Goal: Transaction & Acquisition: Purchase product/service

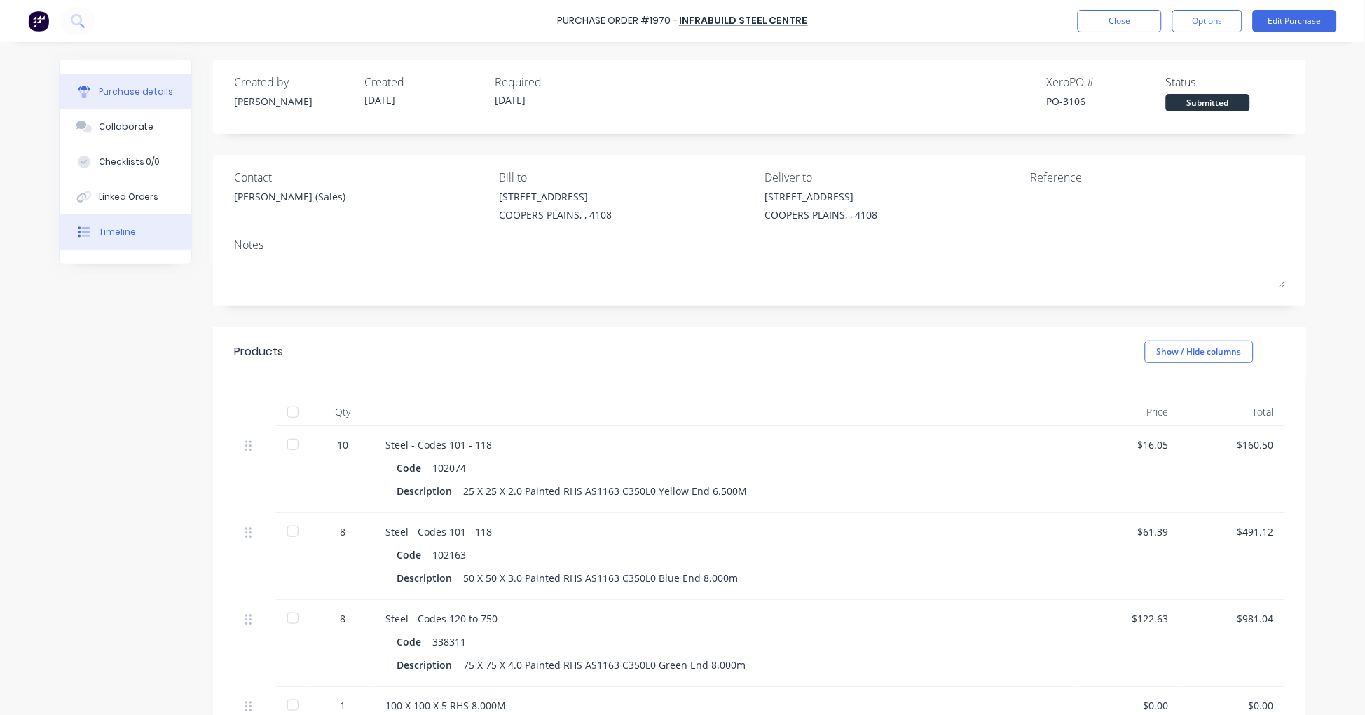
click at [137, 223] on button "Timeline" at bounding box center [126, 231] width 132 height 35
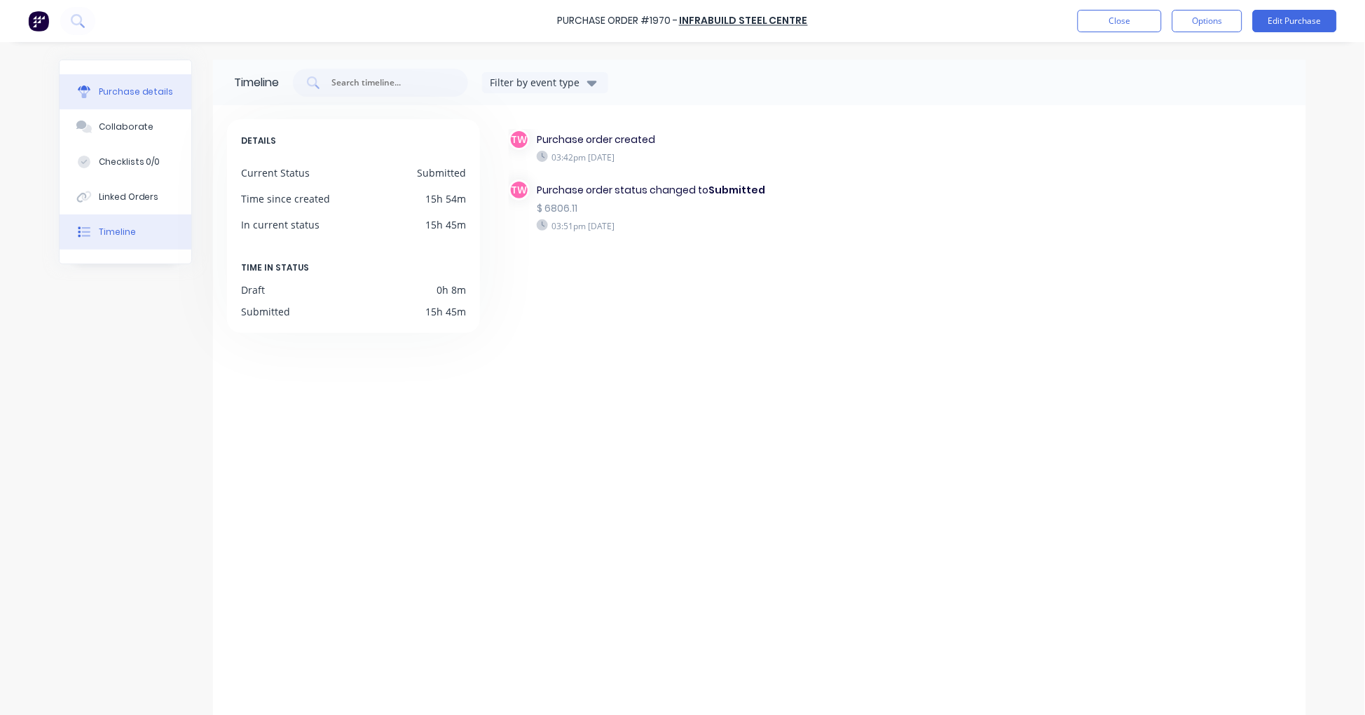
click at [142, 85] on div "Purchase details" at bounding box center [136, 91] width 75 height 13
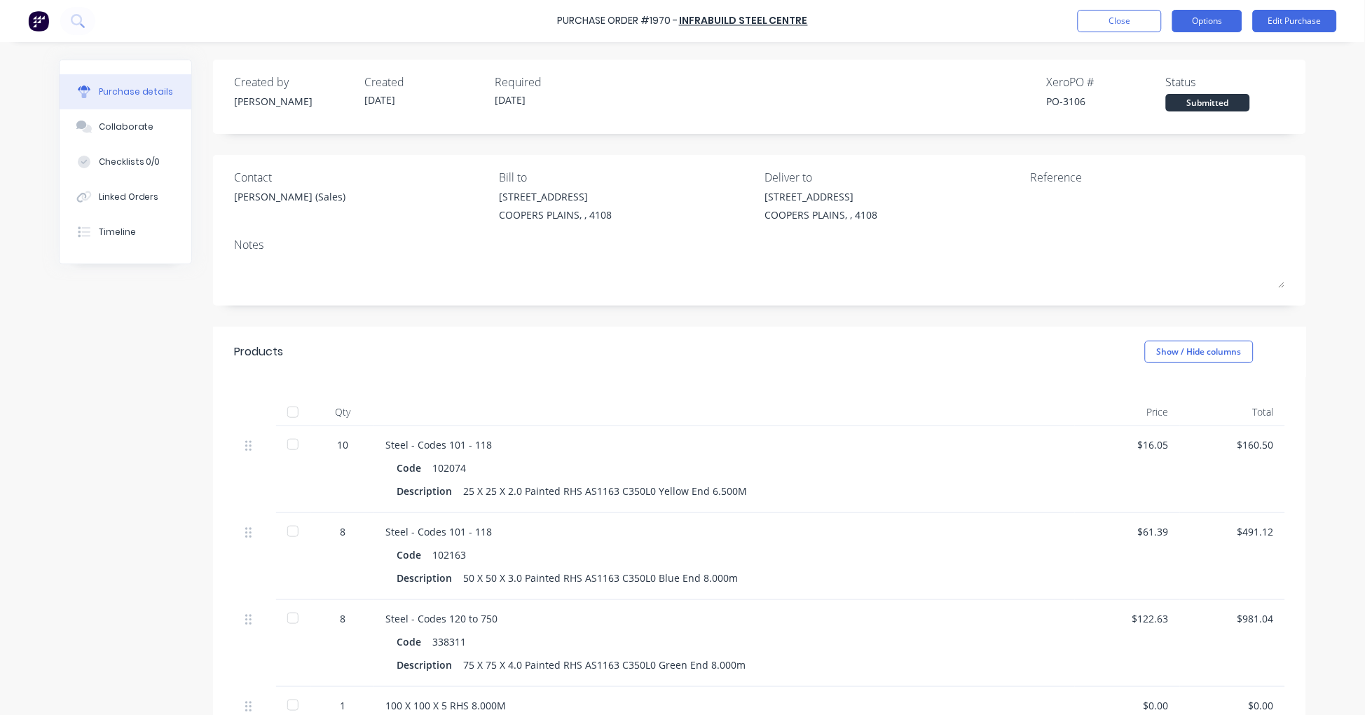
click at [1204, 11] on button "Options" at bounding box center [1207, 21] width 70 height 22
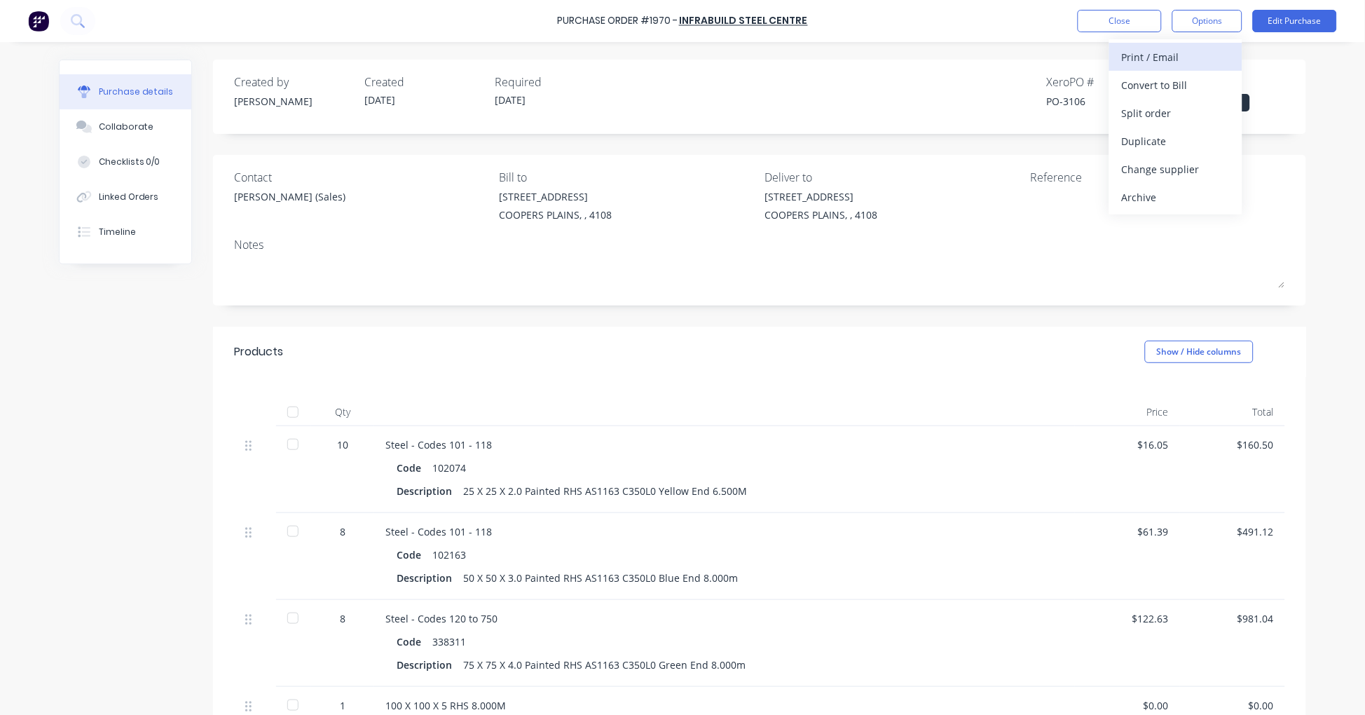
click at [1181, 54] on div "Print / Email" at bounding box center [1176, 57] width 108 height 20
click at [1166, 80] on div "With pricing" at bounding box center [1176, 85] width 108 height 20
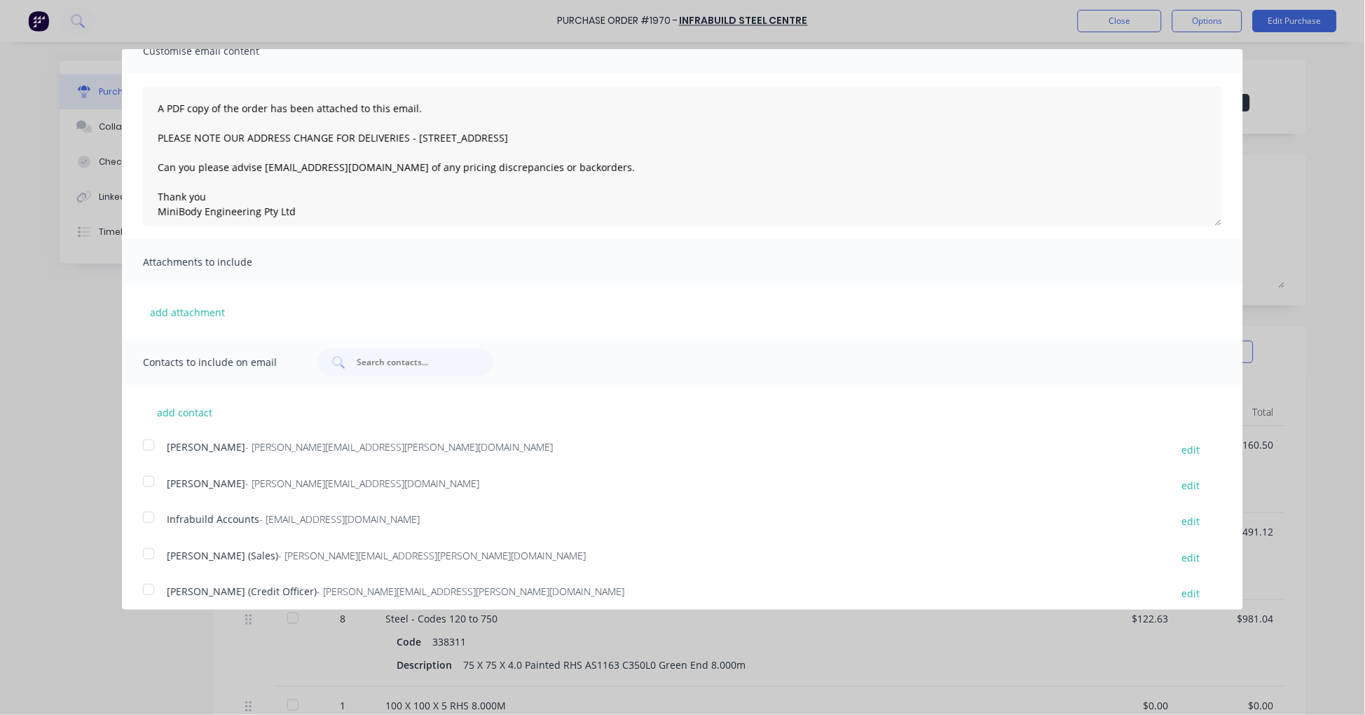
scroll to position [112, 0]
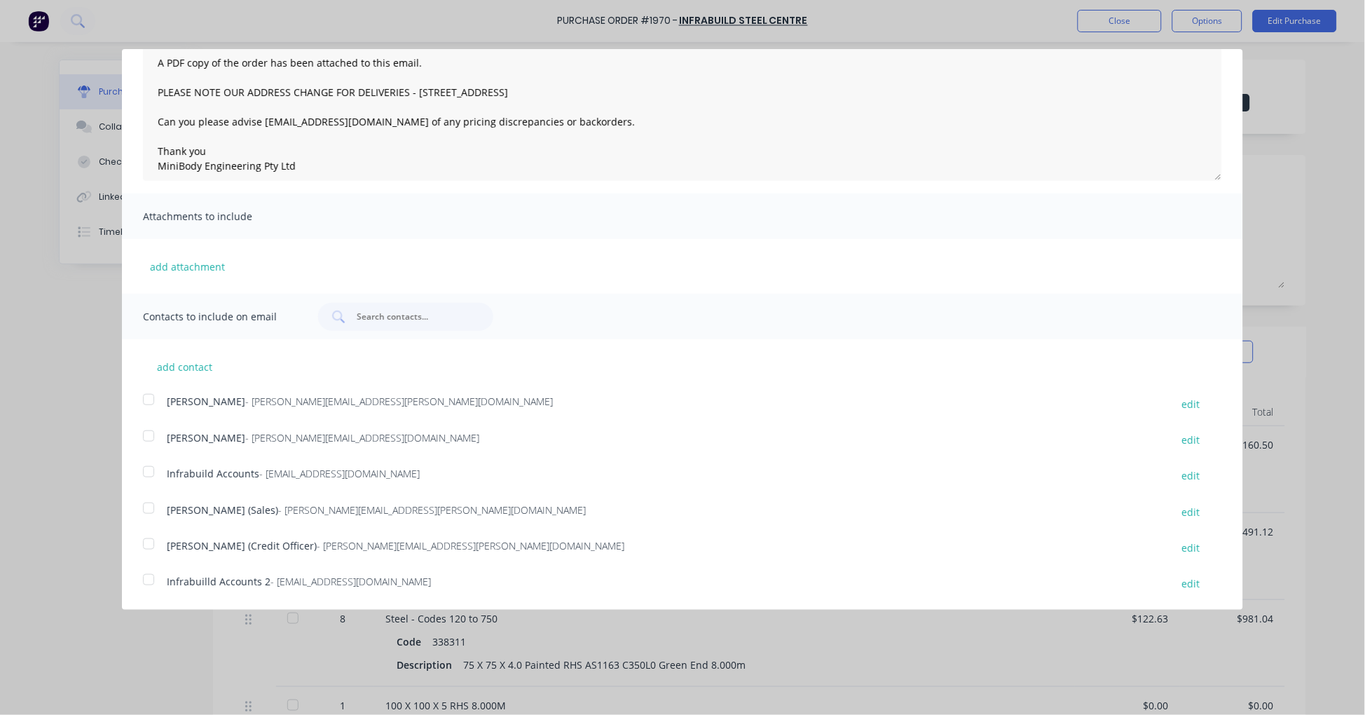
click at [151, 508] on div at bounding box center [149, 508] width 28 height 28
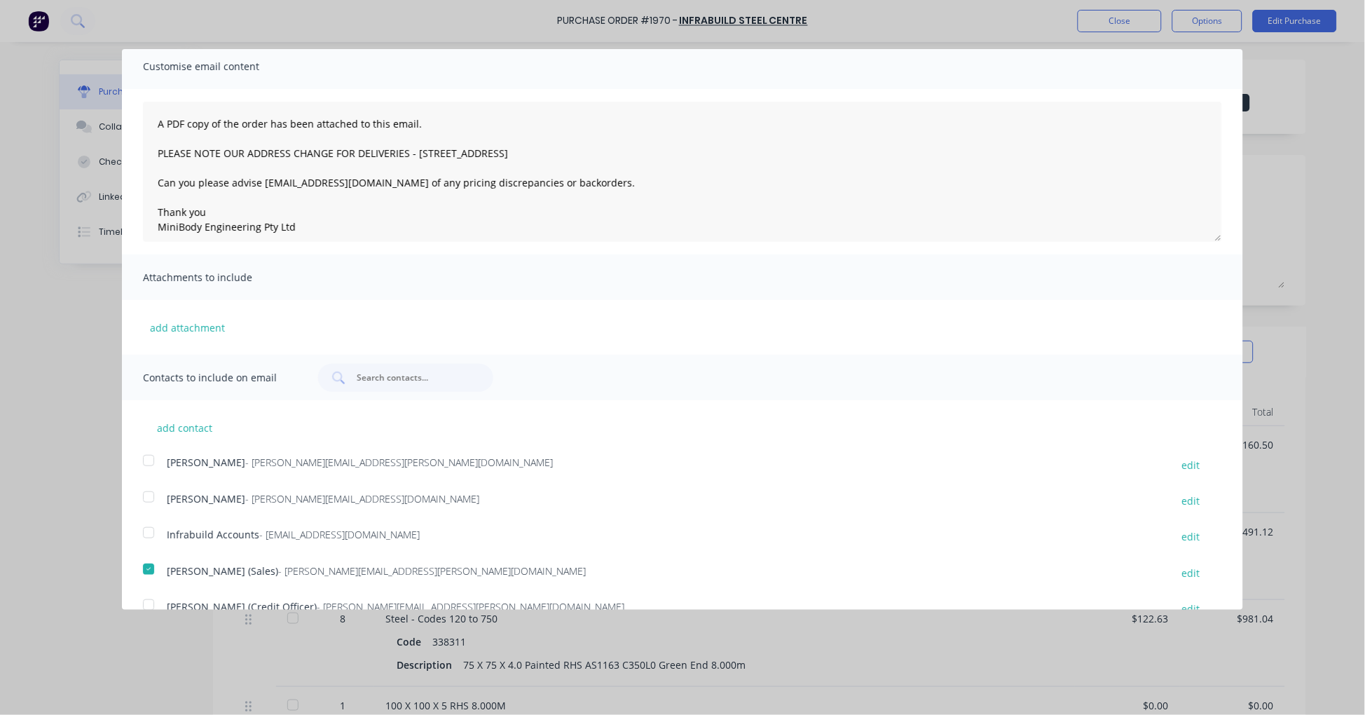
scroll to position [0, 0]
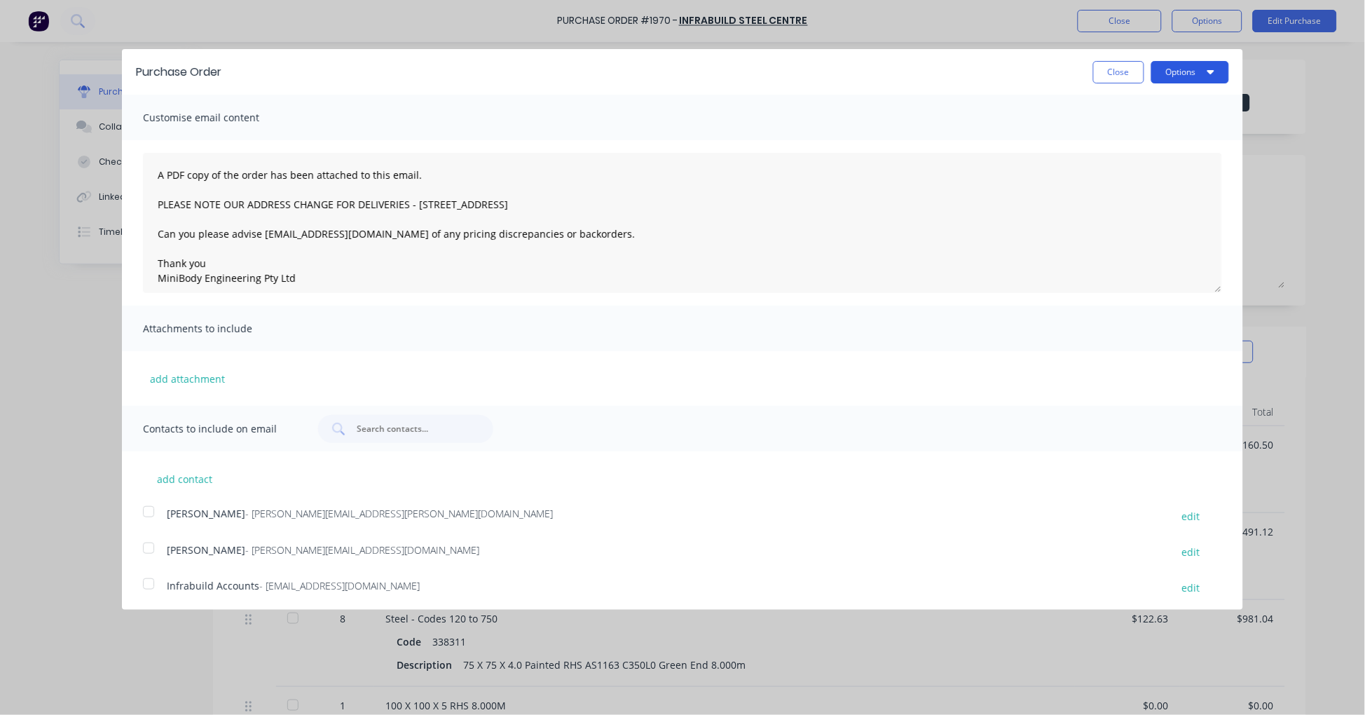
click at [1182, 64] on button "Options" at bounding box center [1190, 72] width 78 height 22
click at [1136, 126] on div "Email" at bounding box center [1162, 135] width 108 height 20
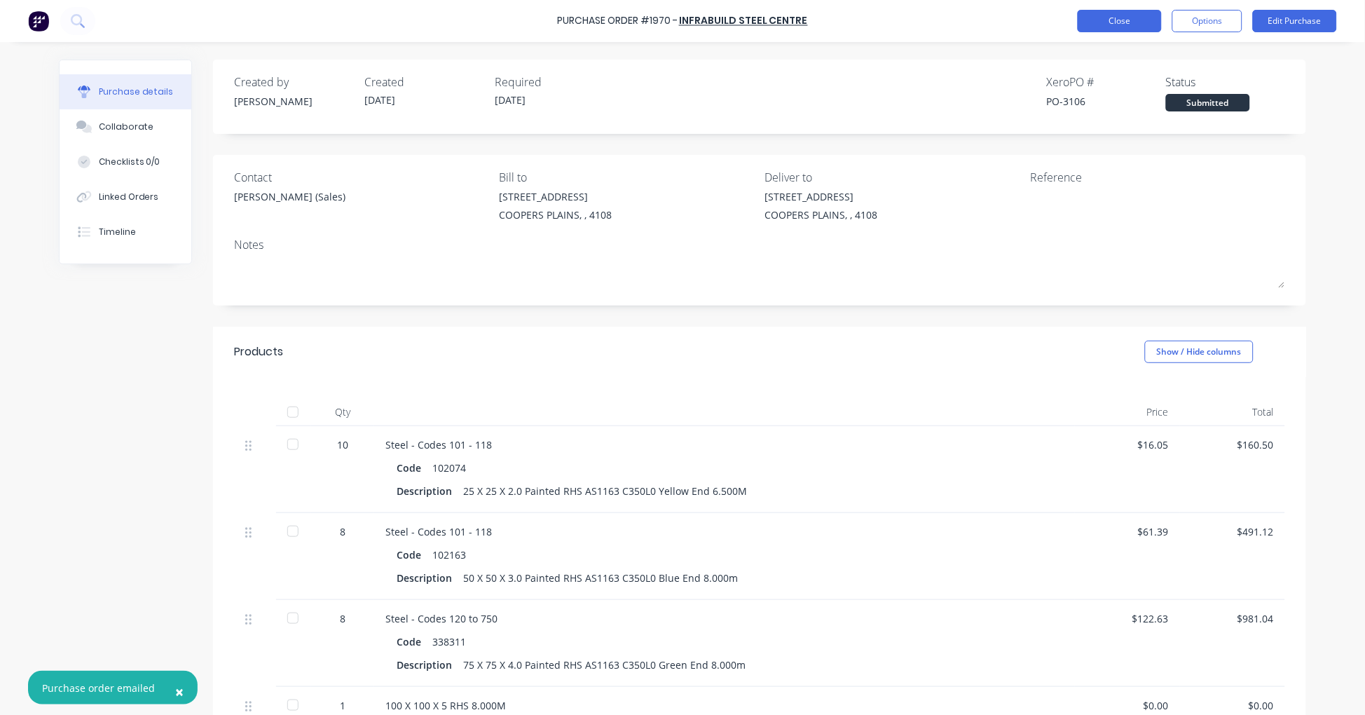
click at [1111, 19] on button "Close" at bounding box center [1120, 21] width 84 height 22
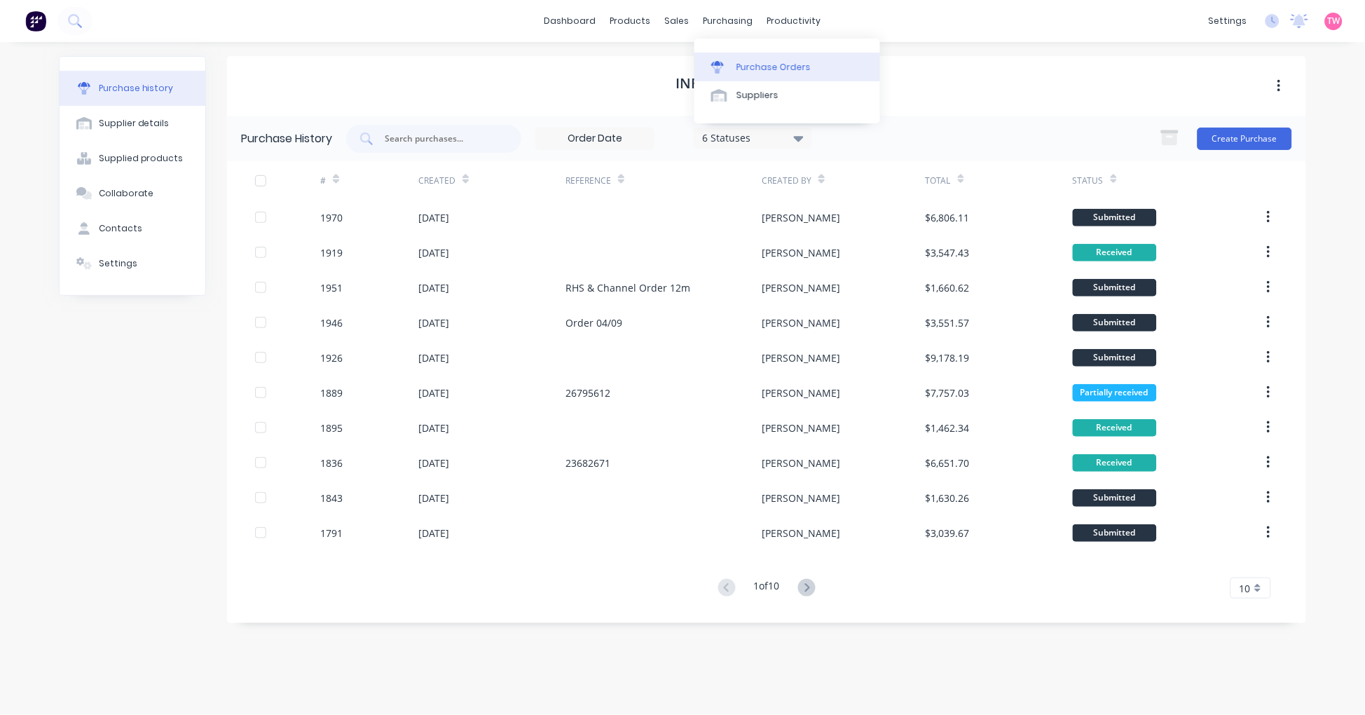
click at [795, 61] on div "Purchase Orders" at bounding box center [773, 67] width 74 height 13
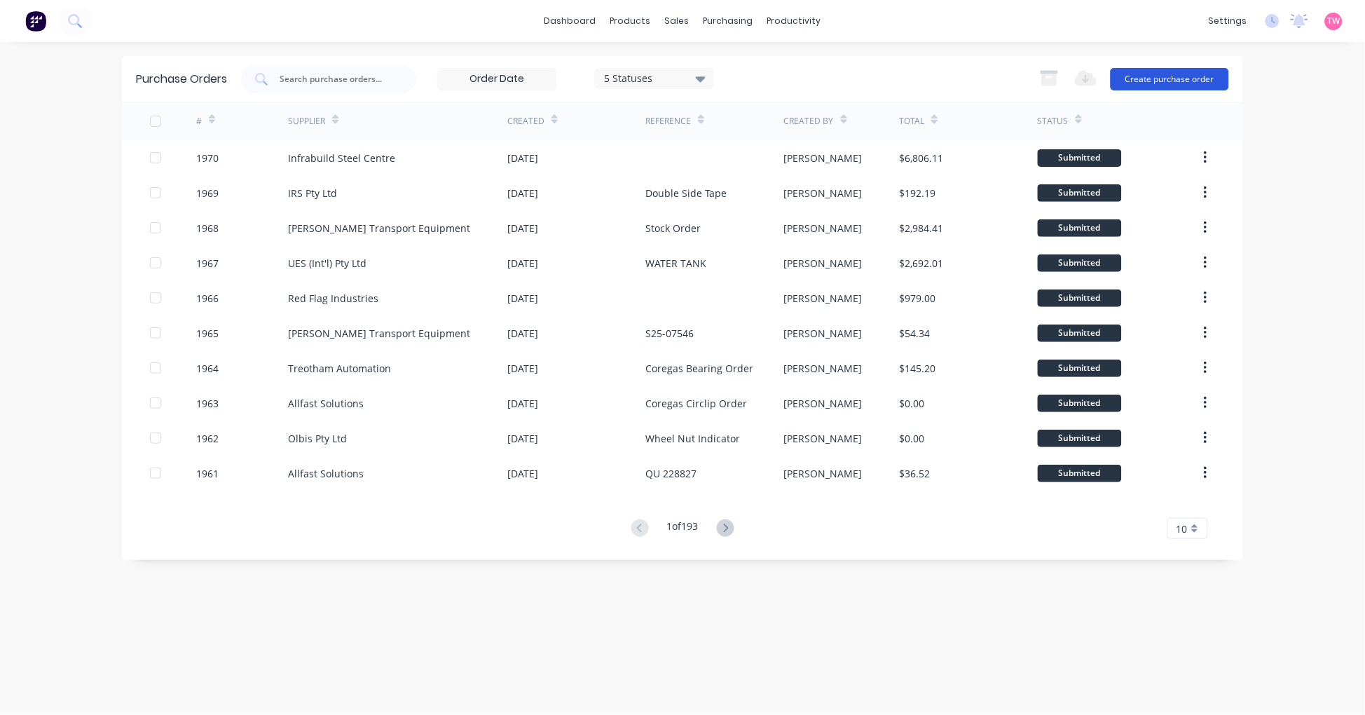
click at [1190, 70] on button "Create purchase order" at bounding box center [1169, 79] width 118 height 22
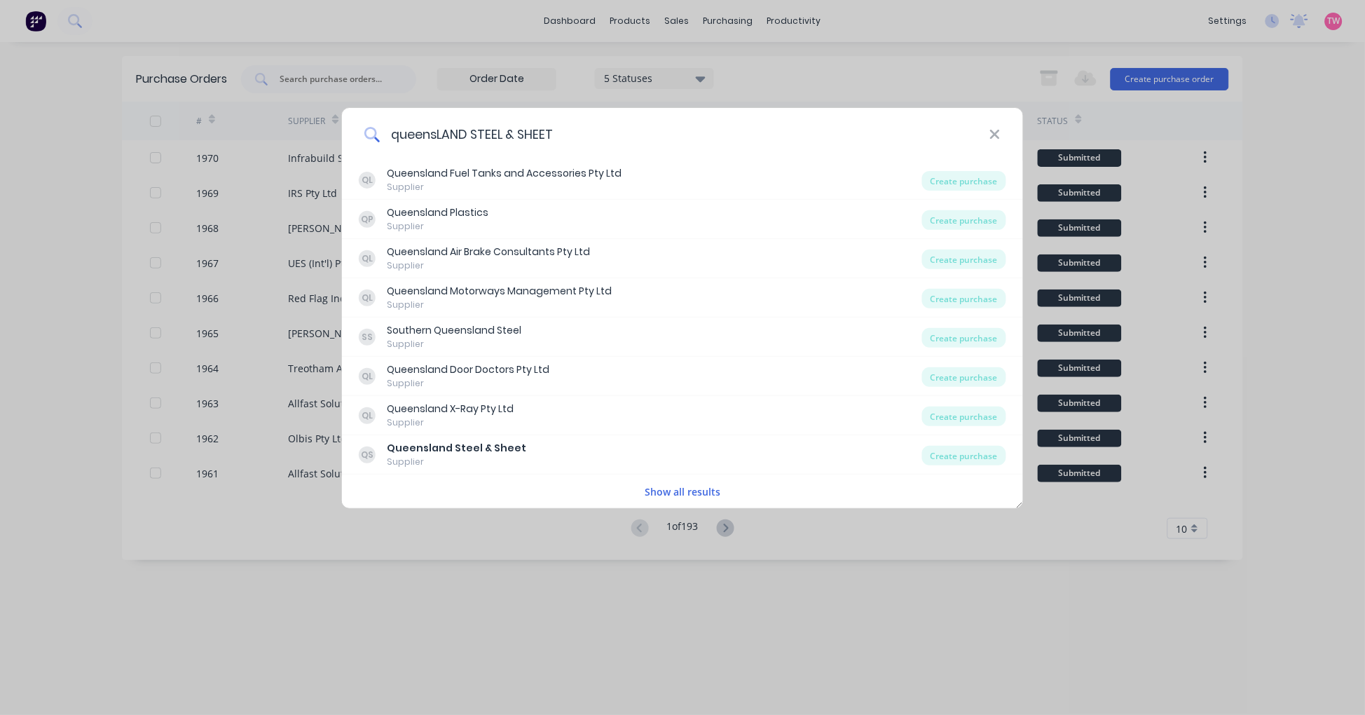
type input "queensLAND STEEL & SHEET"
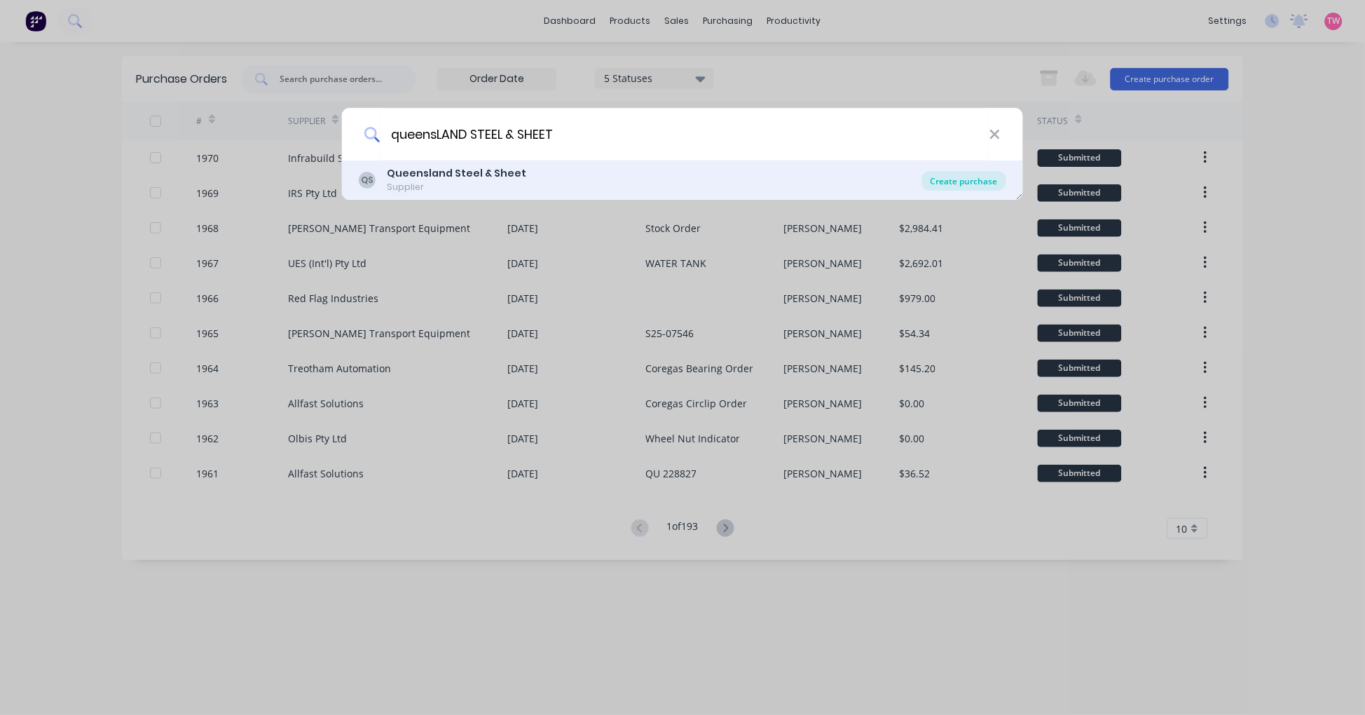
click at [970, 177] on div "Create purchase" at bounding box center [964, 181] width 84 height 20
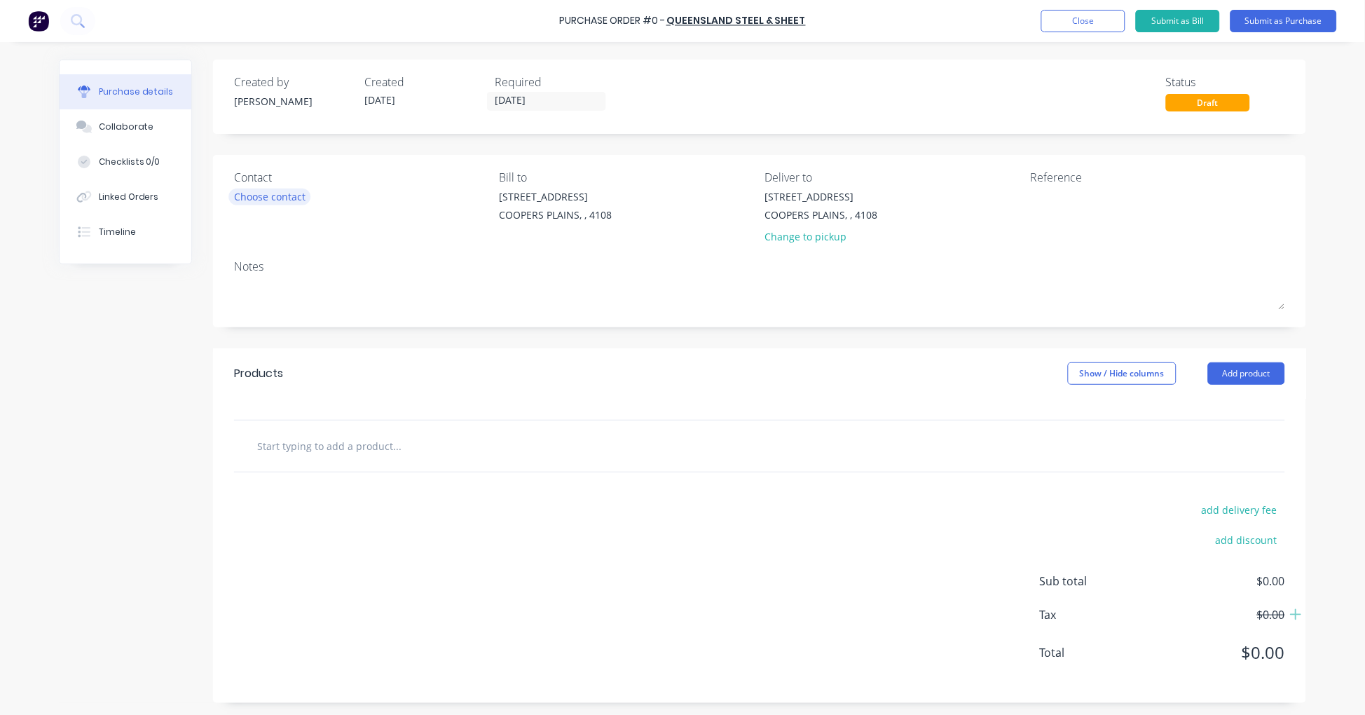
click at [273, 200] on div "Choose contact" at bounding box center [269, 196] width 71 height 15
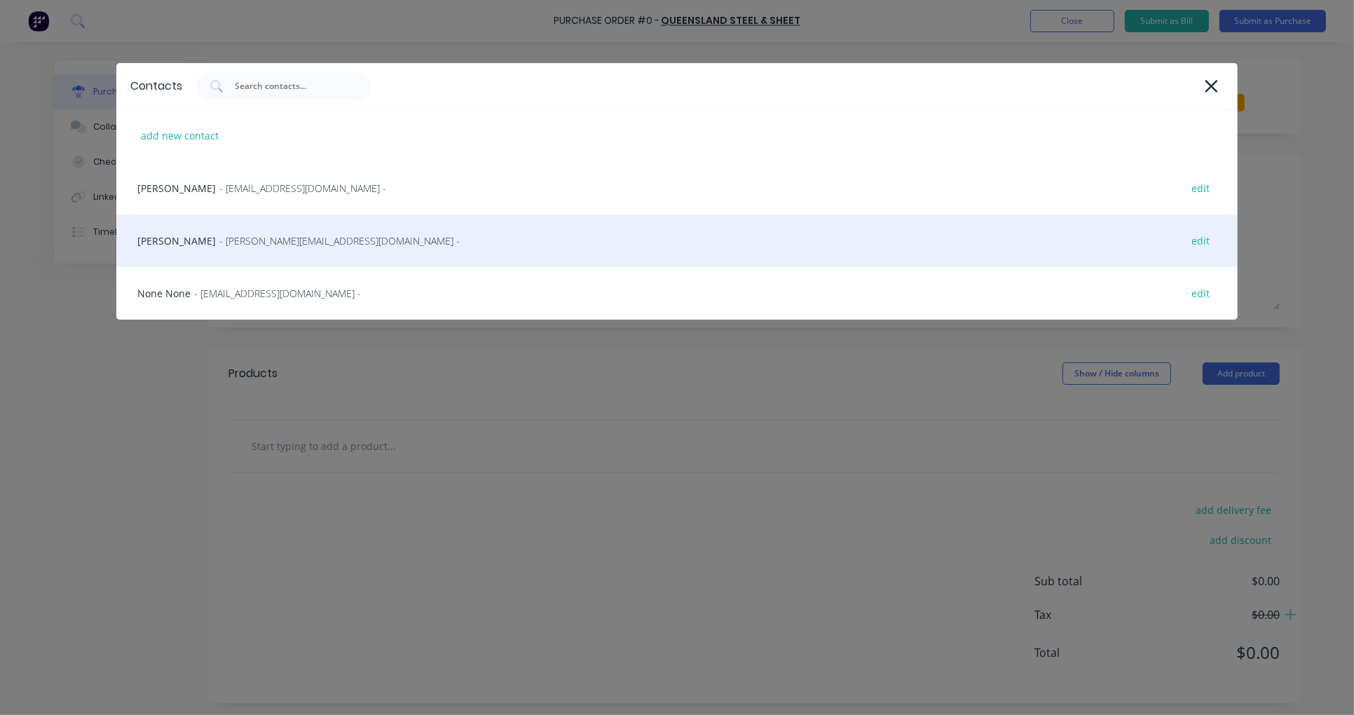
click at [219, 240] on span "- david@qss.net.au -" at bounding box center [339, 240] width 240 height 15
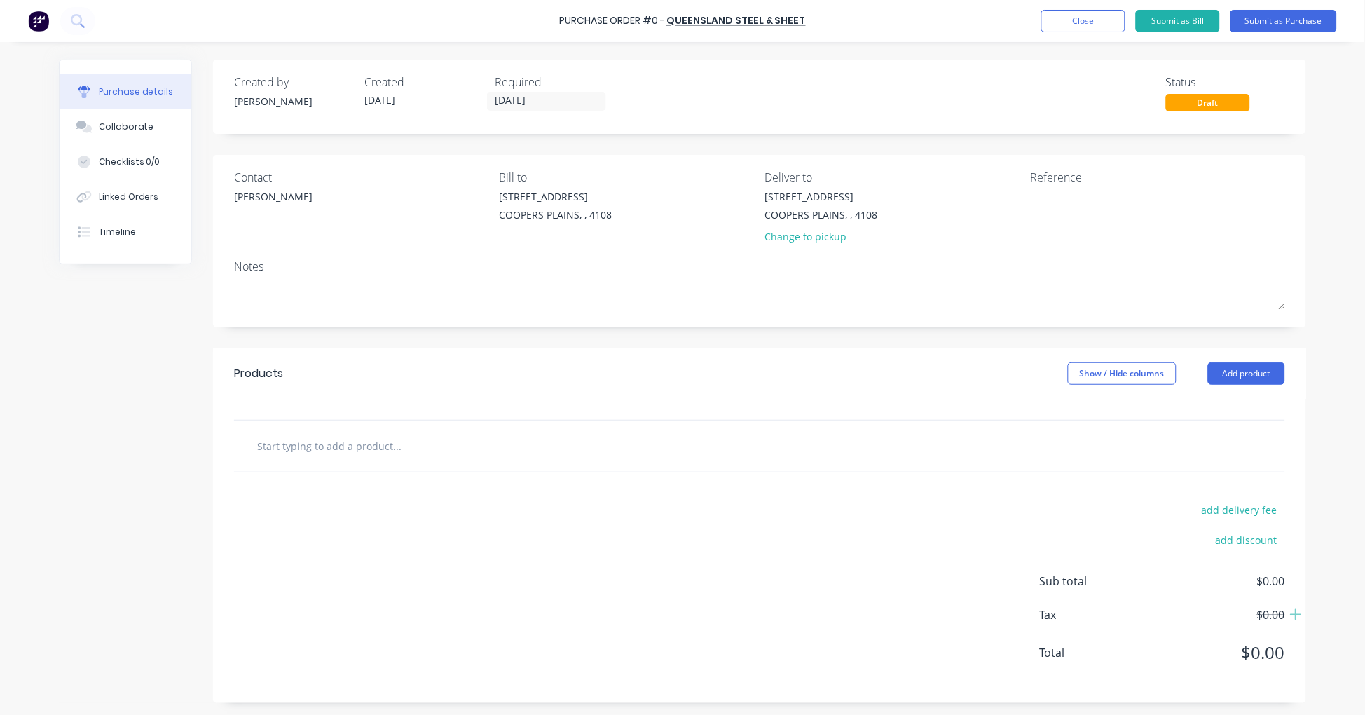
click at [385, 460] on input "text" at bounding box center [396, 446] width 280 height 28
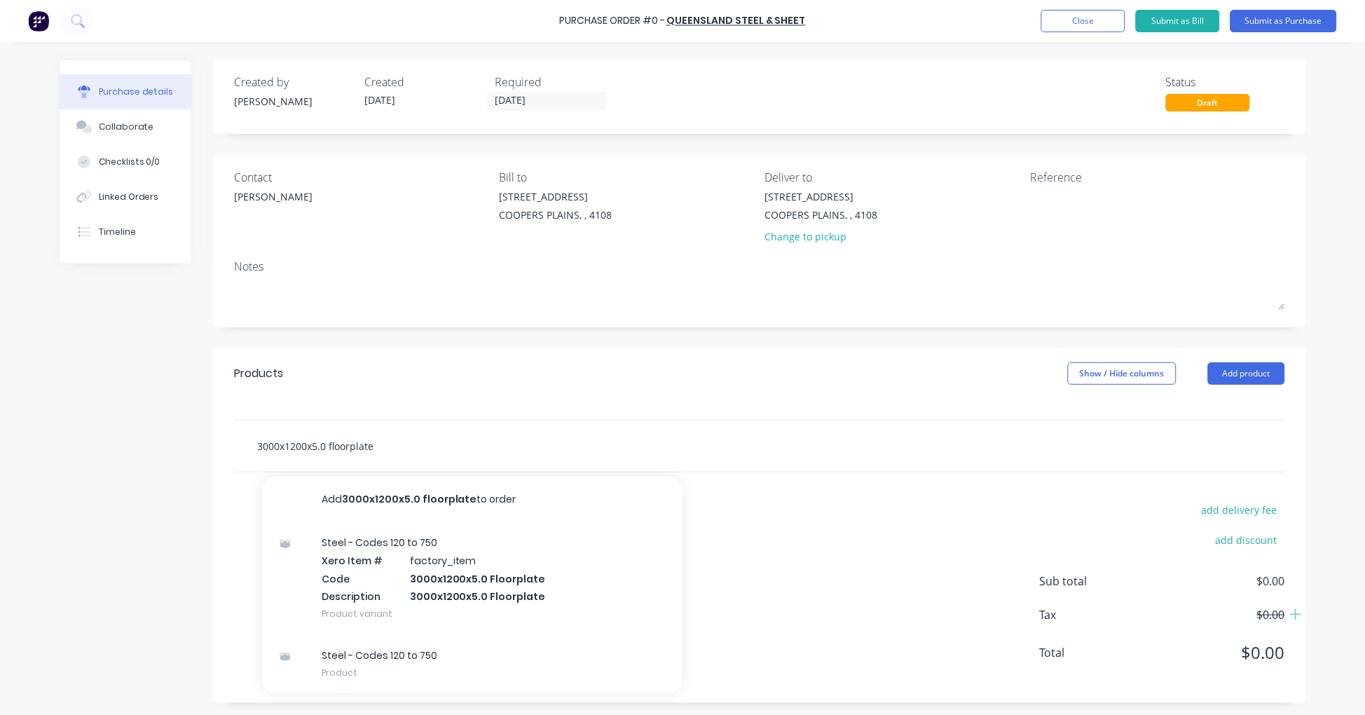
type input "3000x1200x5.0 floorplate"
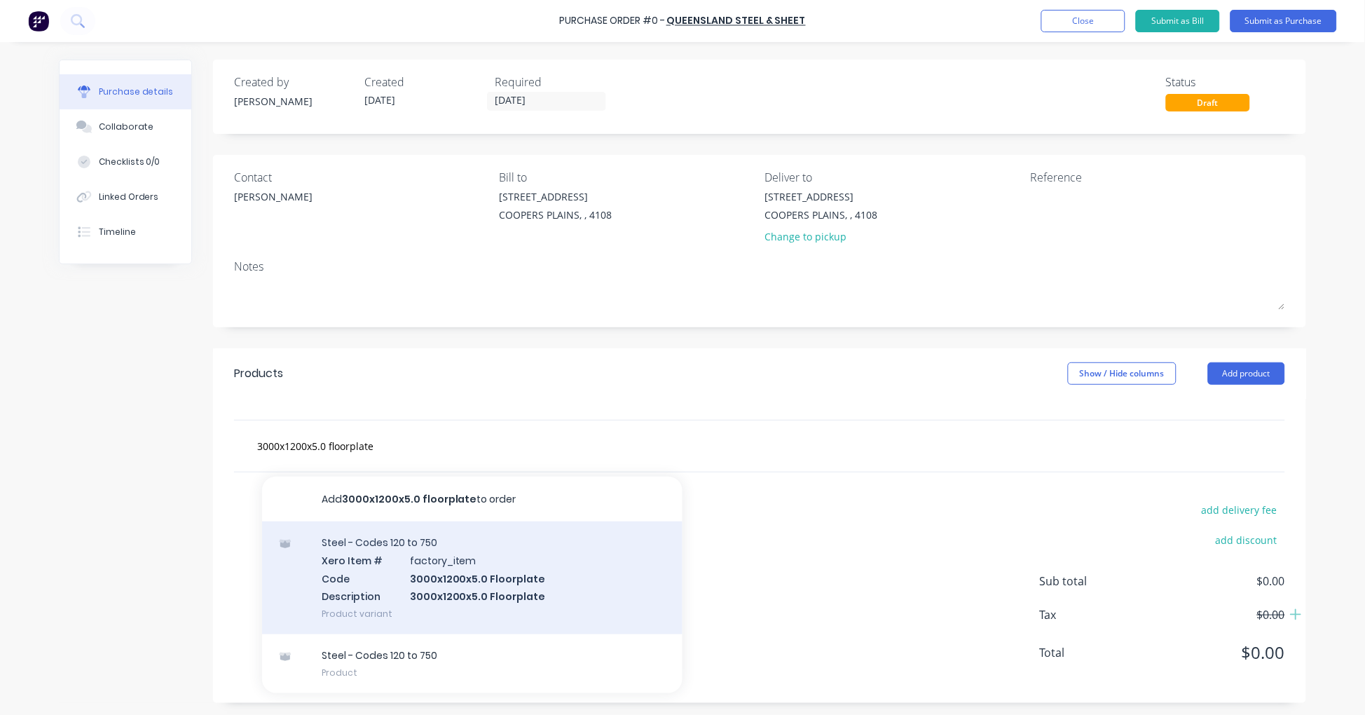
click at [474, 589] on div "Steel - Codes 120 to 750 Xero Item # factory_item Code 3000x1200x5.0 Floorplate…" at bounding box center [472, 577] width 420 height 113
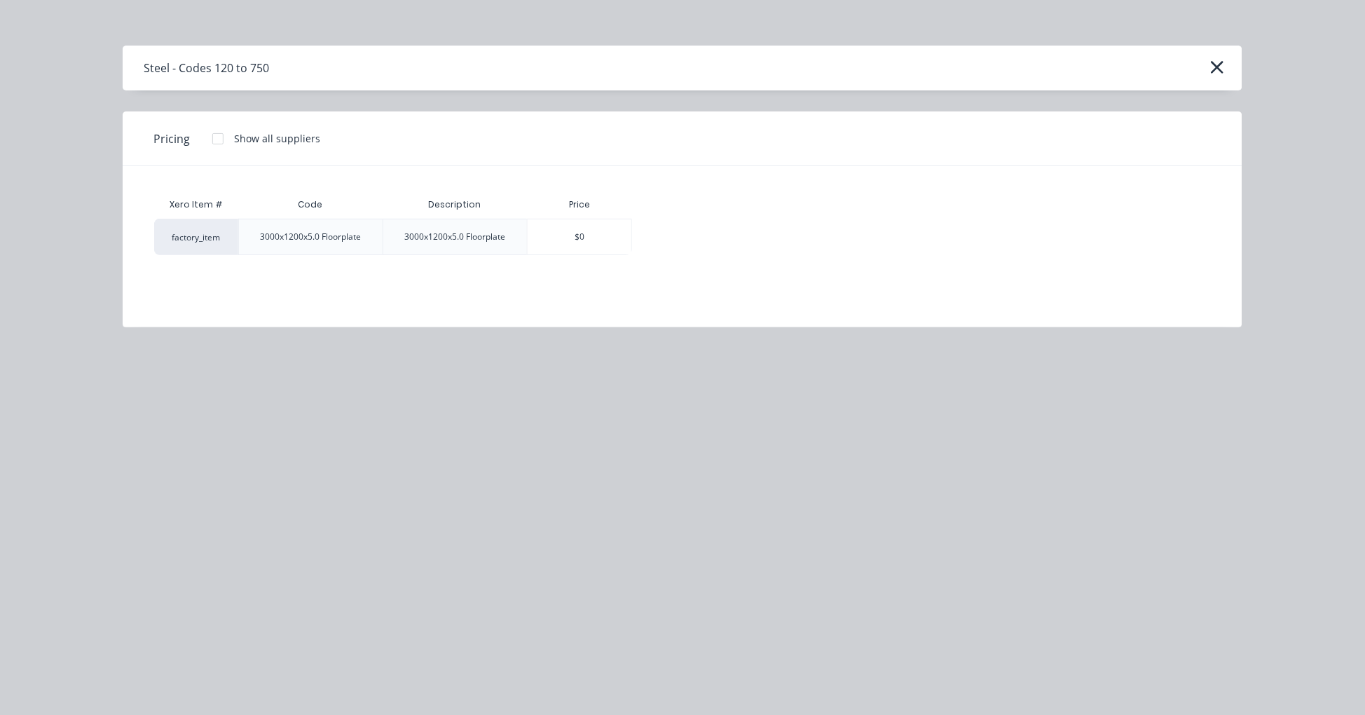
click at [220, 136] on div at bounding box center [218, 139] width 28 height 28
click at [681, 245] on div "$373.87" at bounding box center [681, 236] width 97 height 35
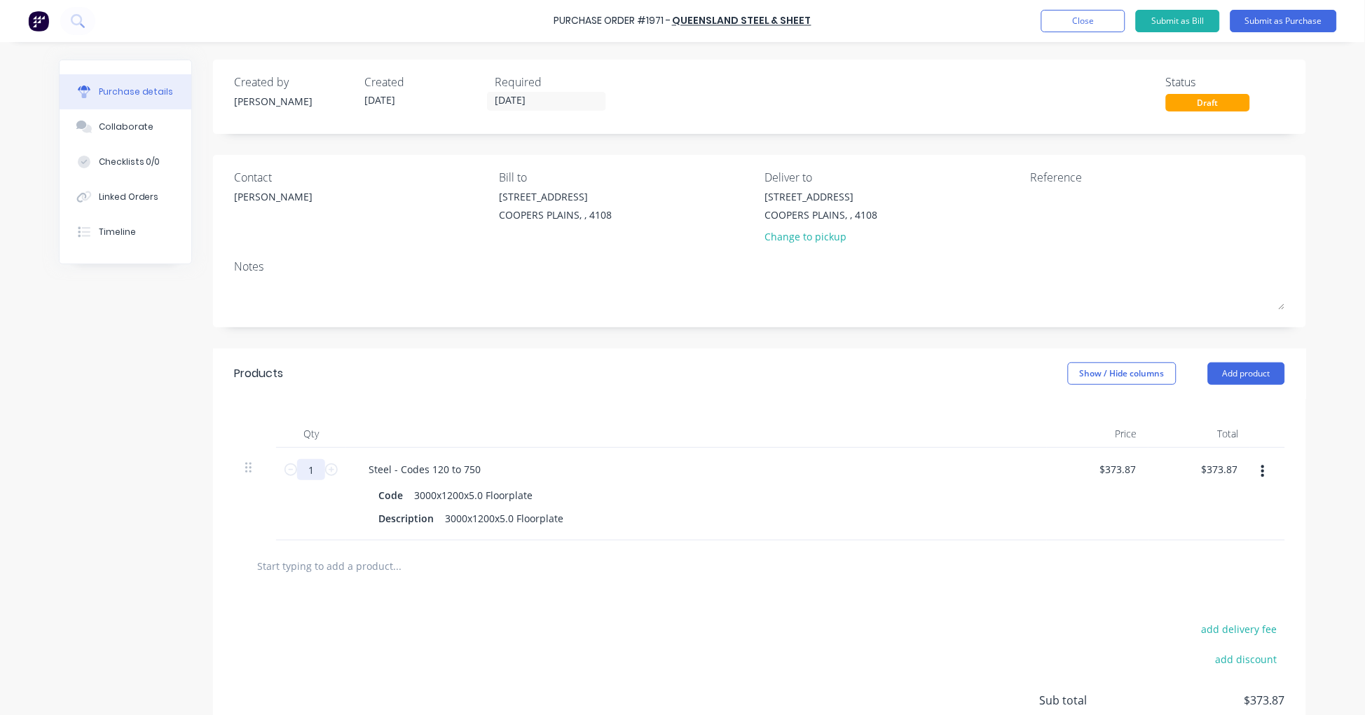
click at [305, 463] on input "1" at bounding box center [311, 469] width 28 height 21
type input "12"
type input "$4,486.44"
type input "120"
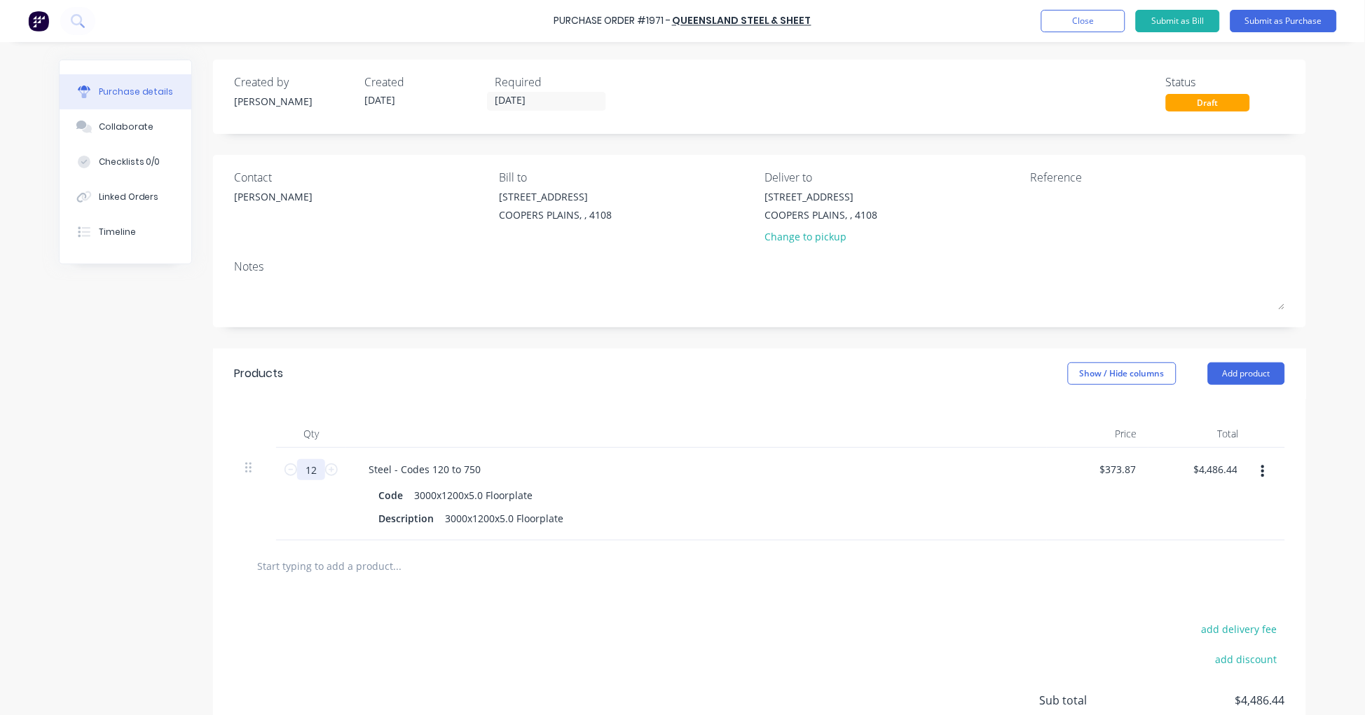
type input "$44,864.40"
type input "12"
type input "$4,486.44"
type input "1"
type input "$373.87"
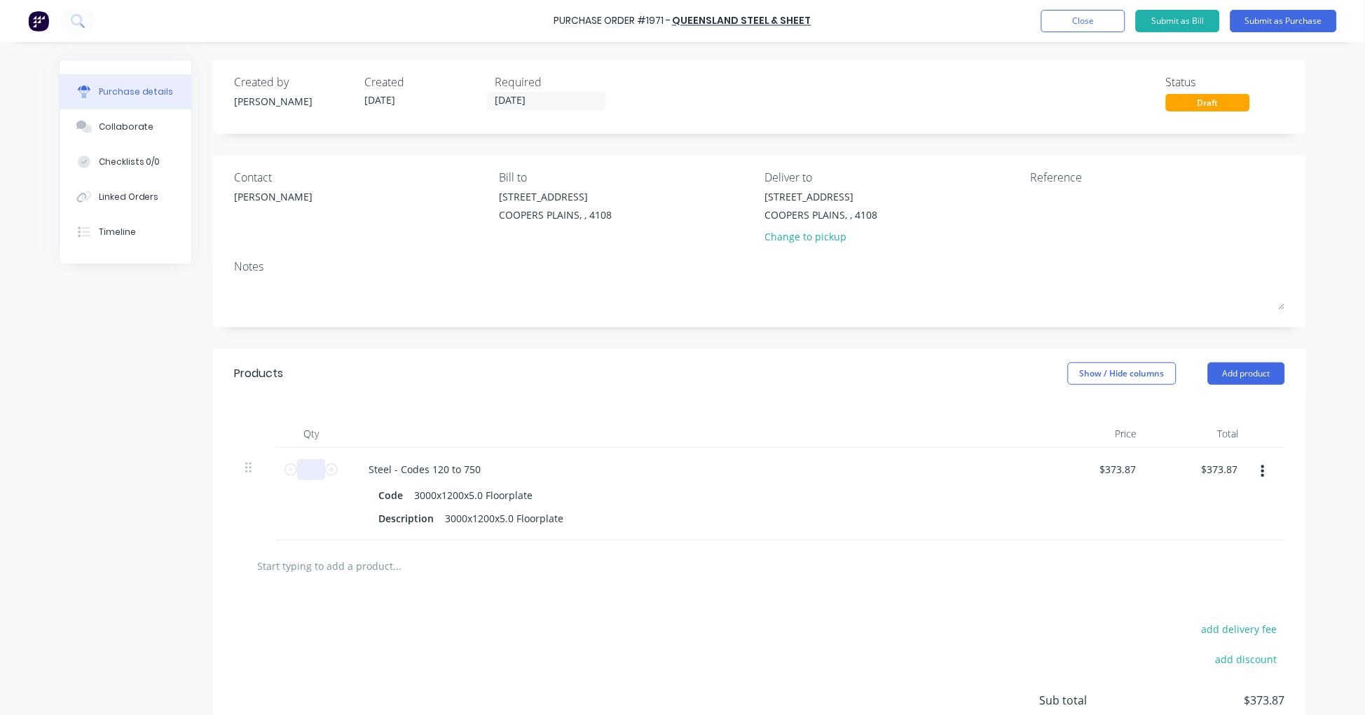
type input "2"
type input "$747.74"
type input "20"
type input "$7,477.40"
type input "20"
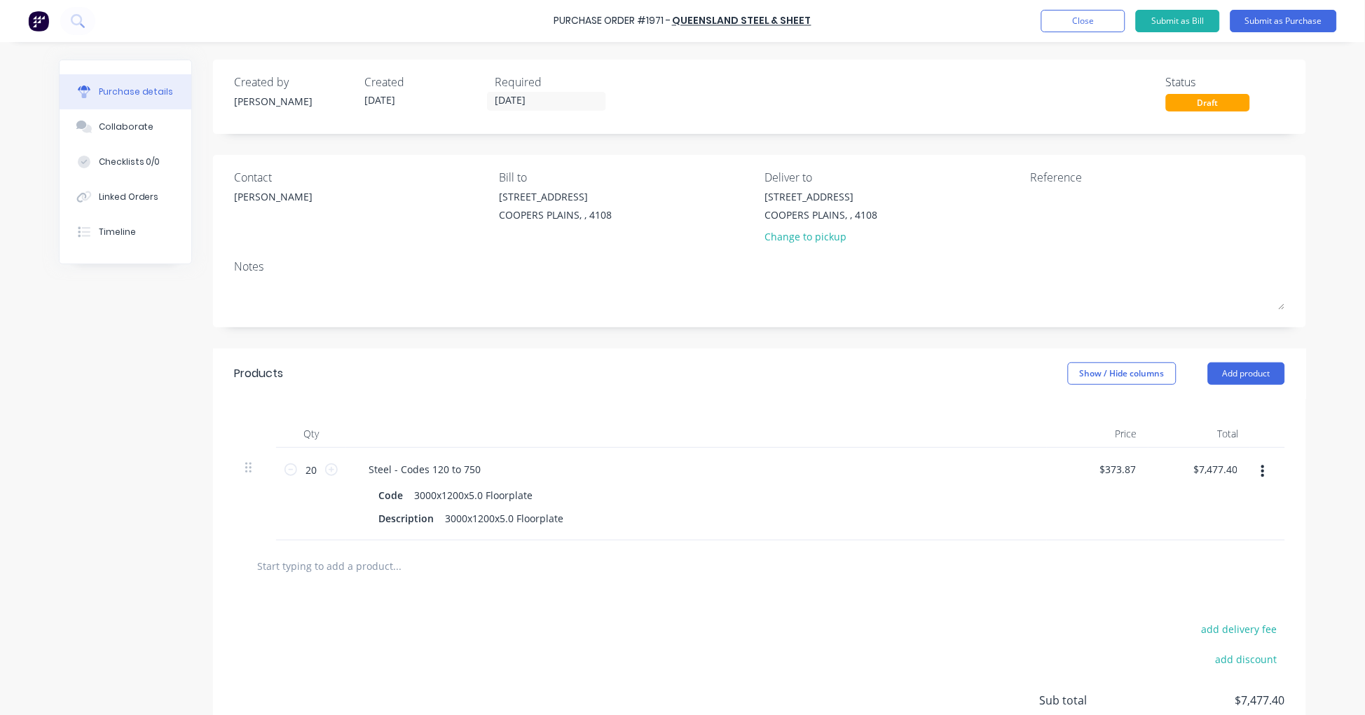
click at [291, 570] on input "text" at bounding box center [396, 565] width 280 height 28
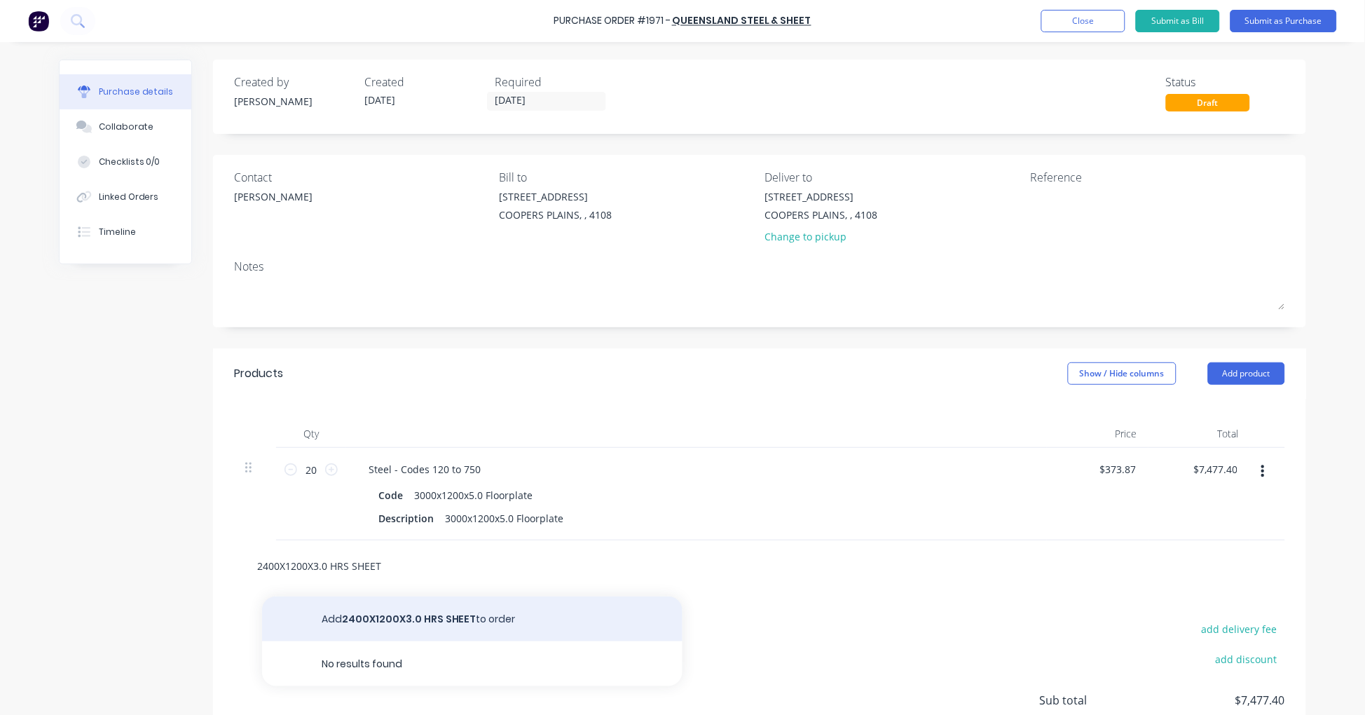
type input "2400X1200X3.0 HRS SHEET"
click at [435, 614] on button "Add 2400X1200X3.0 HRS SHEET to order" at bounding box center [472, 618] width 420 height 45
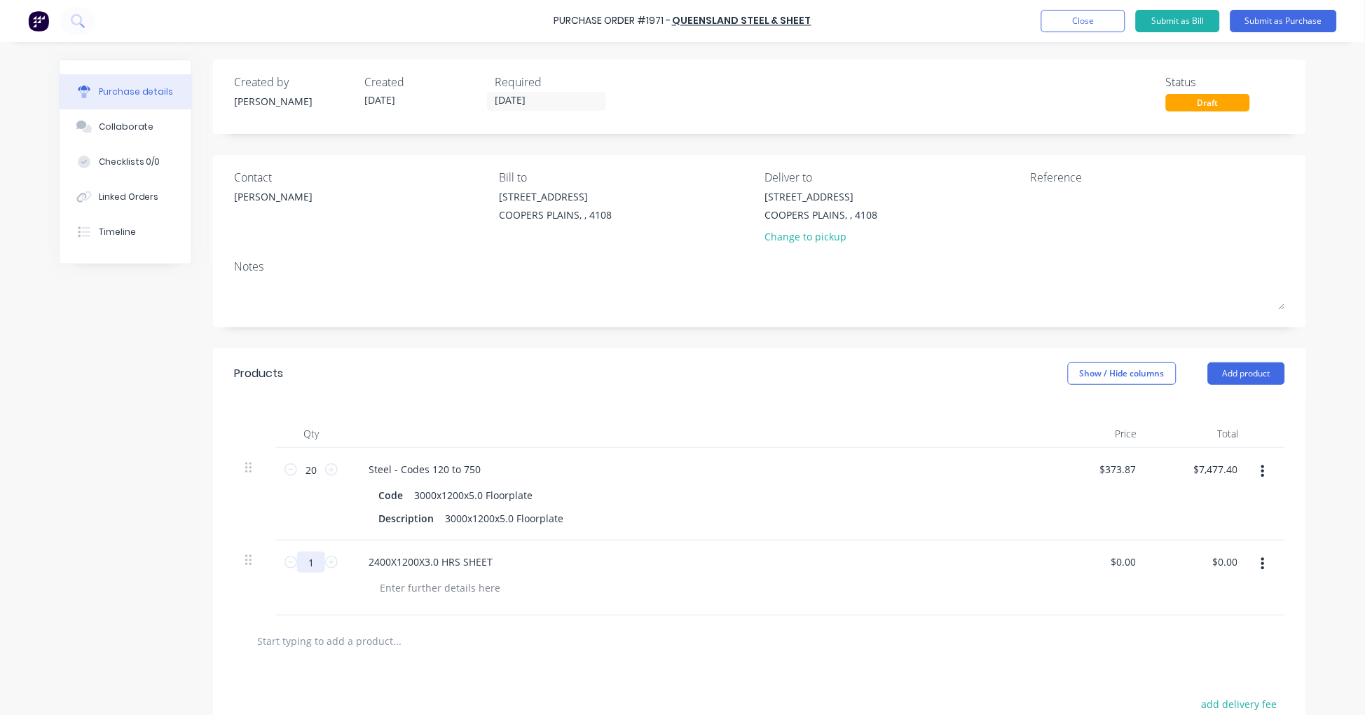
click at [308, 563] on input "1" at bounding box center [311, 561] width 28 height 21
type input "10"
click at [1065, 200] on textarea at bounding box center [1117, 205] width 175 height 32
type textarea "Sheet & Floor Plate"
type textarea "x"
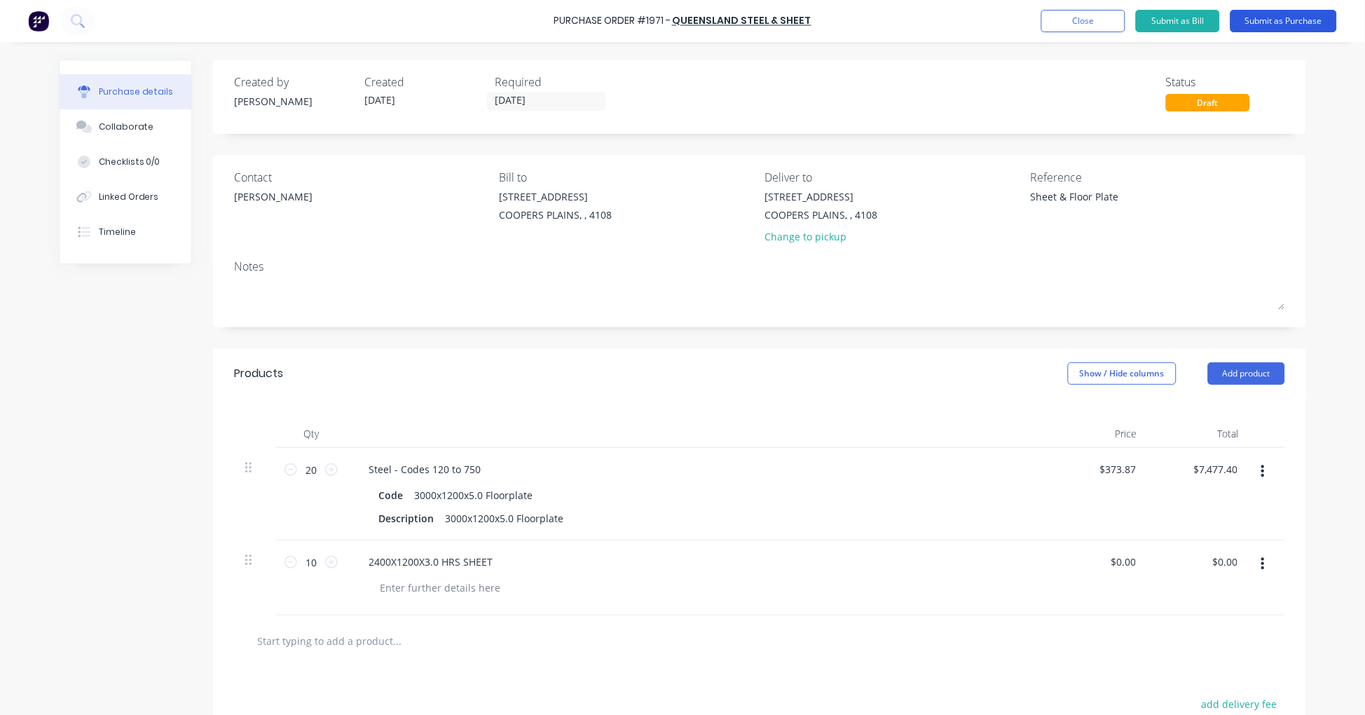
type textarea "Sheet & Floor Plate"
click at [1292, 22] on button "Submit as Purchase" at bounding box center [1283, 21] width 106 height 22
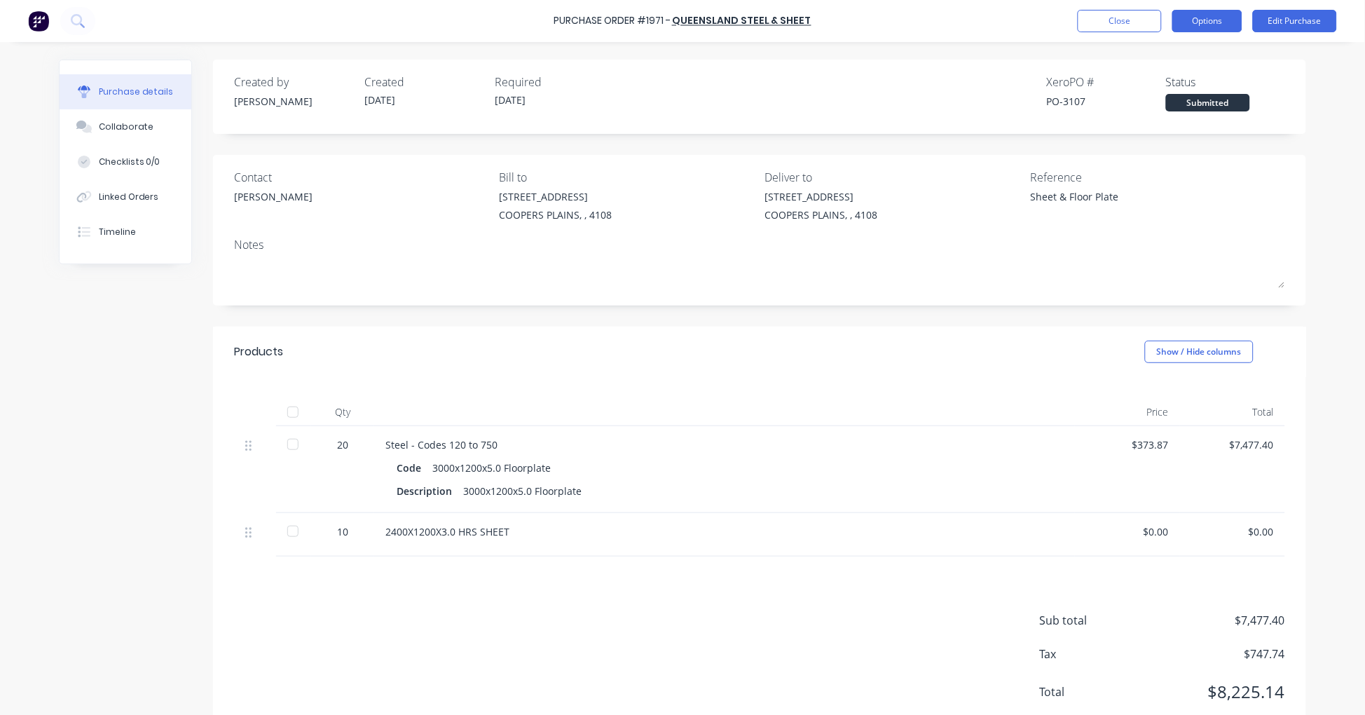
click at [1207, 22] on button "Options" at bounding box center [1207, 21] width 70 height 22
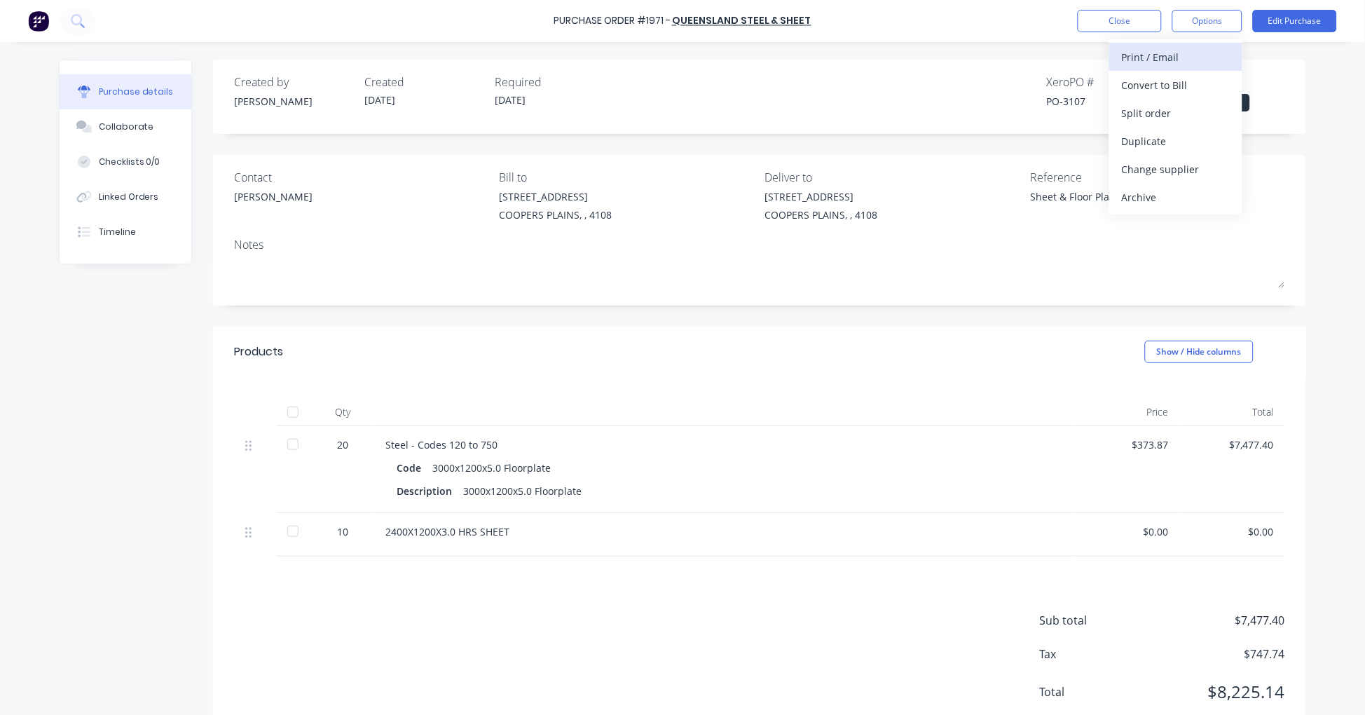
click at [1199, 51] on div "Print / Email" at bounding box center [1176, 57] width 108 height 20
click at [1179, 80] on div "With pricing" at bounding box center [1176, 85] width 108 height 20
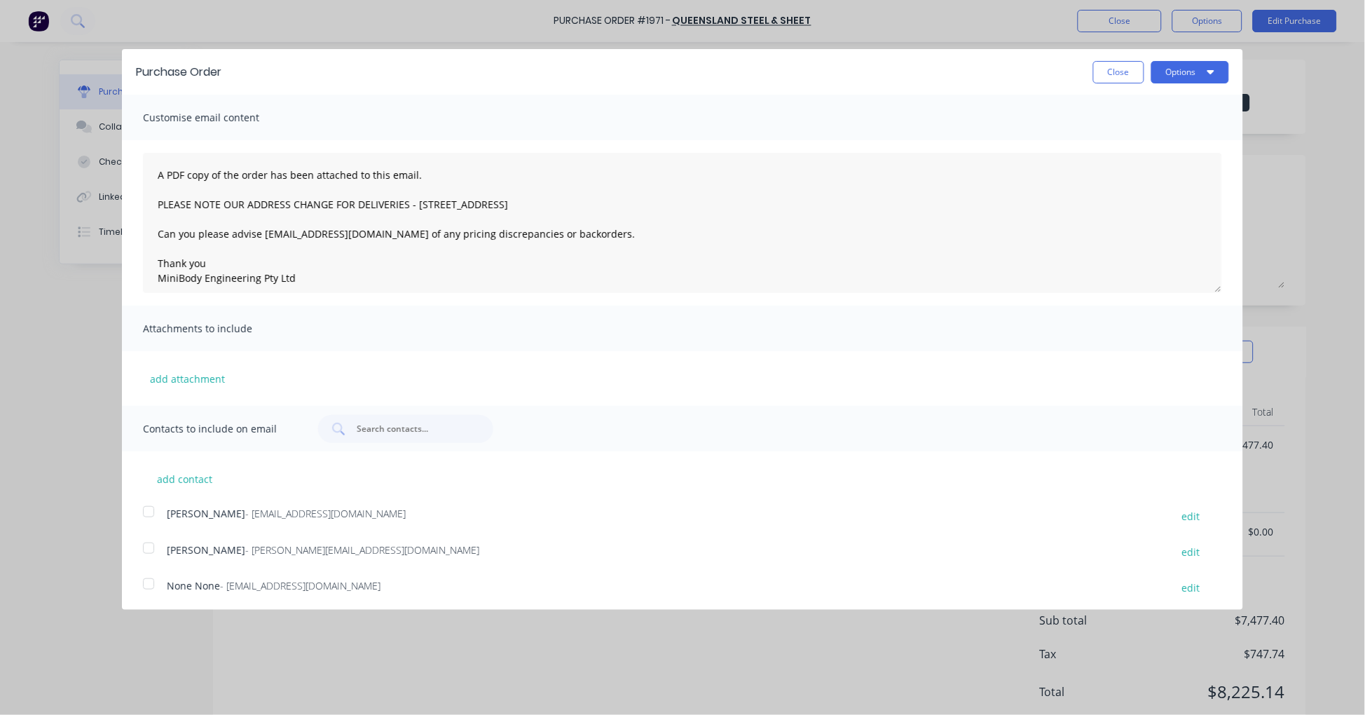
click at [148, 548] on div at bounding box center [149, 548] width 28 height 28
click at [1160, 72] on button "Options" at bounding box center [1190, 72] width 78 height 22
click at [1131, 137] on div "Email" at bounding box center [1162, 135] width 108 height 20
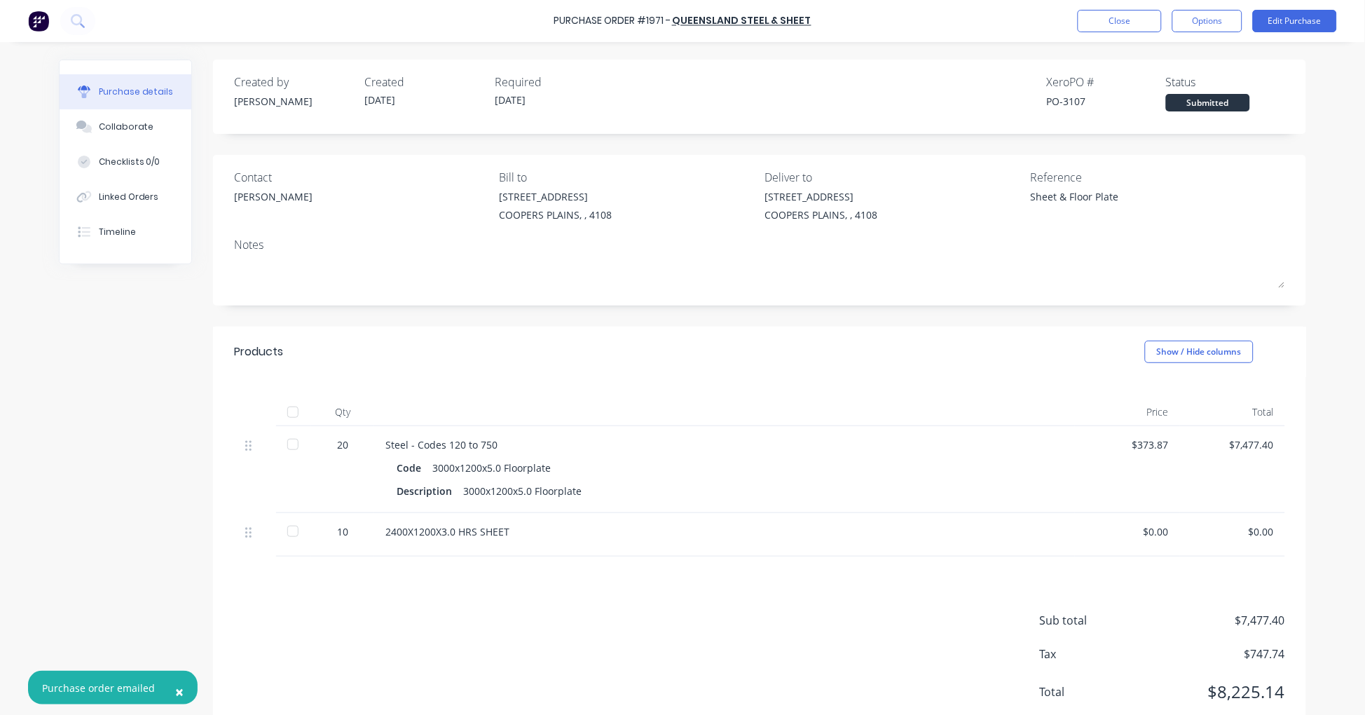
type textarea "x"
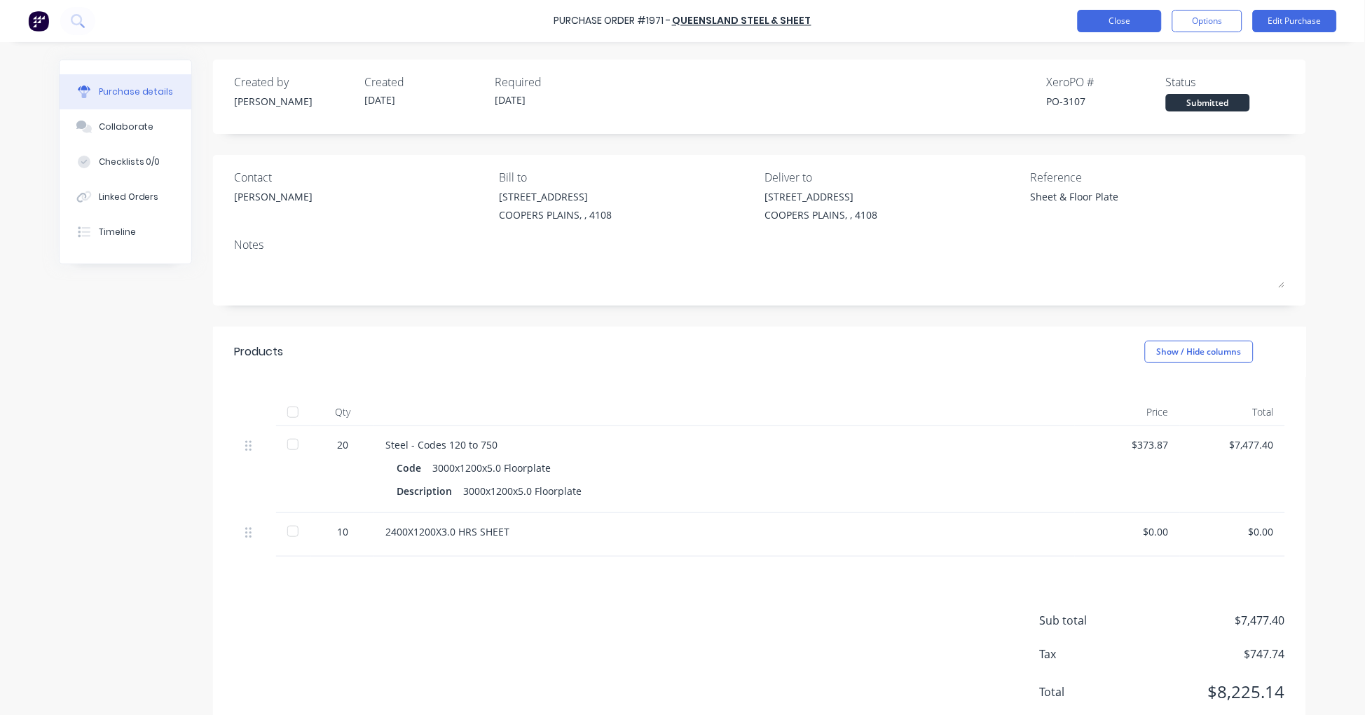
click at [1128, 24] on button "Close" at bounding box center [1120, 21] width 84 height 22
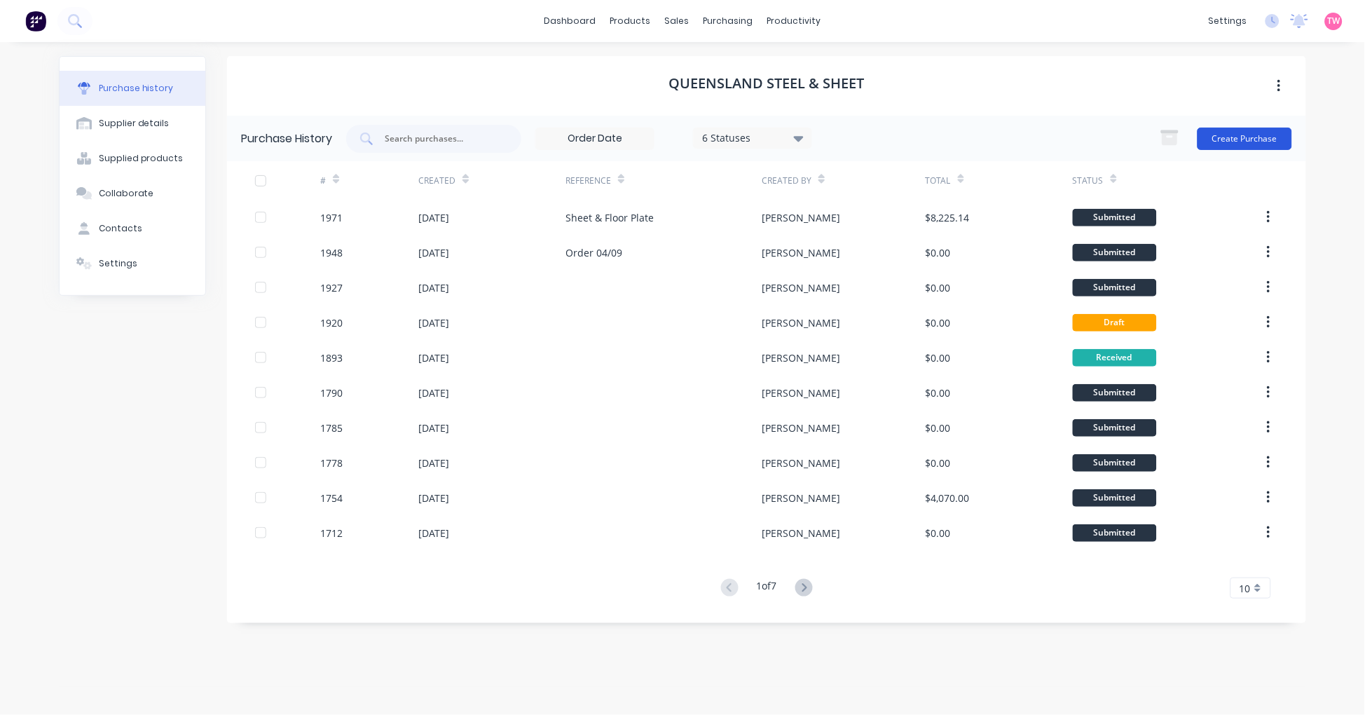
click at [1248, 140] on button "Create Purchase" at bounding box center [1244, 139] width 95 height 22
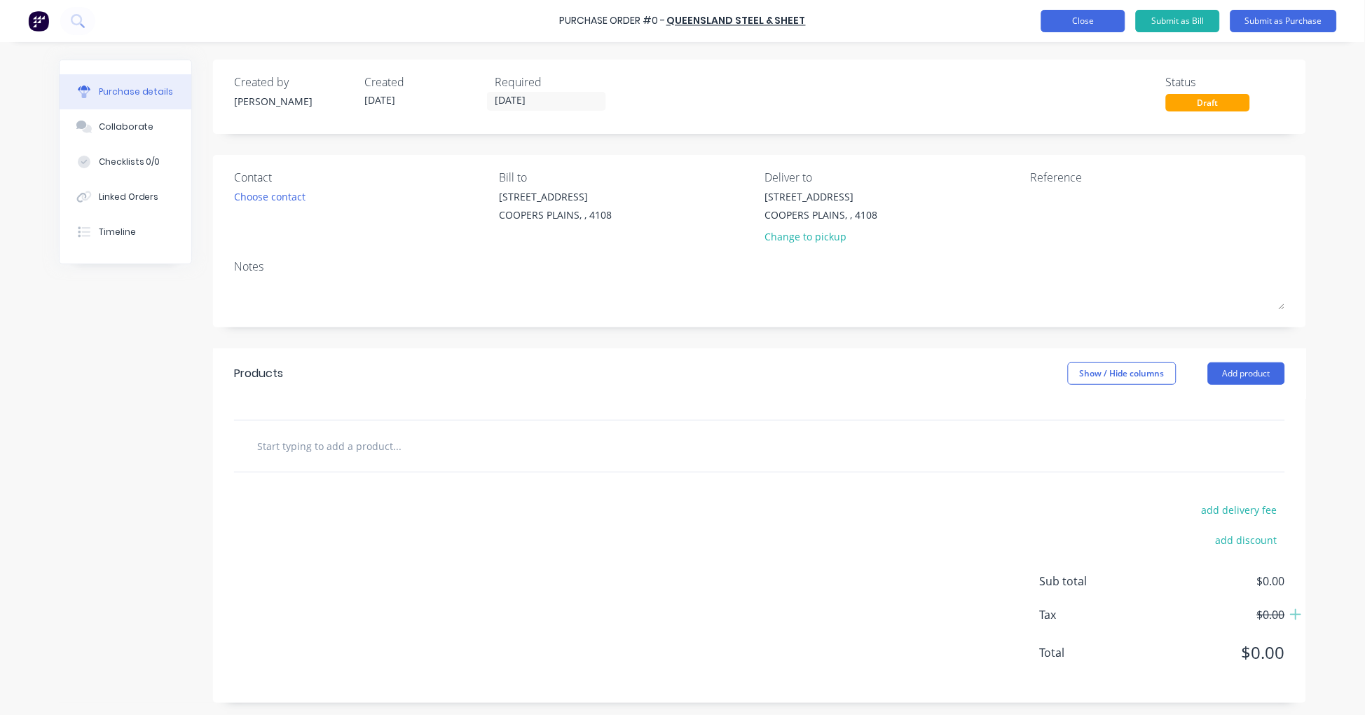
click at [1098, 15] on button "Close" at bounding box center [1083, 21] width 84 height 22
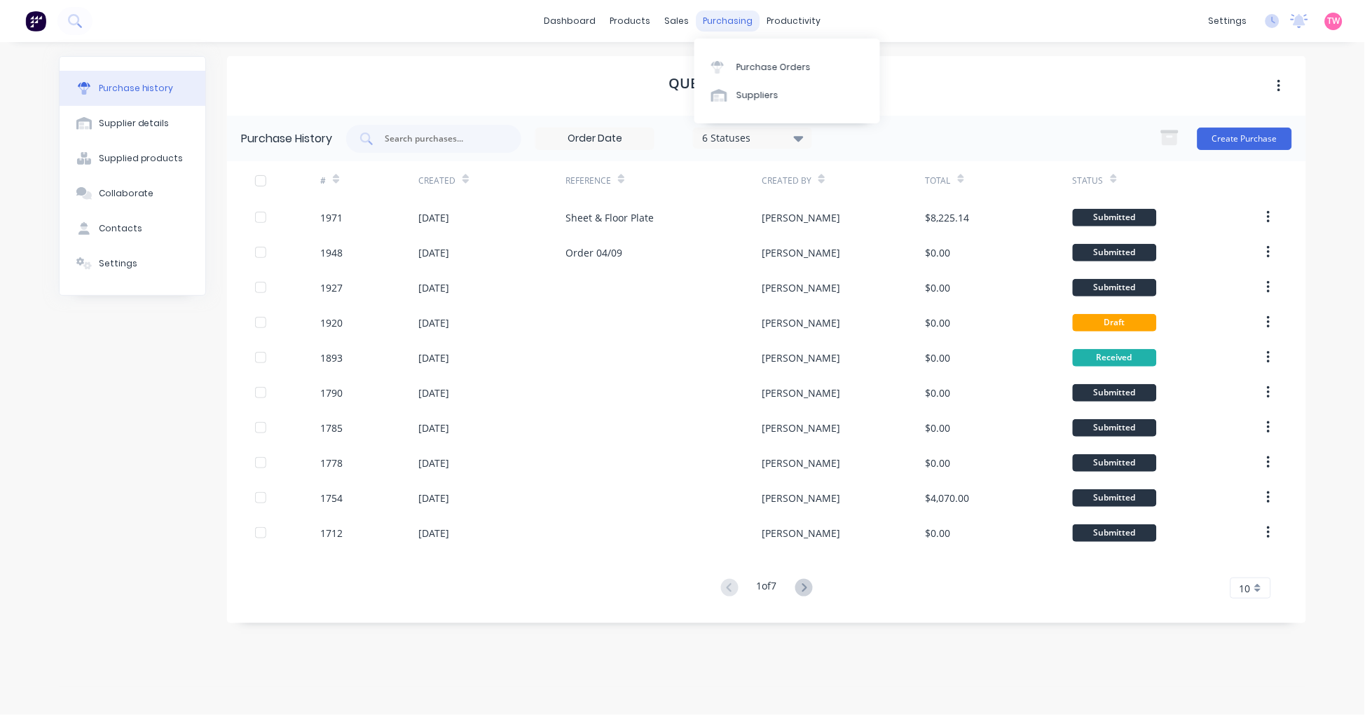
click at [727, 18] on div "purchasing" at bounding box center [728, 21] width 64 height 21
click at [806, 74] on link "Purchase Orders" at bounding box center [787, 67] width 186 height 28
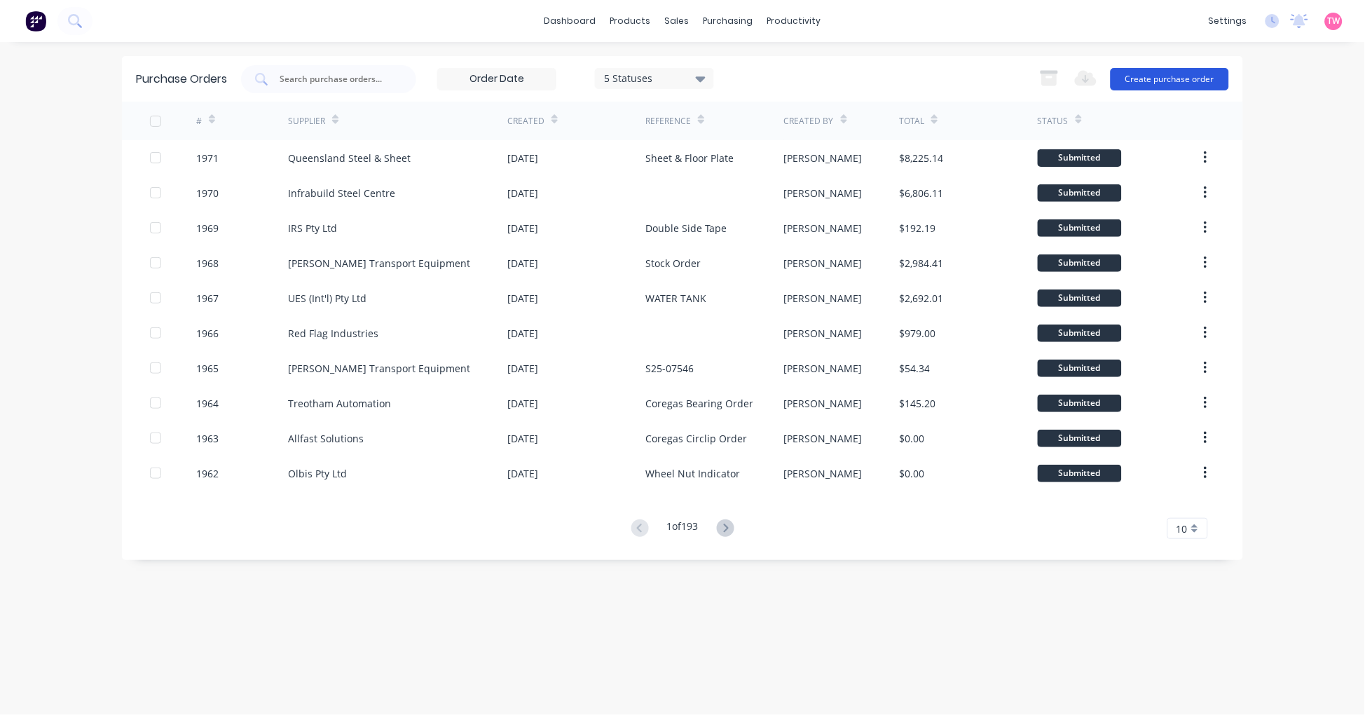
click at [1173, 75] on button "Create purchase order" at bounding box center [1169, 79] width 118 height 22
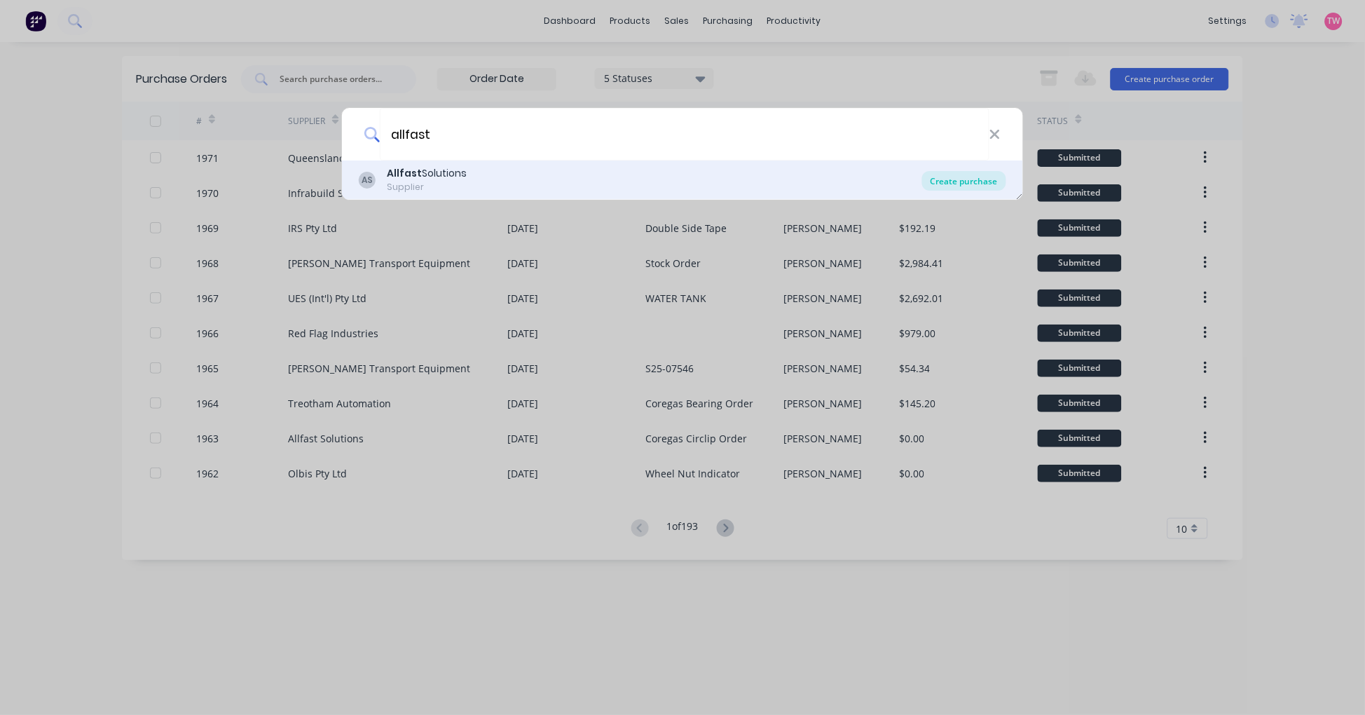
type input "allfast"
click at [965, 181] on div "Create purchase" at bounding box center [964, 181] width 84 height 20
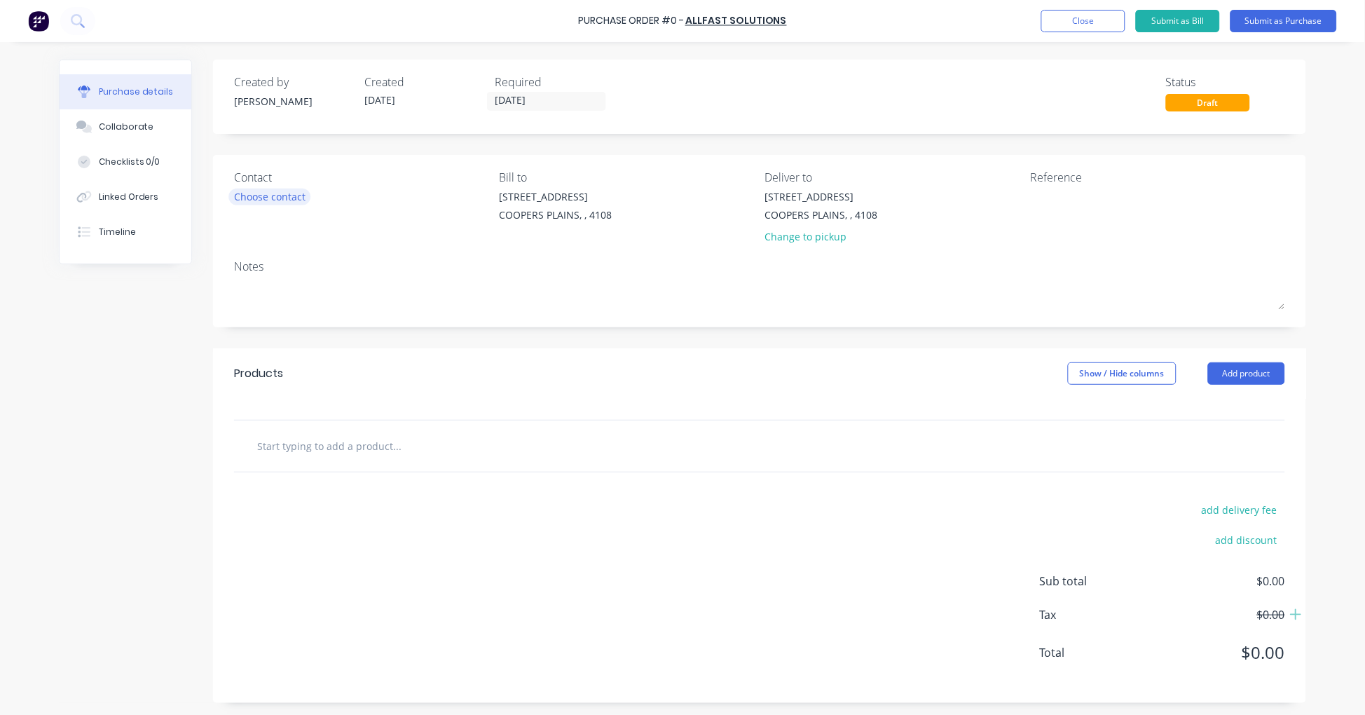
click at [298, 193] on div "Choose contact" at bounding box center [269, 196] width 71 height 15
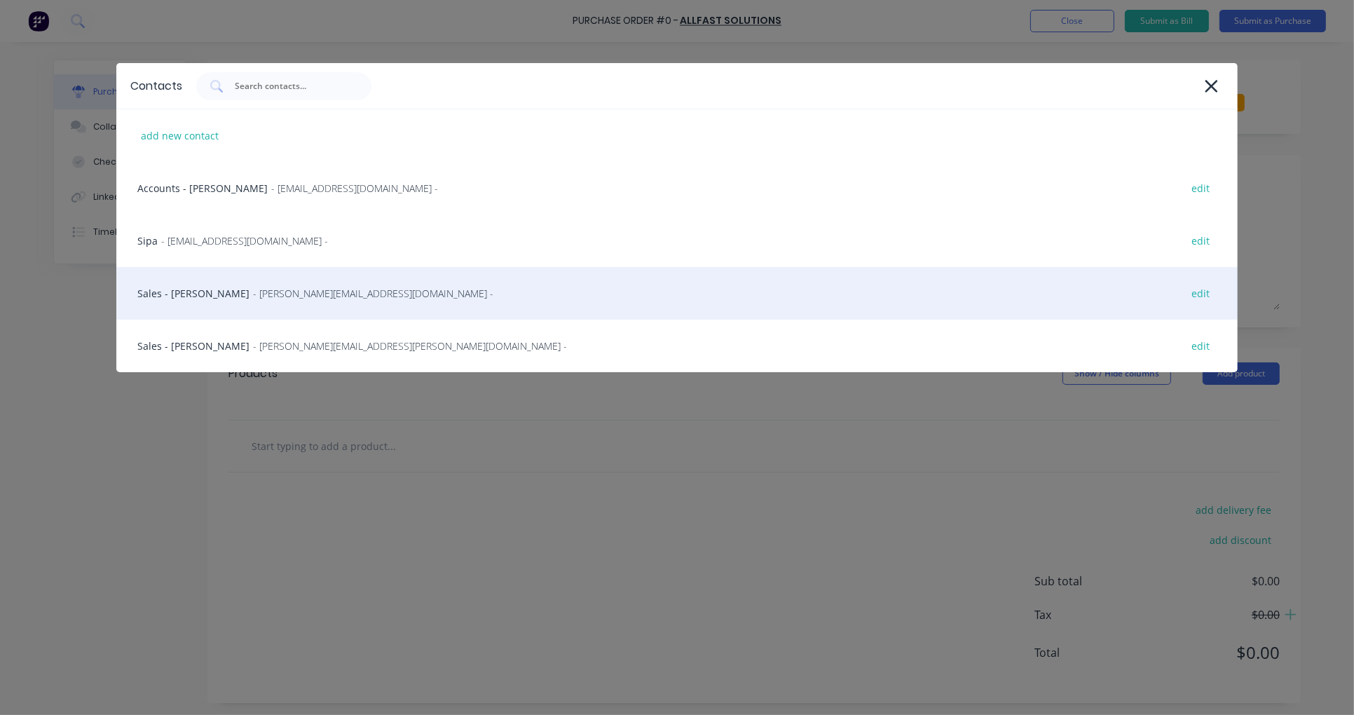
click at [173, 289] on div "Sales - Mariah Ryan - mariah.Ryan@allfastsolutions.com.au - edit" at bounding box center [676, 293] width 1121 height 53
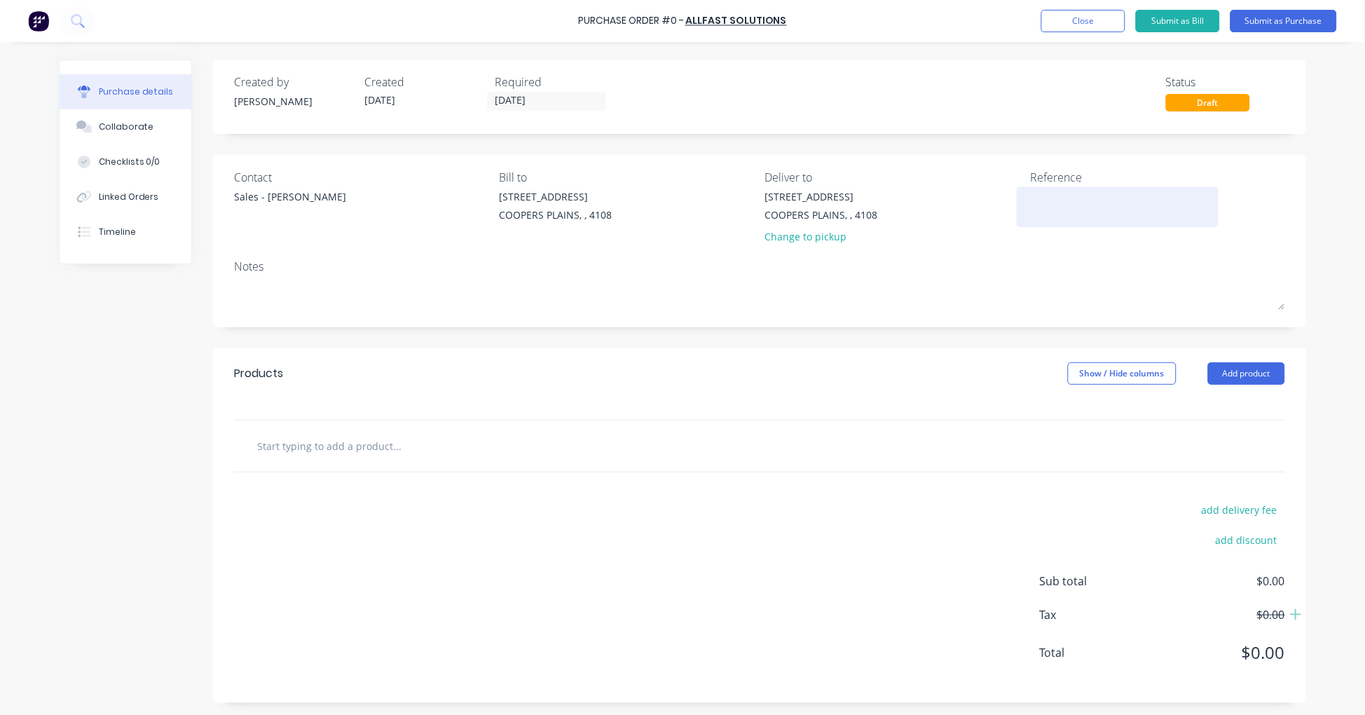
click at [1052, 217] on textarea at bounding box center [1117, 205] width 175 height 32
type textarea "Cor"
type textarea "x"
type textarea "Core"
type textarea "x"
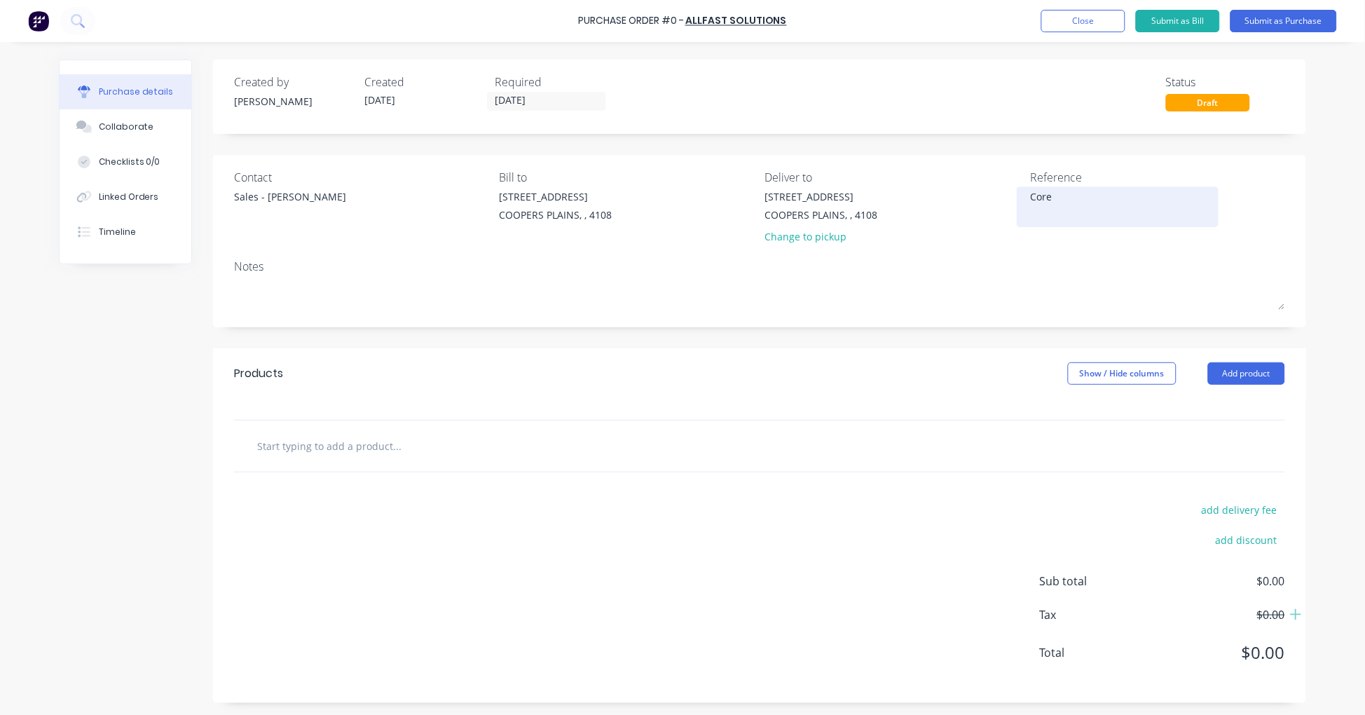
type textarea "Coreg"
type textarea "x"
type textarea "Corega"
type textarea "x"
type textarea "Coregas"
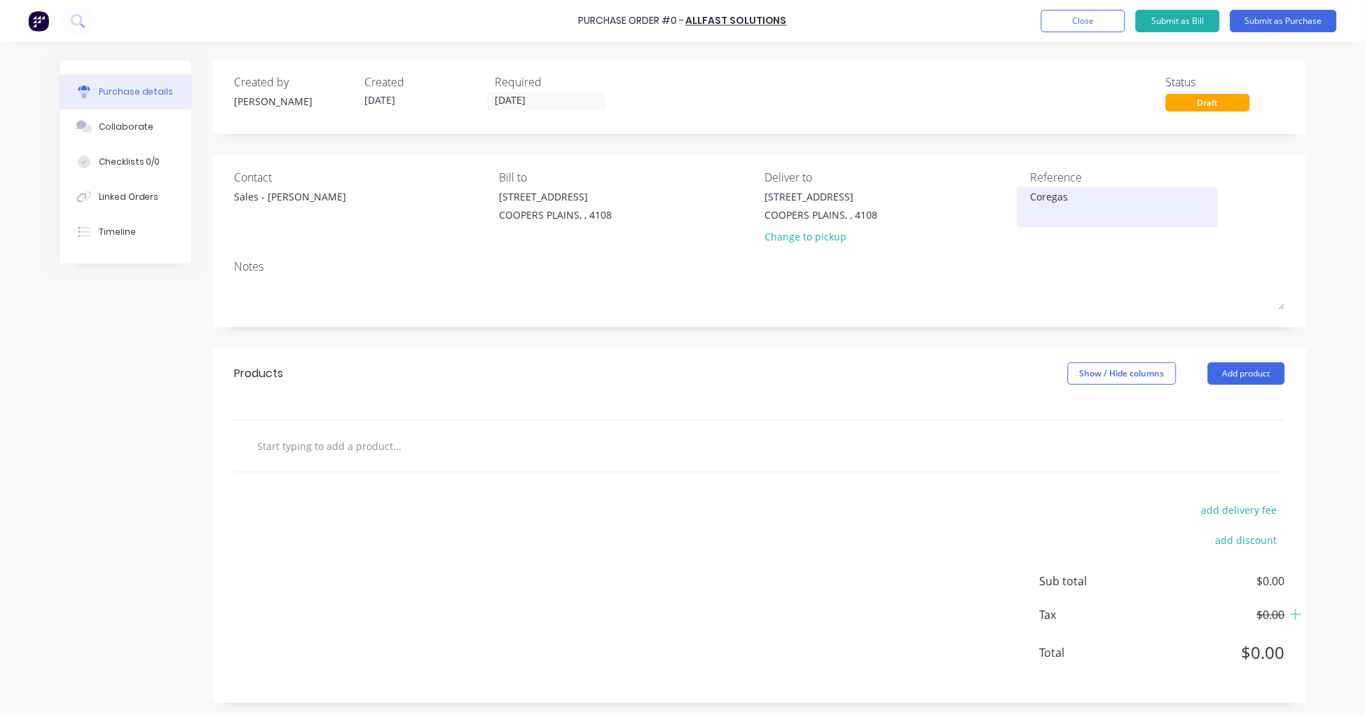
type textarea "x"
type textarea "Coregas"
type textarea "x"
type textarea "Coregas P"
type textarea "x"
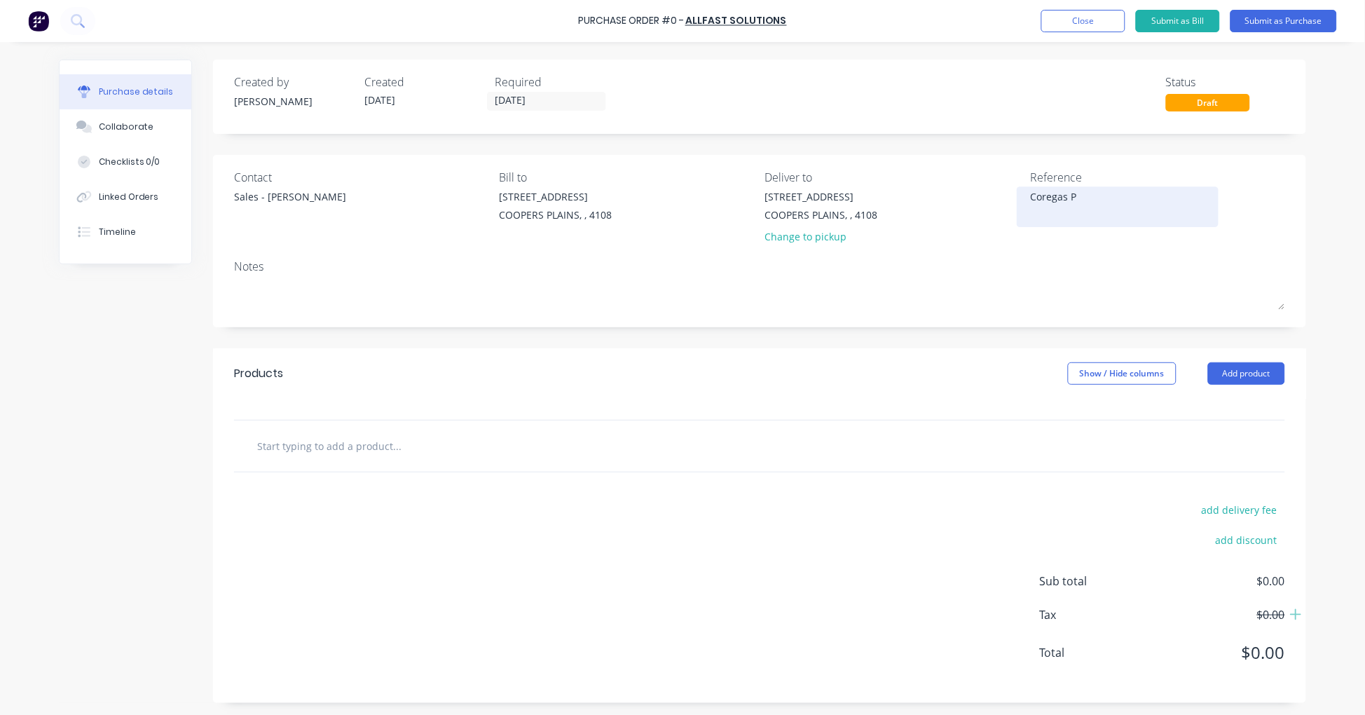
type textarea "Coregas Pa"
type textarea "x"
type textarea "Coregas Par"
type textarea "x"
type textarea "Coregas Parts"
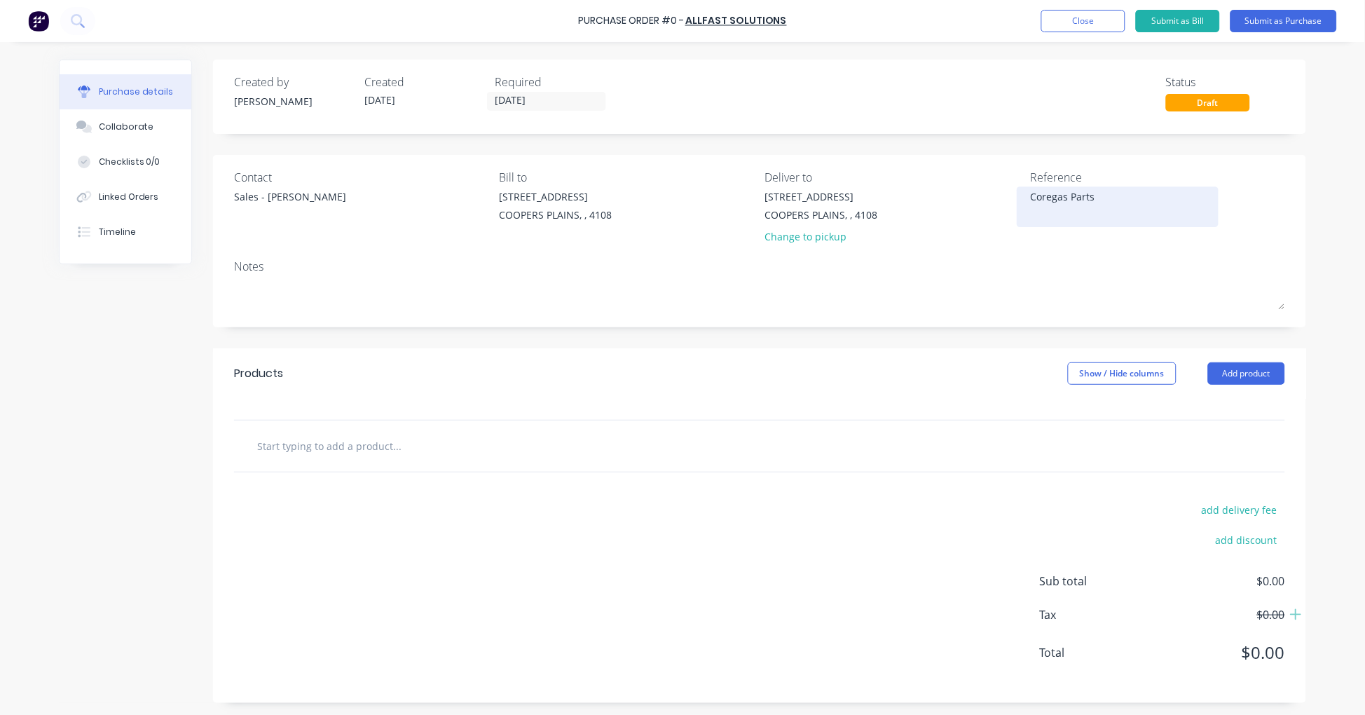
type textarea "x"
type textarea "Coregas Parts"
type textarea "x"
type textarea "Coregas Parts"
click at [324, 464] on div at bounding box center [759, 445] width 1051 height 51
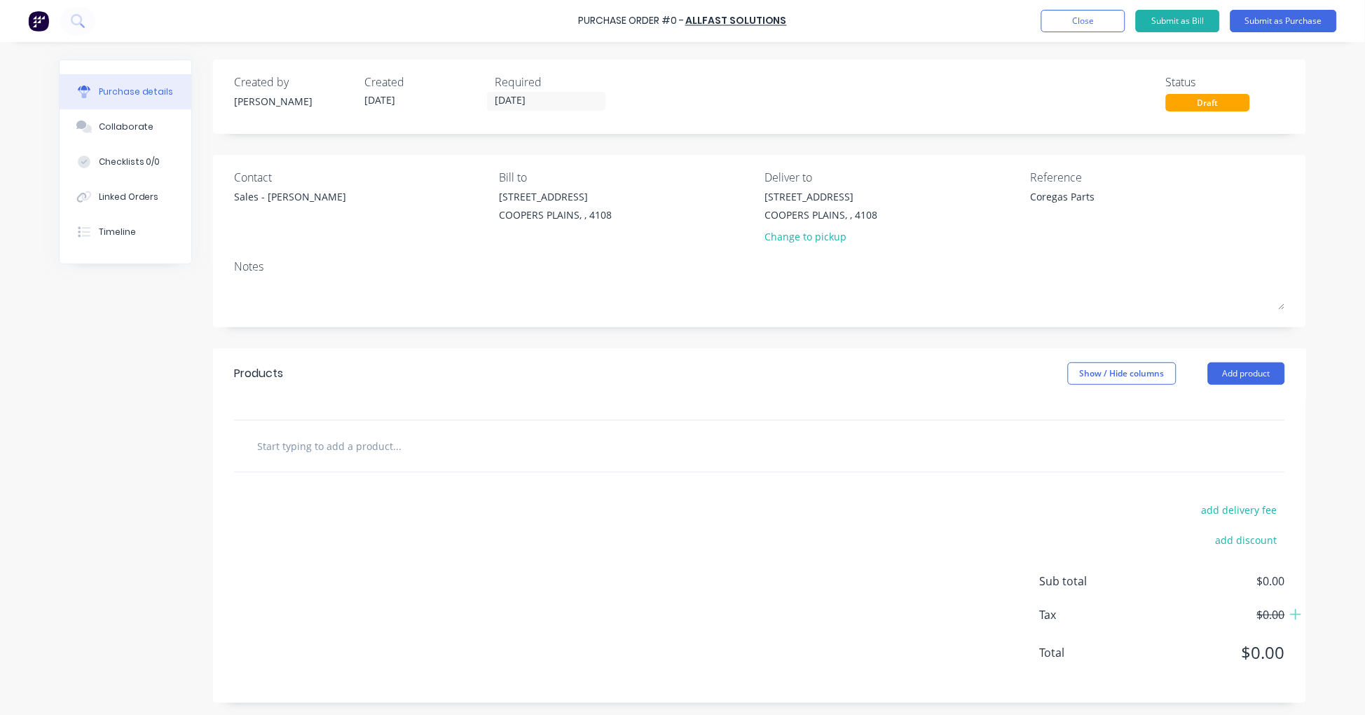
click at [329, 440] on input "text" at bounding box center [396, 446] width 280 height 28
paste input "CAPCM1035Z"
type textarea "x"
type input "CAPCM1035Z"
type textarea "x"
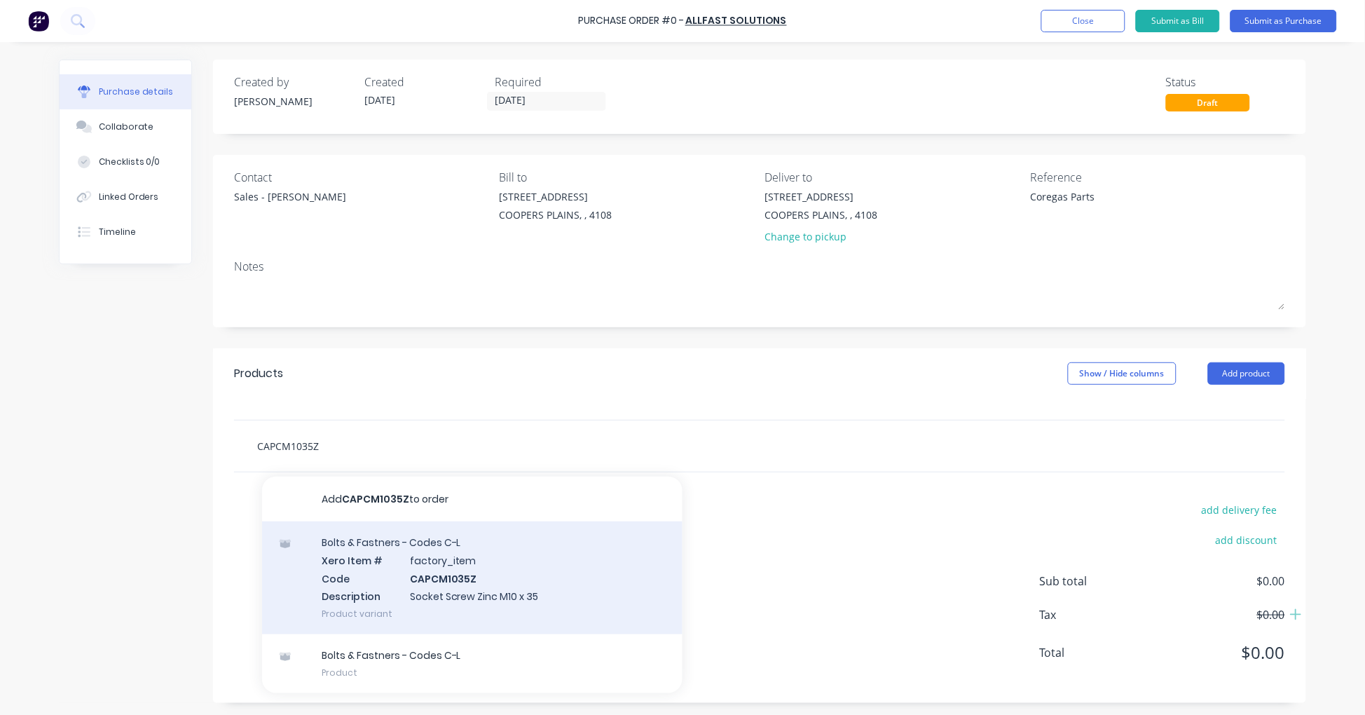
type input "CAPCM1035Z"
click at [475, 575] on div "Bolts & Fastners - Codes C-L Xero Item # factory_item Code CAPCM1035Z Descripti…" at bounding box center [472, 577] width 420 height 113
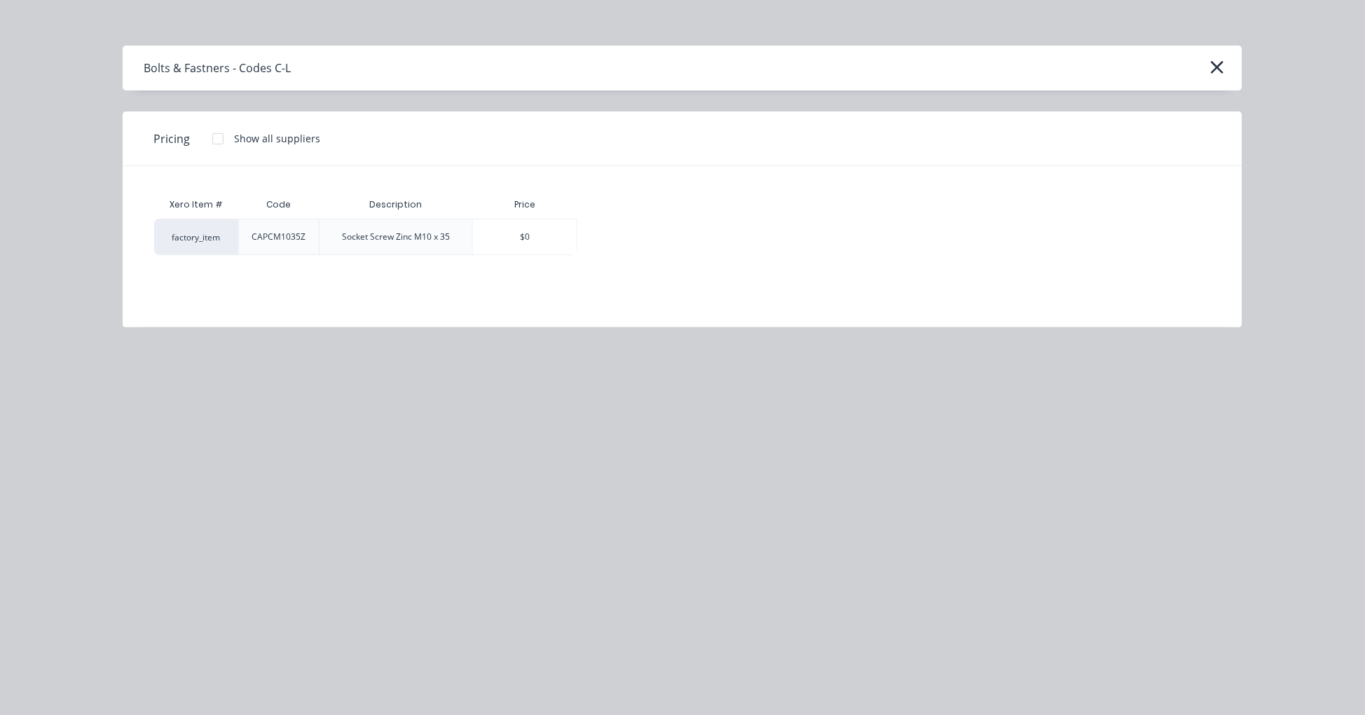
click at [212, 135] on div at bounding box center [218, 139] width 28 height 28
click at [618, 241] on div "$0.00" at bounding box center [626, 236] width 97 height 35
type textarea "x"
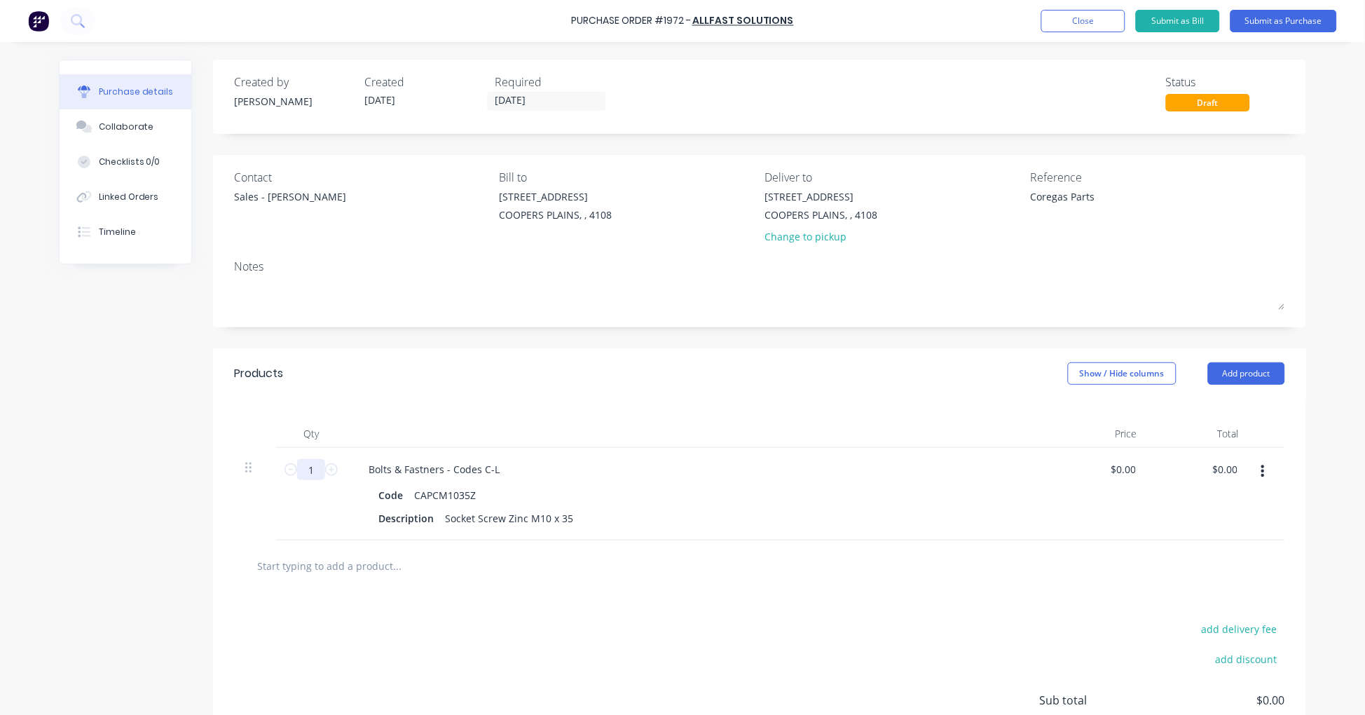
click at [303, 468] on input "1" at bounding box center [311, 469] width 28 height 21
type textarea "x"
type input "3"
type textarea "x"
type input "32"
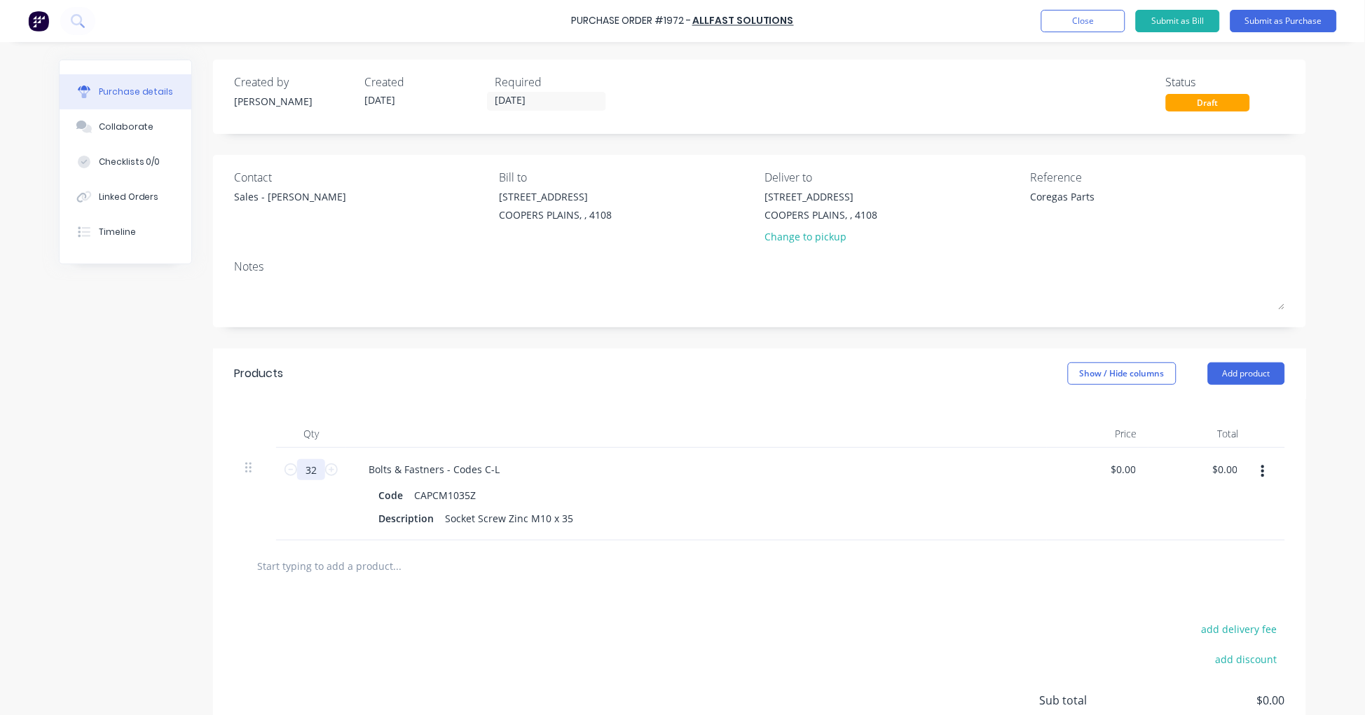
type textarea "x"
type input "32"
type textarea "x"
type input "0.00"
click at [1122, 474] on input "0.00" at bounding box center [1122, 469] width 32 height 20
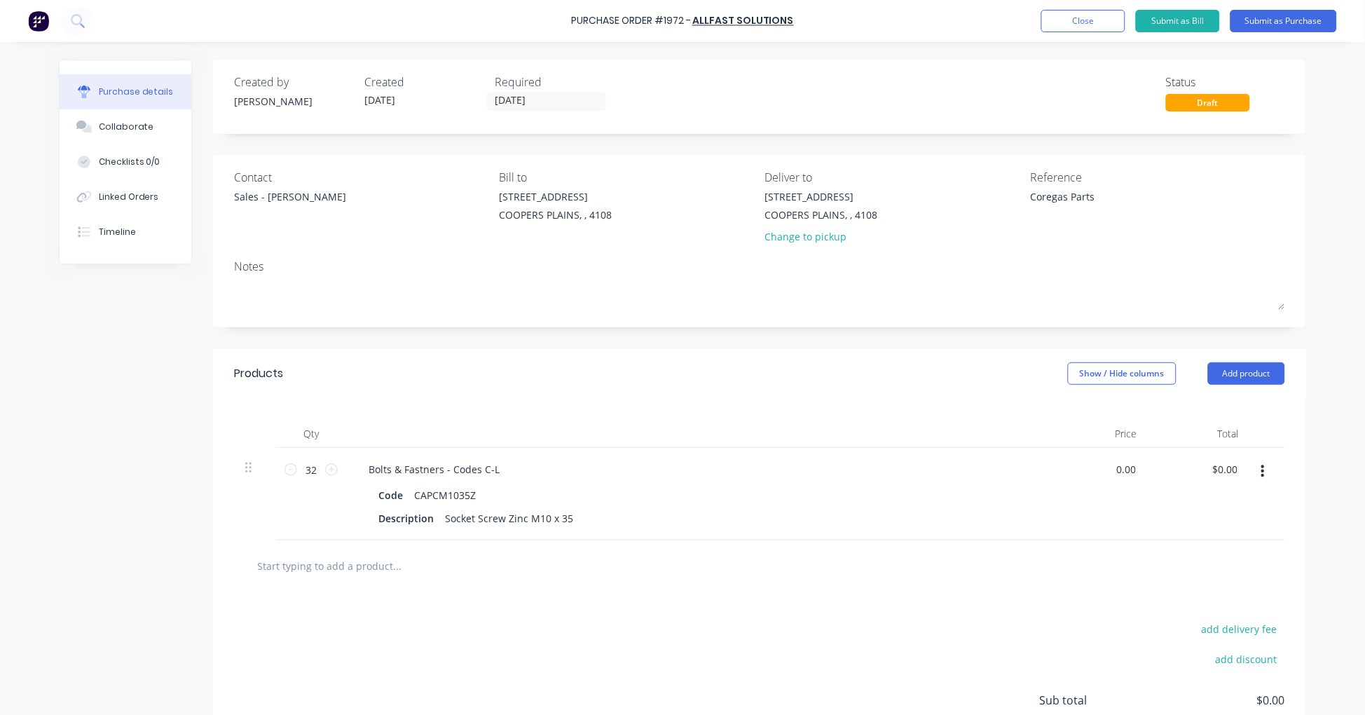
type textarea "x"
type input "$0.00"
click at [325, 563] on input "text" at bounding box center [396, 565] width 280 height 28
type textarea "x"
type input "$0.00"
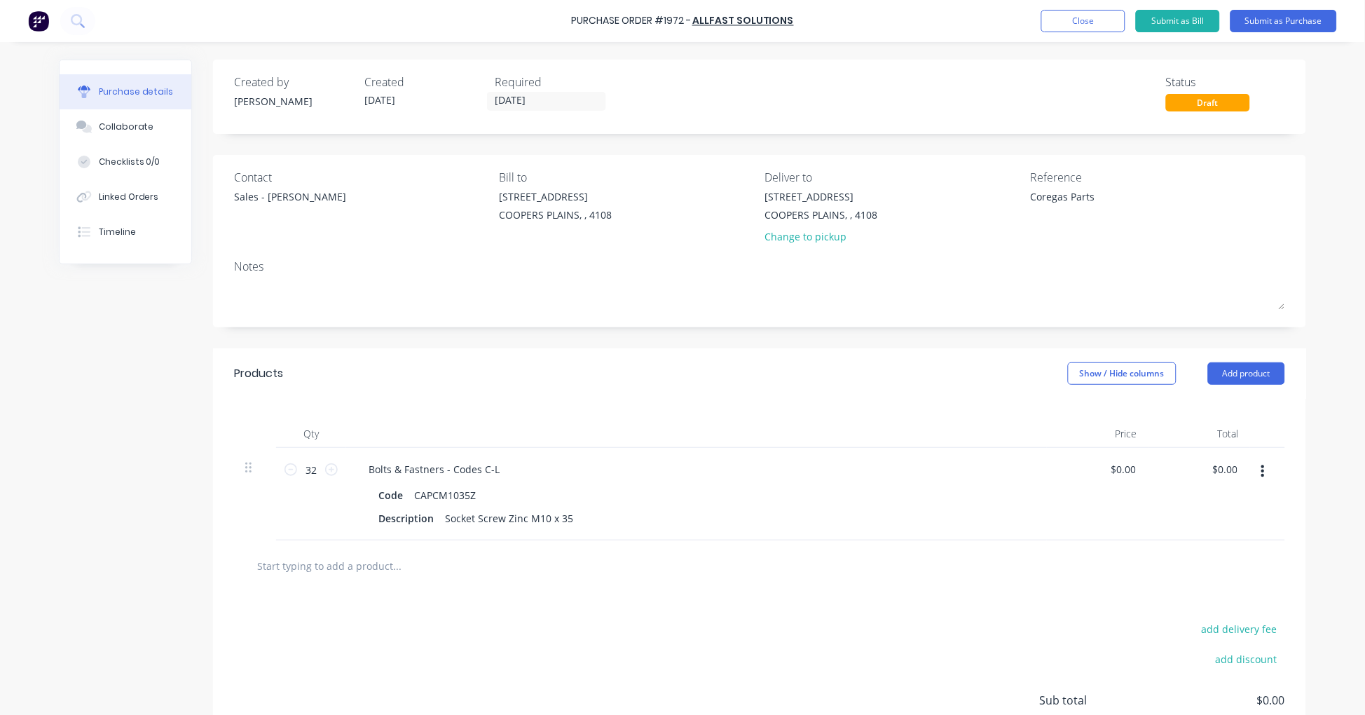
paste input "WAFM1224Z"
type textarea "x"
type input "WAFM1224Z"
type textarea "x"
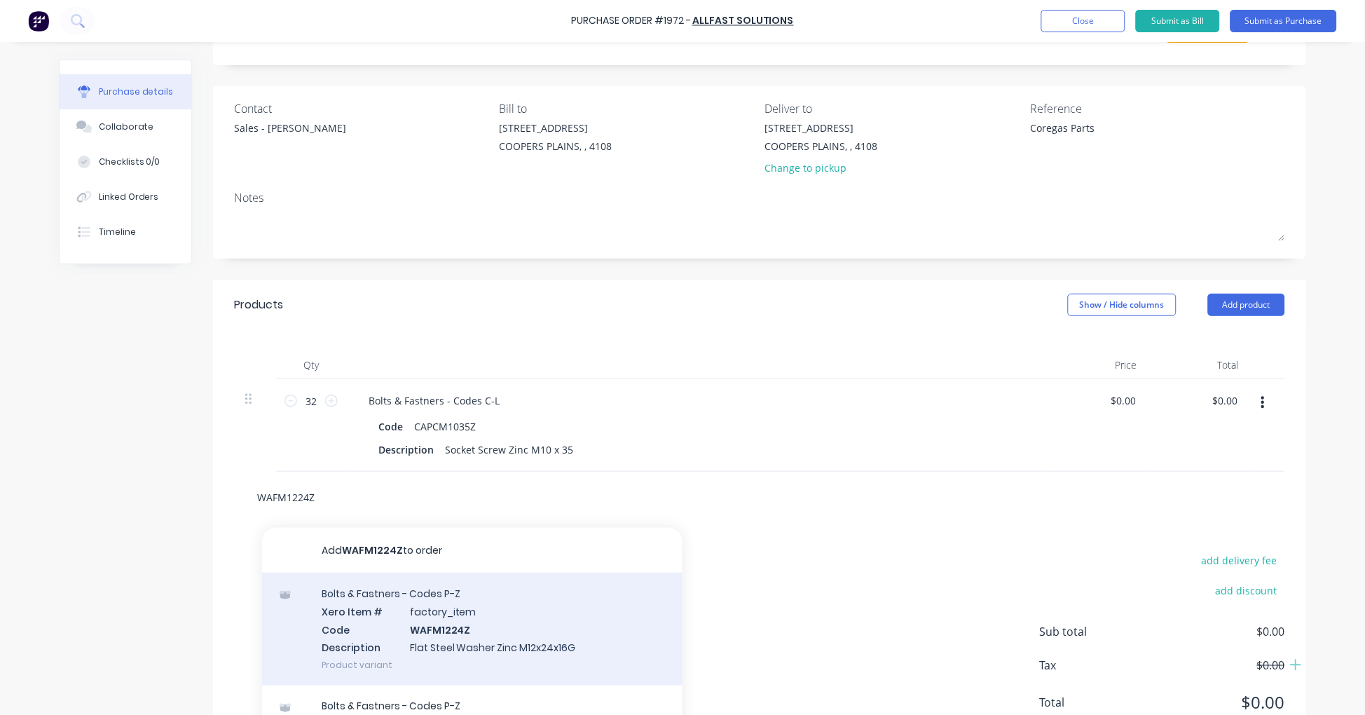
scroll to position [123, 0]
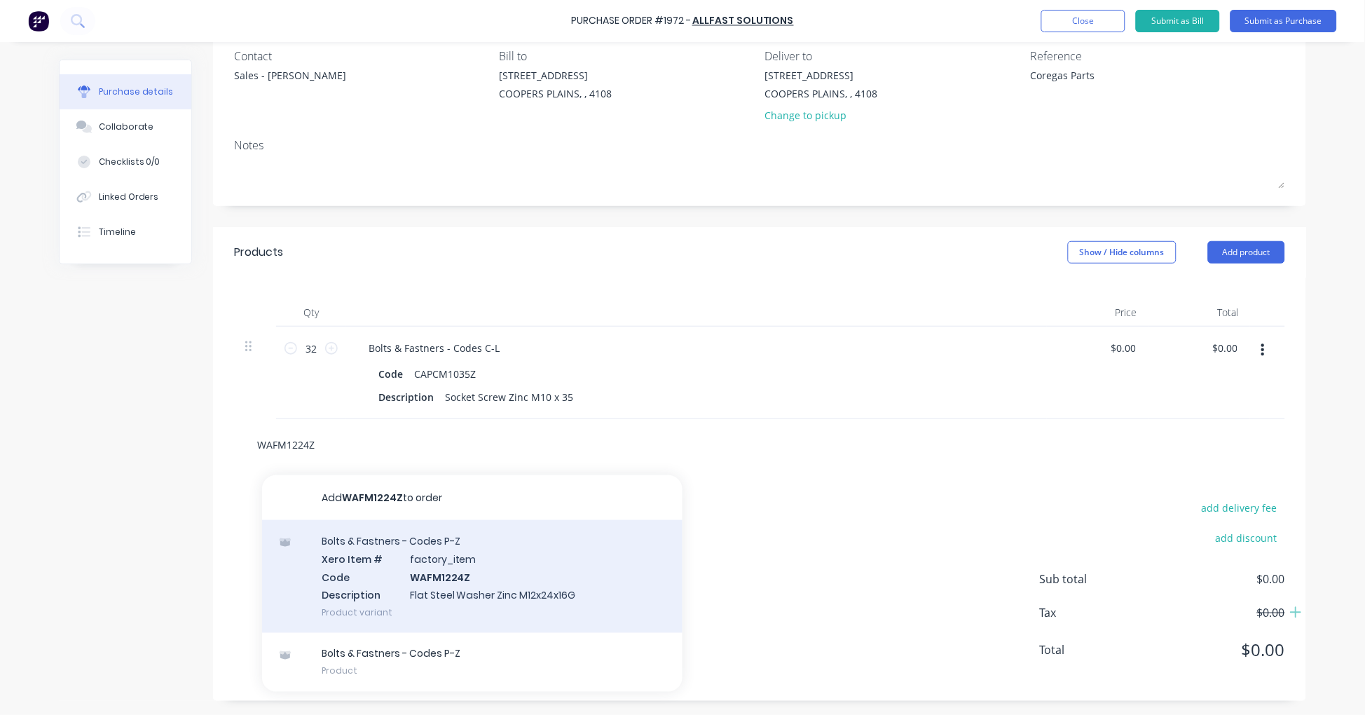
type input "WAFM1224Z"
click at [499, 560] on div "Bolts & Fastners - Codes P-Z Xero Item # factory_item Code WAFM1224Z Descriptio…" at bounding box center [472, 576] width 420 height 113
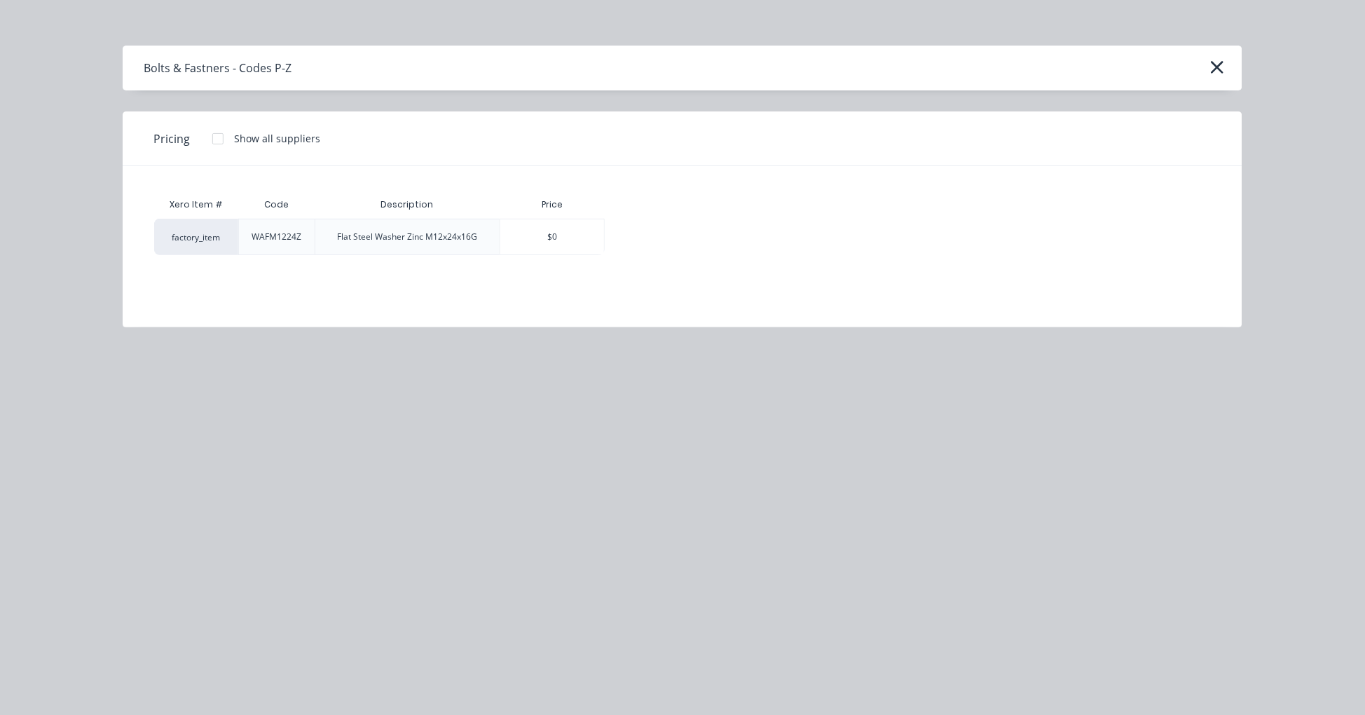
click at [219, 137] on div at bounding box center [218, 139] width 28 height 28
click at [649, 242] on div "$0.00" at bounding box center [653, 236] width 97 height 35
type textarea "x"
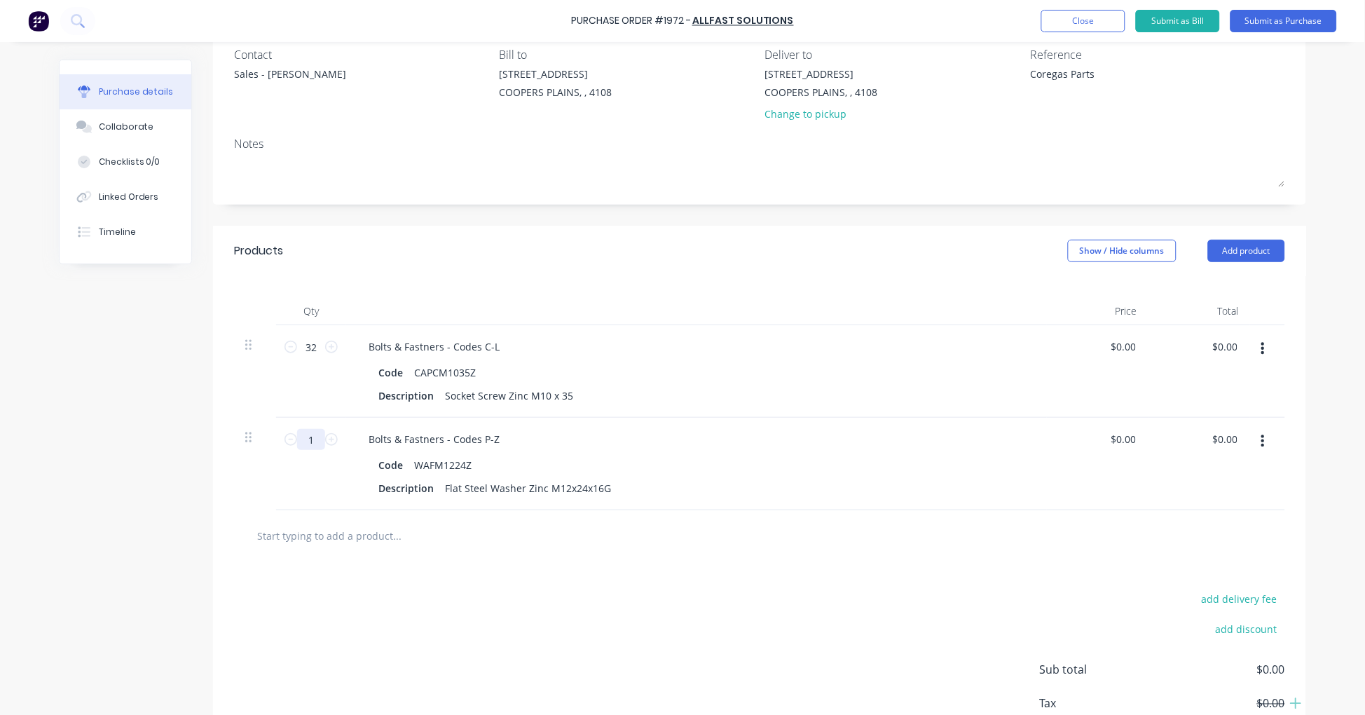
click at [312, 439] on input "1" at bounding box center [311, 439] width 28 height 21
type textarea "x"
type input "3"
type textarea "x"
type input "32"
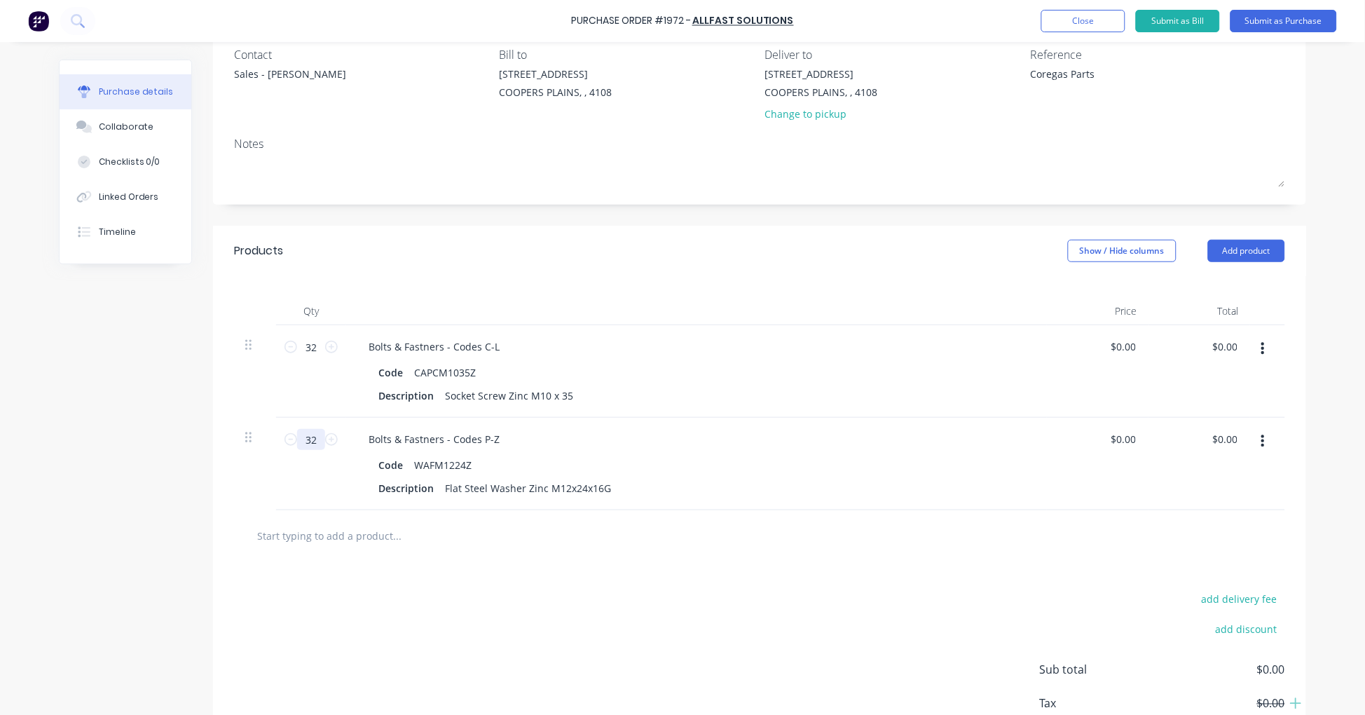
type textarea "x"
type input "32"
click at [1261, 438] on icon "button" at bounding box center [1263, 441] width 4 height 13
click at [1187, 555] on button "Delete" at bounding box center [1219, 563] width 119 height 28
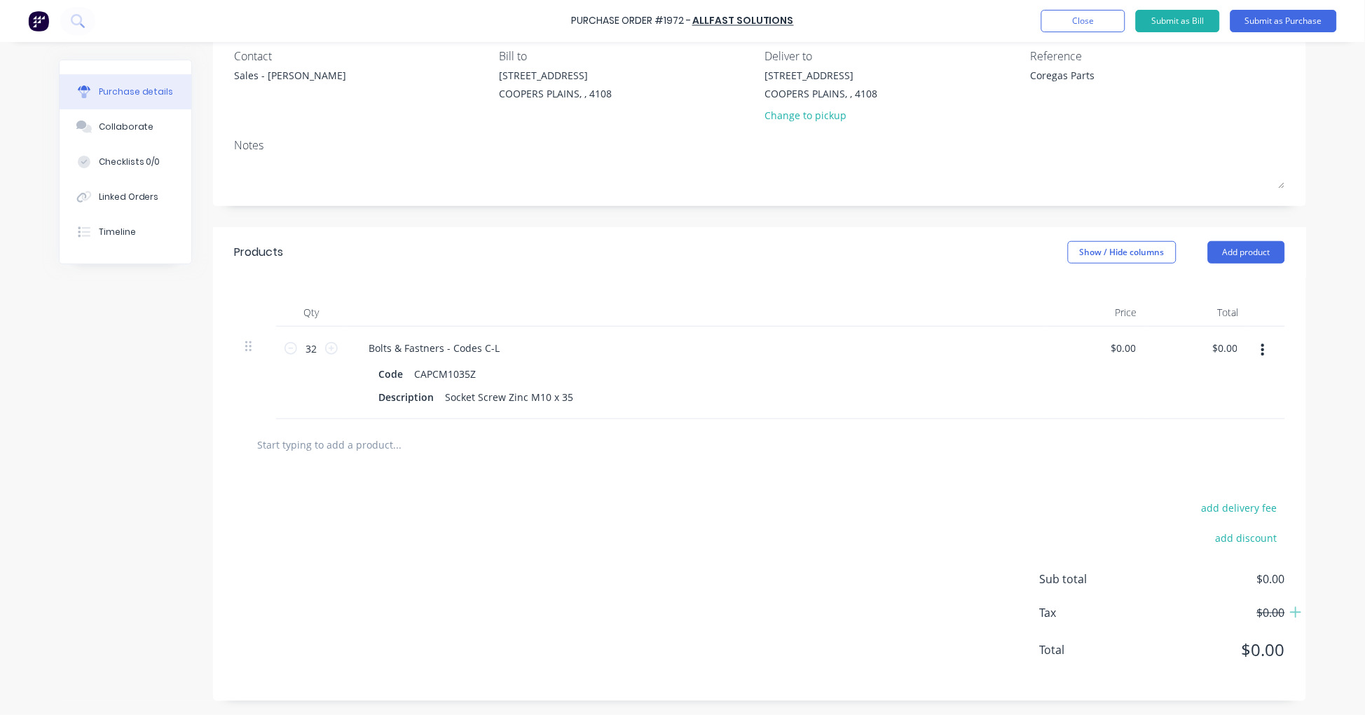
click at [339, 449] on input "text" at bounding box center [396, 444] width 280 height 28
paste input "WAFM1224Z"
type textarea "x"
type input "WAFM1224Z"
type textarea "x"
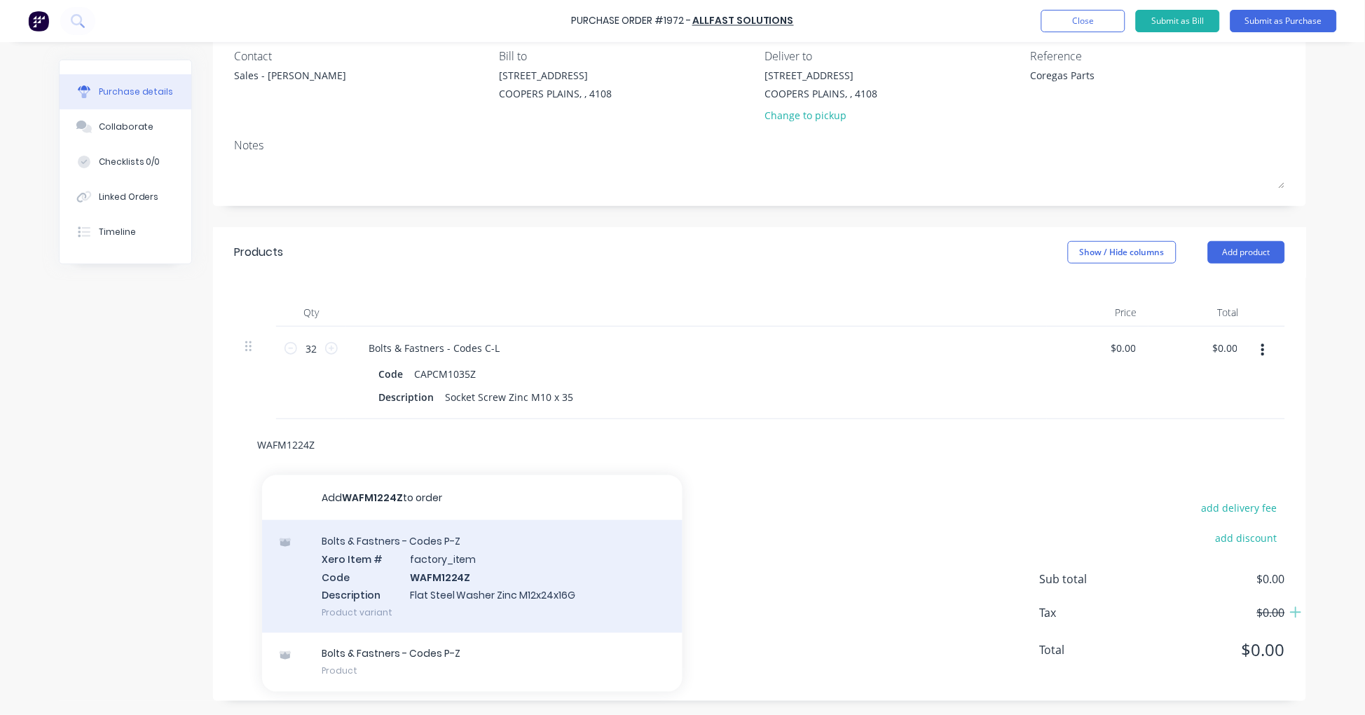
type input "WAFM1224Z"
click at [433, 558] on div "Bolts & Fastners - Codes P-Z Xero Item # factory_item Code WAFM1224Z Descriptio…" at bounding box center [472, 576] width 420 height 113
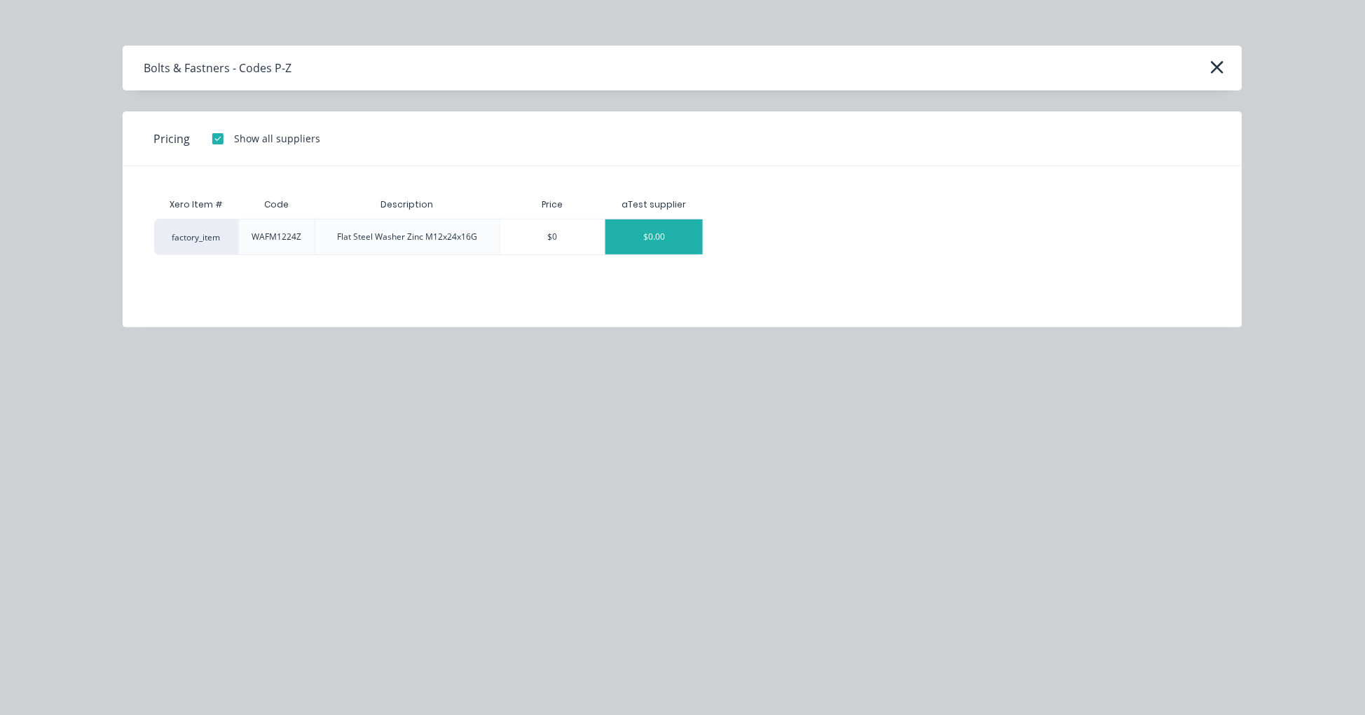
click at [670, 247] on div "$0.00" at bounding box center [653, 236] width 97 height 35
type textarea "x"
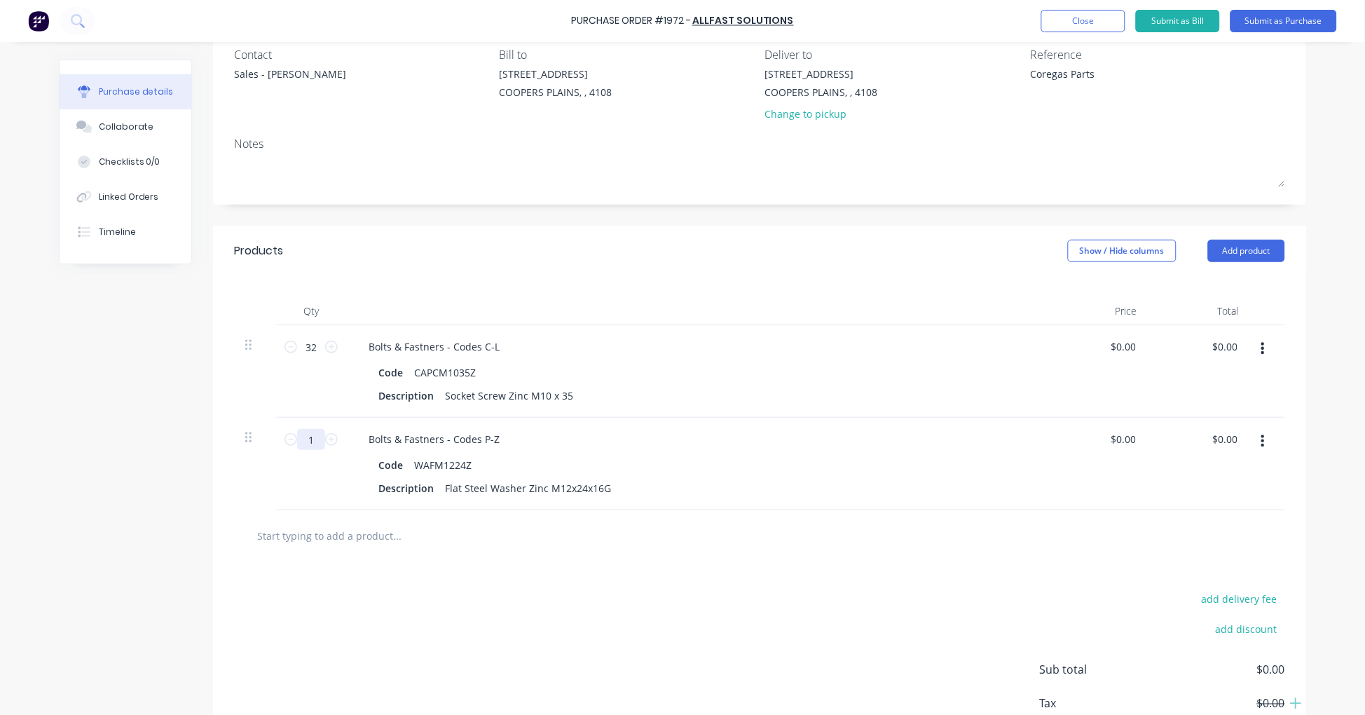
click at [305, 437] on input "1" at bounding box center [311, 439] width 28 height 21
type textarea "x"
type input "3"
type textarea "x"
type input "32"
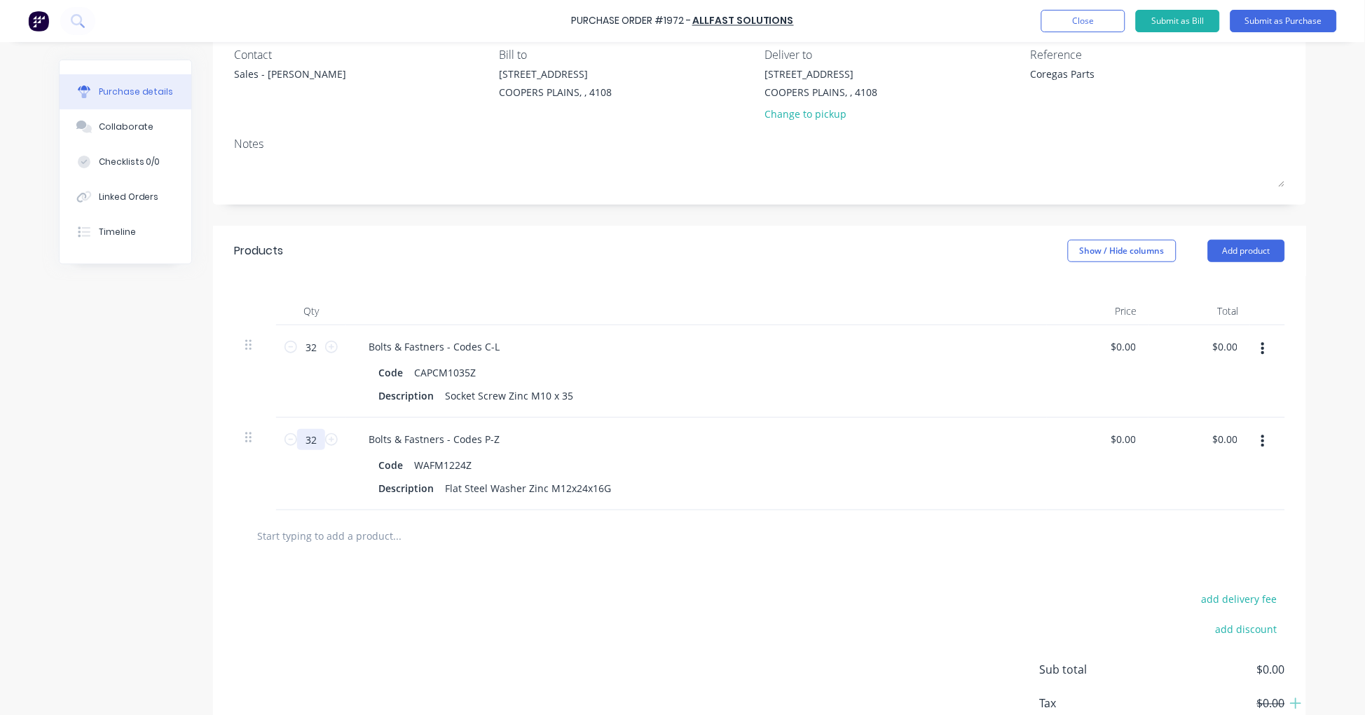
type textarea "x"
type input "32"
click at [362, 539] on input "text" at bounding box center [396, 535] width 280 height 28
paste input "CIRX20B"
type textarea "x"
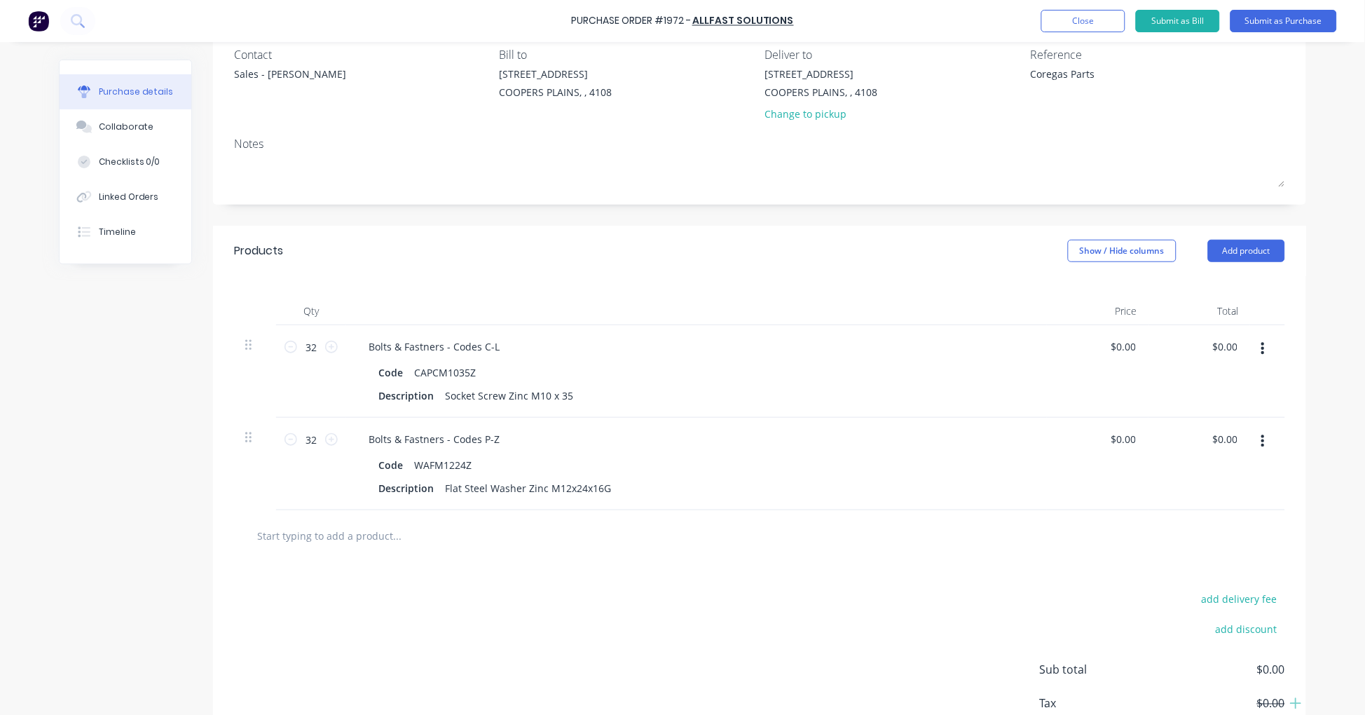
type input "CIRX20B"
type textarea "x"
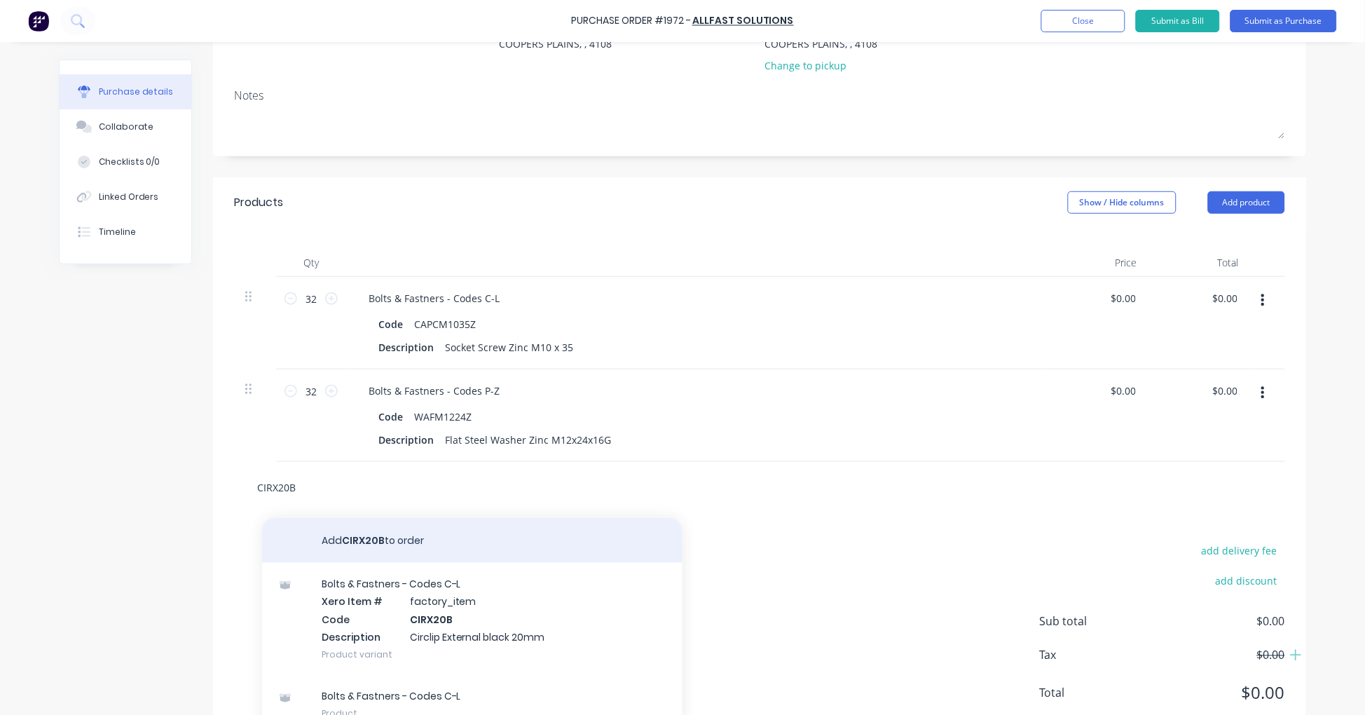
scroll to position [215, 0]
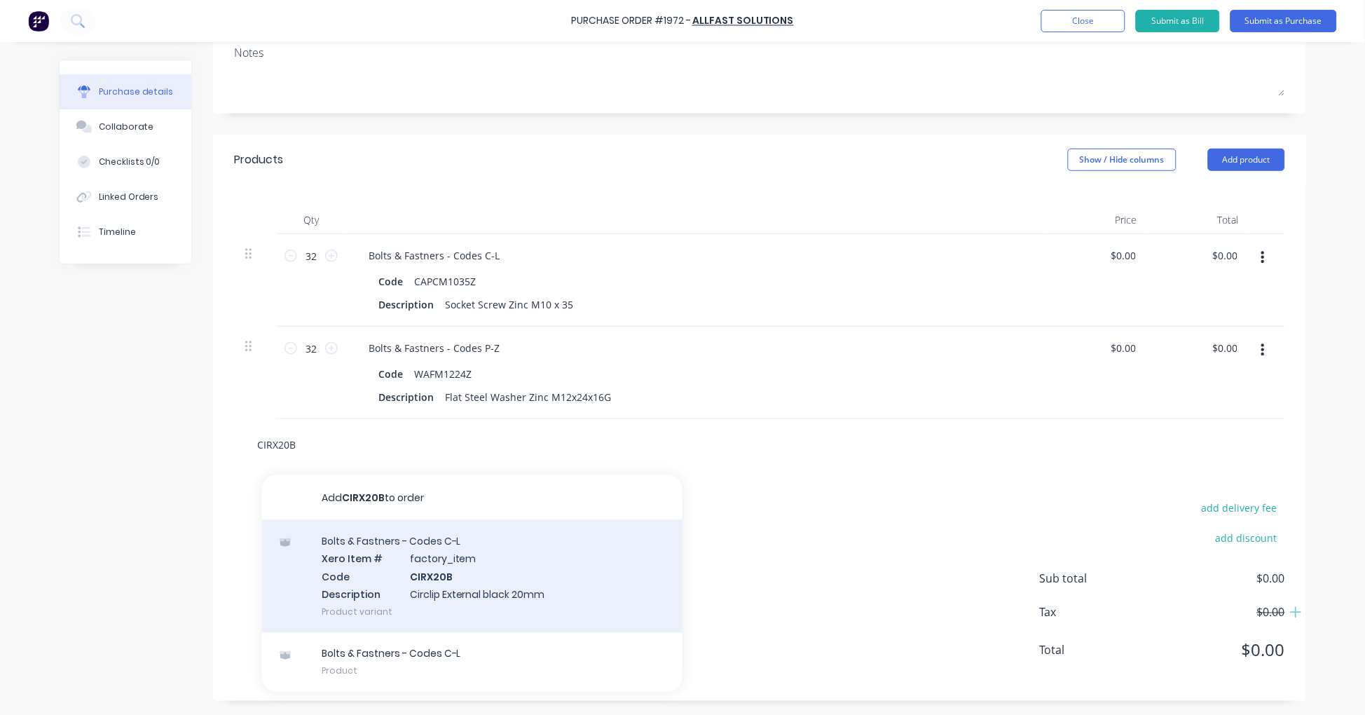
type input "CIRX20B"
click at [481, 551] on div "Bolts & Fastners - Codes C-L Xero Item # factory_item Code CIRX20B Description …" at bounding box center [472, 576] width 420 height 113
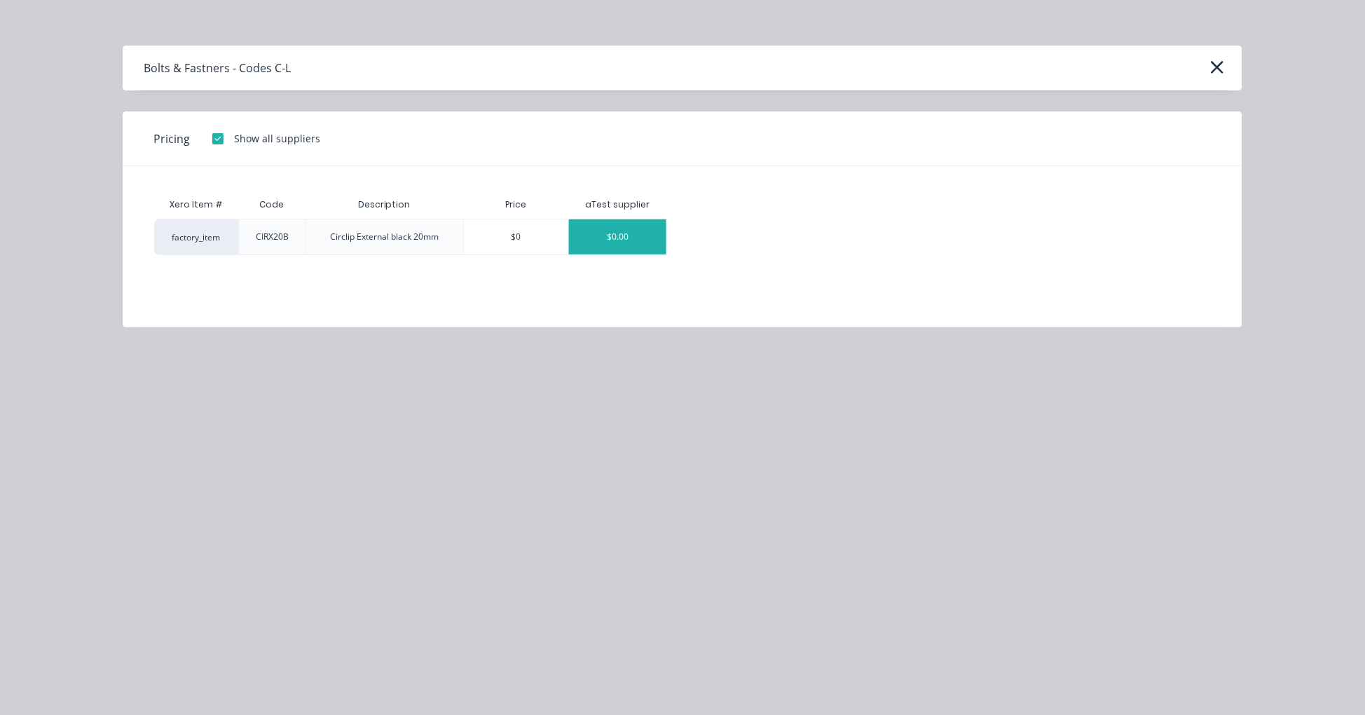
click at [640, 222] on div "$0.00" at bounding box center [617, 236] width 97 height 35
type textarea "x"
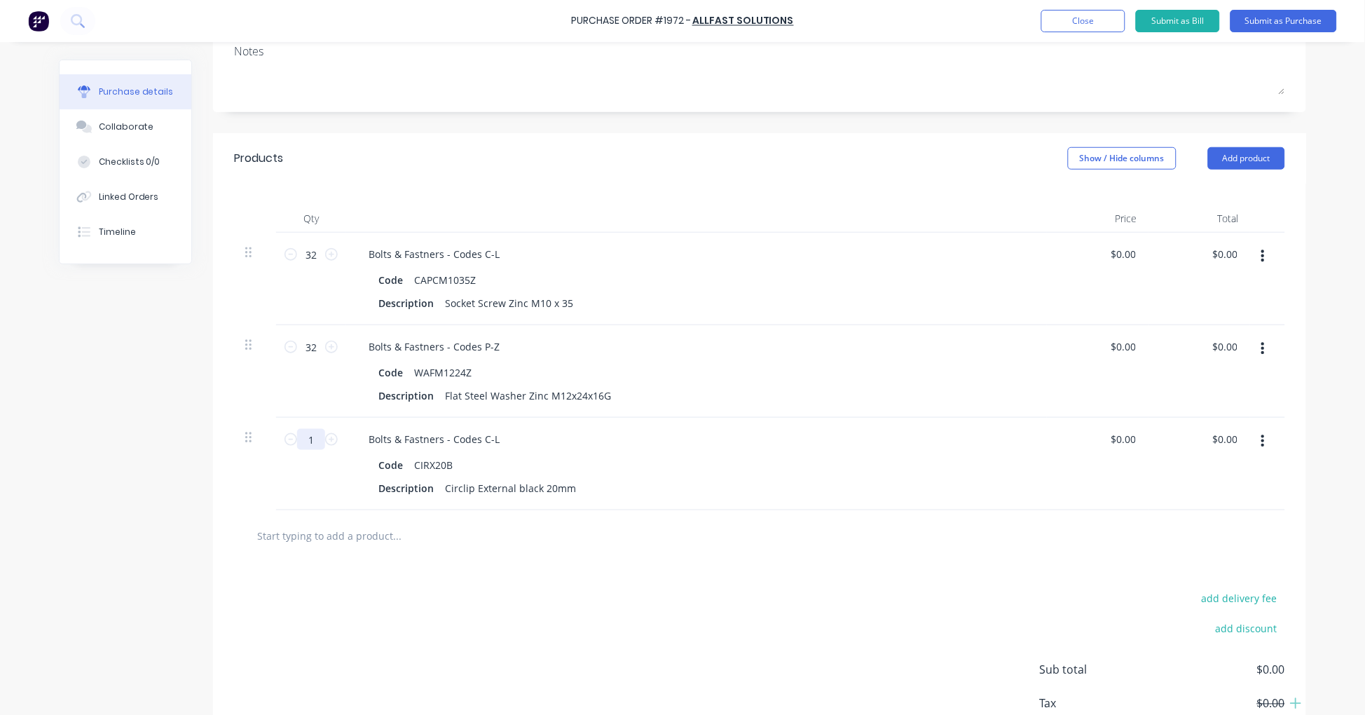
click at [305, 443] on input "1" at bounding box center [311, 439] width 28 height 21
type textarea "x"
type input "6"
type textarea "x"
type input "65"
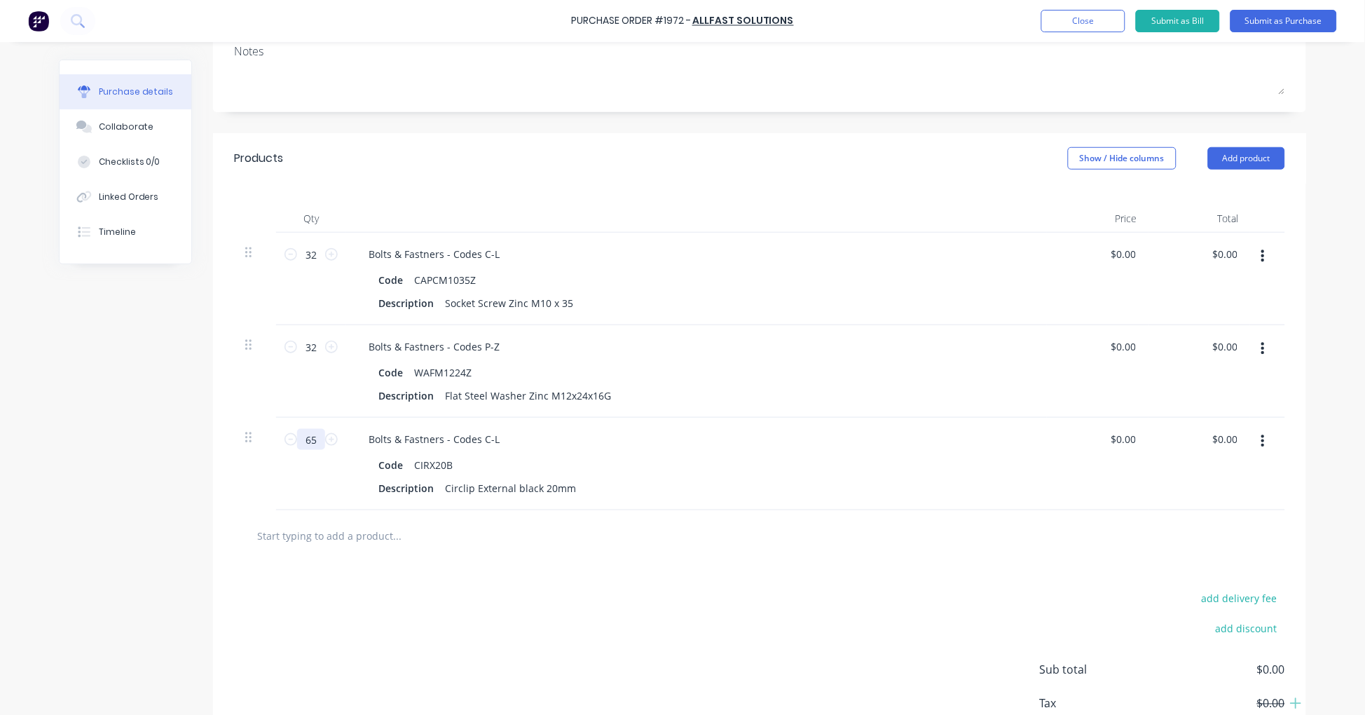
type textarea "x"
type input "65"
click at [380, 544] on input "text" at bounding box center [396, 535] width 280 height 28
paste input "CIRX12B"
type textarea "x"
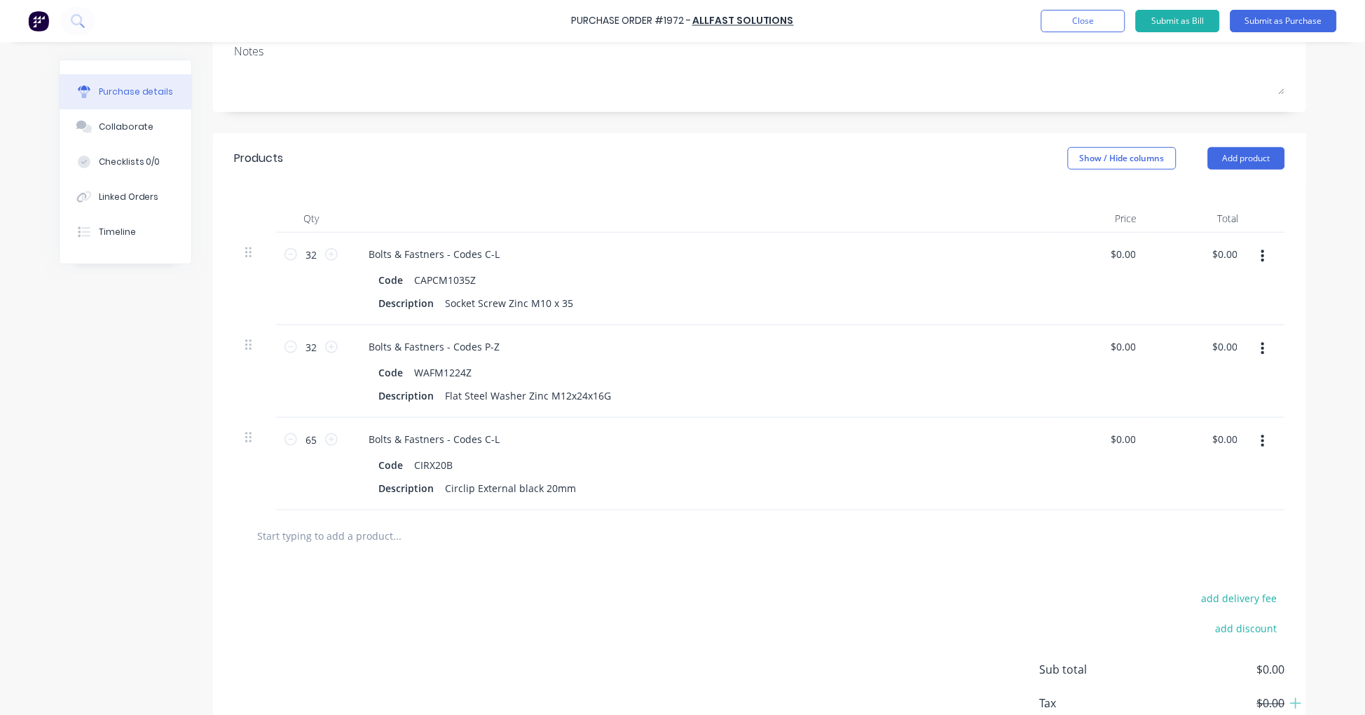
type input "CIRX12B"
type textarea "x"
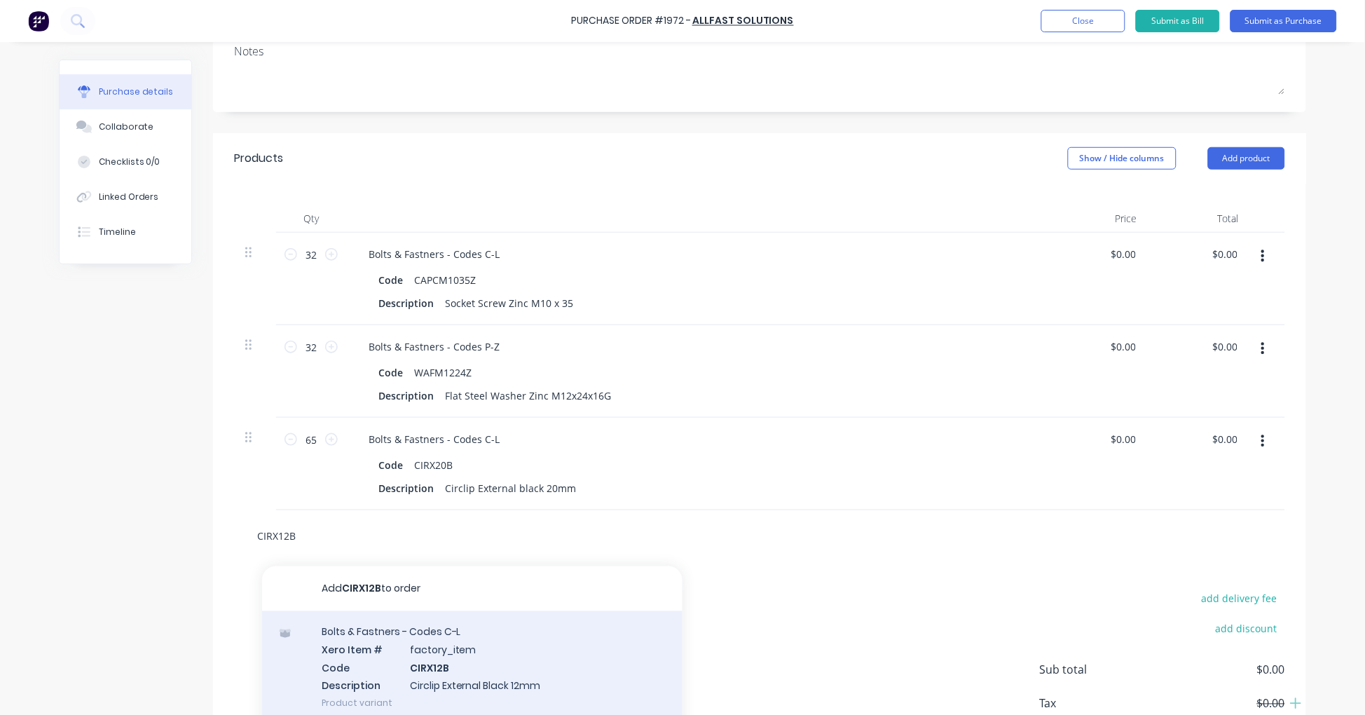
type input "CIRX12B"
click at [442, 675] on div "Bolts & Fastners - Codes C-L Xero Item # factory_item Code CIRX12B Description …" at bounding box center [472, 667] width 420 height 113
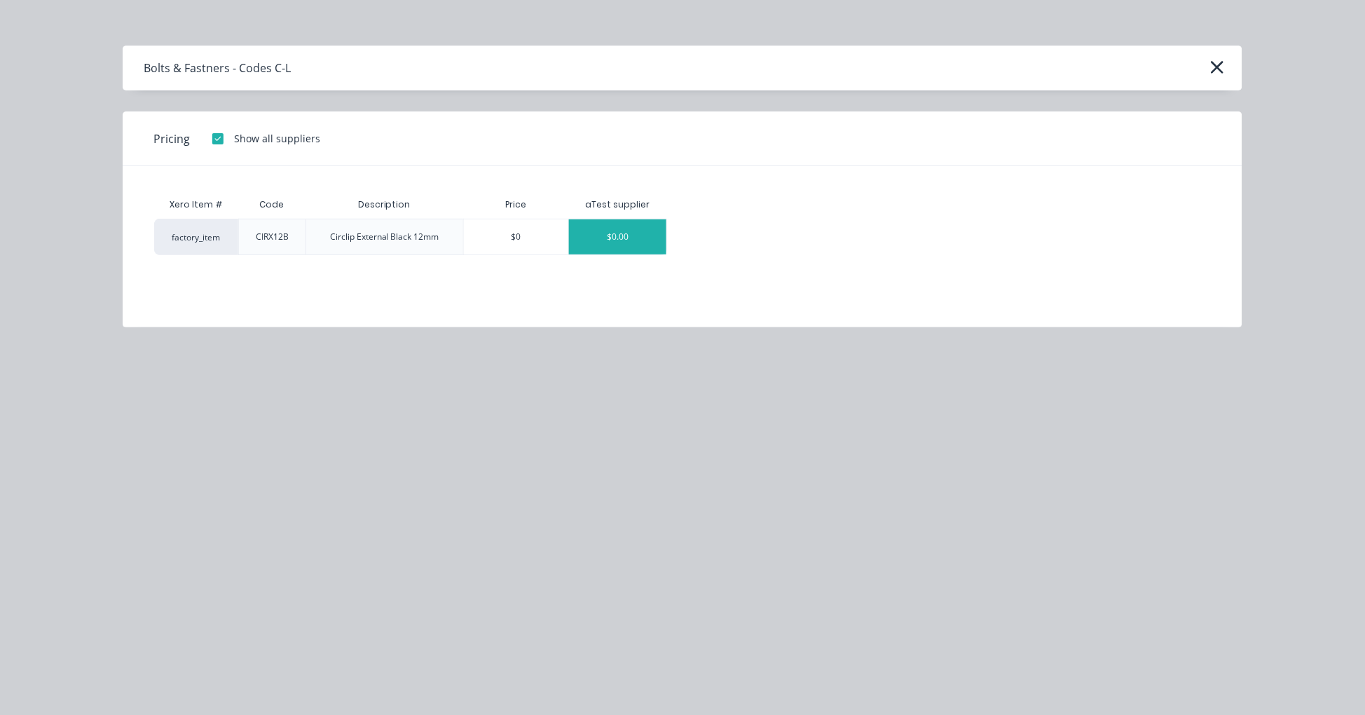
click at [635, 238] on div "$0.00" at bounding box center [617, 236] width 97 height 35
type textarea "x"
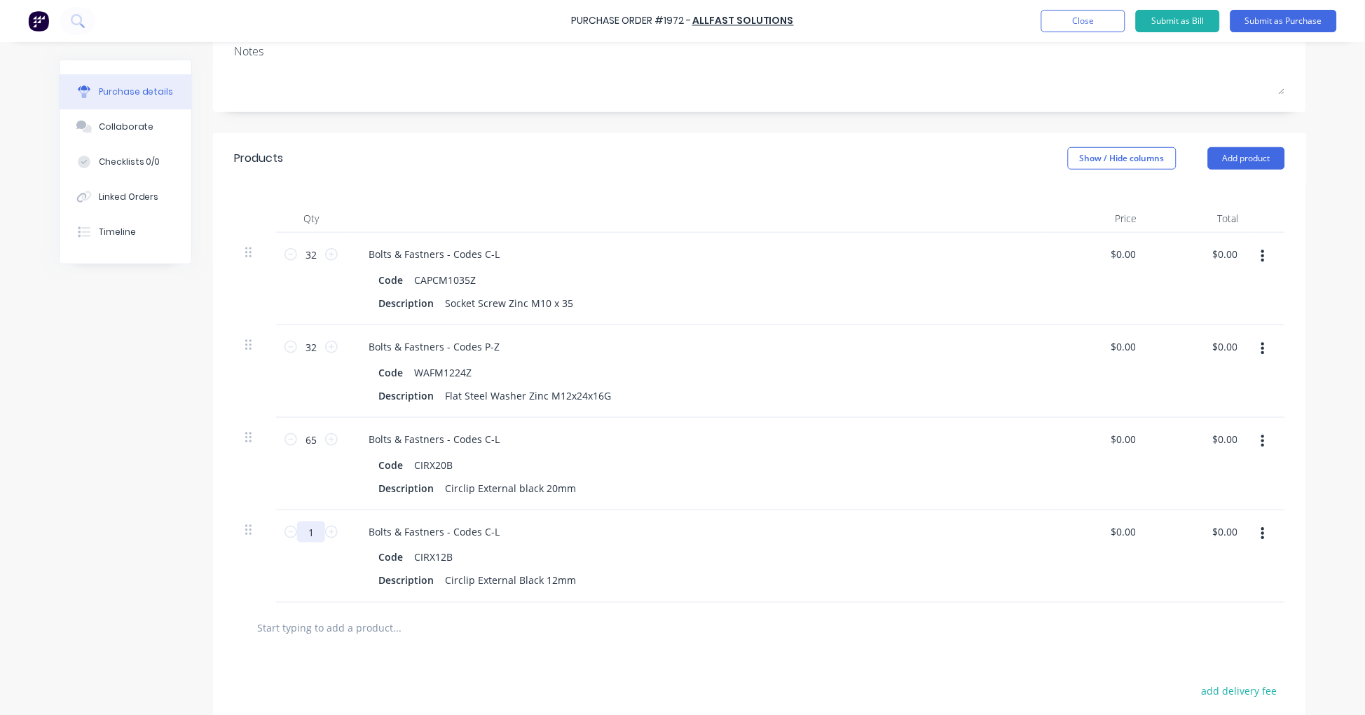
click at [305, 528] on input "1" at bounding box center [311, 531] width 28 height 21
type textarea "x"
type input "13"
type textarea "x"
type input "130"
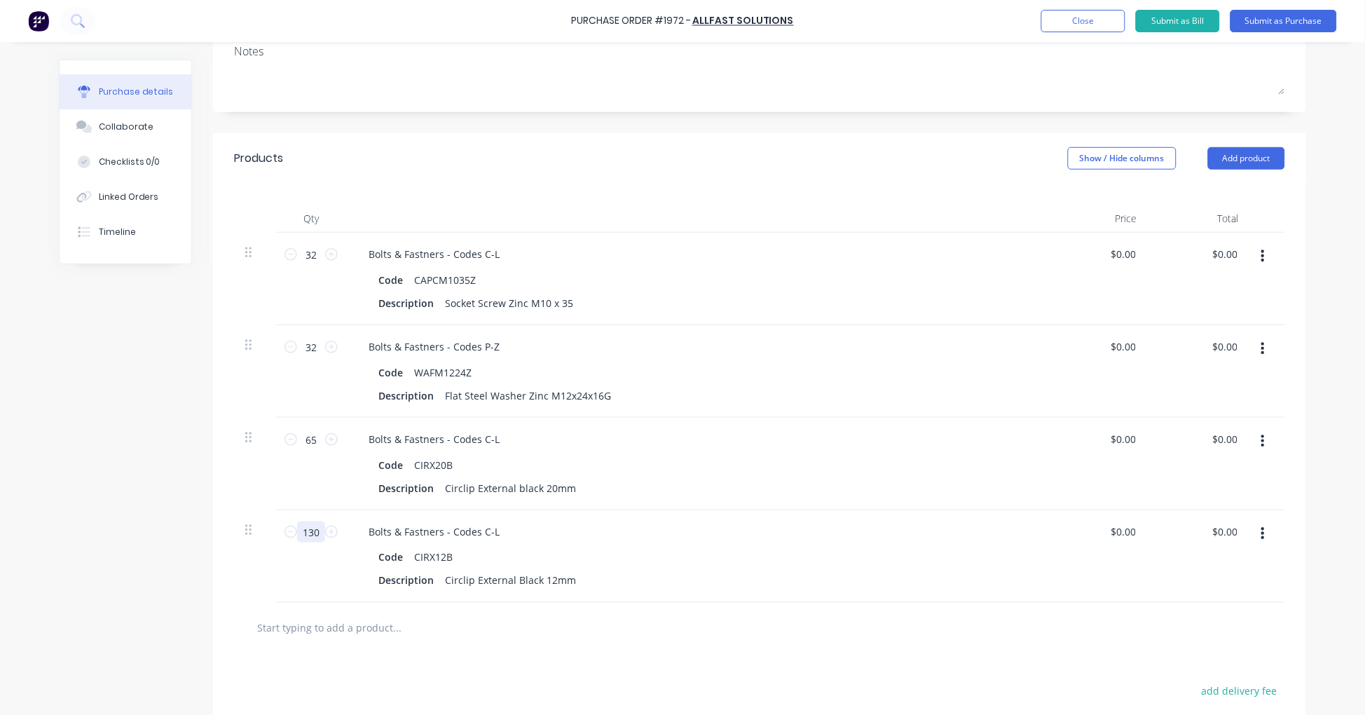
type textarea "x"
type input "130"
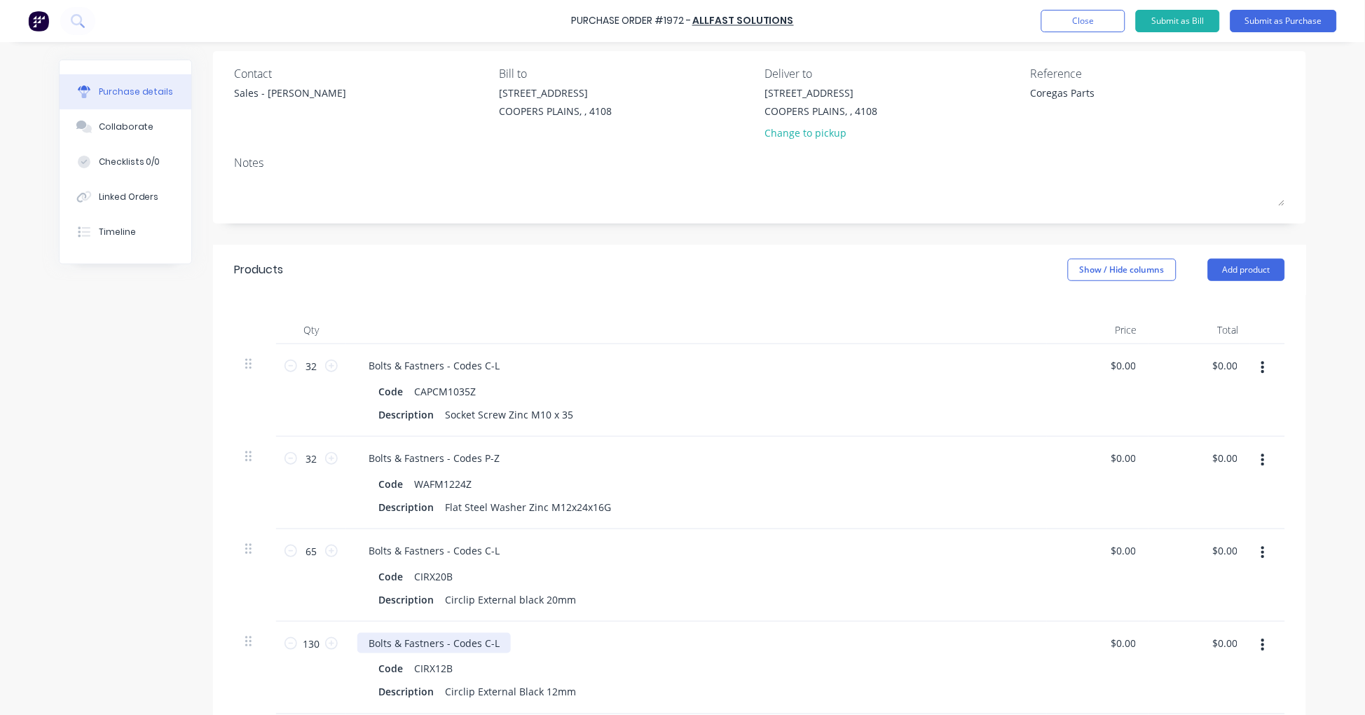
scroll to position [259, 0]
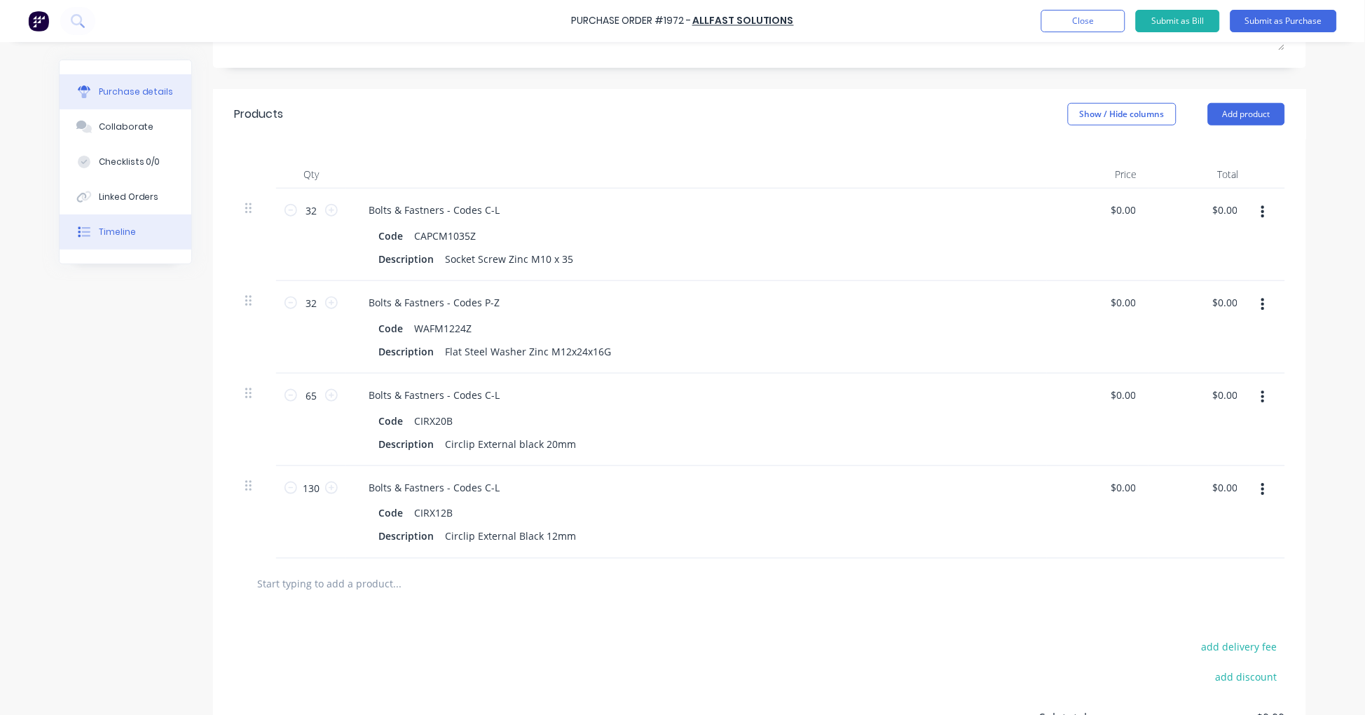
click at [104, 234] on div "Timeline" at bounding box center [117, 232] width 37 height 13
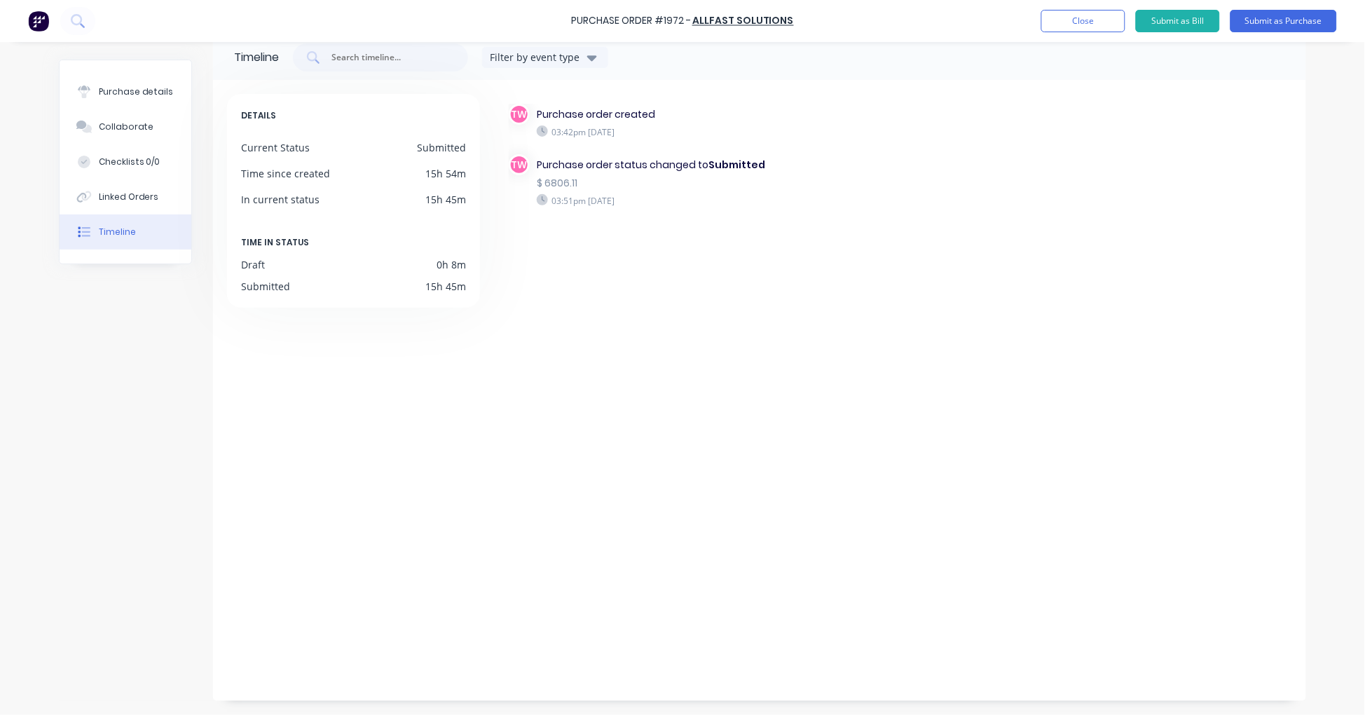
scroll to position [25, 0]
click at [116, 92] on div "Purchase details" at bounding box center [136, 91] width 75 height 13
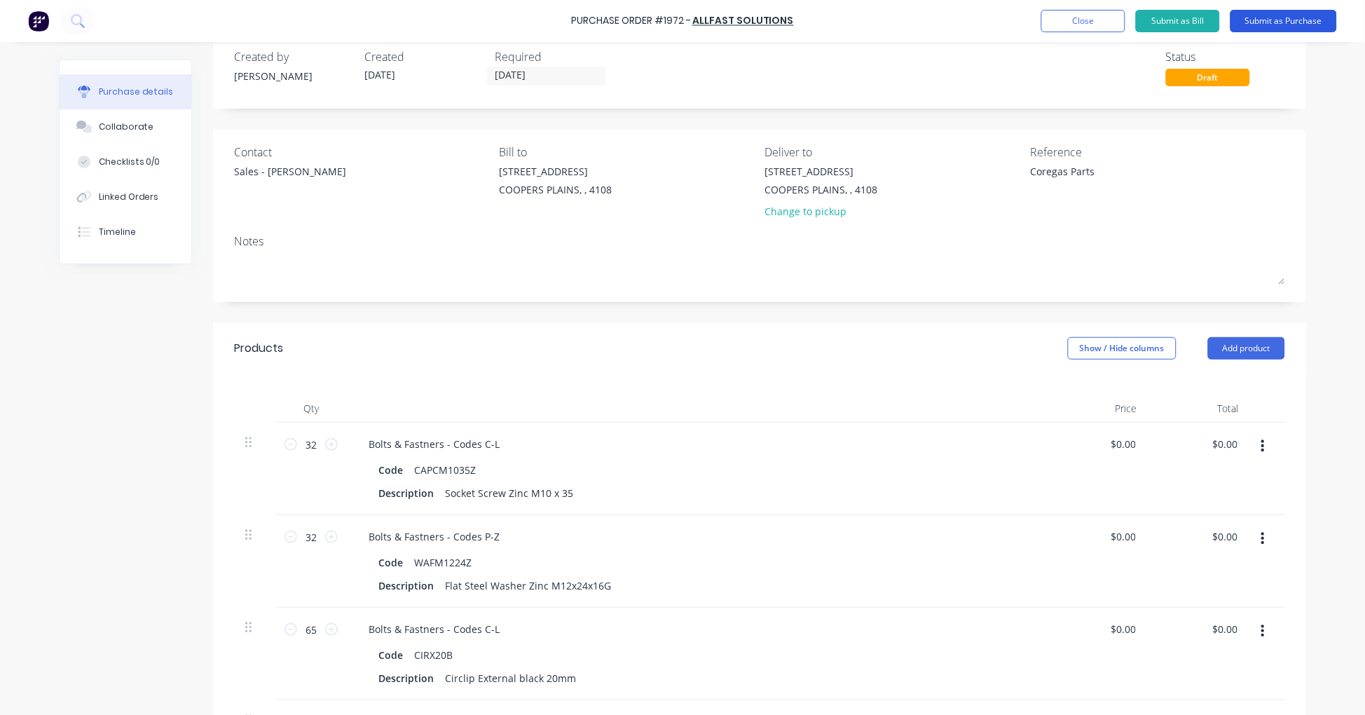
click at [1274, 18] on button "Submit as Purchase" at bounding box center [1283, 21] width 106 height 22
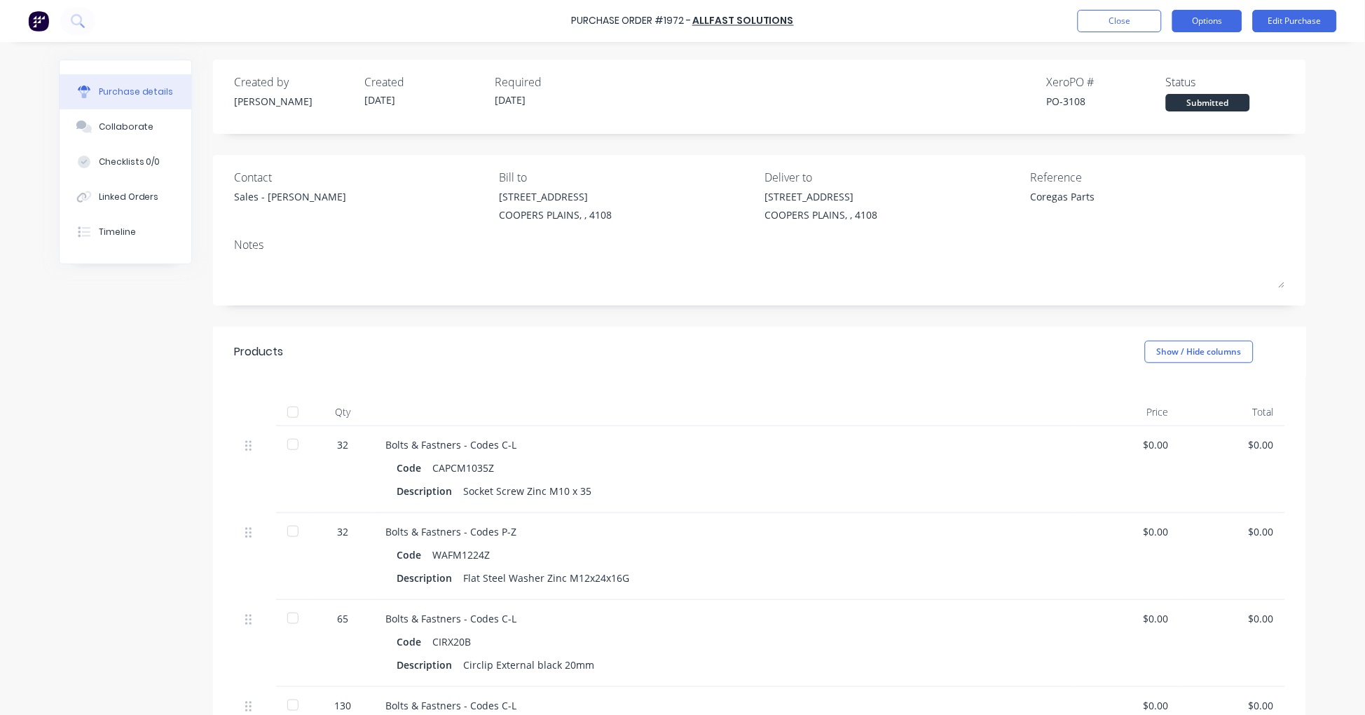
click at [1216, 22] on button "Options" at bounding box center [1207, 21] width 70 height 22
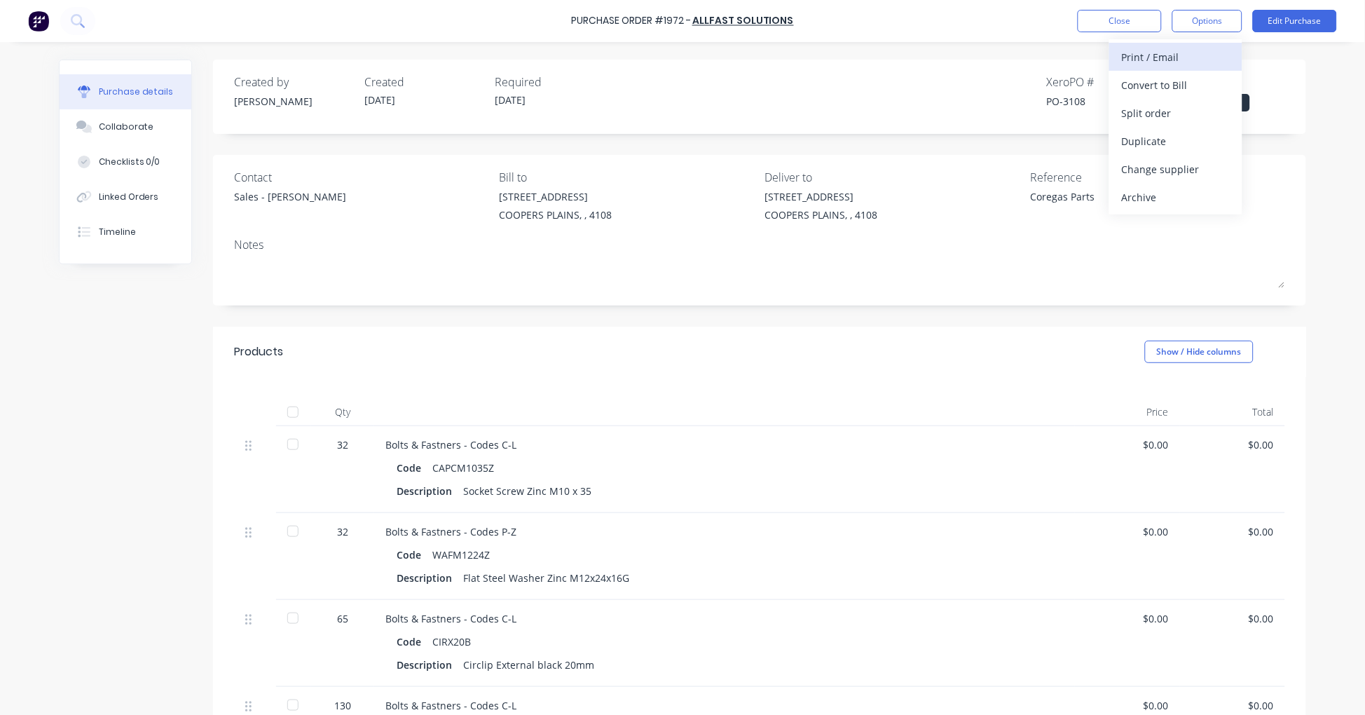
click at [1163, 53] on div "Print / Email" at bounding box center [1176, 57] width 108 height 20
click at [1180, 77] on div "With pricing" at bounding box center [1176, 85] width 108 height 20
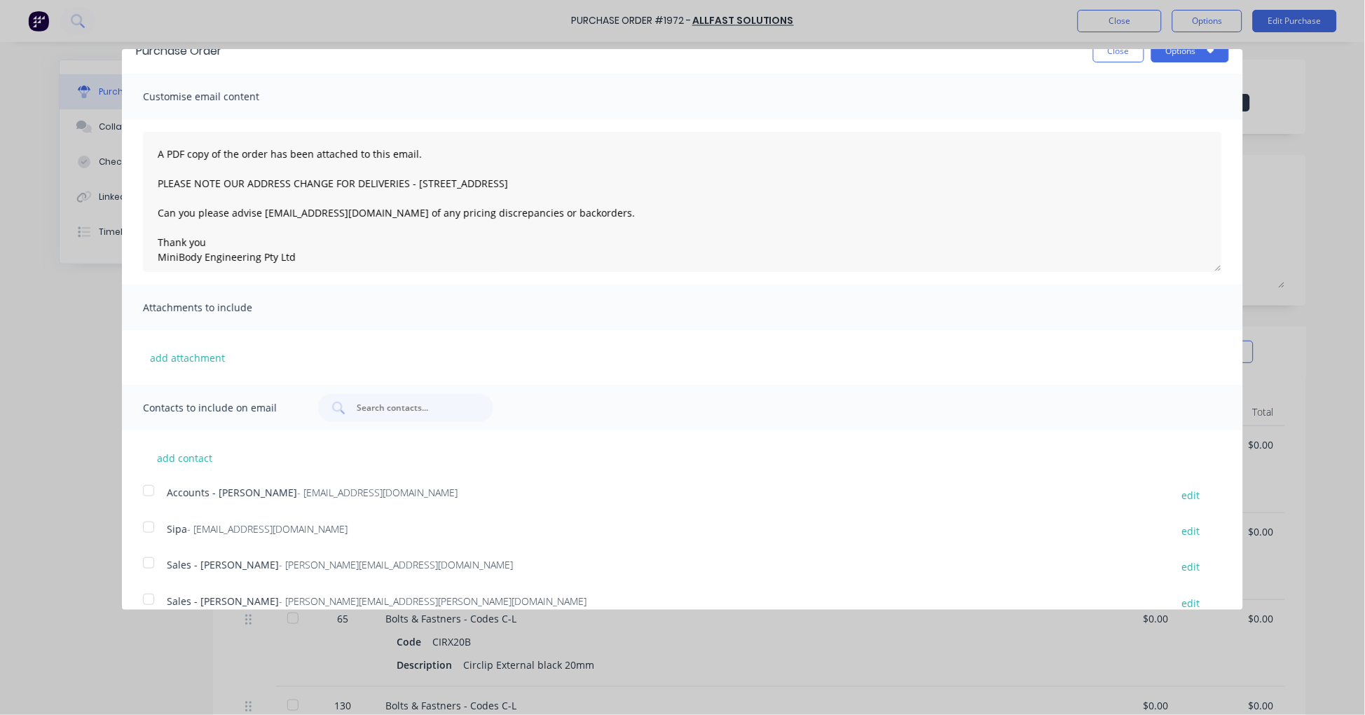
scroll to position [40, 0]
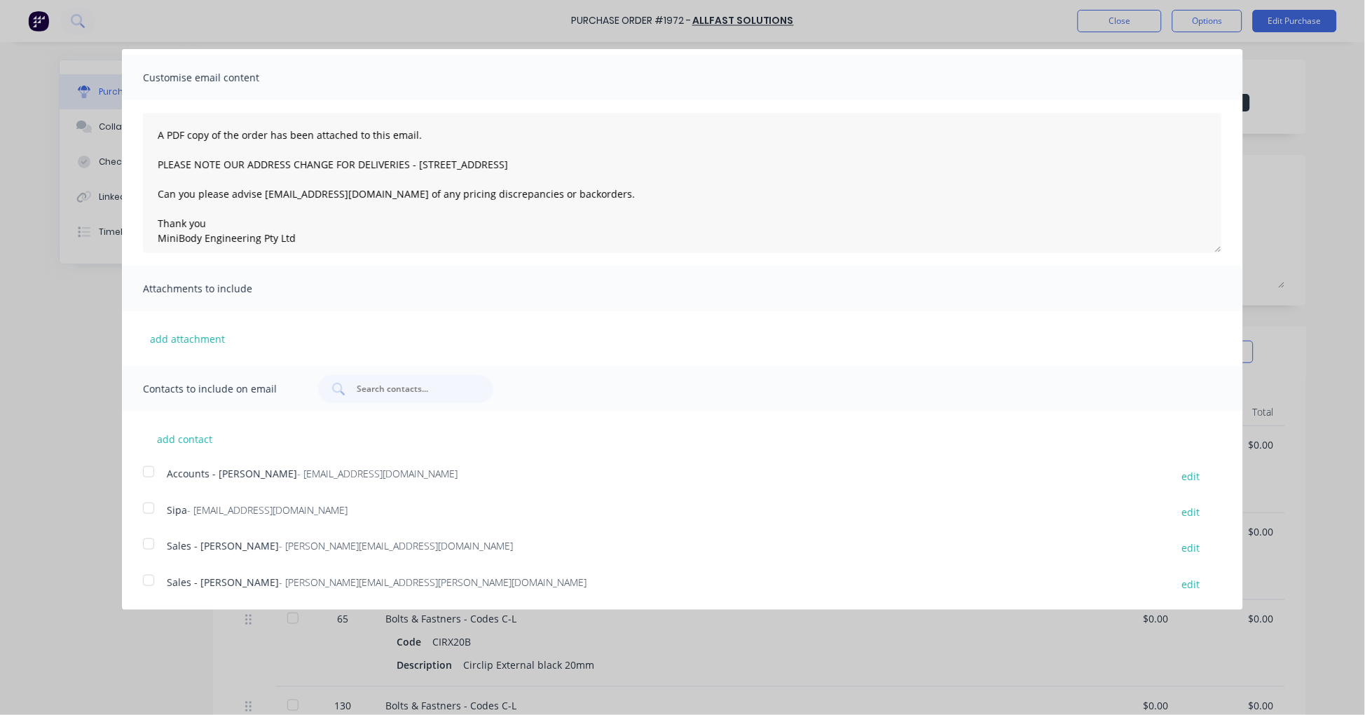
click at [151, 544] on div at bounding box center [149, 544] width 28 height 28
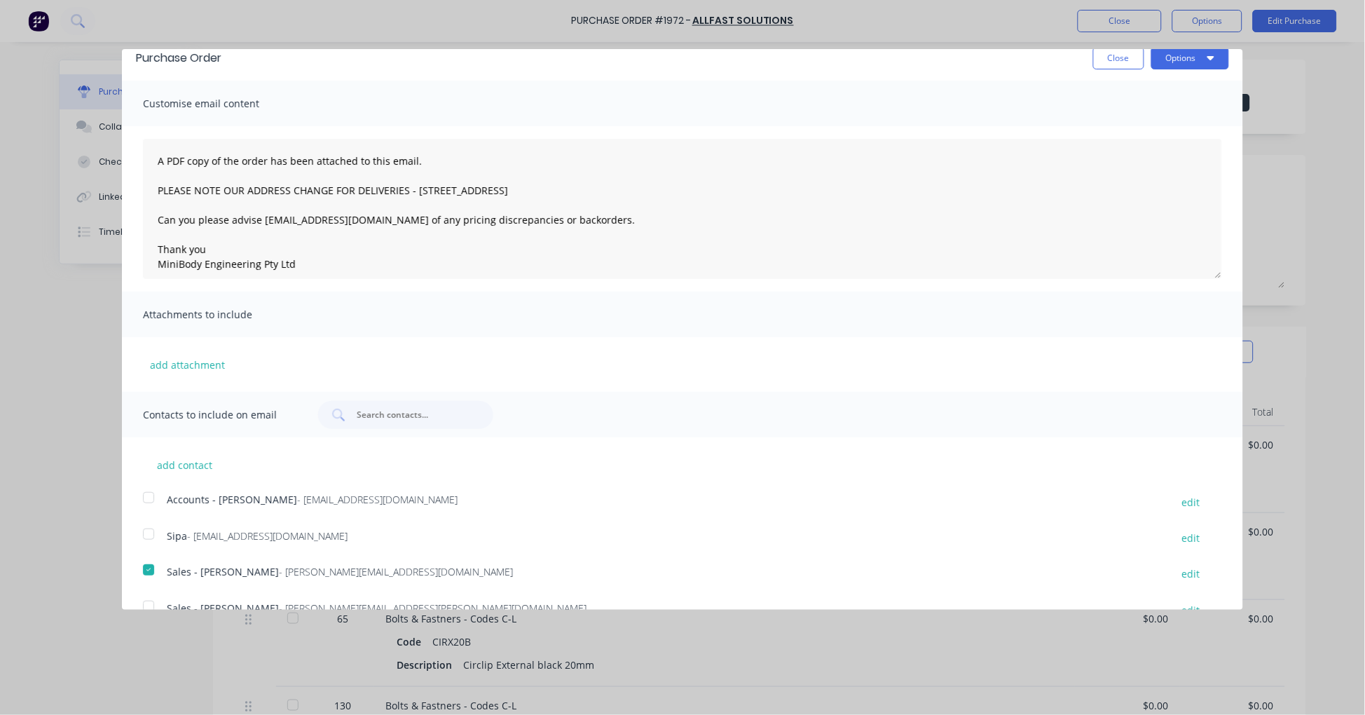
scroll to position [0, 0]
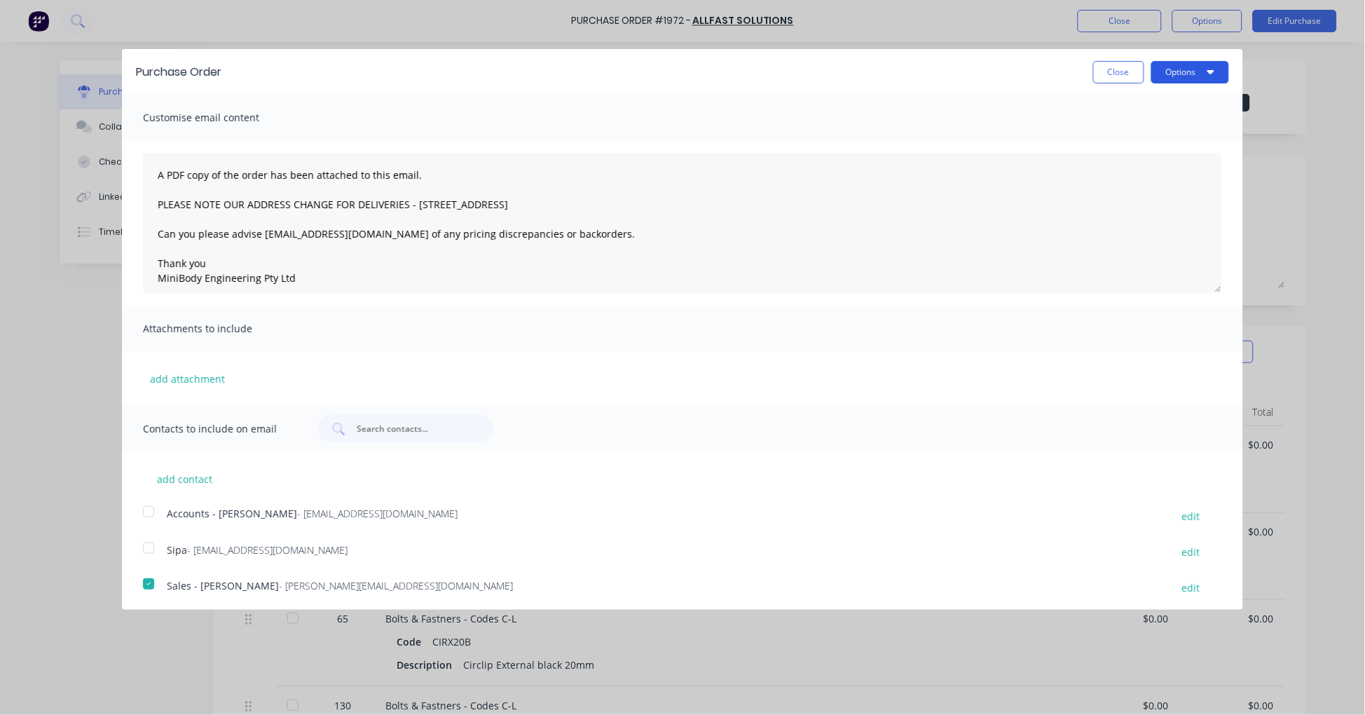
click at [1172, 79] on button "Options" at bounding box center [1190, 72] width 78 height 22
click at [1124, 132] on div "Email" at bounding box center [1162, 135] width 108 height 20
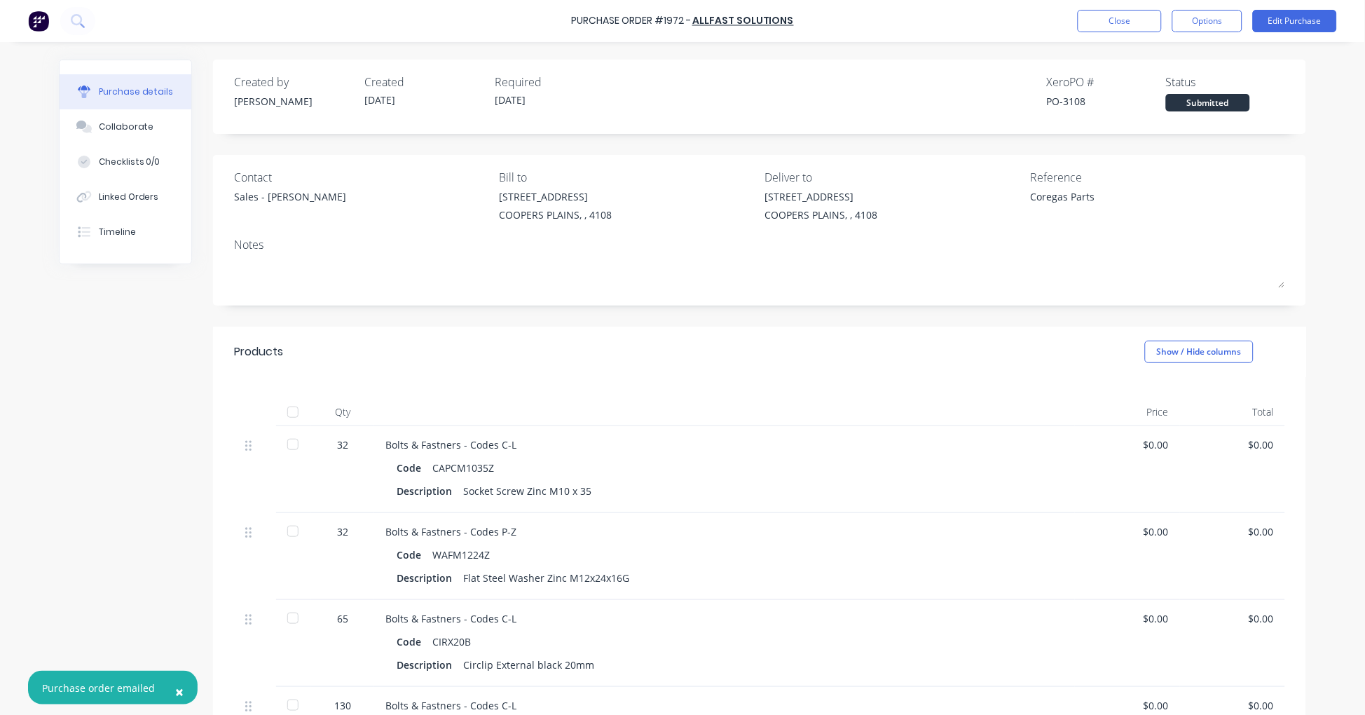
type textarea "x"
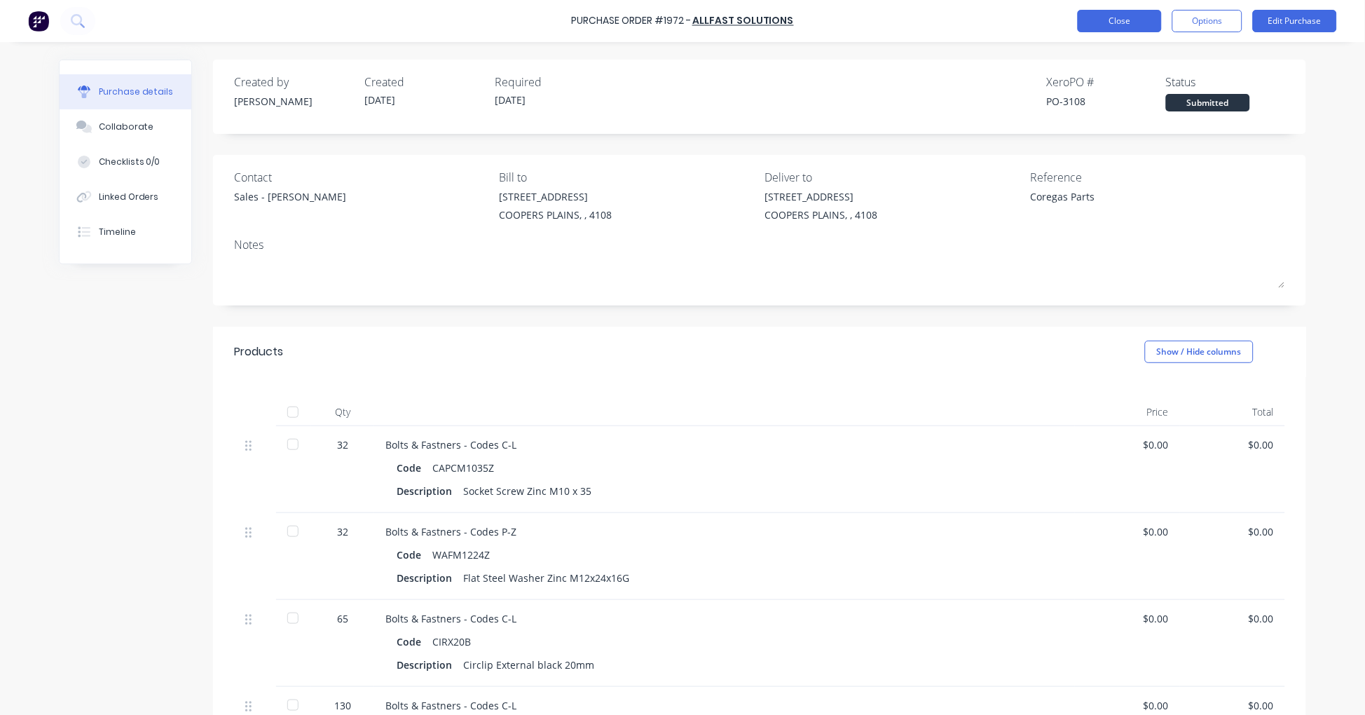
click at [1103, 27] on button "Close" at bounding box center [1120, 21] width 84 height 22
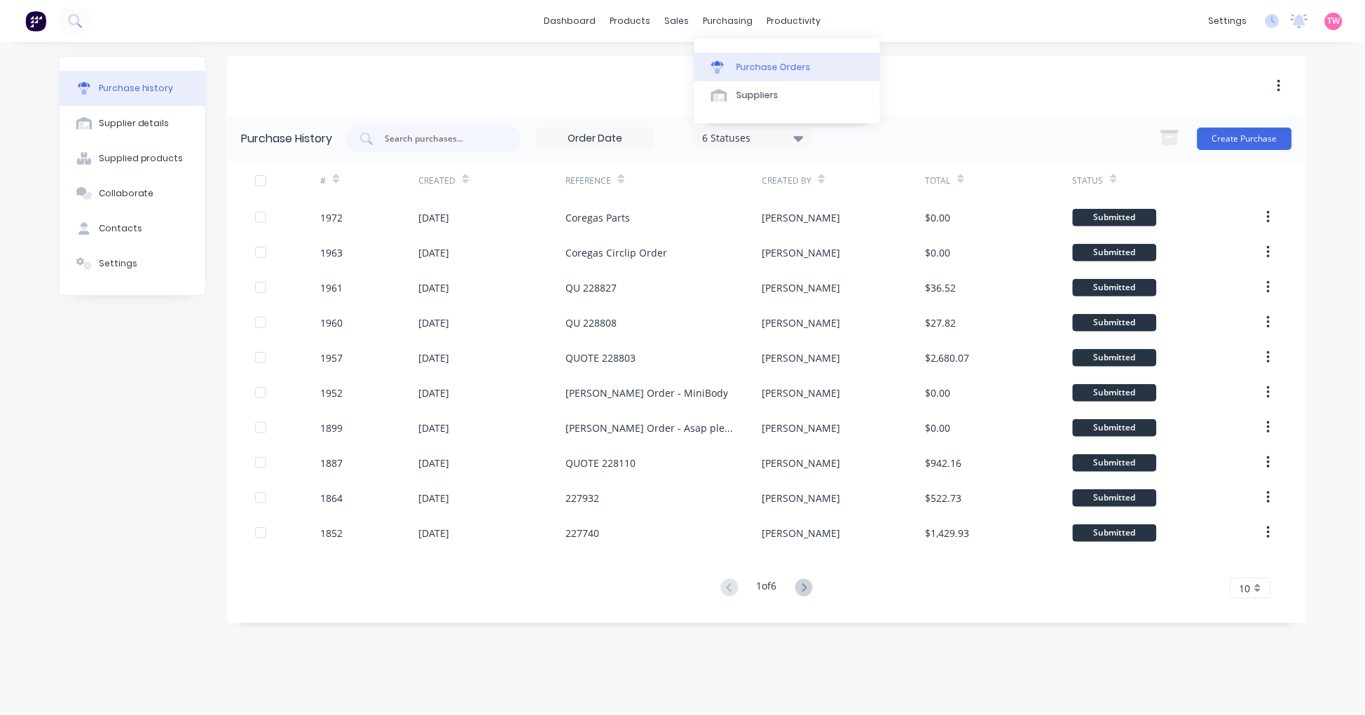
click at [759, 57] on link "Purchase Orders" at bounding box center [787, 67] width 186 height 28
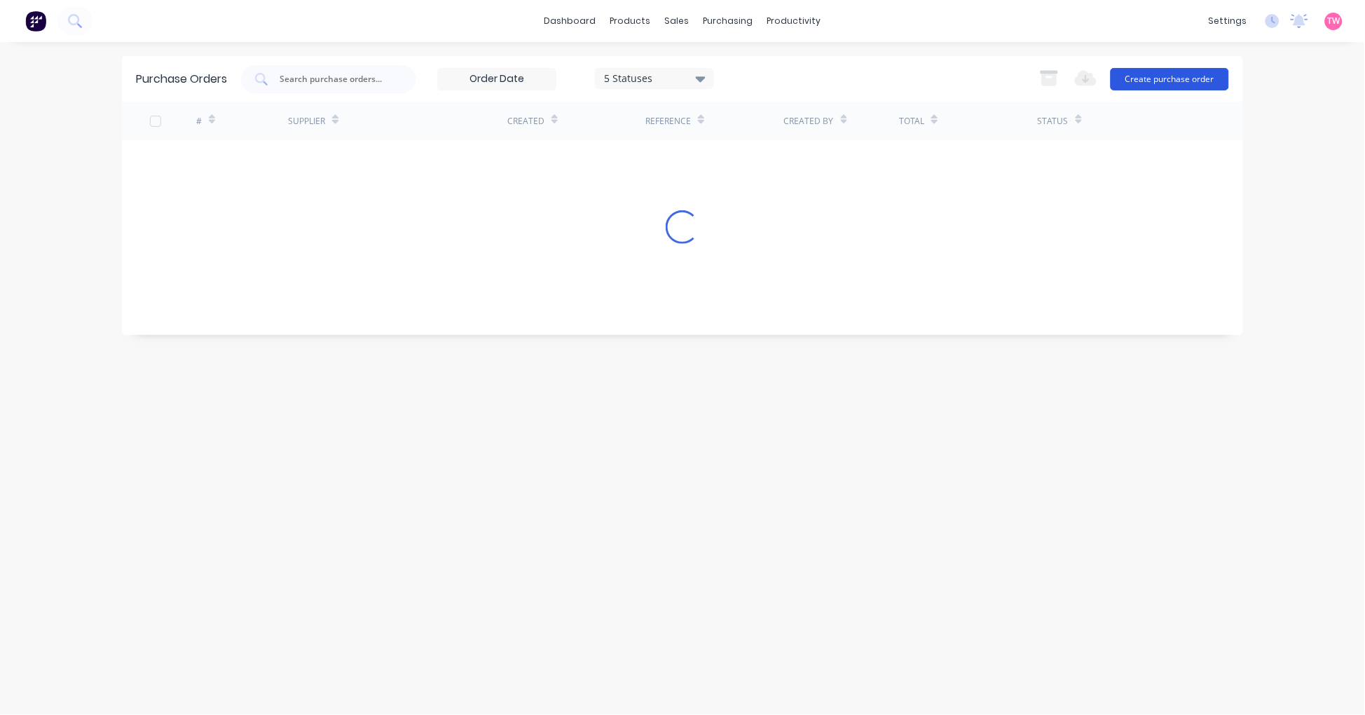
click at [1140, 78] on button "Create purchase order" at bounding box center [1169, 79] width 118 height 22
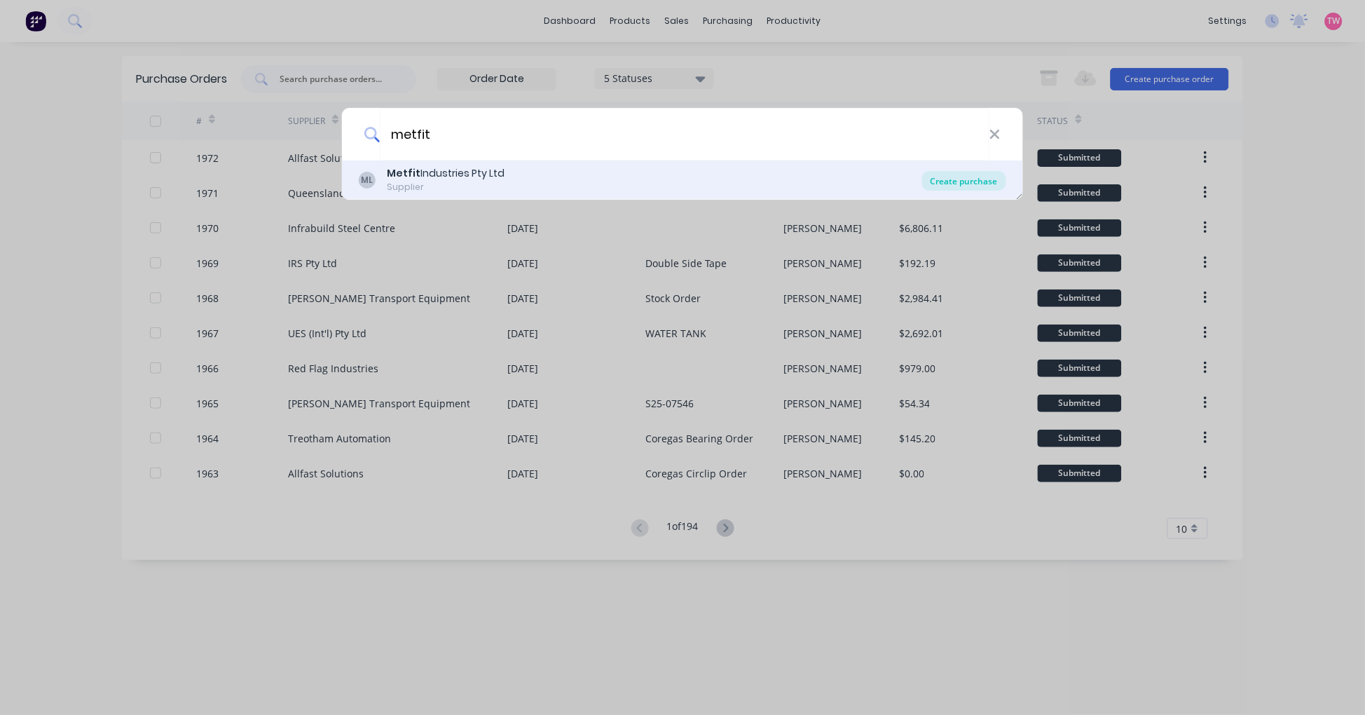
type input "metfit"
click at [962, 180] on div "Create purchase" at bounding box center [964, 181] width 84 height 20
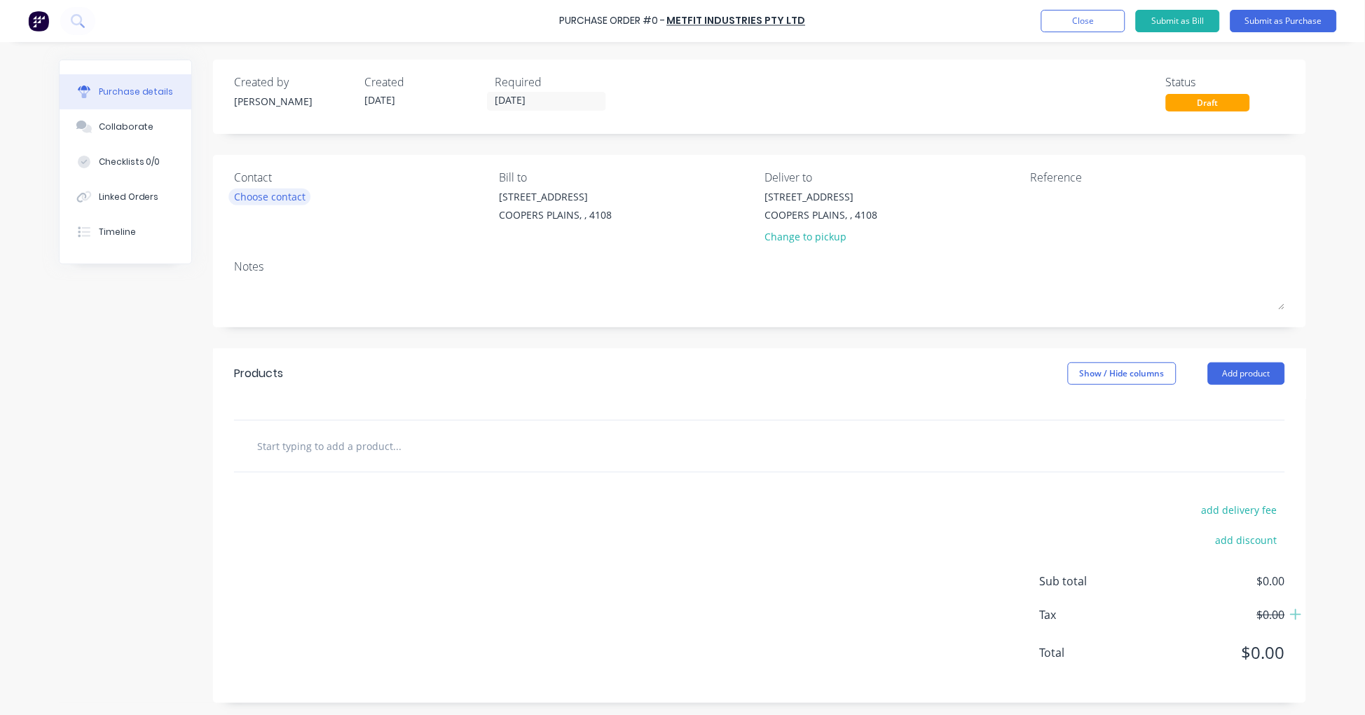
click at [268, 197] on div "Choose contact" at bounding box center [269, 196] width 71 height 15
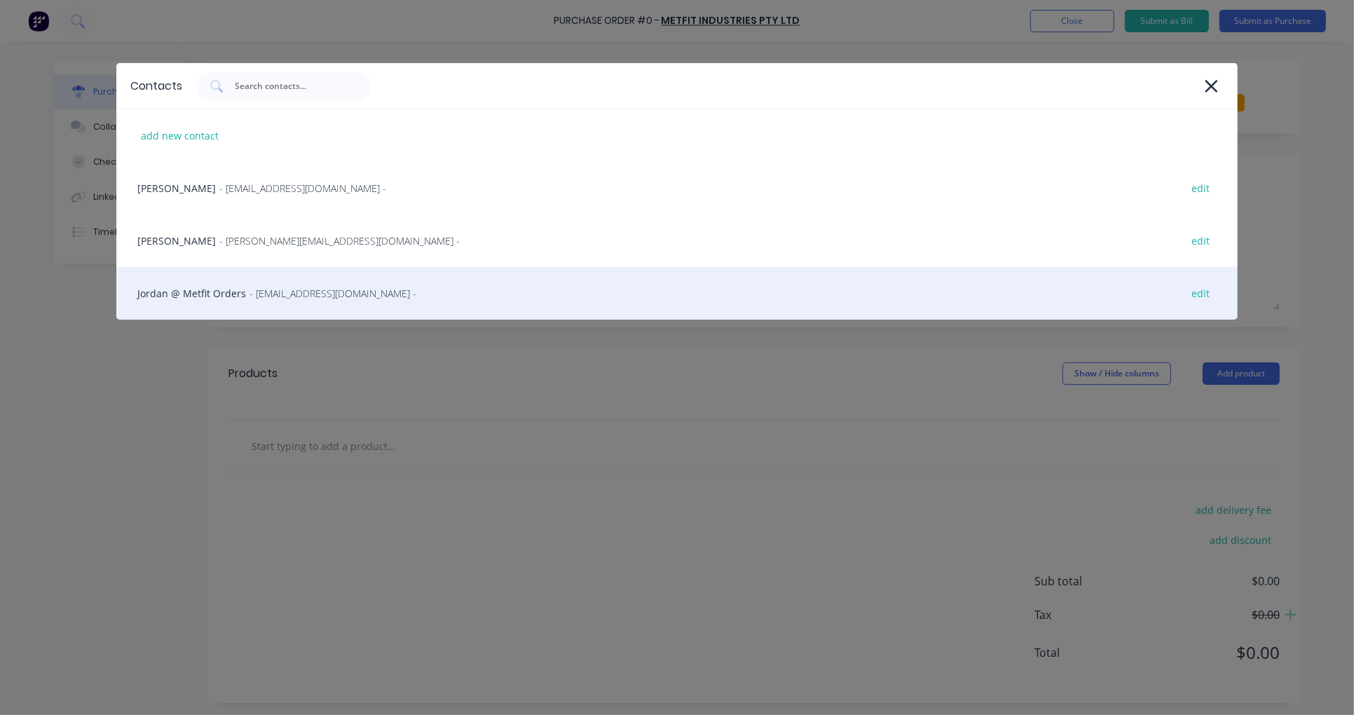
click at [260, 287] on span "- orders@metfitindustries.com.au -" at bounding box center [332, 293] width 167 height 15
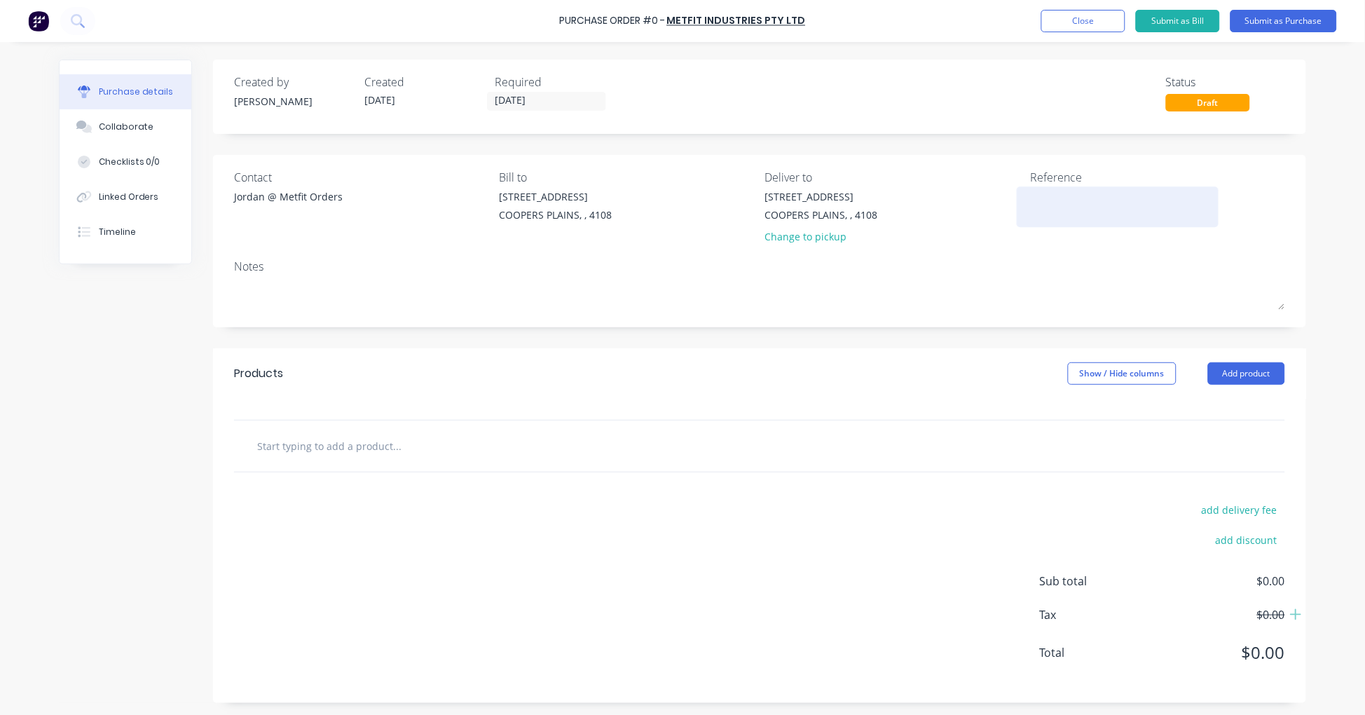
click at [1066, 203] on textarea at bounding box center [1117, 205] width 175 height 32
type textarea "Coregas"
type textarea "x"
type textarea "Coregas"
type textarea "x"
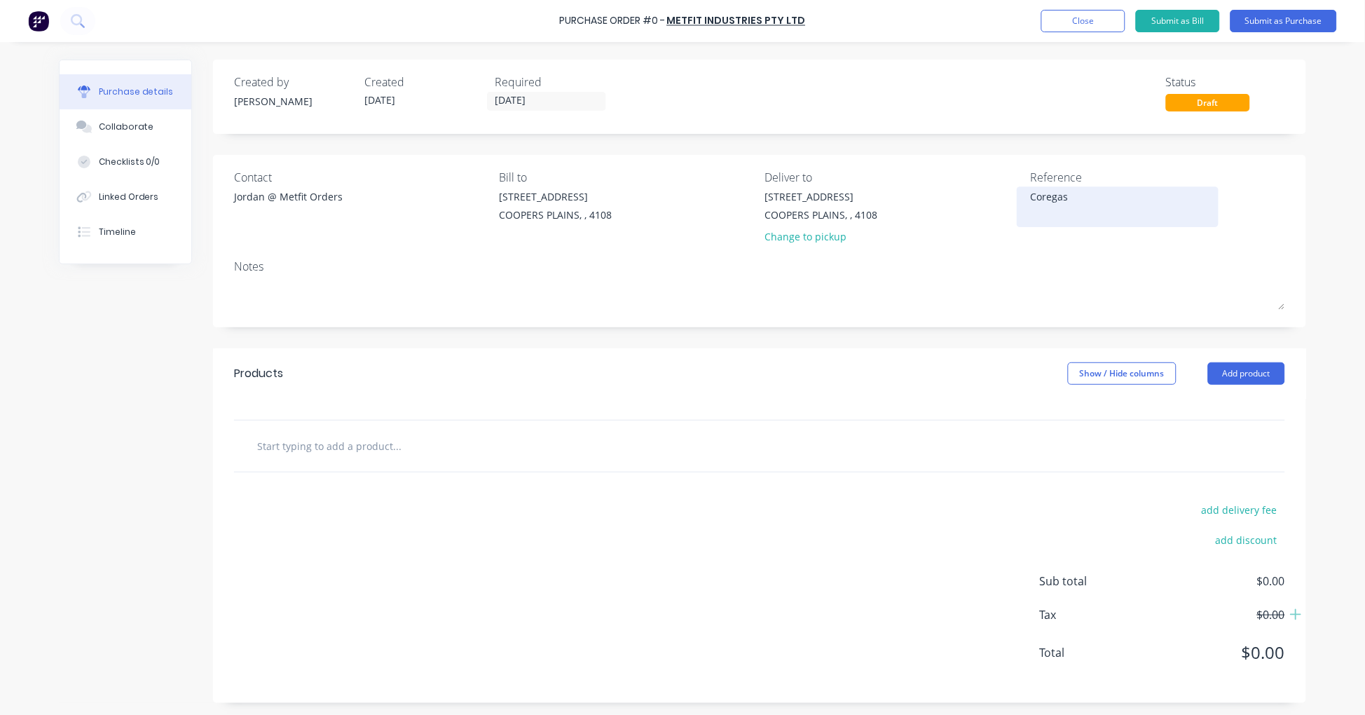
type textarea "Coregas P"
type textarea "x"
type textarea "Coregas Pa"
type textarea "x"
type textarea "Coregas Par"
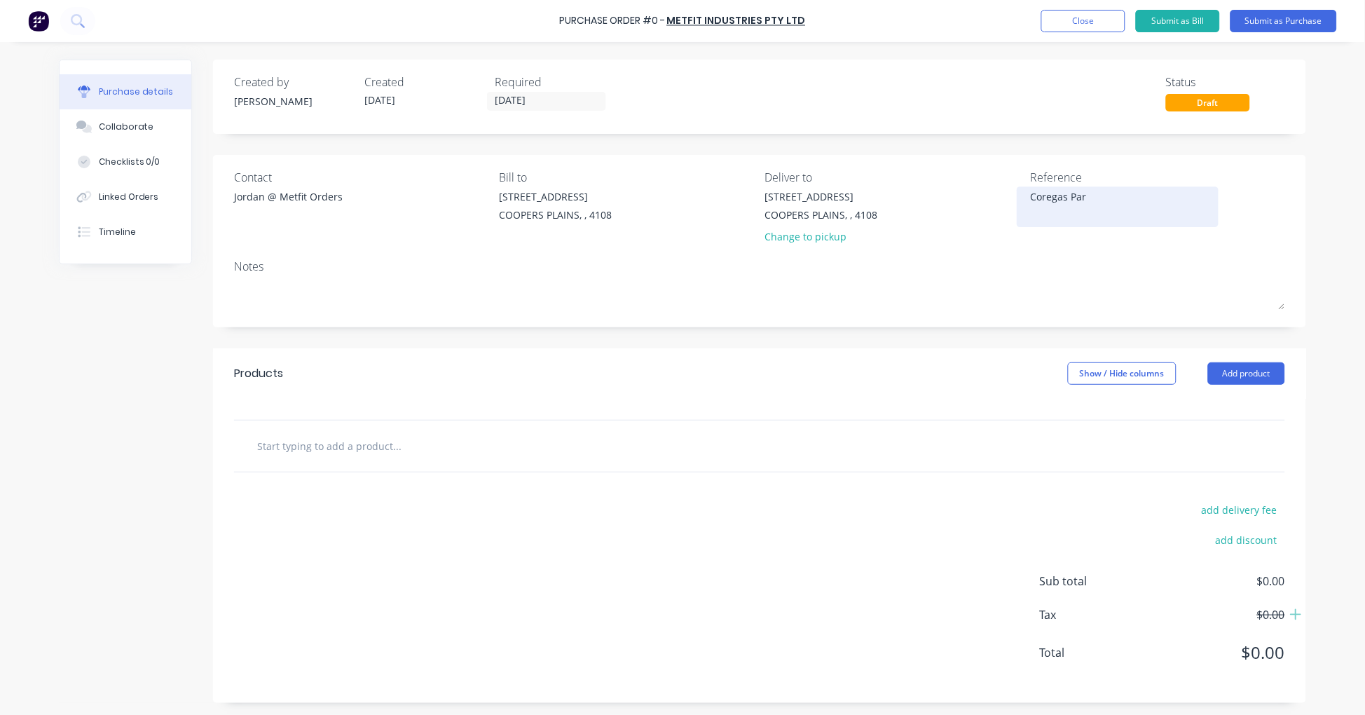
type textarea "x"
type textarea "Coregas Part"
type textarea "x"
type textarea "Coregas Parts"
type textarea "x"
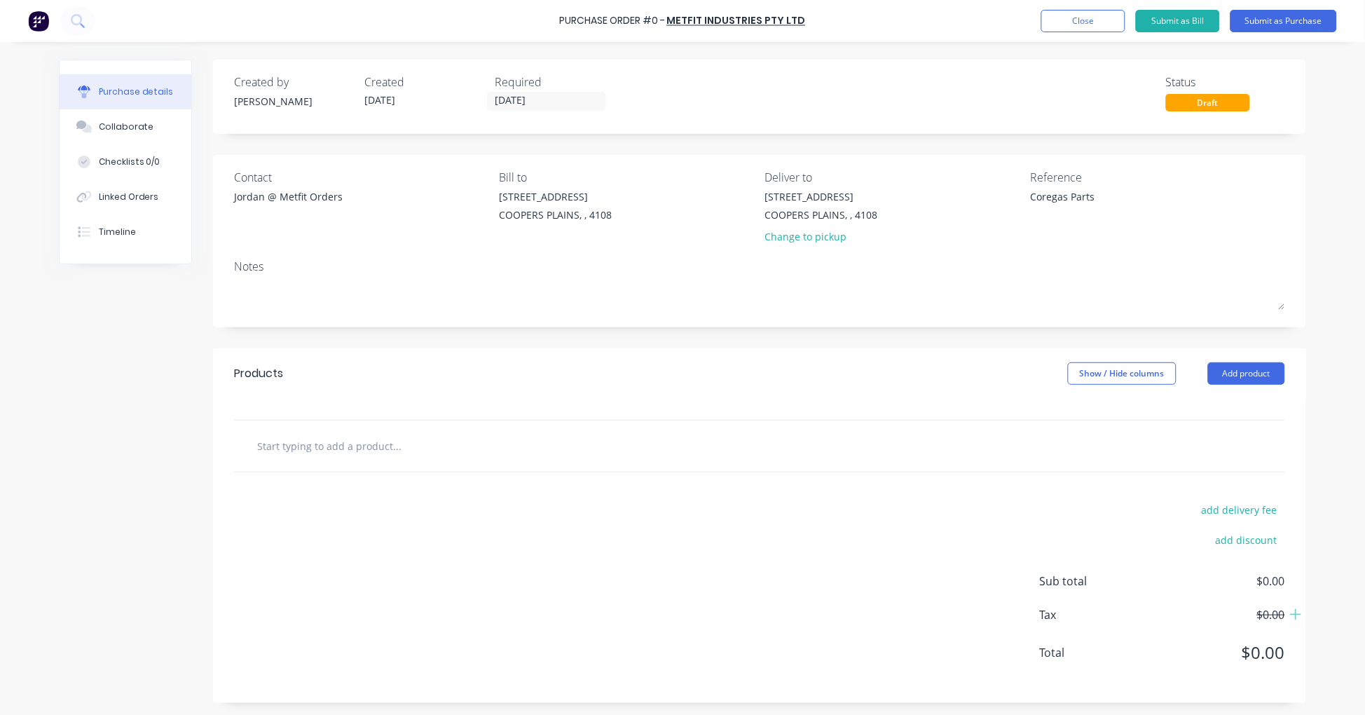
type textarea "Coregas Parts"
click at [347, 462] on div at bounding box center [759, 445] width 1051 height 51
click at [343, 450] on input "text" at bounding box center [396, 446] width 280 height 28
paste input "B1439-119"
type textarea "x"
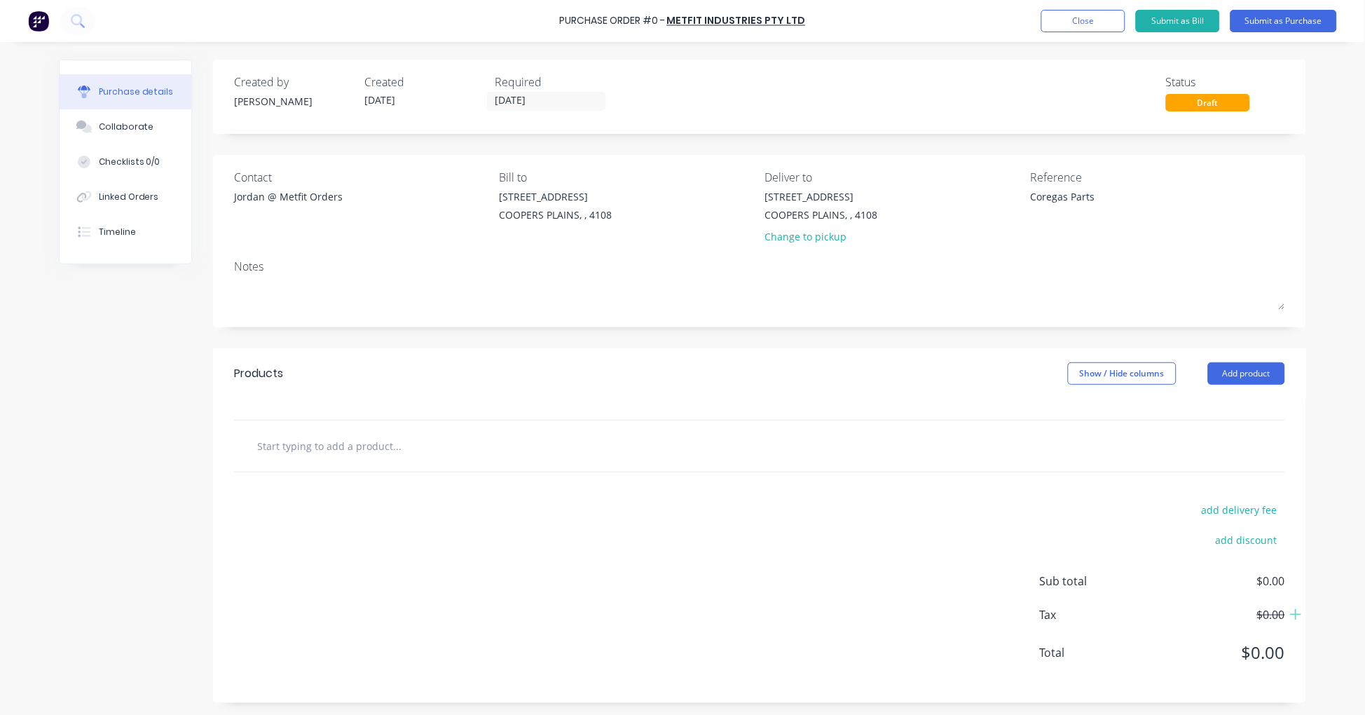
type input "B1439-119"
type textarea "x"
type input "B1439-119"
type textarea "x"
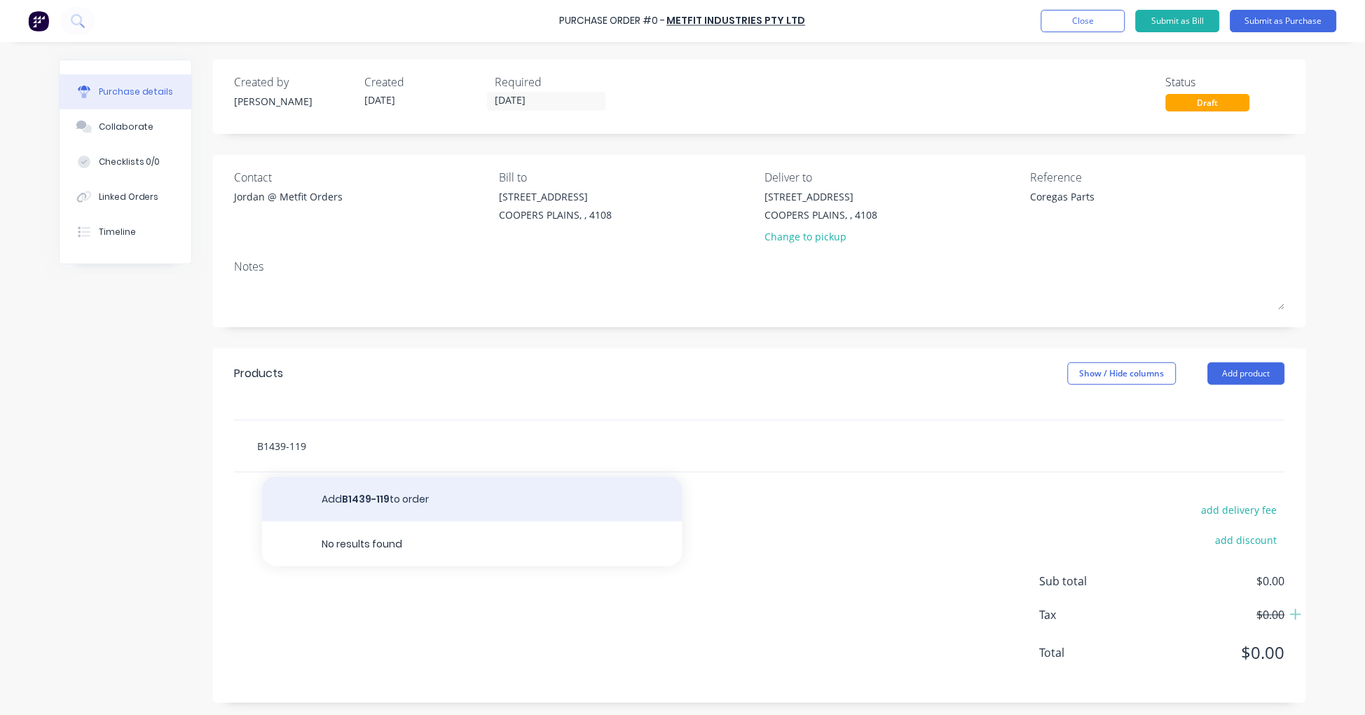
type input "B1439-119"
click at [369, 493] on button "Add B1439-119 to order" at bounding box center [472, 498] width 420 height 45
type textarea "x"
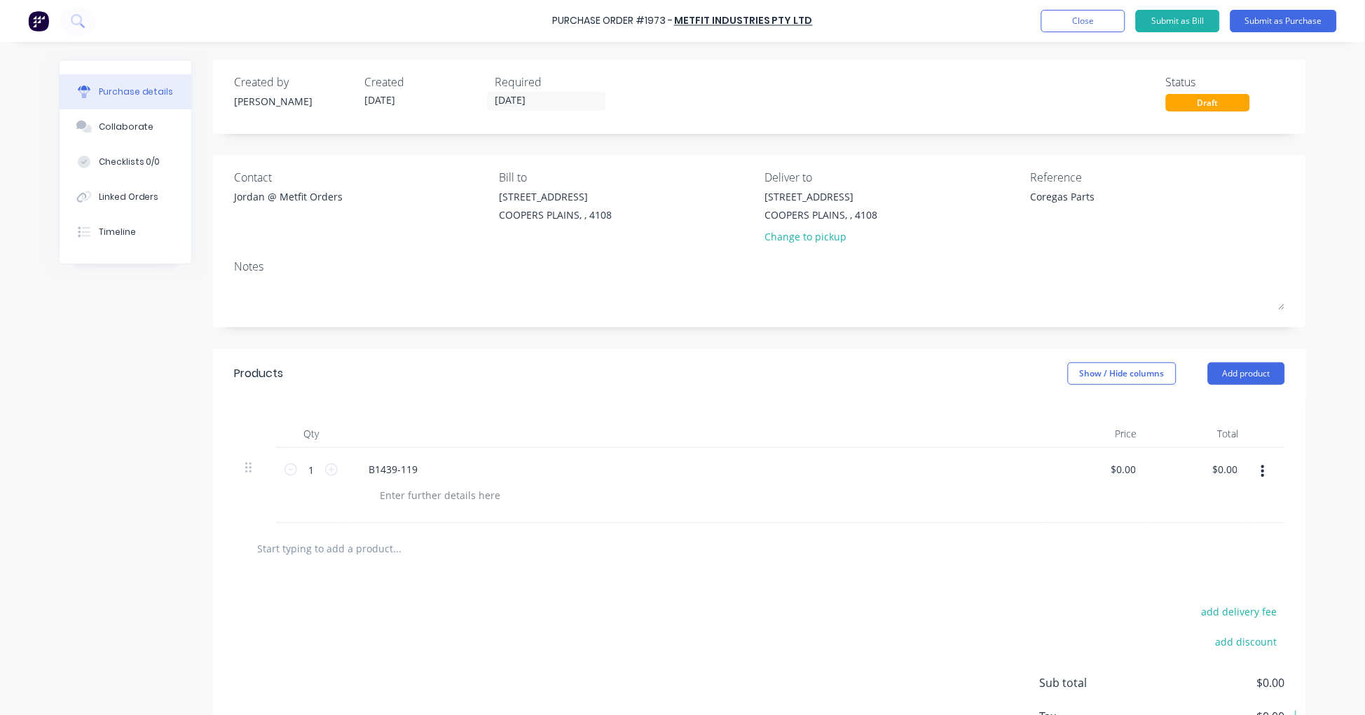
click at [1259, 470] on button "button" at bounding box center [1262, 471] width 33 height 25
click at [1186, 593] on button "Delete" at bounding box center [1219, 593] width 119 height 28
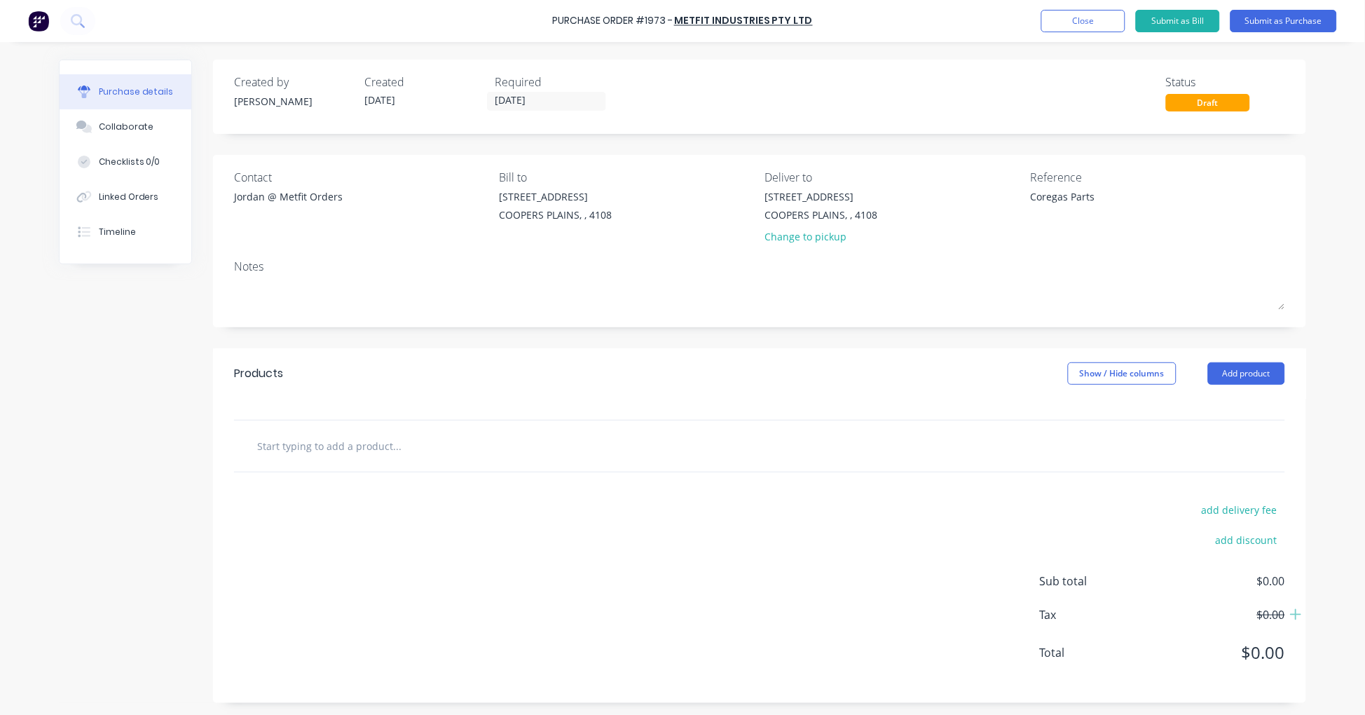
click at [343, 436] on input "text" at bounding box center [396, 446] width 280 height 28
paste input "N1439-1124"
type textarea "x"
type input "N1439-1124"
type textarea "x"
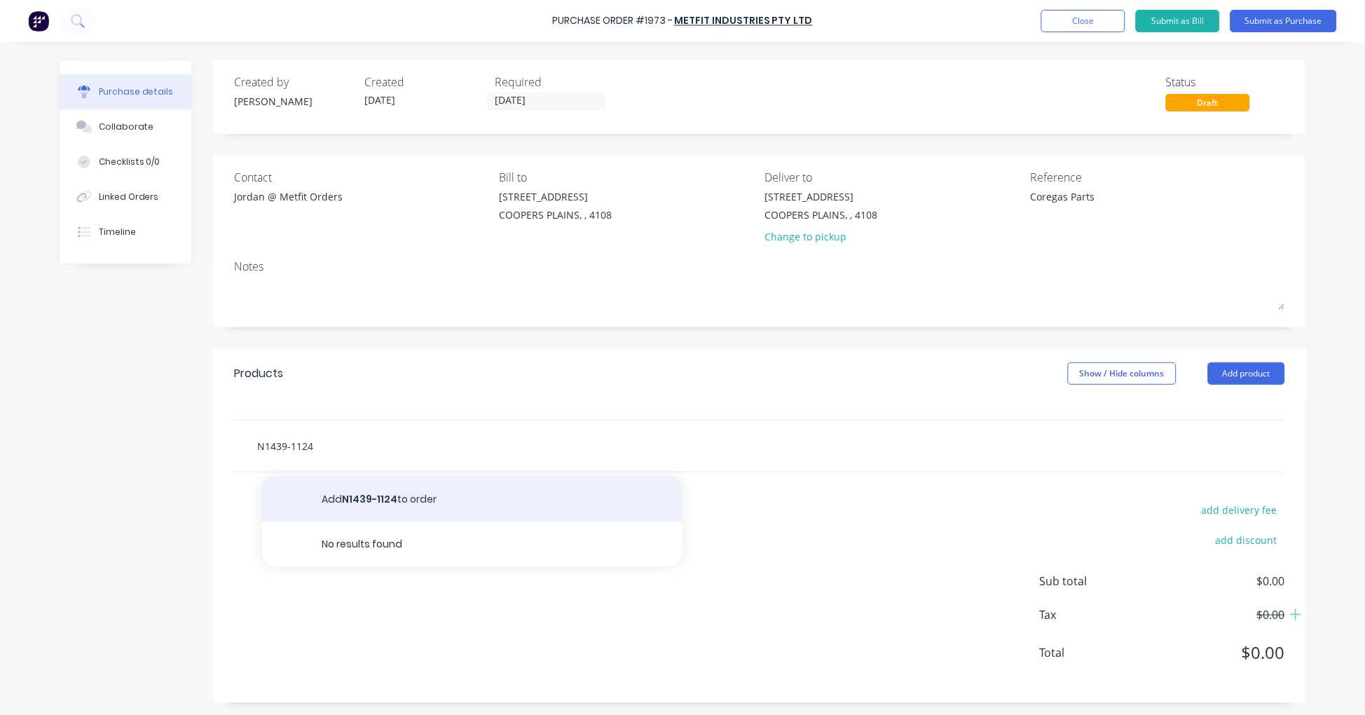
type input "N1439-1124"
click at [378, 495] on button "Add N1439-1124 to order" at bounding box center [472, 498] width 420 height 45
type textarea "x"
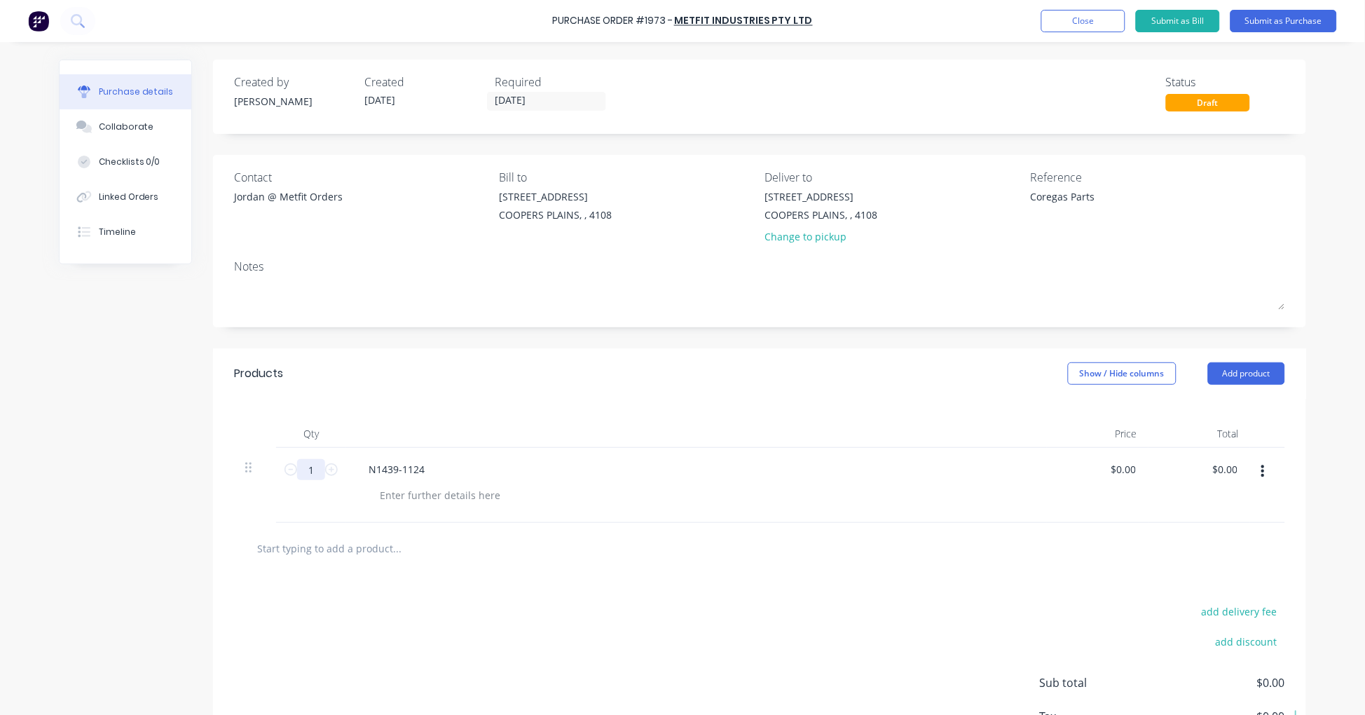
click at [305, 467] on input "1" at bounding box center [311, 469] width 28 height 21
type textarea "x"
type input "16"
type textarea "x"
type input "16"
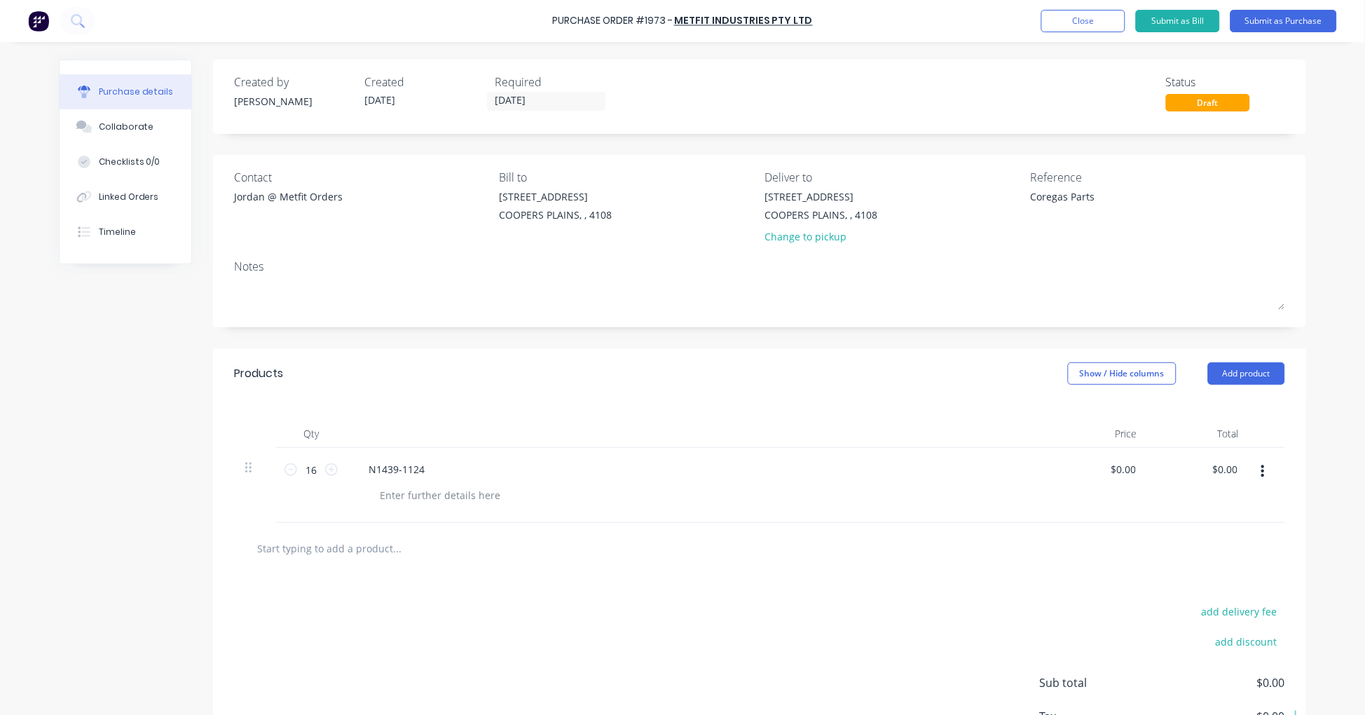
click at [339, 543] on input "text" at bounding box center [396, 548] width 280 height 28
paste input "N1439-1121"
type textarea "x"
type input "N1439-1121"
type textarea "x"
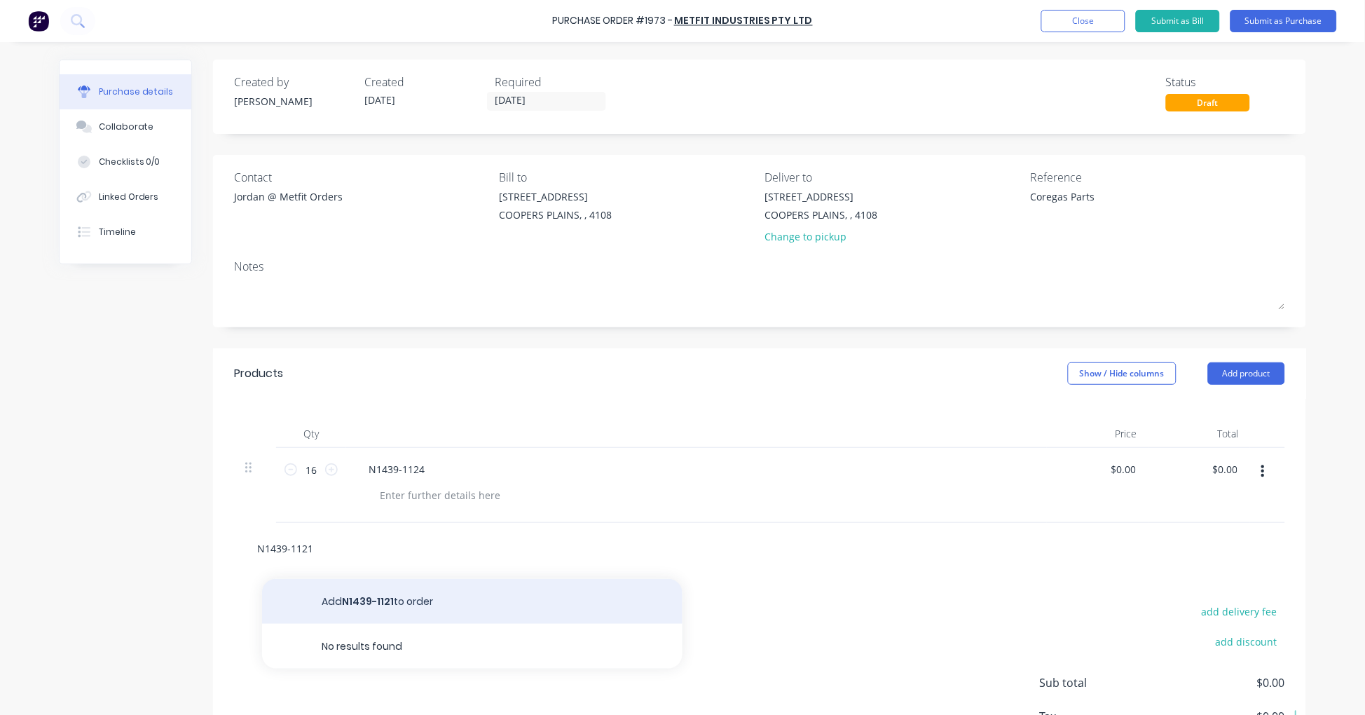
type input "N1439-1121"
click at [393, 600] on button "Add N1439-1121 to order" at bounding box center [472, 601] width 420 height 45
type textarea "x"
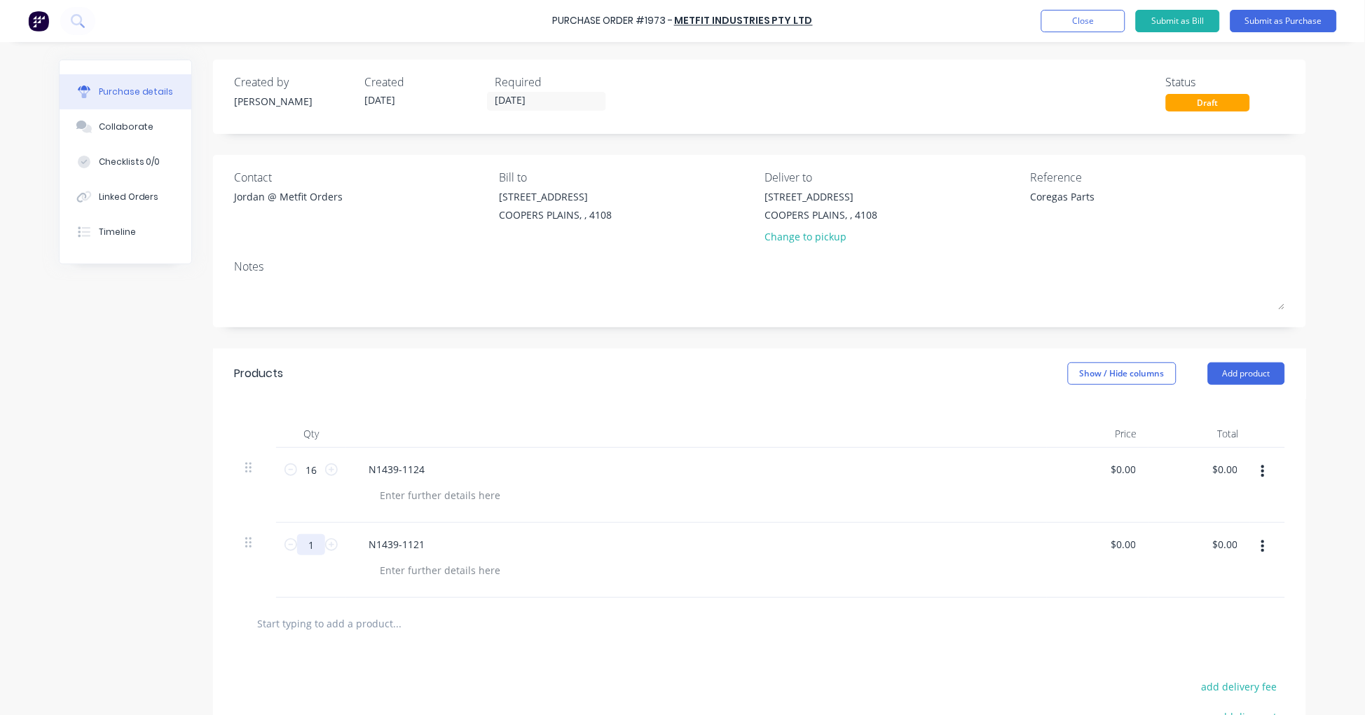
click at [301, 542] on input "1" at bounding box center [311, 544] width 28 height 21
type textarea "x"
type input "16"
type textarea "x"
type input "16"
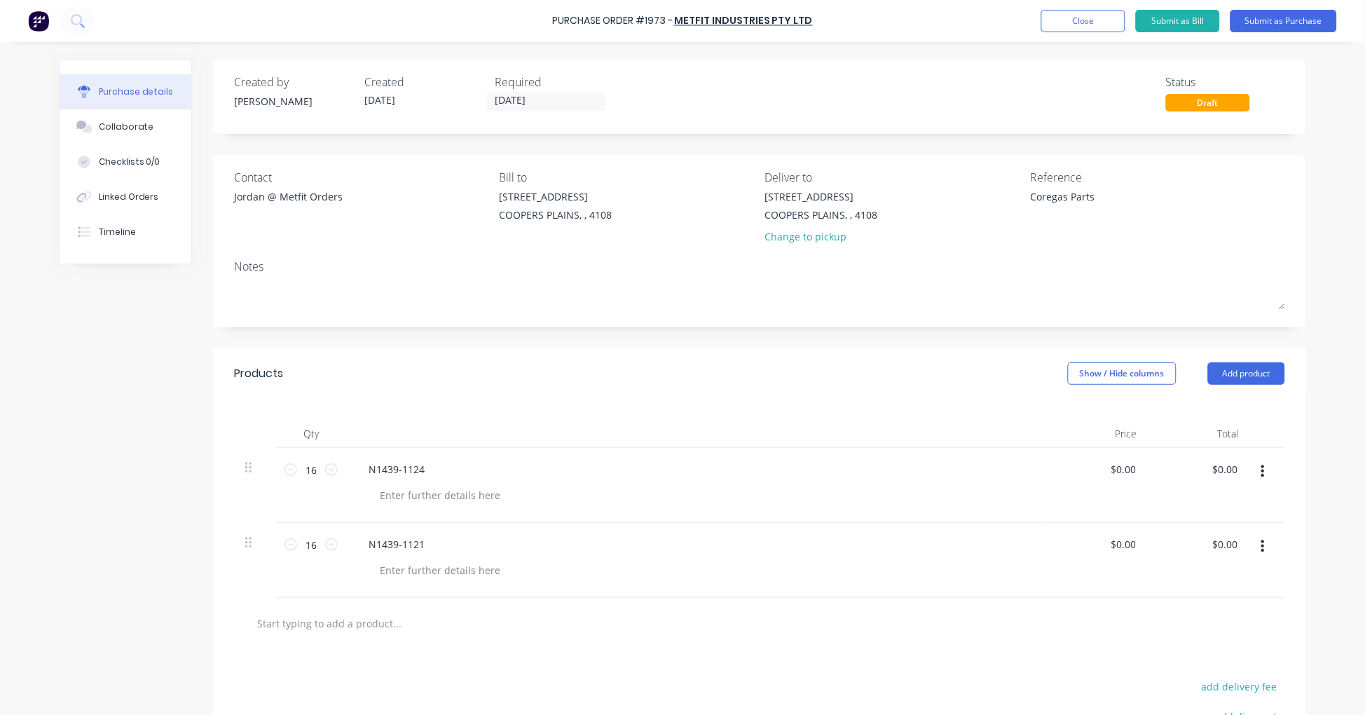
click at [351, 624] on input "text" at bounding box center [396, 623] width 280 height 28
paste input "N1439-1120"
type textarea "x"
type input "N1439-1120"
type textarea "x"
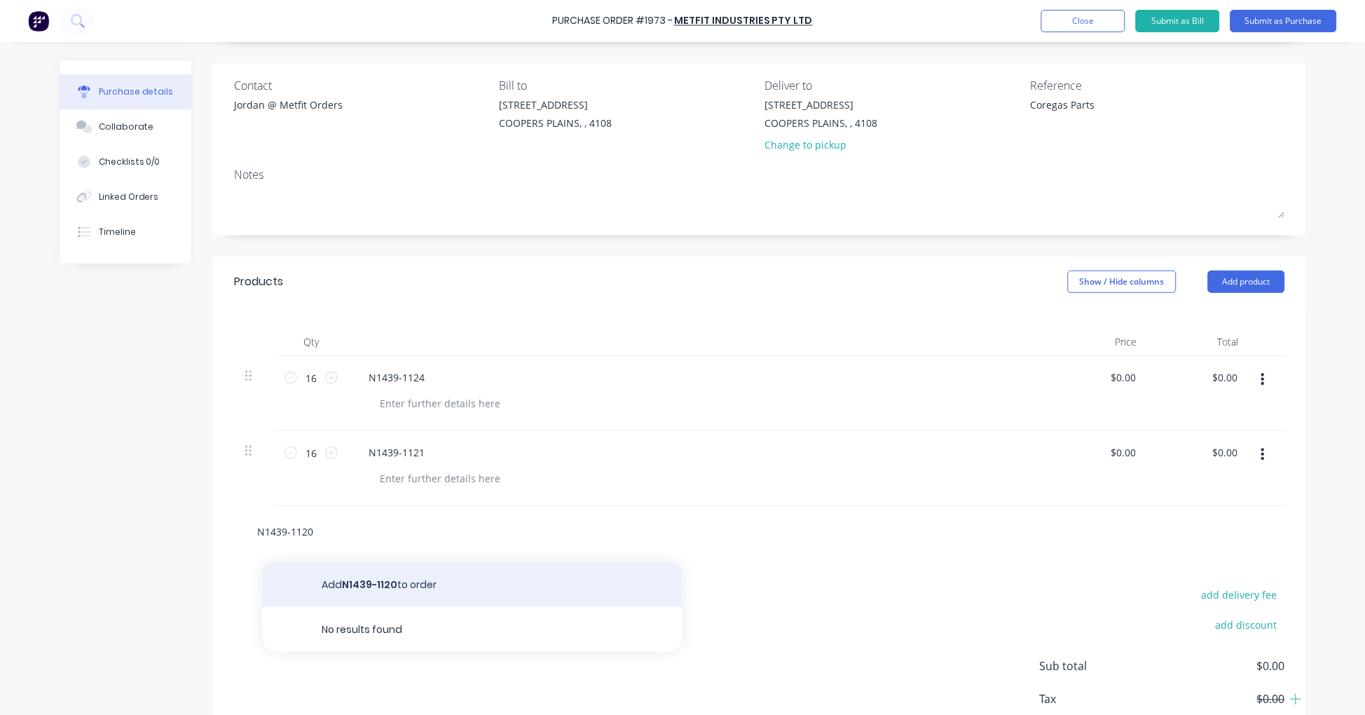
scroll to position [180, 0]
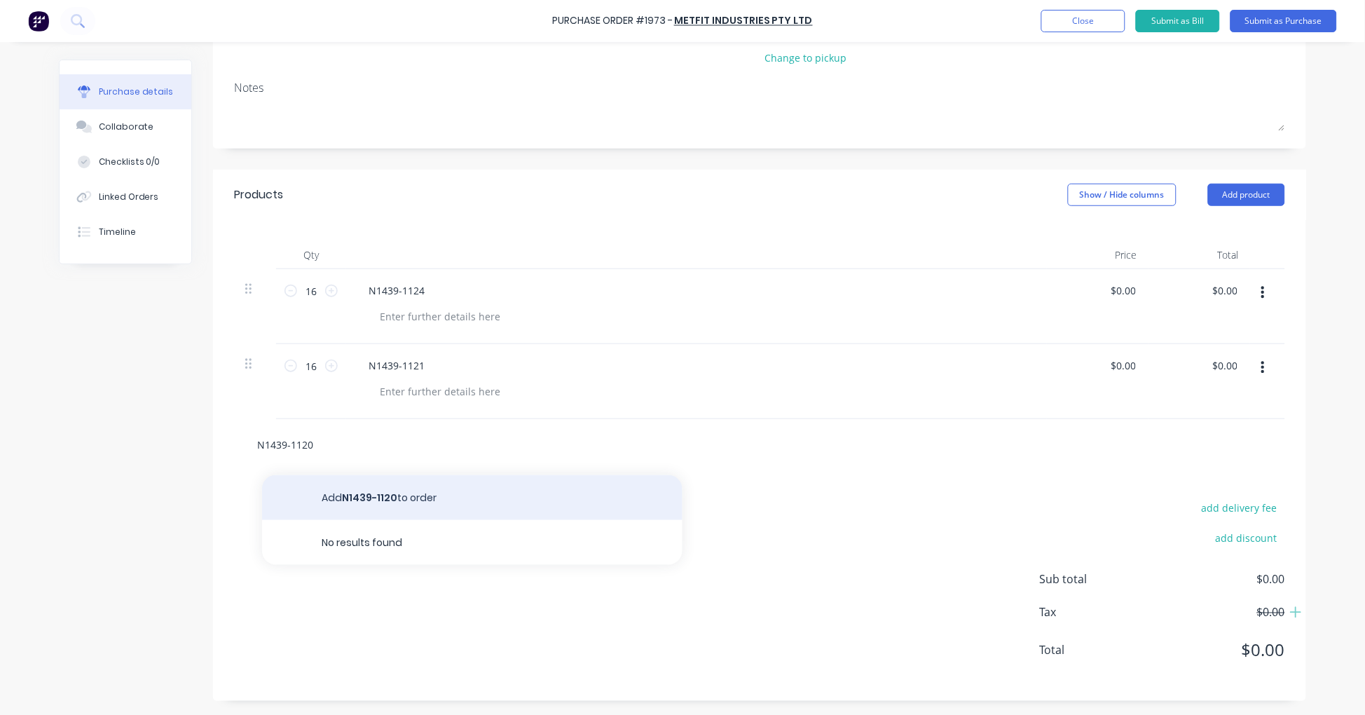
type input "N1439-1120"
click at [429, 495] on button "Add N1439-1120 to order" at bounding box center [472, 497] width 420 height 45
type textarea "x"
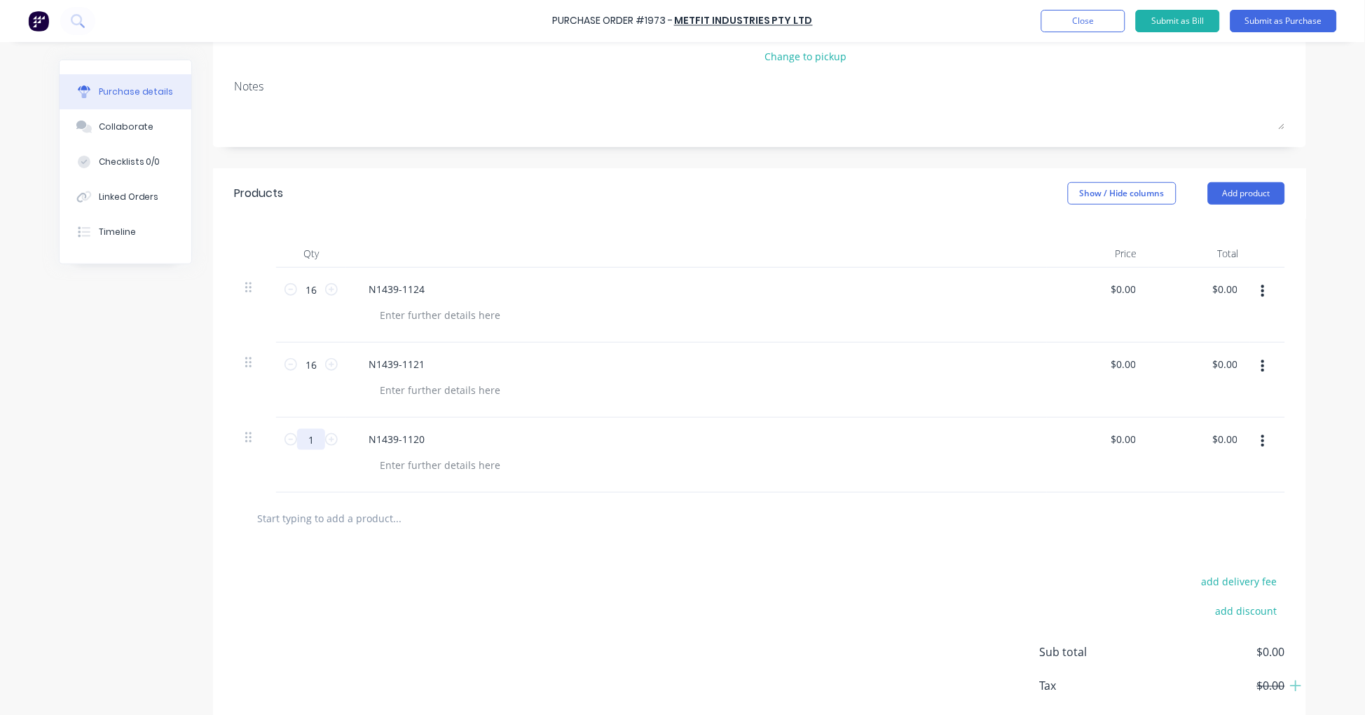
type textarea "x"
click at [309, 441] on input "1" at bounding box center [311, 439] width 28 height 21
type input "16"
type textarea "x"
type input "16"
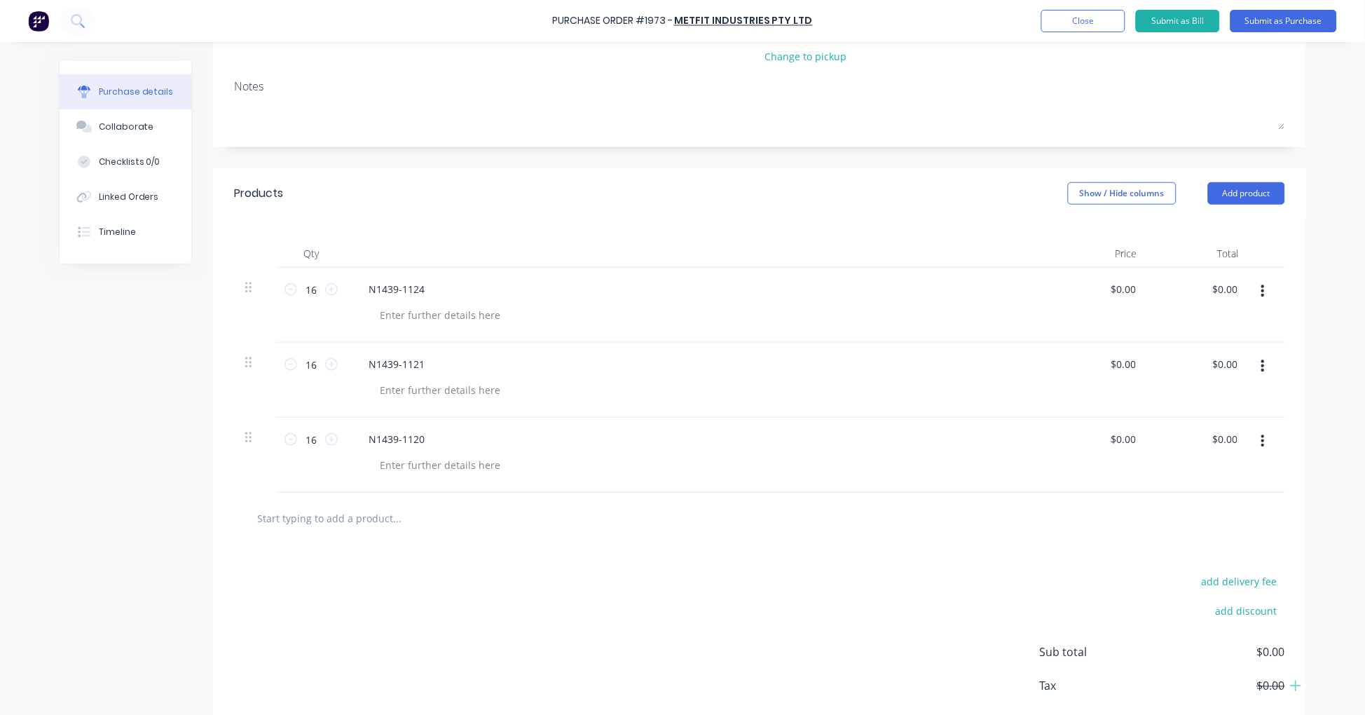
click at [397, 526] on input "text" at bounding box center [396, 518] width 280 height 28
paste input "N1439-1122"
type textarea "x"
type input "N1439-1122"
type textarea "x"
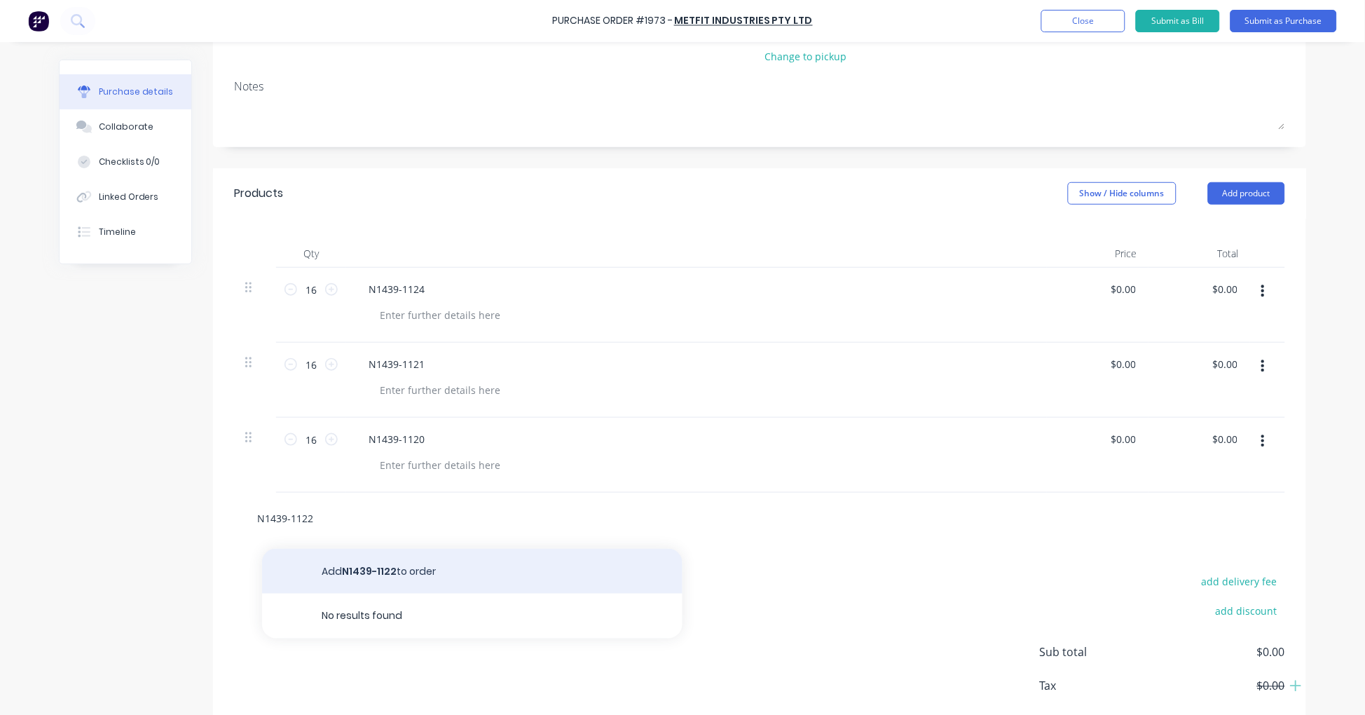
type input "N1439-1122"
click at [396, 567] on button "Add N1439-1122 to order" at bounding box center [472, 571] width 420 height 45
type textarea "x"
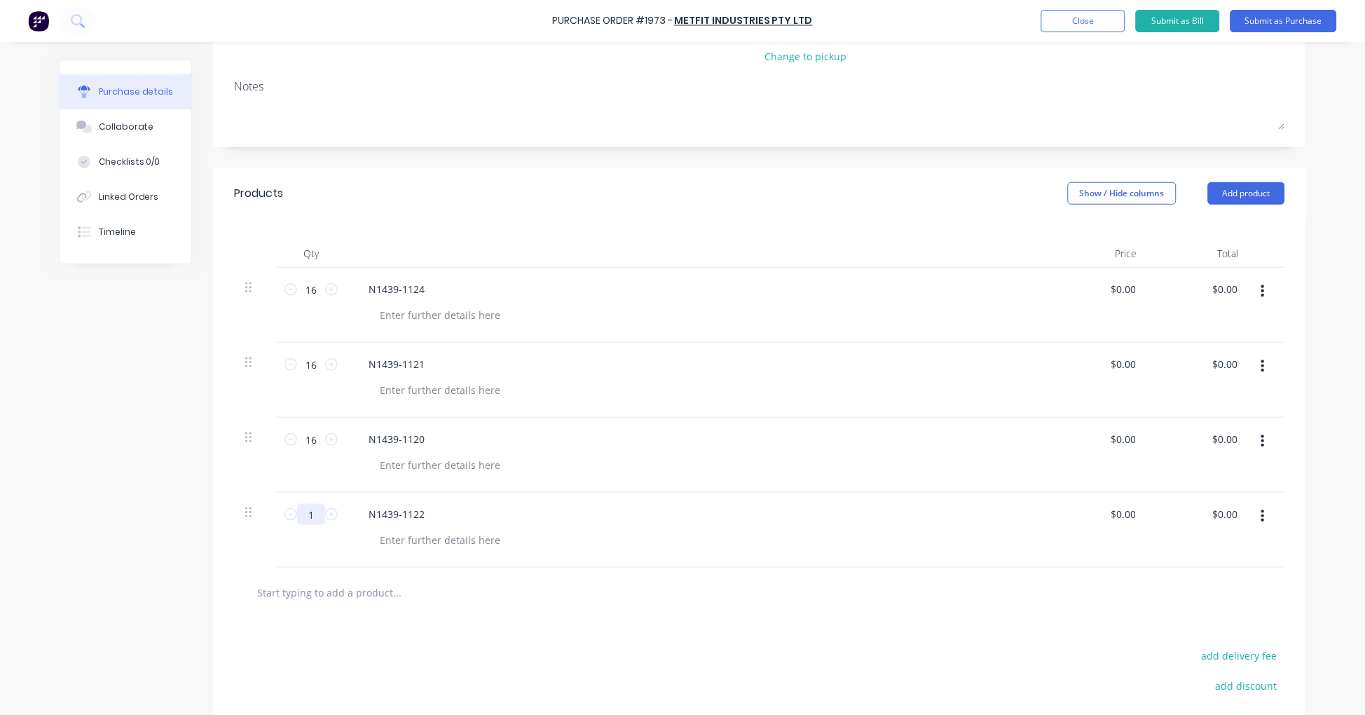
click at [306, 514] on input "1" at bounding box center [311, 514] width 28 height 21
type textarea "x"
type input "16"
type textarea "x"
type input "16"
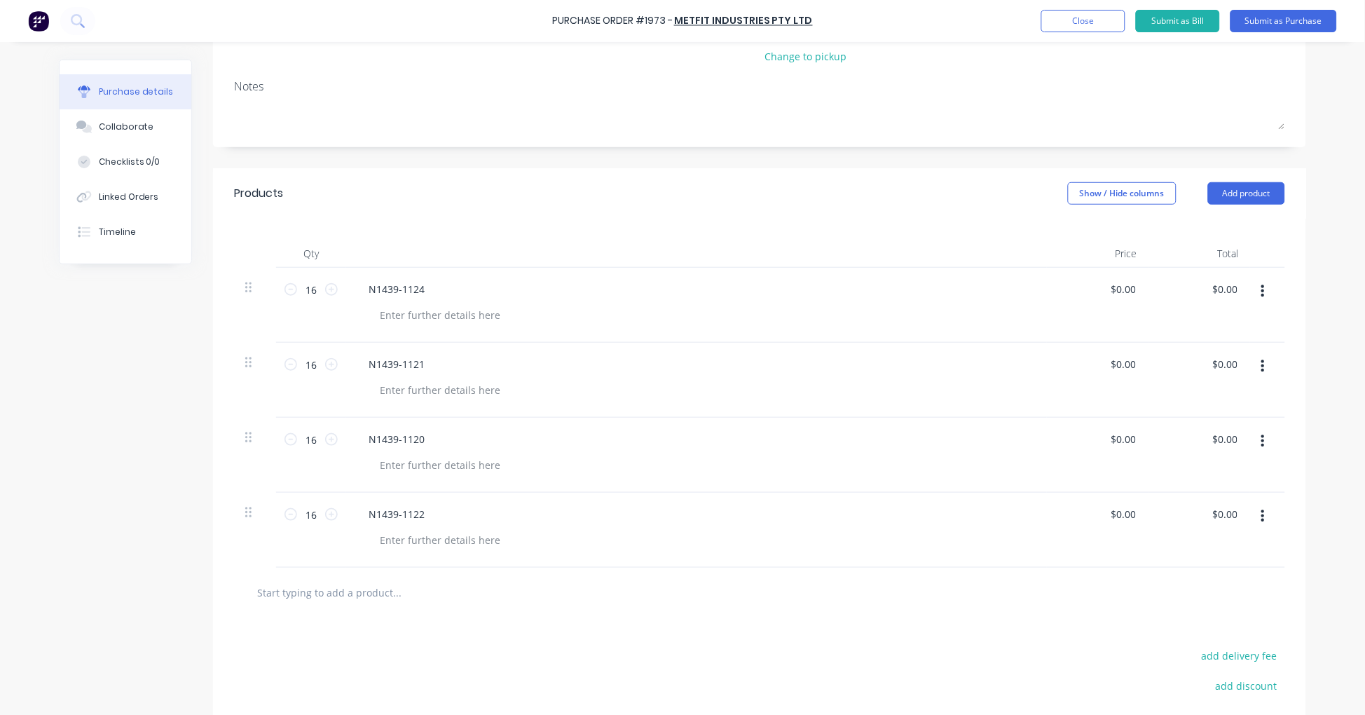
click at [375, 598] on input "text" at bounding box center [396, 593] width 280 height 28
paste input "N1439-1123"
type textarea "x"
type input "N1439-1123"
type textarea "x"
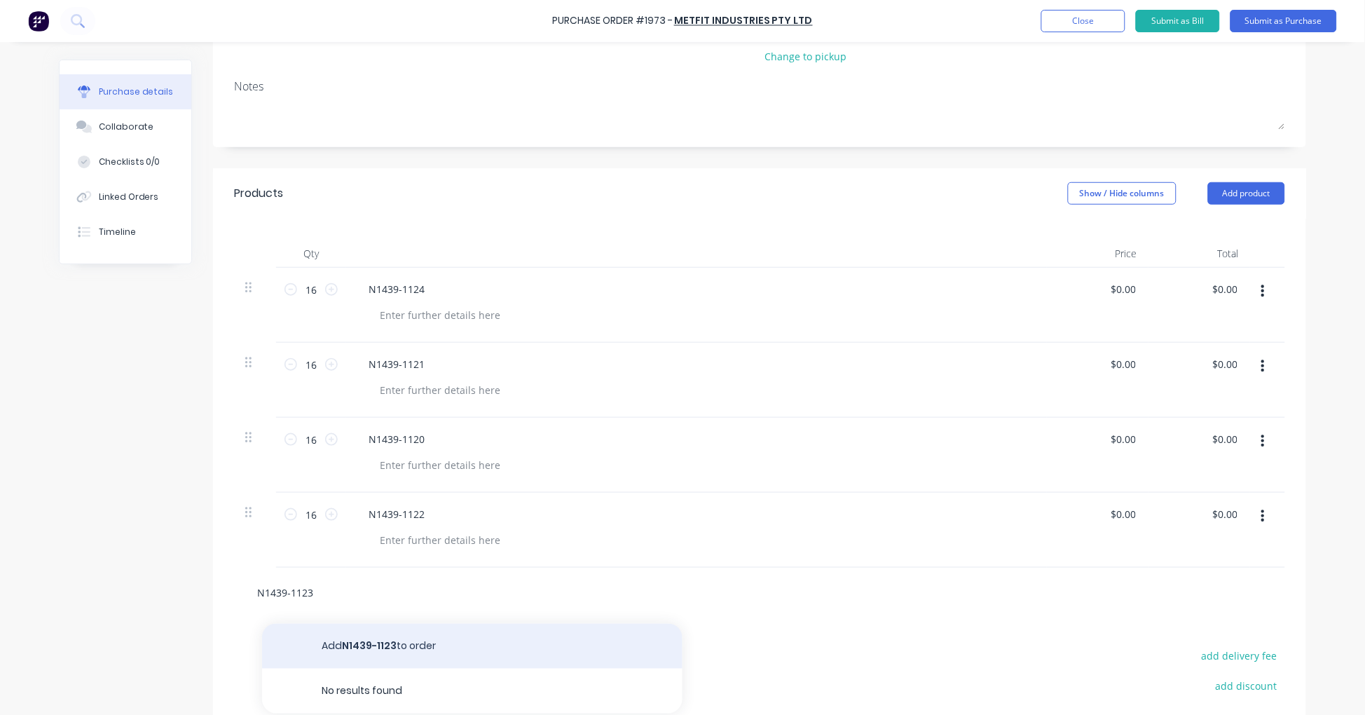
type input "N1439-1123"
click at [383, 642] on button "Add N1439-1123 to order" at bounding box center [472, 646] width 420 height 45
type textarea "x"
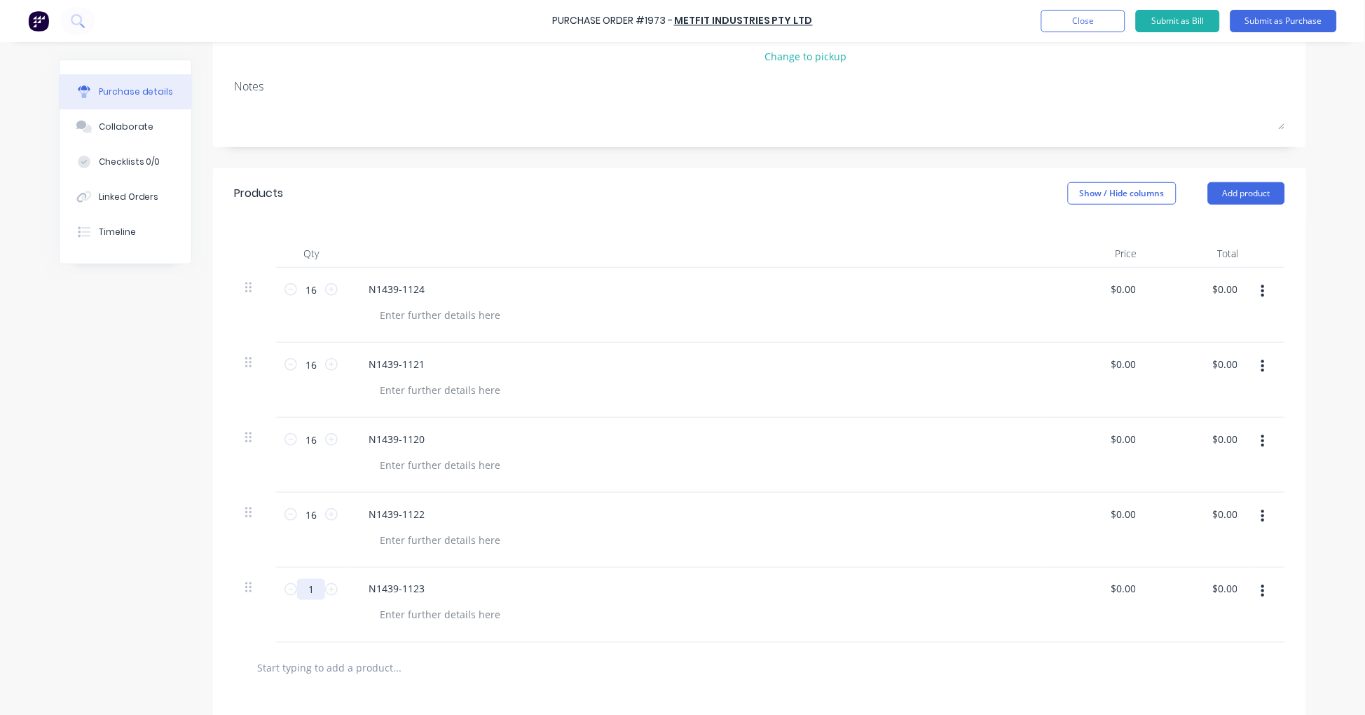
click at [305, 586] on input "1" at bounding box center [311, 589] width 28 height 21
type textarea "x"
type input "3"
type textarea "x"
type input "32"
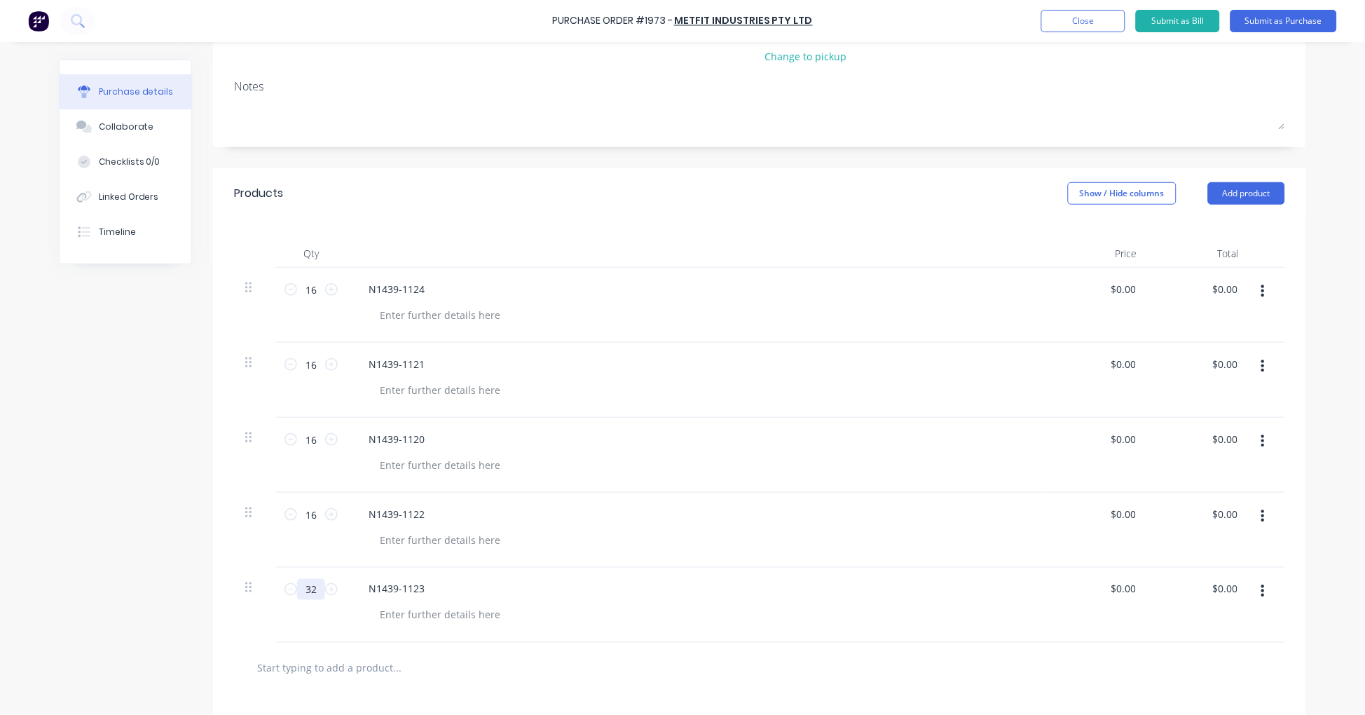
type textarea "x"
type input "32"
click at [336, 667] on input "text" at bounding box center [396, 668] width 280 height 28
paste input "N4139-1701"
type textarea "x"
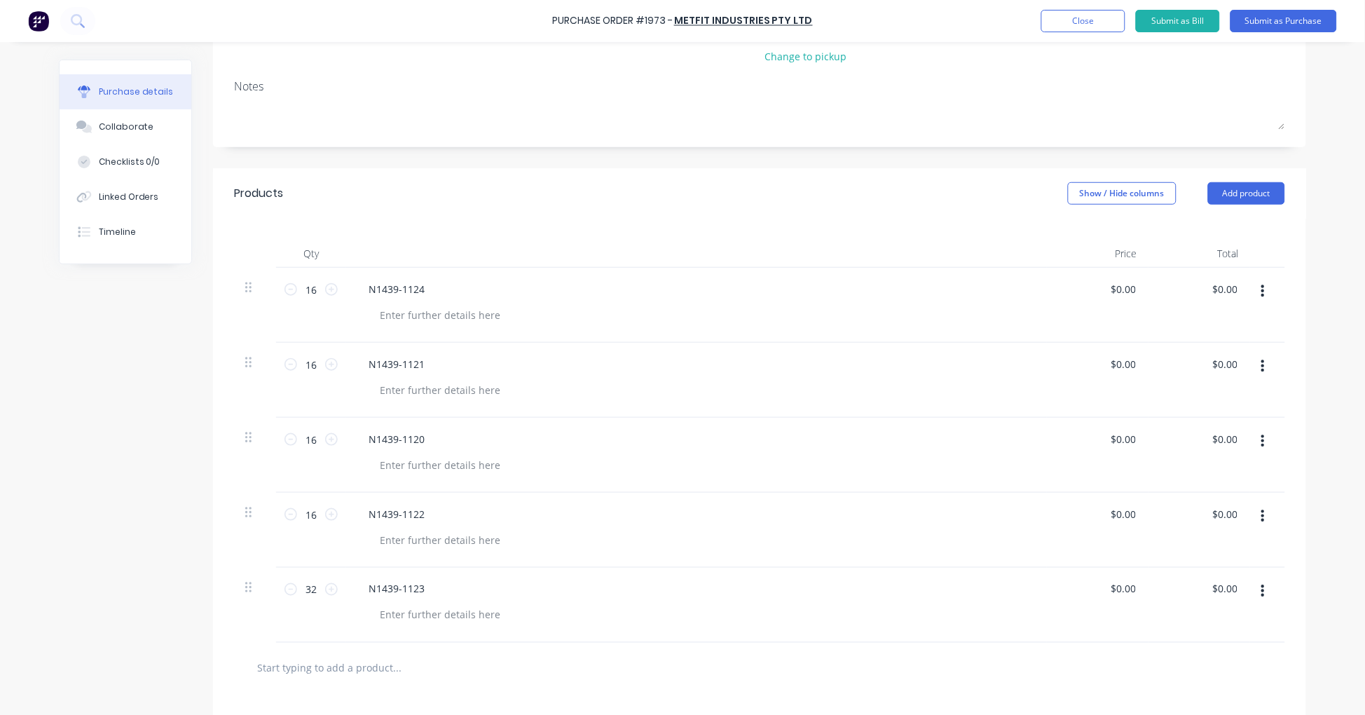
type input "N4139-1701"
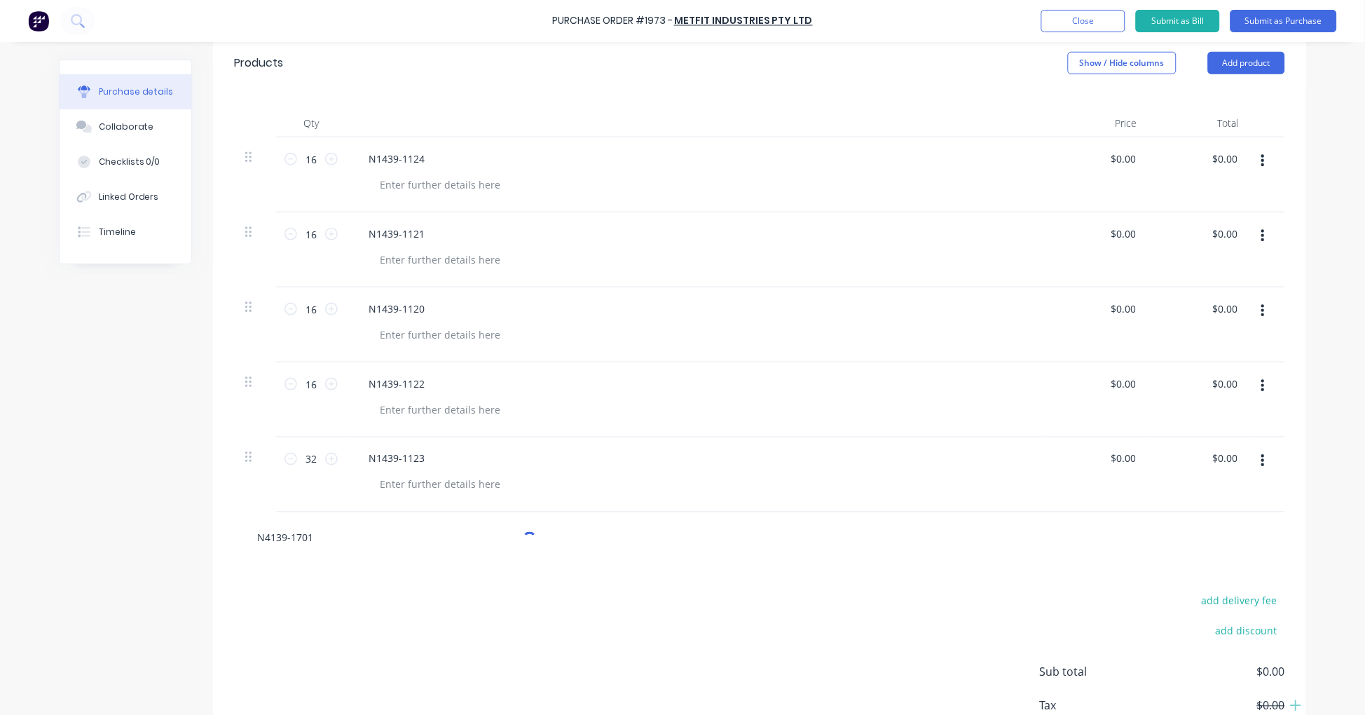
type textarea "x"
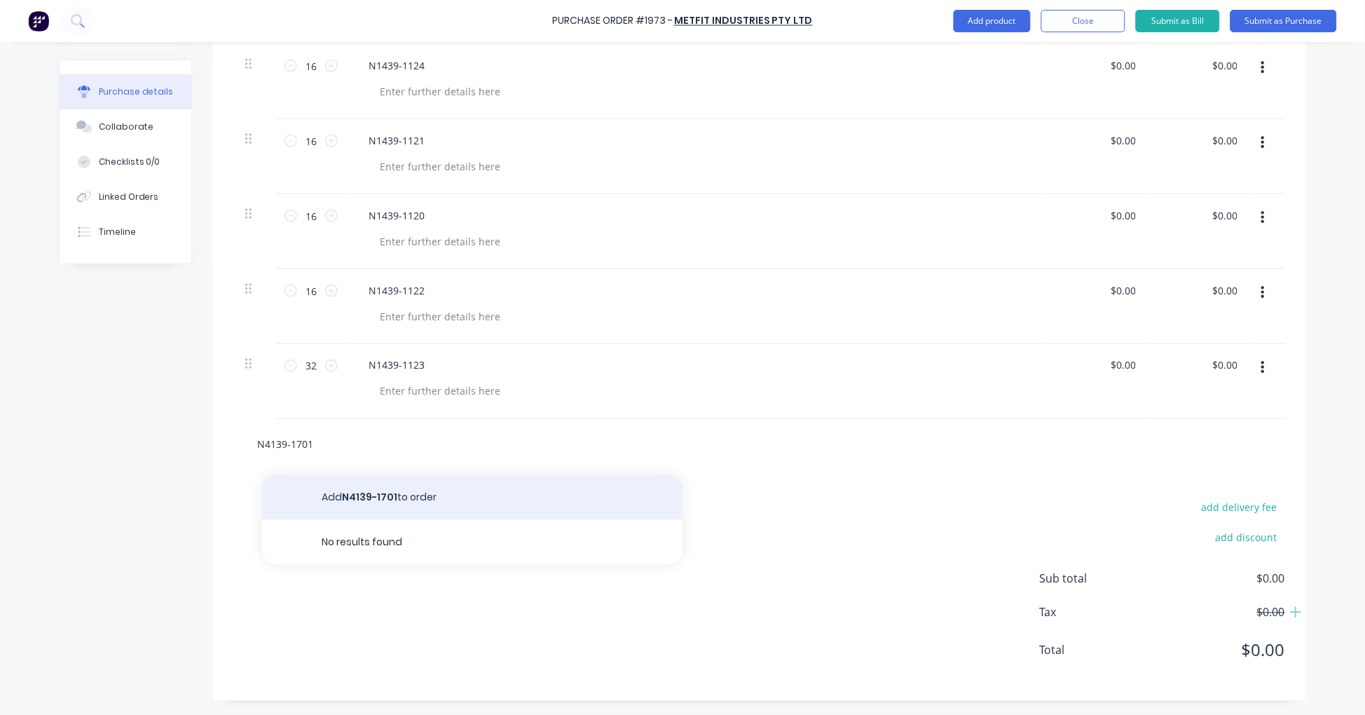
type input "N4139-1701"
click at [393, 497] on button "Add N4139-1701 to order" at bounding box center [472, 497] width 420 height 45
type textarea "x"
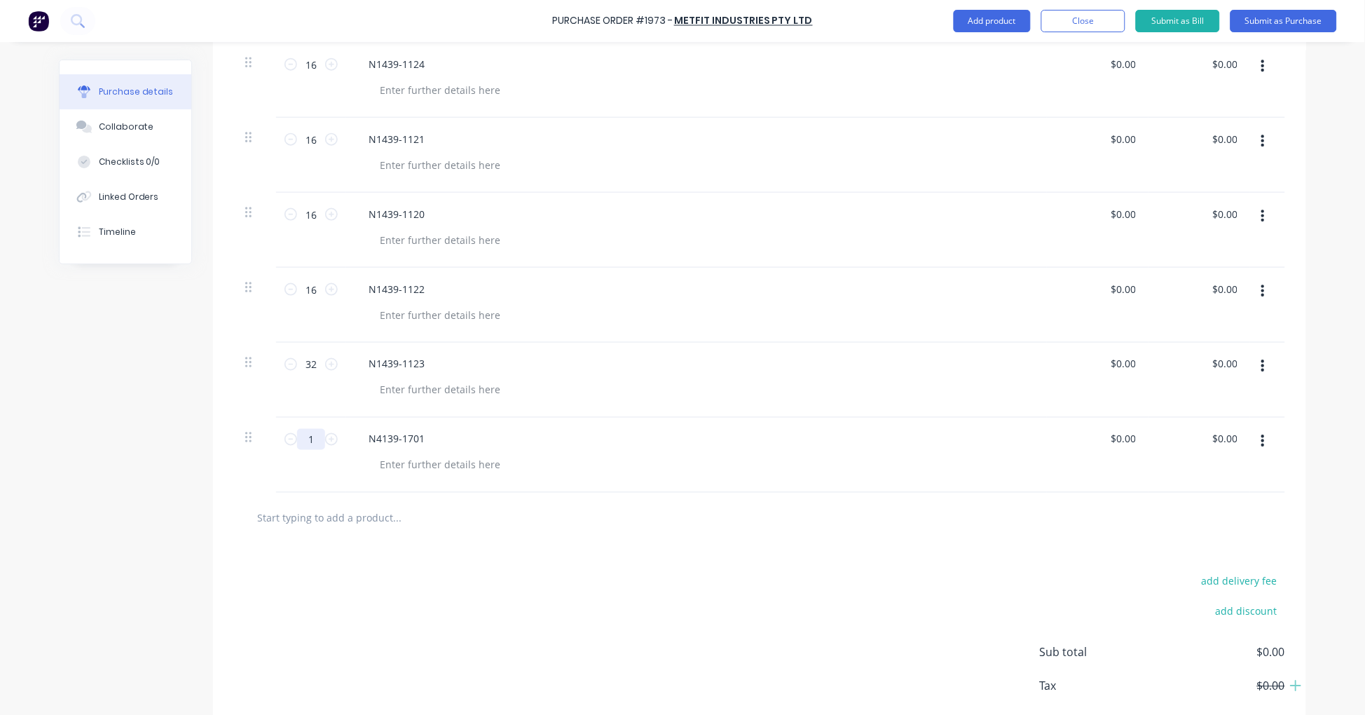
click at [309, 436] on input "1" at bounding box center [311, 439] width 28 height 21
type textarea "x"
type input "16"
type textarea "x"
click at [366, 519] on input "text" at bounding box center [396, 518] width 280 height 28
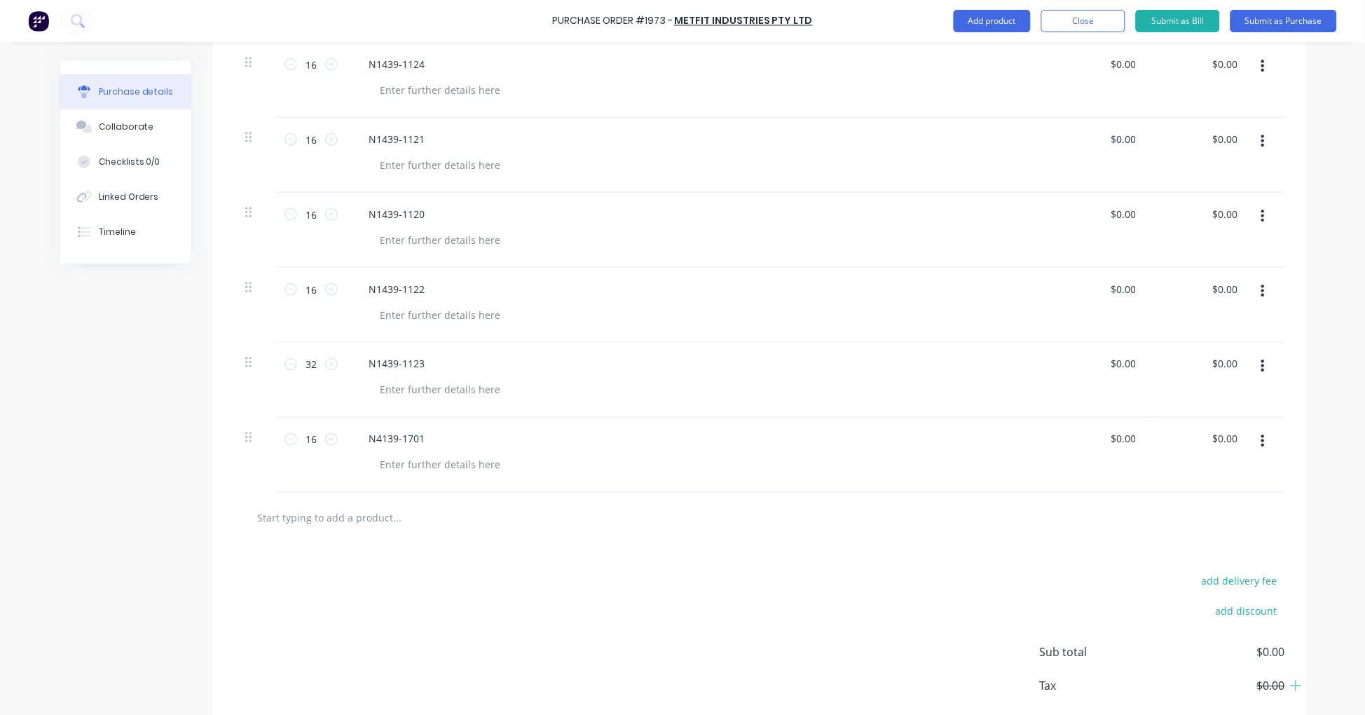
paste input "B1439-119"
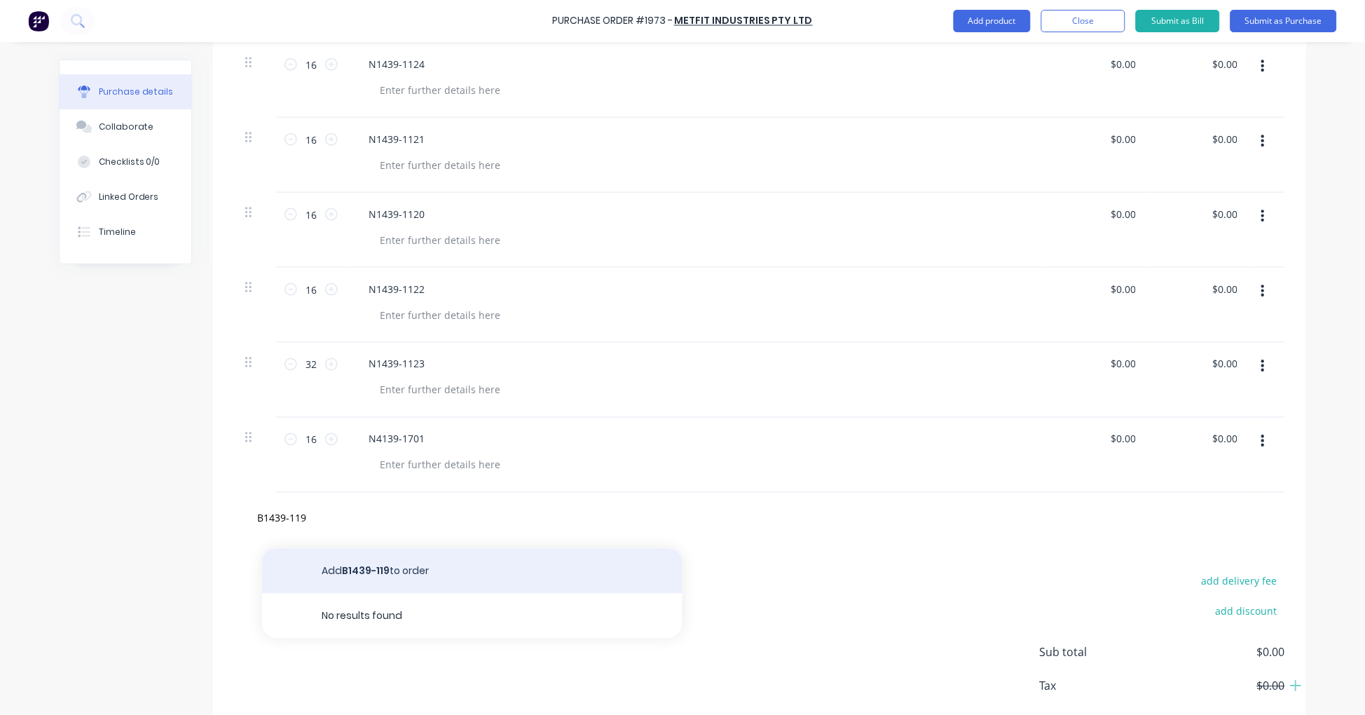
click at [406, 564] on button "Add B1439-119 to order" at bounding box center [472, 571] width 420 height 45
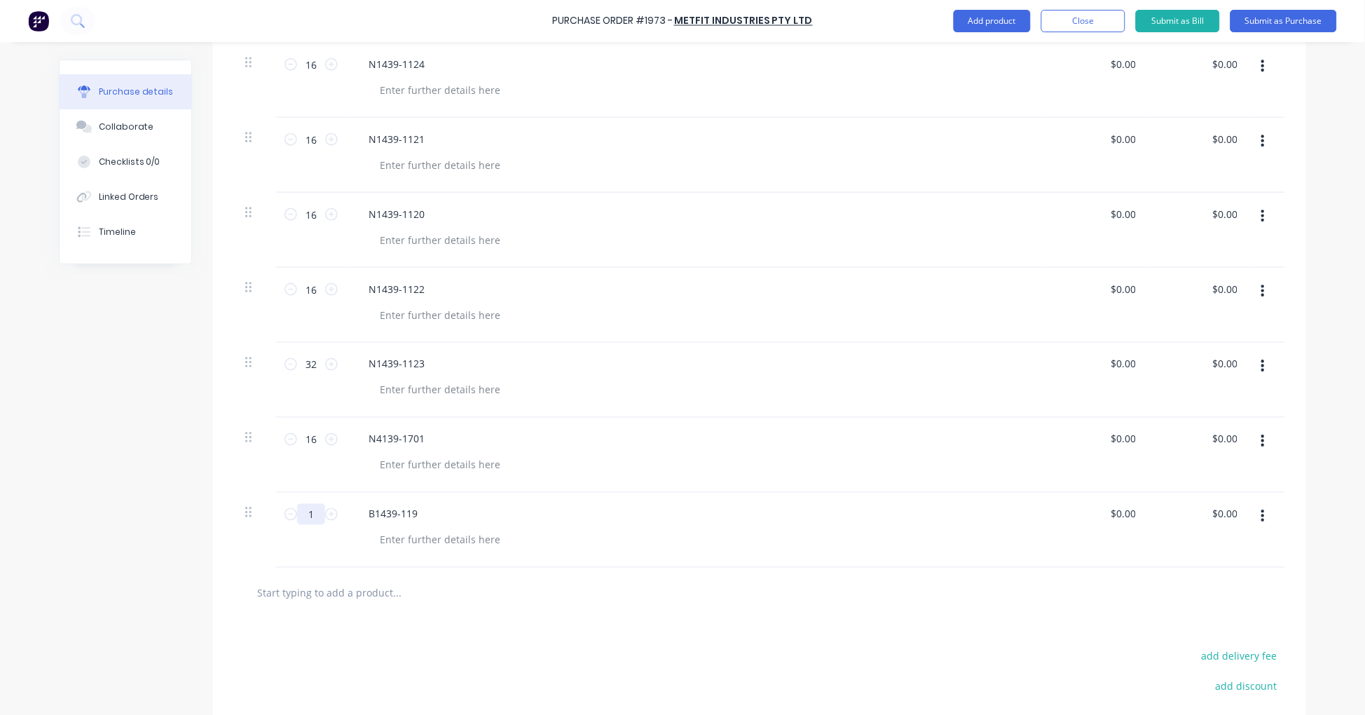
click at [303, 514] on input "1" at bounding box center [311, 514] width 28 height 21
click at [319, 586] on input "text" at bounding box center [396, 593] width 280 height 28
paste input "M1439-1195"
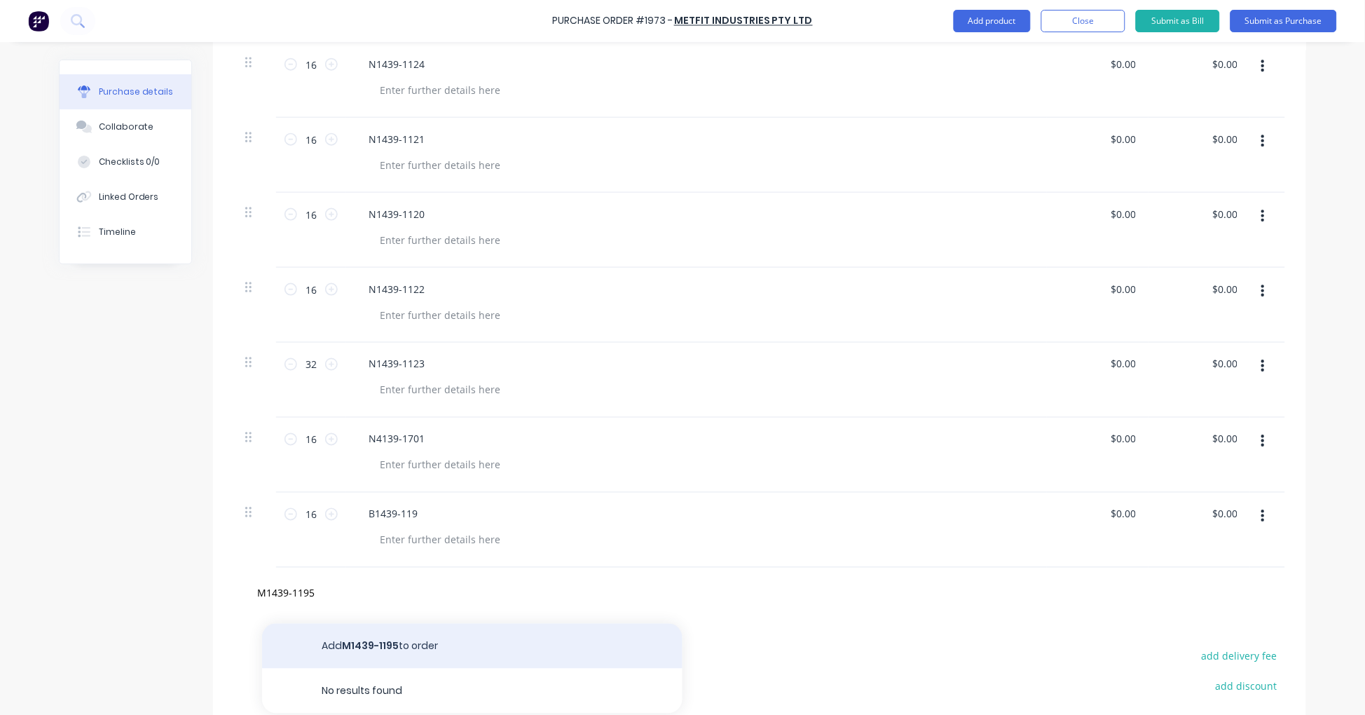
click at [387, 652] on button "Add M1439-1195 to order" at bounding box center [472, 646] width 420 height 45
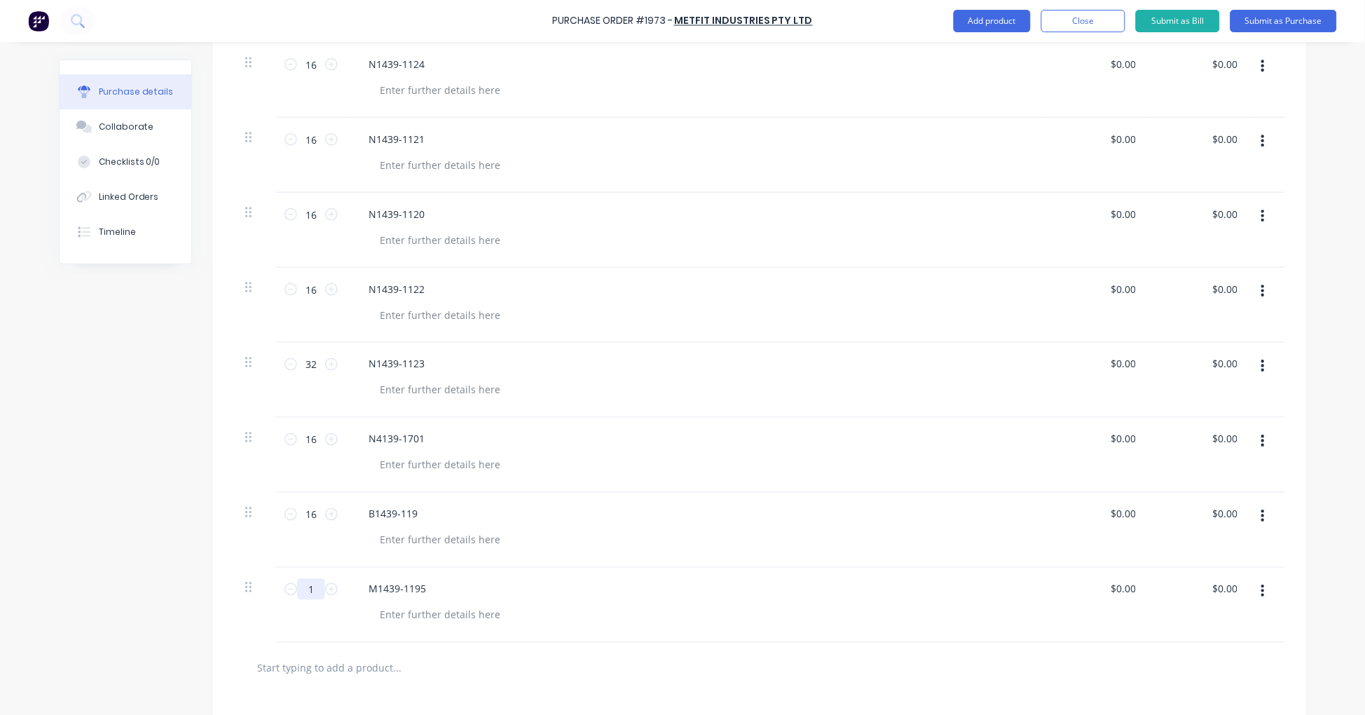
click at [303, 589] on input "1" at bounding box center [311, 589] width 28 height 21
click at [377, 545] on div at bounding box center [440, 540] width 143 height 20
click at [384, 542] on div at bounding box center [440, 540] width 143 height 20
paste div
click at [450, 610] on div at bounding box center [440, 615] width 143 height 20
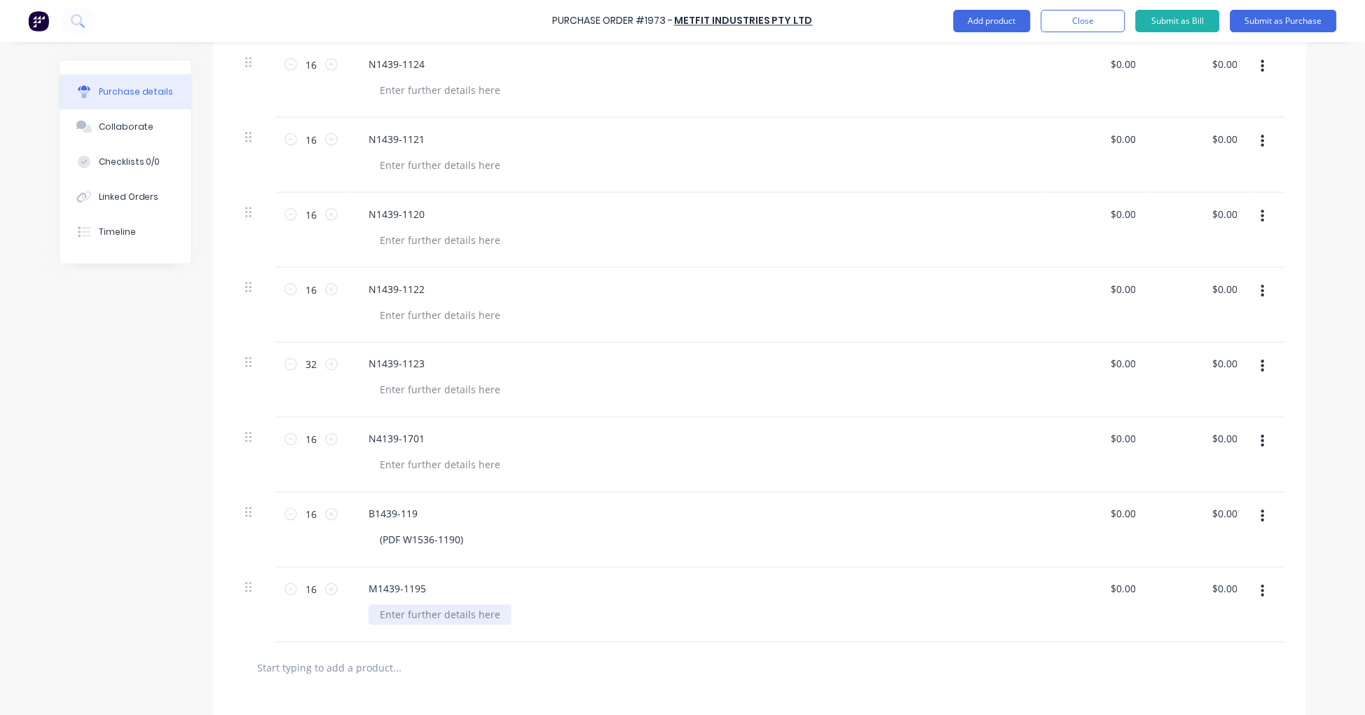
paste div
click at [346, 663] on input "text" at bounding box center [396, 668] width 280 height 28
paste input "NYLON SPACERS"
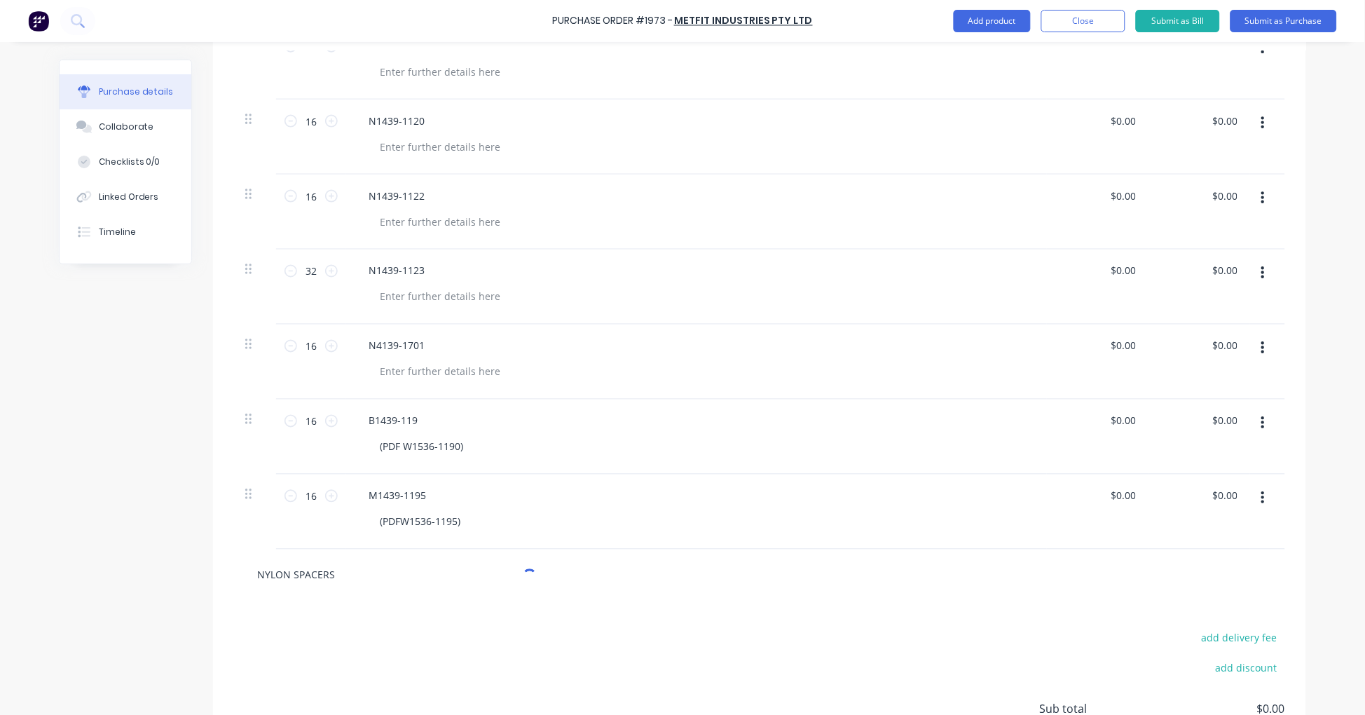
scroll to position [535, 0]
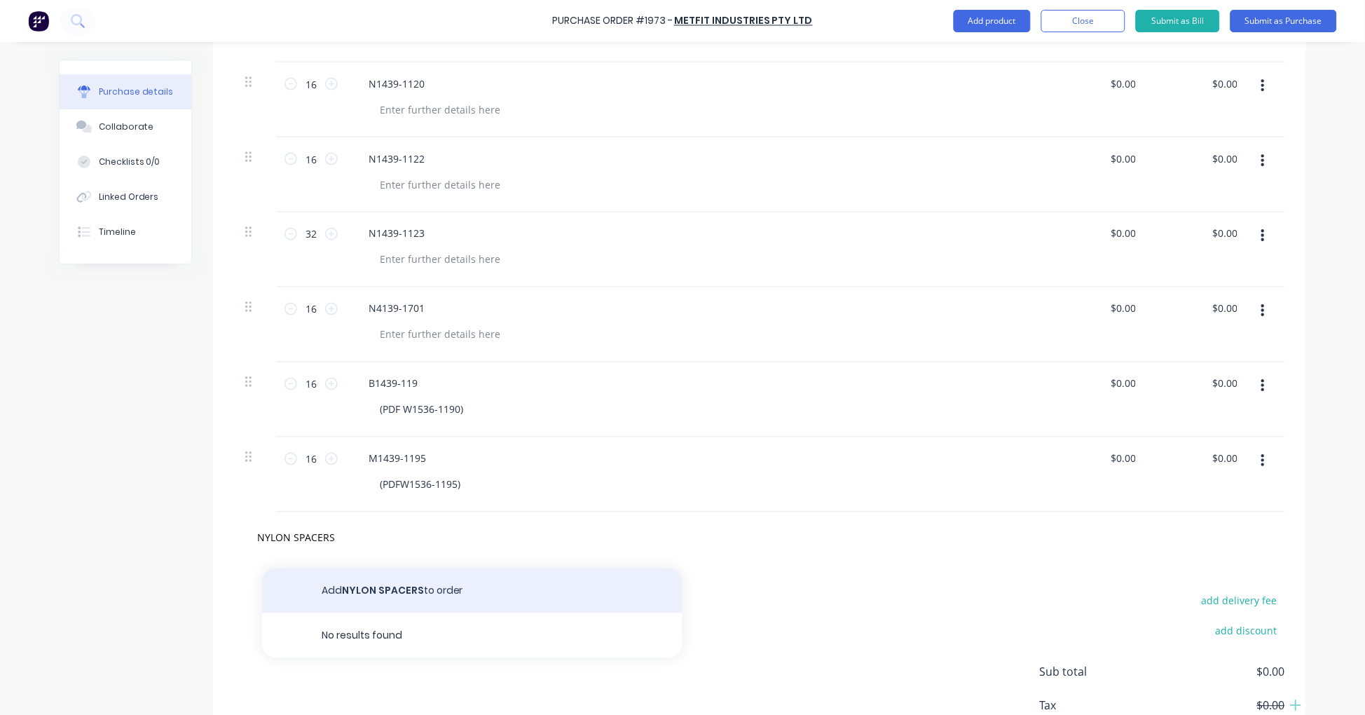
click at [399, 593] on button "Add NYLON SPACERS to order" at bounding box center [472, 590] width 420 height 45
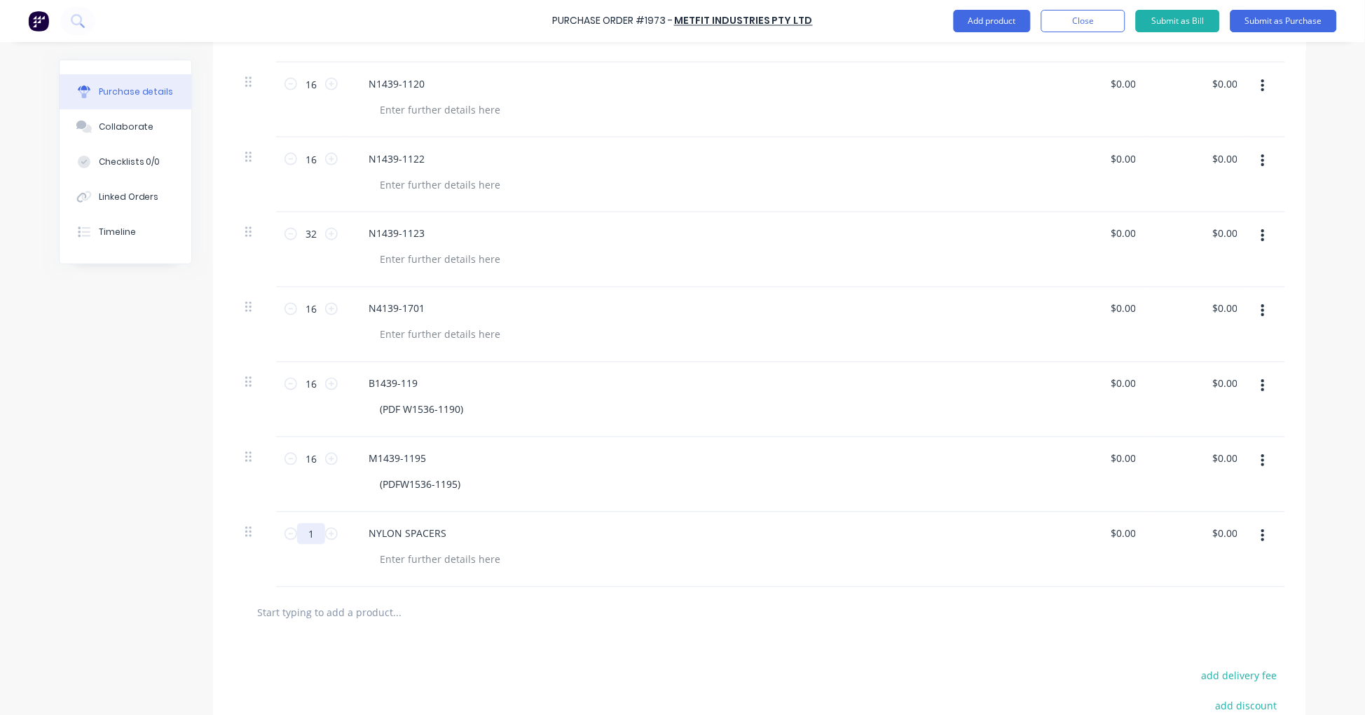
click at [298, 537] on input "1" at bounding box center [311, 533] width 28 height 21
click at [1286, 21] on button "Submit as Purchase" at bounding box center [1283, 21] width 106 height 22
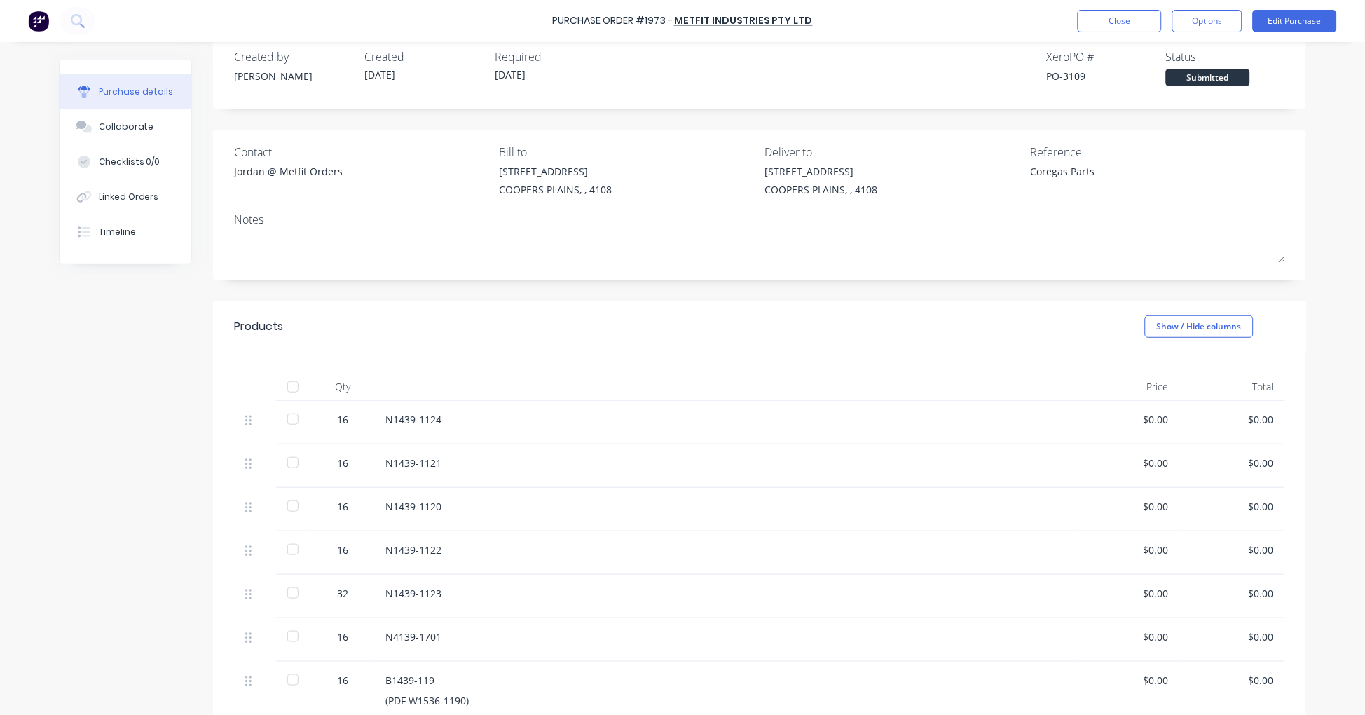
scroll to position [0, 0]
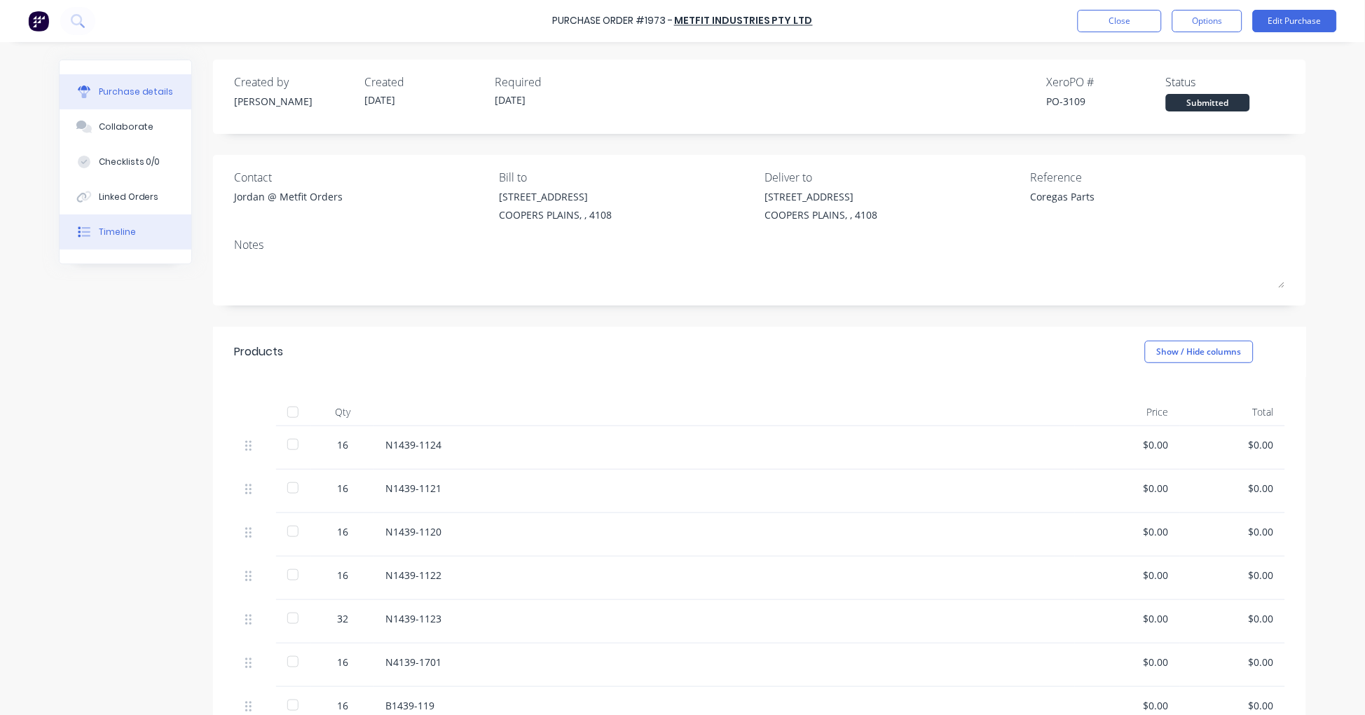
click at [106, 234] on div "Timeline" at bounding box center [117, 232] width 37 height 13
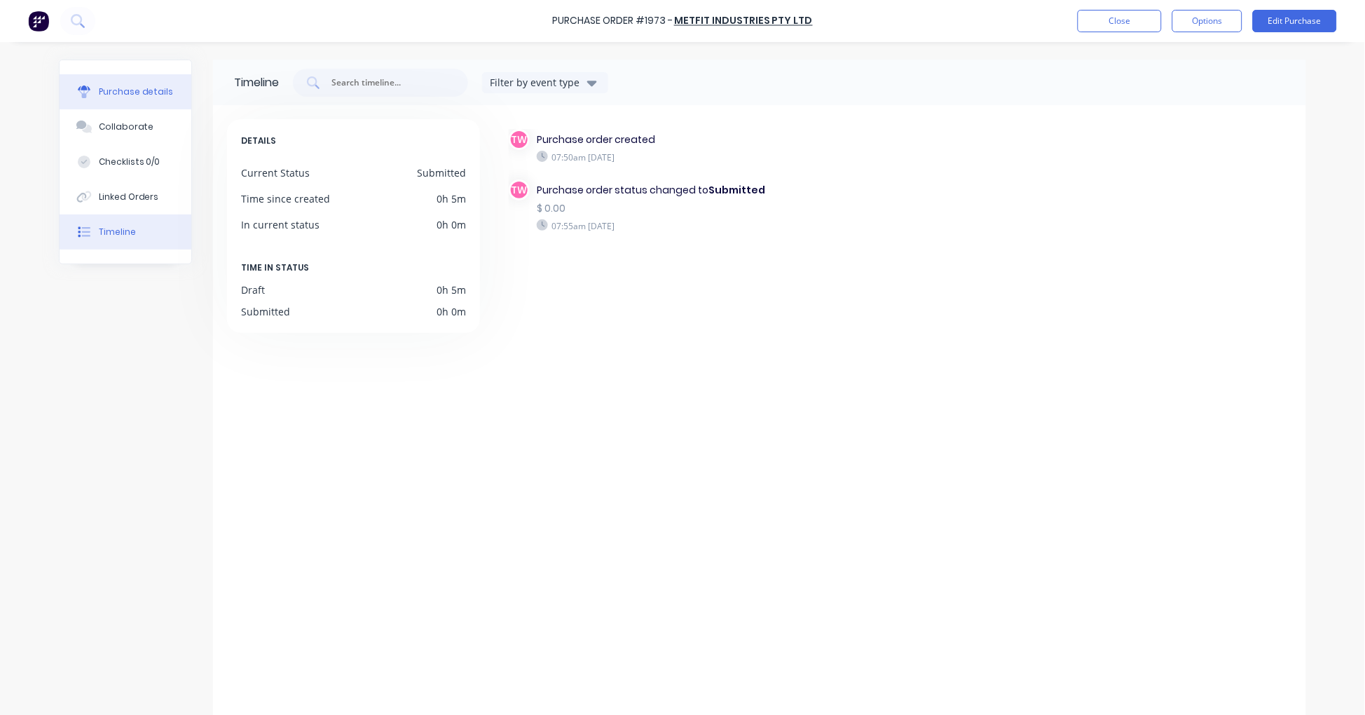
click at [136, 88] on div "Purchase details" at bounding box center [136, 91] width 75 height 13
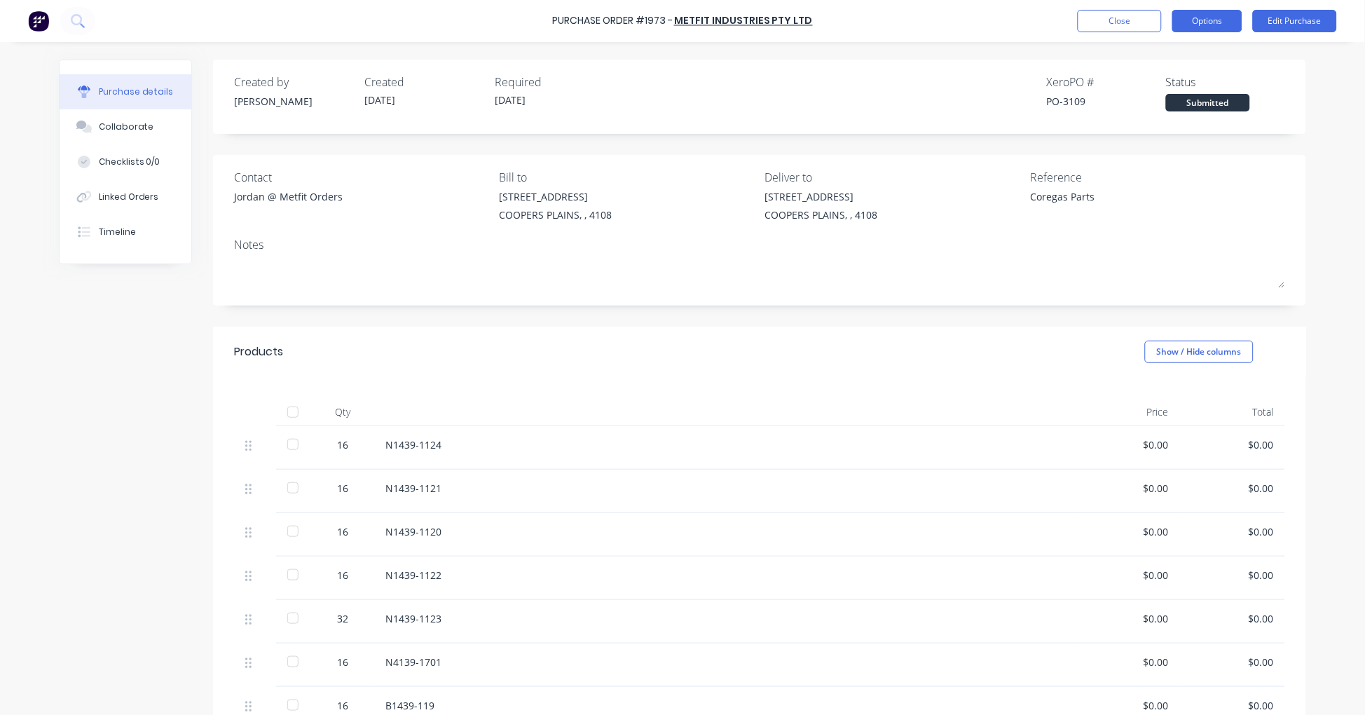
click at [1223, 23] on button "Options" at bounding box center [1207, 21] width 70 height 22
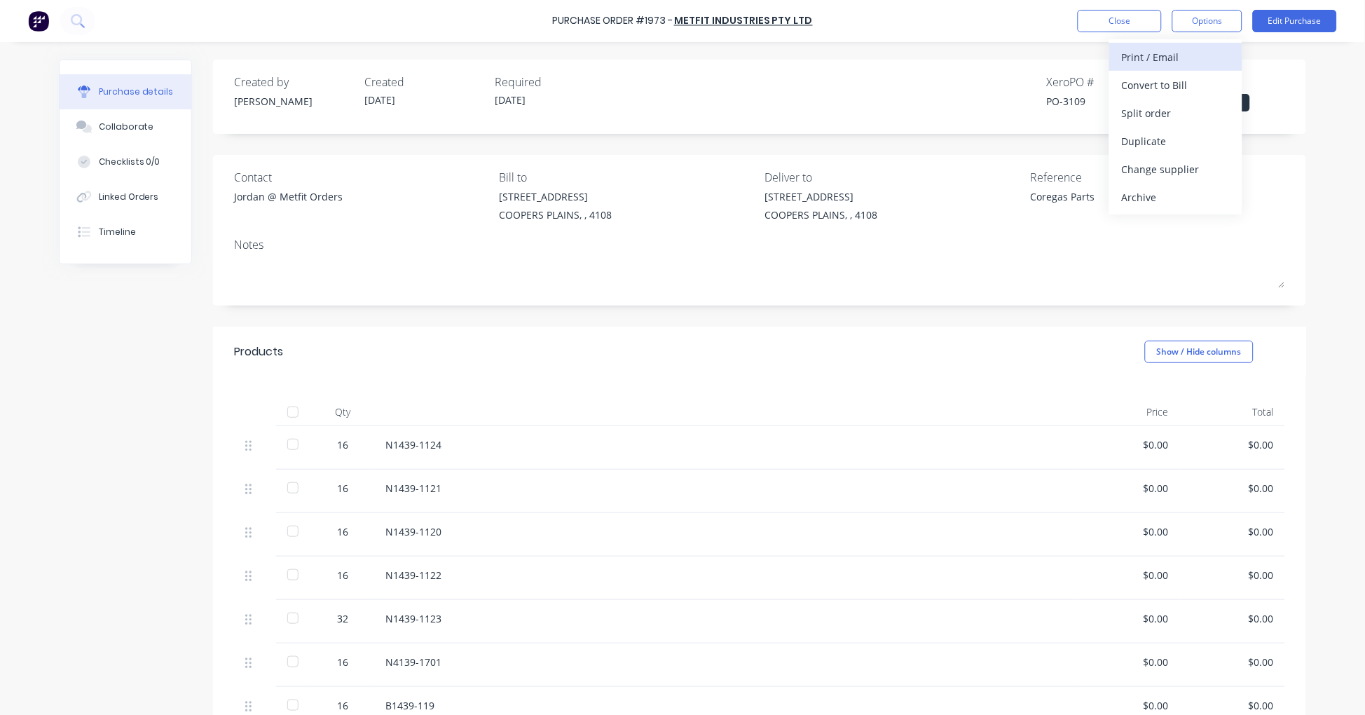
click at [1191, 53] on div "Print / Email" at bounding box center [1176, 57] width 108 height 20
click at [1183, 78] on div "With pricing" at bounding box center [1176, 85] width 108 height 20
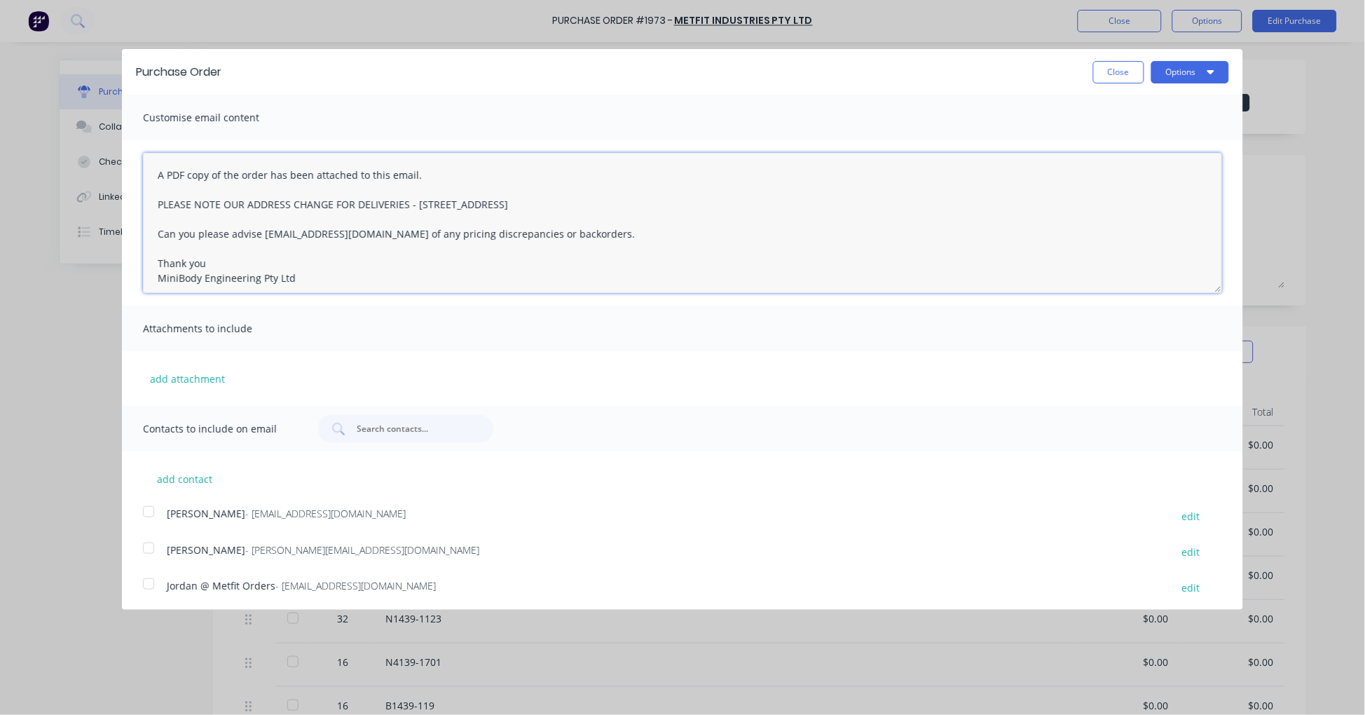
click at [151, 173] on textarea "A PDF copy of the order has been attached to this email. PLEASE NOTE OUR ADDRES…" at bounding box center [682, 223] width 1079 height 140
click at [199, 170] on textarea "Thank yuou Jordan :) A PDF copy of the order has been attached to this email. P…" at bounding box center [682, 223] width 1079 height 140
click at [142, 582] on div at bounding box center [149, 584] width 28 height 28
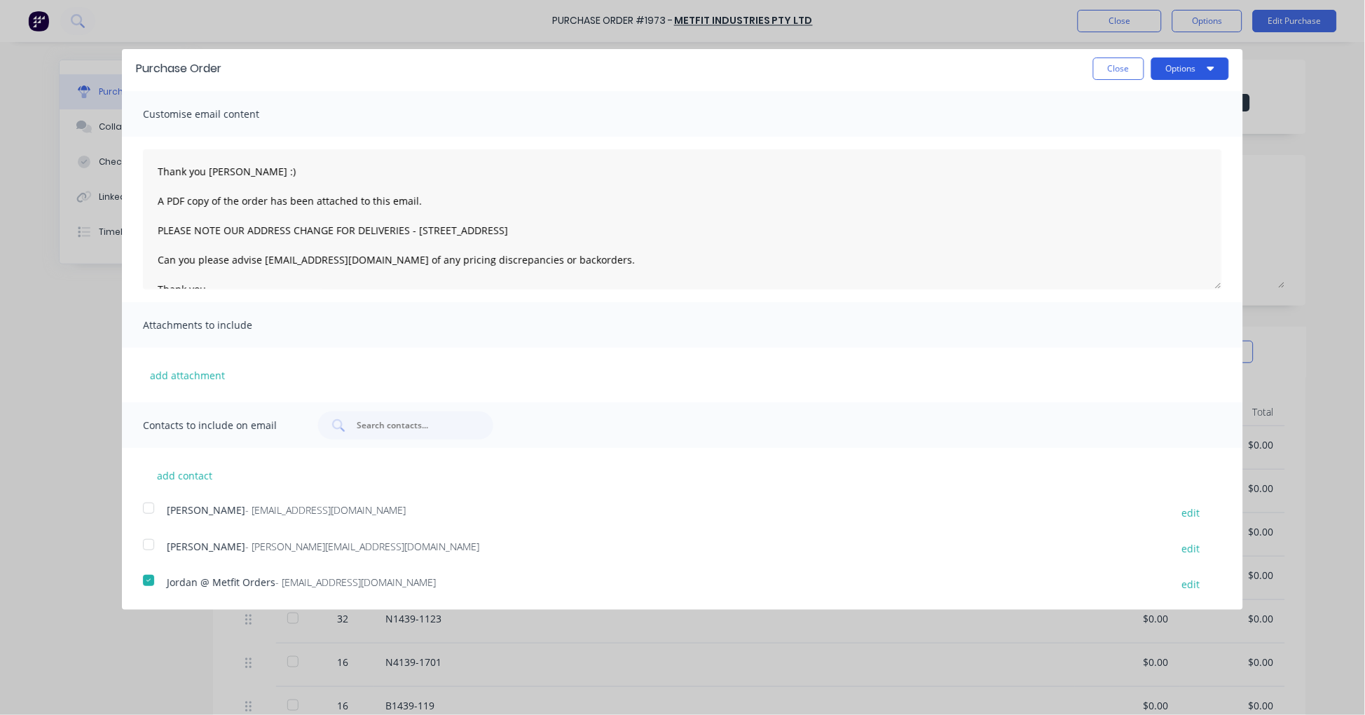
click at [1192, 60] on button "Options" at bounding box center [1190, 68] width 78 height 22
click at [1135, 130] on div "Email" at bounding box center [1162, 132] width 108 height 20
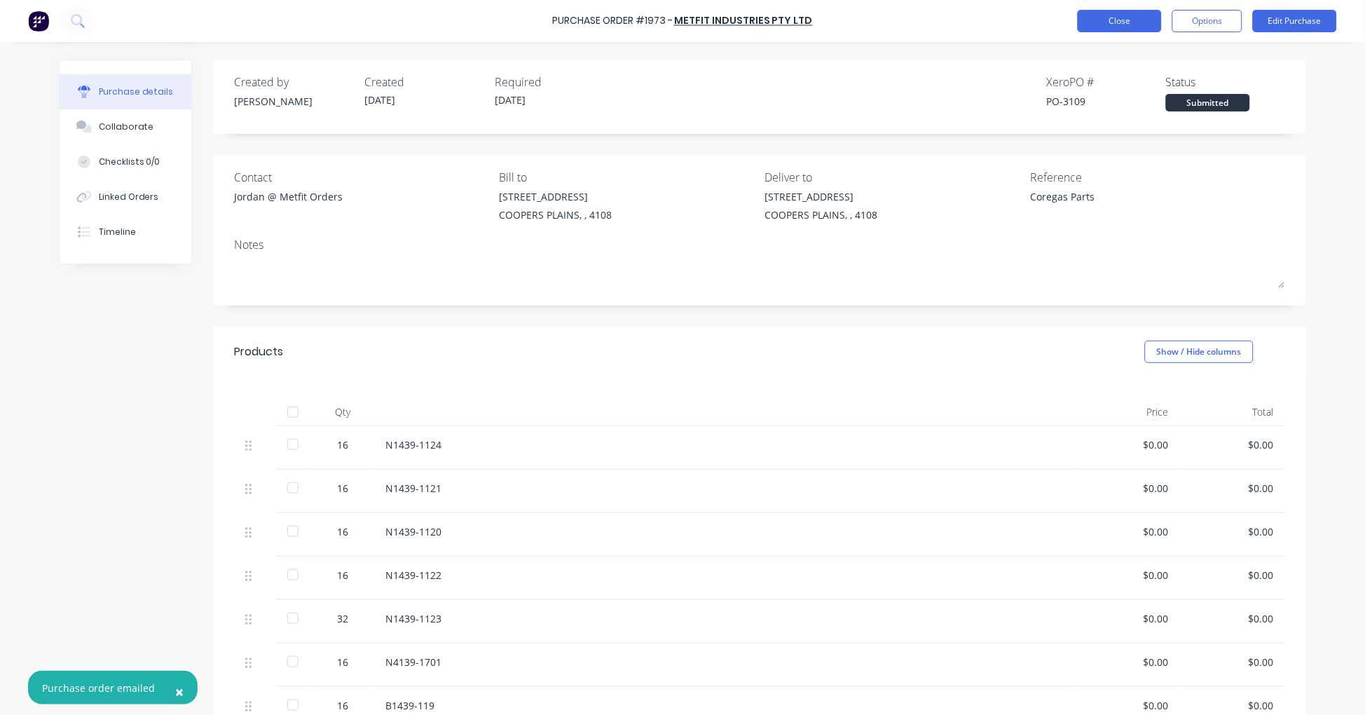
click at [1154, 22] on button "Close" at bounding box center [1120, 21] width 84 height 22
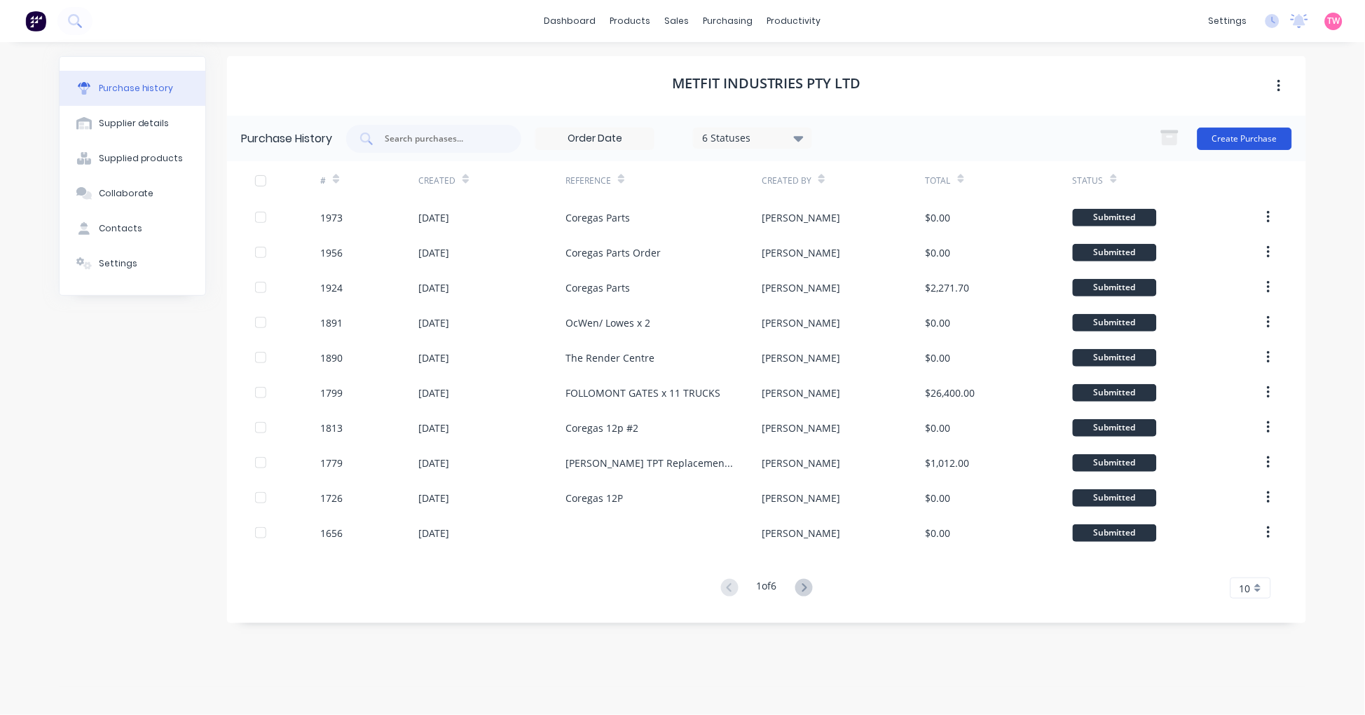
click at [1235, 134] on button "Create Purchase" at bounding box center [1244, 139] width 95 height 22
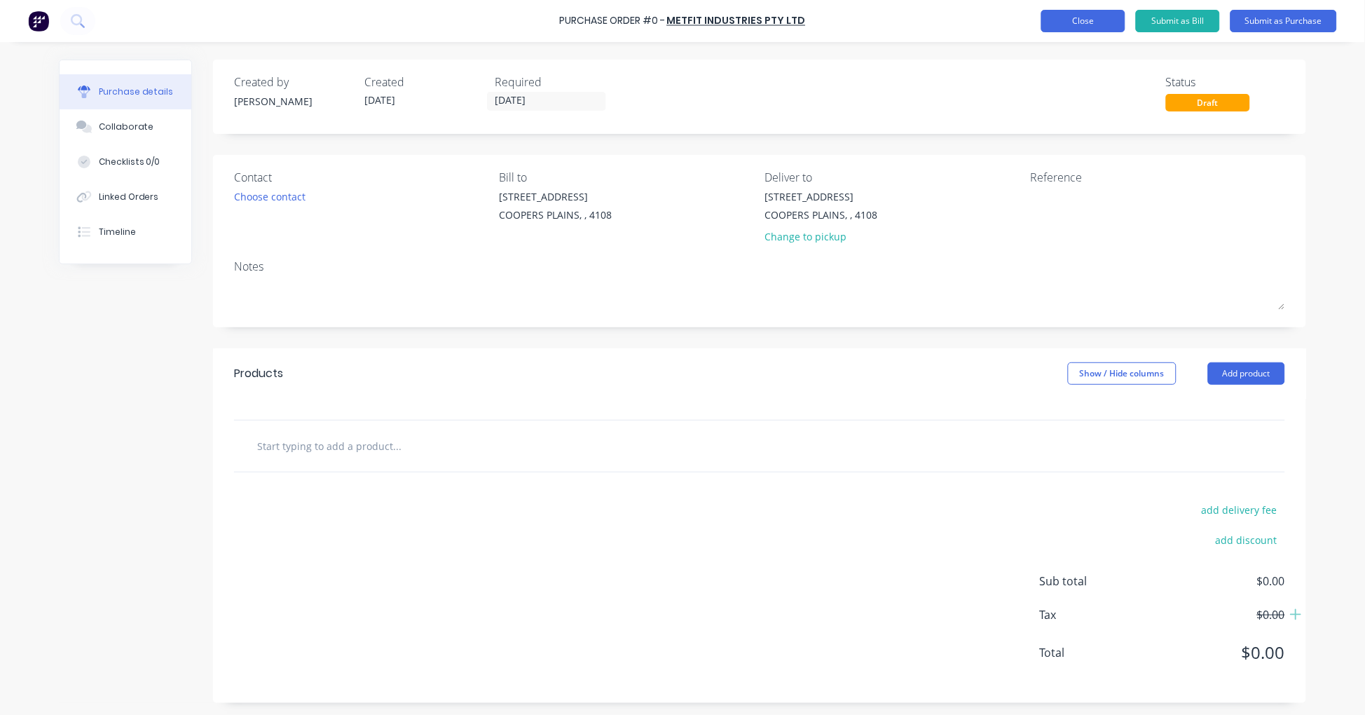
click at [1084, 28] on button "Close" at bounding box center [1083, 21] width 84 height 22
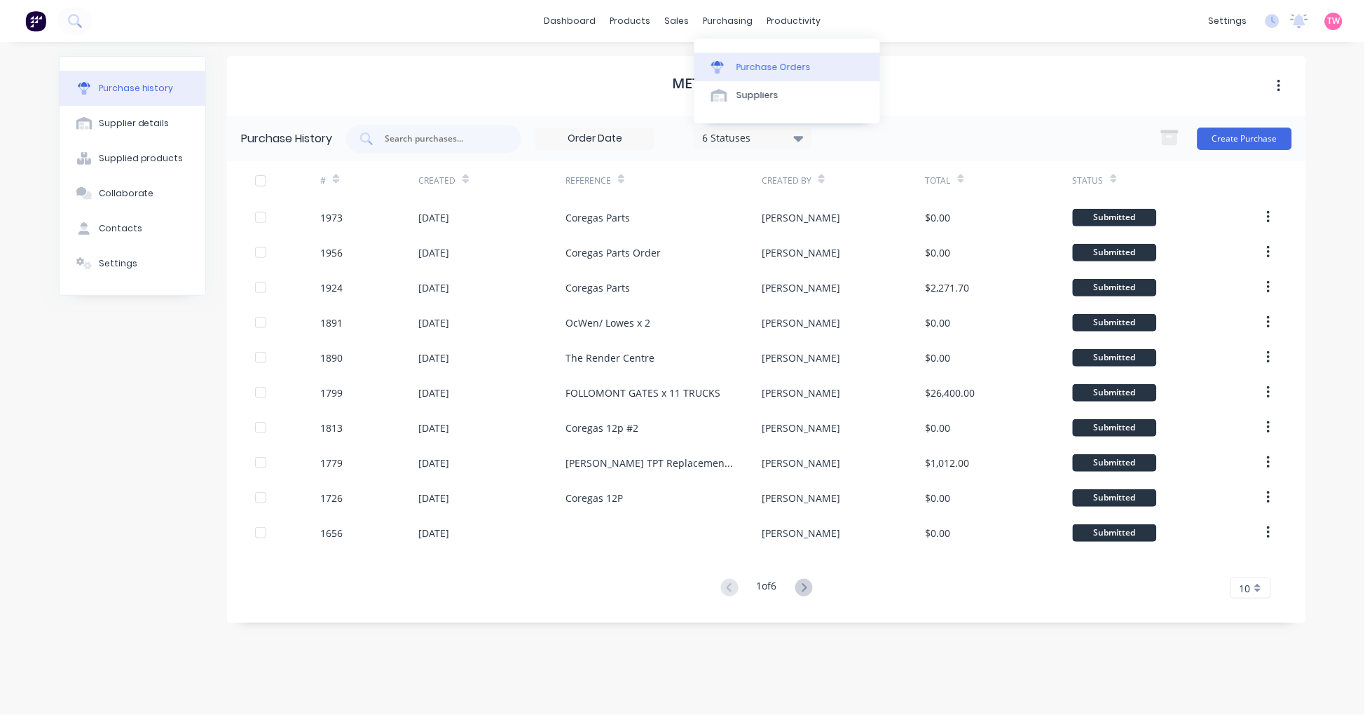
click at [776, 58] on link "Purchase Orders" at bounding box center [787, 67] width 186 height 28
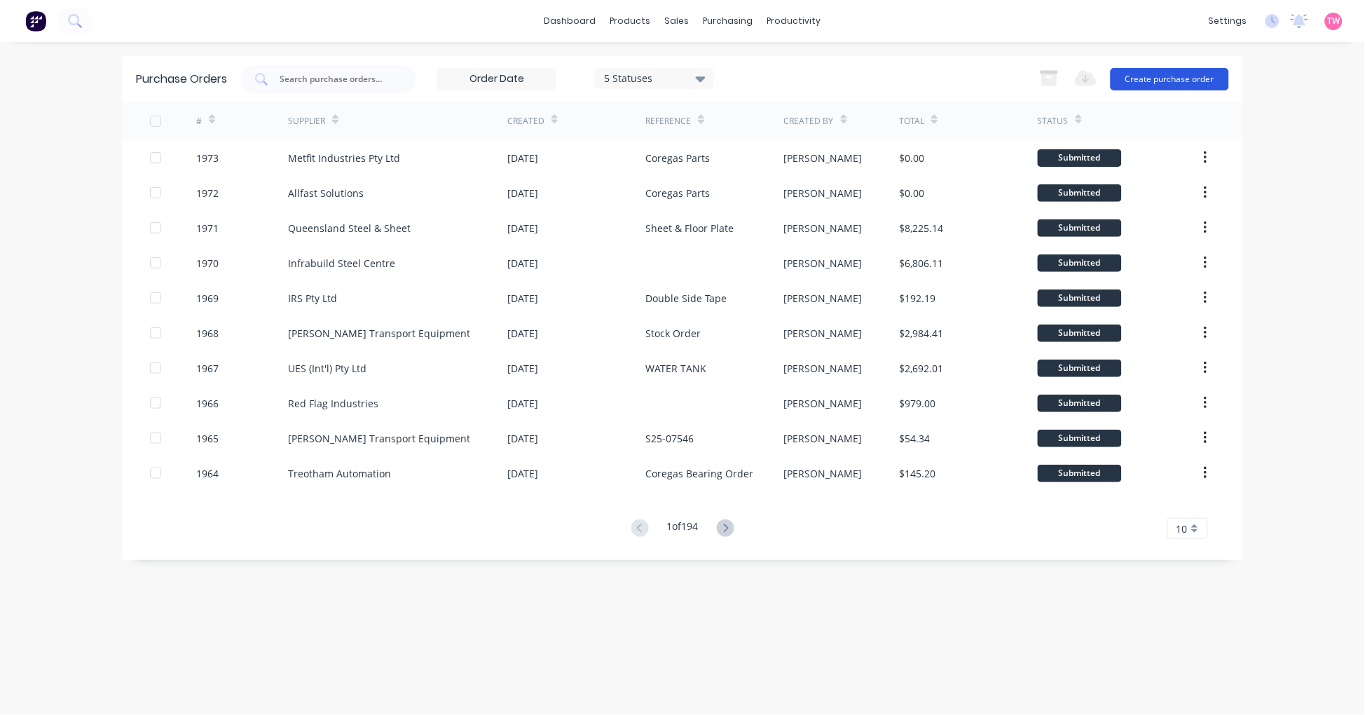
click at [1160, 84] on button "Create purchase order" at bounding box center [1169, 79] width 118 height 22
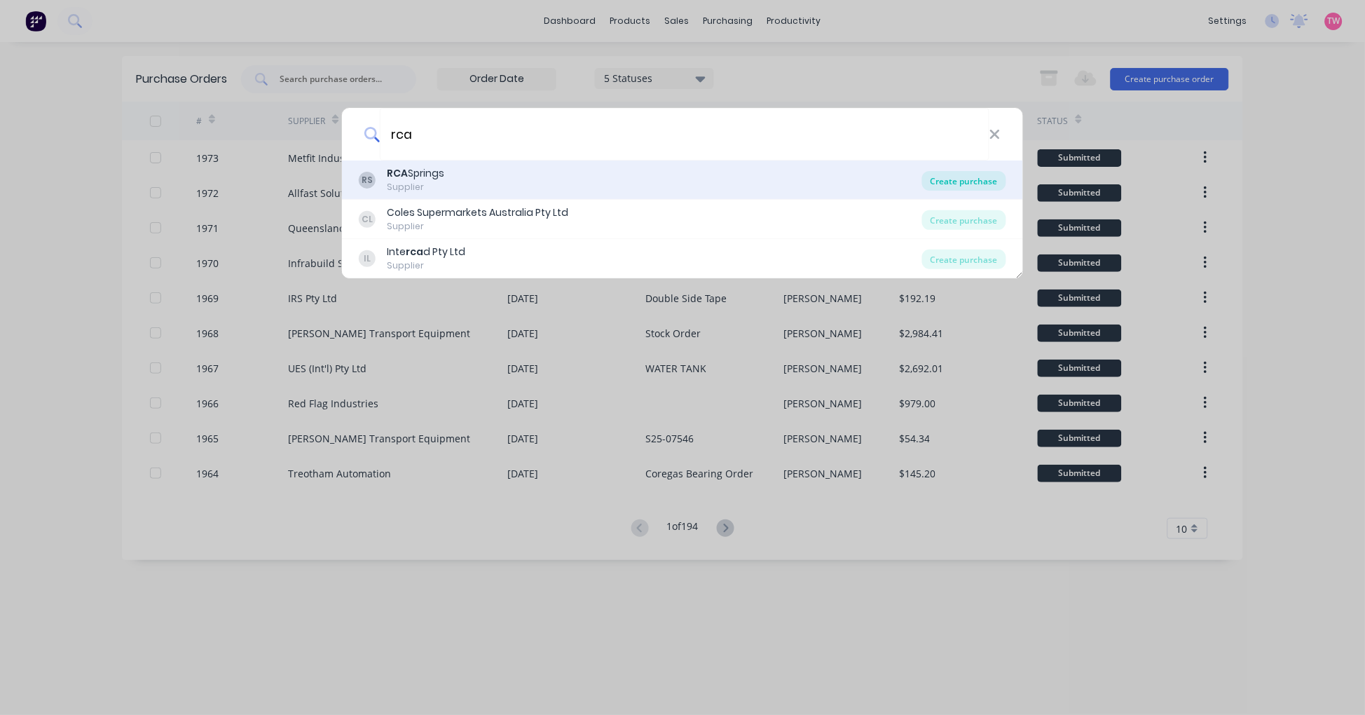
click at [985, 179] on div "Create purchase" at bounding box center [964, 181] width 84 height 20
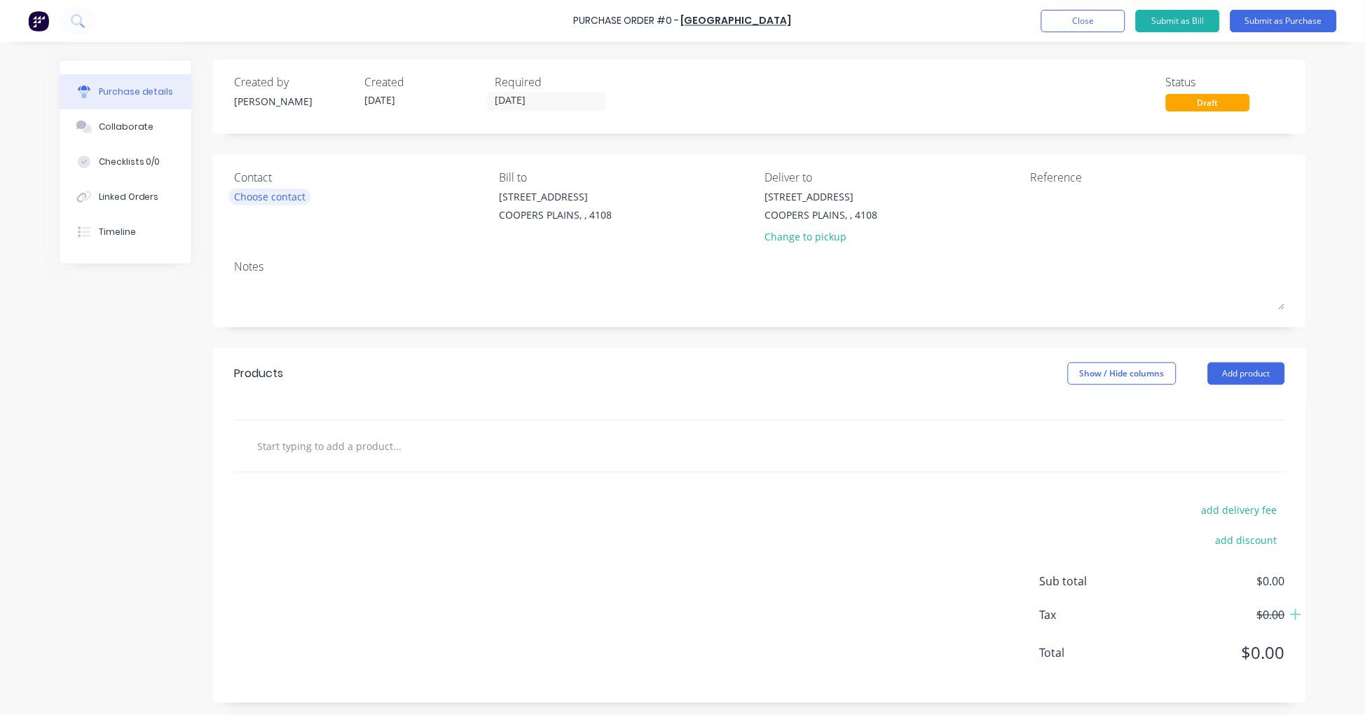
click at [268, 198] on div "Choose contact" at bounding box center [269, 196] width 71 height 15
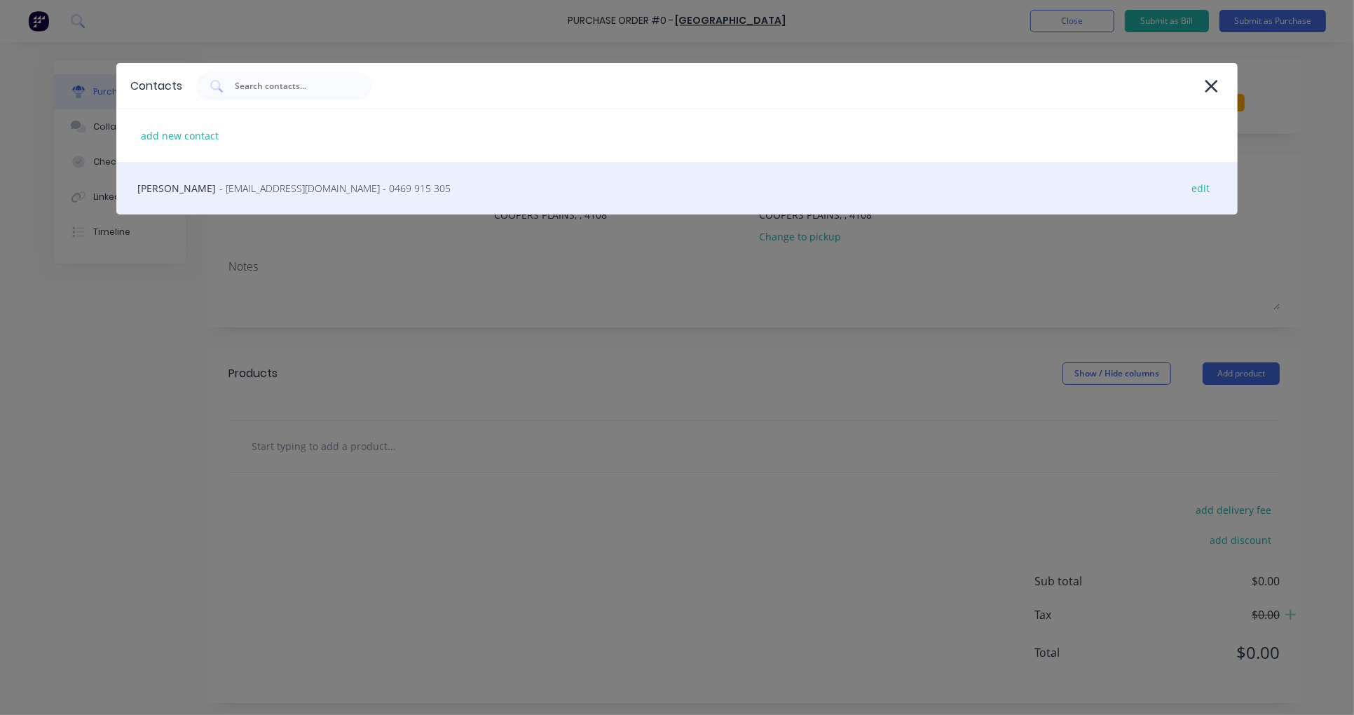
click at [270, 194] on span "- rcasprings@bigpond.com - 0469 915 305" at bounding box center [334, 188] width 231 height 15
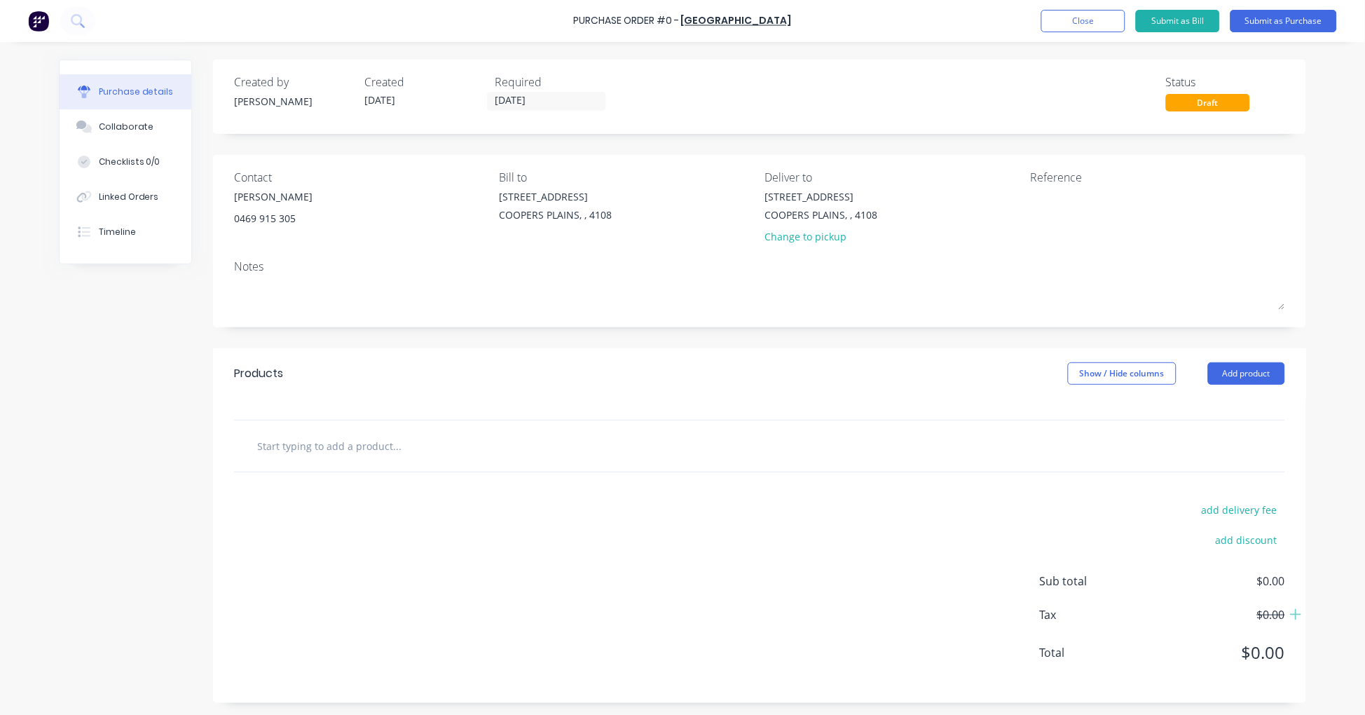
click at [372, 439] on input "text" at bounding box center [396, 446] width 280 height 28
paste input "S1439-3301"
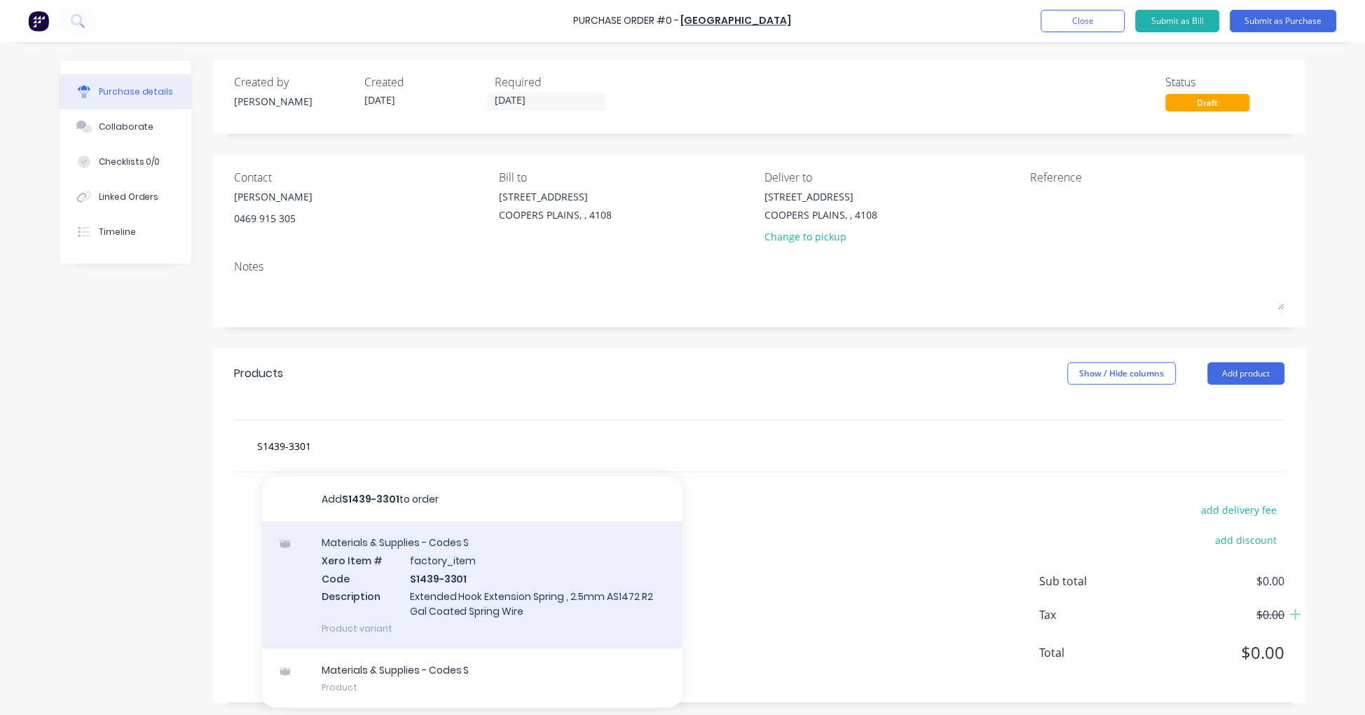
click at [443, 589] on div "Materials & Supplies - Codes S Xero Item # factory_item Code S1439-3301 Descrip…" at bounding box center [472, 585] width 420 height 128
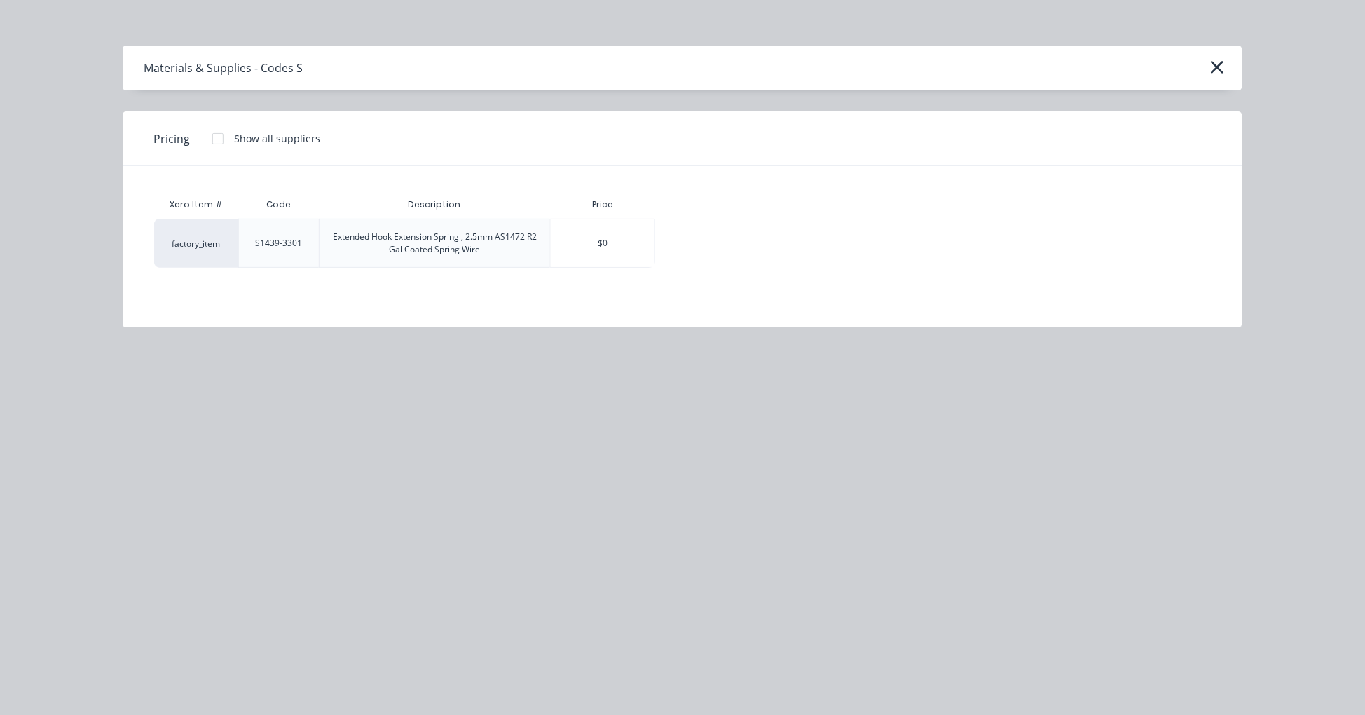
click at [214, 134] on div at bounding box center [218, 139] width 28 height 28
click at [712, 245] on div "$15.40" at bounding box center [704, 243] width 97 height 48
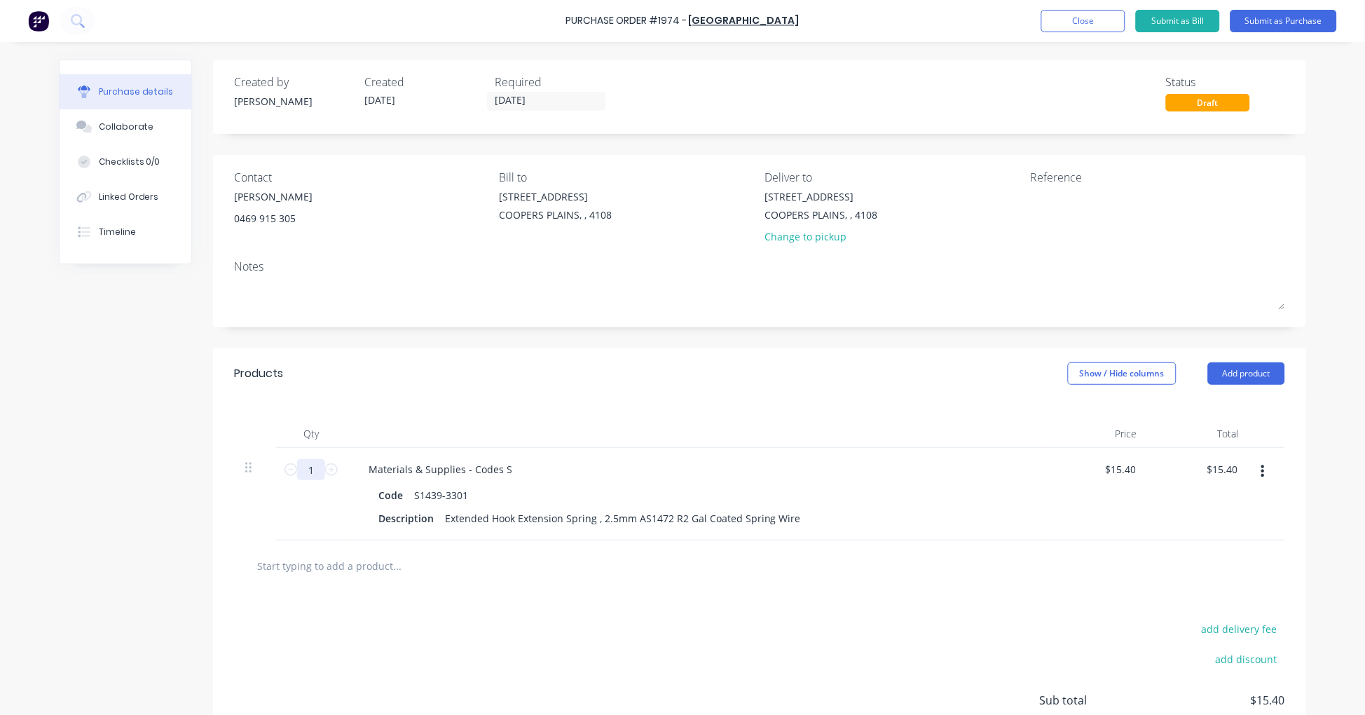
click at [300, 468] on input "1" at bounding box center [311, 469] width 28 height 21
click at [1277, 18] on button "Submit as Purchase" at bounding box center [1283, 21] width 106 height 22
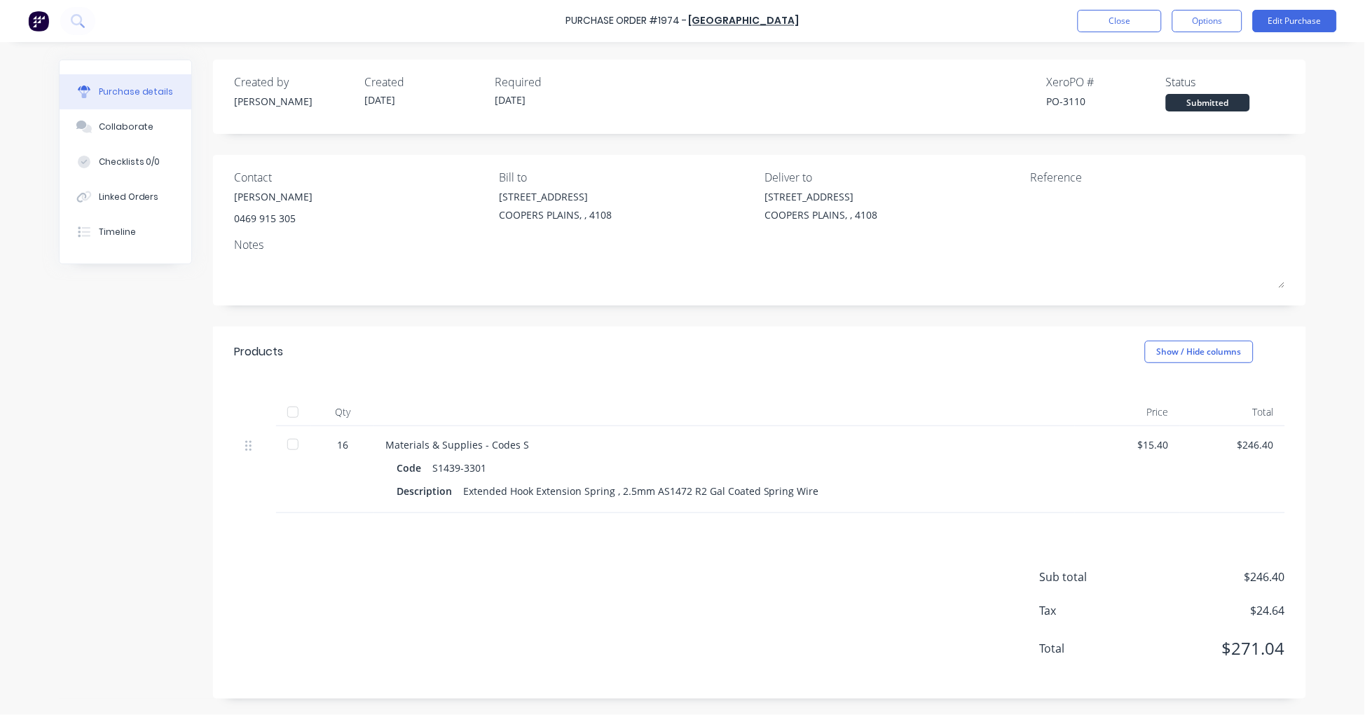
click at [1052, 223] on div at bounding box center [1117, 206] width 175 height 35
click at [1059, 179] on div "Reference" at bounding box center [1157, 177] width 255 height 17
click at [1280, 30] on button "Edit Purchase" at bounding box center [1295, 21] width 84 height 22
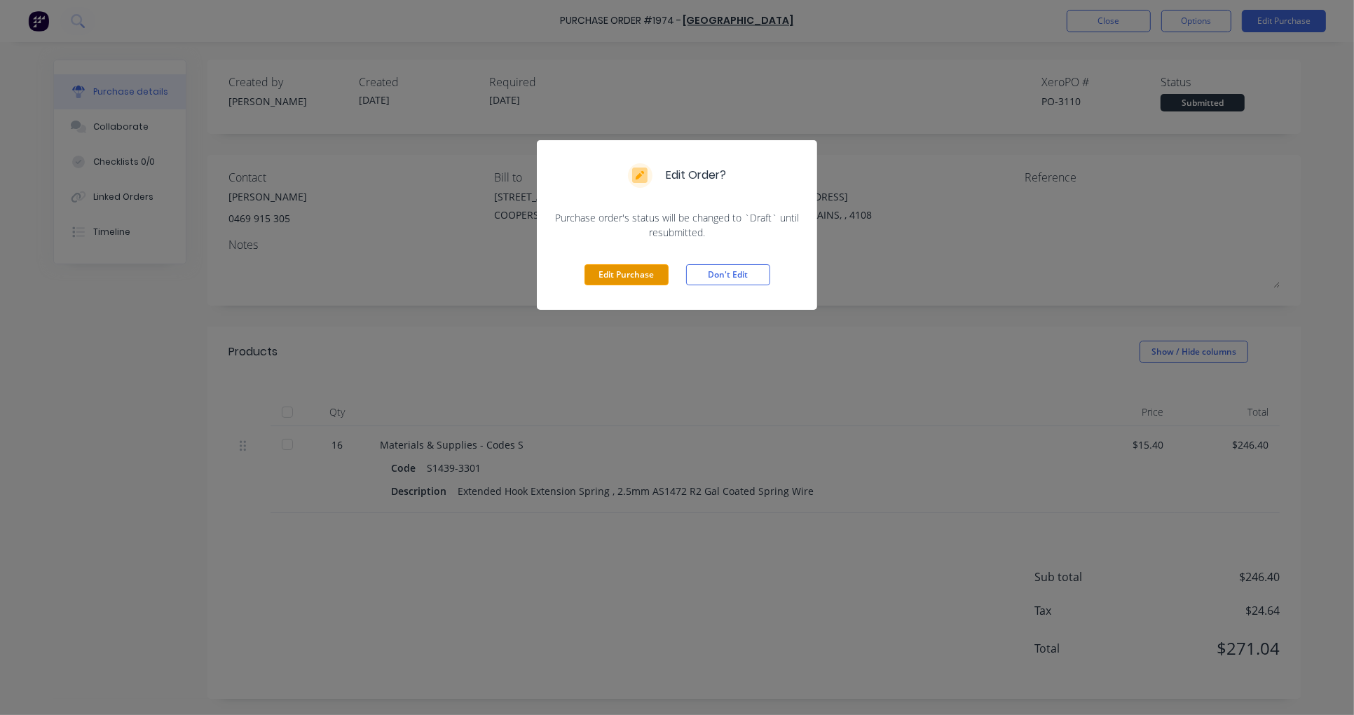
click at [638, 278] on button "Edit Purchase" at bounding box center [626, 274] width 84 height 21
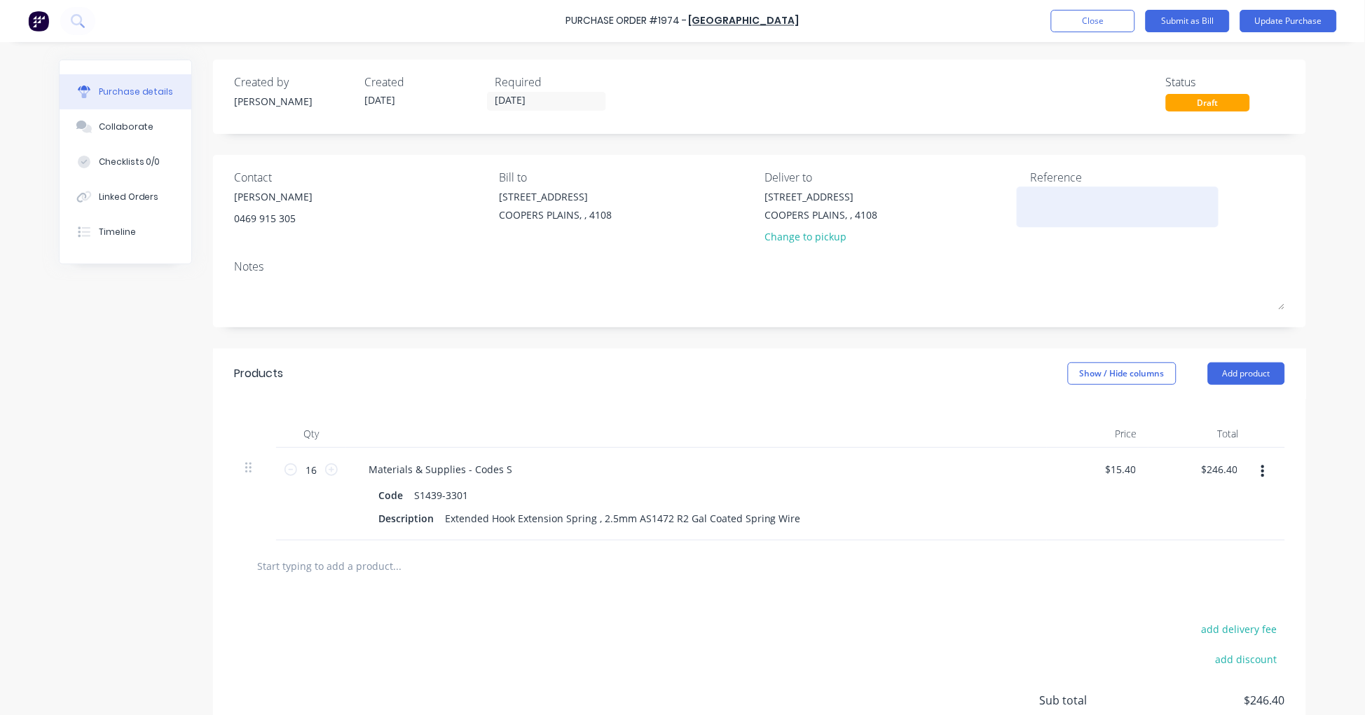
click at [1042, 207] on textarea at bounding box center [1117, 205] width 175 height 32
click at [1298, 25] on button "Update Purchase" at bounding box center [1288, 21] width 97 height 22
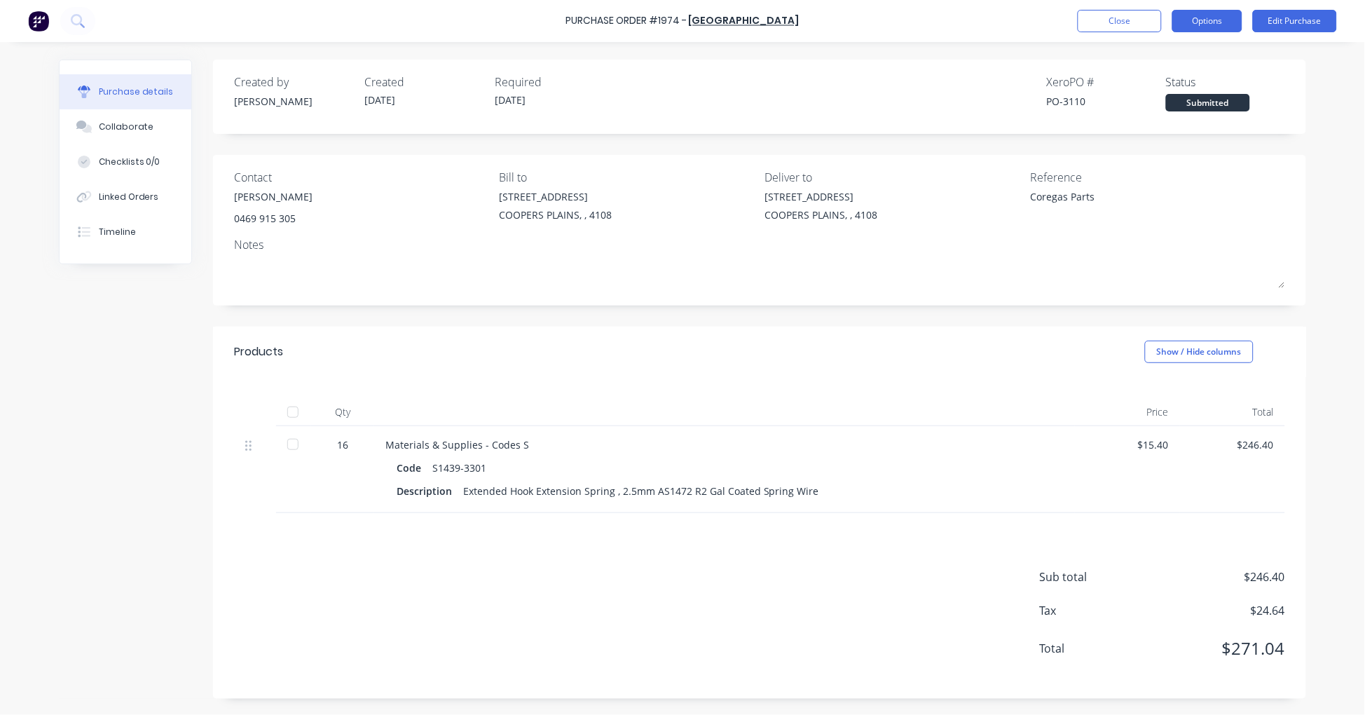
click at [1206, 25] on button "Options" at bounding box center [1207, 21] width 70 height 22
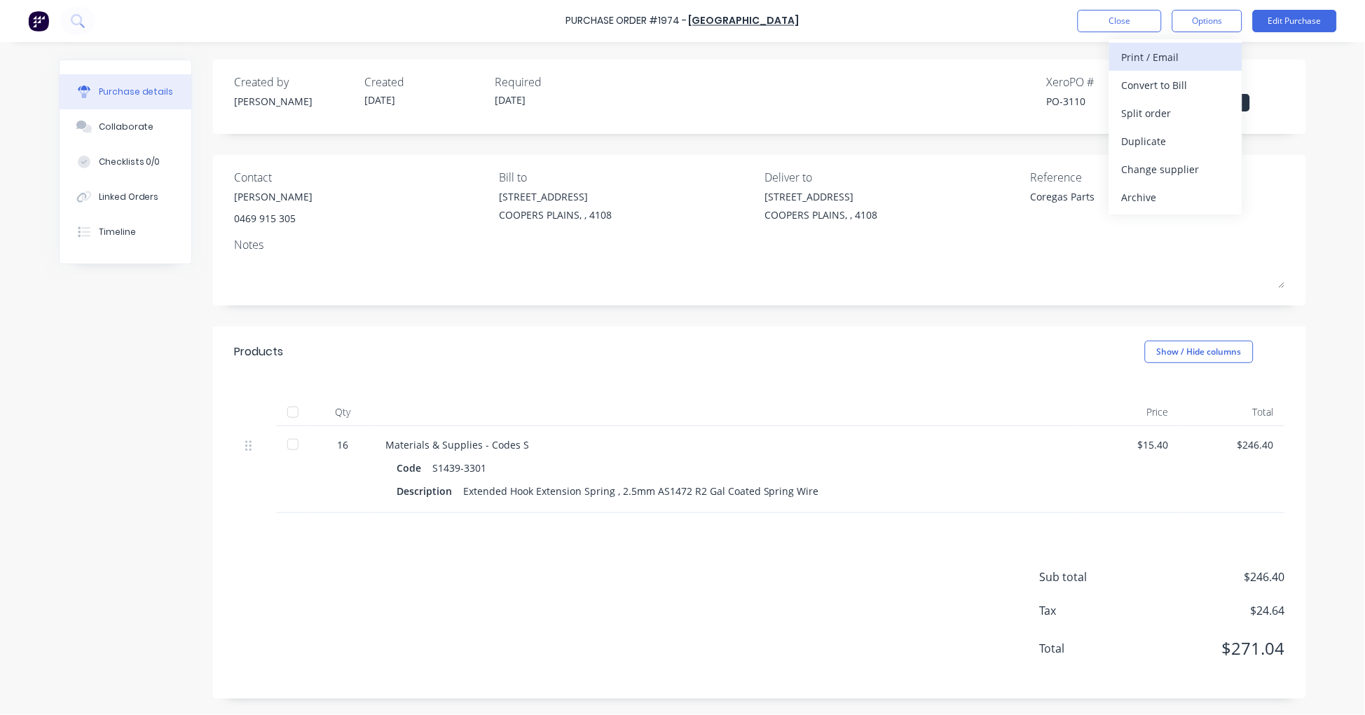
click at [1202, 52] on div "Print / Email" at bounding box center [1176, 57] width 108 height 20
click at [1181, 82] on div "With pricing" at bounding box center [1176, 85] width 108 height 20
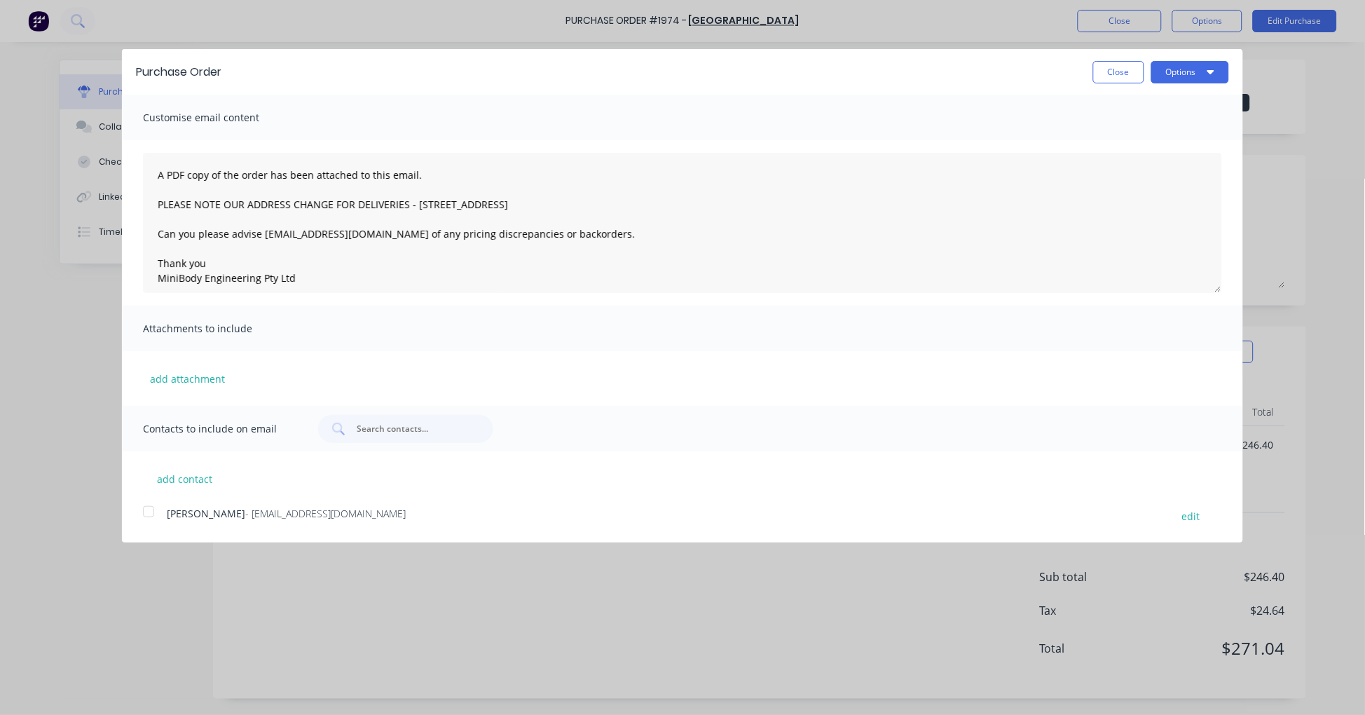
click at [148, 509] on div at bounding box center [149, 511] width 28 height 28
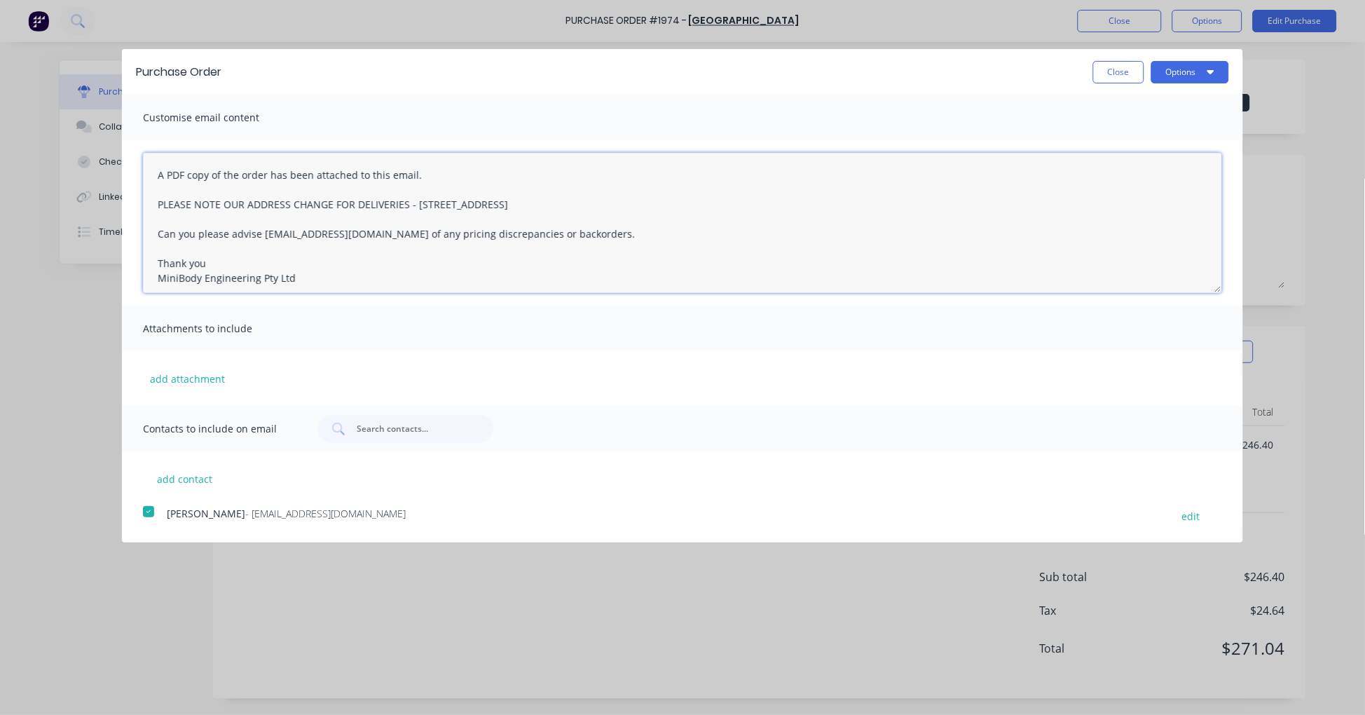
click at [153, 169] on textarea "A PDF copy of the order has been attached to this email. PLEASE NOTE OUR ADDRES…" at bounding box center [682, 223] width 1079 height 140
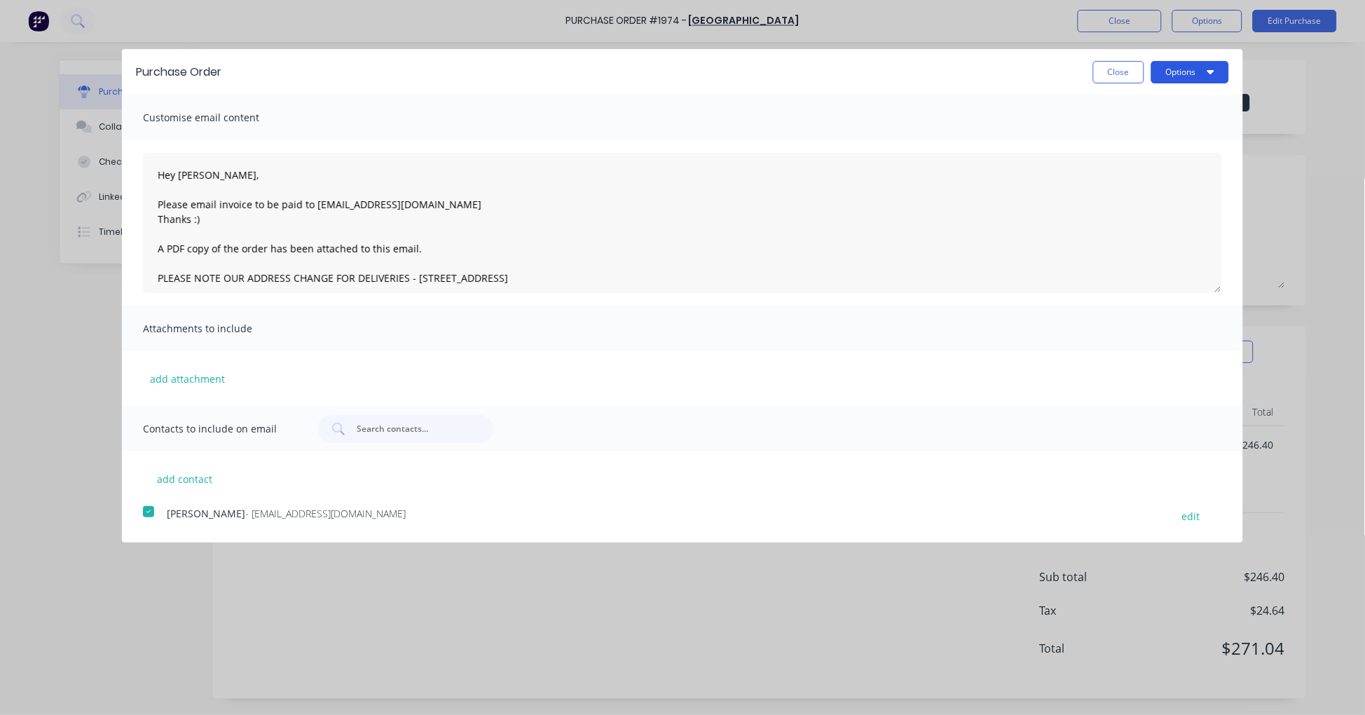
click at [1172, 67] on button "Options" at bounding box center [1190, 72] width 78 height 22
click at [1137, 133] on div "Email" at bounding box center [1162, 135] width 108 height 20
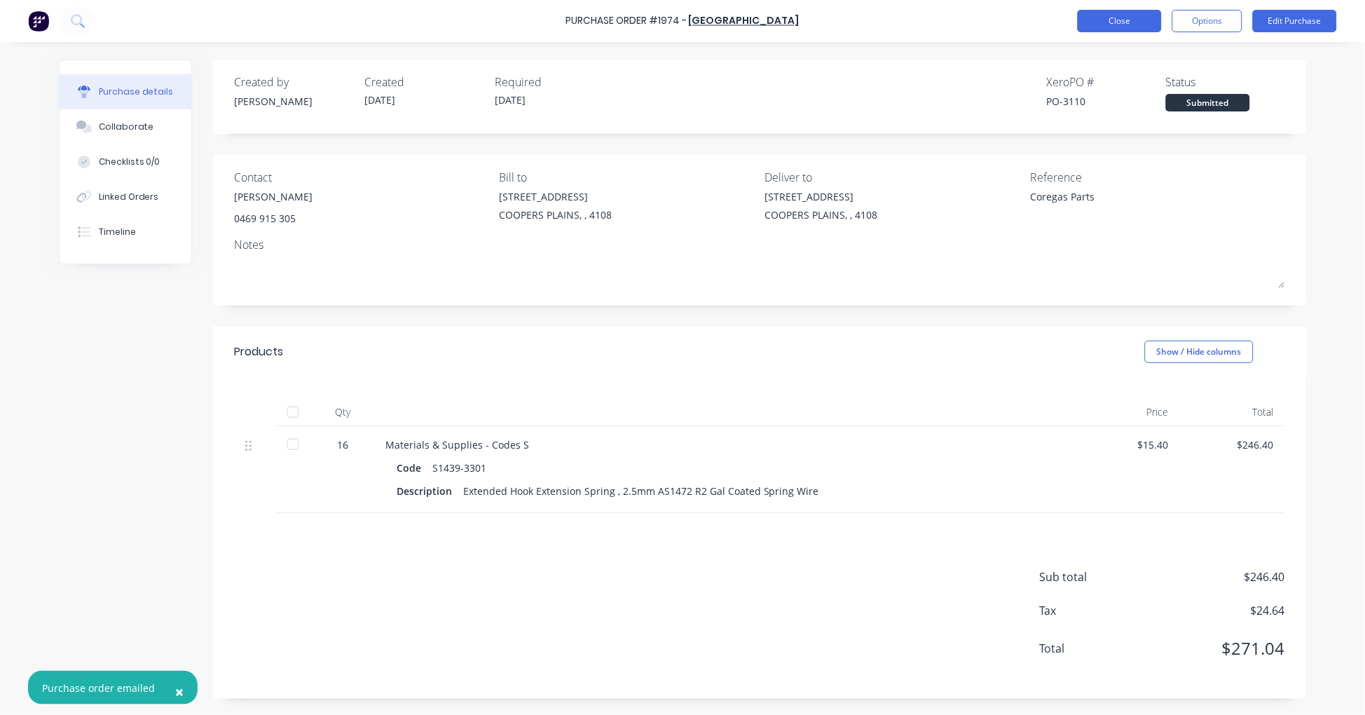
click at [1130, 22] on button "Close" at bounding box center [1120, 21] width 84 height 22
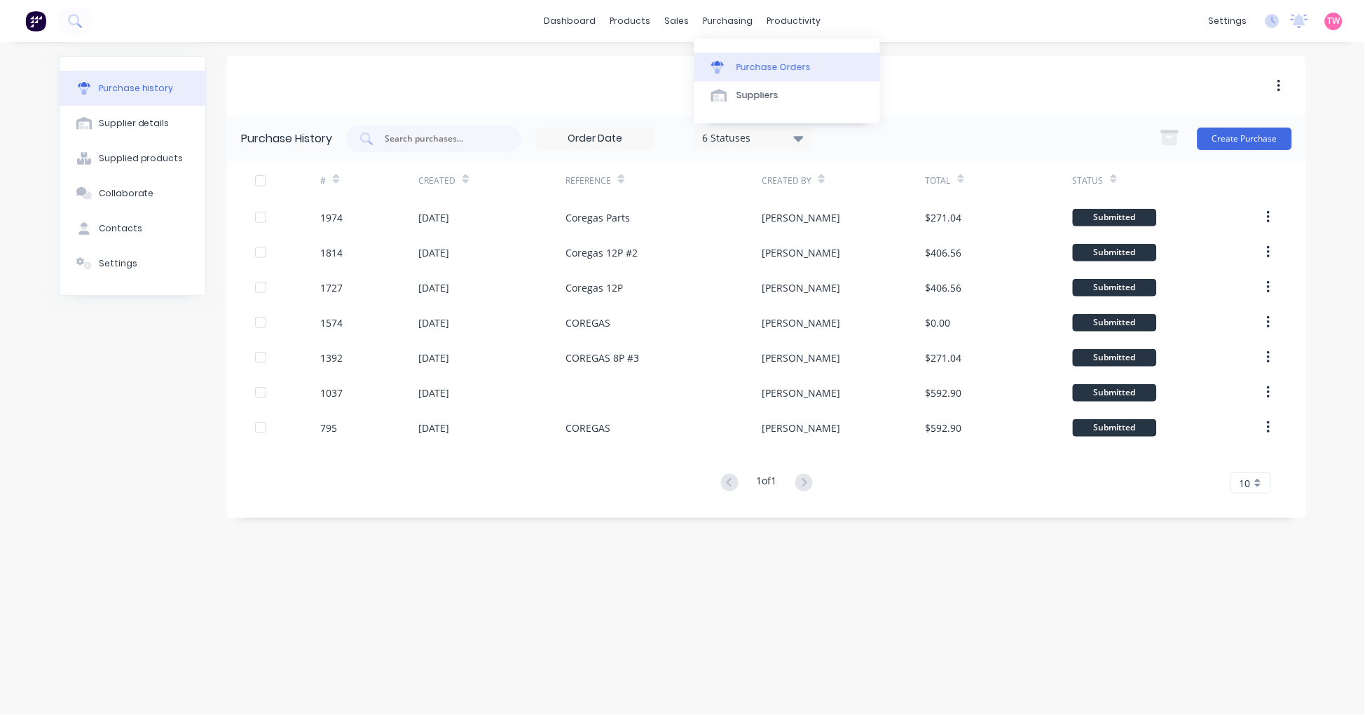
click at [754, 53] on link "Purchase Orders" at bounding box center [787, 67] width 186 height 28
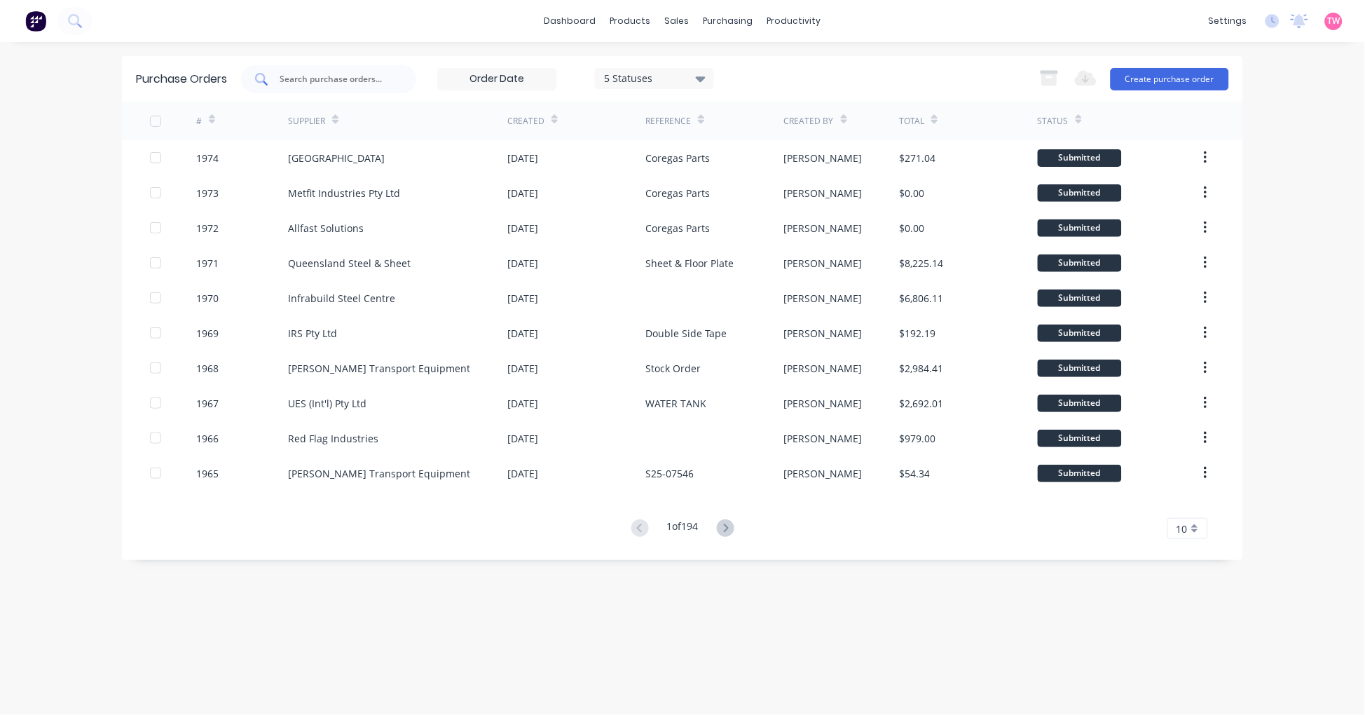
click at [347, 71] on div at bounding box center [328, 79] width 175 height 28
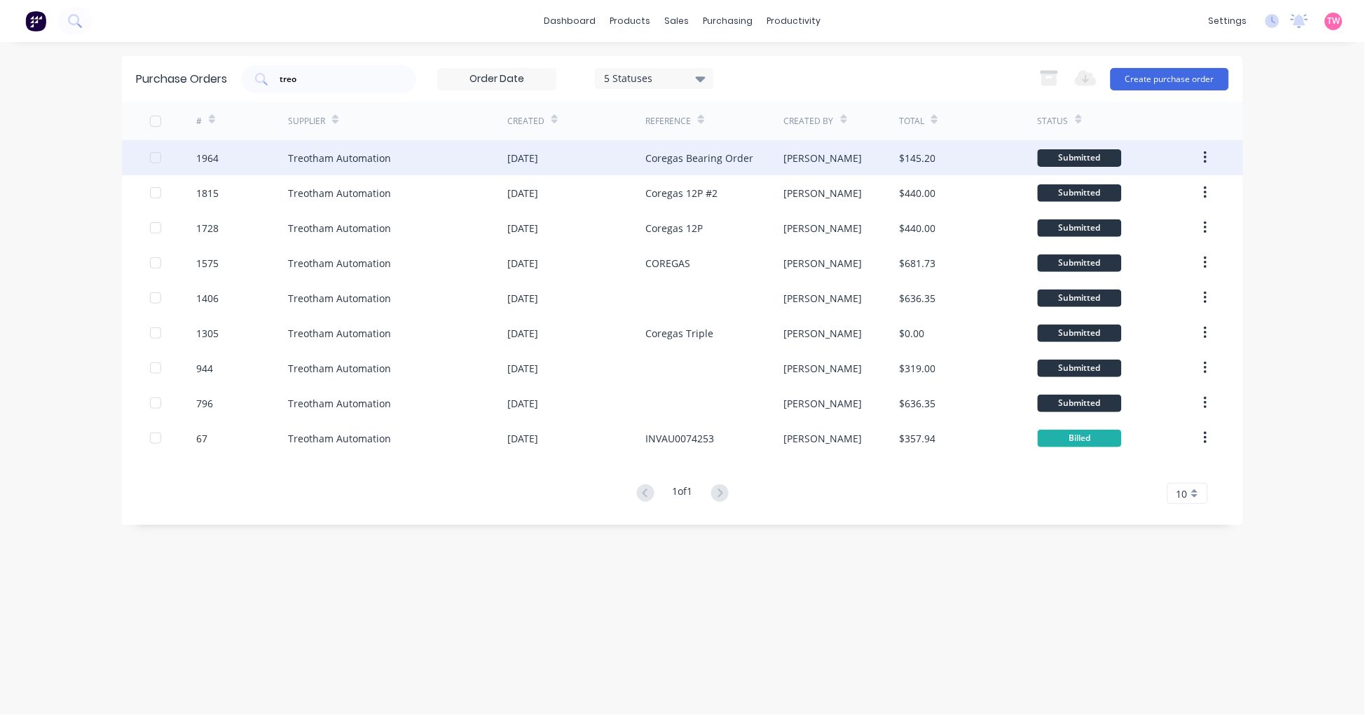
click at [351, 157] on div "Treotham Automation" at bounding box center [339, 158] width 103 height 15
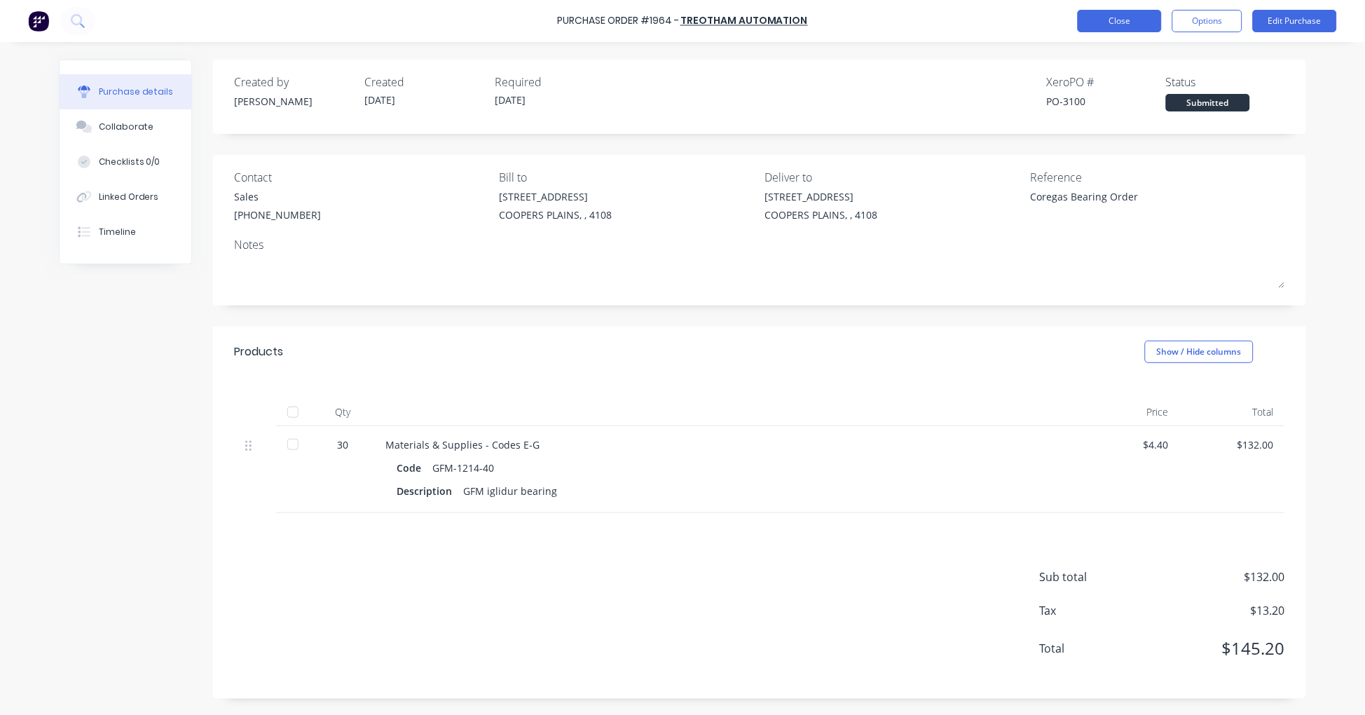
click at [1111, 17] on button "Close" at bounding box center [1120, 21] width 84 height 22
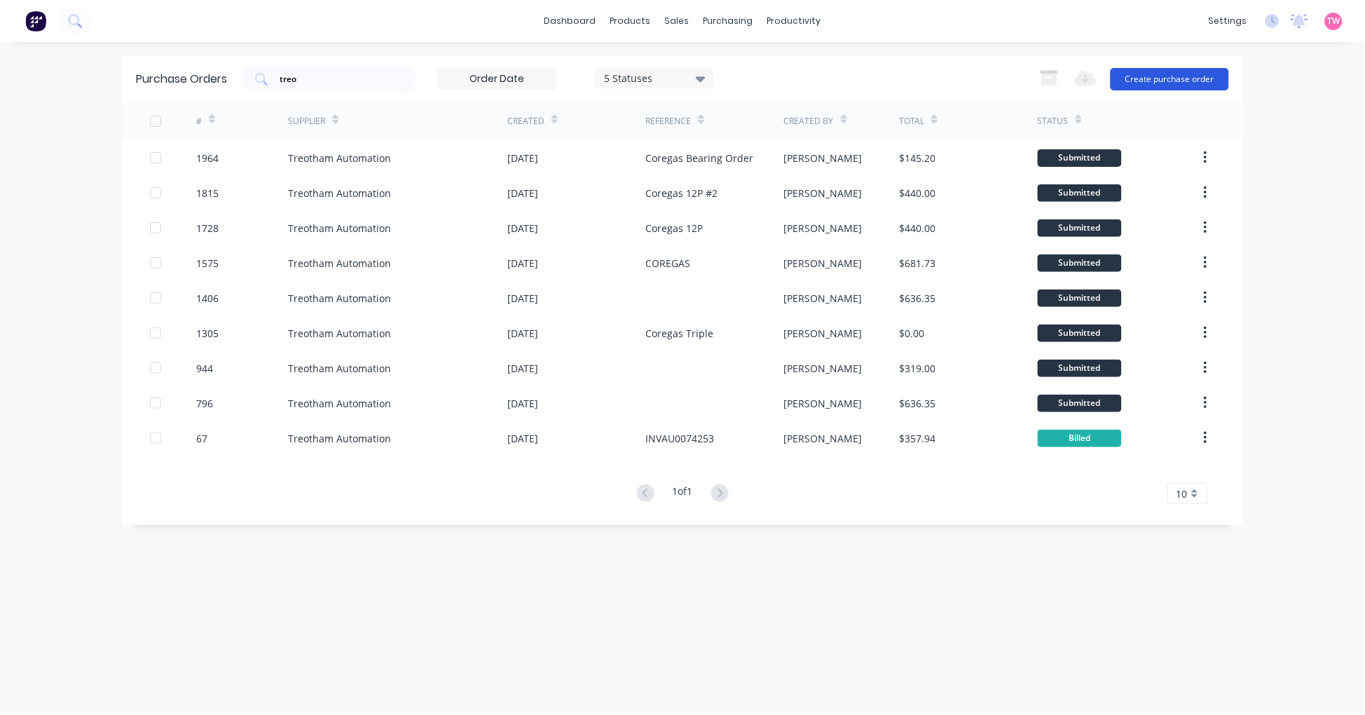
click at [1150, 73] on button "Create purchase order" at bounding box center [1169, 79] width 118 height 22
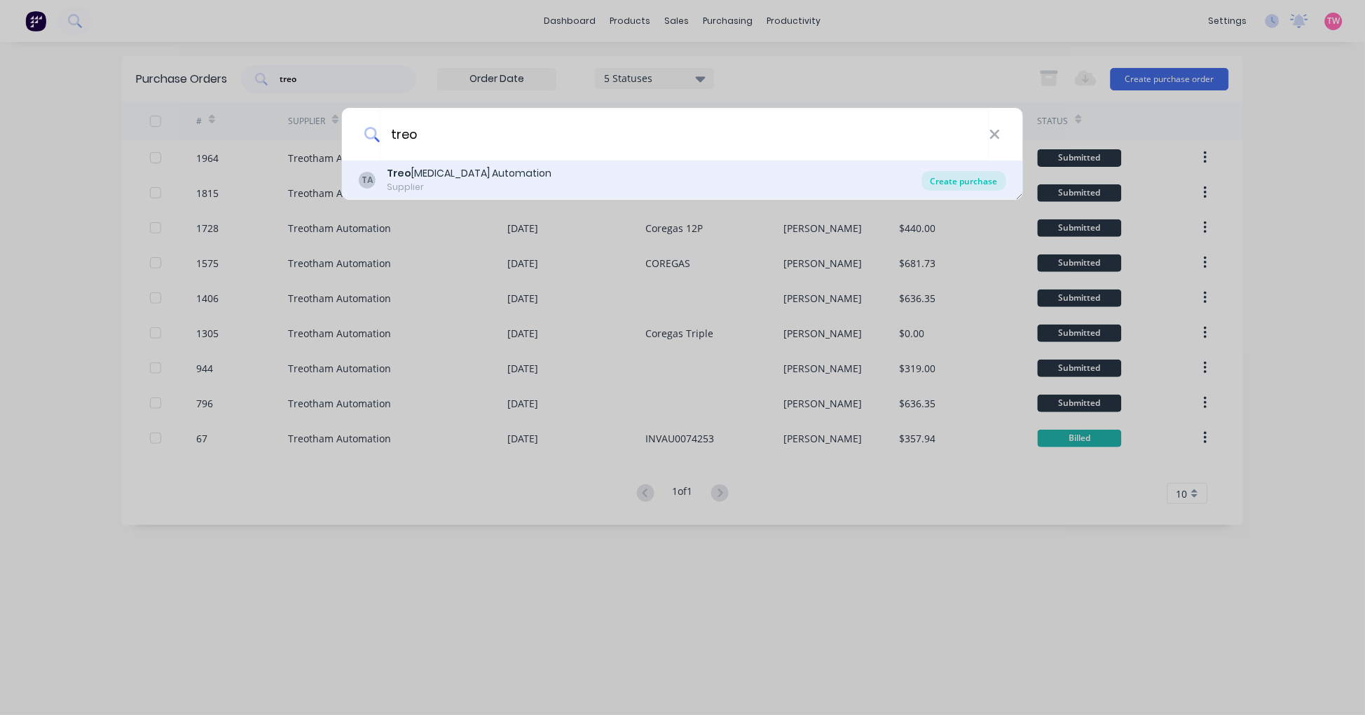
click at [961, 185] on div "Create purchase" at bounding box center [964, 181] width 84 height 20
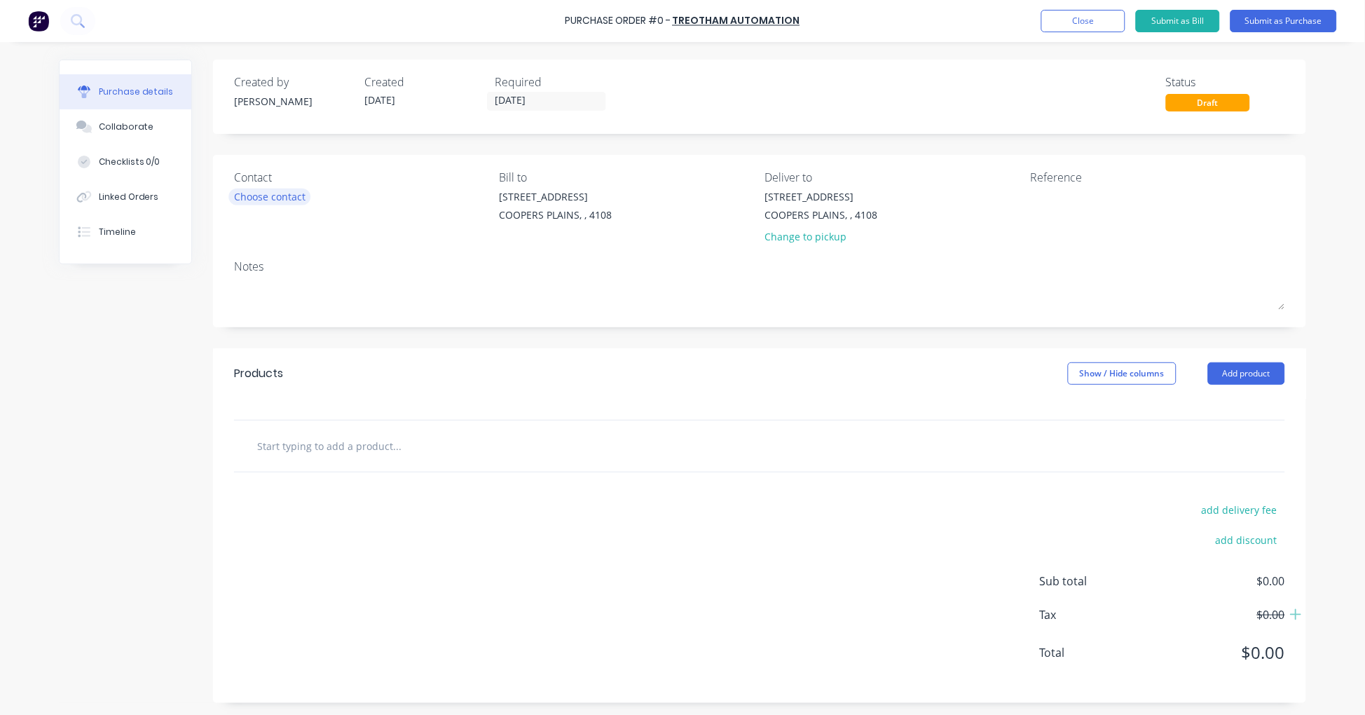
click at [289, 193] on div "Choose contact" at bounding box center [269, 196] width 71 height 15
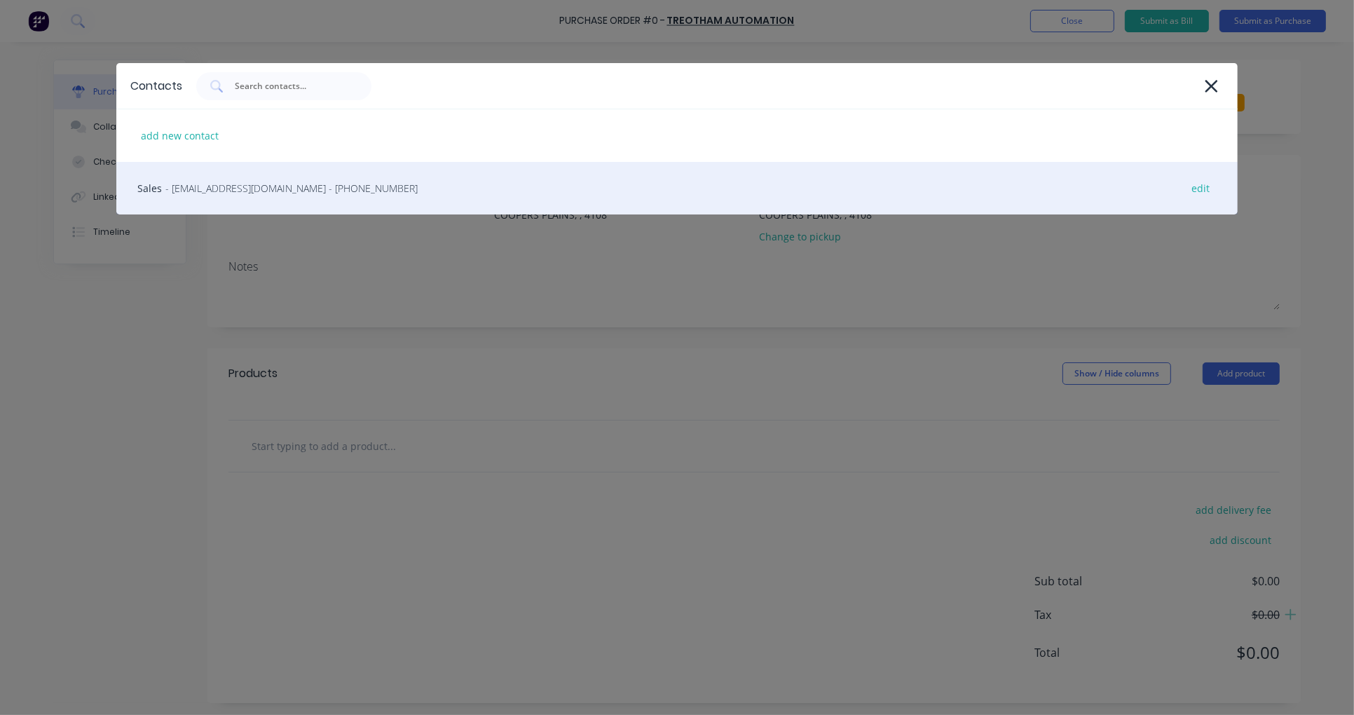
click at [254, 187] on span "- qldsales@treotham.com.au - (07) 3633 0010" at bounding box center [291, 188] width 252 height 15
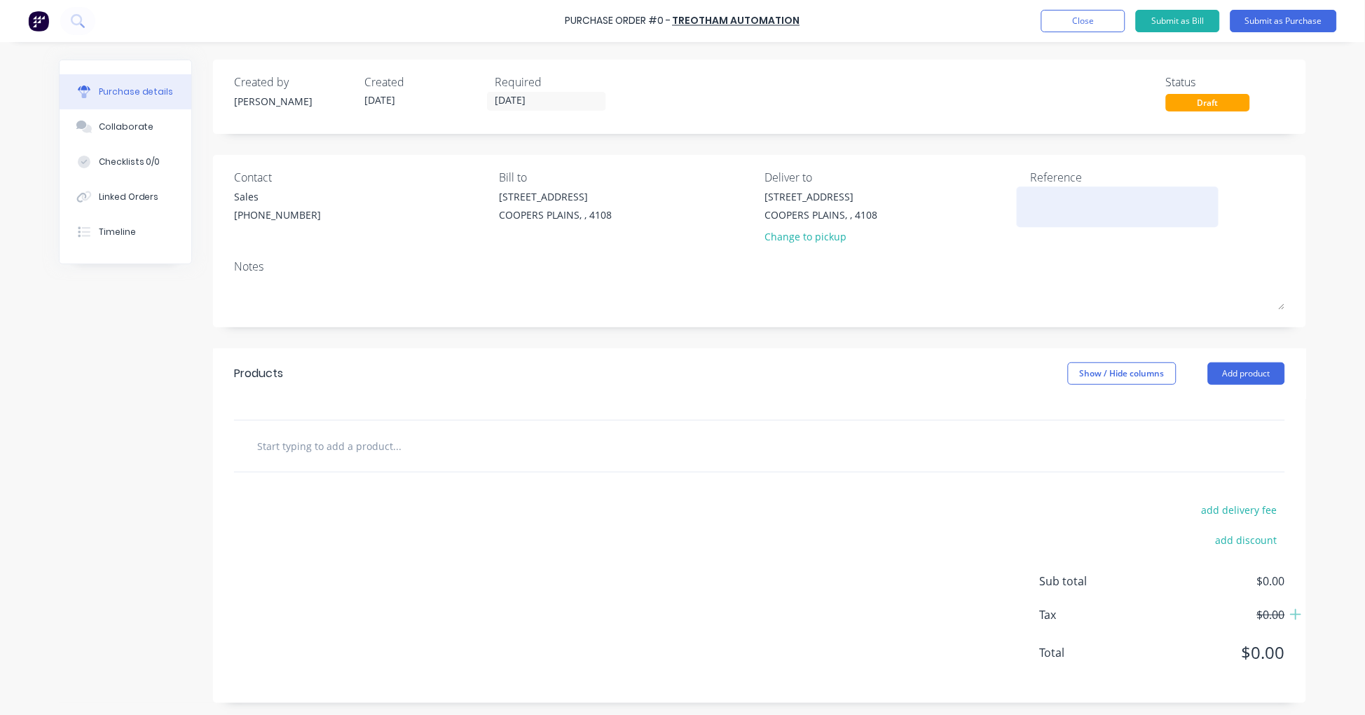
click at [1082, 200] on textarea at bounding box center [1117, 205] width 175 height 32
click at [358, 448] on input "text" at bounding box center [396, 446] width 280 height 28
paste input "GFM-2023-16"
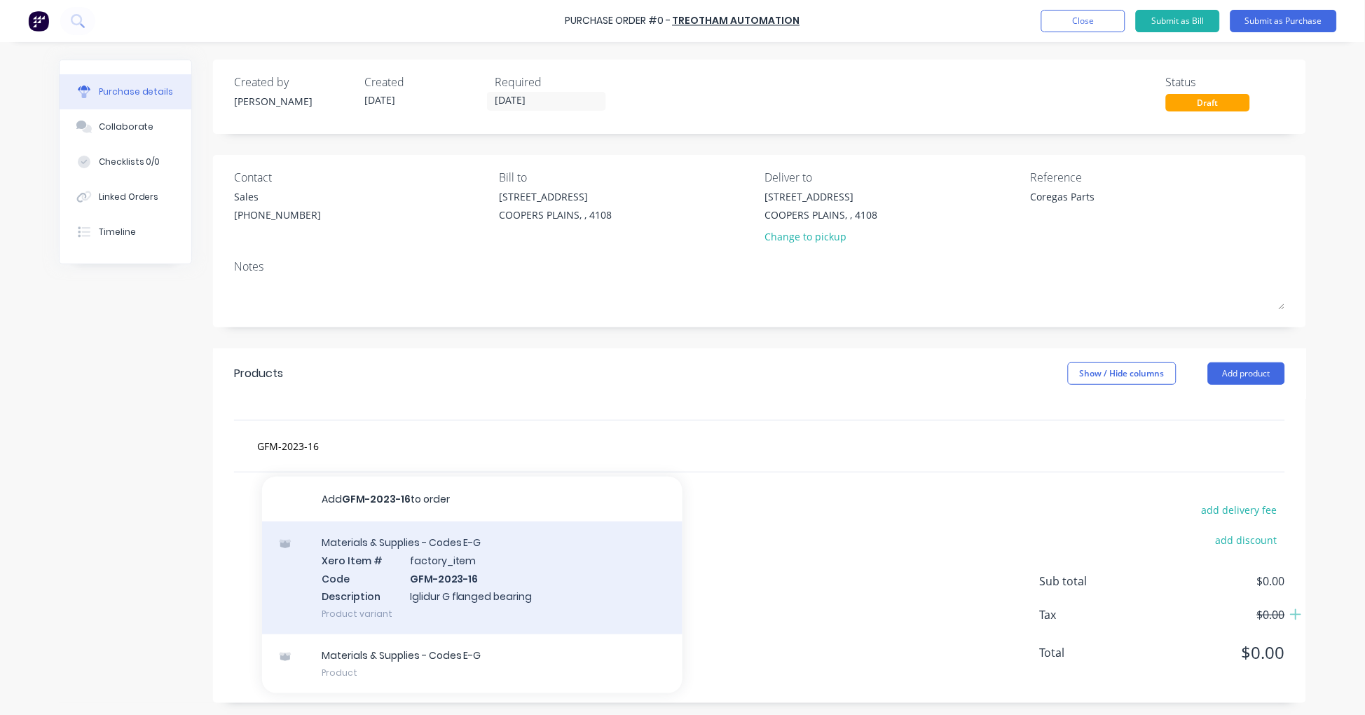
click at [453, 562] on div "Materials & Supplies - Codes E-G Xero Item # factory_item Code GFM-2023-16 Desc…" at bounding box center [472, 577] width 420 height 113
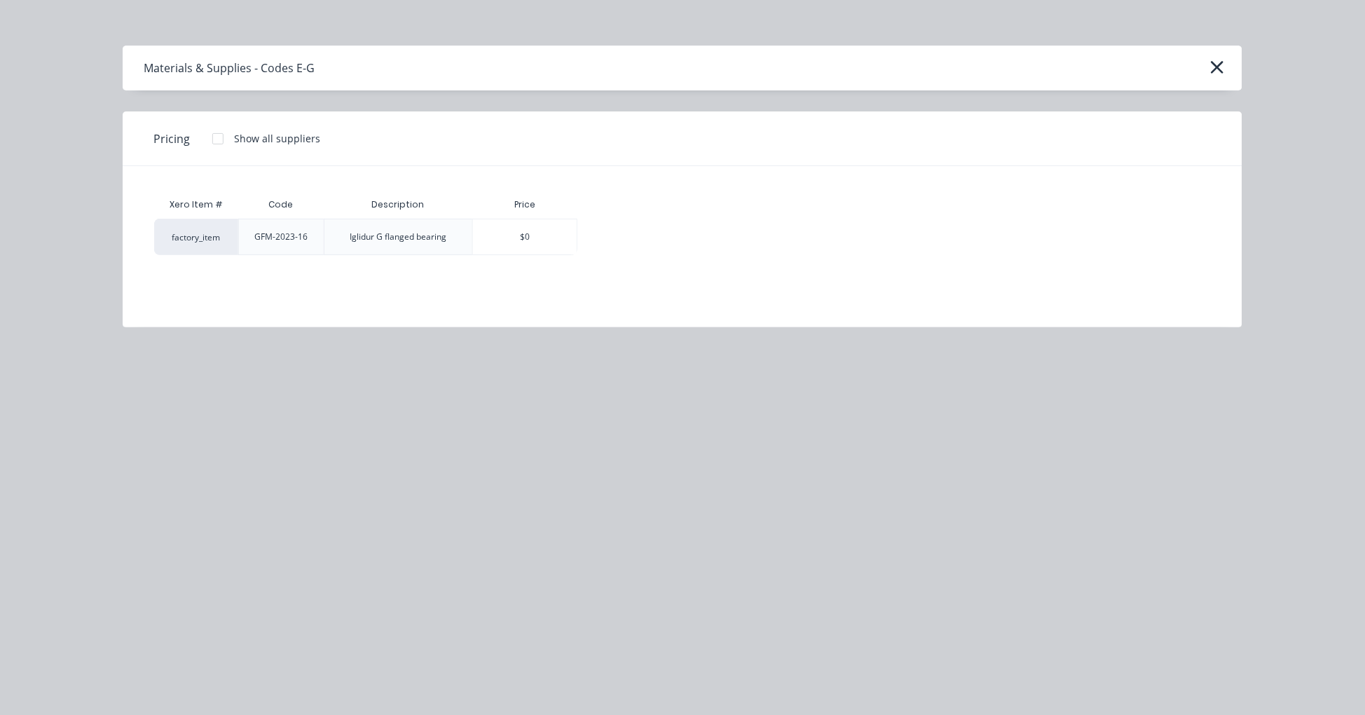
click at [222, 137] on div at bounding box center [218, 139] width 28 height 28
click at [622, 237] on div "$2.20" at bounding box center [626, 236] width 97 height 35
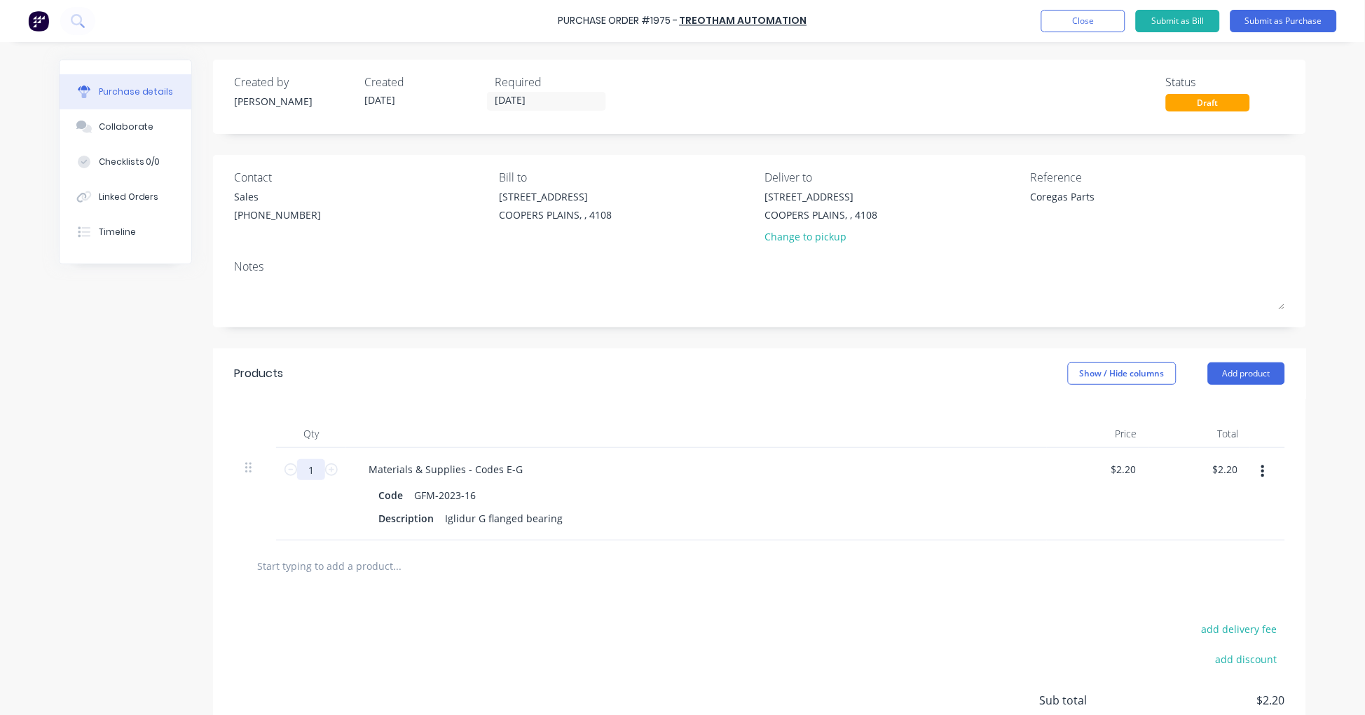
click at [308, 476] on input "1" at bounding box center [311, 469] width 28 height 21
click at [1262, 23] on button "Submit as Purchase" at bounding box center [1283, 21] width 106 height 22
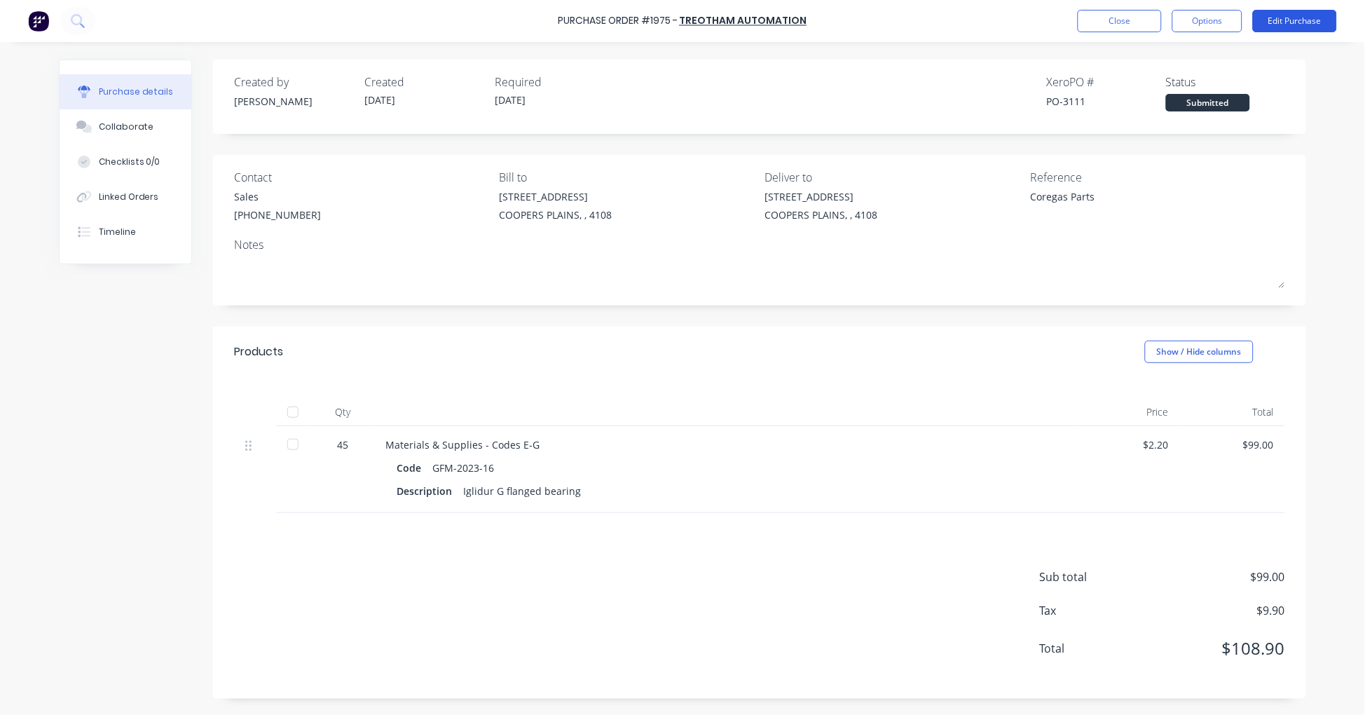
click at [1271, 19] on button "Edit Purchase" at bounding box center [1295, 21] width 84 height 22
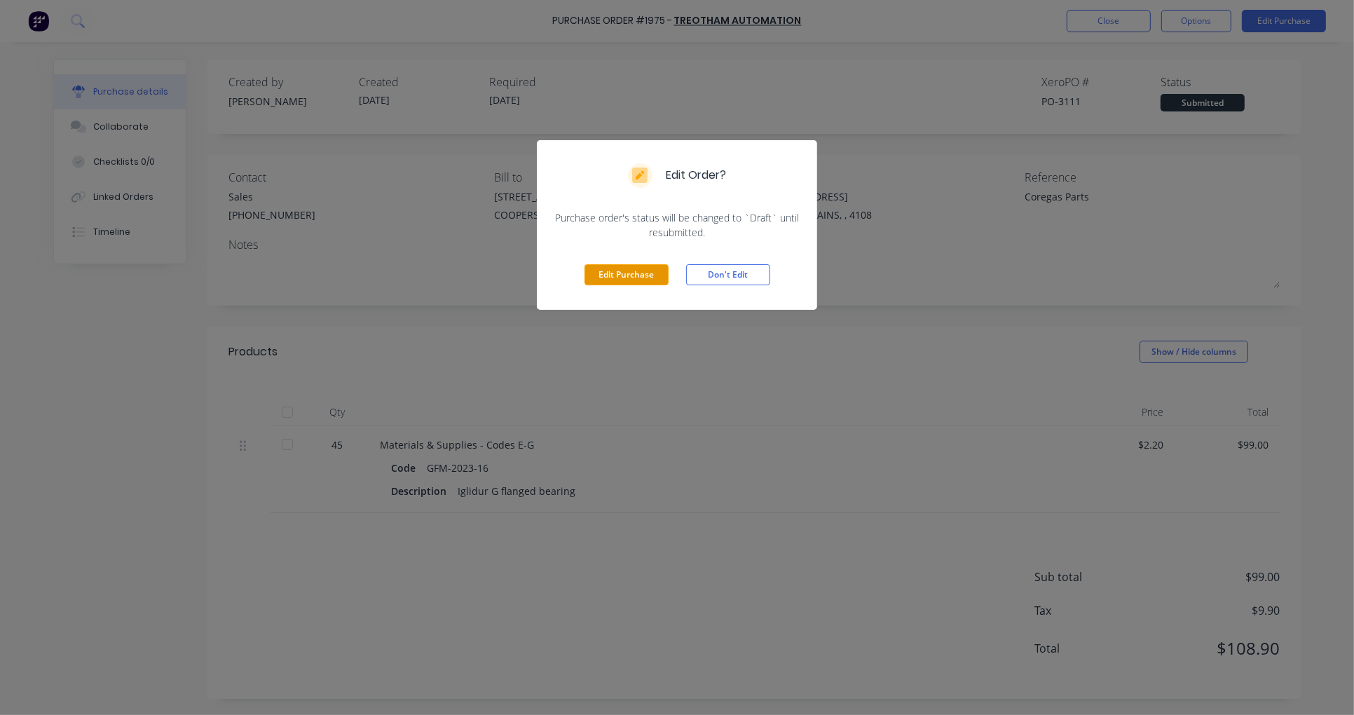
click at [645, 270] on button "Edit Purchase" at bounding box center [626, 274] width 84 height 21
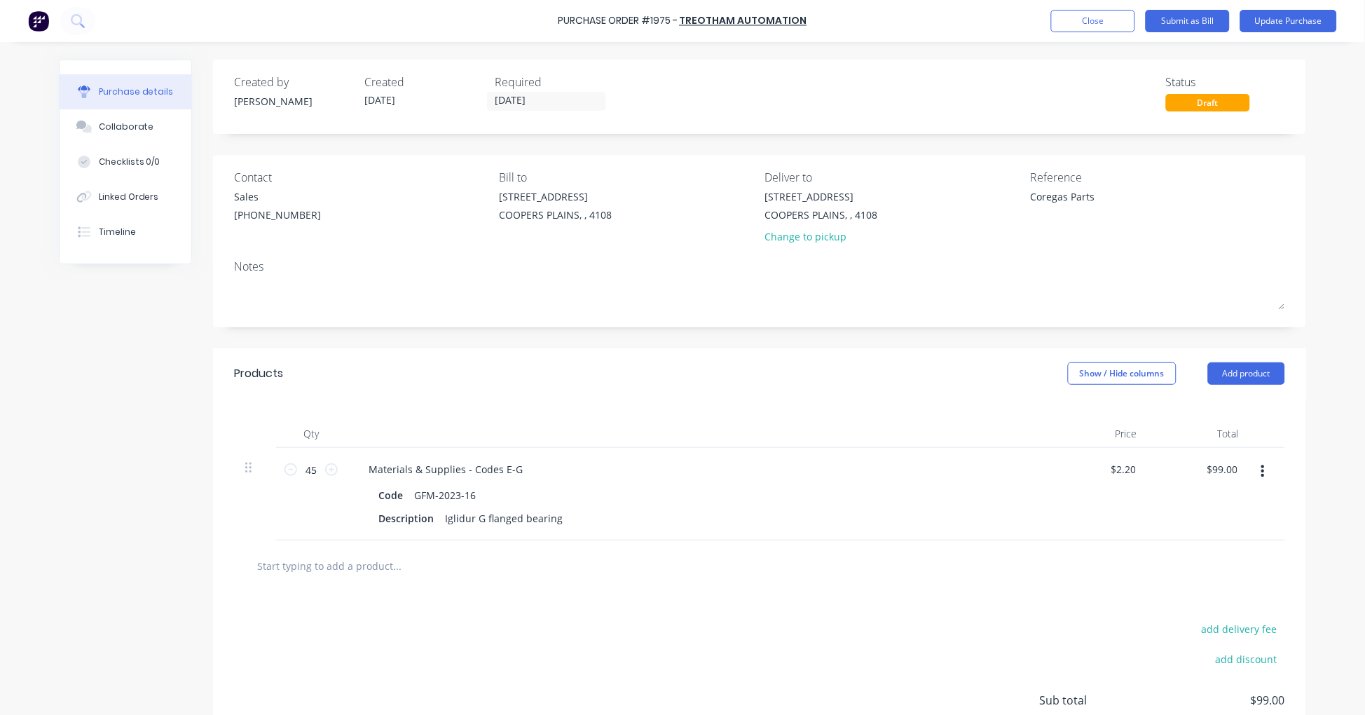
click at [316, 565] on input "text" at bounding box center [396, 565] width 280 height 28
paste input "GFM-1214-15"
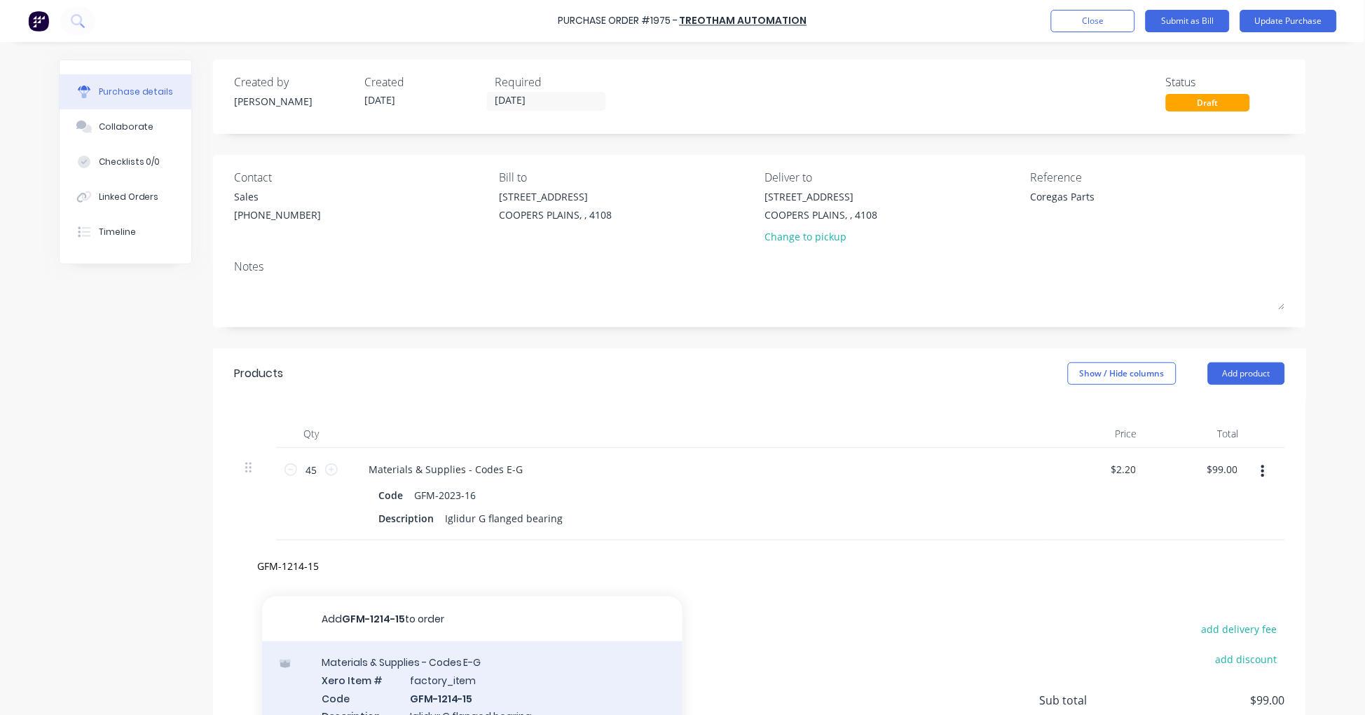
click at [446, 675] on div "Materials & Supplies - Codes E-G Xero Item # factory_item Code GFM-1214-15 Desc…" at bounding box center [472, 697] width 420 height 113
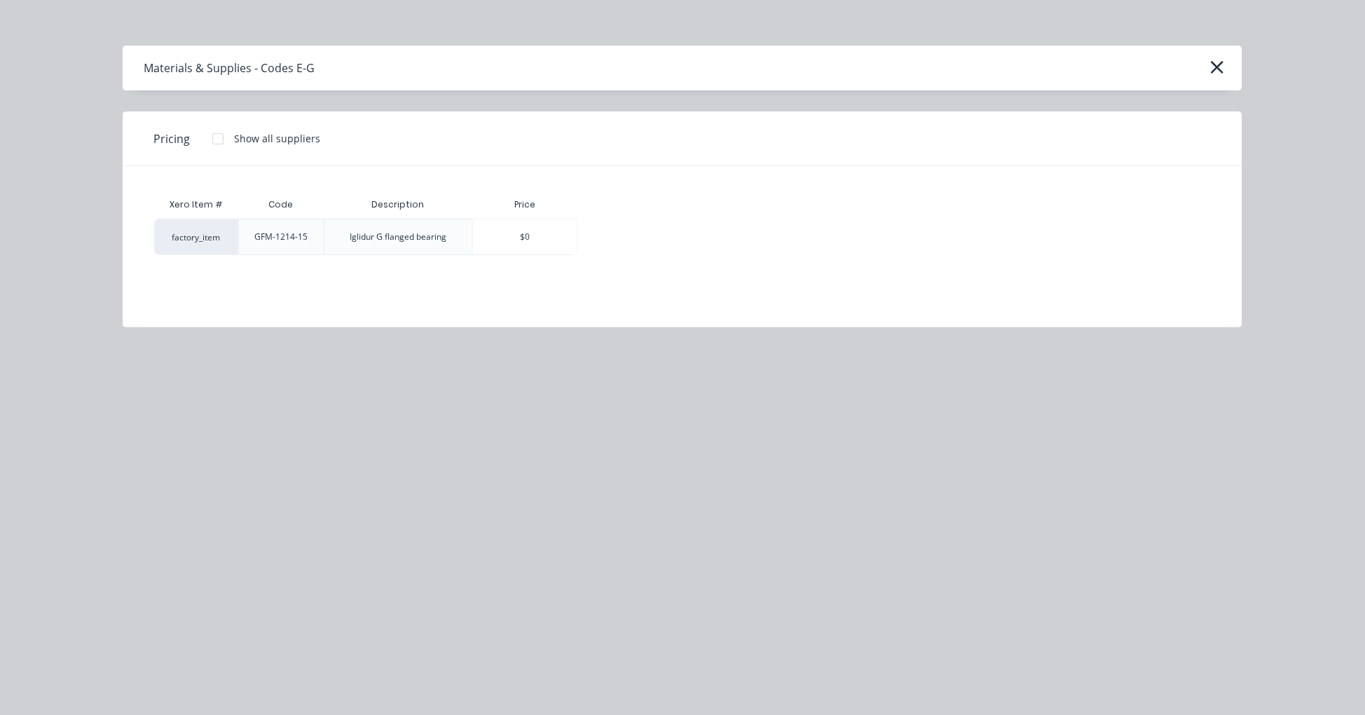
click at [217, 143] on div at bounding box center [218, 139] width 28 height 28
click at [645, 235] on div "$1.80" at bounding box center [626, 236] width 97 height 35
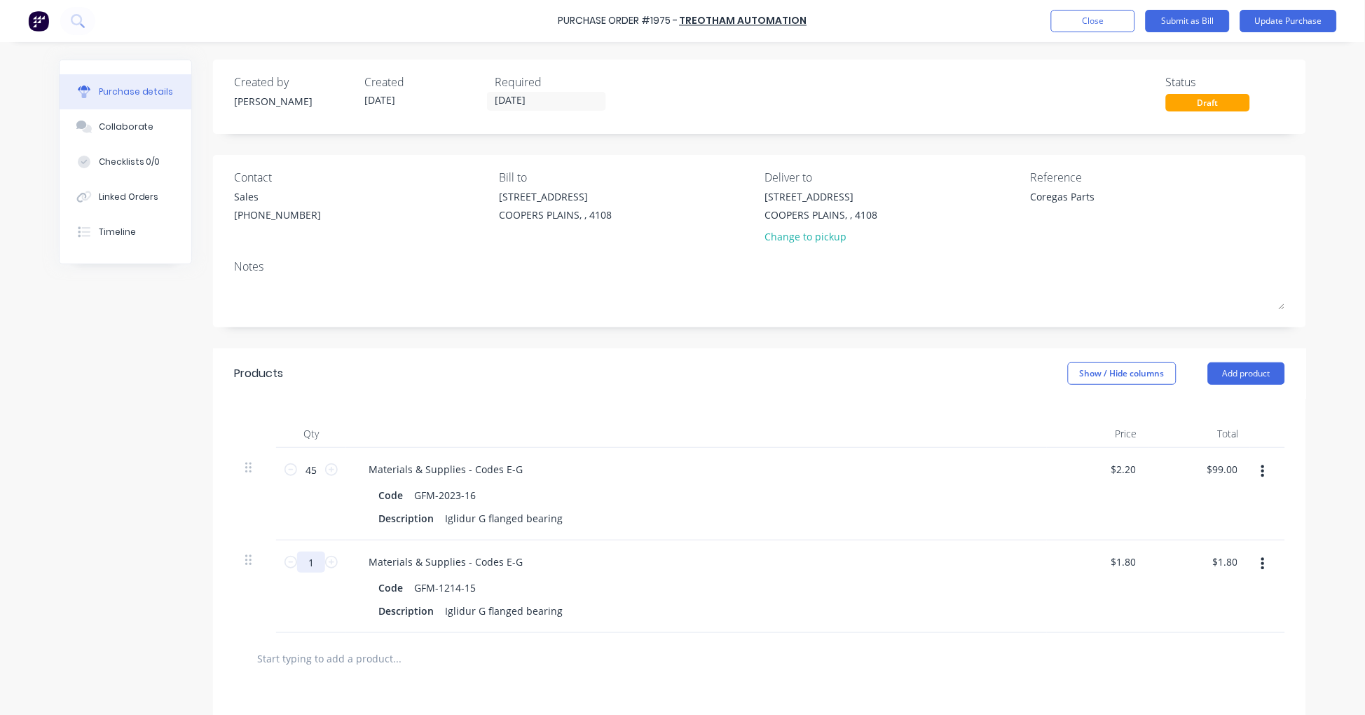
click at [318, 558] on input "1" at bounding box center [311, 561] width 28 height 21
click at [1284, 24] on button "Update Purchase" at bounding box center [1288, 21] width 97 height 22
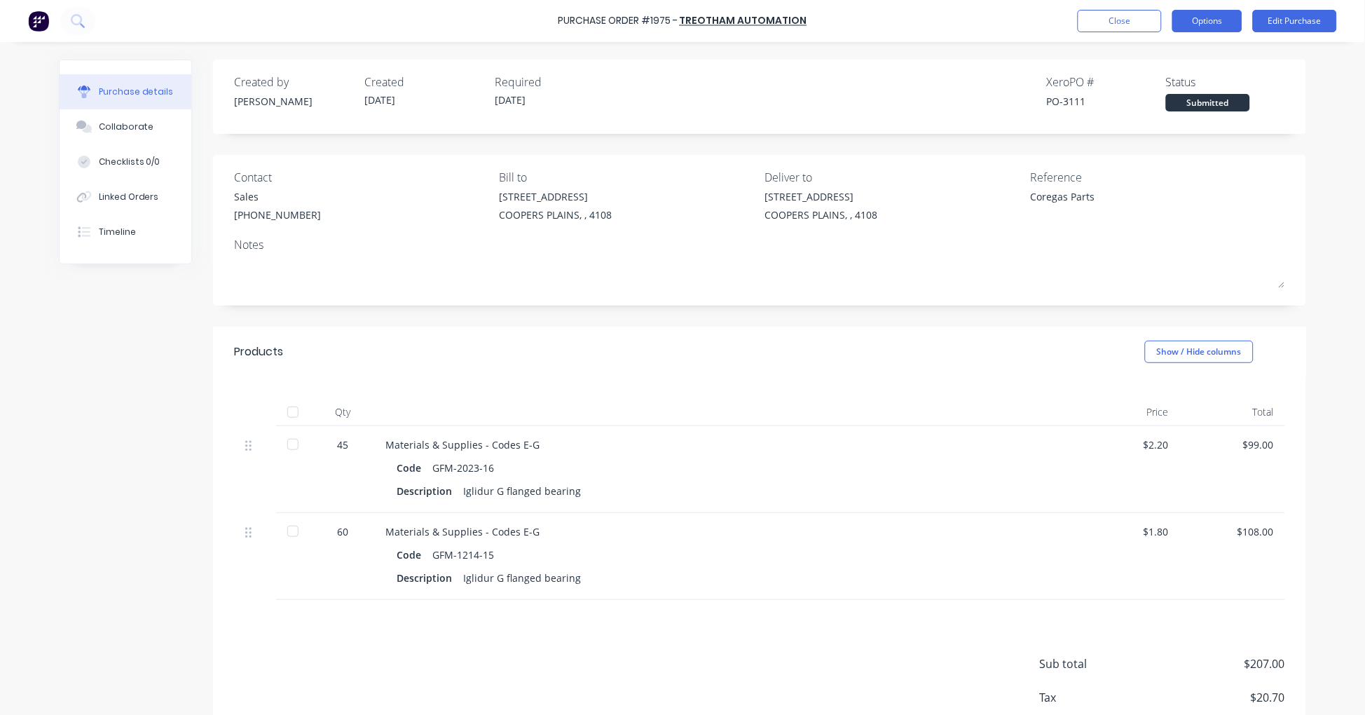
click at [1212, 24] on button "Options" at bounding box center [1207, 21] width 70 height 22
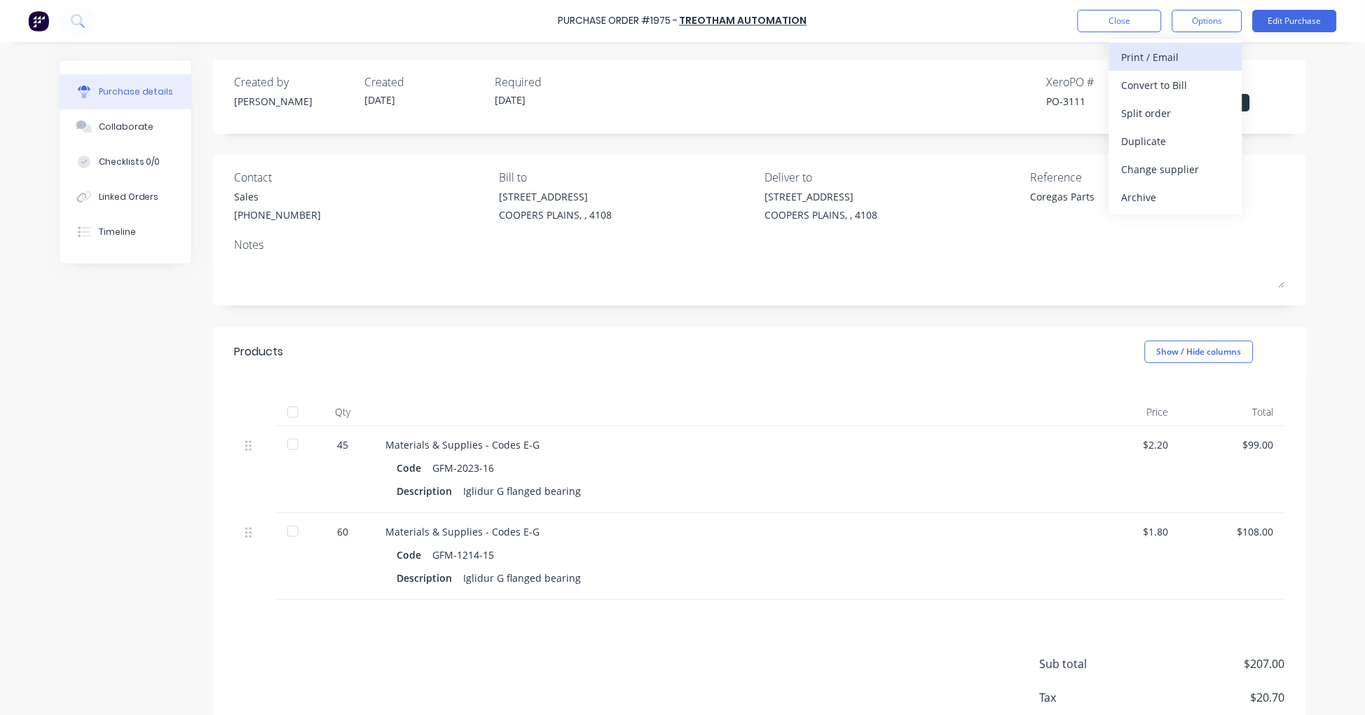
click at [1200, 53] on div "Print / Email" at bounding box center [1176, 57] width 108 height 20
click at [1184, 81] on div "With pricing" at bounding box center [1176, 85] width 108 height 20
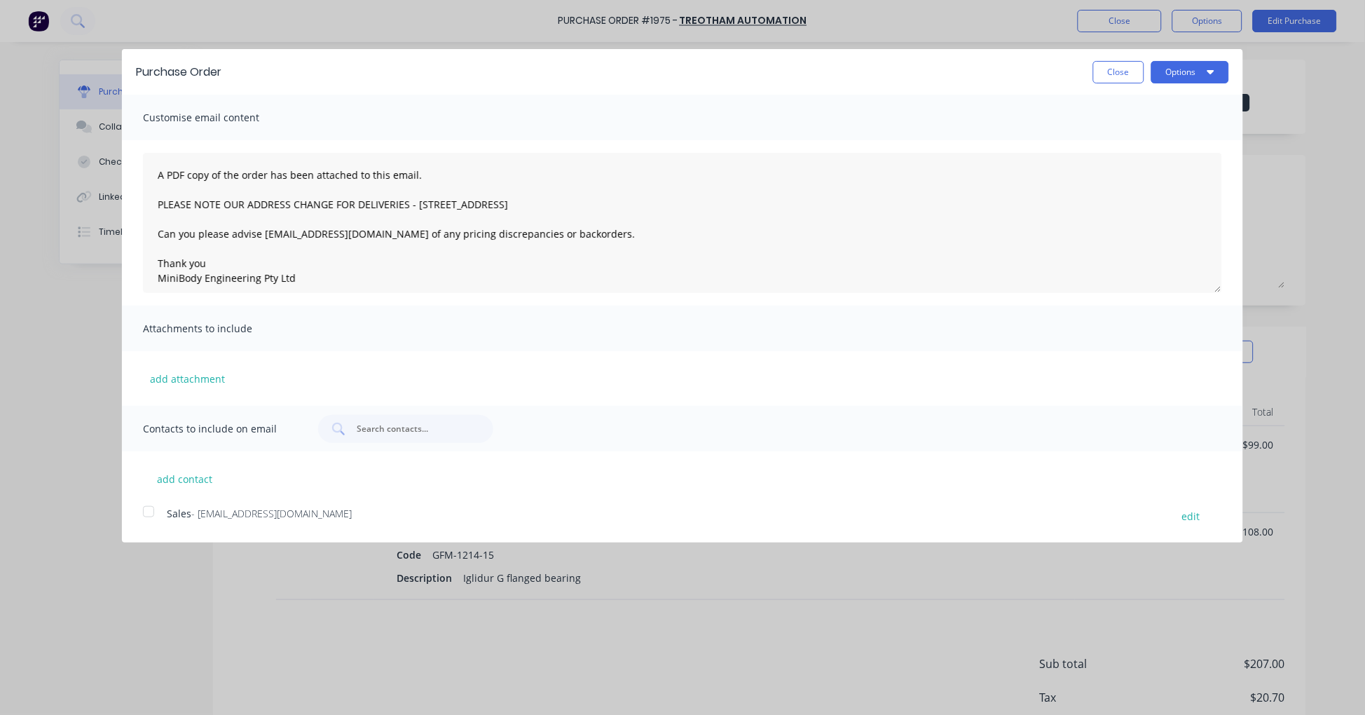
click at [148, 505] on div at bounding box center [149, 511] width 28 height 28
click at [1192, 71] on button "Options" at bounding box center [1190, 72] width 78 height 22
click at [1145, 134] on div "Email" at bounding box center [1162, 135] width 108 height 20
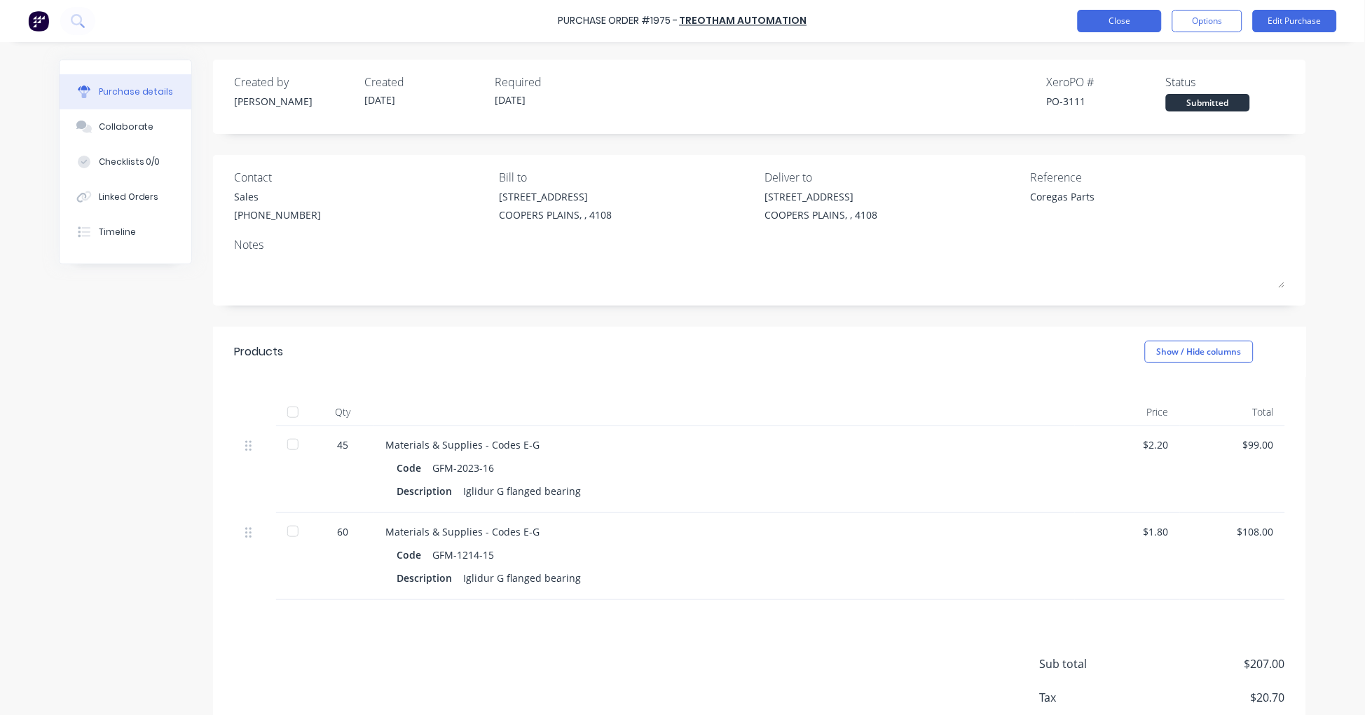
click at [1124, 25] on button "Close" at bounding box center [1120, 21] width 84 height 22
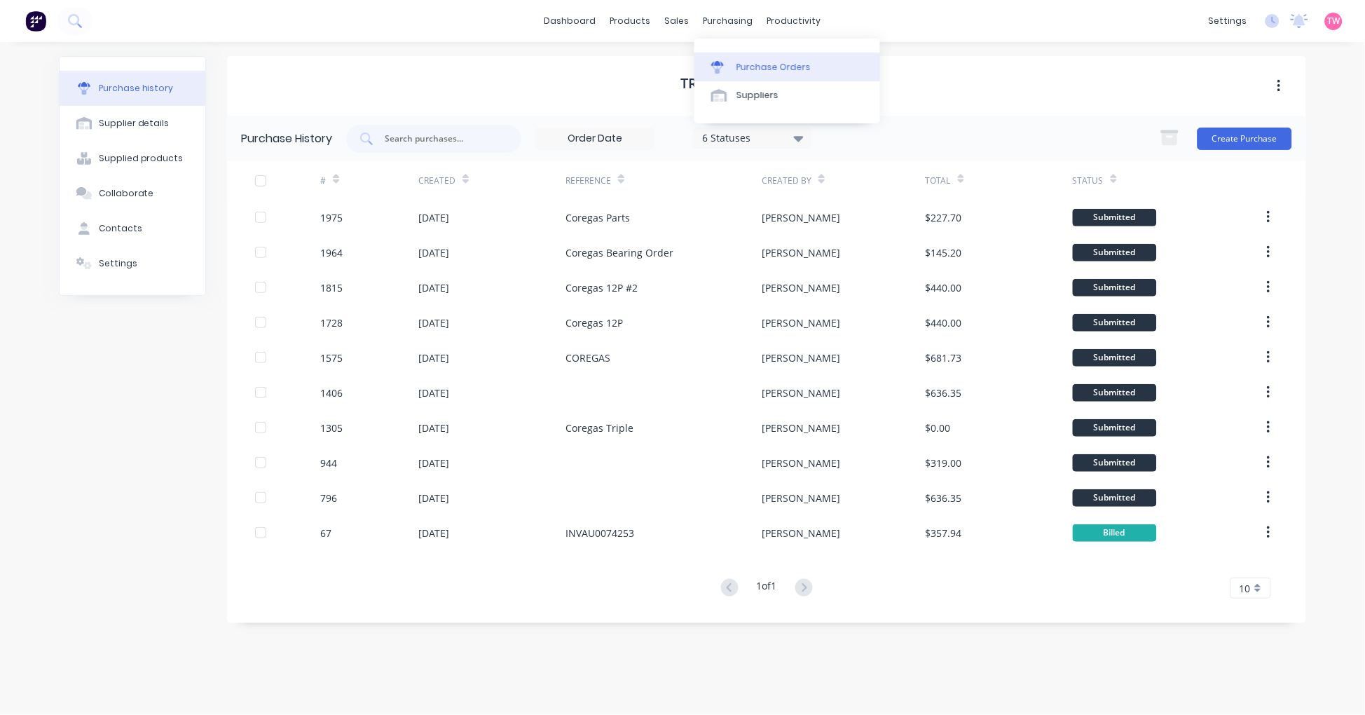
click at [779, 58] on link "Purchase Orders" at bounding box center [787, 67] width 186 height 28
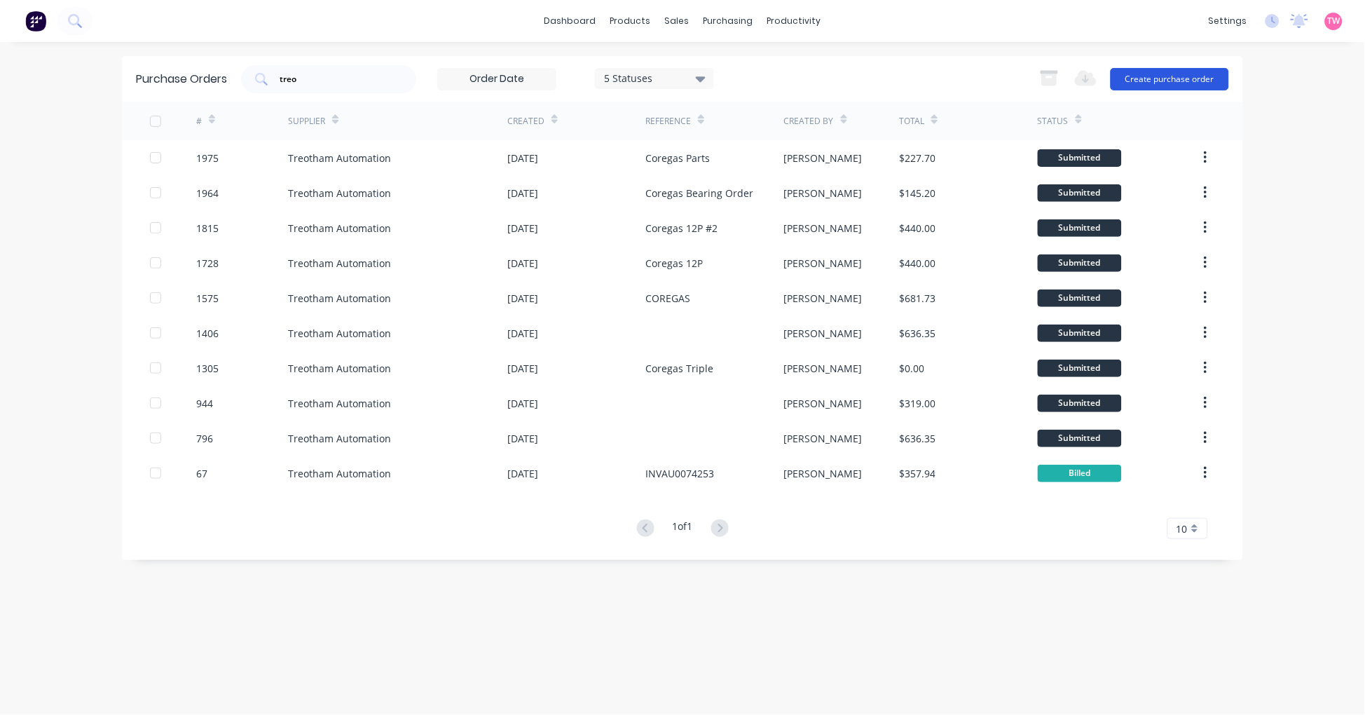
click at [1184, 86] on button "Create purchase order" at bounding box center [1169, 79] width 118 height 22
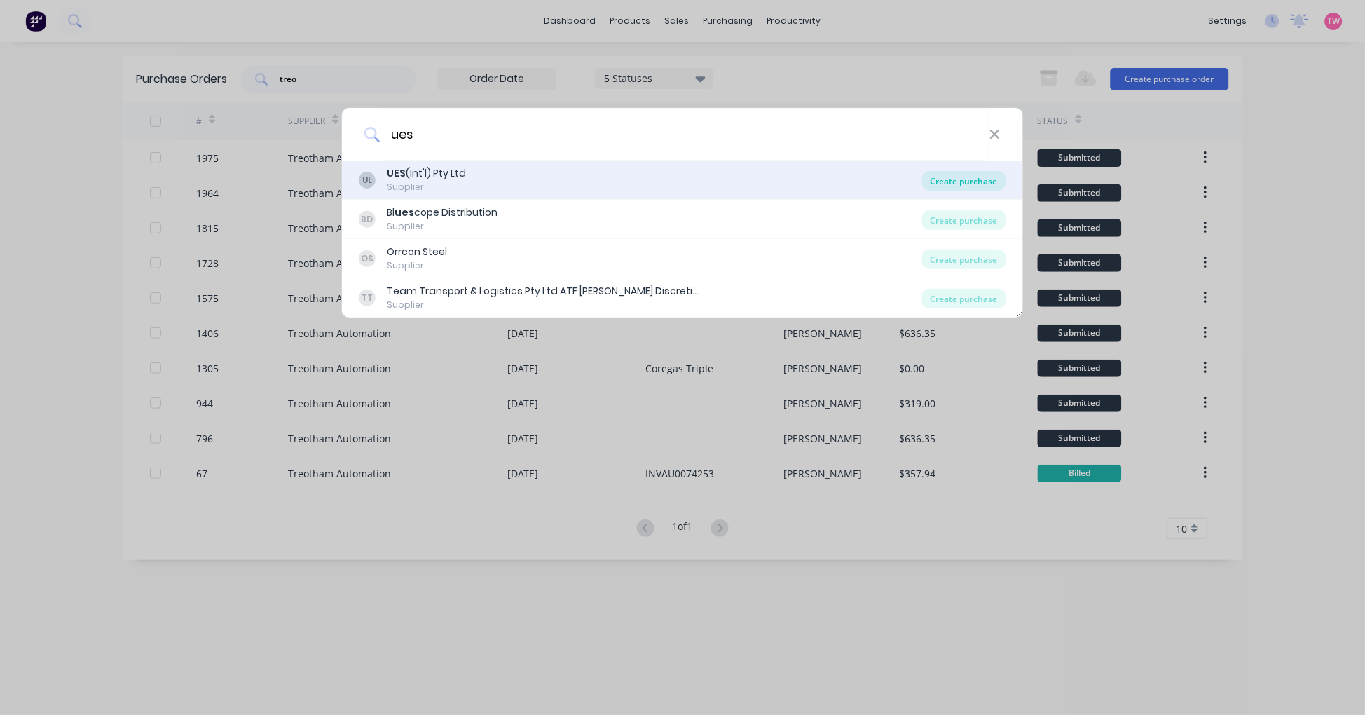
click at [946, 178] on div "Create purchase" at bounding box center [964, 181] width 84 height 20
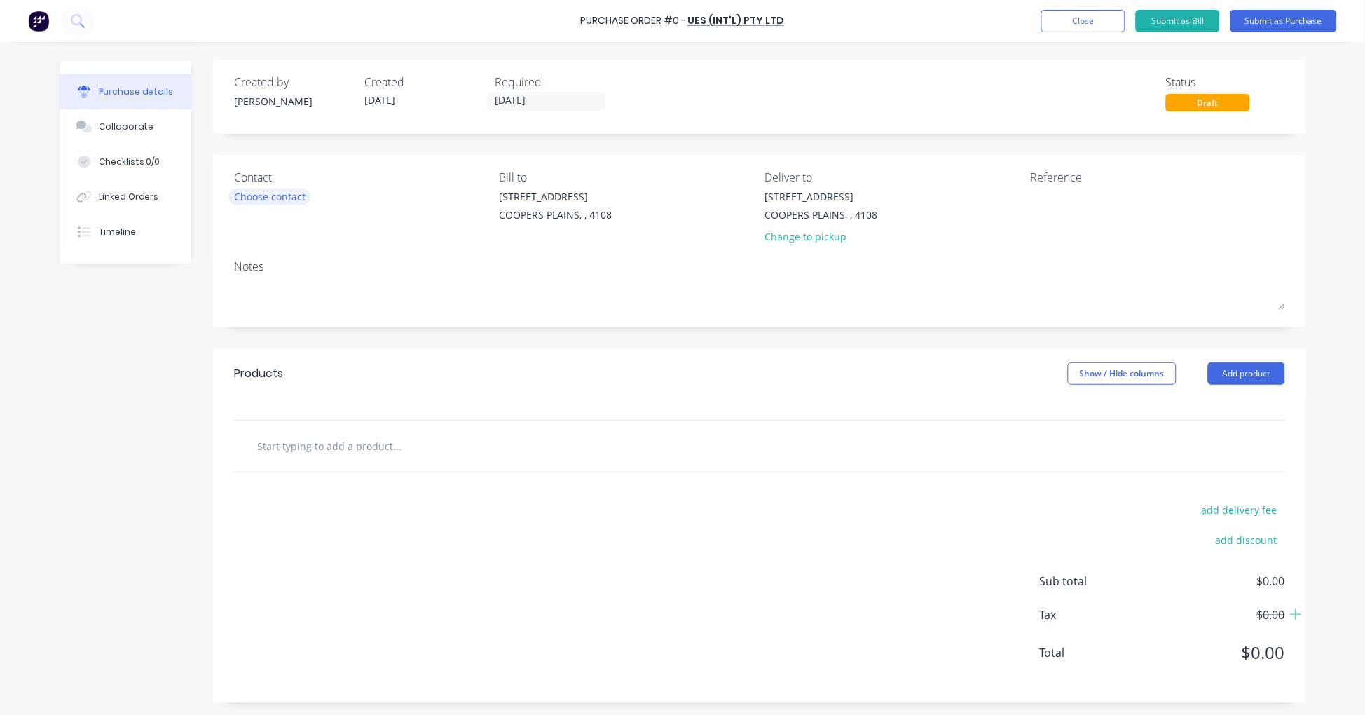
click at [279, 197] on div "Choose contact" at bounding box center [269, 196] width 71 height 15
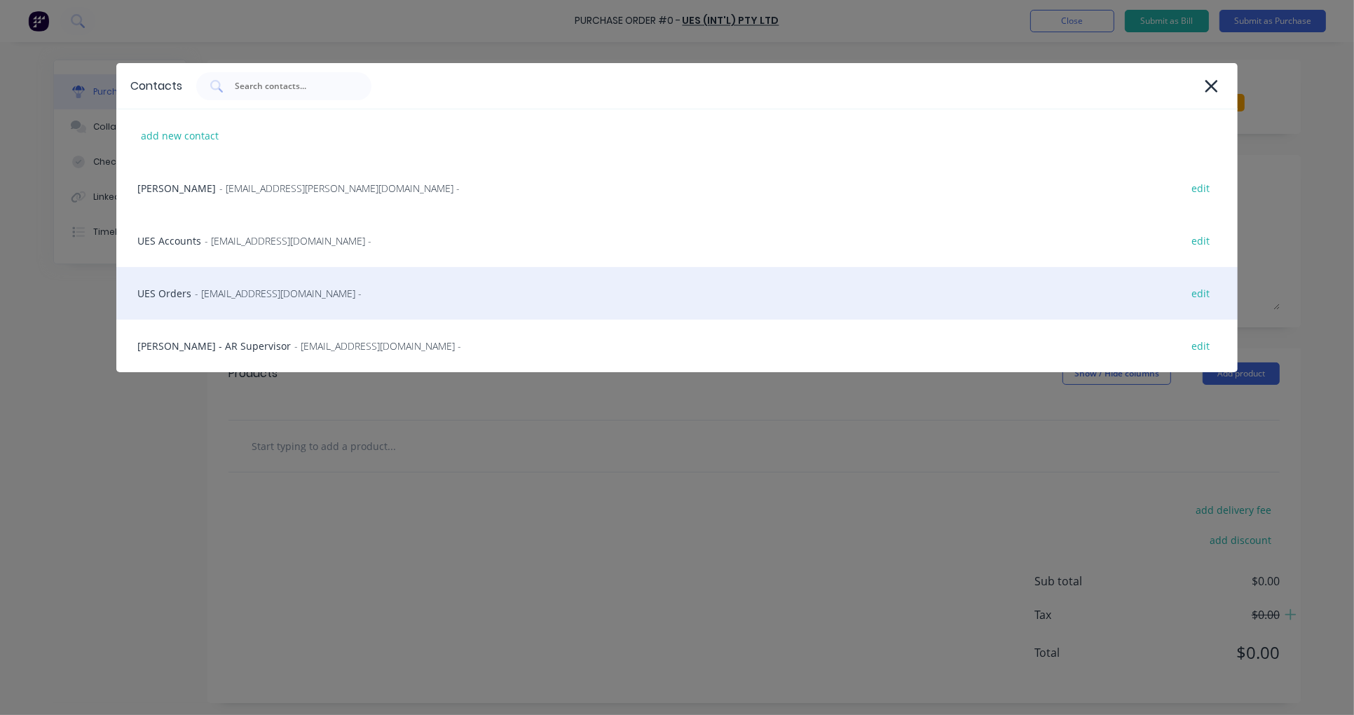
click at [177, 296] on div "UES Orders - uesqld@uesint.com - edit" at bounding box center [676, 293] width 1121 height 53
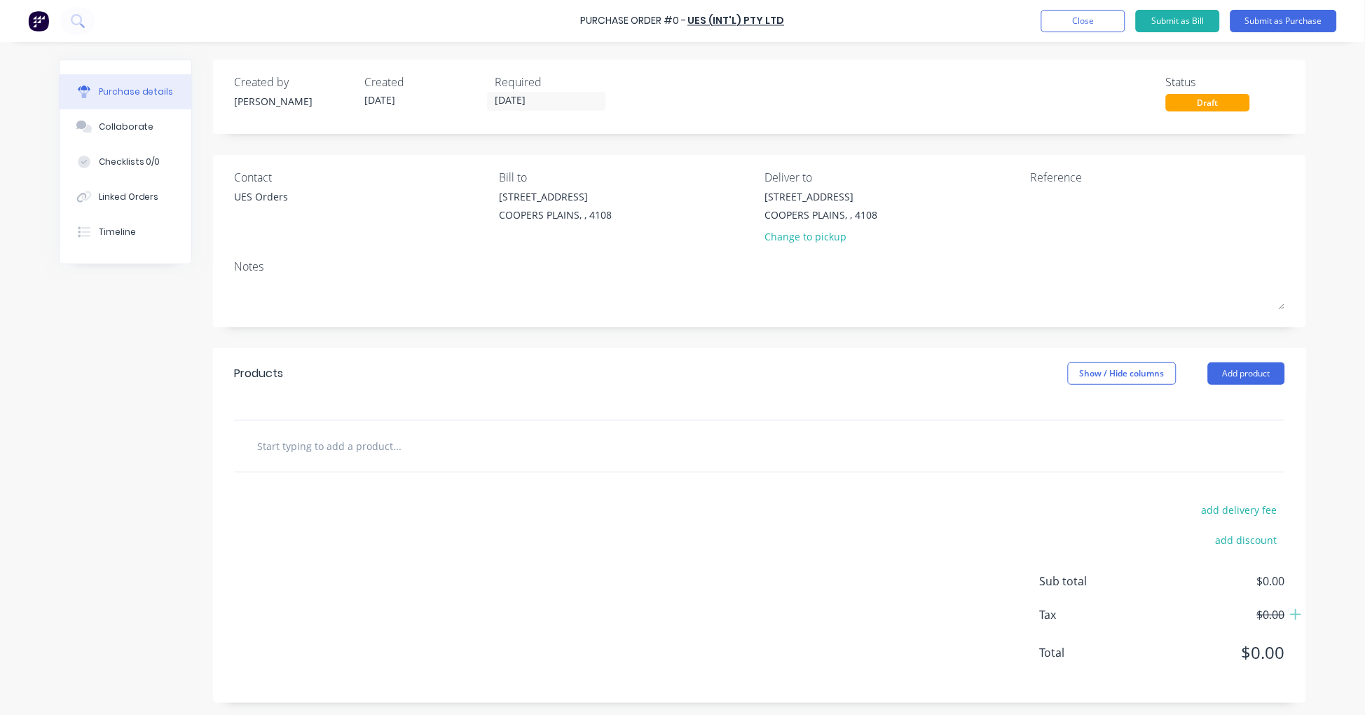
click at [307, 458] on input "text" at bounding box center [396, 446] width 280 height 28
paste input "CML336R"
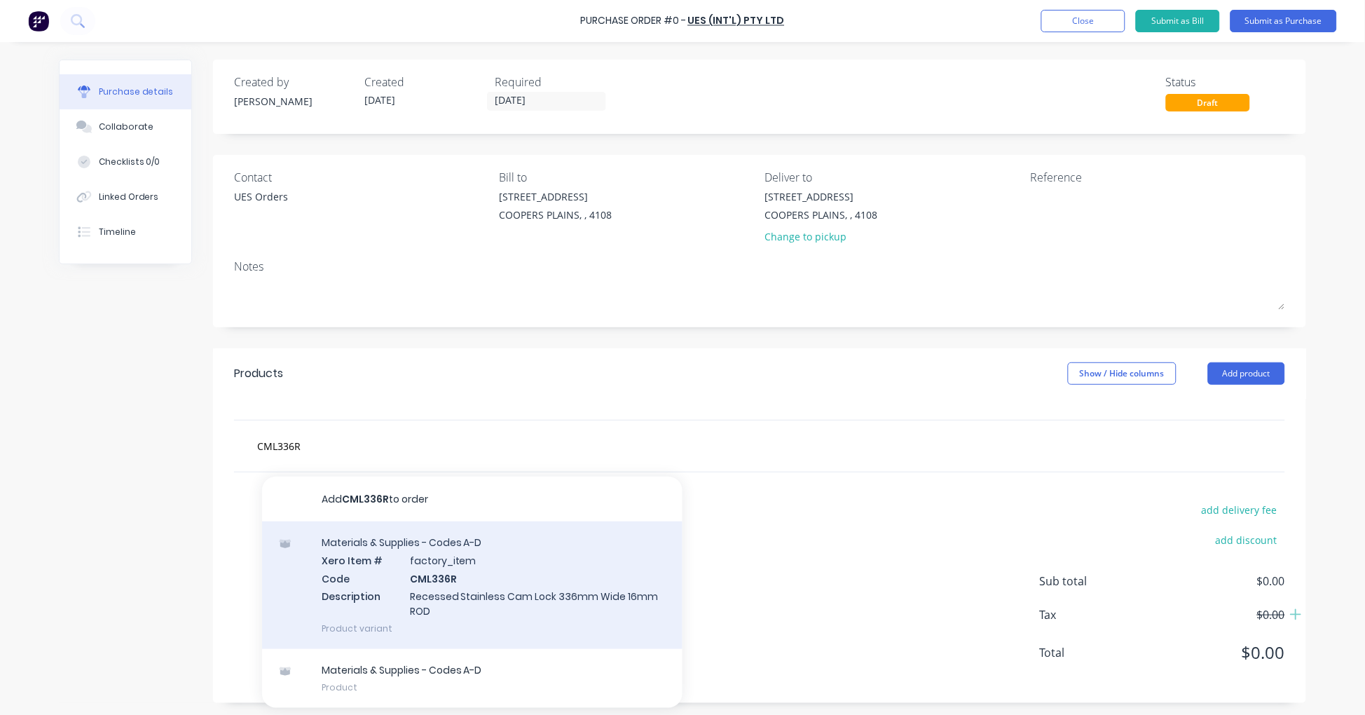
click at [442, 557] on div "Materials & Supplies - Codes A-D Xero Item # factory_item Code CML336R Descript…" at bounding box center [472, 585] width 420 height 128
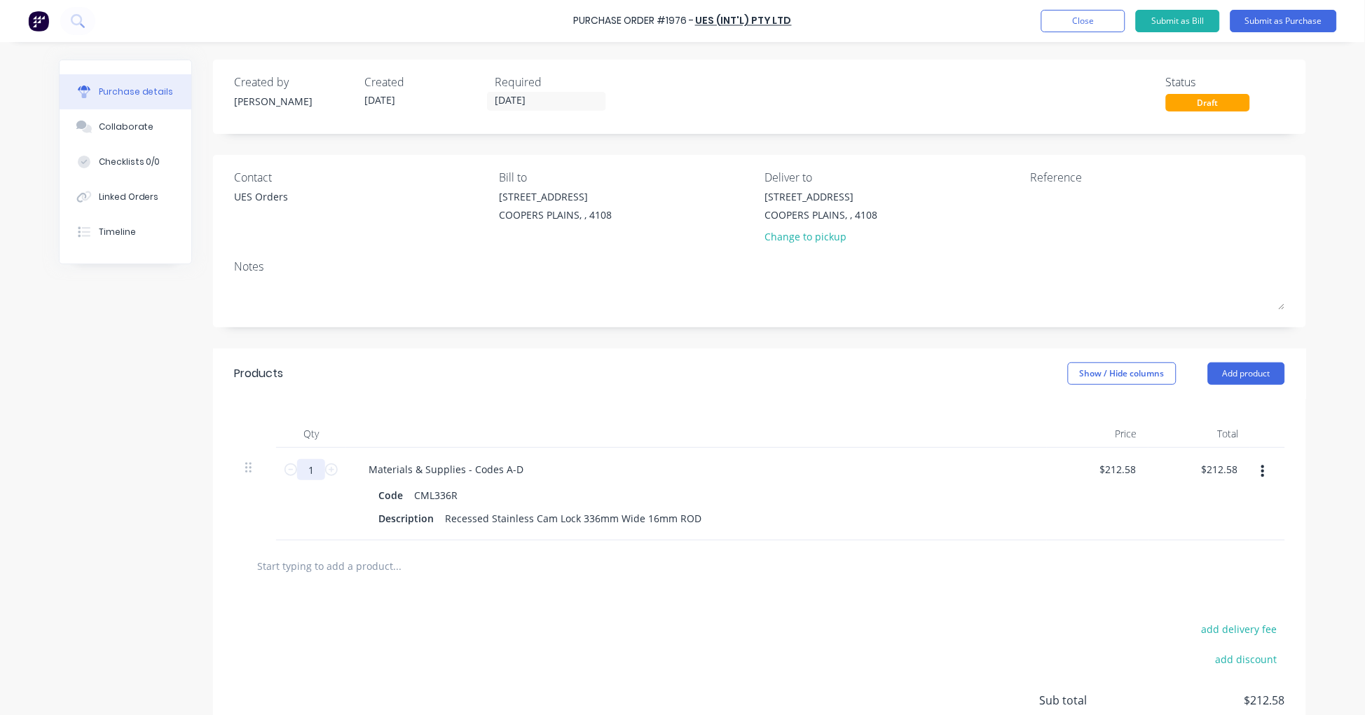
click at [298, 464] on input "1" at bounding box center [311, 469] width 28 height 21
click at [1082, 203] on textarea at bounding box center [1117, 205] width 175 height 32
click at [1280, 19] on button "Submit as Purchase" at bounding box center [1283, 21] width 106 height 22
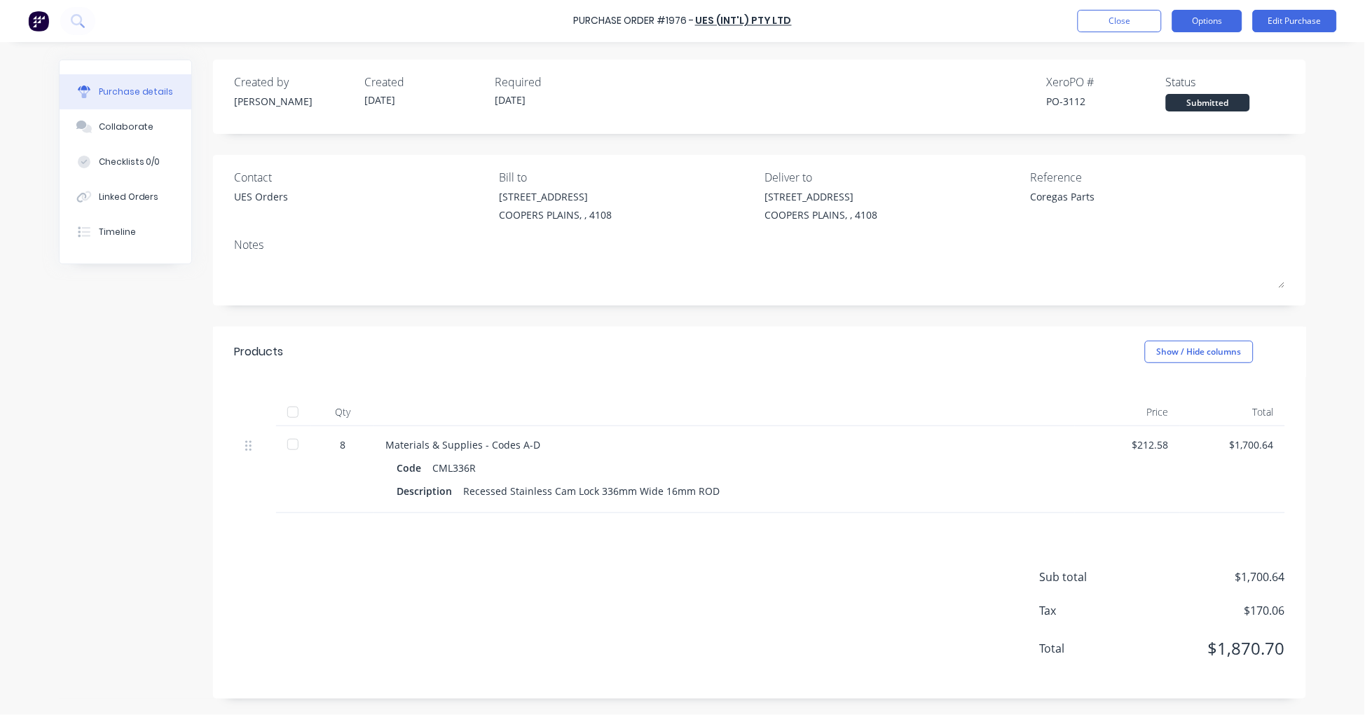
click at [1203, 20] on button "Options" at bounding box center [1207, 21] width 70 height 22
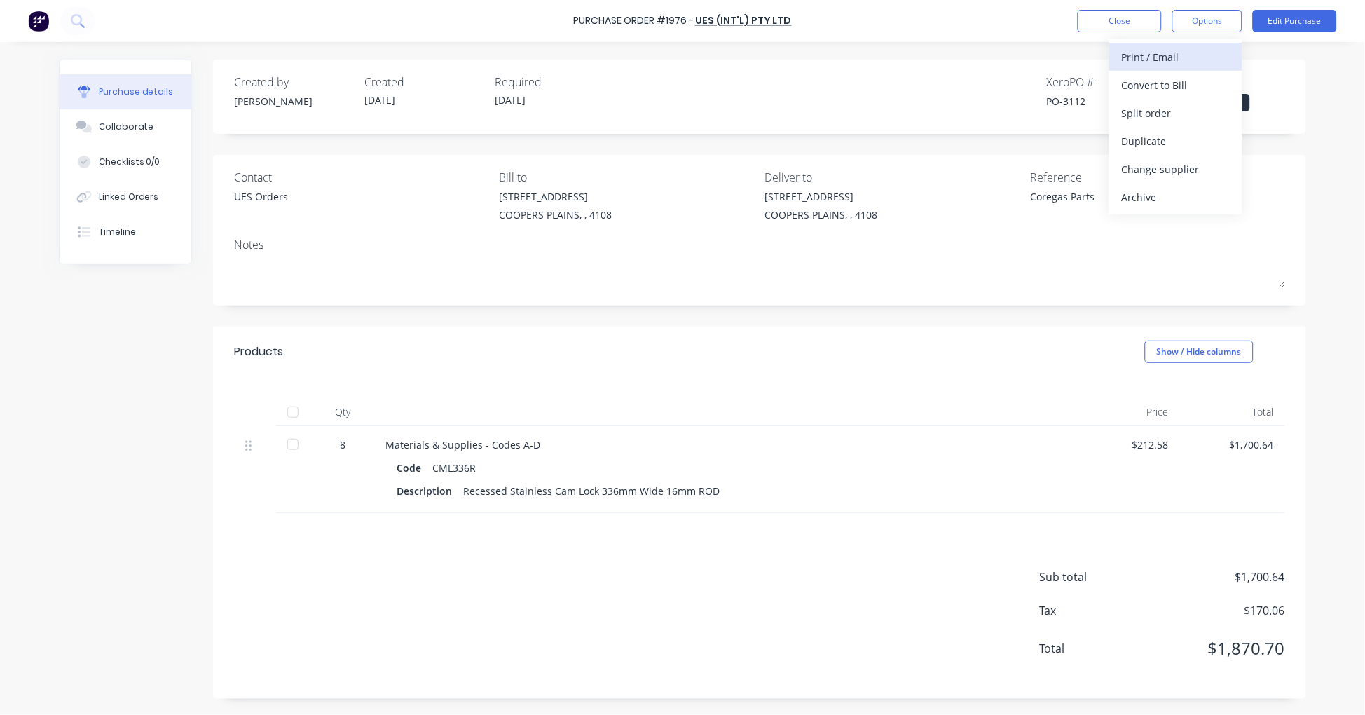
click at [1171, 49] on div "Print / Email" at bounding box center [1176, 57] width 108 height 20
click at [1173, 77] on div "With pricing" at bounding box center [1176, 85] width 108 height 20
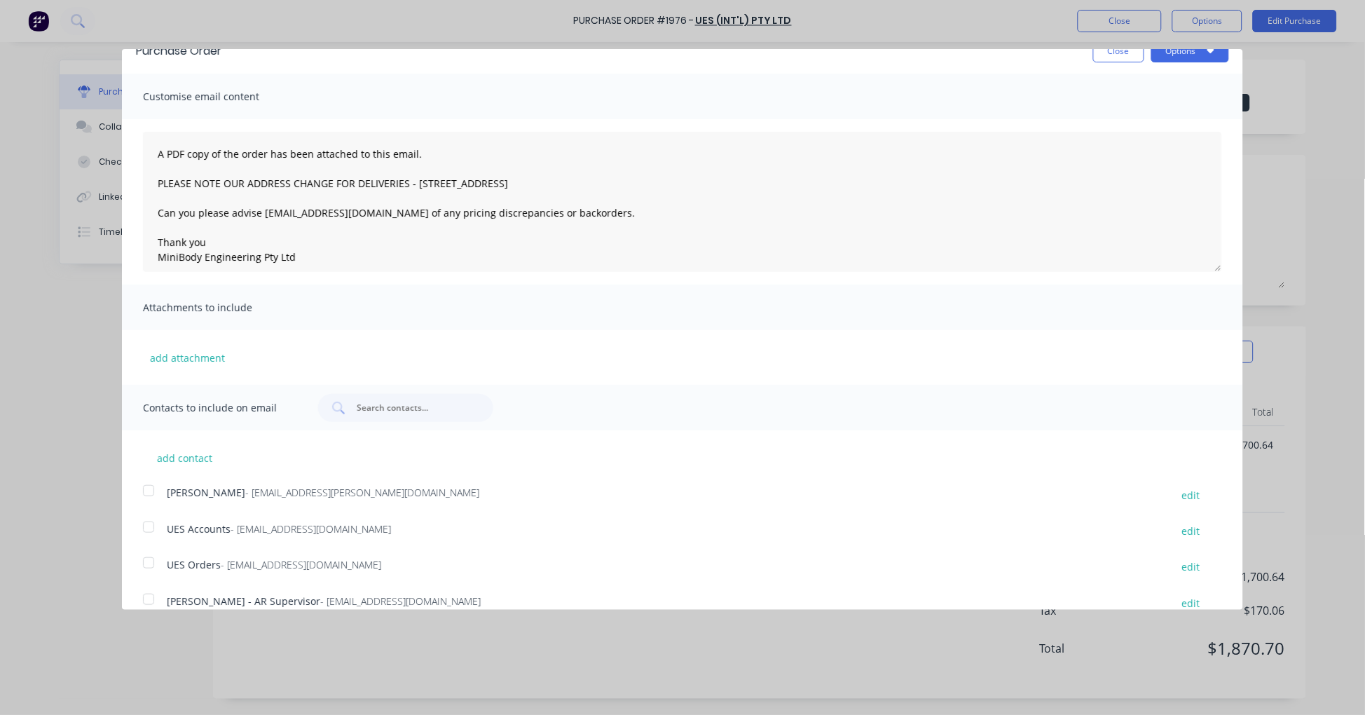
scroll to position [40, 0]
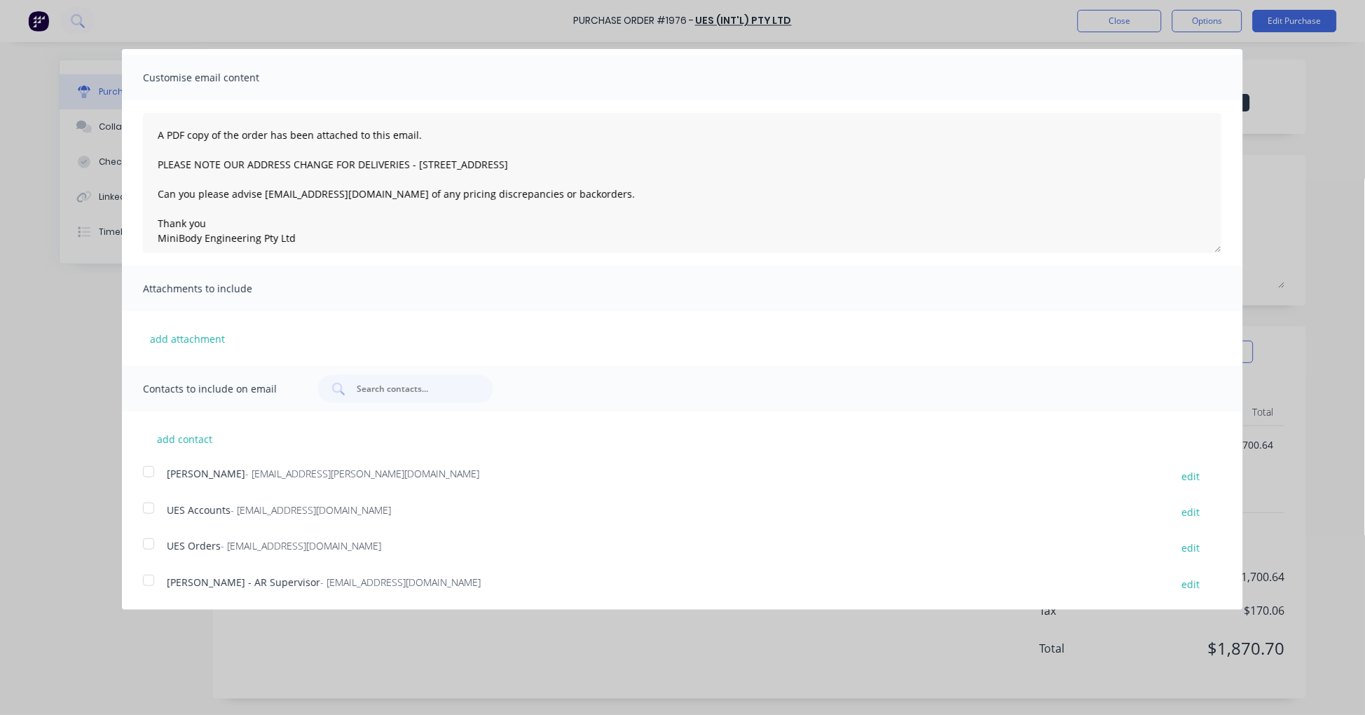
click at [145, 541] on div at bounding box center [149, 544] width 28 height 28
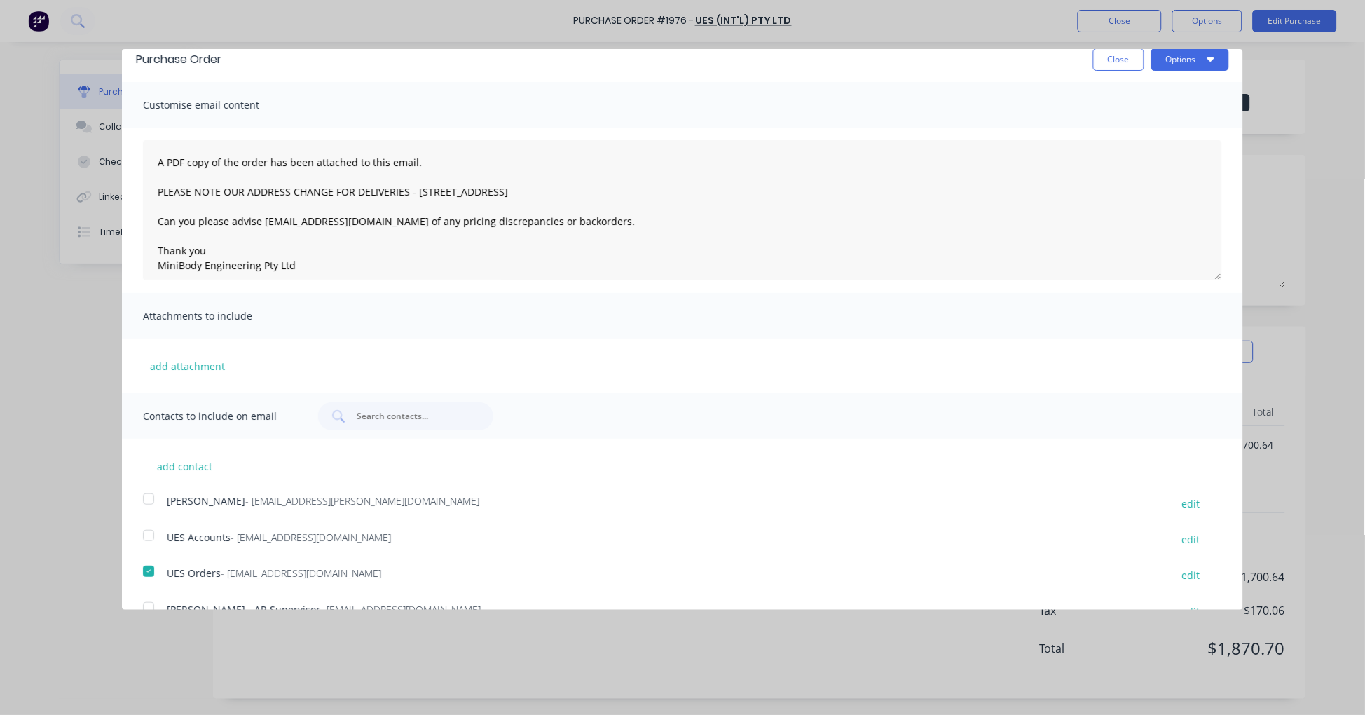
scroll to position [0, 0]
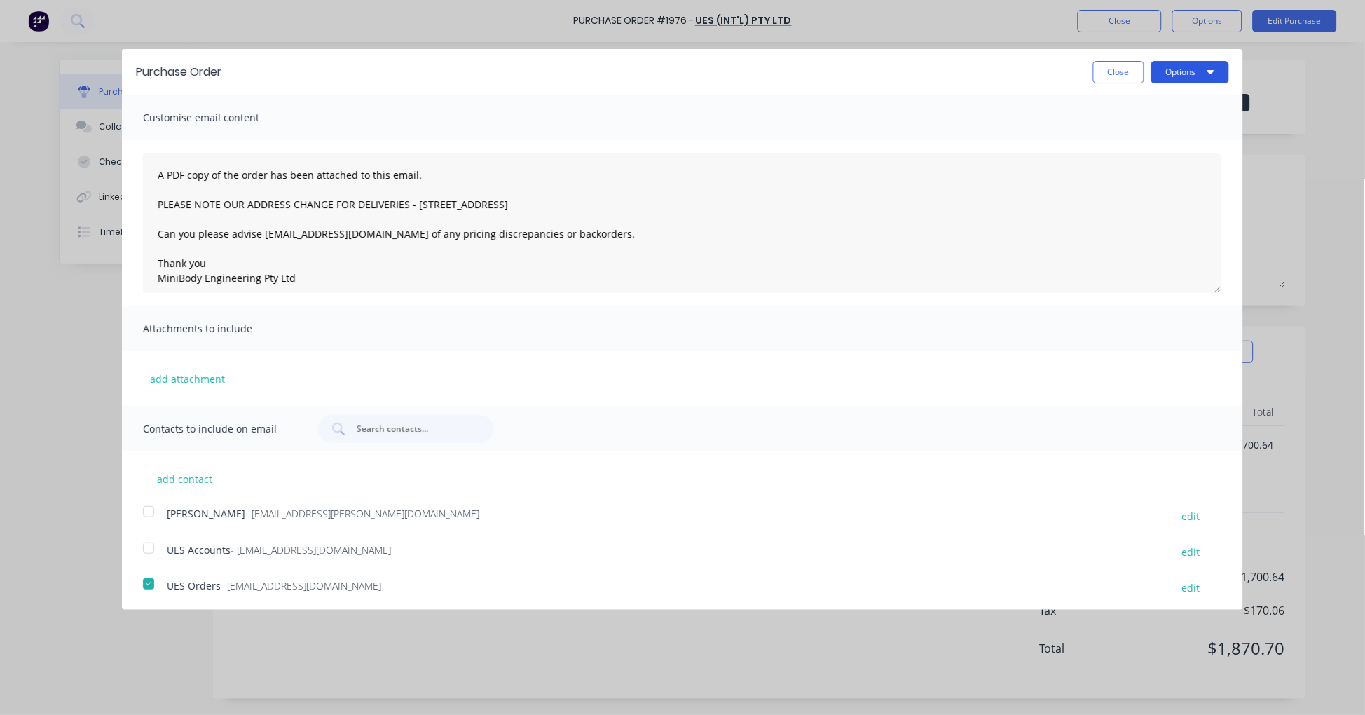
click at [1172, 71] on button "Options" at bounding box center [1190, 72] width 78 height 22
click at [1150, 130] on div "Email" at bounding box center [1162, 135] width 108 height 20
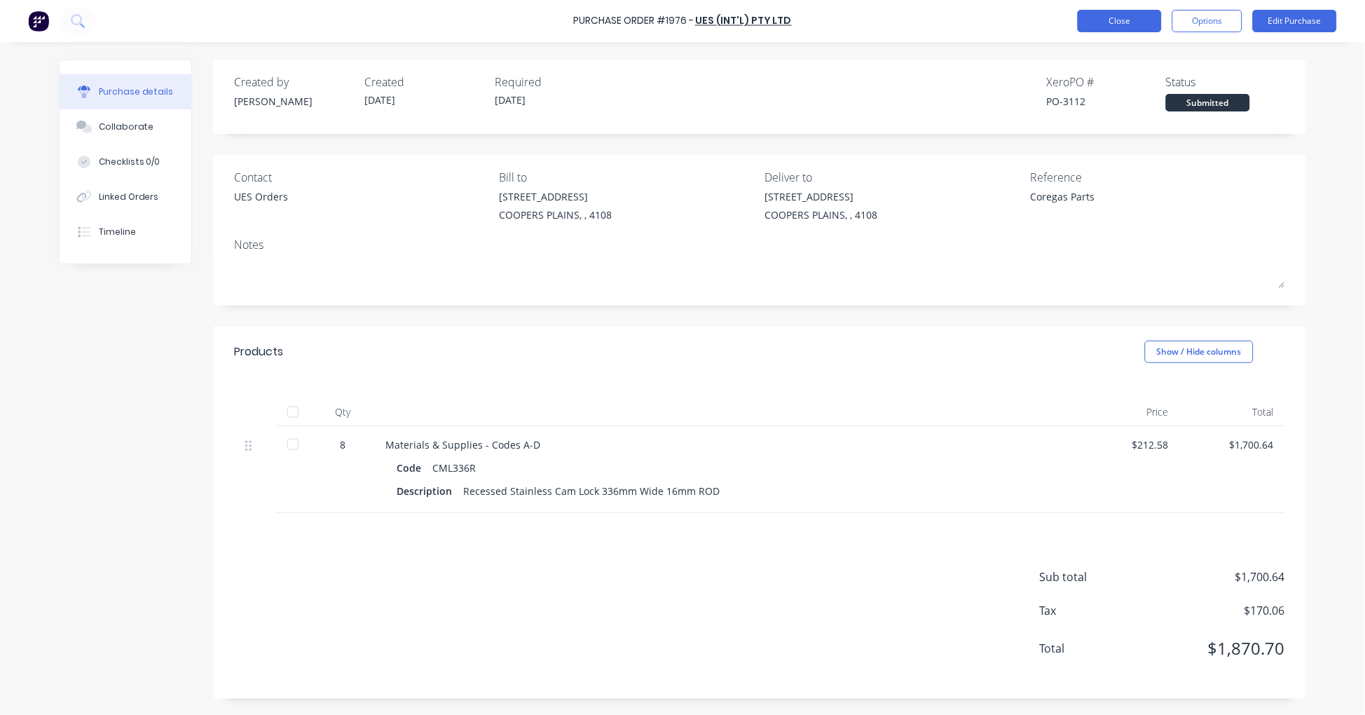
click at [1095, 18] on button "Close" at bounding box center [1120, 21] width 84 height 22
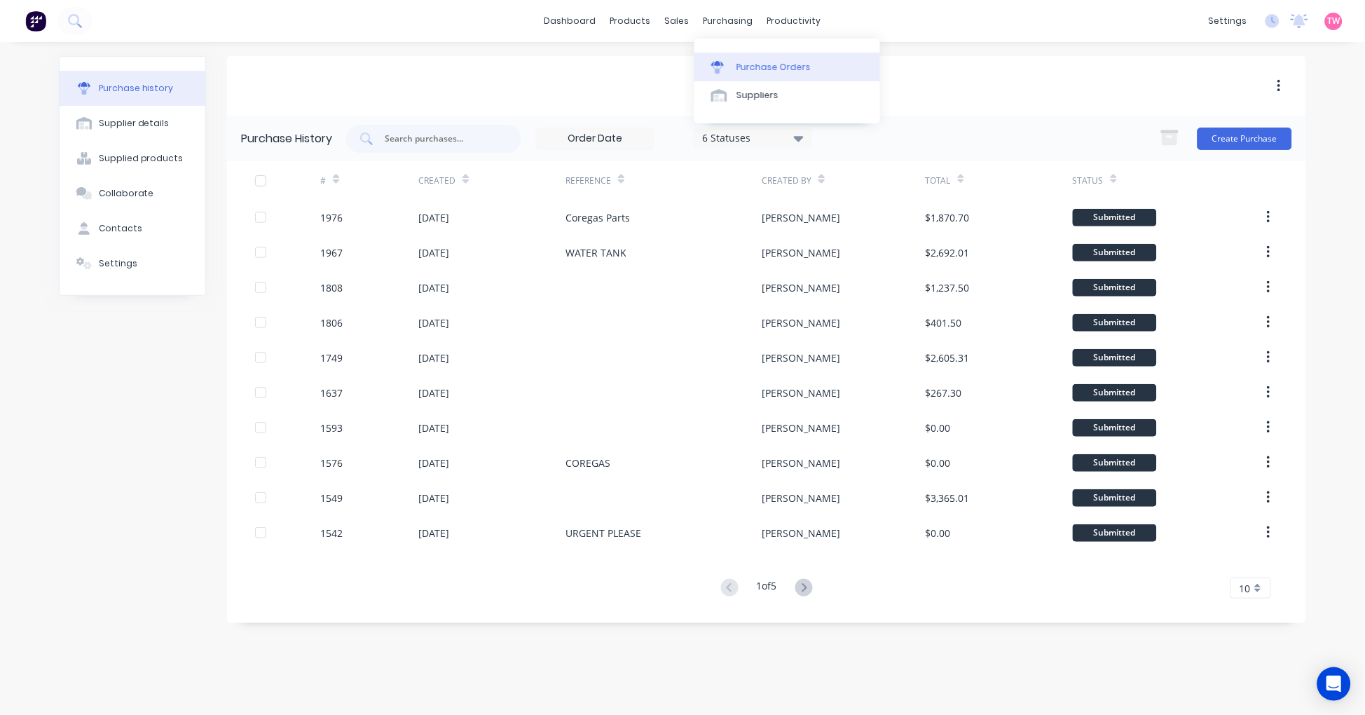
click at [782, 64] on div "Purchase Orders" at bounding box center [773, 67] width 74 height 13
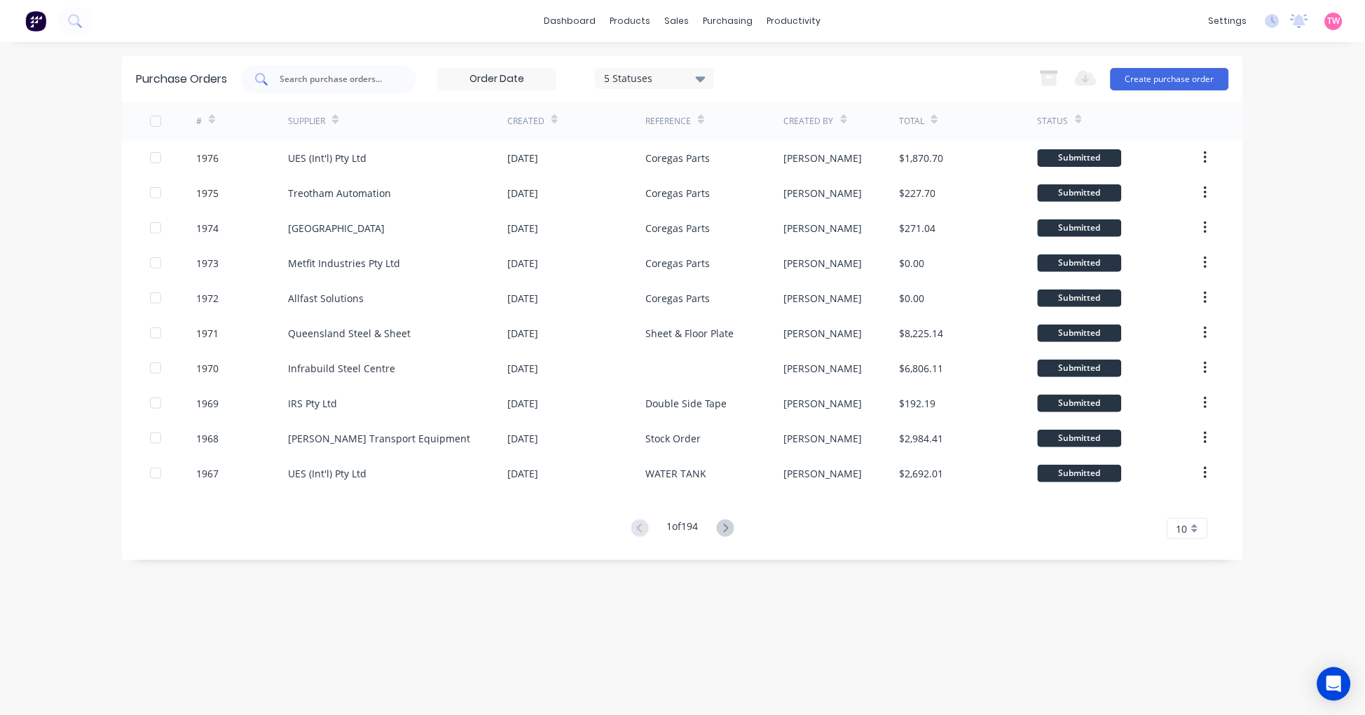
click at [319, 78] on input "text" at bounding box center [336, 79] width 116 height 14
paste input "S25-07459"
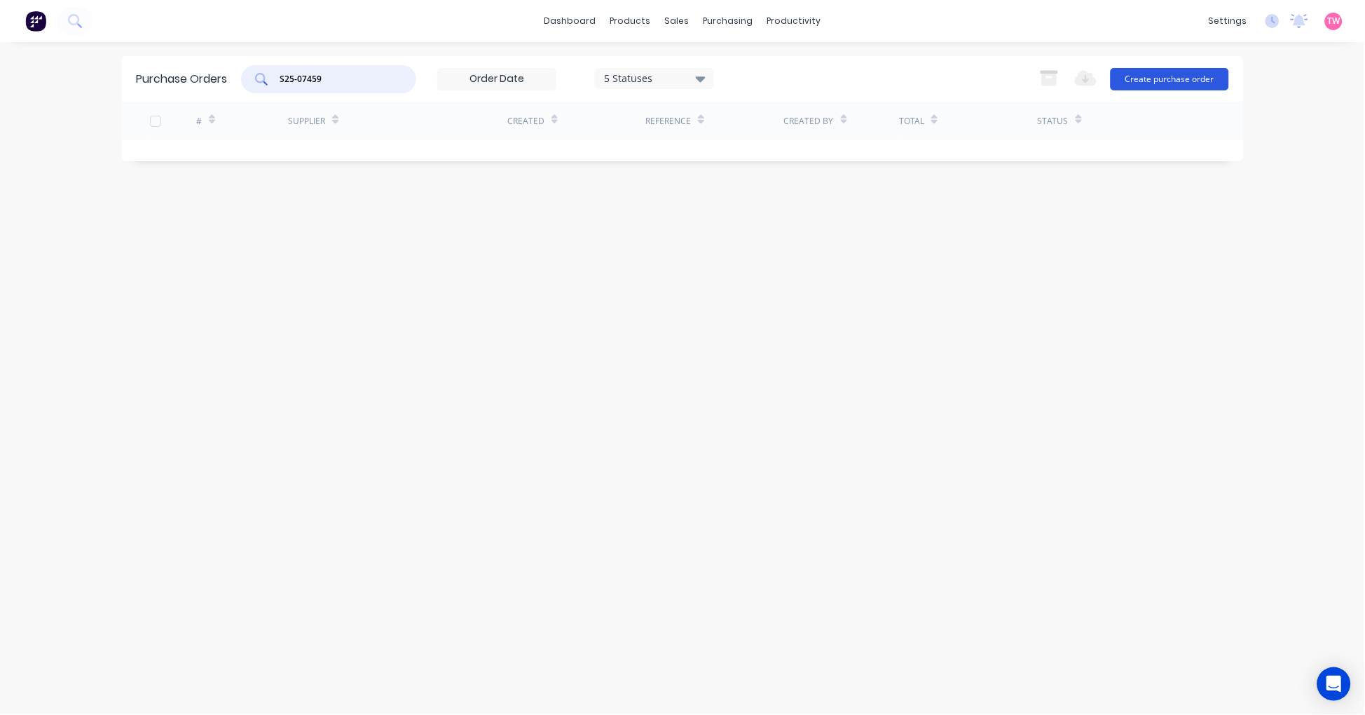
type input "S25-07459"
click at [1191, 74] on button "Create purchase order" at bounding box center [1169, 79] width 118 height 22
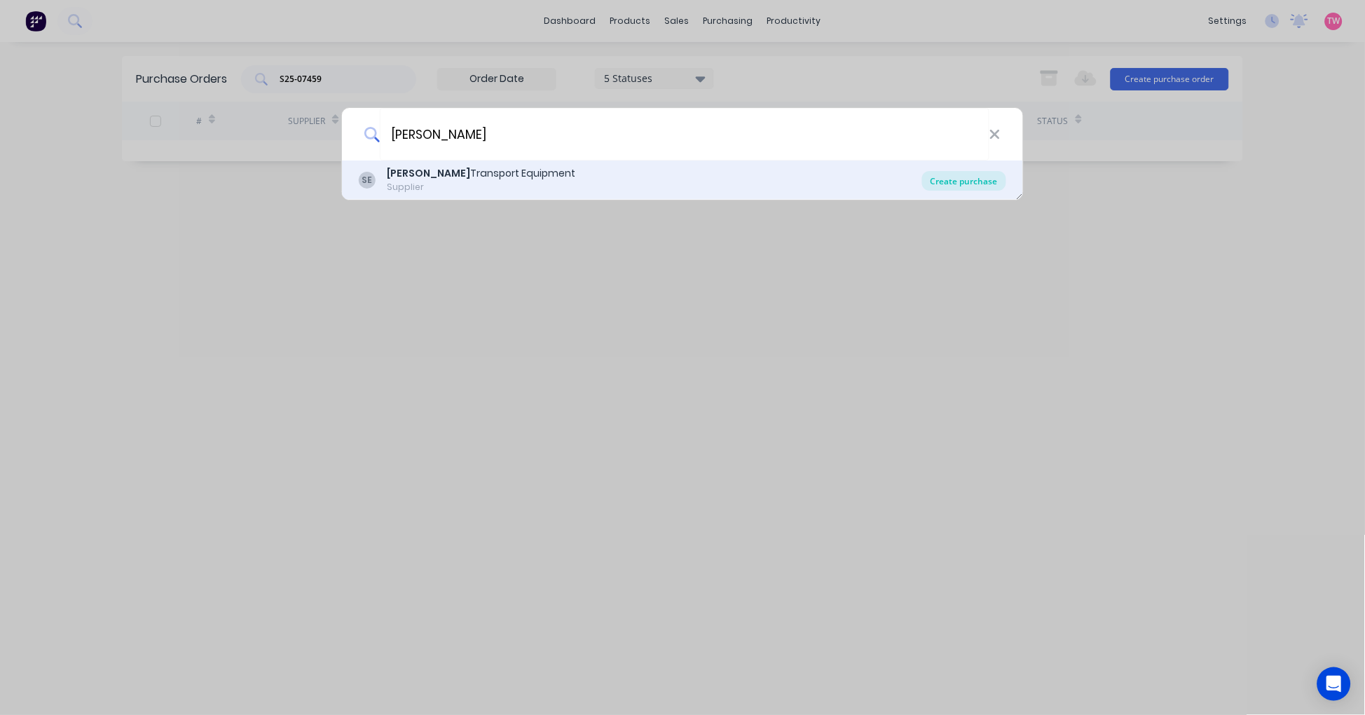
type input "[PERSON_NAME]"
click at [969, 173] on div "Create purchase" at bounding box center [964, 181] width 84 height 20
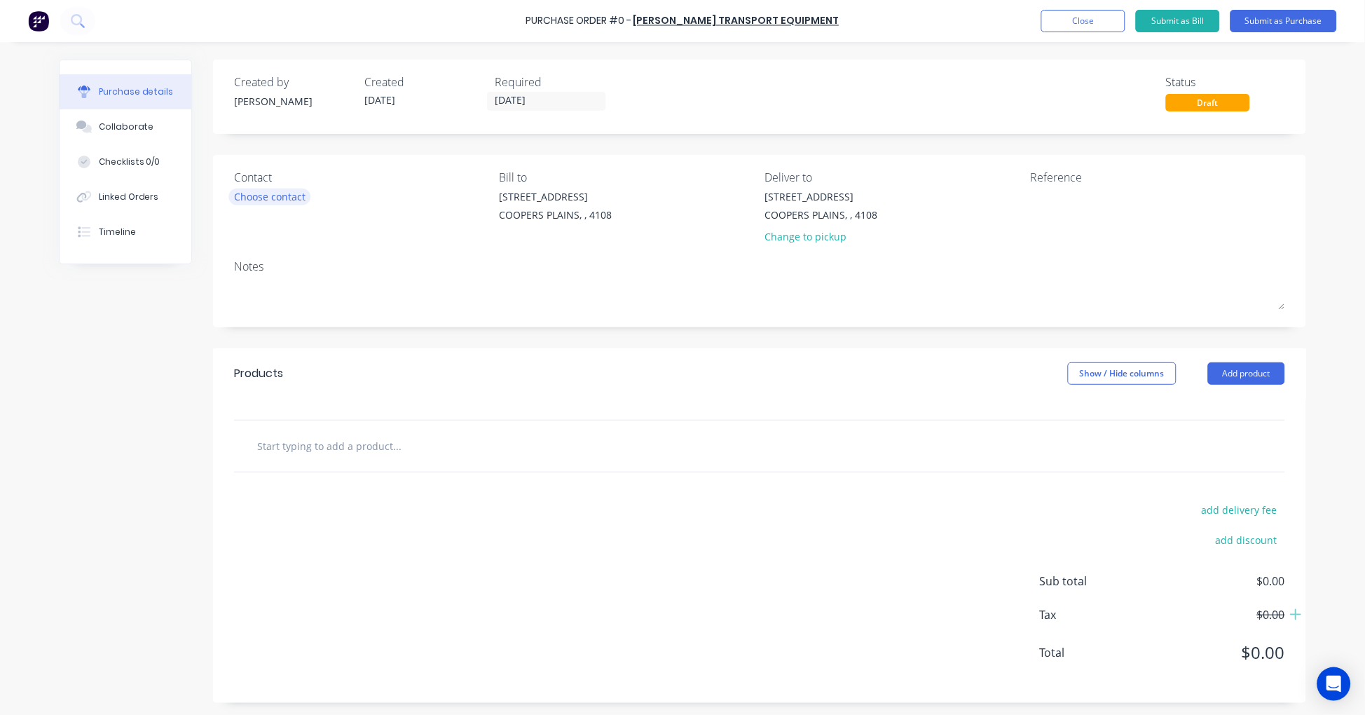
click at [255, 195] on div "Choose contact" at bounding box center [269, 196] width 71 height 15
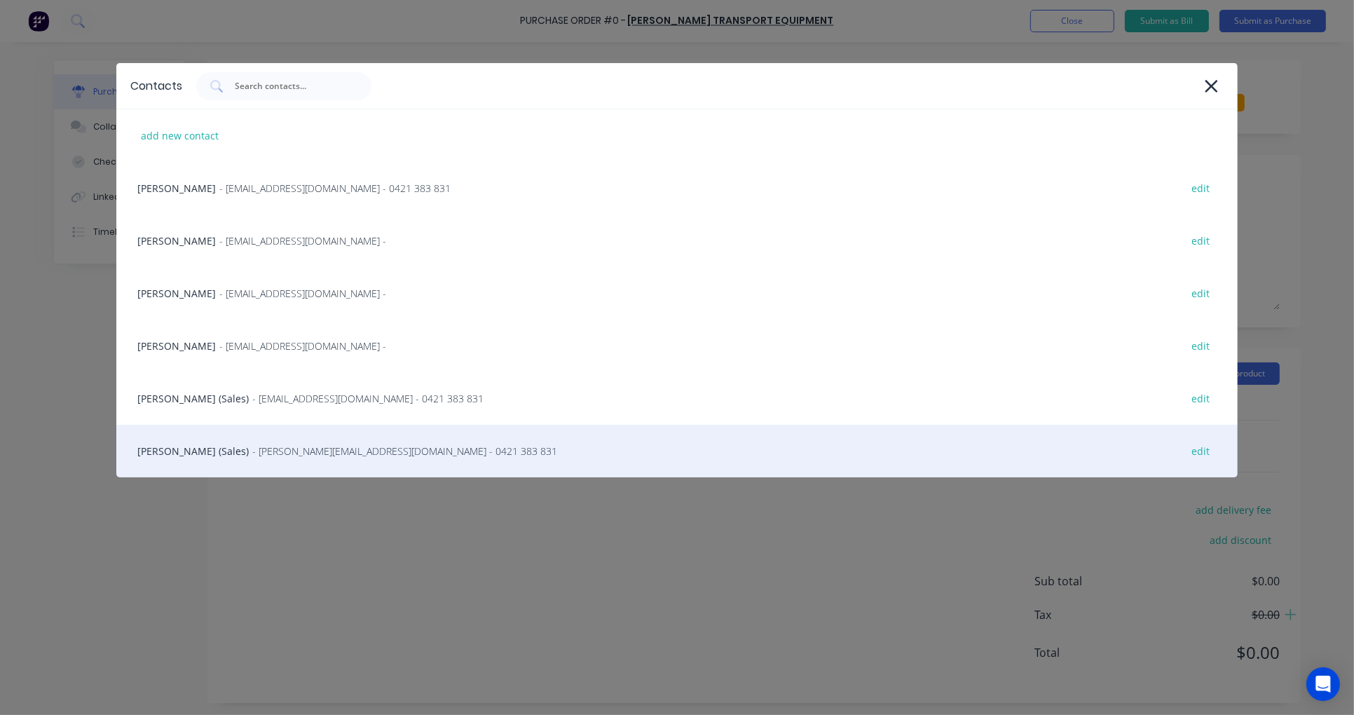
click at [205, 446] on div "[PERSON_NAME] (Sales) - [PERSON_NAME][EMAIL_ADDRESS][DOMAIN_NAME] - 0421 383 83…" at bounding box center [676, 451] width 1121 height 53
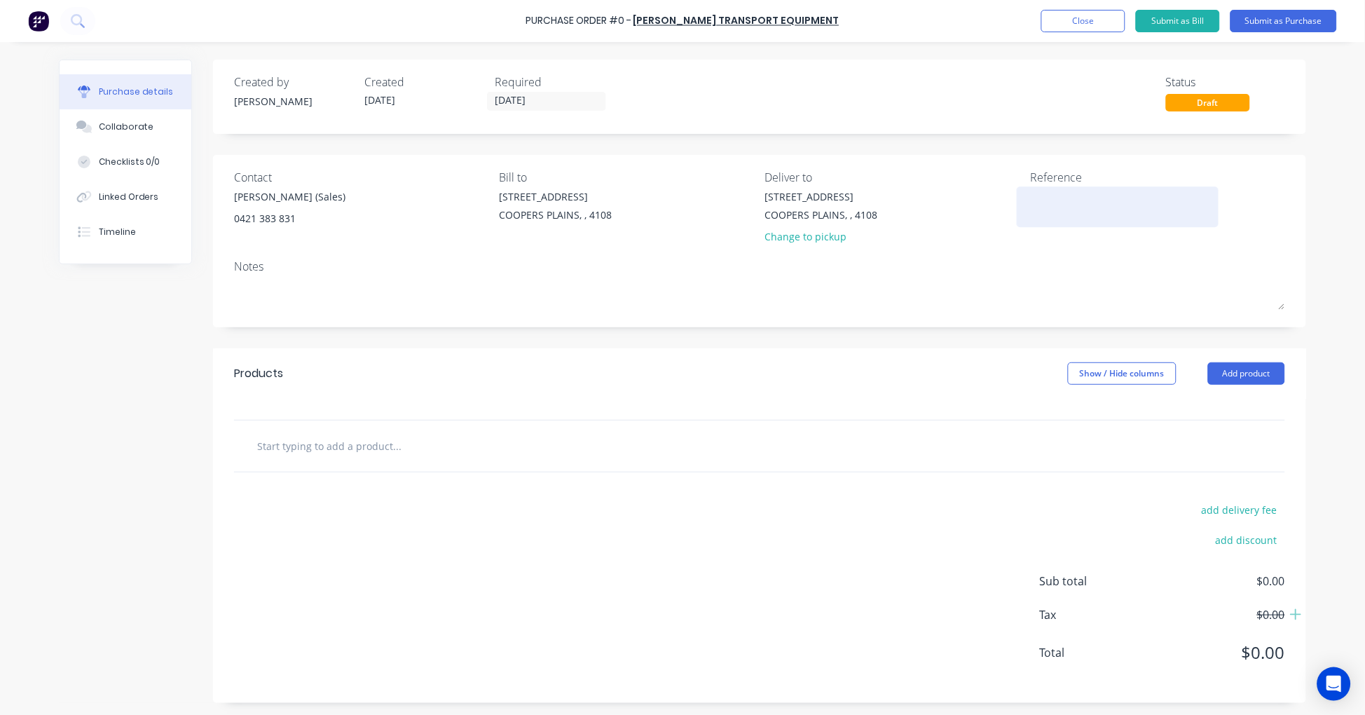
click at [1084, 212] on textarea at bounding box center [1117, 205] width 175 height 32
paste textarea "S25-07459"
type textarea "x"
type textarea "S25-07459"
type textarea "x"
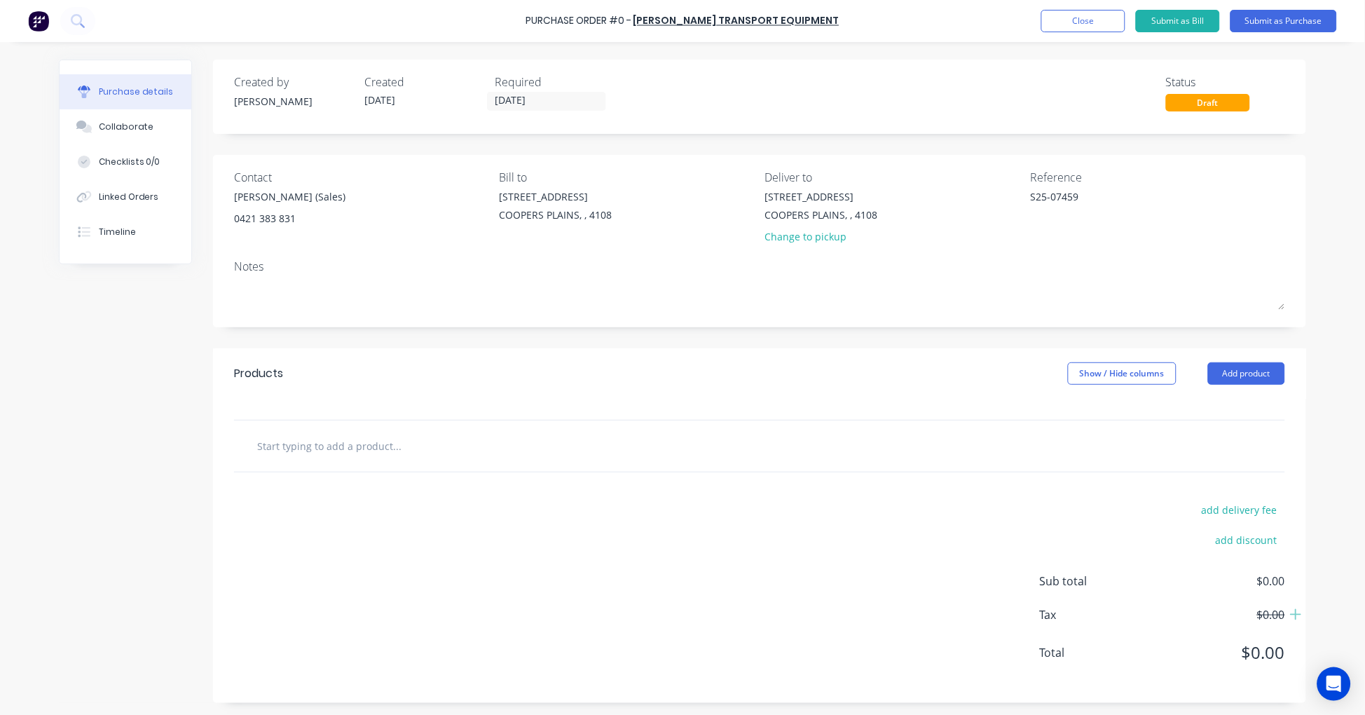
type textarea "S25-07459"
click at [328, 441] on input "text" at bounding box center [396, 446] width 280 height 28
paste input "SP01"
type textarea "x"
type input "SP01"
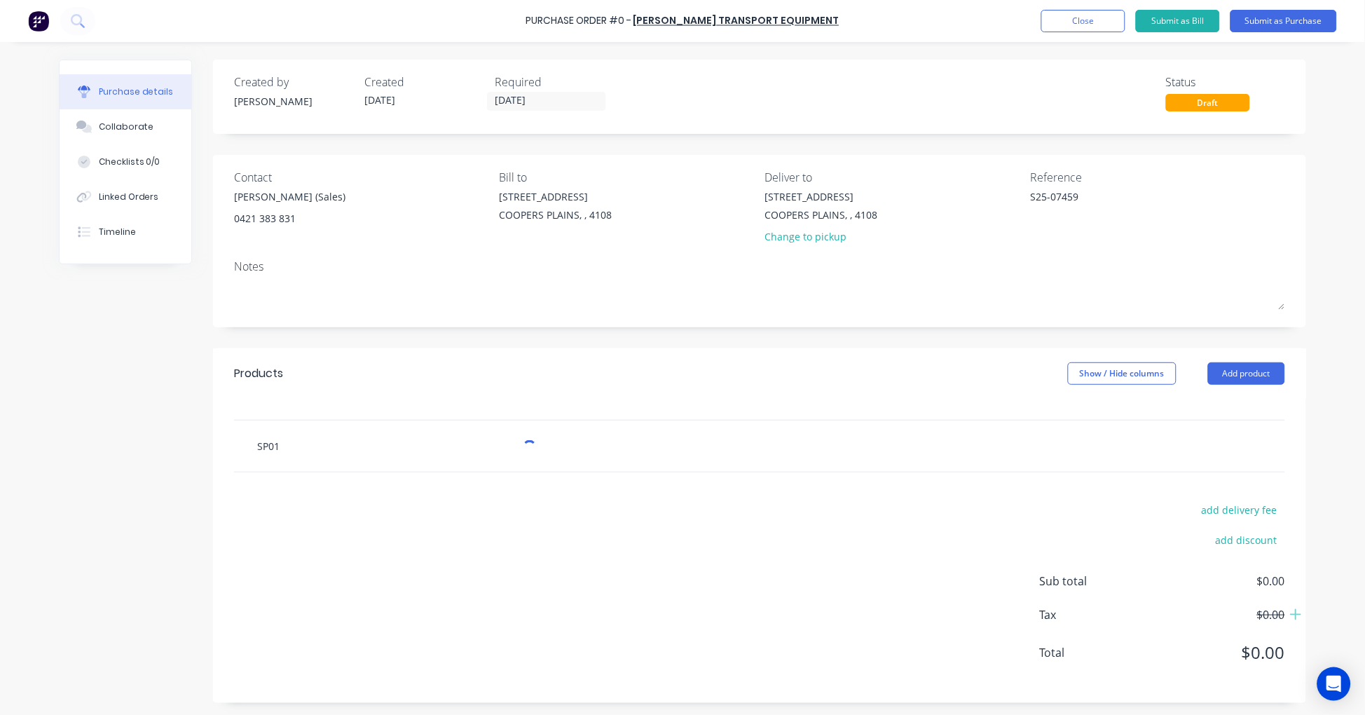
type textarea "x"
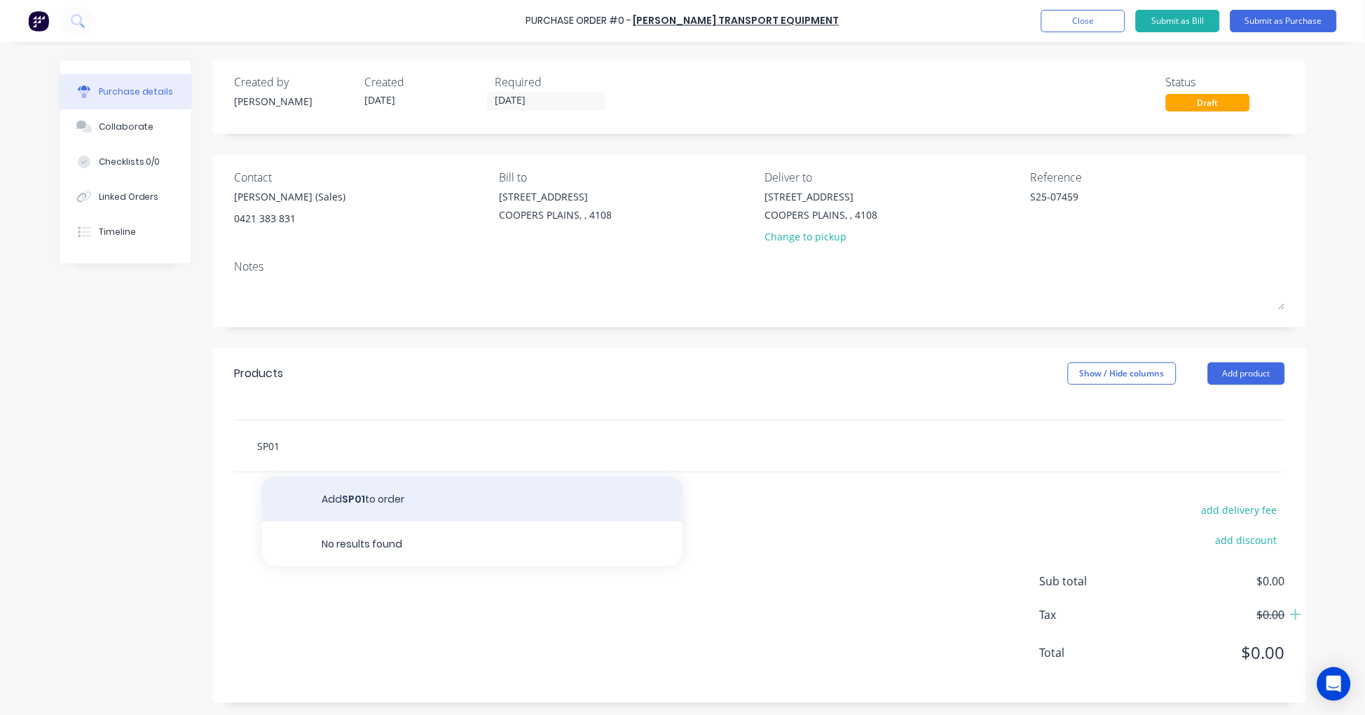
type input "SP01"
click at [362, 494] on button "Add SP01 to order" at bounding box center [472, 498] width 420 height 45
type textarea "x"
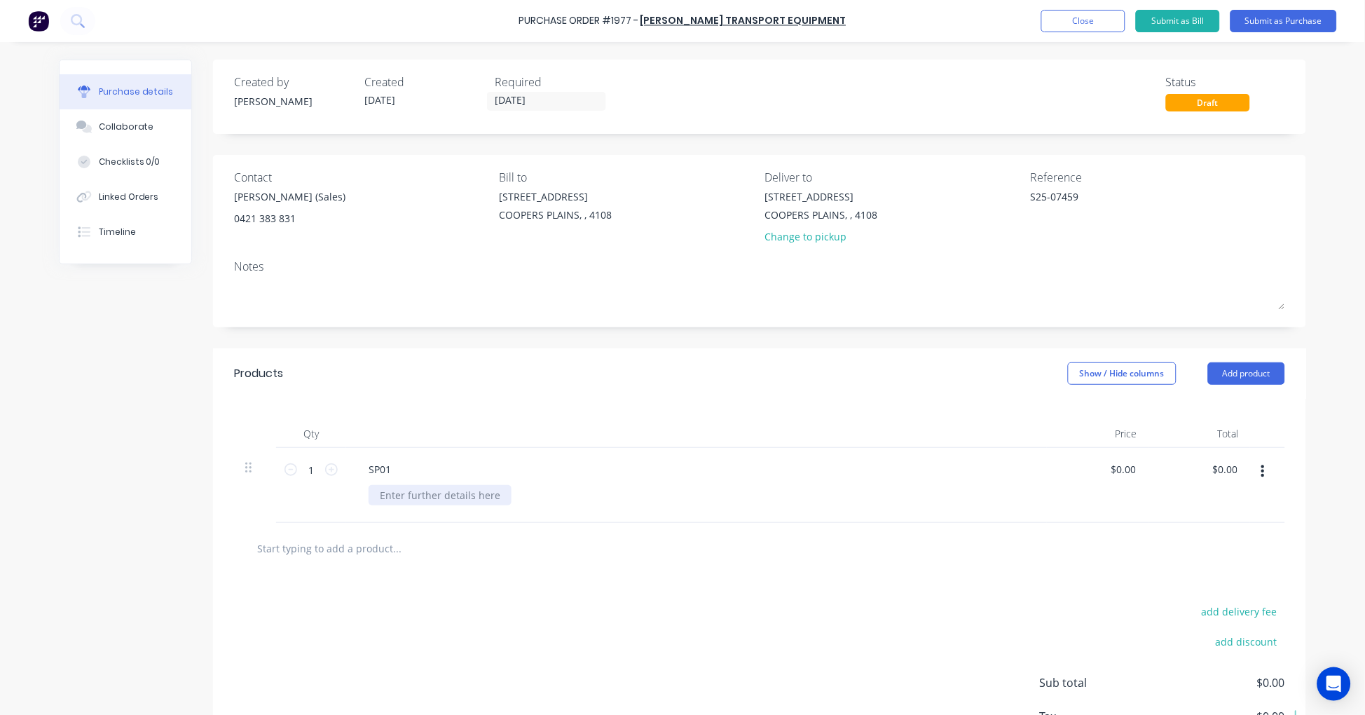
type textarea "x"
click at [401, 495] on div at bounding box center [440, 495] width 143 height 20
paste div
type textarea "x"
type input "0"
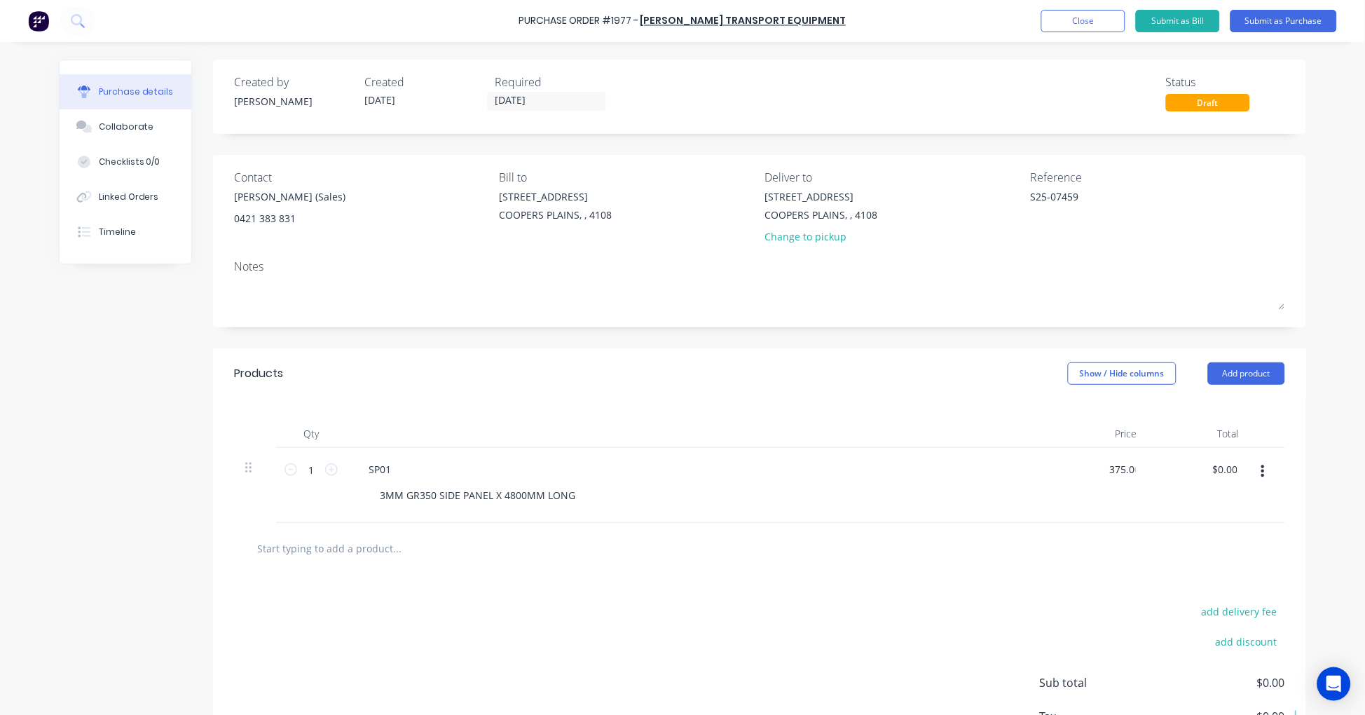
type input "375.00"
type textarea "x"
type input "$375.00"
type input "375.00"
type textarea "x"
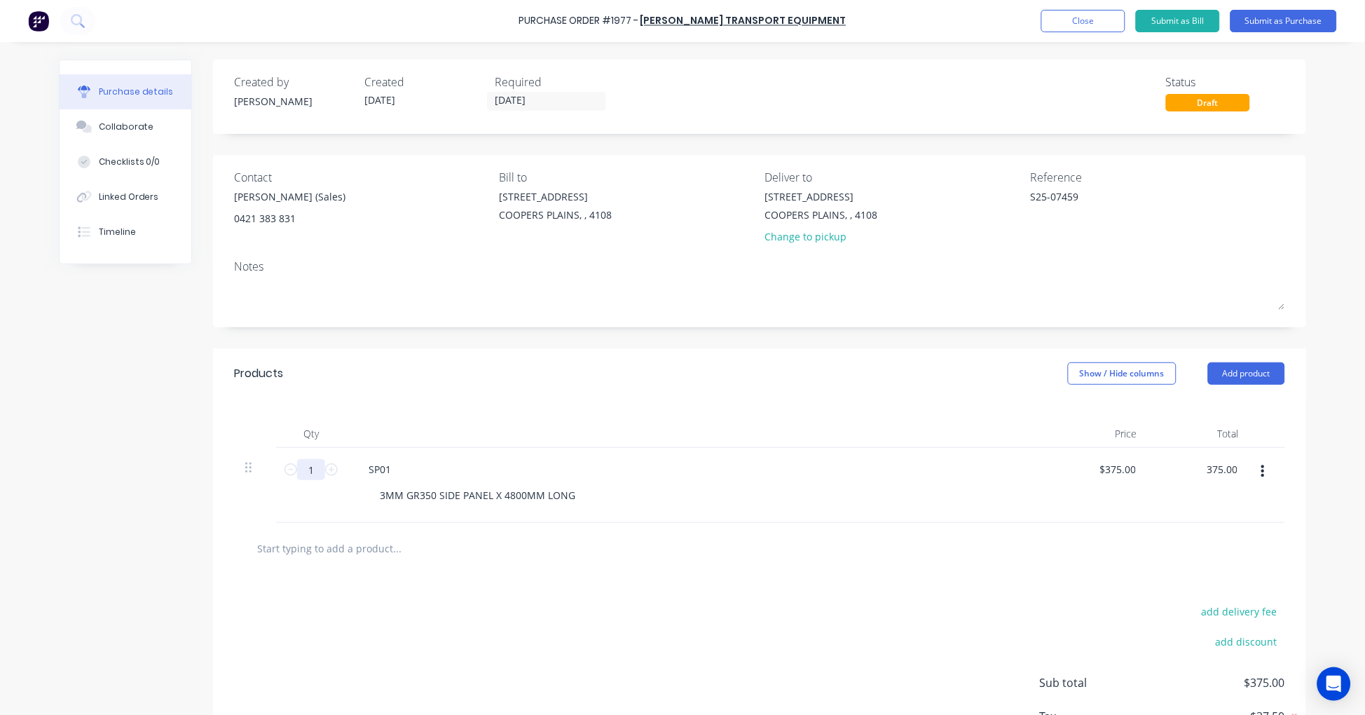
type input "$375.00"
click at [309, 466] on input "1" at bounding box center [311, 469] width 28 height 21
type textarea "x"
type input "2"
type input "$750.00"
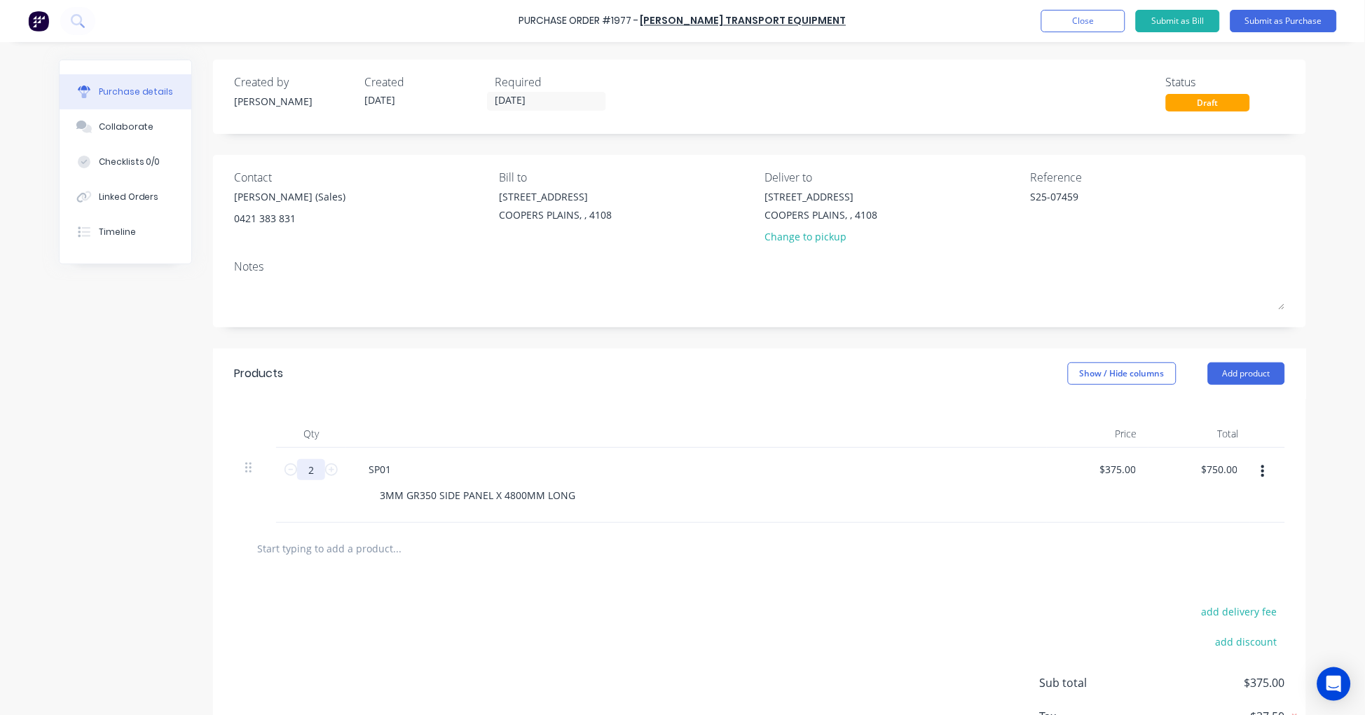
type textarea "x"
type input "2"
click at [1284, 22] on button "Submit as Purchase" at bounding box center [1283, 21] width 106 height 22
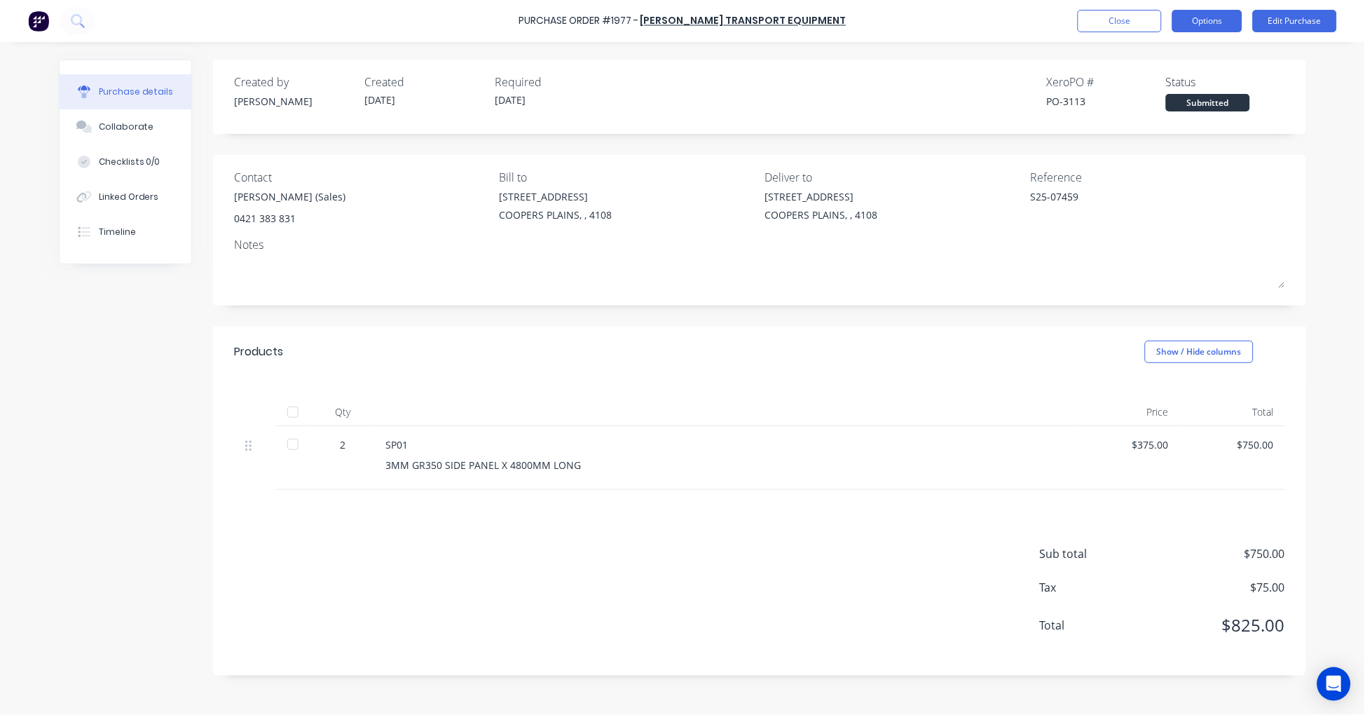
click at [1197, 18] on button "Options" at bounding box center [1207, 21] width 70 height 22
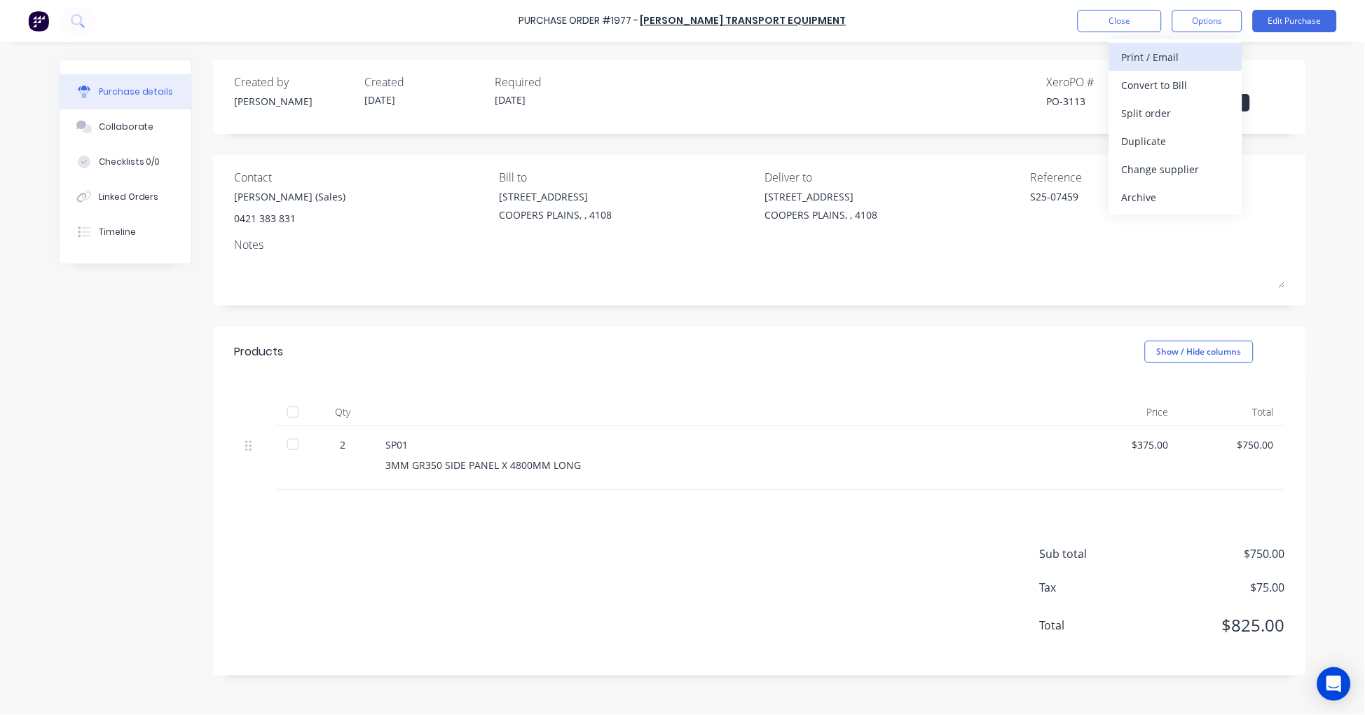
click at [1182, 55] on div "Print / Email" at bounding box center [1176, 57] width 108 height 20
click at [1173, 82] on div "With pricing" at bounding box center [1176, 85] width 108 height 20
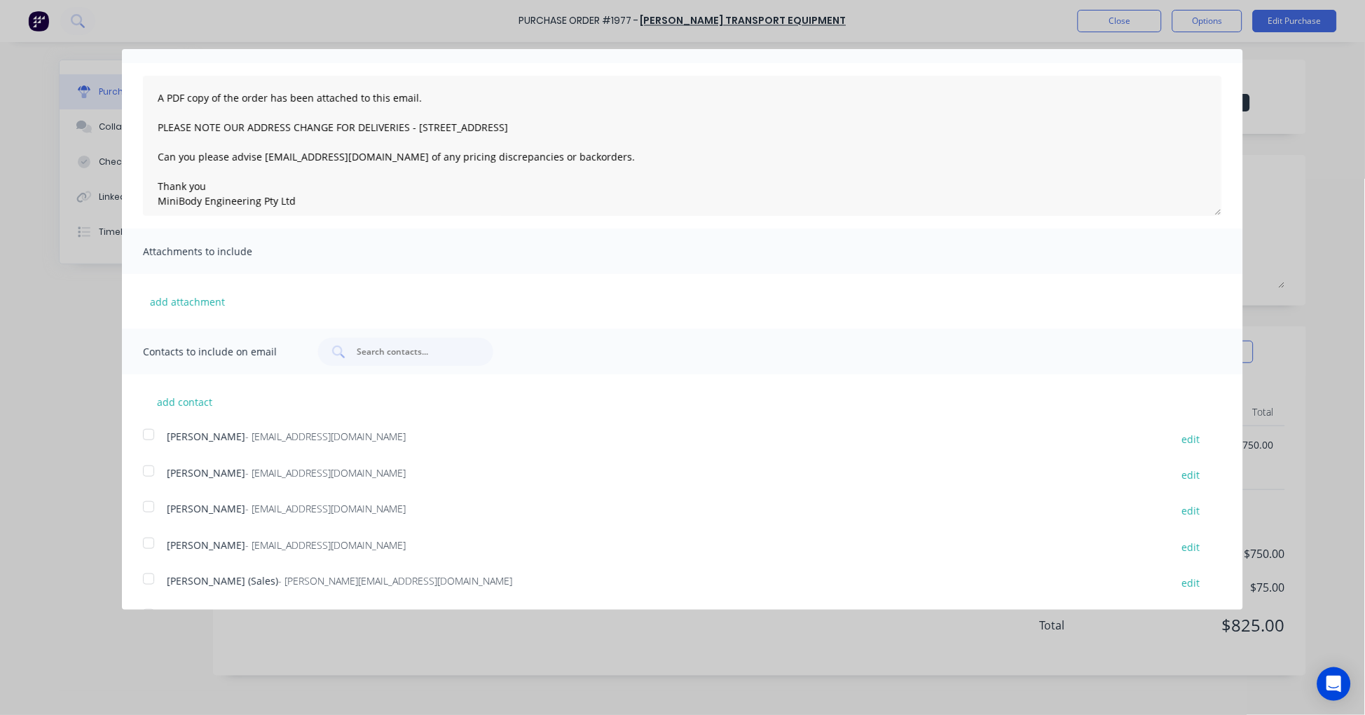
scroll to position [112, 0]
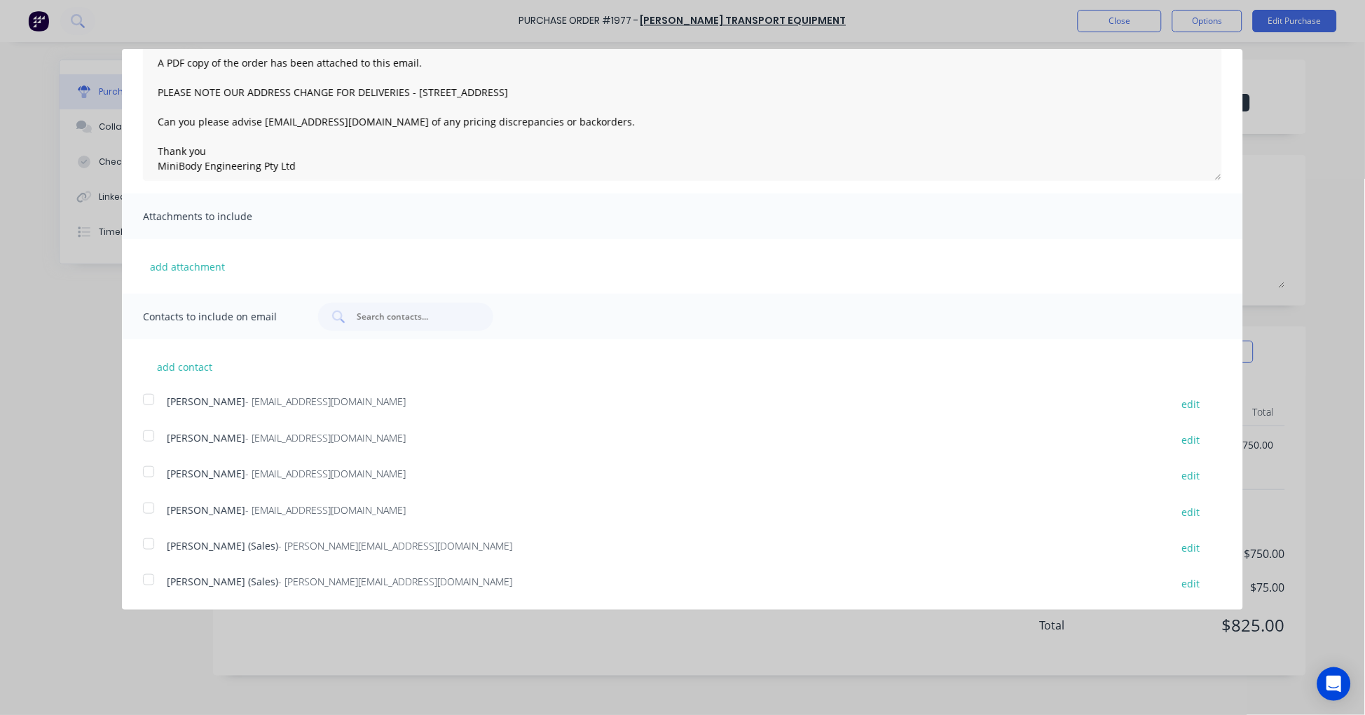
click at [150, 572] on div at bounding box center [149, 579] width 28 height 28
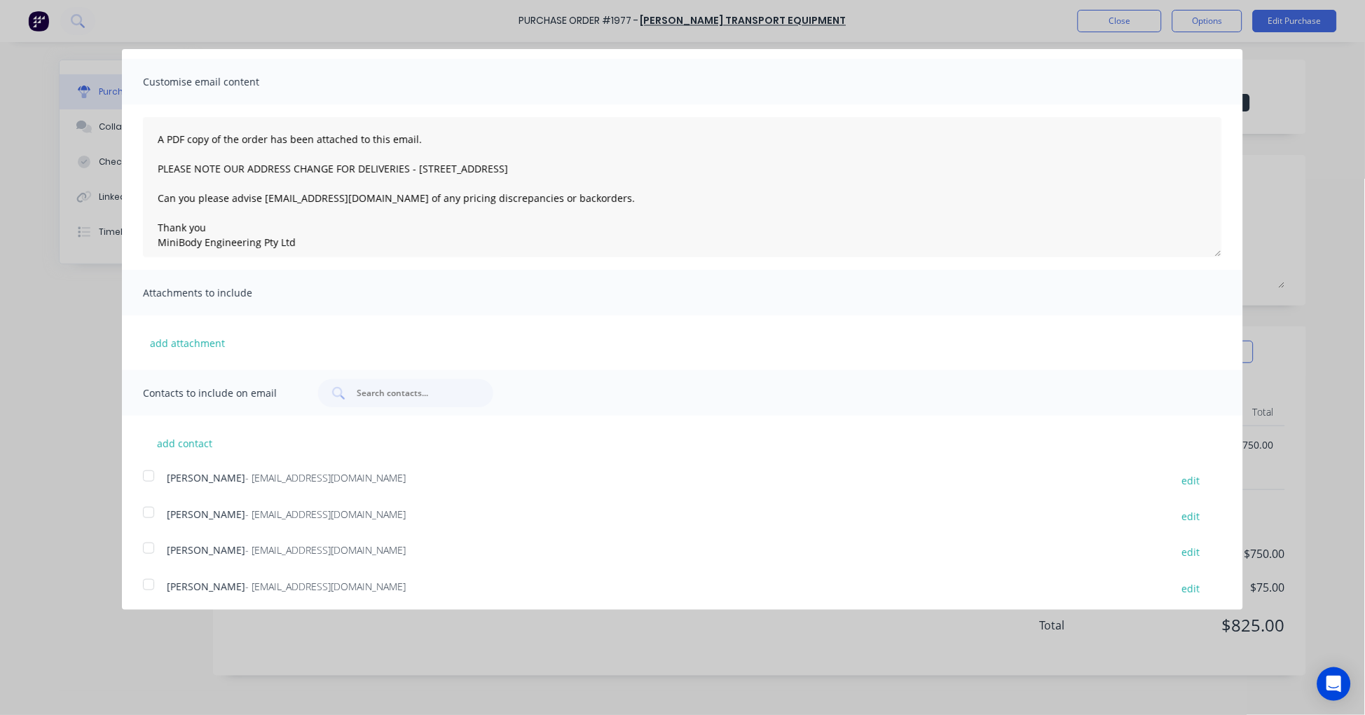
scroll to position [0, 0]
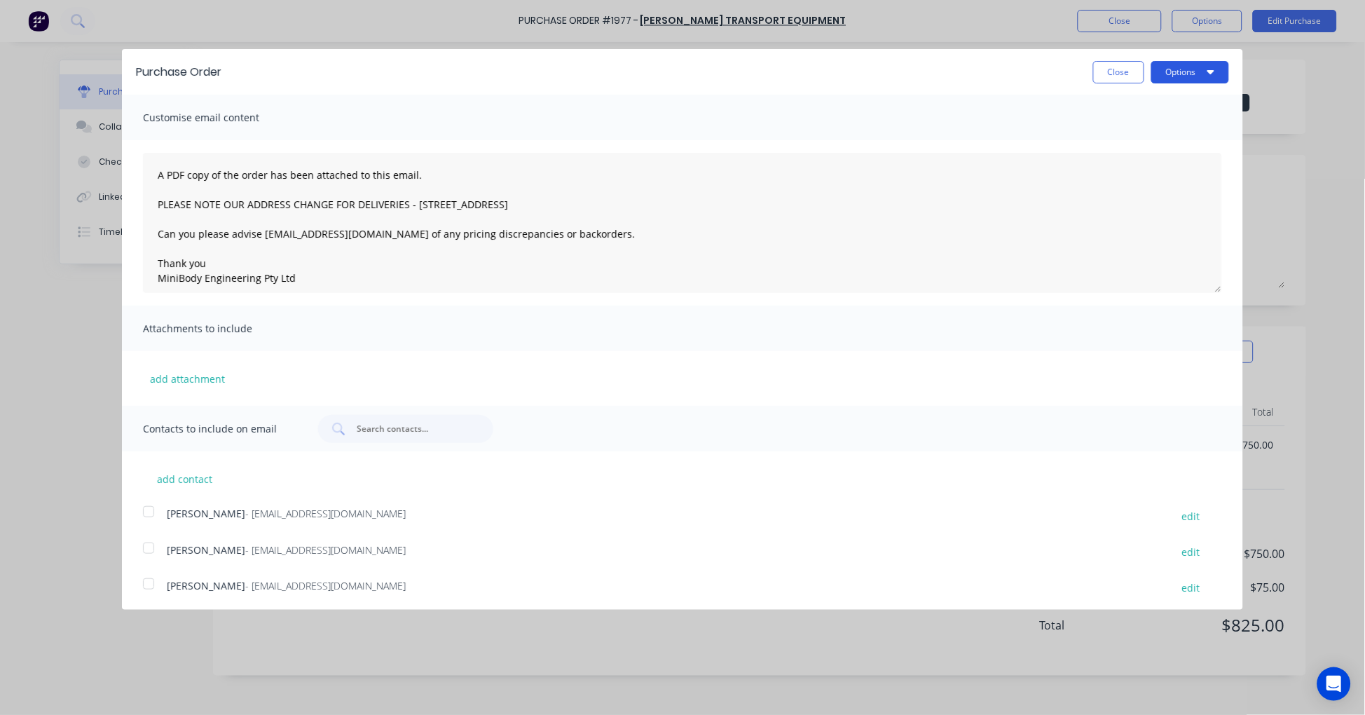
click at [1192, 71] on button "Options" at bounding box center [1190, 72] width 78 height 22
click at [1141, 129] on div "Email" at bounding box center [1162, 135] width 108 height 20
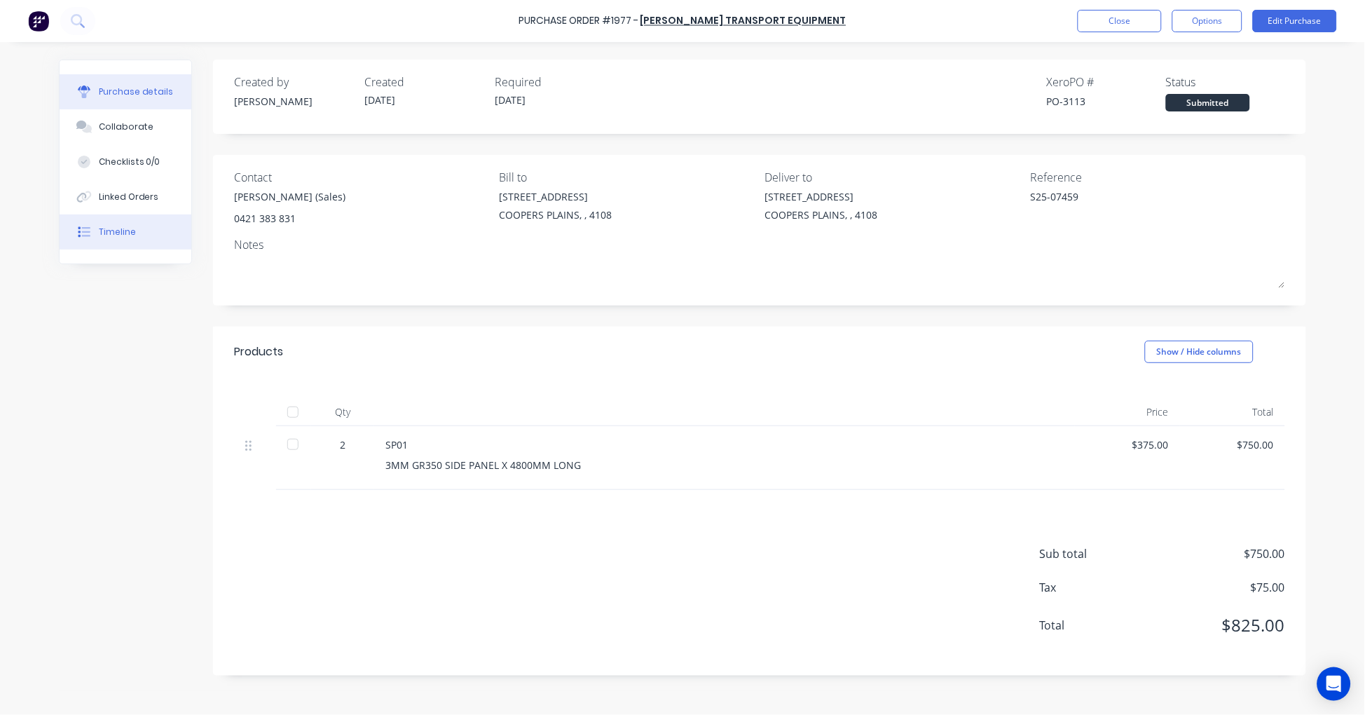
click at [122, 221] on button "Timeline" at bounding box center [126, 231] width 132 height 35
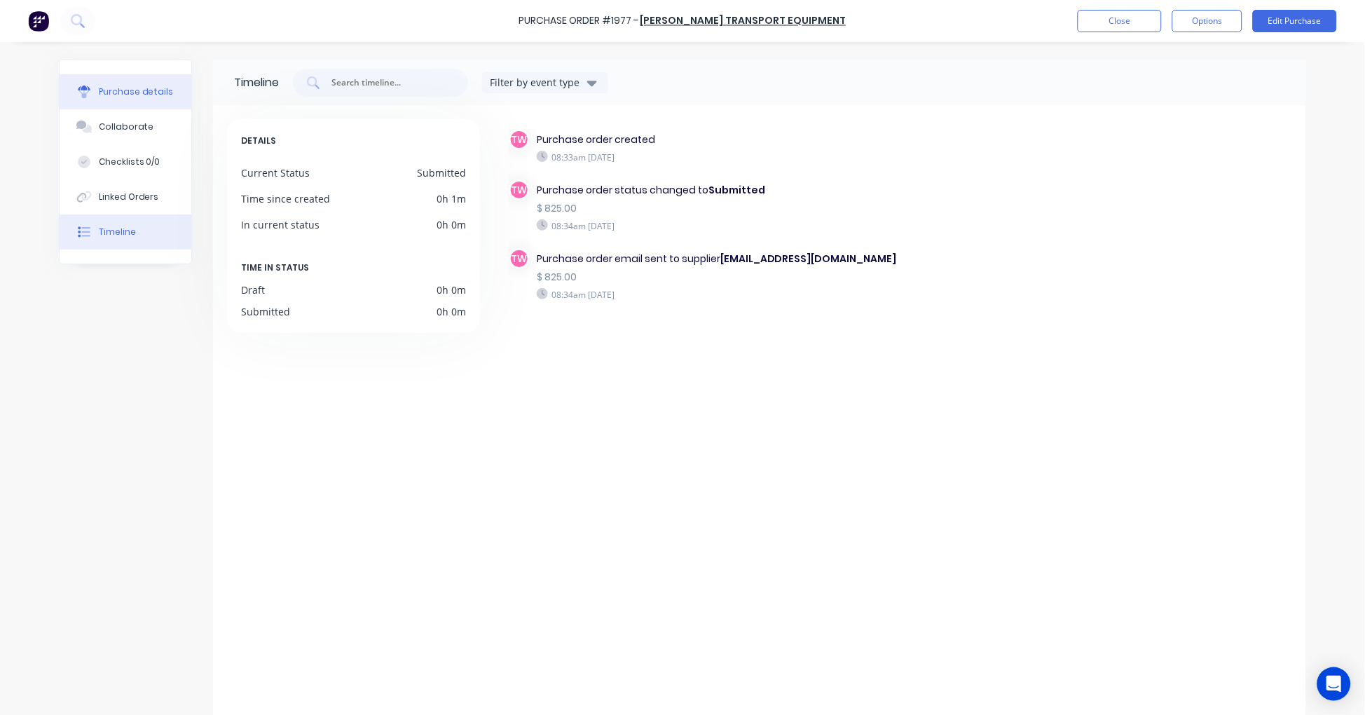
click at [91, 86] on button "Purchase details" at bounding box center [126, 91] width 132 height 35
type textarea "x"
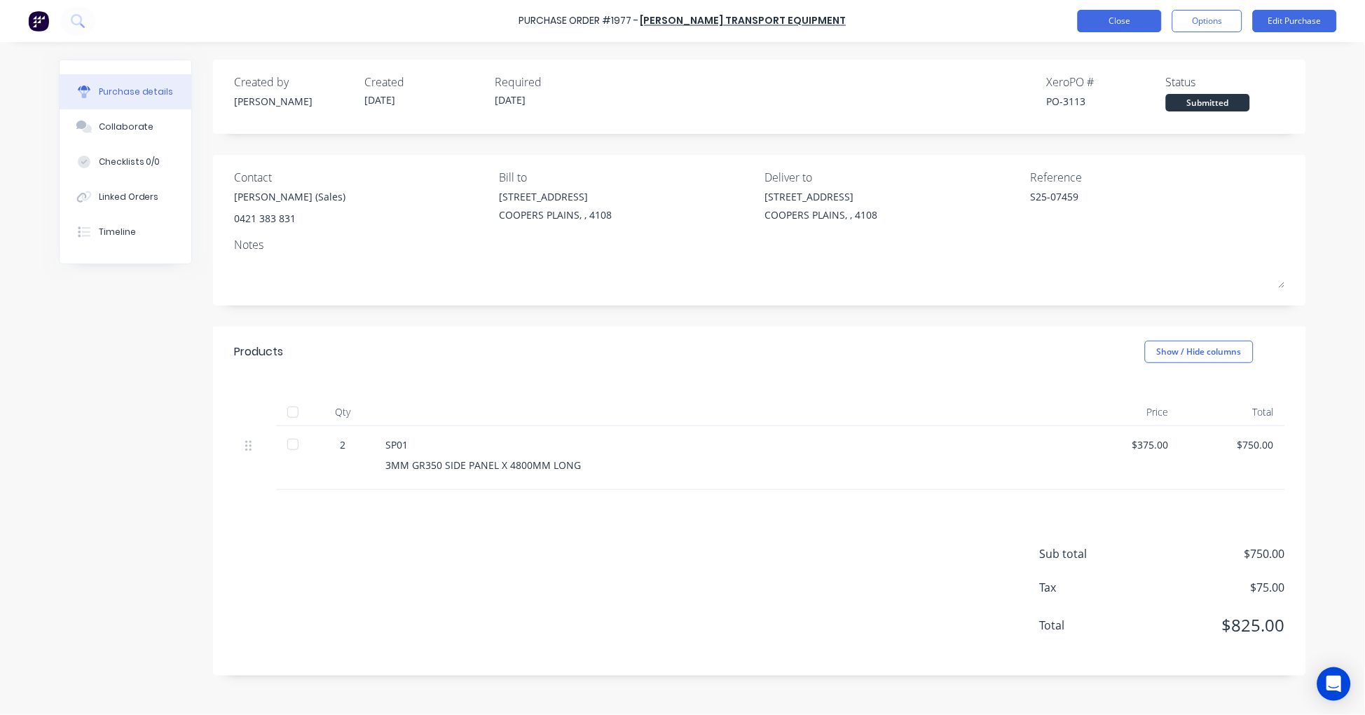
click at [1122, 27] on button "Close" at bounding box center [1120, 21] width 84 height 22
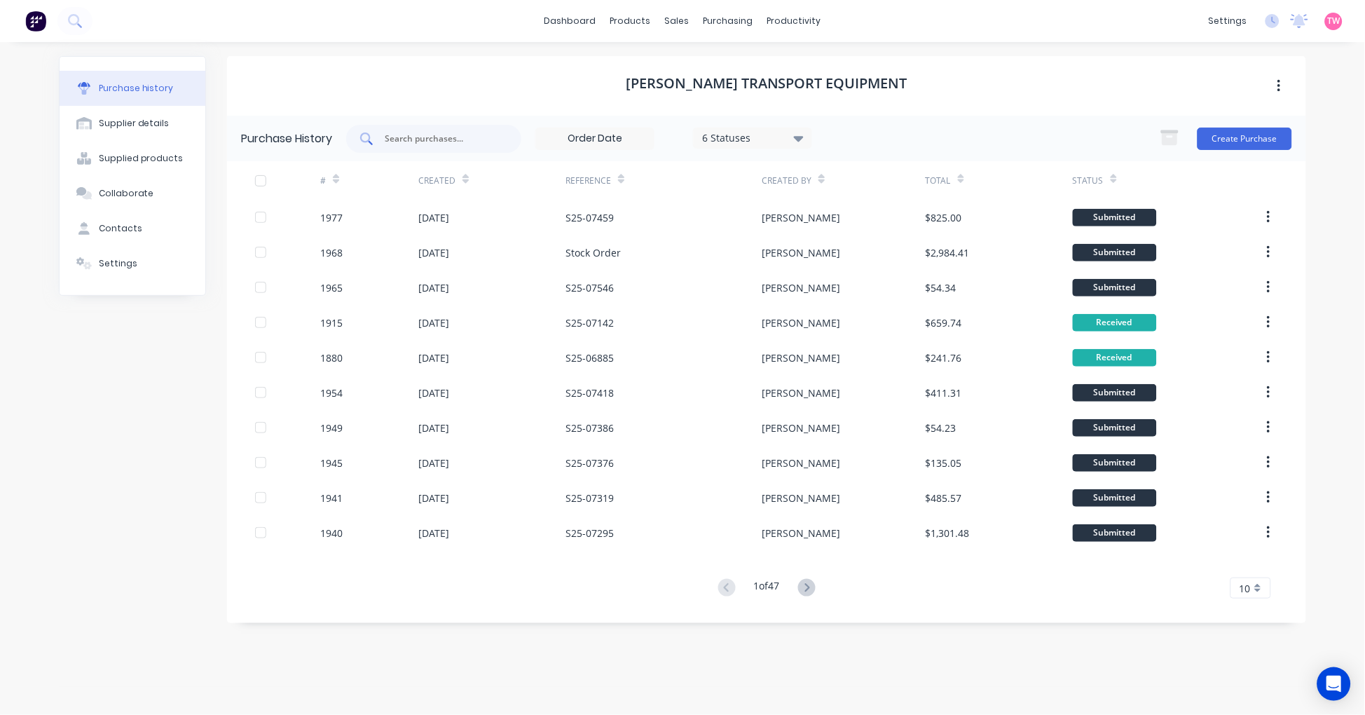
click at [423, 138] on input "text" at bounding box center [441, 139] width 116 height 14
paste input "S25-07466"
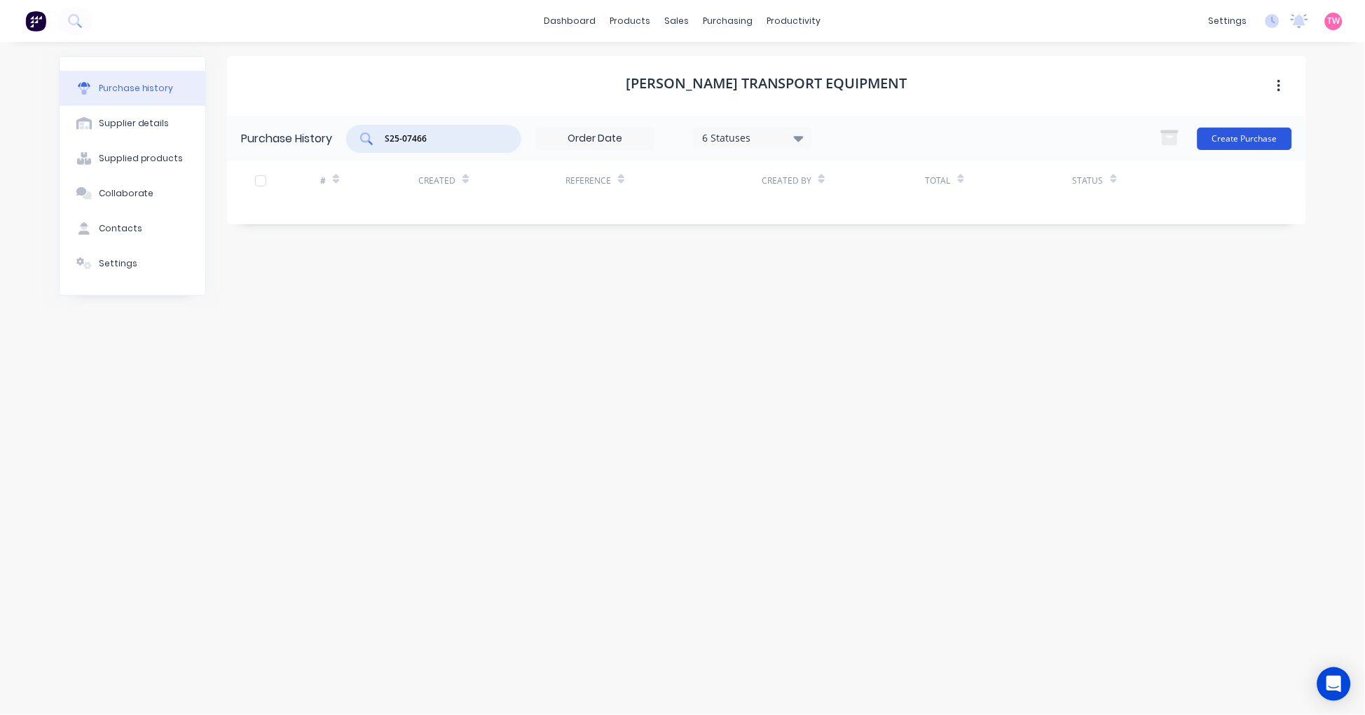
type input "S25-07466"
click at [1253, 139] on button "Create Purchase" at bounding box center [1244, 139] width 95 height 22
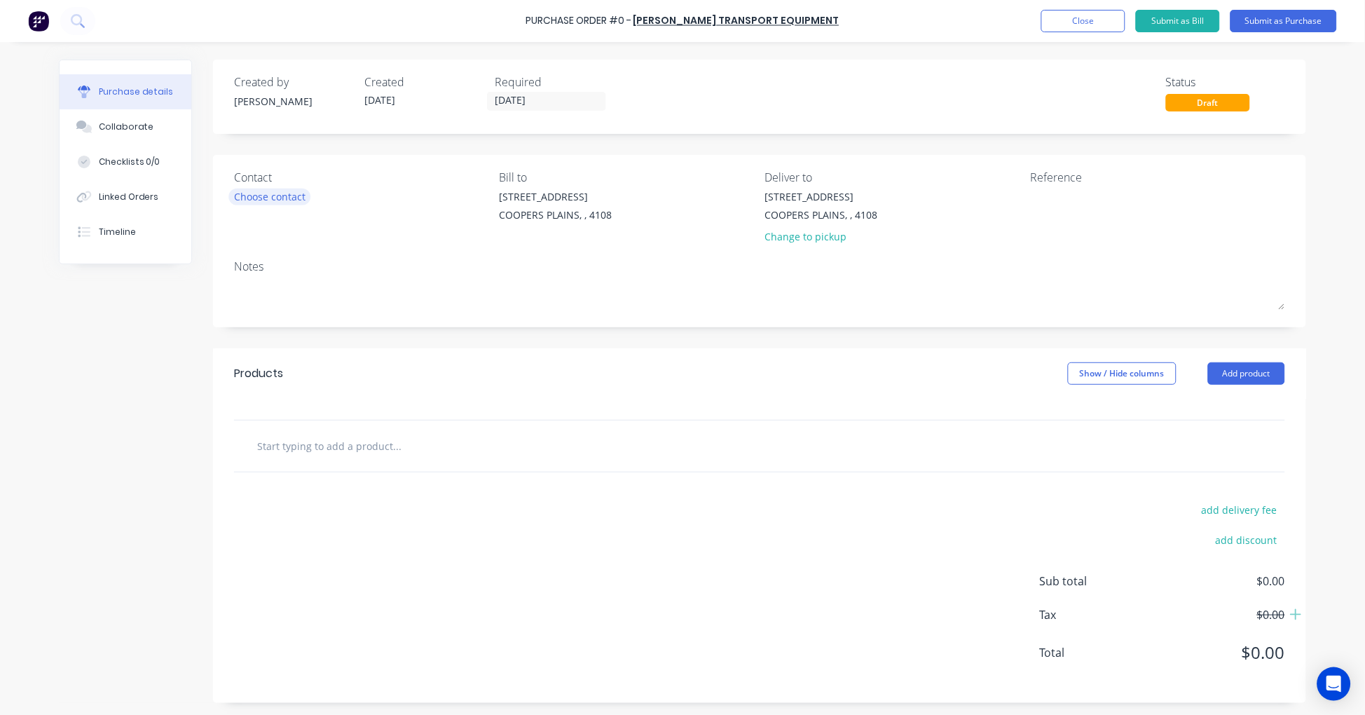
click at [266, 194] on div "Choose contact" at bounding box center [269, 196] width 71 height 15
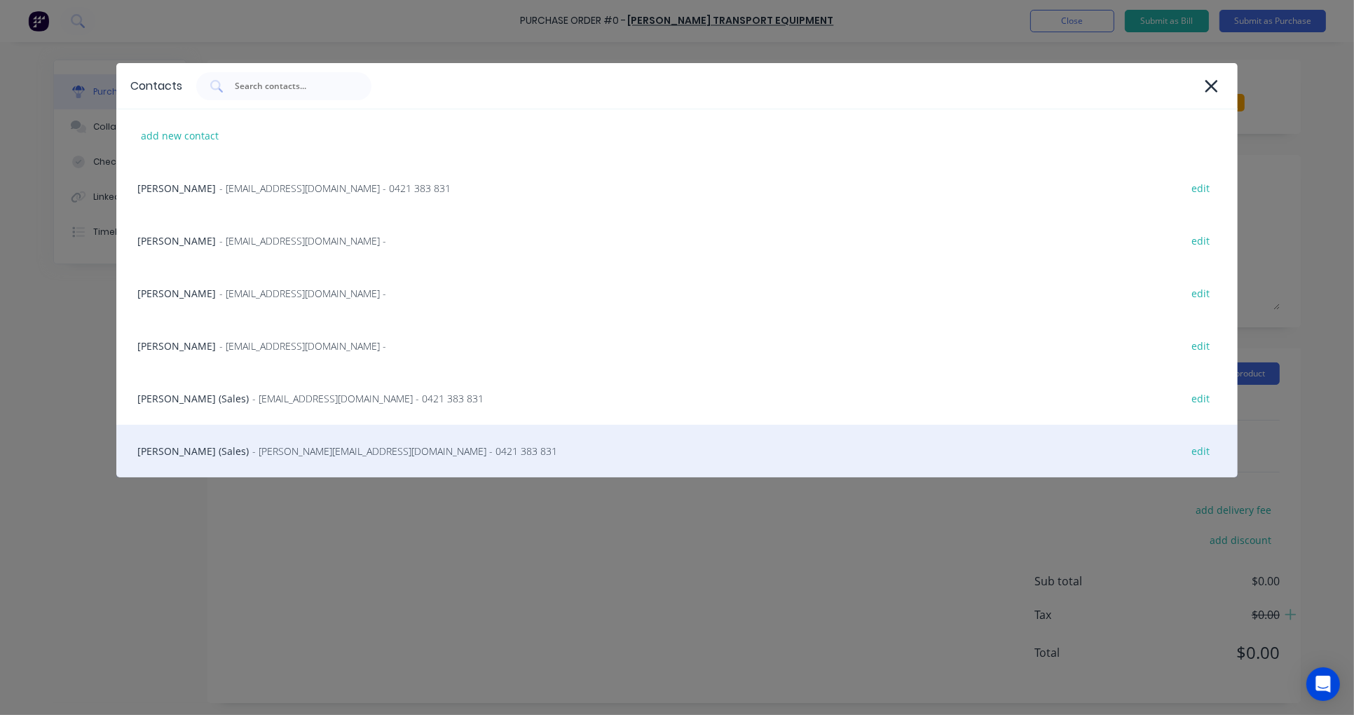
click at [198, 456] on div "[PERSON_NAME] (Sales) - [PERSON_NAME][EMAIL_ADDRESS][DOMAIN_NAME] - 0421 383 83…" at bounding box center [676, 451] width 1121 height 53
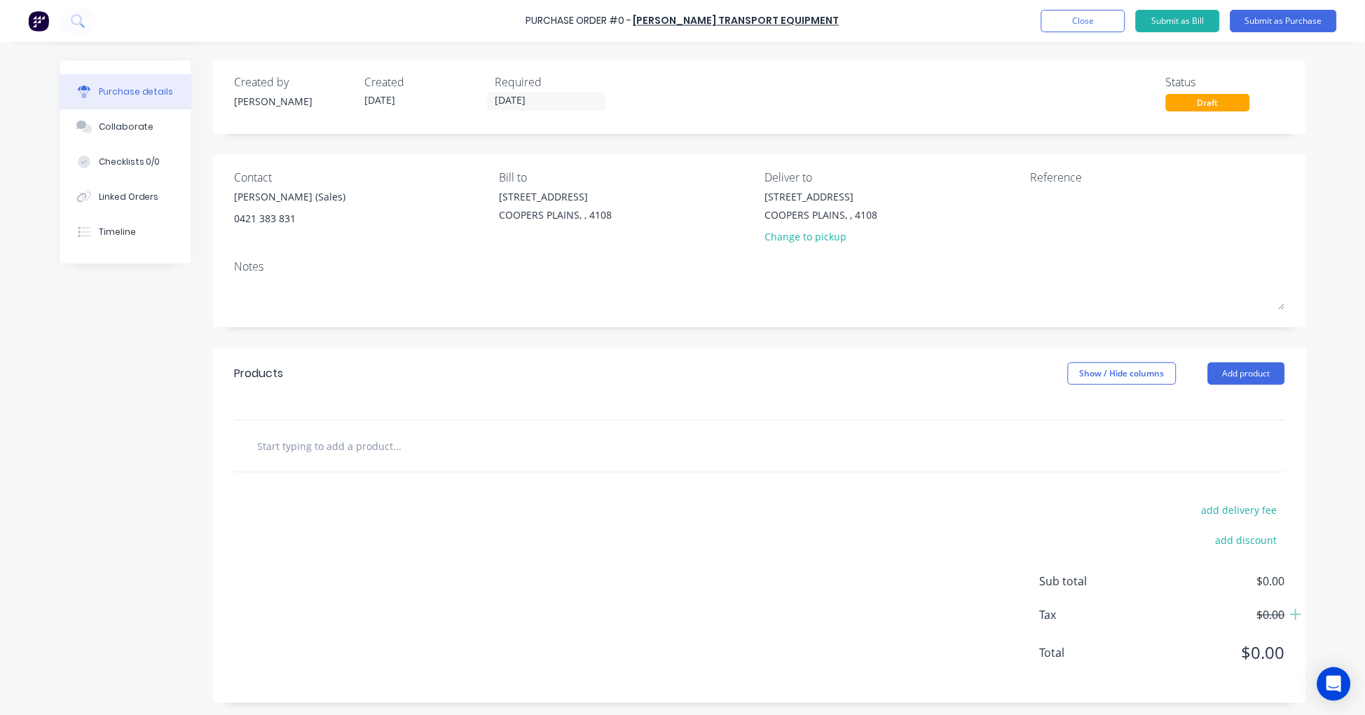
click at [331, 451] on input "text" at bounding box center [396, 446] width 280 height 28
paste input "HTL008"
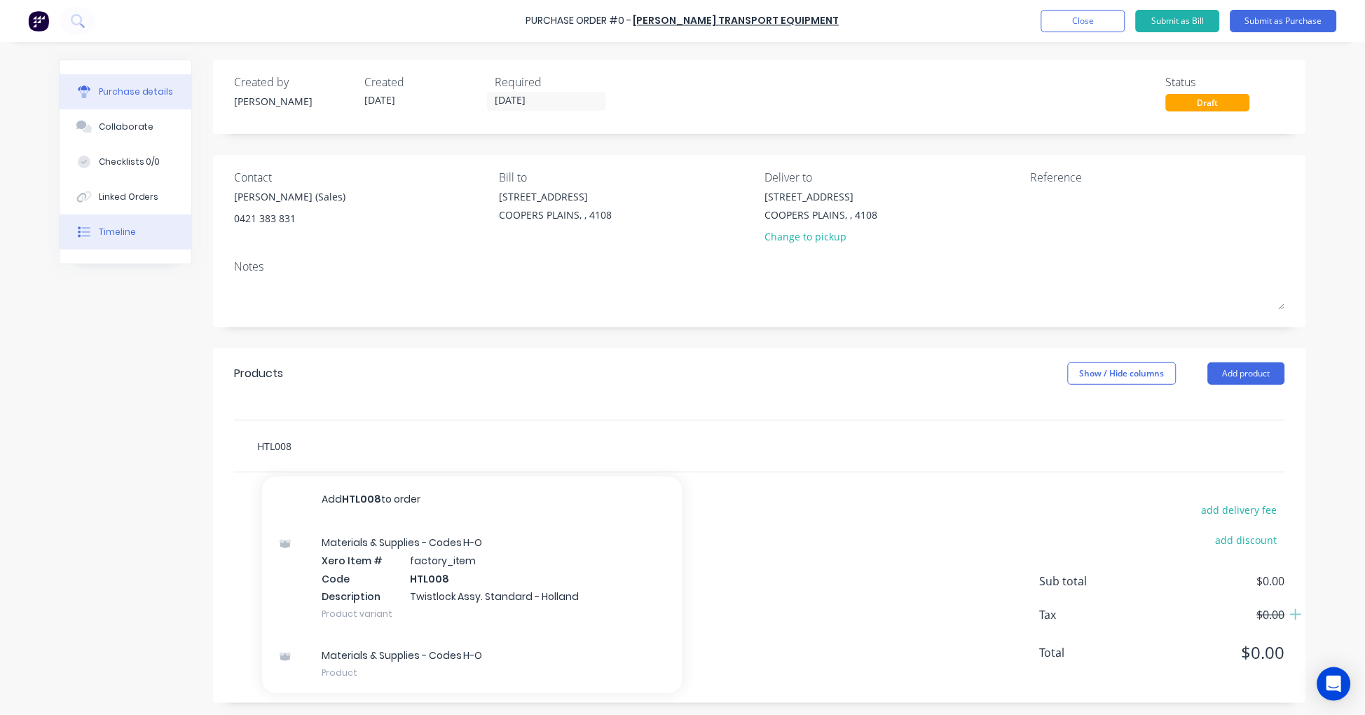
type input "HTL008"
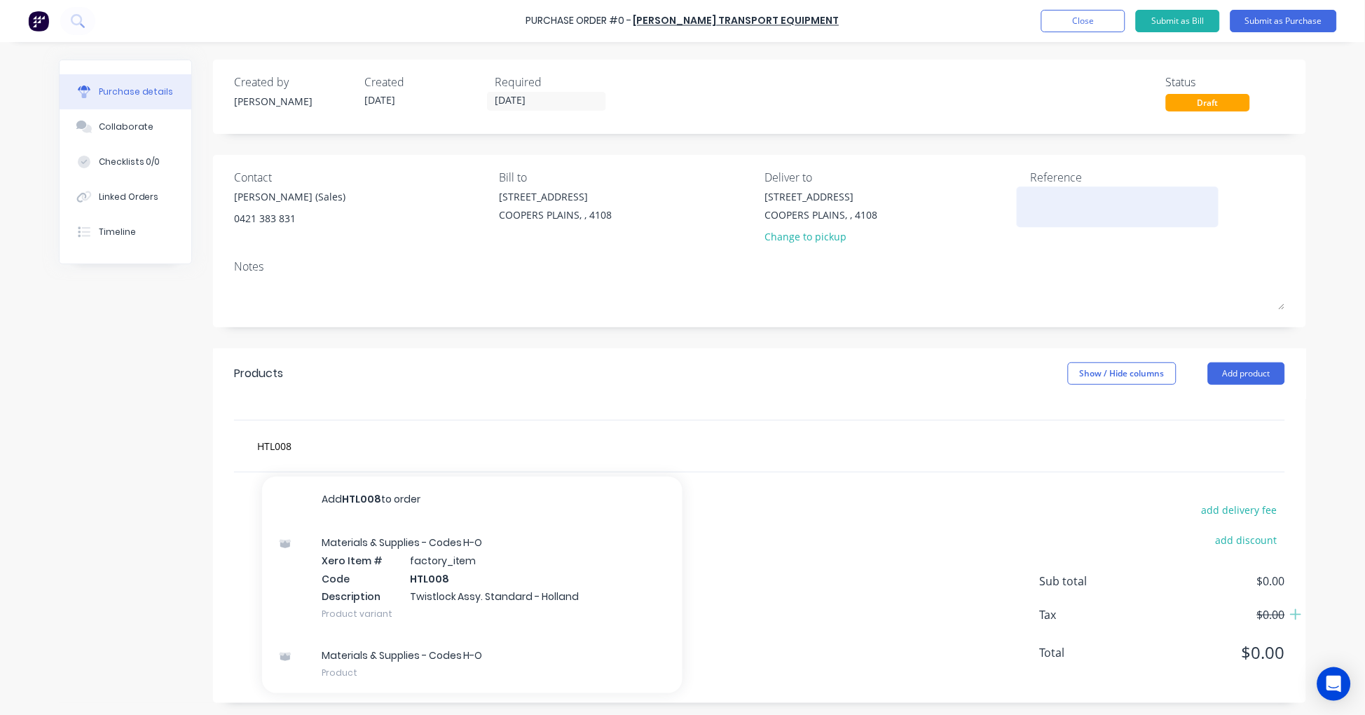
click at [1073, 208] on textarea at bounding box center [1117, 205] width 175 height 32
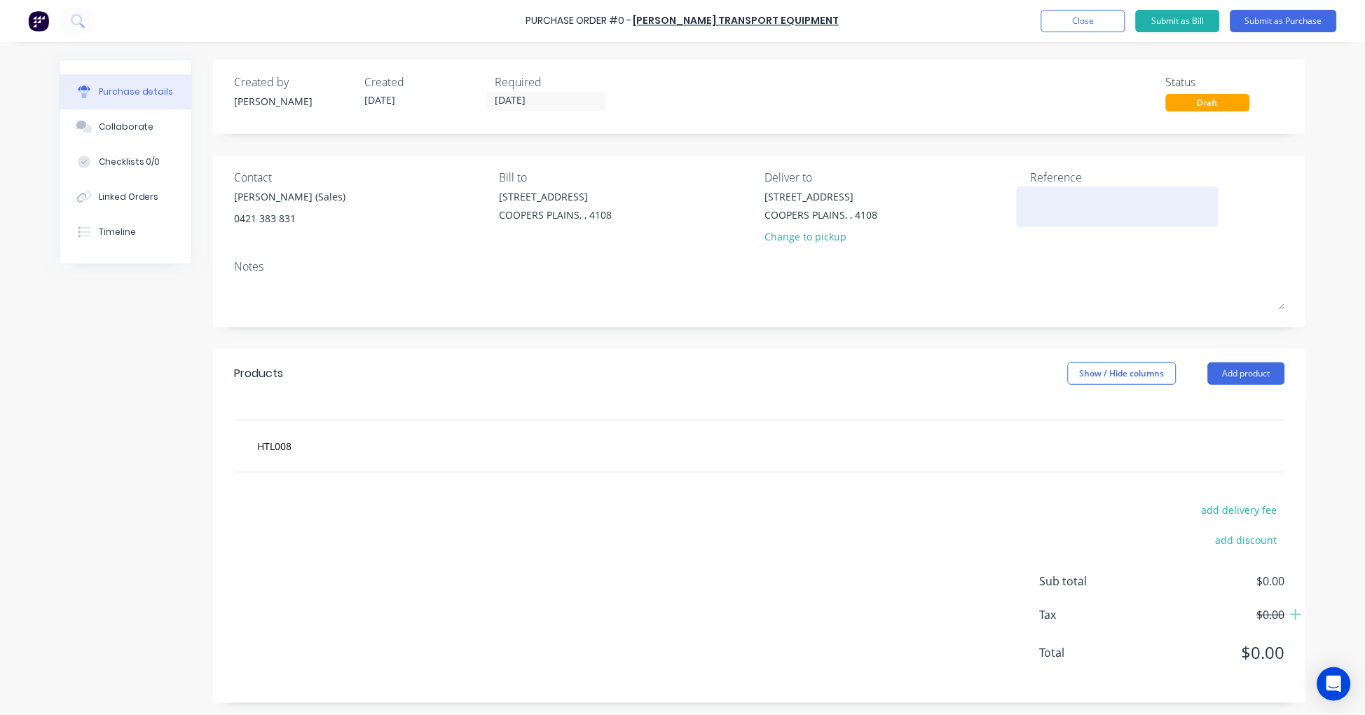
paste textarea "S25-07466"
type textarea "S25-07466"
type textarea "x"
type textarea "S25-07466"
click at [285, 432] on div "HTL008" at bounding box center [759, 445] width 1051 height 51
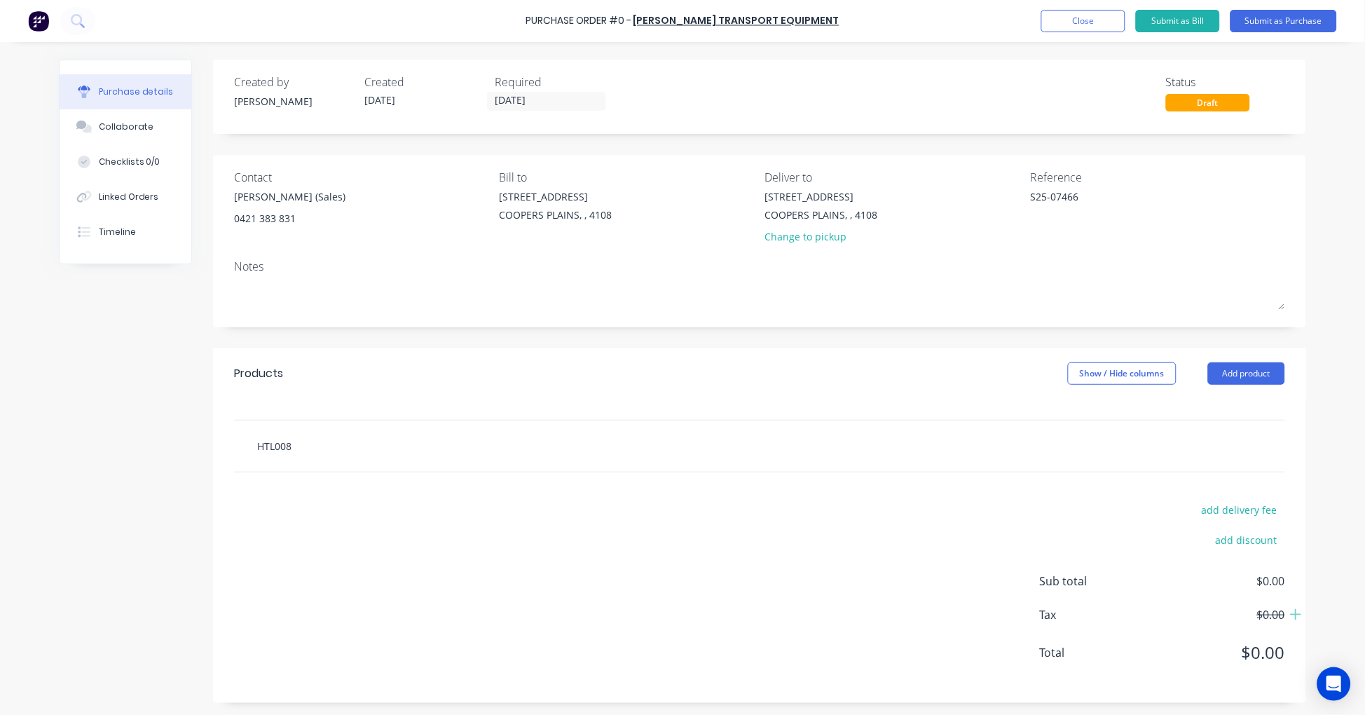
click at [284, 443] on input "HTL008" at bounding box center [396, 446] width 280 height 28
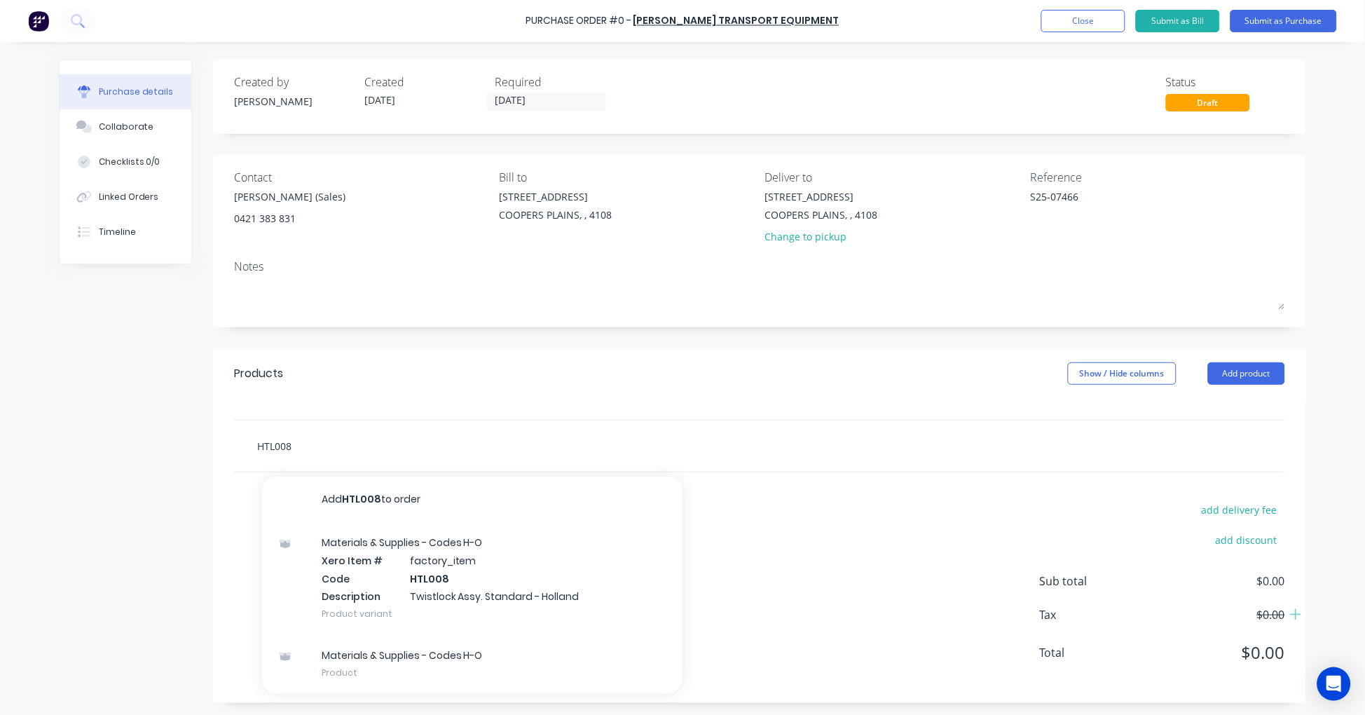
click at [284, 443] on input "HTL008" at bounding box center [396, 446] width 280 height 28
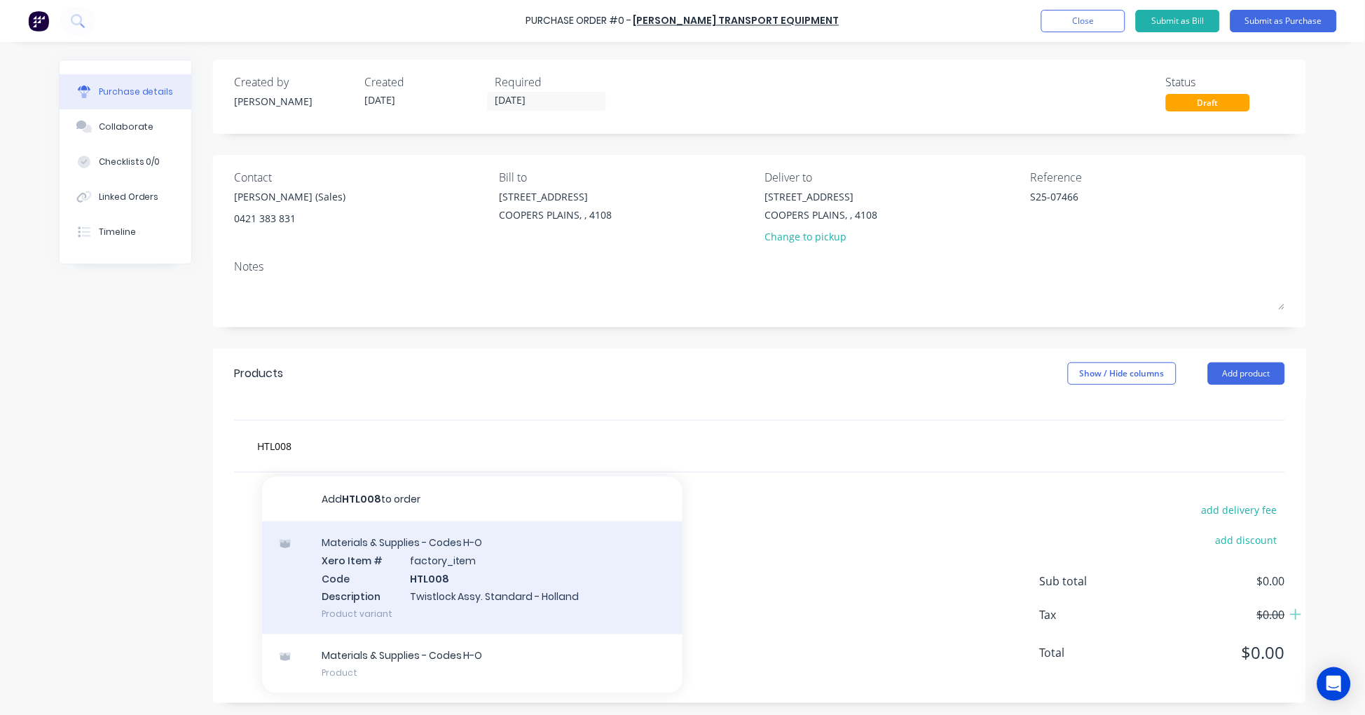
click at [474, 594] on div "Materials & Supplies - Codes H-O Xero Item # factory_item Code HTL008 Descripti…" at bounding box center [472, 577] width 420 height 113
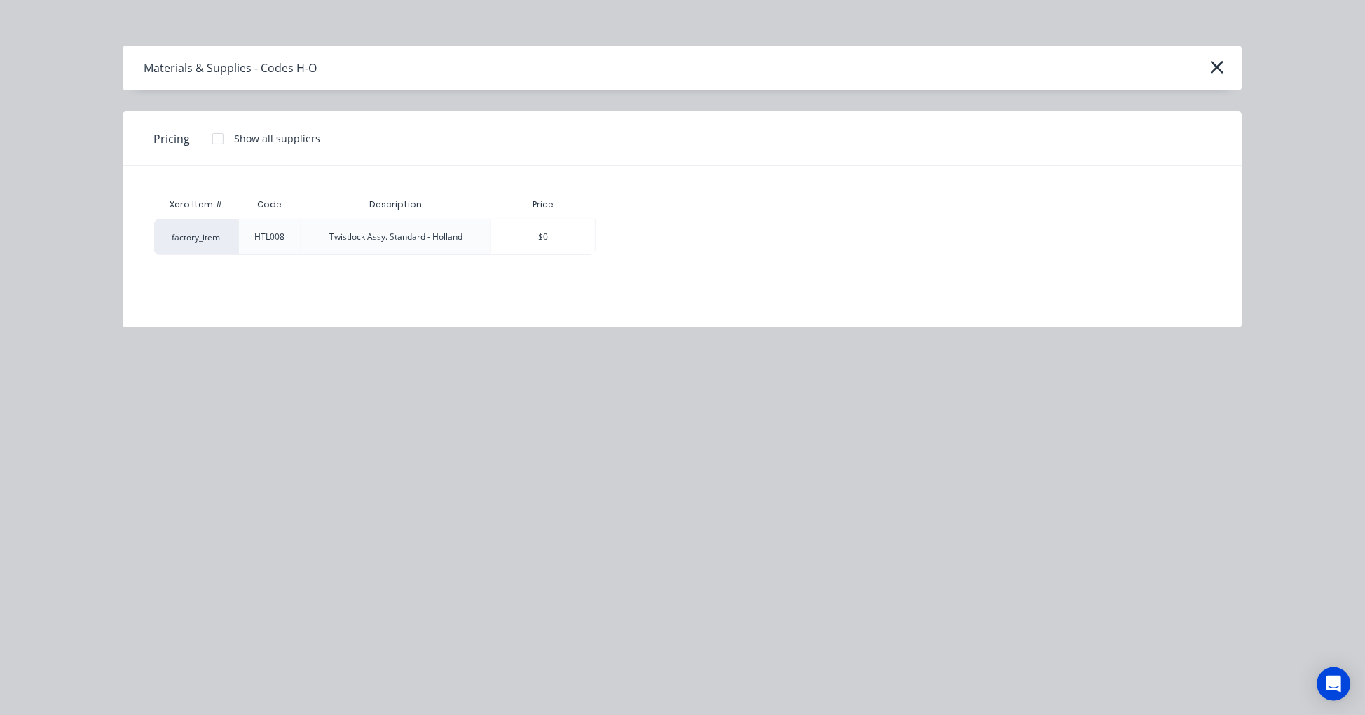
click at [214, 142] on div at bounding box center [218, 139] width 28 height 28
click at [638, 240] on div "$97.88" at bounding box center [644, 236] width 97 height 35
type textarea "x"
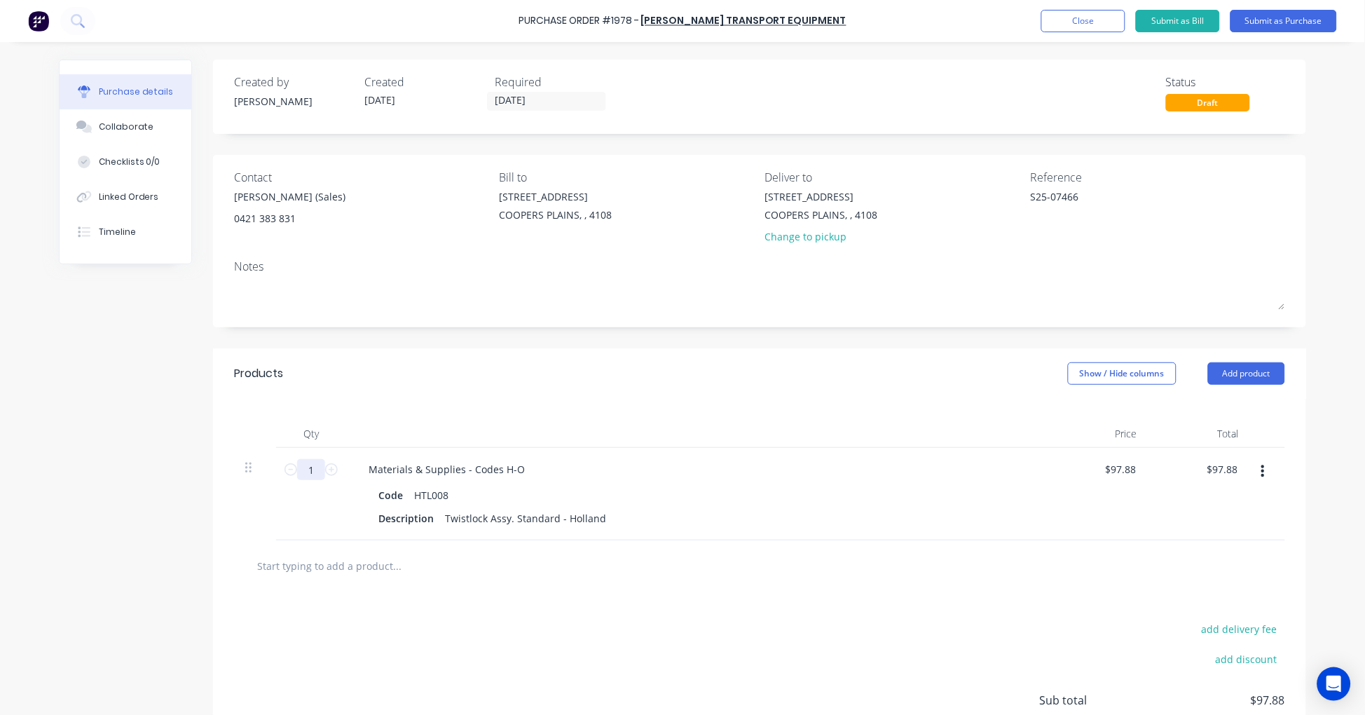
click at [303, 467] on input "1" at bounding box center [311, 469] width 28 height 21
type textarea "x"
type input "4"
type input "$391.52"
type textarea "x"
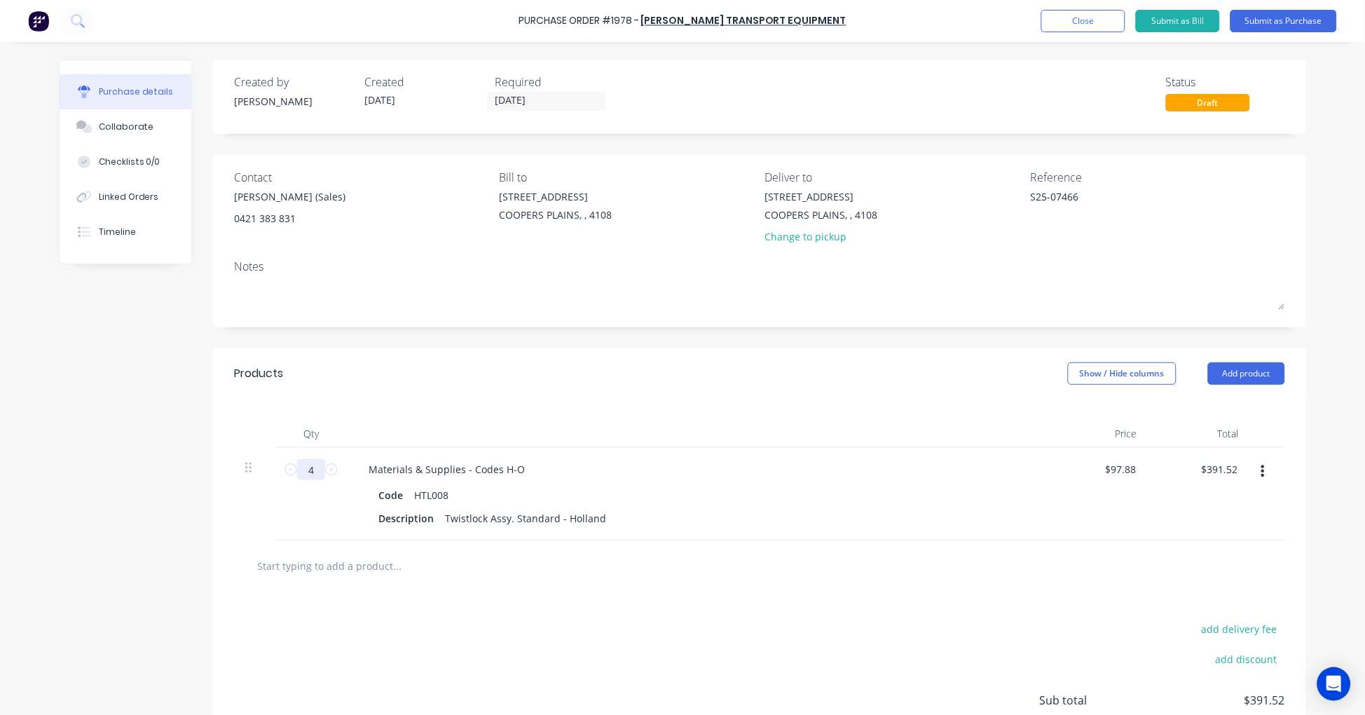
type input "4"
click at [1277, 25] on button "Submit as Purchase" at bounding box center [1283, 21] width 106 height 22
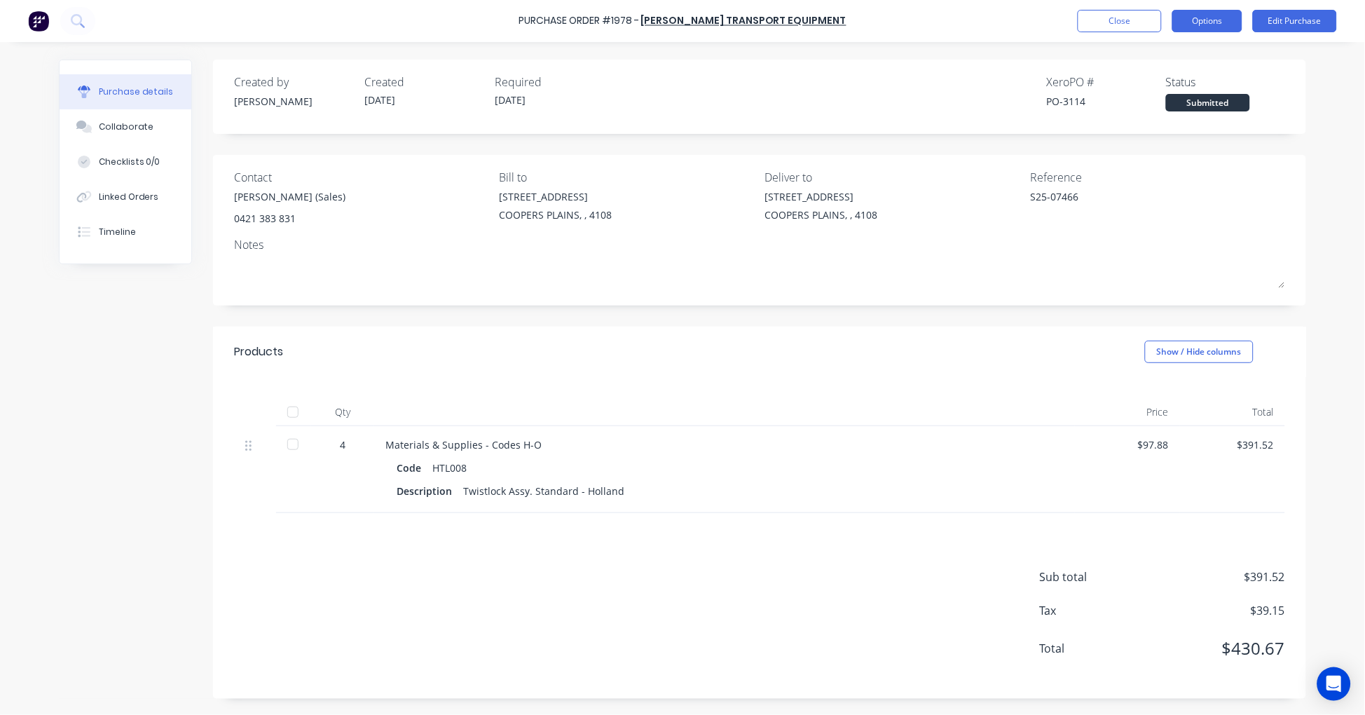
click at [1220, 14] on button "Options" at bounding box center [1207, 21] width 70 height 22
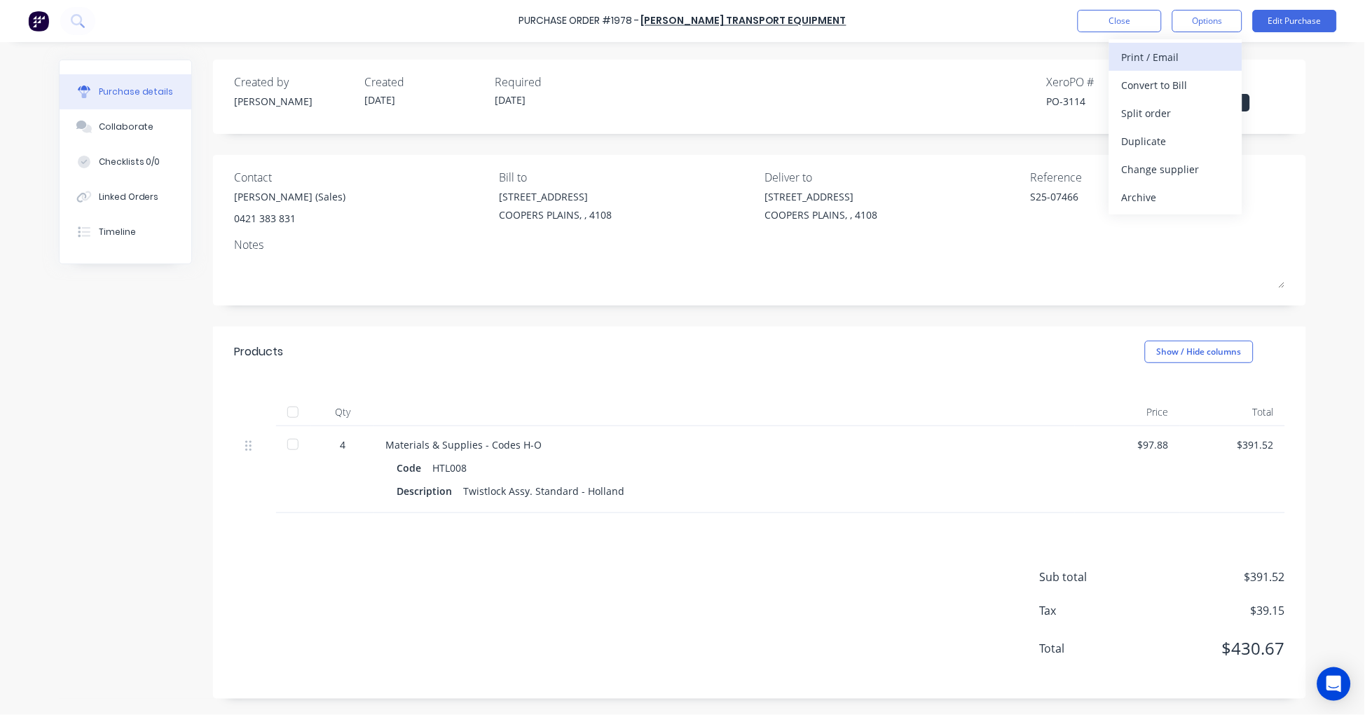
click at [1178, 49] on div "Print / Email" at bounding box center [1176, 57] width 108 height 20
click at [1164, 92] on div "With pricing" at bounding box center [1176, 85] width 108 height 20
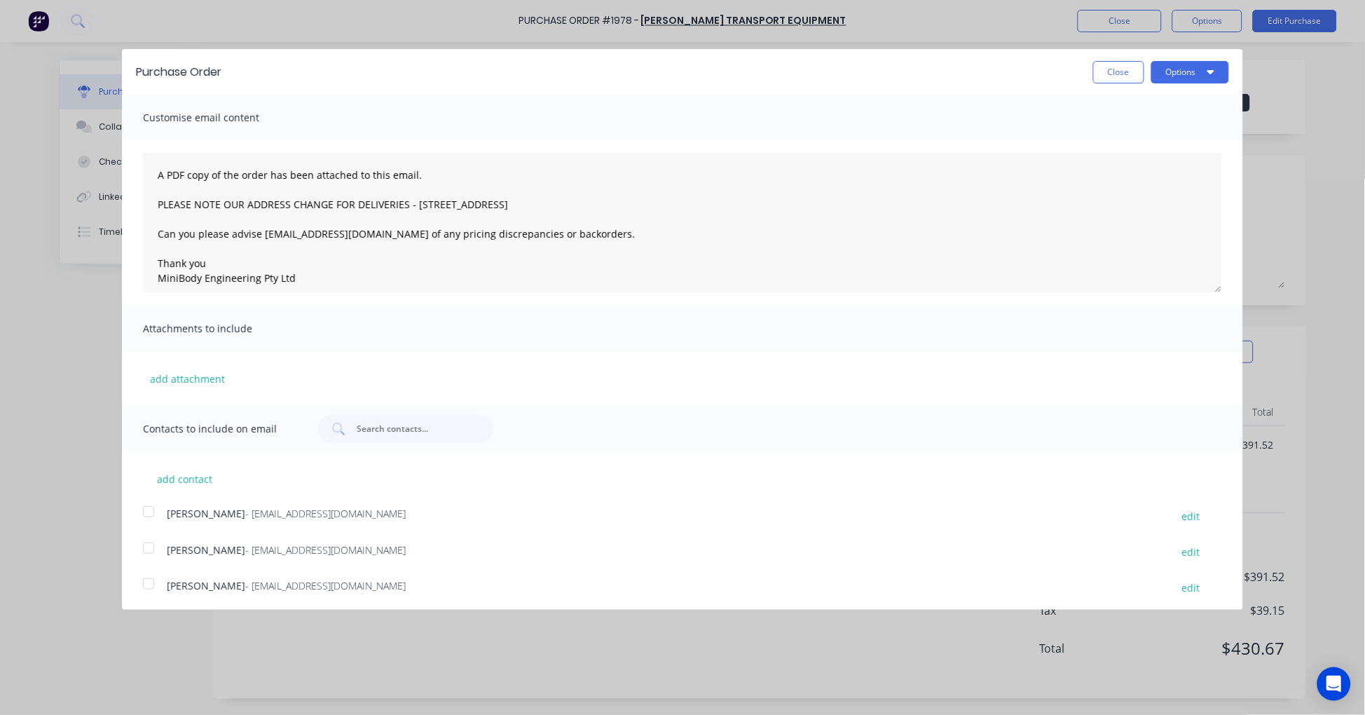
scroll to position [112, 0]
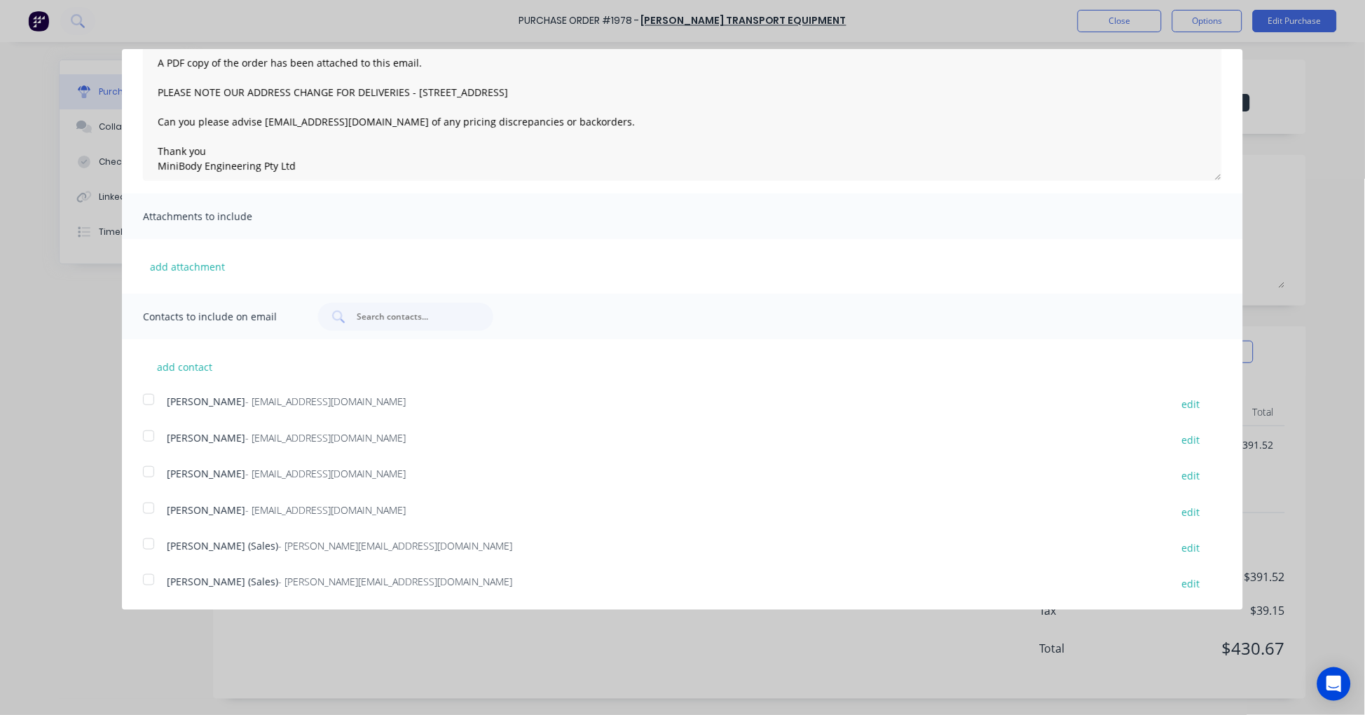
click at [144, 579] on div at bounding box center [149, 579] width 28 height 28
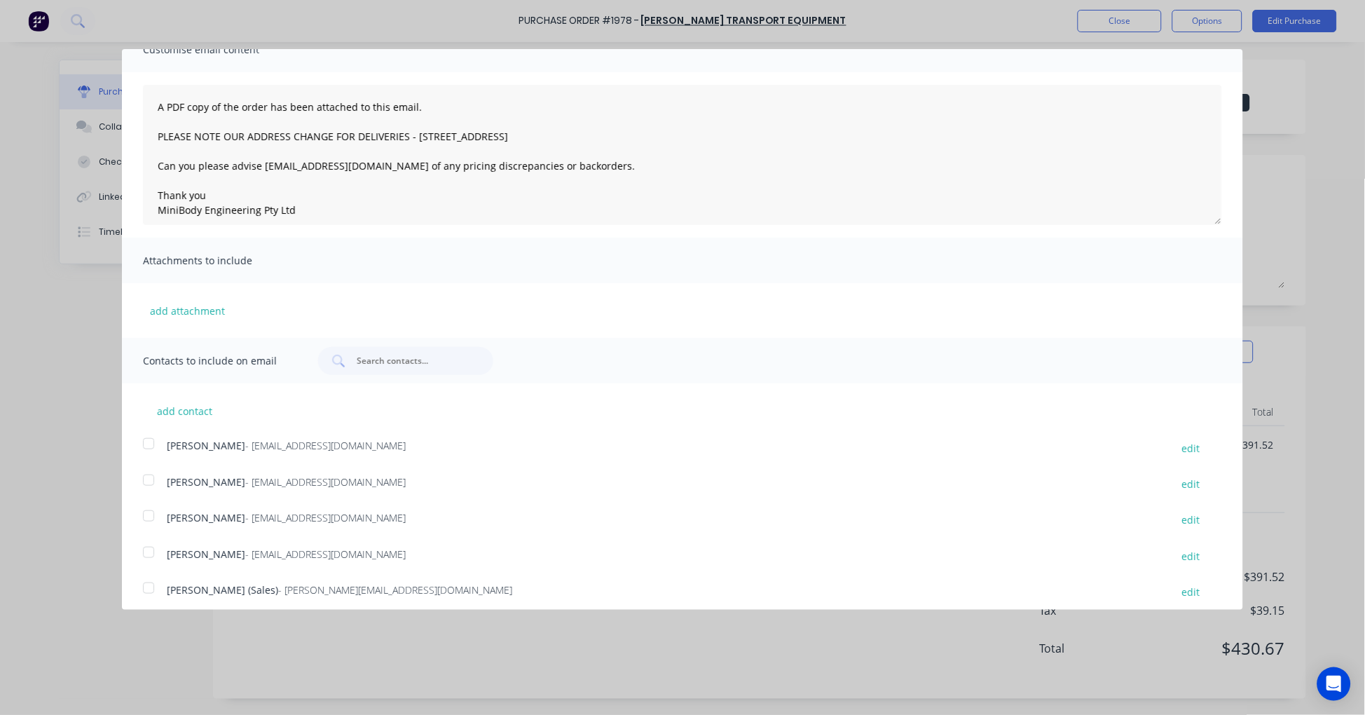
scroll to position [0, 0]
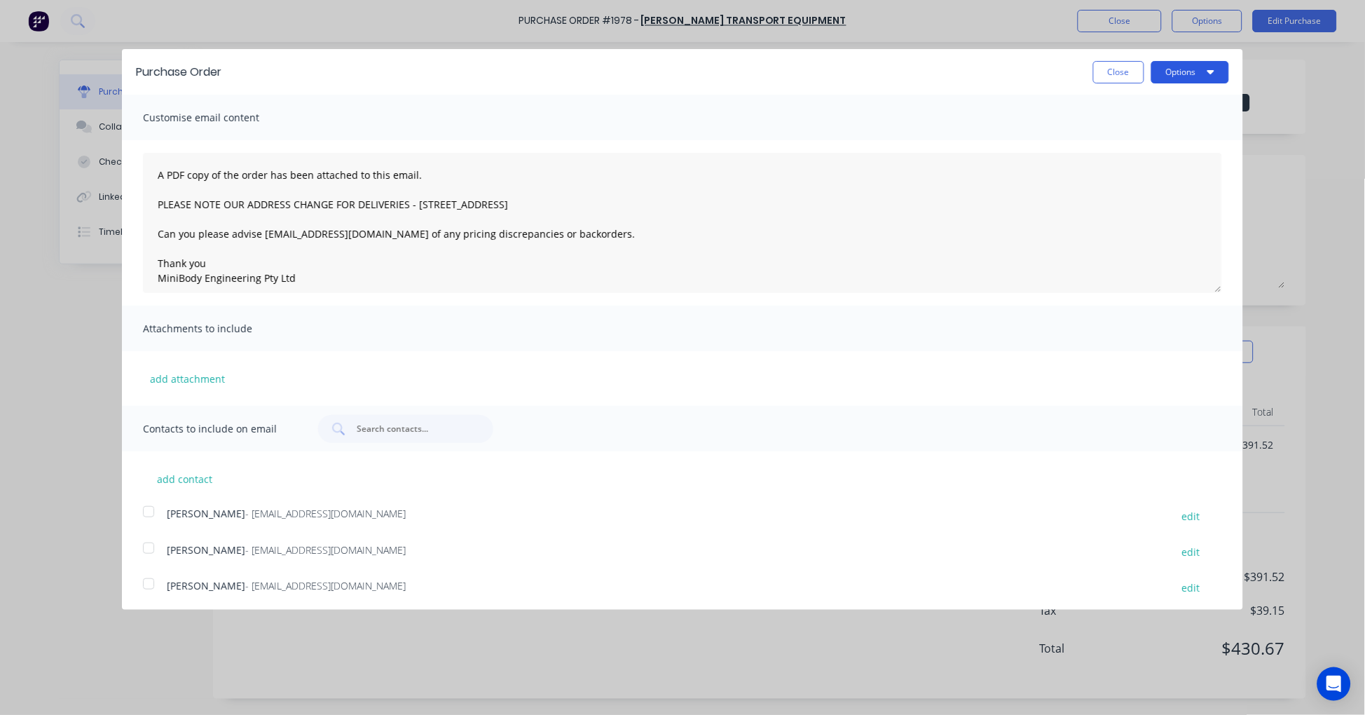
click at [1163, 67] on button "Options" at bounding box center [1190, 72] width 78 height 22
click at [1139, 135] on div "Email" at bounding box center [1162, 135] width 108 height 20
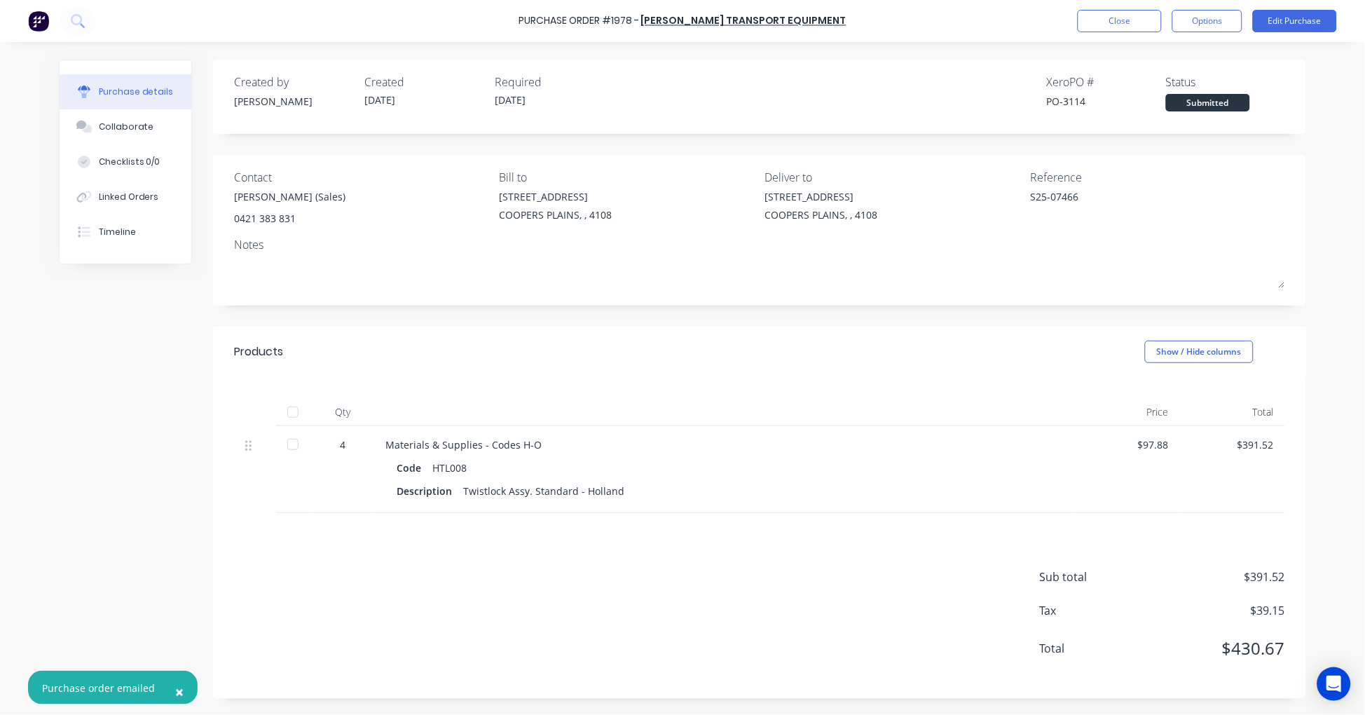
type textarea "x"
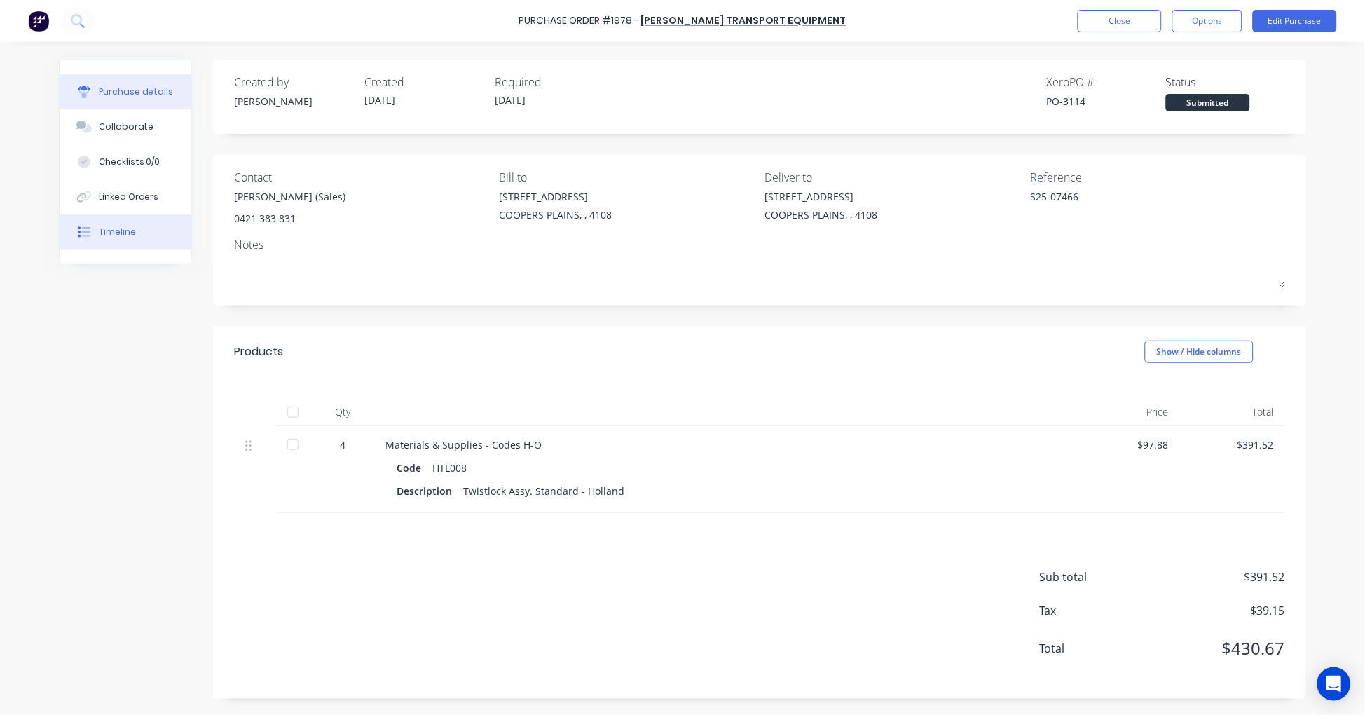
click at [136, 230] on button "Timeline" at bounding box center [126, 231] width 132 height 35
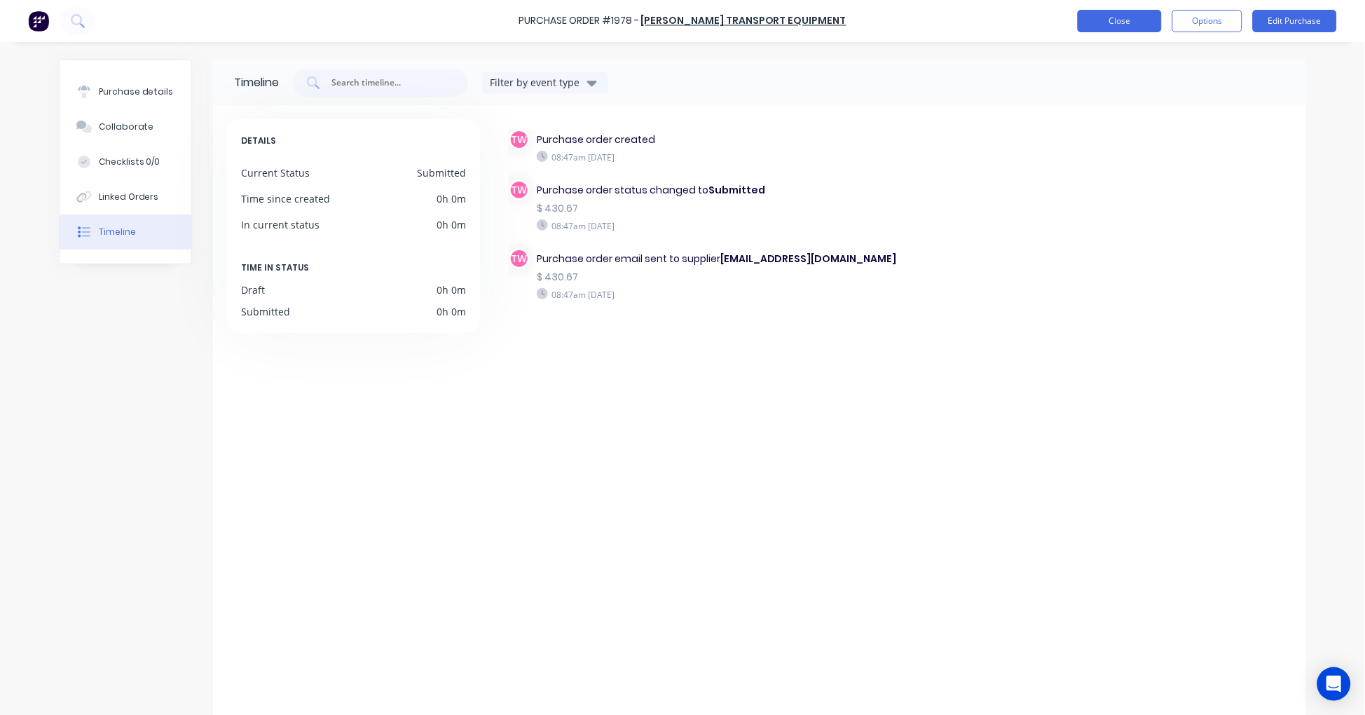
click at [1103, 24] on button "Close" at bounding box center [1120, 21] width 84 height 22
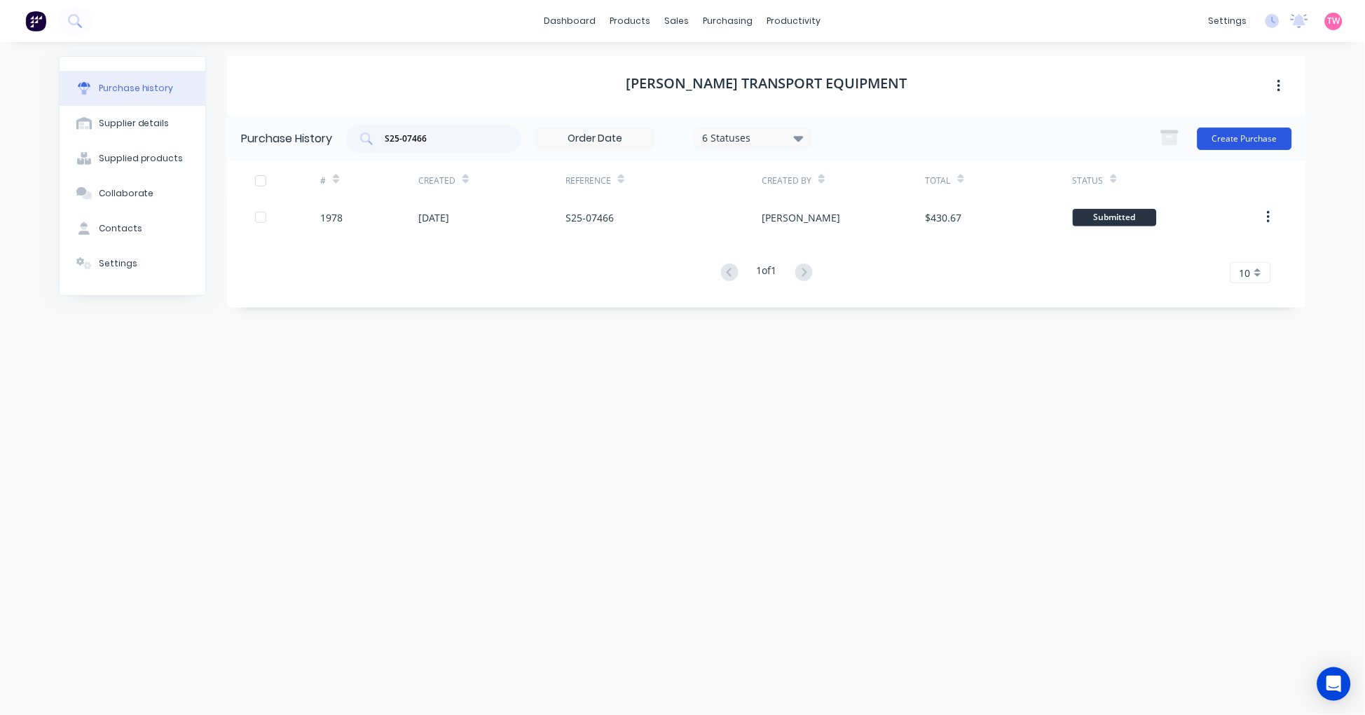
click at [1237, 138] on button "Create Purchase" at bounding box center [1244, 139] width 95 height 22
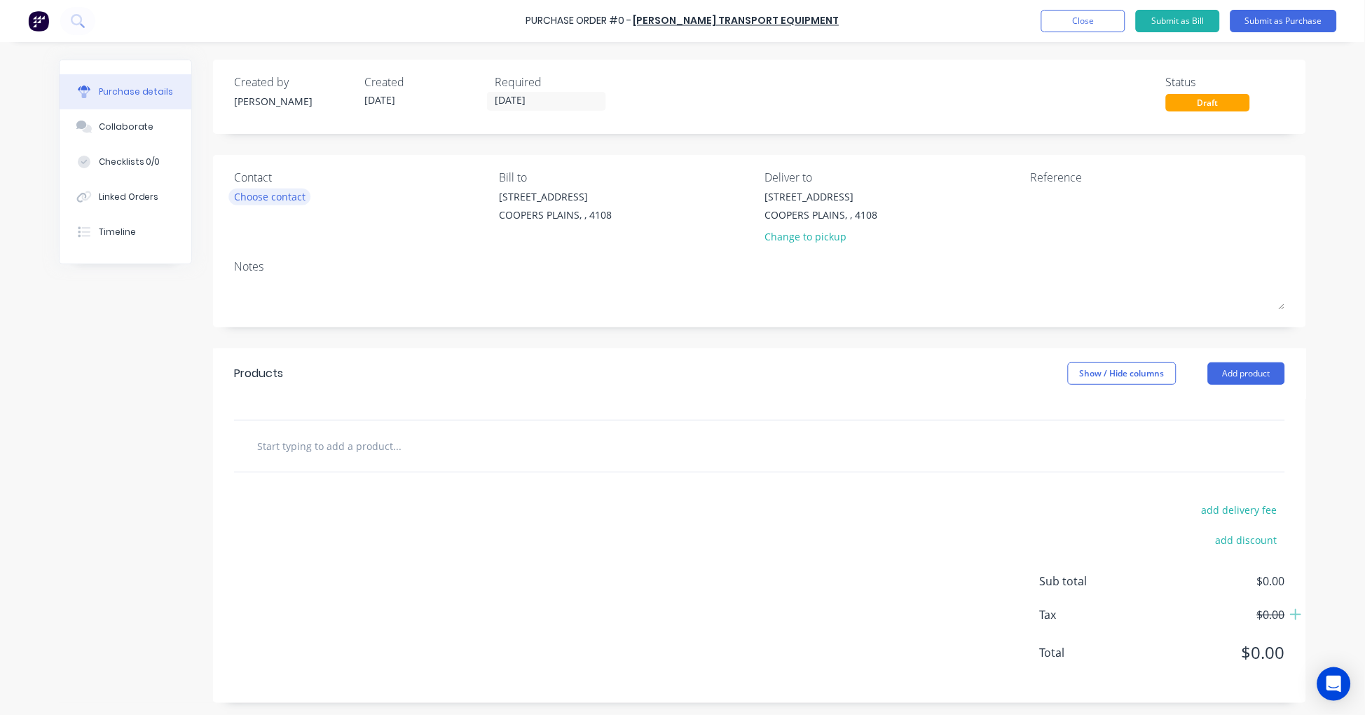
click at [267, 193] on div "Choose contact" at bounding box center [269, 196] width 71 height 15
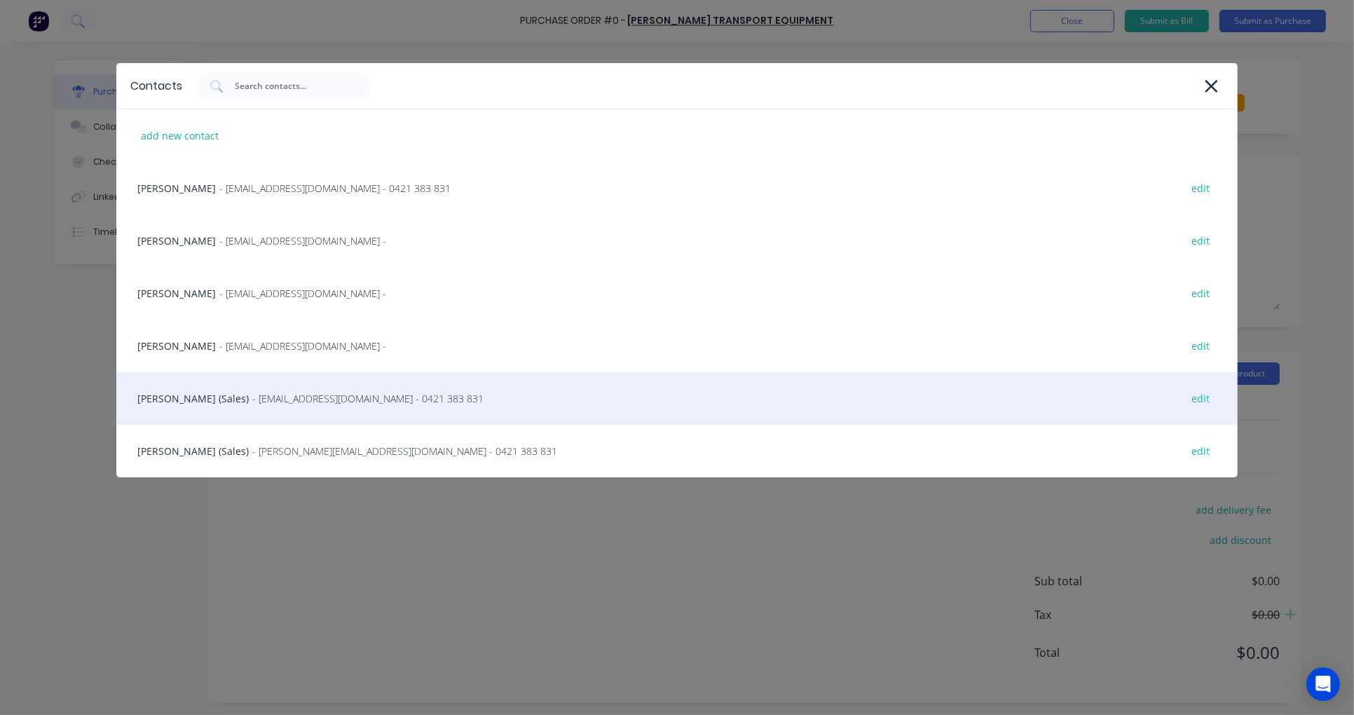
click at [201, 402] on div "[PERSON_NAME] (Sales) - [PERSON_NAME][EMAIL_ADDRESS][DOMAIN_NAME] - 0421 383 83…" at bounding box center [676, 398] width 1121 height 53
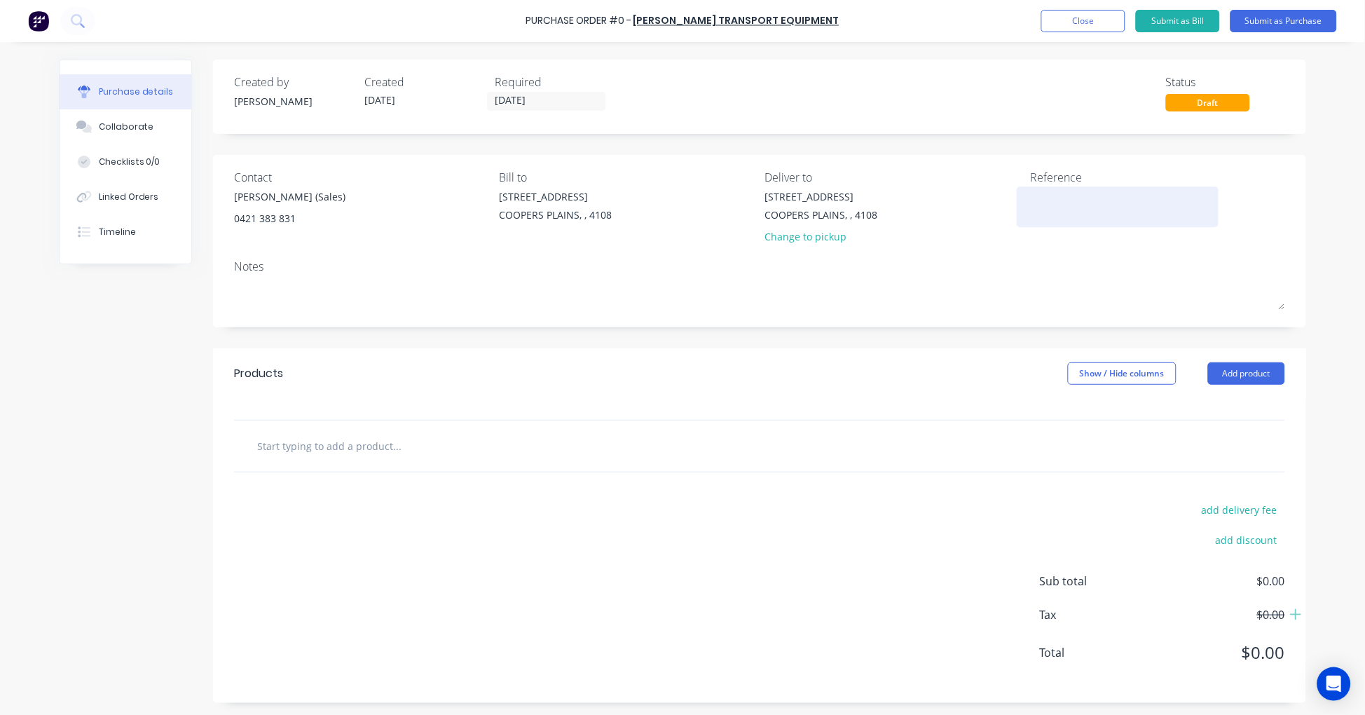
click at [1070, 193] on textarea at bounding box center [1117, 205] width 175 height 32
paste textarea "S25-07331"
type textarea "S25-07331"
type textarea "x"
type textarea "S25-07331"
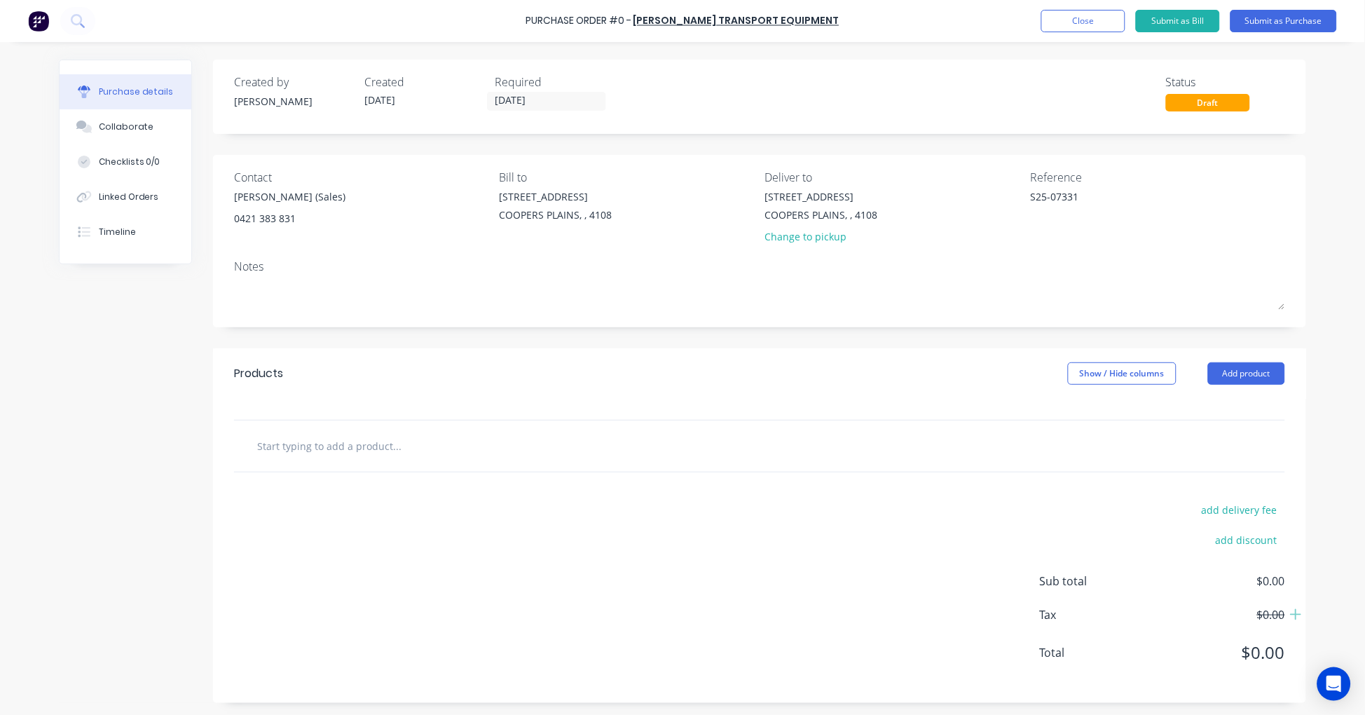
click at [286, 456] on input "text" at bounding box center [396, 446] width 280 height 28
paste input "T0340-02B"
type textarea "x"
type input "T0340-02B"
type textarea "x"
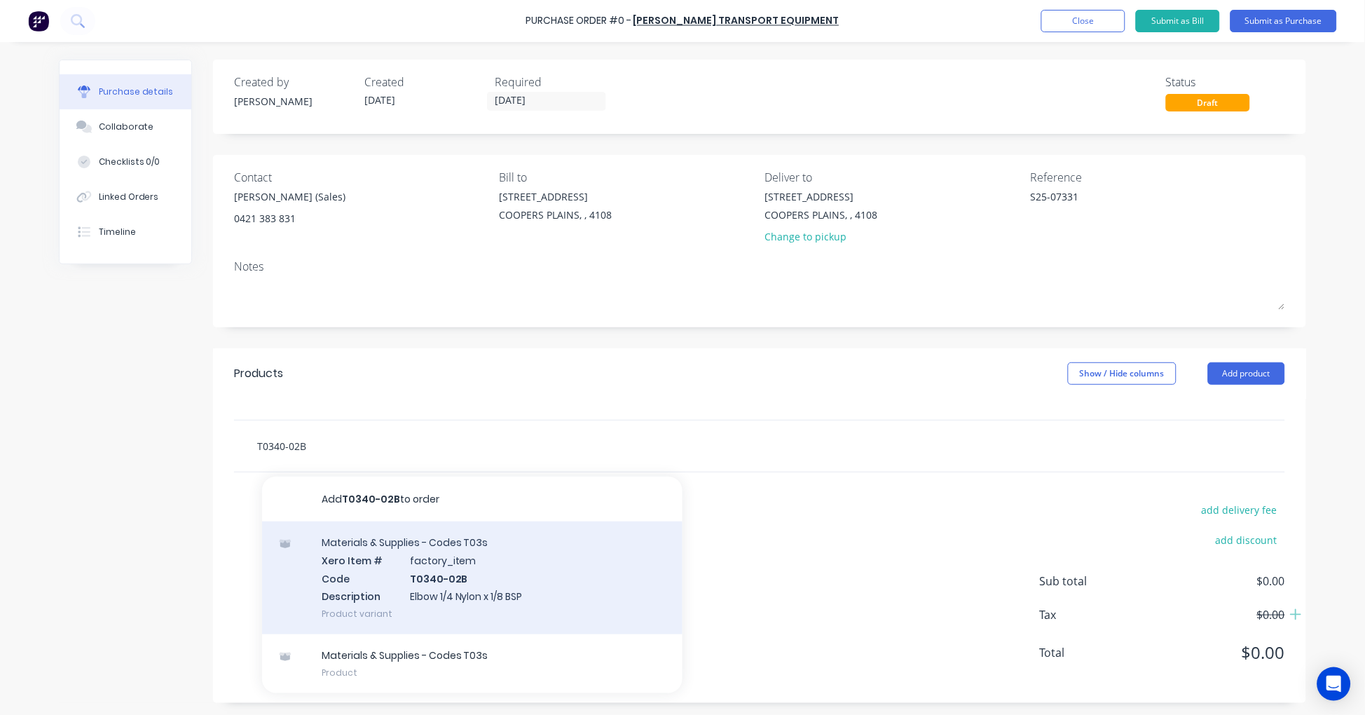
type input "T0340-02B"
click at [474, 584] on div "Materials & Supplies - Codes T03s Xero Item # factory_item Code T0340-02B Descr…" at bounding box center [472, 577] width 420 height 113
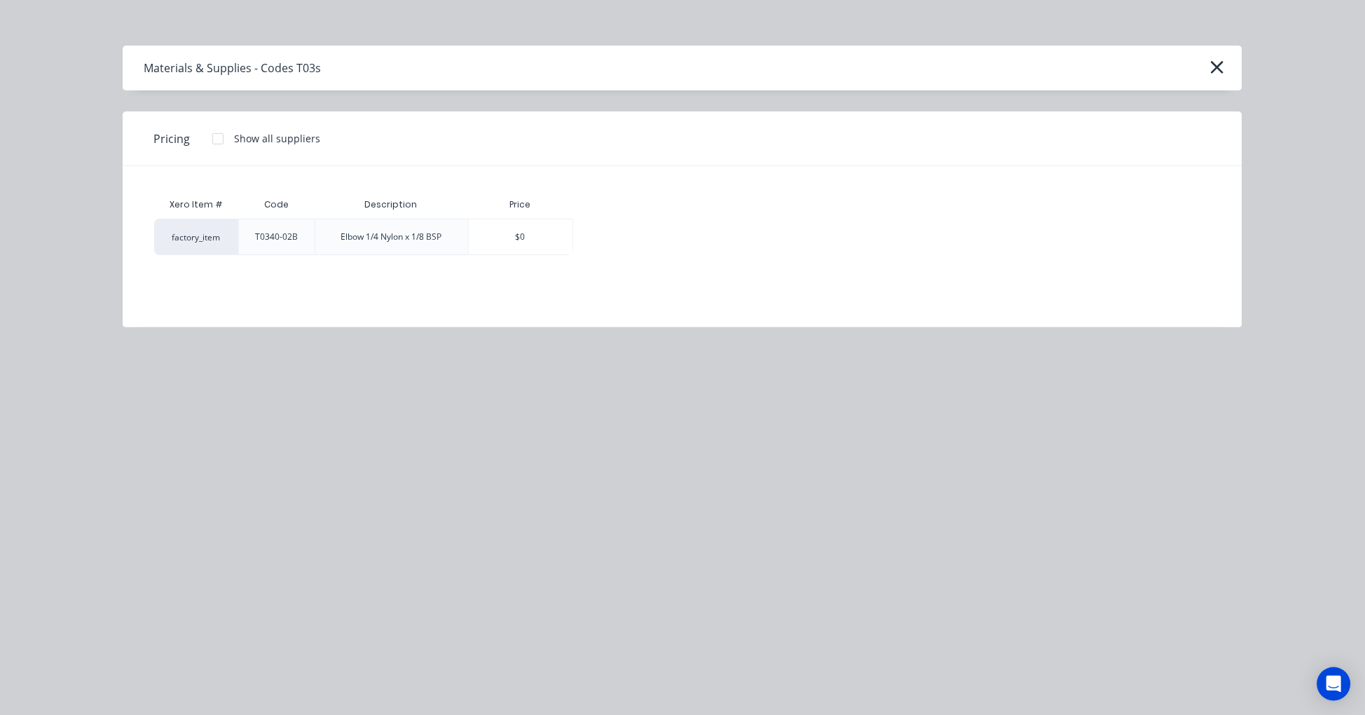
drag, startPoint x: 217, startPoint y: 138, endPoint x: 275, endPoint y: 156, distance: 60.9
click at [216, 138] on div at bounding box center [218, 139] width 28 height 28
click at [647, 235] on div "$10.29" at bounding box center [622, 236] width 97 height 35
type textarea "x"
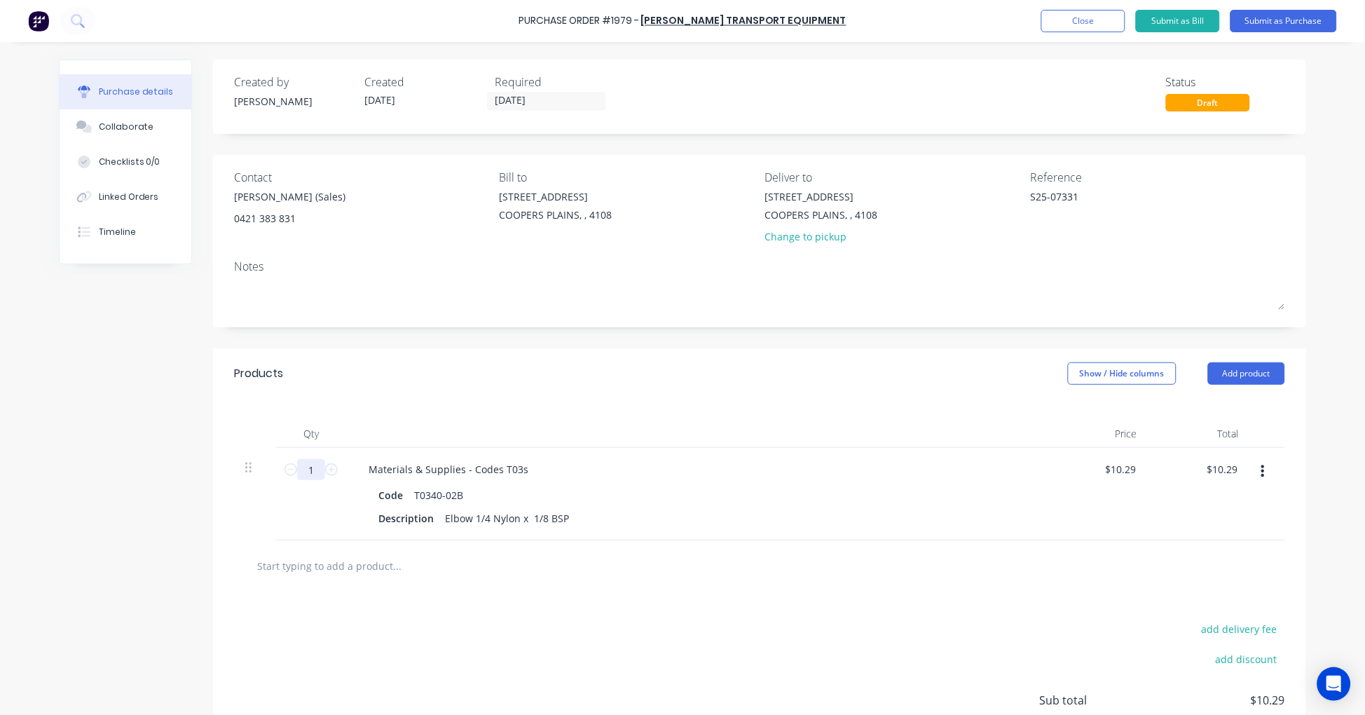
click at [307, 467] on input "1" at bounding box center [311, 469] width 28 height 21
type textarea "x"
type input "3"
type input "$30.87"
type textarea "x"
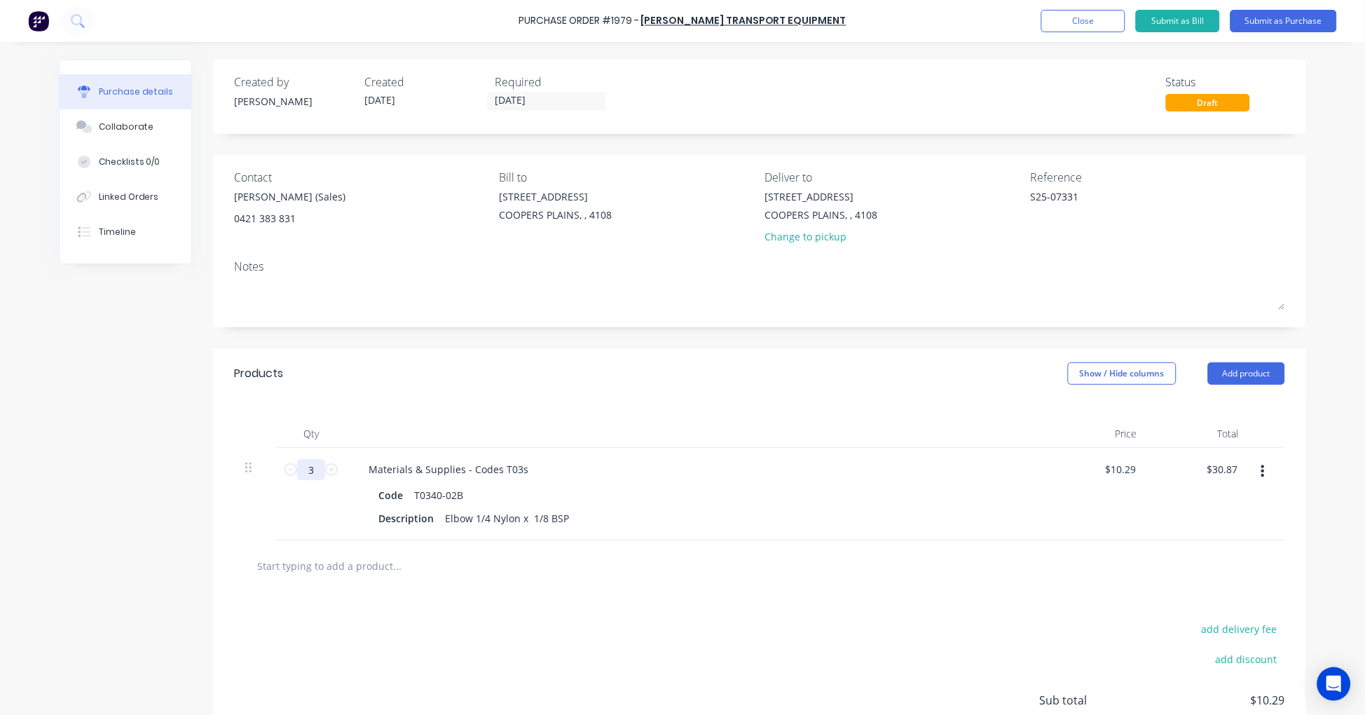
type input "30"
type input "$308.70"
type textarea "x"
type input "30"
click at [363, 559] on input "text" at bounding box center [396, 565] width 280 height 28
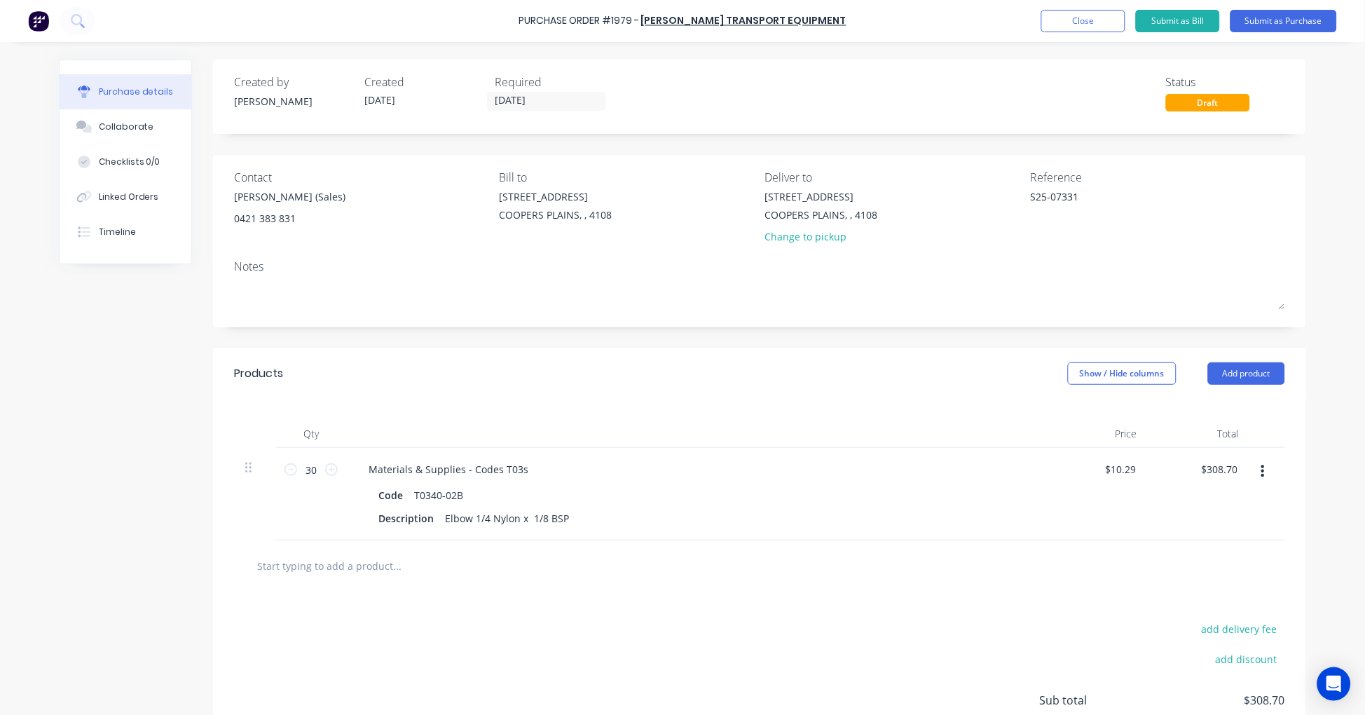
paste input "T0259A"
type textarea "x"
type input "T0259A"
type textarea "x"
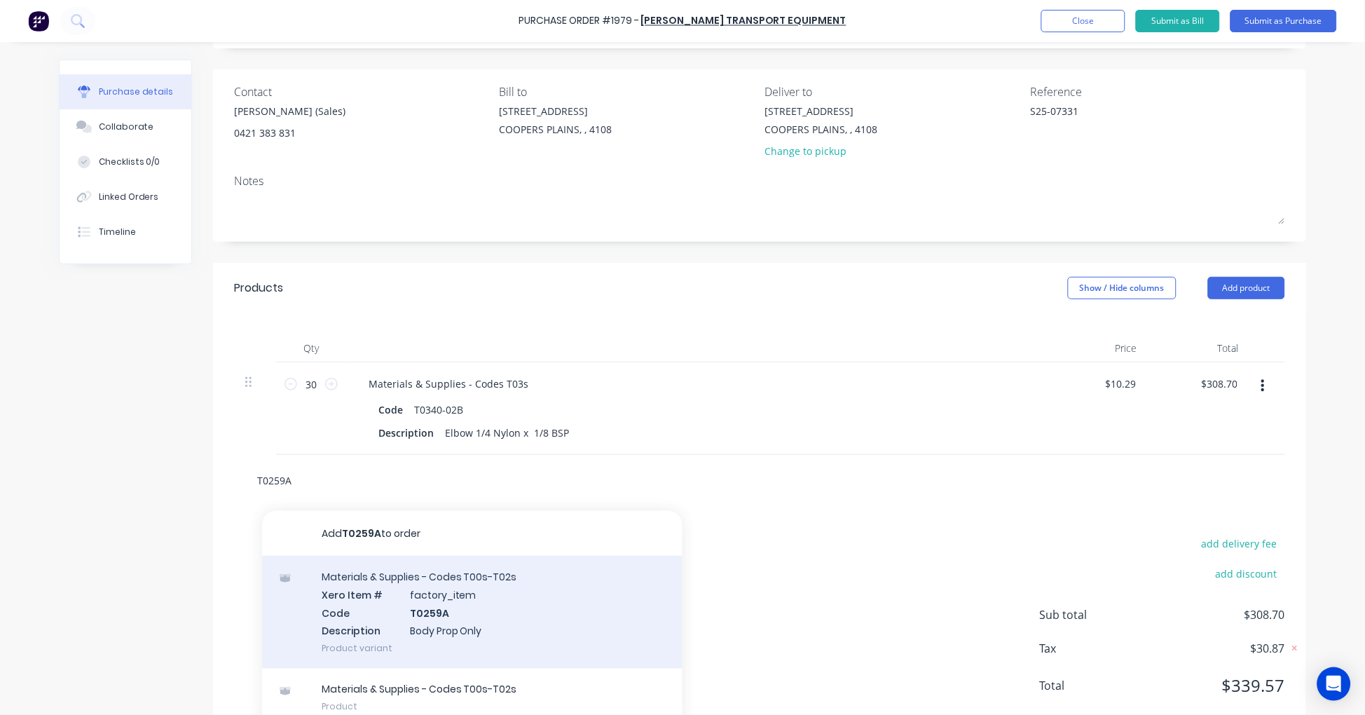
scroll to position [123, 0]
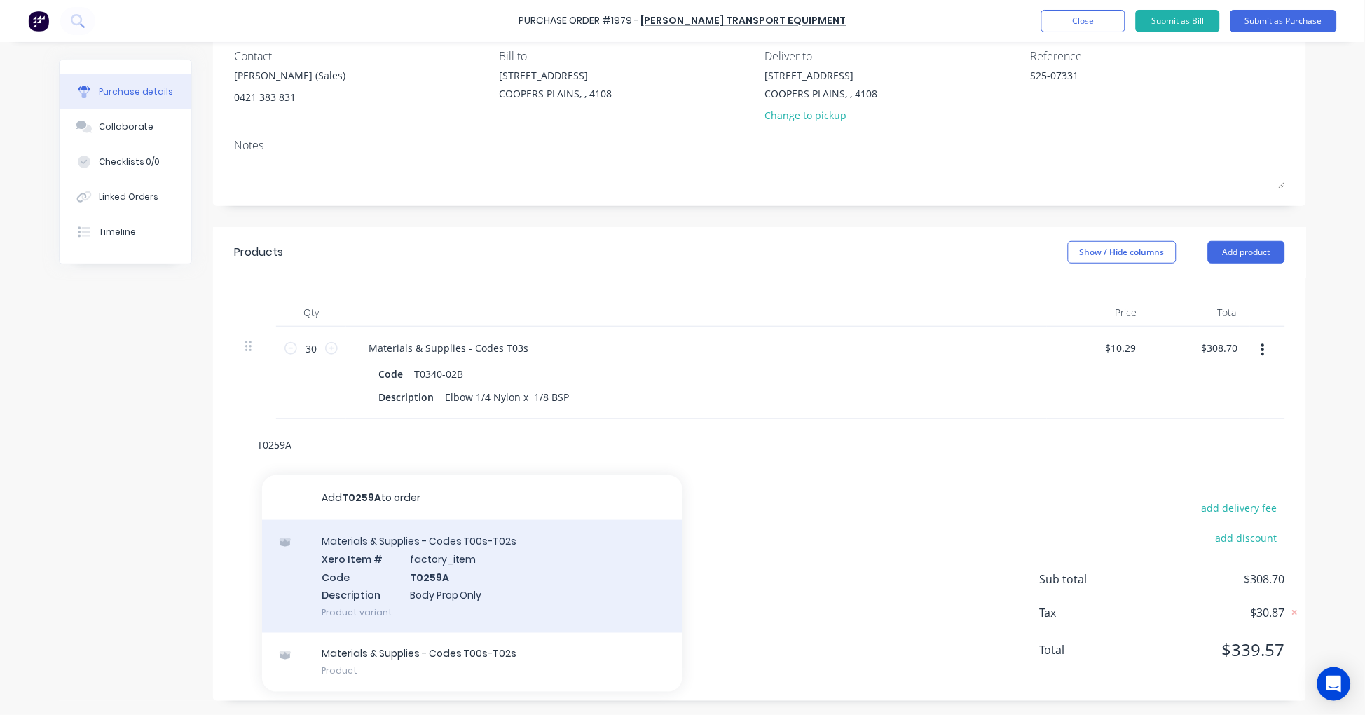
type input "T0259A"
click at [455, 553] on div "Materials & Supplies - Codes T00s-T02s Xero Item # factory_item Code T0259A Des…" at bounding box center [472, 576] width 420 height 113
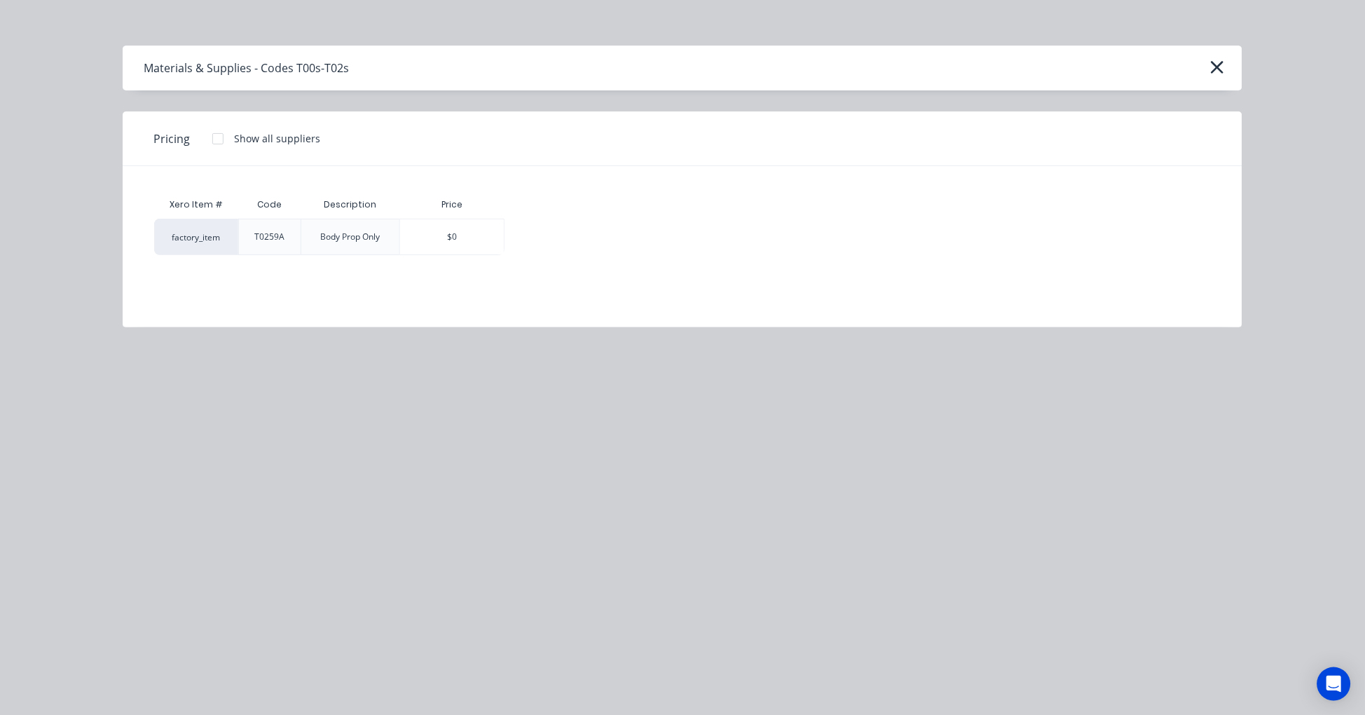
click at [214, 133] on div at bounding box center [218, 139] width 28 height 28
click at [563, 234] on div "$94.25" at bounding box center [553, 236] width 97 height 35
type textarea "x"
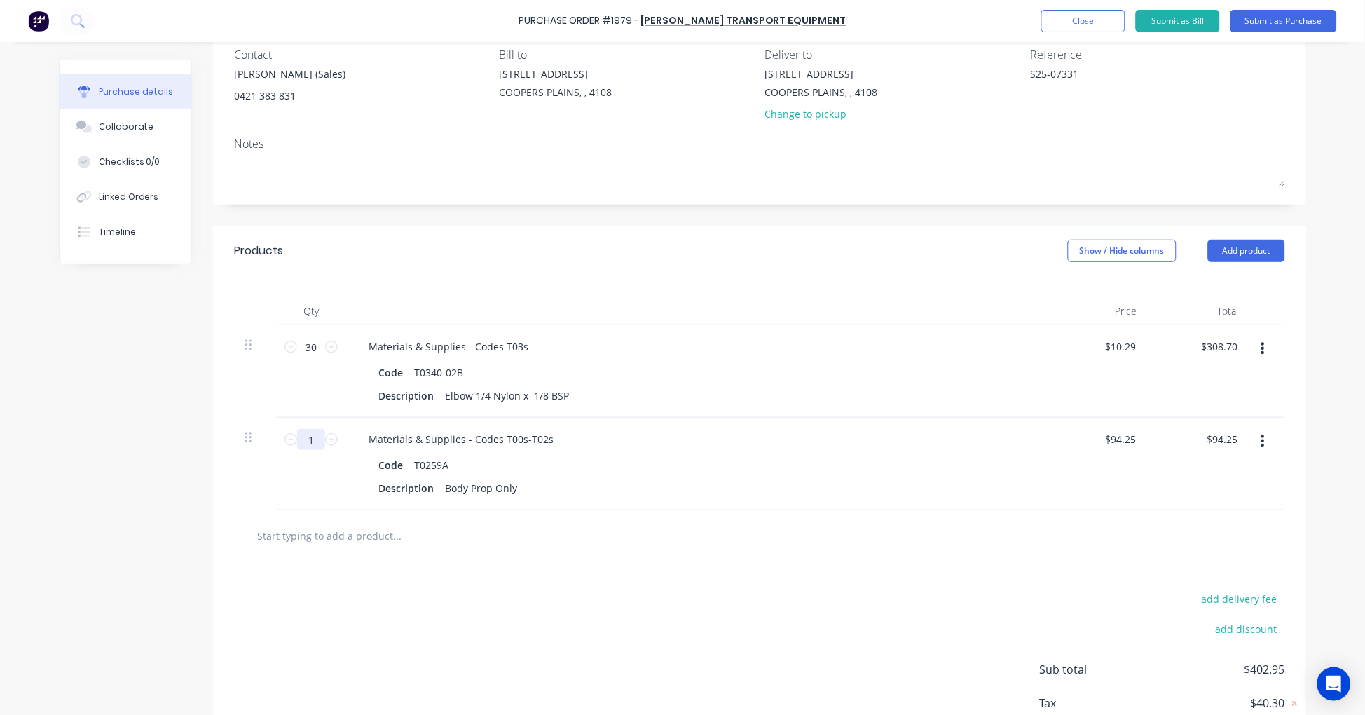
click at [305, 437] on input "1" at bounding box center [311, 439] width 28 height 21
type textarea "x"
type input "6"
type input "$565.50"
type textarea "x"
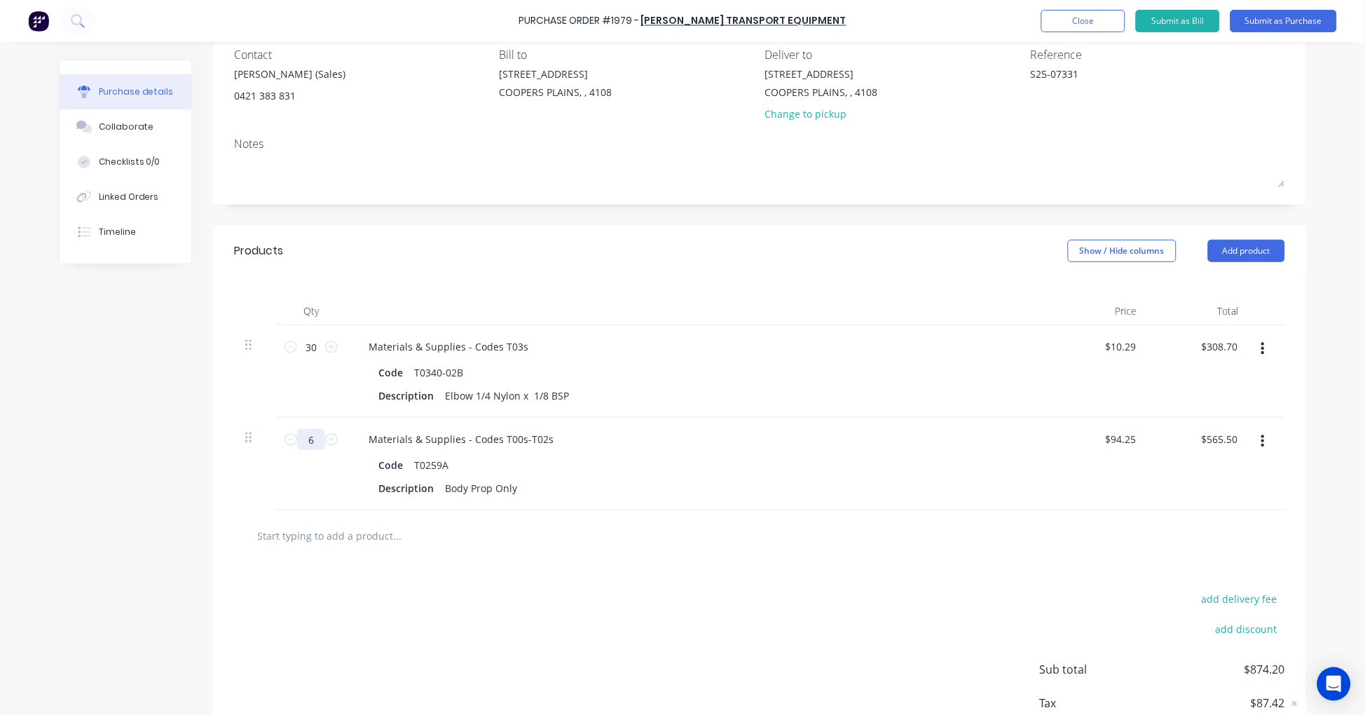
type input "6"
click at [362, 530] on input "text" at bounding box center [396, 535] width 280 height 28
paste input "T0253"
type textarea "x"
type input "T0253"
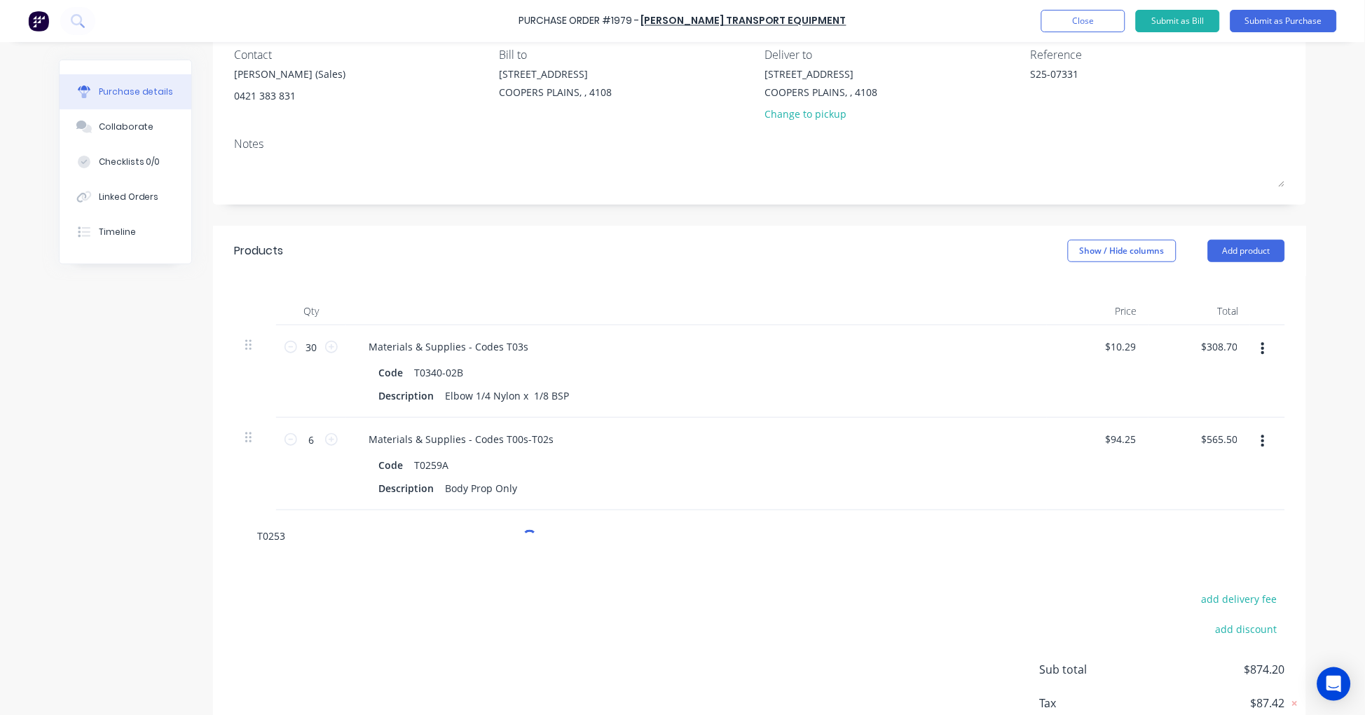
type textarea "x"
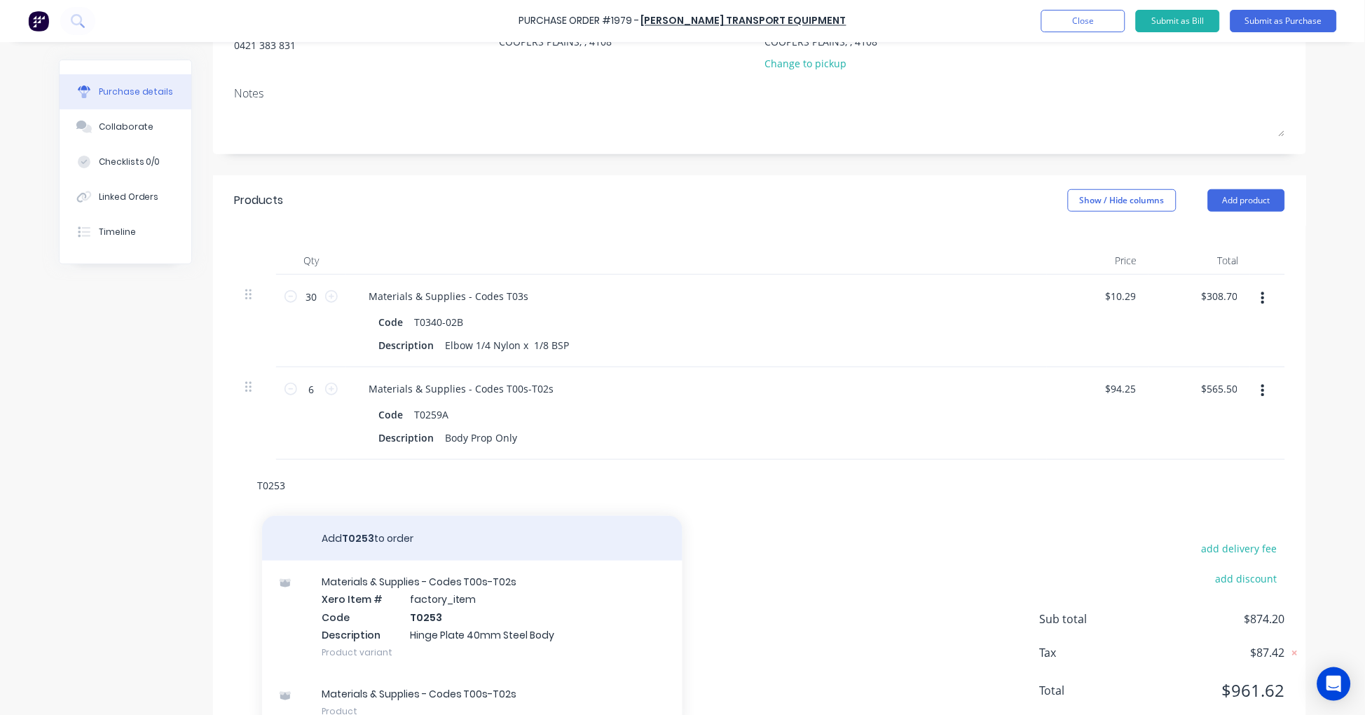
scroll to position [215, 0]
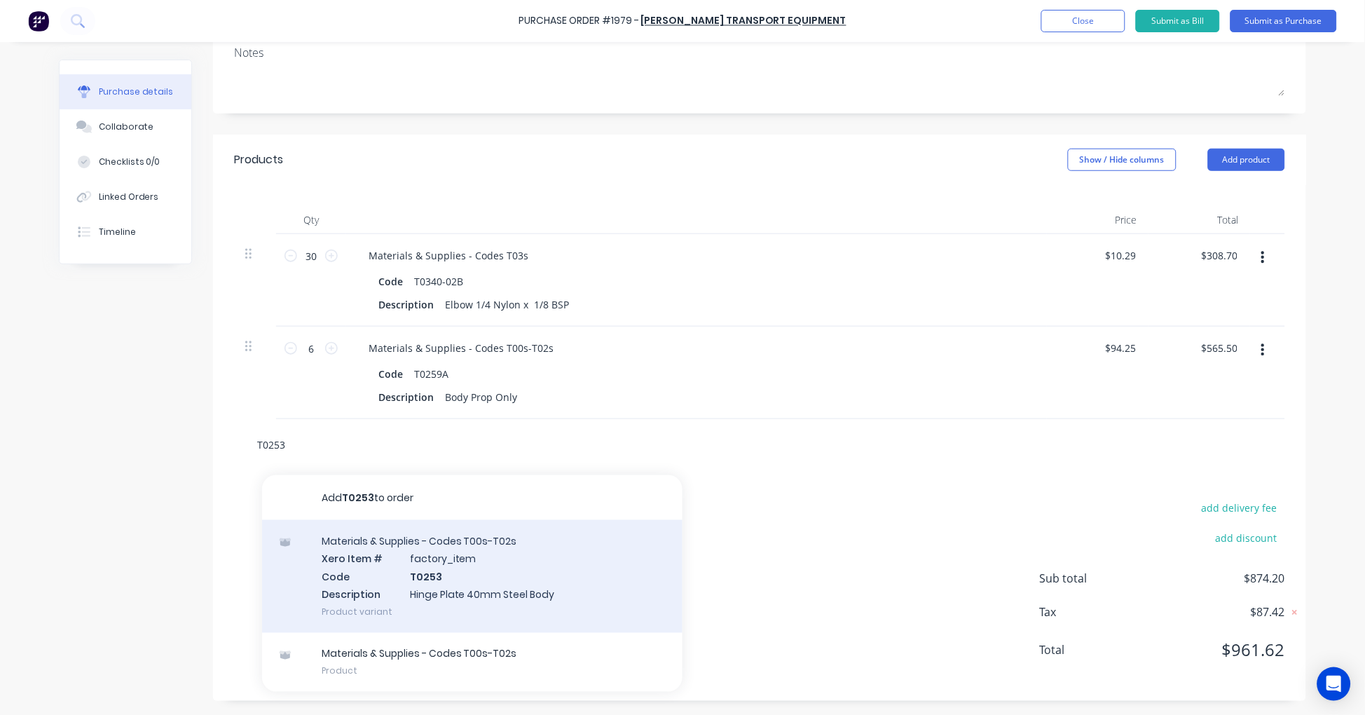
type input "T0253"
click at [490, 579] on div "Materials & Supplies - Codes T00s-T02s Xero Item # factory_item Code T0253 Desc…" at bounding box center [472, 576] width 420 height 113
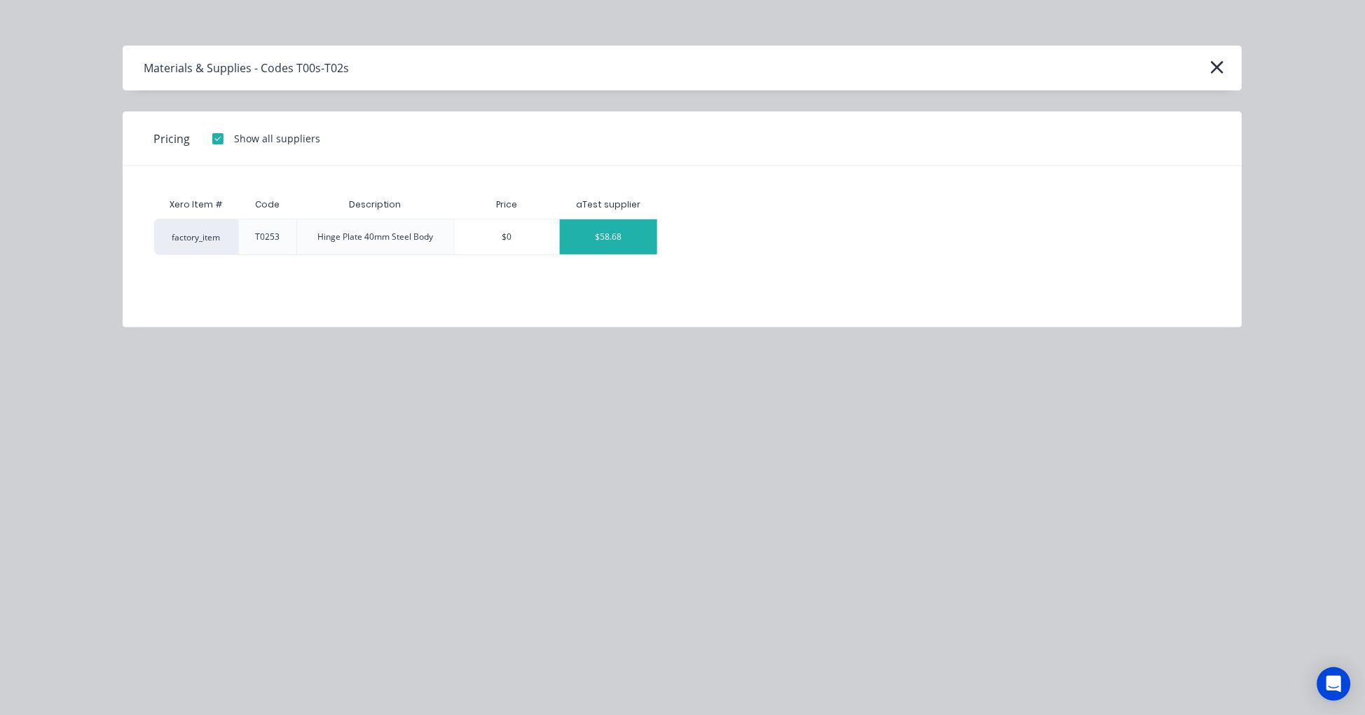
click at [612, 240] on div "$58.68" at bounding box center [608, 236] width 97 height 35
type textarea "x"
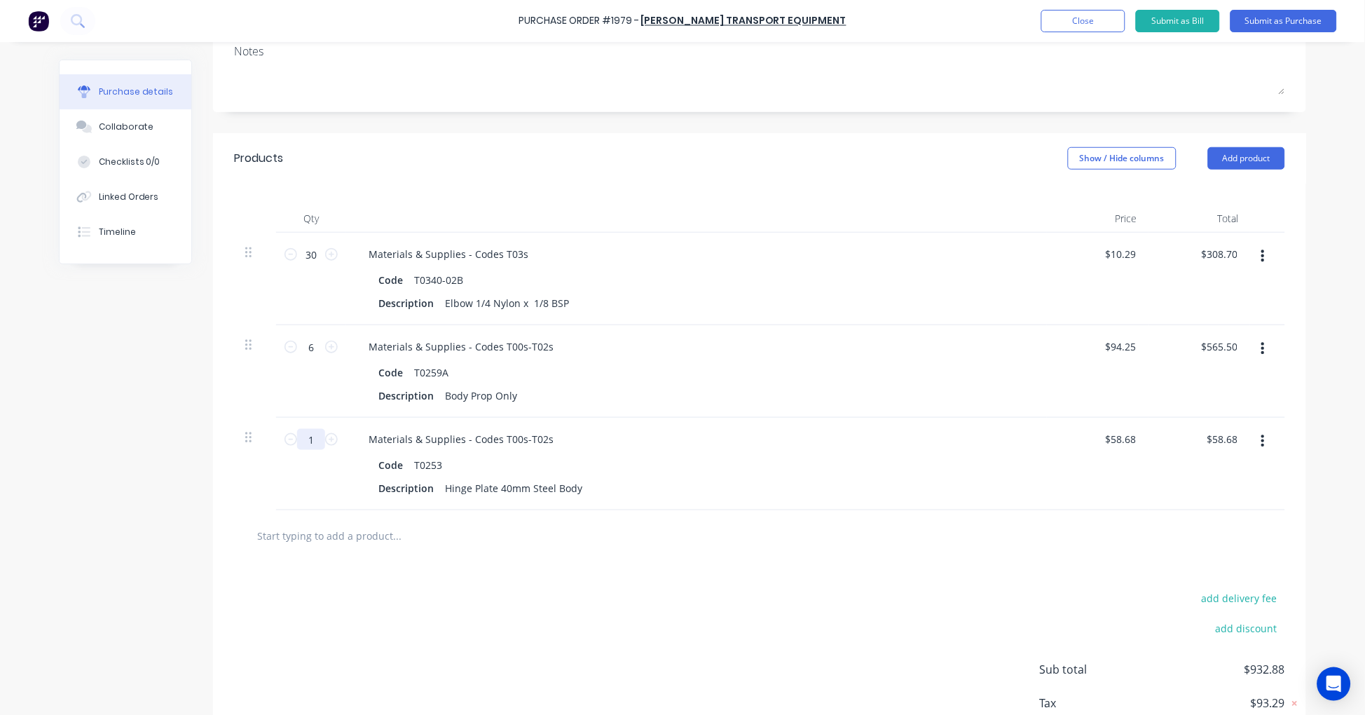
type textarea "x"
click at [307, 436] on input "1" at bounding box center [311, 439] width 28 height 21
type input "12"
type textarea "x"
type input "$704.16"
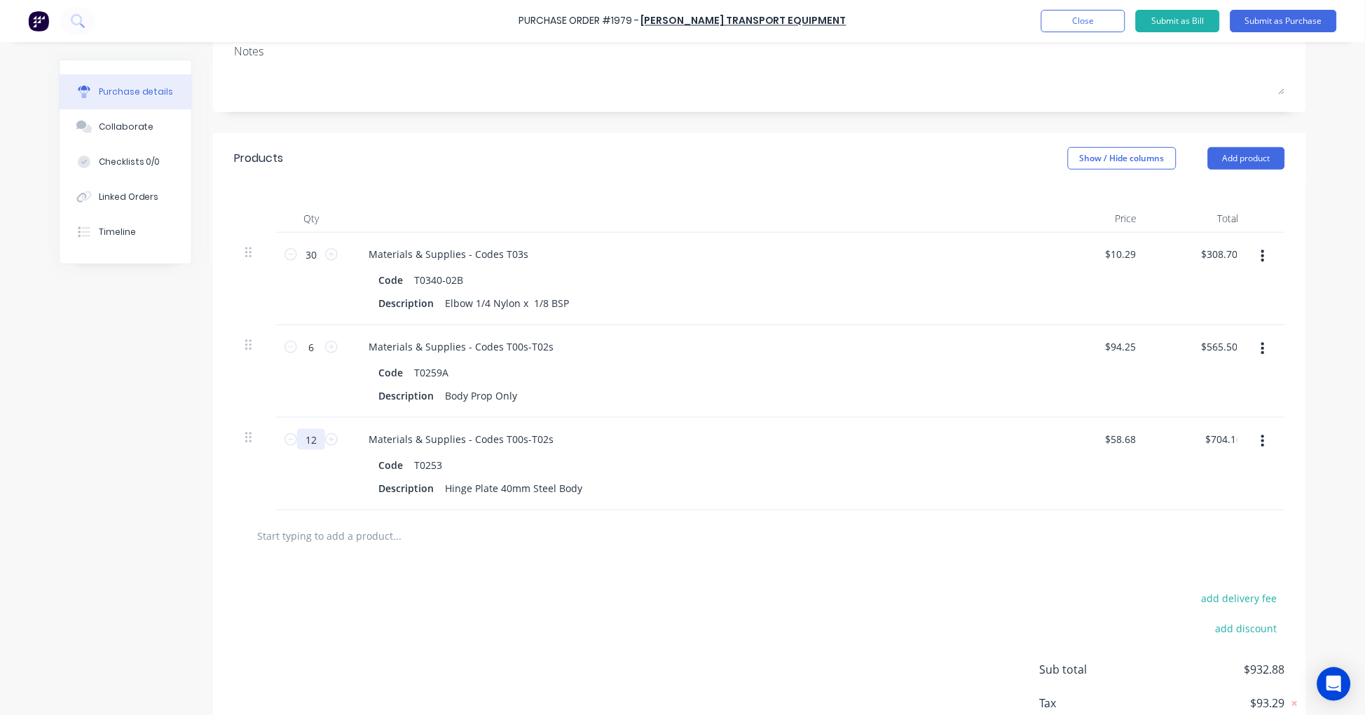
type textarea "x"
type input "12"
click at [324, 539] on input "text" at bounding box center [396, 535] width 280 height 28
paste input "T0578"
type textarea "x"
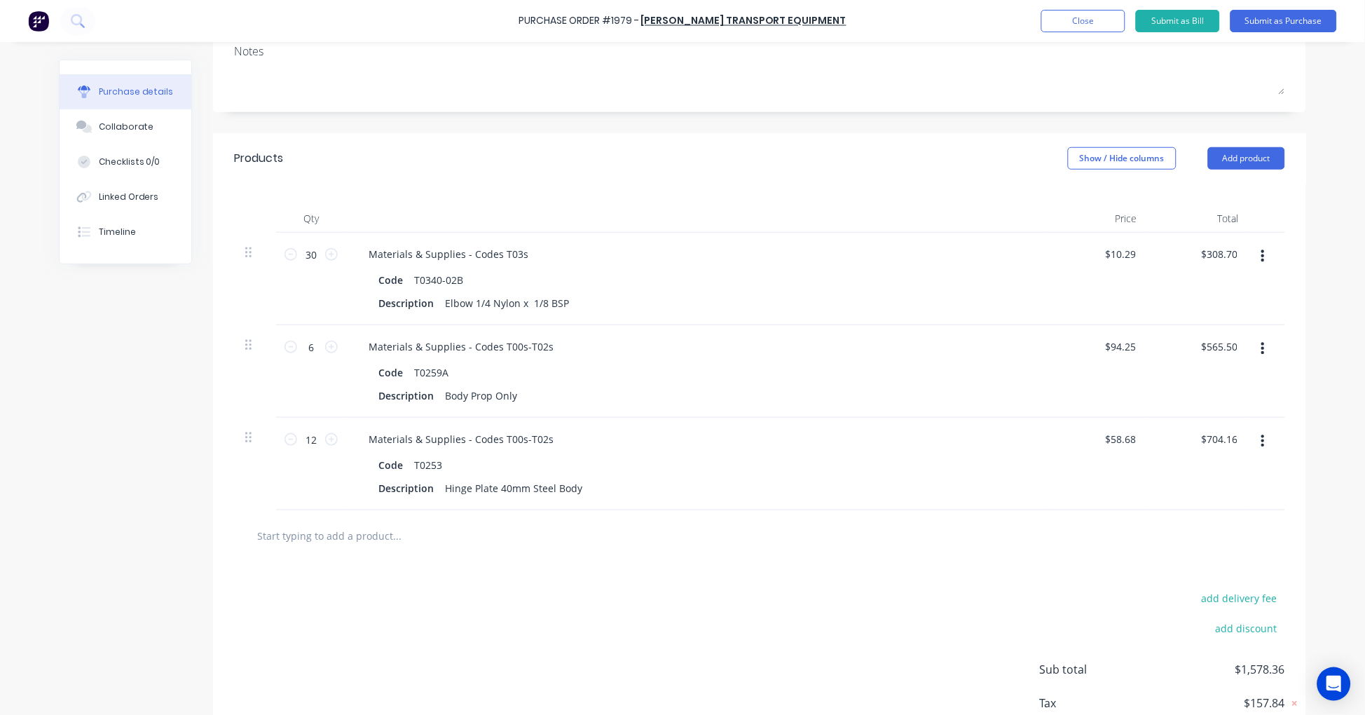
type input "T0578"
type textarea "x"
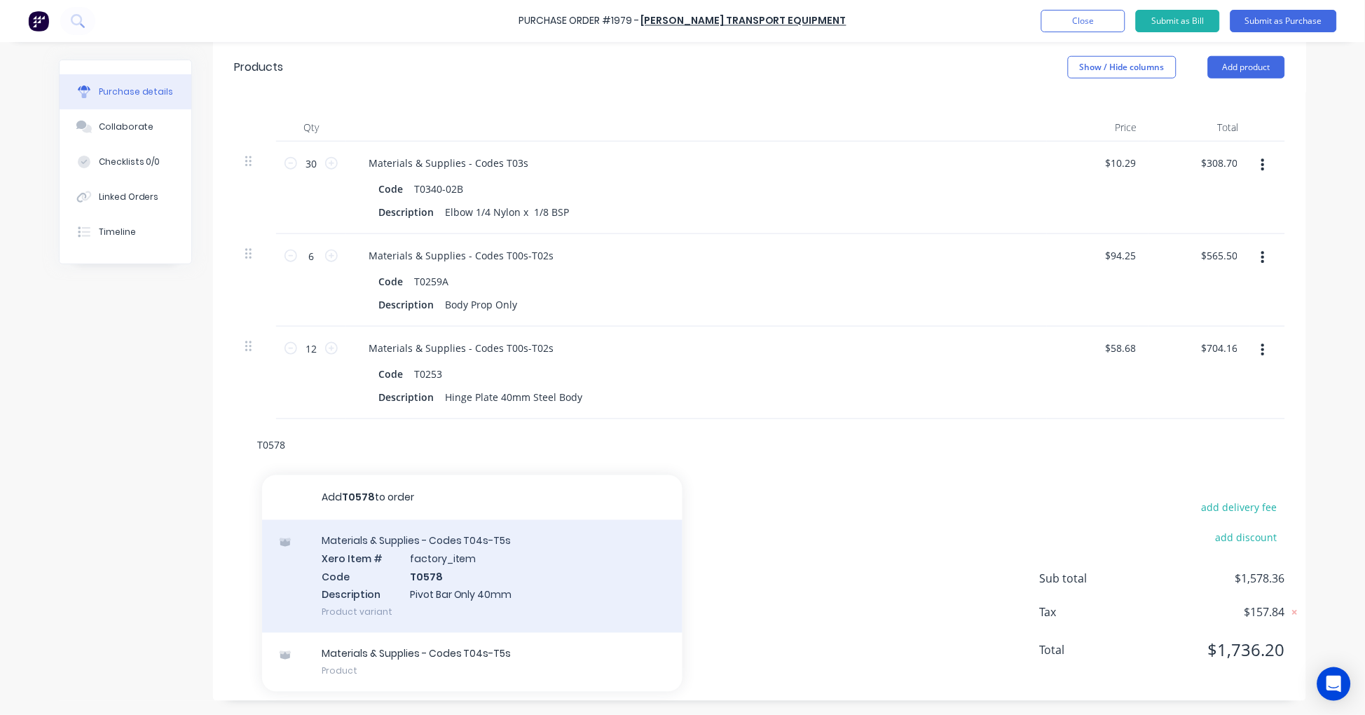
scroll to position [308, 0]
type input "T0578"
click at [462, 563] on div "Materials & Supplies - Codes T04s-T5s Xero Item # factory_item Code T0578 Descr…" at bounding box center [472, 576] width 420 height 113
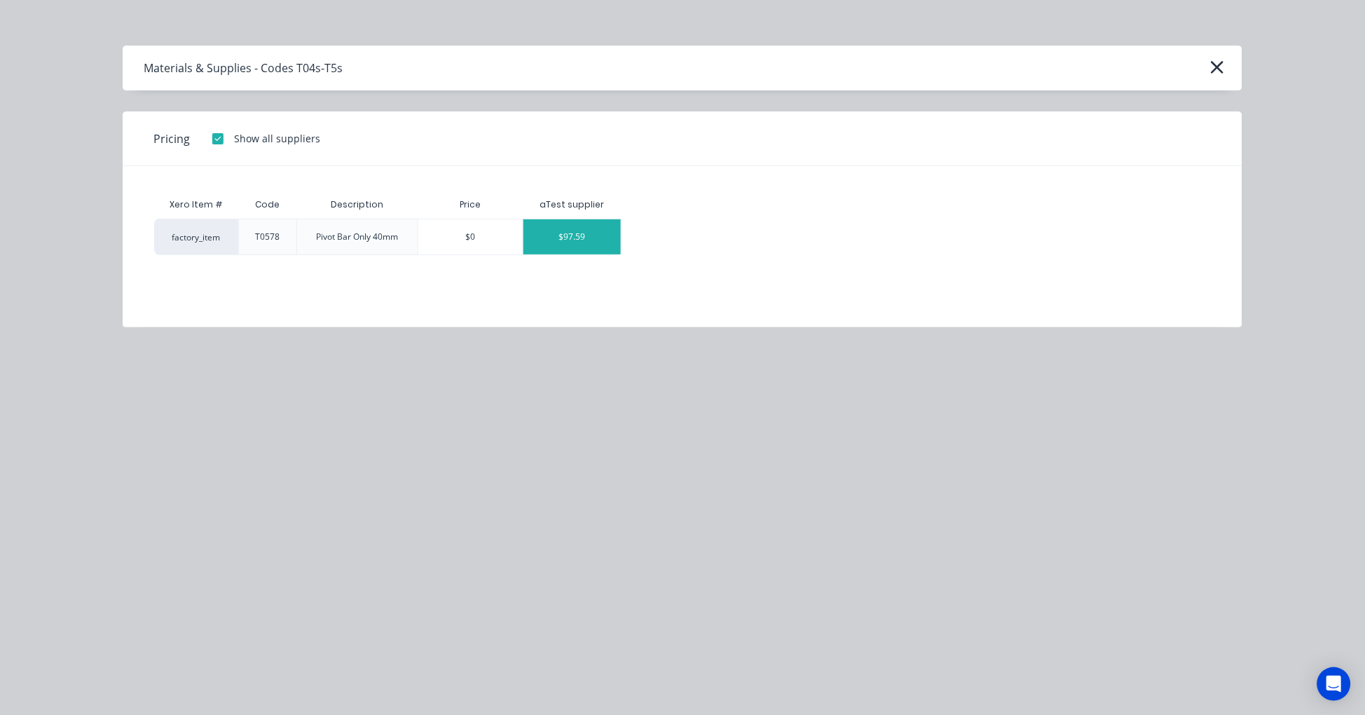
click at [593, 241] on div "$97.59" at bounding box center [571, 236] width 97 height 35
type textarea "x"
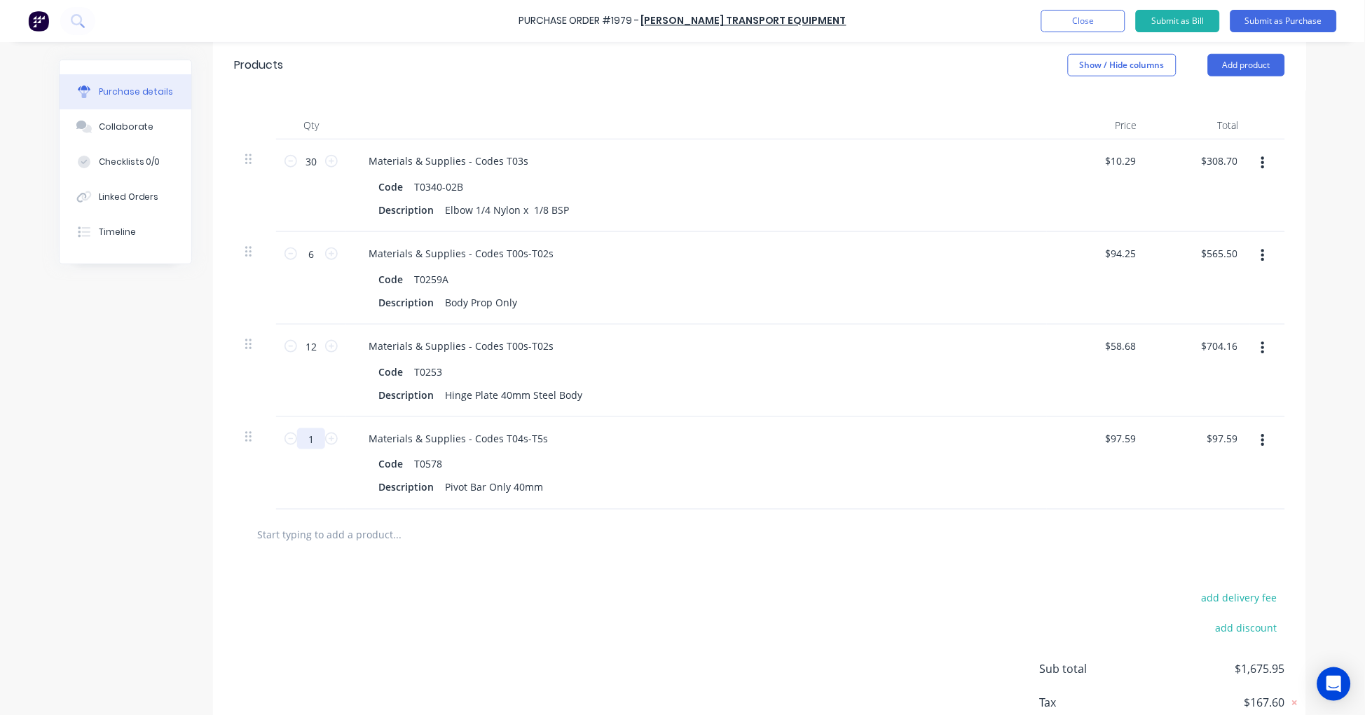
click at [303, 440] on input "1" at bounding box center [311, 438] width 28 height 21
type textarea "x"
type input "6"
type input "$585.54"
type textarea "x"
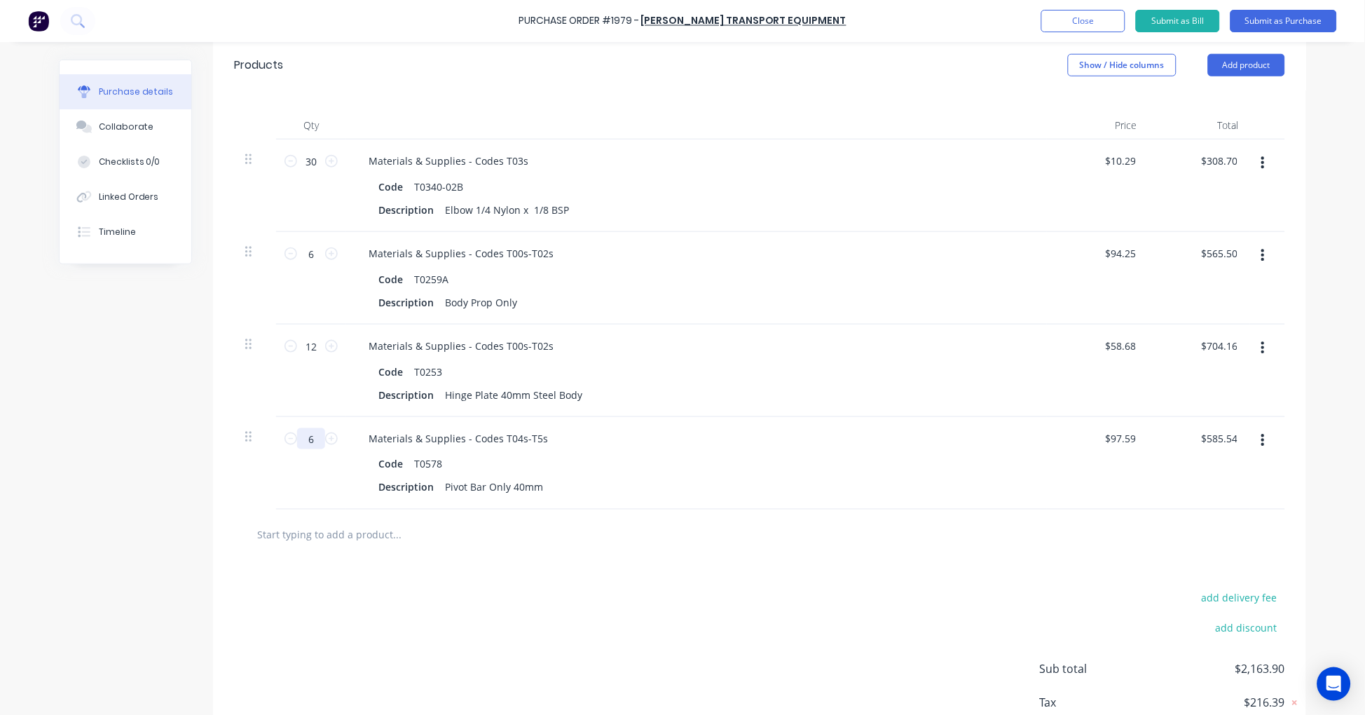
type input "6"
click at [365, 539] on input "text" at bounding box center [396, 535] width 280 height 28
paste input "T0462J"
type textarea "x"
type input "T0462J"
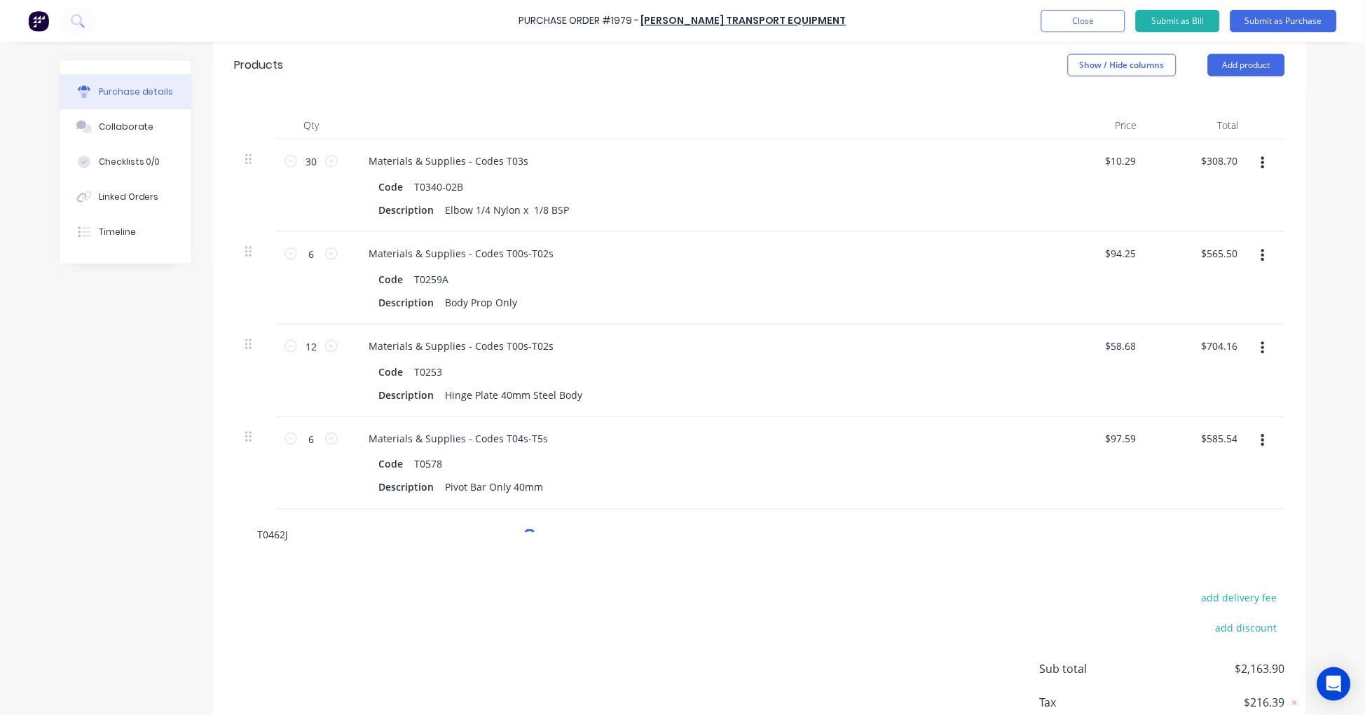
type textarea "x"
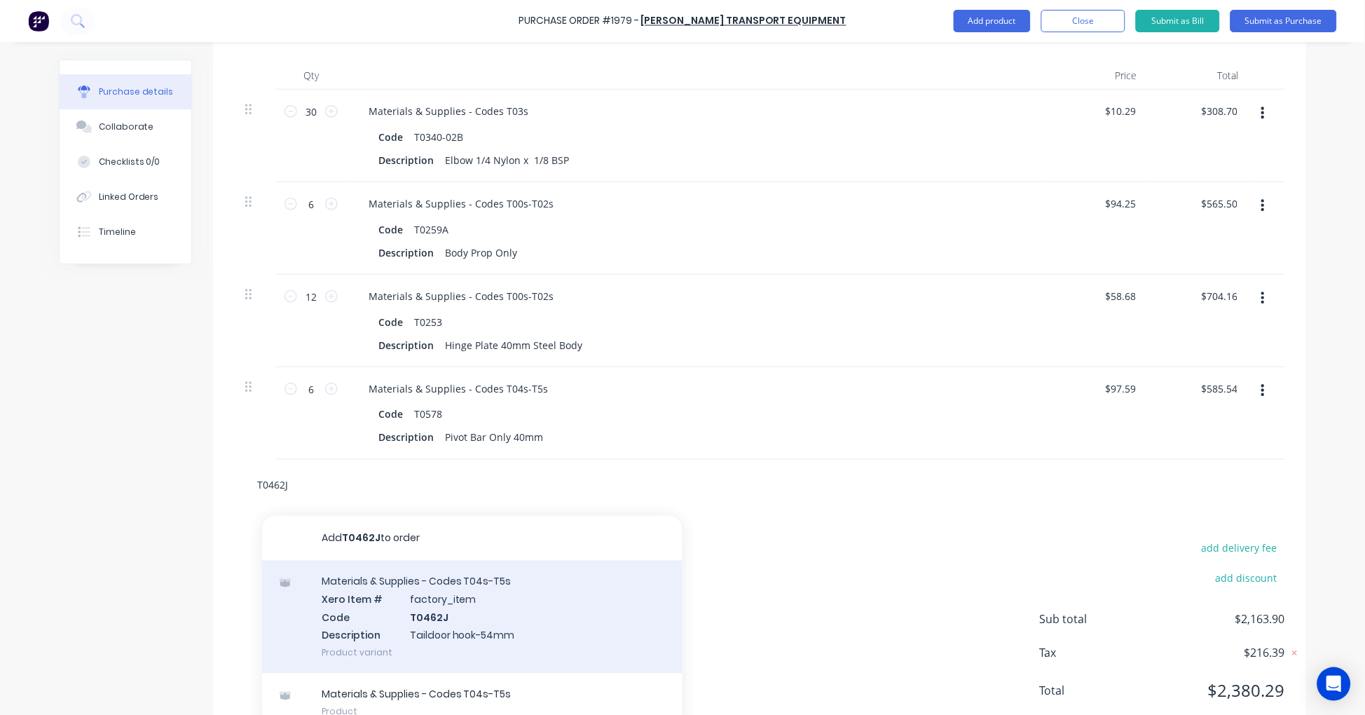
scroll to position [400, 0]
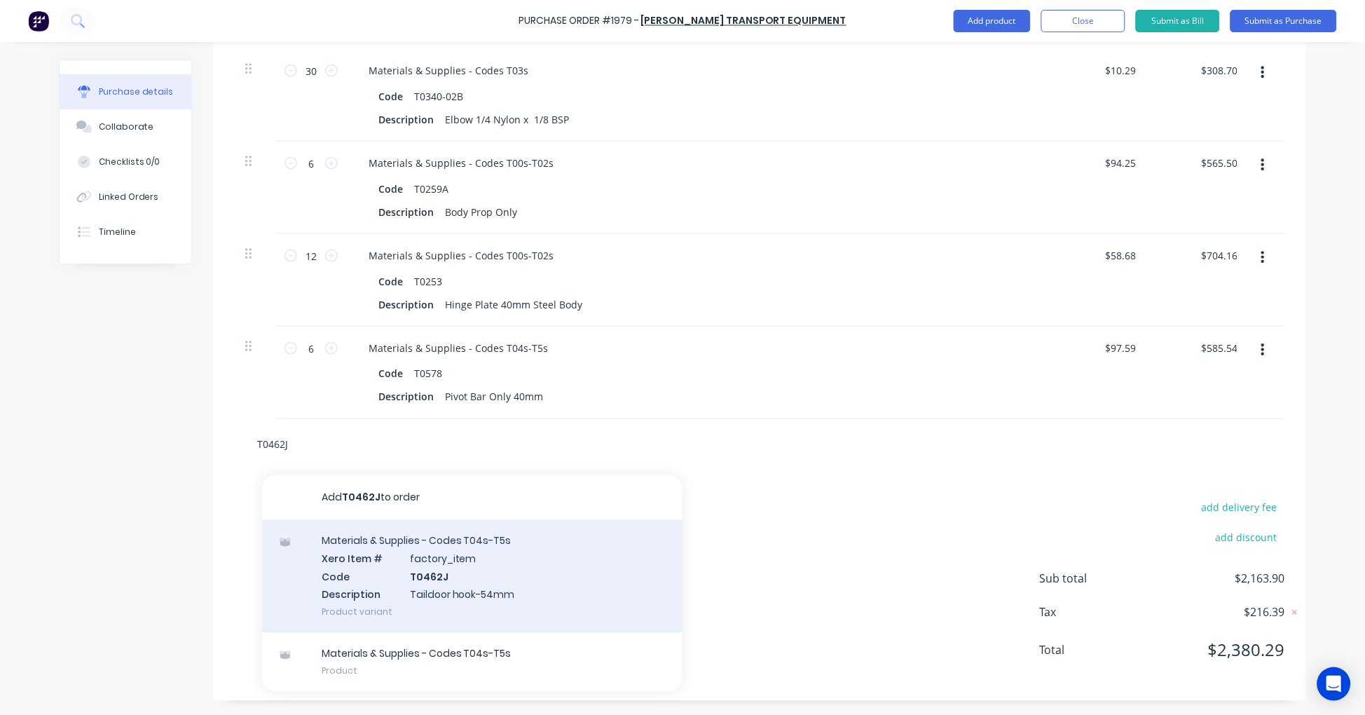
type input "T0462J"
click at [471, 561] on div "Materials & Supplies - Codes T04s-T5s Xero Item # factory_item Code T0462J Desc…" at bounding box center [472, 576] width 420 height 113
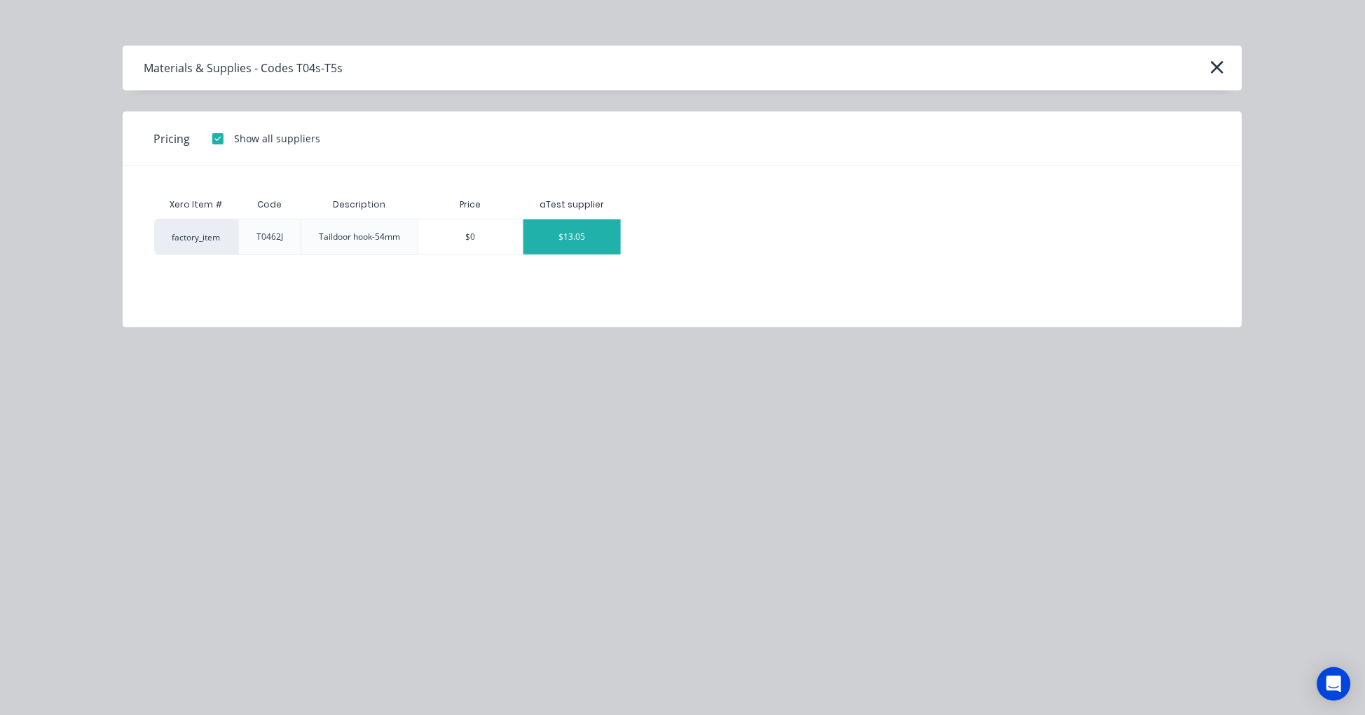
click at [594, 235] on div "$13.05" at bounding box center [571, 236] width 97 height 35
type textarea "x"
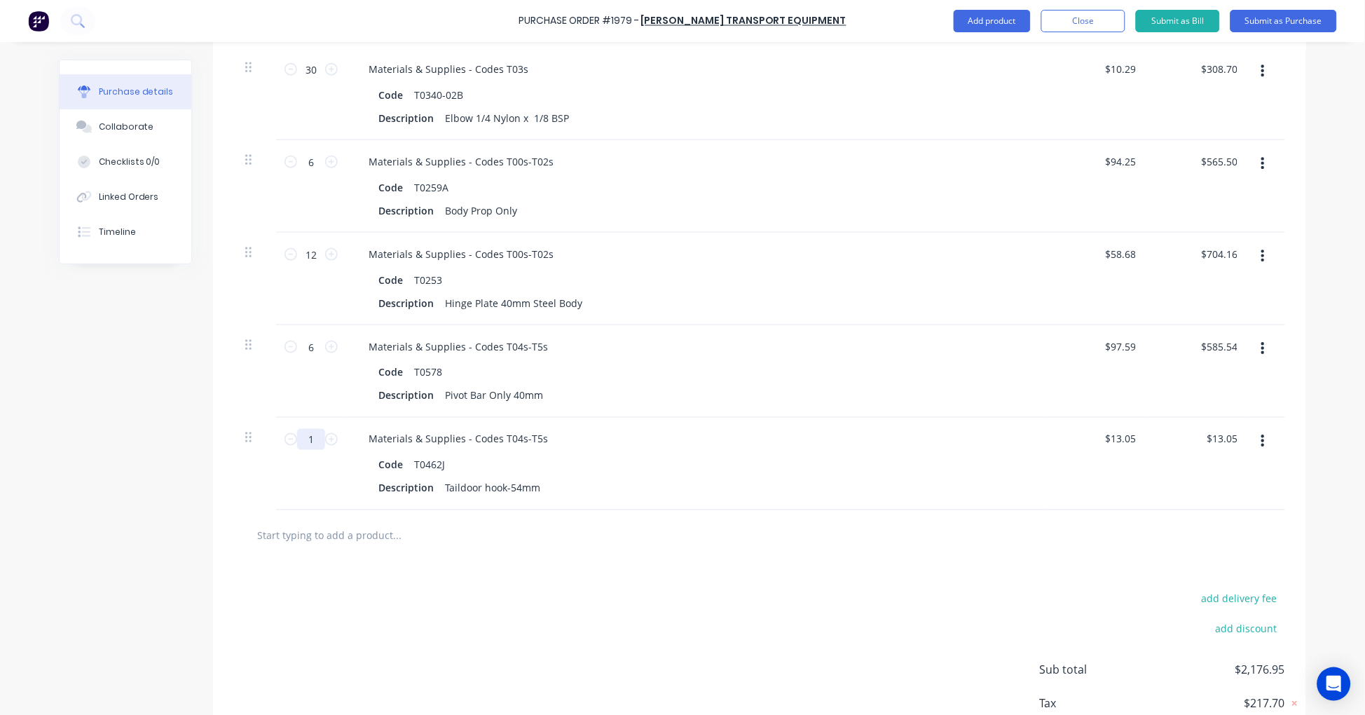
type textarea "x"
click at [306, 438] on input "1" at bounding box center [311, 439] width 28 height 21
type input "12"
type textarea "x"
type input "$156.60"
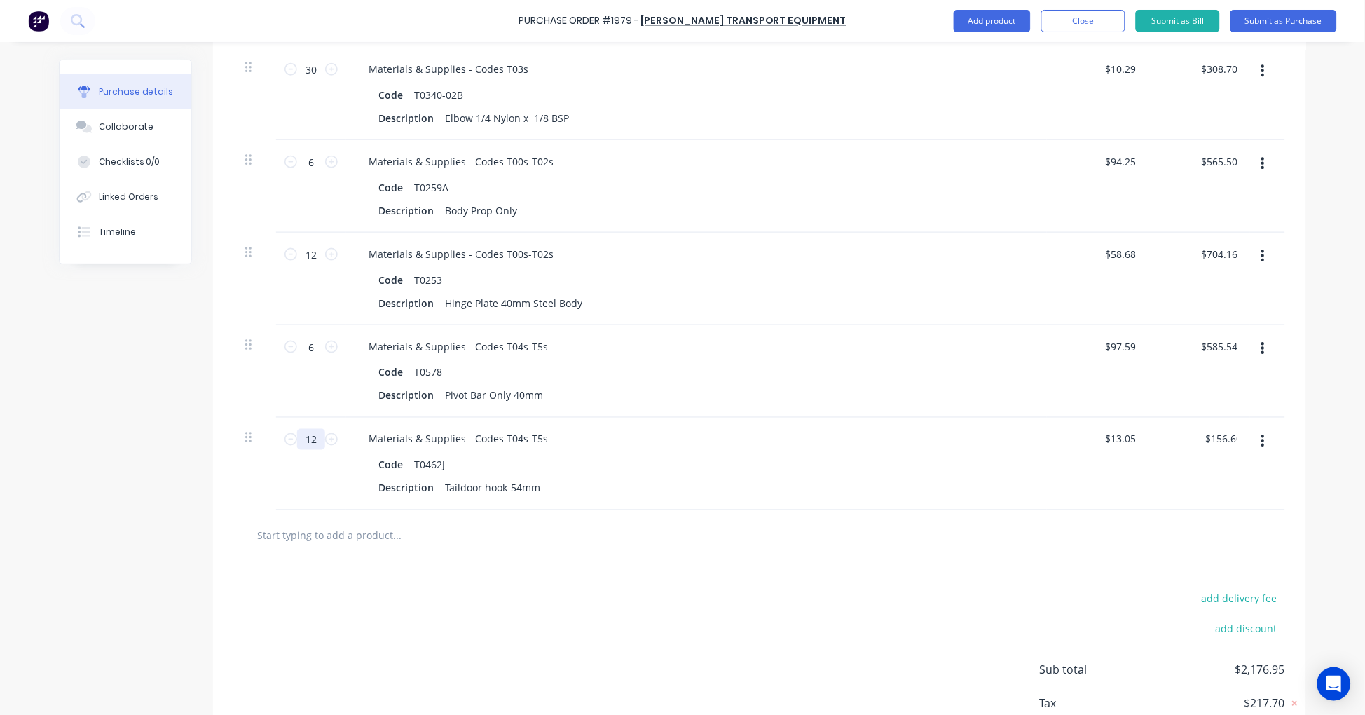
type textarea "x"
type input "12"
click at [331, 538] on input "text" at bounding box center [396, 535] width 280 height 28
paste input "T0722-30"
type textarea "x"
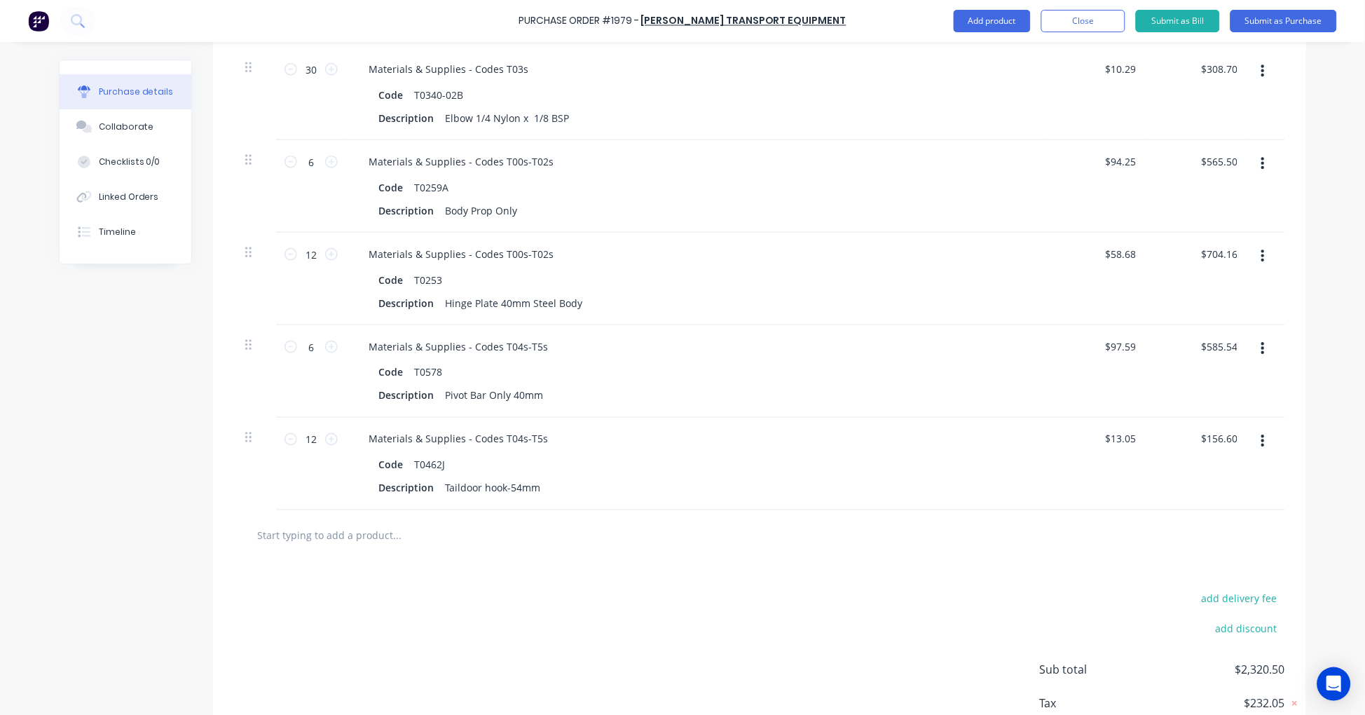
type input "T0722-30"
type textarea "x"
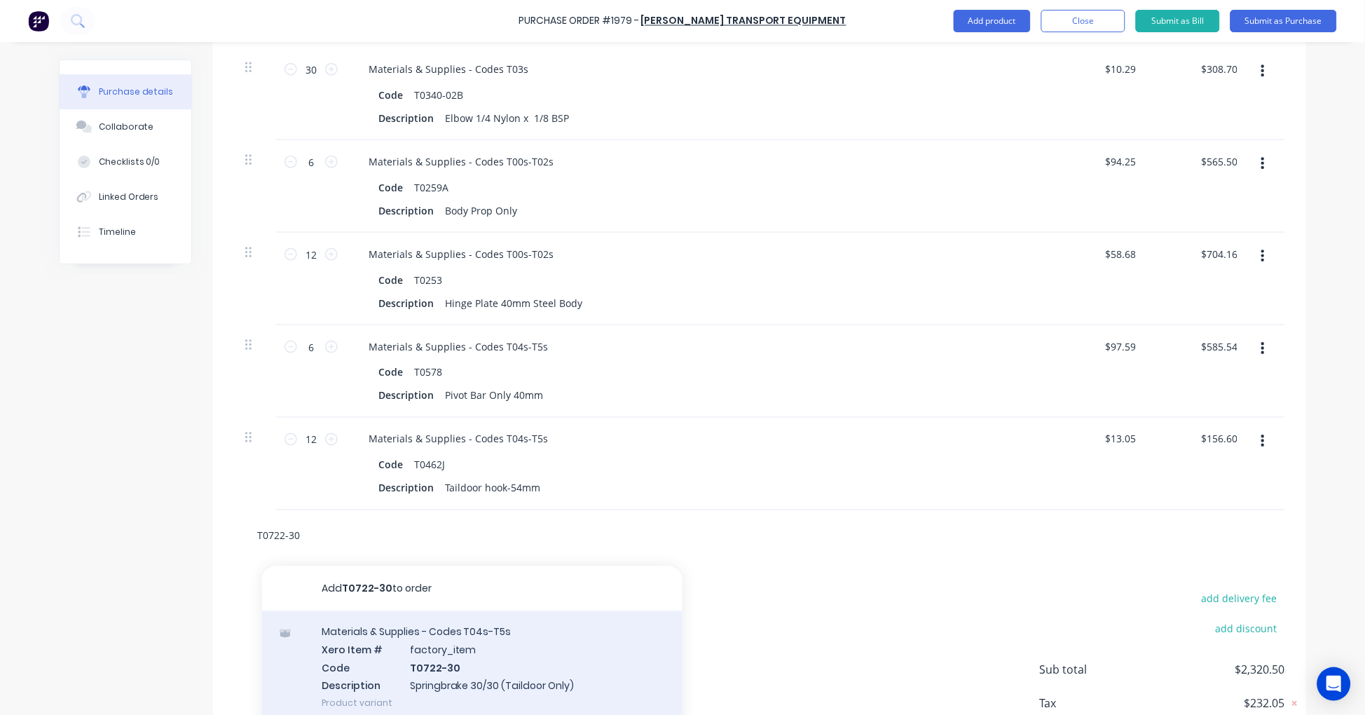
type input "T0722-30"
click at [469, 640] on div "Materials & Supplies - Codes T04s-T5s Xero Item # factory_item Code T0722-30 De…" at bounding box center [472, 667] width 420 height 113
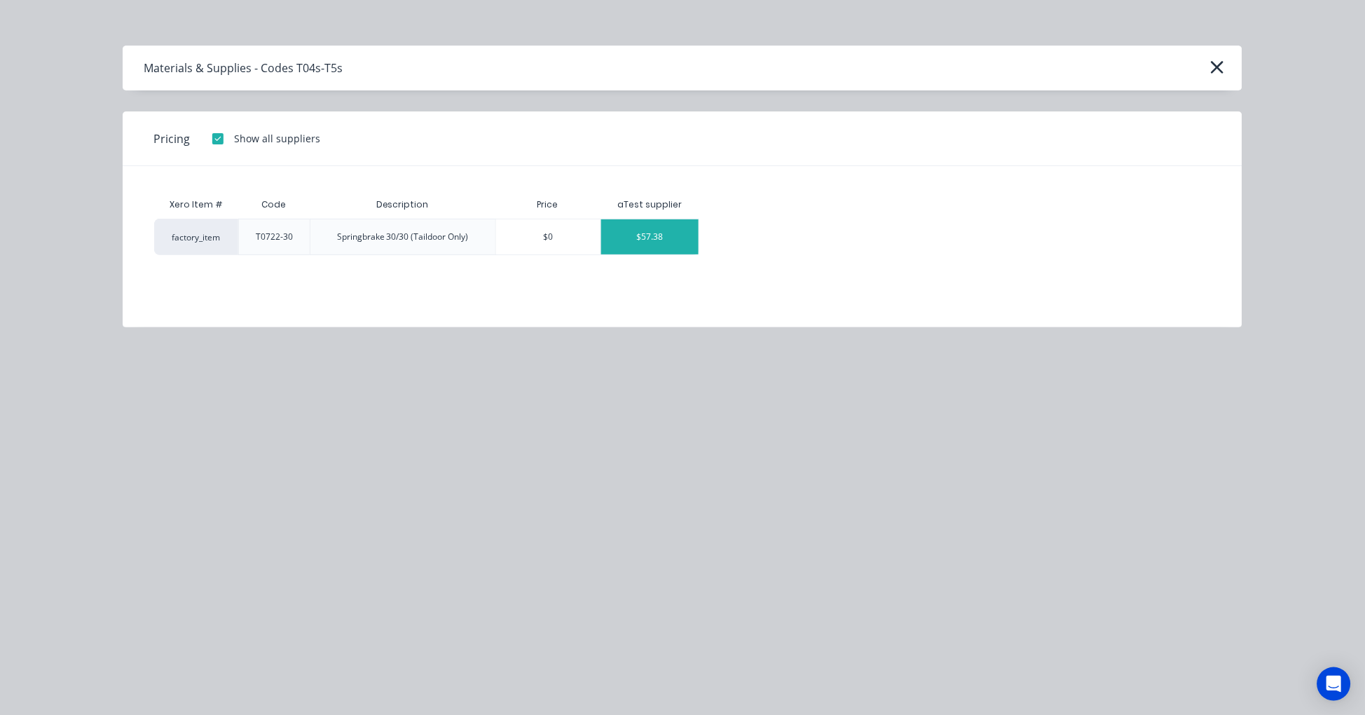
click at [662, 227] on div "$57.38" at bounding box center [649, 236] width 97 height 35
type textarea "x"
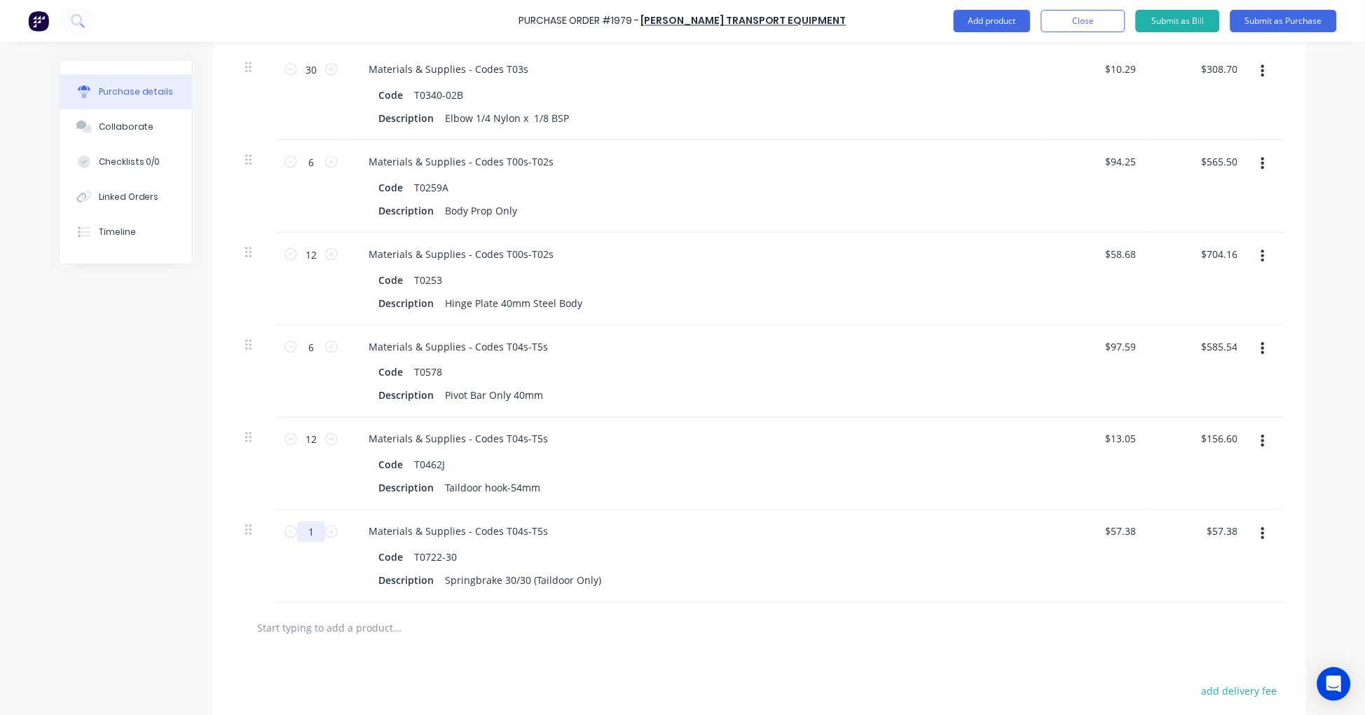
click at [307, 528] on input "1" at bounding box center [311, 531] width 28 height 21
type textarea "x"
type input "6"
type input "$344.28"
type textarea "x"
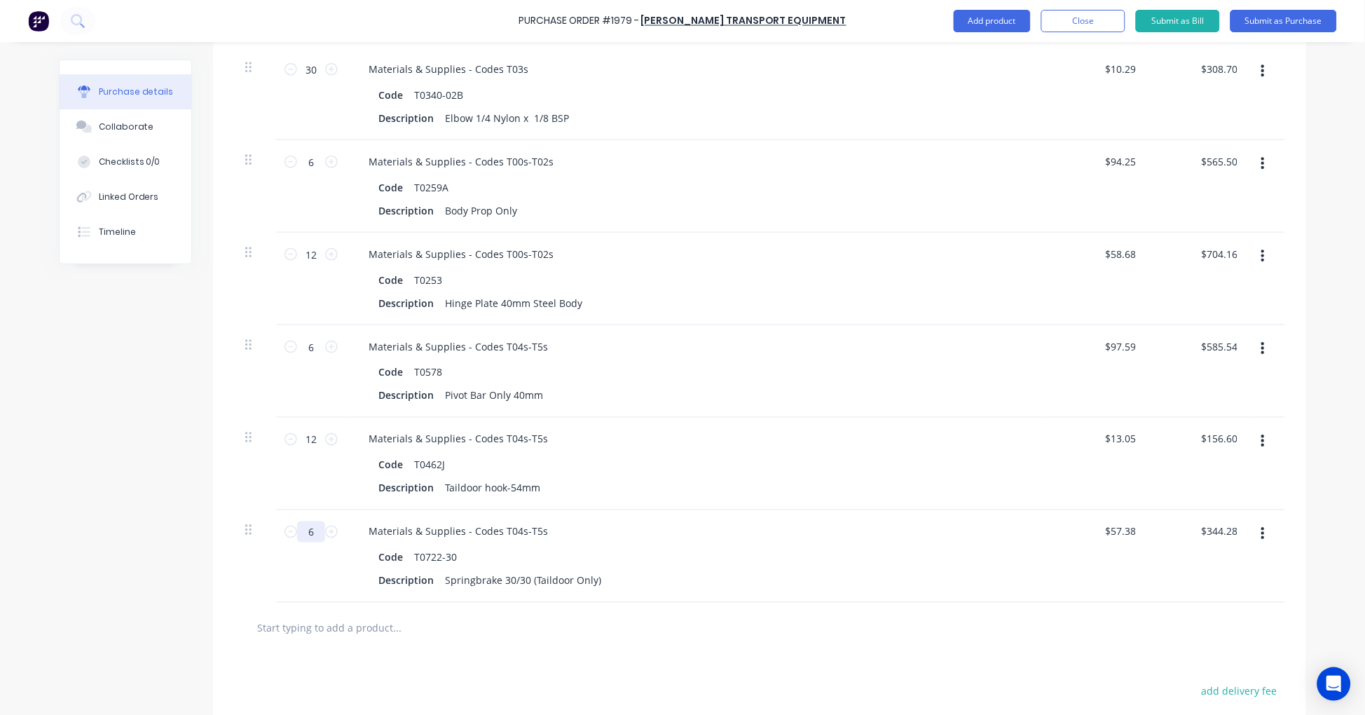
type input "6"
click at [373, 628] on input "text" at bounding box center [396, 628] width 280 height 28
paste input "T1323"
type textarea "x"
type input "T1323"
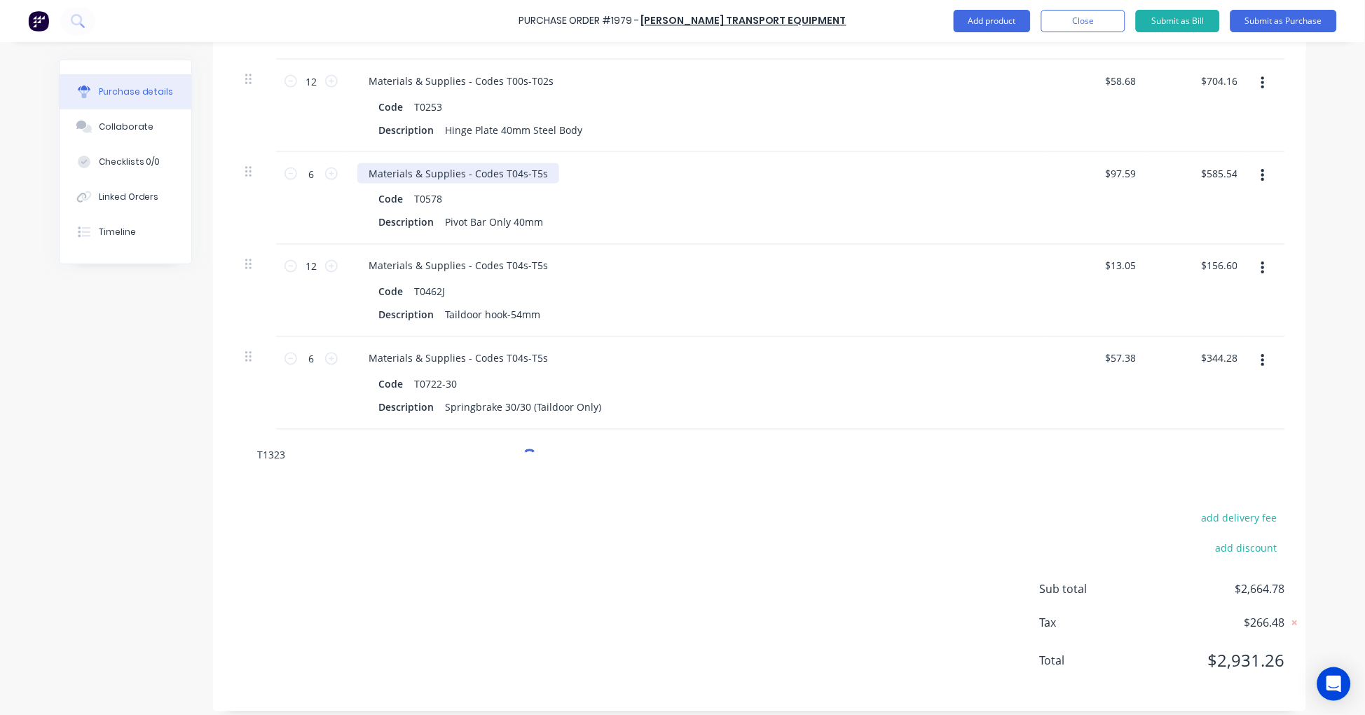
type textarea "x"
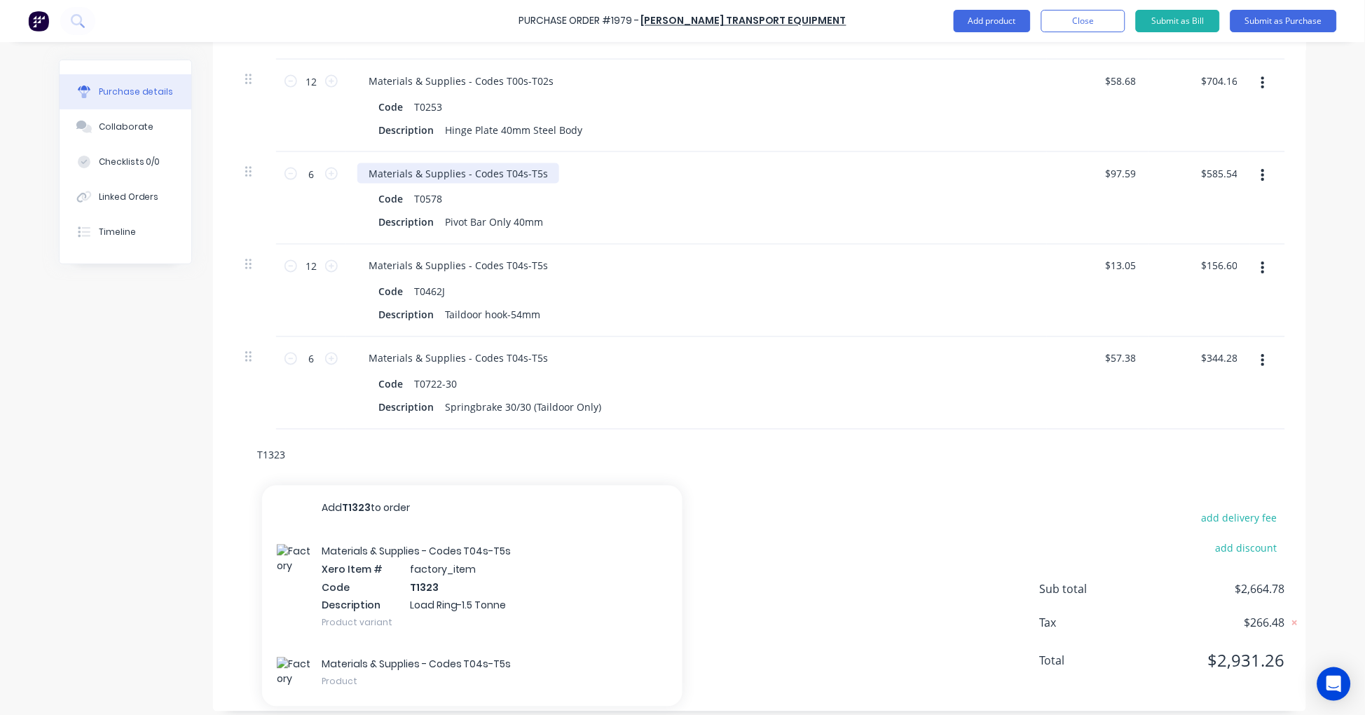
scroll to position [585, 0]
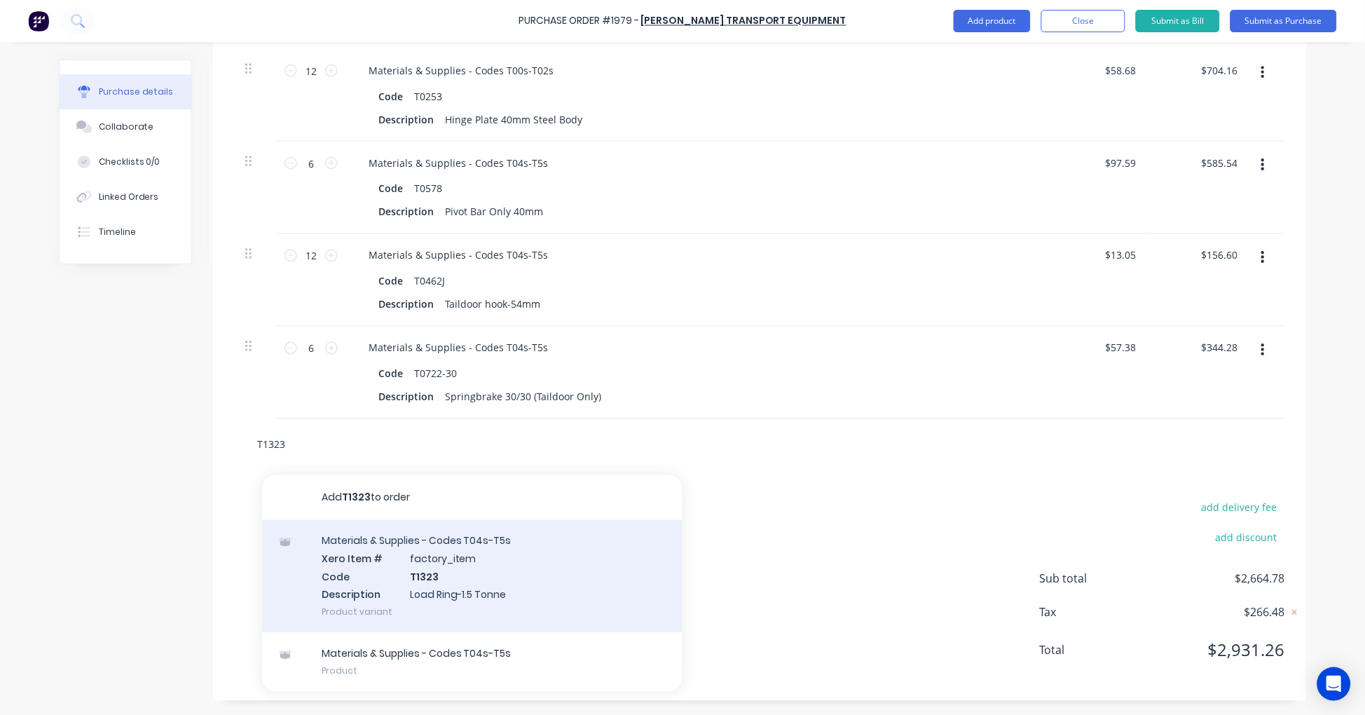
type input "T1323"
click at [439, 572] on div "Materials & Supplies - Codes T04s-T5s Xero Item # factory_item Code T1323 Descr…" at bounding box center [472, 576] width 420 height 113
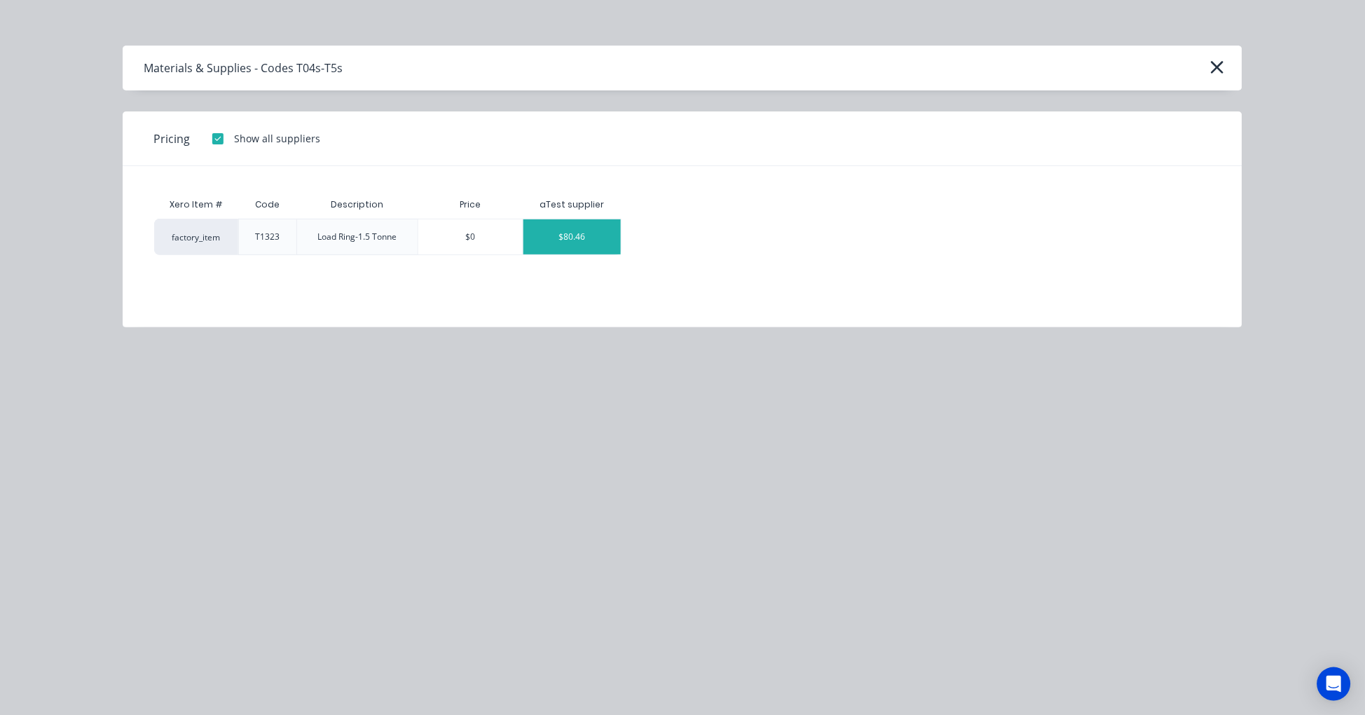
click at [564, 244] on div "$80.46" at bounding box center [571, 236] width 97 height 35
type textarea "x"
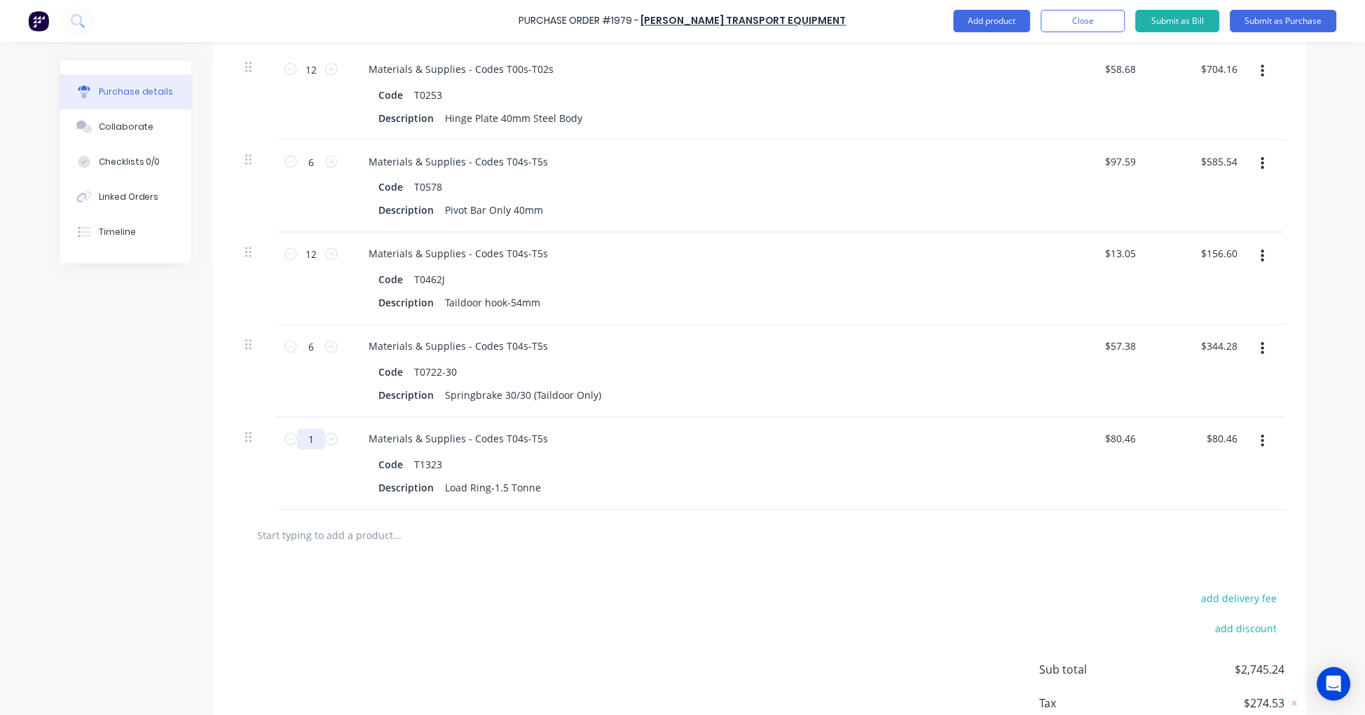
click at [310, 435] on input "1" at bounding box center [311, 439] width 28 height 21
type textarea "x"
type input "2"
type input "$160.92"
type textarea "x"
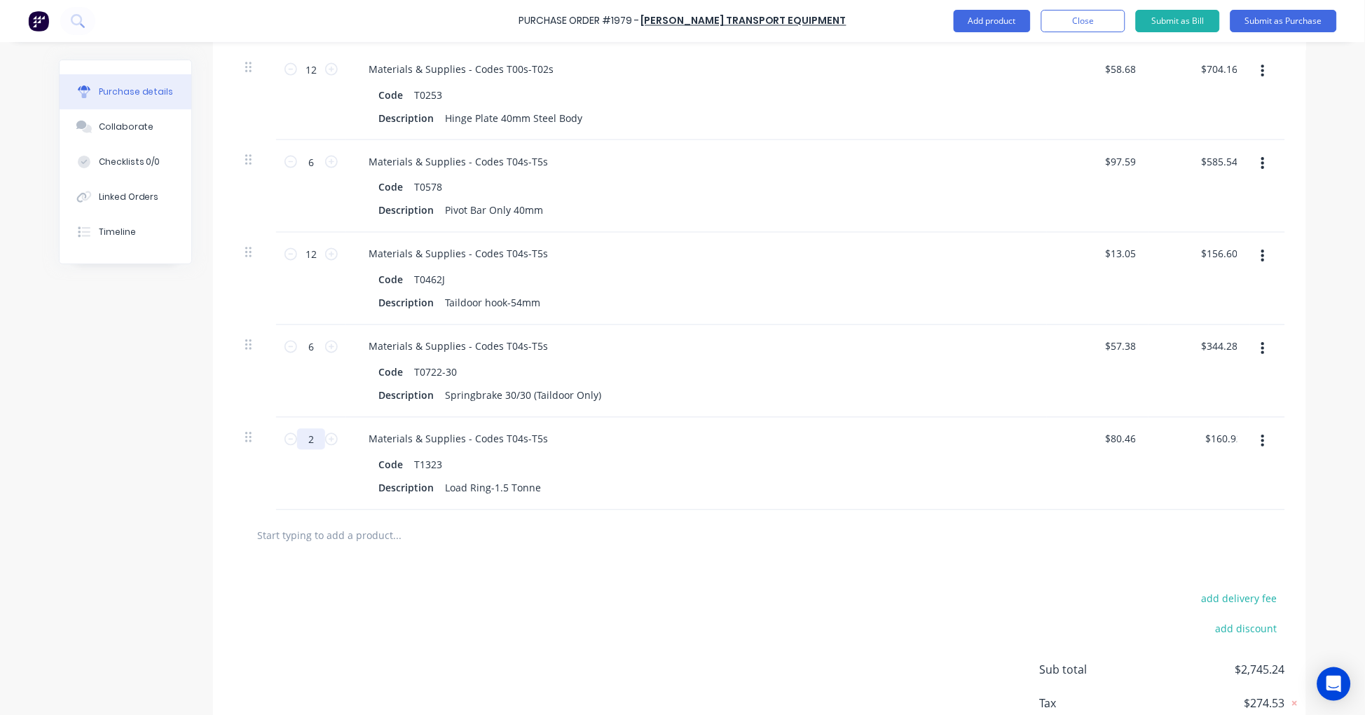
type input "20"
type input "$1,609.20"
type textarea "x"
type input "20"
click at [321, 537] on input "text" at bounding box center [396, 535] width 280 height 28
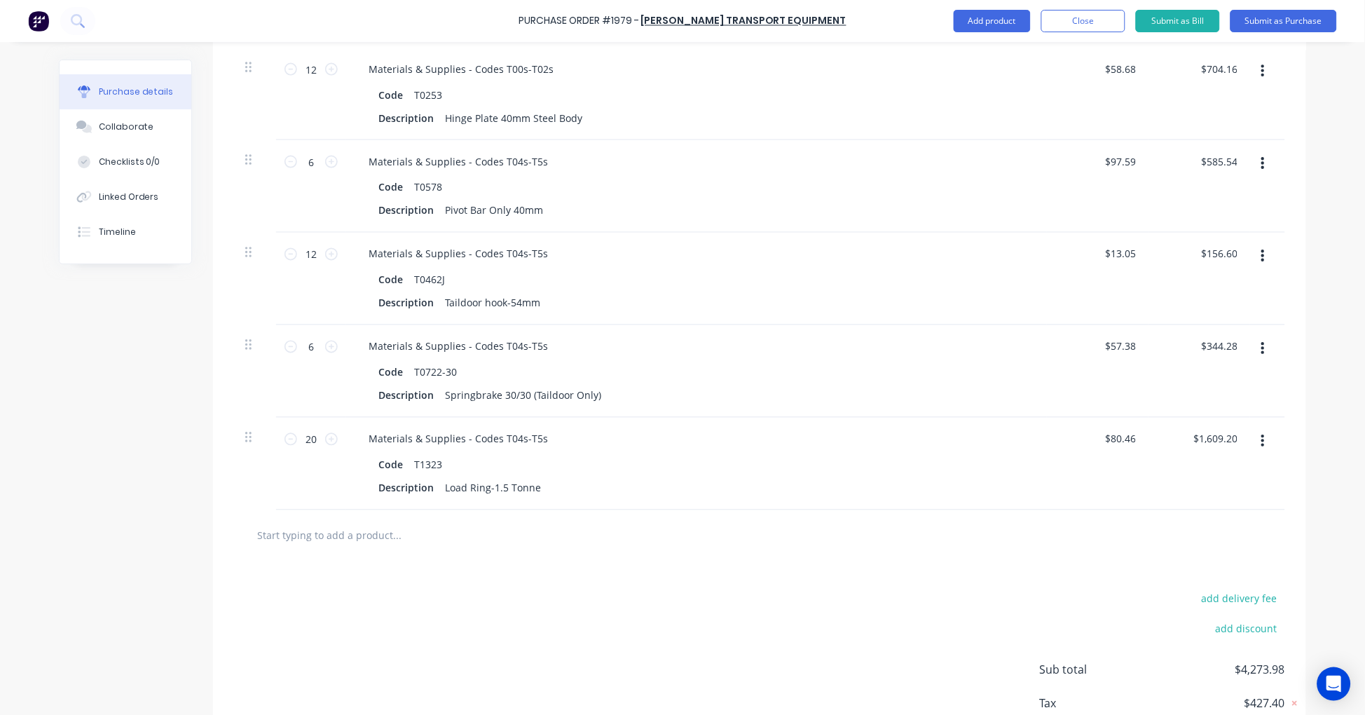
paste input "TH497S"
type textarea "x"
type input "TH497S"
type textarea "x"
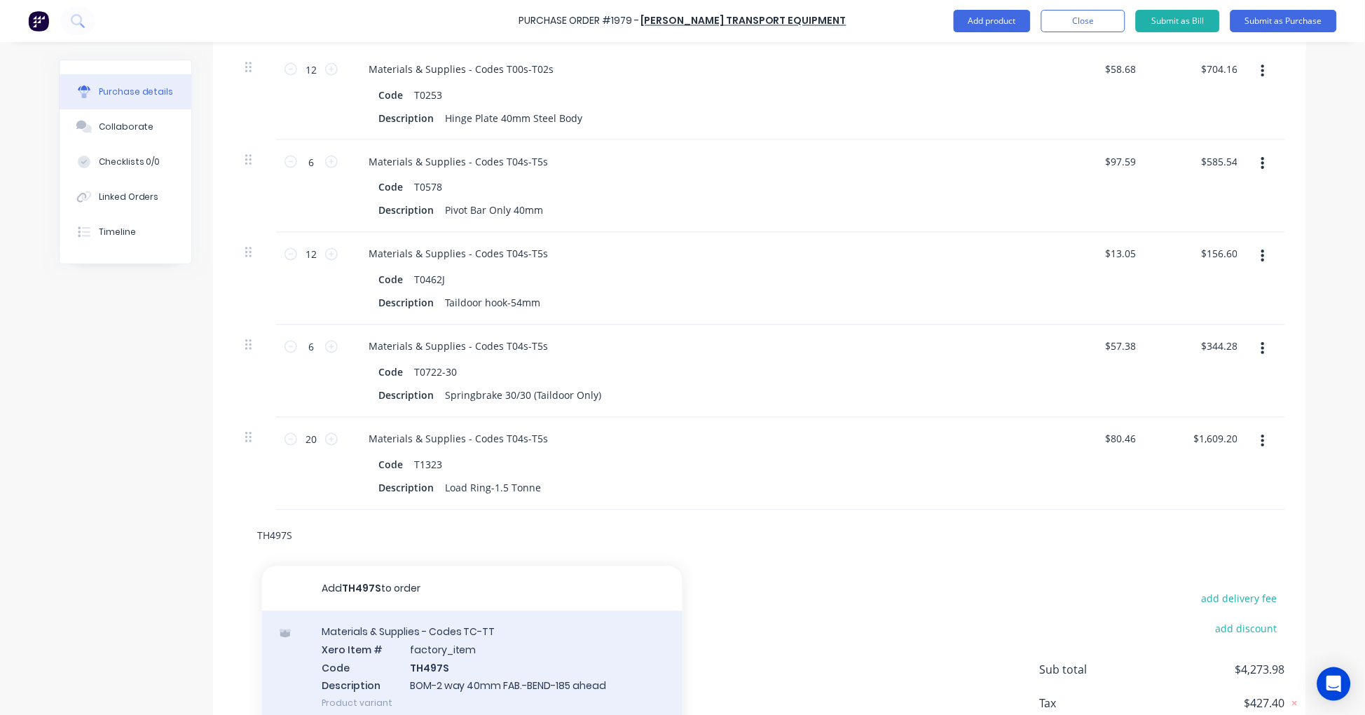
type input "TH497S"
click at [525, 664] on div "Materials & Supplies - Codes TC-TT Xero Item # factory_item Code TH497S Descrip…" at bounding box center [472, 667] width 420 height 113
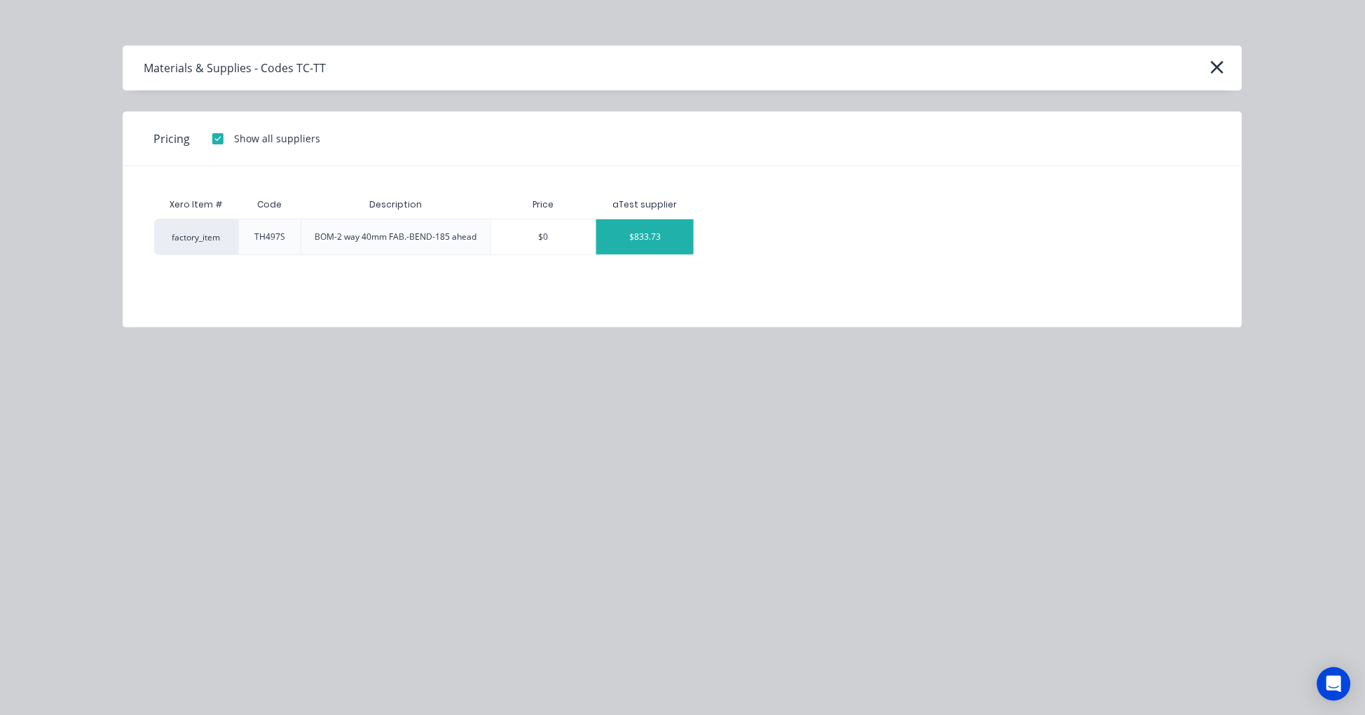
click at [649, 223] on div "$833.73" at bounding box center [644, 236] width 97 height 35
type textarea "x"
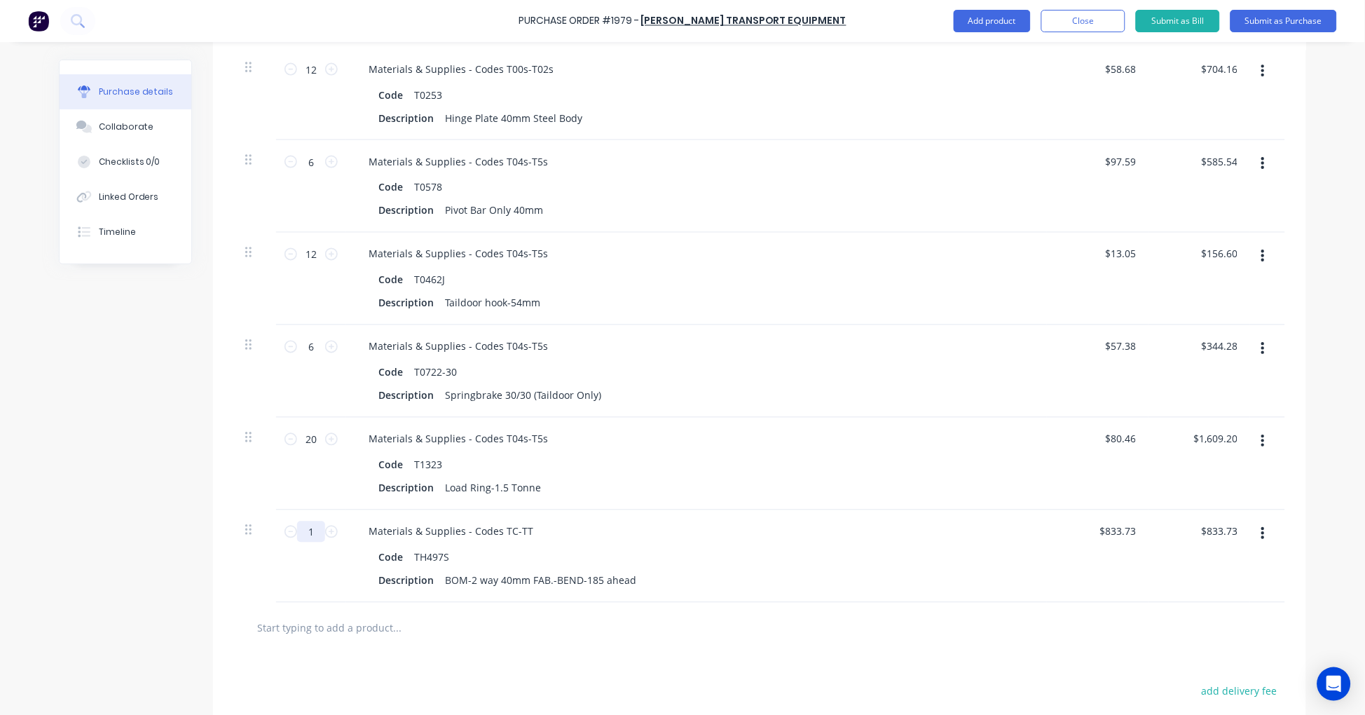
click at [305, 525] on input "1" at bounding box center [311, 531] width 28 height 21
type textarea "x"
type input "2"
type input "$1,667.46"
type textarea "x"
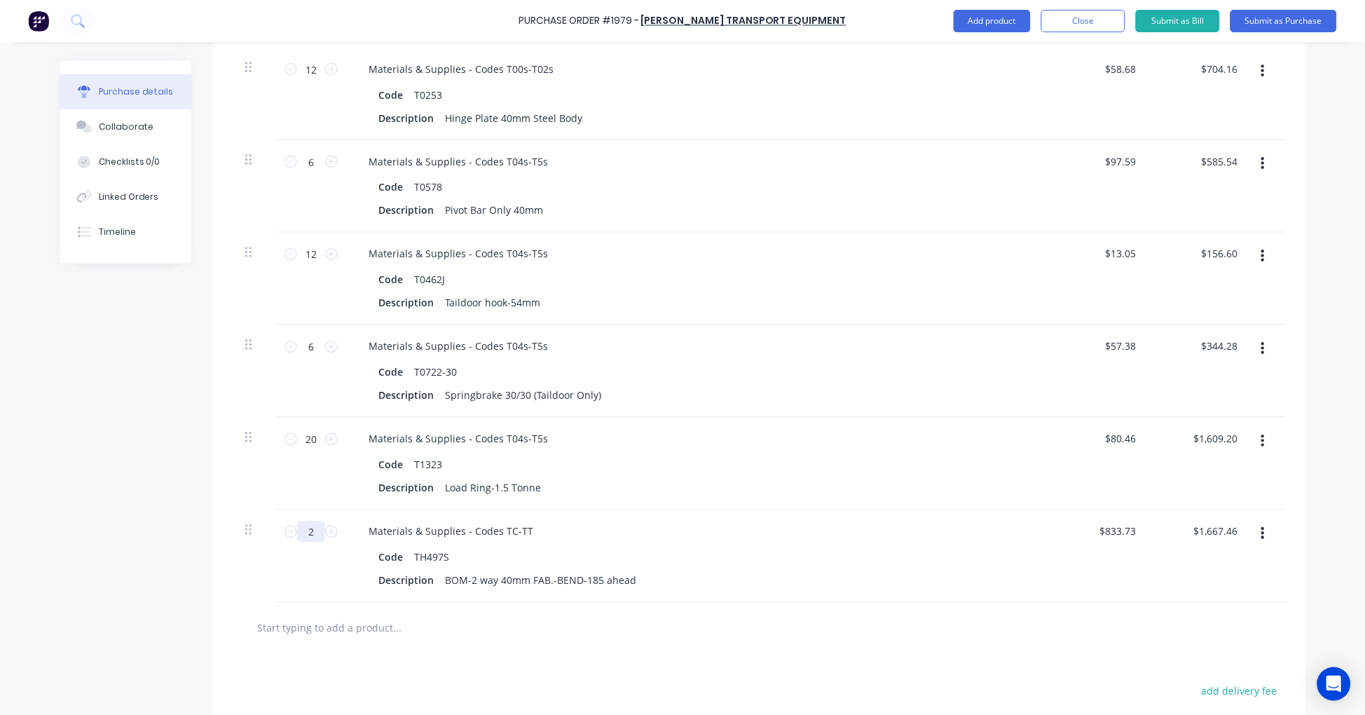
type input "2"
click at [366, 624] on input "text" at bounding box center [396, 628] width 280 height 28
paste input "T0932"
type textarea "x"
type input "T0932"
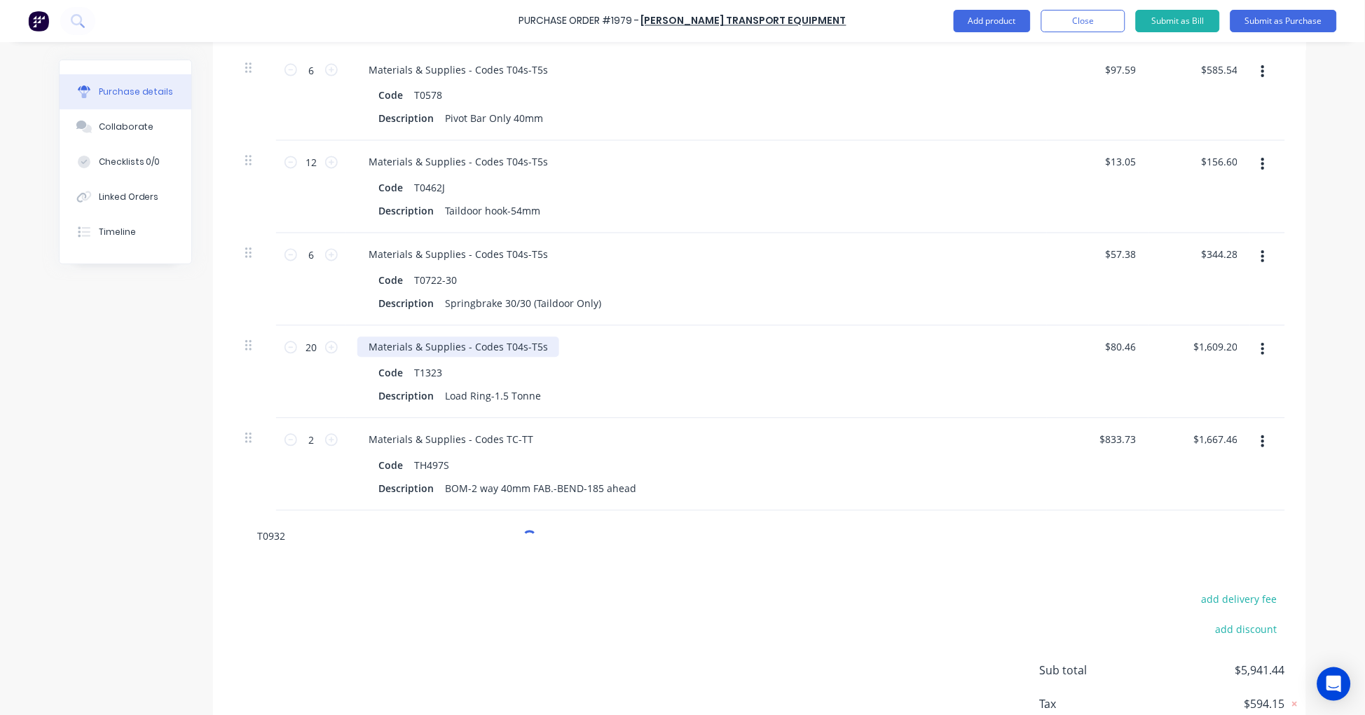
scroll to position [715, 0]
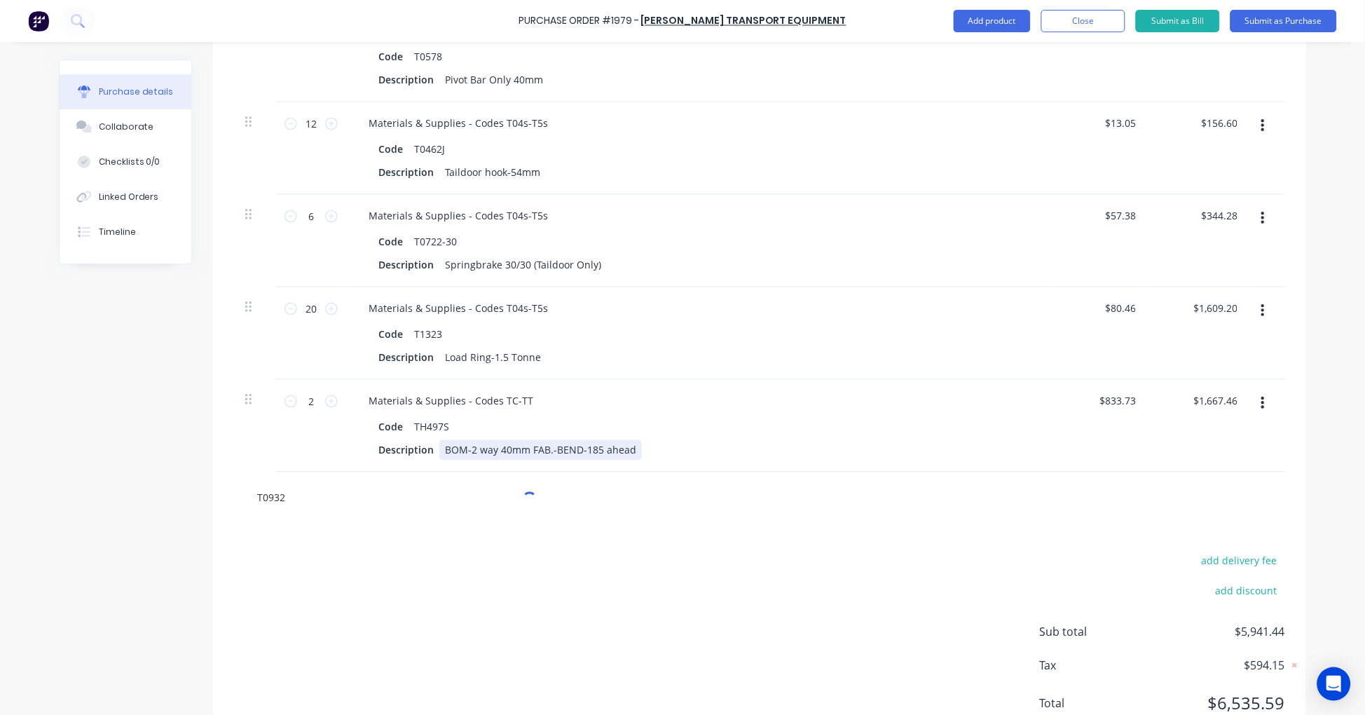
type textarea "x"
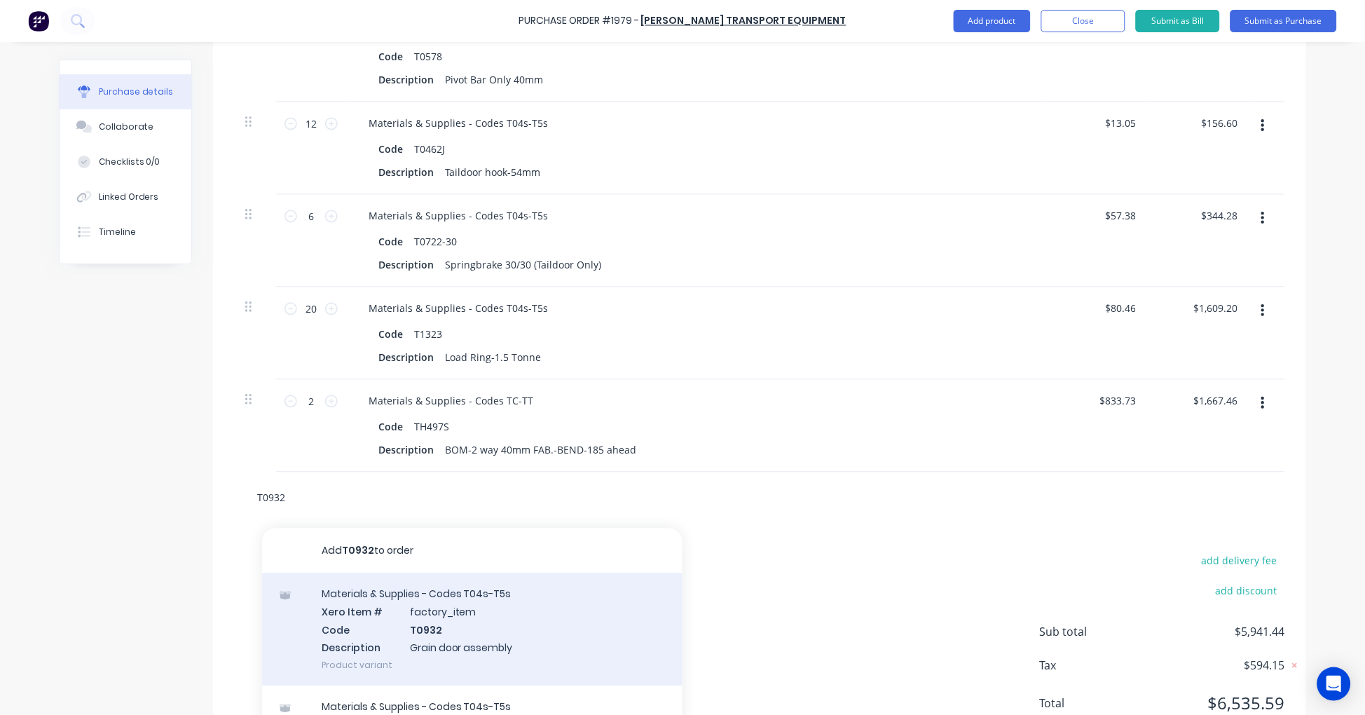
type input "T0932"
click at [453, 621] on div "Materials & Supplies - Codes T04s-T5s Xero Item # factory_item Code T0932 Descr…" at bounding box center [472, 629] width 420 height 113
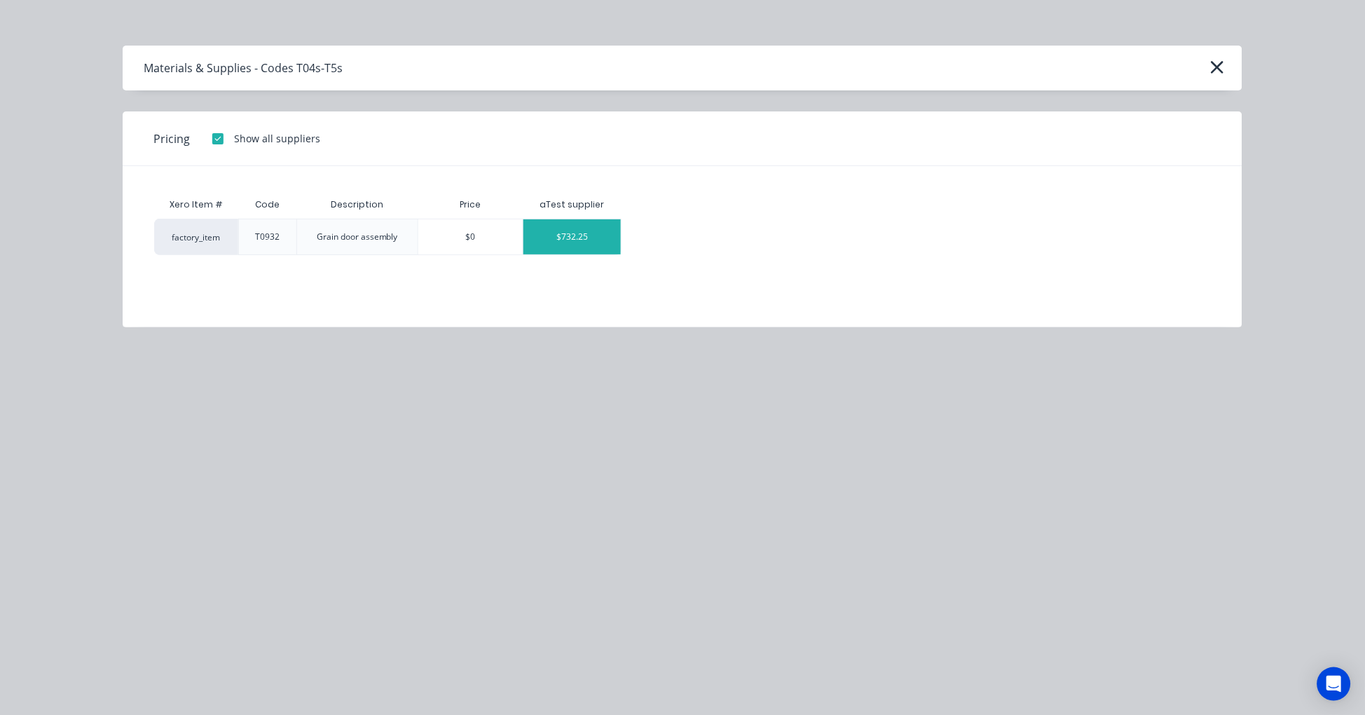
click at [572, 235] on div "$732.25" at bounding box center [571, 236] width 97 height 35
type textarea "x"
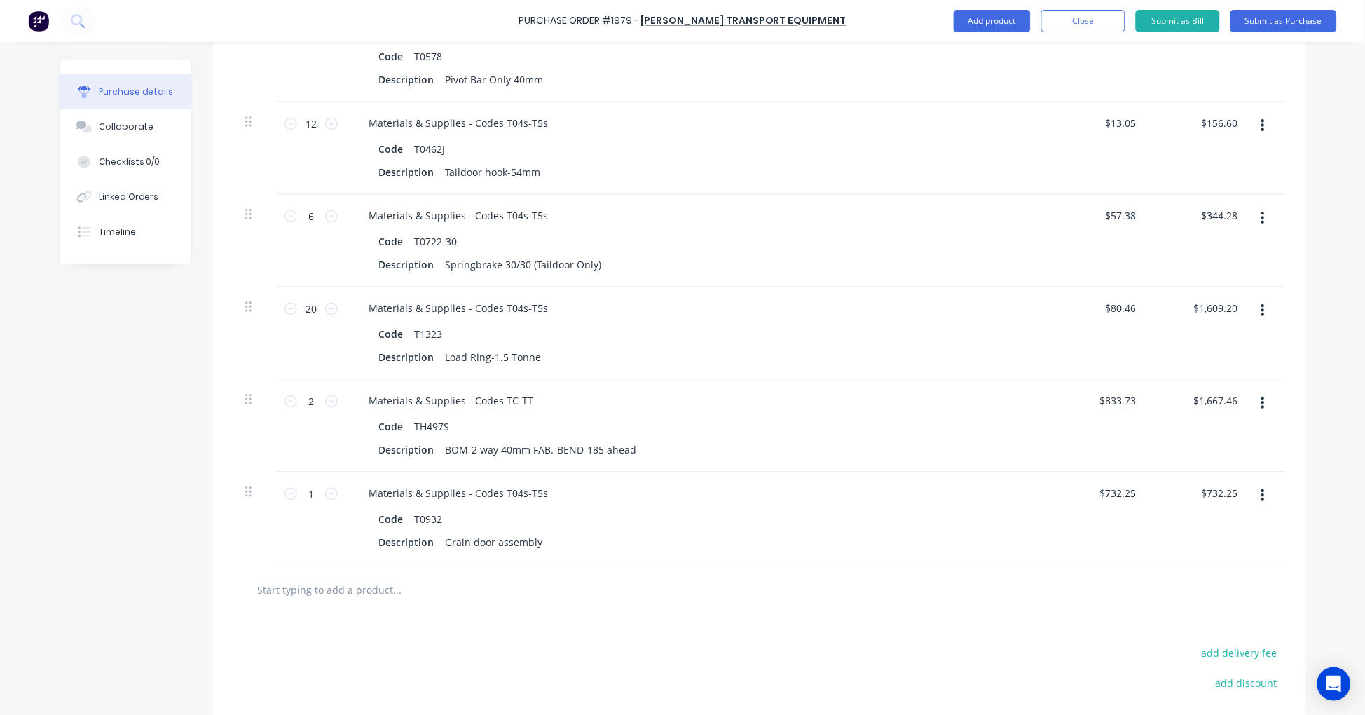
click at [326, 594] on input "text" at bounding box center [396, 590] width 280 height 28
paste input "HTL008"
type textarea "x"
type input "HTL008"
type textarea "x"
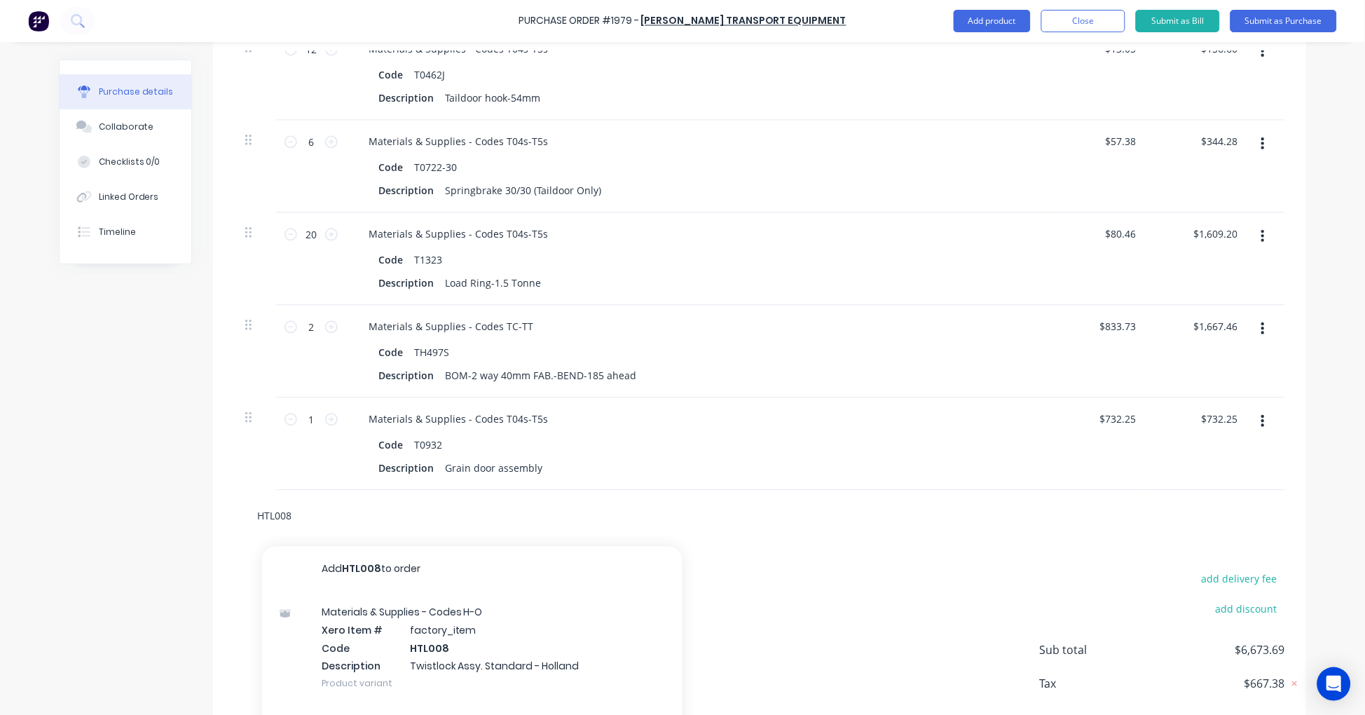
scroll to position [844, 0]
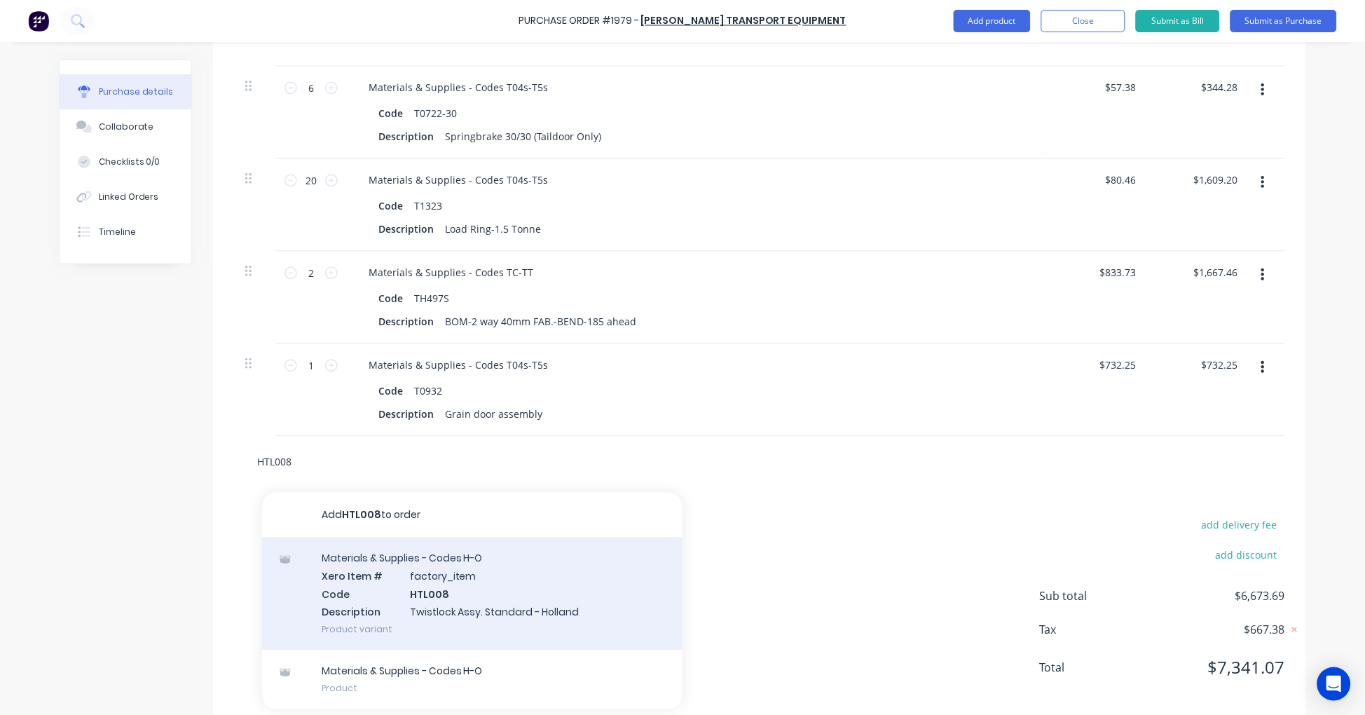
type input "HTL008"
click at [468, 594] on div "Materials & Supplies - Codes H-O Xero Item # factory_item Code HTL008 Descripti…" at bounding box center [472, 593] width 420 height 113
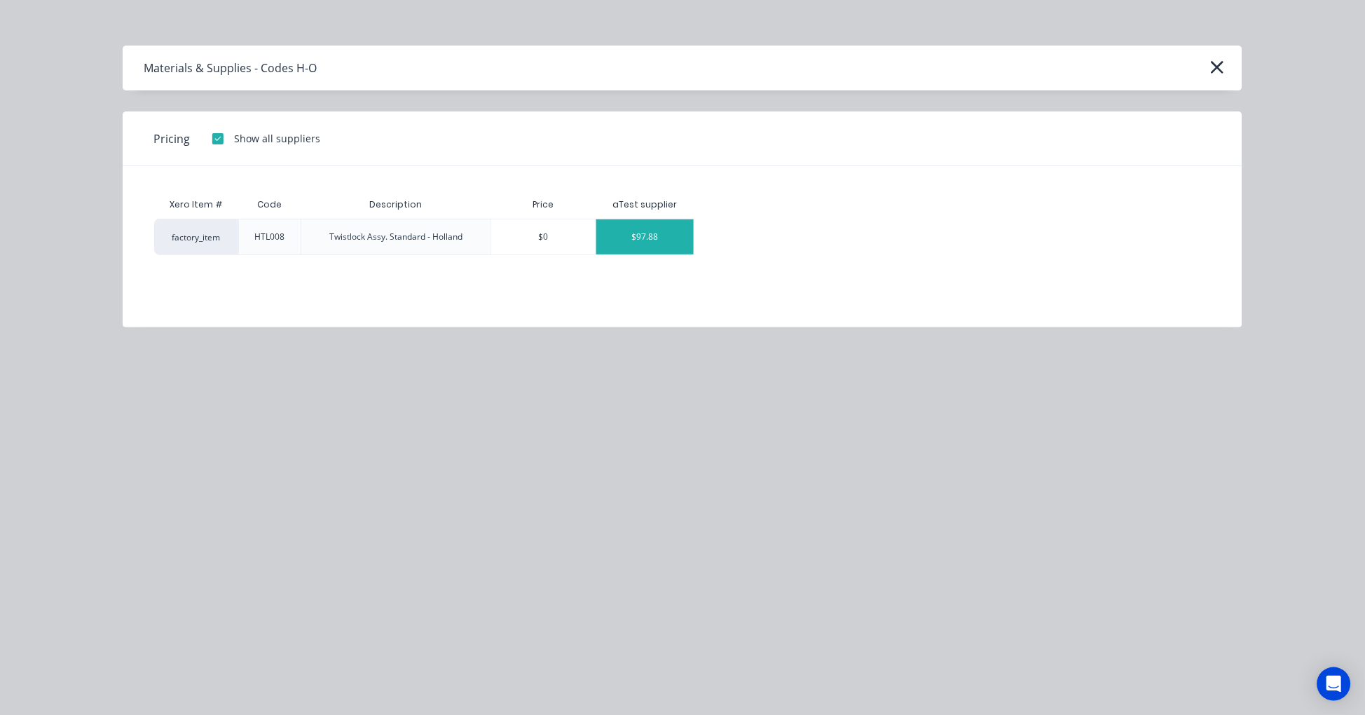
click at [654, 238] on div "$97.88" at bounding box center [644, 236] width 97 height 35
type textarea "x"
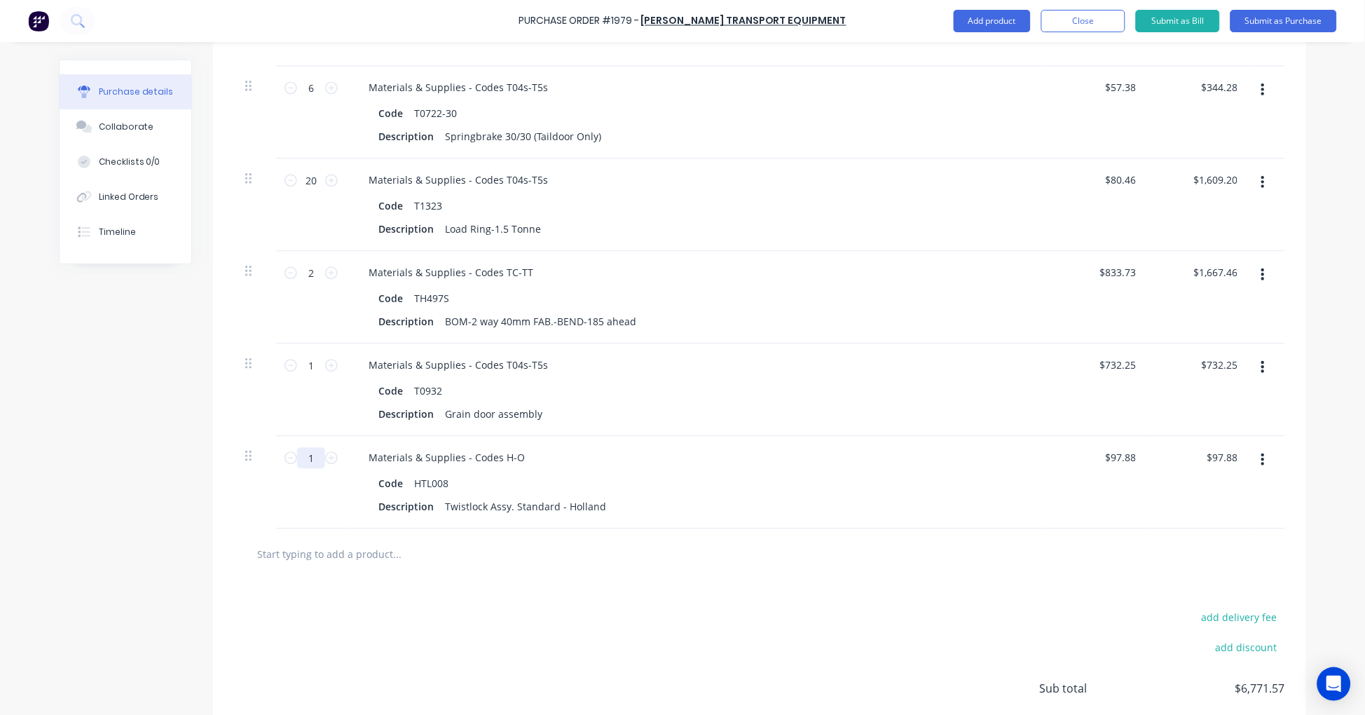
click at [307, 456] on input "1" at bounding box center [311, 457] width 28 height 21
type textarea "x"
type input "2"
type input "$195.76"
type textarea "x"
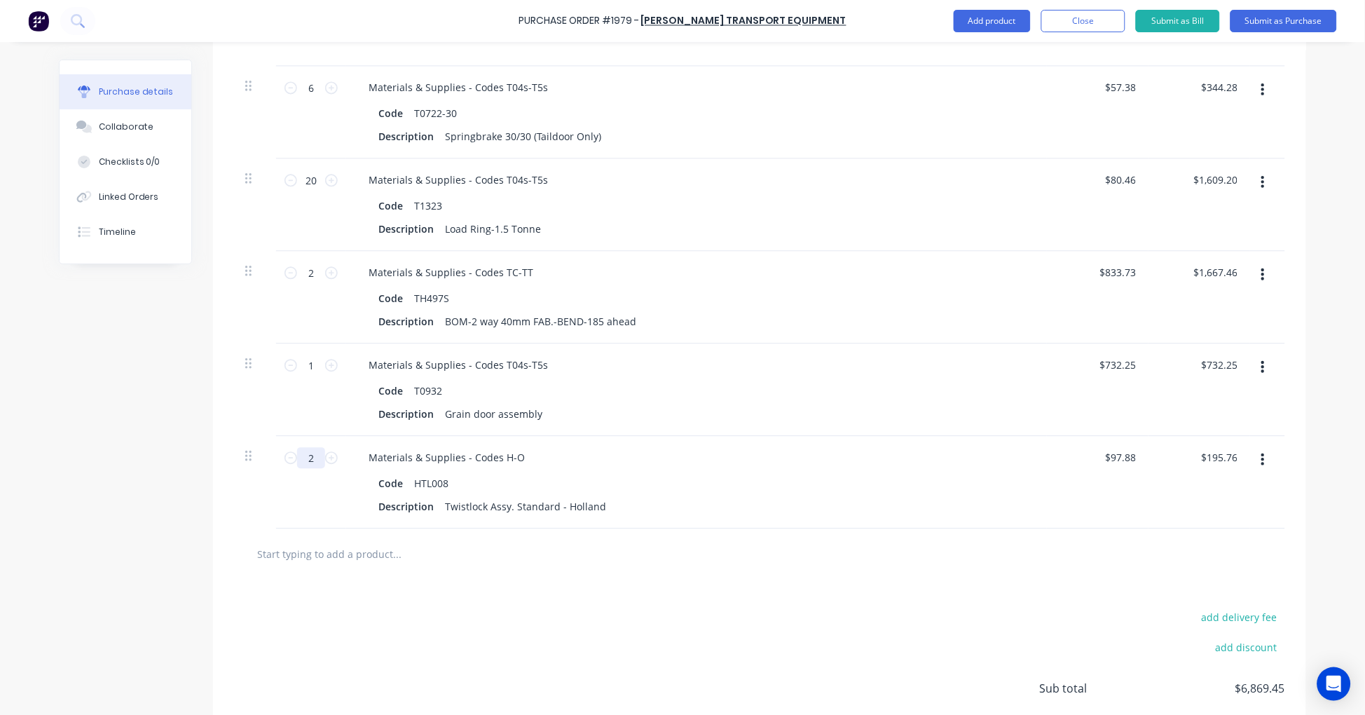
type input "2"
click at [387, 558] on input "text" at bounding box center [396, 553] width 280 height 28
paste input "T0298B"
type textarea "x"
type input "T0298B"
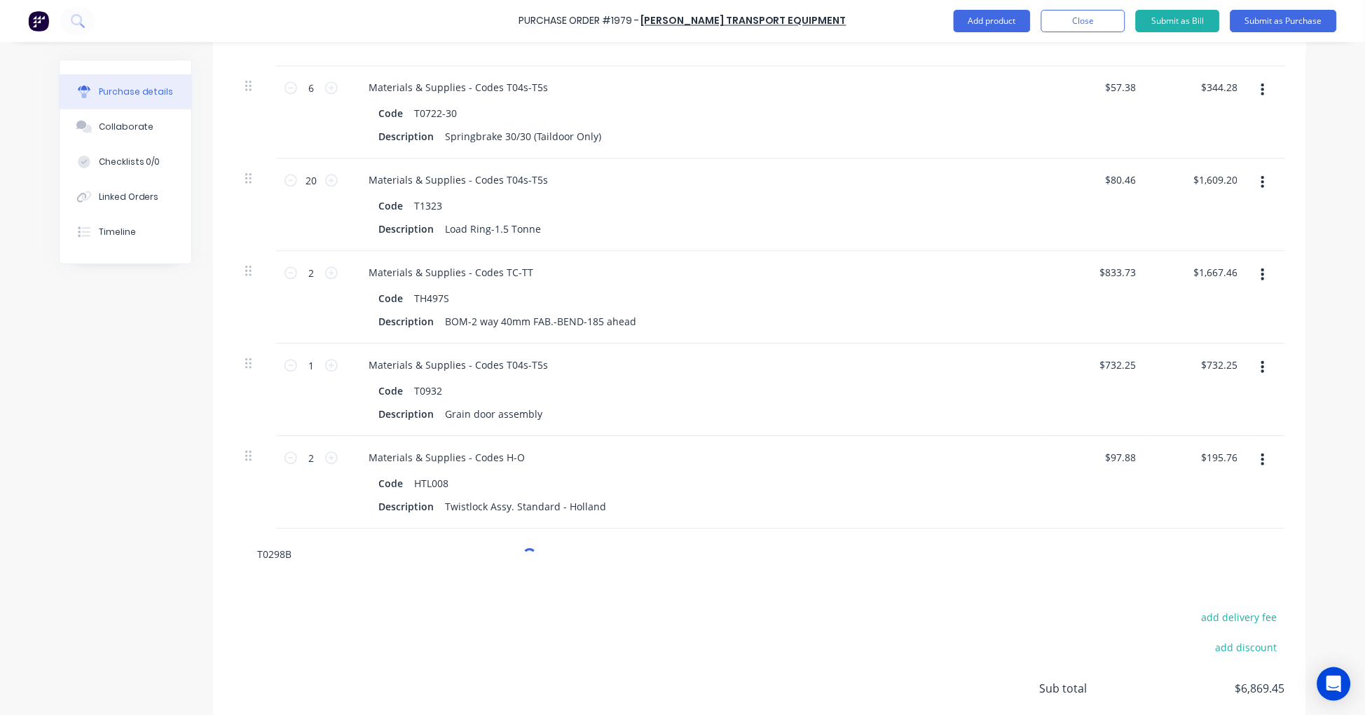
type textarea "x"
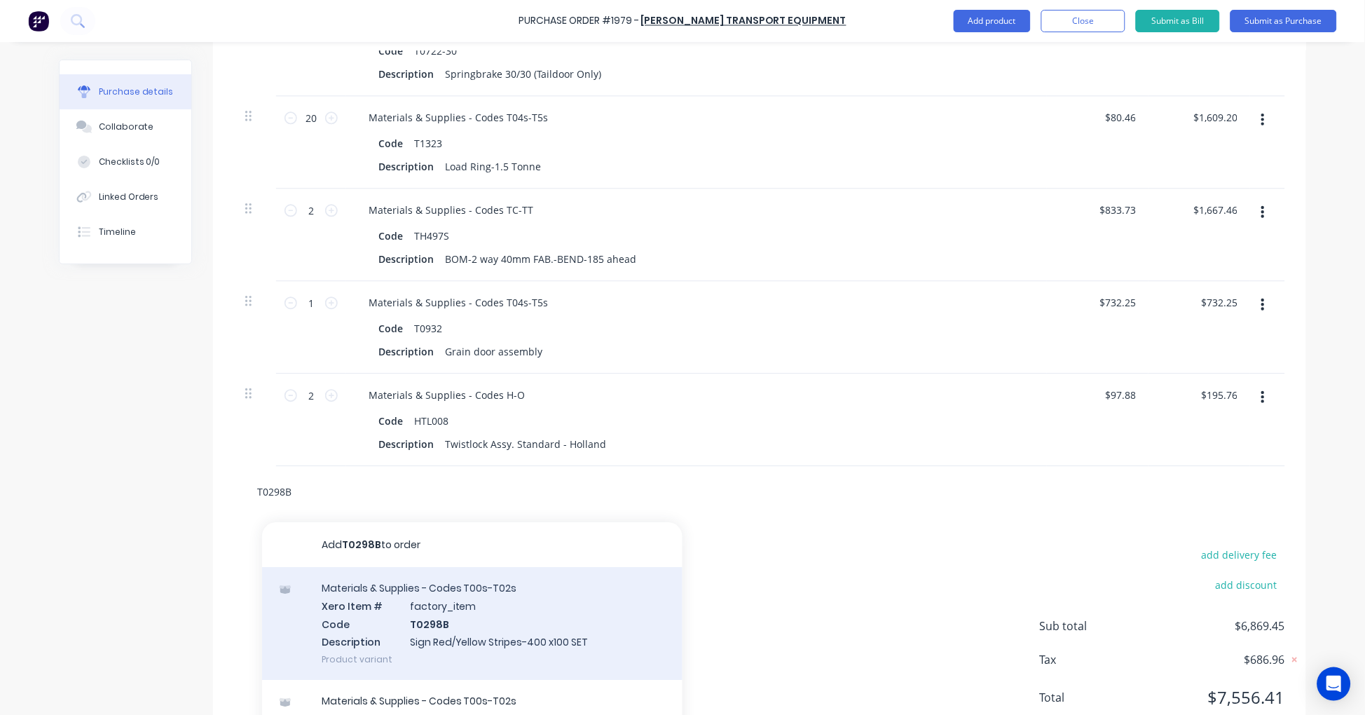
scroll to position [955, 0]
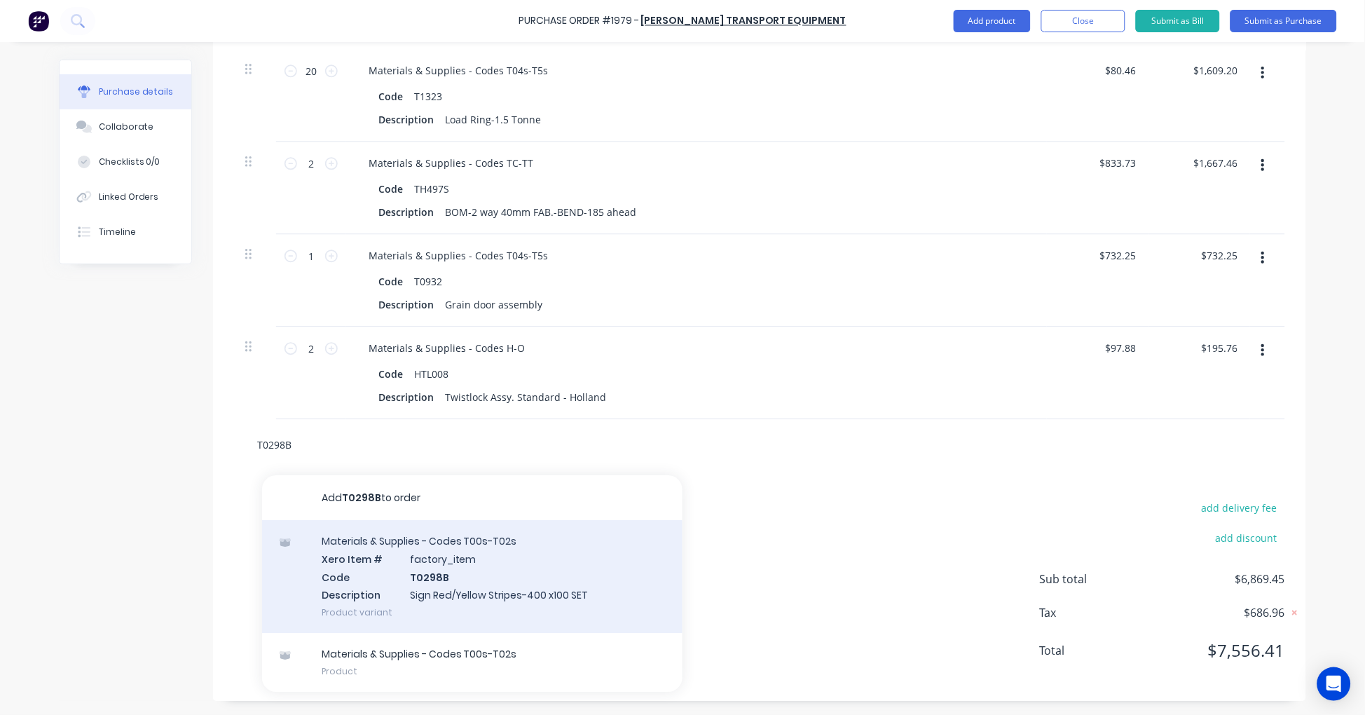
type input "T0298B"
click at [434, 558] on div "Materials & Supplies - Codes T00s-T02s Xero Item # factory_item Code T0298B Des…" at bounding box center [472, 576] width 420 height 113
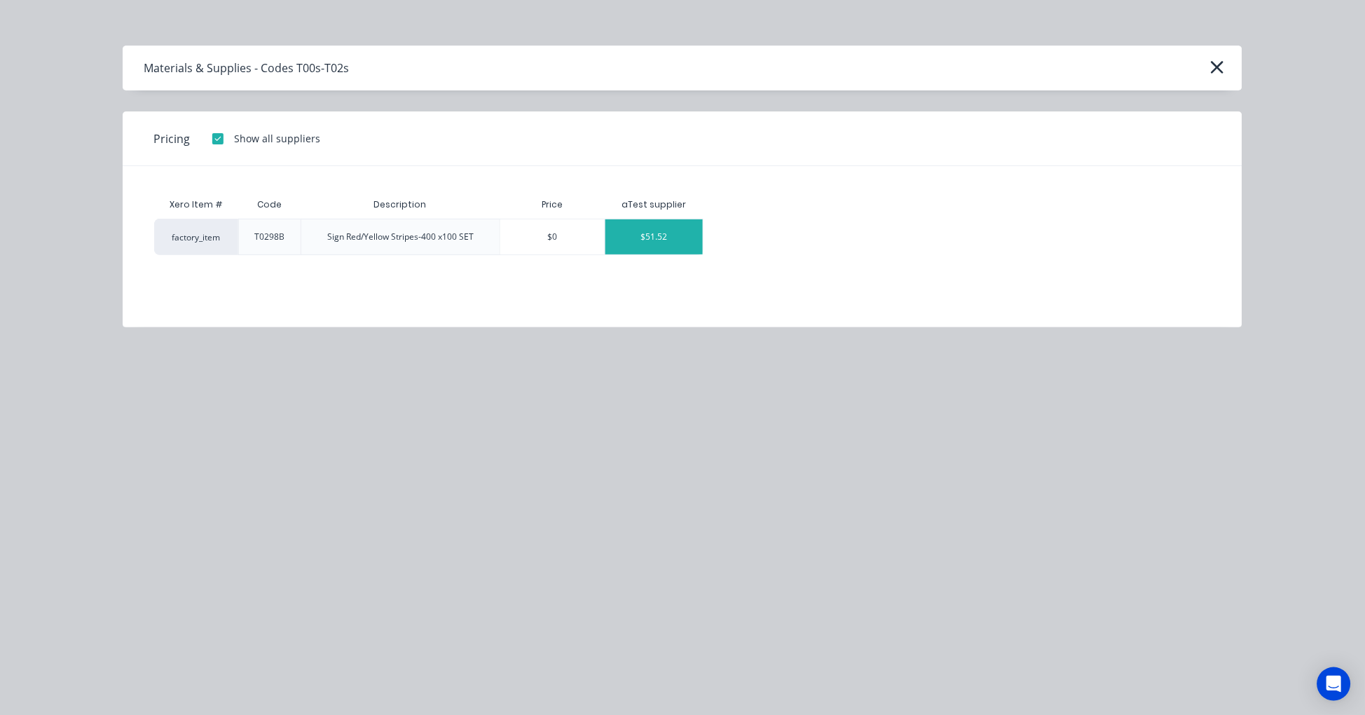
click at [675, 241] on div "$51.52" at bounding box center [653, 236] width 97 height 35
type textarea "x"
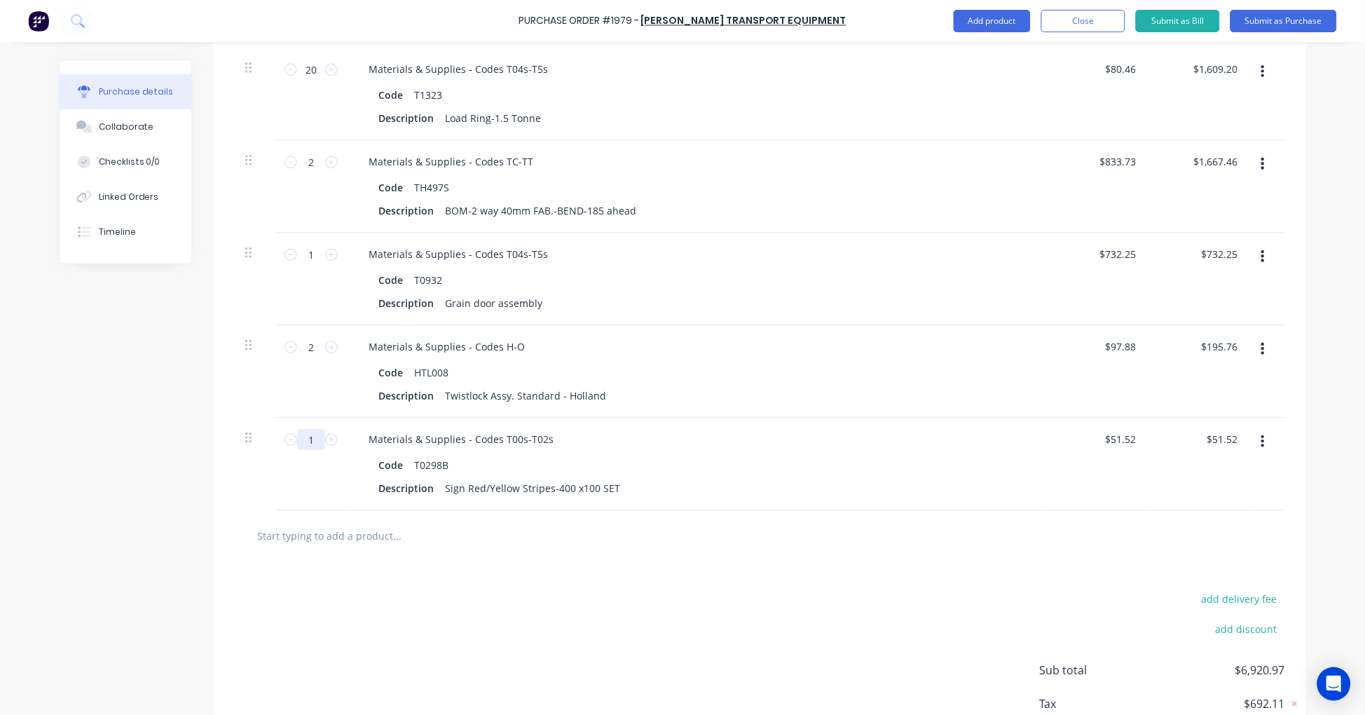
click at [311, 443] on input "1" at bounding box center [311, 439] width 28 height 21
type textarea "x"
type input "6"
type input "$309.12"
type textarea "x"
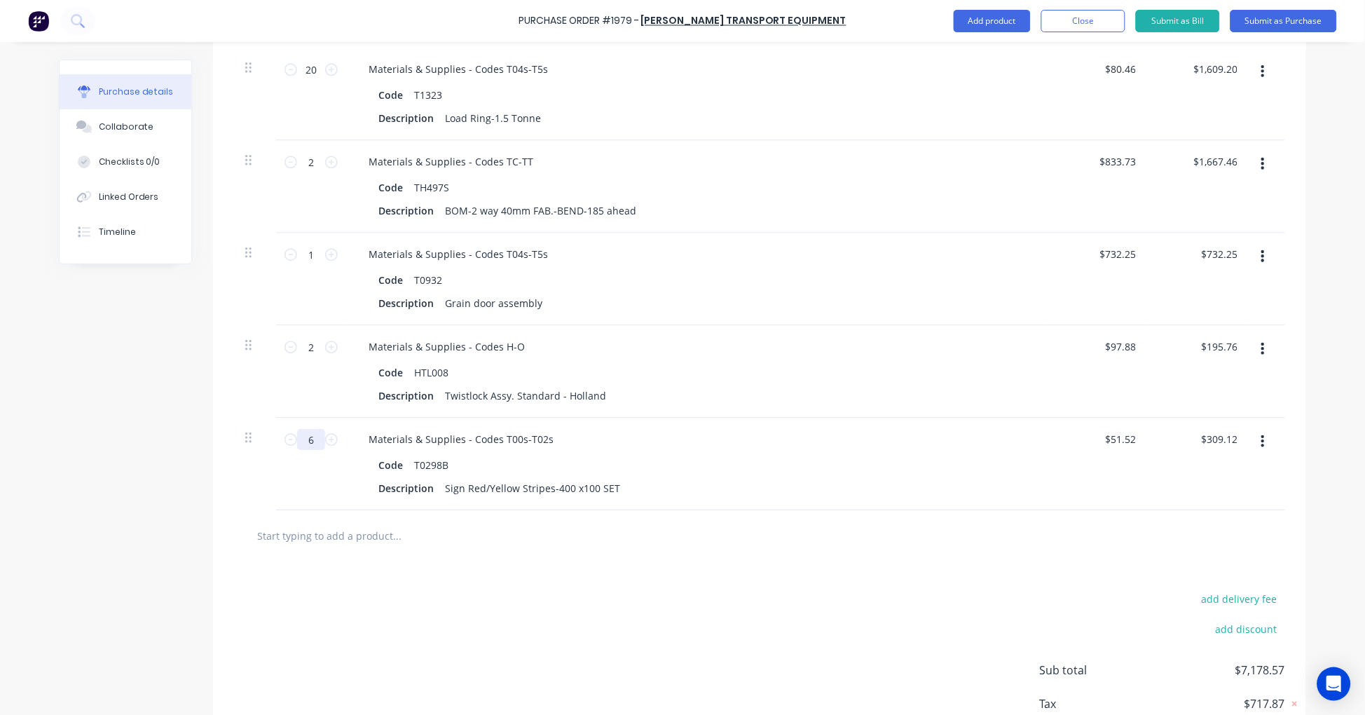
type input "6"
click at [324, 536] on input "text" at bounding box center [396, 535] width 280 height 28
paste input "T1261"
type textarea "x"
type input "T1261"
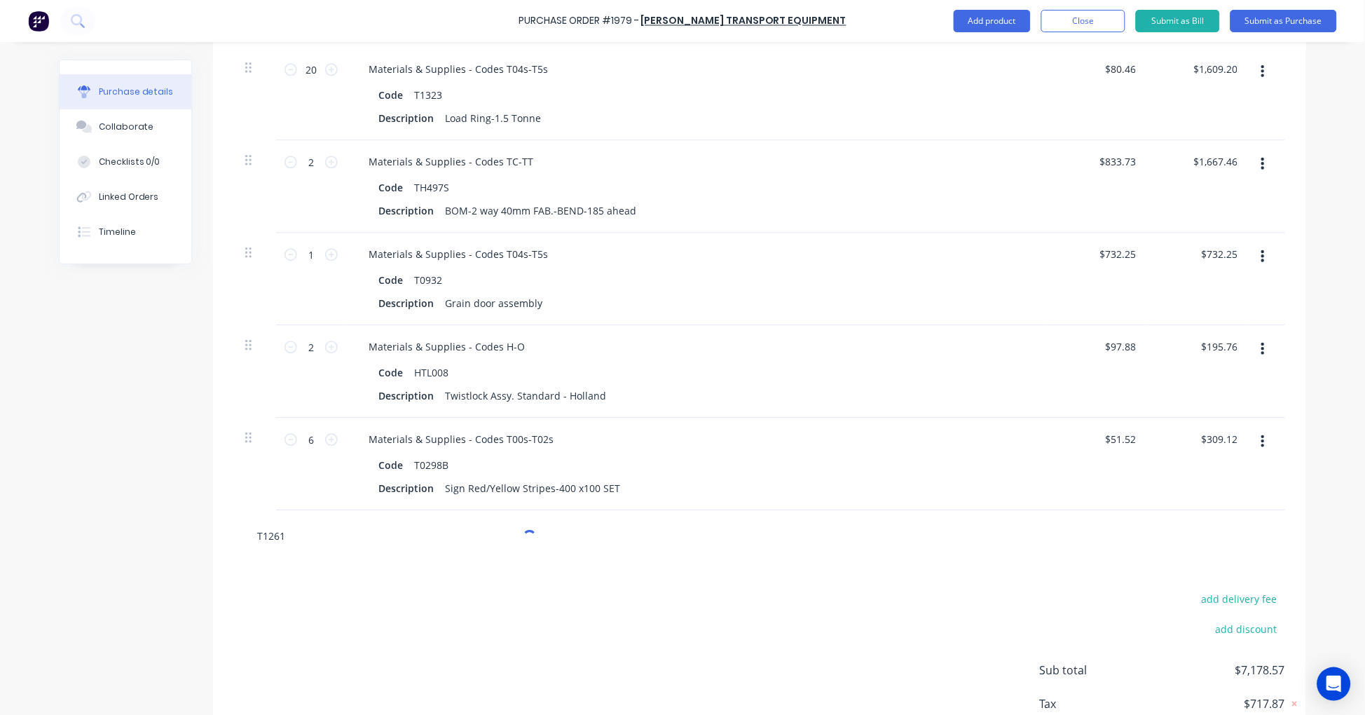
type textarea "x"
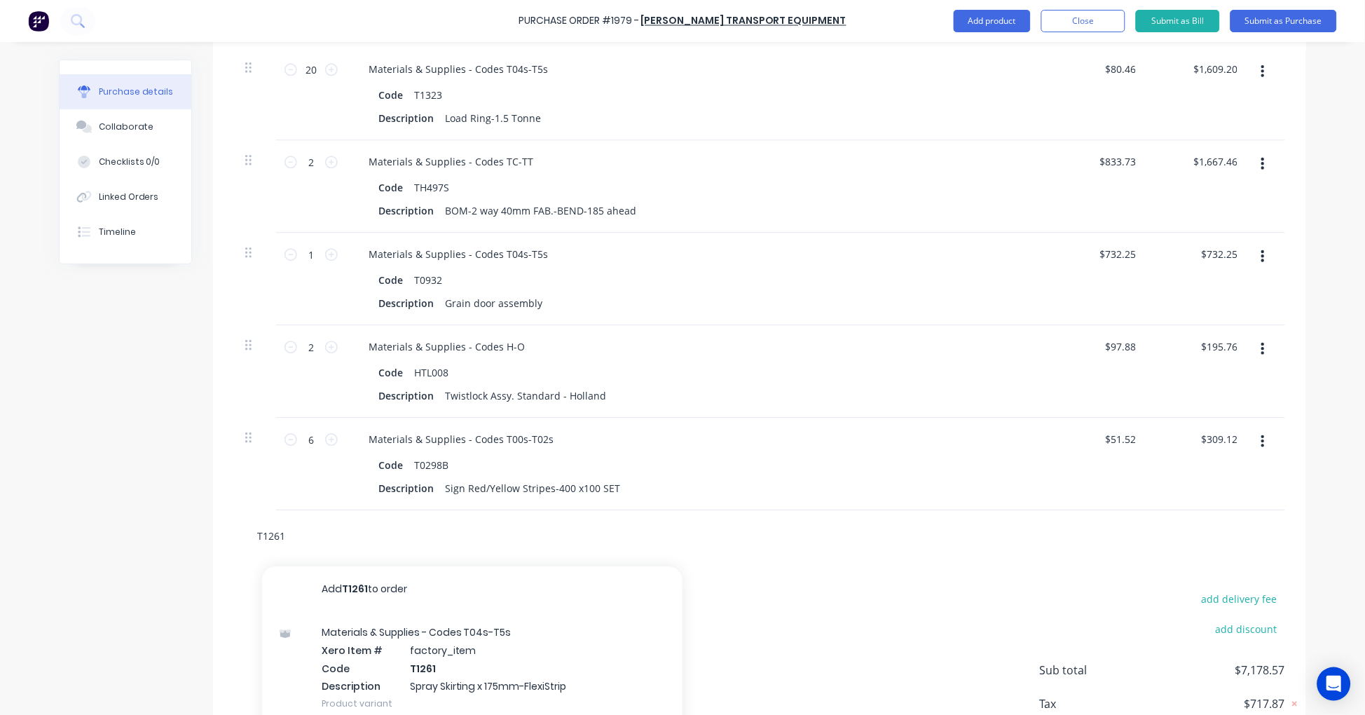
type input "T1261"
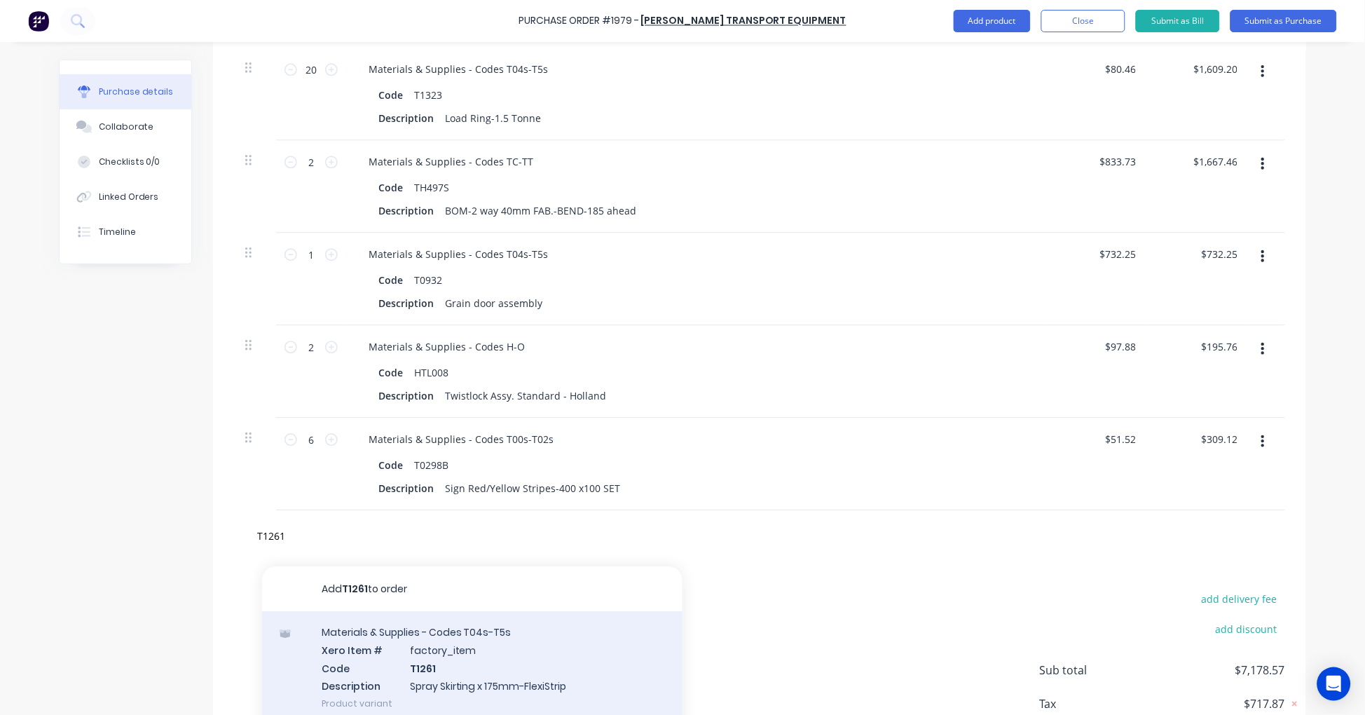
click at [453, 661] on div "Materials & Supplies - Codes T04s-T5s Xero Item # factory_item Code T1261 Descr…" at bounding box center [472, 667] width 420 height 113
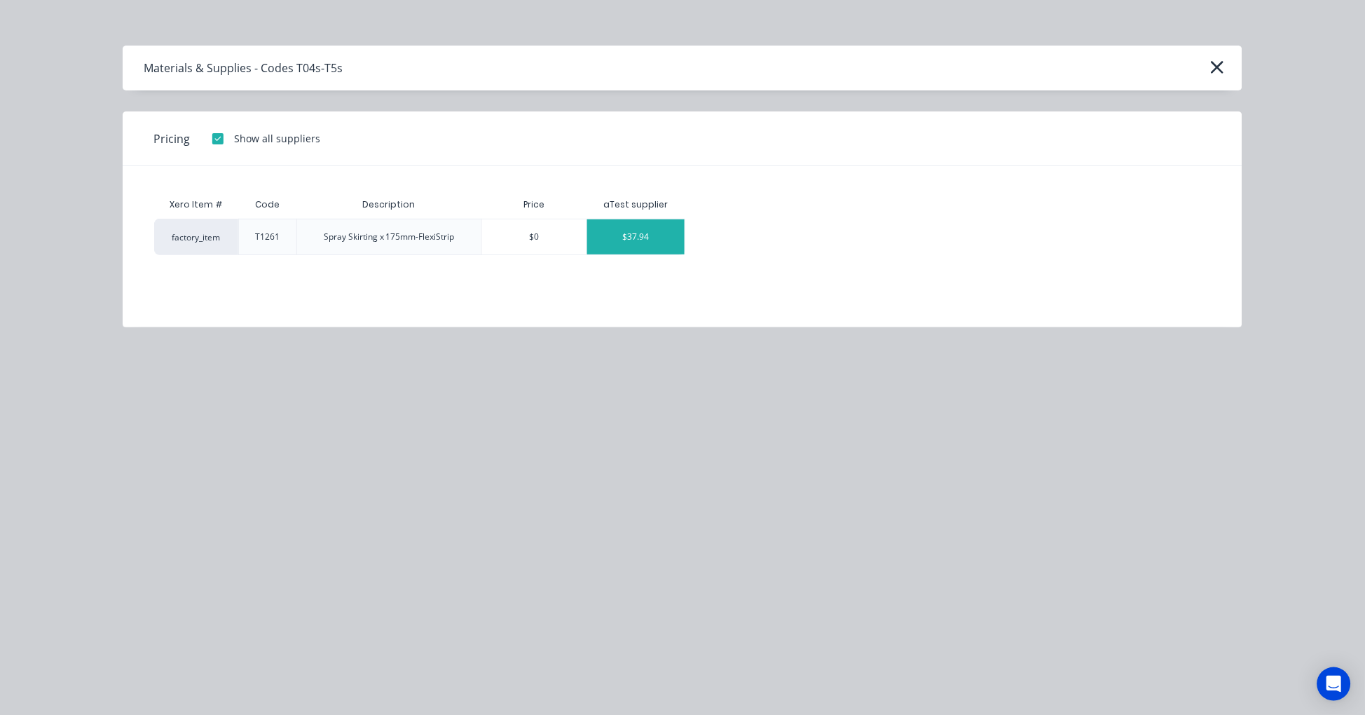
click at [645, 238] on div "$37.94" at bounding box center [635, 236] width 97 height 35
type textarea "x"
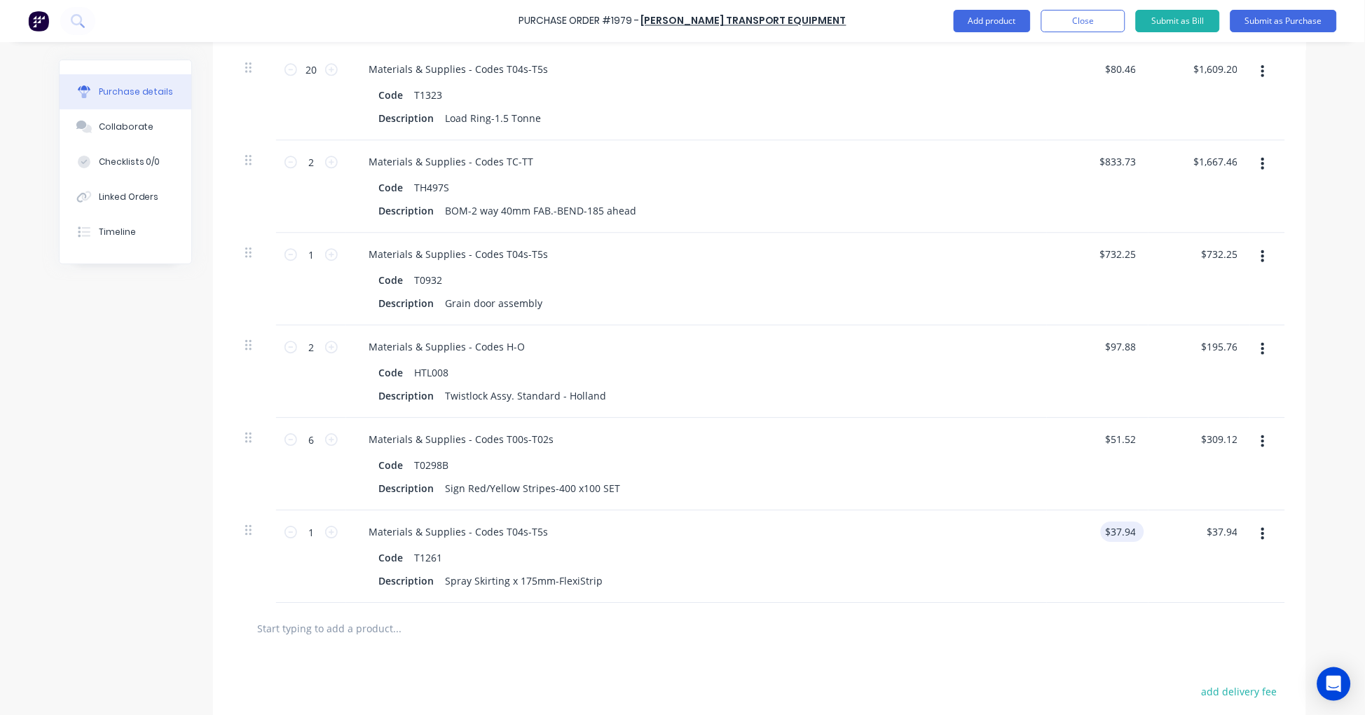
type textarea "x"
type input "37.94"
click at [1106, 530] on input "37.94" at bounding box center [1122, 531] width 32 height 20
click at [1110, 530] on input "37.94" at bounding box center [1122, 531] width 32 height 20
type textarea "x"
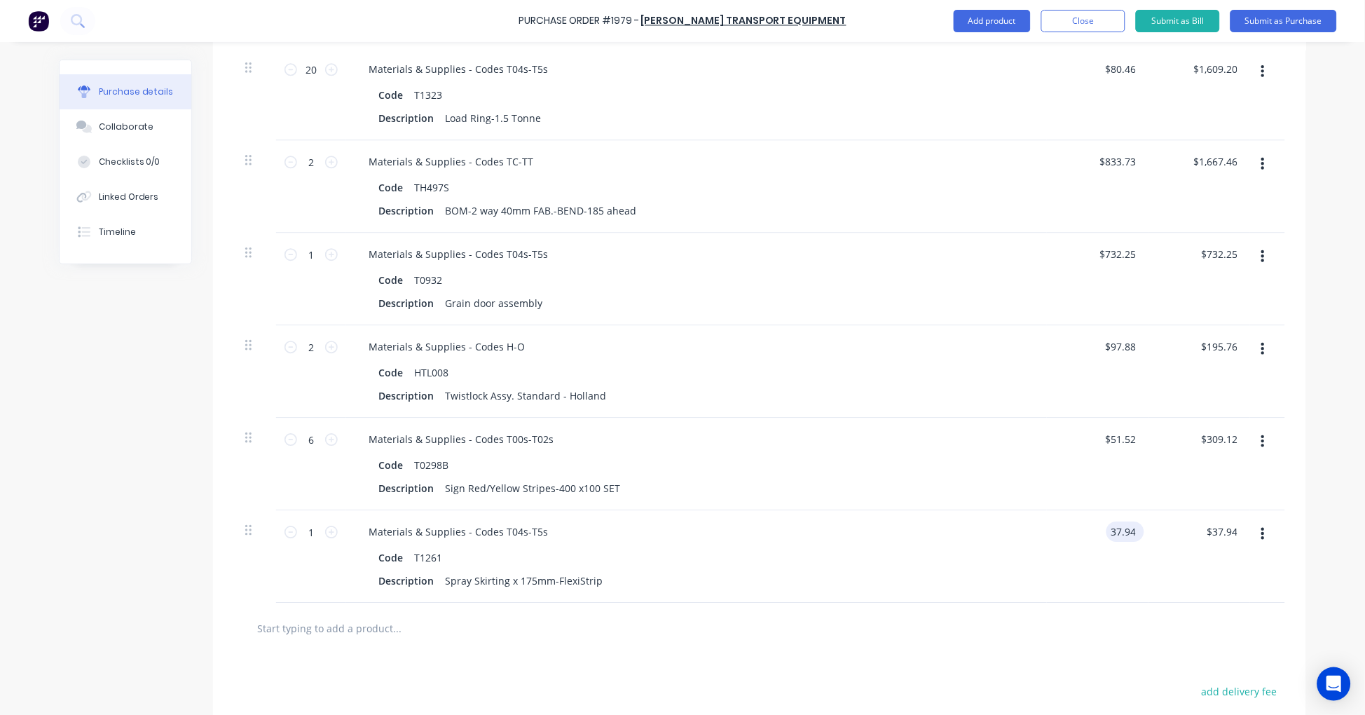
click at [1110, 530] on input "37.94" at bounding box center [1122, 531] width 32 height 20
type input "40.89"
type textarea "x"
type input "$40.89"
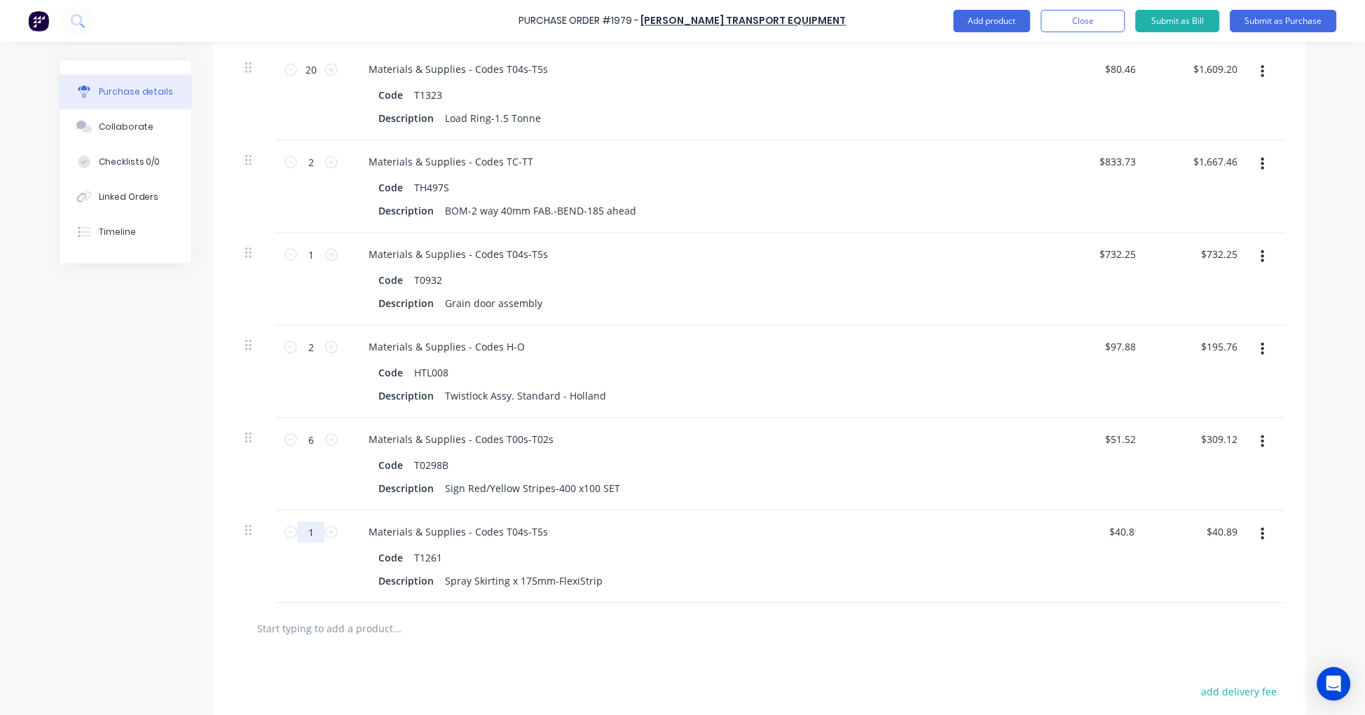
click at [308, 532] on input "1" at bounding box center [311, 531] width 28 height 21
type textarea "x"
type input "2"
type input "$81.78"
type textarea "x"
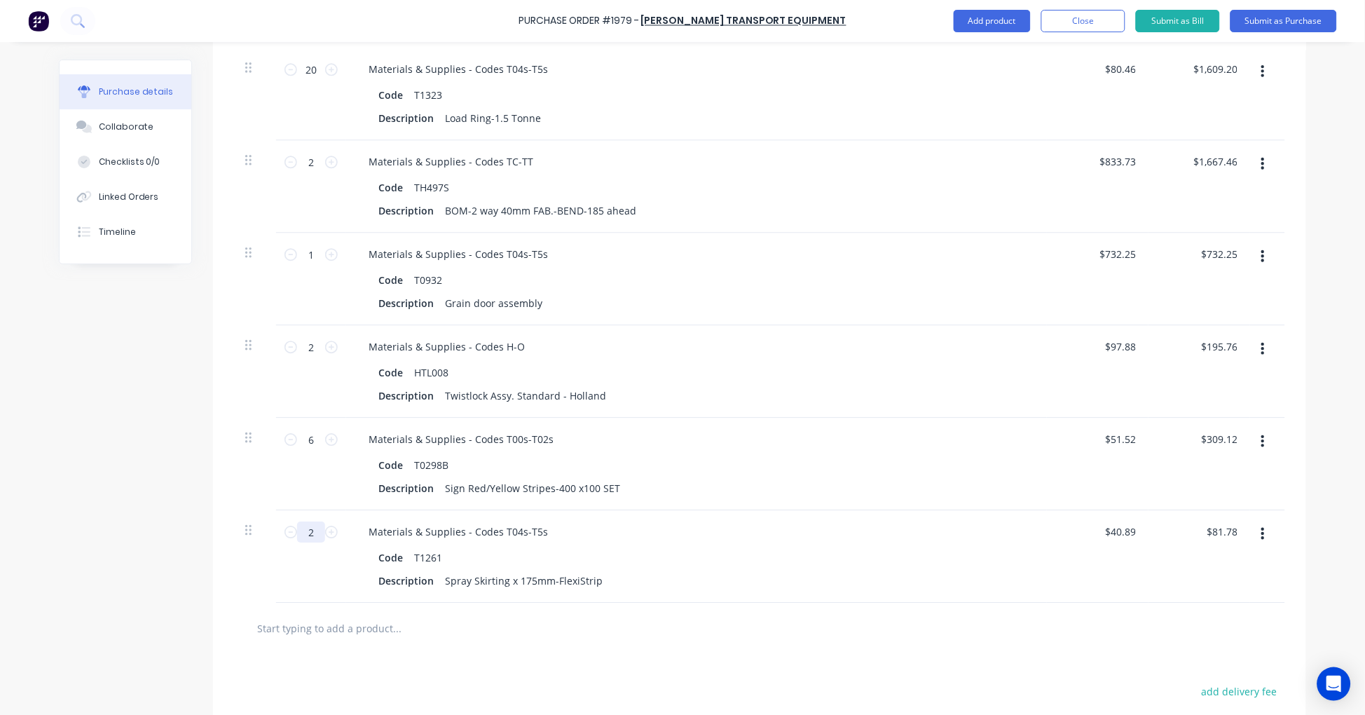
type input "25"
type input "$1,022.25"
type textarea "x"
type input "25"
click at [281, 624] on input "text" at bounding box center [396, 628] width 280 height 28
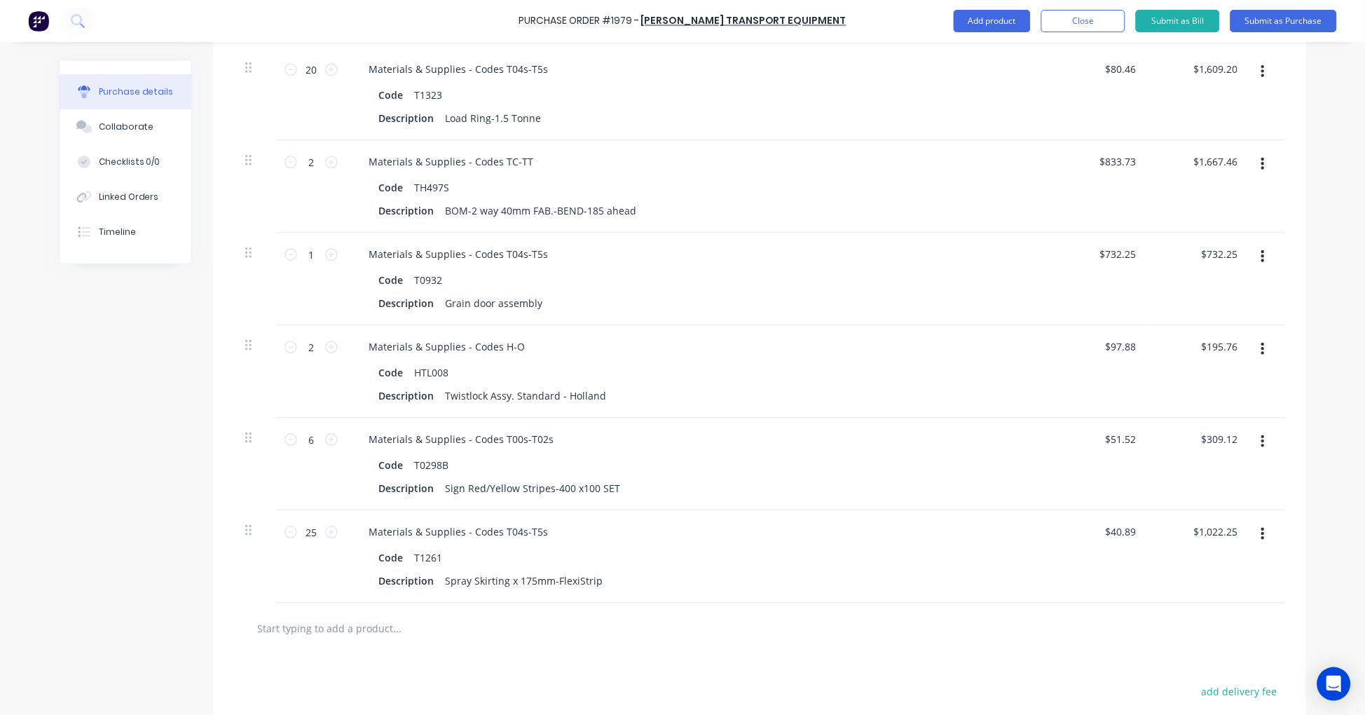
paste input "T0297B"
type textarea "x"
type input "T0297B"
type textarea "x"
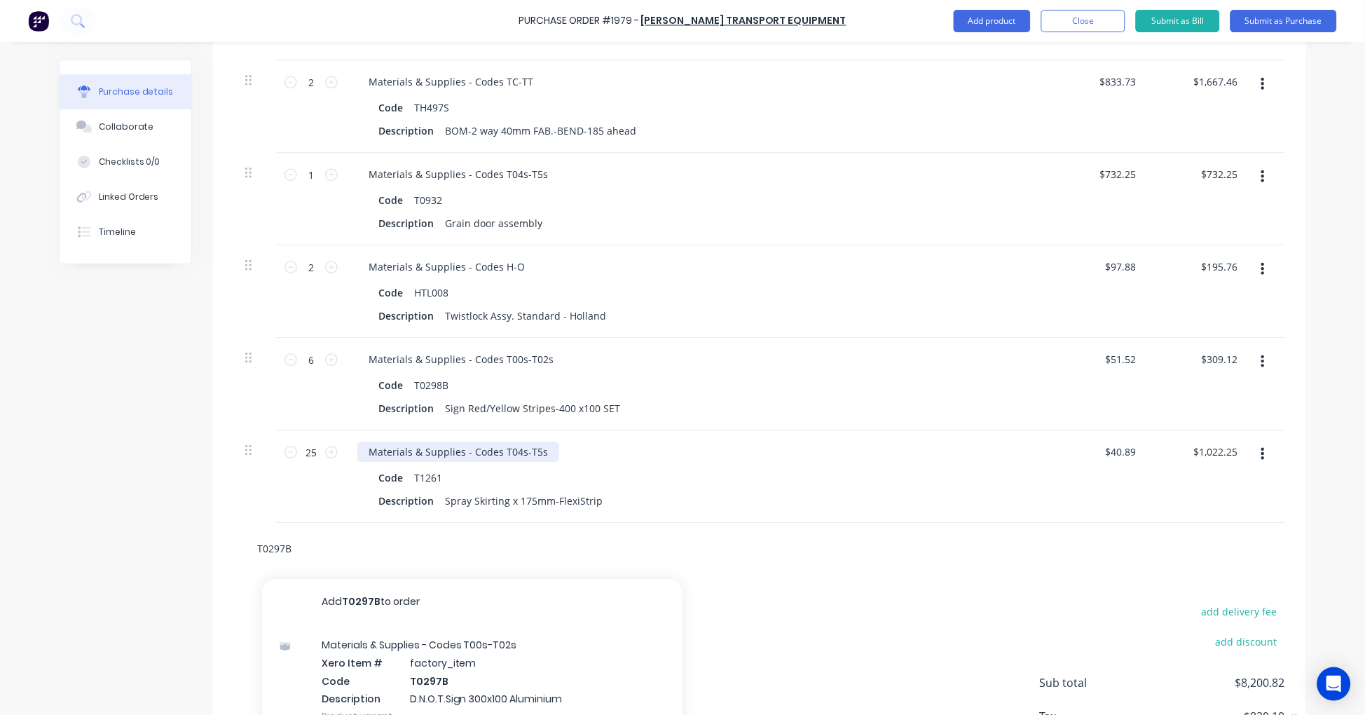
scroll to position [1085, 0]
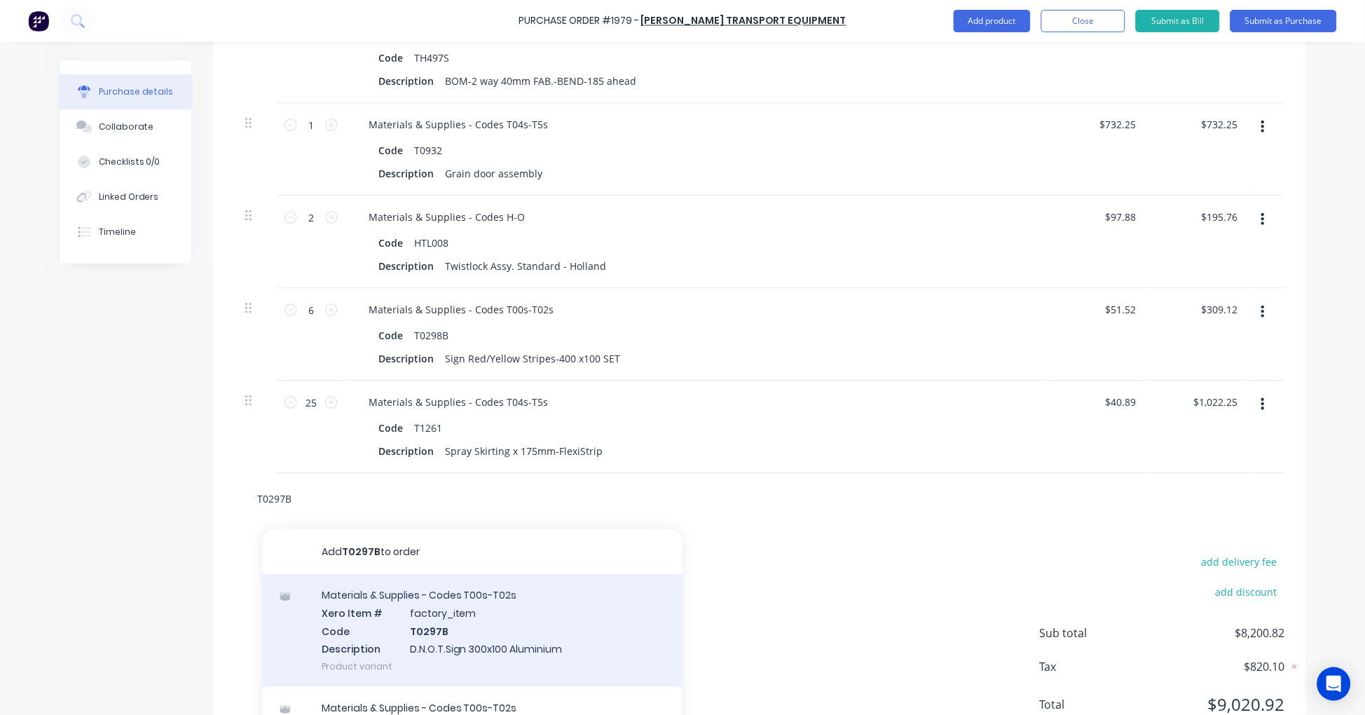
type input "T0297B"
click at [493, 610] on div "Materials & Supplies - Codes T00s-T02s Xero Item # factory_item Code T0297B Des…" at bounding box center [472, 630] width 420 height 113
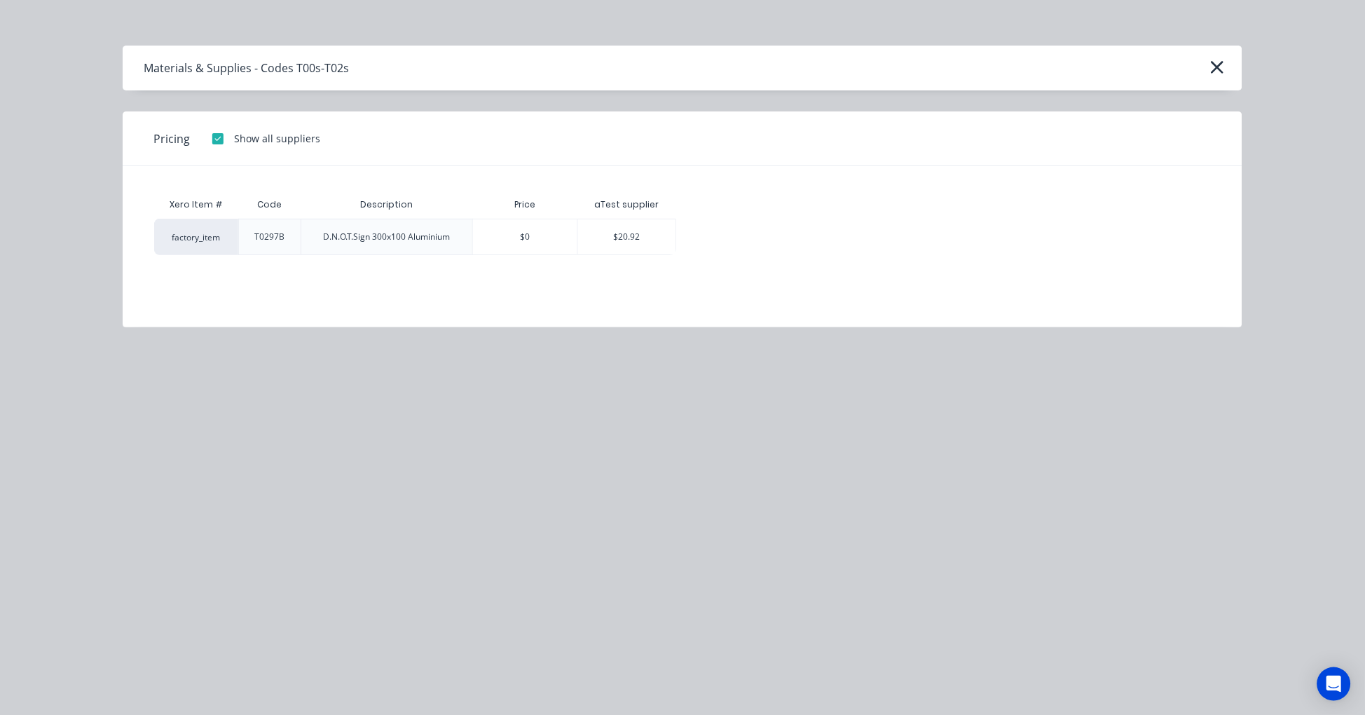
click at [624, 236] on div "$20.92" at bounding box center [626, 236] width 97 height 35
type textarea "x"
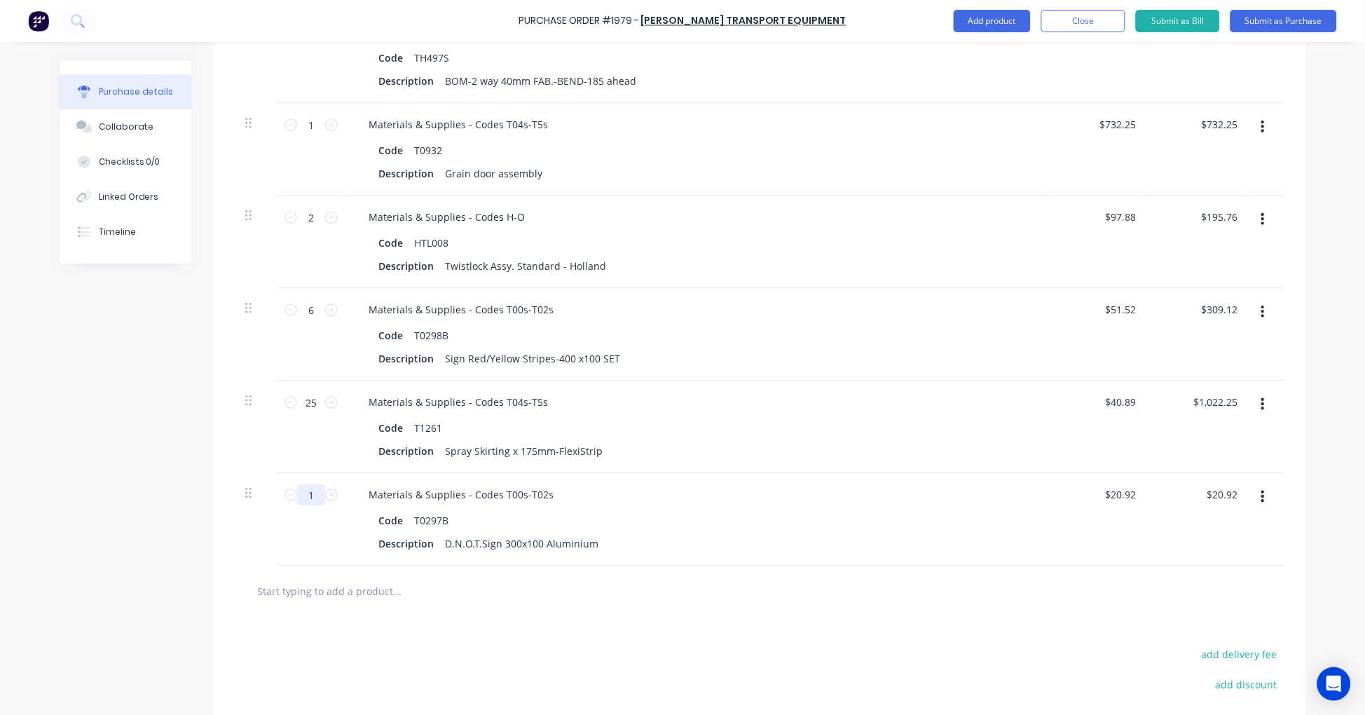
click at [309, 493] on input "1" at bounding box center [311, 494] width 28 height 21
type textarea "x"
type input "4"
type input "$83.68"
type textarea "x"
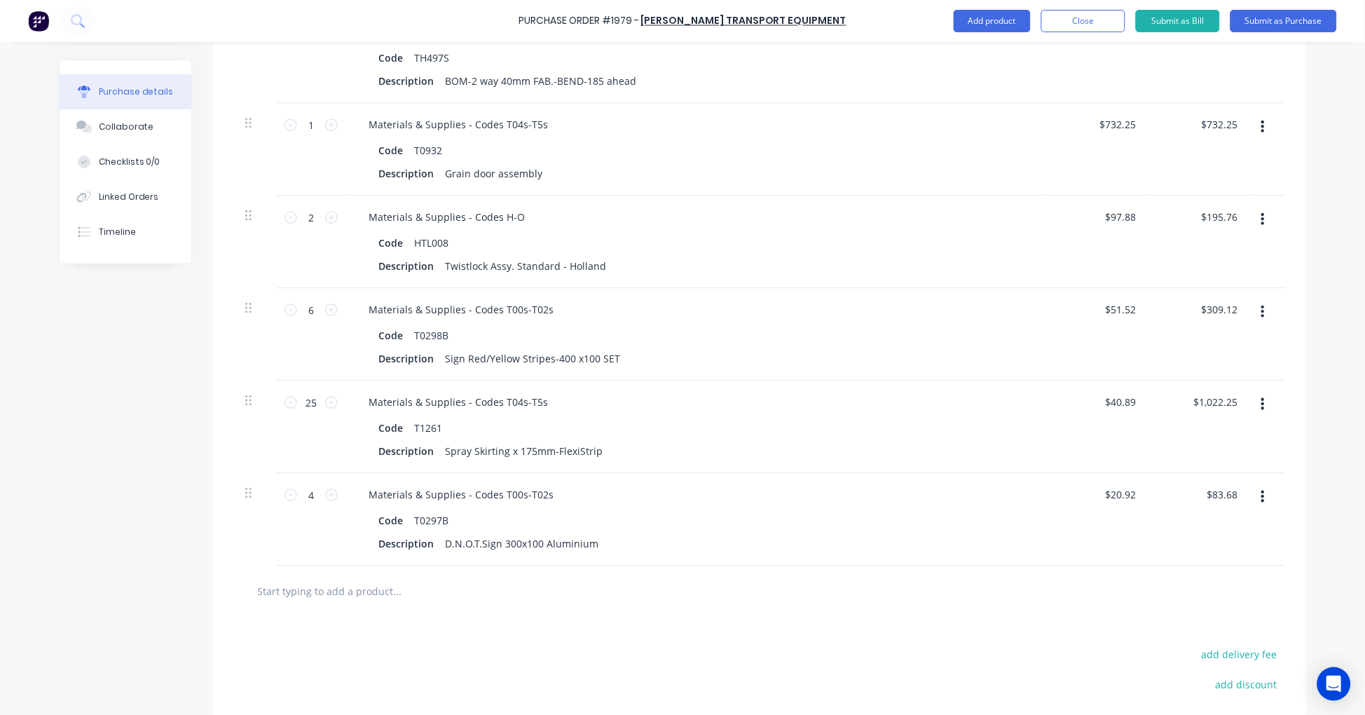
click at [352, 596] on input "text" at bounding box center [396, 591] width 280 height 28
paste input "PH-13T"
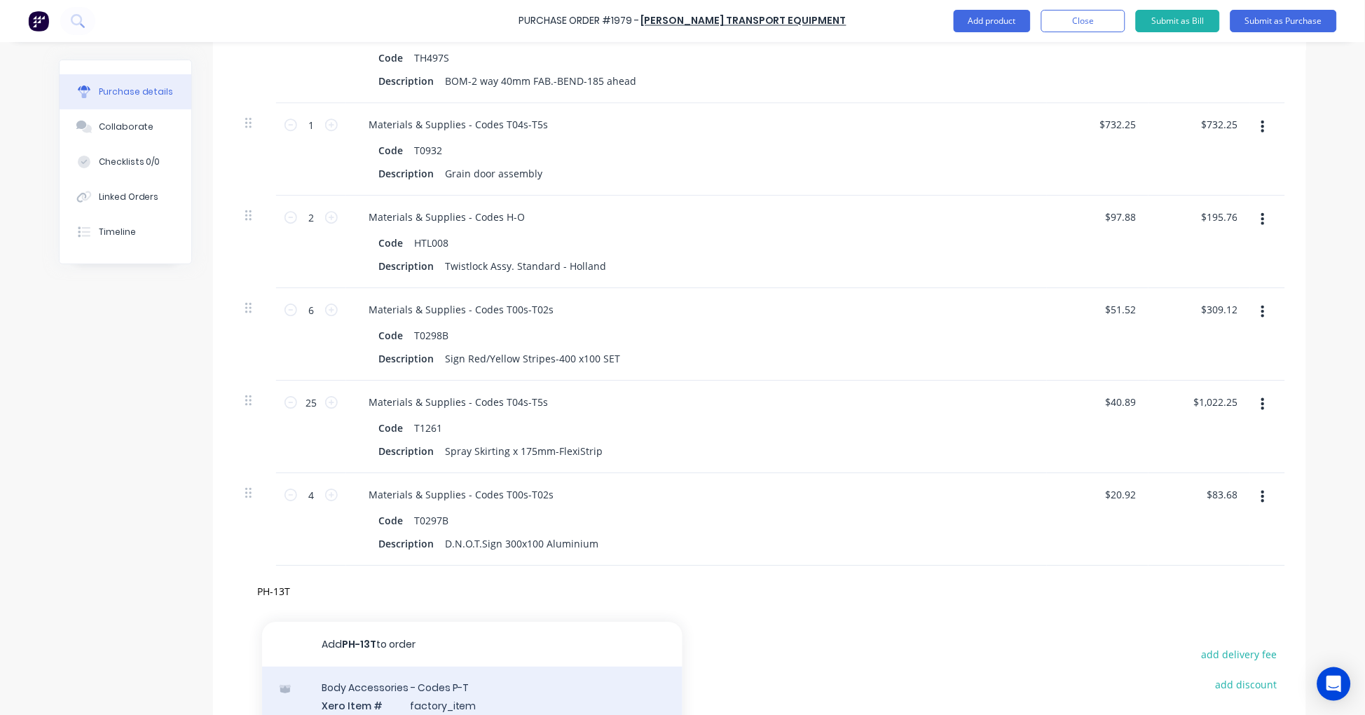
click at [447, 697] on div "Body Accessories - Codes P-T Xero Item # factory_item Code PH-13T Description W…" at bounding box center [472, 722] width 420 height 113
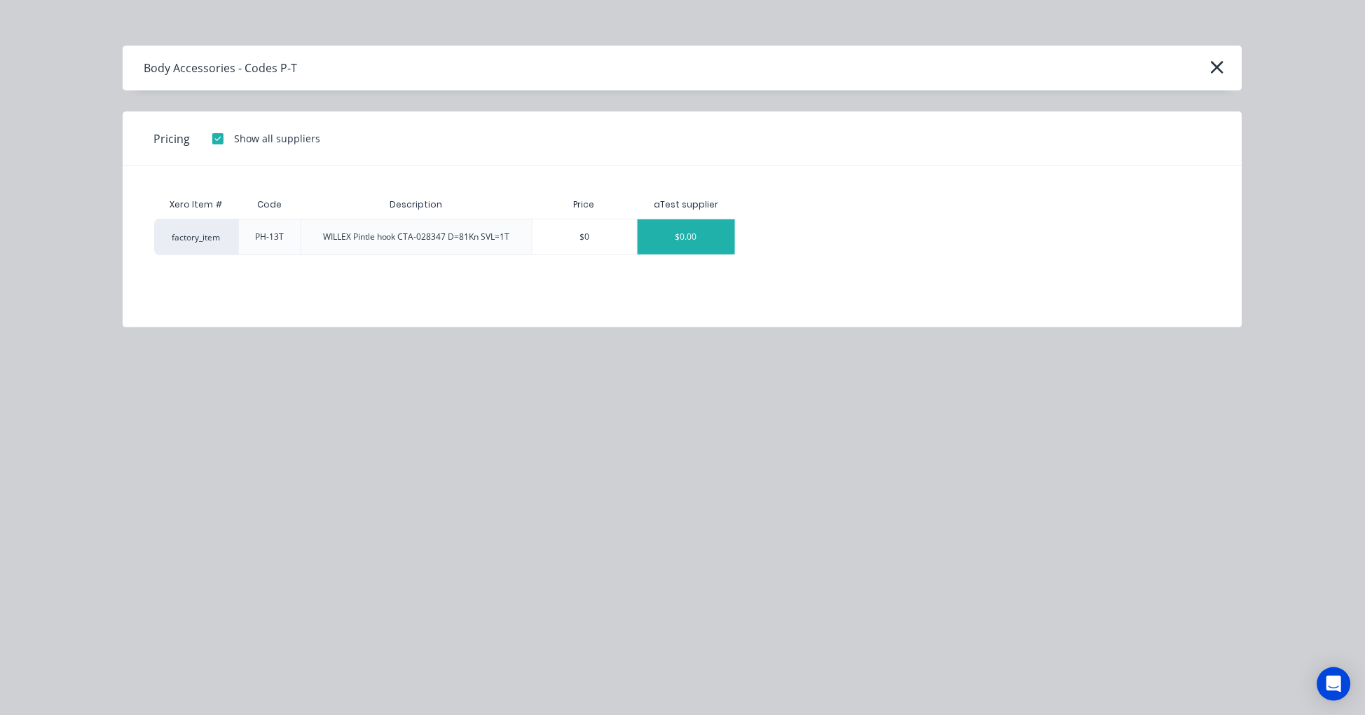
click at [673, 238] on div "$0.00" at bounding box center [686, 236] width 97 height 35
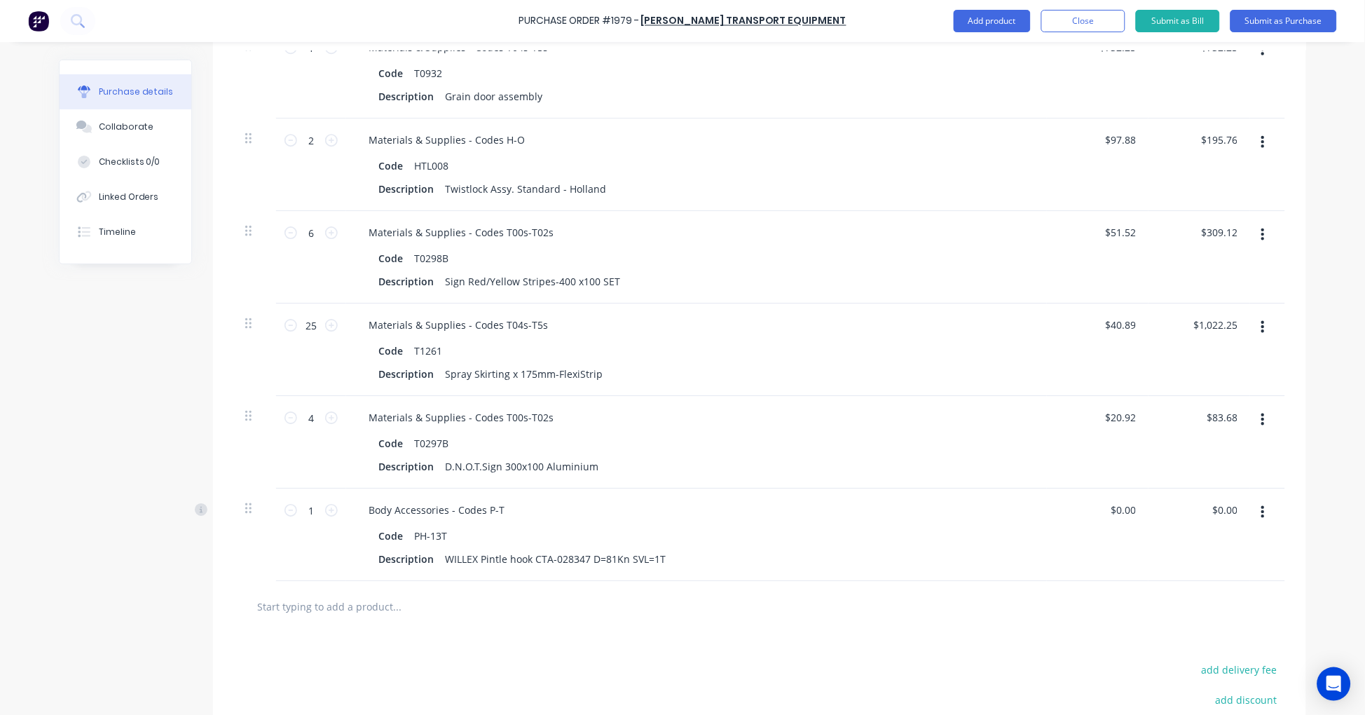
scroll to position [1214, 0]
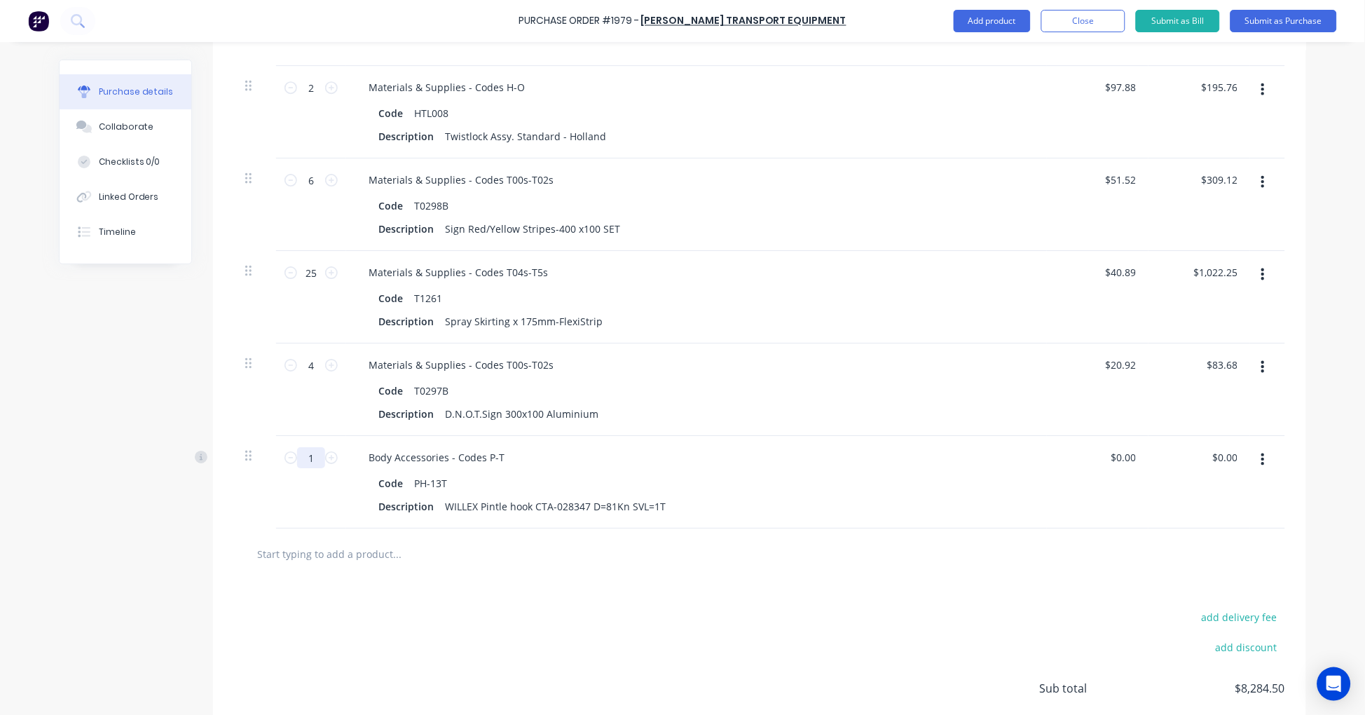
click at [310, 457] on input "1" at bounding box center [311, 457] width 28 height 21
click at [1130, 459] on input "0.00" at bounding box center [1125, 457] width 27 height 20
click at [318, 553] on input "text" at bounding box center [396, 553] width 280 height 28
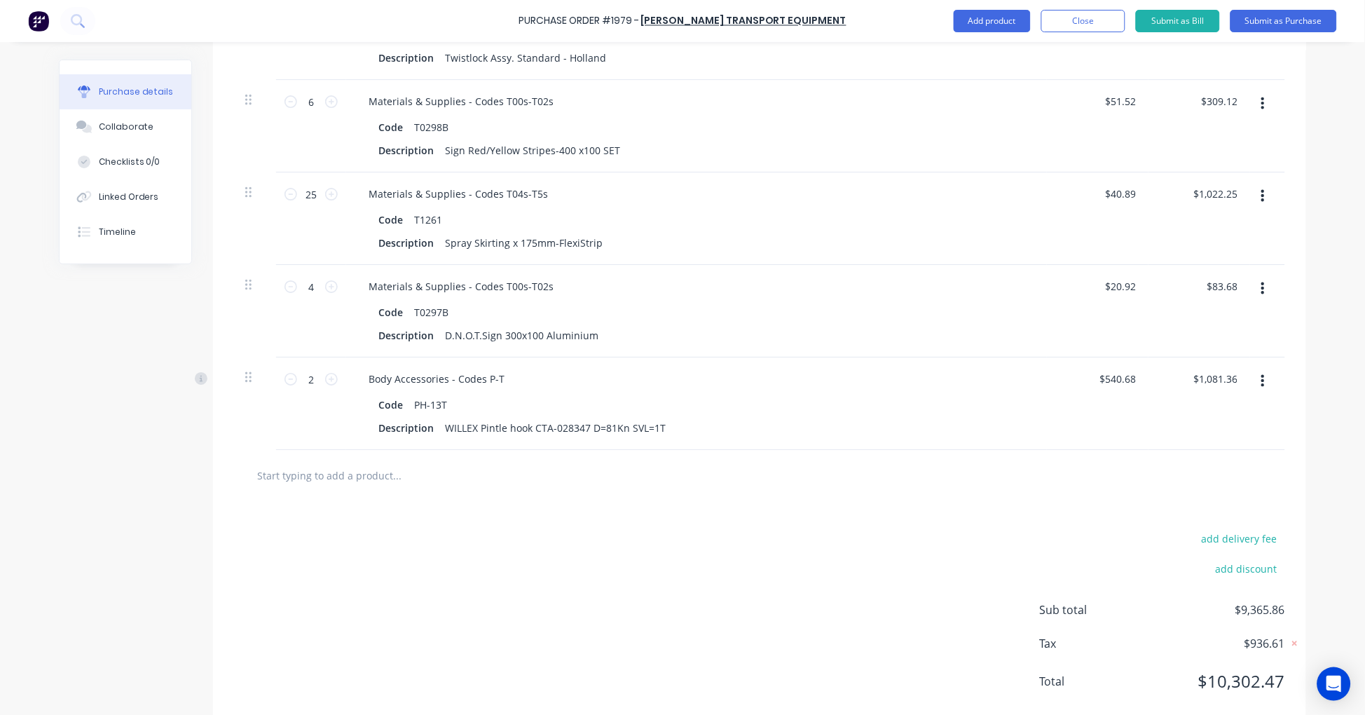
scroll to position [1325, 0]
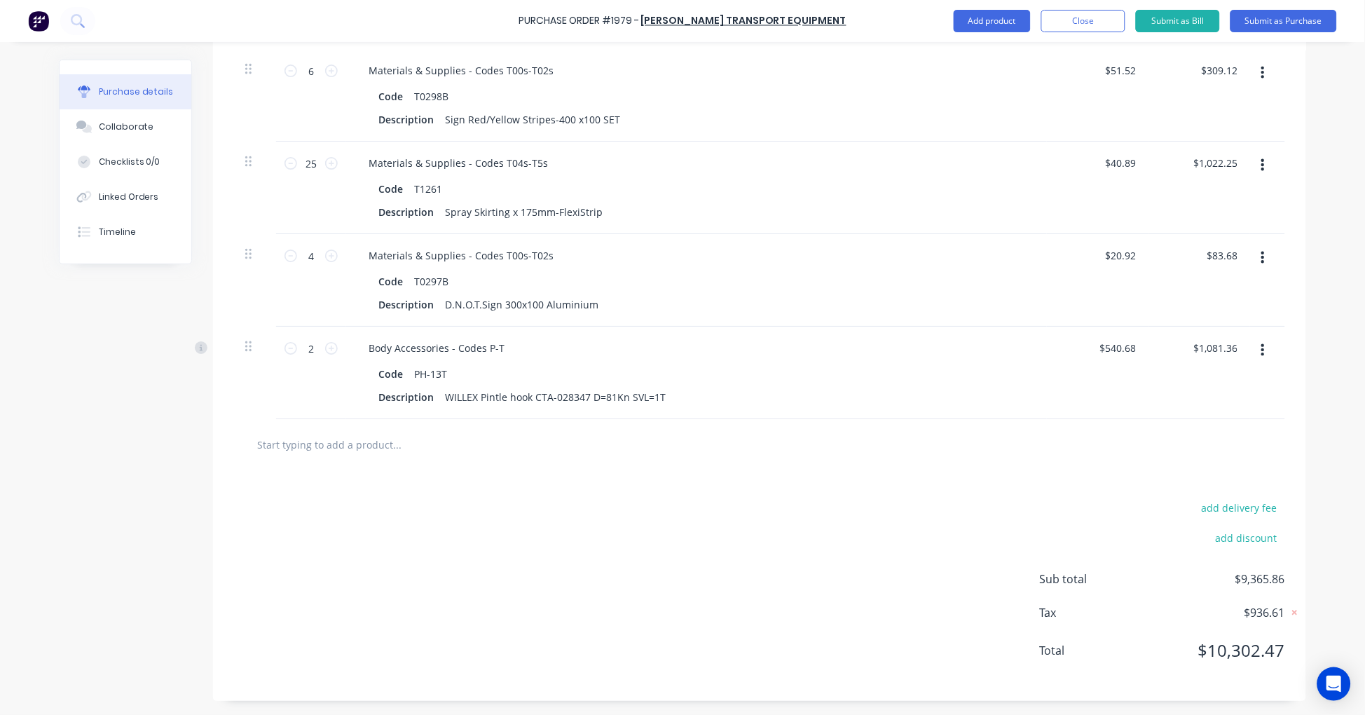
paste input "T0330-02B"
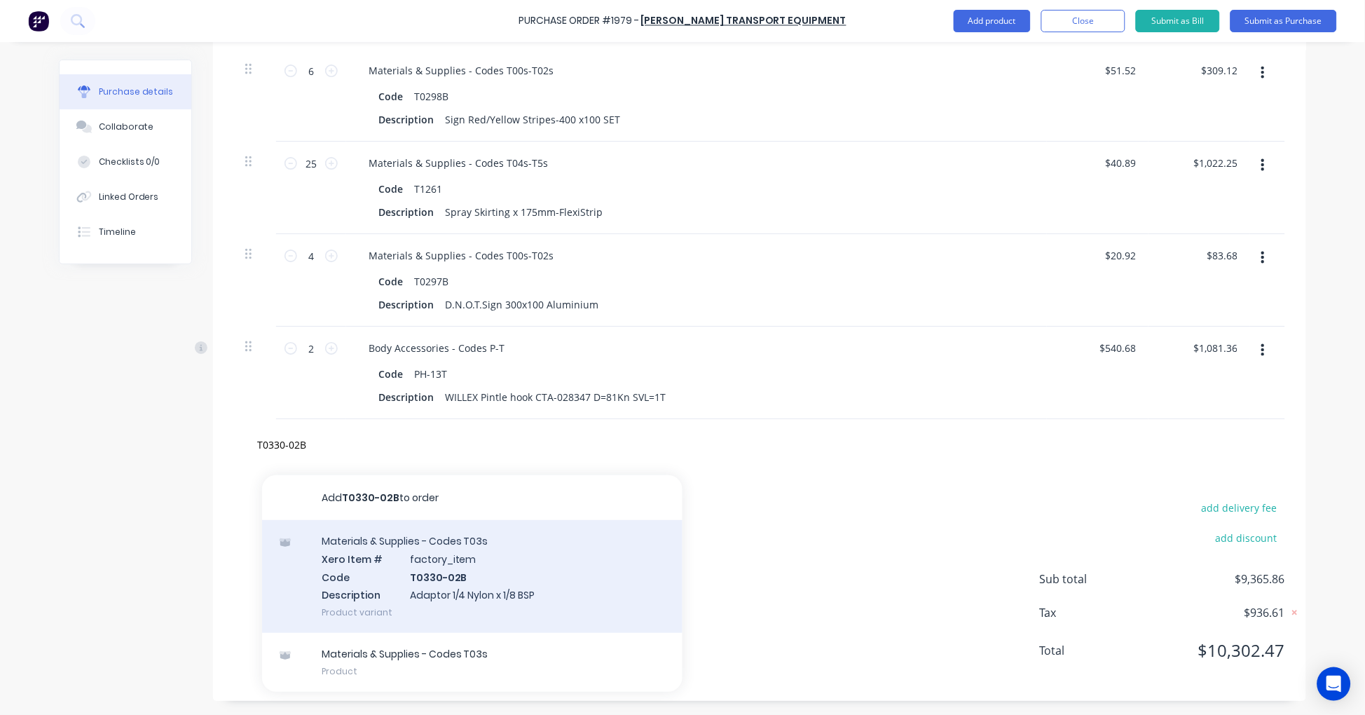
click at [489, 577] on div "Materials & Supplies - Codes T03s Xero Item # factory_item Code T0330-02B Descr…" at bounding box center [472, 576] width 420 height 113
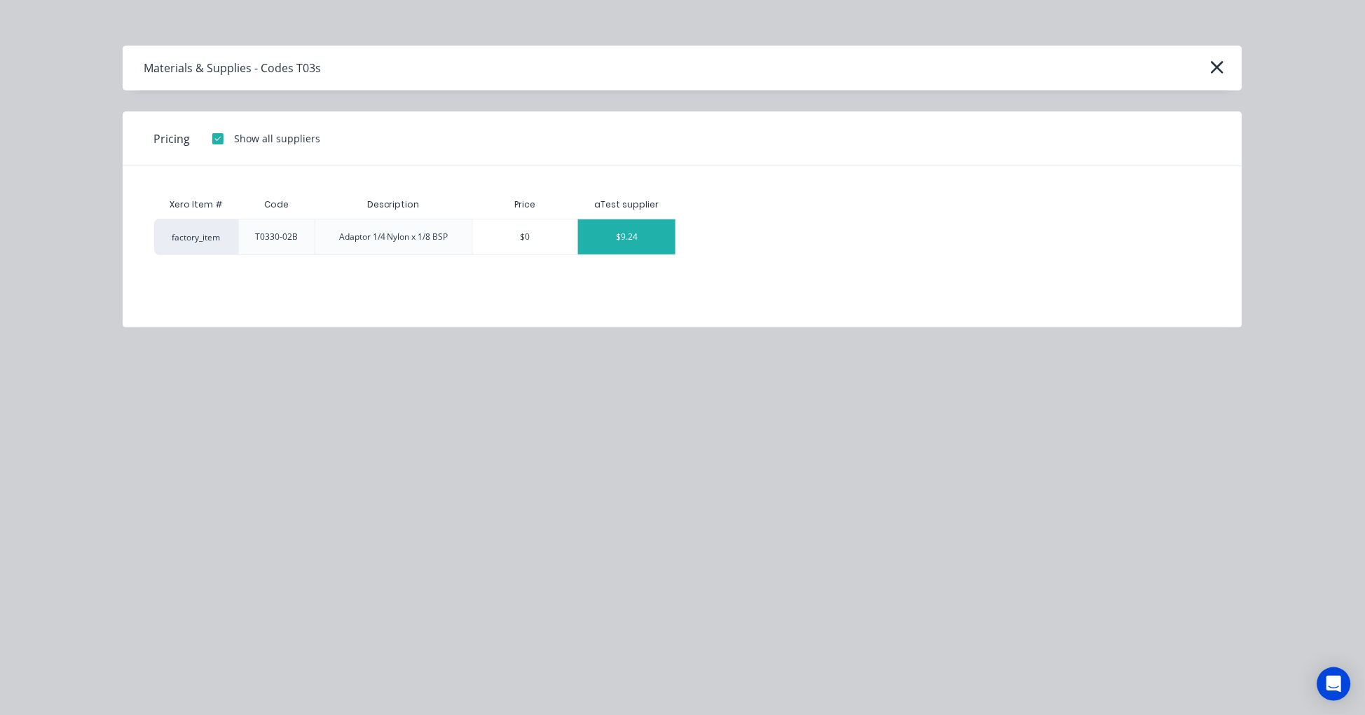
click at [612, 237] on div "$9.24" at bounding box center [626, 236] width 97 height 35
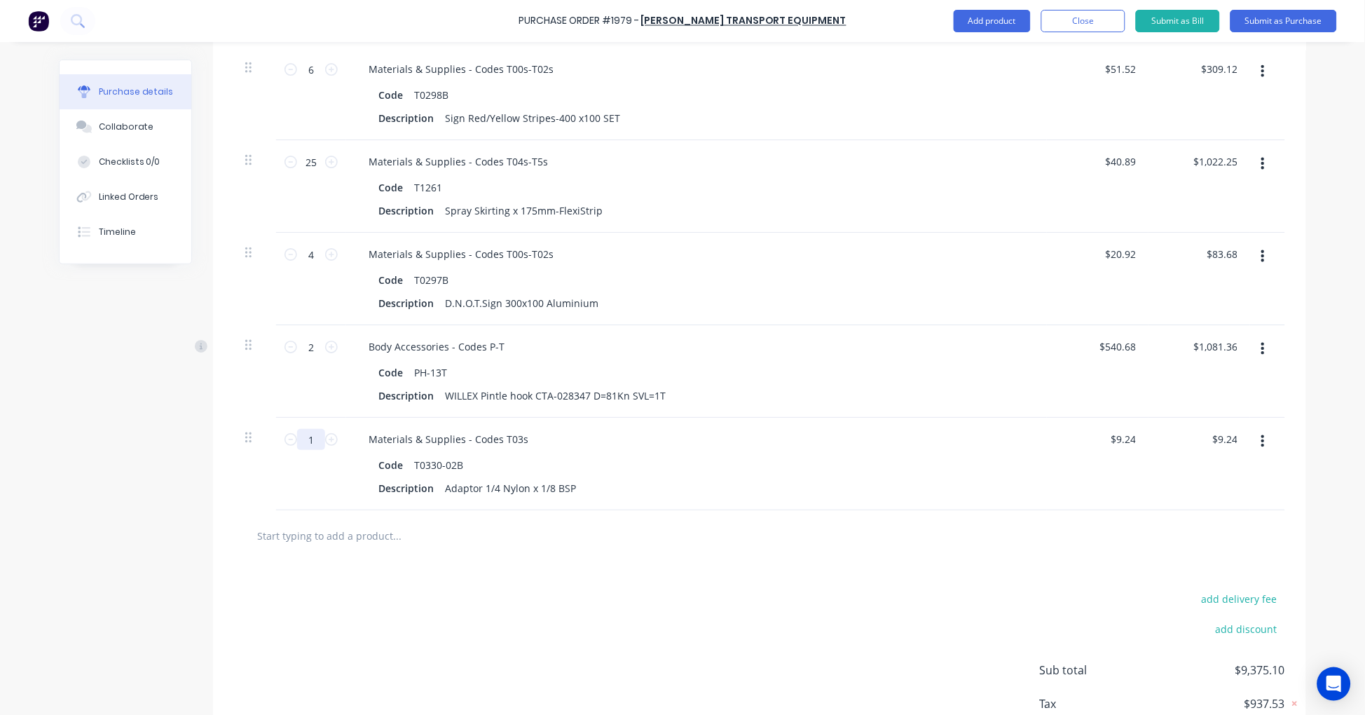
click at [311, 436] on input "1" at bounding box center [311, 439] width 28 height 21
click at [322, 536] on input "text" at bounding box center [396, 535] width 280 height 28
paste input "T0365-04"
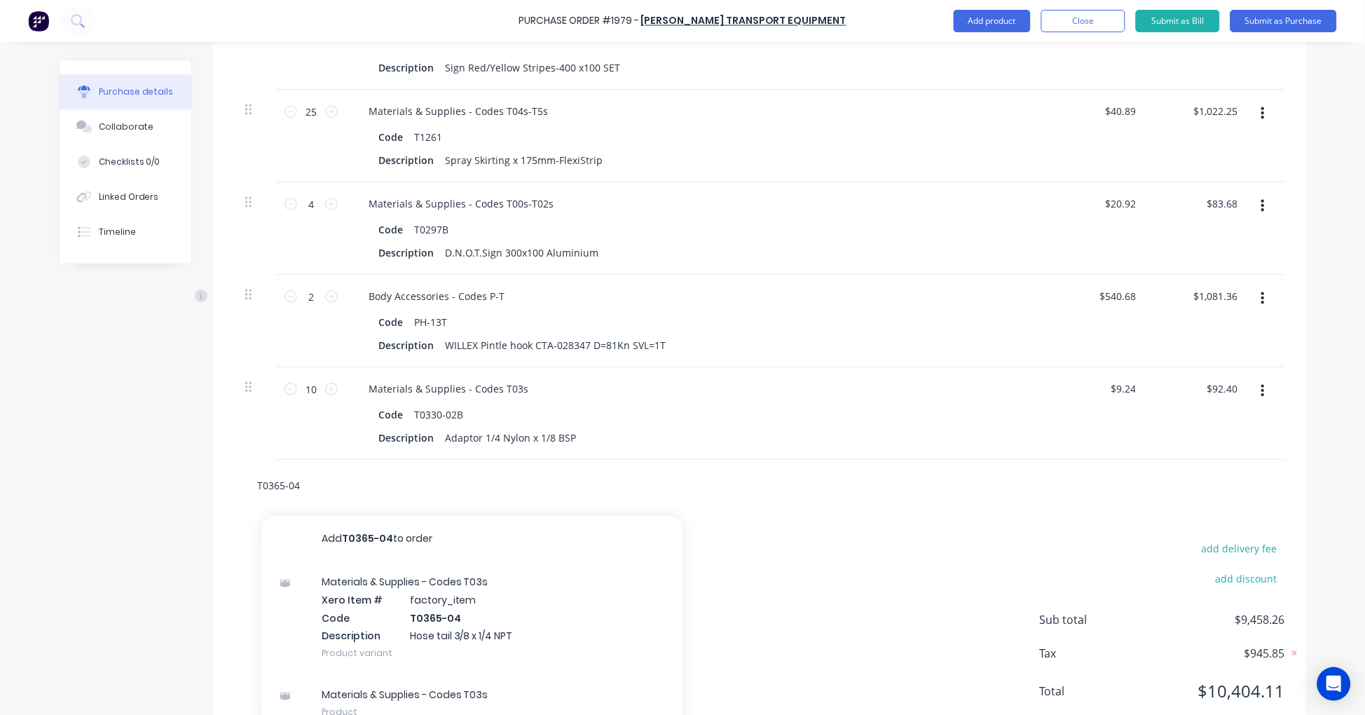
scroll to position [1417, 0]
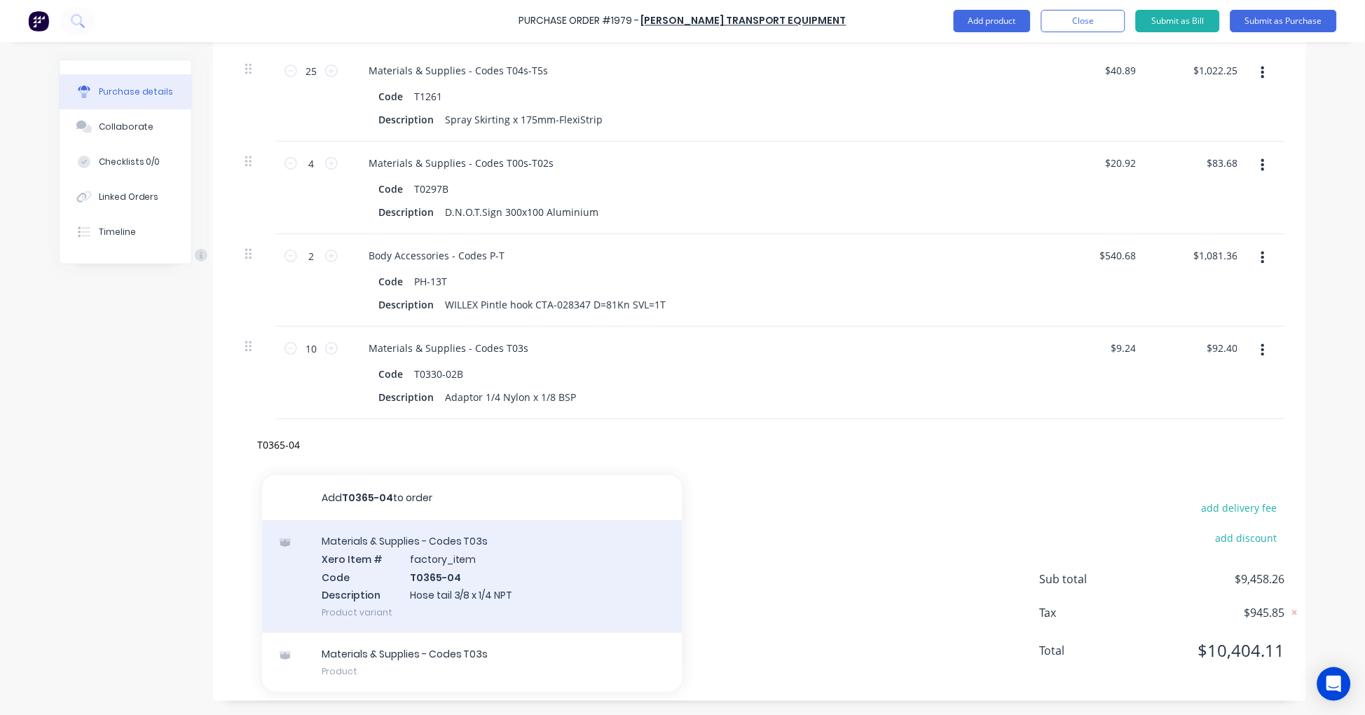
click at [513, 576] on div "Materials & Supplies - Codes T03s Xero Item # factory_item Code T0365-04 Descri…" at bounding box center [472, 576] width 420 height 113
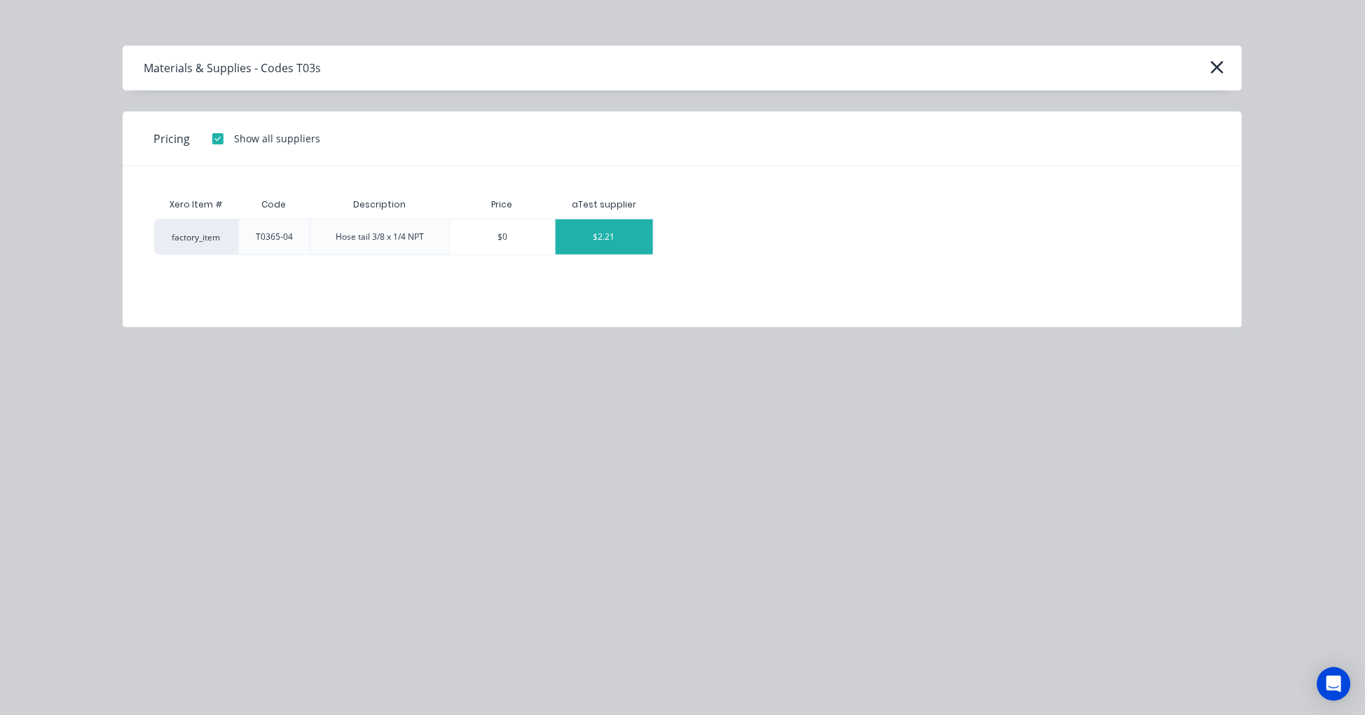
click at [621, 237] on div "$2.21" at bounding box center [604, 236] width 97 height 35
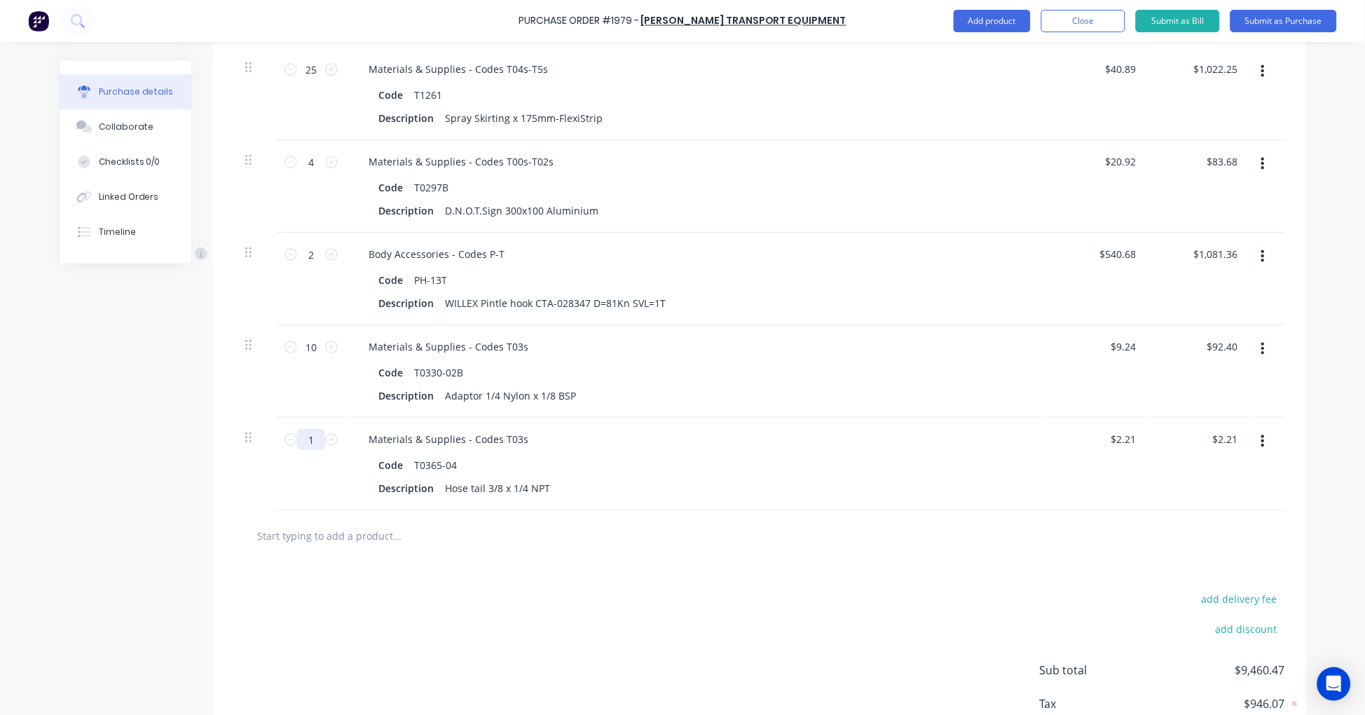
click at [310, 440] on input "1" at bounding box center [311, 439] width 28 height 21
click at [365, 536] on input "text" at bounding box center [396, 535] width 280 height 28
paste input "T0365-08"
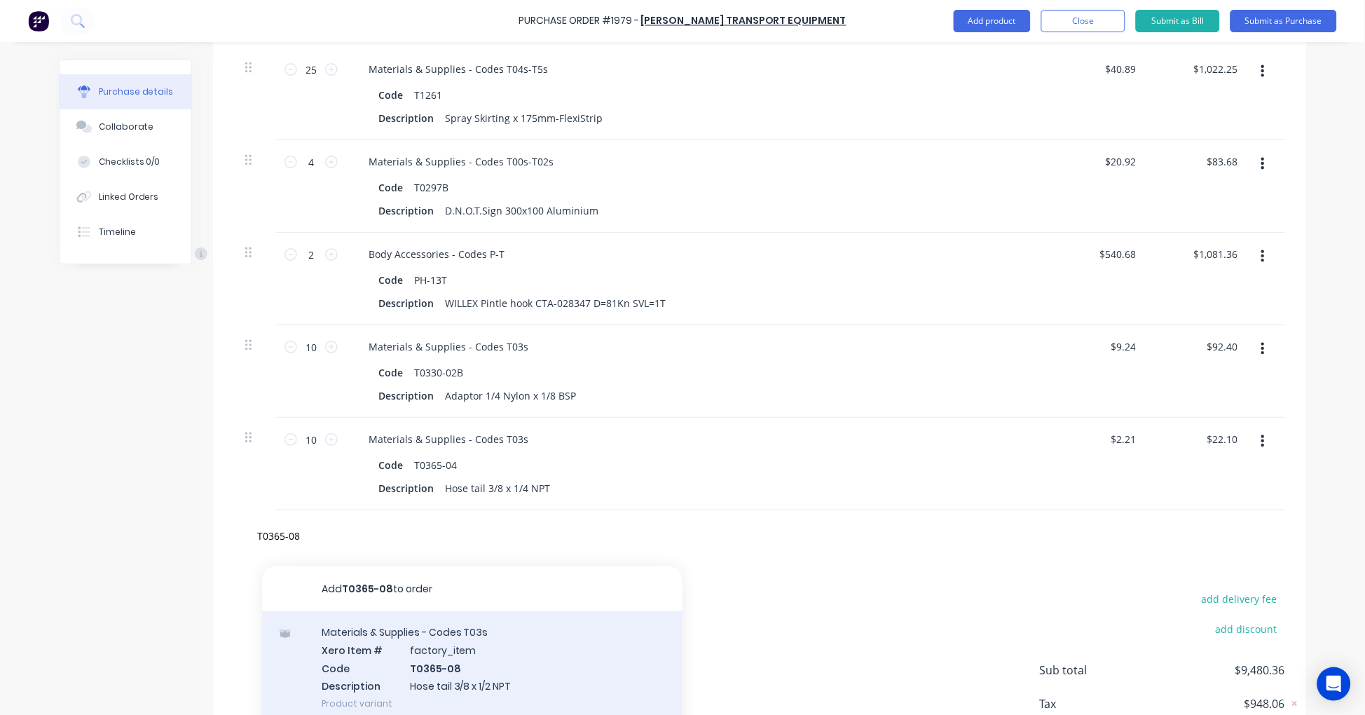
click at [504, 655] on div "Materials & Supplies - Codes T03s Xero Item # factory_item Code T0365-08 Descri…" at bounding box center [472, 667] width 420 height 113
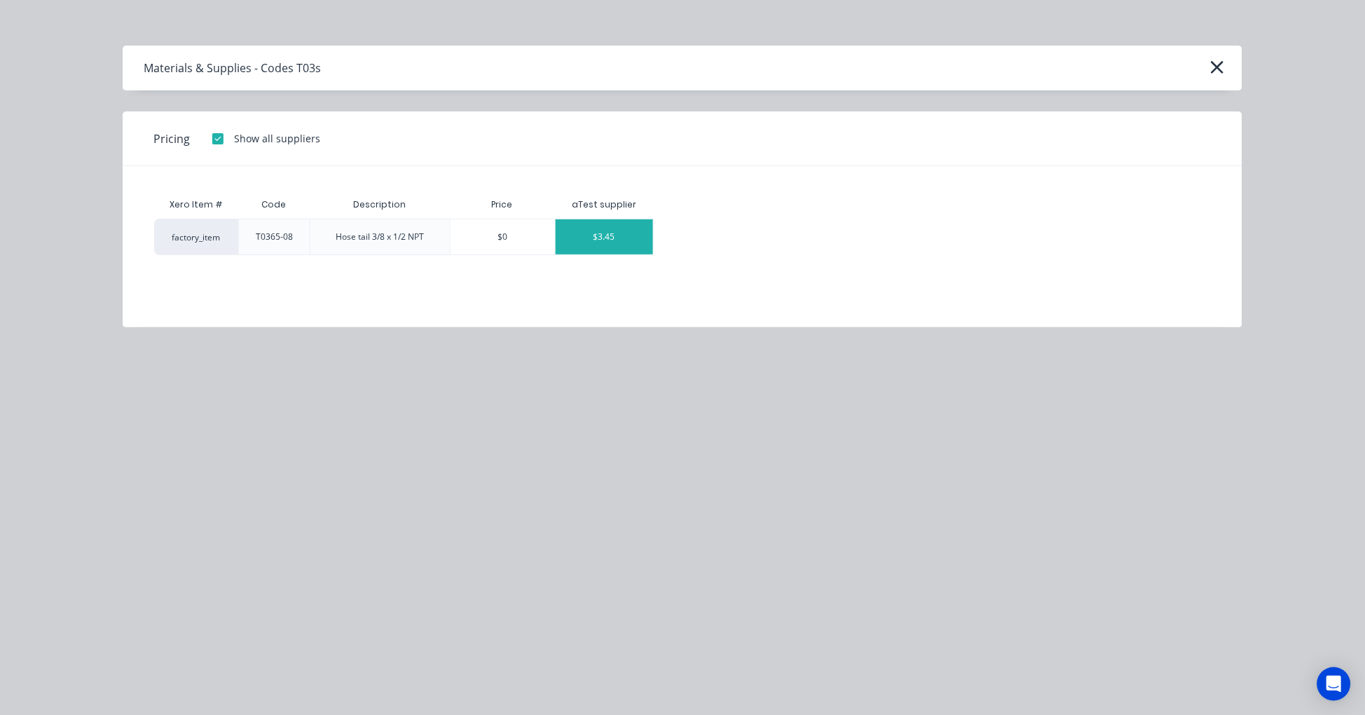
click at [626, 234] on div "$3.45" at bounding box center [604, 236] width 97 height 35
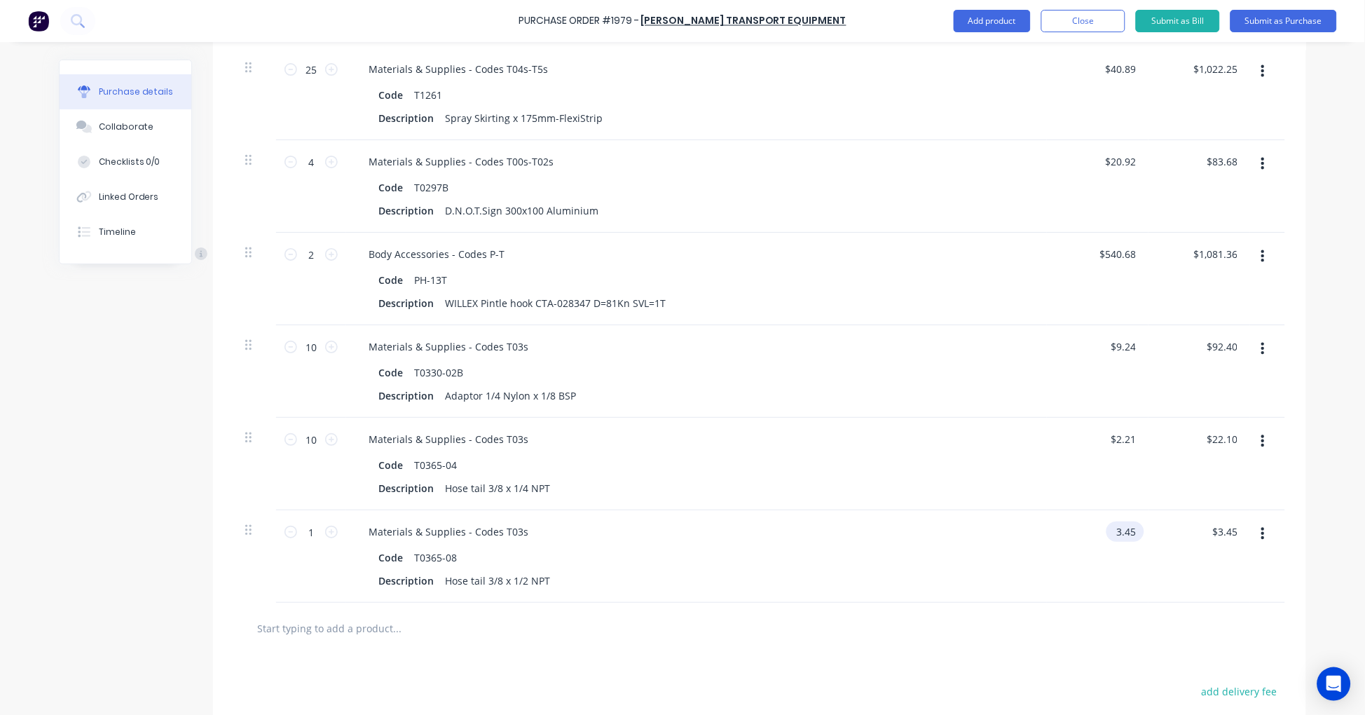
click at [1122, 533] on input "3.45" at bounding box center [1122, 531] width 32 height 20
click at [1122, 533] on input "3.45" at bounding box center [1125, 531] width 27 height 20
click at [304, 528] on input "1" at bounding box center [311, 531] width 28 height 21
click at [349, 627] on input "text" at bounding box center [396, 628] width 280 height 28
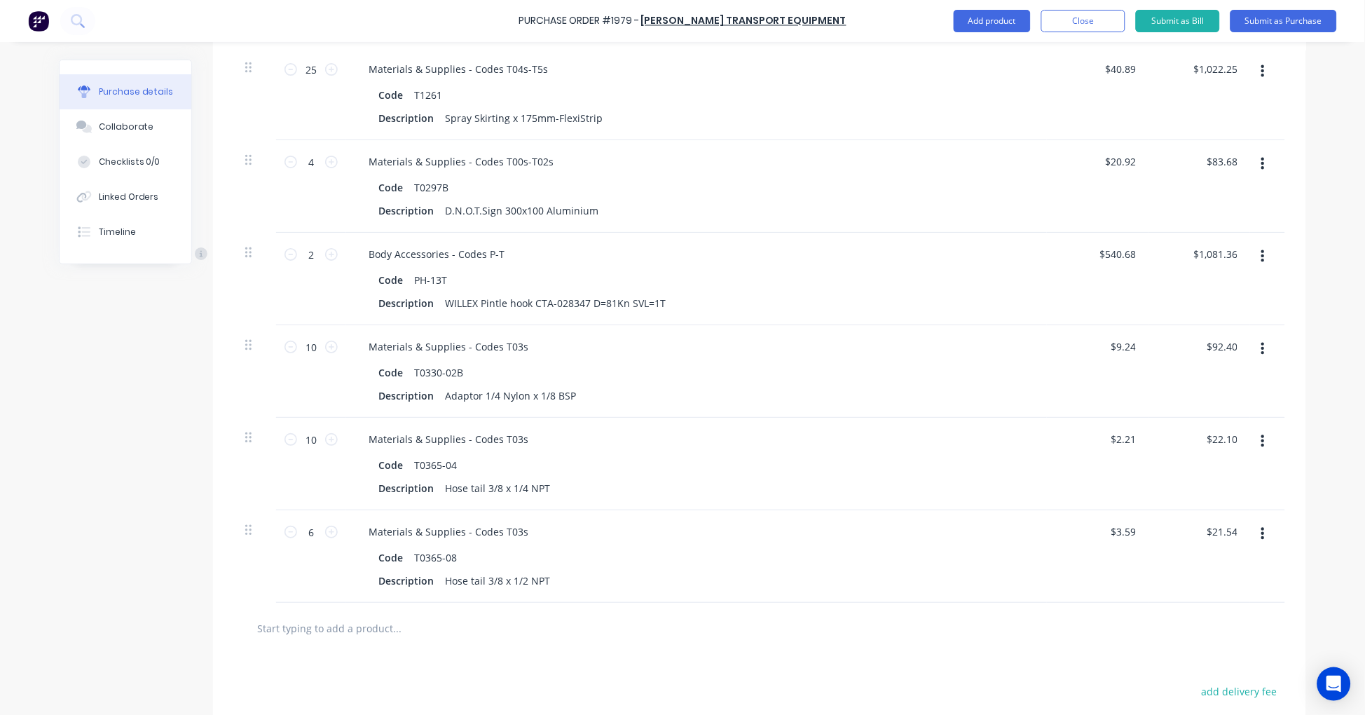
paste input "T0366-04"
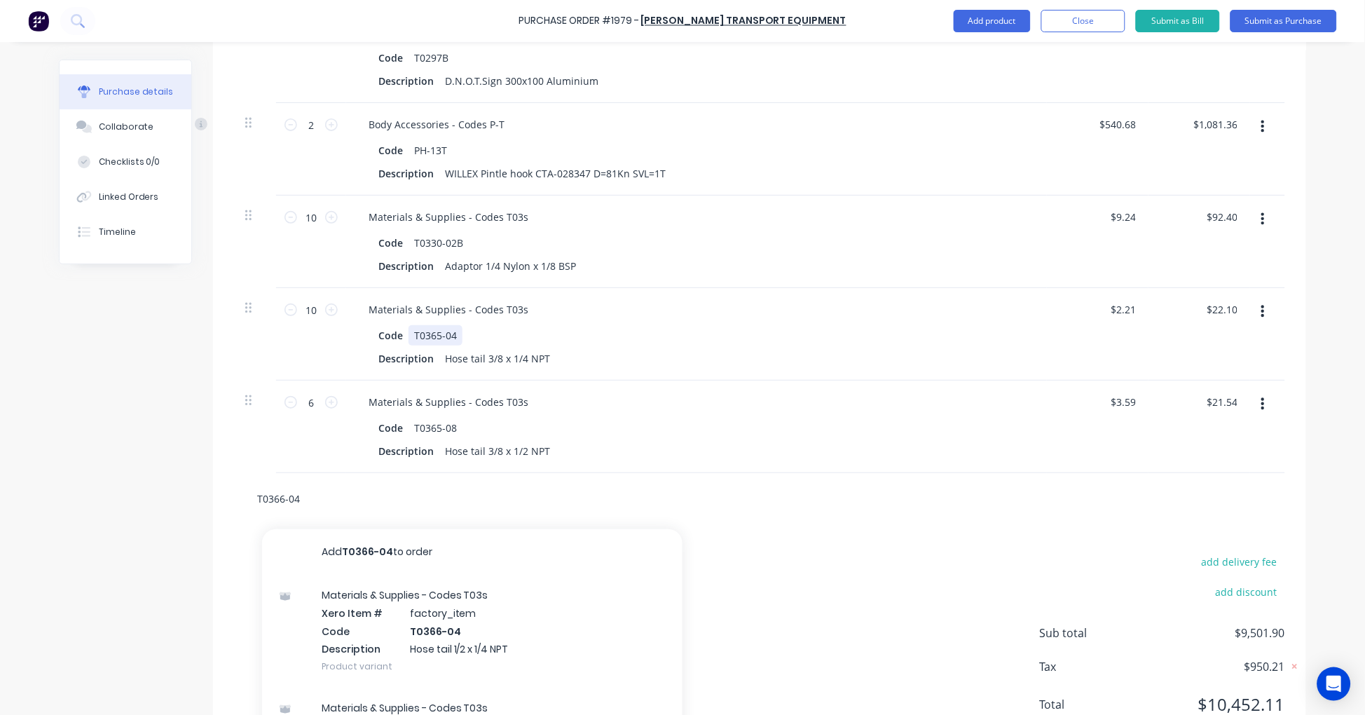
scroll to position [1602, 0]
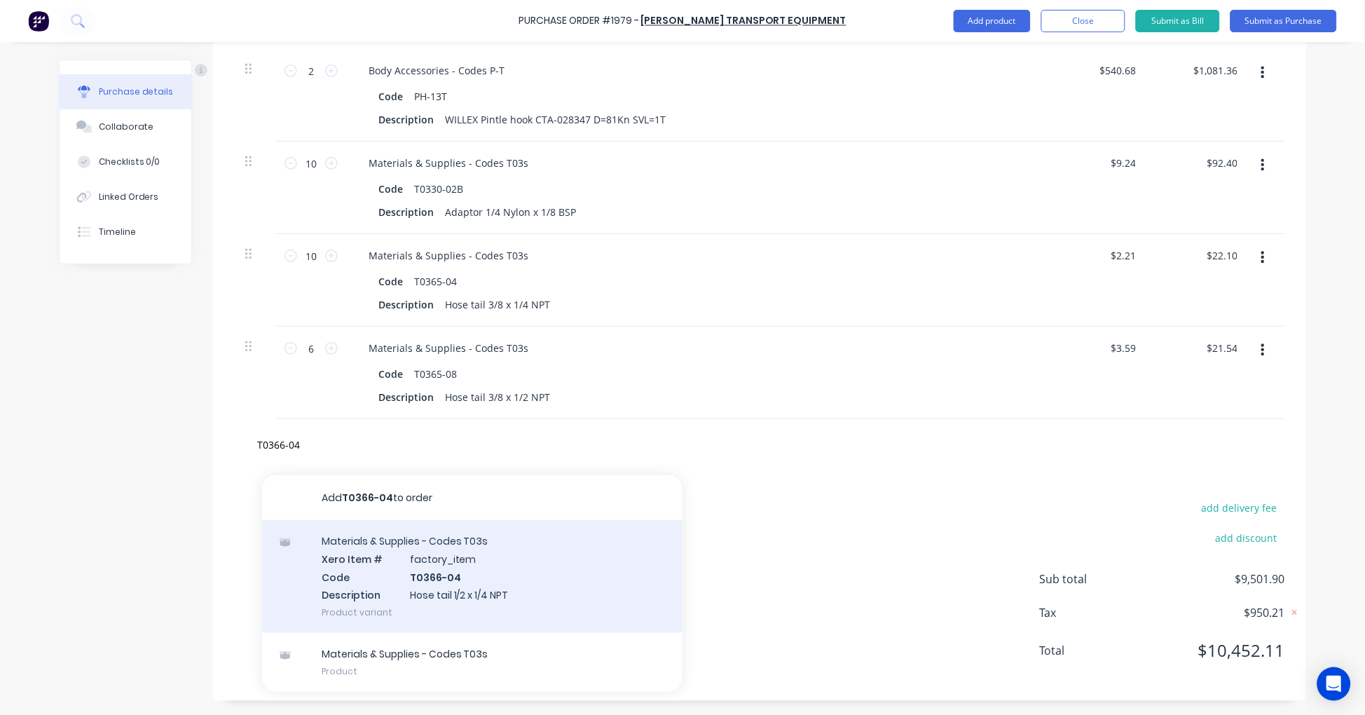
click at [466, 563] on div "Materials & Supplies - Codes T03s Xero Item # factory_item Code T0366-04 Descri…" at bounding box center [472, 576] width 420 height 113
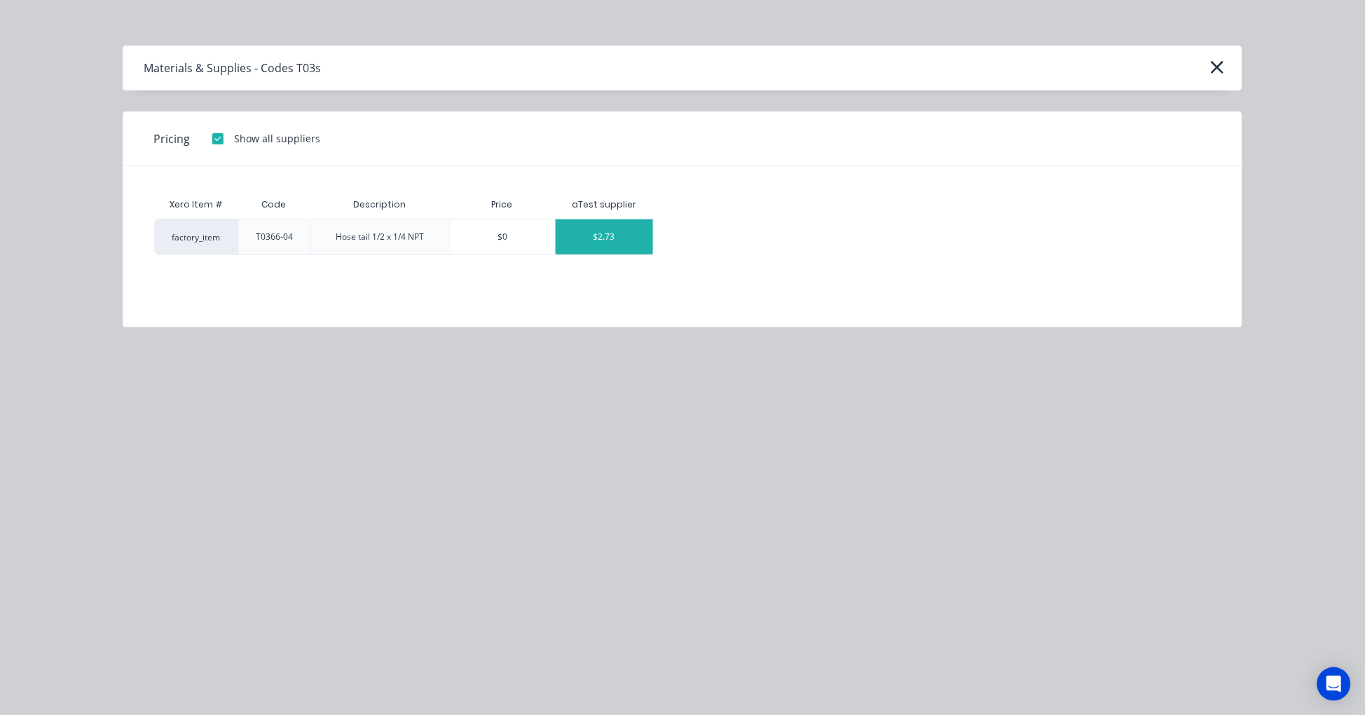
click at [607, 238] on div "$2.73" at bounding box center [604, 236] width 97 height 35
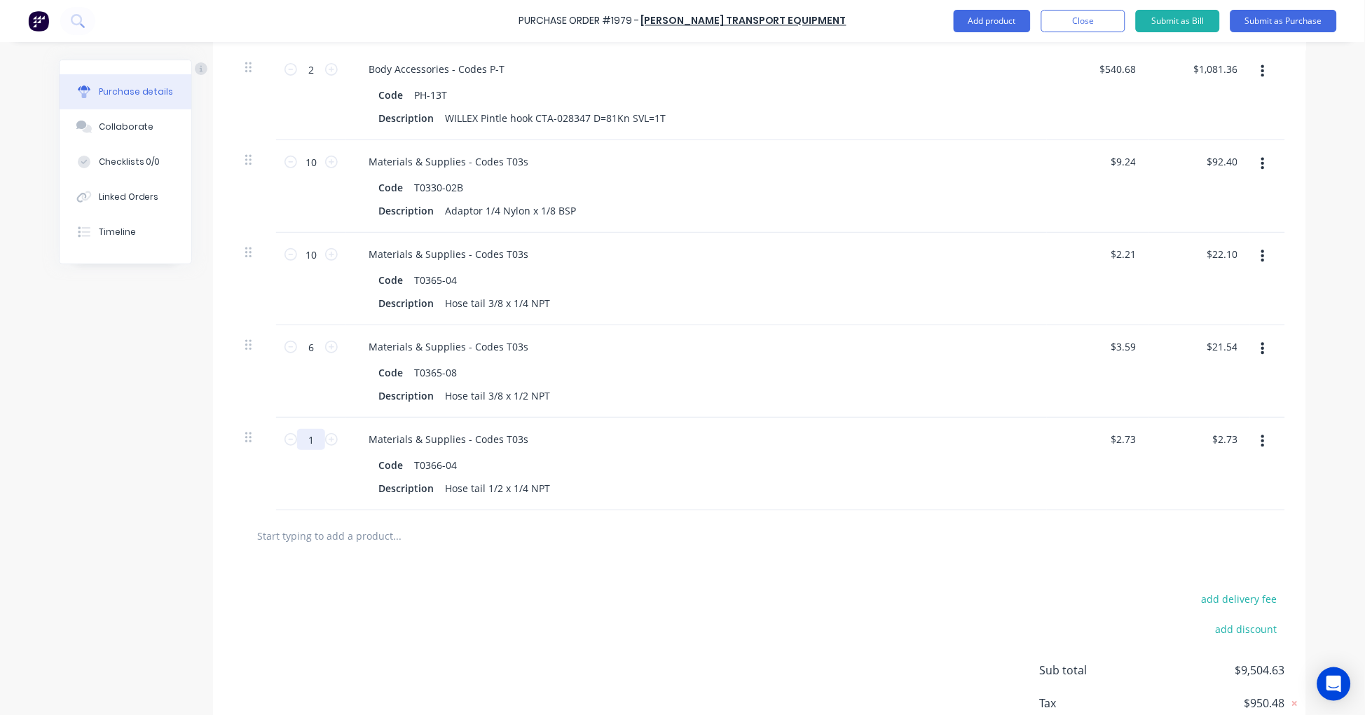
click at [306, 436] on input "1" at bounding box center [311, 439] width 28 height 21
click at [351, 542] on input "text" at bounding box center [396, 535] width 280 height 28
paste input "T0370-0402"
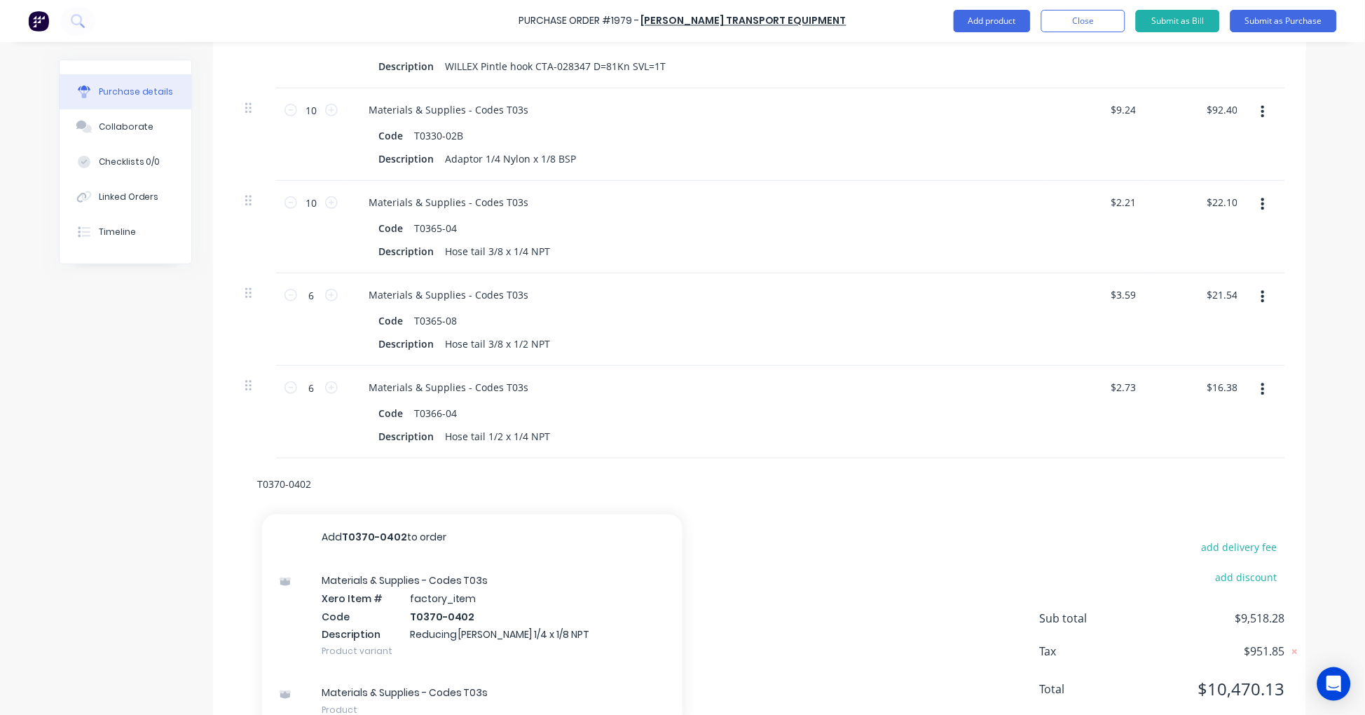
scroll to position [1695, 0]
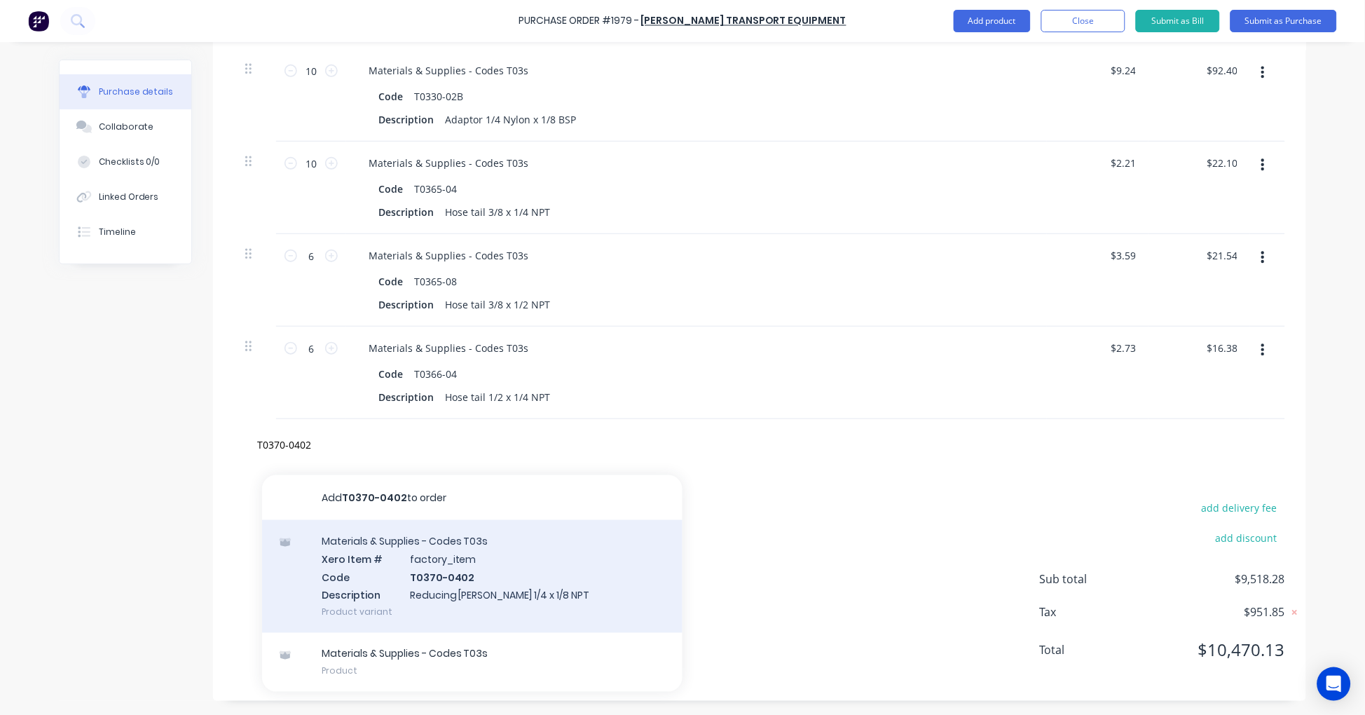
click at [479, 570] on div "Materials & Supplies - Codes T03s Xero Item # factory_item Code T0370-0402 Desc…" at bounding box center [472, 576] width 420 height 113
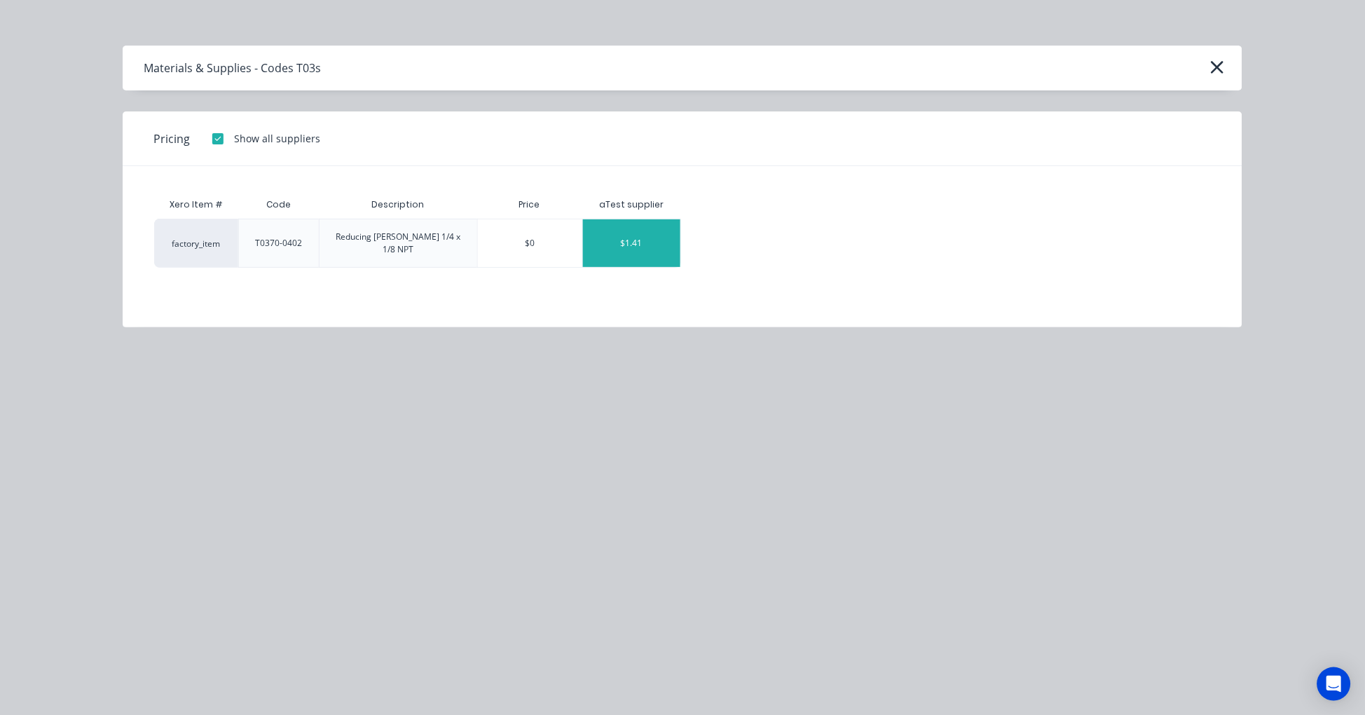
click at [667, 240] on div "$1.41" at bounding box center [631, 243] width 97 height 48
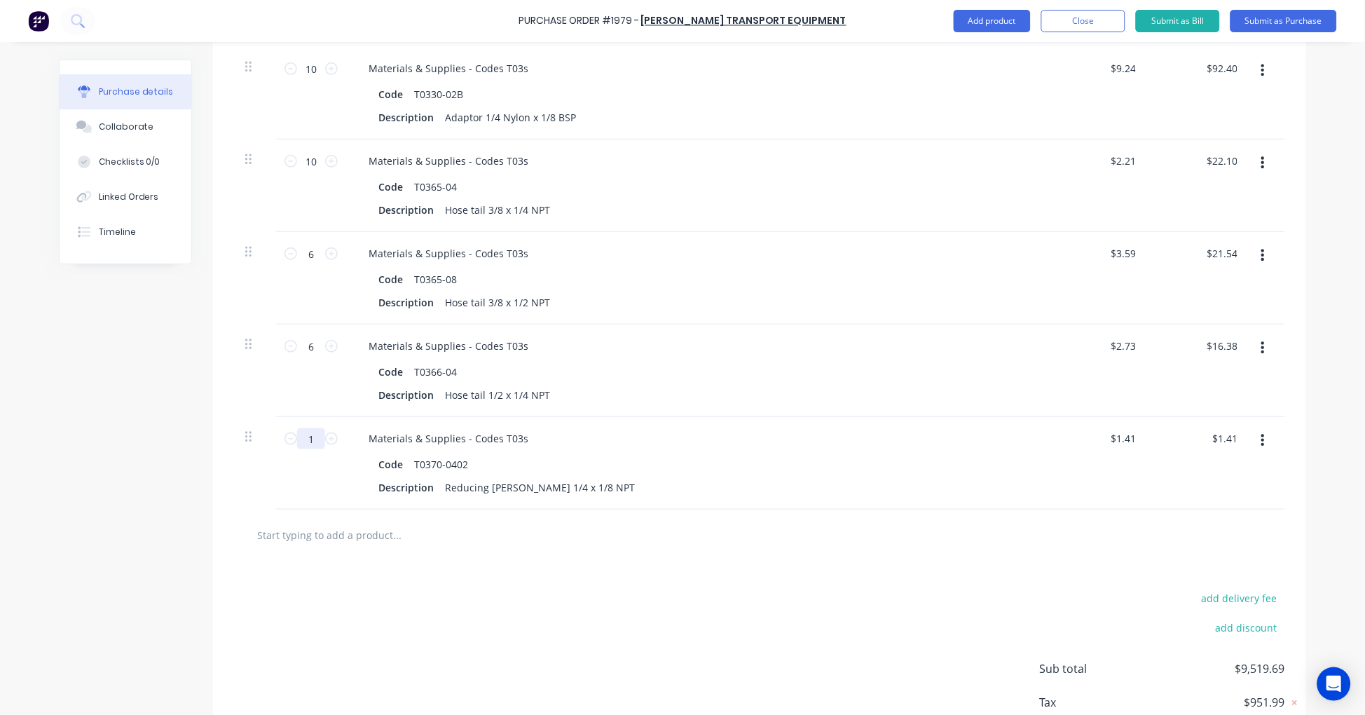
click at [301, 438] on input "1" at bounding box center [311, 438] width 28 height 21
click at [370, 537] on input "text" at bounding box center [396, 535] width 280 height 28
paste input "T0370-0604"
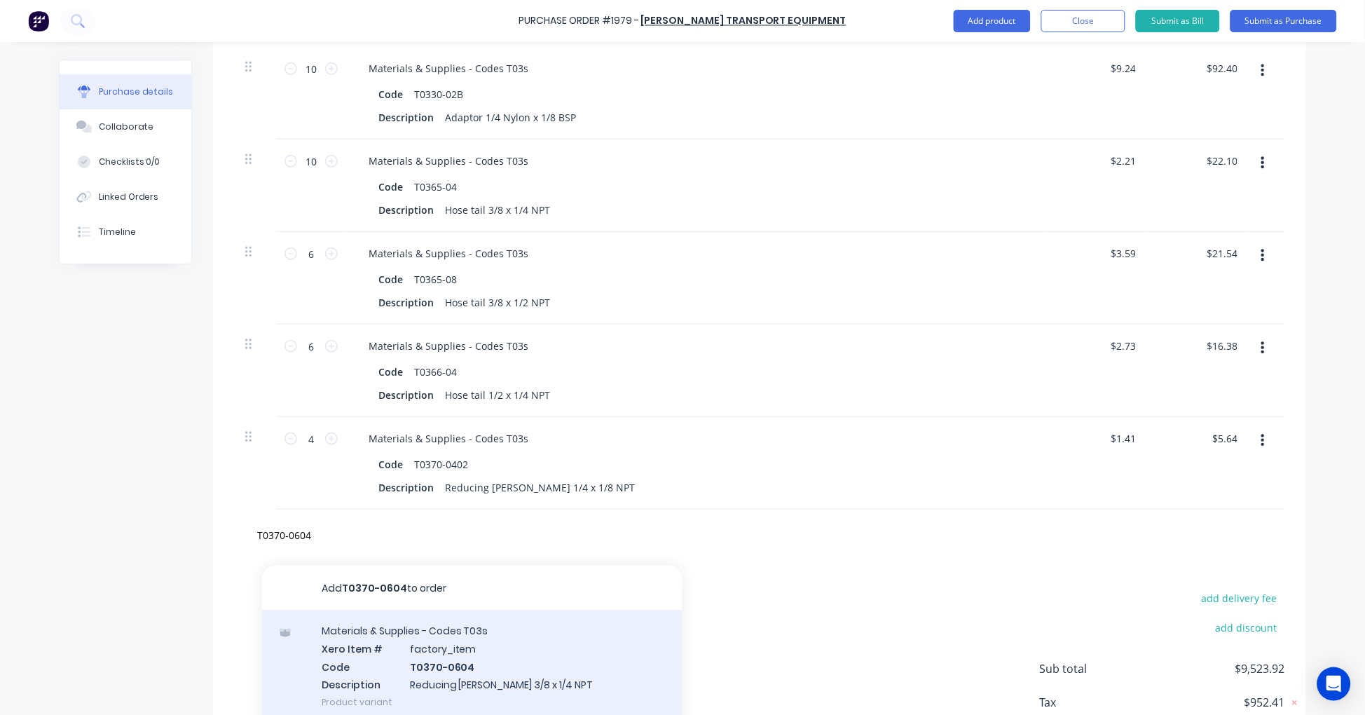
click at [464, 656] on div "Materials & Supplies - Codes T03s Xero Item # factory_item Code T0370-0604 Desc…" at bounding box center [472, 666] width 420 height 113
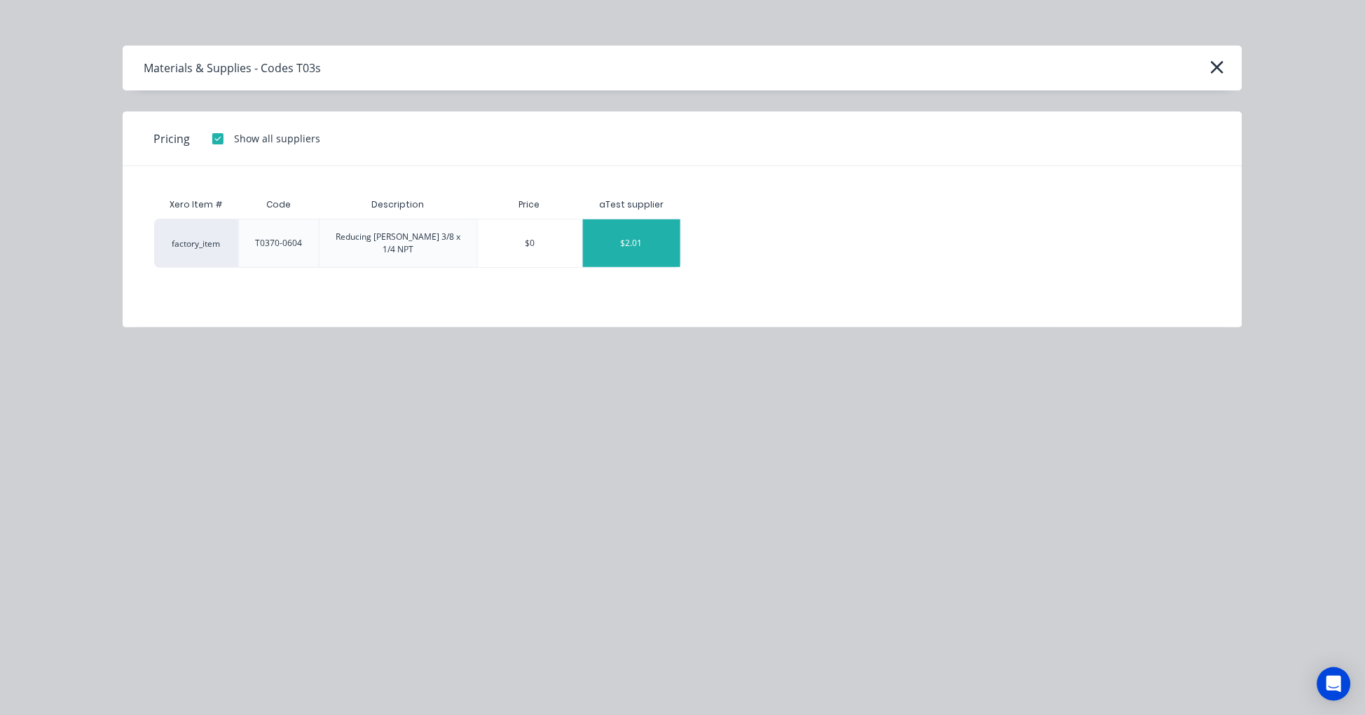
click at [638, 235] on div "$2.01" at bounding box center [631, 243] width 97 height 48
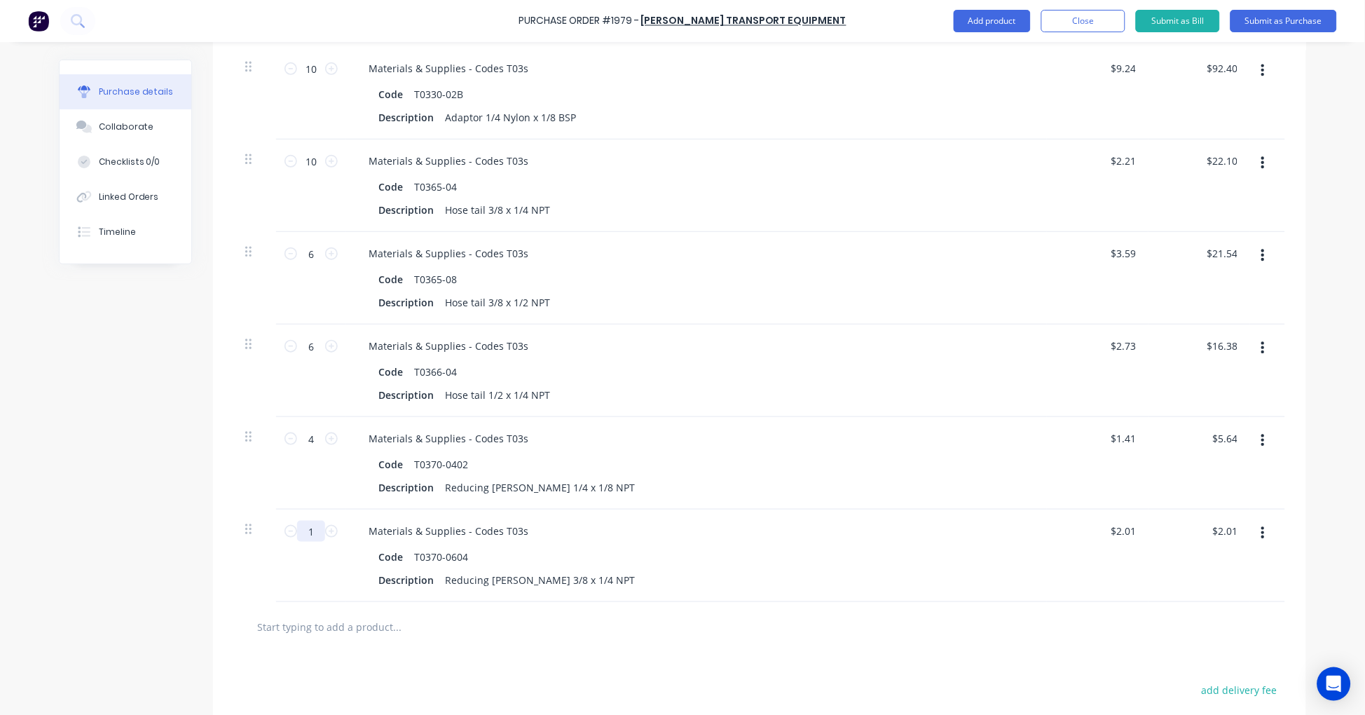
click at [311, 528] on input "1" at bounding box center [311, 531] width 28 height 21
click at [388, 632] on input "text" at bounding box center [396, 627] width 280 height 28
paste input "T0370-0804"
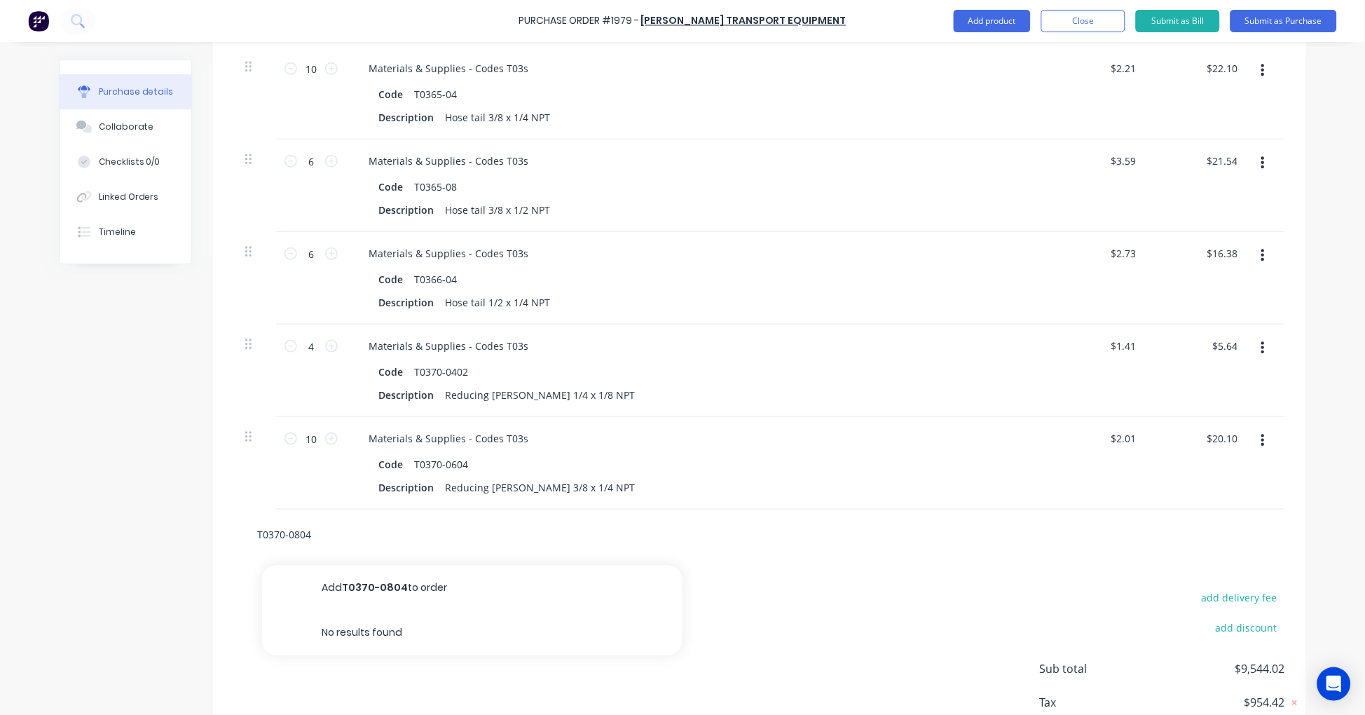
scroll to position [1825, 0]
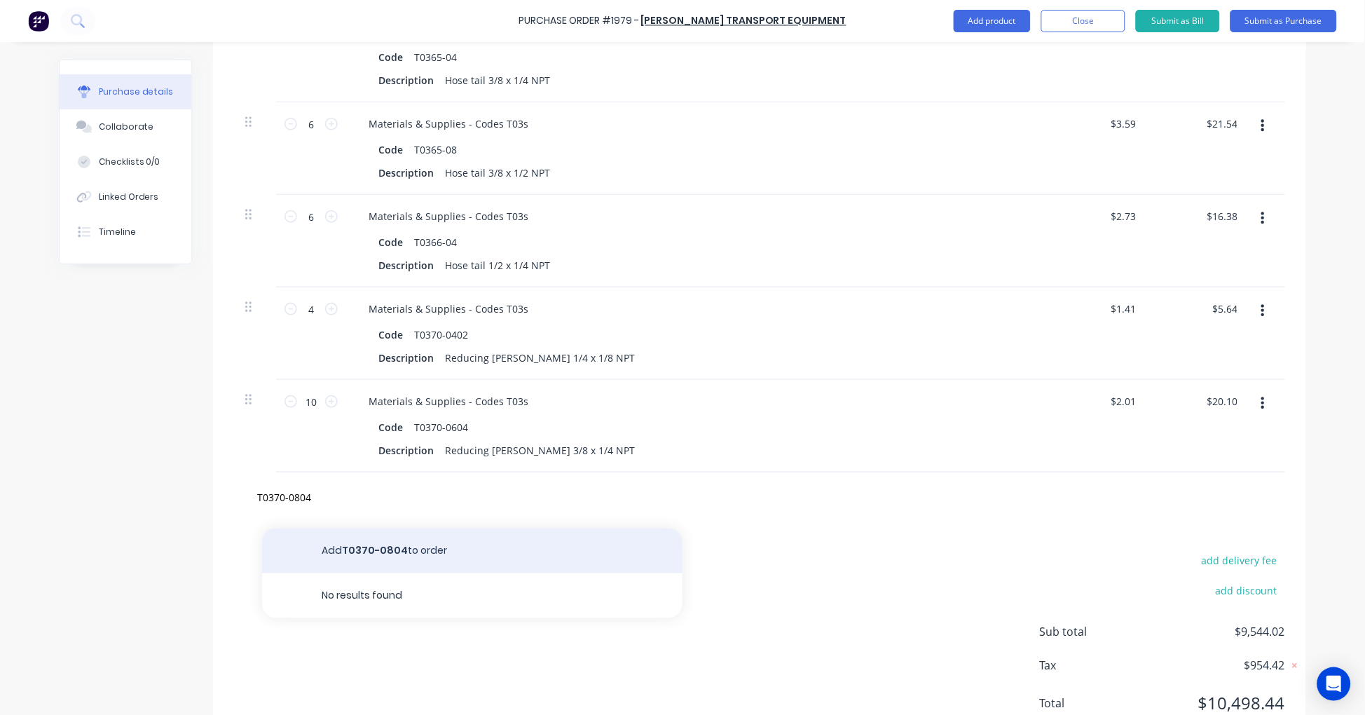
click at [413, 552] on button "Add T0370-0804 to order" at bounding box center [472, 550] width 420 height 45
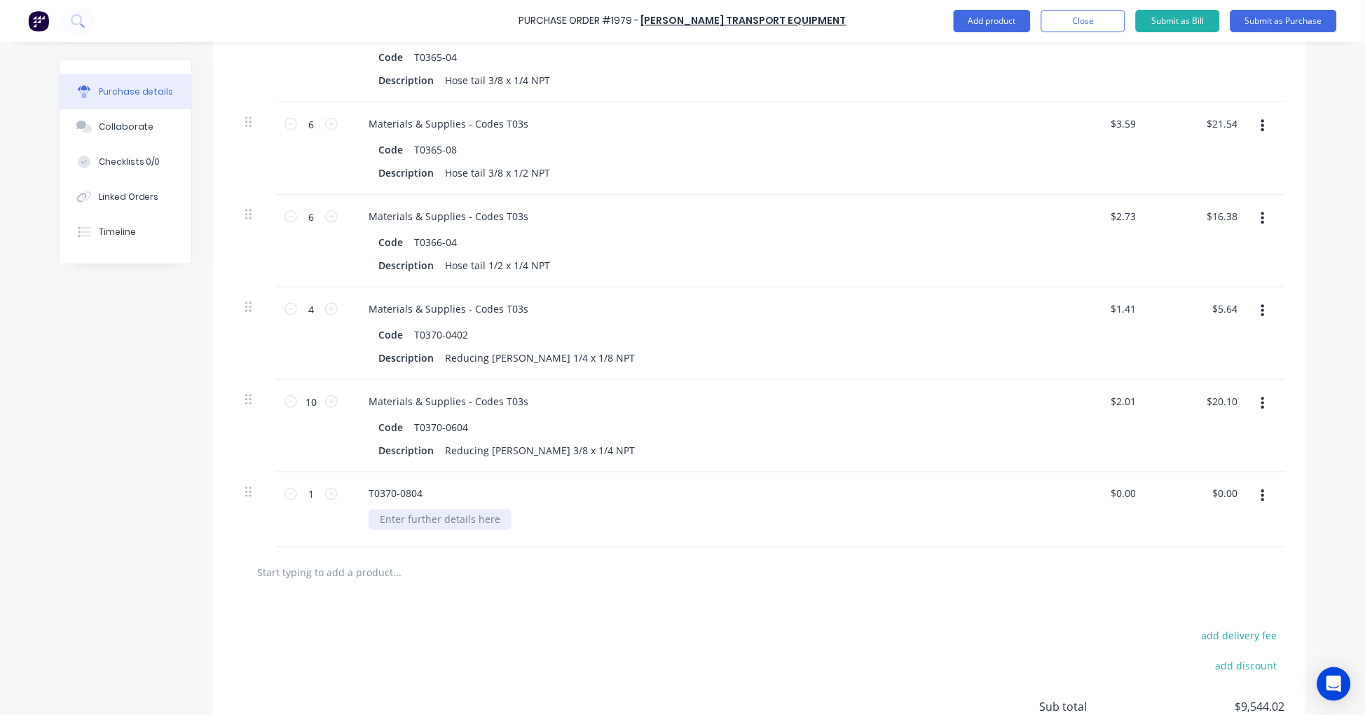
click at [400, 519] on div at bounding box center [440, 519] width 143 height 20
paste div
click at [307, 496] on input "1" at bounding box center [311, 493] width 28 height 21
click at [1120, 488] on input "0.00" at bounding box center [1125, 493] width 27 height 20
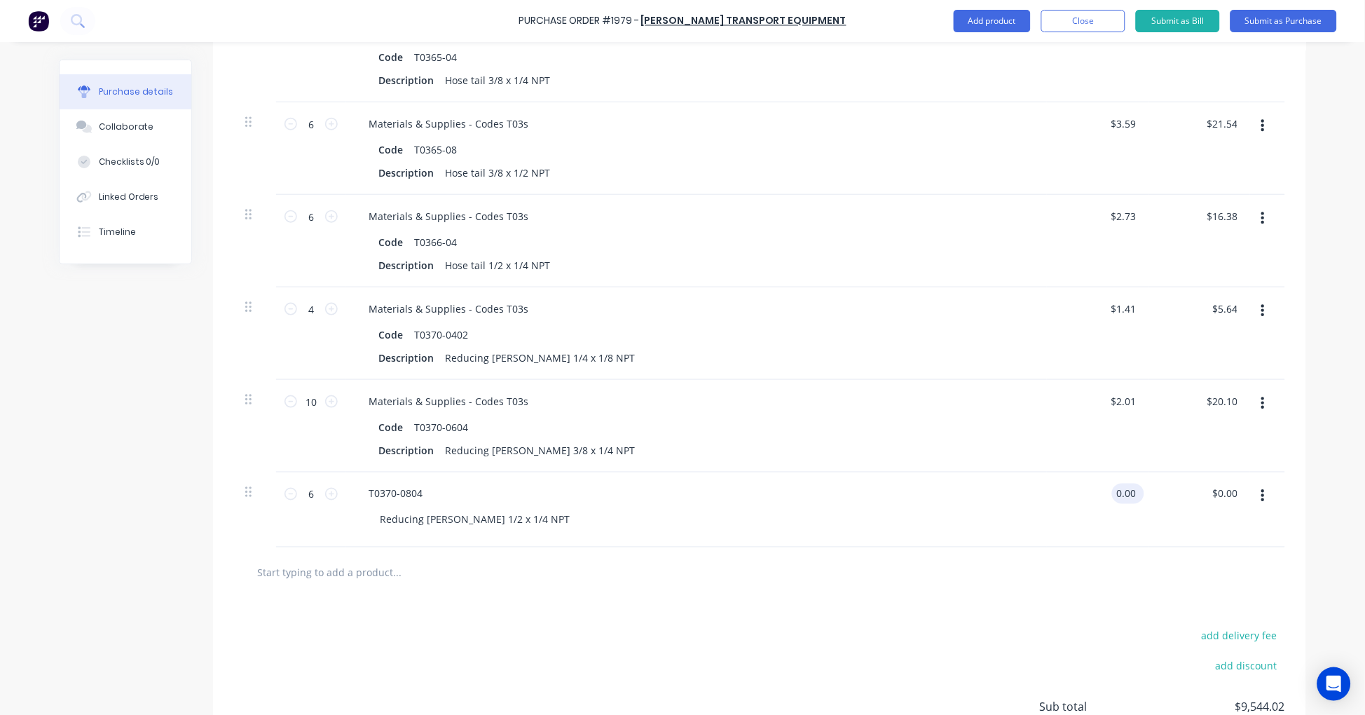
click at [1120, 488] on input "0.00" at bounding box center [1125, 493] width 27 height 20
click at [366, 580] on input "text" at bounding box center [396, 572] width 280 height 28
paste input "T0376-04"
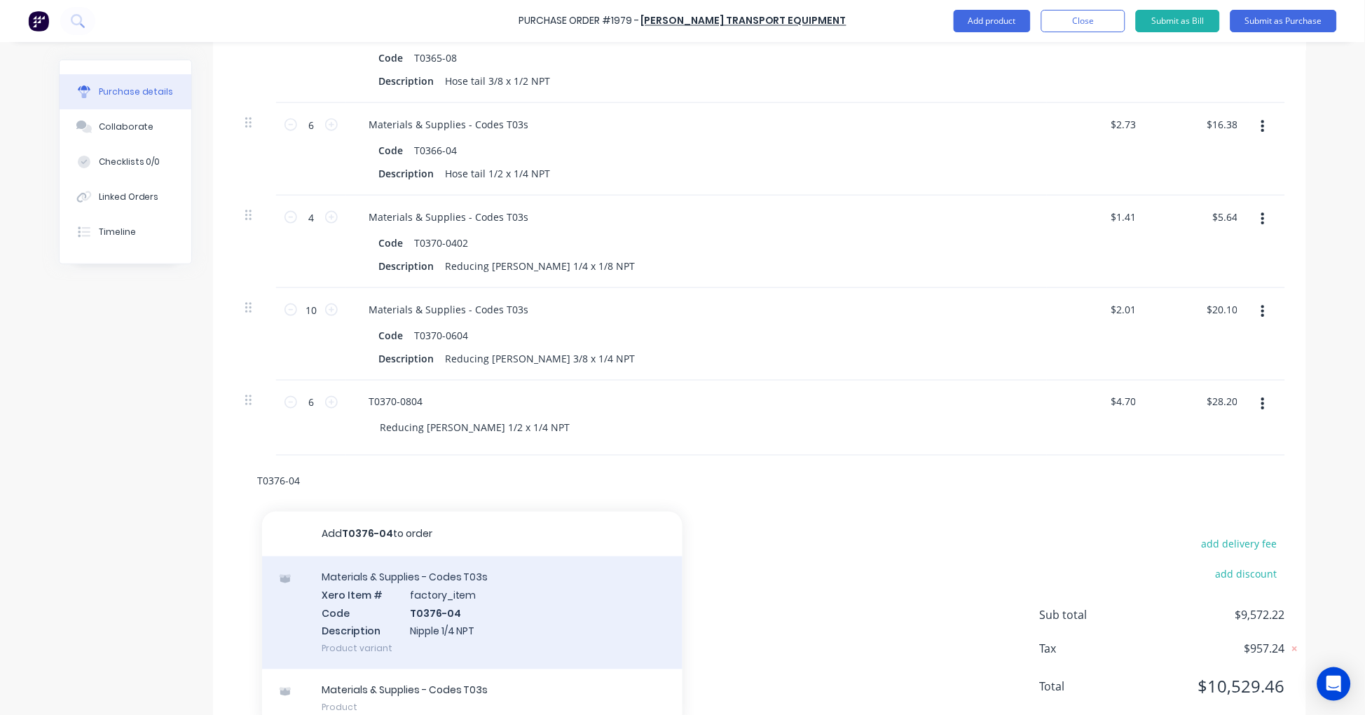
scroll to position [1955, 0]
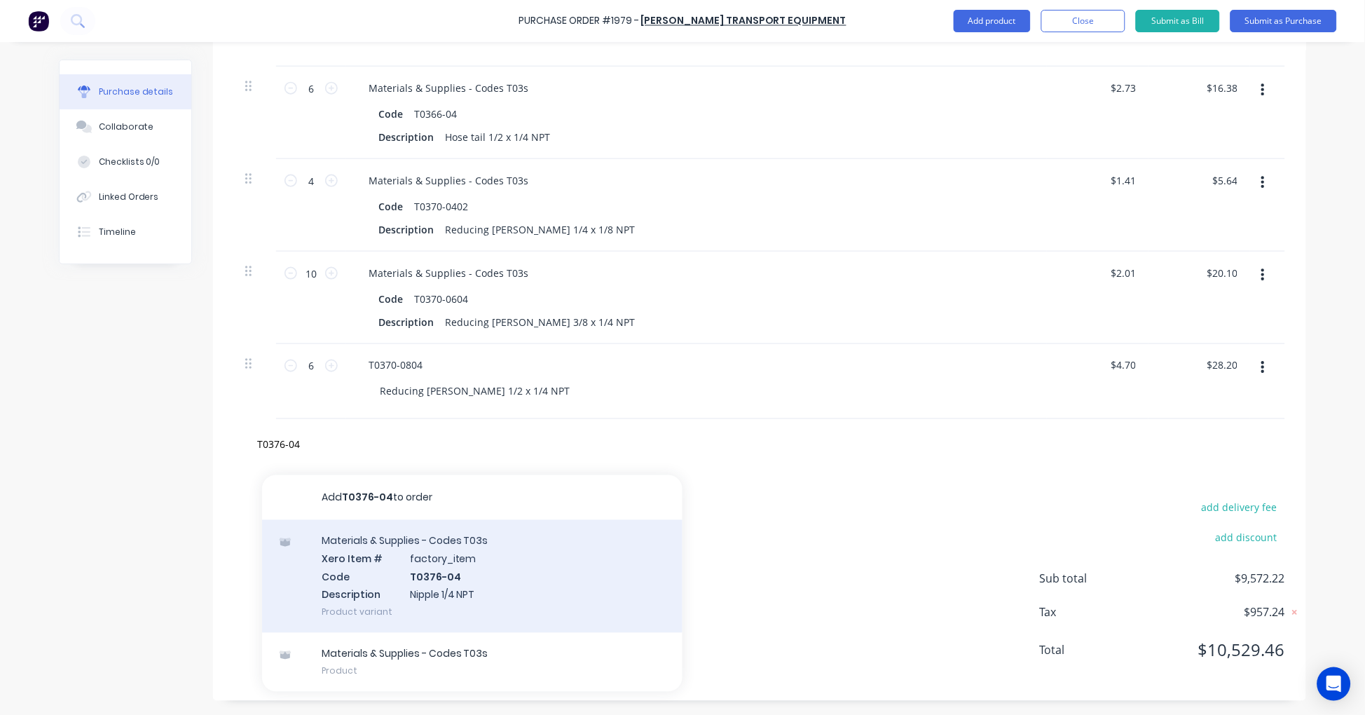
click at [470, 571] on div "Materials & Supplies - Codes T03s Xero Item # factory_item Code T0376-04 Descri…" at bounding box center [472, 576] width 420 height 113
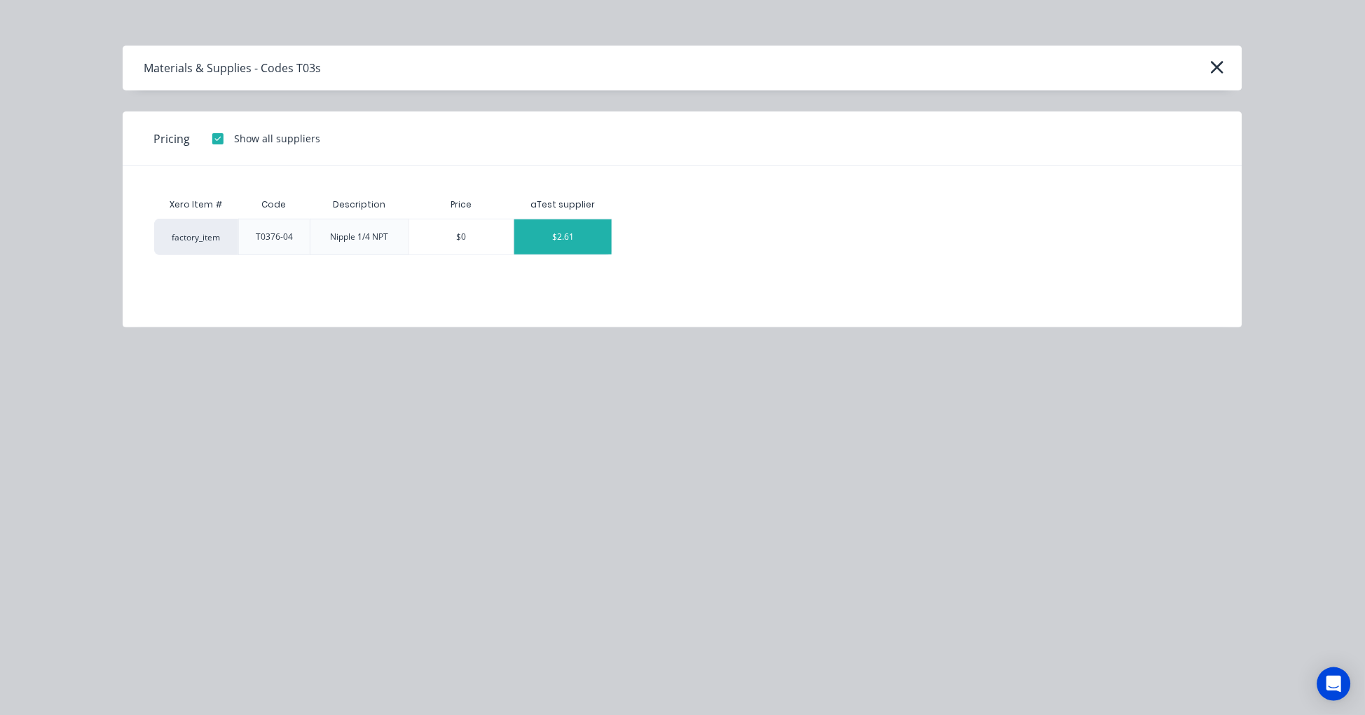
click at [567, 236] on div "$2.61" at bounding box center [562, 236] width 97 height 35
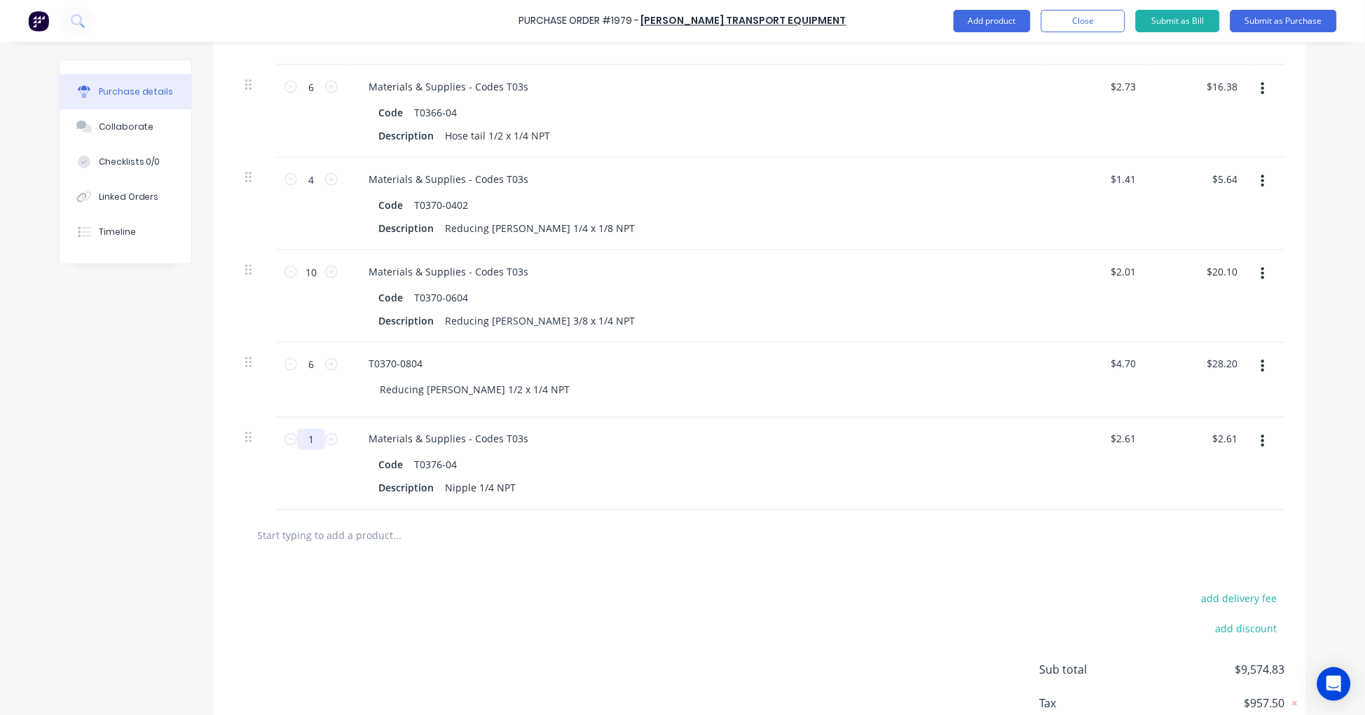
click at [310, 435] on input "1" at bounding box center [311, 439] width 28 height 21
click at [310, 530] on input "text" at bounding box center [396, 535] width 280 height 28
paste input "T0380-04"
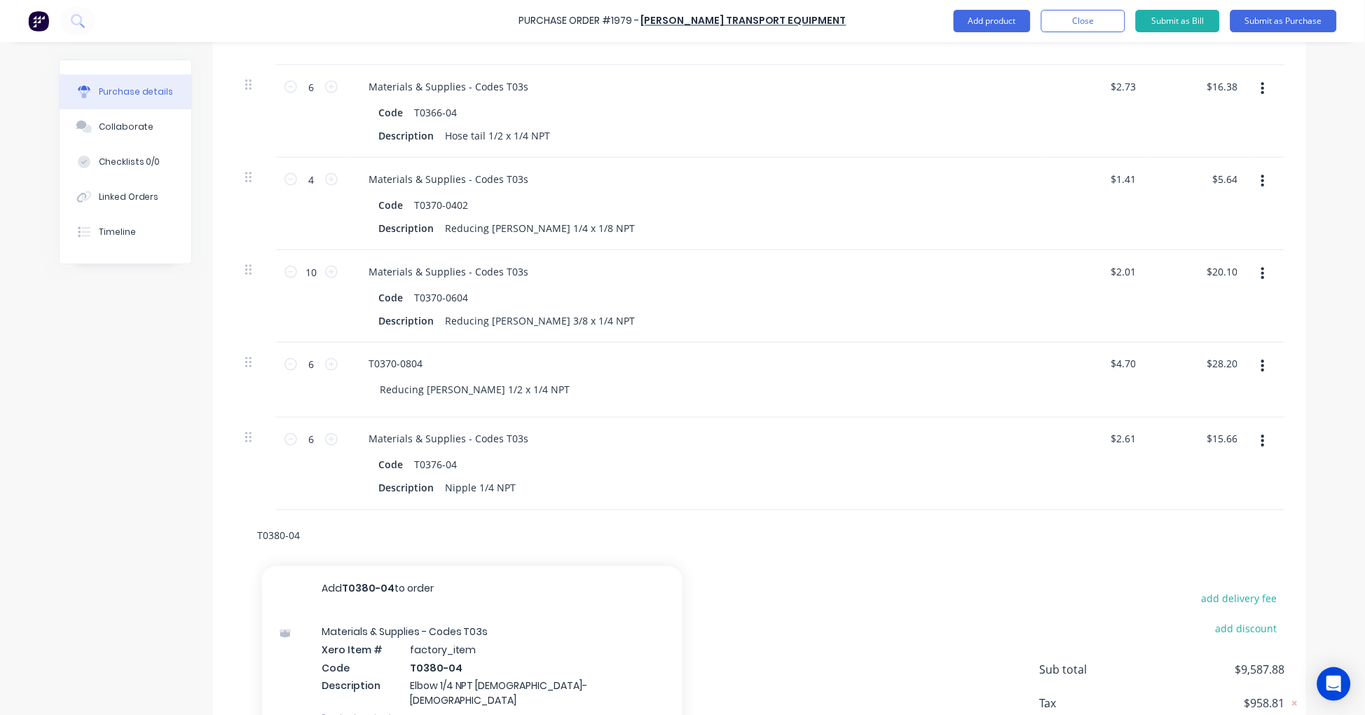
scroll to position [2047, 0]
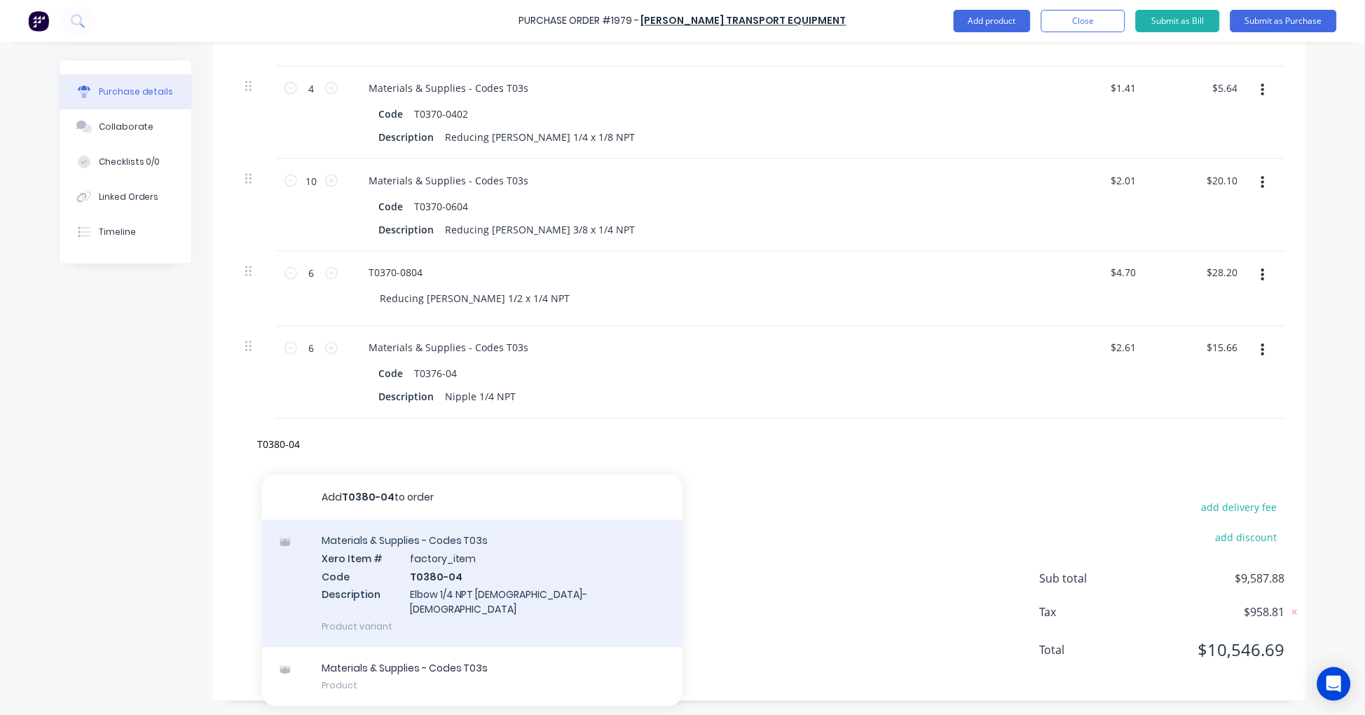
click at [495, 577] on div "Materials & Supplies - Codes T03s Xero Item # factory_item Code T0380-04 Descri…" at bounding box center [472, 584] width 420 height 128
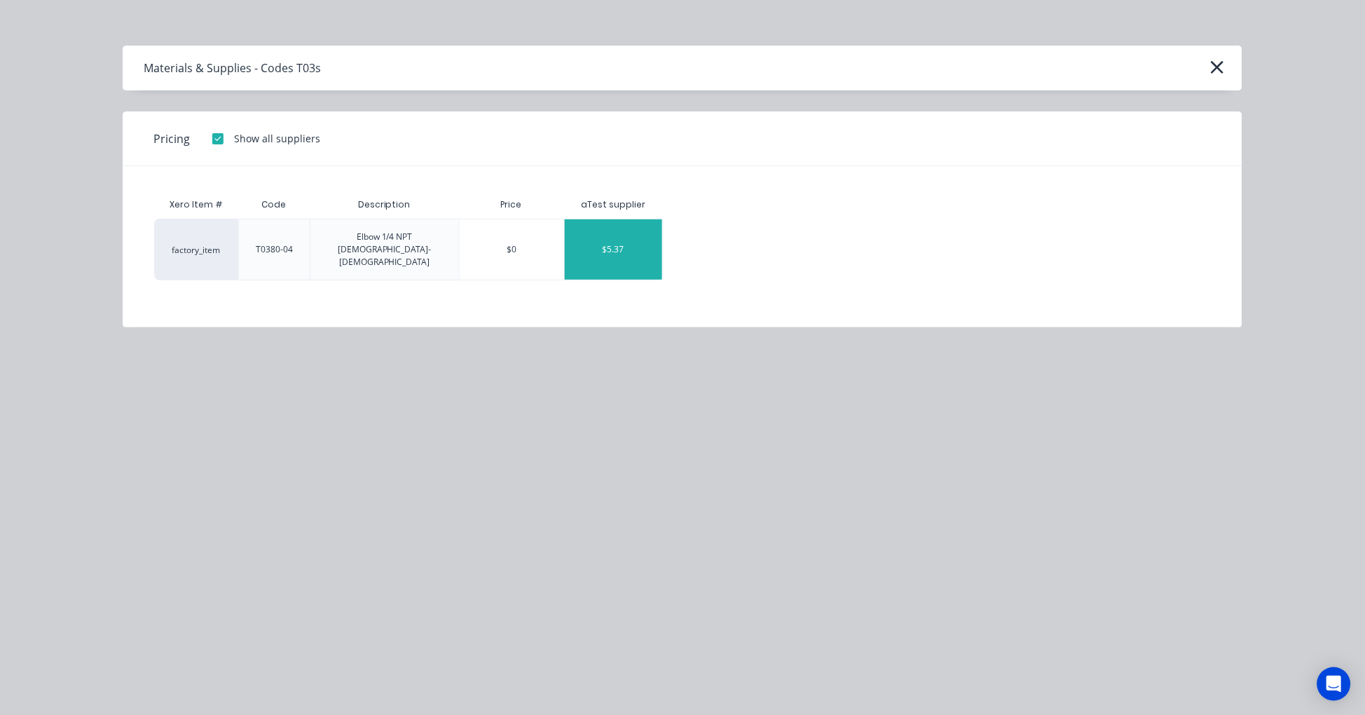
click at [627, 235] on div "$5.37" at bounding box center [613, 249] width 97 height 60
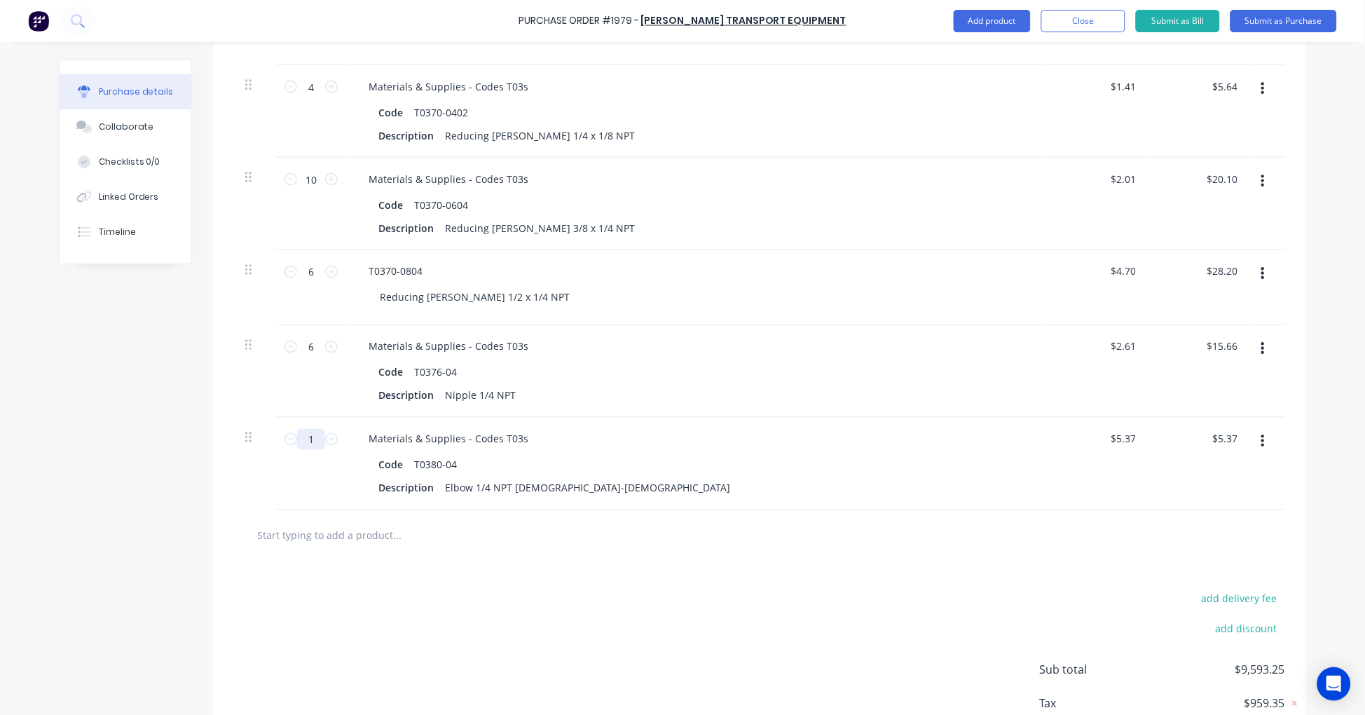
click at [302, 437] on input "1" at bounding box center [311, 439] width 28 height 21
click at [365, 535] on input "text" at bounding box center [396, 535] width 280 height 28
paste input "T0380-06"
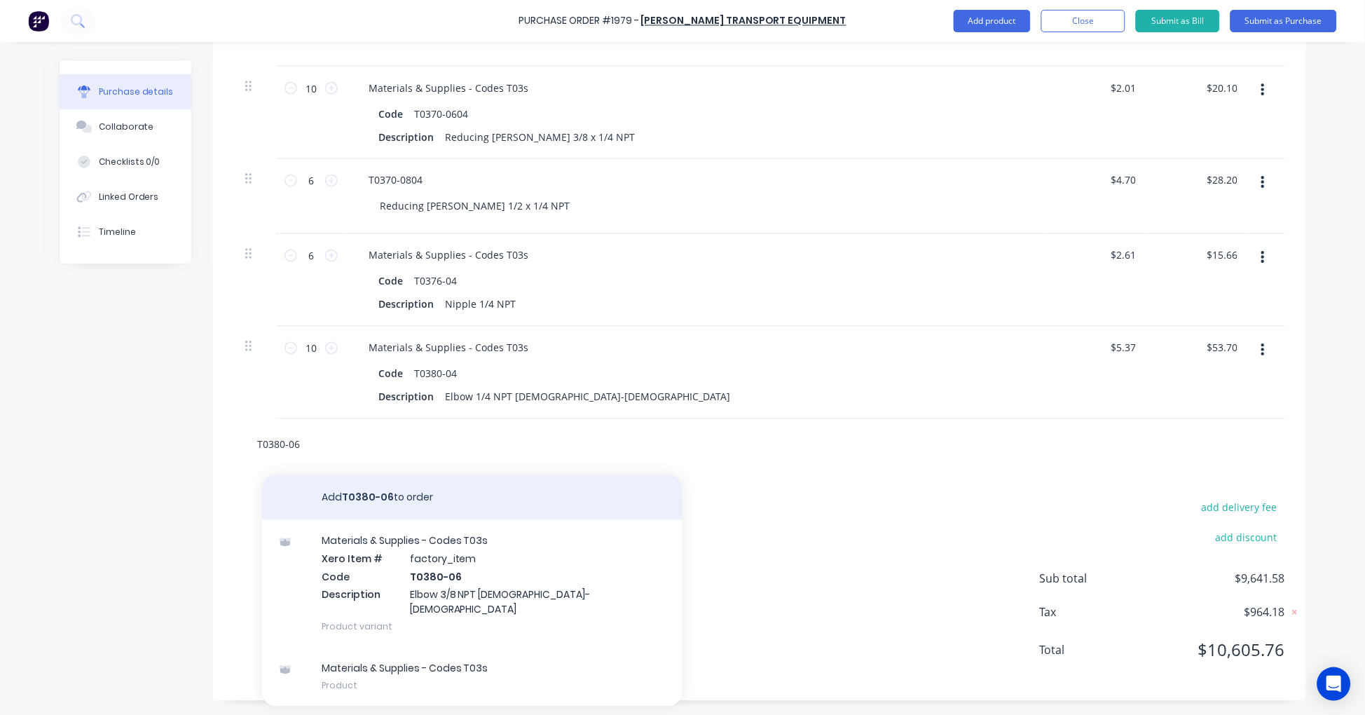
scroll to position [2140, 0]
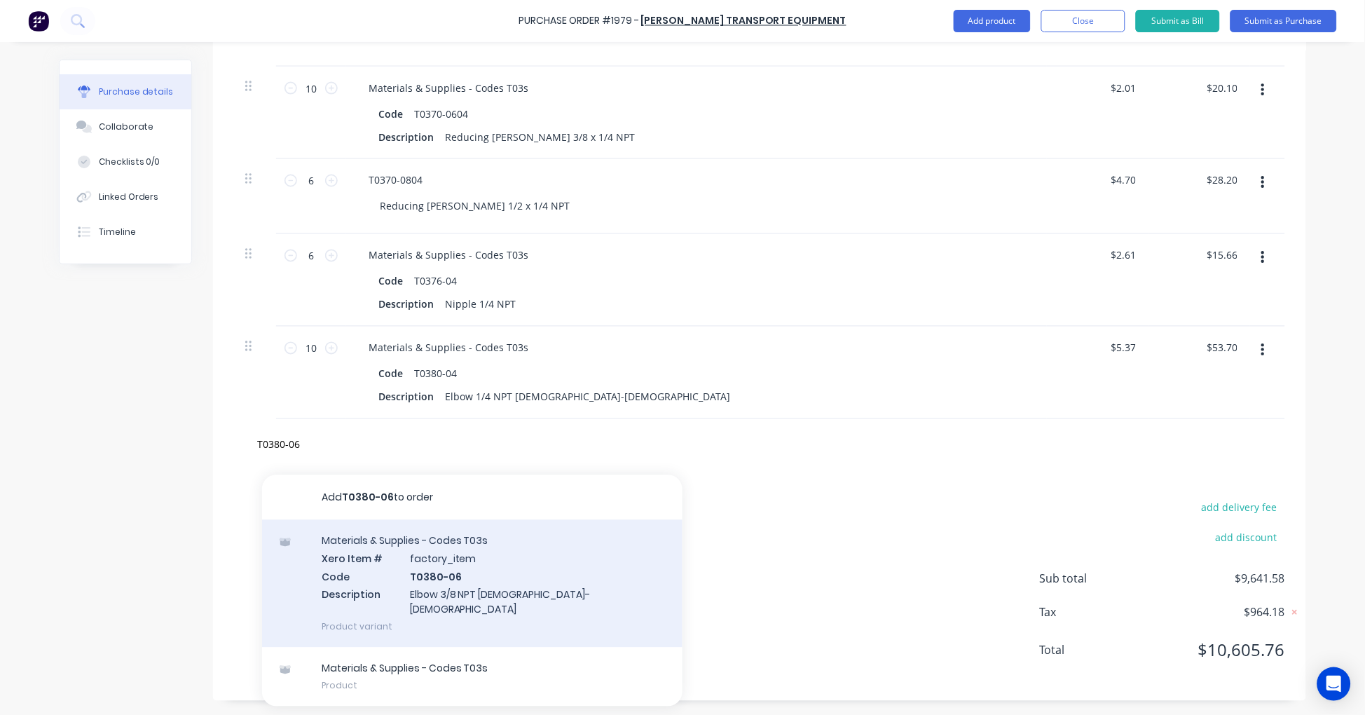
click at [491, 576] on div "Materials & Supplies - Codes T03s Xero Item # factory_item Code T0380-06 Descri…" at bounding box center [472, 584] width 420 height 128
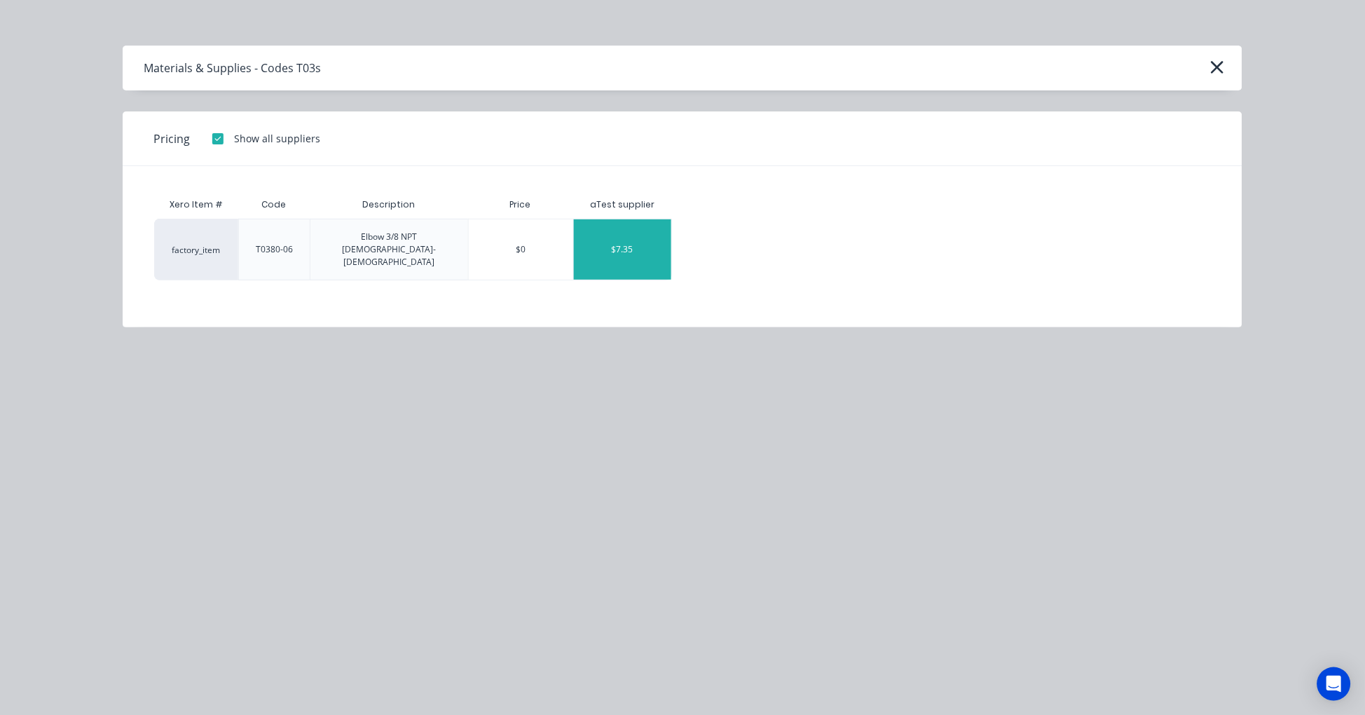
click at [649, 238] on div "$7.35" at bounding box center [622, 249] width 97 height 60
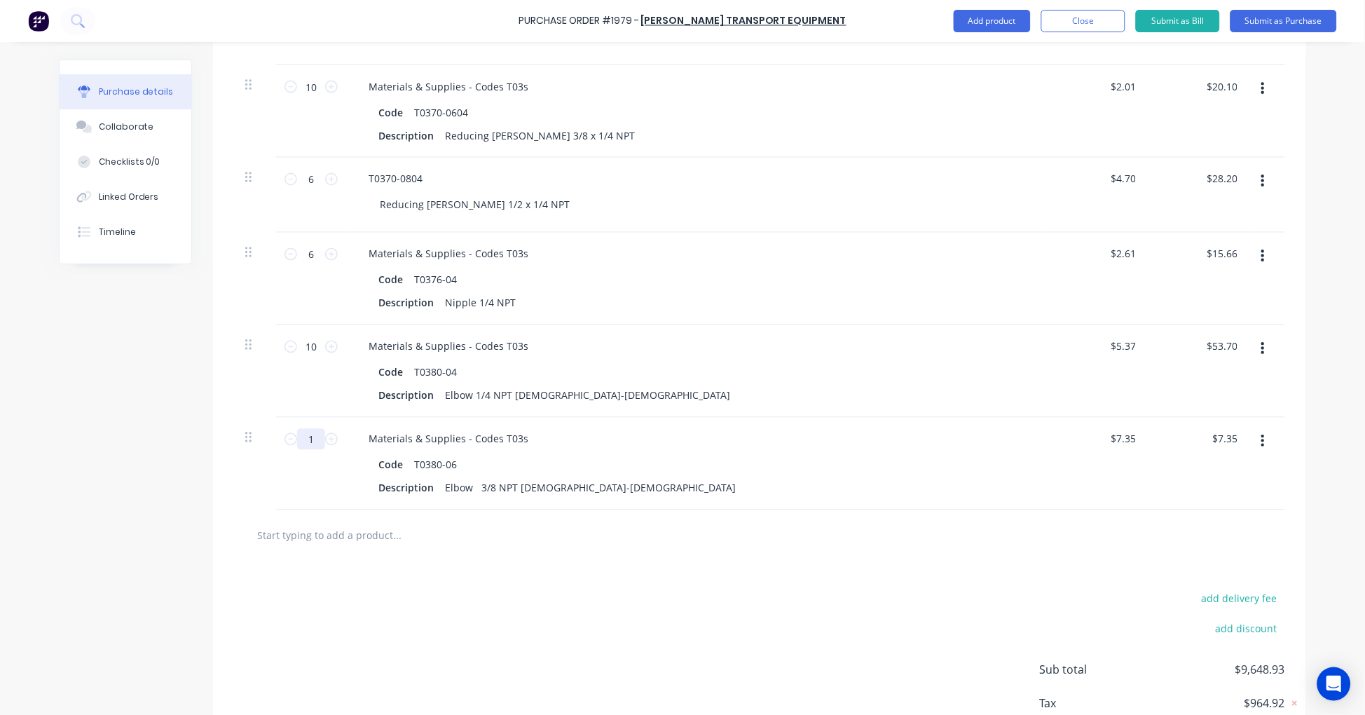
click at [304, 439] on input "1" at bounding box center [311, 439] width 28 height 21
click at [328, 540] on input "text" at bounding box center [396, 535] width 280 height 28
paste input "T0380-08"
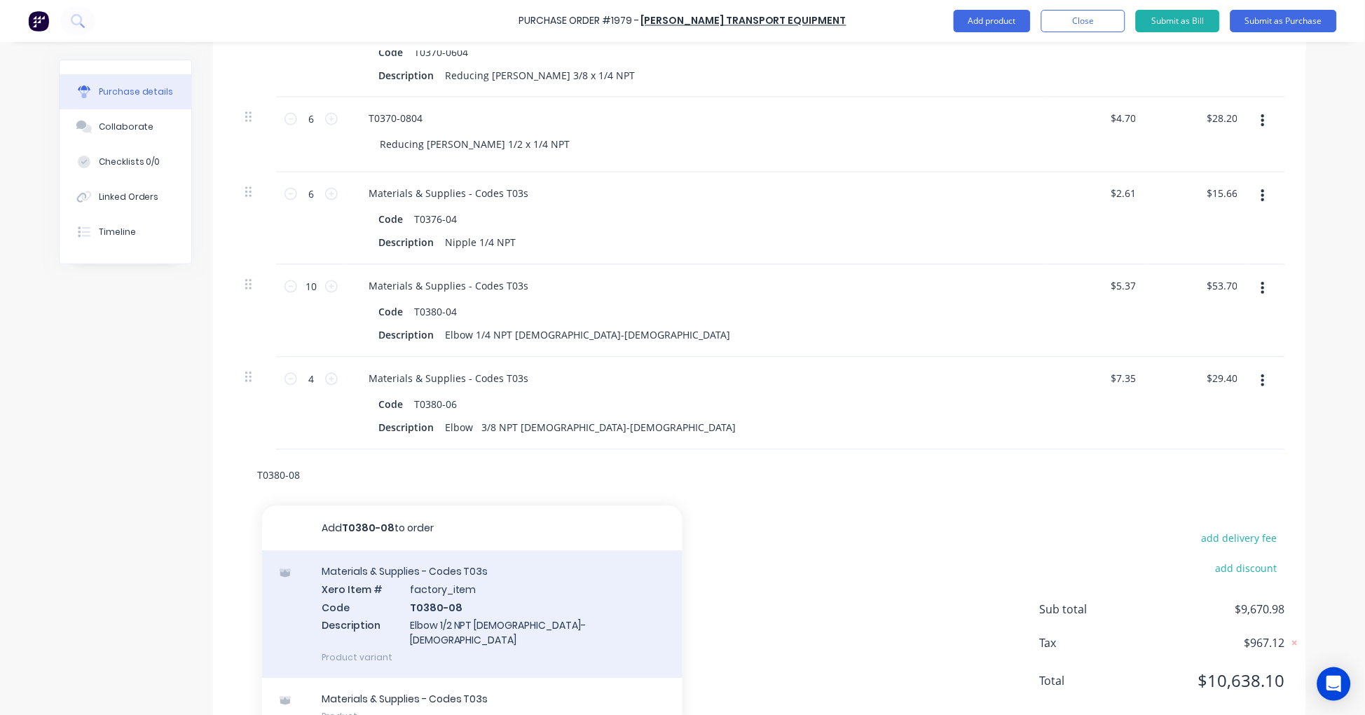
scroll to position [2232, 0]
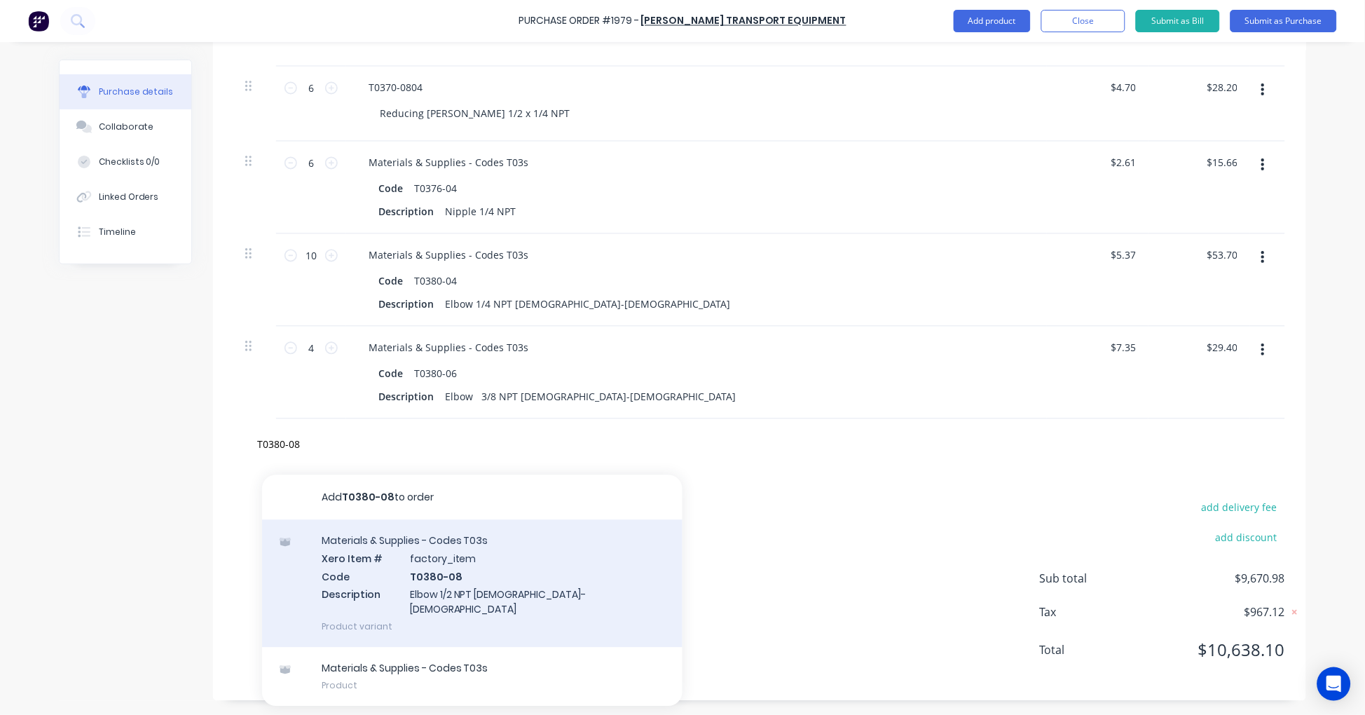
click at [475, 570] on div "Materials & Supplies - Codes T03s Xero Item # factory_item Code T0380-08 Descri…" at bounding box center [472, 584] width 420 height 128
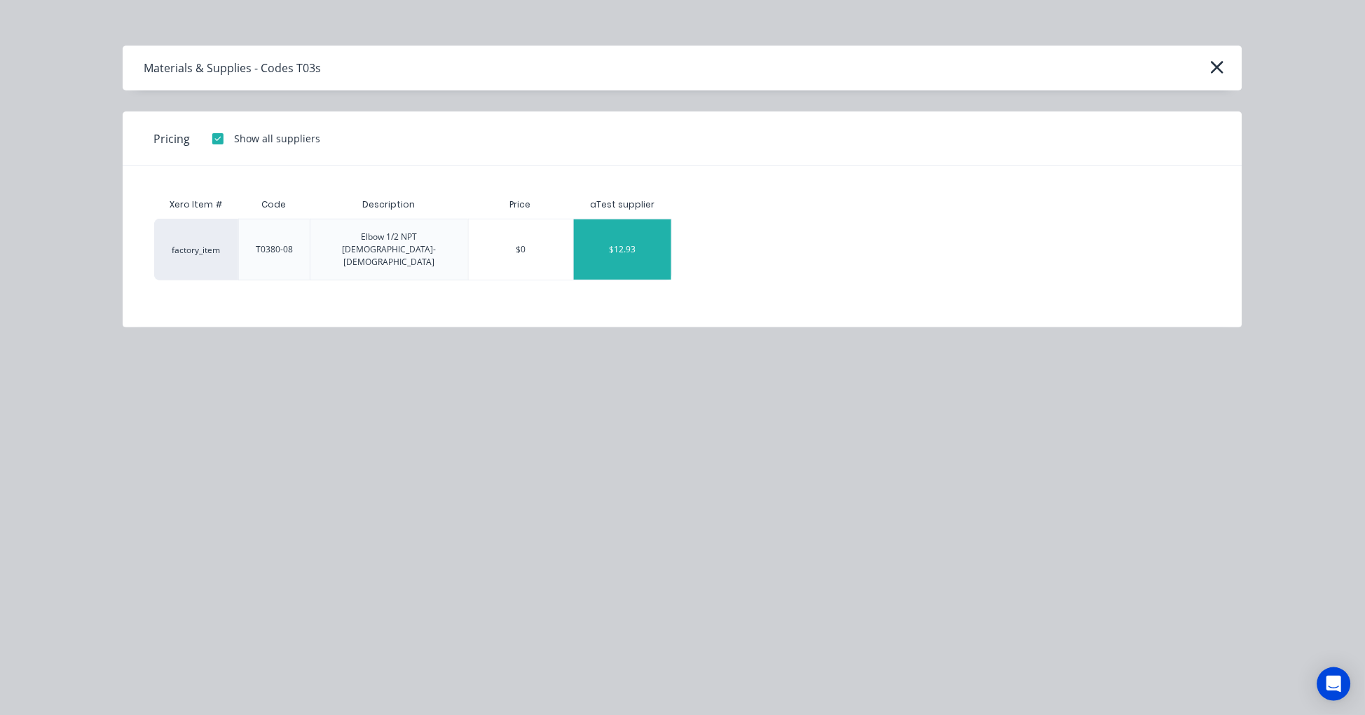
click at [633, 232] on div "$12.93" at bounding box center [622, 249] width 97 height 60
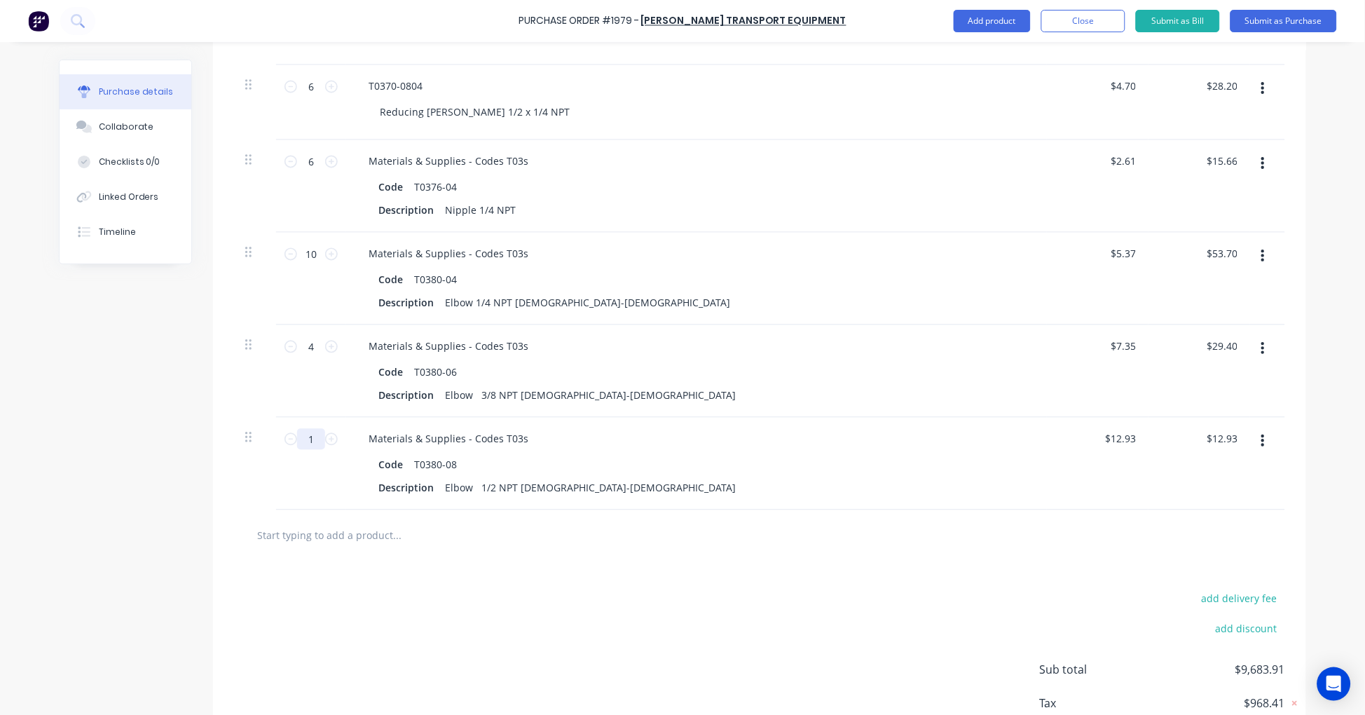
click at [309, 437] on input "1" at bounding box center [311, 439] width 28 height 21
click at [343, 543] on input "text" at bounding box center [396, 535] width 280 height 28
paste input "T0385-04"
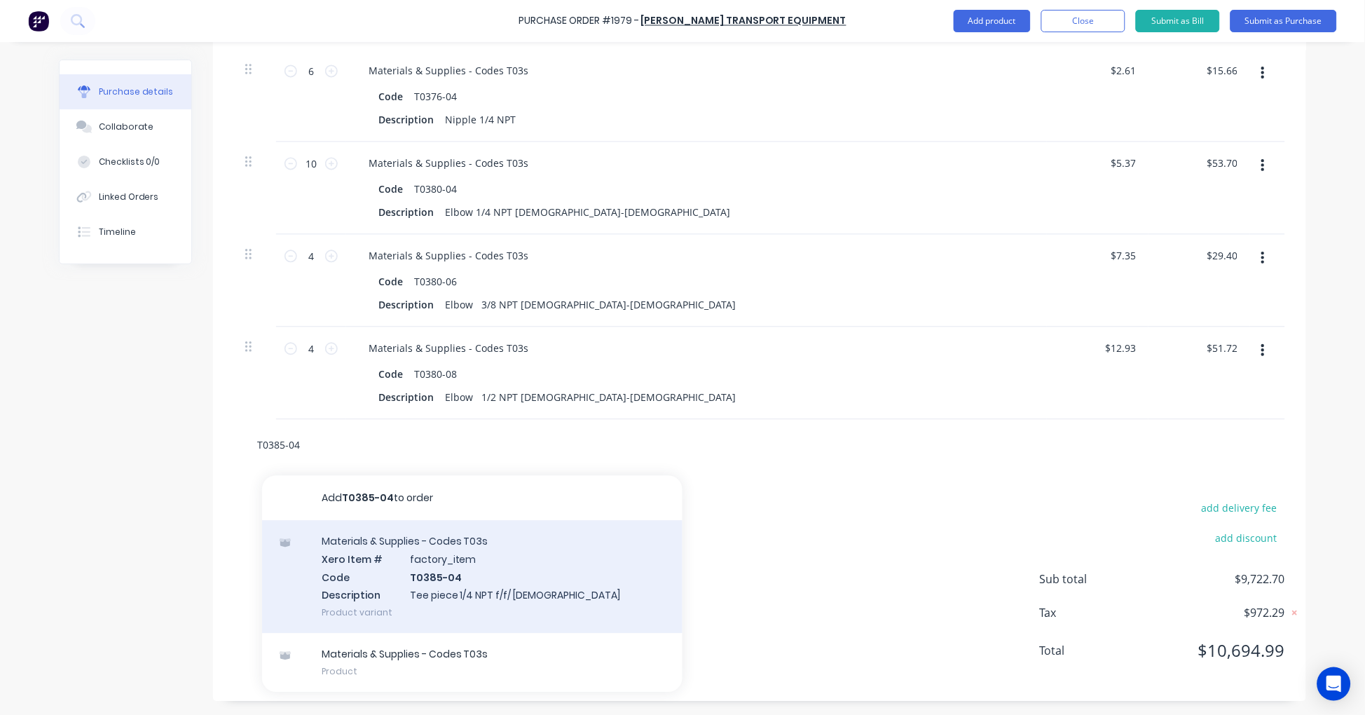
scroll to position [2325, 0]
click at [501, 565] on div "Materials & Supplies - Codes T03s Xero Item # factory_item Code T0385-04 Descri…" at bounding box center [472, 576] width 420 height 113
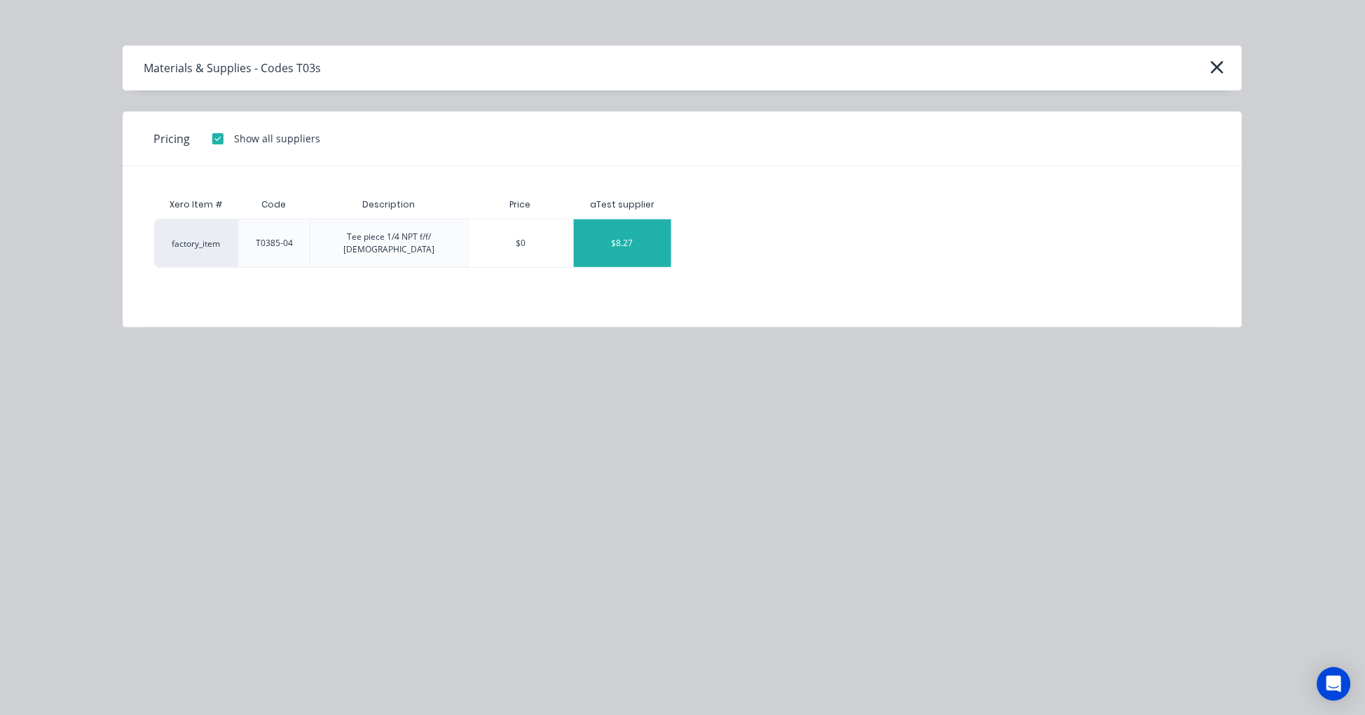
click at [636, 236] on div "$8.27" at bounding box center [622, 243] width 97 height 48
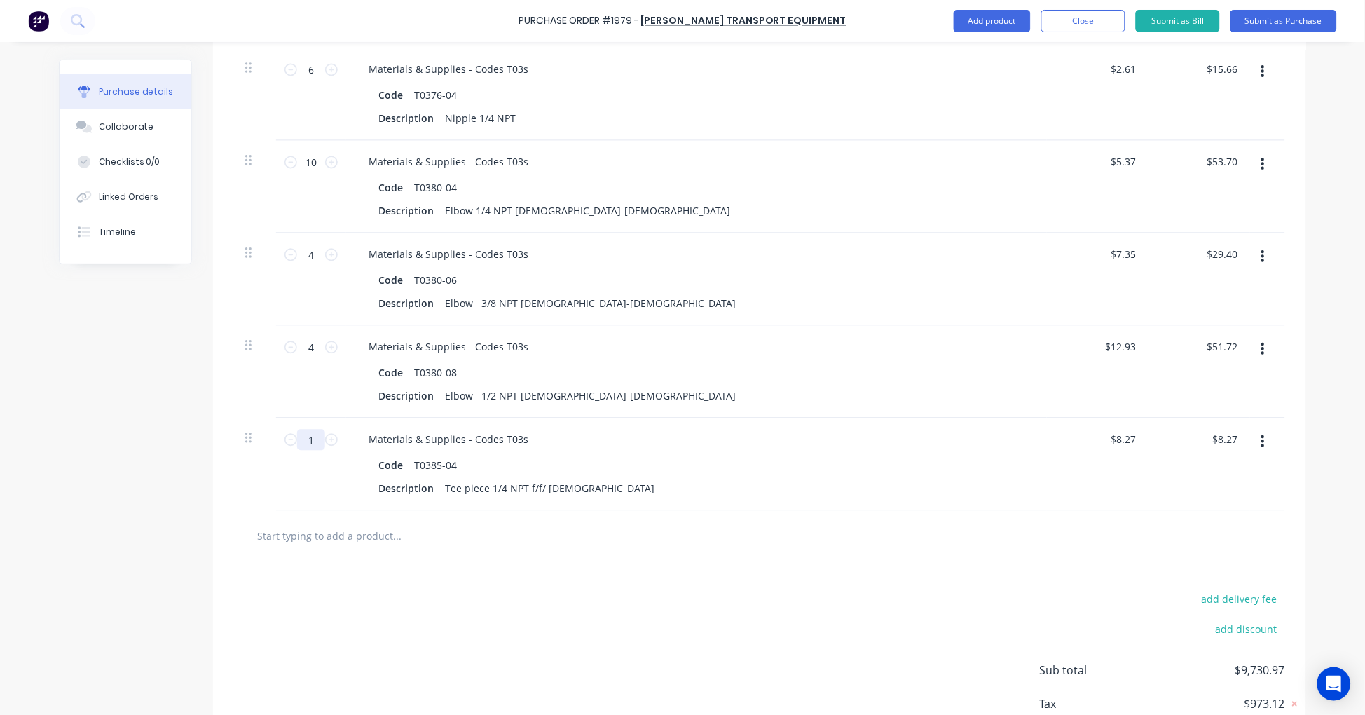
click at [306, 433] on input "1" at bounding box center [311, 439] width 28 height 21
click at [366, 534] on input "text" at bounding box center [396, 535] width 280 height 28
paste input "T0398"
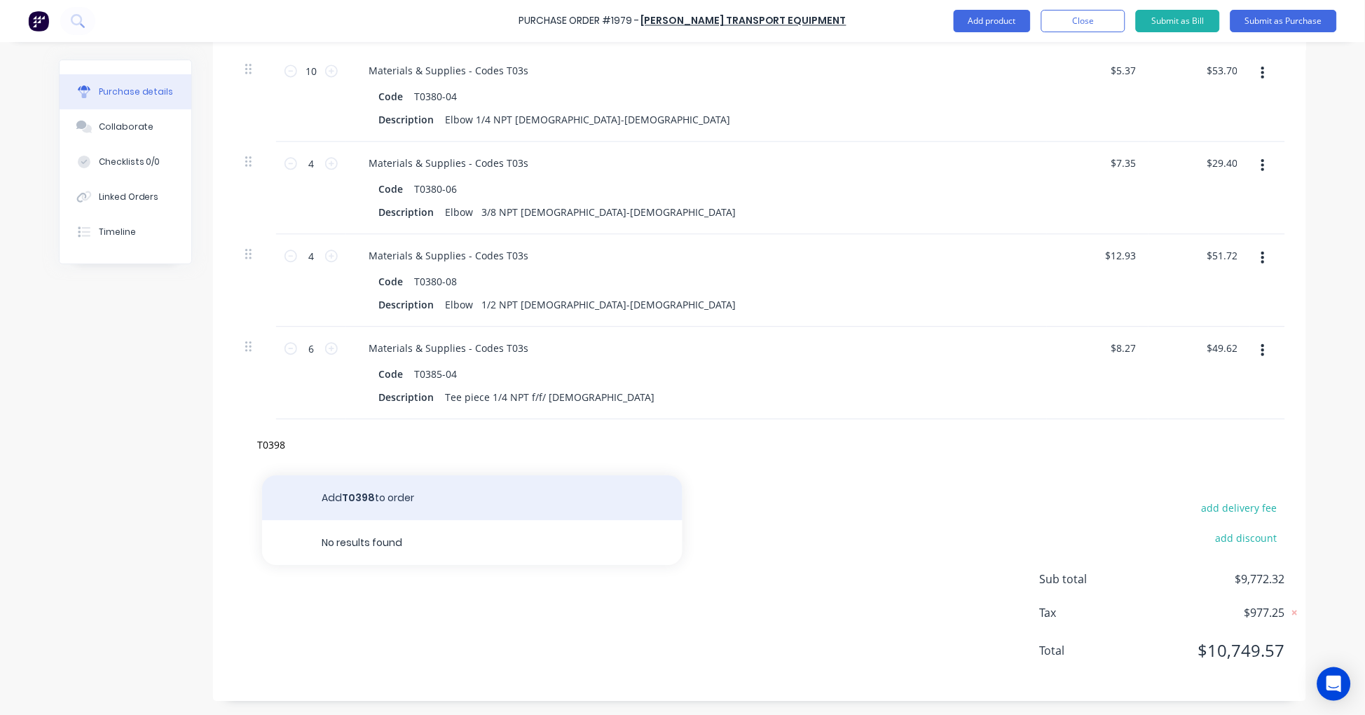
click at [387, 491] on button "Add T0398 to order" at bounding box center [472, 497] width 420 height 45
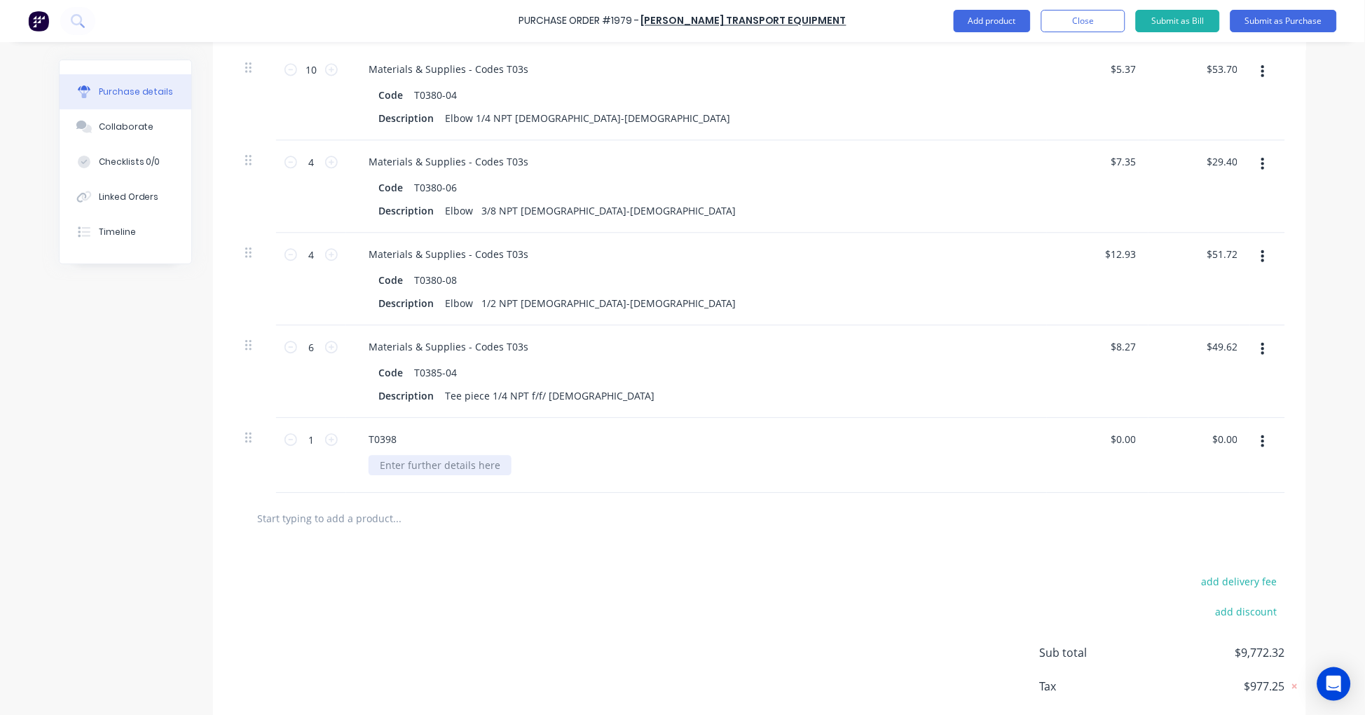
click at [400, 465] on div at bounding box center [440, 465] width 143 height 20
paste div
click at [305, 439] on input "1" at bounding box center [311, 439] width 28 height 21
click at [305, 517] on input "text" at bounding box center [396, 518] width 280 height 28
paste input "T0399A"
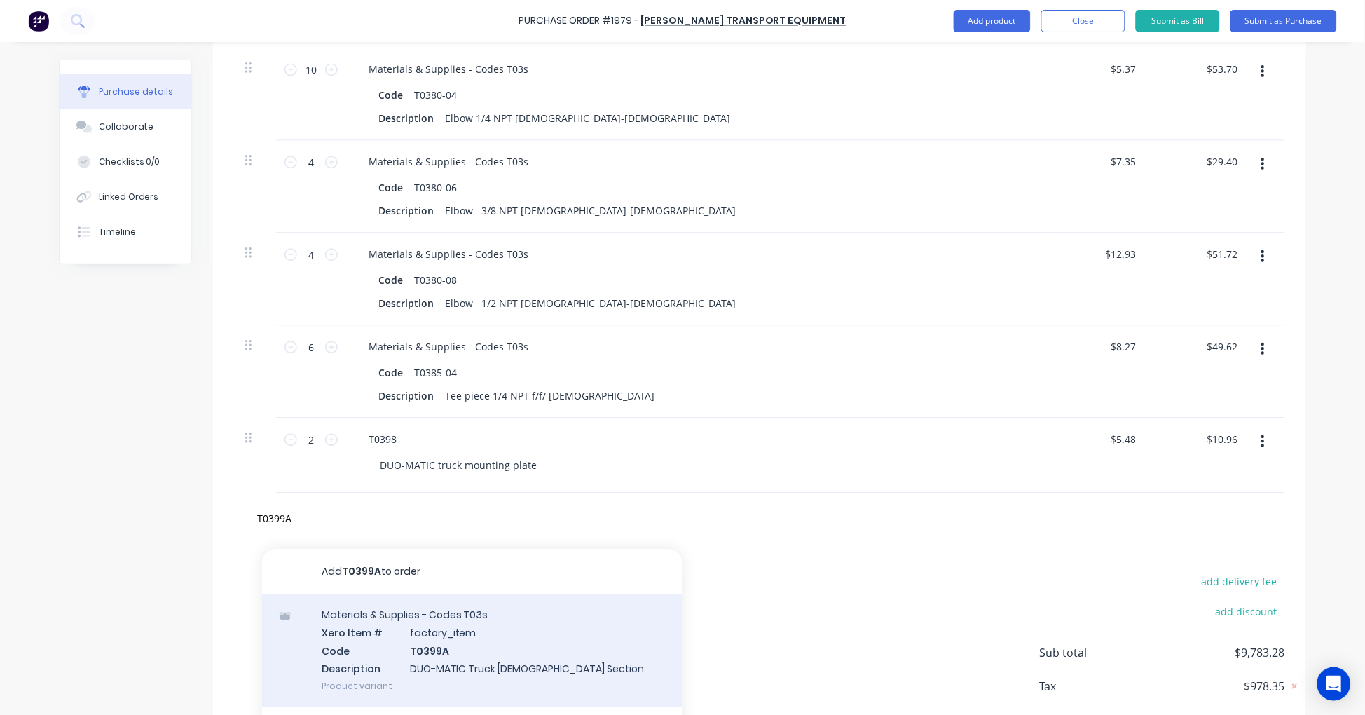
click at [460, 632] on div "Materials & Supplies - Codes T03s Xero Item # factory_item Code T0399A Descript…" at bounding box center [472, 649] width 420 height 113
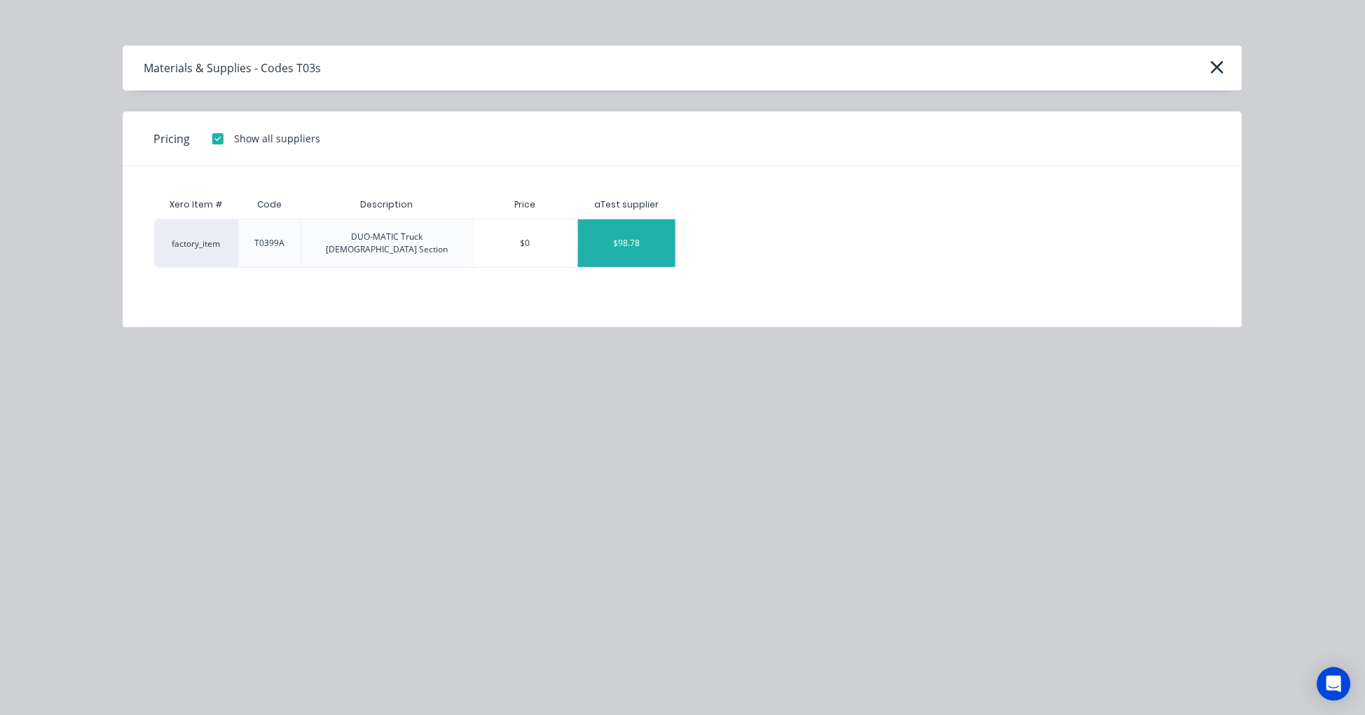
click at [633, 242] on div "$98.78" at bounding box center [626, 243] width 97 height 48
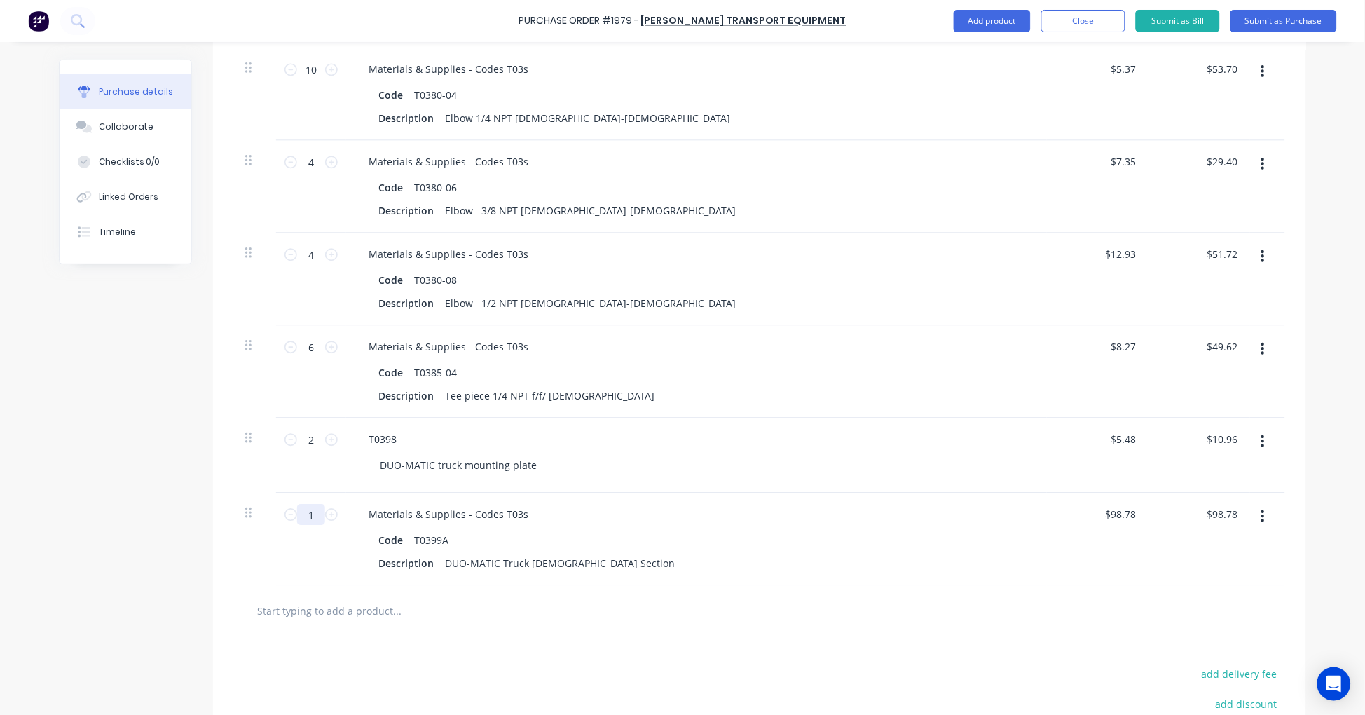
click at [305, 515] on input "1" at bounding box center [311, 514] width 28 height 21
click at [294, 610] on input "text" at bounding box center [396, 610] width 280 height 28
paste input "T0702"
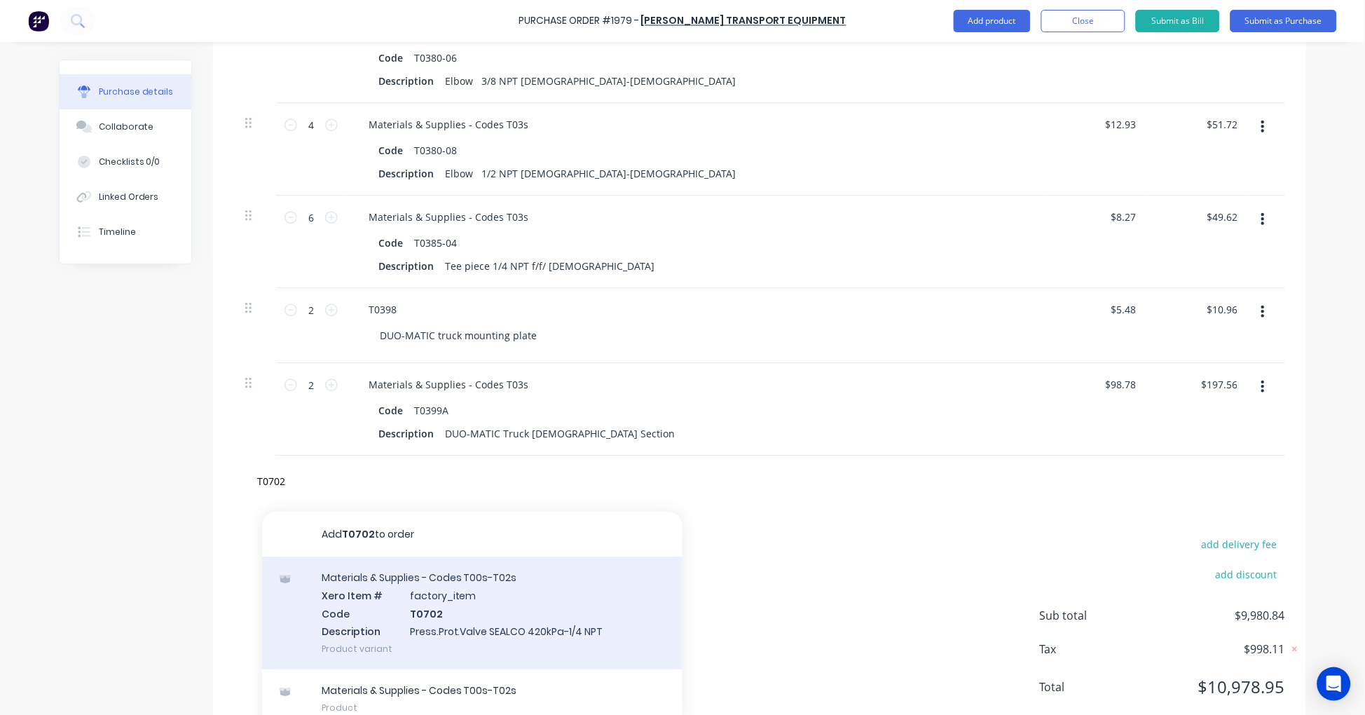
click at [443, 611] on div "Materials & Supplies - Codes T00s-T02s Xero Item # factory_item Code T0702 Desc…" at bounding box center [472, 612] width 420 height 113
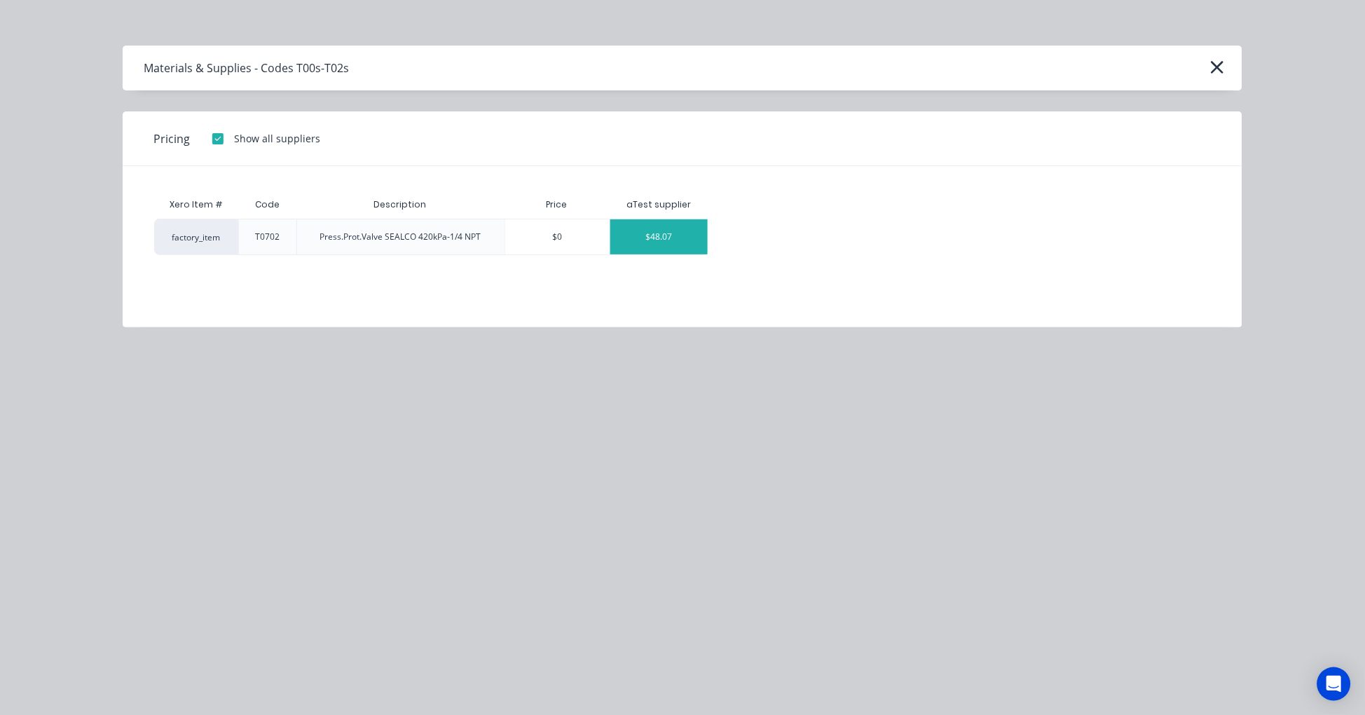
click at [677, 242] on div "$48.07" at bounding box center [658, 236] width 97 height 35
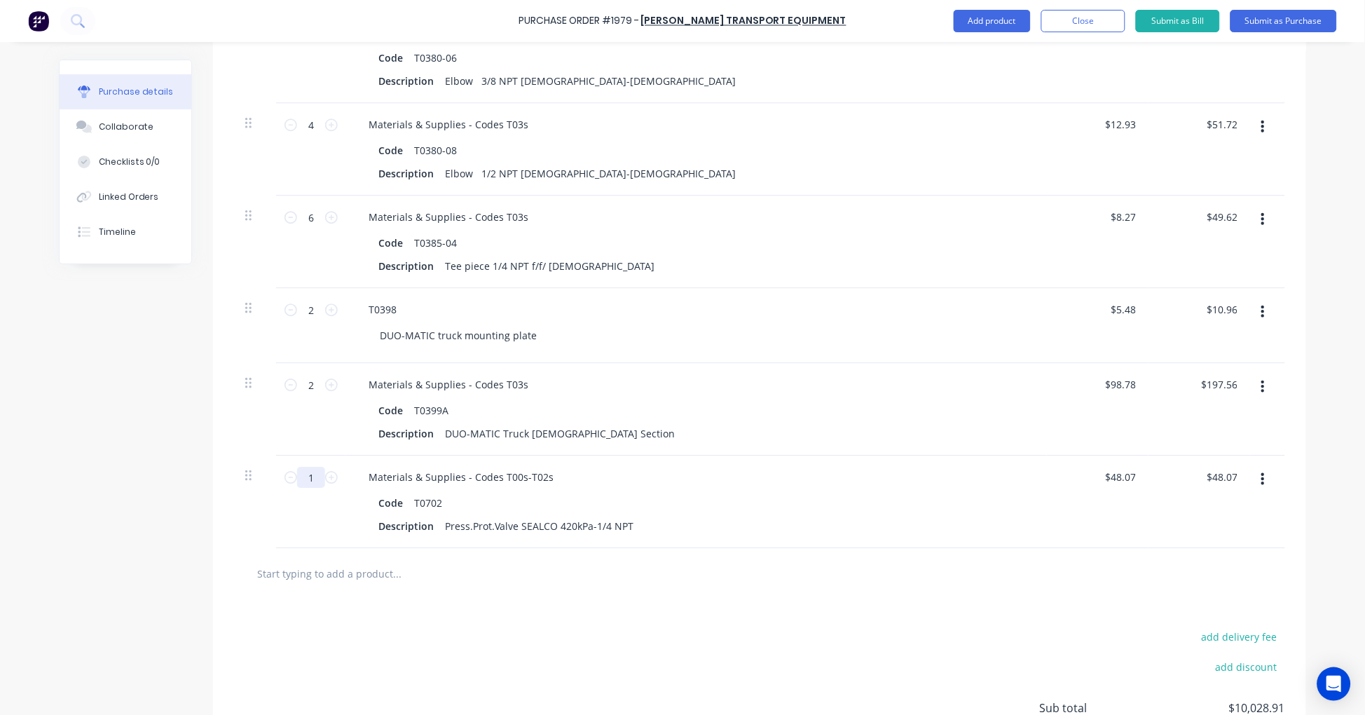
click at [307, 477] on input "1" at bounding box center [311, 477] width 28 height 21
click at [329, 570] on input "text" at bounding box center [396, 573] width 280 height 28
paste input "T0142C"
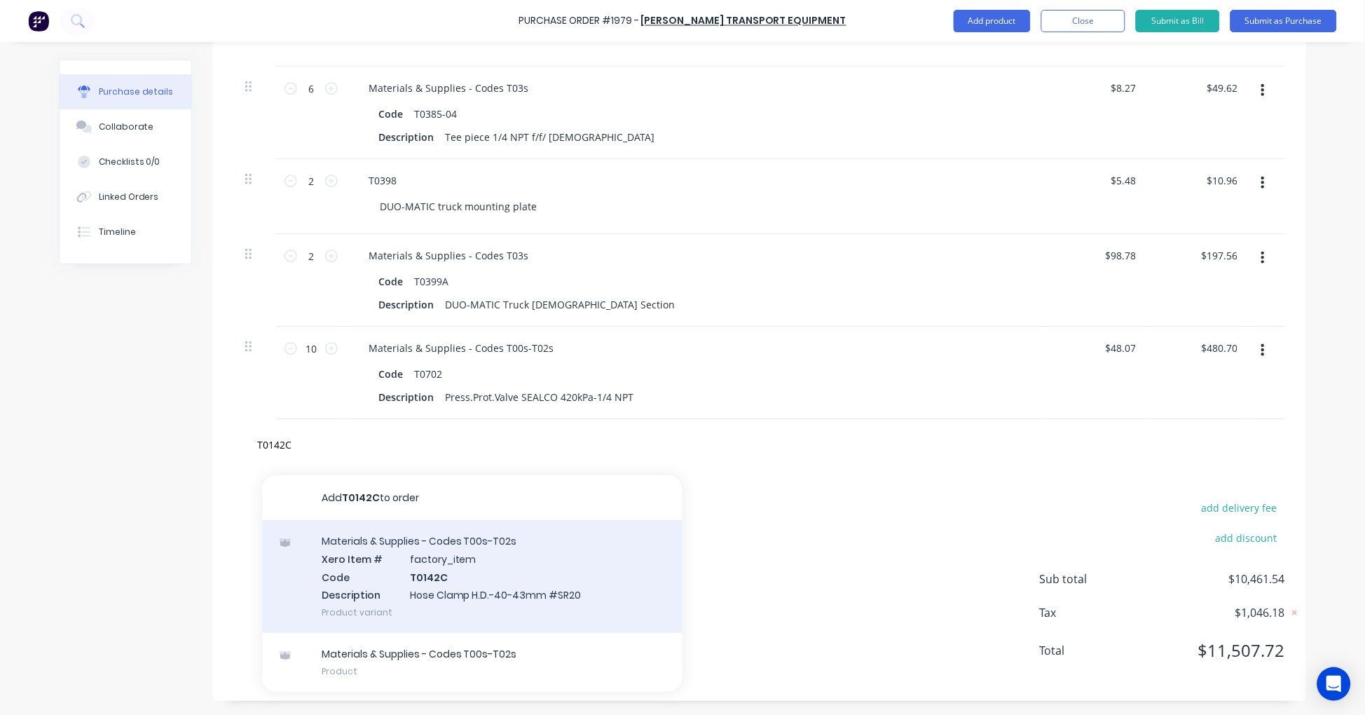
click at [465, 572] on div "Materials & Supplies - Codes T00s-T02s Xero Item # factory_item Code T0142C Des…" at bounding box center [472, 576] width 420 height 113
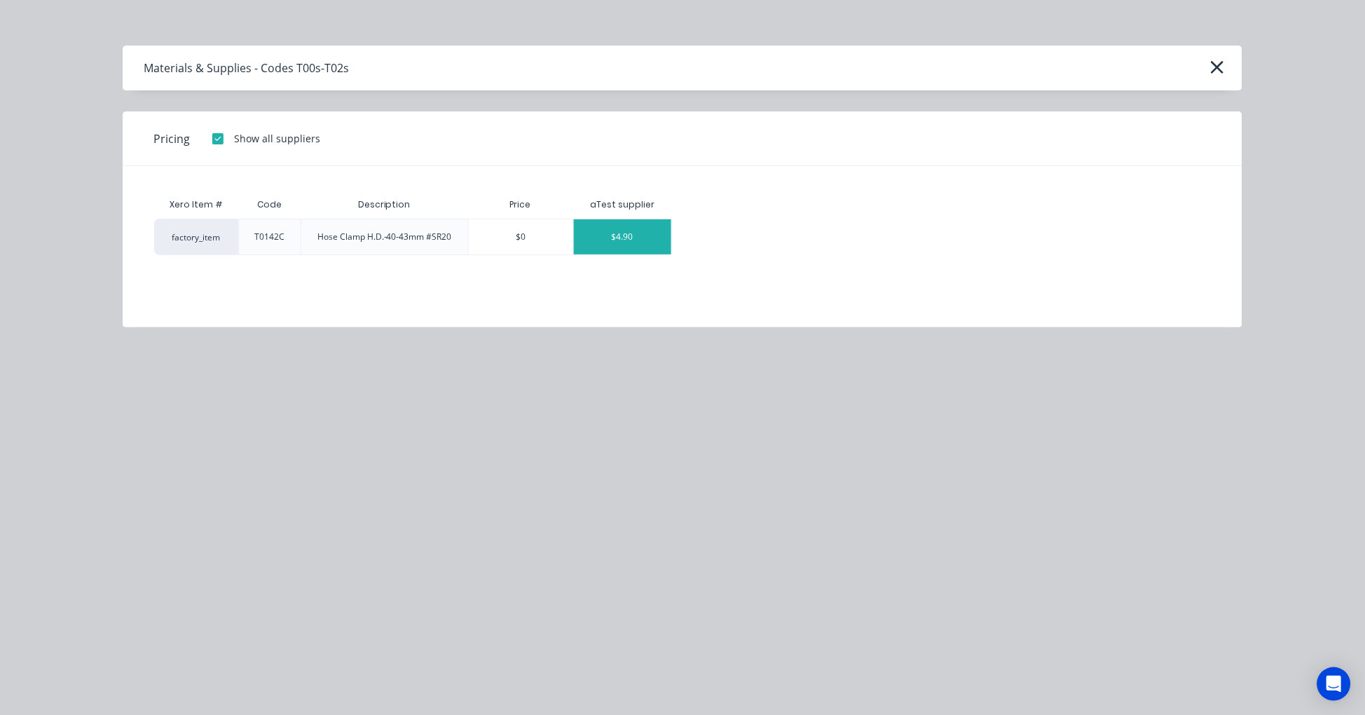
click at [626, 230] on div "$4.90" at bounding box center [622, 236] width 97 height 35
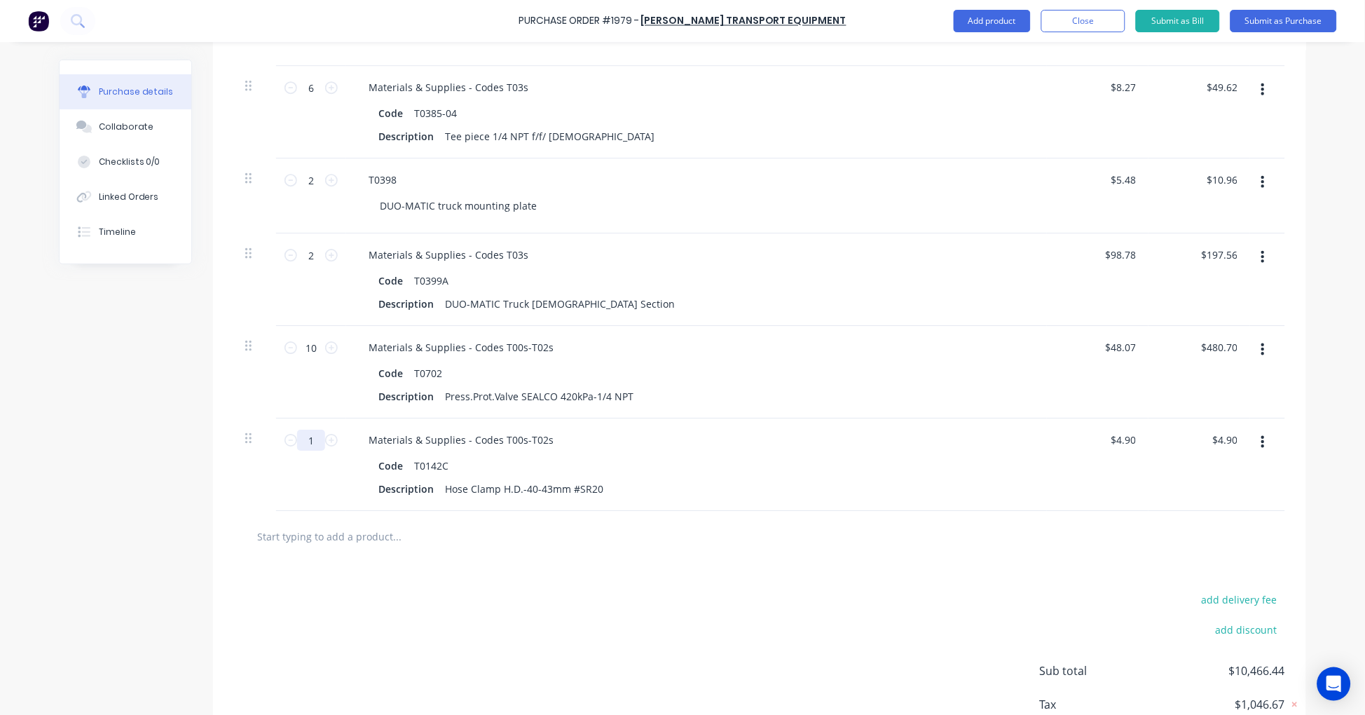
click at [301, 439] on input "1" at bounding box center [311, 439] width 28 height 21
click at [370, 544] on input "text" at bounding box center [396, 536] width 280 height 28
paste input "T0142D"
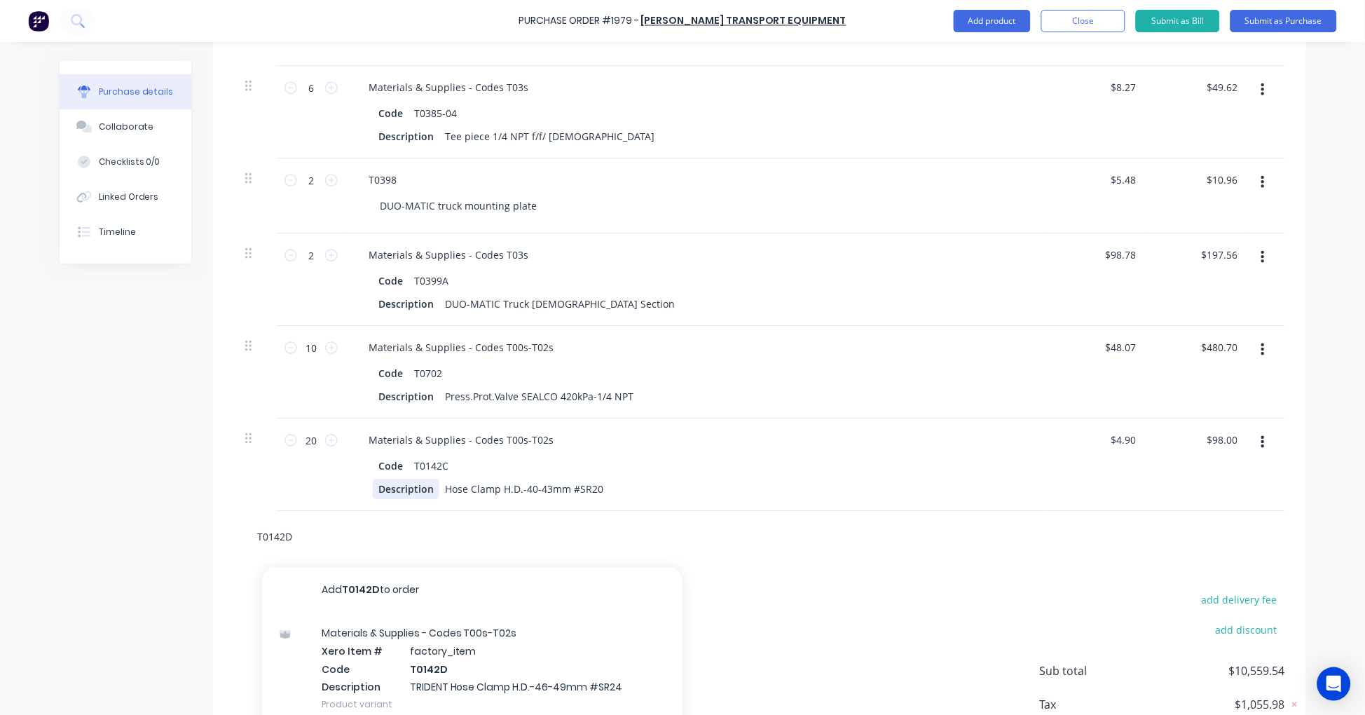
scroll to position [2769, 0]
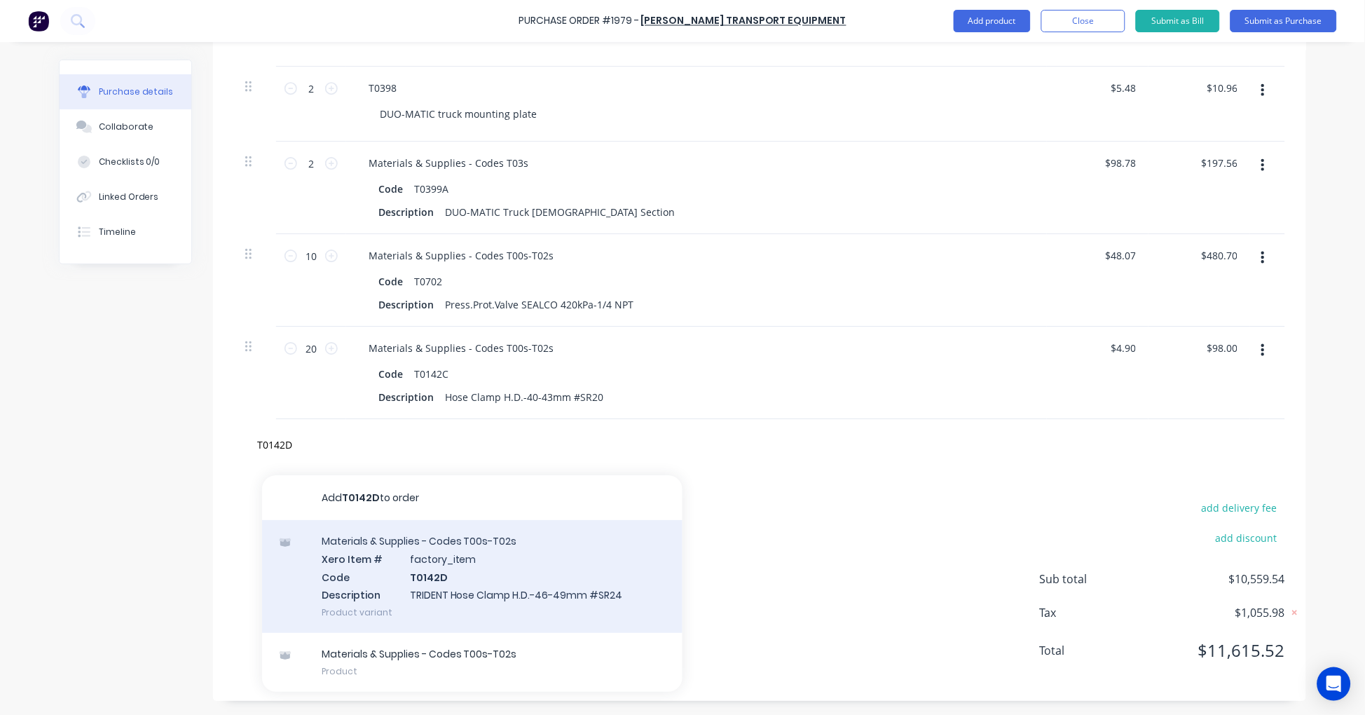
click at [515, 563] on div "Materials & Supplies - Codes T00s-T02s Xero Item # factory_item Code T0142D Des…" at bounding box center [472, 576] width 420 height 113
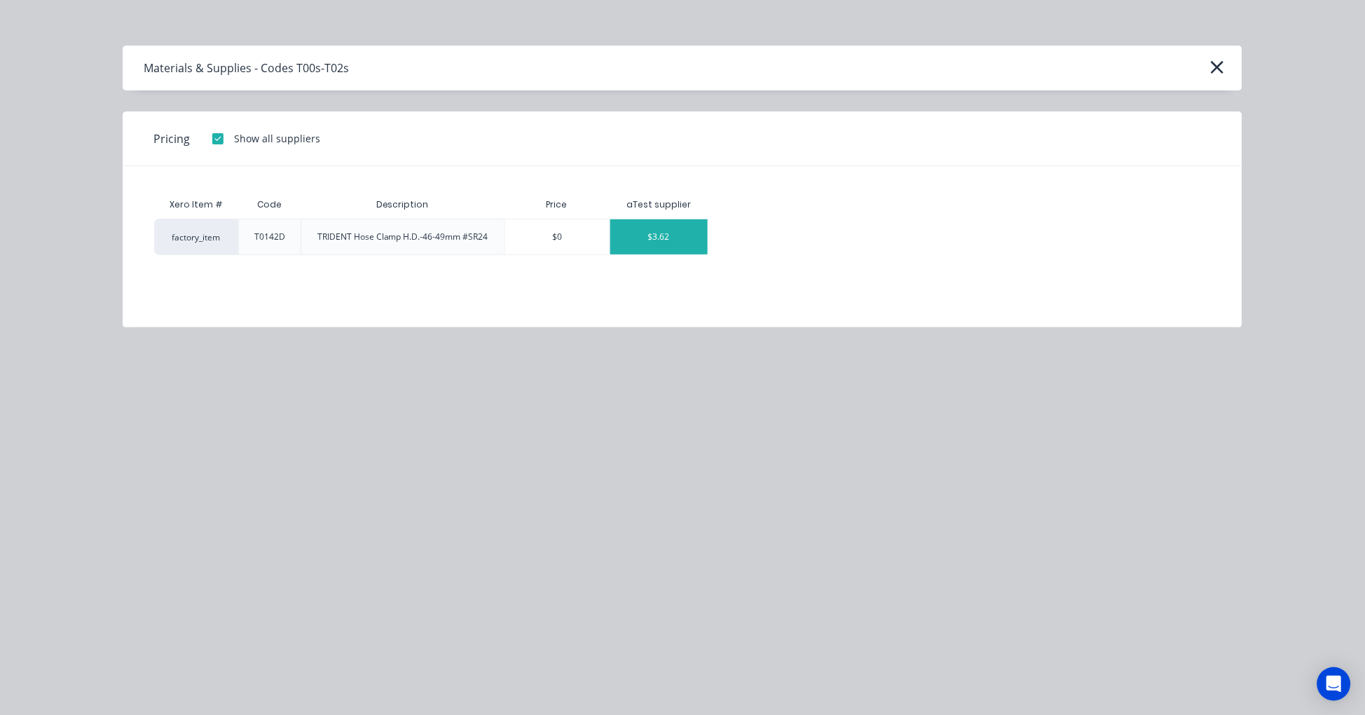
click at [664, 234] on div "$3.62" at bounding box center [658, 236] width 97 height 35
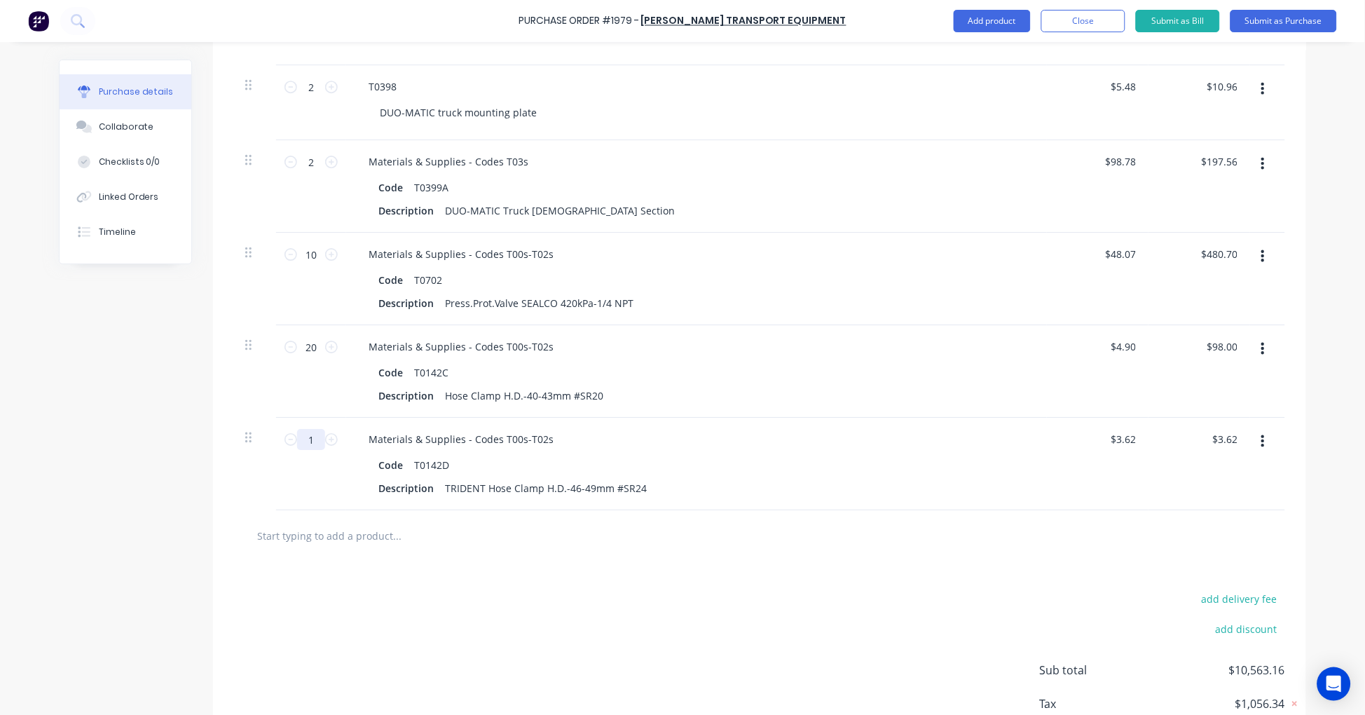
click at [304, 434] on input "1" at bounding box center [311, 439] width 28 height 21
click at [375, 543] on input "text" at bounding box center [396, 535] width 280 height 28
paste input "T0144K"
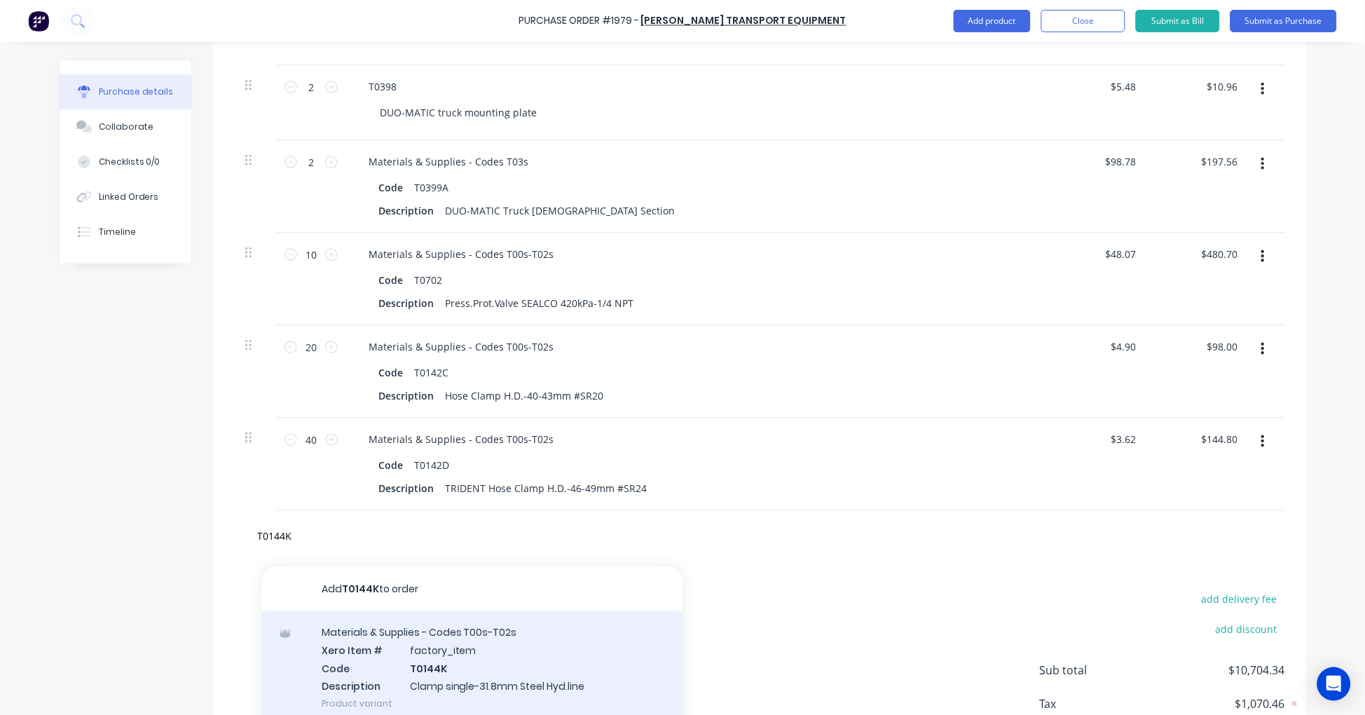
click at [450, 659] on div "Materials & Supplies - Codes T00s-T02s Xero Item # factory_item Code T0144K Des…" at bounding box center [472, 667] width 420 height 113
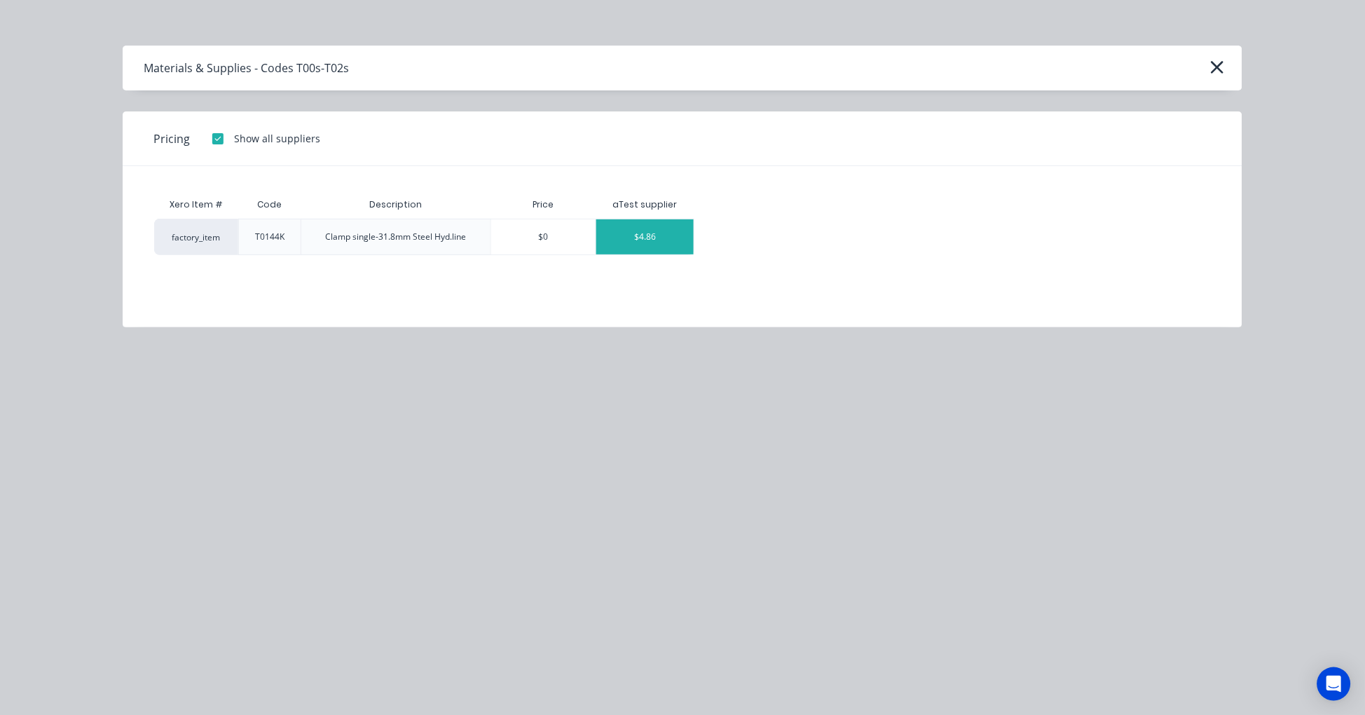
click at [650, 234] on div "$4.86" at bounding box center [644, 236] width 97 height 35
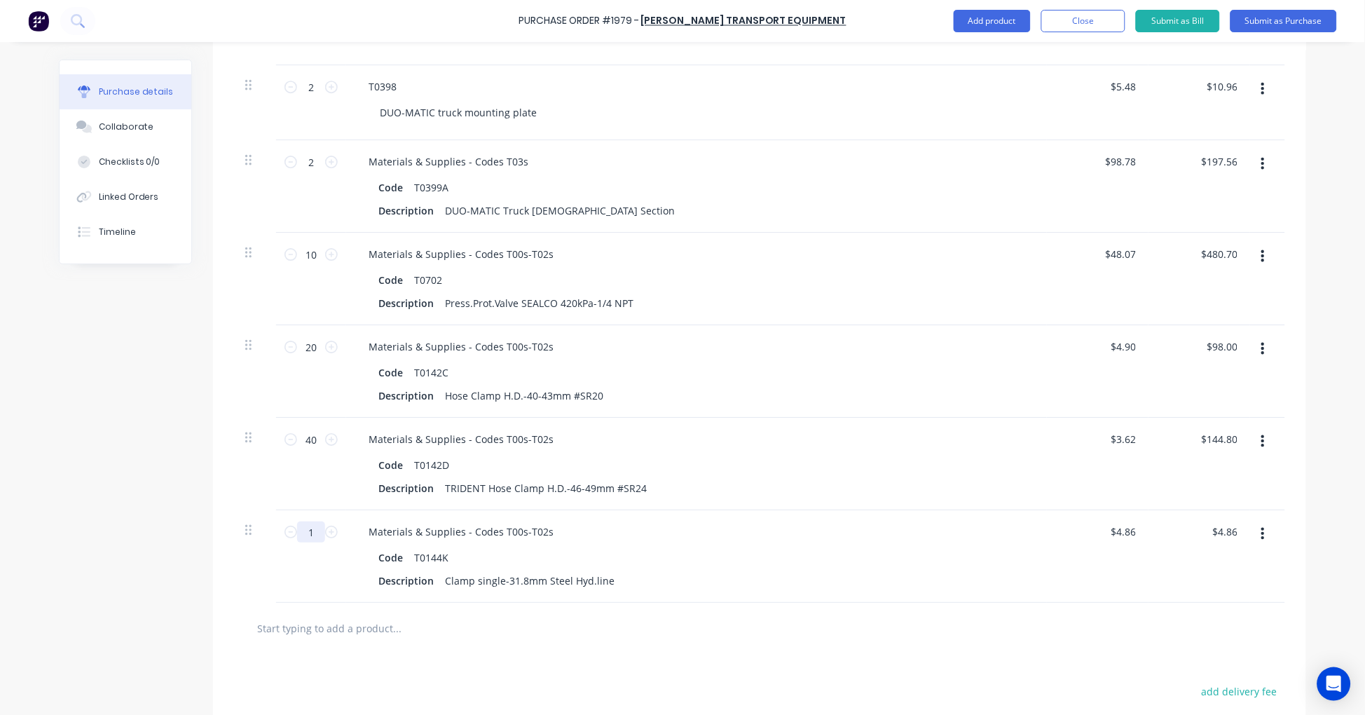
click at [304, 531] on input "1" at bounding box center [311, 531] width 28 height 21
click at [331, 619] on input "text" at bounding box center [396, 628] width 280 height 28
paste input "T2020-0404"
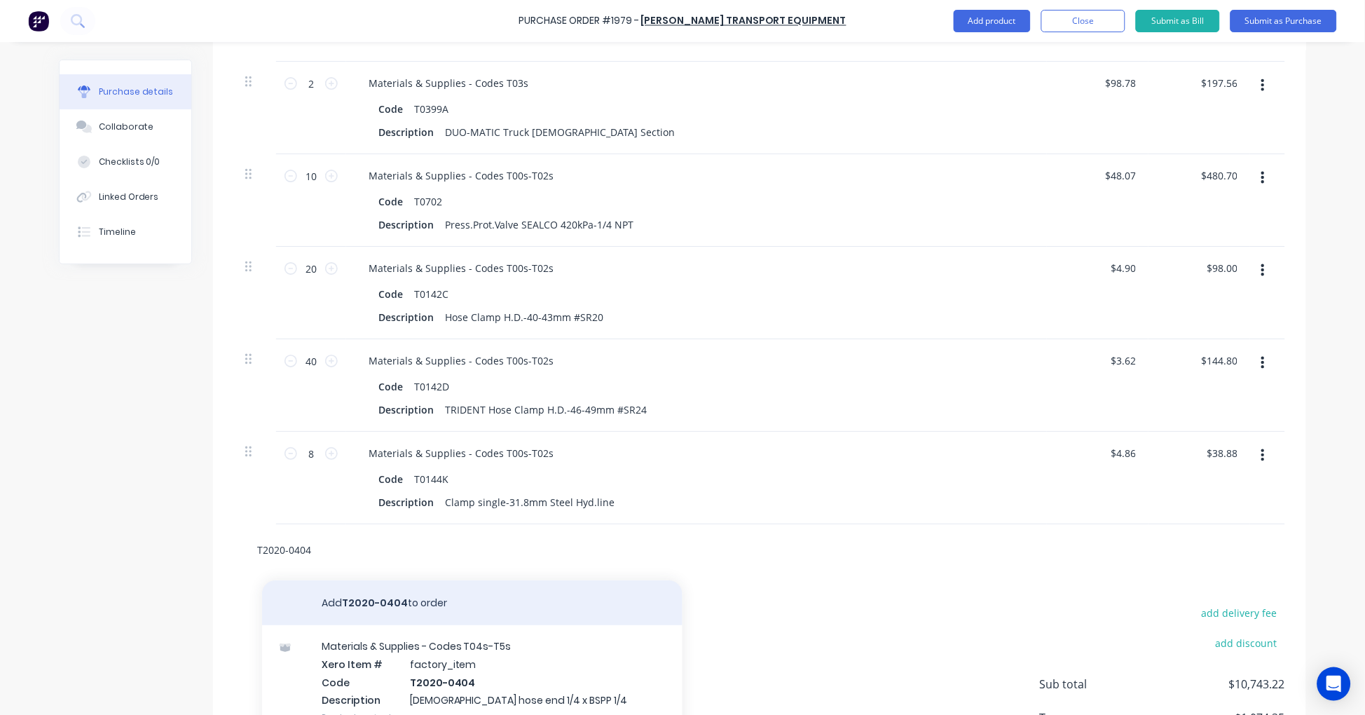
scroll to position [2954, 0]
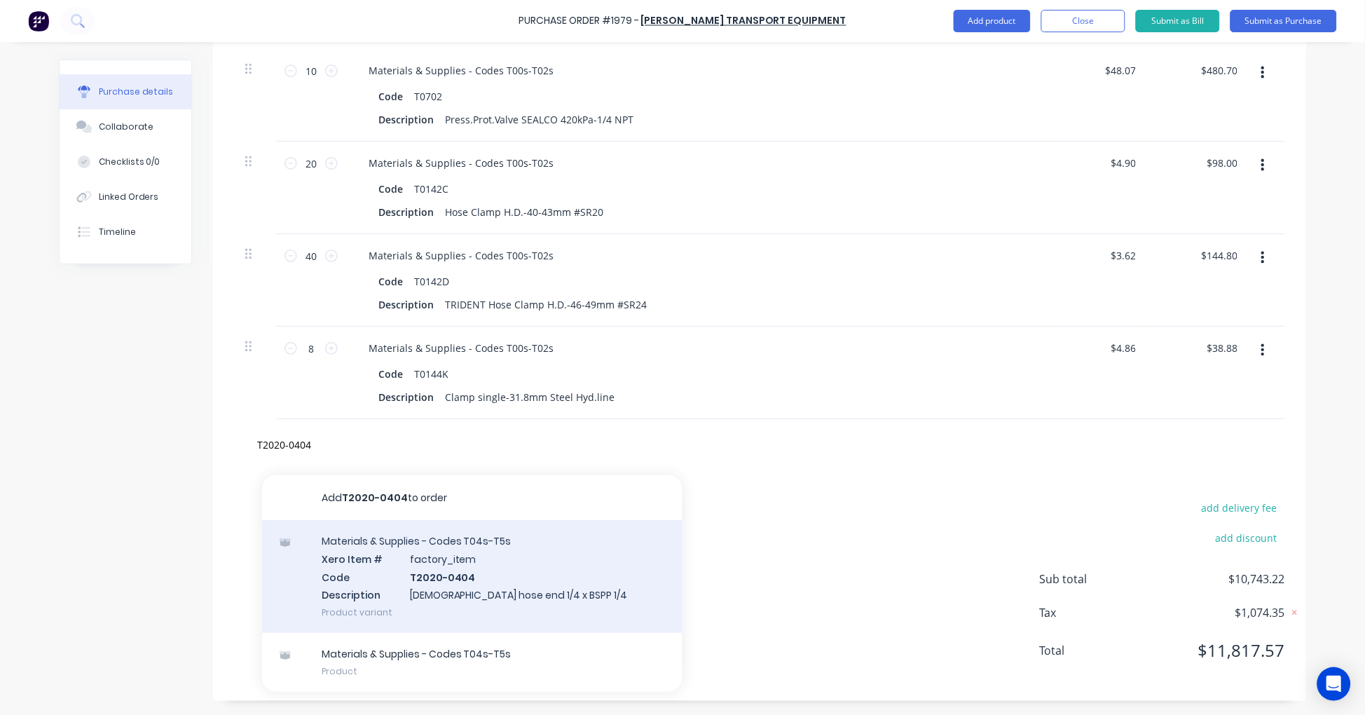
click at [424, 575] on div "Materials & Supplies - Codes T04s-T5s Xero Item # factory_item Code T2020-0404 …" at bounding box center [472, 576] width 420 height 113
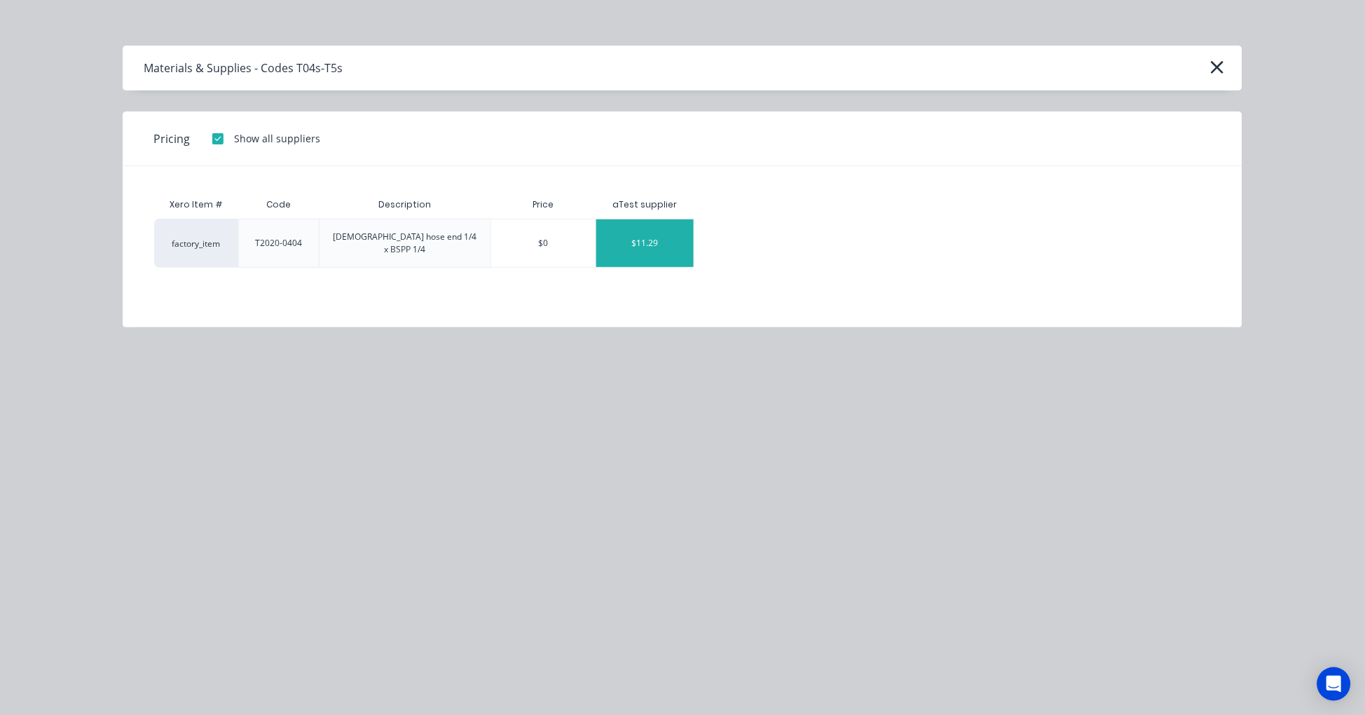
click at [656, 233] on div "$11.29" at bounding box center [644, 243] width 97 height 48
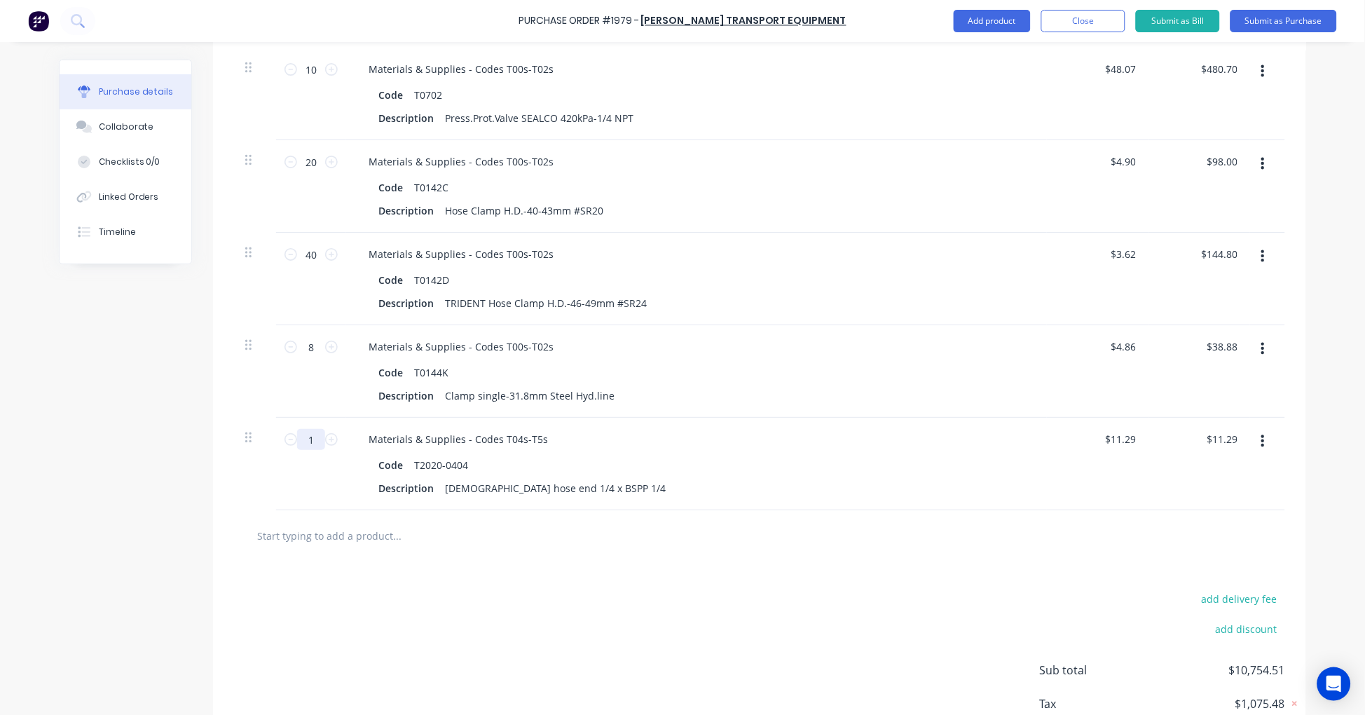
click at [307, 437] on input "1" at bounding box center [311, 439] width 28 height 21
click at [352, 531] on input "text" at bounding box center [396, 535] width 280 height 28
paste input "T2020-0808"
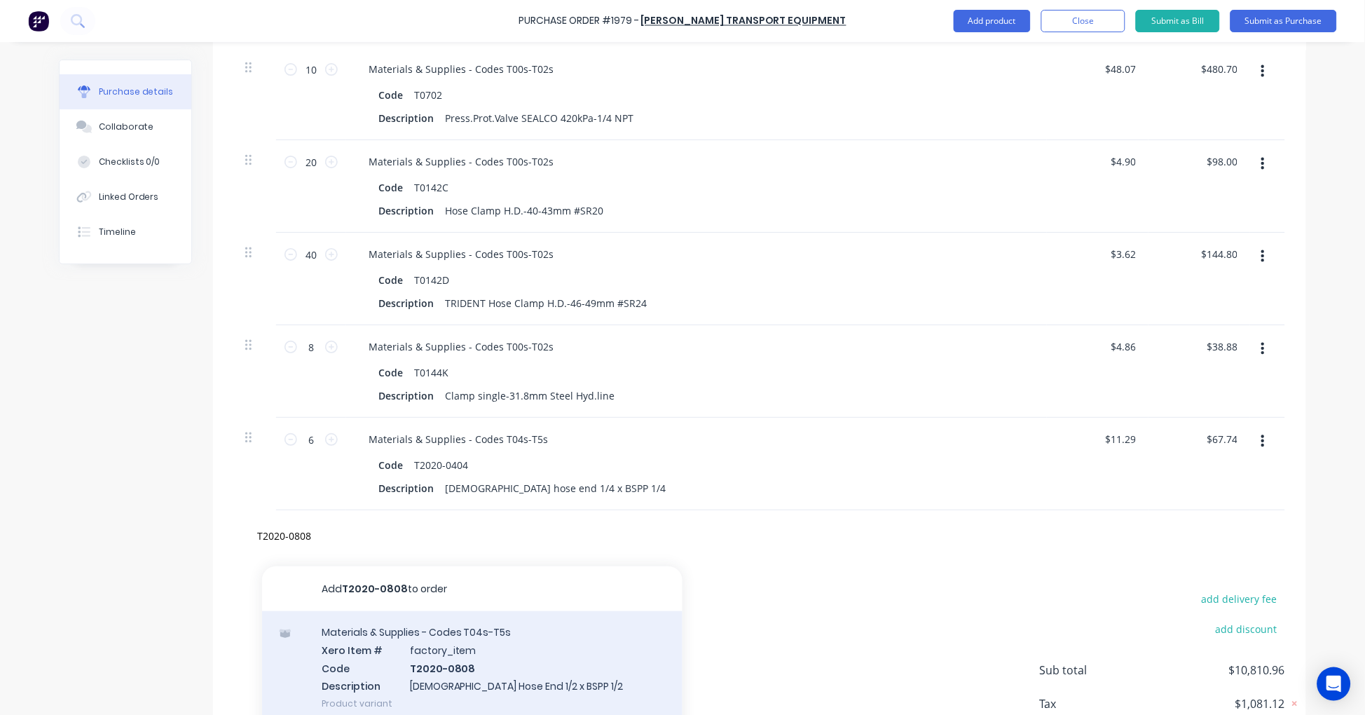
click at [483, 652] on div "Materials & Supplies - Codes T04s-T5s Xero Item # factory_item Code T2020-0808 …" at bounding box center [472, 667] width 420 height 113
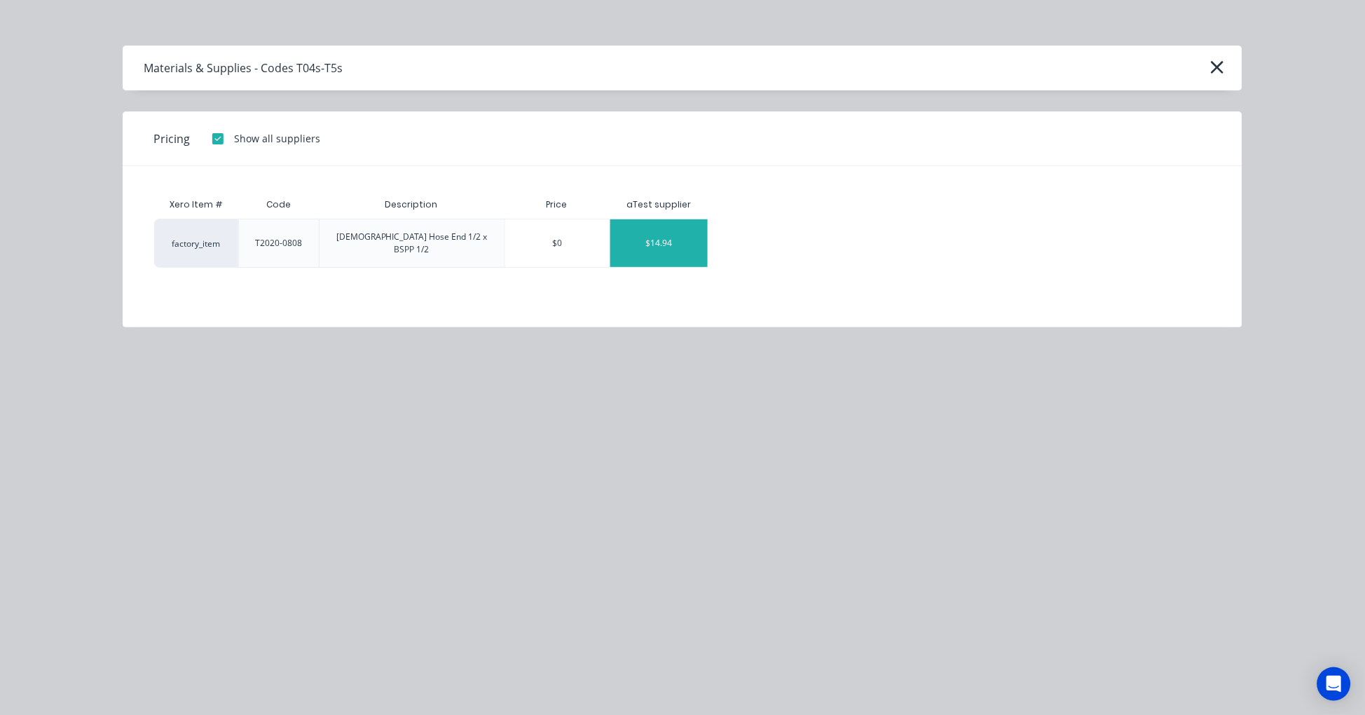
click at [683, 239] on div "$14.94" at bounding box center [658, 243] width 97 height 48
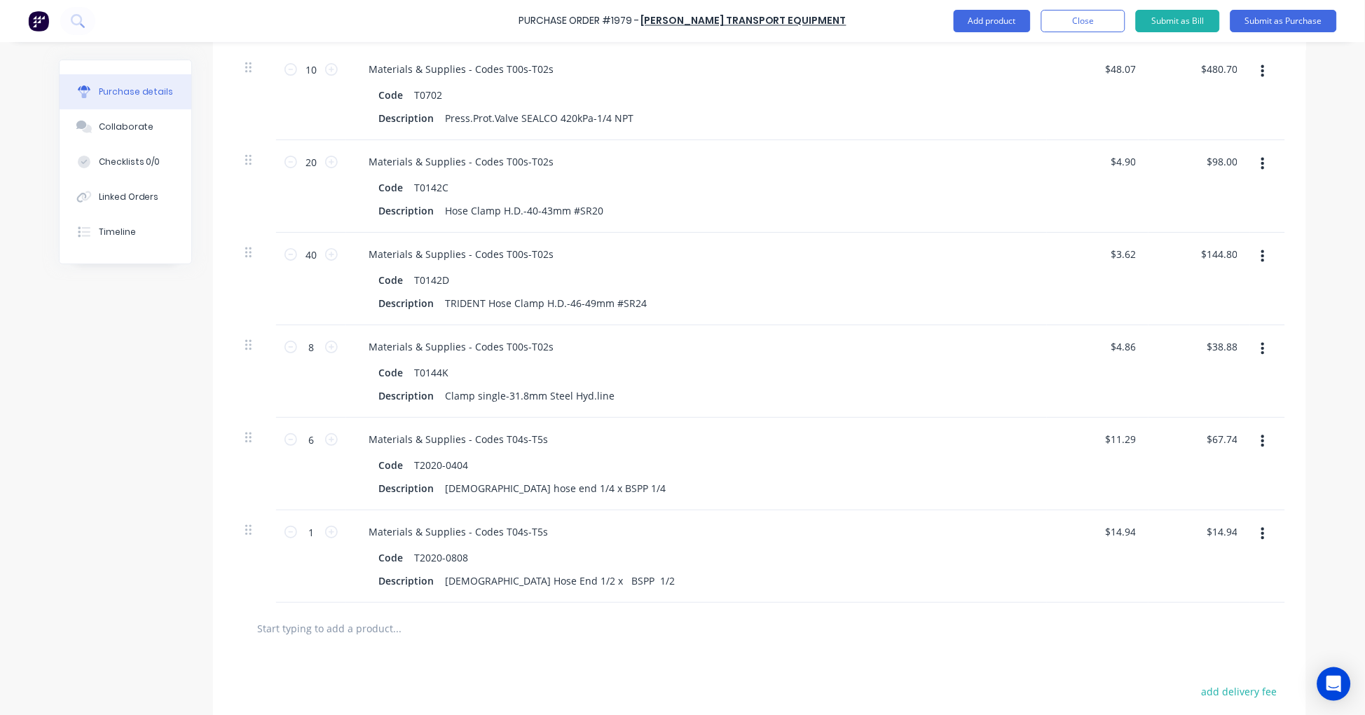
scroll to position [3085, 0]
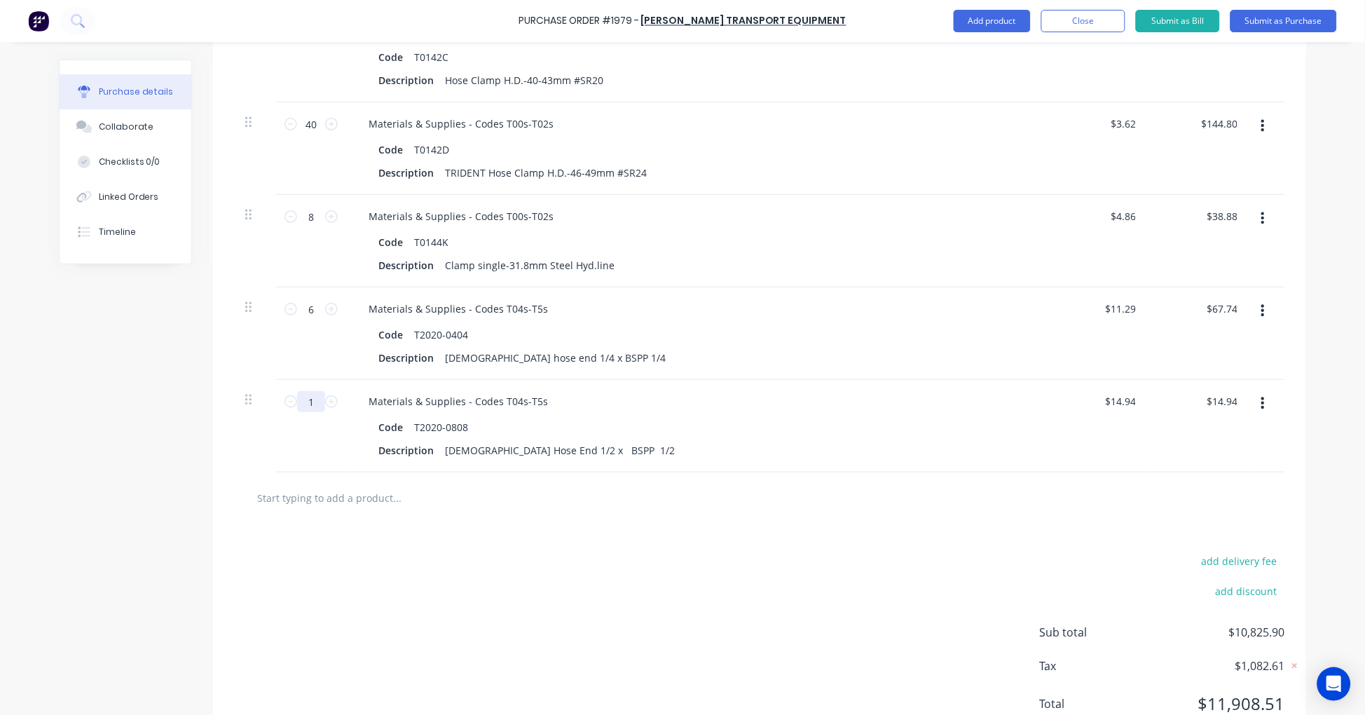
click at [311, 401] on input "1" at bounding box center [311, 401] width 28 height 21
click at [341, 497] on input "text" at bounding box center [396, 497] width 280 height 28
paste input "T2020-1212"
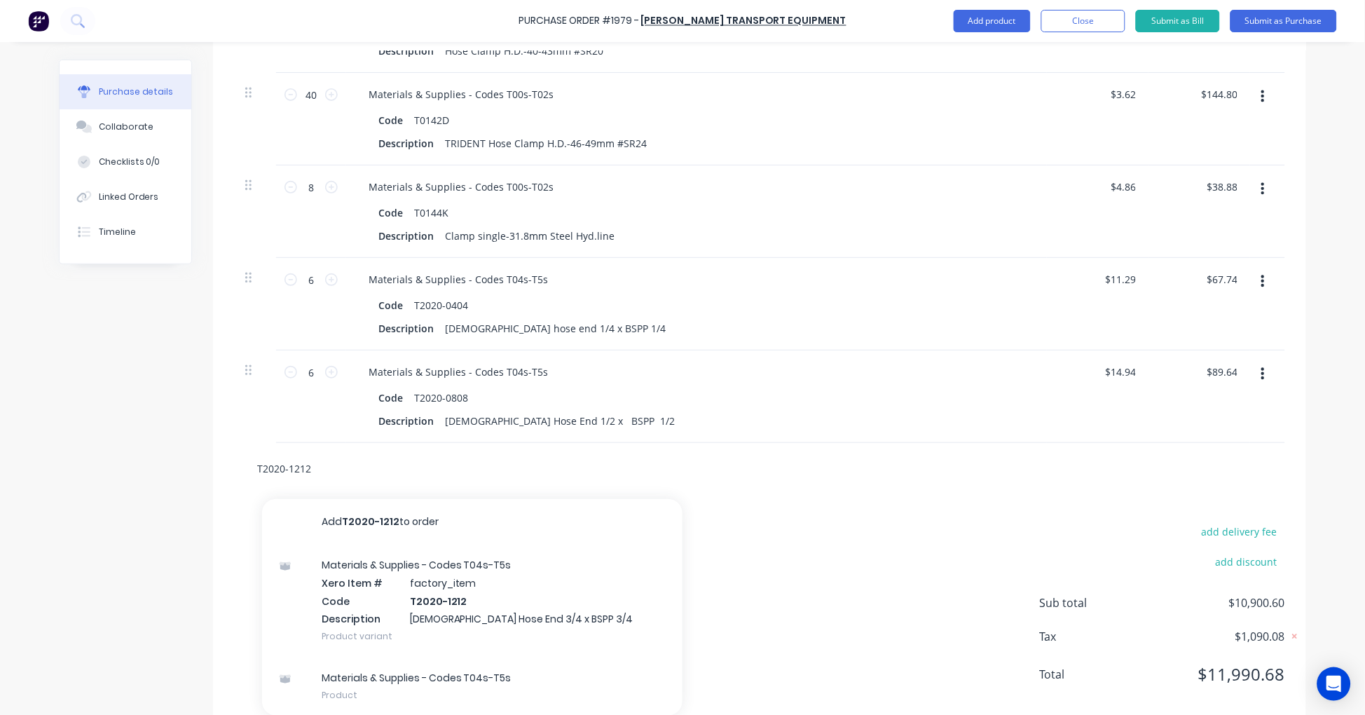
scroll to position [3139, 0]
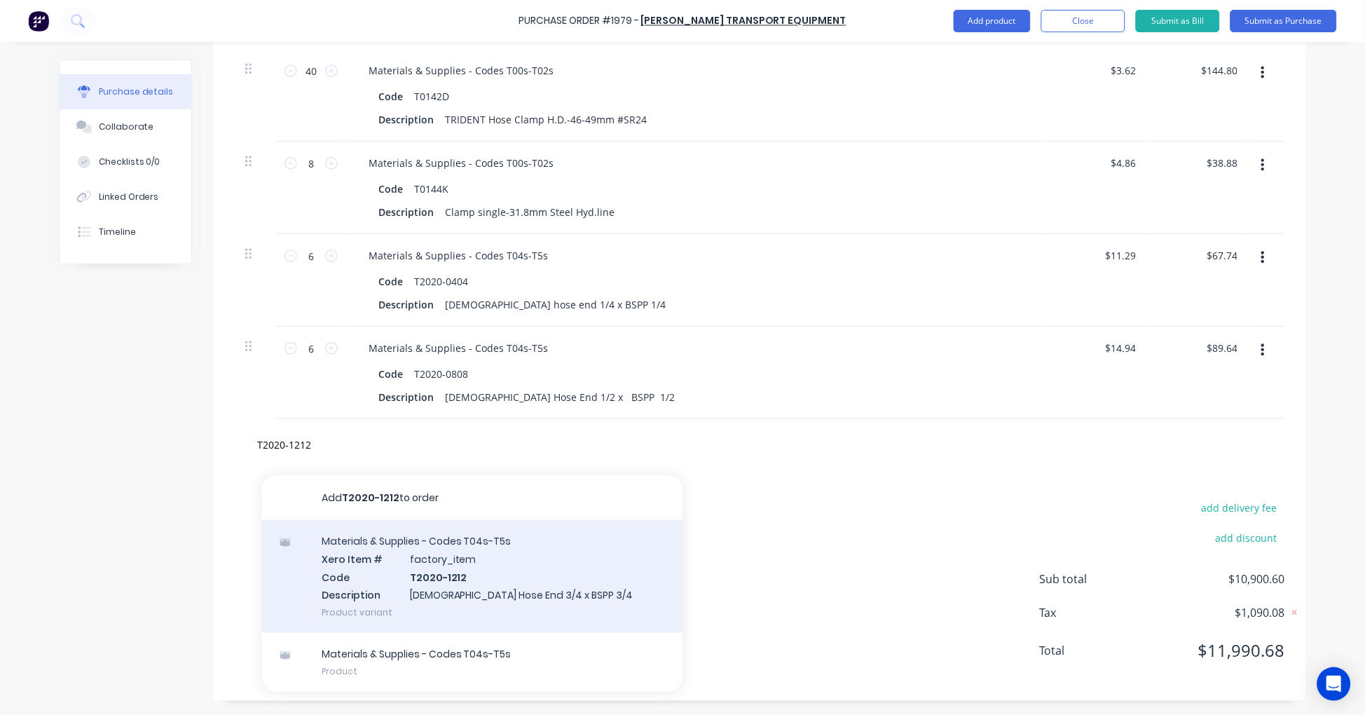
click at [434, 543] on div "Materials & Supplies - Codes T04s-T5s Xero Item # factory_item Code T2020-1212 …" at bounding box center [472, 576] width 420 height 113
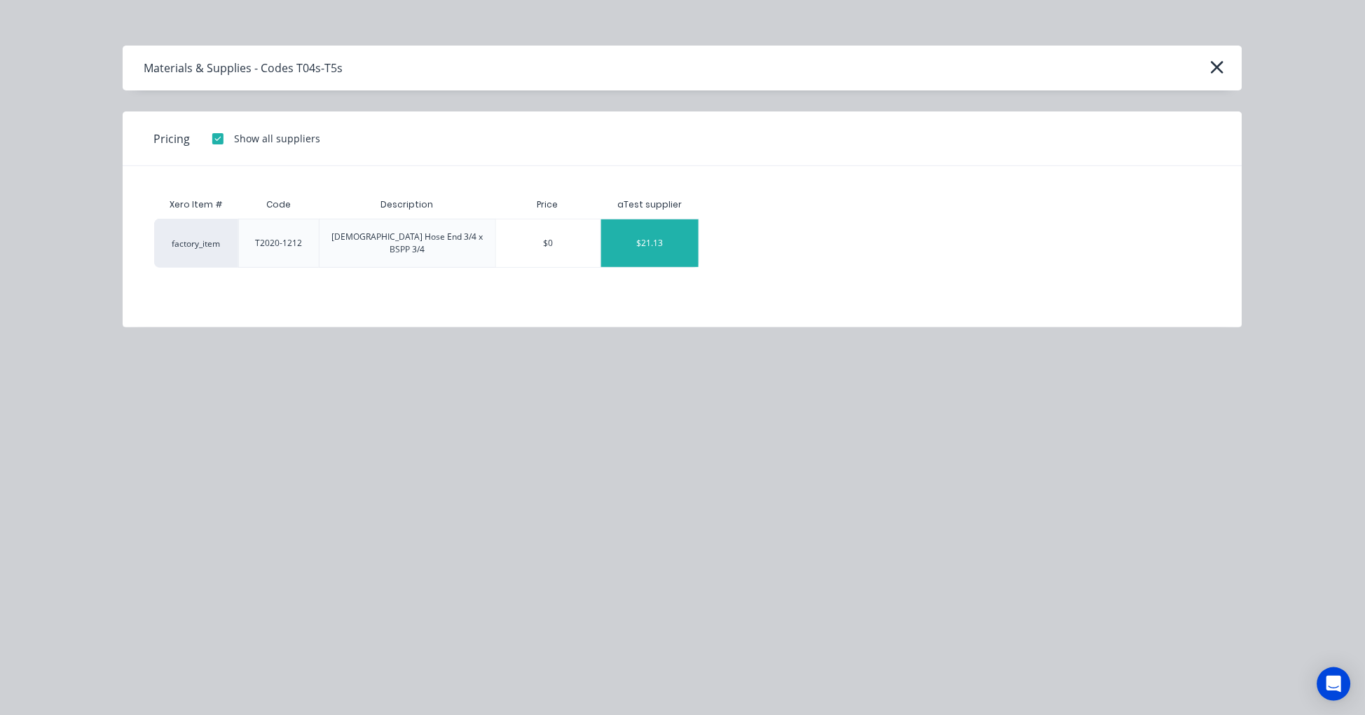
click at [666, 238] on div "$21.13" at bounding box center [649, 243] width 97 height 48
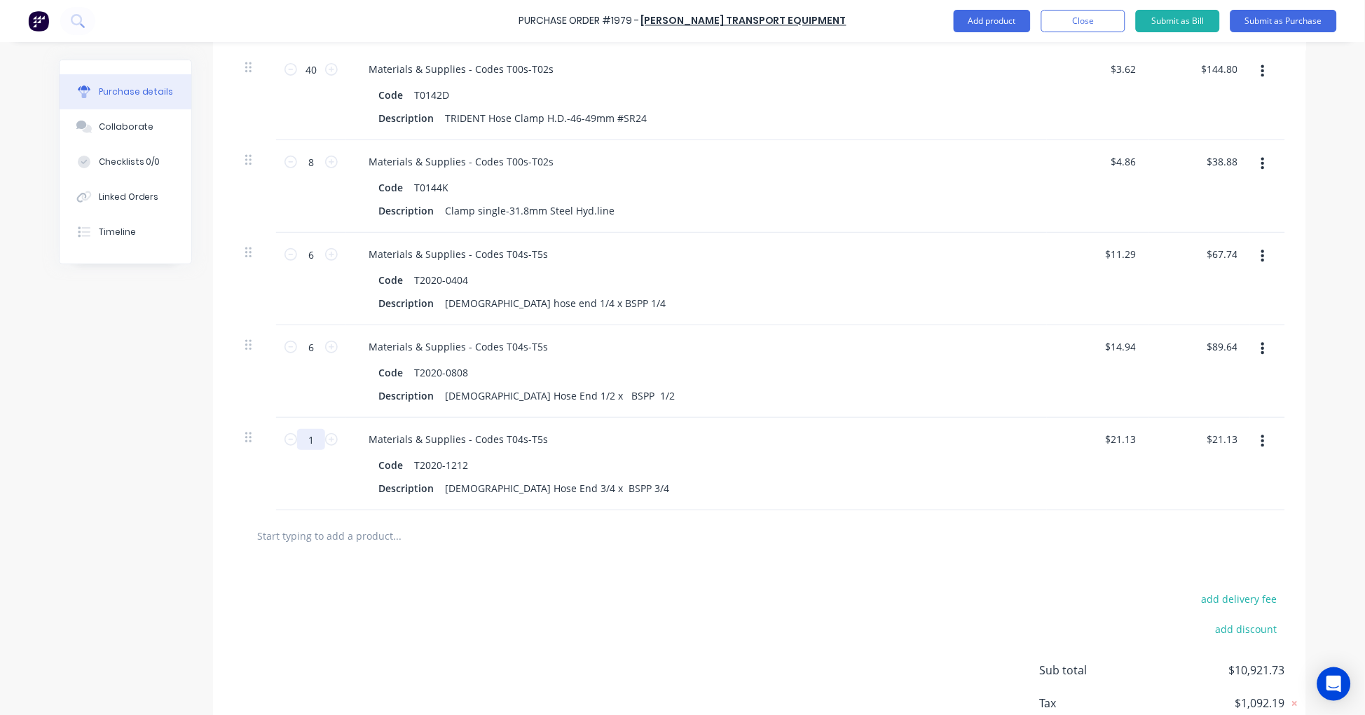
click at [306, 438] on input "1" at bounding box center [311, 439] width 28 height 21
click at [311, 537] on input "text" at bounding box center [396, 535] width 280 height 28
paste input "T2020-1616"
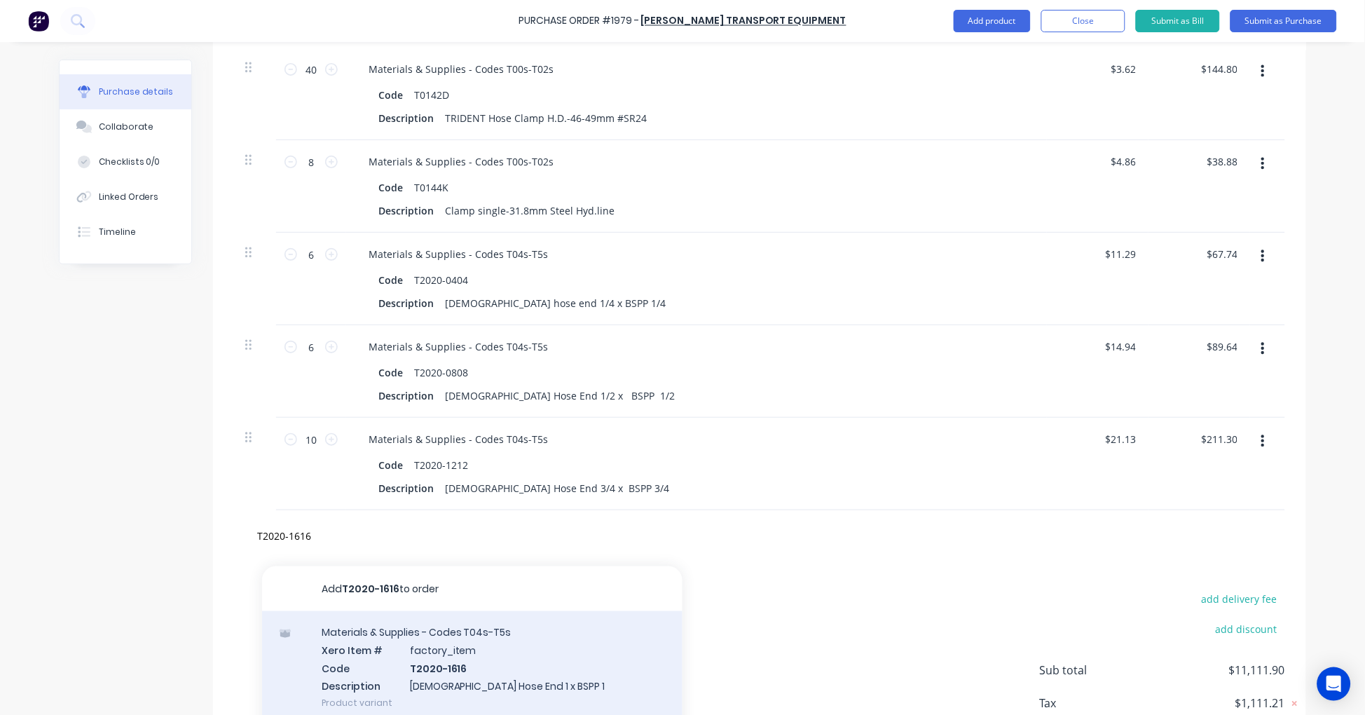
click at [484, 670] on div "Materials & Supplies - Codes T04s-T5s Xero Item # factory_item Code T2020-1616 …" at bounding box center [472, 667] width 420 height 113
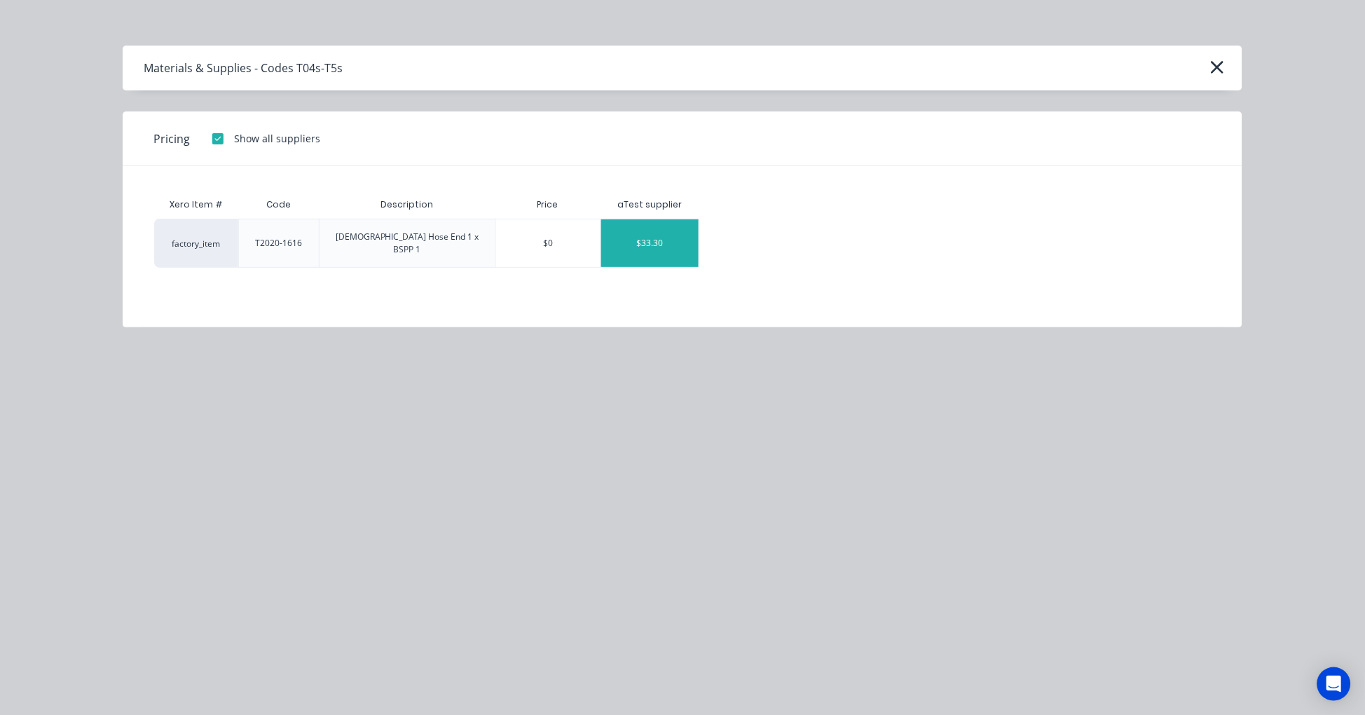
click at [642, 226] on div "$33.30" at bounding box center [649, 243] width 97 height 48
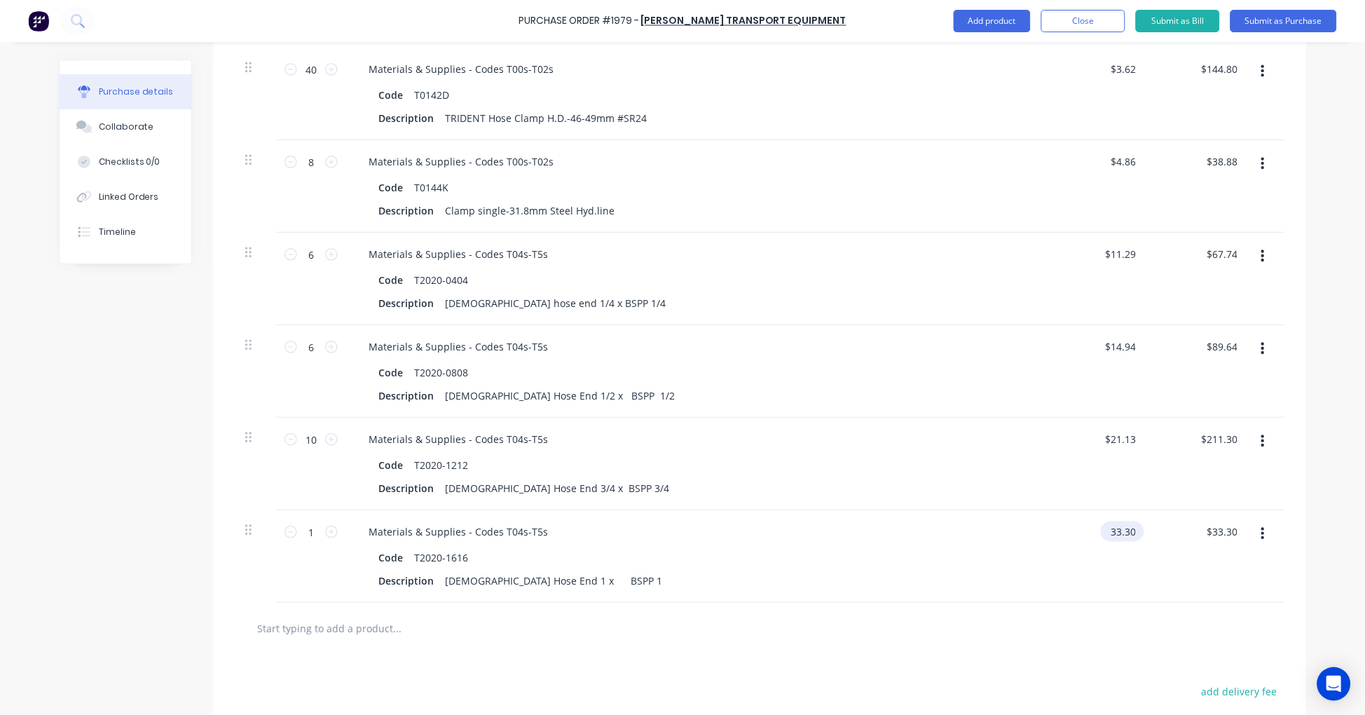
click at [1122, 534] on input "33.30" at bounding box center [1120, 531] width 38 height 20
click at [1122, 534] on input "33.30" at bounding box center [1122, 531] width 32 height 20
click at [307, 534] on input "1" at bounding box center [311, 531] width 28 height 21
click at [340, 618] on input "text" at bounding box center [396, 628] width 280 height 28
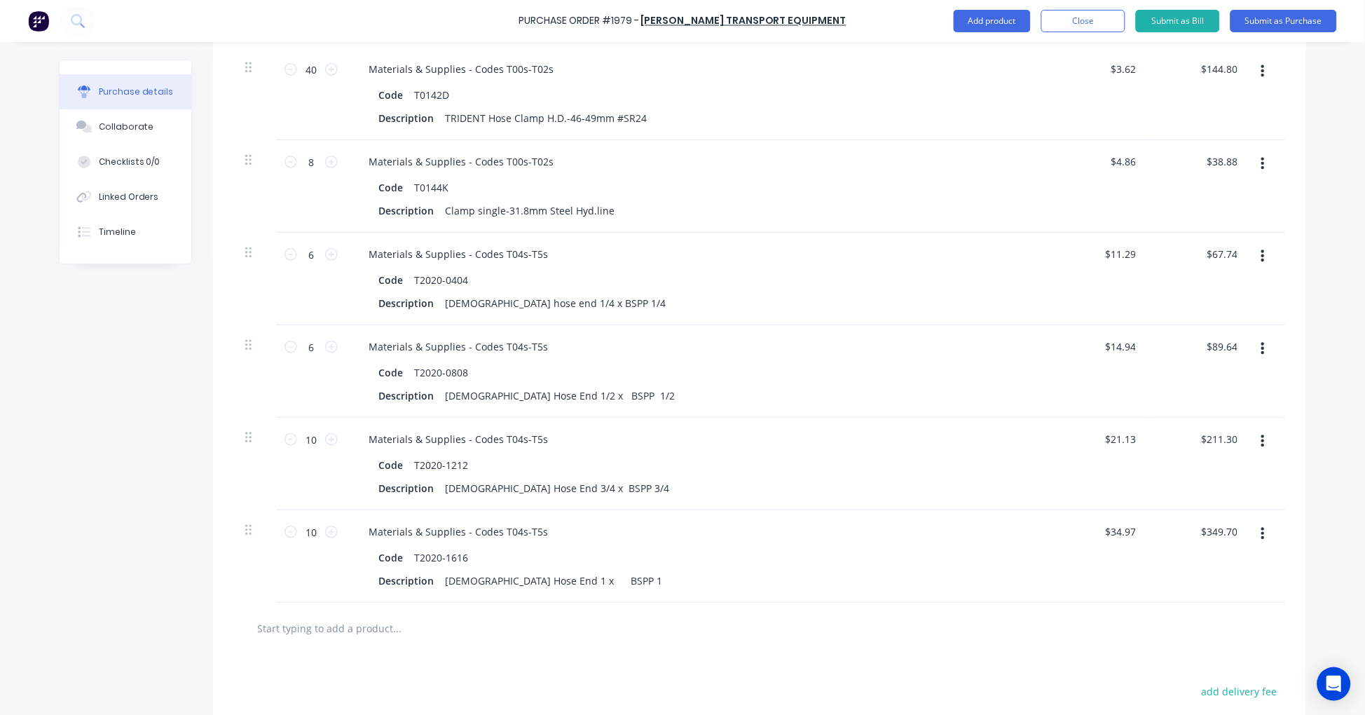
paste input "T2050-0404"
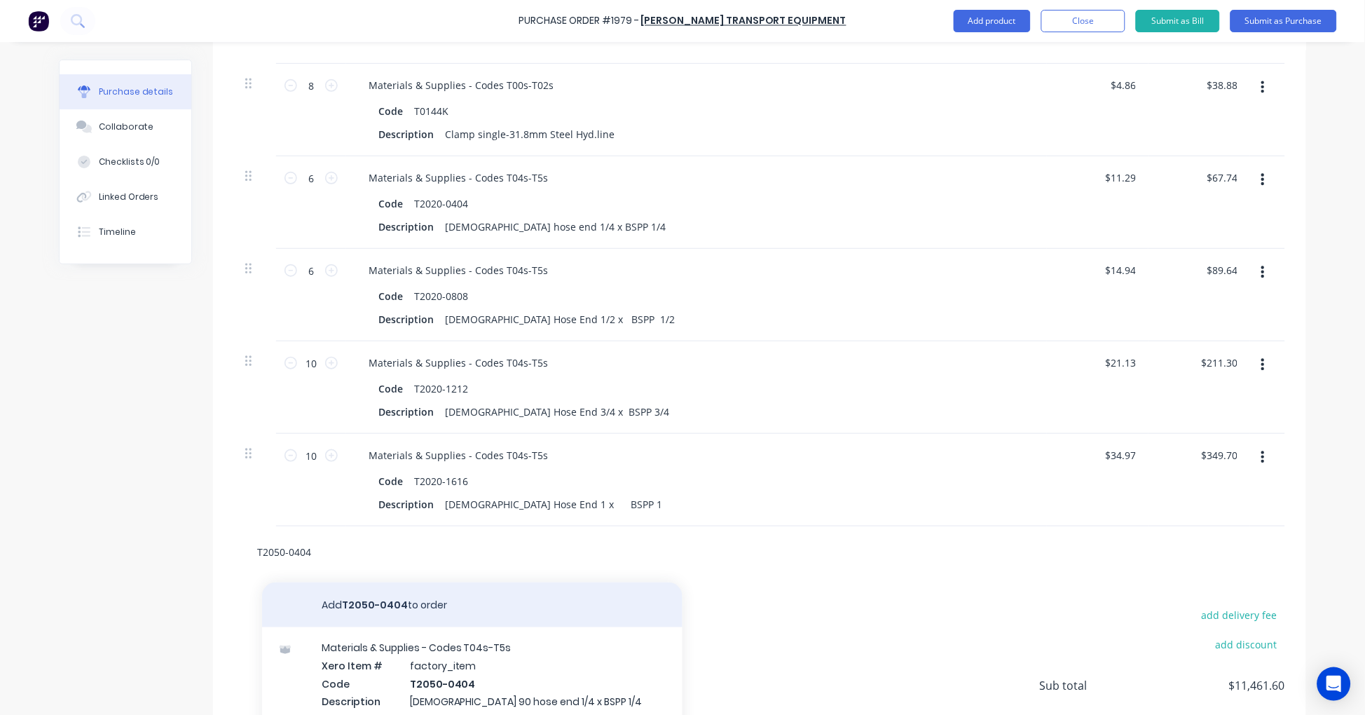
scroll to position [3269, 0]
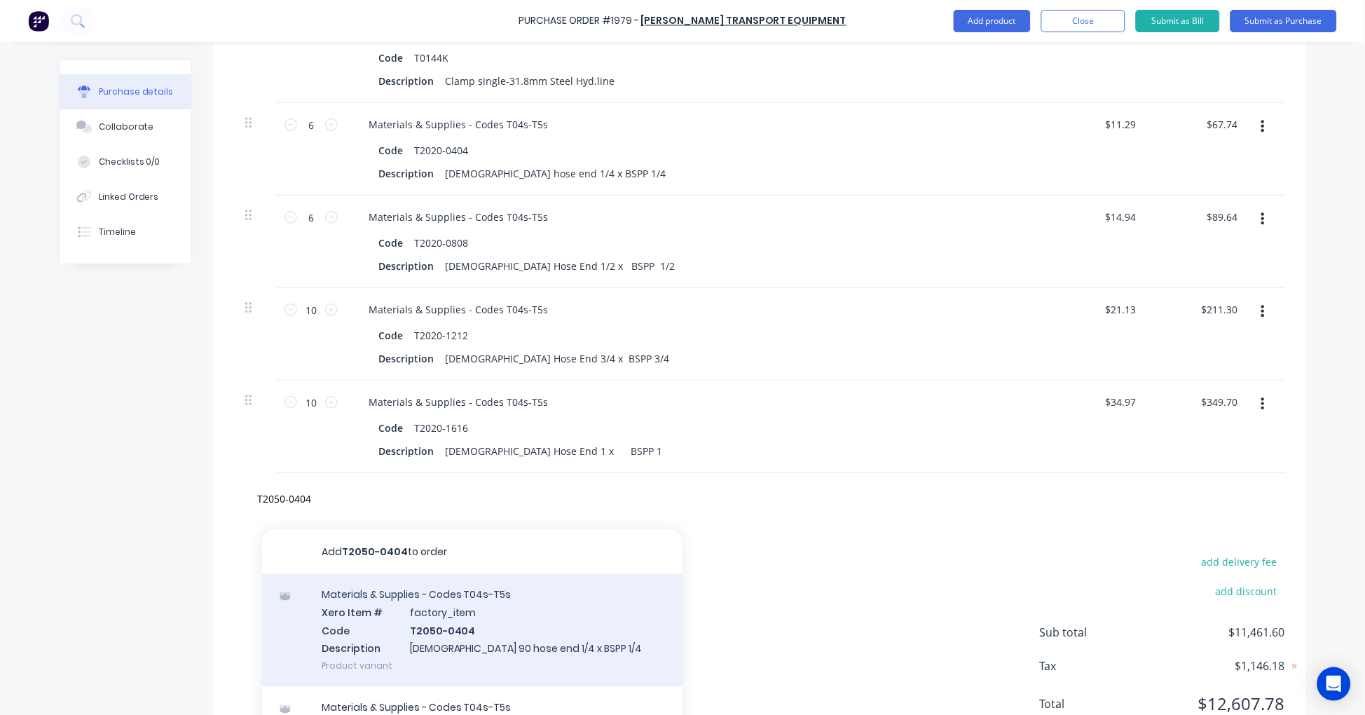
click at [448, 614] on div "Materials & Supplies - Codes T04s-T5s Xero Item # factory_item Code T2050-0404 …" at bounding box center [472, 630] width 420 height 113
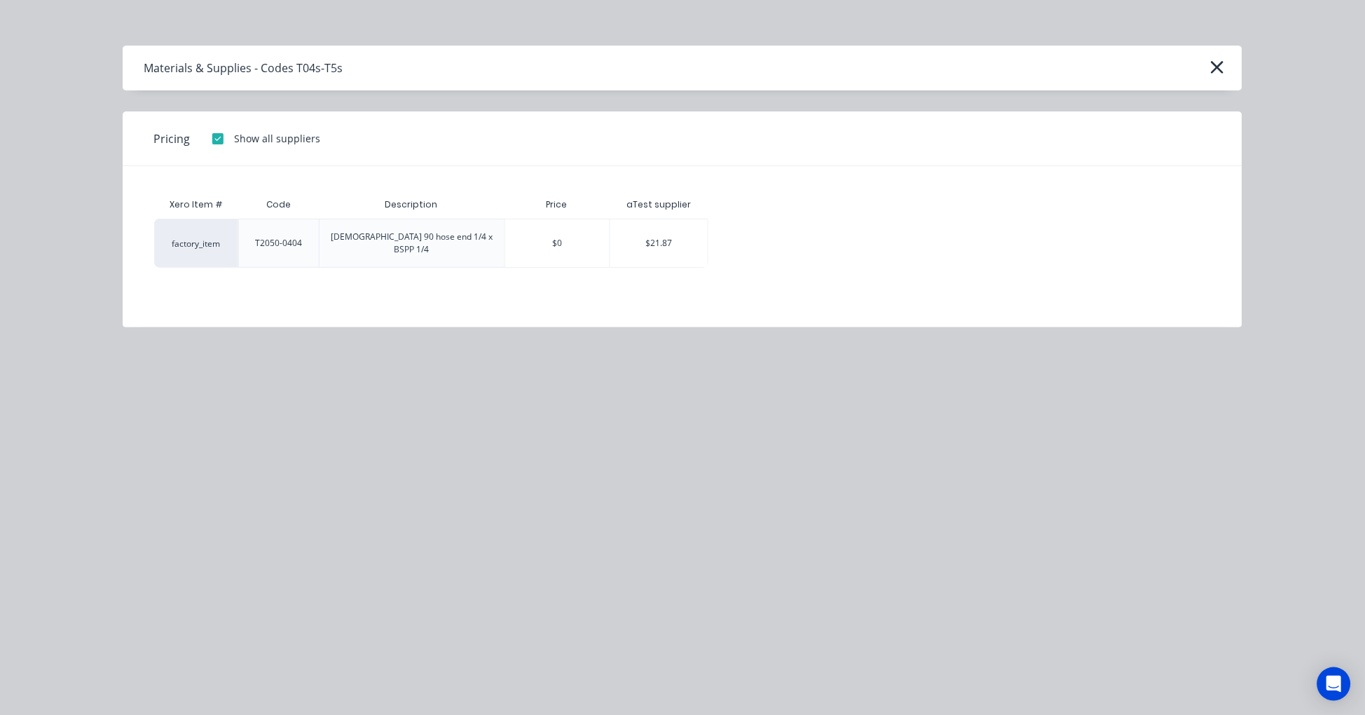
click at [670, 234] on div "$21.87" at bounding box center [658, 243] width 97 height 48
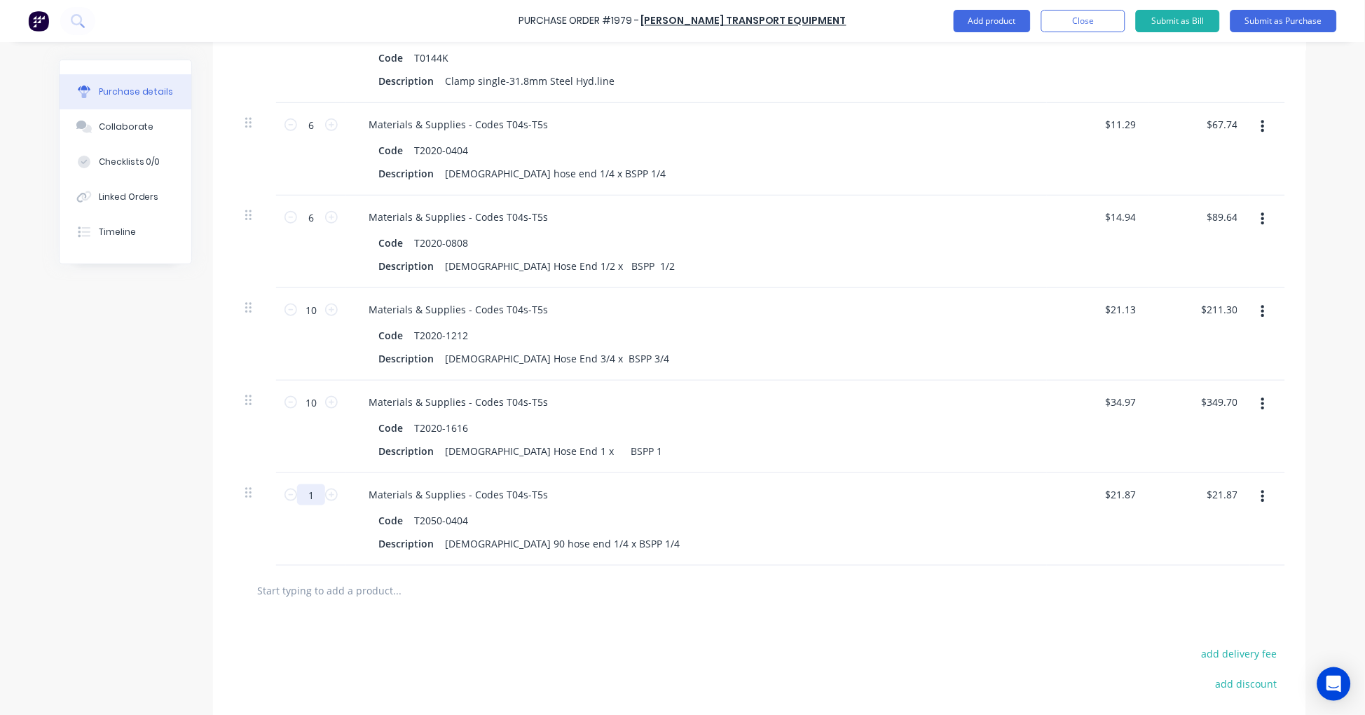
click at [312, 497] on input "1" at bounding box center [311, 494] width 28 height 21
click at [368, 587] on input "text" at bounding box center [396, 591] width 280 height 28
paste input "T2050-0808"
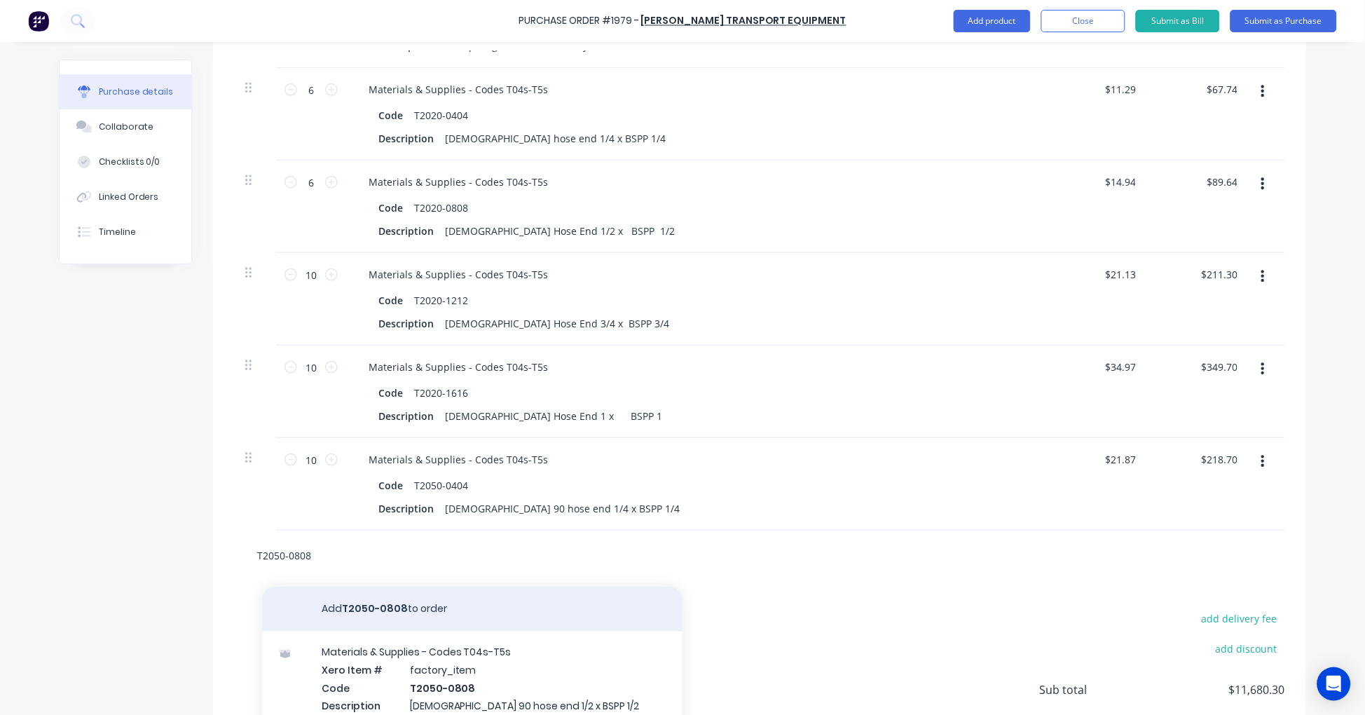
scroll to position [3399, 0]
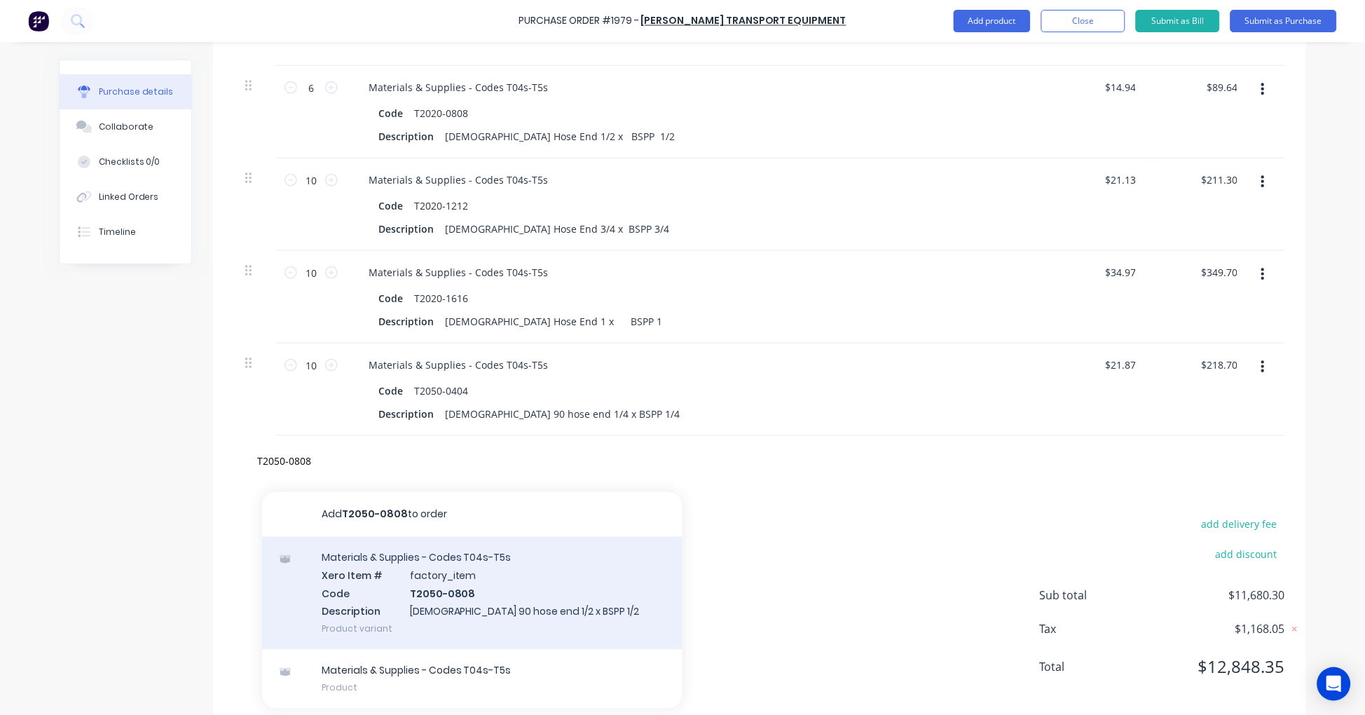
click at [514, 594] on div "Materials & Supplies - Codes T04s-T5s Xero Item # factory_item Code T2050-0808 …" at bounding box center [472, 593] width 420 height 113
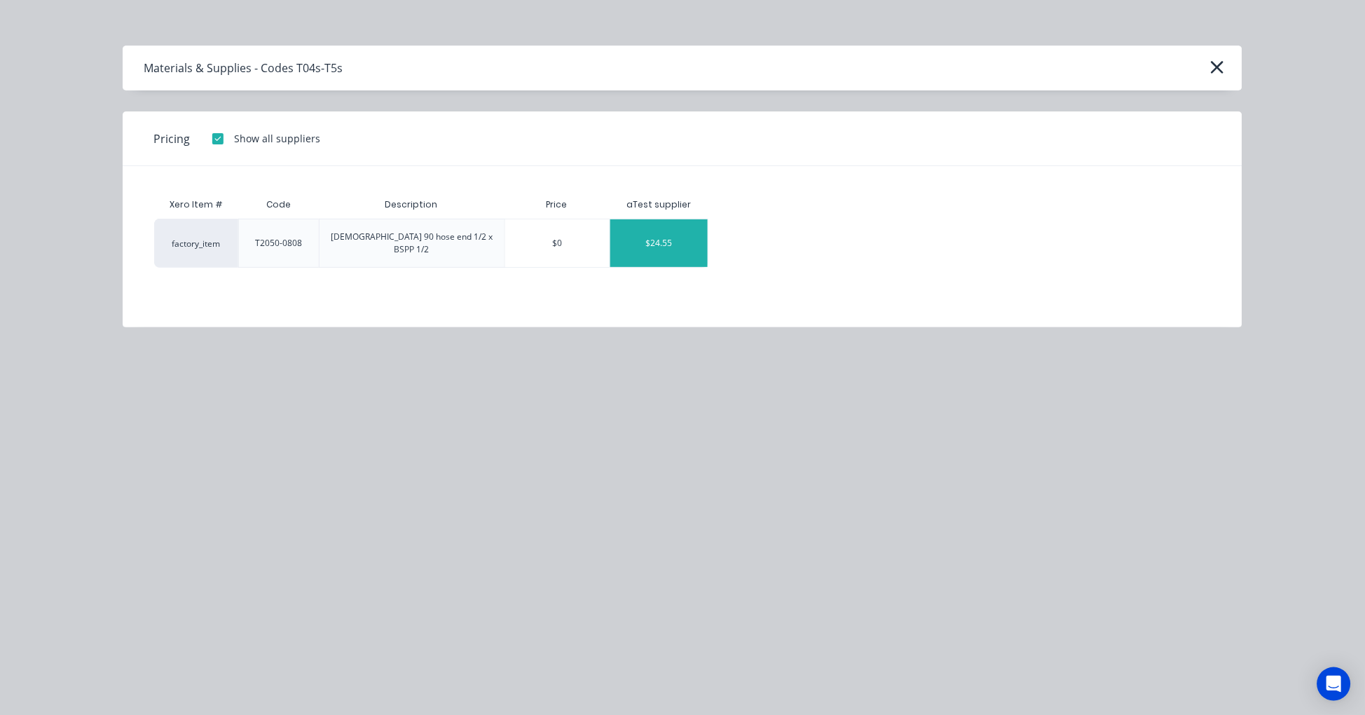
click at [664, 234] on div "$24.55" at bounding box center [658, 243] width 97 height 48
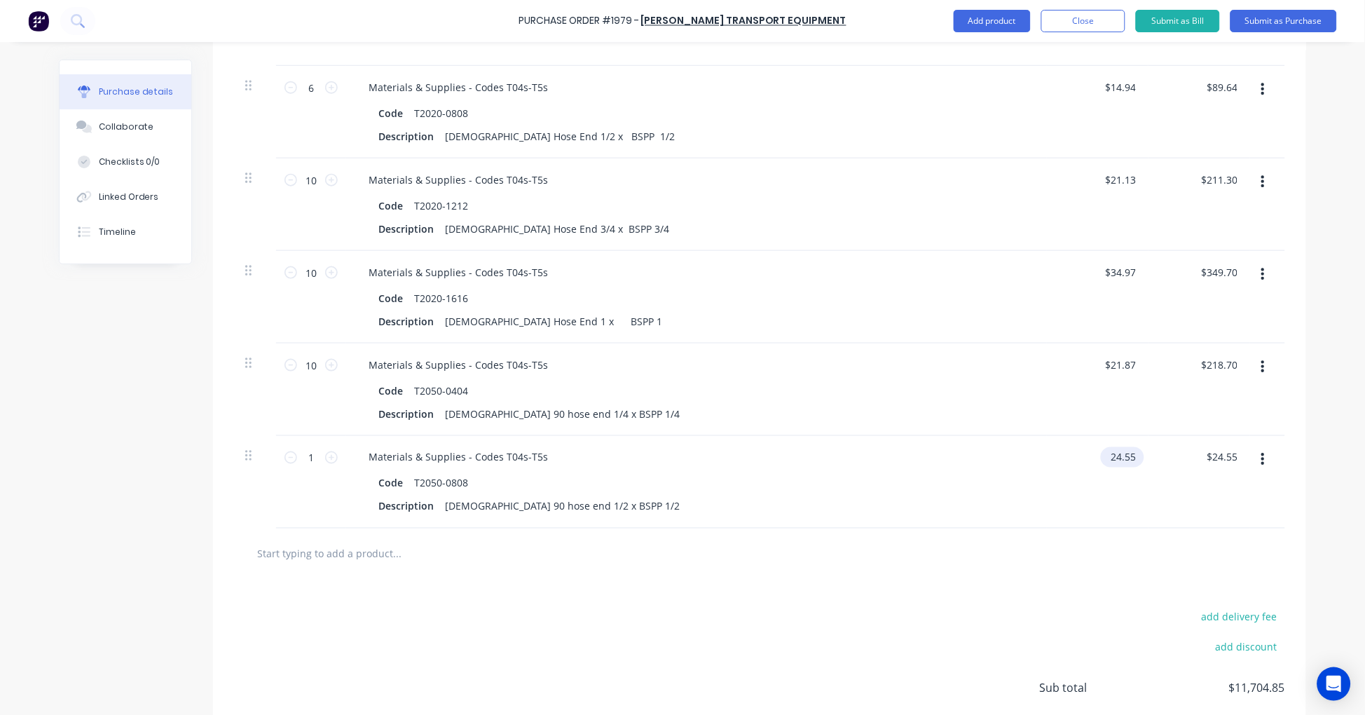
click at [1124, 466] on input "24.55" at bounding box center [1120, 457] width 38 height 20
click at [1124, 466] on input "24.55" at bounding box center [1122, 457] width 32 height 20
click at [300, 460] on input "1" at bounding box center [311, 457] width 28 height 21
click at [377, 556] on input "text" at bounding box center [396, 553] width 280 height 28
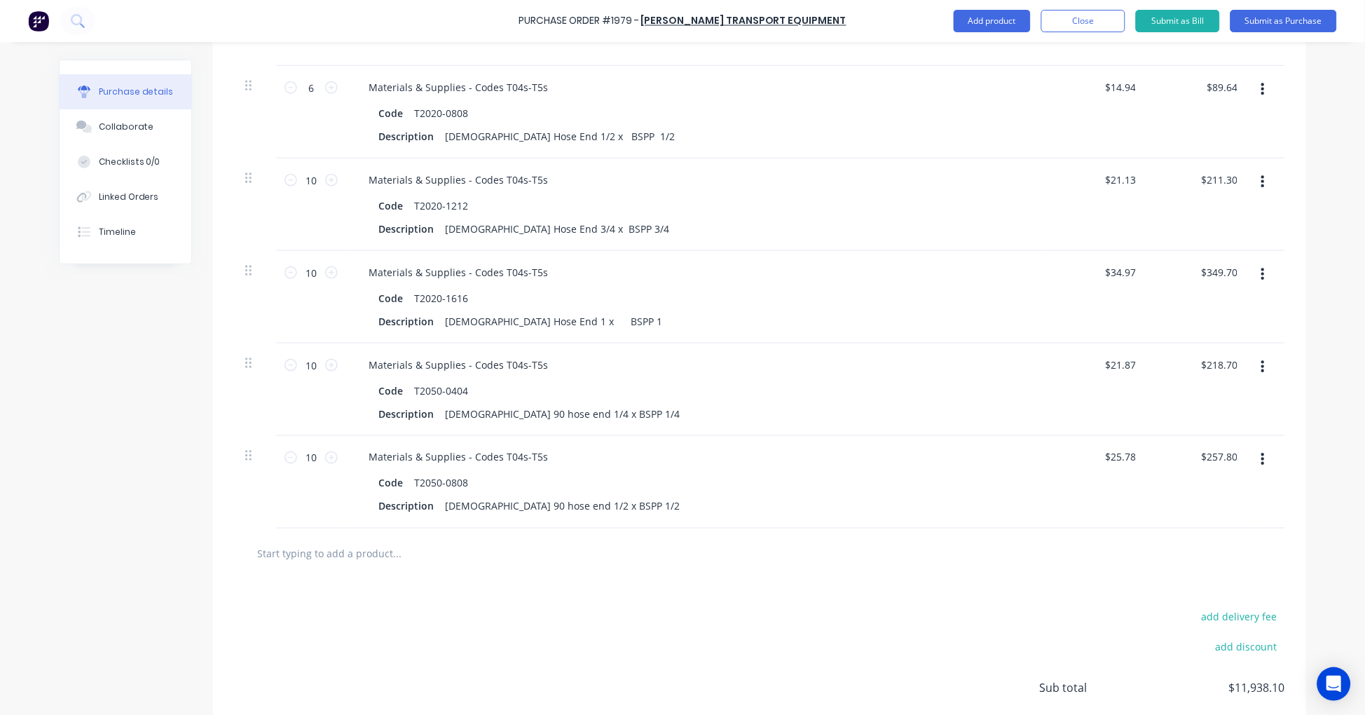
paste input "T2050-1212"
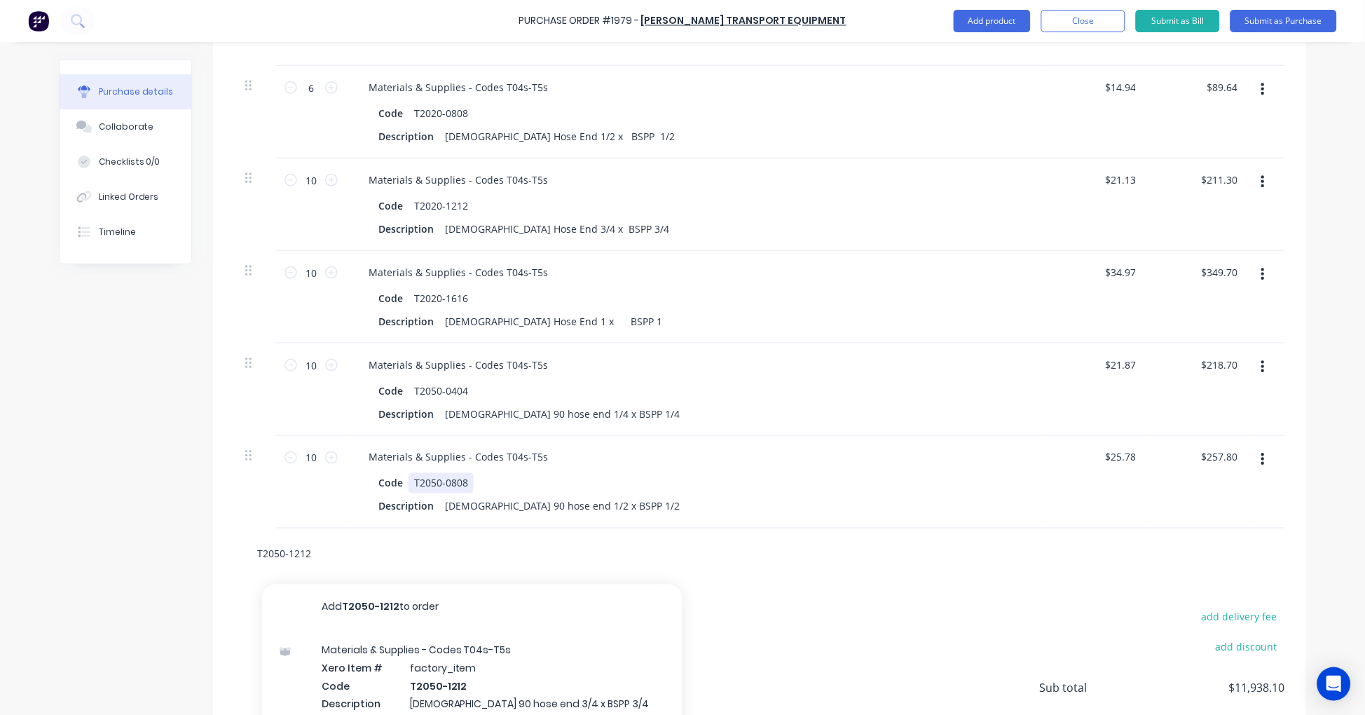
scroll to position [3510, 0]
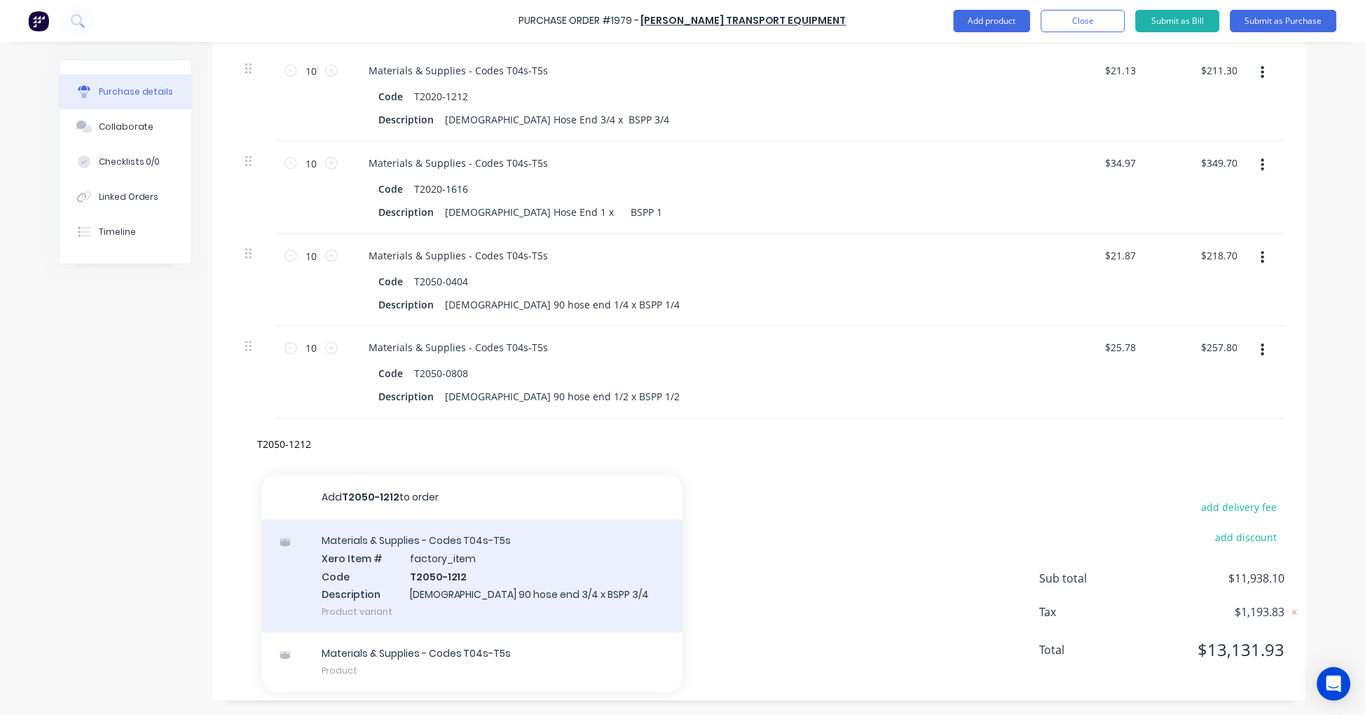
click at [462, 576] on div "Materials & Supplies - Codes T04s-T5s Xero Item # factory_item Code T2050-1212 …" at bounding box center [472, 576] width 420 height 113
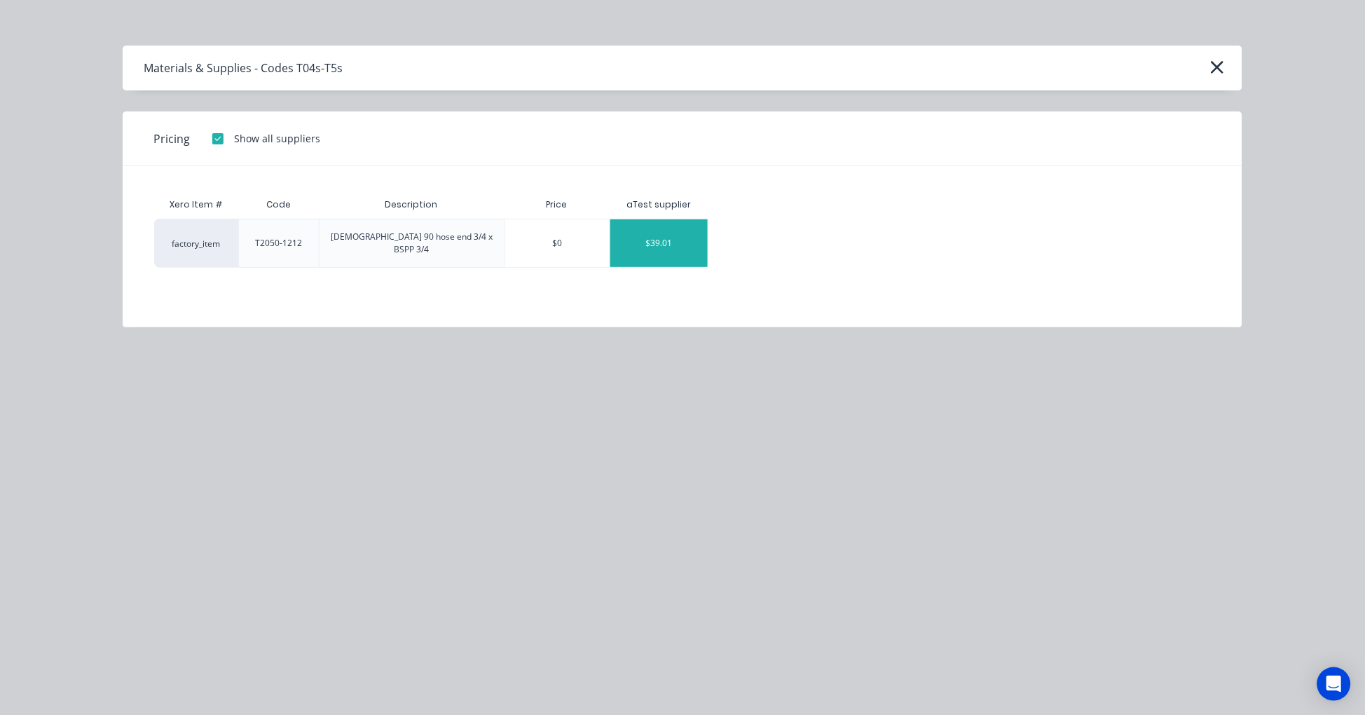
click at [682, 240] on div "$39.01" at bounding box center [658, 243] width 97 height 48
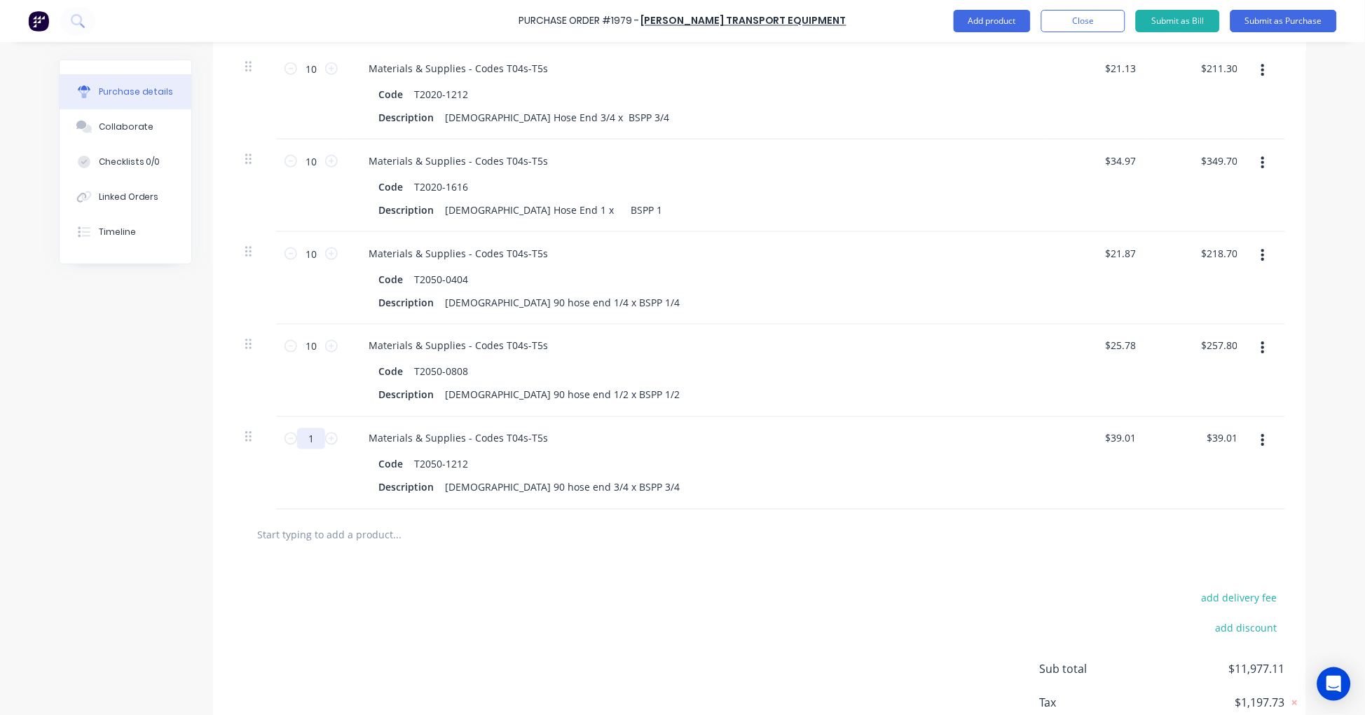
click at [307, 435] on input "1" at bounding box center [311, 438] width 28 height 21
click at [333, 541] on input "text" at bounding box center [396, 535] width 280 height 28
paste input "T2050-1616"
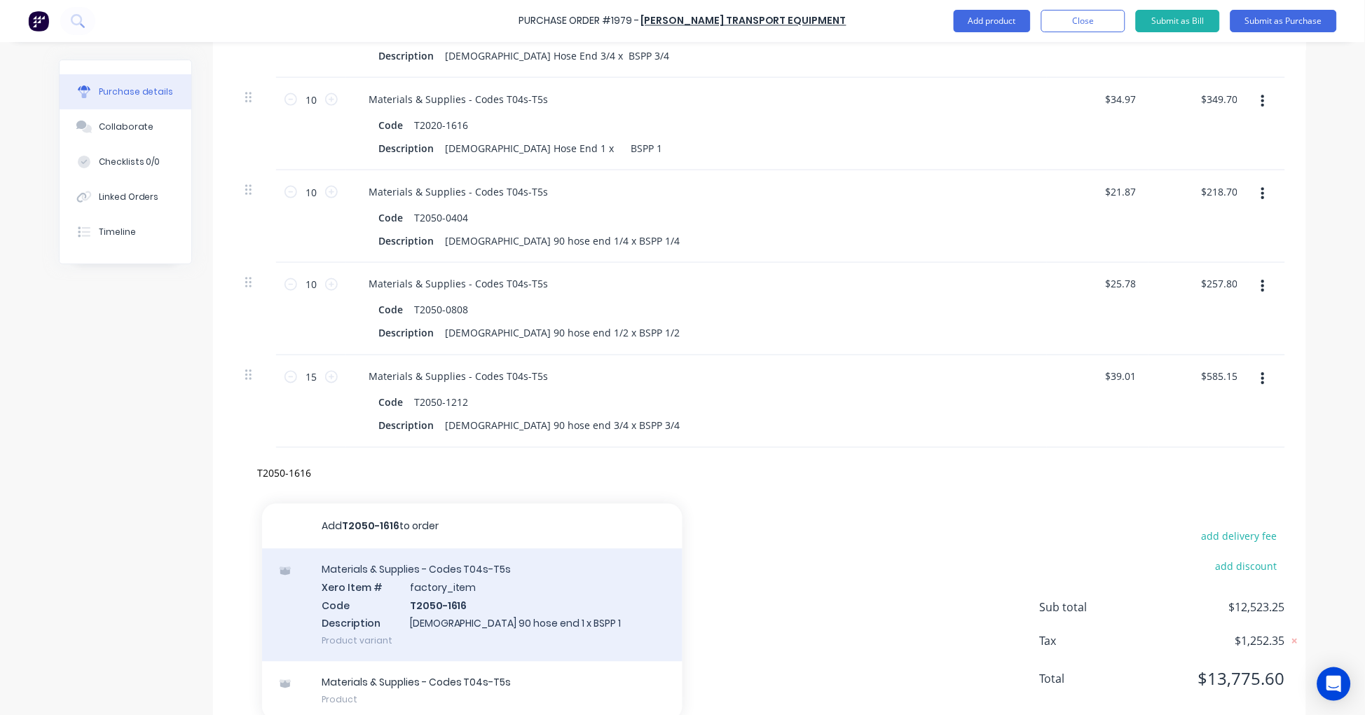
scroll to position [3602, 0]
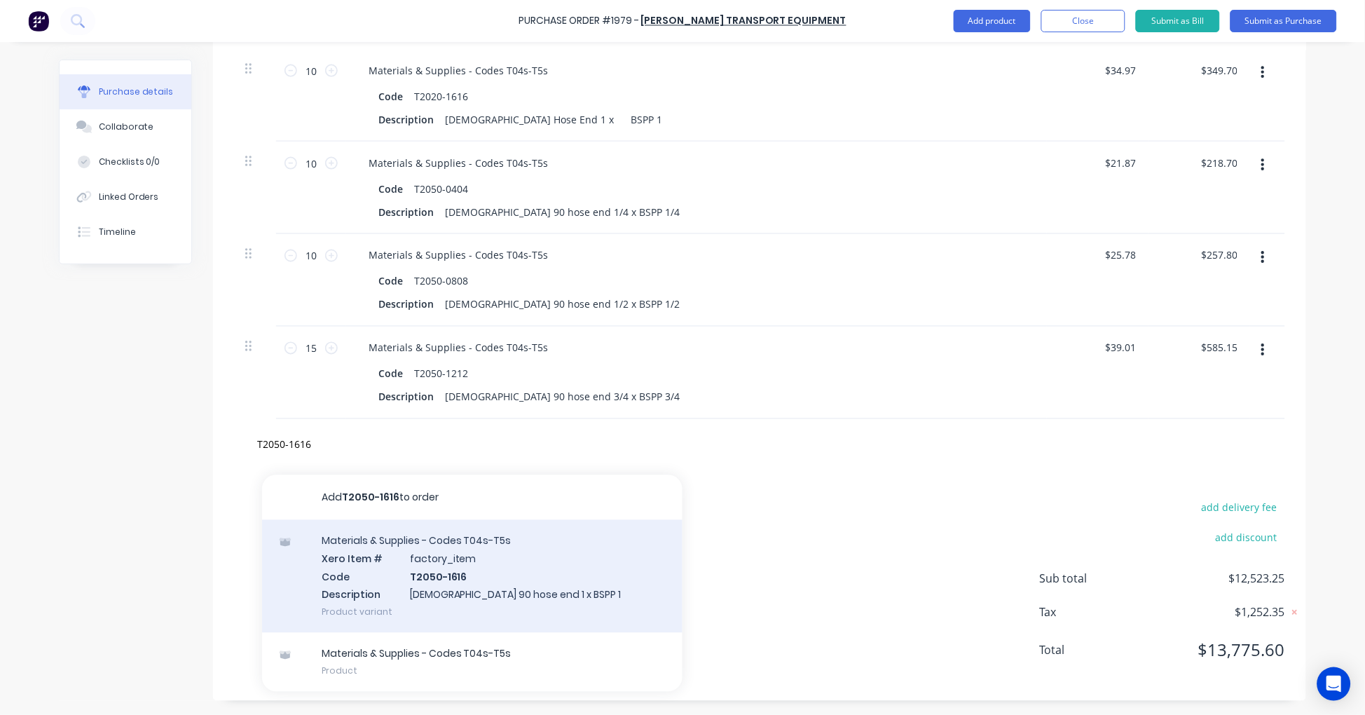
click at [448, 583] on div "Materials & Supplies - Codes T04s-T5s Xero Item # factory_item Code T2050-1616 …" at bounding box center [472, 576] width 420 height 113
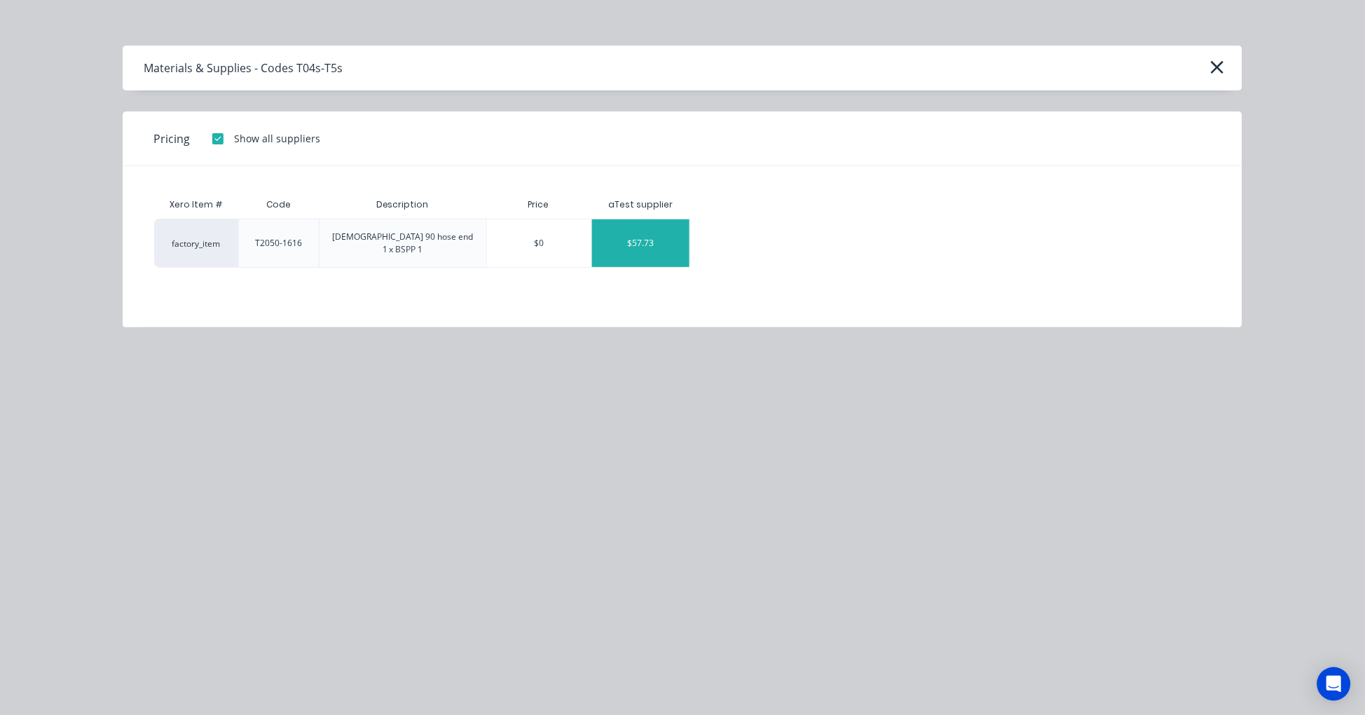
click at [647, 235] on div "$57.73" at bounding box center [640, 243] width 97 height 48
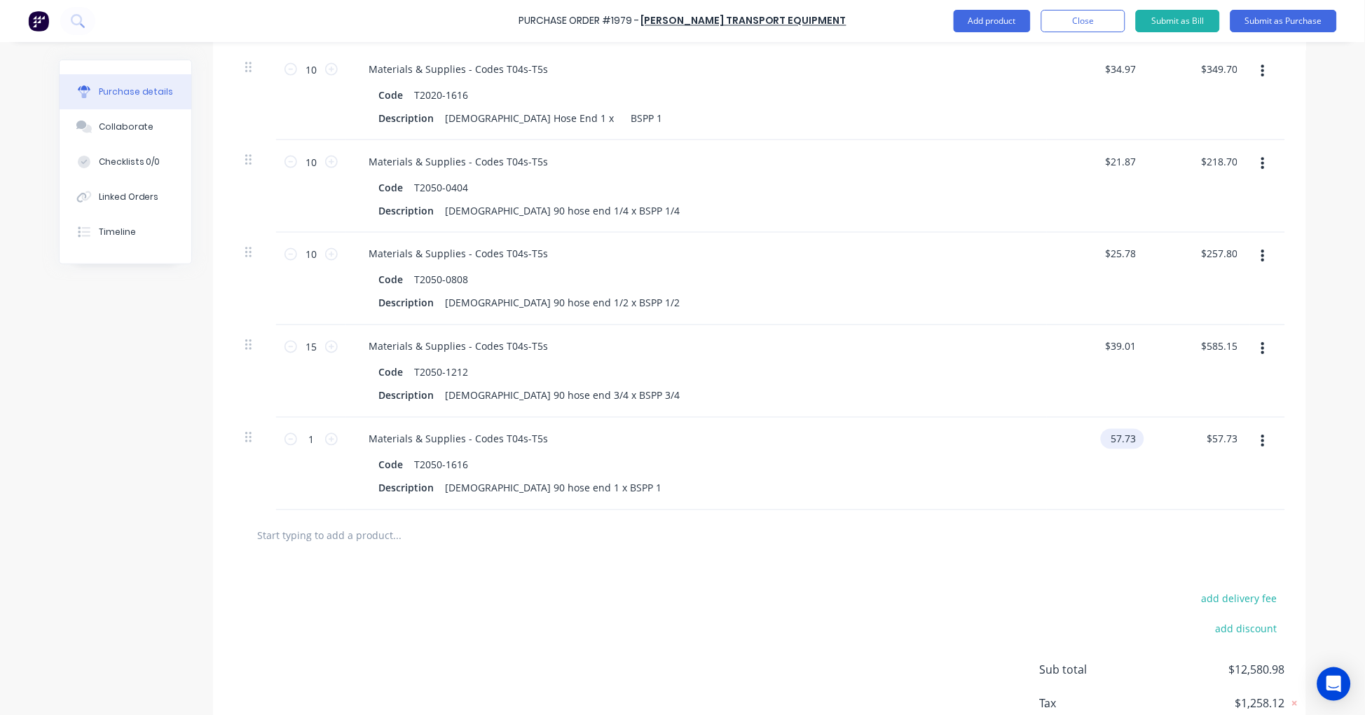
click at [1117, 436] on input "57.73" at bounding box center [1120, 439] width 38 height 20
click at [1117, 436] on input "57.73" at bounding box center [1122, 439] width 32 height 20
click at [310, 440] on input "1" at bounding box center [311, 439] width 28 height 21
click at [1089, 450] on div "$34.97 $34.97" at bounding box center [1098, 464] width 102 height 92
click at [1117, 443] on input "34.97" at bounding box center [1120, 439] width 38 height 20
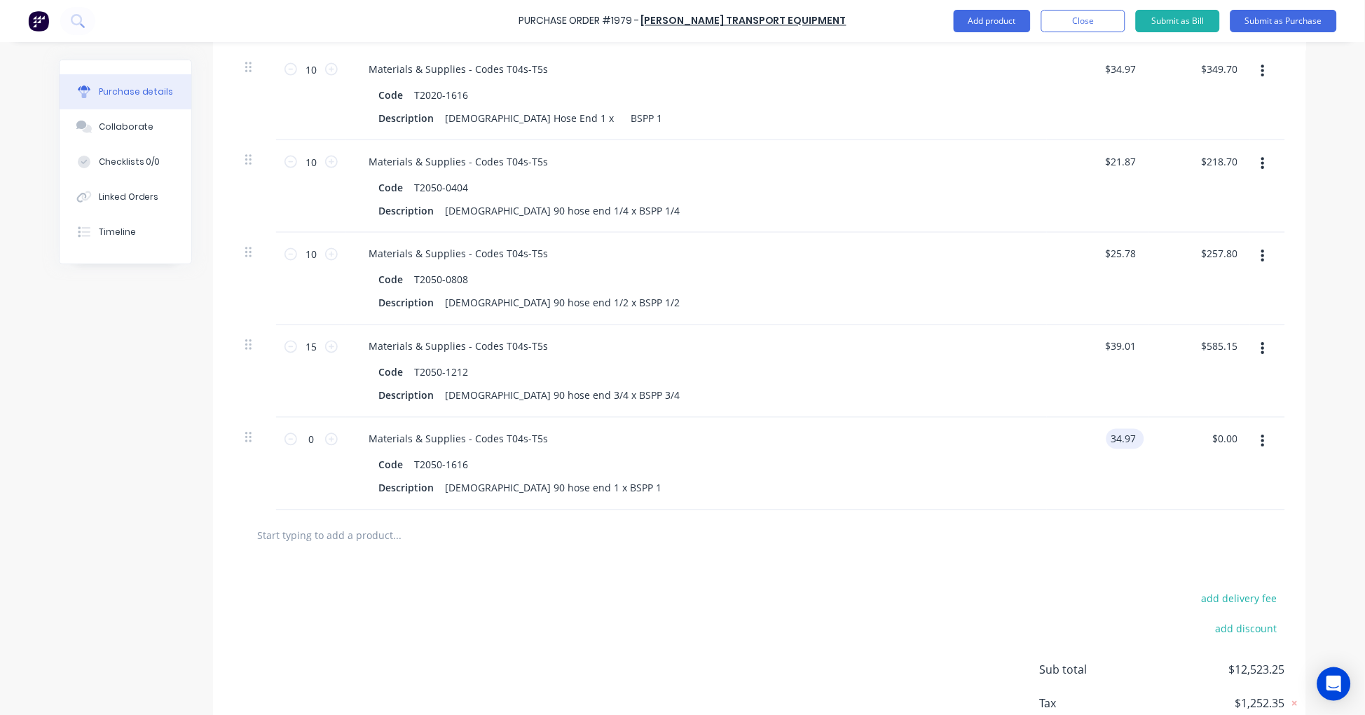
click at [1117, 443] on input "34.97" at bounding box center [1122, 439] width 32 height 20
click at [310, 536] on input "text" at bounding box center [396, 535] width 280 height 28
paste input "T2260-1212"
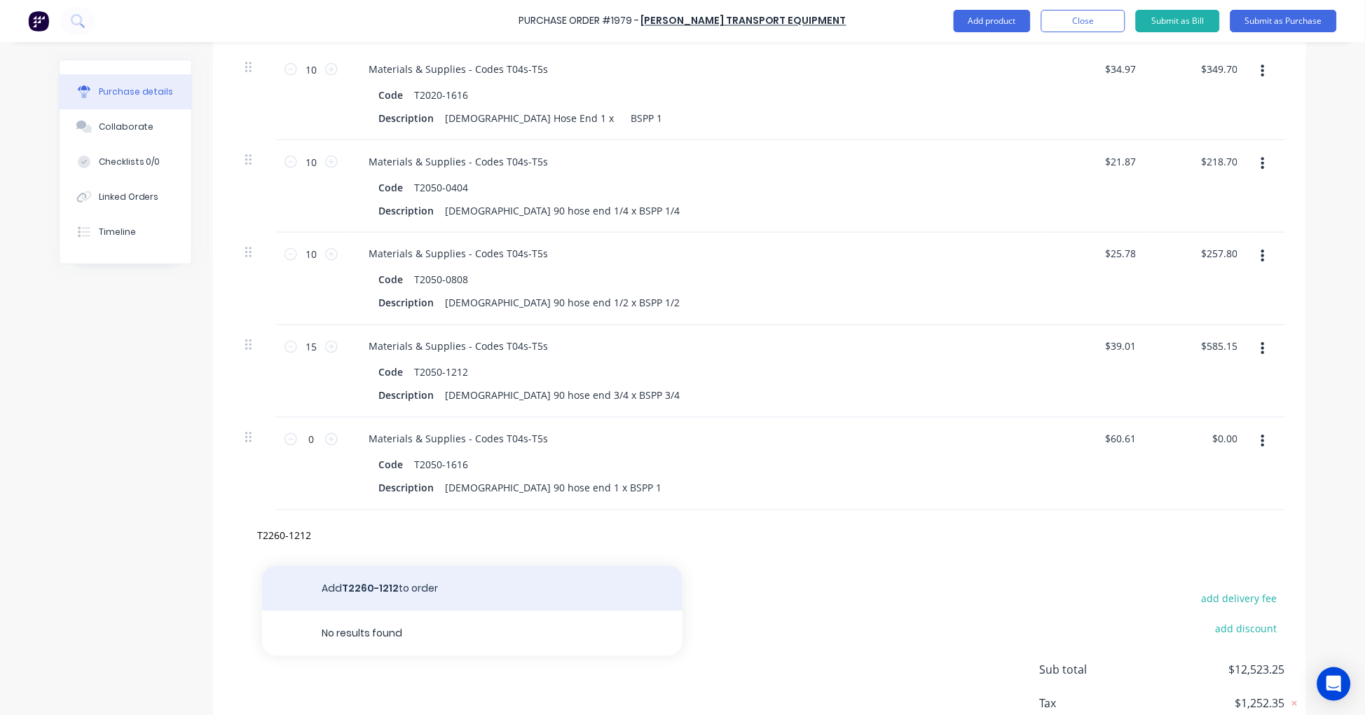
click at [418, 598] on button "Add T2260-1212 to order" at bounding box center [472, 588] width 420 height 45
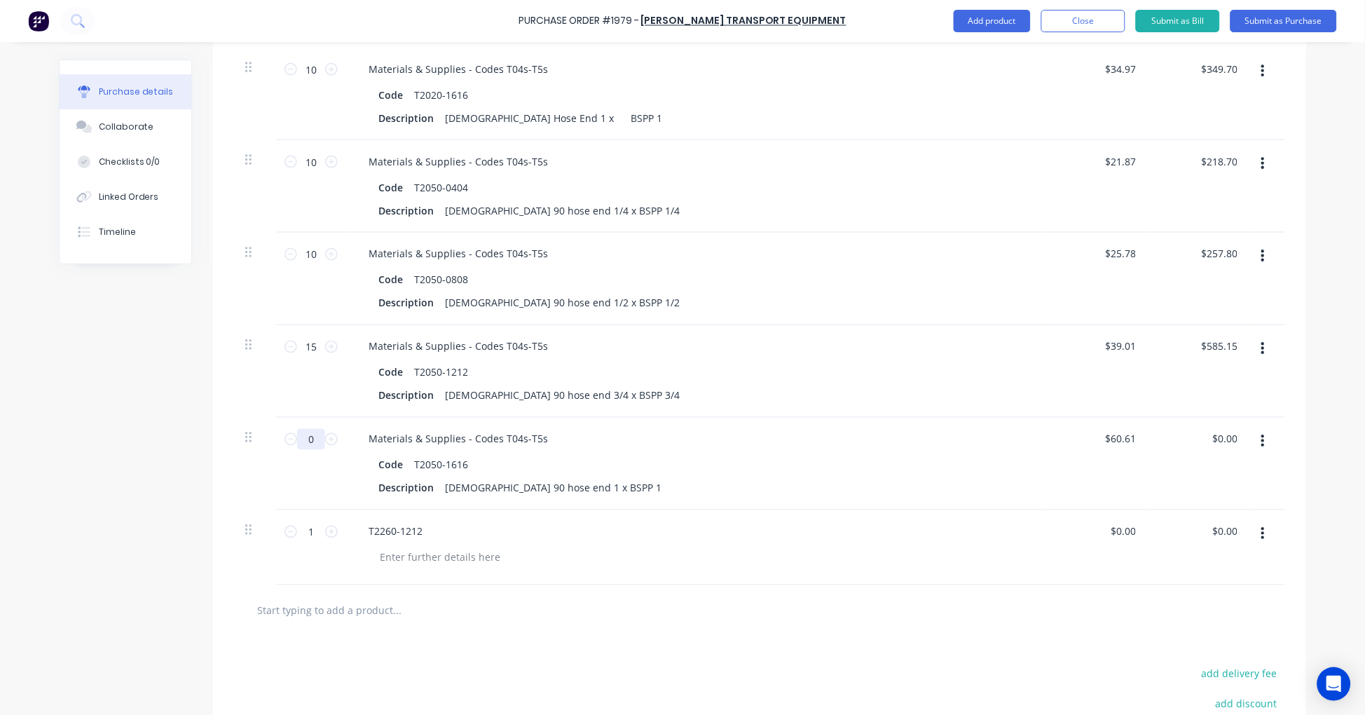
click at [301, 442] on input "0" at bounding box center [311, 439] width 28 height 21
click at [478, 557] on div at bounding box center [440, 557] width 143 height 20
paste div
click at [302, 535] on input "1" at bounding box center [311, 531] width 28 height 21
click at [1125, 530] on input "$0.00" at bounding box center [1122, 531] width 32 height 20
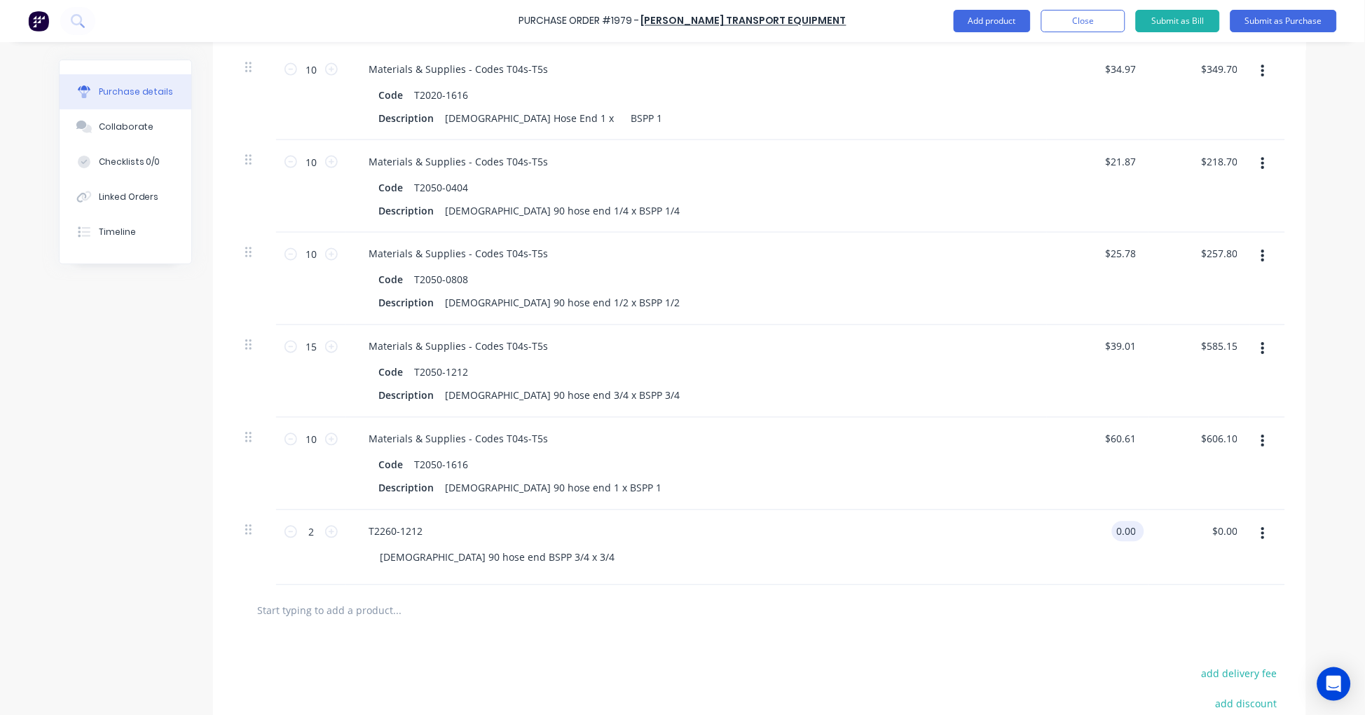
click at [1125, 530] on input "0.00" at bounding box center [1125, 531] width 27 height 20
click at [350, 610] on input "text" at bounding box center [396, 610] width 280 height 28
paste input "S24-1612"
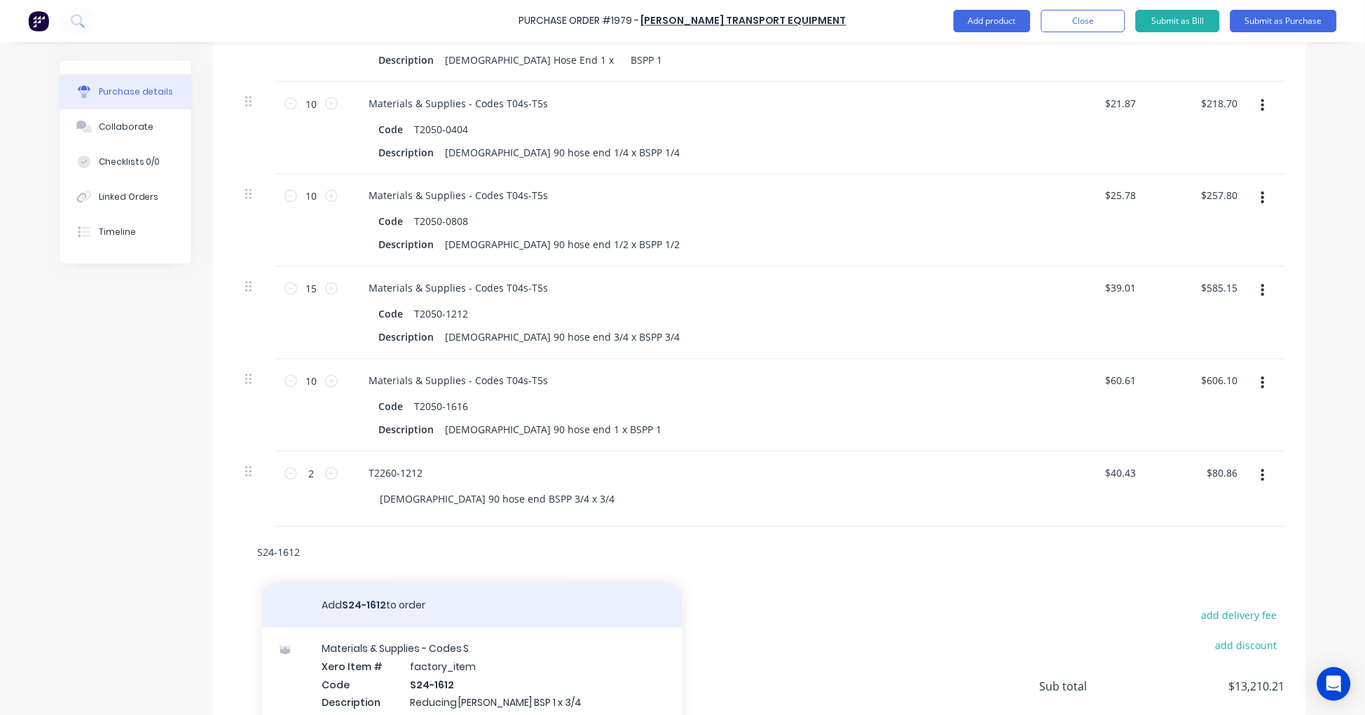
scroll to position [3731, 0]
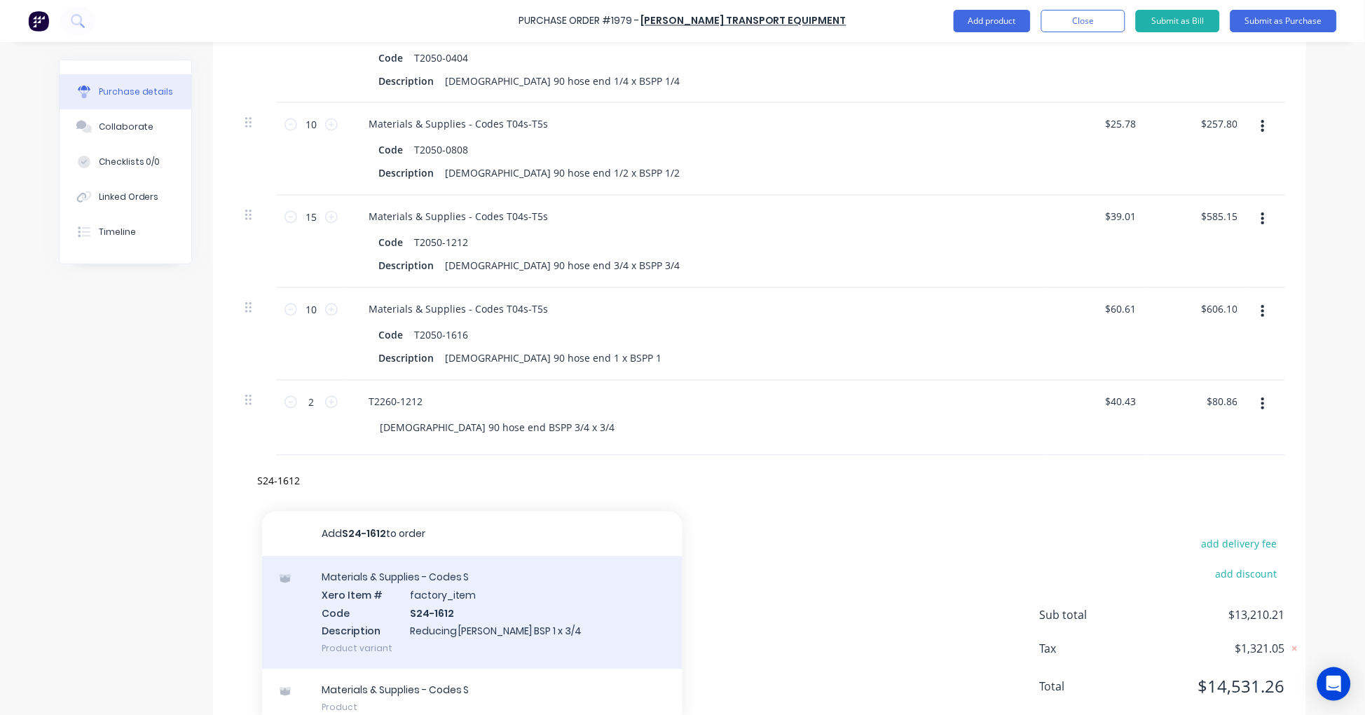
click at [509, 600] on div "Materials & Supplies - Codes S Xero Item # factory_item Code S24-1612 Descripti…" at bounding box center [472, 612] width 420 height 113
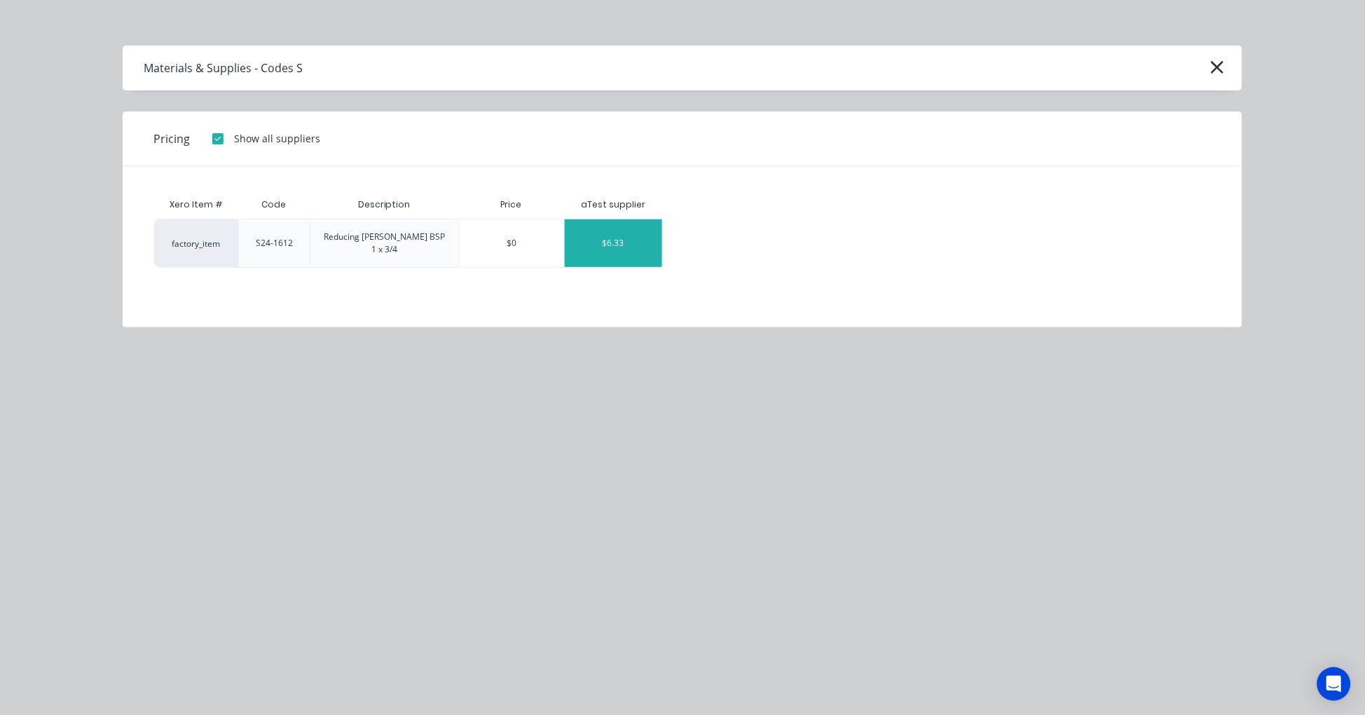
click at [590, 242] on div "$6.33" at bounding box center [613, 243] width 97 height 48
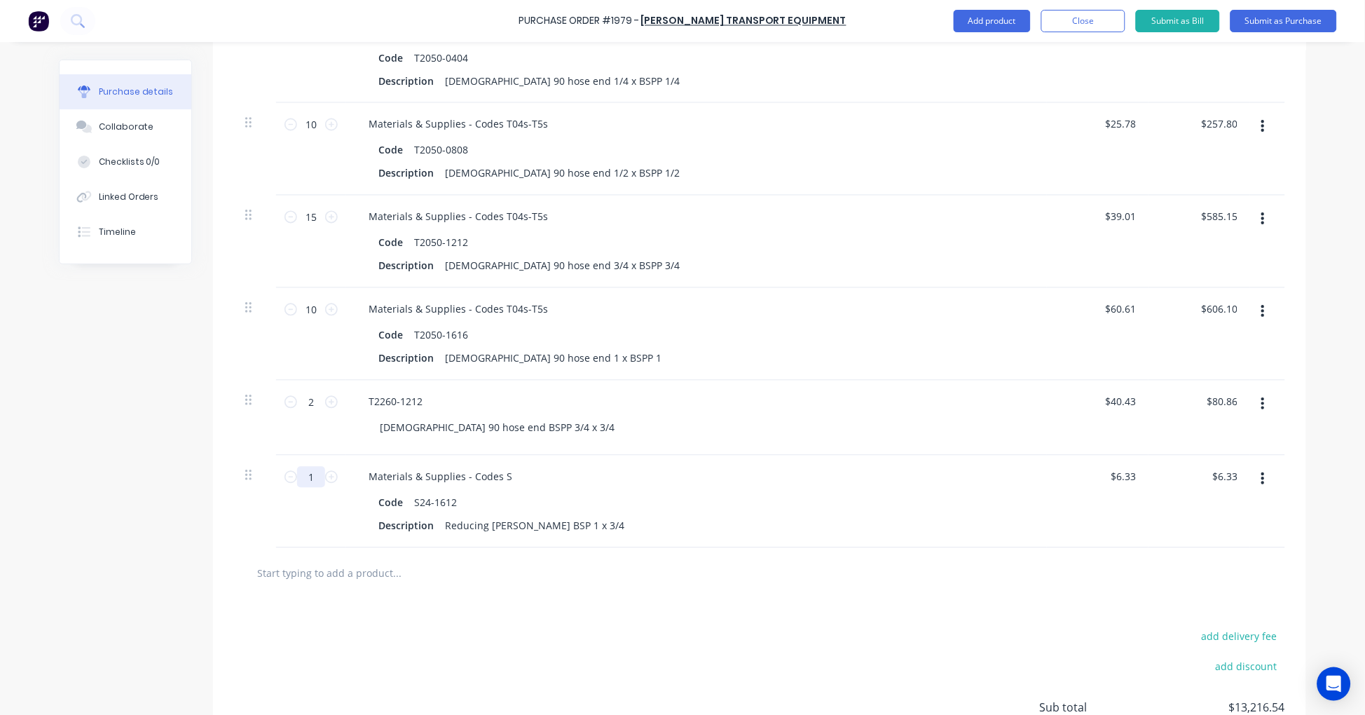
click at [302, 473] on input "1" at bounding box center [311, 477] width 28 height 21
click at [319, 576] on input "text" at bounding box center [396, 573] width 280 height 28
paste input "S26-0606"
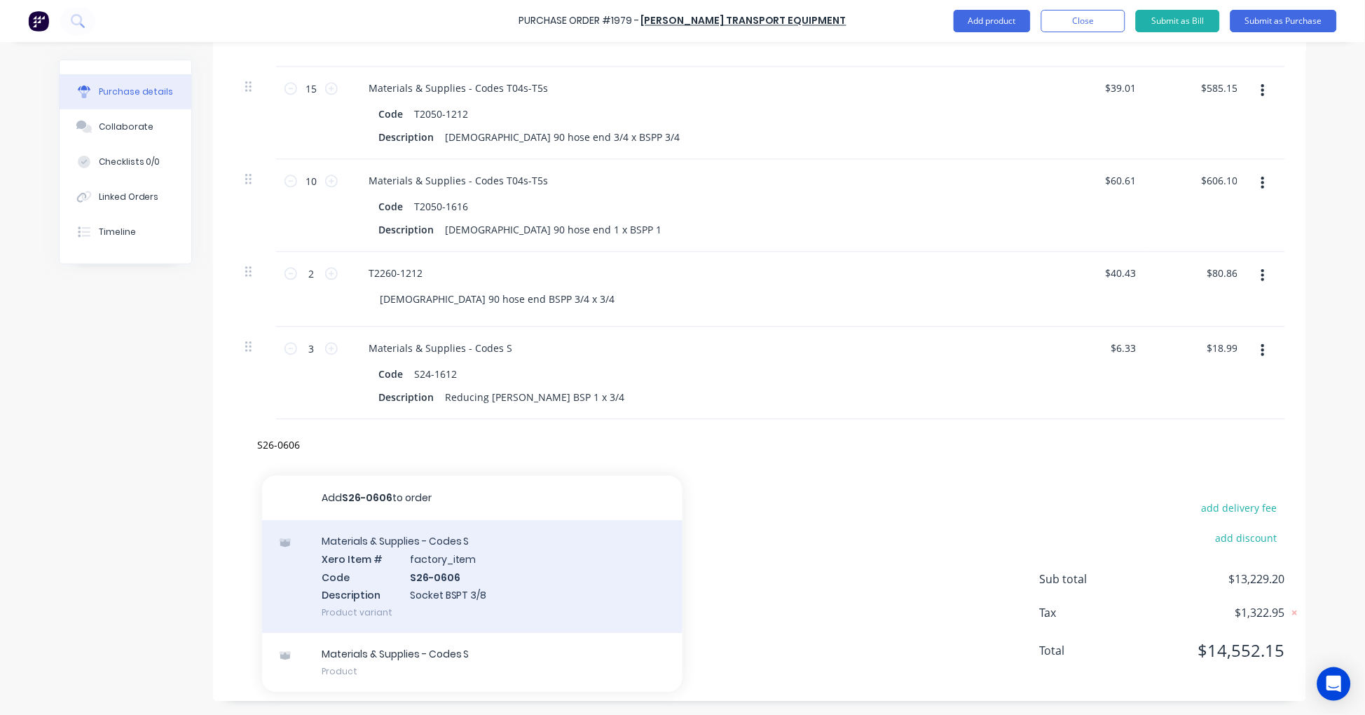
click at [499, 565] on div "Materials & Supplies - Codes S Xero Item # factory_item Code S26-0606 Descripti…" at bounding box center [472, 576] width 420 height 113
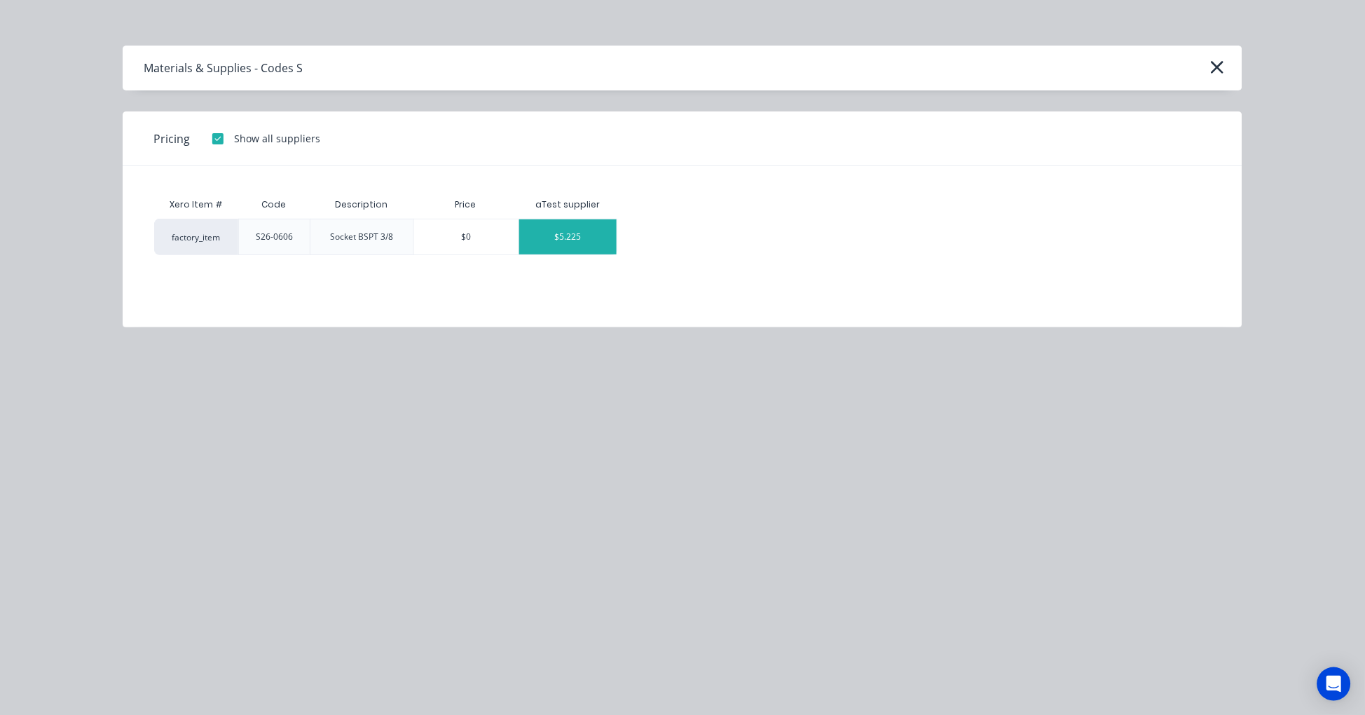
click at [582, 232] on div "$5.225" at bounding box center [567, 236] width 97 height 35
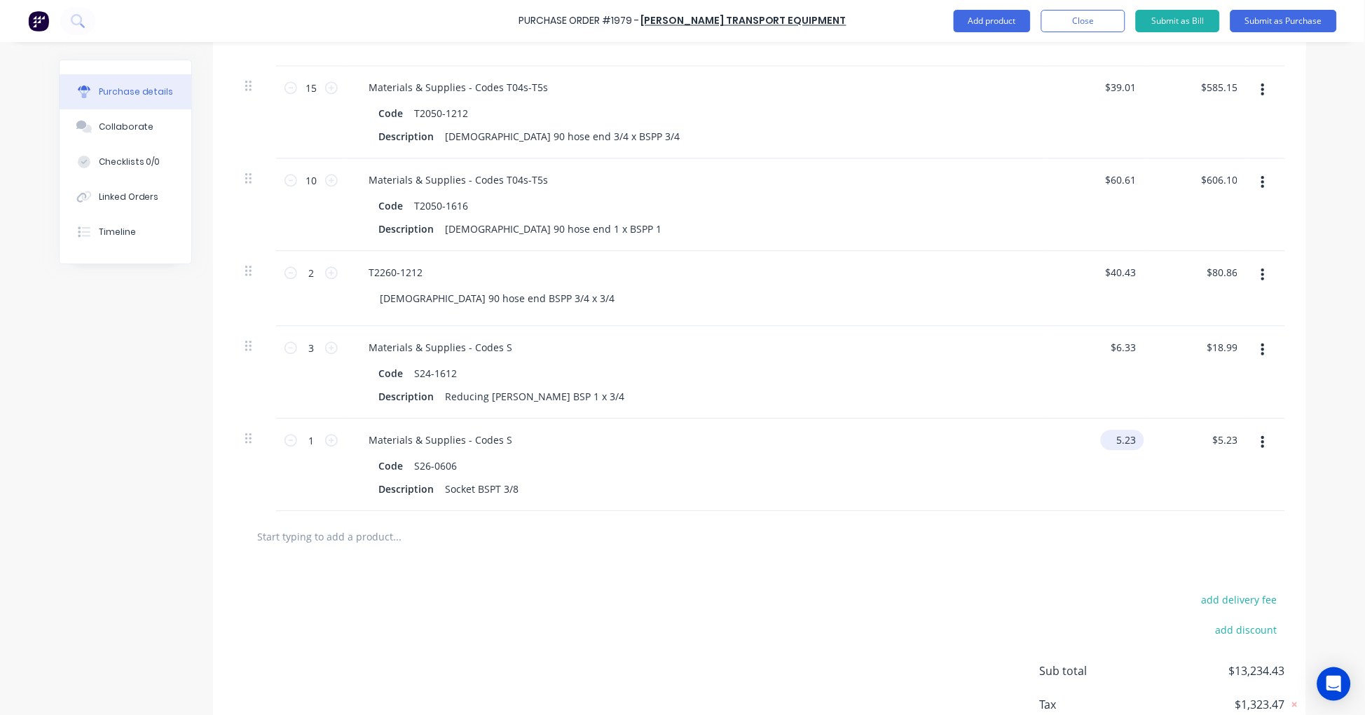
click at [1115, 436] on input "5.23" at bounding box center [1120, 439] width 38 height 20
click at [1124, 436] on input "5.23" at bounding box center [1125, 439] width 27 height 20
click at [307, 440] on input "1" at bounding box center [311, 439] width 28 height 21
click at [393, 541] on input "text" at bounding box center [396, 536] width 280 height 28
paste input "S26-0808"
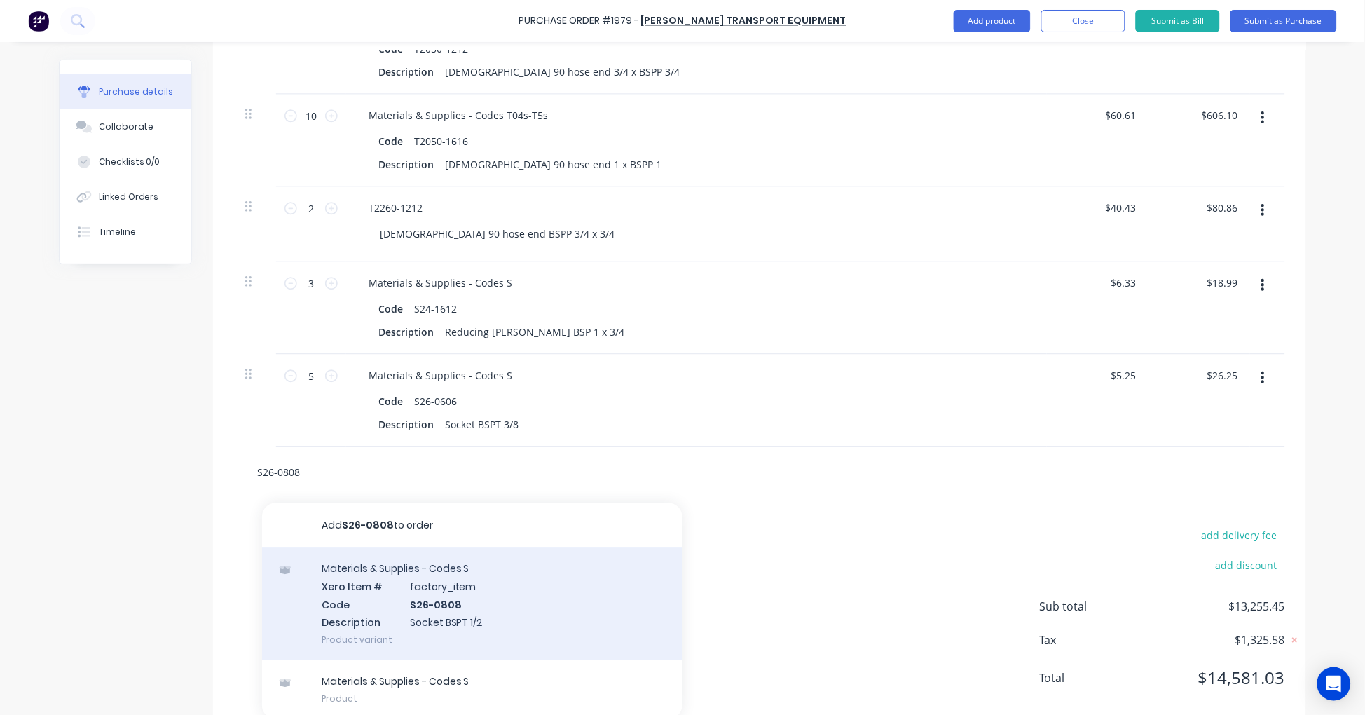
scroll to position [3954, 0]
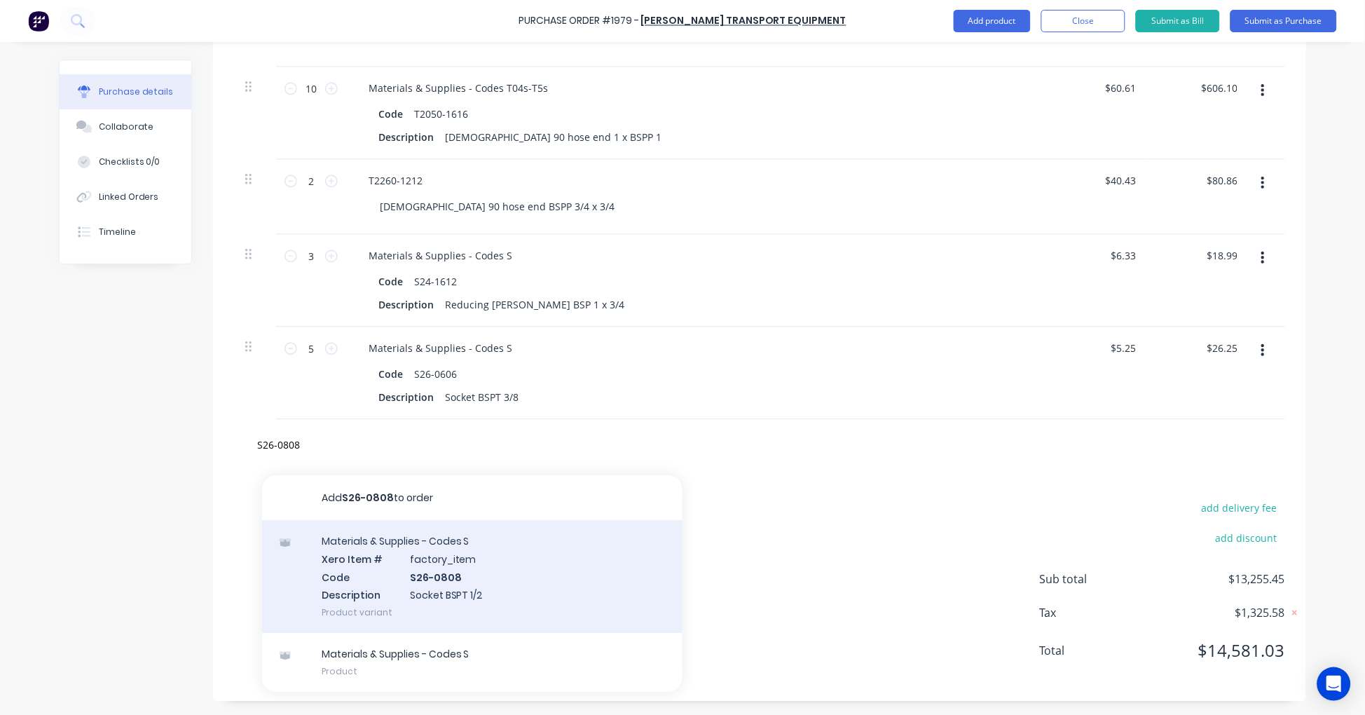
click at [476, 570] on div "Materials & Supplies - Codes S Xero Item # factory_item Code S26-0808 Descripti…" at bounding box center [472, 576] width 420 height 113
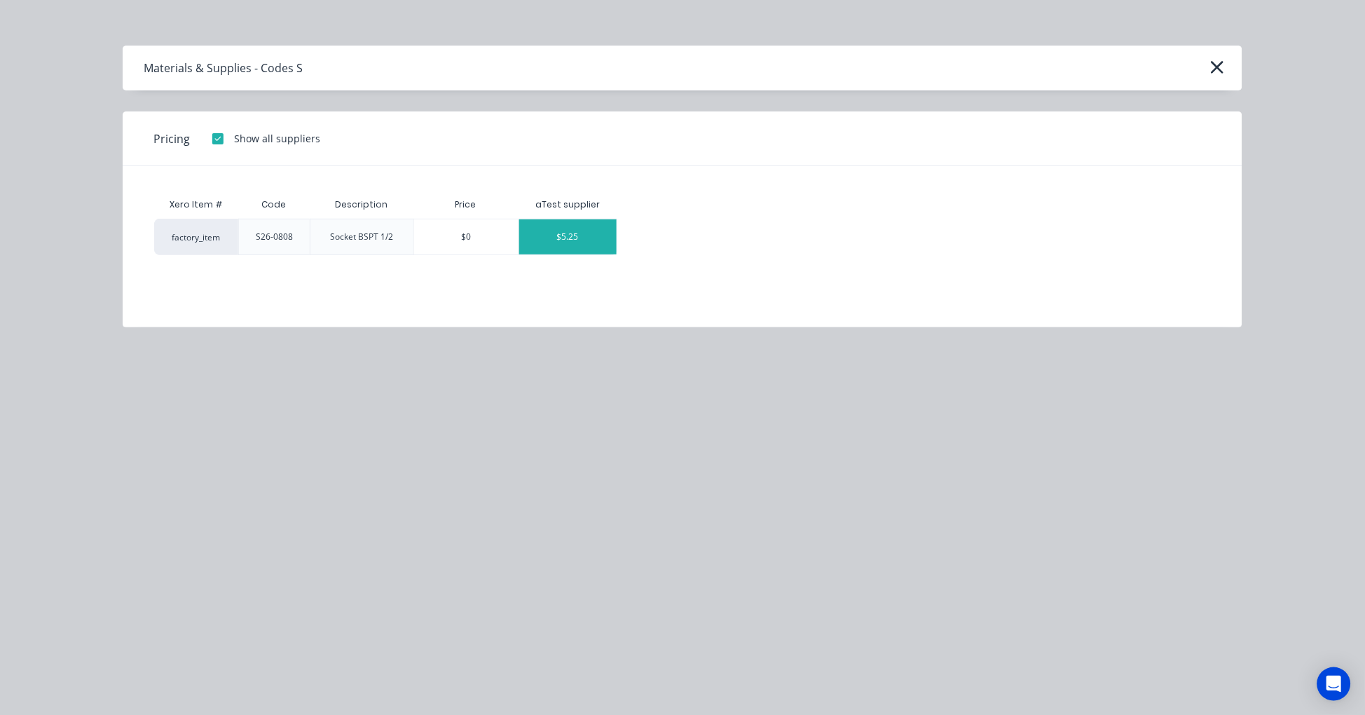
click at [576, 240] on div "$5.25" at bounding box center [567, 236] width 97 height 35
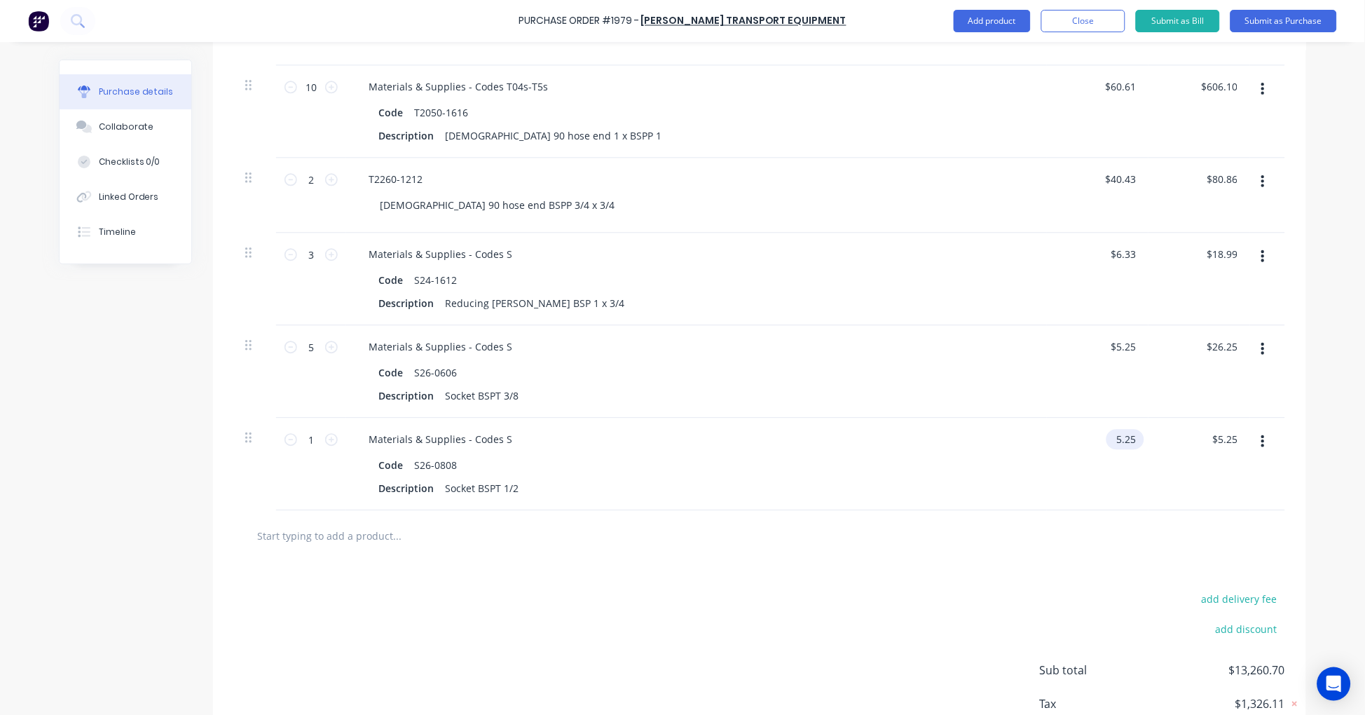
click at [1124, 438] on input "5.25" at bounding box center [1122, 439] width 32 height 20
click at [1124, 436] on input "5.25" at bounding box center [1125, 439] width 27 height 20
click at [356, 543] on input "text" at bounding box center [396, 535] width 280 height 28
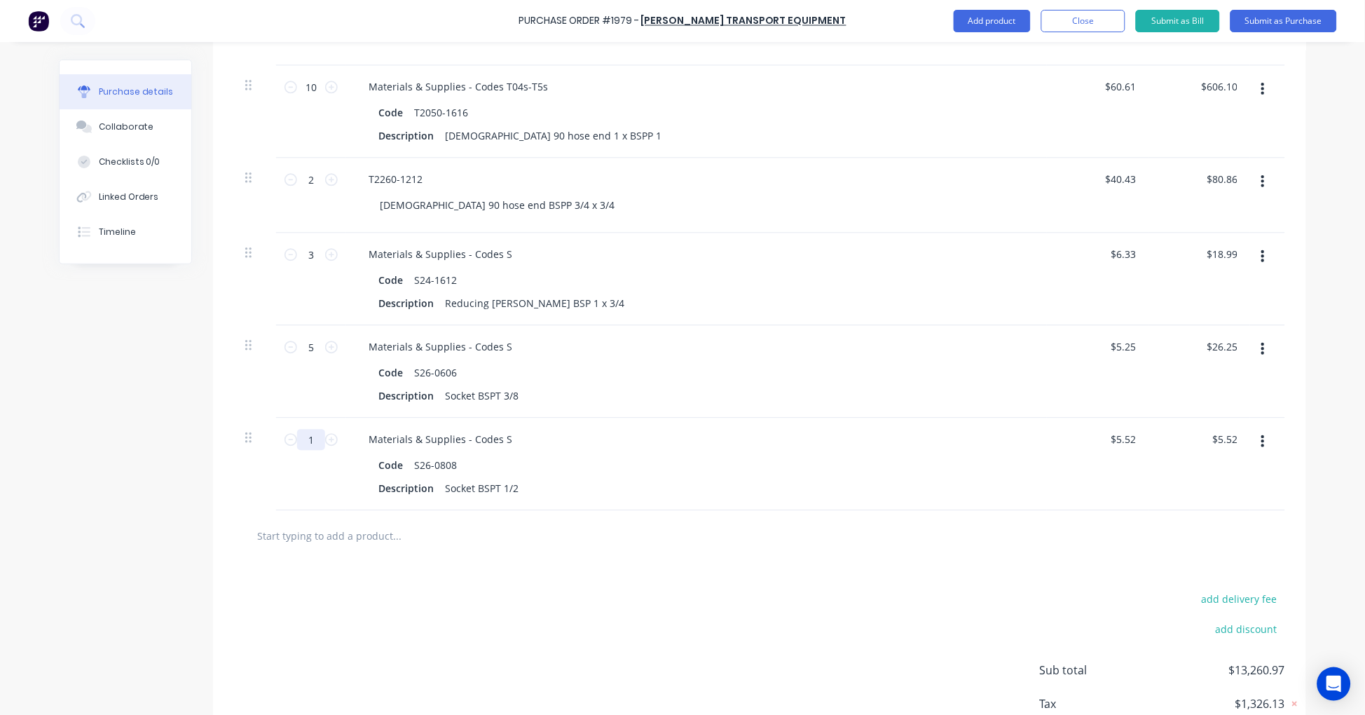
click at [307, 437] on input "1" at bounding box center [311, 439] width 28 height 21
click at [346, 543] on input "text" at bounding box center [396, 535] width 280 height 28
paste input "S26-1212"
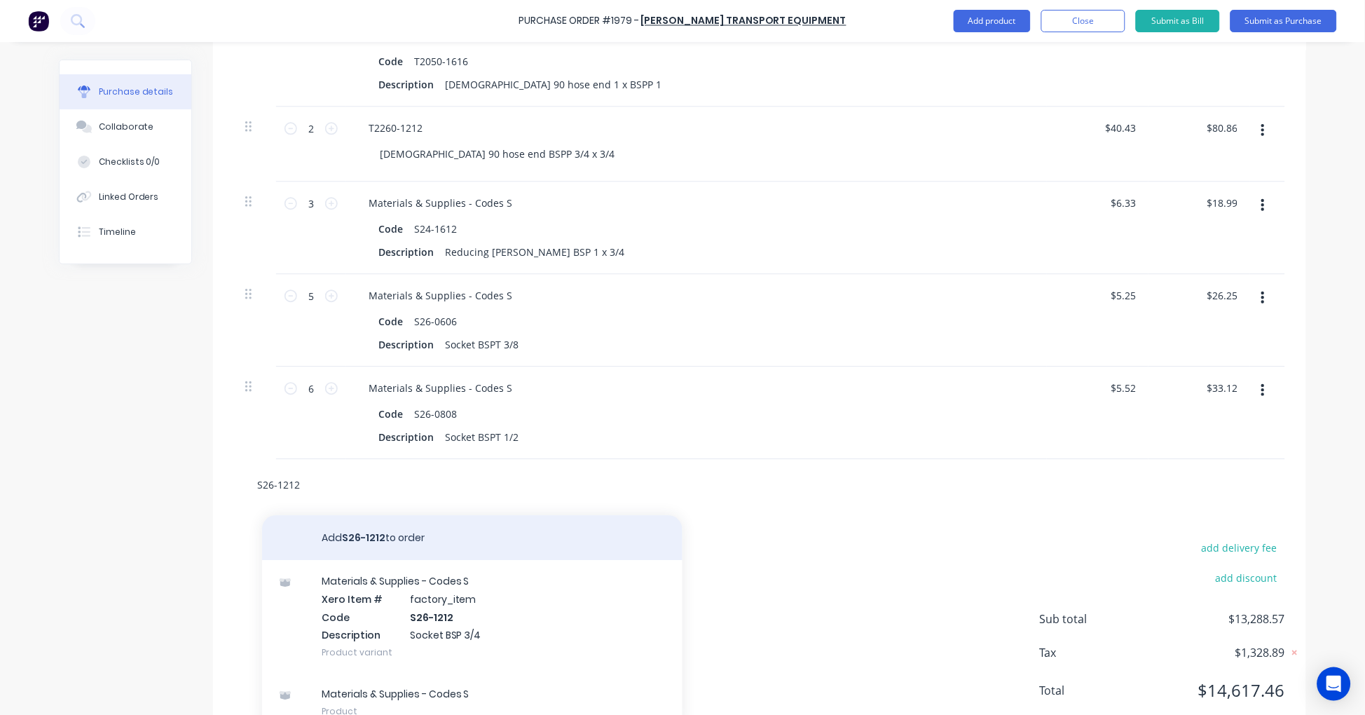
scroll to position [4047, 0]
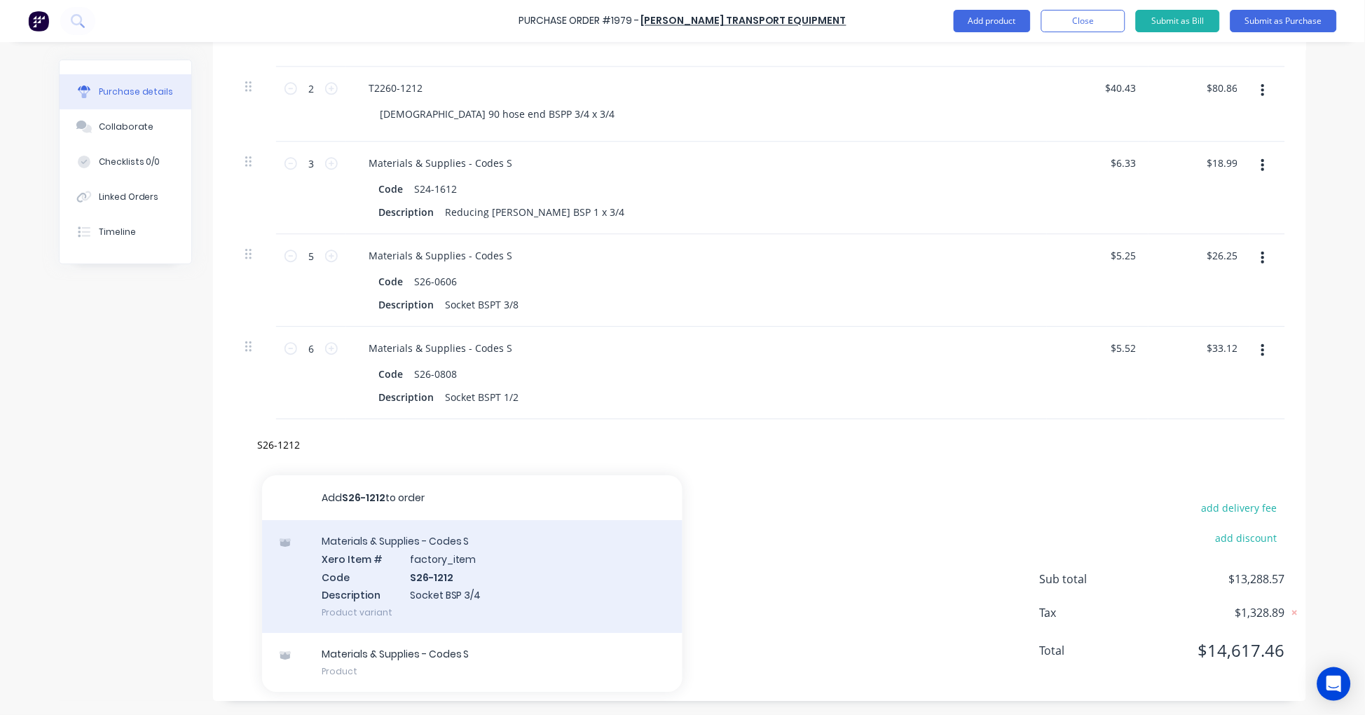
click at [516, 570] on div "Materials & Supplies - Codes S Xero Item # factory_item Code S26-1212 Descripti…" at bounding box center [472, 576] width 420 height 113
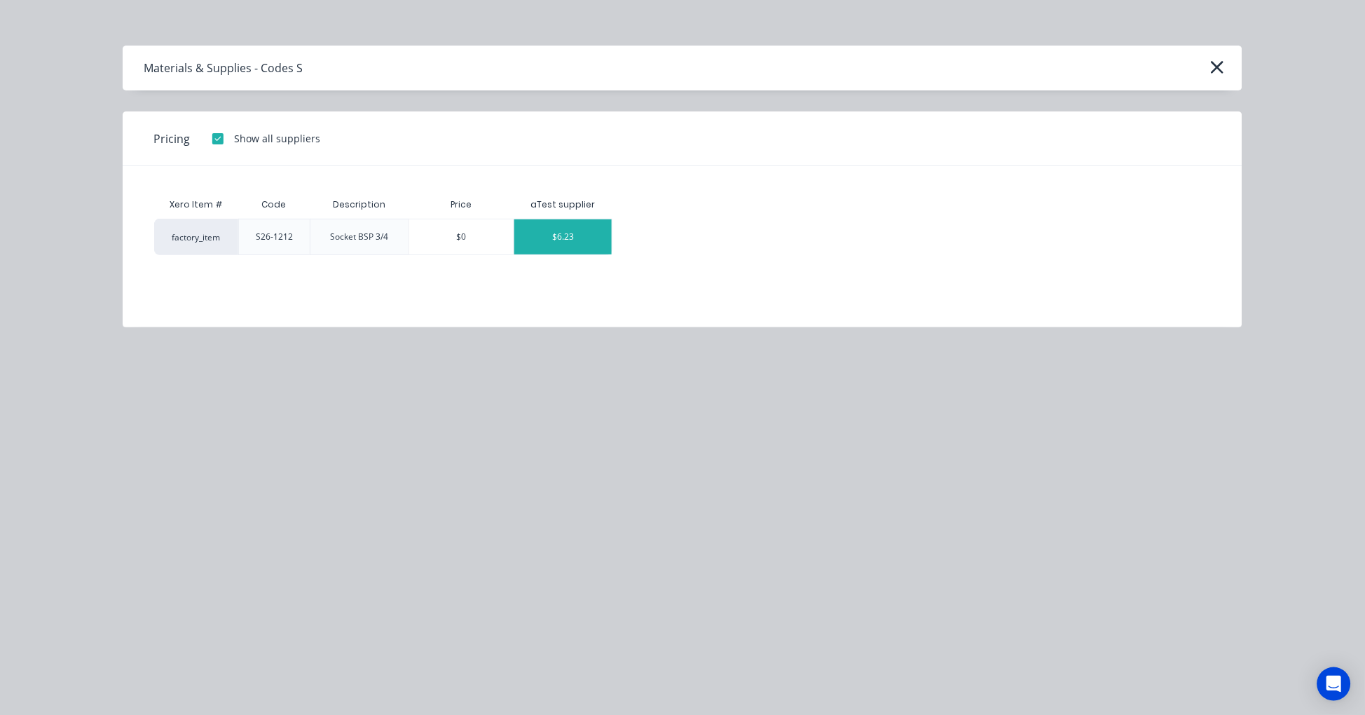
click at [572, 240] on div "$6.23" at bounding box center [562, 236] width 97 height 35
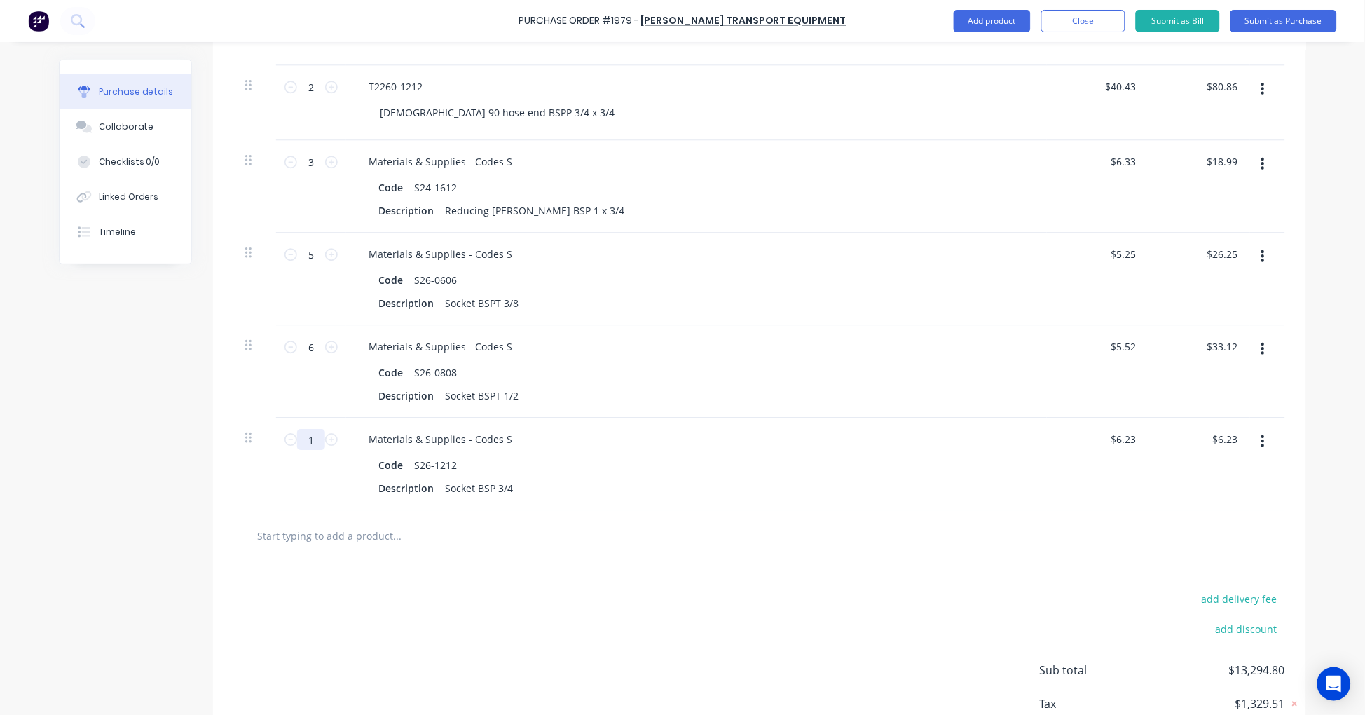
click at [308, 440] on input "1" at bounding box center [311, 439] width 28 height 21
click at [338, 530] on input "text" at bounding box center [396, 535] width 280 height 28
paste input "S27-0606"
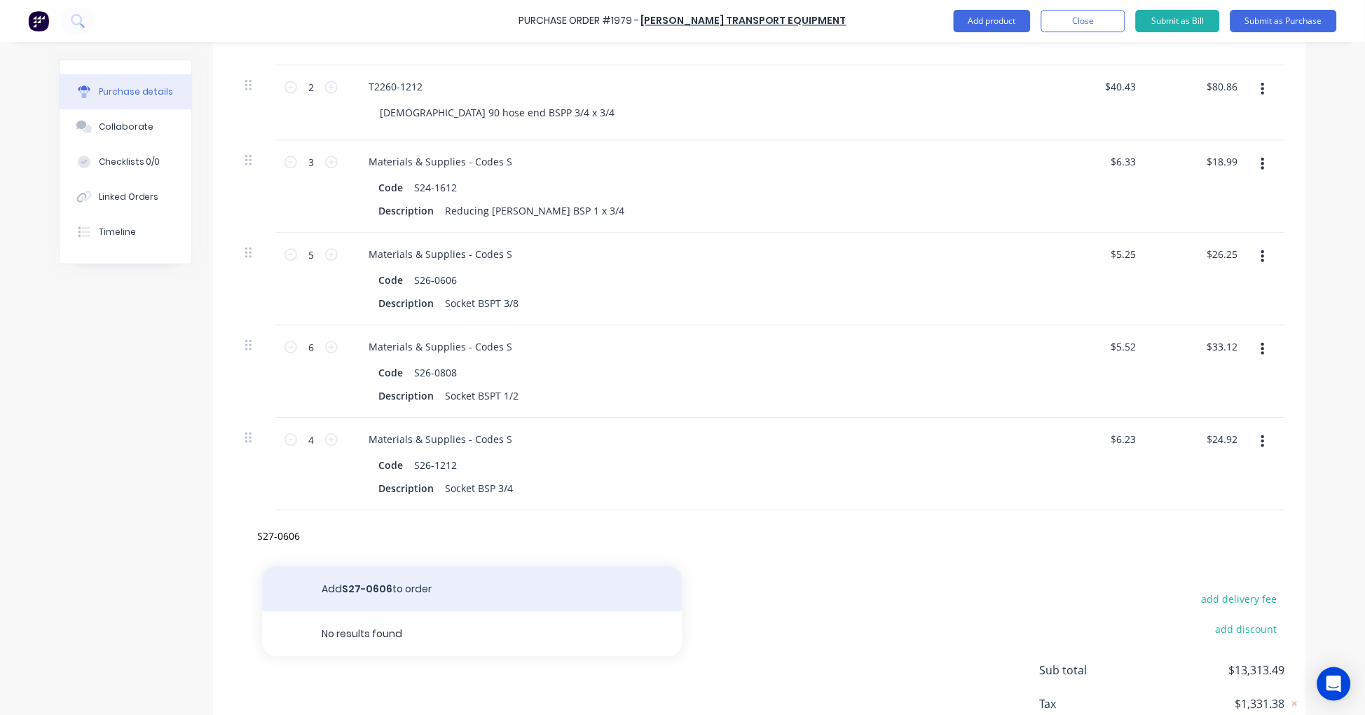
click at [402, 588] on button "Add S27-0606 to order" at bounding box center [472, 588] width 420 height 45
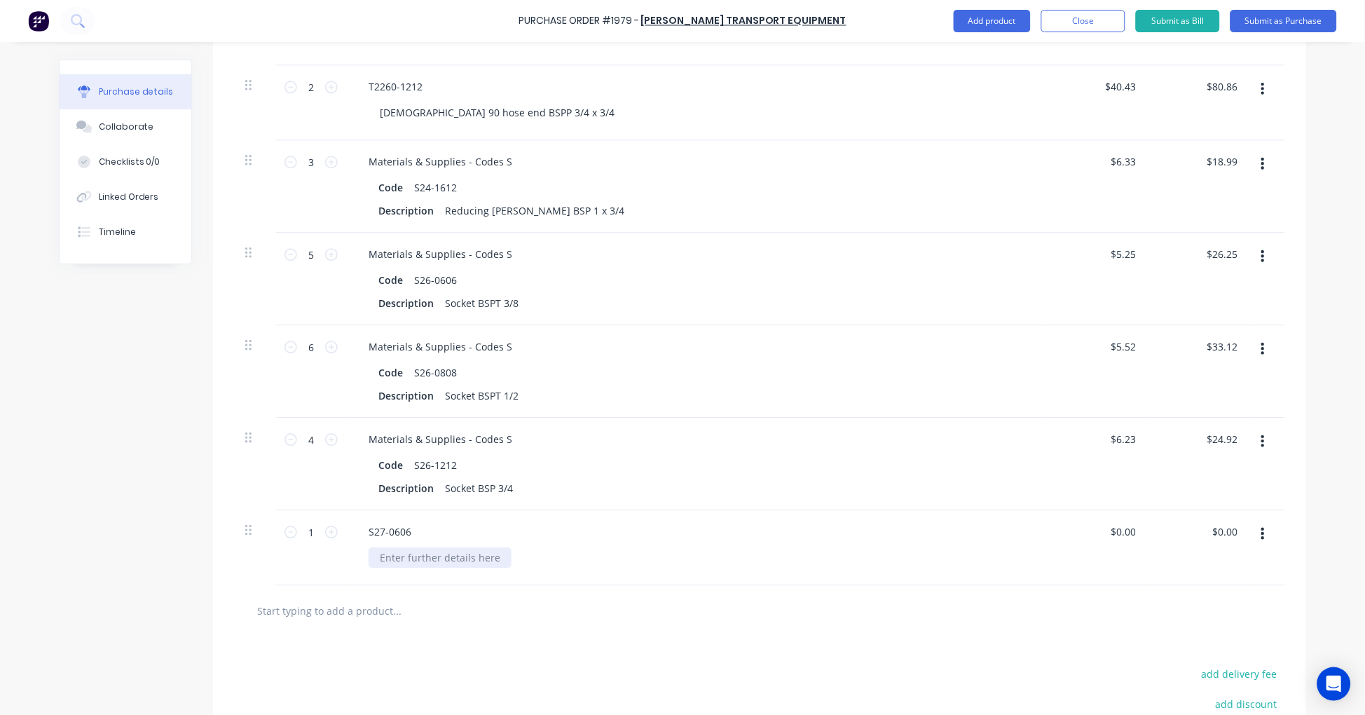
click at [429, 551] on div at bounding box center [440, 557] width 143 height 20
paste div
click at [305, 531] on input "1" at bounding box center [311, 531] width 28 height 21
click at [1130, 532] on input "0.00" at bounding box center [1122, 531] width 32 height 20
click at [1130, 532] on input "0.00" at bounding box center [1125, 531] width 27 height 20
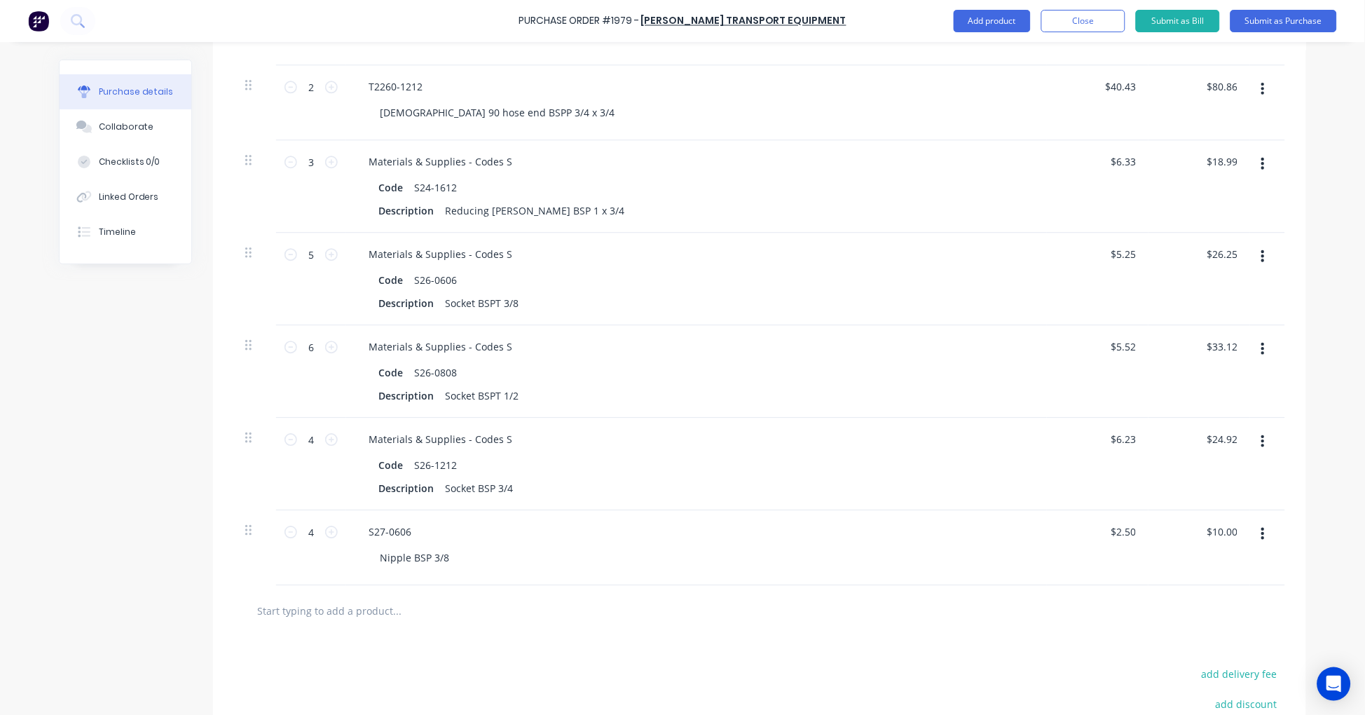
click at [425, 613] on input "text" at bounding box center [396, 610] width 280 height 28
paste input "S27-0808"
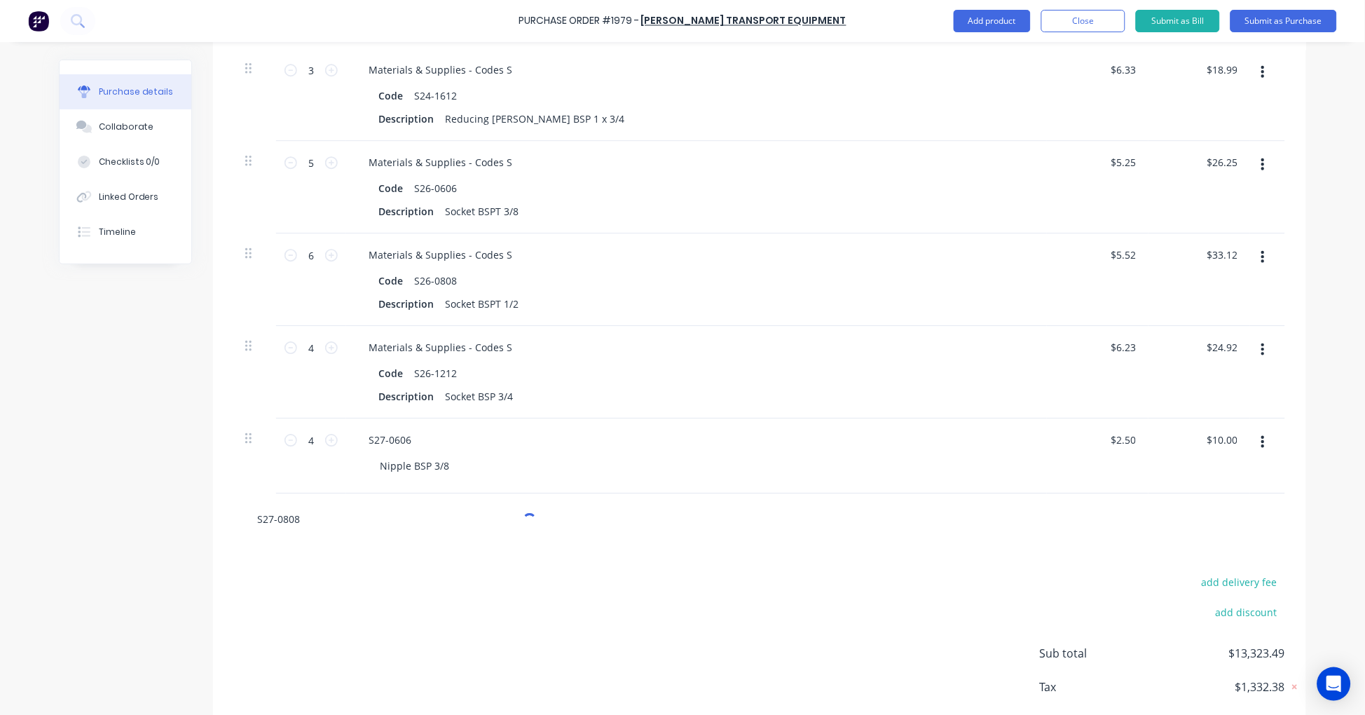
scroll to position [4177, 0]
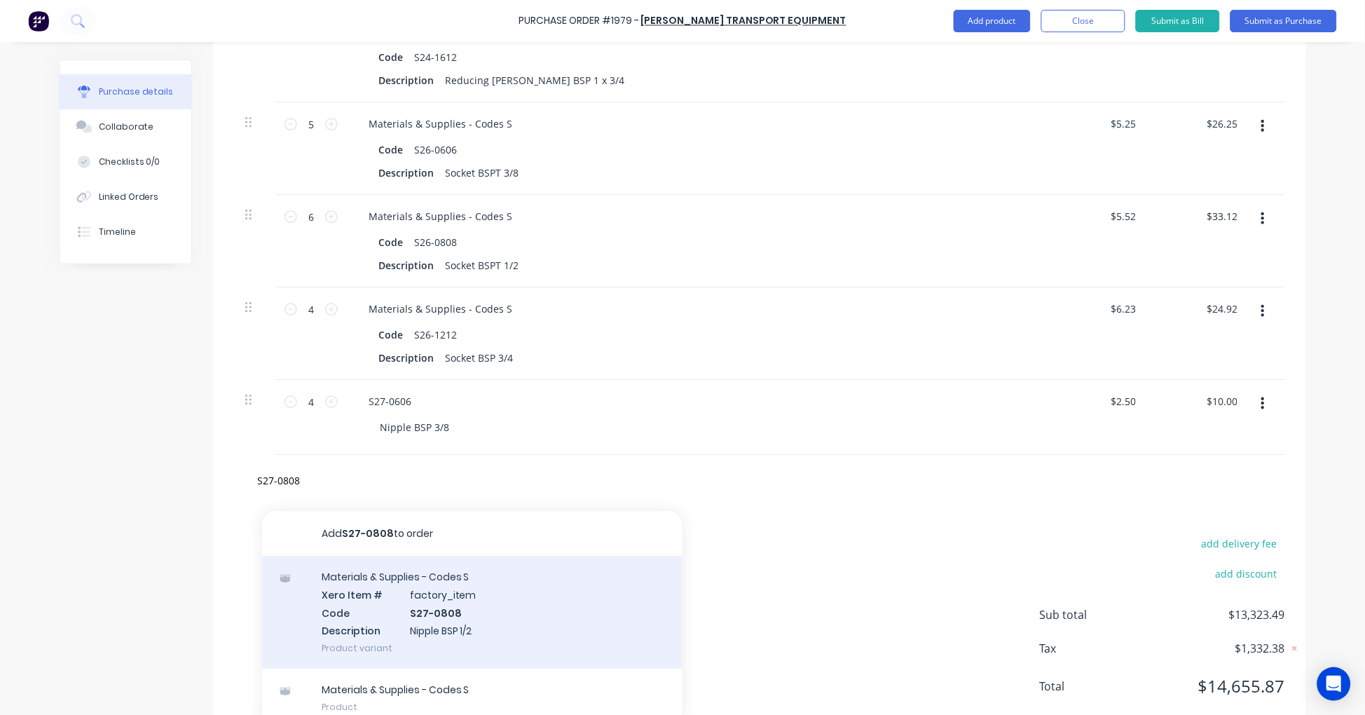
click at [450, 615] on div "Materials & Supplies - Codes S Xero Item # factory_item Code S27-0808 Descripti…" at bounding box center [472, 612] width 420 height 113
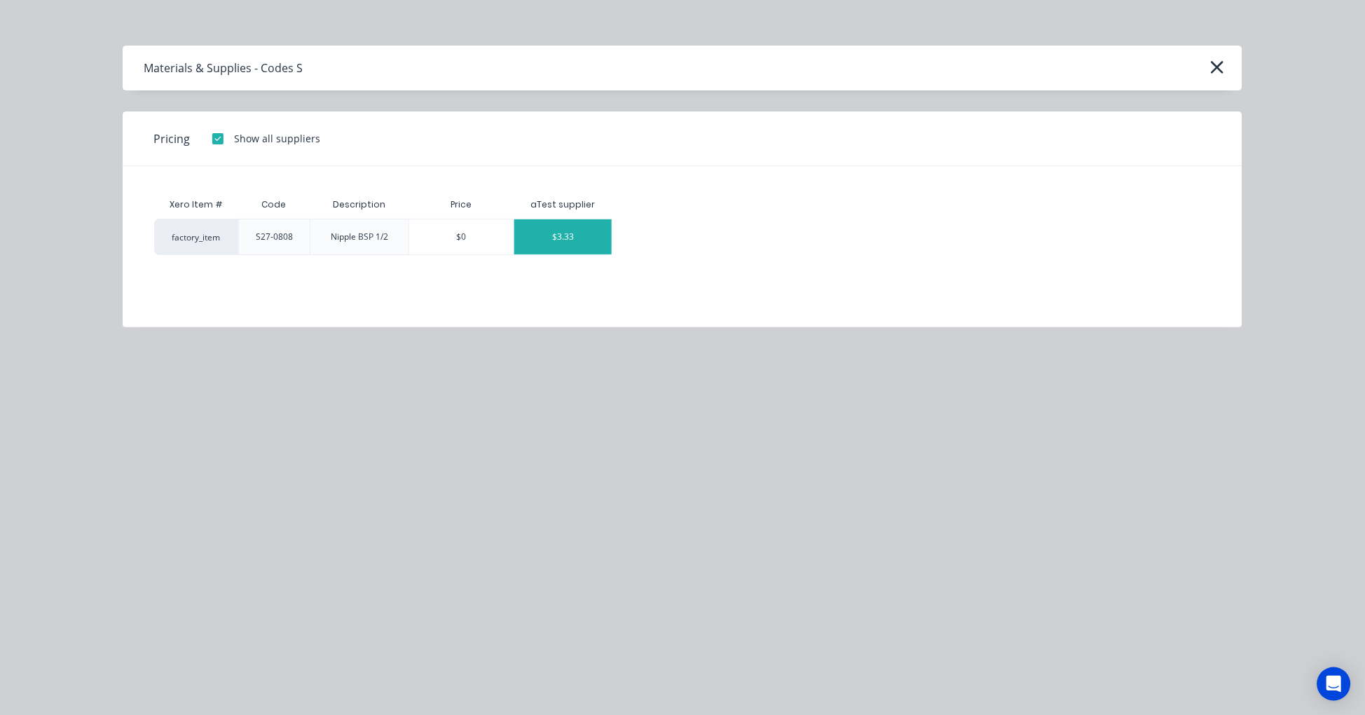
click at [569, 234] on div "$3.33" at bounding box center [562, 236] width 97 height 35
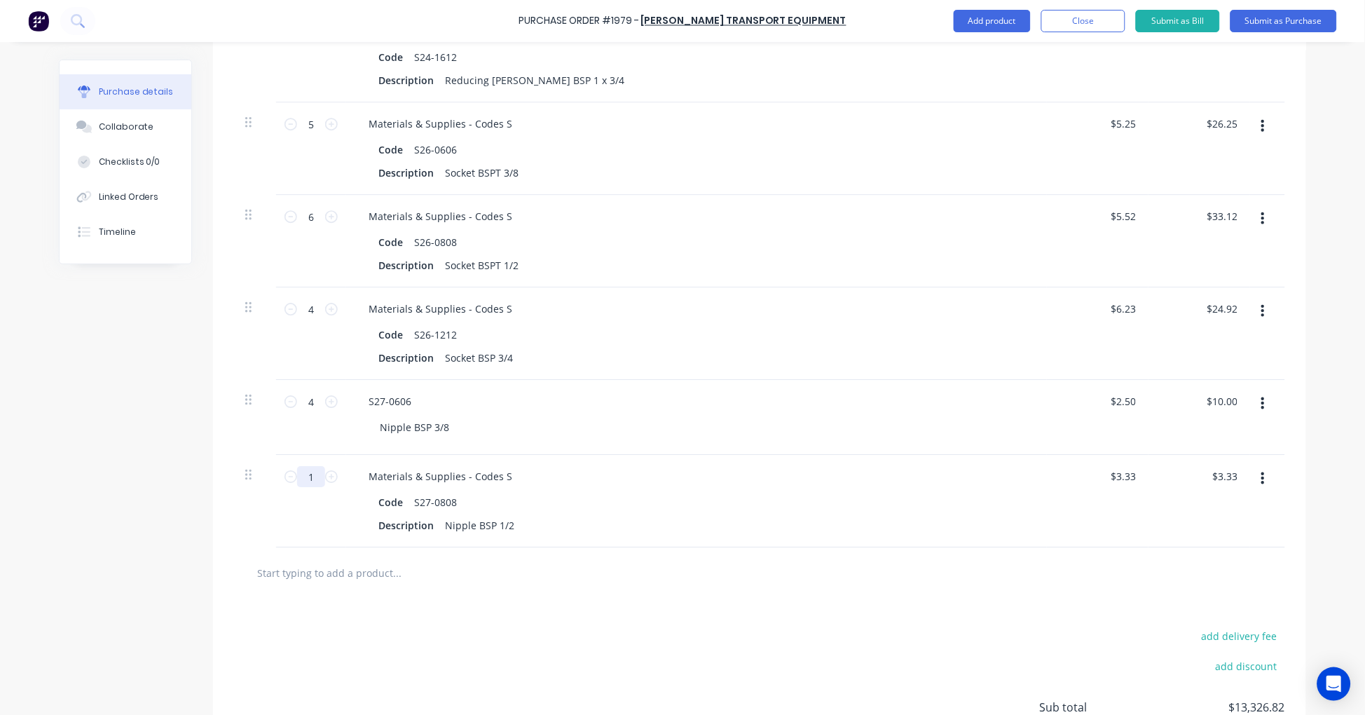
click at [309, 476] on input "1" at bounding box center [311, 476] width 28 height 21
click at [373, 571] on input "text" at bounding box center [396, 572] width 280 height 28
paste input "S27-1212"
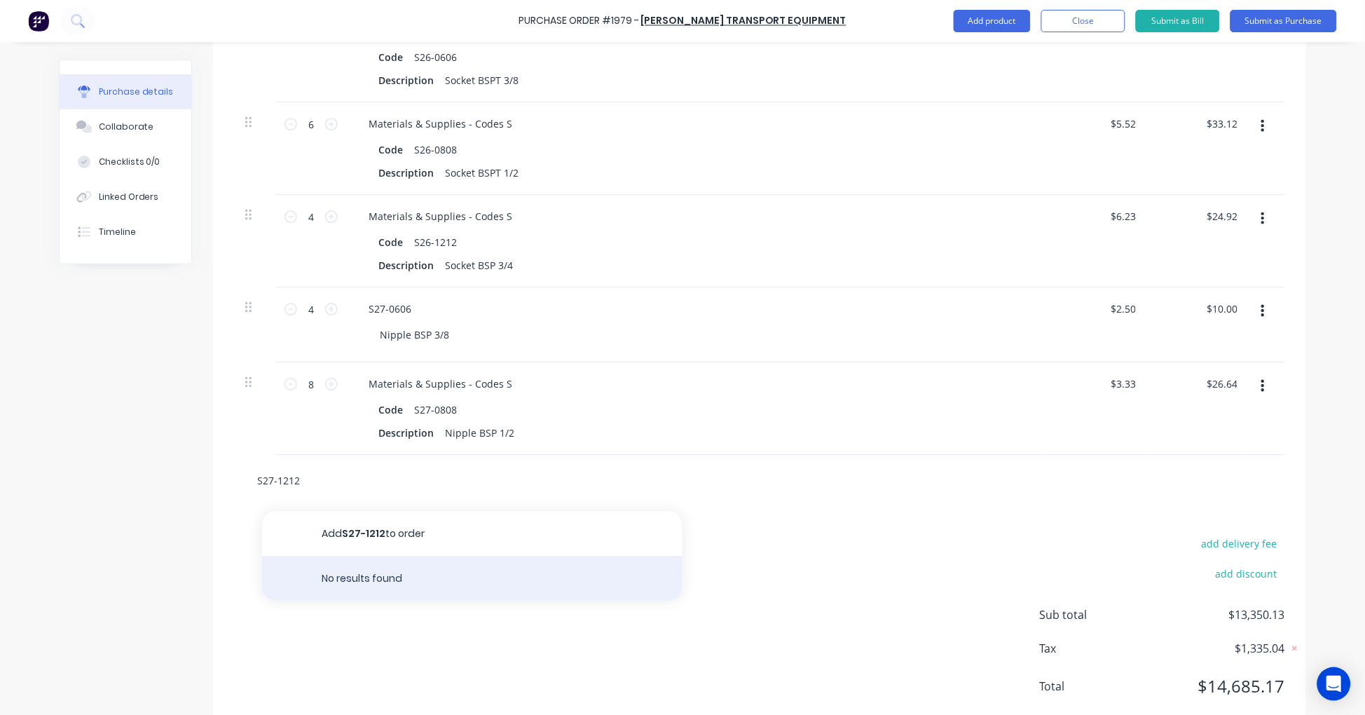
scroll to position [4306, 0]
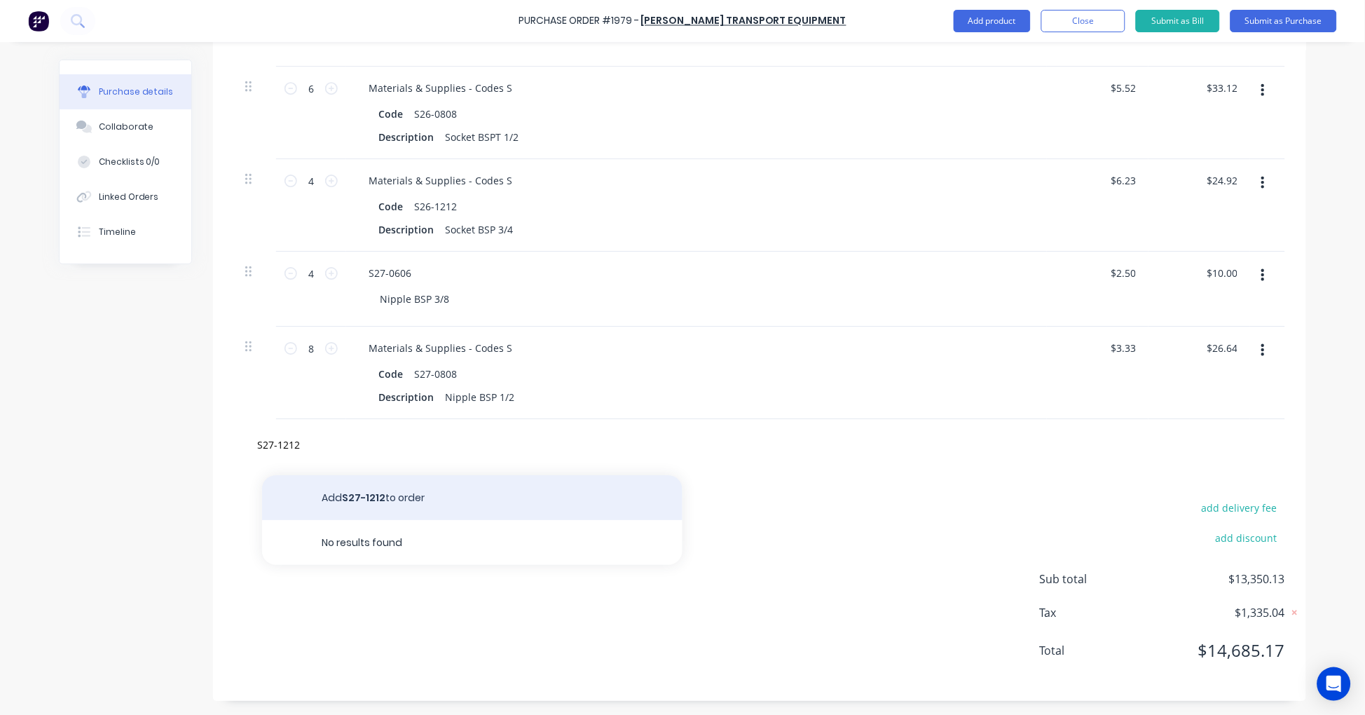
click at [393, 500] on button "Add S27-1212 to order" at bounding box center [472, 497] width 420 height 45
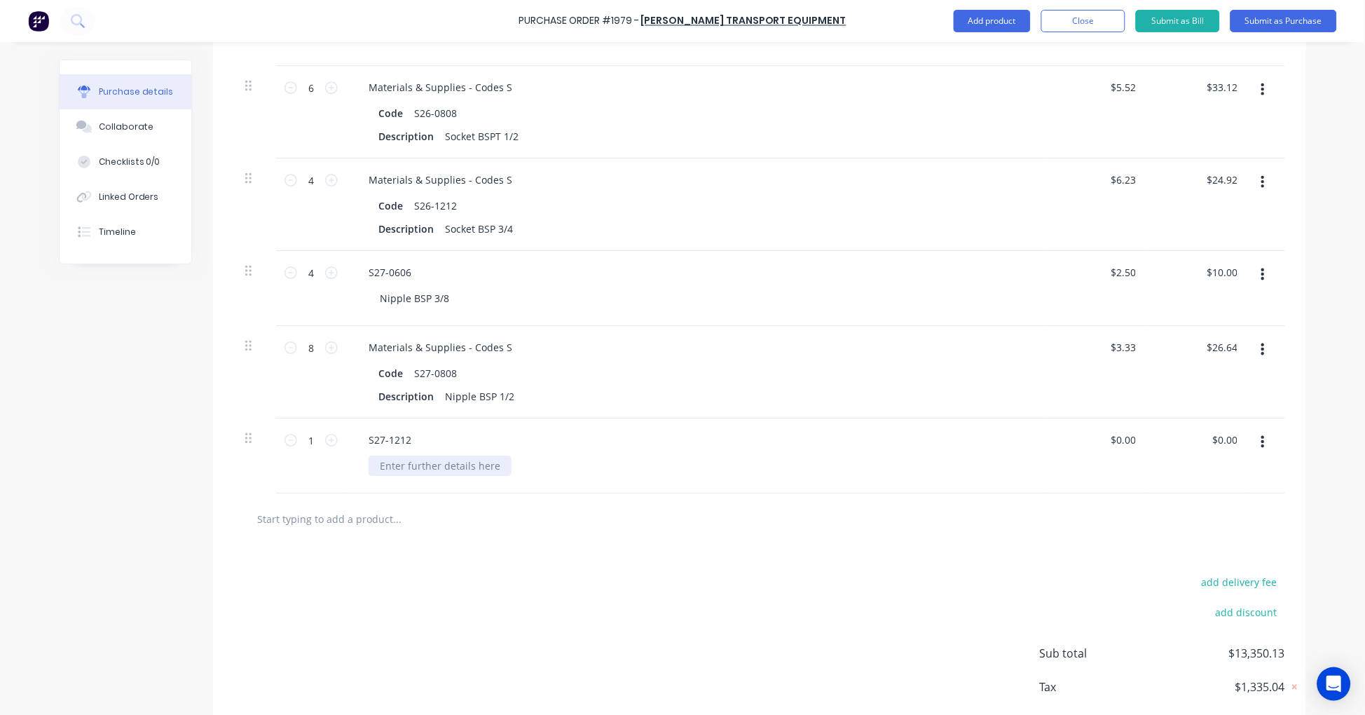
click at [395, 461] on div at bounding box center [440, 465] width 143 height 20
paste div
click at [309, 437] on input "1" at bounding box center [311, 439] width 28 height 21
click at [1112, 436] on input "0.00" at bounding box center [1125, 439] width 27 height 20
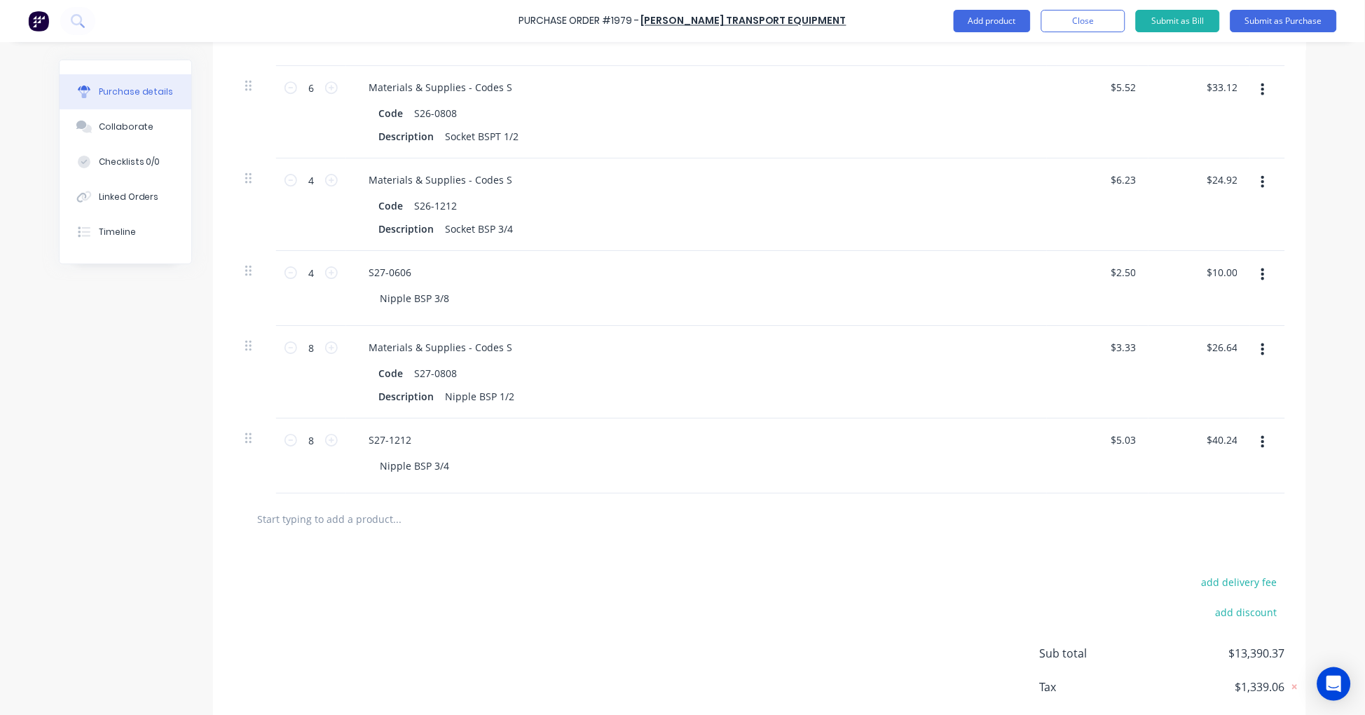
click at [340, 517] on input "text" at bounding box center [396, 518] width 280 height 28
paste input "S27-1612"
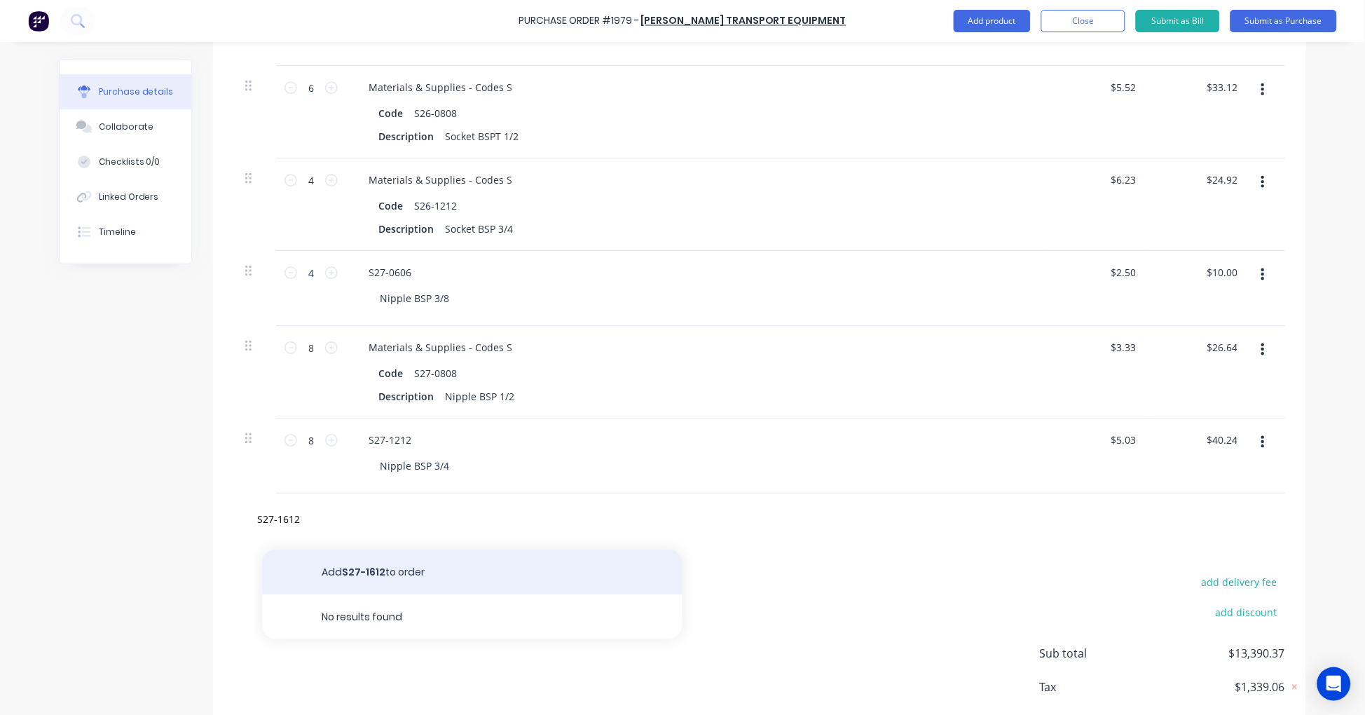
click at [384, 563] on button "Add S27-1612 to order" at bounding box center [472, 571] width 420 height 45
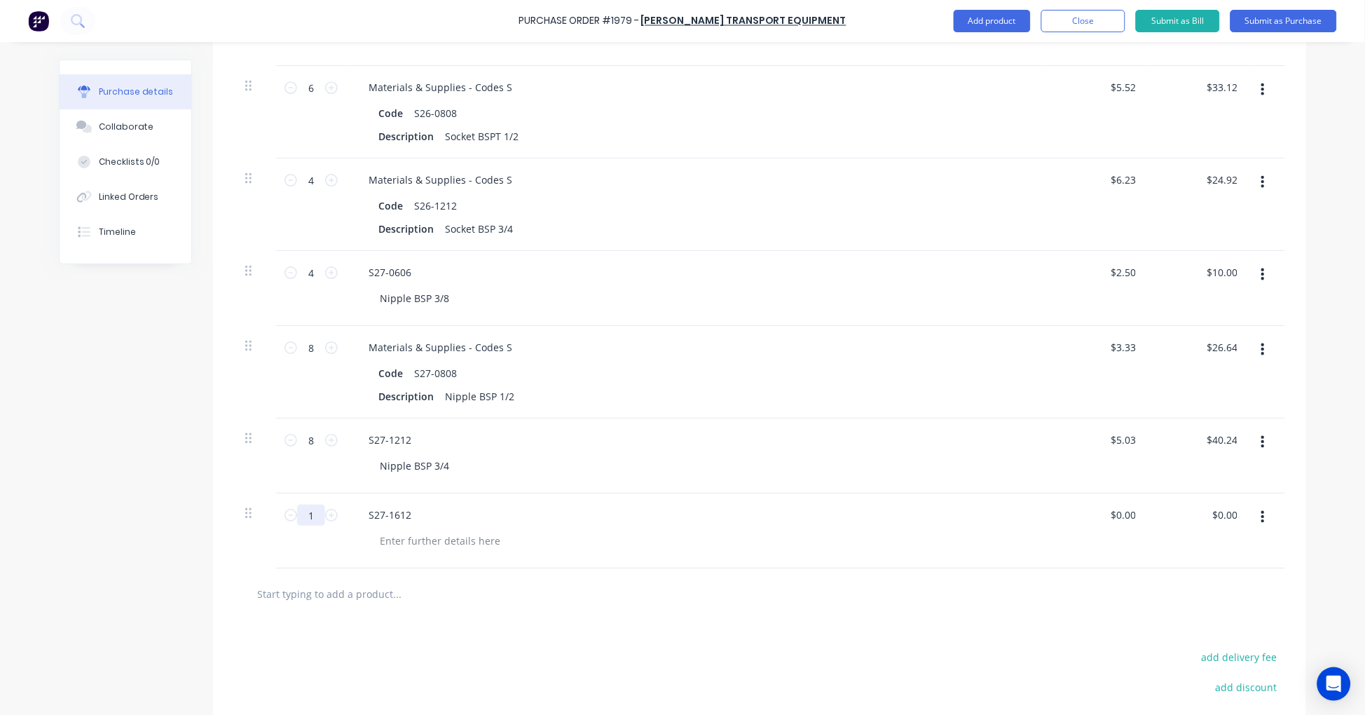
click at [306, 517] on input "1" at bounding box center [311, 514] width 28 height 21
click at [1112, 511] on input "0.00" at bounding box center [1125, 514] width 27 height 20
click at [1116, 510] on input "0.00" at bounding box center [1125, 514] width 27 height 20
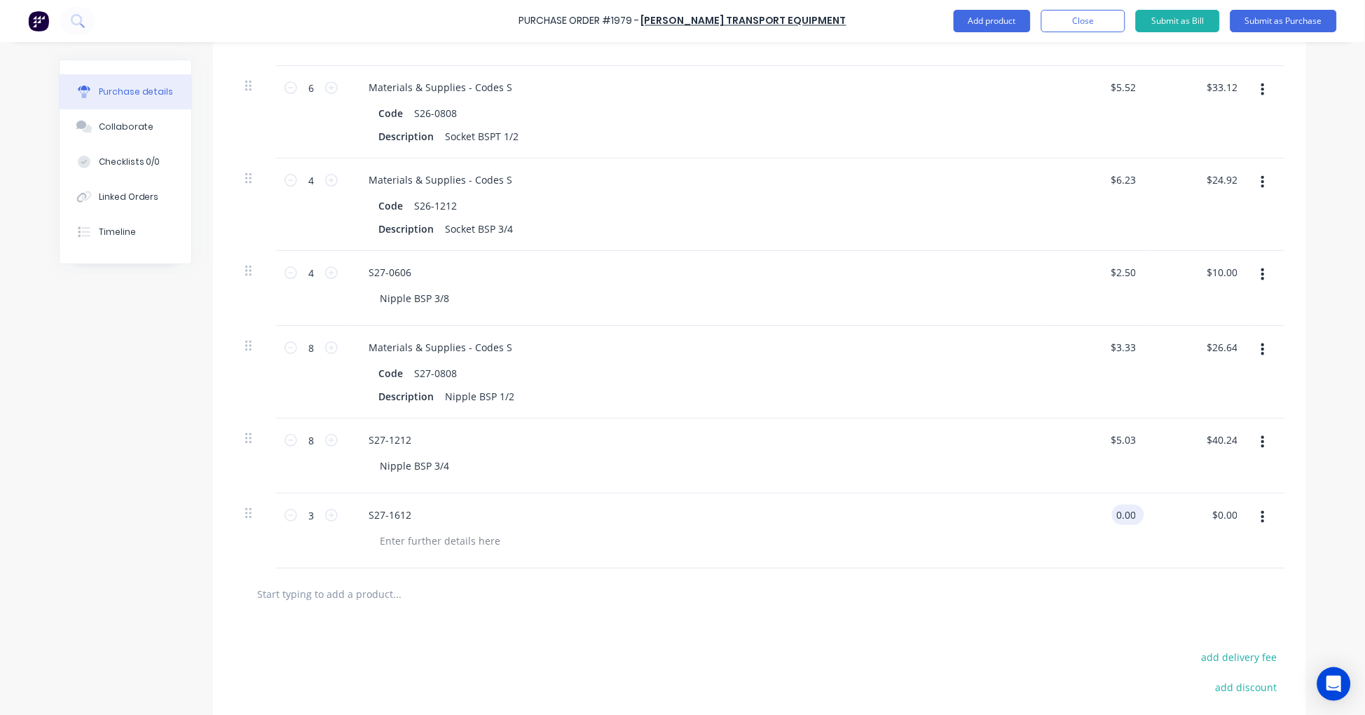
click at [1116, 510] on input "0.00" at bounding box center [1125, 514] width 27 height 20
click at [326, 587] on input "text" at bounding box center [396, 593] width 280 height 28
paste input "S43-1212"
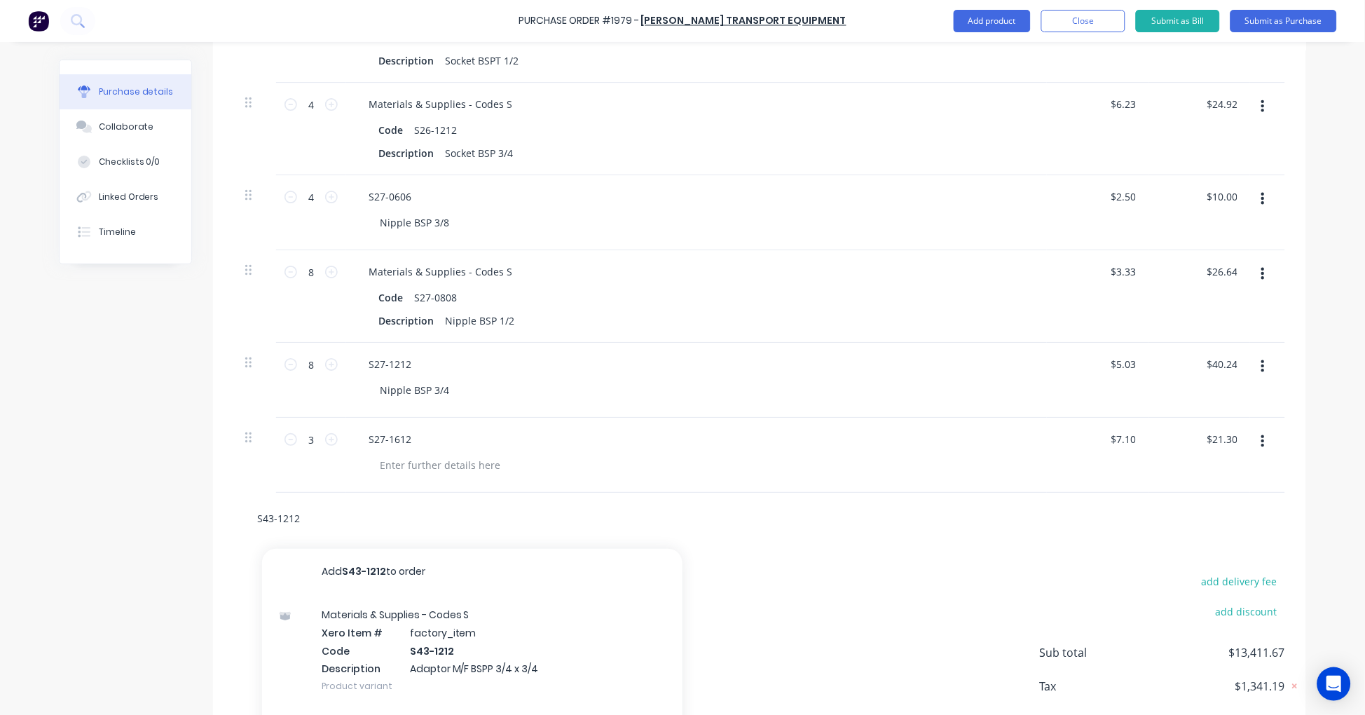
scroll to position [4436, 0]
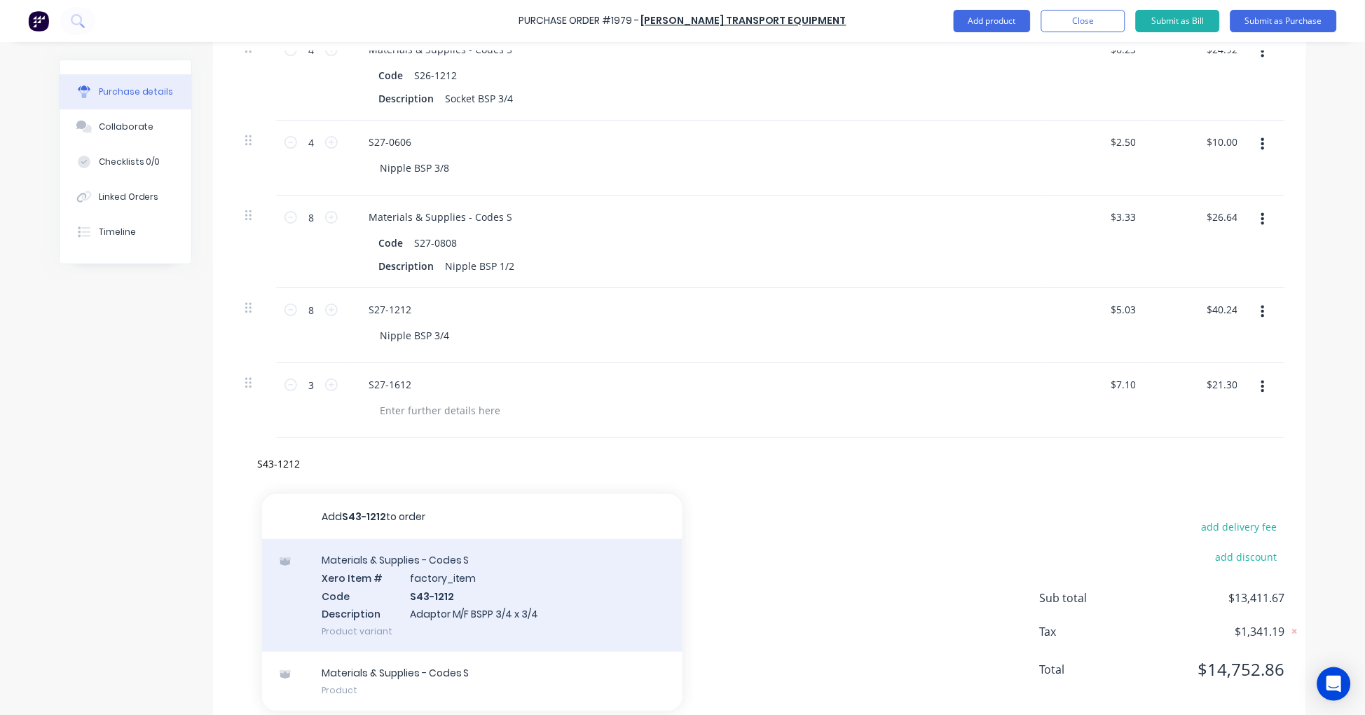
click at [480, 591] on div "Materials & Supplies - Codes S Xero Item # factory_item Code S43-1212 Descripti…" at bounding box center [472, 595] width 420 height 113
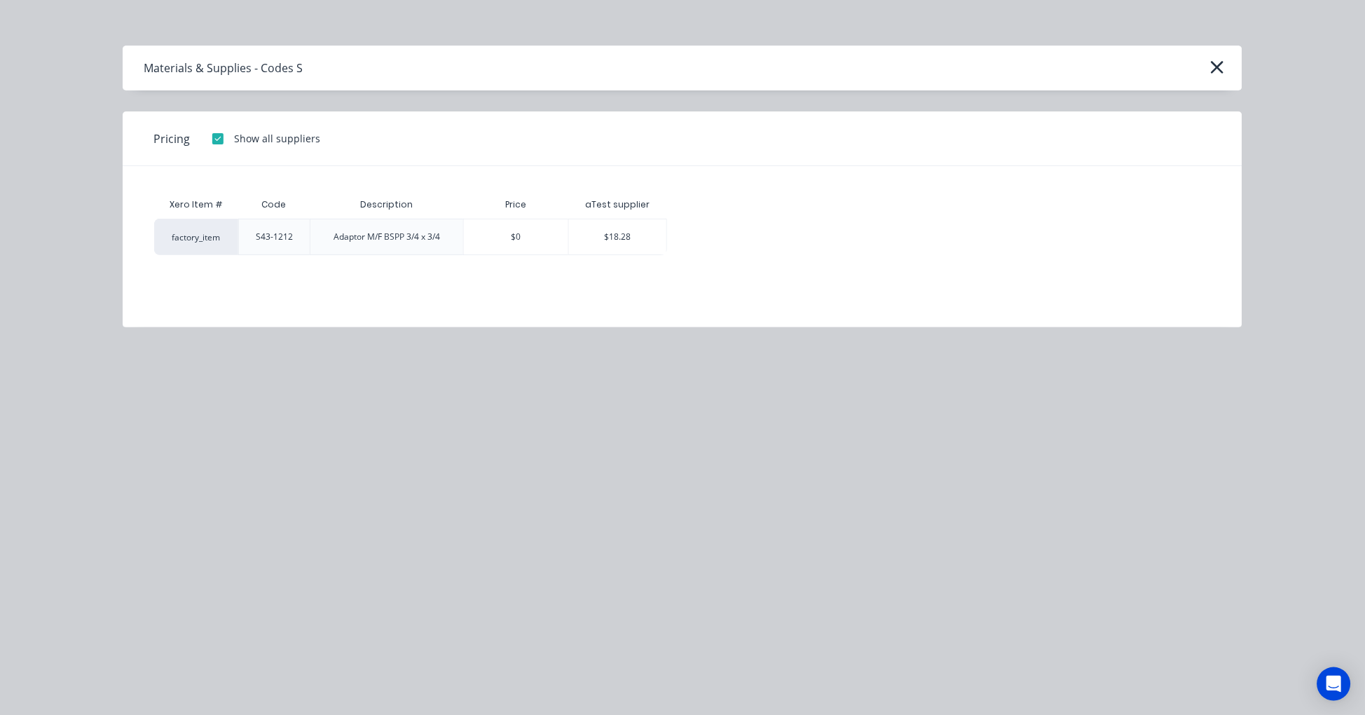
click at [626, 237] on div "$18.28" at bounding box center [617, 236] width 97 height 35
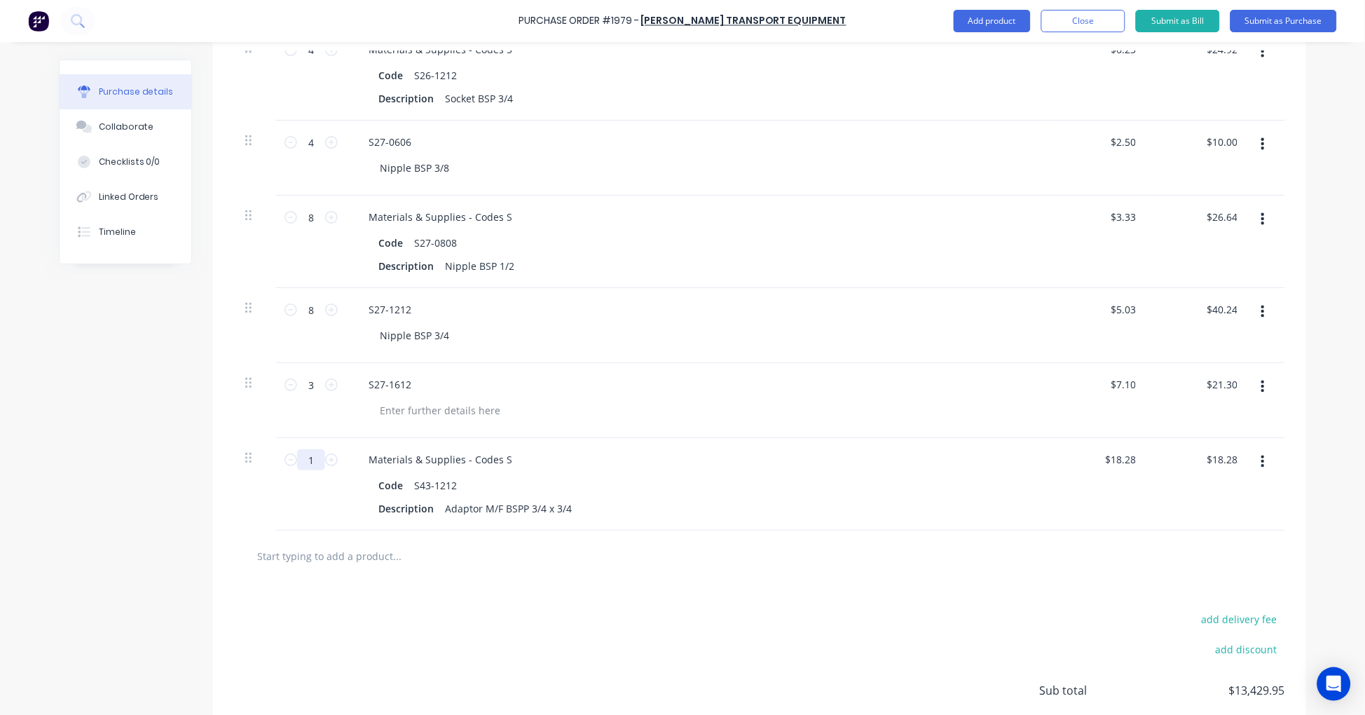
click at [305, 460] on input "1" at bounding box center [311, 459] width 28 height 21
click at [344, 556] on input "text" at bounding box center [396, 556] width 280 height 28
paste input "S44-0808"
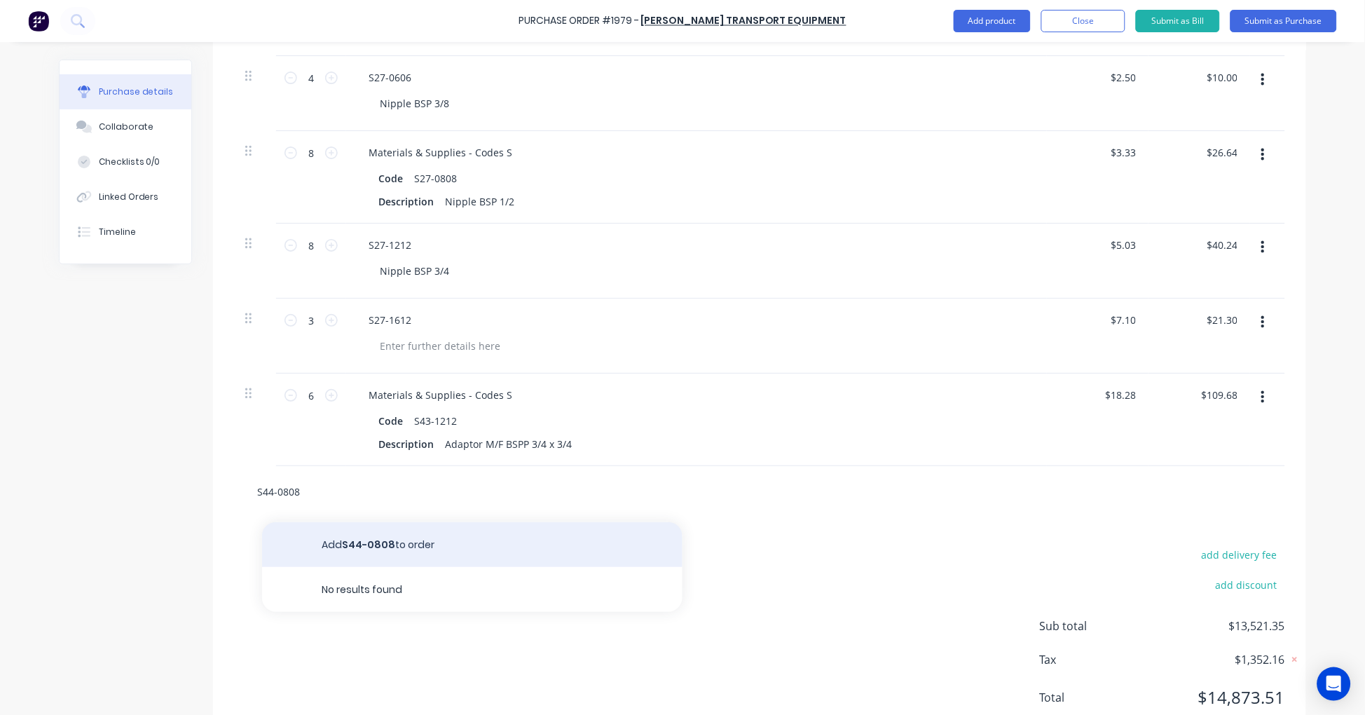
scroll to position [4549, 0]
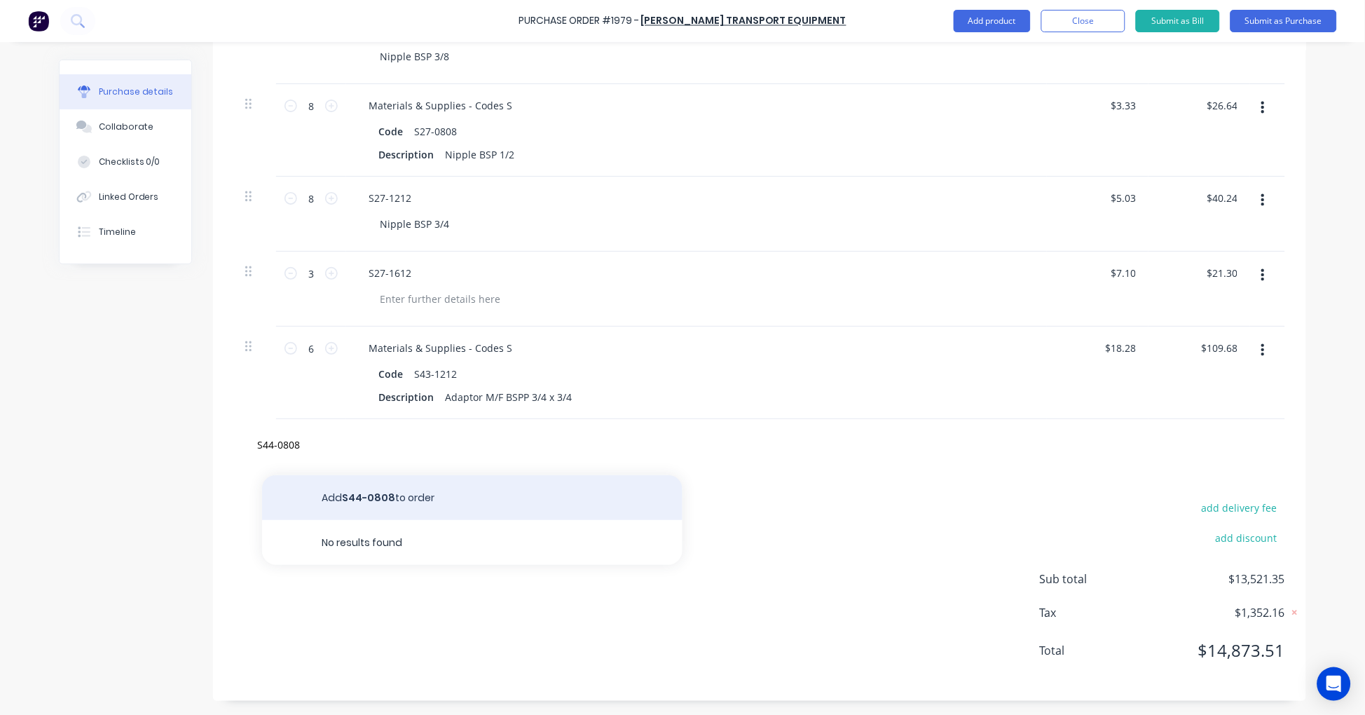
click at [417, 497] on button "Add S44-0808 to order" at bounding box center [472, 497] width 420 height 45
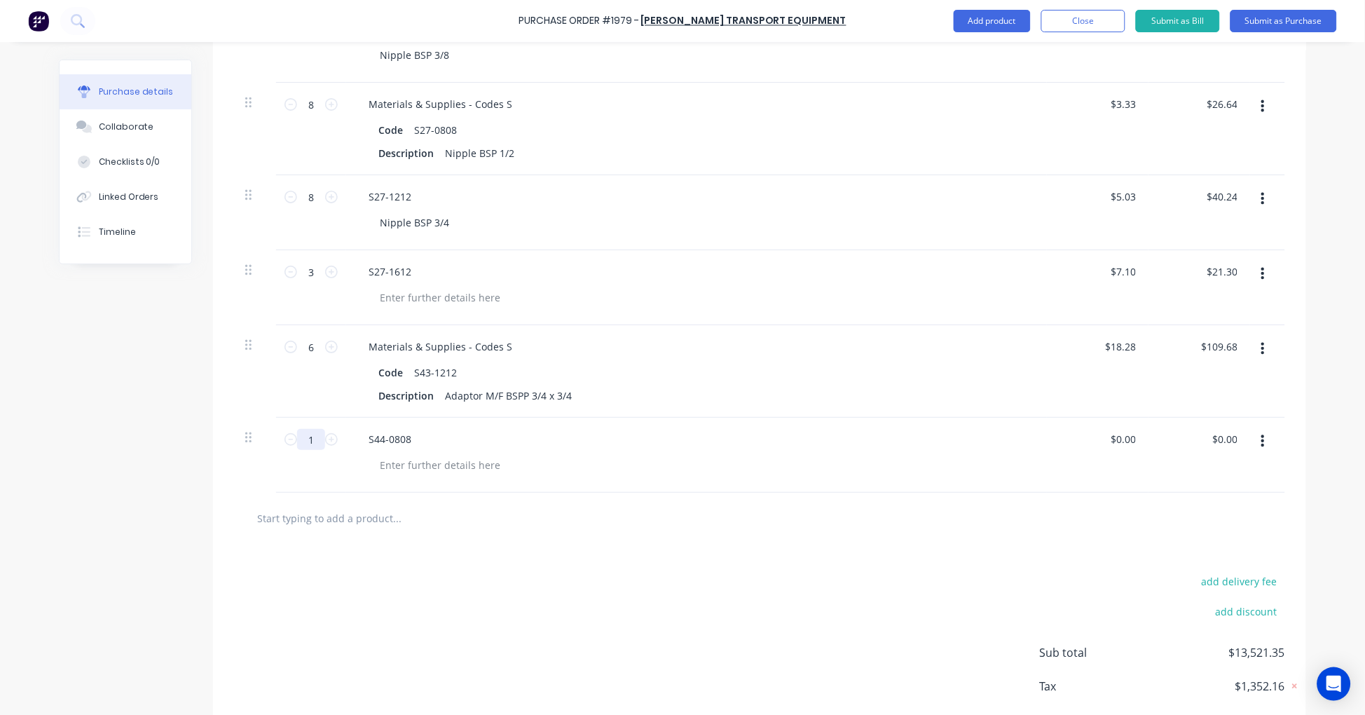
click at [307, 437] on input "1" at bounding box center [311, 439] width 28 height 21
click at [335, 521] on input "text" at bounding box center [396, 518] width 280 height 28
paste input "S49-0808"
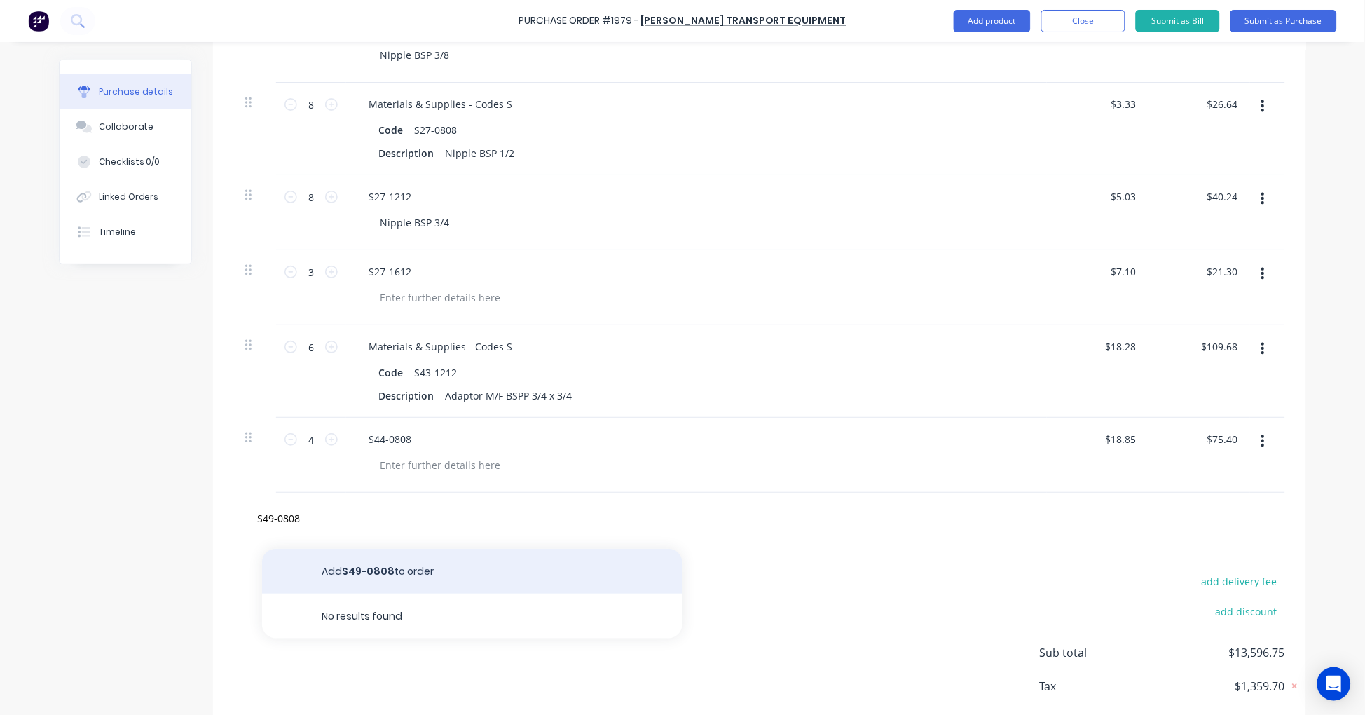
click at [387, 567] on button "Add S49-0808 to order" at bounding box center [472, 571] width 420 height 45
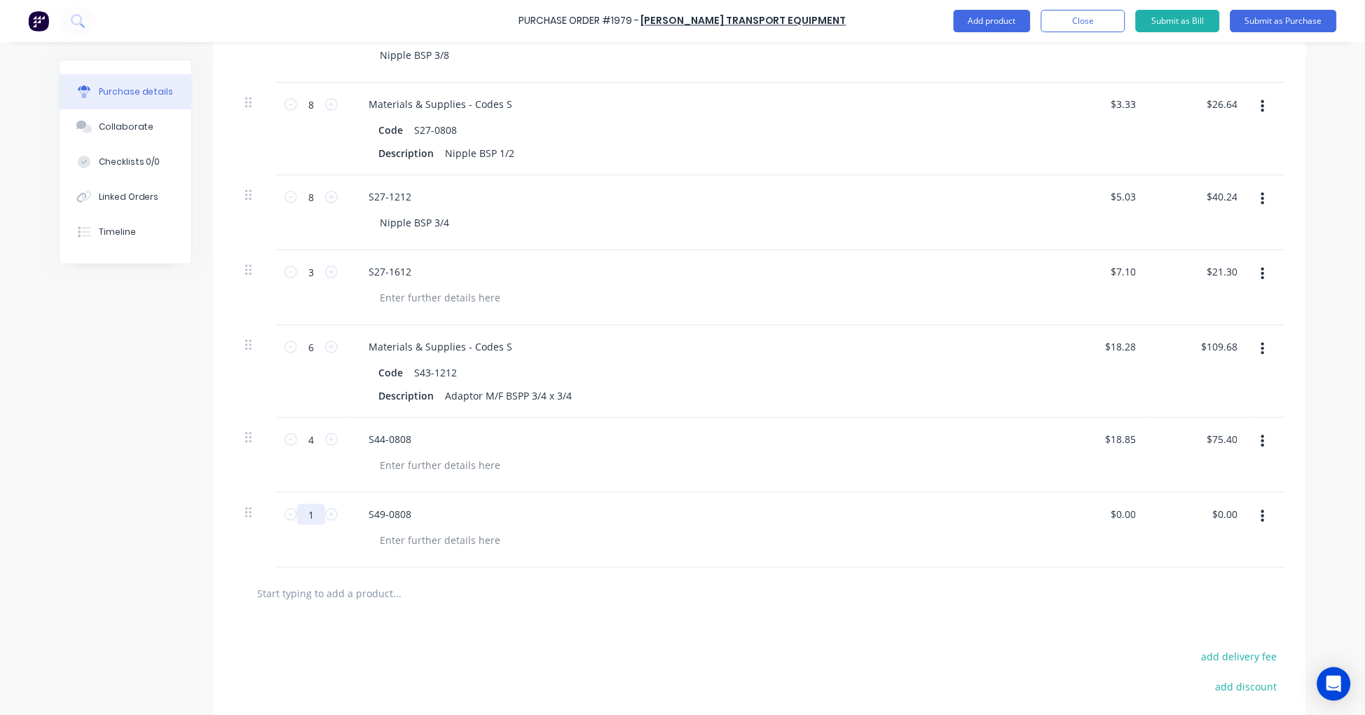
click at [306, 520] on input "1" at bounding box center [311, 514] width 28 height 21
click at [1122, 511] on input "0.00" at bounding box center [1122, 514] width 32 height 20
click at [1122, 511] on input "0.00" at bounding box center [1125, 514] width 27 height 20
click at [413, 458] on div at bounding box center [440, 465] width 143 height 20
paste div
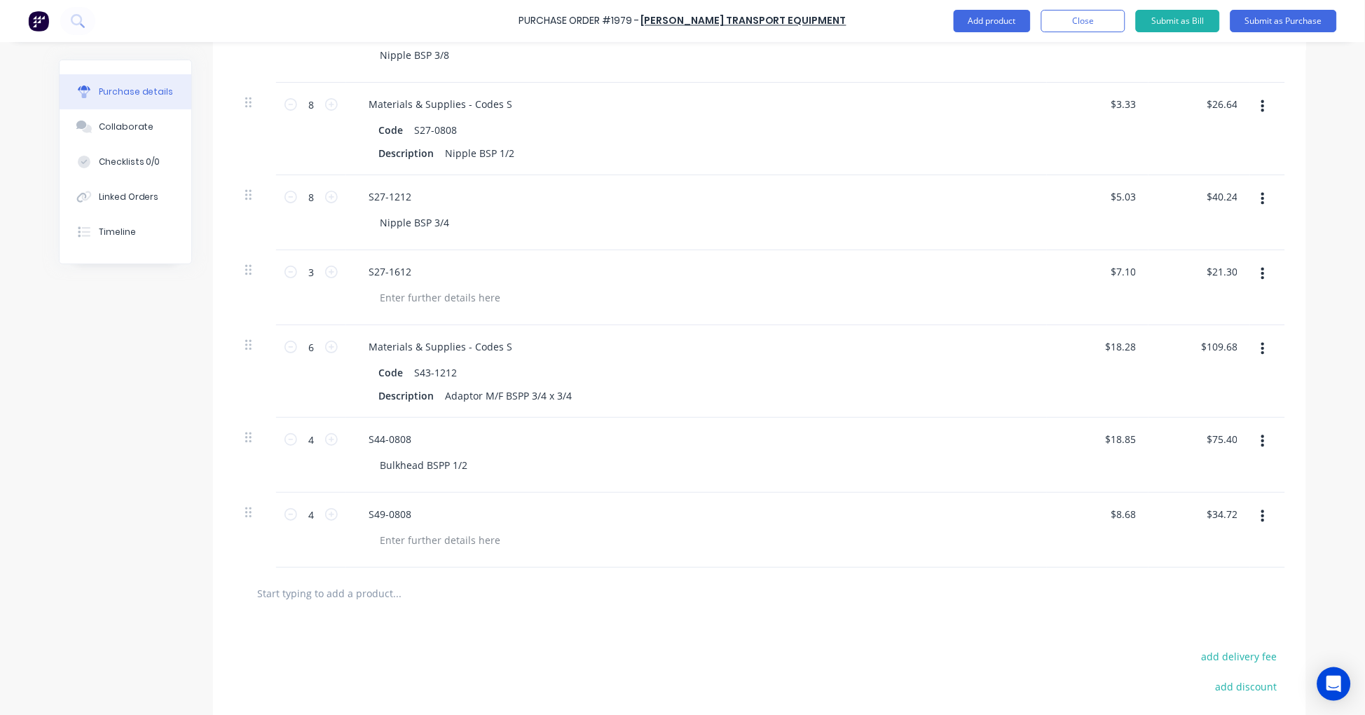
click at [352, 589] on input "text" at bounding box center [396, 593] width 280 height 28
paste input "S50-040404"
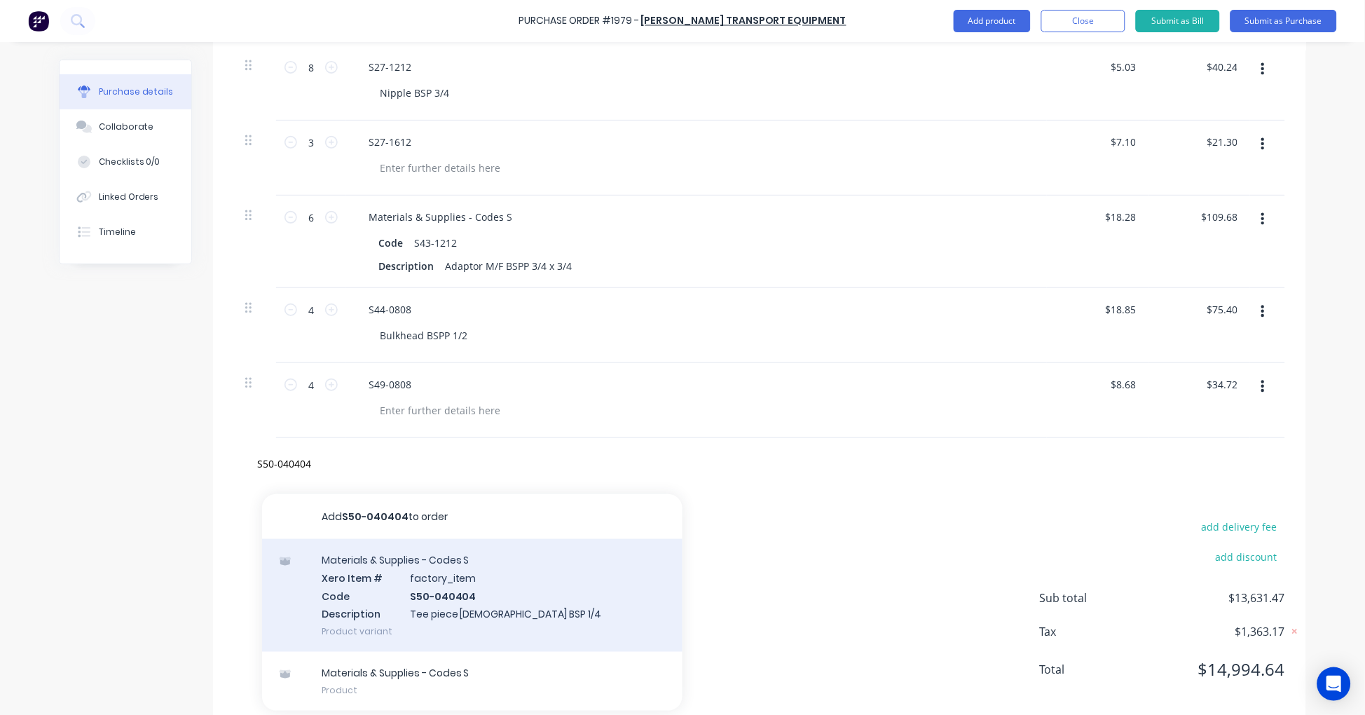
click at [495, 589] on div "Materials & Supplies - Codes S Xero Item # factory_item Code S50-040404 Descrip…" at bounding box center [472, 595] width 420 height 113
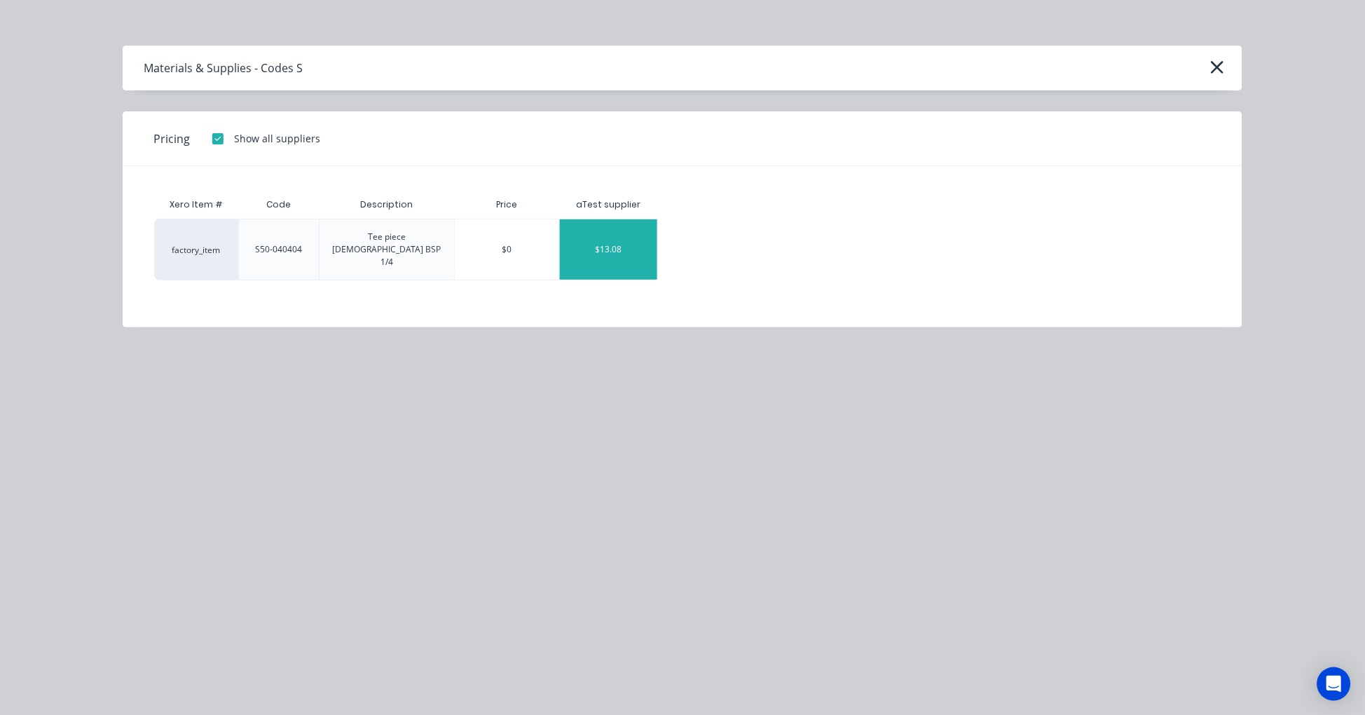
click at [624, 235] on div "$13.08" at bounding box center [608, 249] width 97 height 60
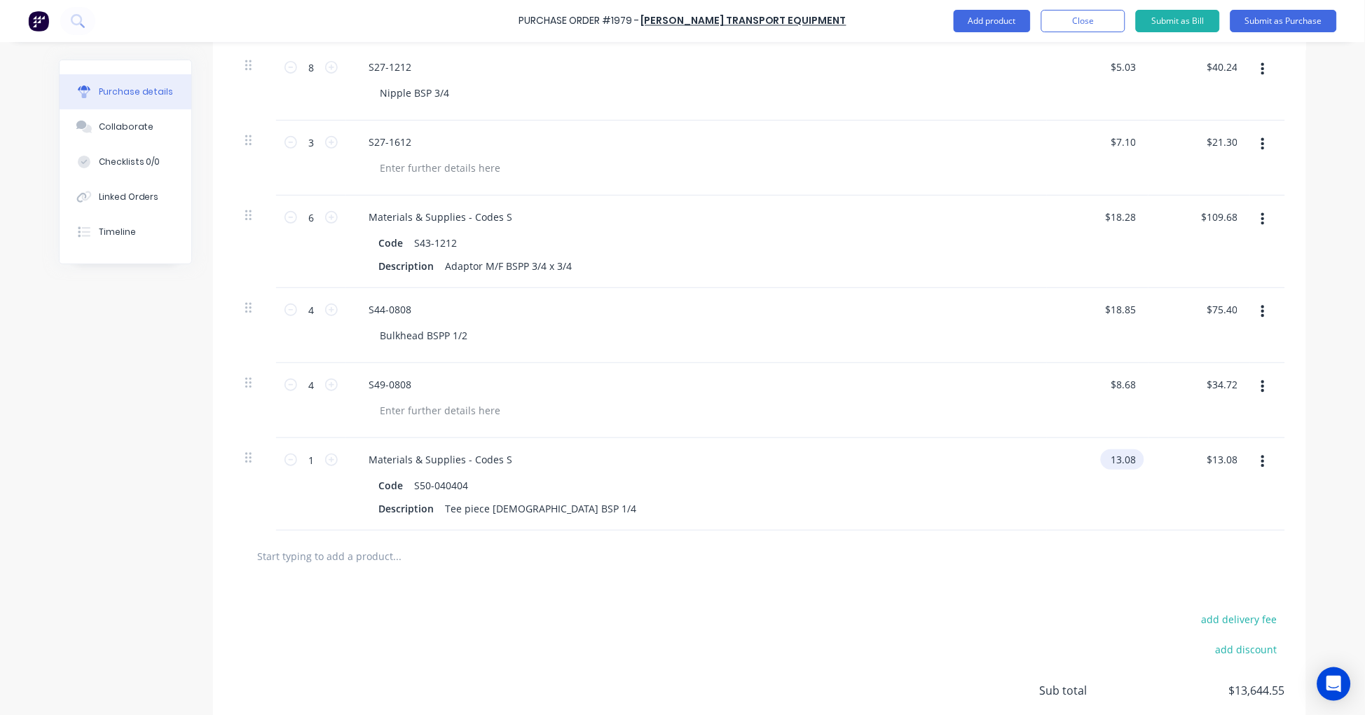
click at [1126, 456] on input "13.08" at bounding box center [1120, 459] width 38 height 20
click at [306, 454] on input "1" at bounding box center [311, 459] width 28 height 21
click at [311, 554] on input "text" at bounding box center [396, 556] width 280 height 28
paste input "S50-060606"
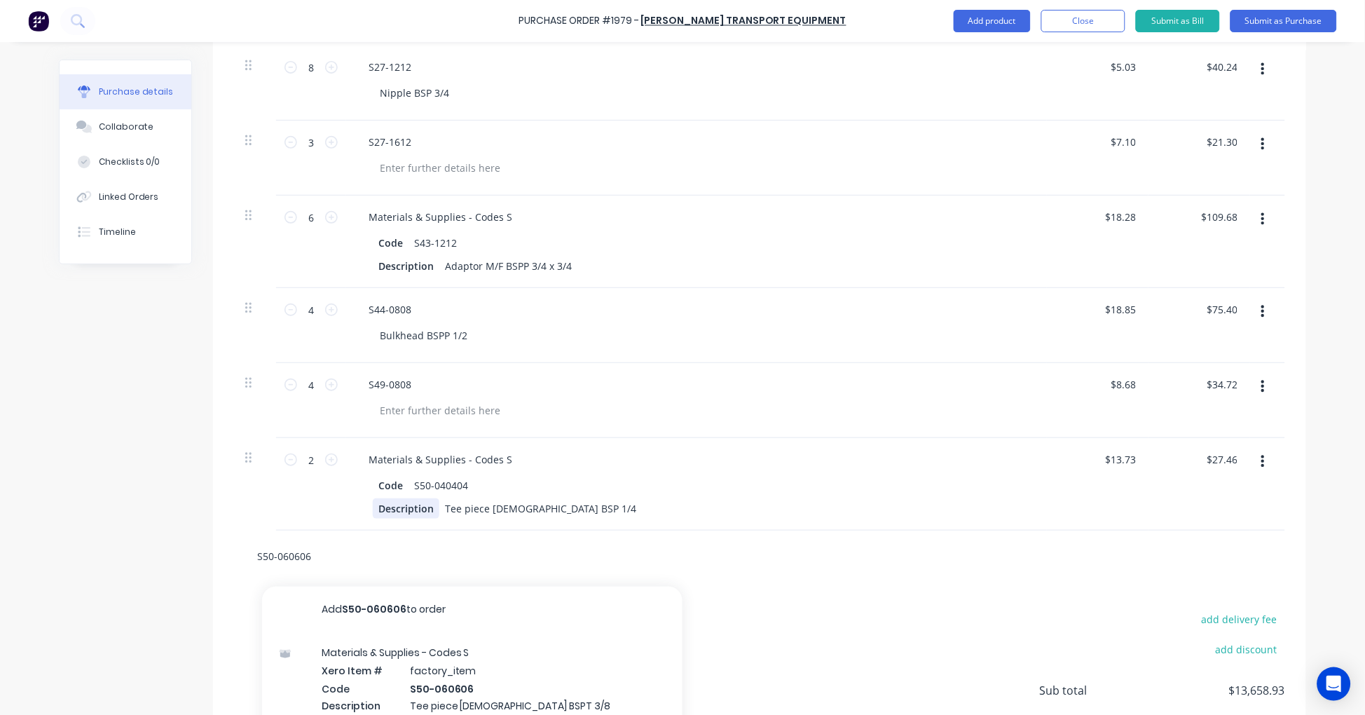
scroll to position [4792, 0]
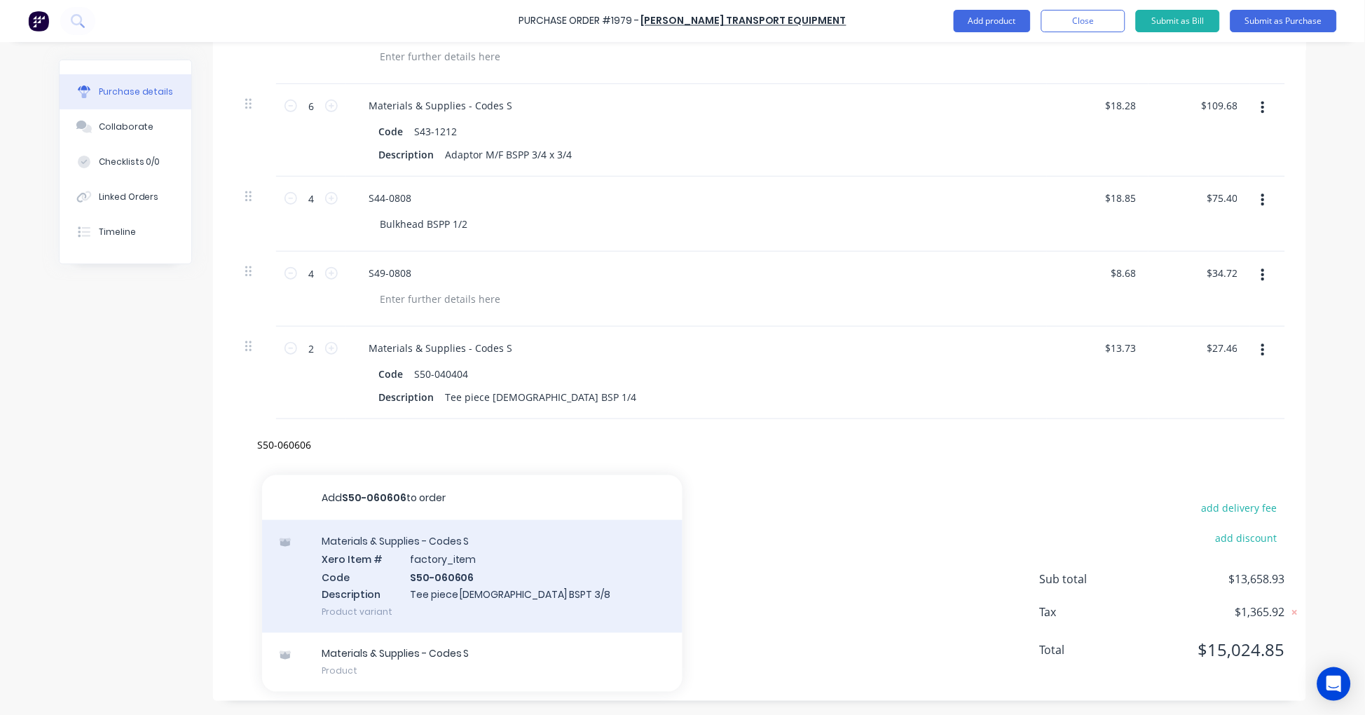
click at [493, 565] on div "Materials & Supplies - Codes S Xero Item # factory_item Code S50-060606 Descrip…" at bounding box center [472, 576] width 420 height 113
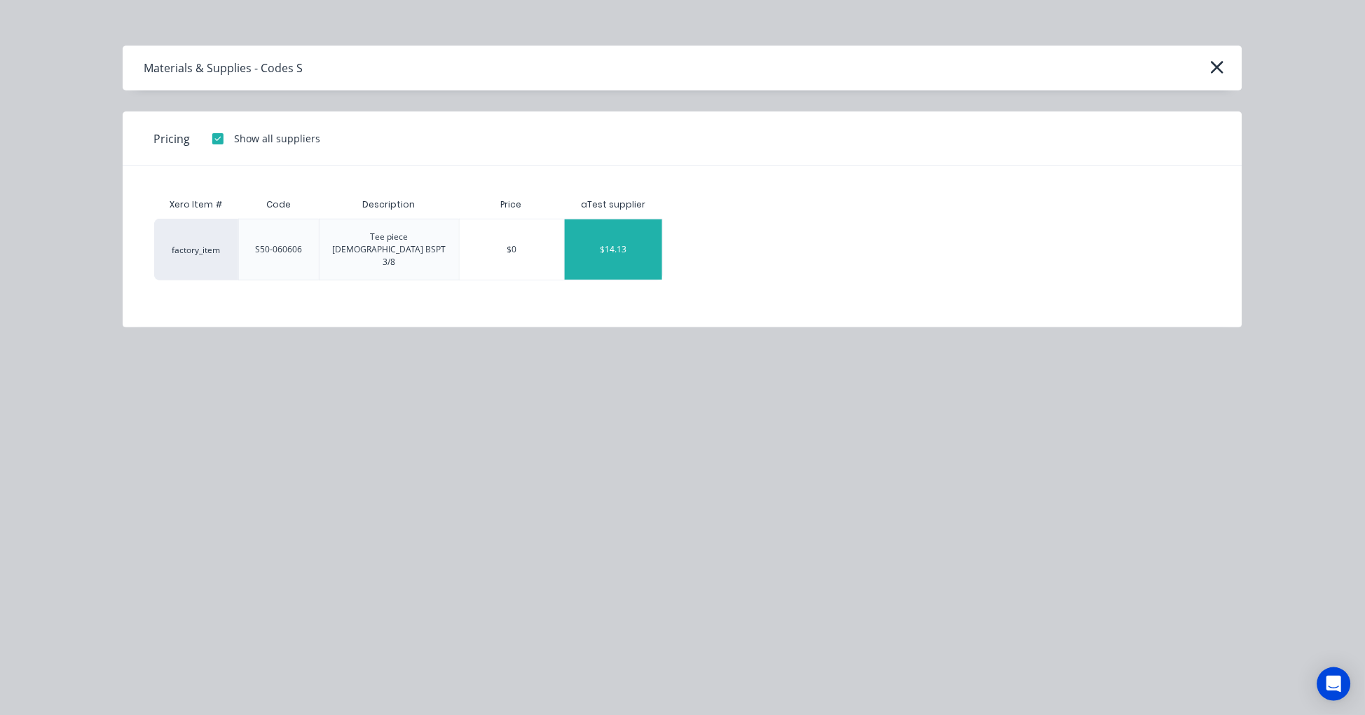
click at [628, 233] on div "$14.13" at bounding box center [613, 249] width 97 height 60
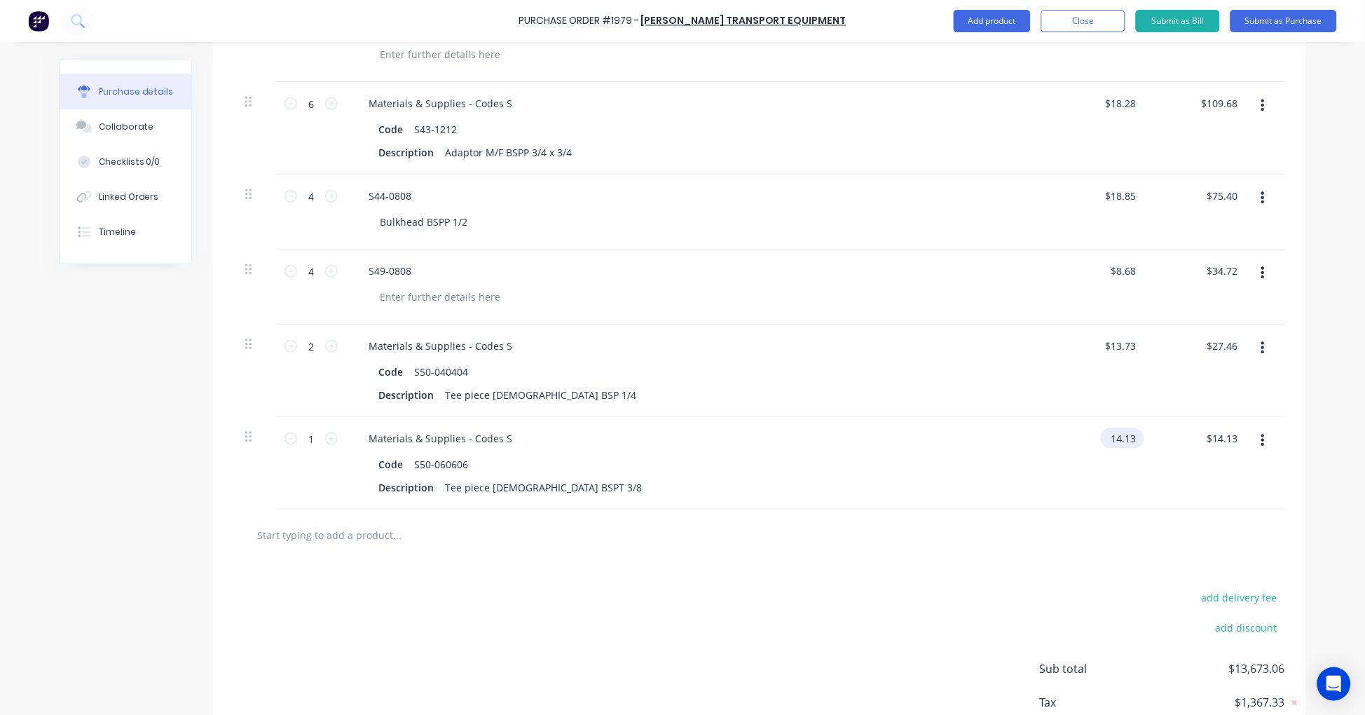
click at [1123, 436] on input "14.13" at bounding box center [1120, 438] width 38 height 20
click at [1128, 436] on input "14.13" at bounding box center [1122, 438] width 32 height 20
click at [305, 439] on input "1" at bounding box center [311, 438] width 28 height 21
click at [389, 537] on input "text" at bounding box center [396, 535] width 280 height 28
paste input "S50-080808"
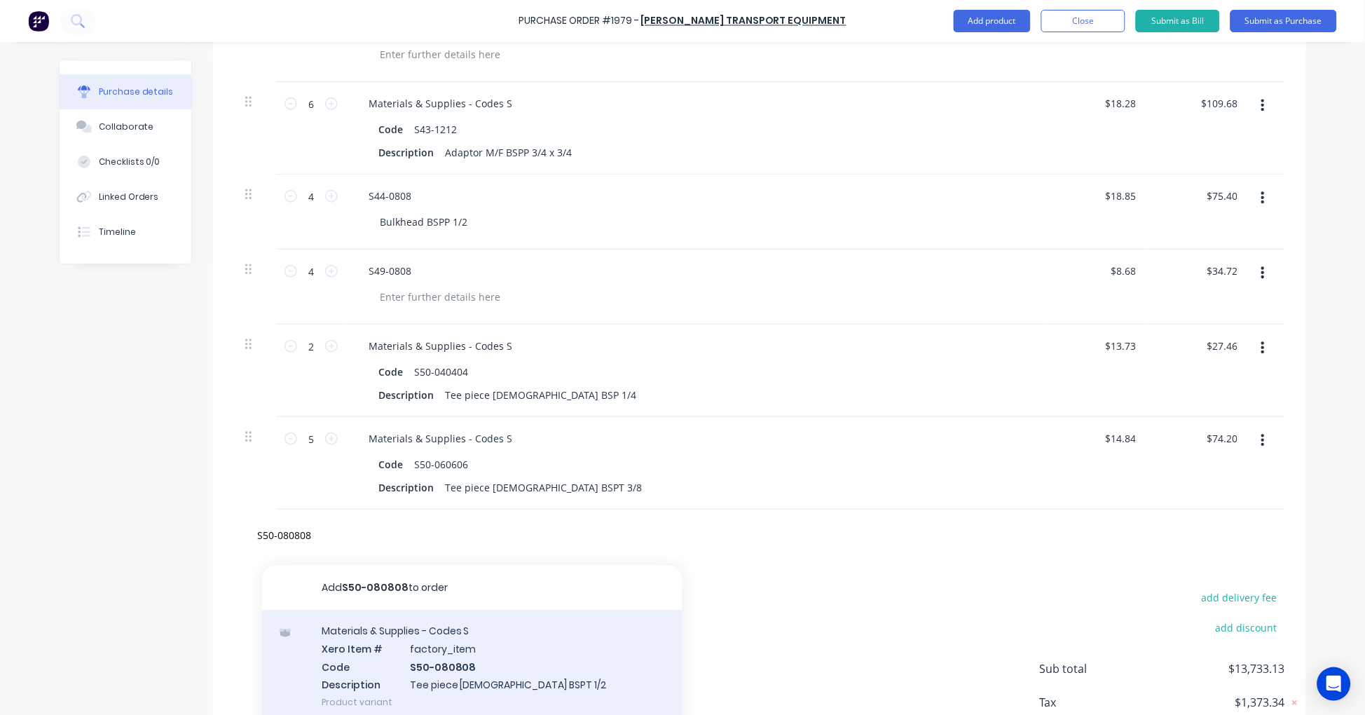
click at [454, 647] on div "Materials & Supplies - Codes S Xero Item # factory_item Code S50-080808 Descrip…" at bounding box center [472, 666] width 420 height 113
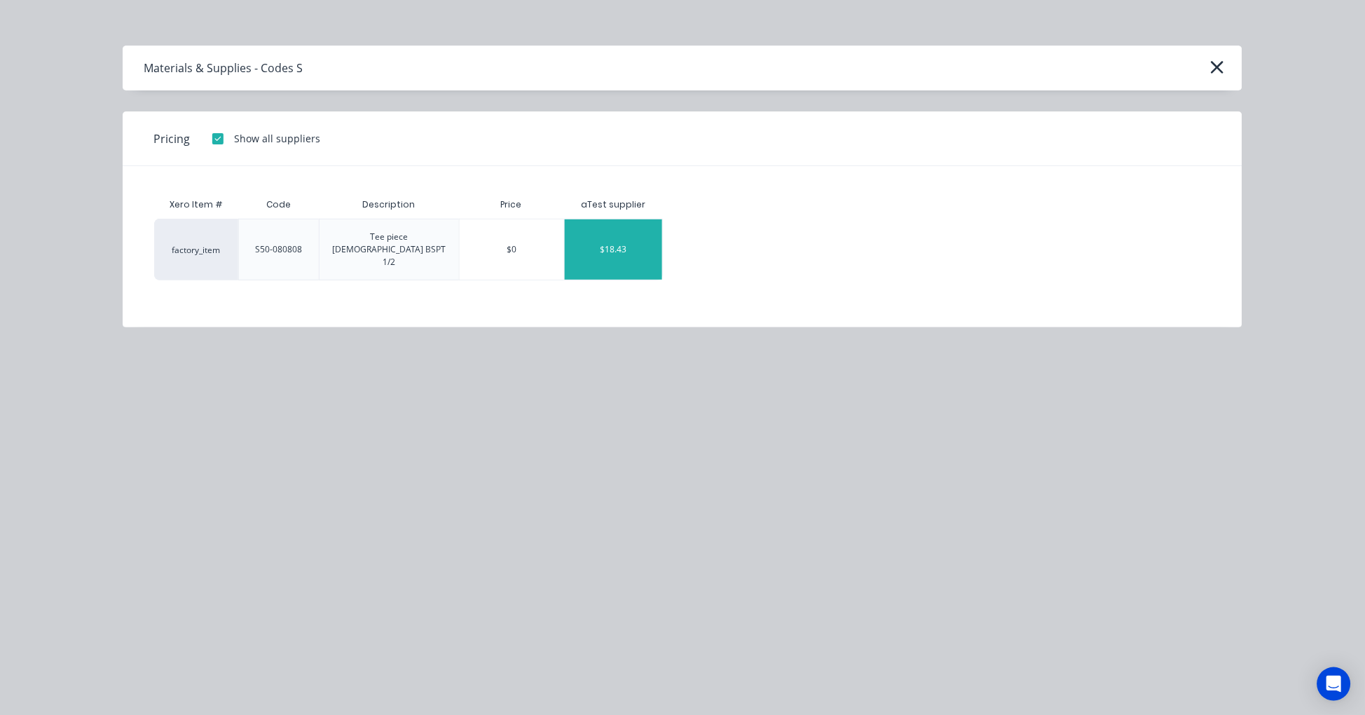
click at [633, 234] on div "$18.43" at bounding box center [613, 249] width 97 height 60
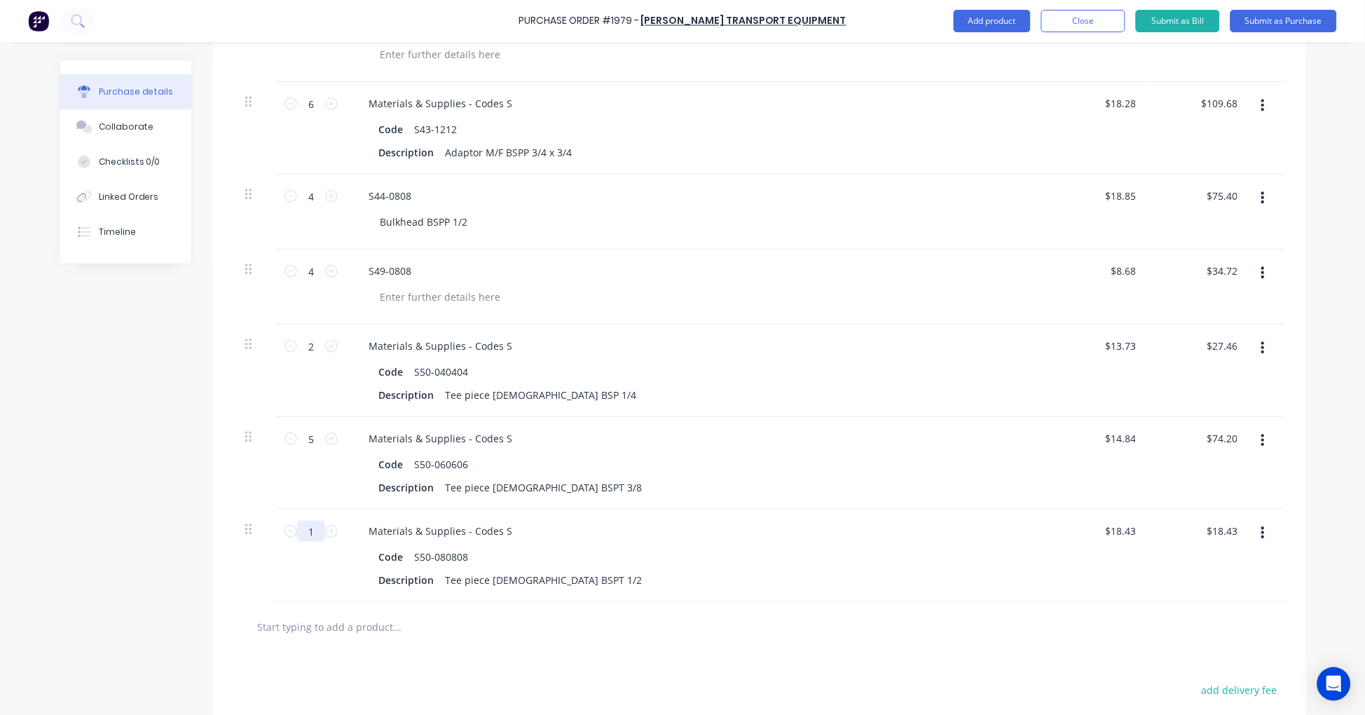
click at [312, 534] on input "1" at bounding box center [311, 531] width 28 height 21
click at [320, 624] on input "text" at bounding box center [396, 627] width 280 height 28
paste input "S59-06"
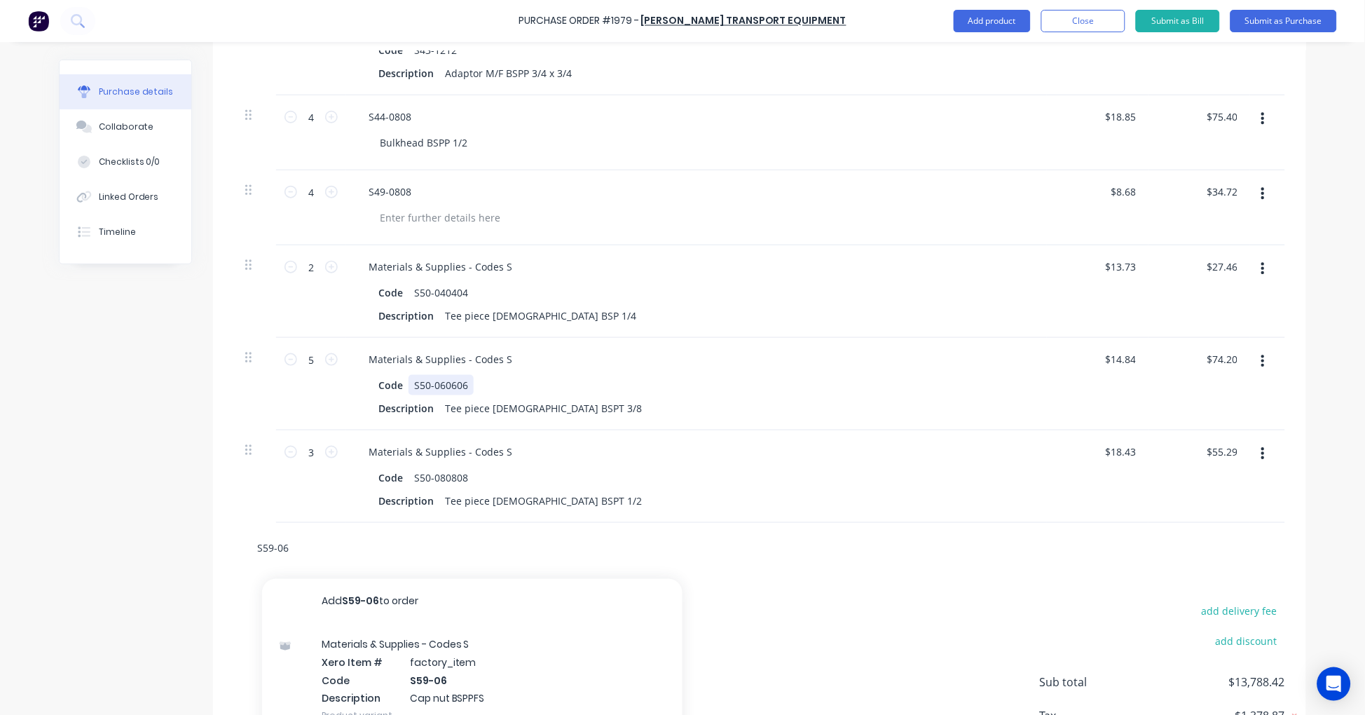
scroll to position [4922, 0]
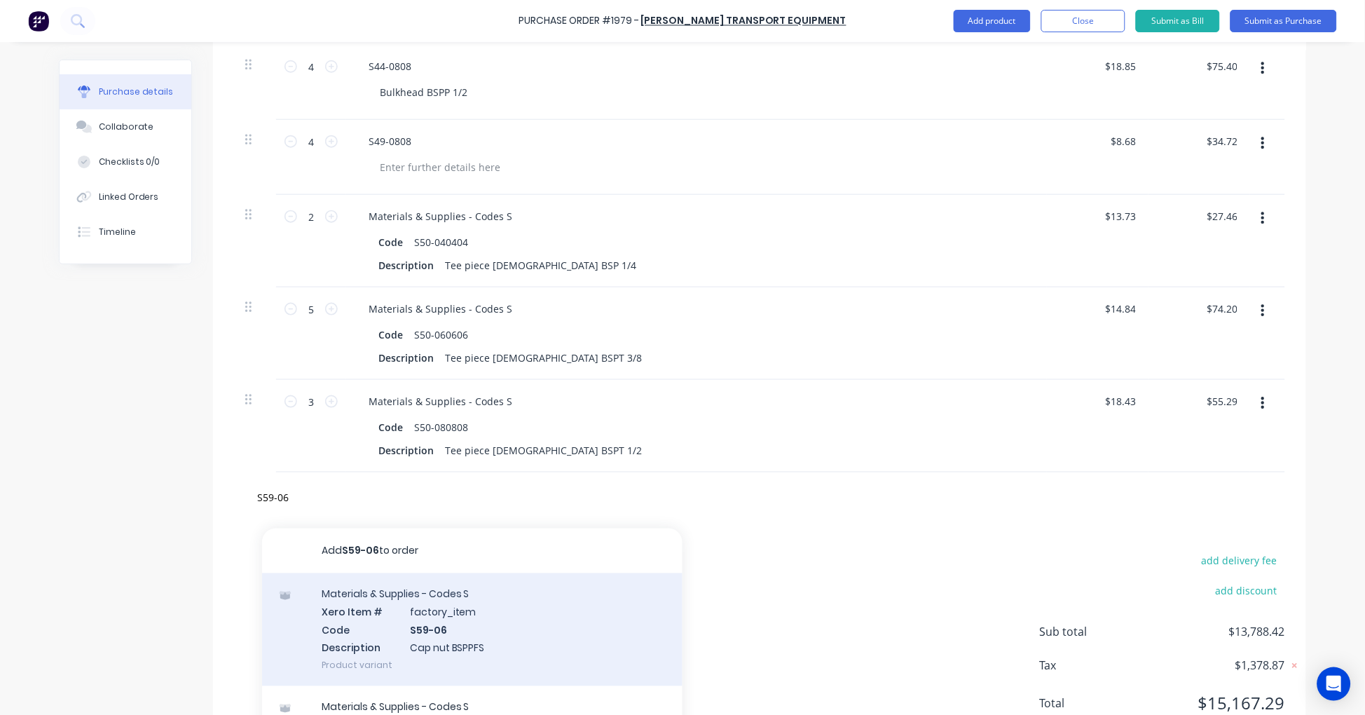
click at [451, 617] on div "Materials & Supplies - Codes S Xero Item # factory_item Code S59-06 Description…" at bounding box center [472, 629] width 420 height 113
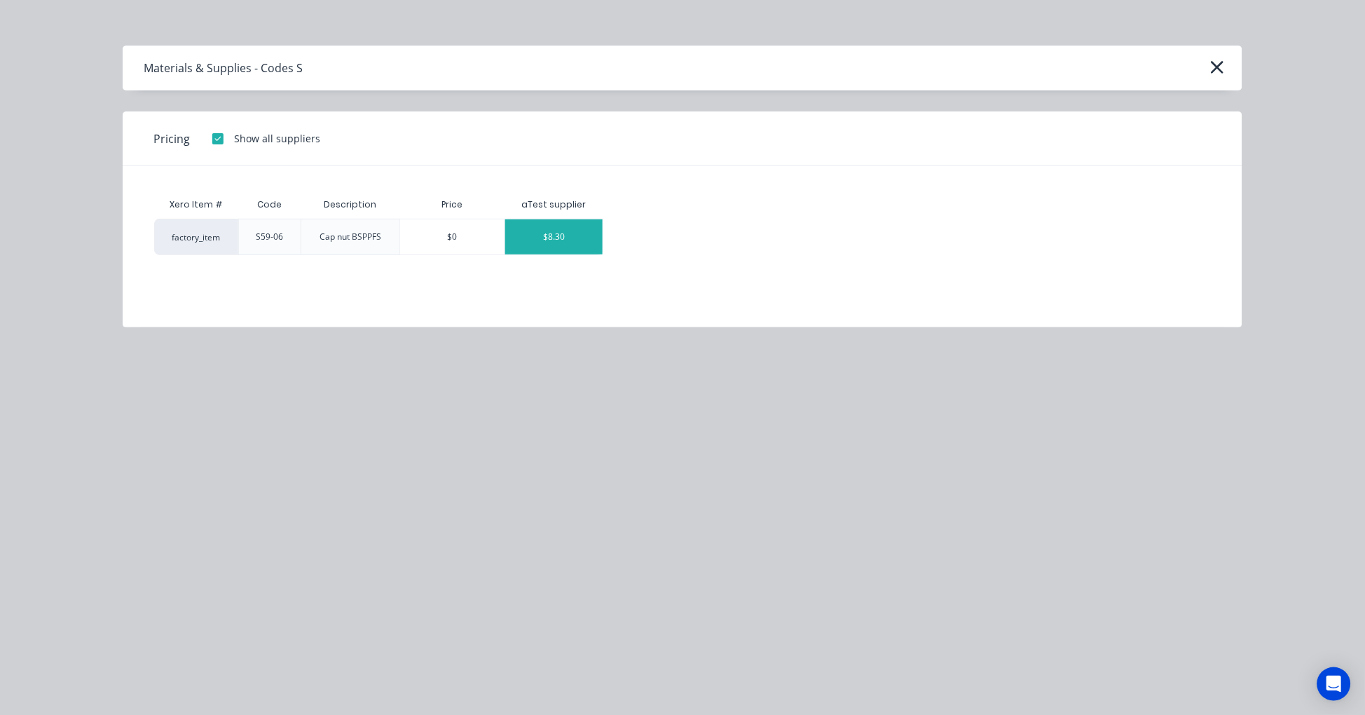
click at [556, 236] on div "$8.30" at bounding box center [553, 236] width 97 height 35
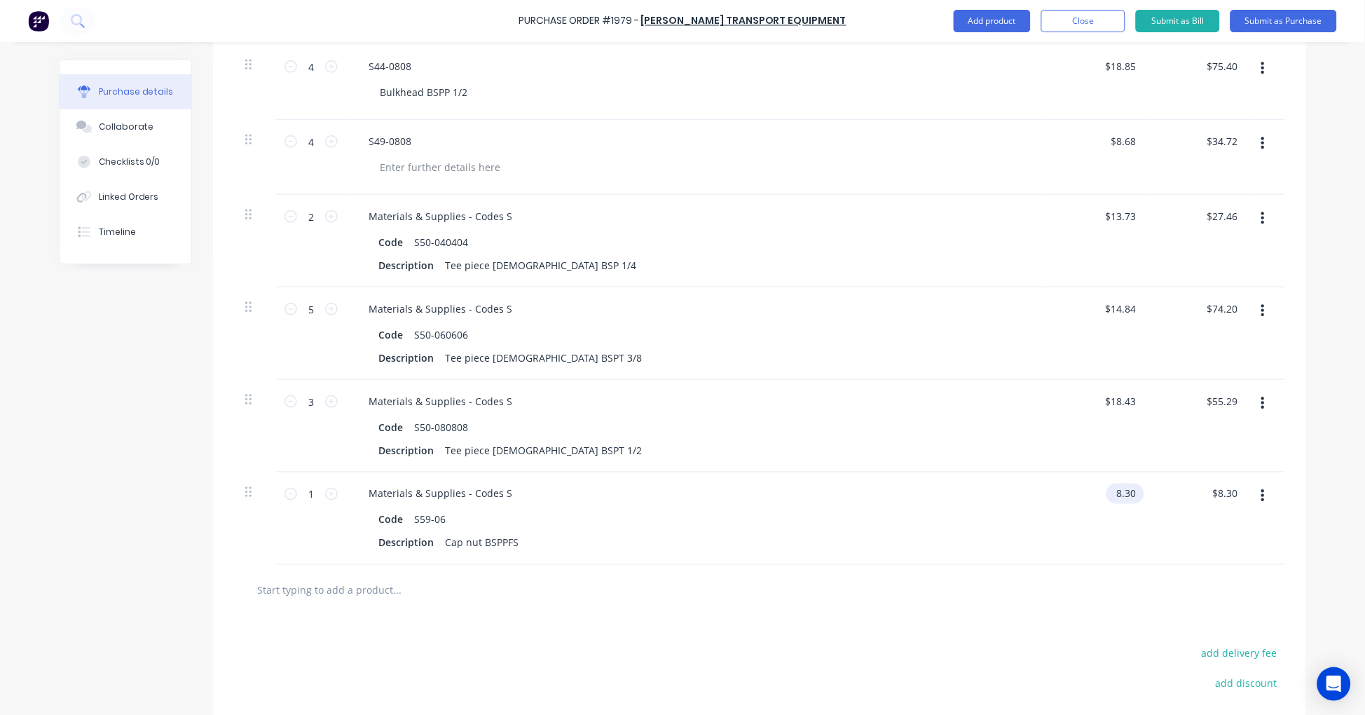
click at [1118, 497] on input "8.30" at bounding box center [1122, 493] width 32 height 20
click at [1118, 497] on input "8.30" at bounding box center [1125, 493] width 27 height 20
click at [314, 498] on input "1" at bounding box center [311, 493] width 28 height 21
click at [383, 590] on input "text" at bounding box center [396, 590] width 280 height 28
paste input "S59-12"
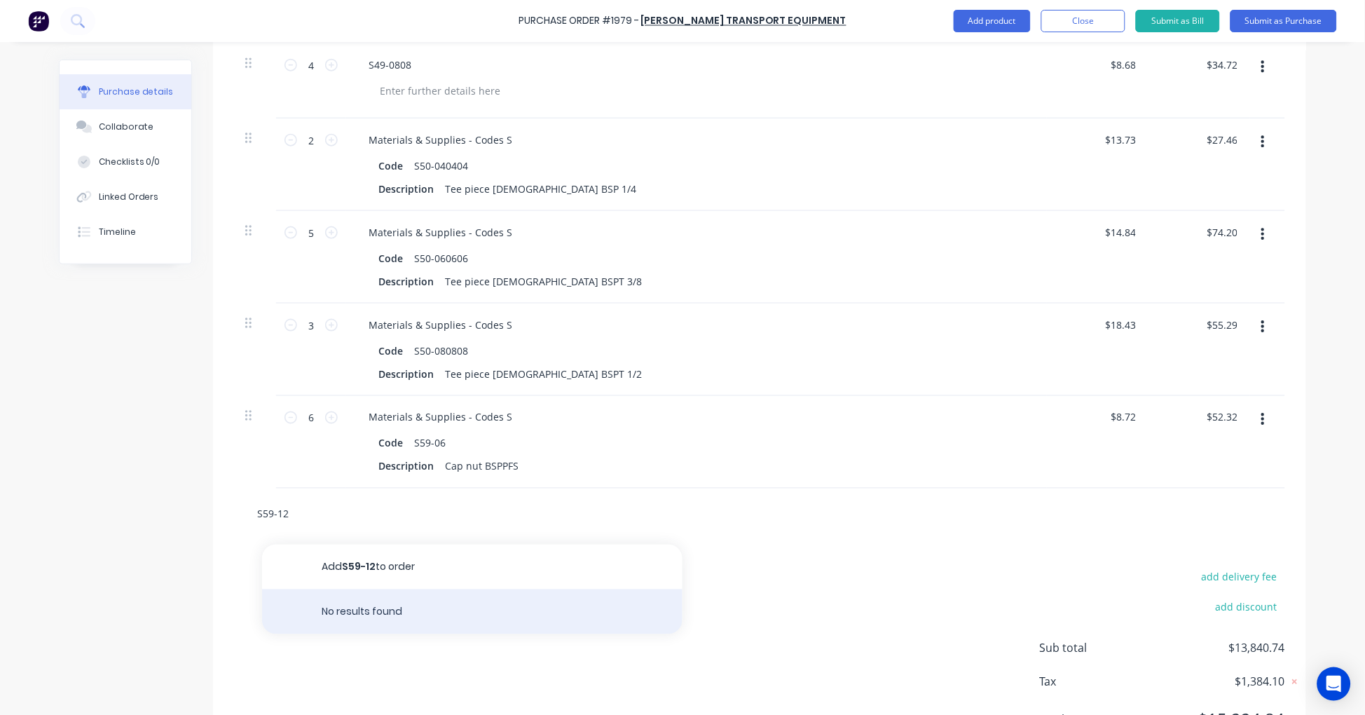
scroll to position [5051, 0]
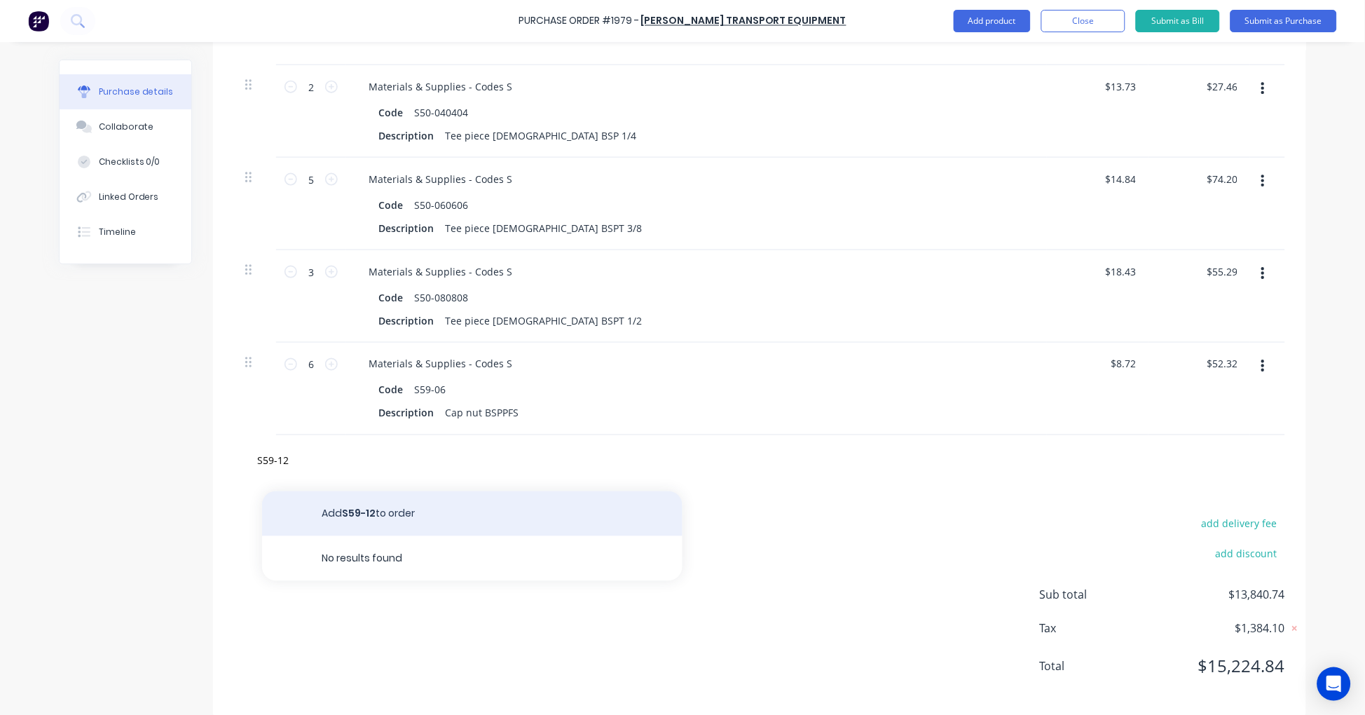
click at [392, 510] on button "Add S59-12 to order" at bounding box center [472, 513] width 420 height 45
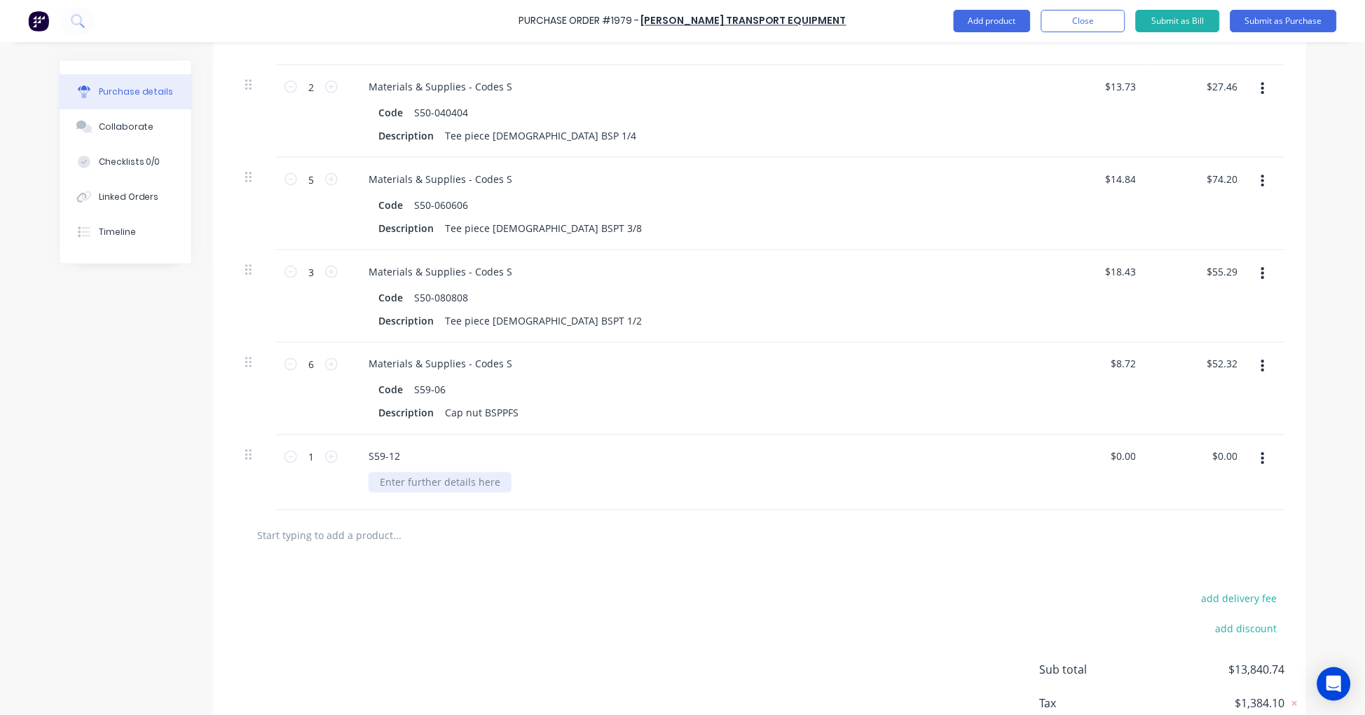
click at [446, 481] on div at bounding box center [440, 482] width 143 height 20
paste div
click at [303, 458] on input "1" at bounding box center [311, 456] width 28 height 21
click at [366, 539] on input "text" at bounding box center [396, 535] width 280 height 28
paste input "S75-0404"
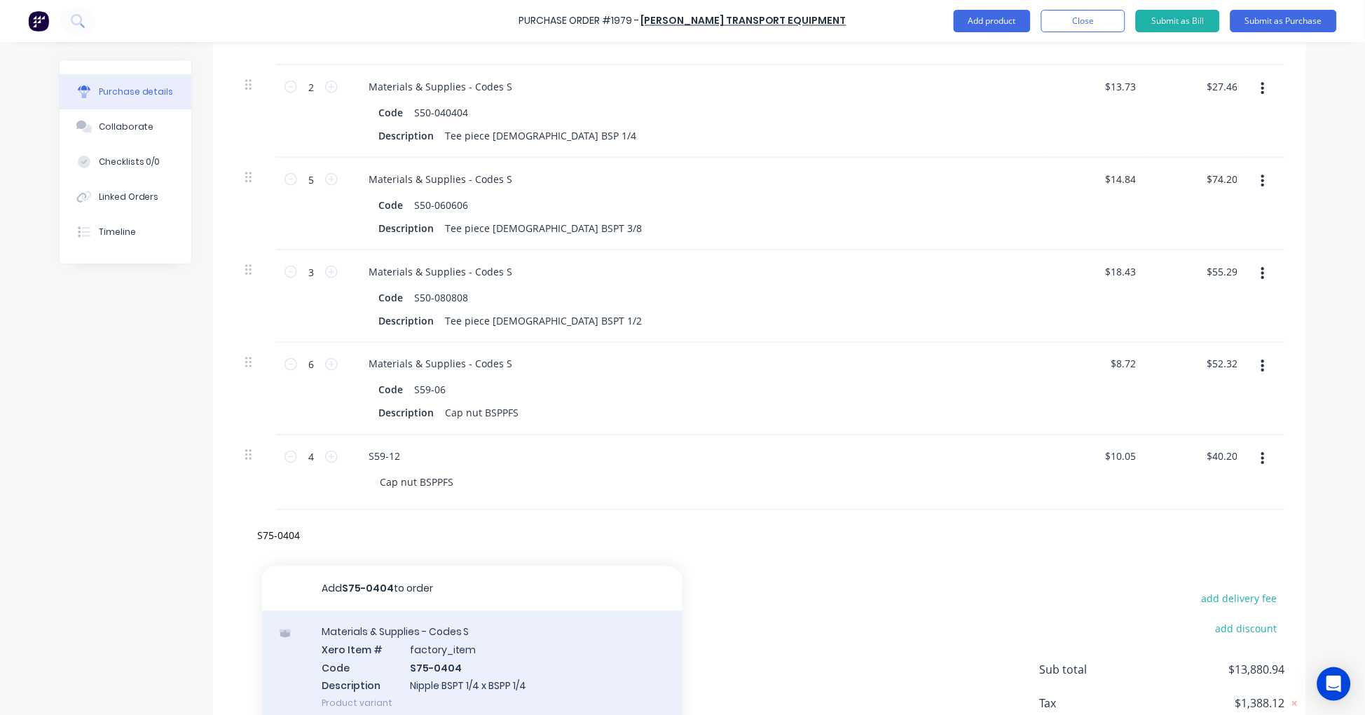
click at [461, 650] on div "Materials & Supplies - Codes S Xero Item # factory_item Code S75-0404 Descripti…" at bounding box center [472, 667] width 420 height 113
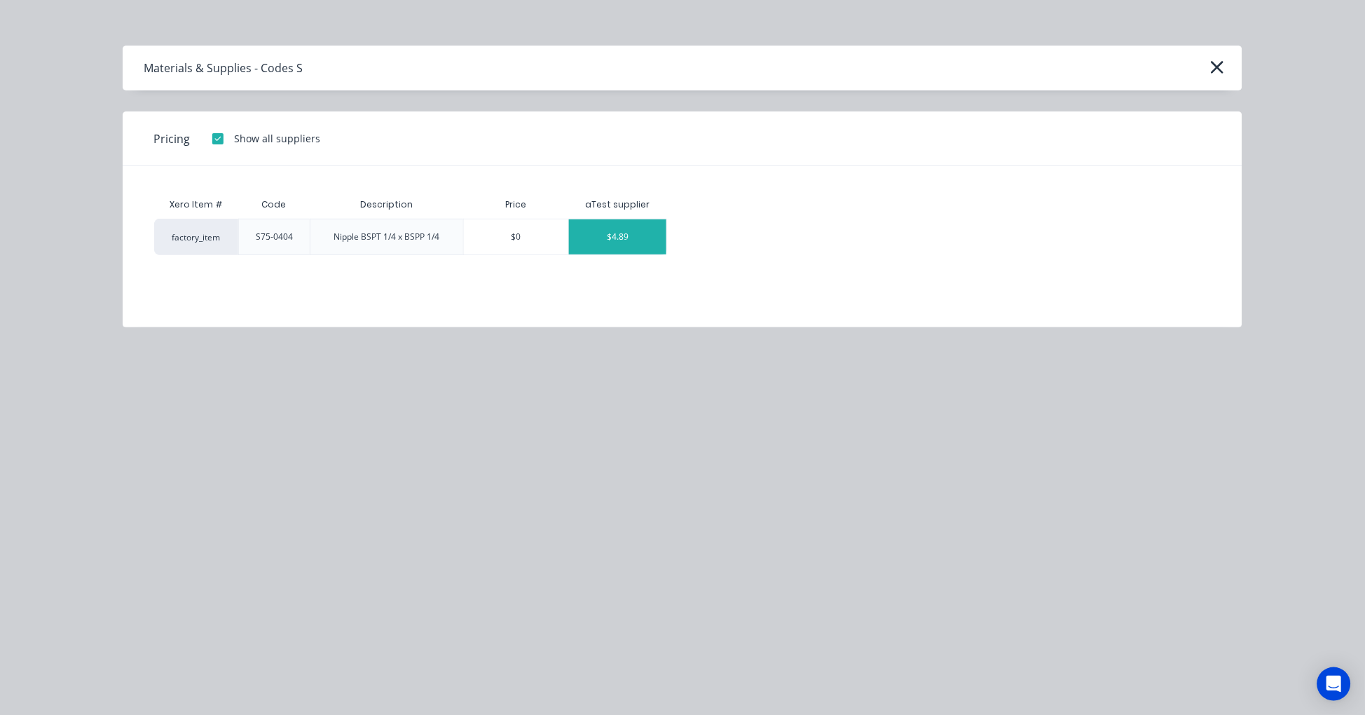
click at [598, 235] on div "$4.89" at bounding box center [617, 236] width 97 height 35
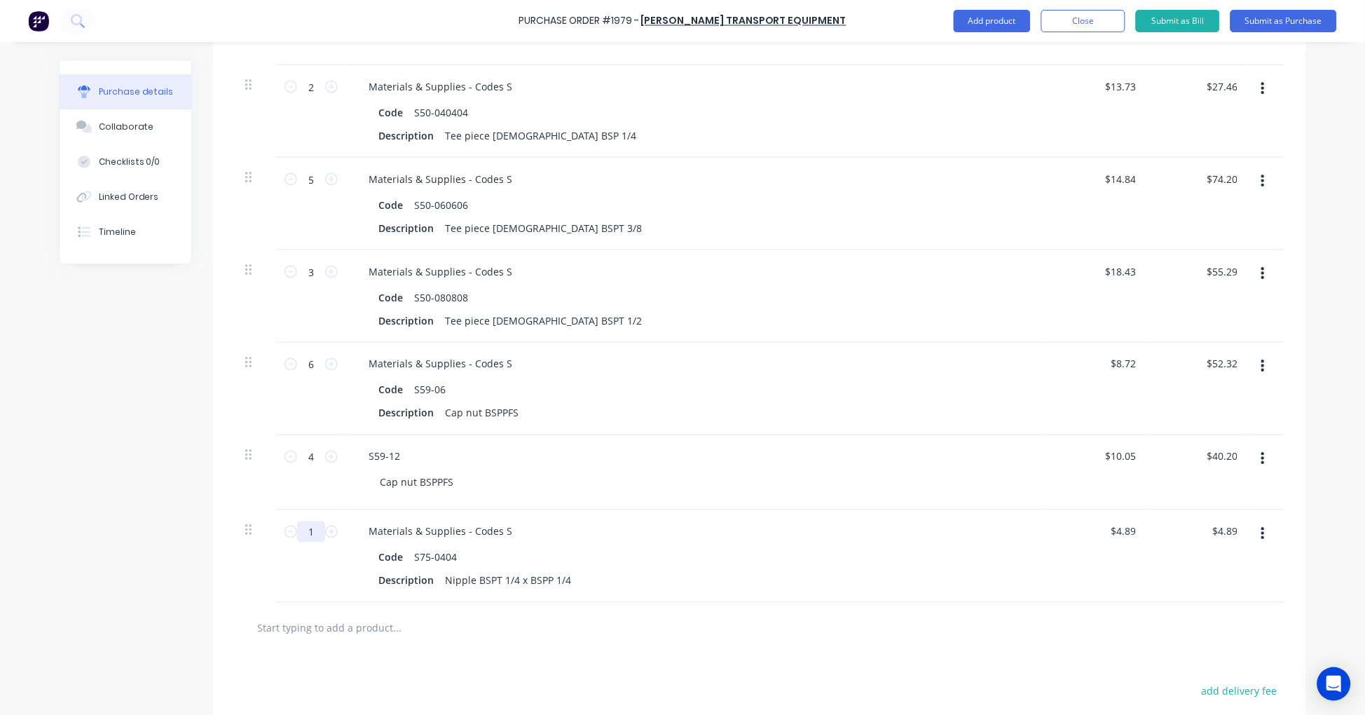
click at [310, 530] on input "1" at bounding box center [311, 531] width 28 height 21
click at [362, 626] on input "text" at bounding box center [396, 628] width 280 height 28
paste input "S75-0406"
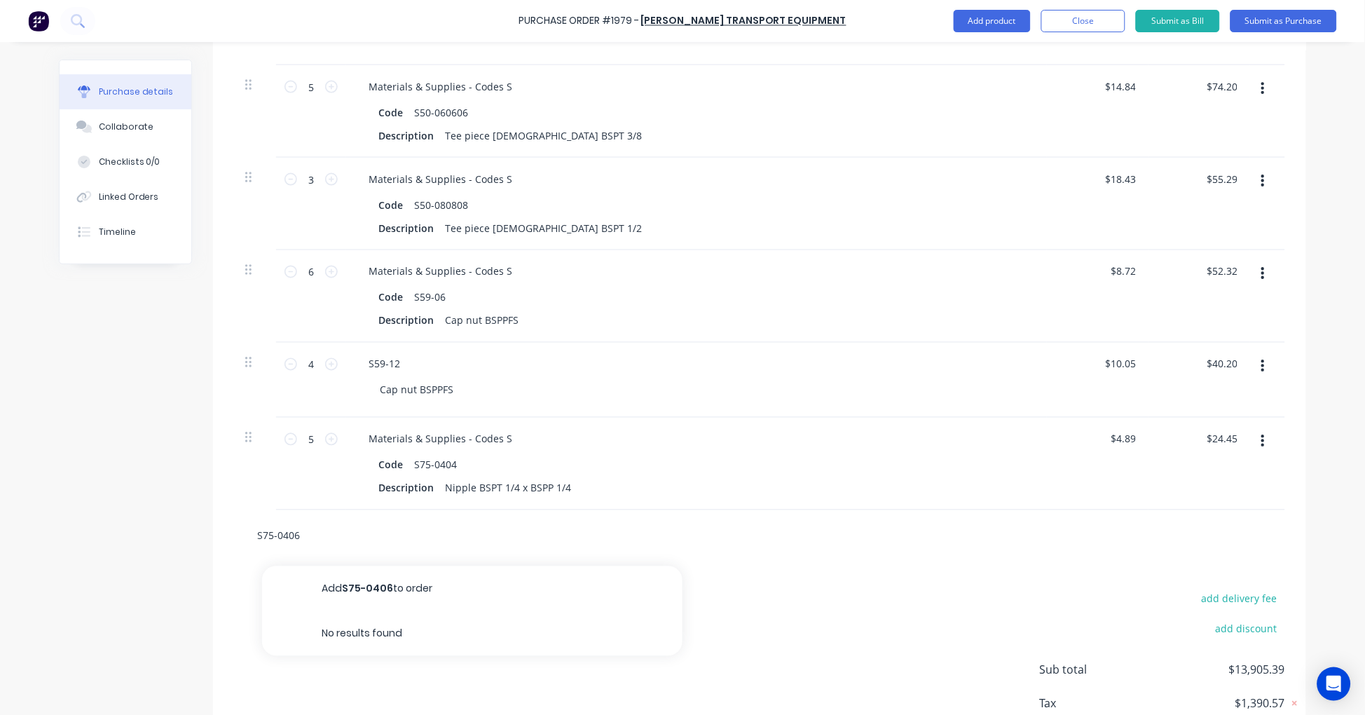
scroll to position [5181, 0]
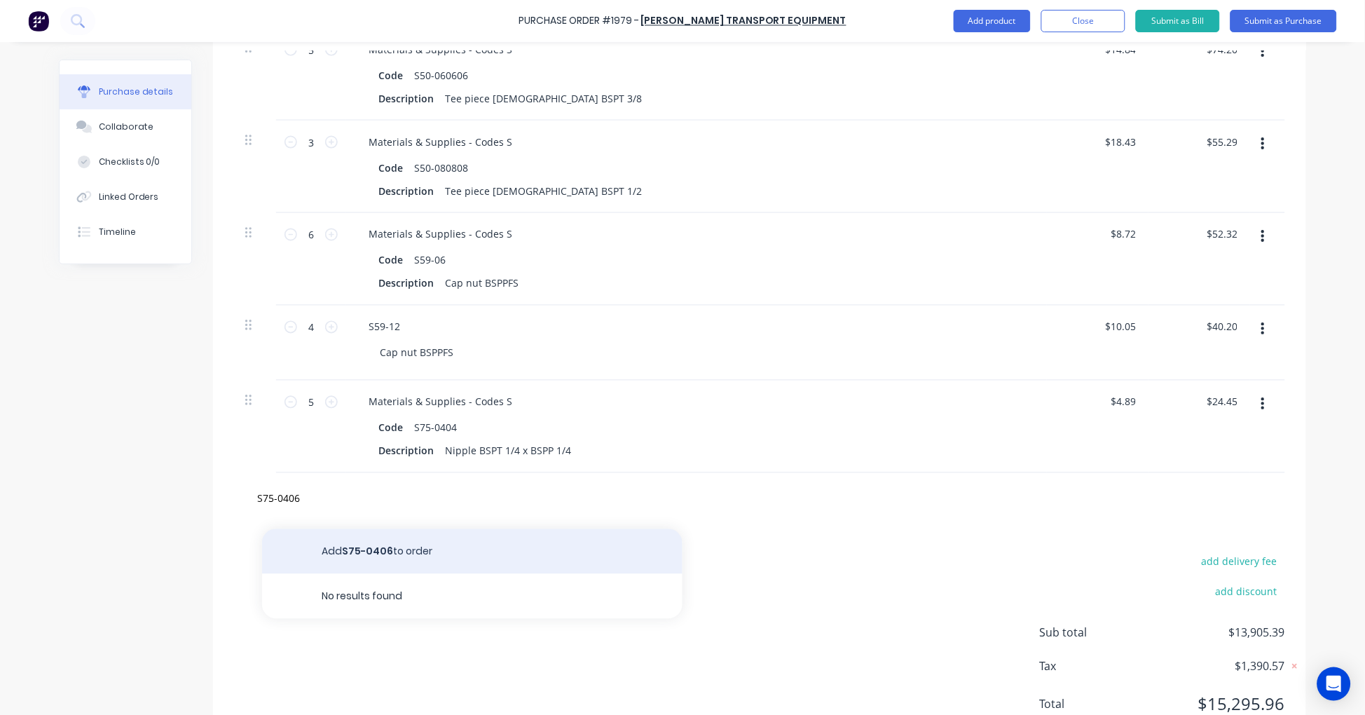
click at [402, 552] on button "Add S75-0406 to order" at bounding box center [472, 551] width 420 height 45
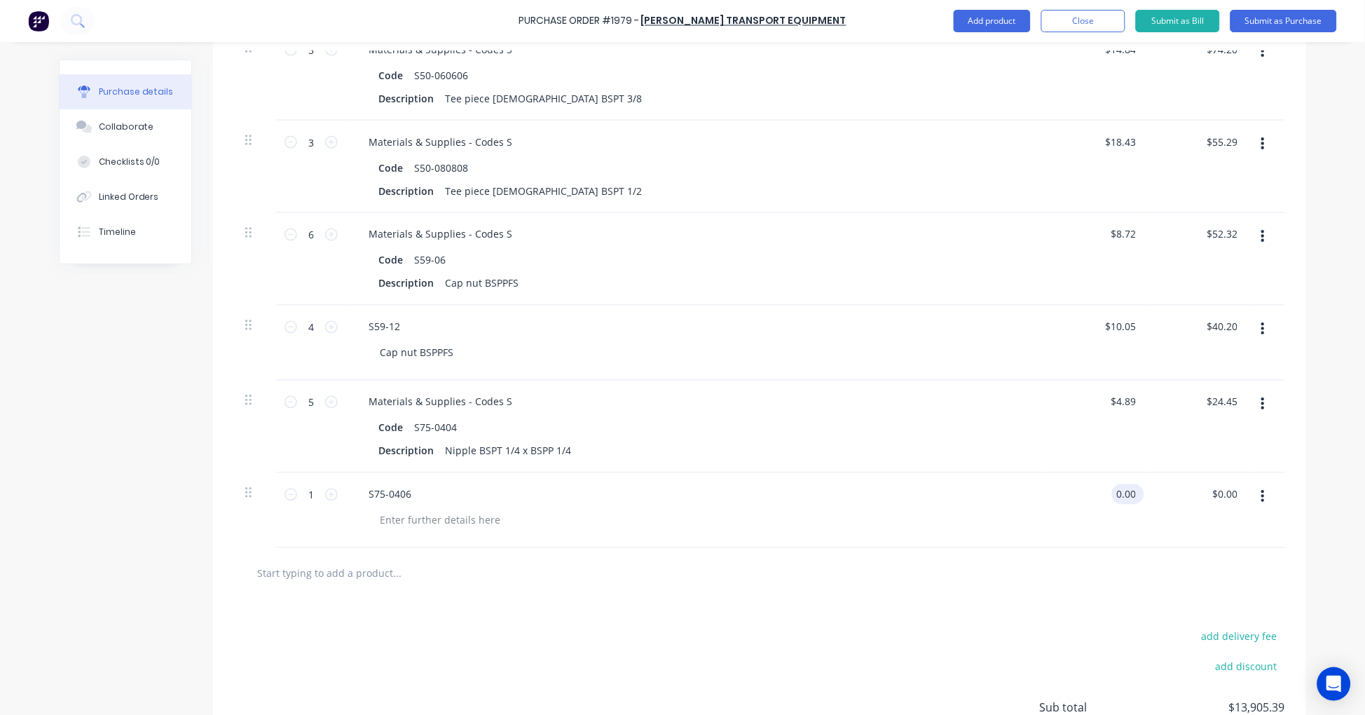
click at [1120, 491] on input "0.00" at bounding box center [1125, 494] width 27 height 20
click at [305, 495] on input "1" at bounding box center [311, 494] width 28 height 21
click at [430, 516] on div at bounding box center [440, 520] width 143 height 20
paste div
click at [364, 572] on input "text" at bounding box center [396, 573] width 280 height 28
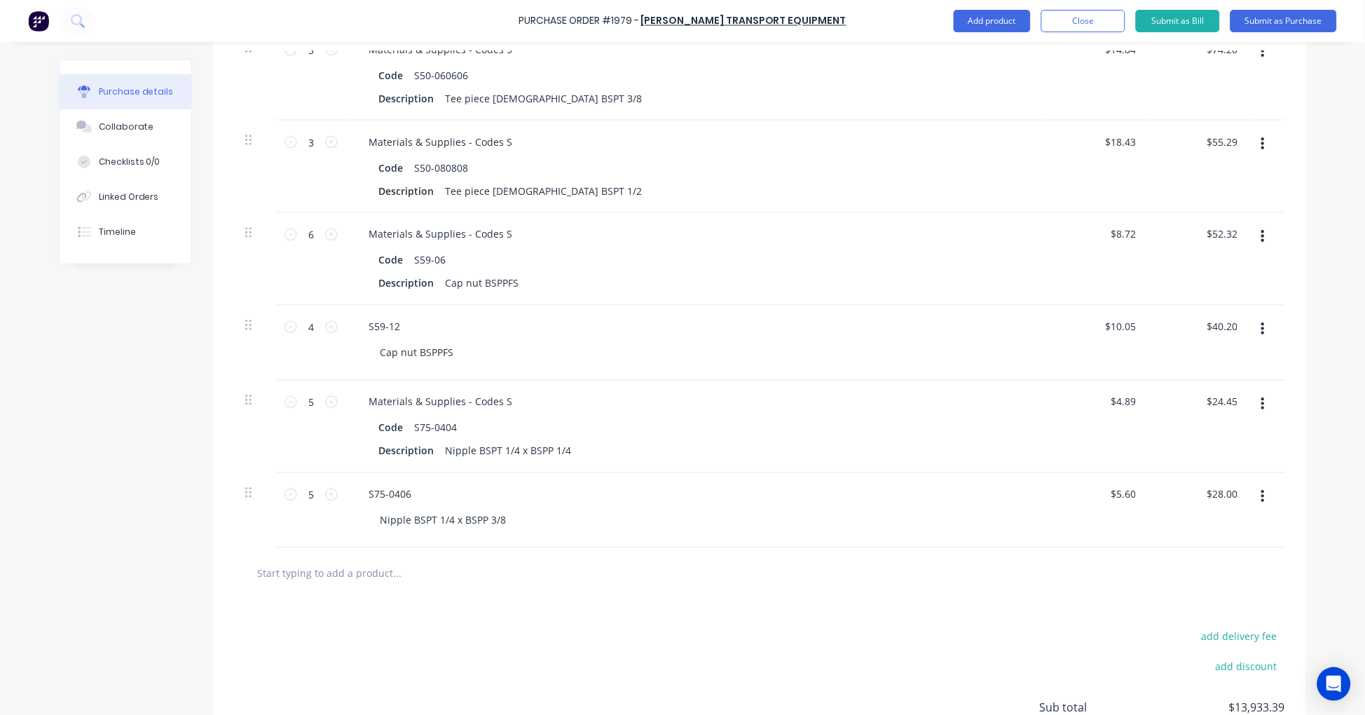
paste input "S75-0808"
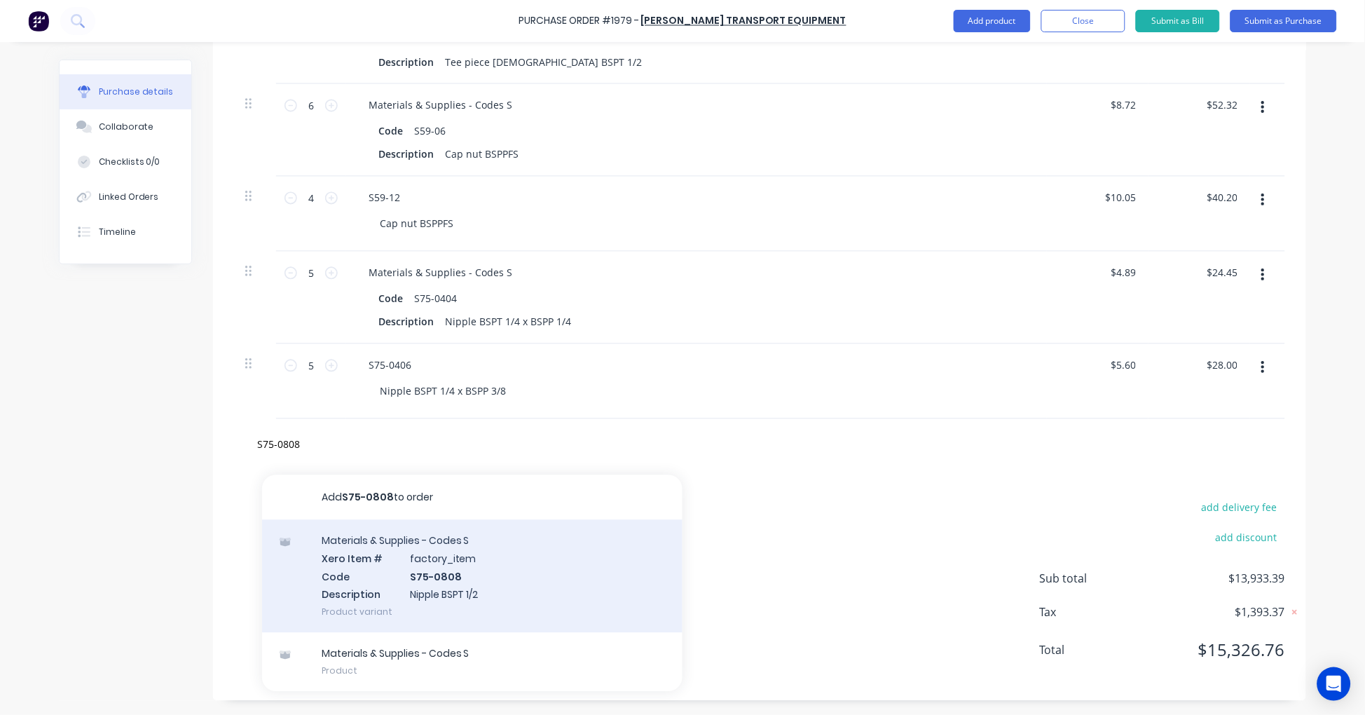
click at [490, 574] on div "Materials & Supplies - Codes S Xero Item # factory_item Code S75-0808 Descripti…" at bounding box center [472, 576] width 420 height 113
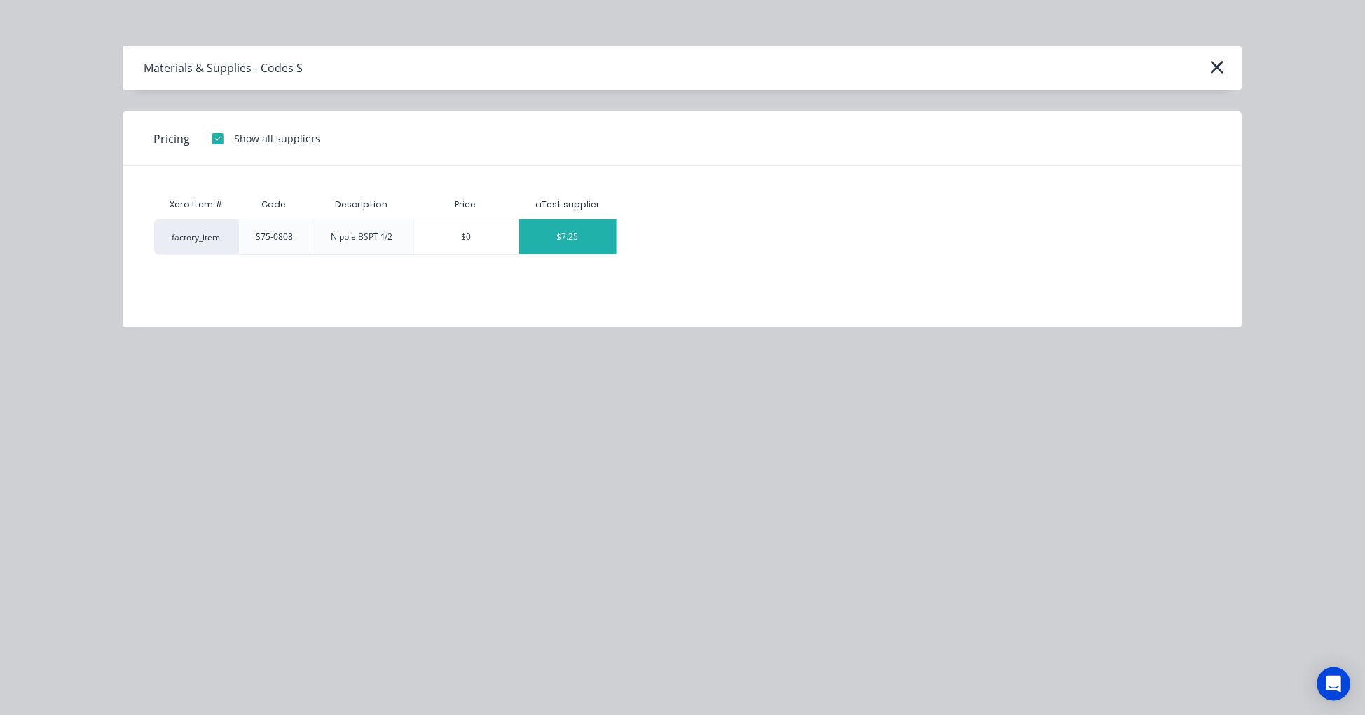
click at [565, 241] on div "$7.25" at bounding box center [567, 236] width 97 height 35
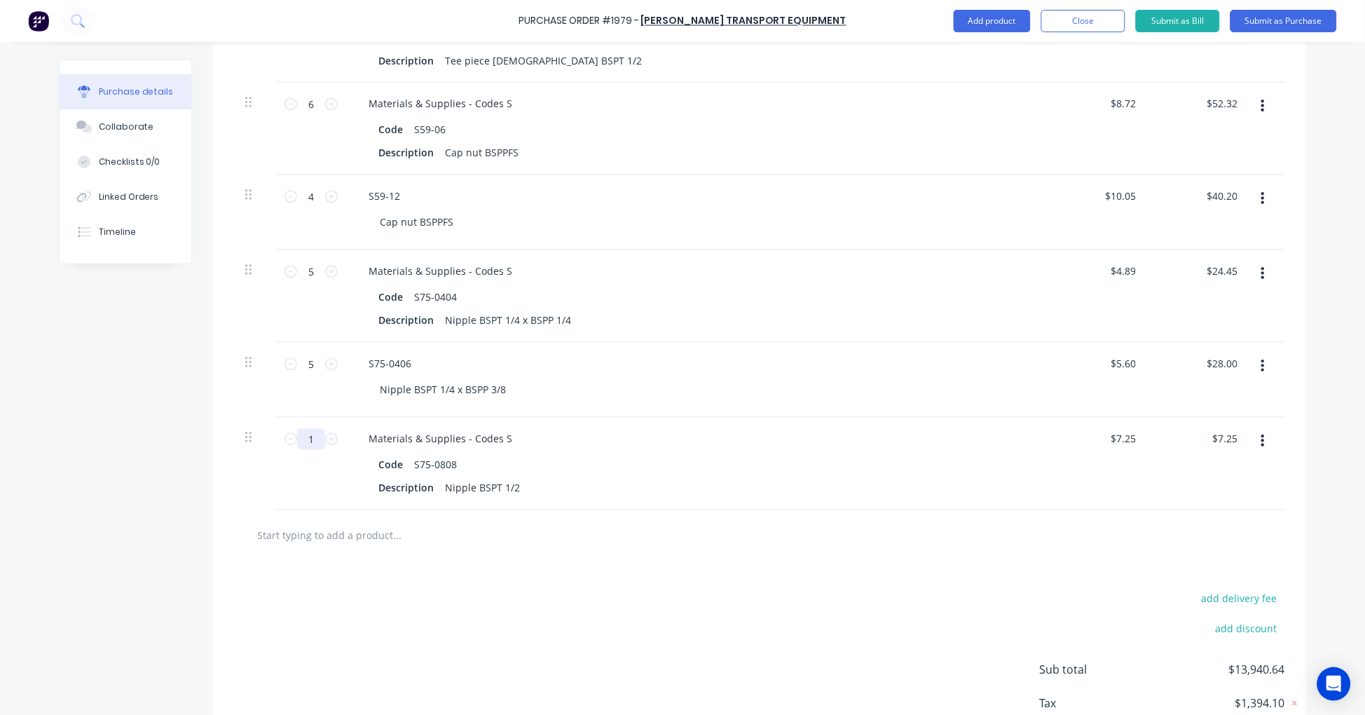
click at [302, 439] on input "1" at bounding box center [311, 439] width 28 height 21
click at [341, 535] on input "text" at bounding box center [396, 535] width 280 height 28
paste input "S75-0812"
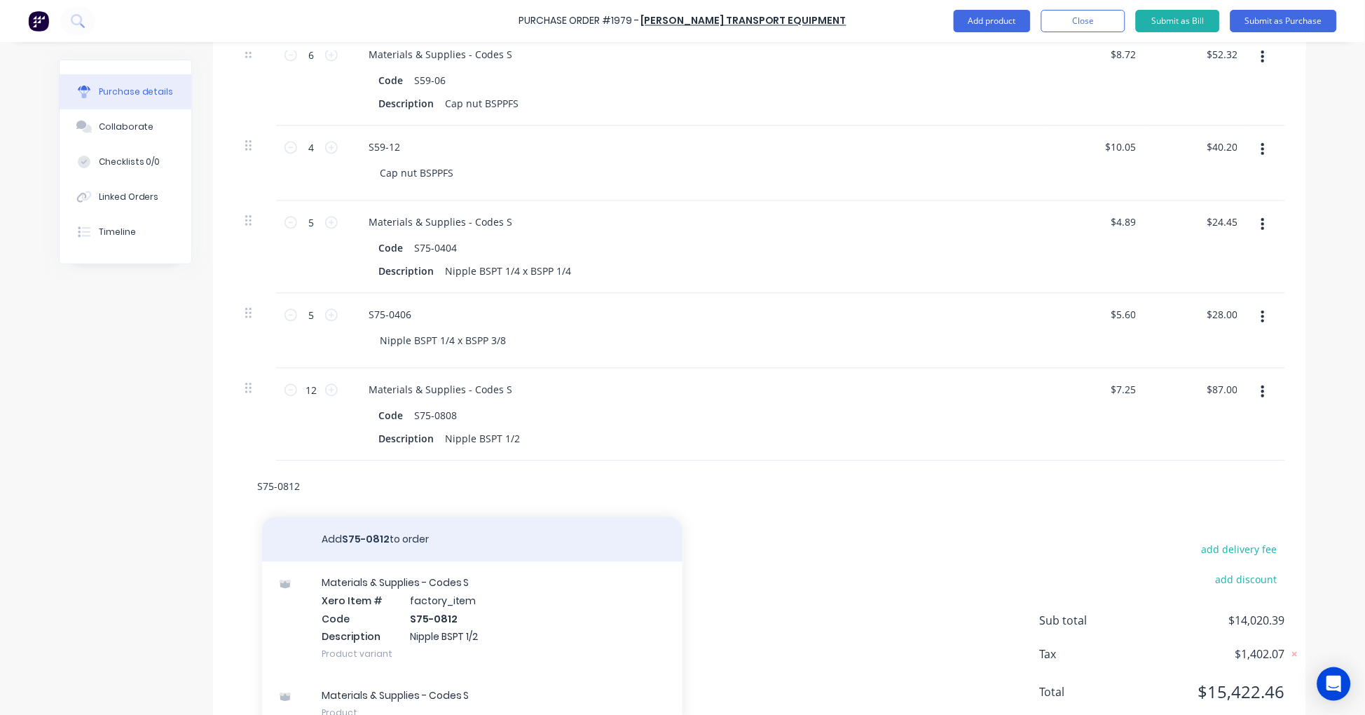
scroll to position [5404, 0]
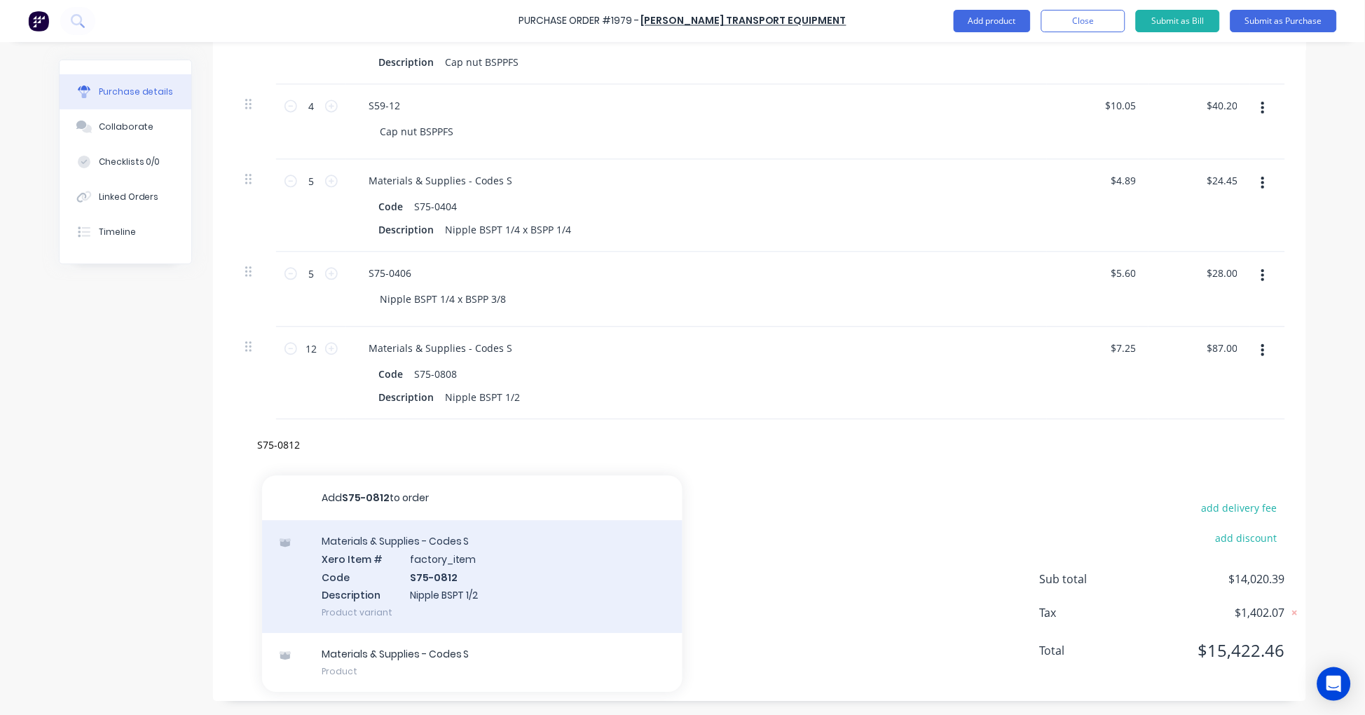
click at [470, 566] on div "Materials & Supplies - Codes S Xero Item # factory_item Code S75-0812 Descripti…" at bounding box center [472, 576] width 420 height 113
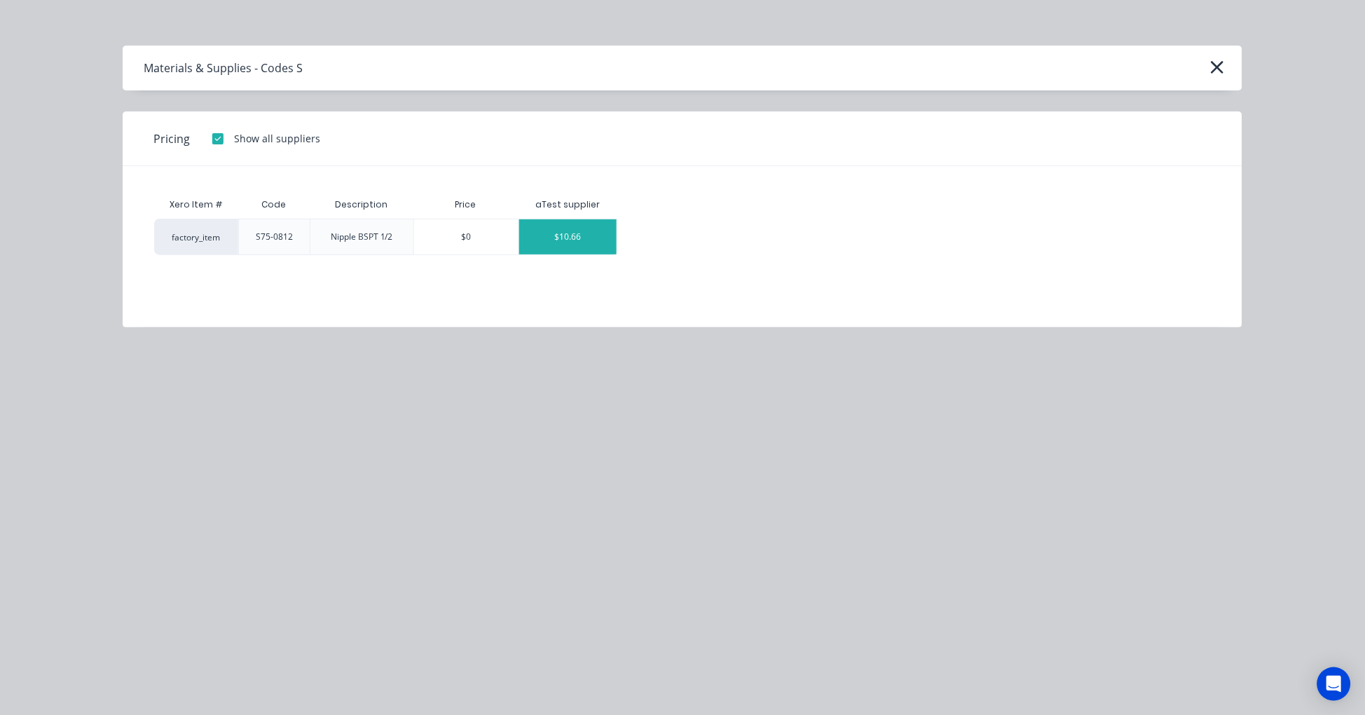
click at [556, 239] on div "$10.66" at bounding box center [567, 236] width 97 height 35
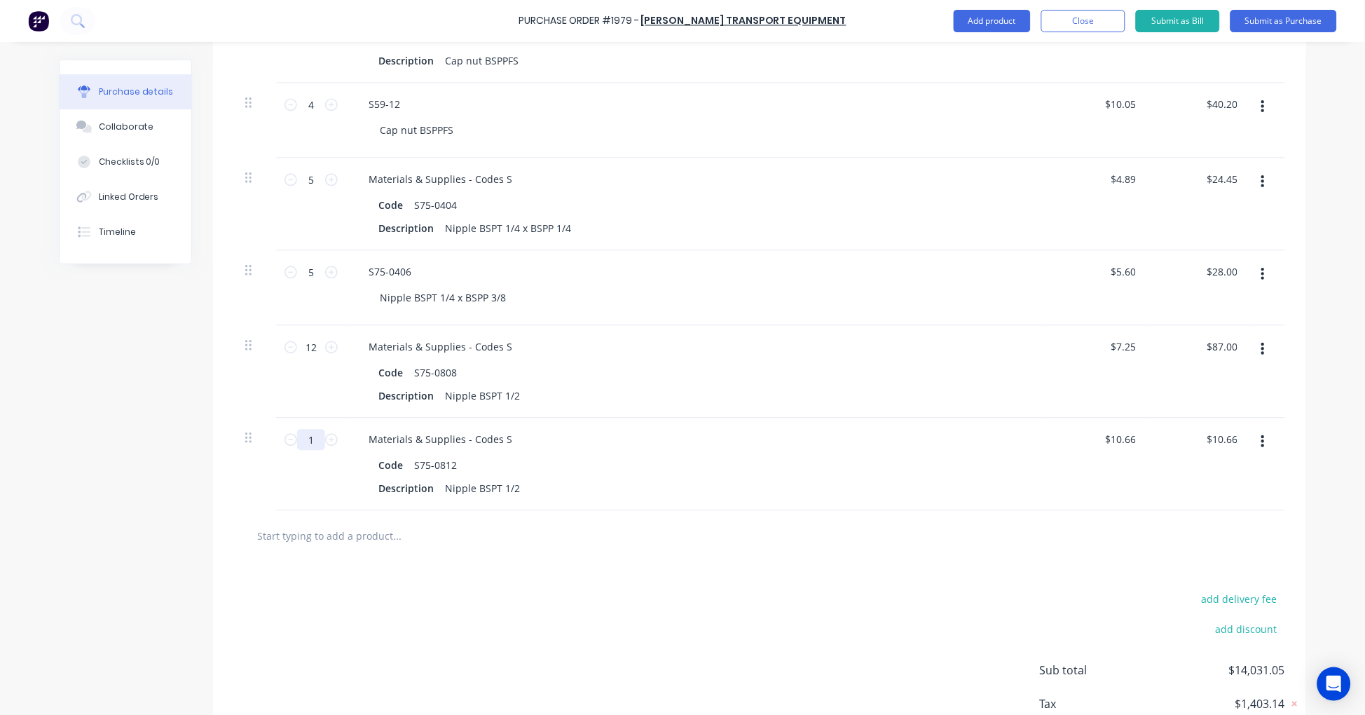
click at [310, 436] on input "1" at bounding box center [311, 439] width 28 height 21
click at [318, 534] on input "text" at bounding box center [396, 535] width 280 height 28
paste input "S75-1208"
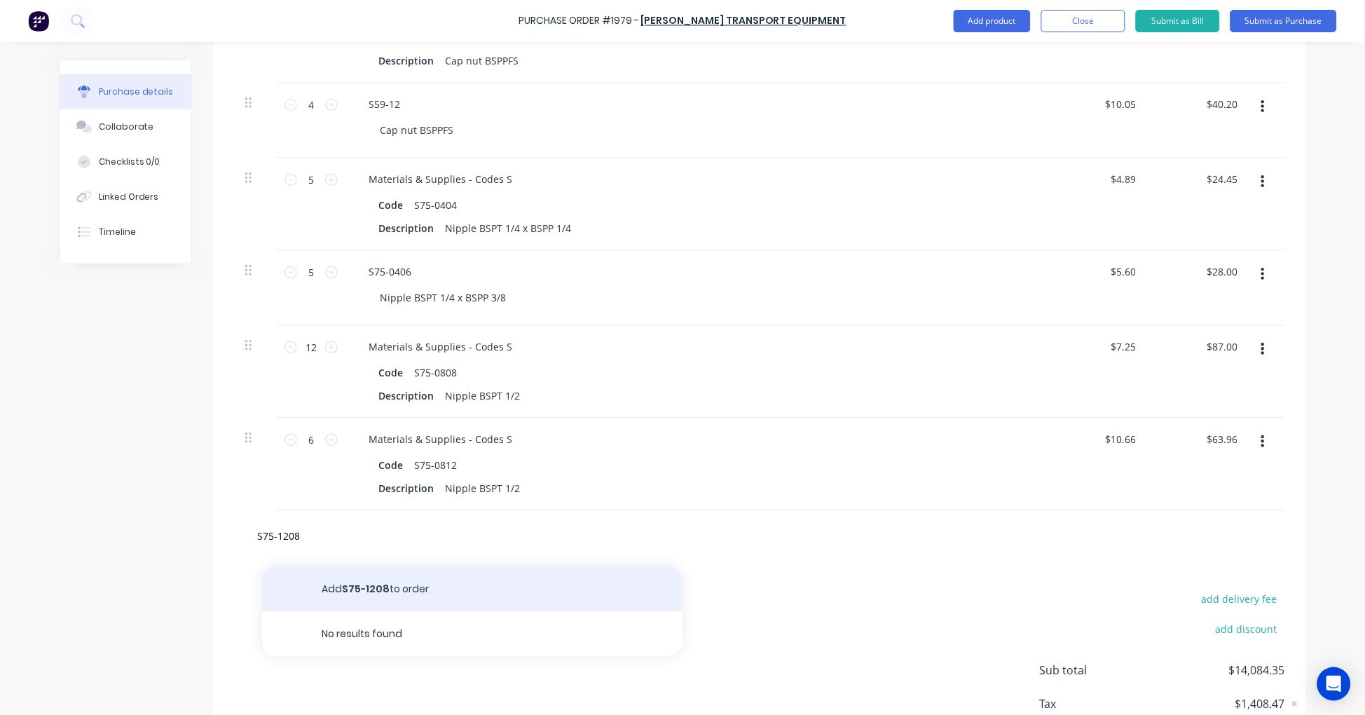
click at [407, 582] on button "Add S75-1208 to order" at bounding box center [472, 588] width 420 height 45
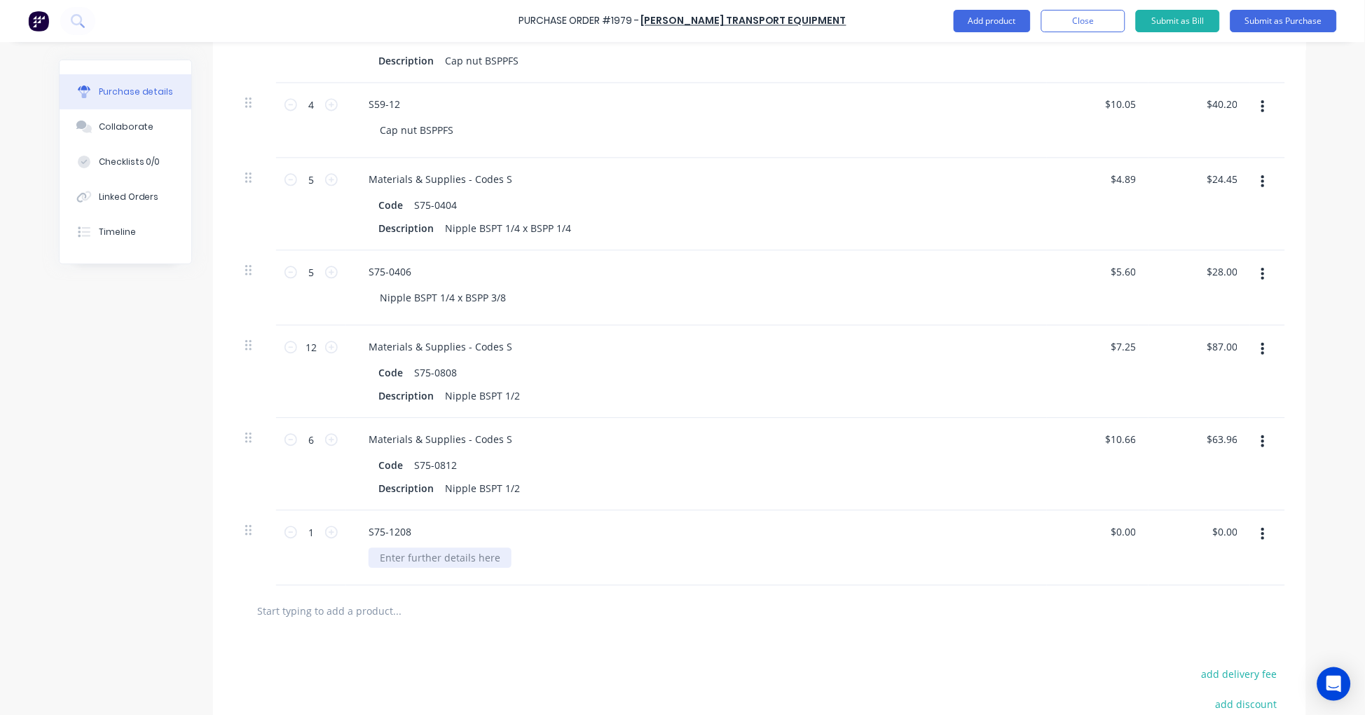
click at [425, 552] on div at bounding box center [440, 557] width 143 height 20
paste div
click at [307, 528] on input "1" at bounding box center [311, 531] width 28 height 21
click at [1108, 528] on input "$0.00" at bounding box center [1122, 531] width 32 height 20
click at [1117, 528] on input "0.00" at bounding box center [1125, 531] width 27 height 20
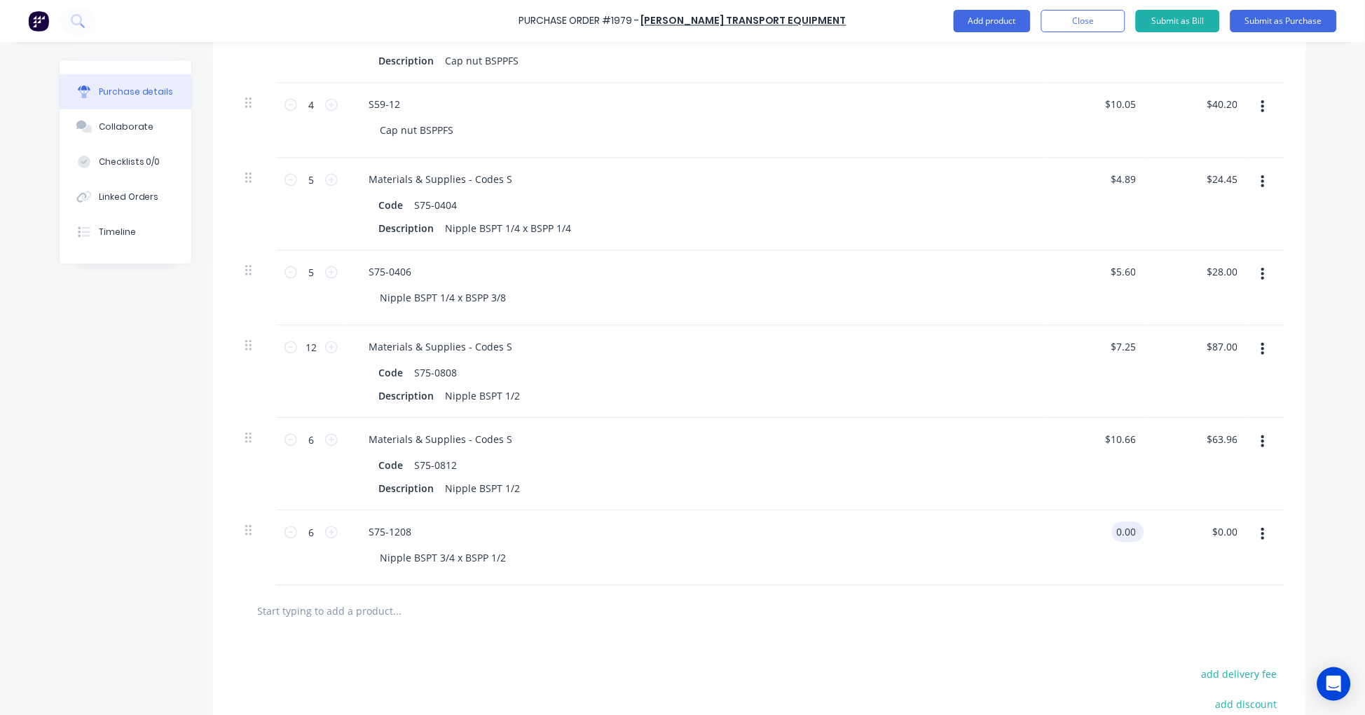
click at [1117, 528] on input "0.00" at bounding box center [1125, 531] width 27 height 20
click at [359, 607] on input "text" at bounding box center [396, 610] width 280 height 28
paste input "S75-1212"
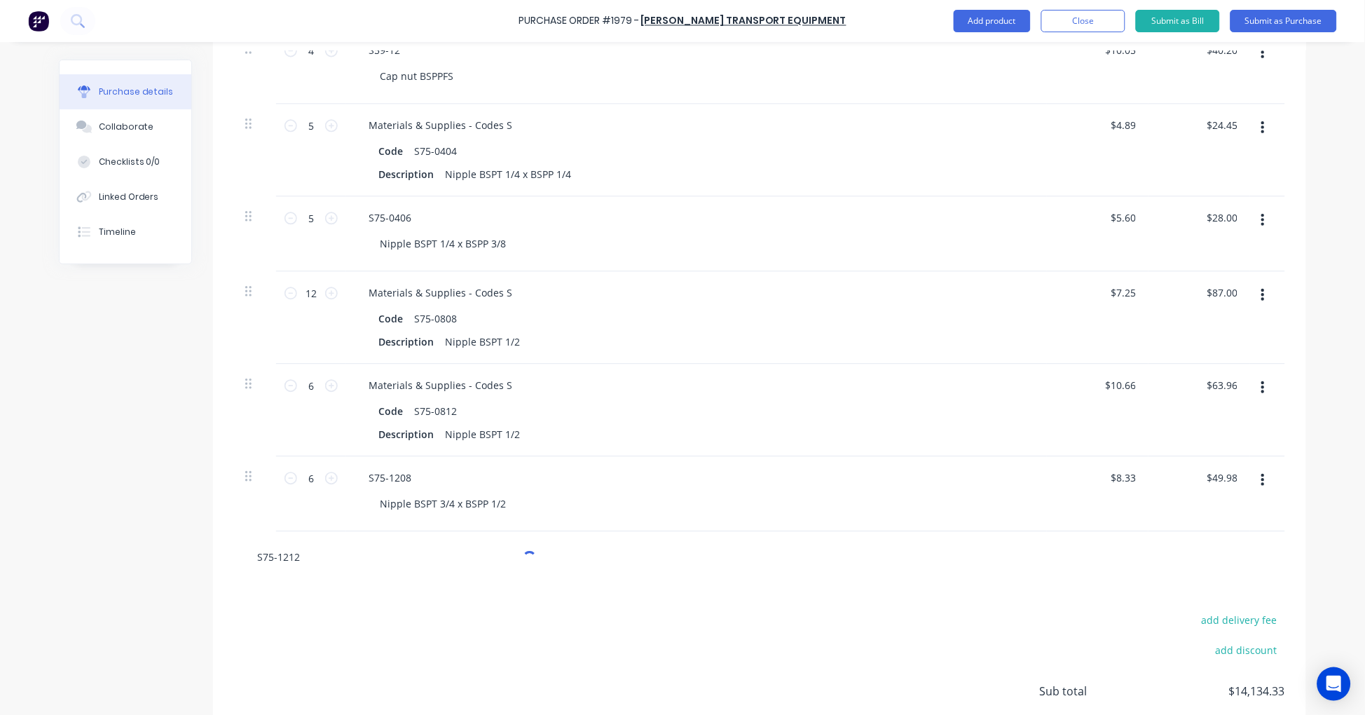
scroll to position [5533, 0]
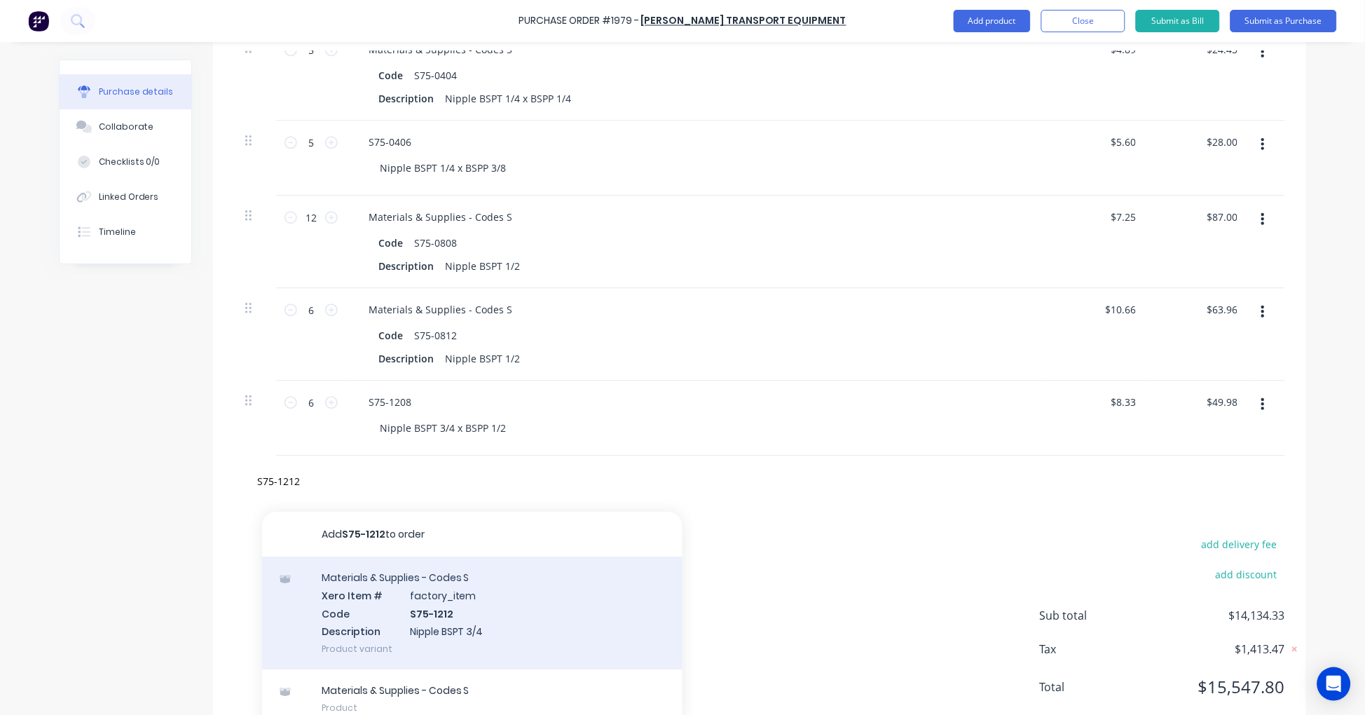
click at [452, 614] on div "Materials & Supplies - Codes S Xero Item # factory_item Code S75-1212 Descripti…" at bounding box center [472, 612] width 420 height 113
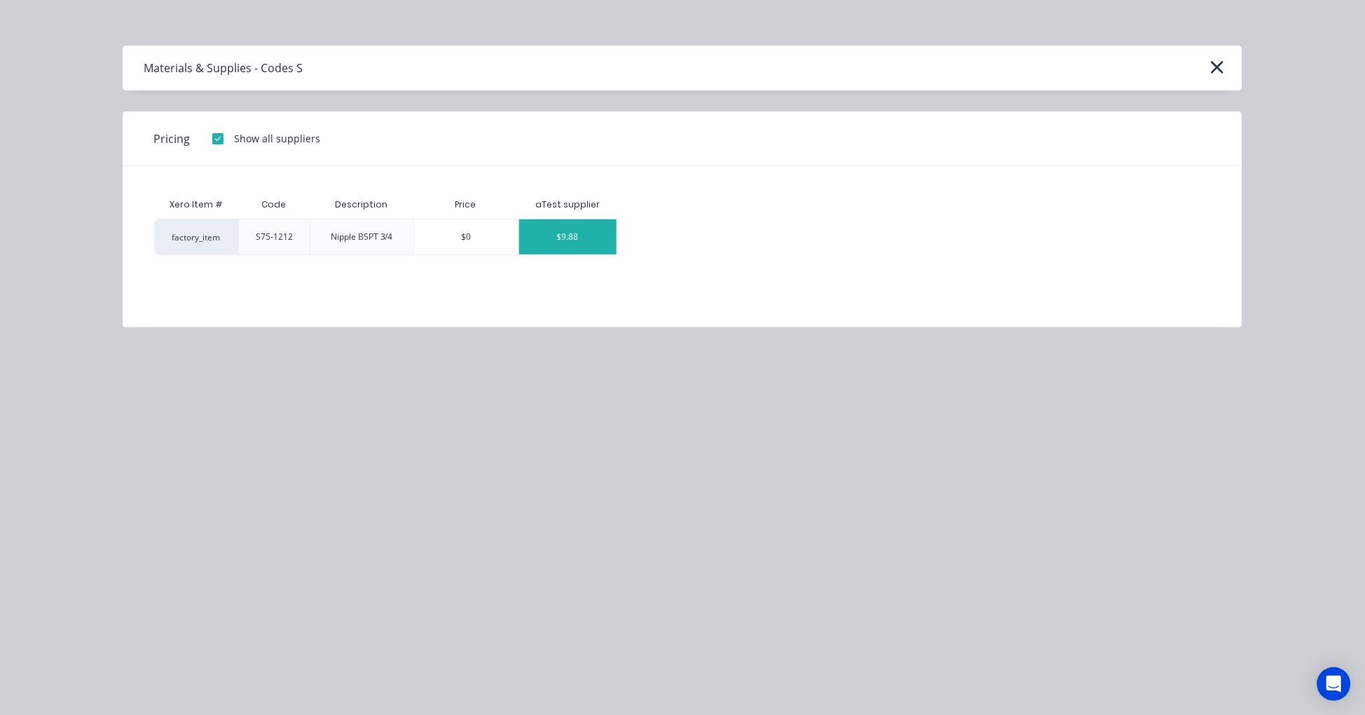
click at [564, 242] on div "$9.88" at bounding box center [567, 236] width 97 height 35
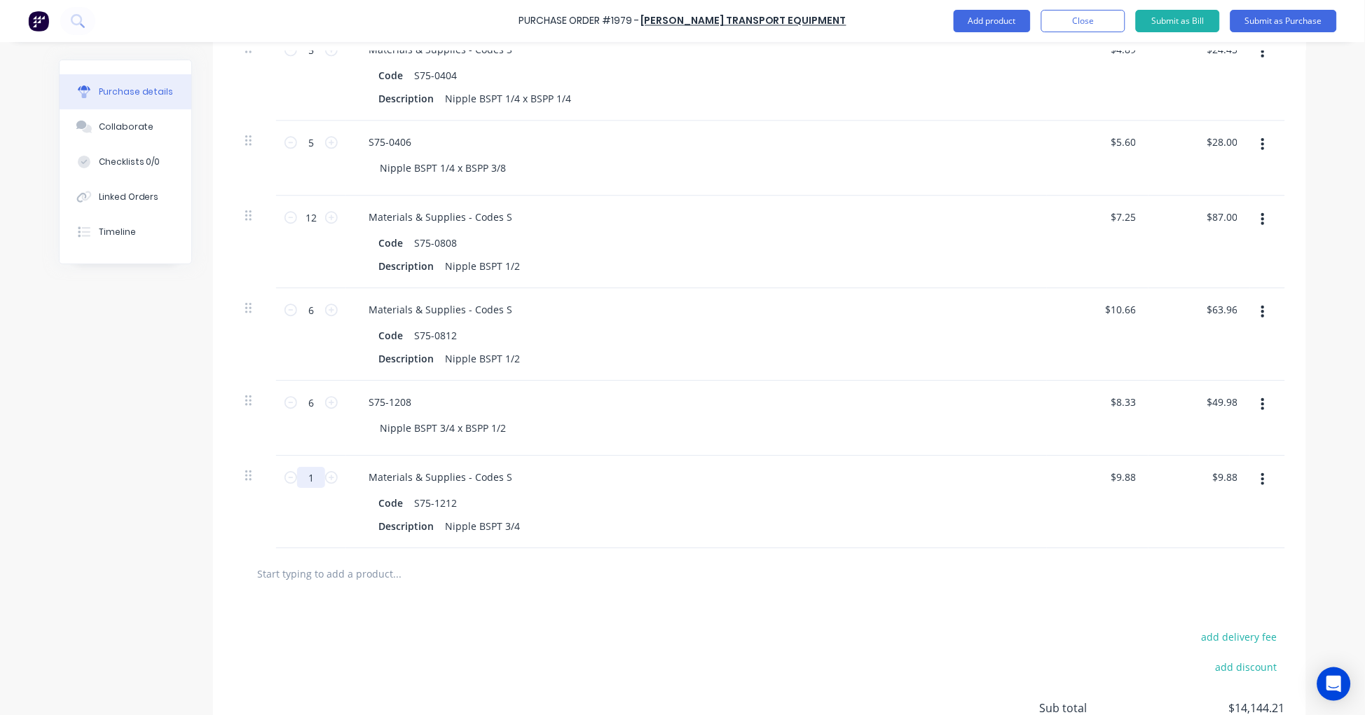
click at [305, 474] on input "1" at bounding box center [311, 477] width 28 height 21
click at [367, 570] on input "text" at bounding box center [396, 573] width 280 height 28
paste input "S75-1216"
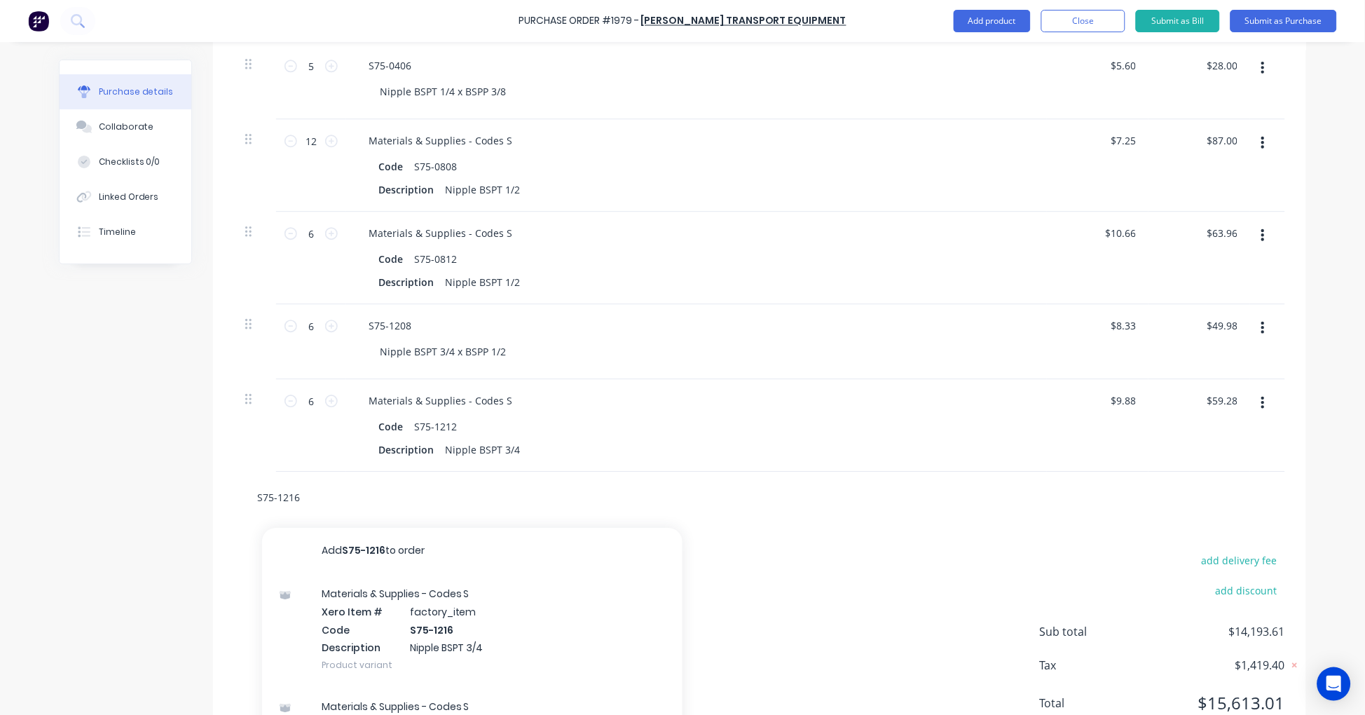
scroll to position [5663, 0]
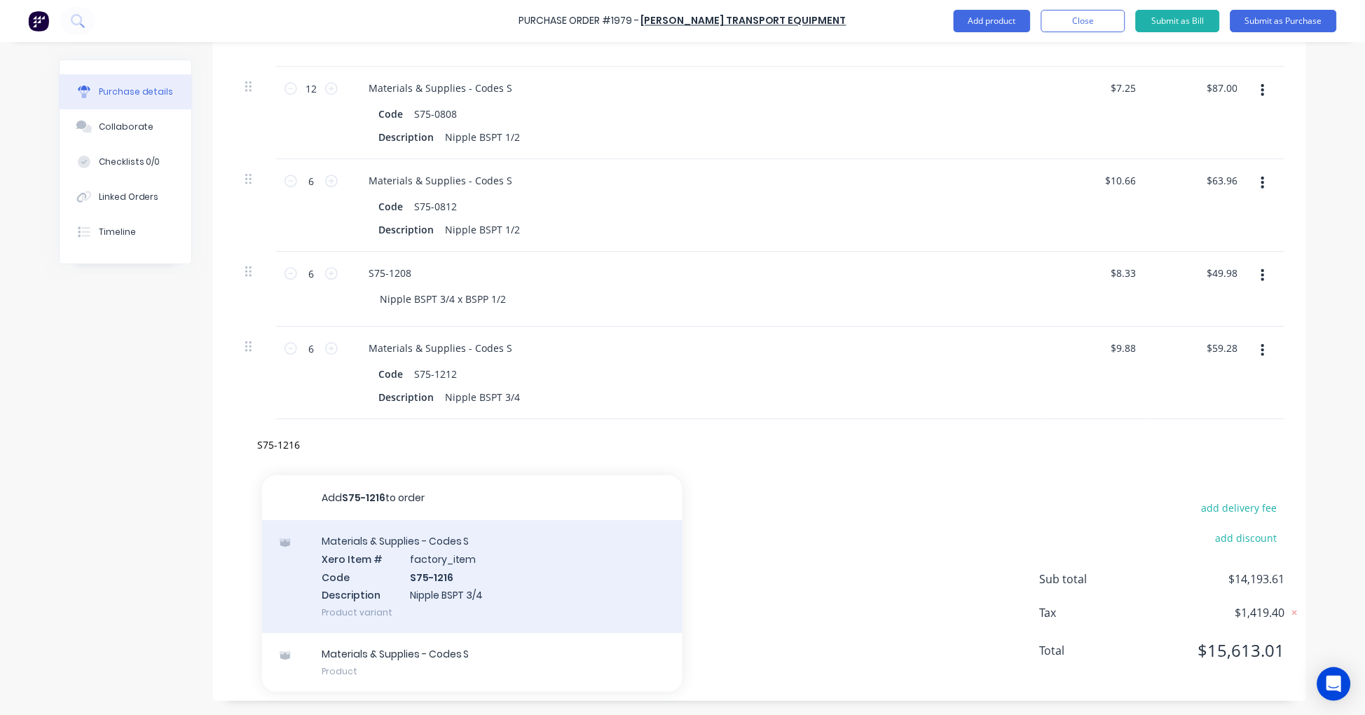
click at [487, 566] on div "Materials & Supplies - Codes S Xero Item # factory_item Code S75-1216 Descripti…" at bounding box center [472, 576] width 420 height 113
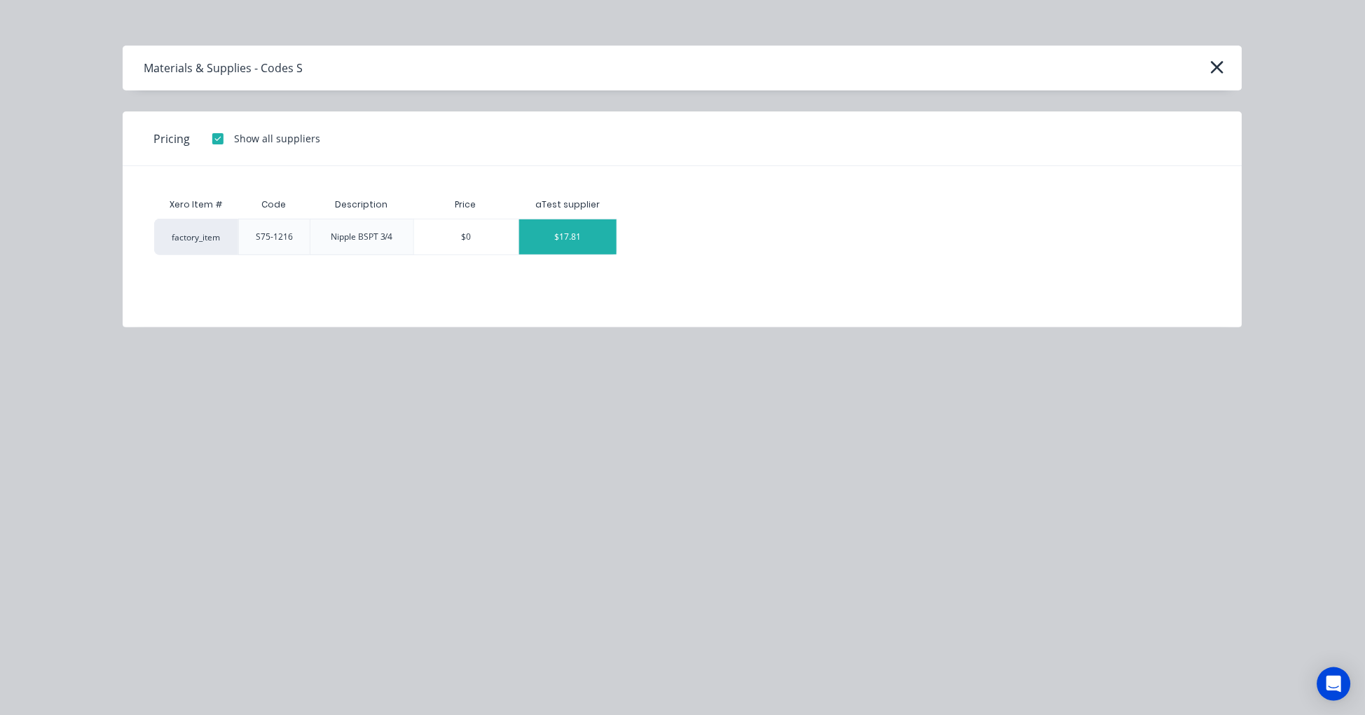
click at [572, 242] on div "$17.81" at bounding box center [567, 236] width 97 height 35
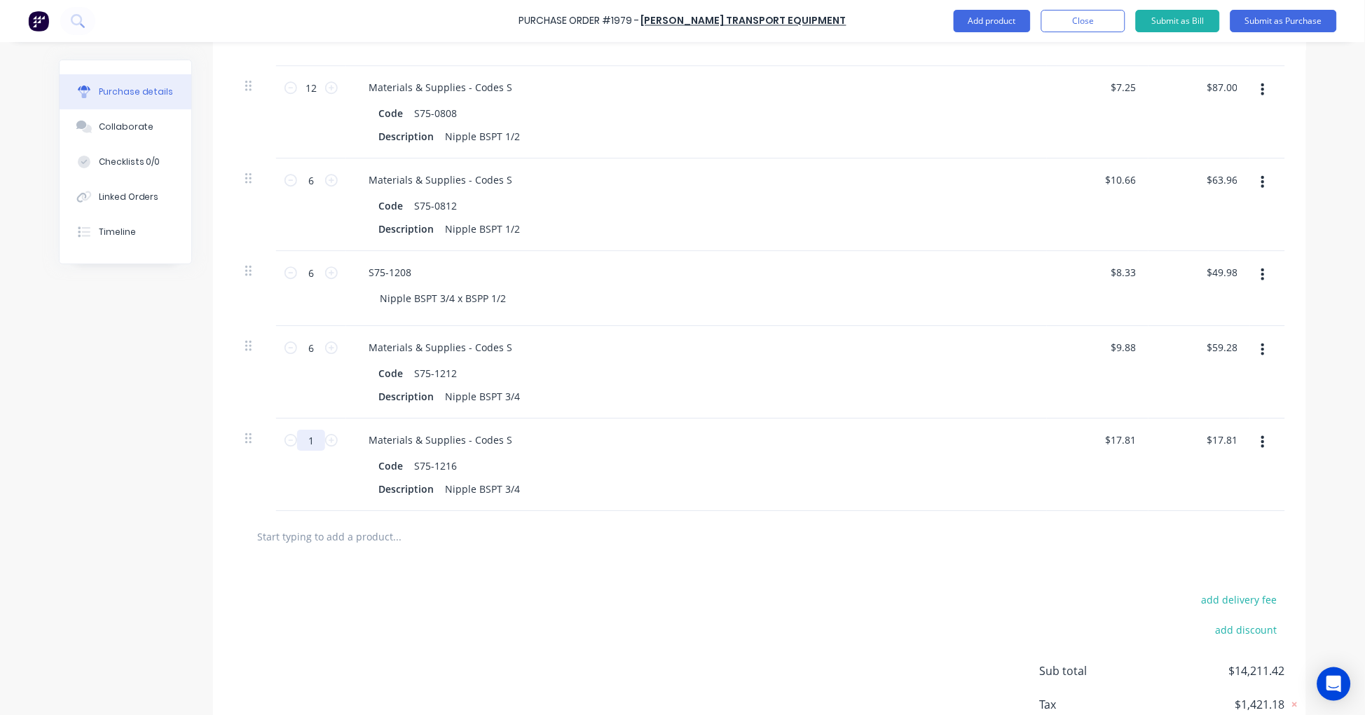
click at [306, 438] on input "1" at bounding box center [311, 439] width 28 height 21
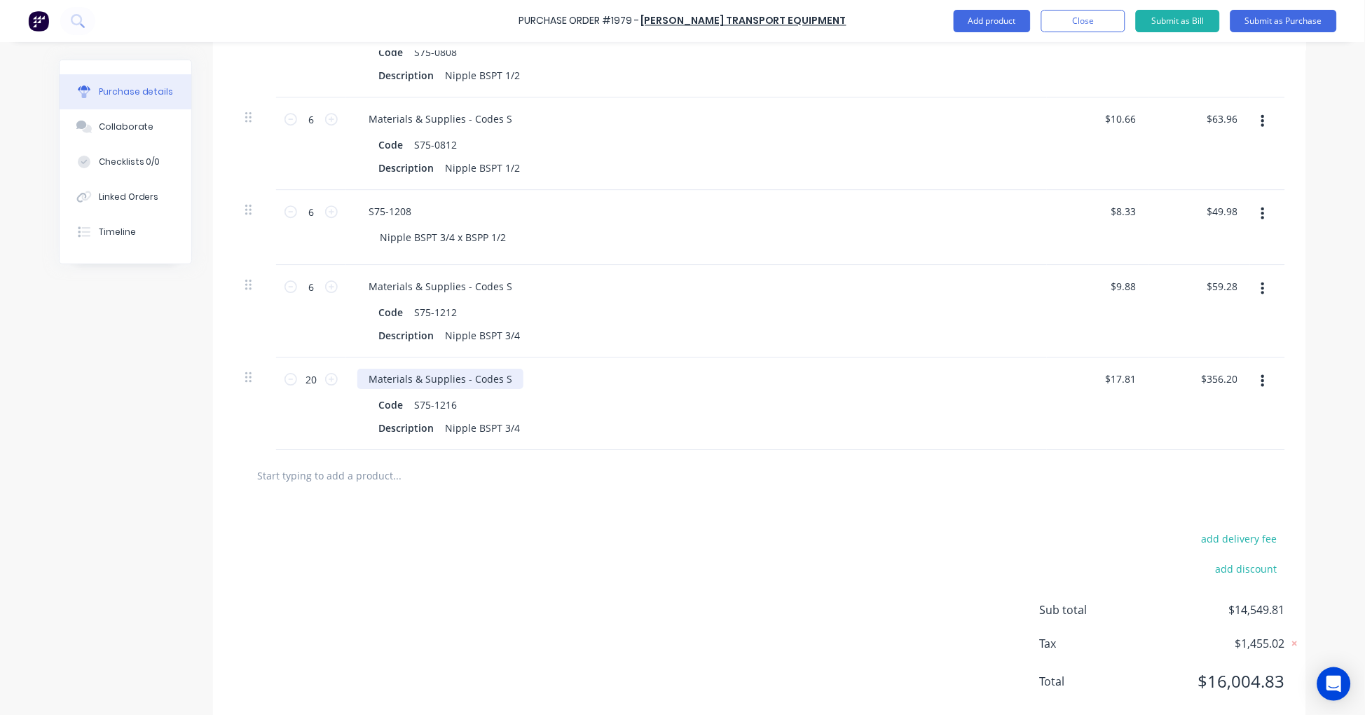
scroll to position [5756, 0]
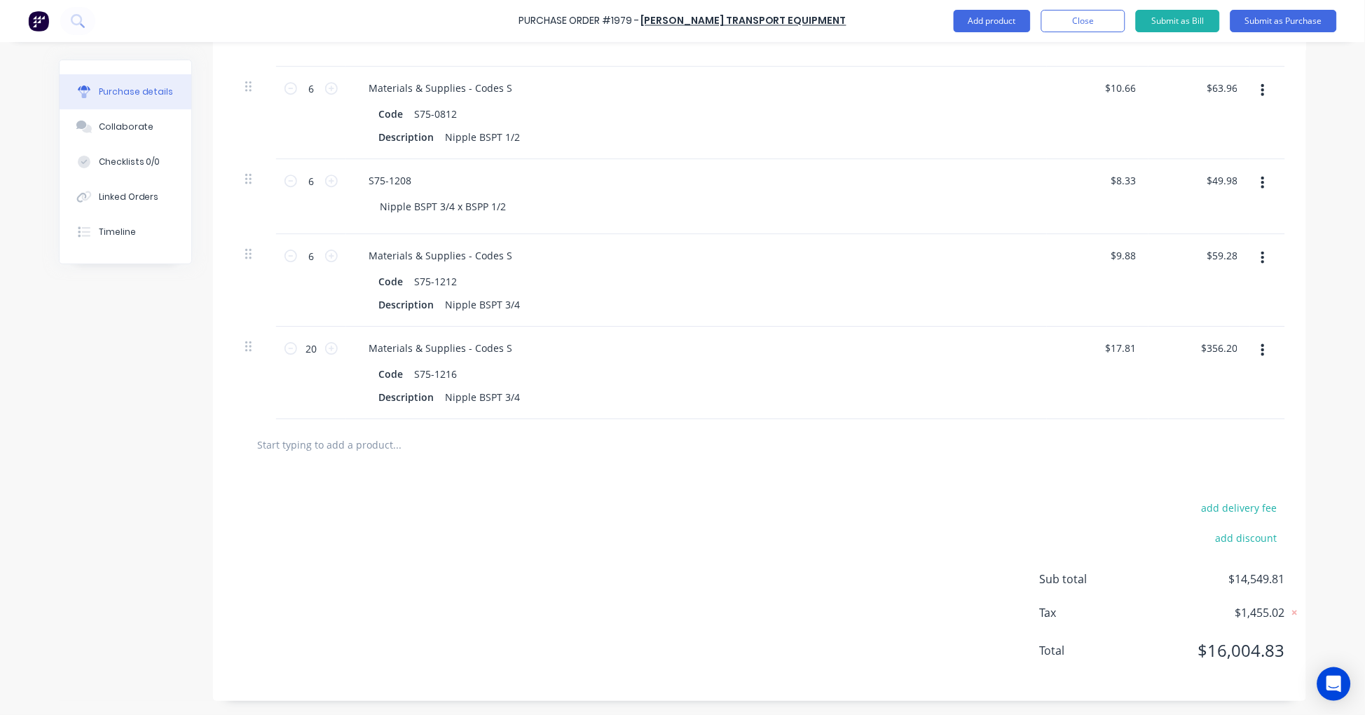
click at [341, 442] on input "text" at bounding box center [396, 444] width 280 height 28
paste input "S75-1612"
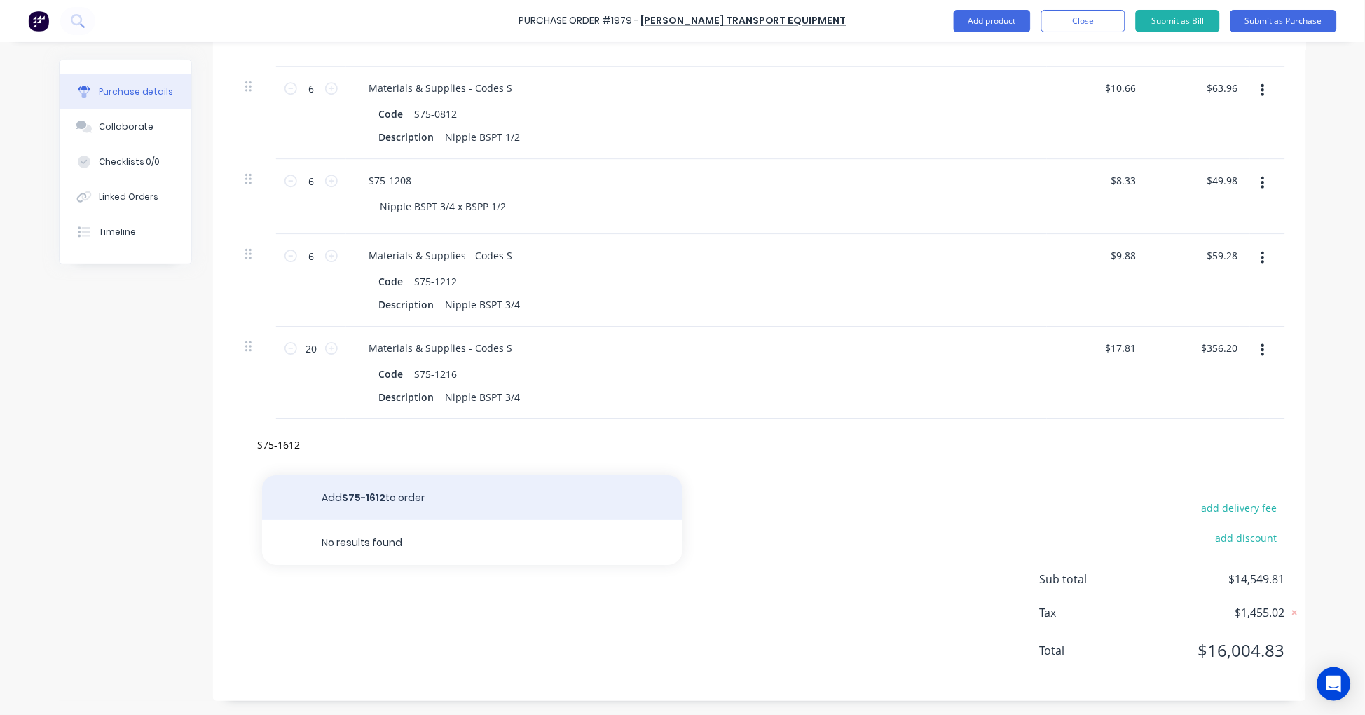
click at [390, 502] on button "Add S75-1612 to order" at bounding box center [472, 497] width 420 height 45
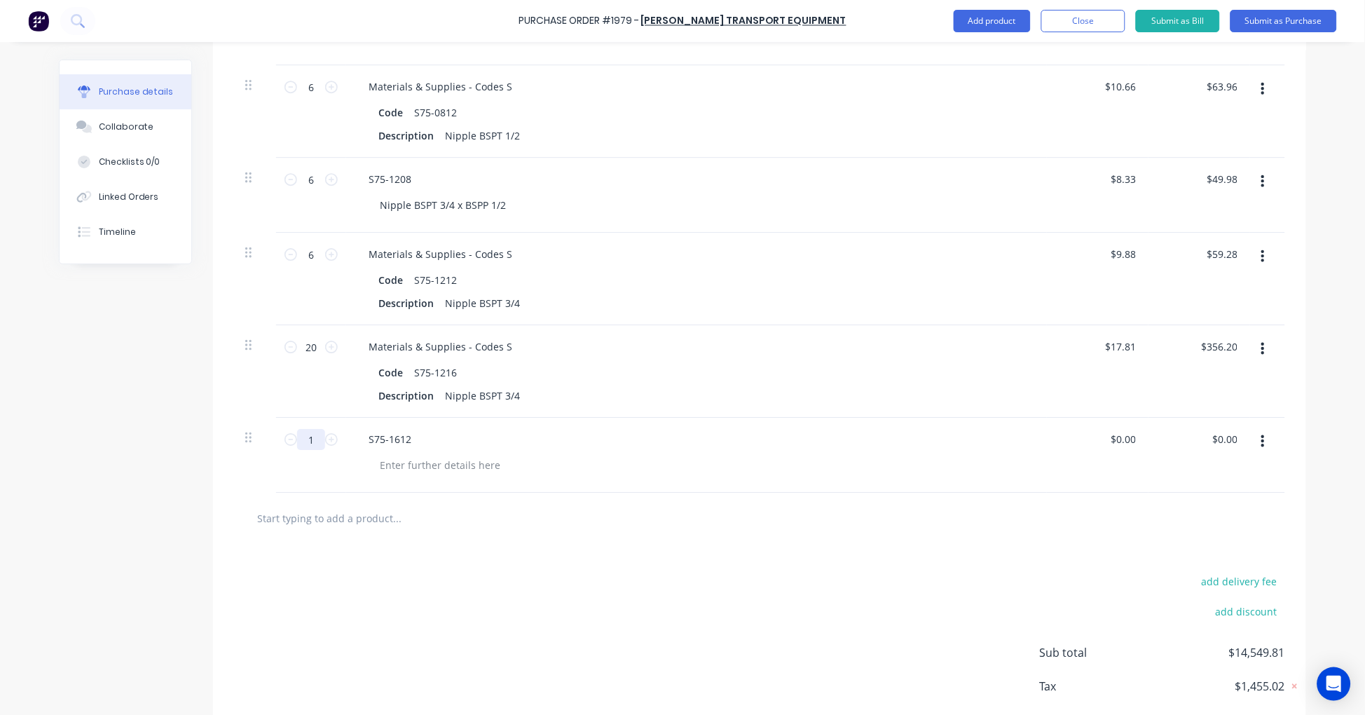
click at [306, 438] on input "1" at bounding box center [311, 439] width 28 height 21
click at [451, 458] on div at bounding box center [440, 465] width 143 height 20
paste div
click at [1112, 430] on div "$0.00 0.00" at bounding box center [1125, 439] width 27 height 20
click at [1129, 438] on input "0.00" at bounding box center [1125, 439] width 27 height 20
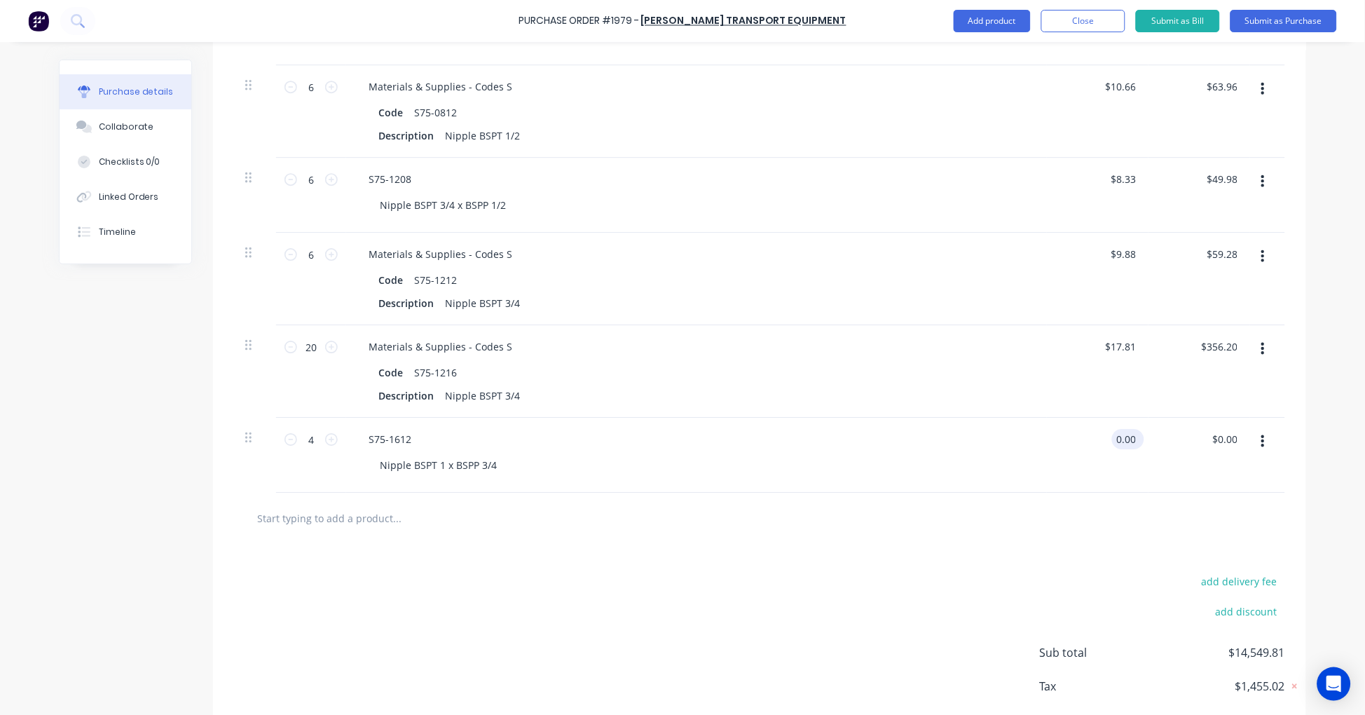
click at [1129, 438] on input "0.00" at bounding box center [1125, 439] width 27 height 20
click at [304, 514] on input "text" at bounding box center [396, 518] width 280 height 28
paste input "S75-1616"
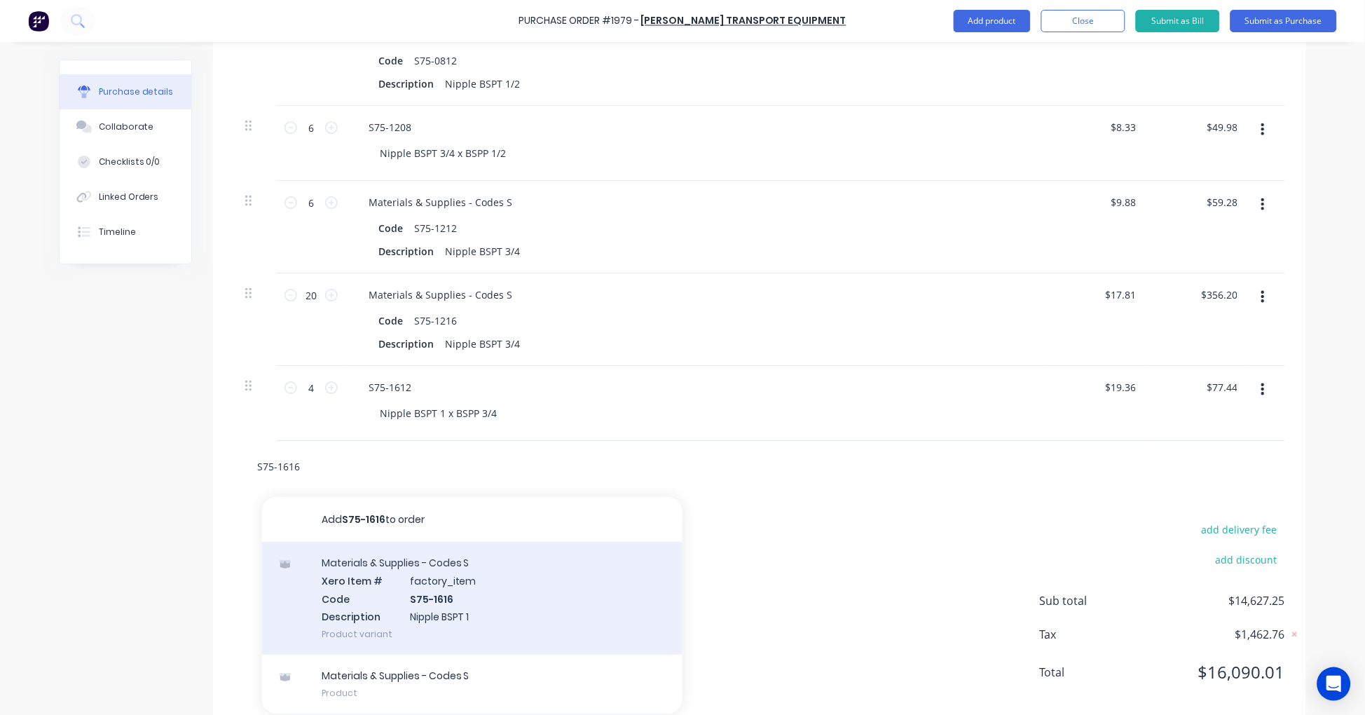
scroll to position [5831, 0]
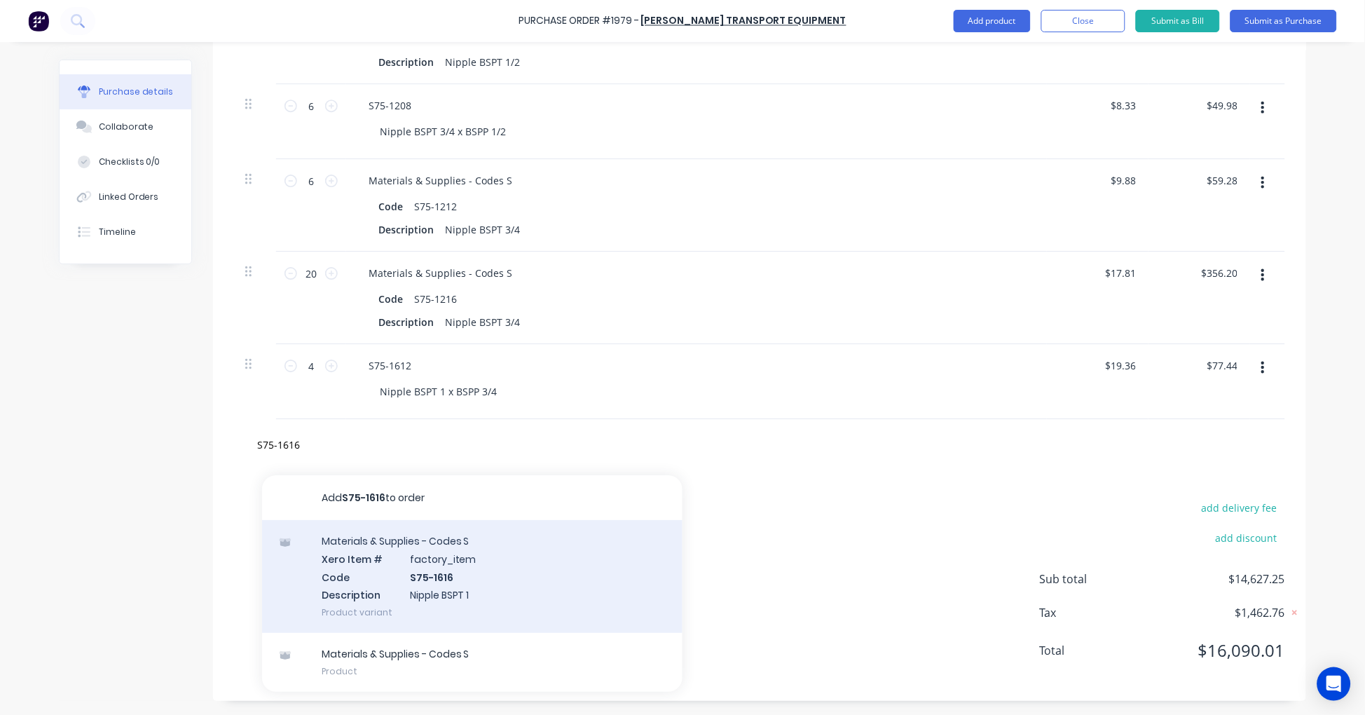
click at [514, 574] on div "Materials & Supplies - Codes S Xero Item # factory_item Code S75-1616 Descripti…" at bounding box center [472, 576] width 420 height 113
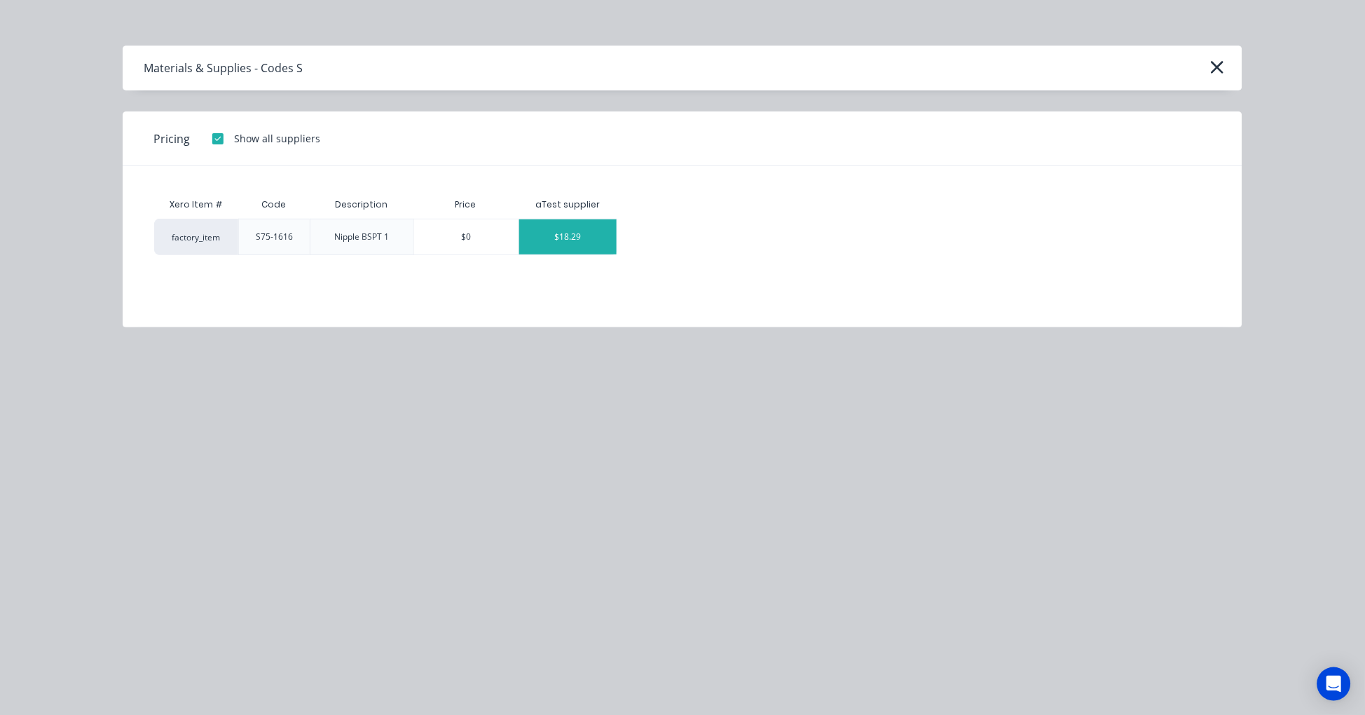
click at [563, 236] on div "$18.29" at bounding box center [567, 236] width 97 height 35
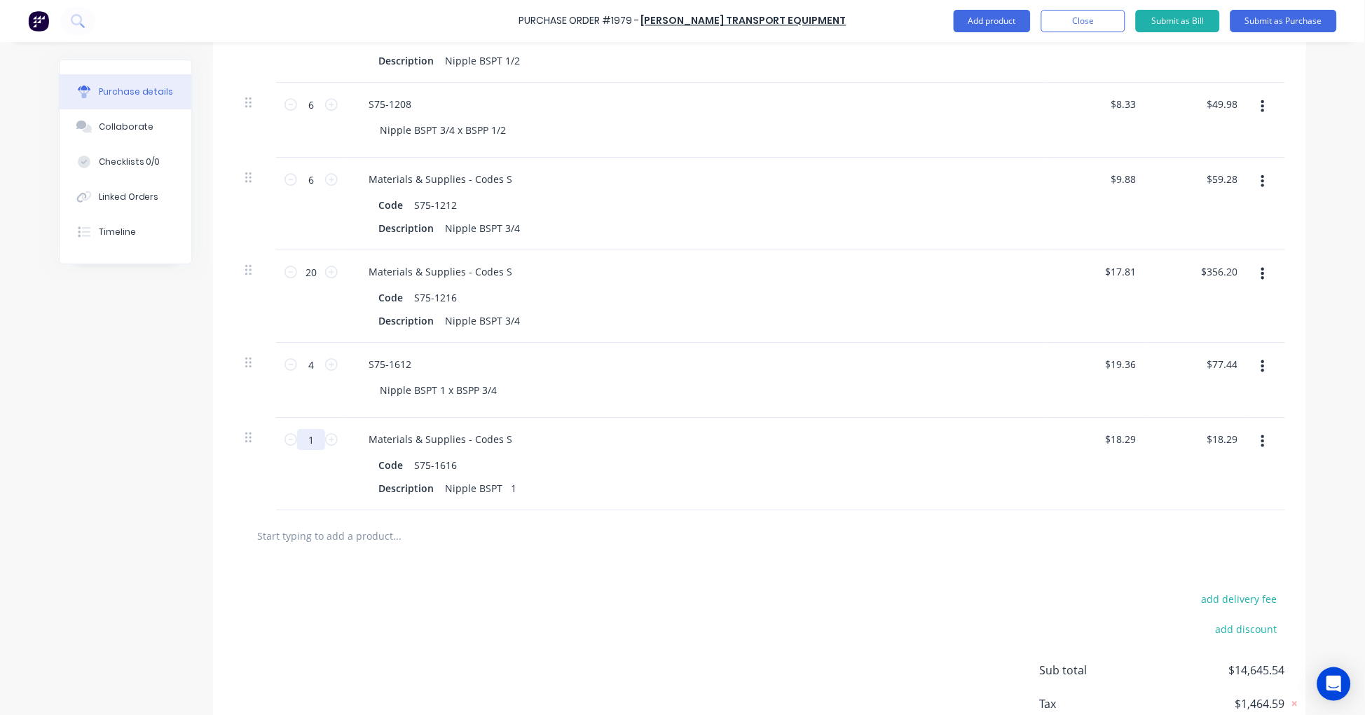
click at [308, 436] on input "1" at bounding box center [311, 439] width 28 height 21
drag, startPoint x: 324, startPoint y: 528, endPoint x: 331, endPoint y: 530, distance: 7.3
click at [324, 529] on input "text" at bounding box center [396, 535] width 280 height 28
paste input "S75-1620"
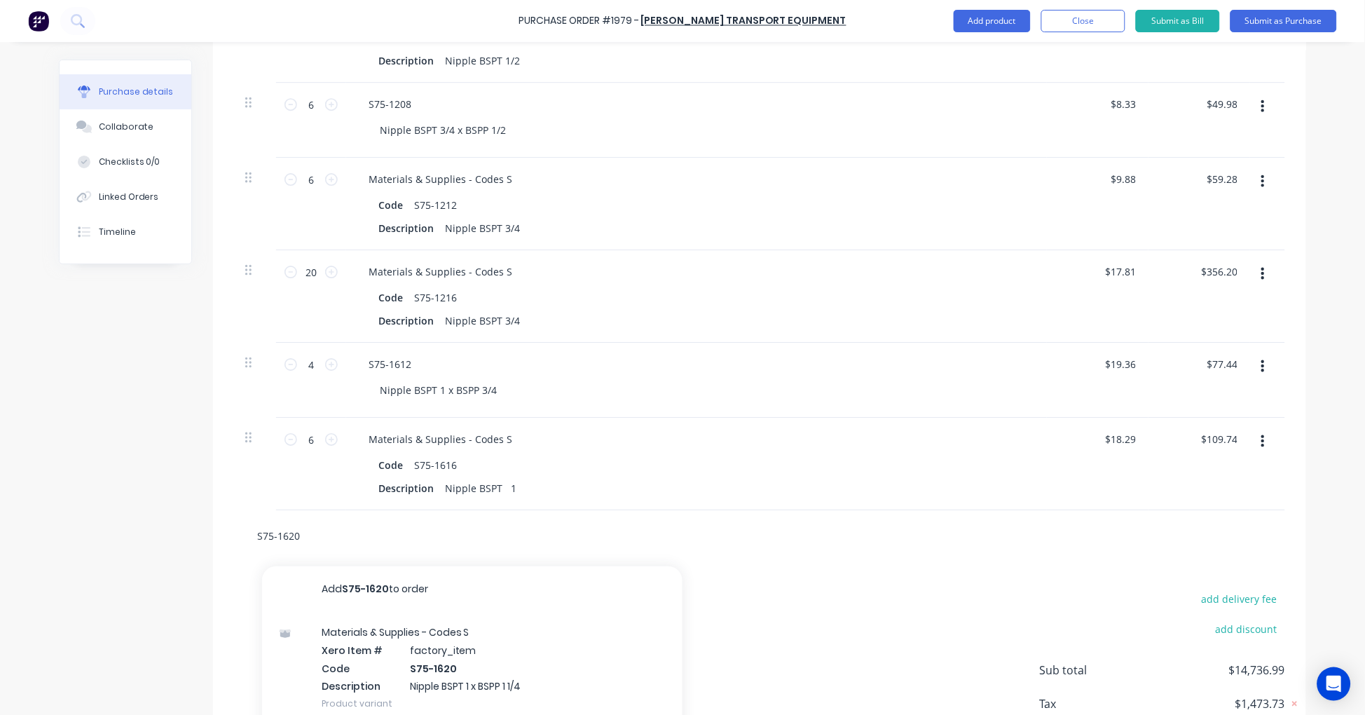
scroll to position [5923, 0]
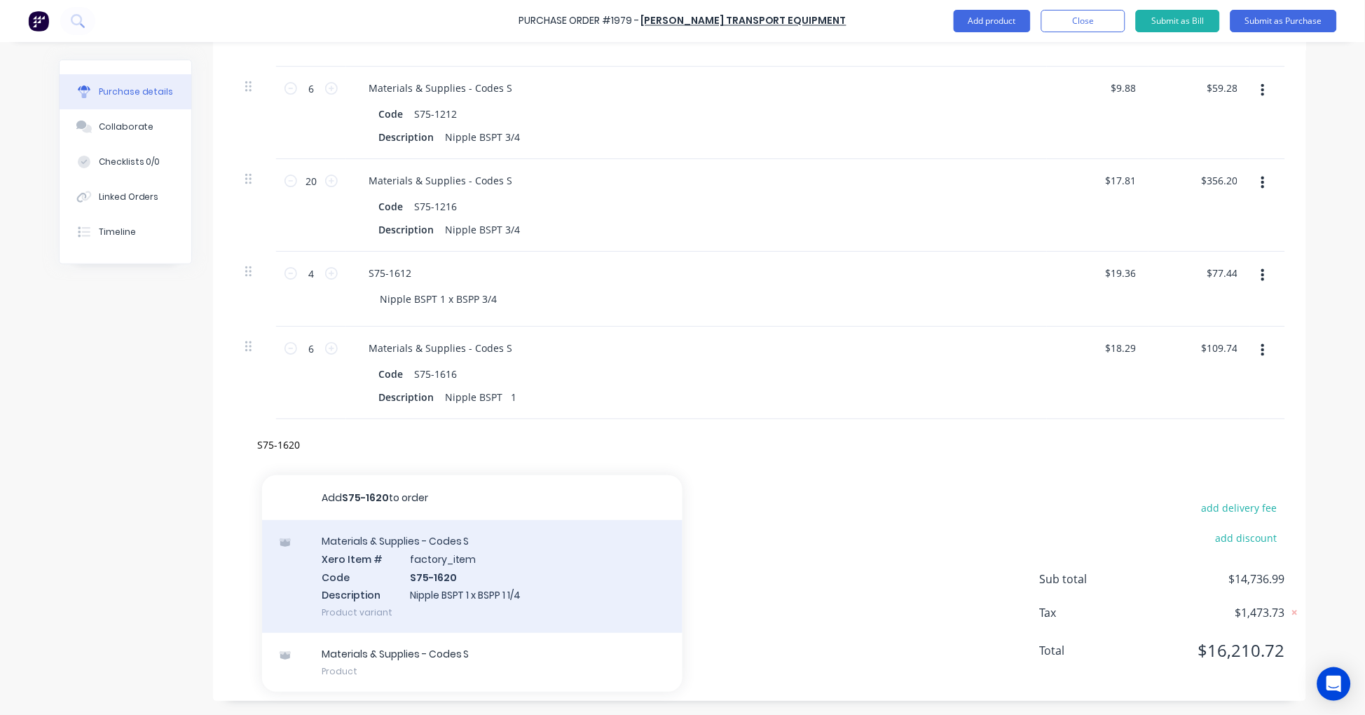
click at [515, 563] on div "Materials & Supplies - Codes S Xero Item # factory_item Code S75-1620 Descripti…" at bounding box center [472, 576] width 420 height 113
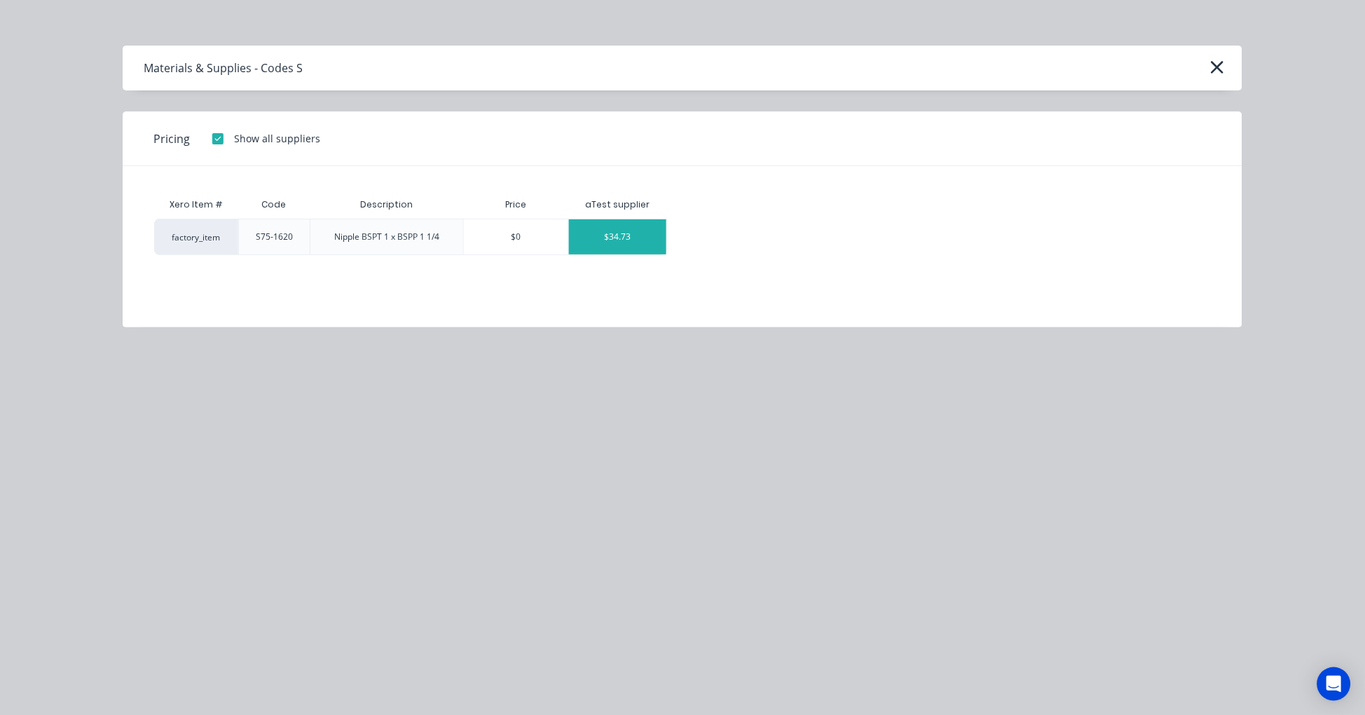
click at [612, 244] on div "$34.73" at bounding box center [617, 236] width 97 height 35
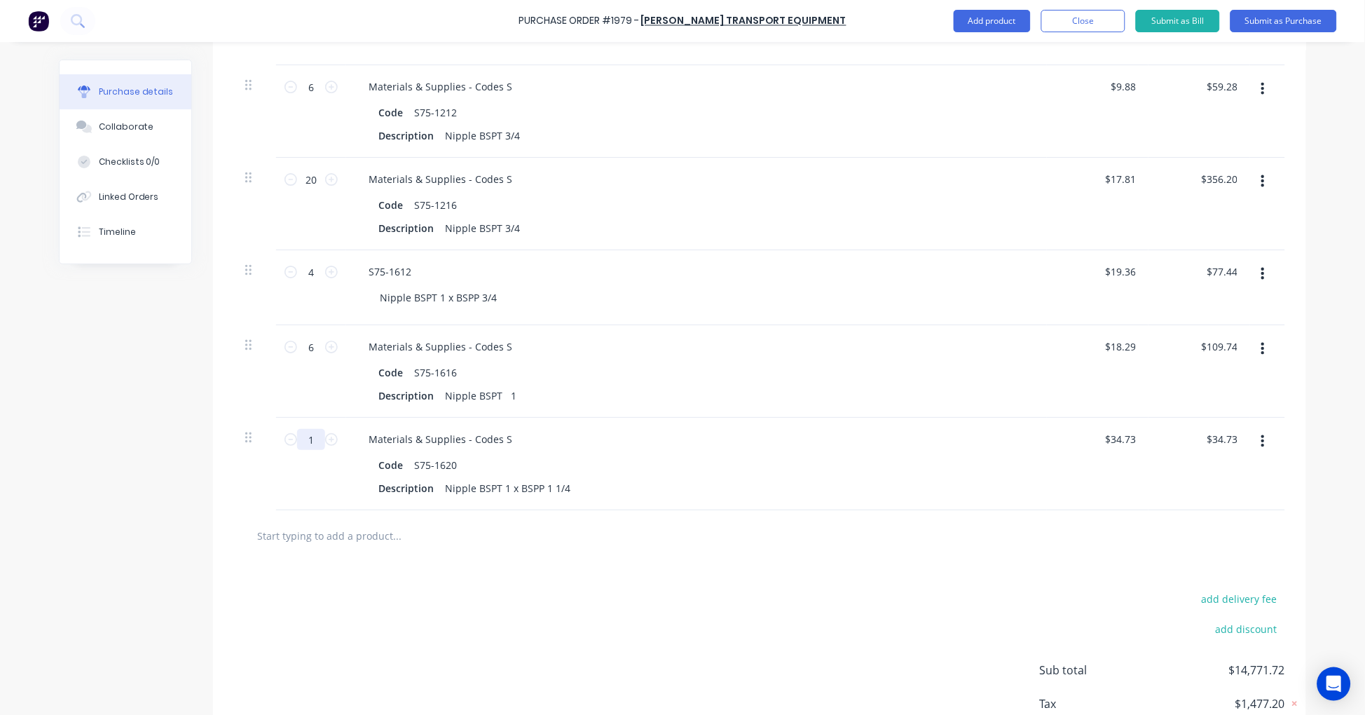
click at [302, 441] on input "1" at bounding box center [311, 439] width 28 height 21
click at [352, 532] on input "text" at bounding box center [396, 535] width 280 height 28
paste input "S77-1216"
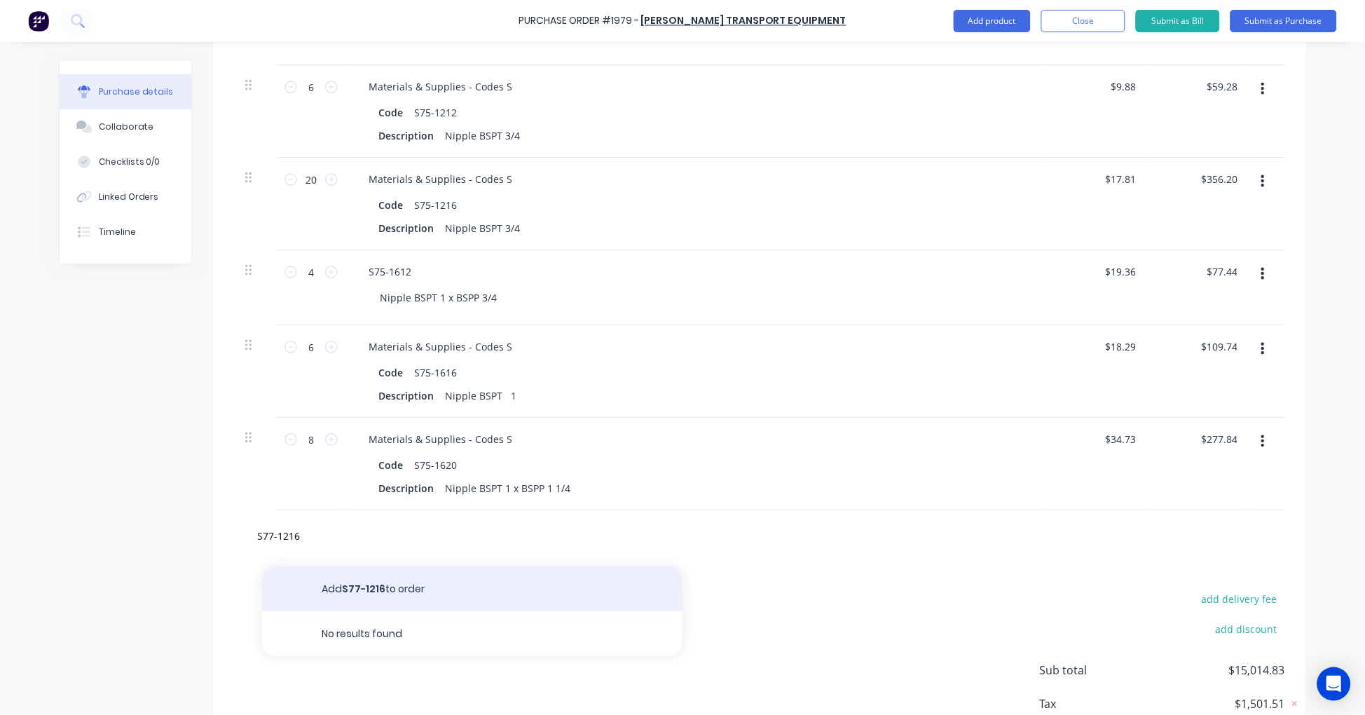
click at [387, 584] on button "Add S77-1216 to order" at bounding box center [472, 588] width 420 height 45
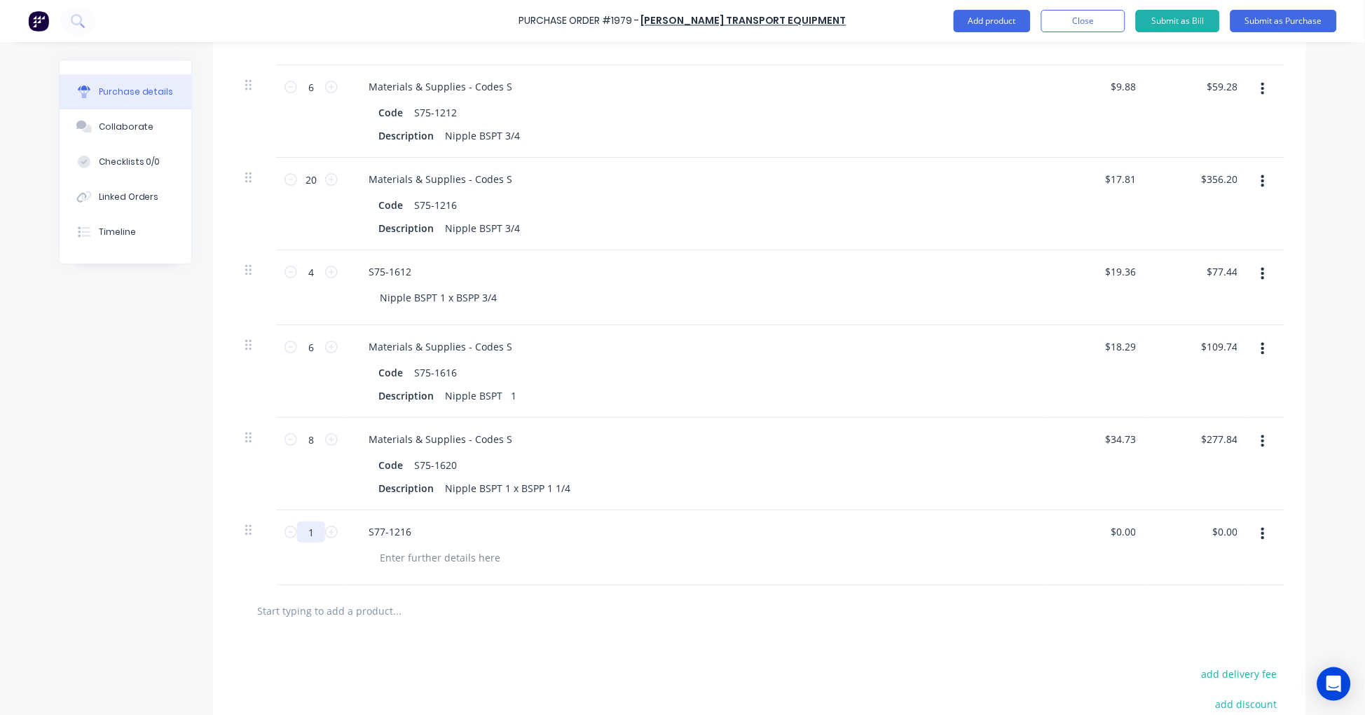
click at [310, 530] on input "1" at bounding box center [311, 531] width 28 height 21
click at [312, 610] on input "text" at bounding box center [396, 610] width 280 height 28
paste input "S77-1616"
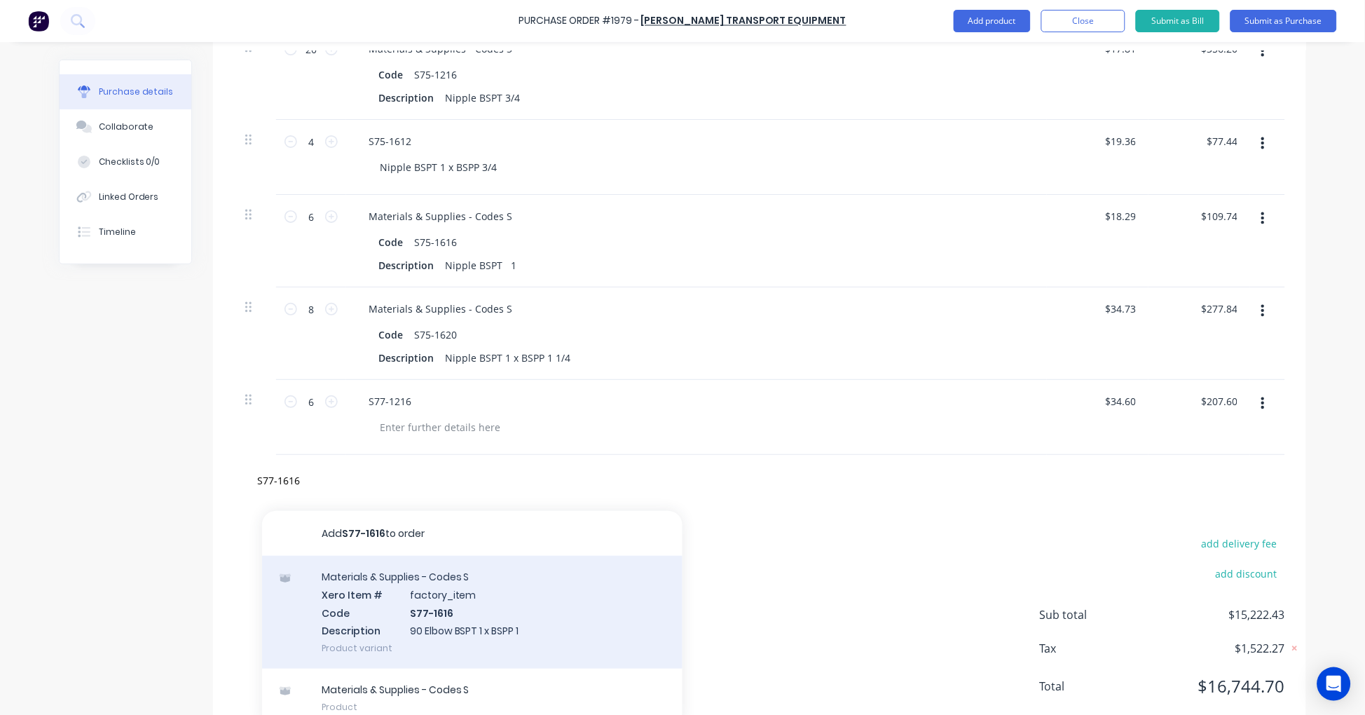
click at [471, 614] on div "Materials & Supplies - Codes S Xero Item # factory_item Code S77-1616 Descripti…" at bounding box center [472, 612] width 420 height 113
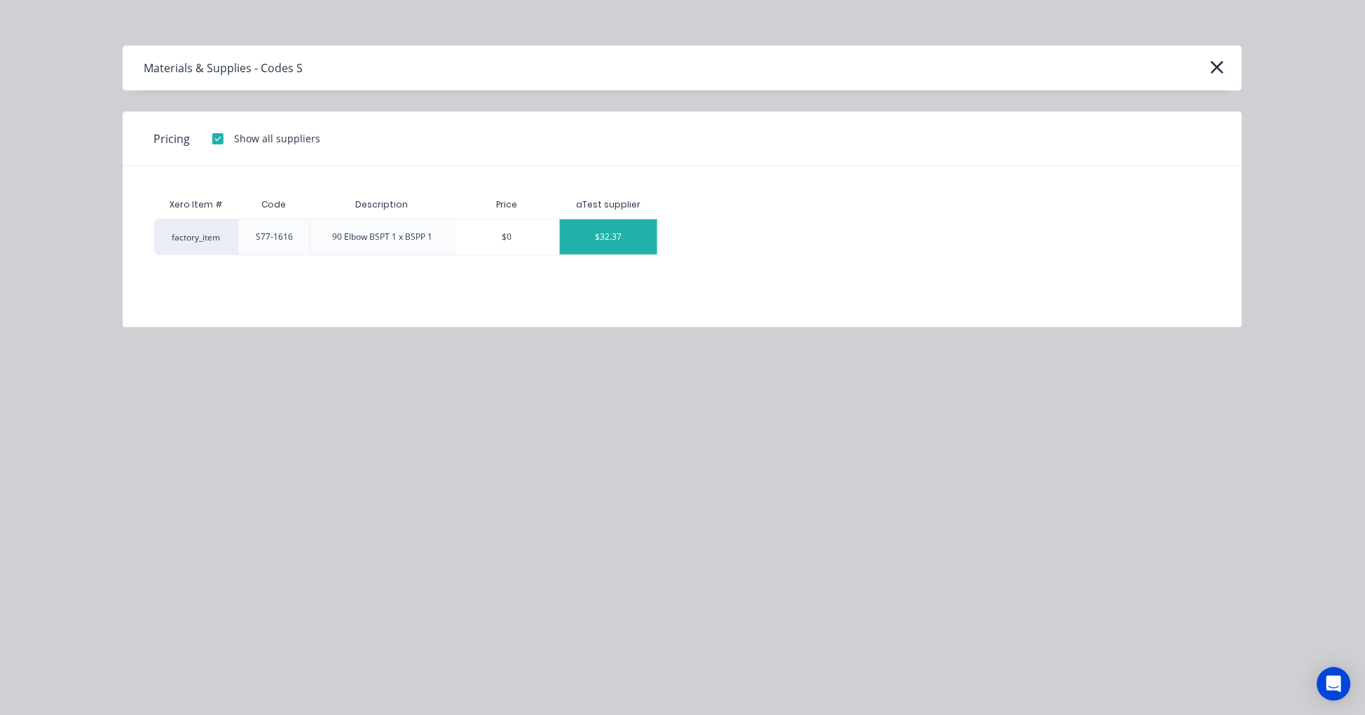
click at [608, 236] on div "$32.37" at bounding box center [608, 236] width 97 height 35
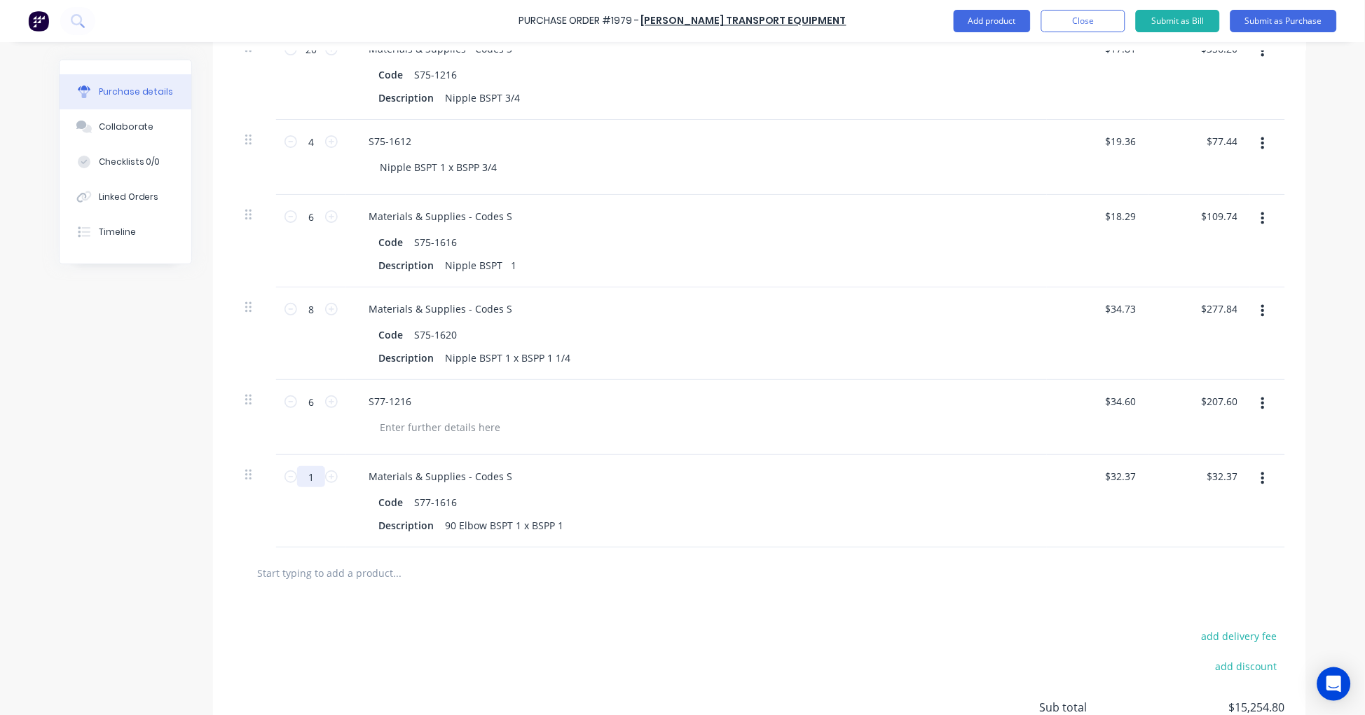
click at [313, 479] on input "1" at bounding box center [311, 476] width 28 height 21
click at [329, 570] on input "text" at bounding box center [396, 572] width 280 height 28
paste input "S80-0606"
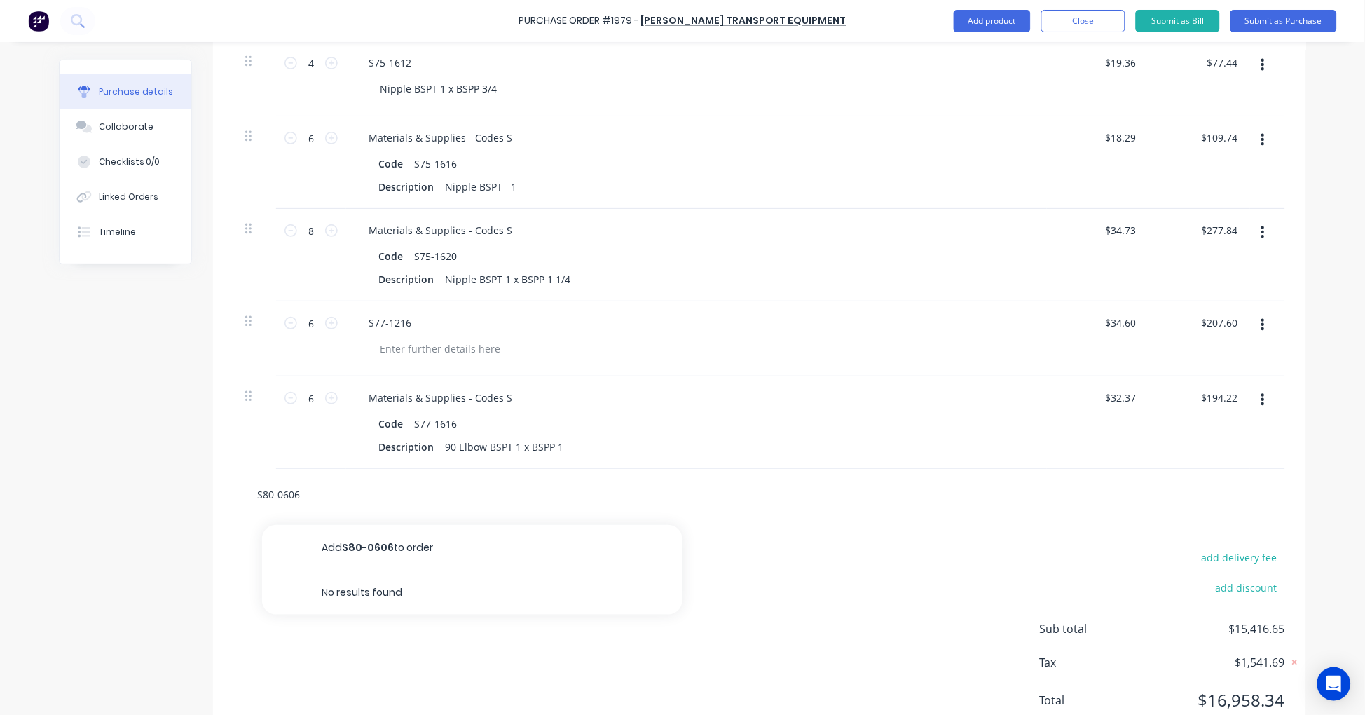
scroll to position [6183, 0]
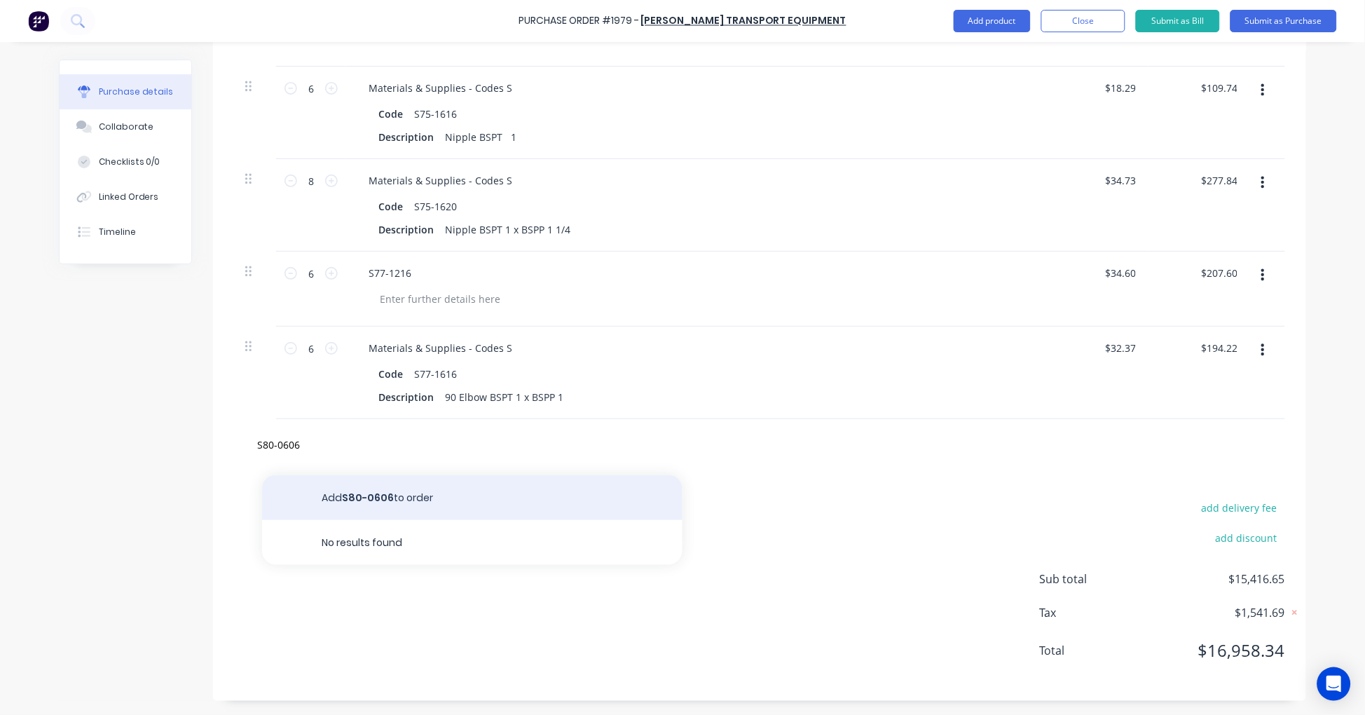
click at [394, 498] on button "Add S80-0606 to order" at bounding box center [472, 497] width 420 height 45
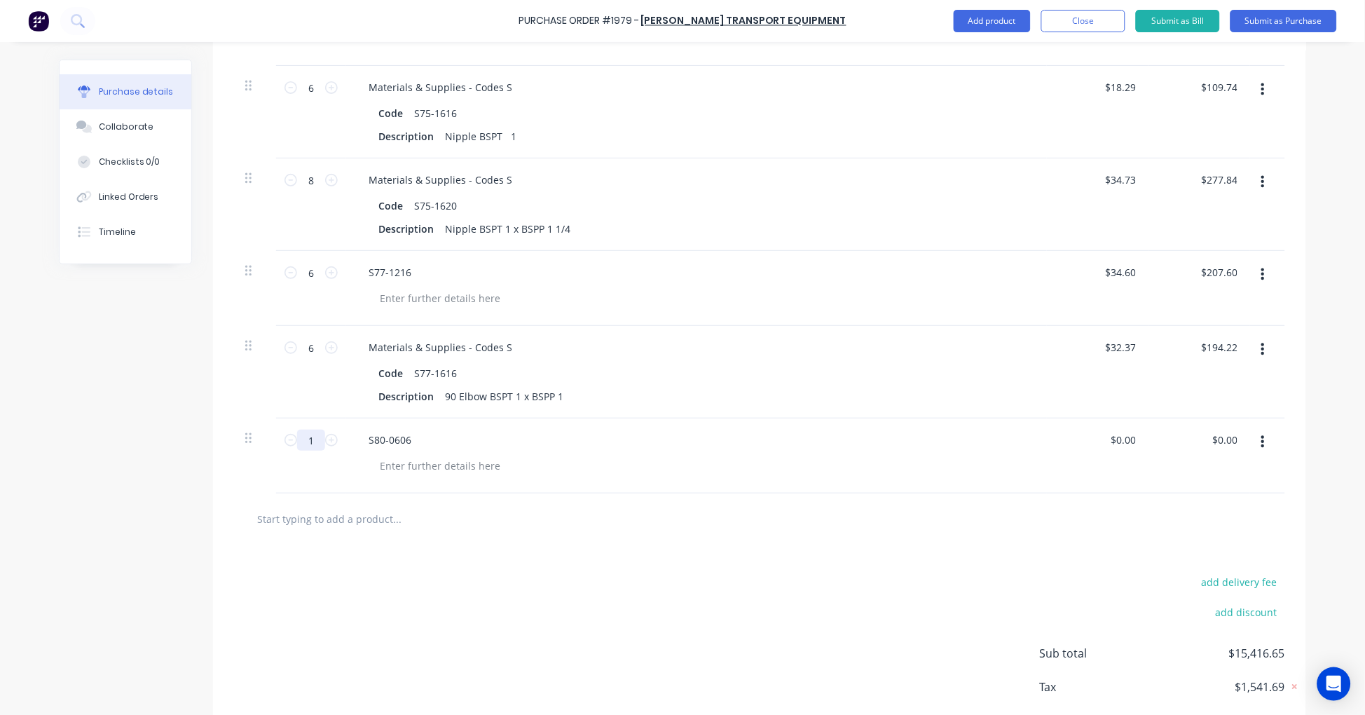
click at [306, 436] on input "1" at bounding box center [311, 439] width 28 height 21
click at [409, 523] on input "text" at bounding box center [396, 518] width 280 height 28
paste input "S89-0609"
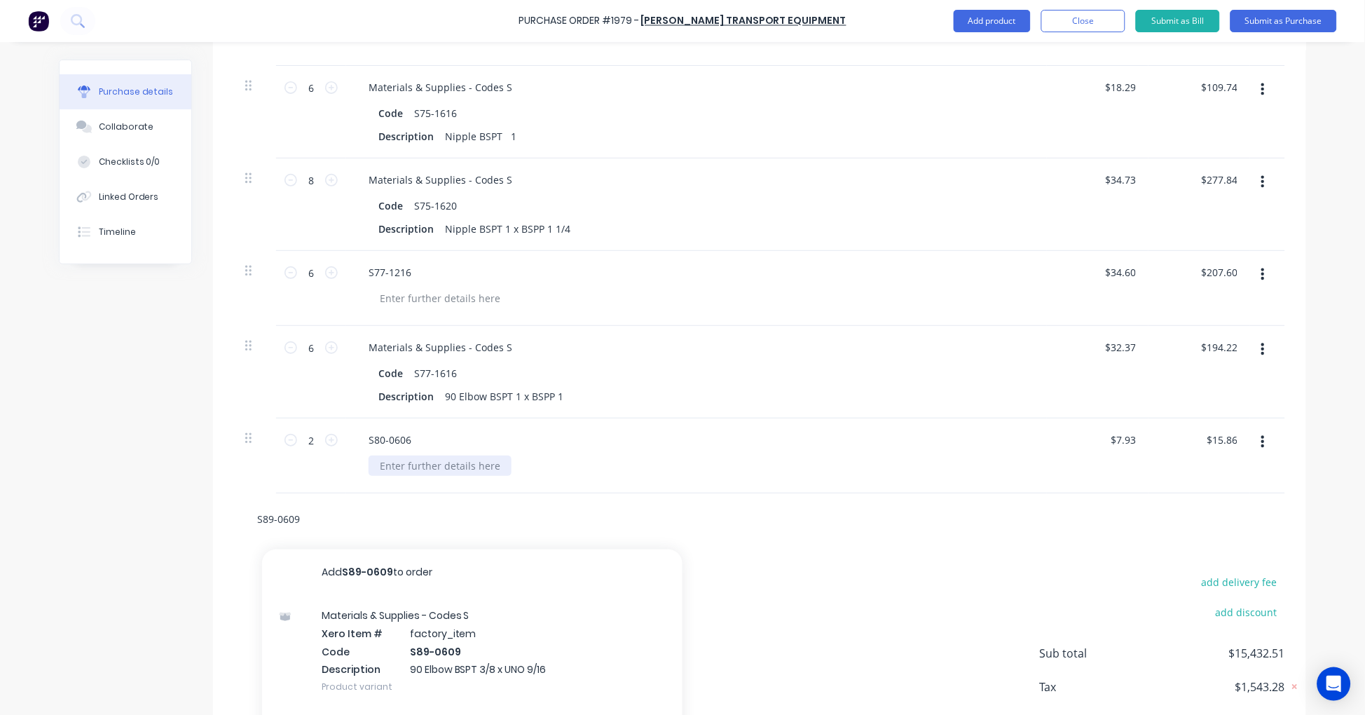
scroll to position [6258, 0]
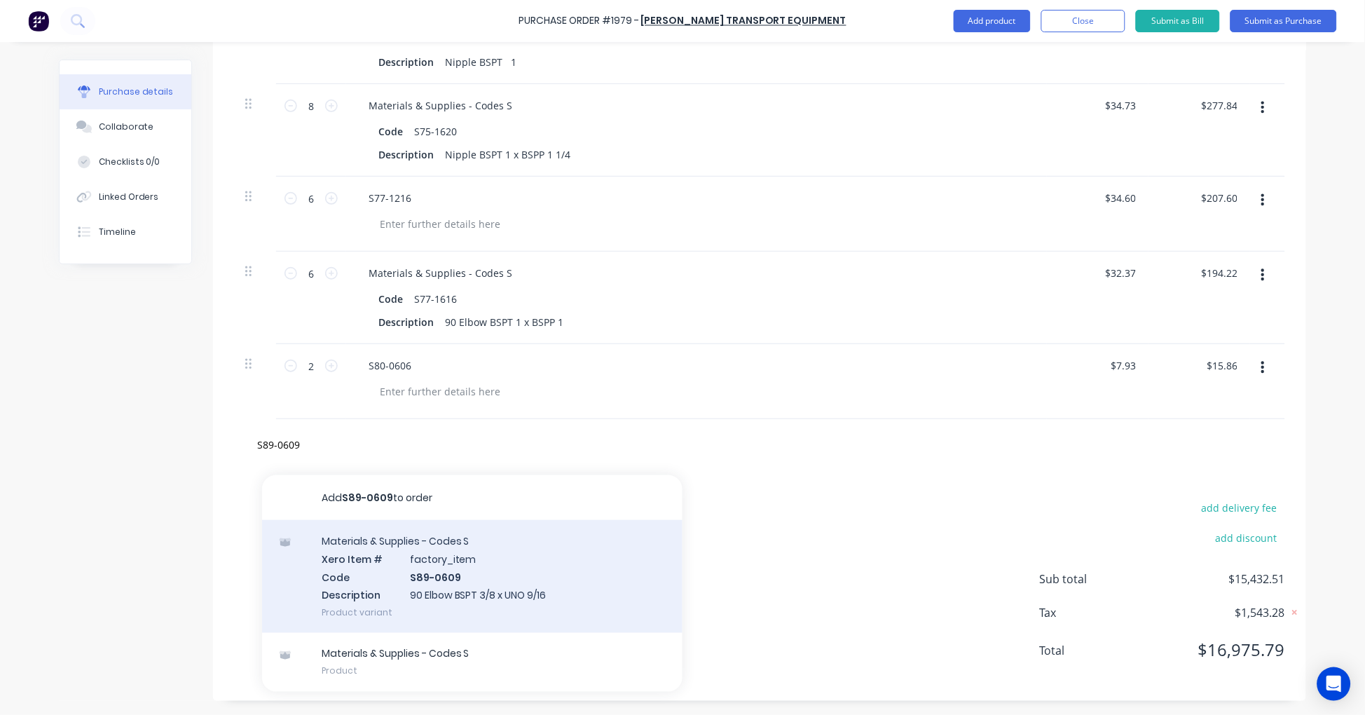
click at [470, 561] on div "Materials & Supplies - Codes S Xero Item # factory_item Code S89-0609 Descripti…" at bounding box center [472, 576] width 420 height 113
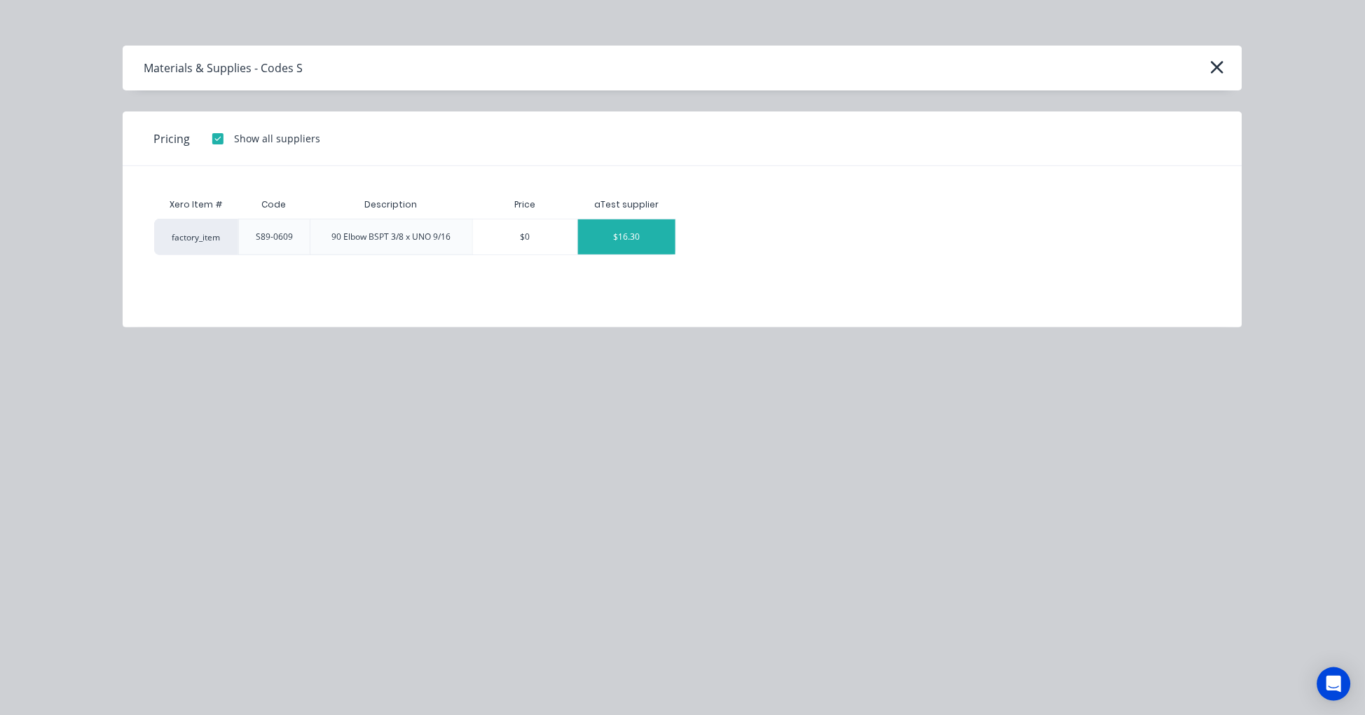
click at [621, 233] on div "$16.30" at bounding box center [626, 236] width 97 height 35
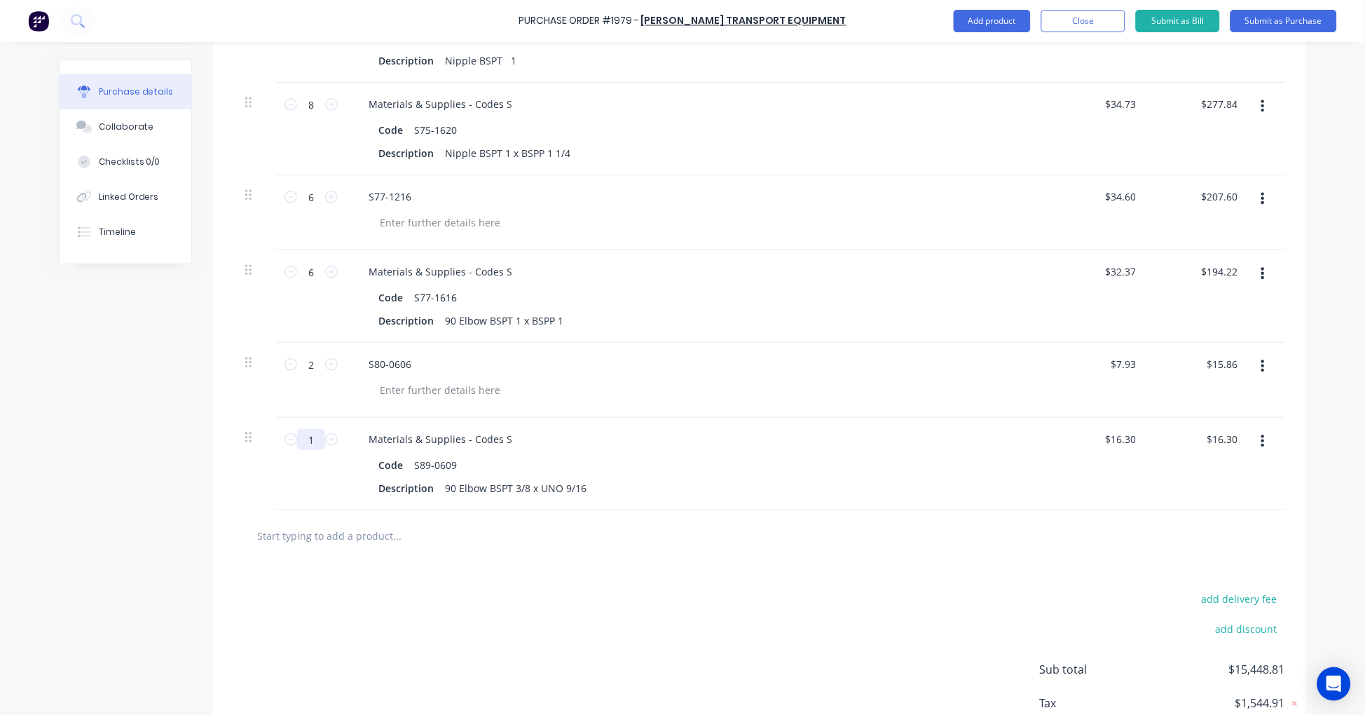
click at [305, 435] on input "1" at bounding box center [311, 439] width 28 height 21
click at [393, 536] on input "text" at bounding box center [396, 535] width 280 height 28
paste input "S89-0612"
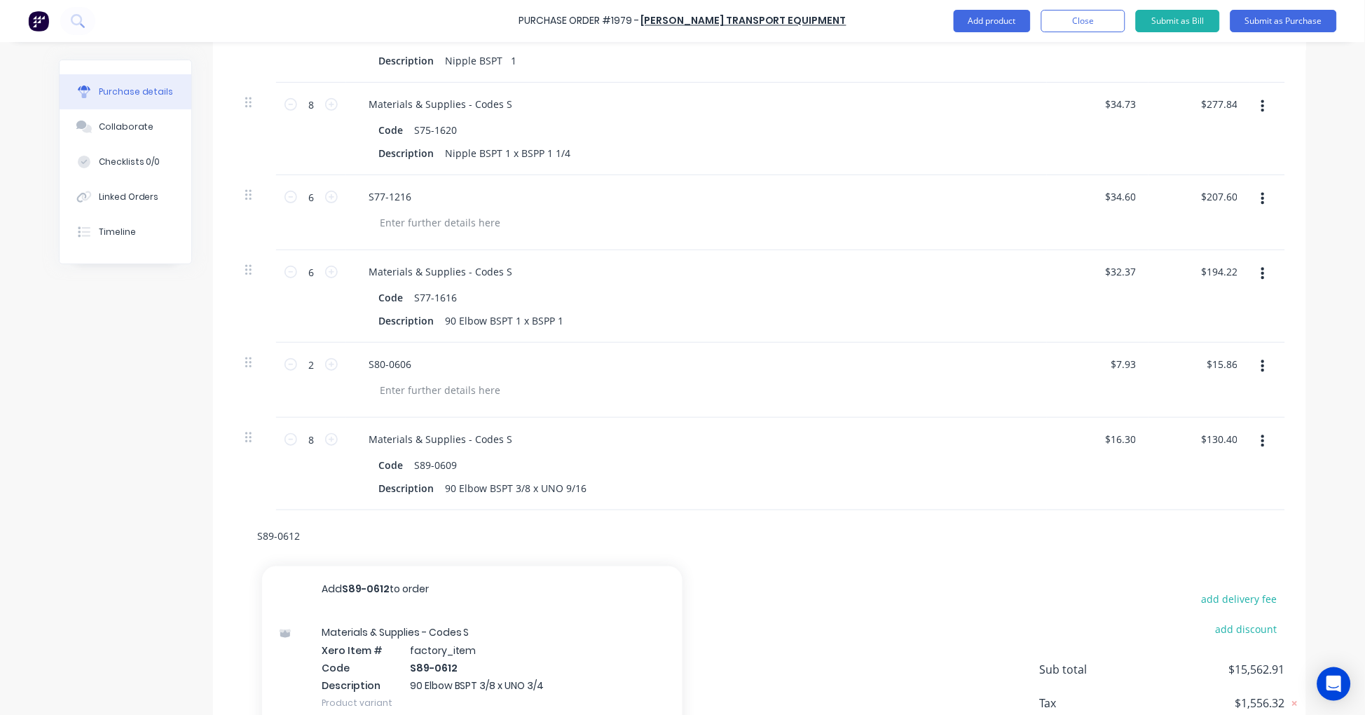
scroll to position [6351, 0]
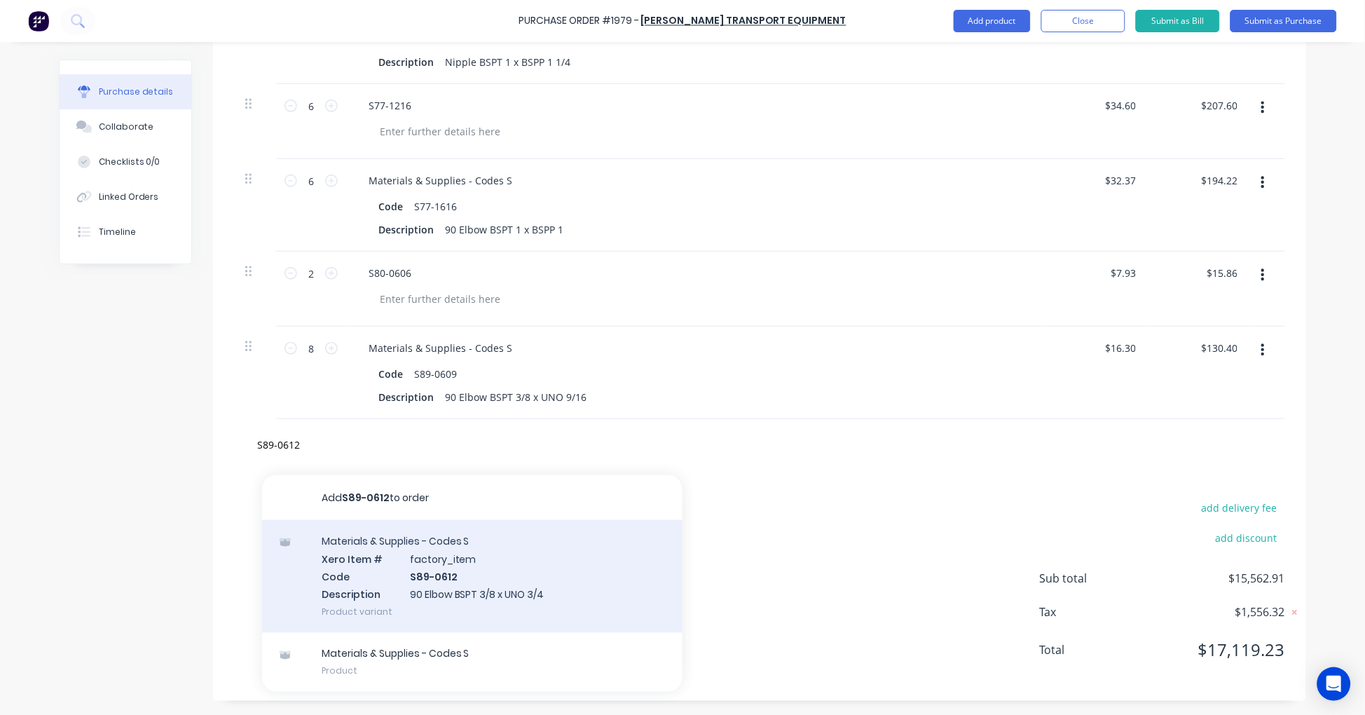
click at [488, 566] on div "Materials & Supplies - Codes S Xero Item # factory_item Code S89-0612 Descripti…" at bounding box center [472, 576] width 420 height 113
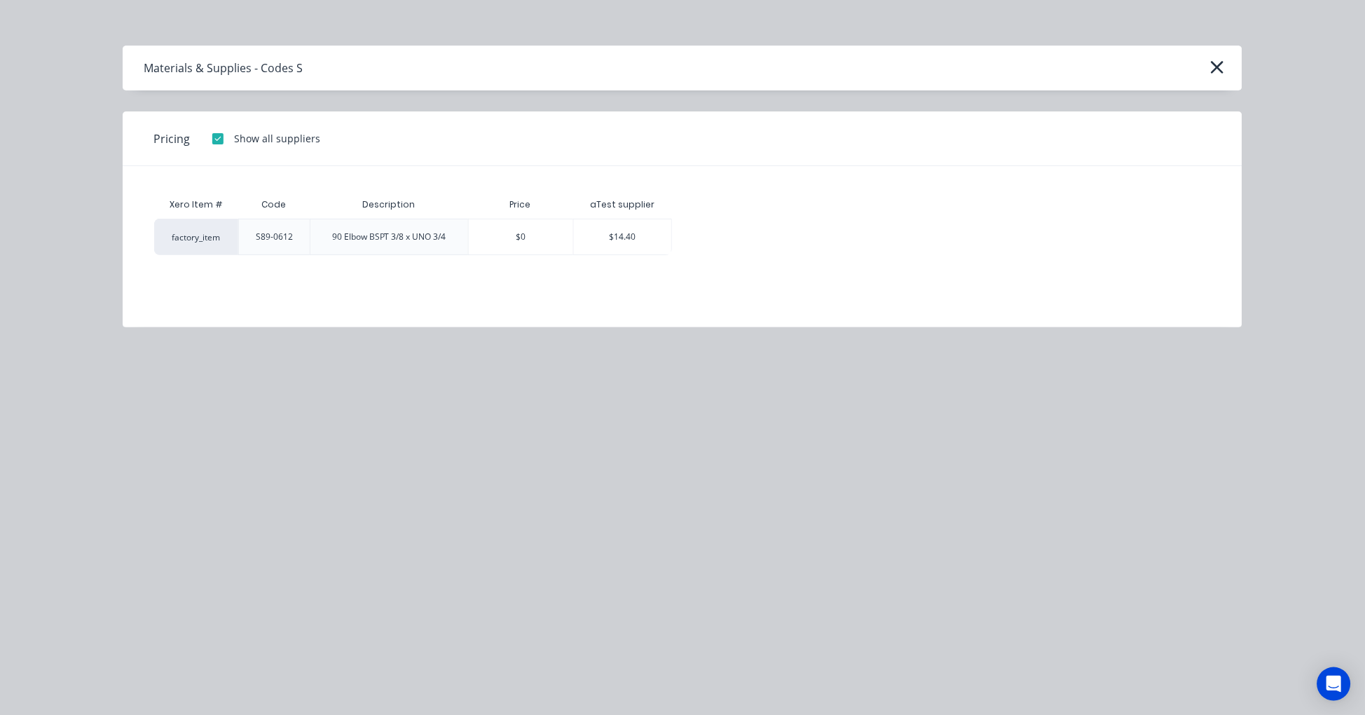
click at [621, 235] on div "$14.40" at bounding box center [622, 236] width 97 height 35
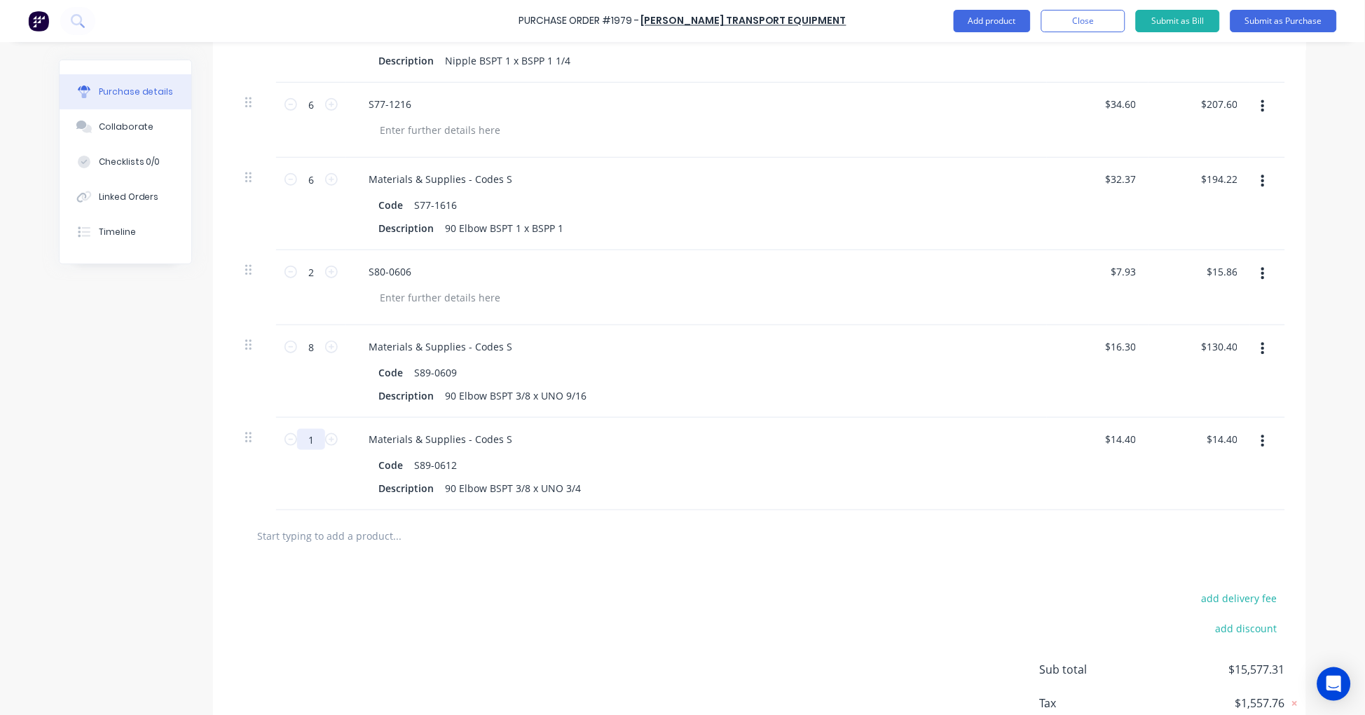
click at [309, 443] on input "1" at bounding box center [311, 439] width 28 height 21
click at [326, 542] on input "text" at bounding box center [396, 535] width 280 height 28
paste input "S93-0412"
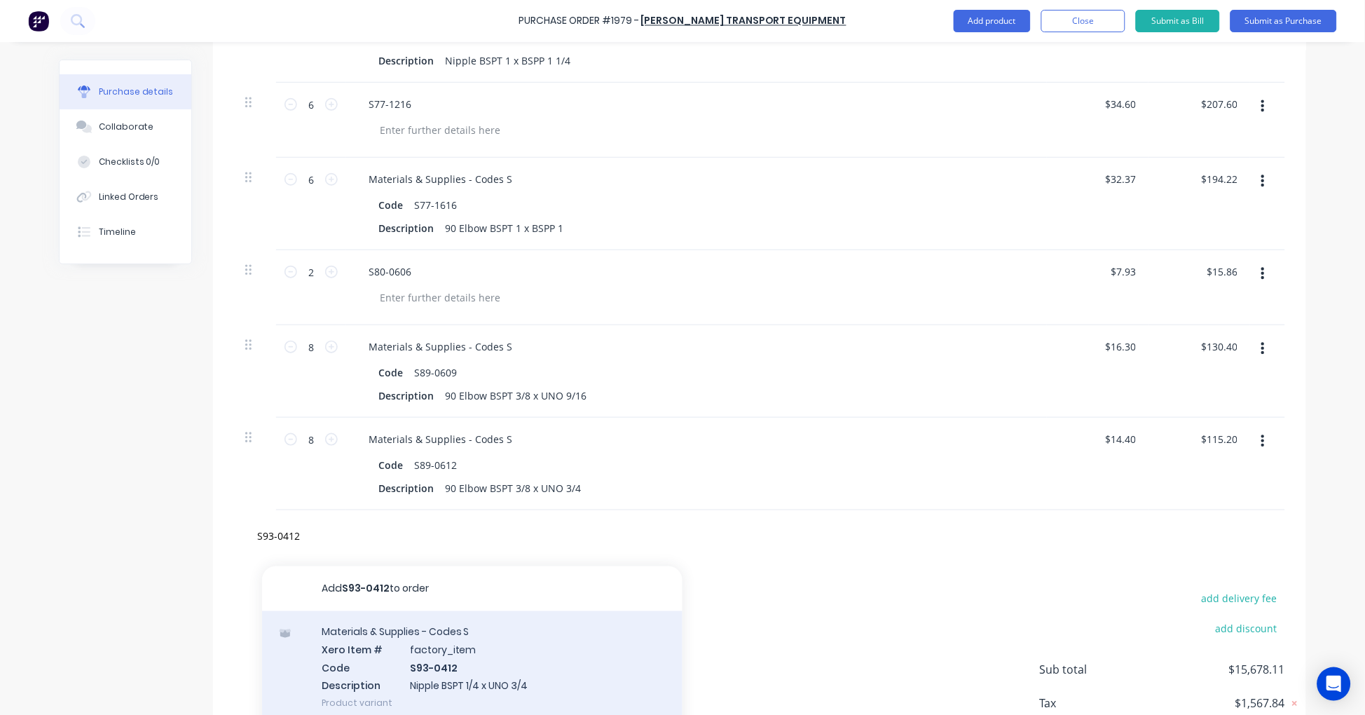
click at [439, 656] on div "Materials & Supplies - Codes S Xero Item # factory_item Code S93-0412 Descripti…" at bounding box center [472, 667] width 420 height 113
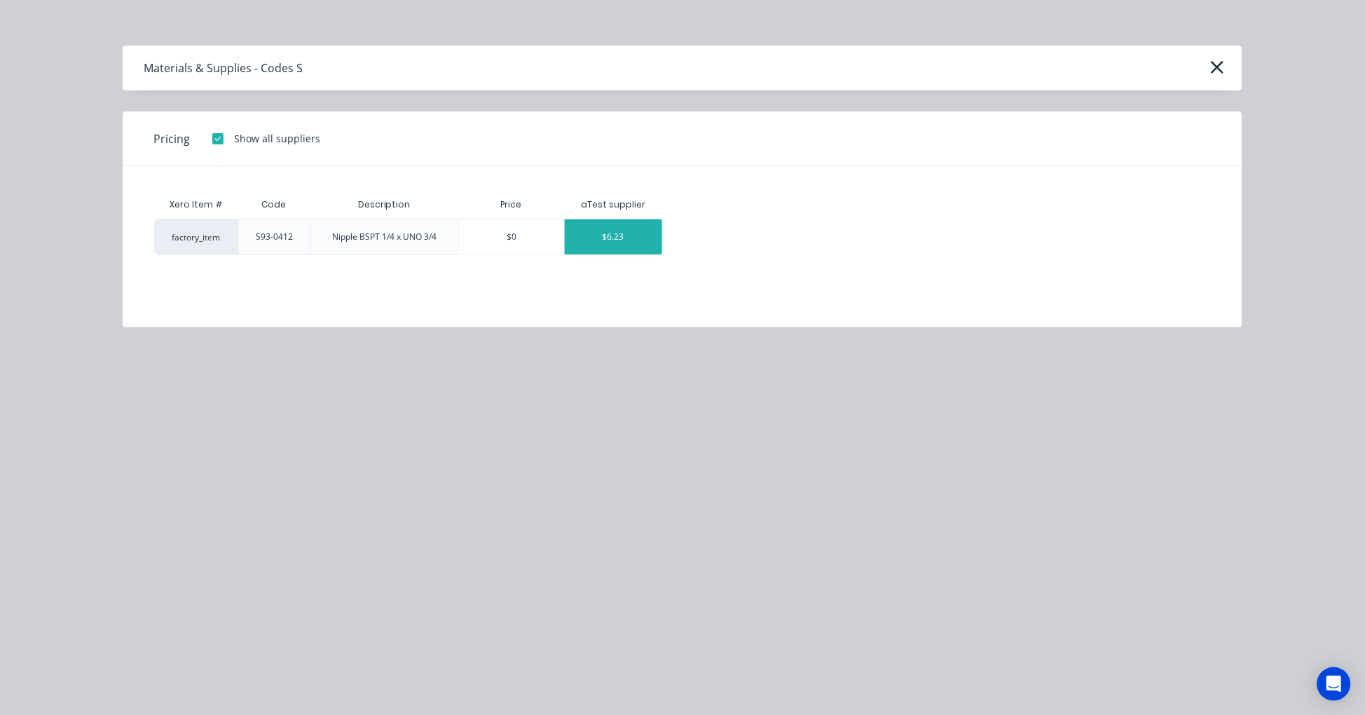
click at [624, 235] on div "$6.23" at bounding box center [613, 236] width 97 height 35
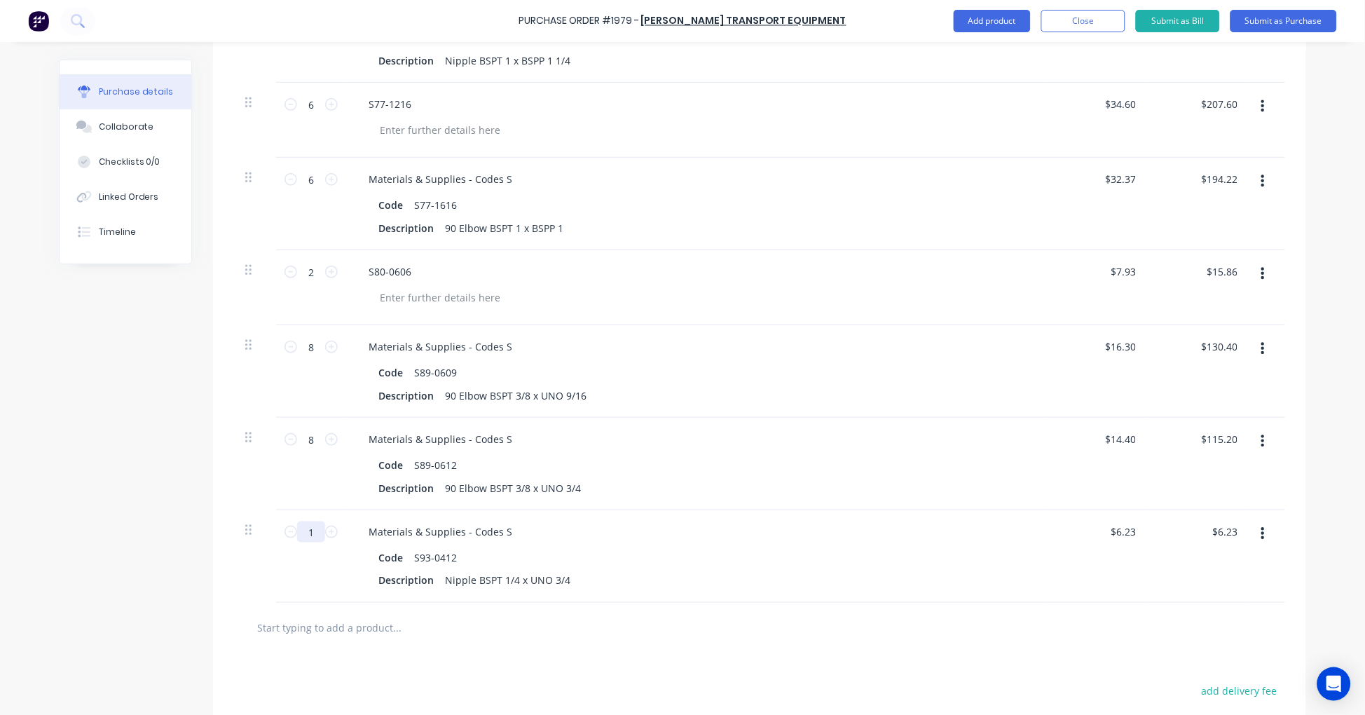
click at [307, 528] on input "1" at bounding box center [311, 531] width 28 height 21
drag, startPoint x: 355, startPoint y: 633, endPoint x: 345, endPoint y: 633, distance: 9.8
click at [355, 633] on input "text" at bounding box center [396, 628] width 280 height 28
paste input "33400-2020"
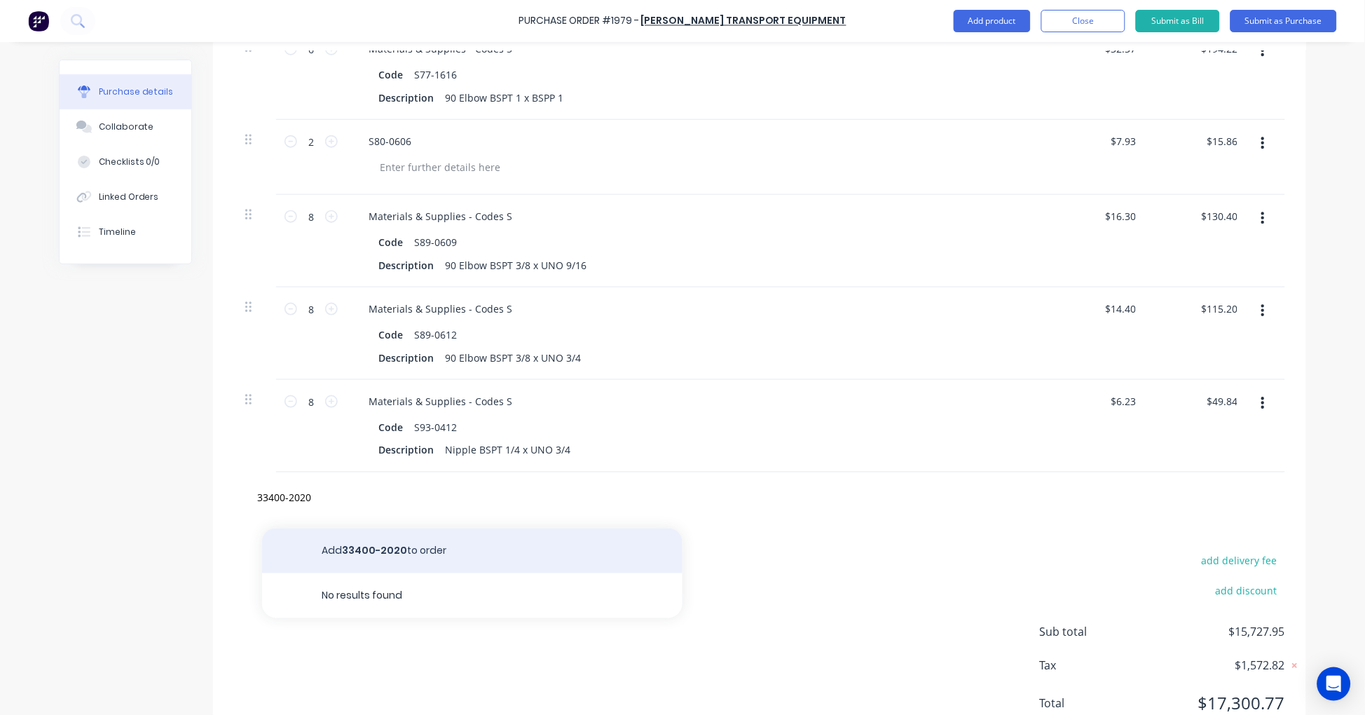
click at [436, 545] on button "Add 33400-2020 to order" at bounding box center [472, 550] width 420 height 45
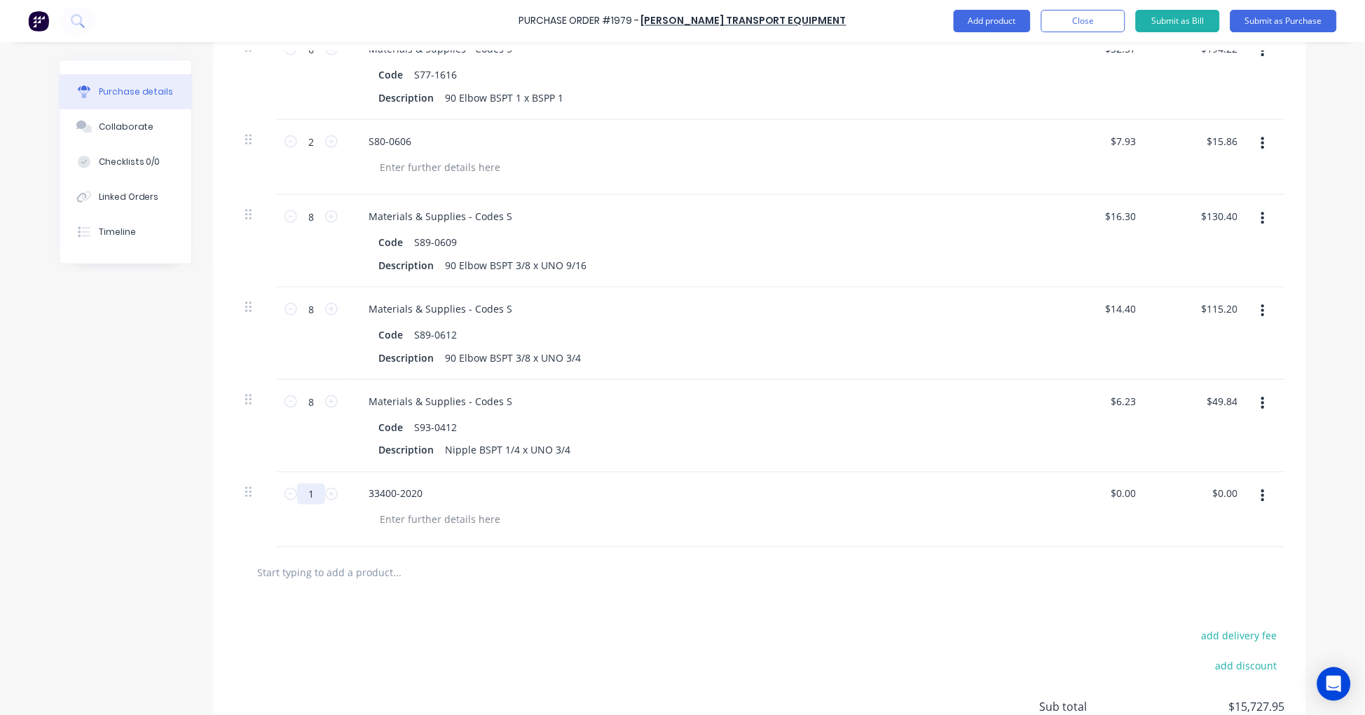
click at [308, 488] on input "1" at bounding box center [311, 493] width 28 height 21
click at [318, 585] on input "text" at bounding box center [396, 572] width 280 height 28
click at [324, 577] on input "text" at bounding box center [396, 572] width 280 height 28
paste input "SR24"
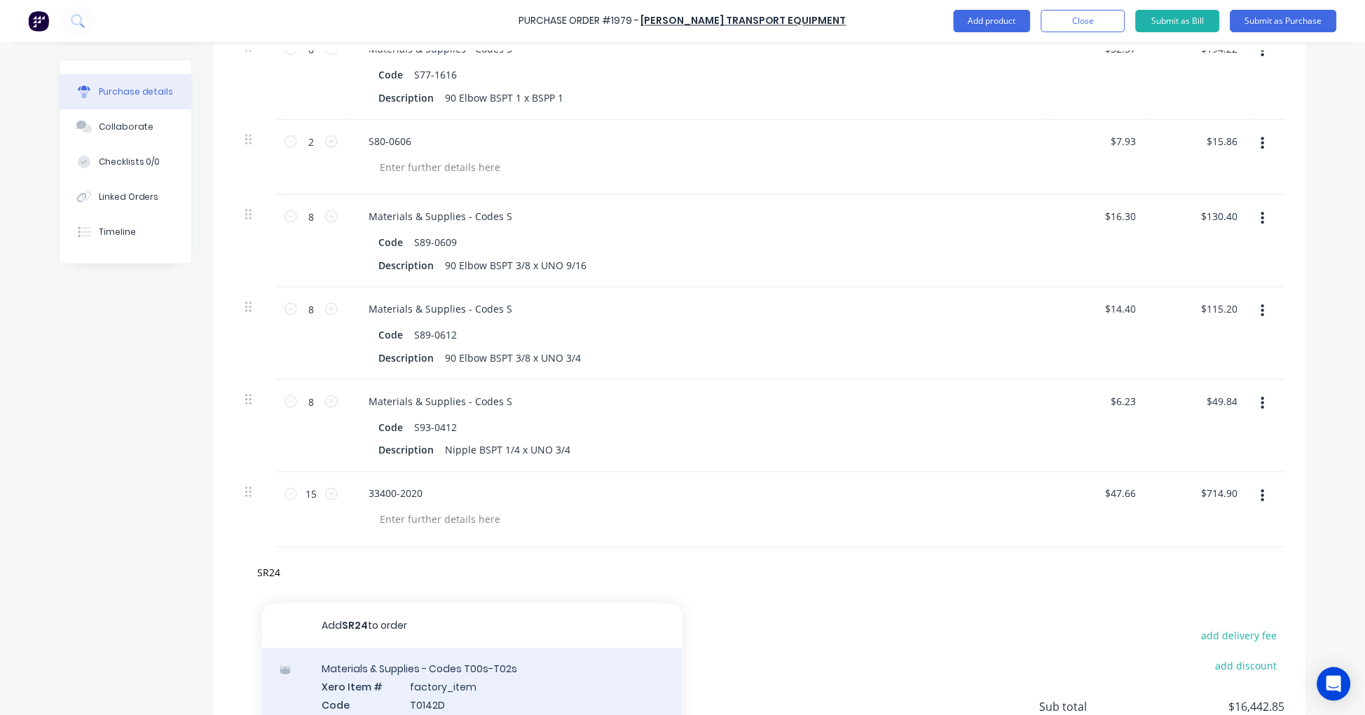
click at [447, 689] on div "Materials & Supplies - Codes T00s-T02s Xero Item # factory_item Code T0142D Des…" at bounding box center [472, 704] width 420 height 113
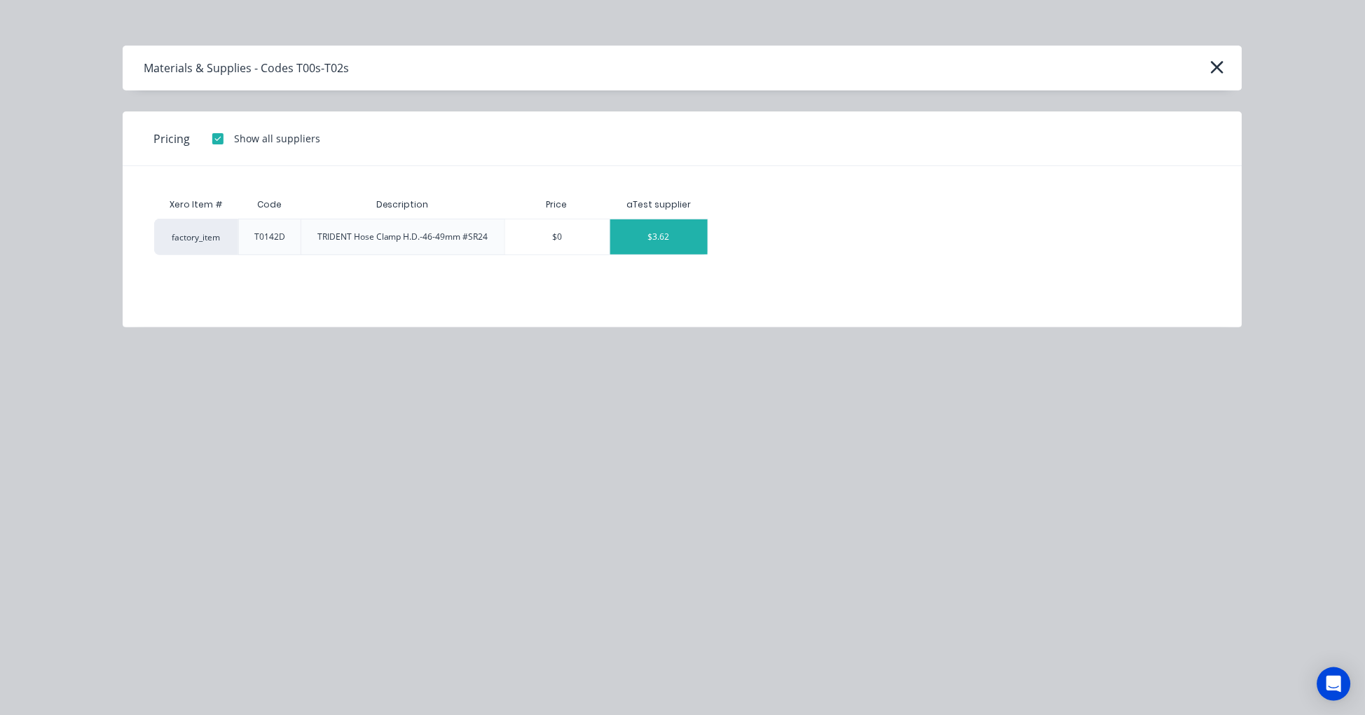
click at [660, 228] on div "$3.62" at bounding box center [658, 236] width 97 height 35
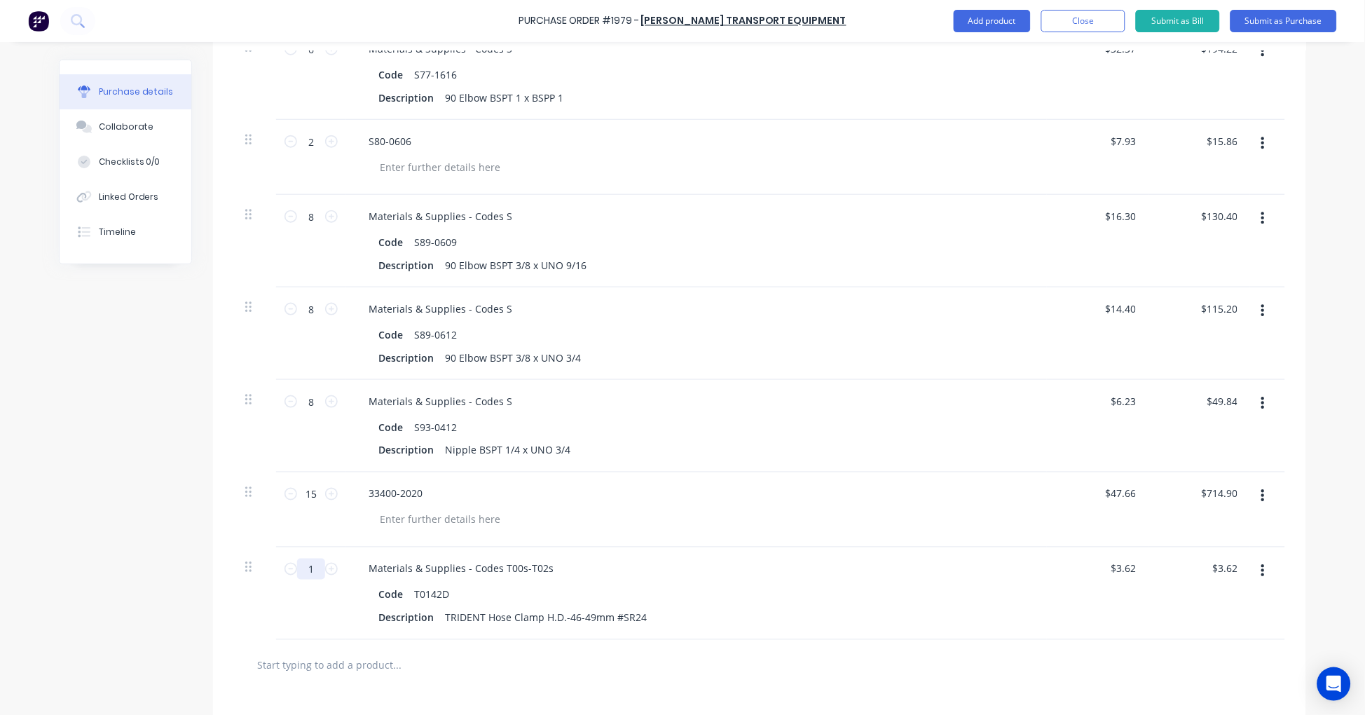
click at [308, 568] on input "1" at bounding box center [311, 568] width 28 height 21
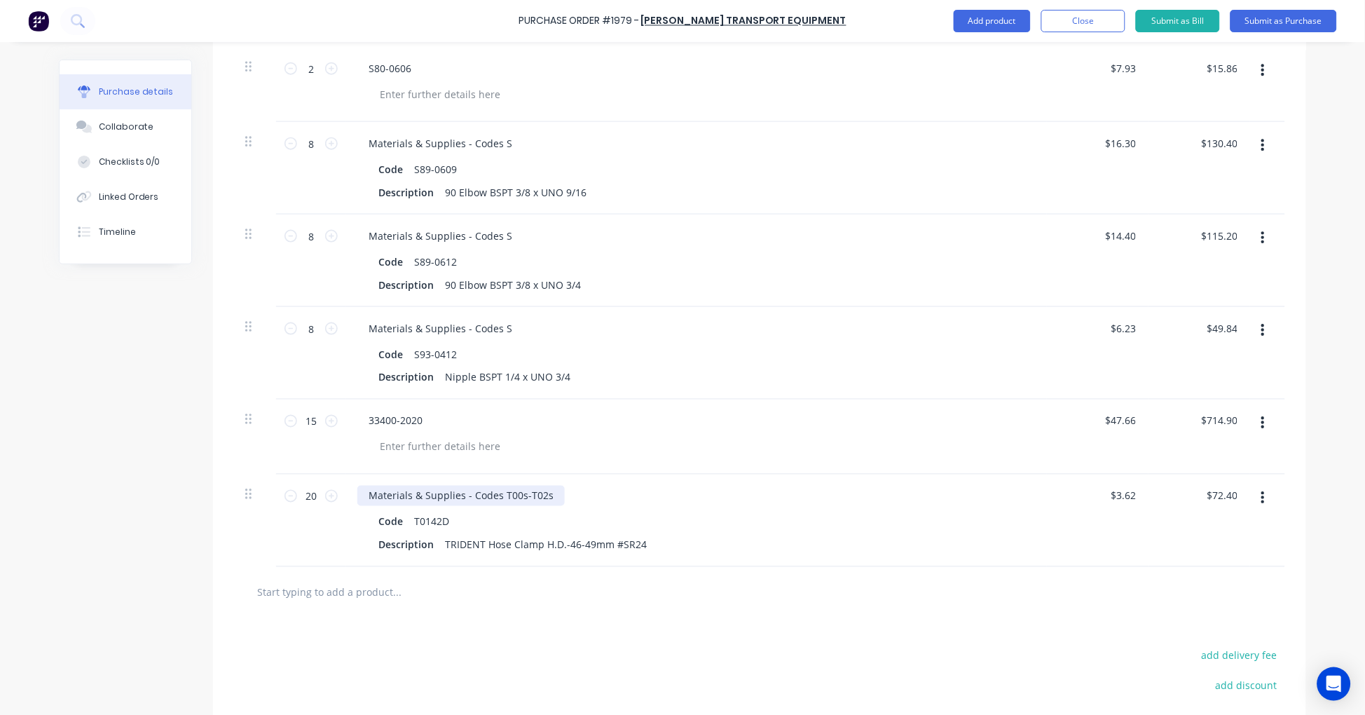
scroll to position [6610, 0]
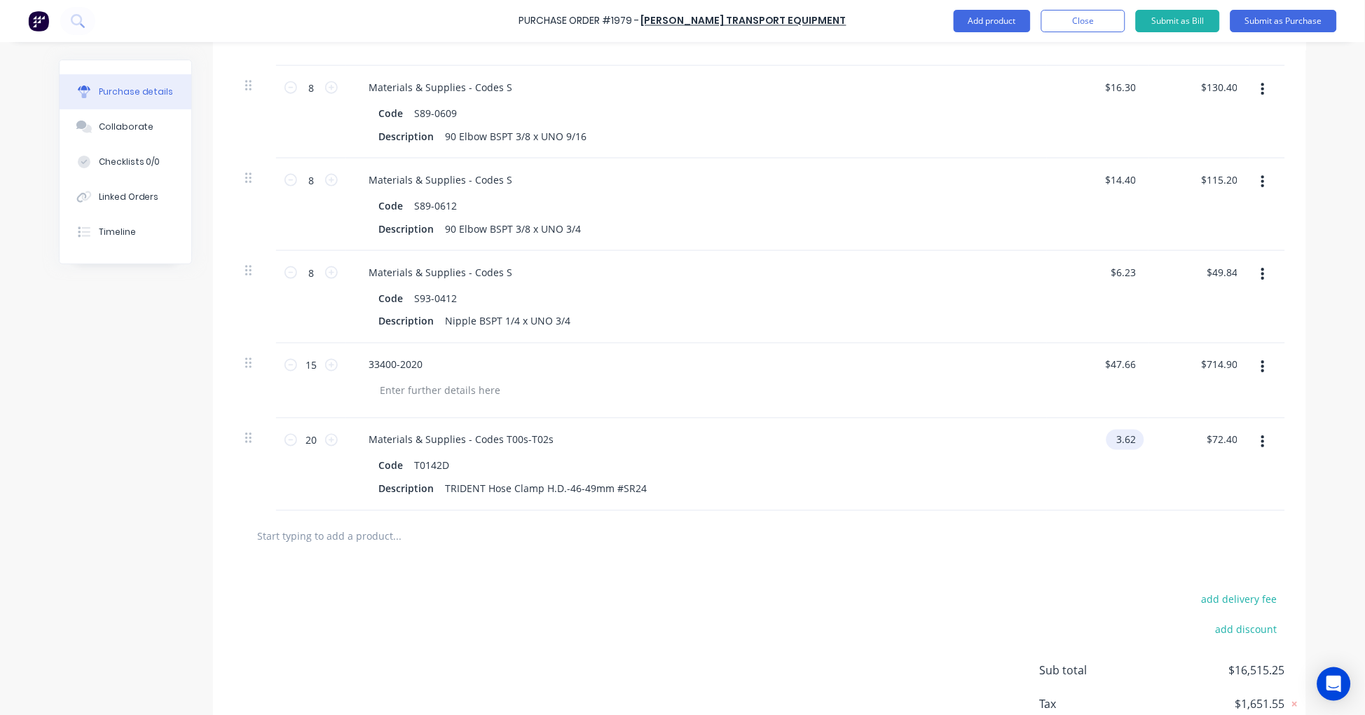
click at [1115, 439] on input "3.62" at bounding box center [1122, 439] width 32 height 20
click at [1130, 437] on input "3.62" at bounding box center [1125, 439] width 27 height 20
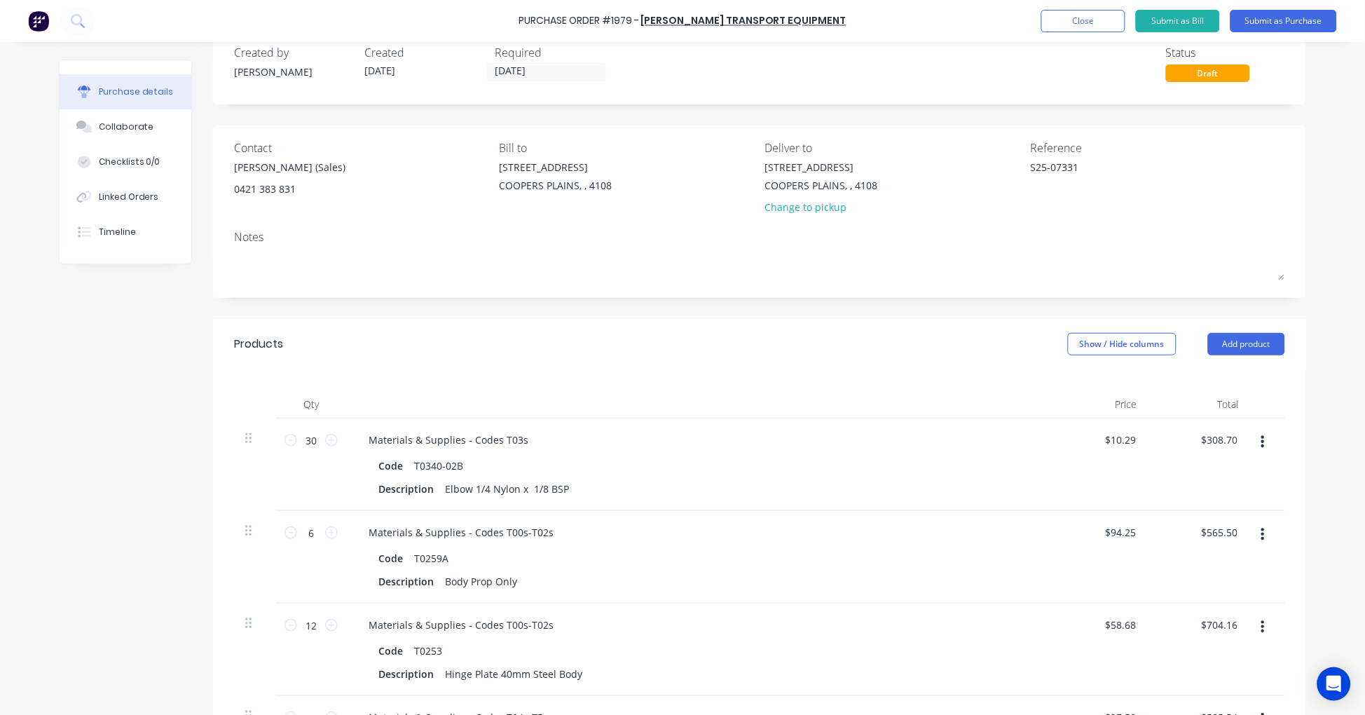
scroll to position [0, 0]
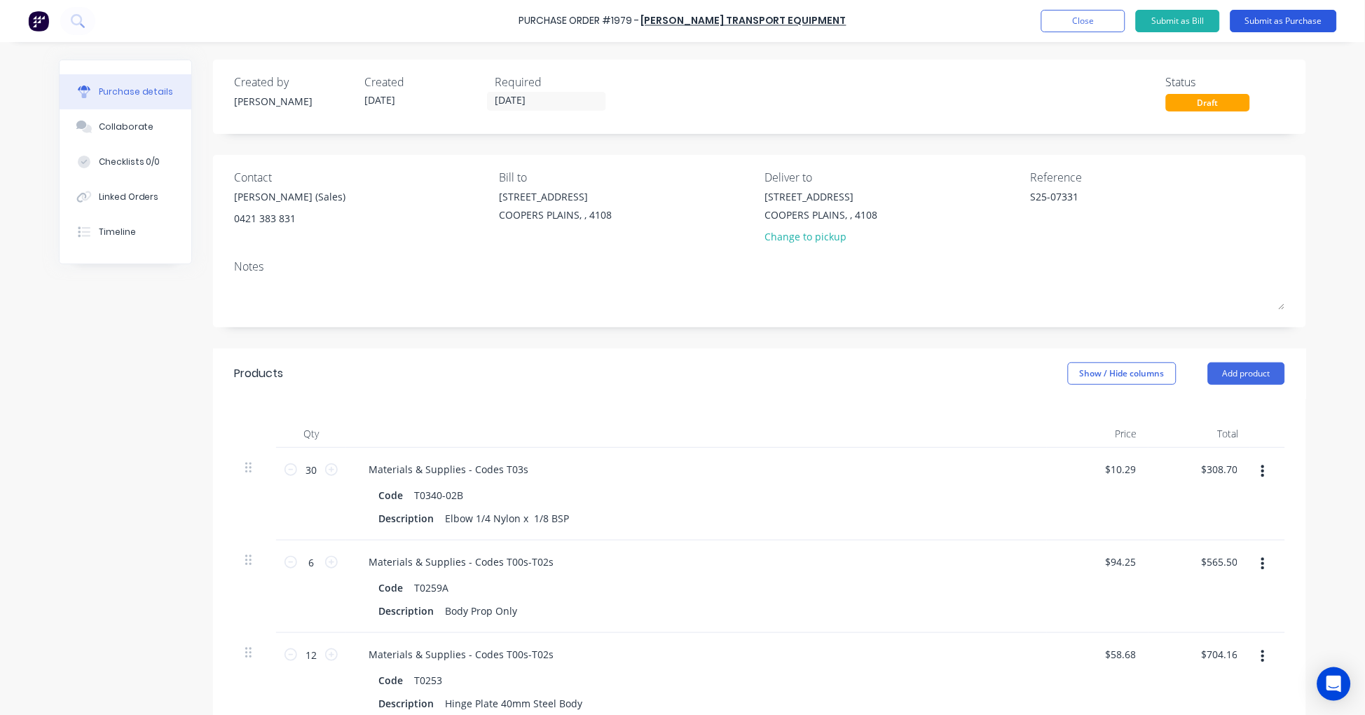
click at [1306, 10] on button "Submit as Purchase" at bounding box center [1283, 21] width 106 height 22
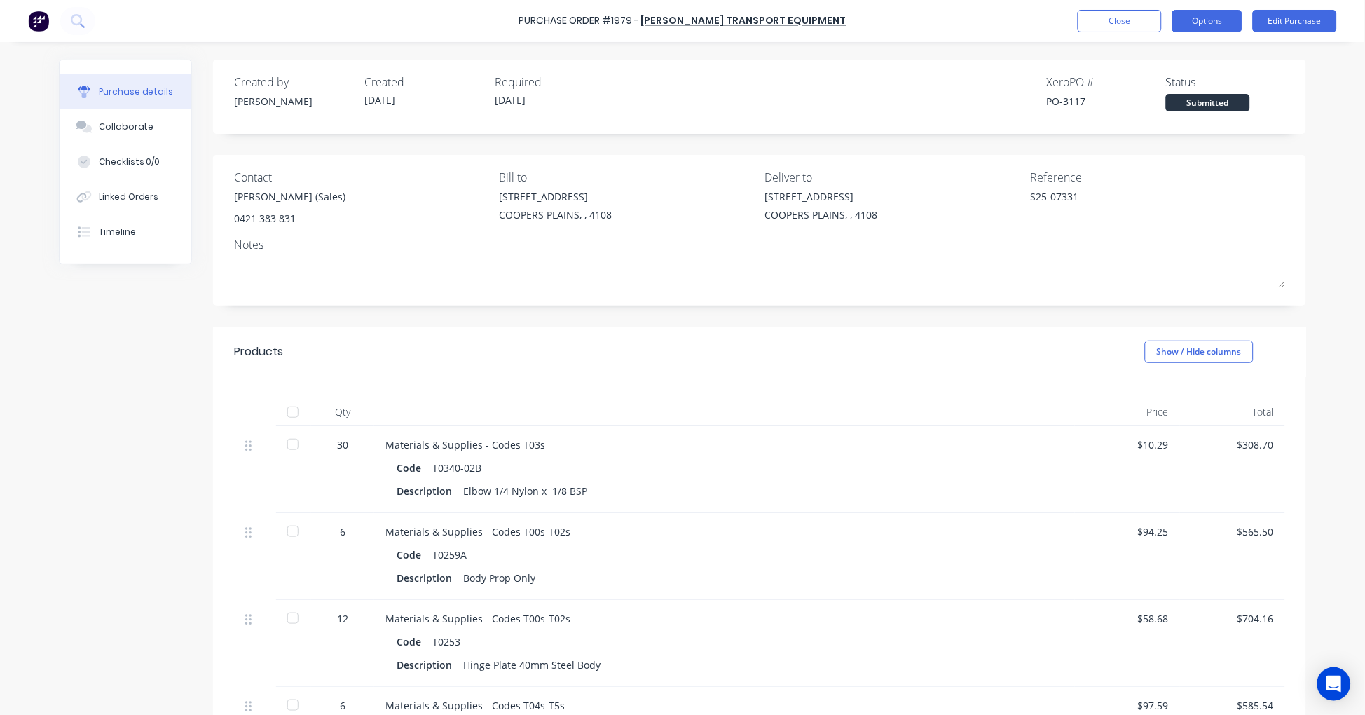
click at [1224, 19] on button "Options" at bounding box center [1207, 21] width 70 height 22
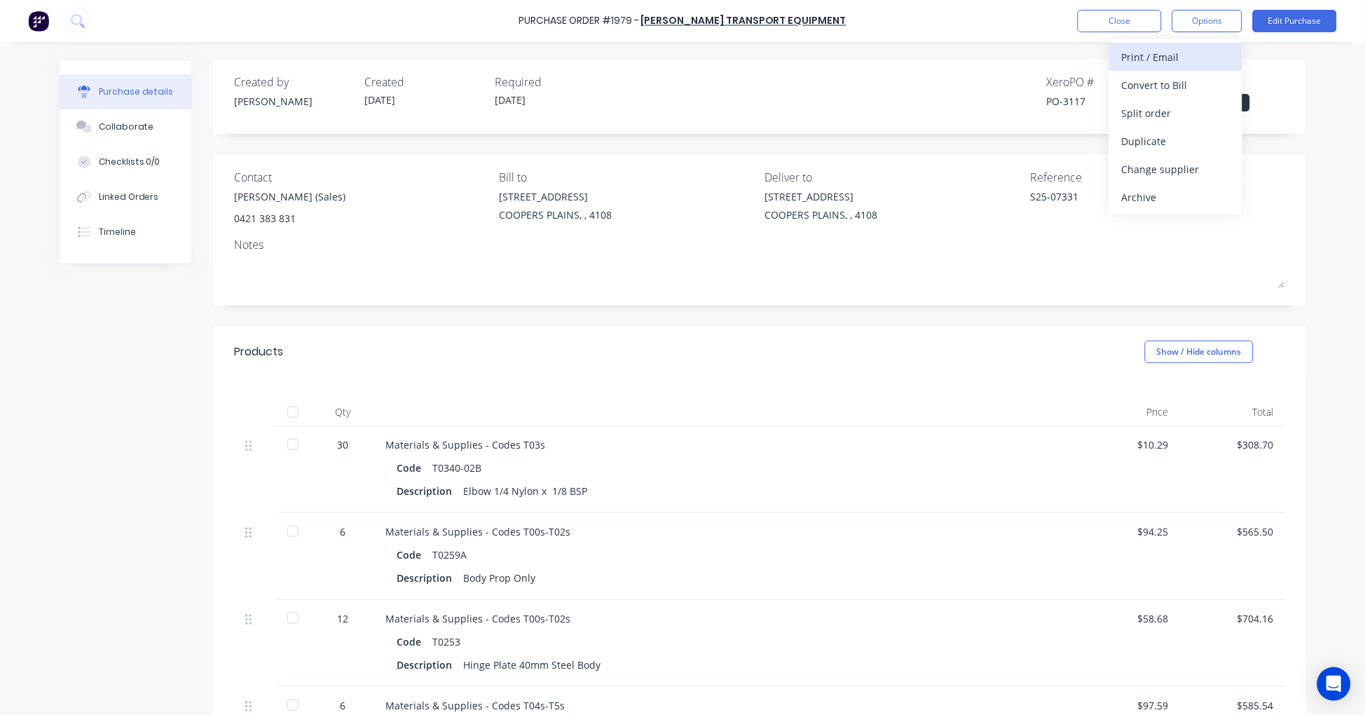
click at [1202, 62] on div "Print / Email" at bounding box center [1176, 57] width 108 height 20
click at [1173, 89] on div "With pricing" at bounding box center [1176, 85] width 108 height 20
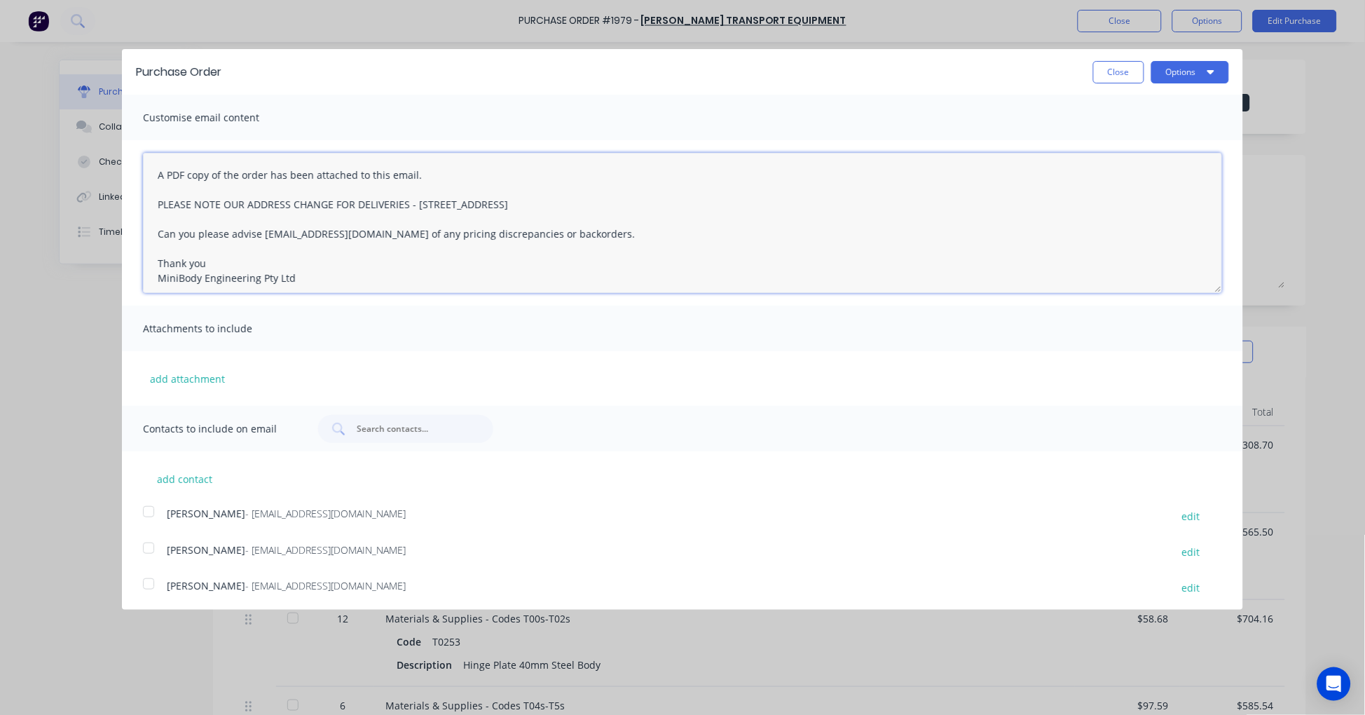
click at [158, 170] on textarea "A PDF copy of the order has been attached to this email. PLEASE NOTE OUR ADDRES…" at bounding box center [682, 223] width 1079 height 140
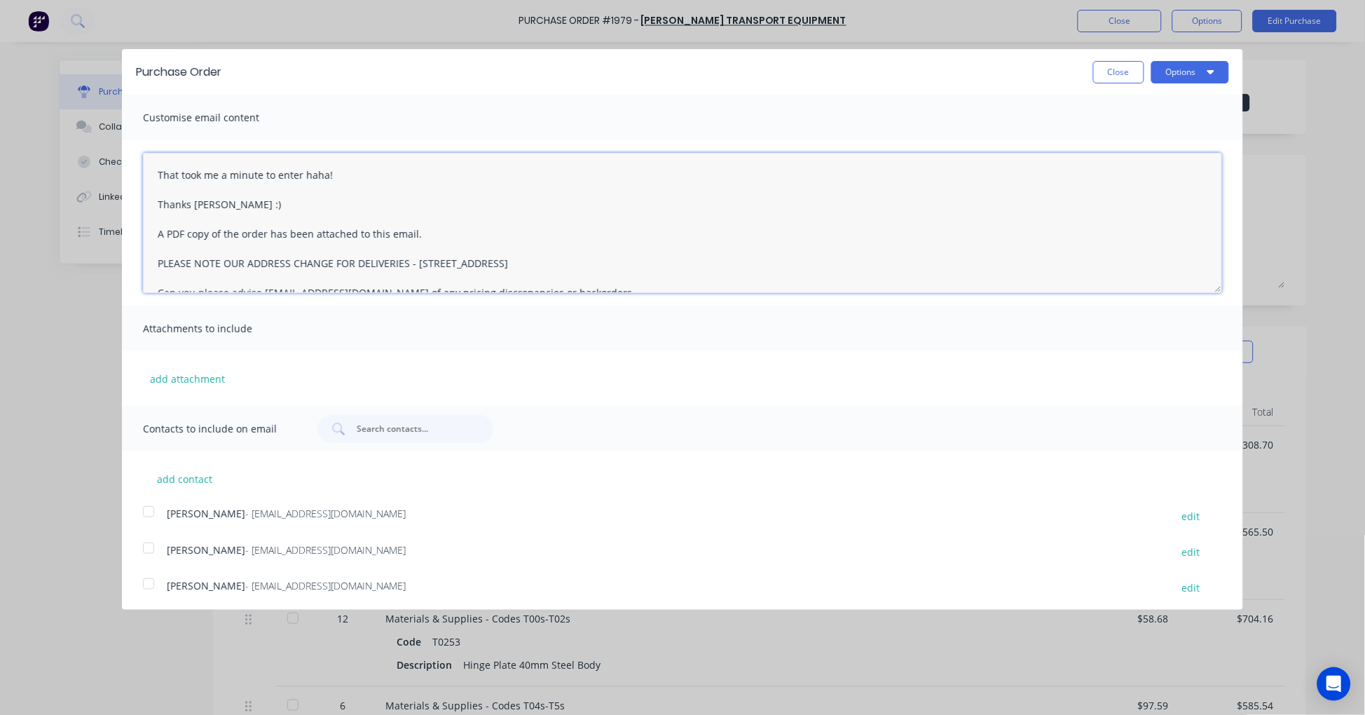
click at [303, 165] on textarea "That took me a minute to enter haha! Thanks [PERSON_NAME] :) A PDF copy of the …" at bounding box center [682, 223] width 1079 height 140
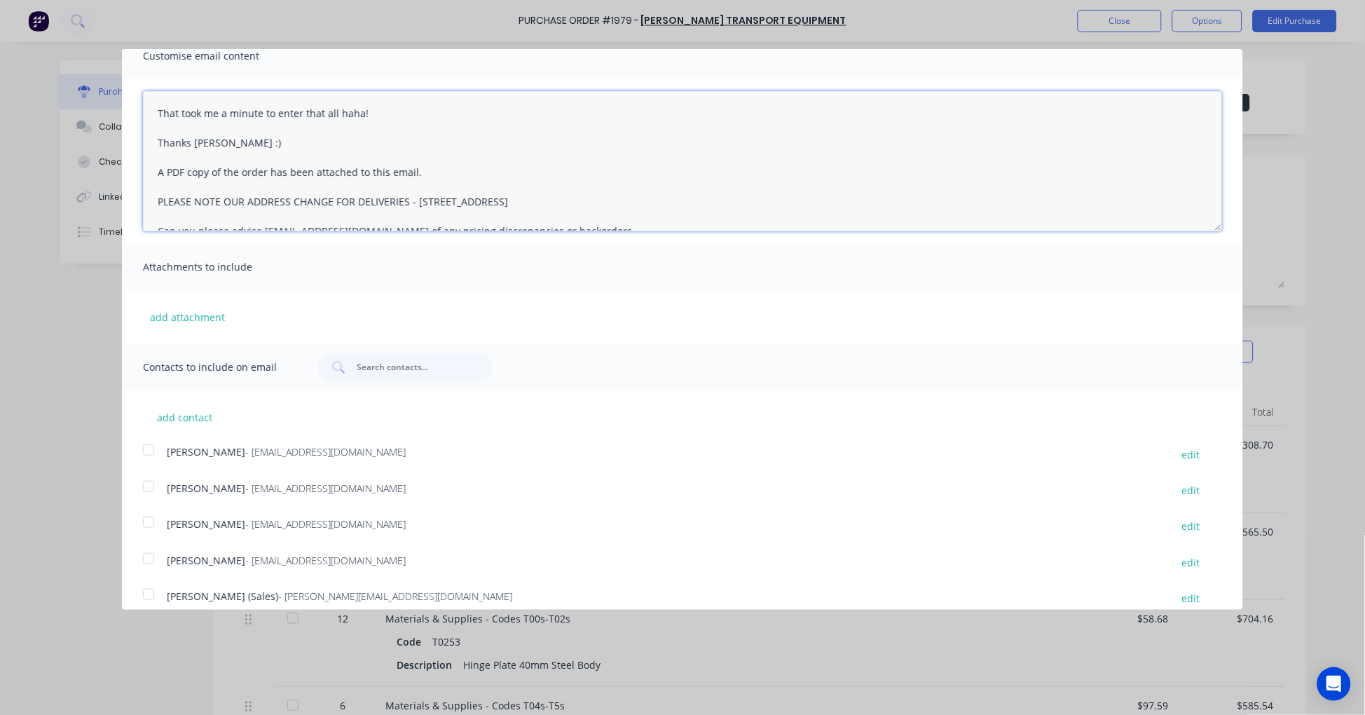
scroll to position [112, 0]
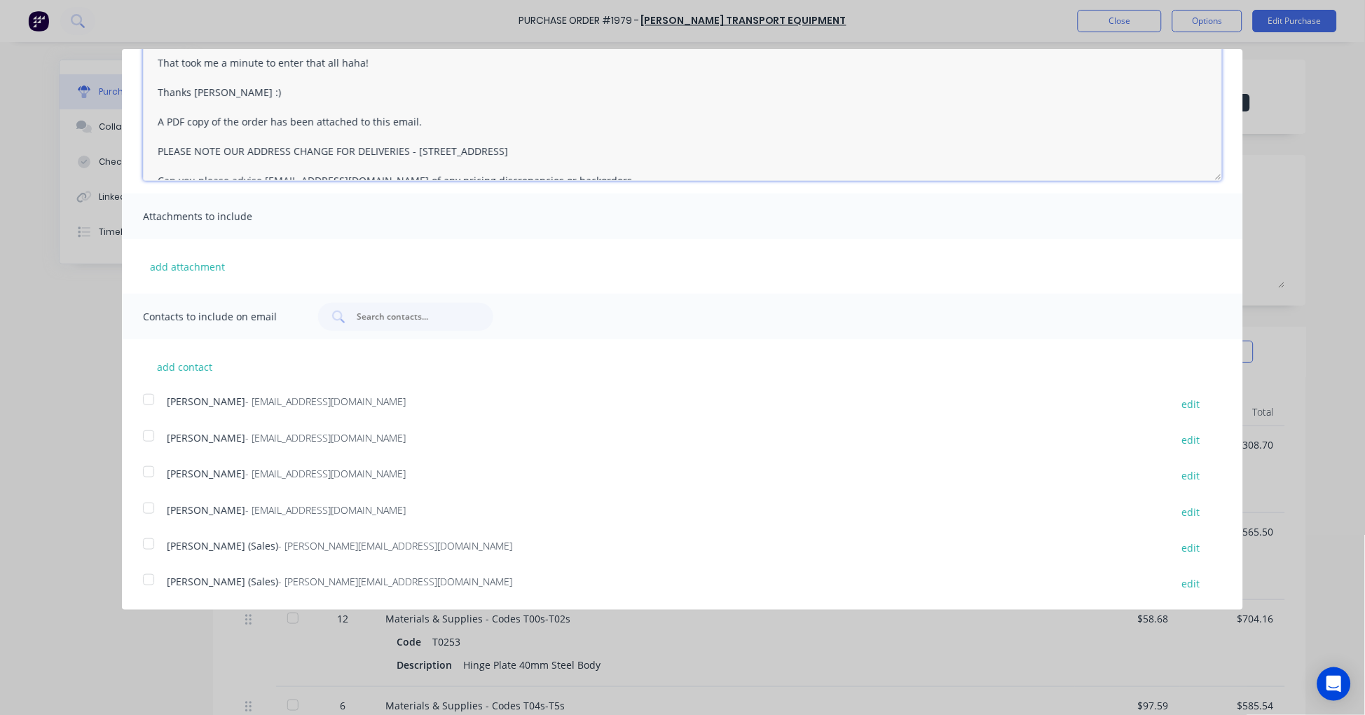
click at [150, 538] on div at bounding box center [149, 544] width 28 height 28
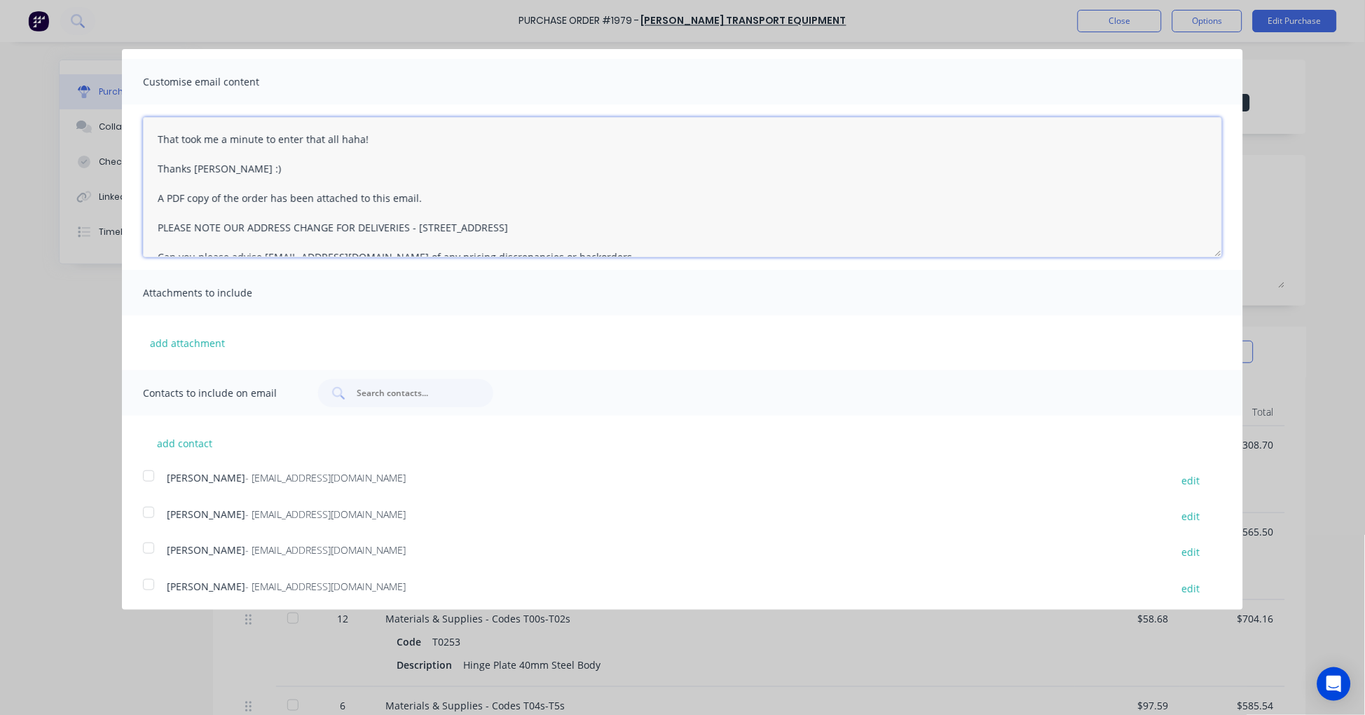
scroll to position [0, 0]
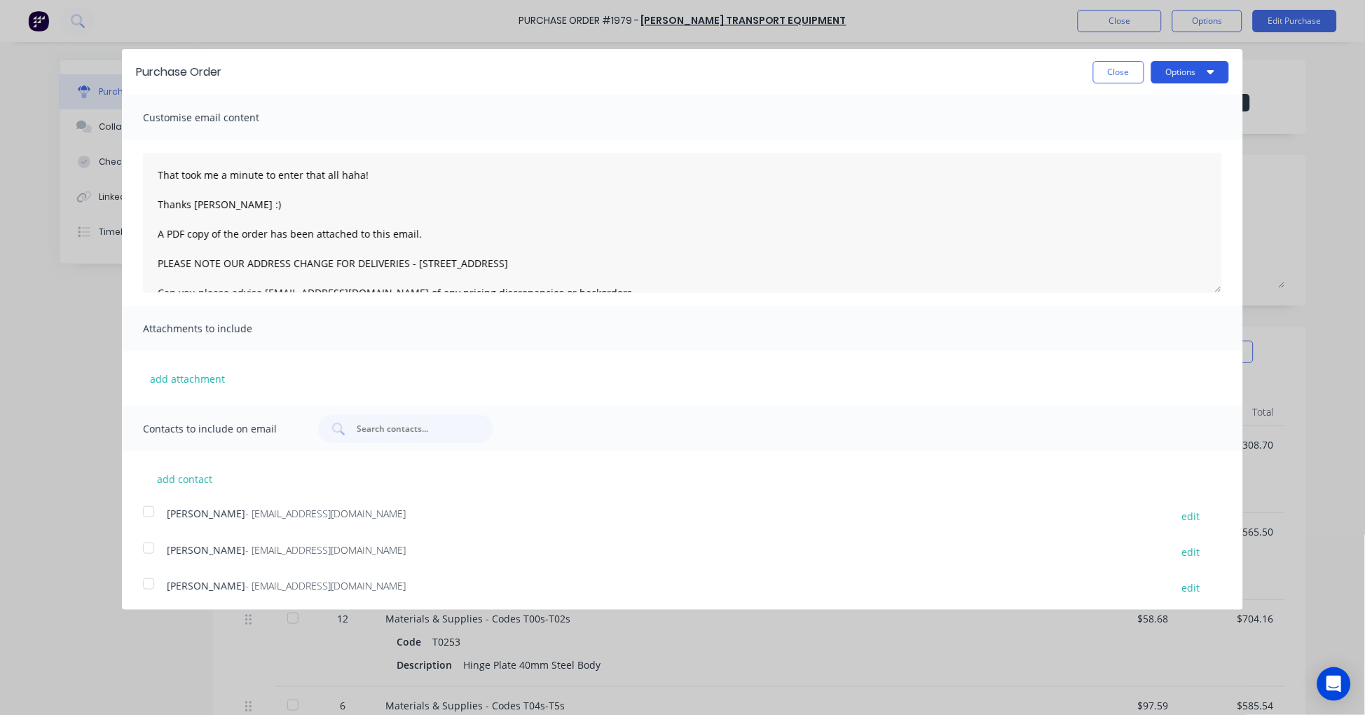
click at [1178, 69] on button "Options" at bounding box center [1190, 72] width 78 height 22
drag, startPoint x: 1157, startPoint y: 142, endPoint x: 1137, endPoint y: 183, distance: 45.8
click at [1157, 141] on div "Email" at bounding box center [1162, 135] width 108 height 20
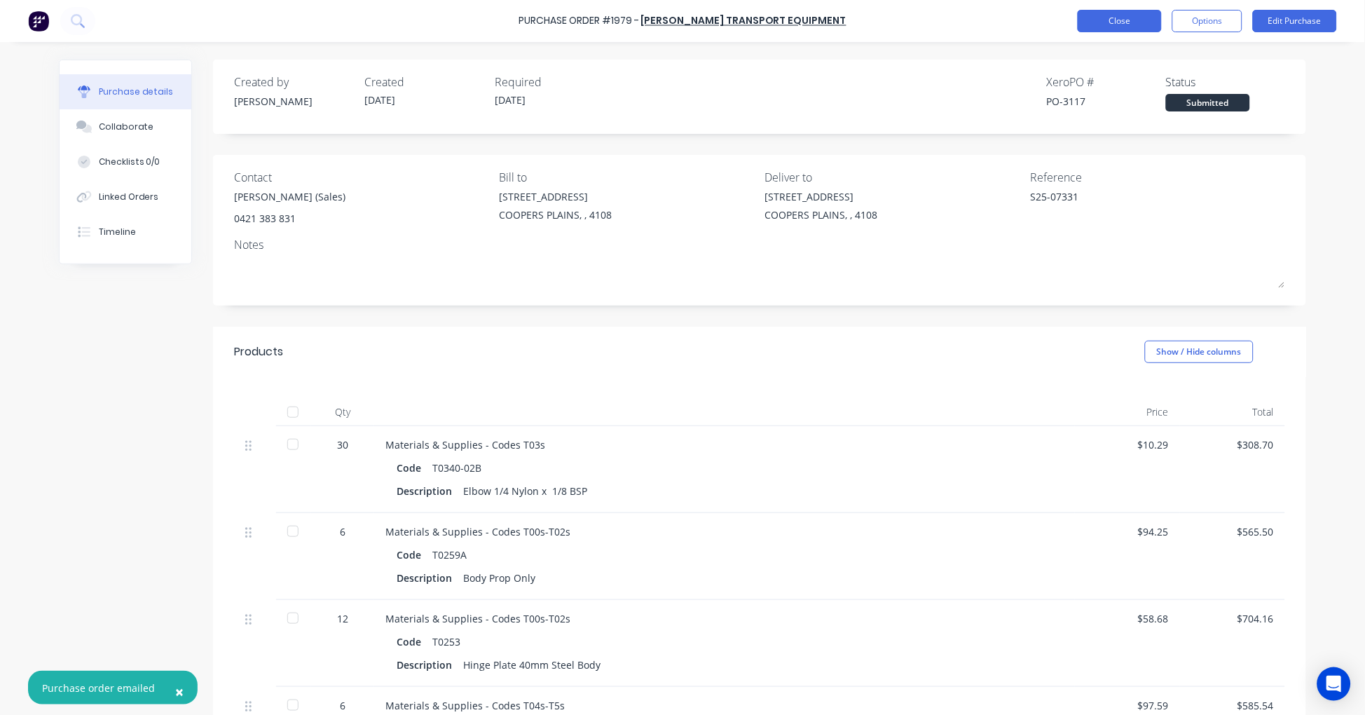
click at [1117, 15] on button "Close" at bounding box center [1120, 21] width 84 height 22
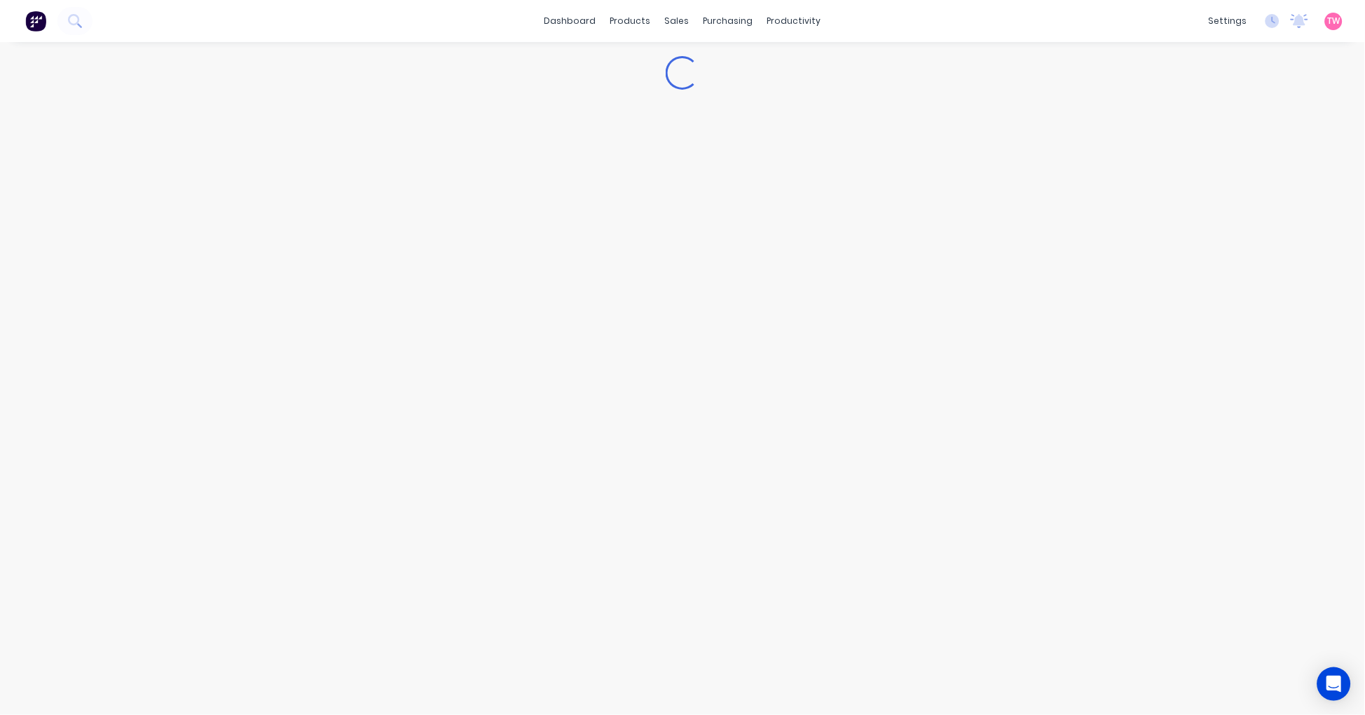
click at [1117, 15] on div "dashboard products sales purchasing productivity dashboard products Product Cat…" at bounding box center [682, 21] width 1365 height 42
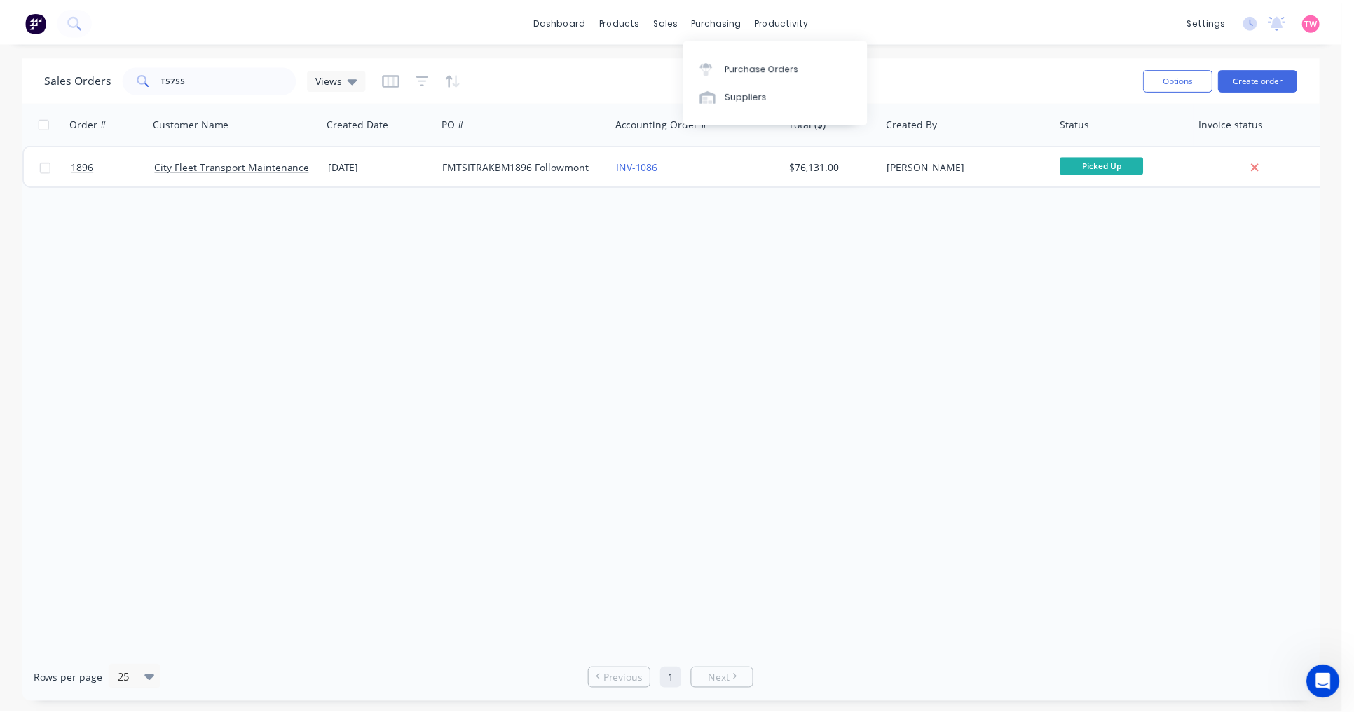
scroll to position [822, 0]
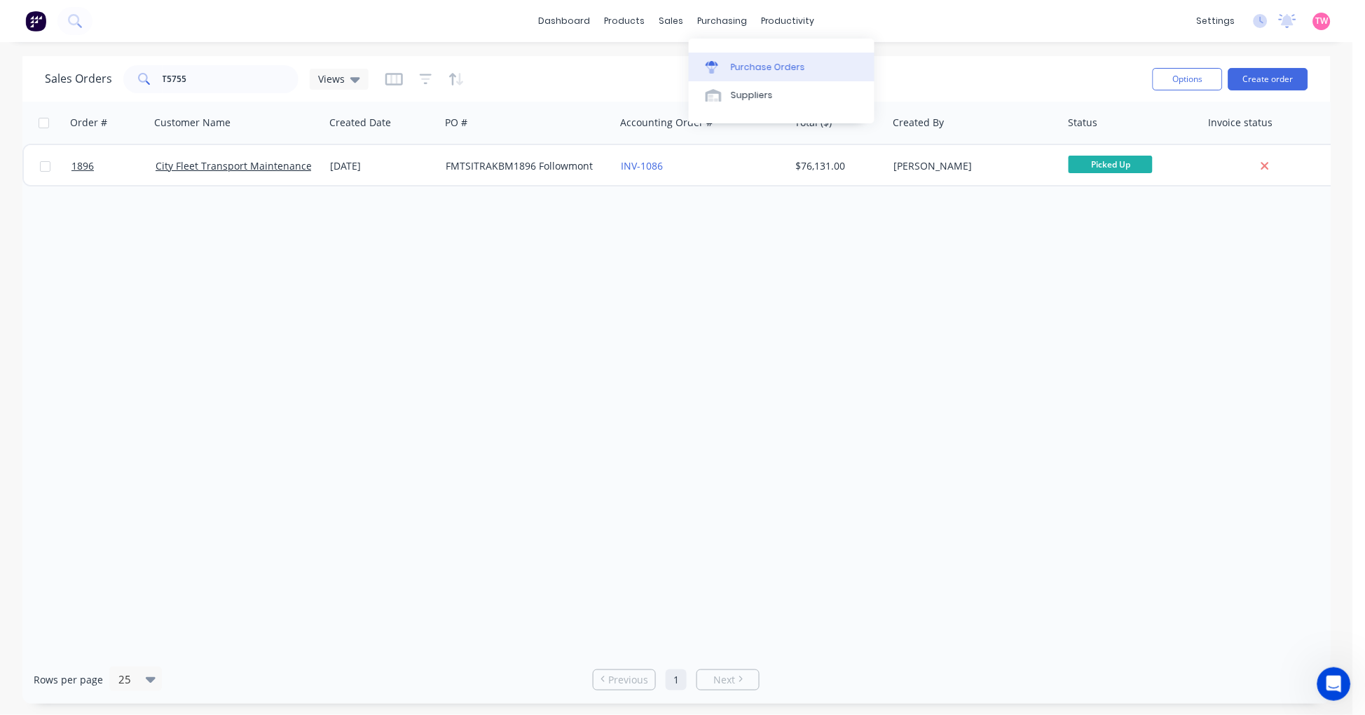
click at [752, 61] on div "Purchase Orders" at bounding box center [768, 67] width 74 height 13
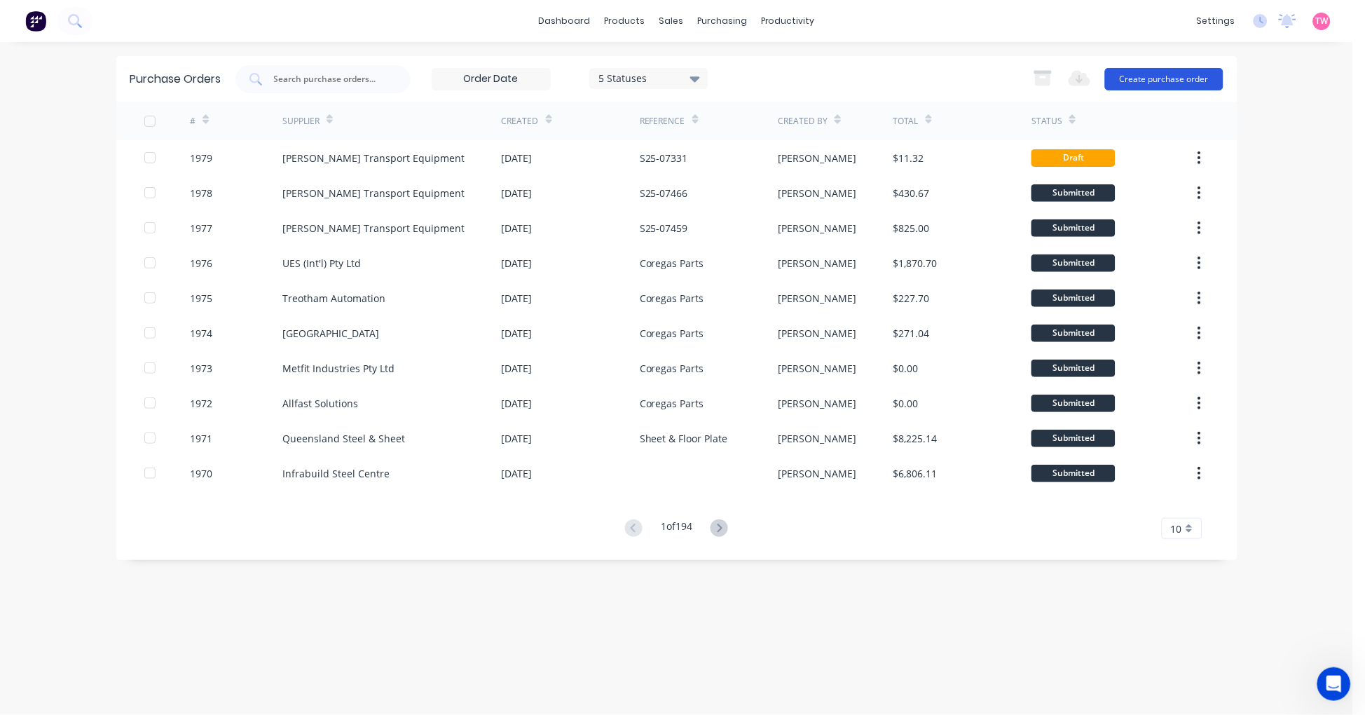
click at [1175, 83] on button "Create purchase order" at bounding box center [1164, 79] width 118 height 22
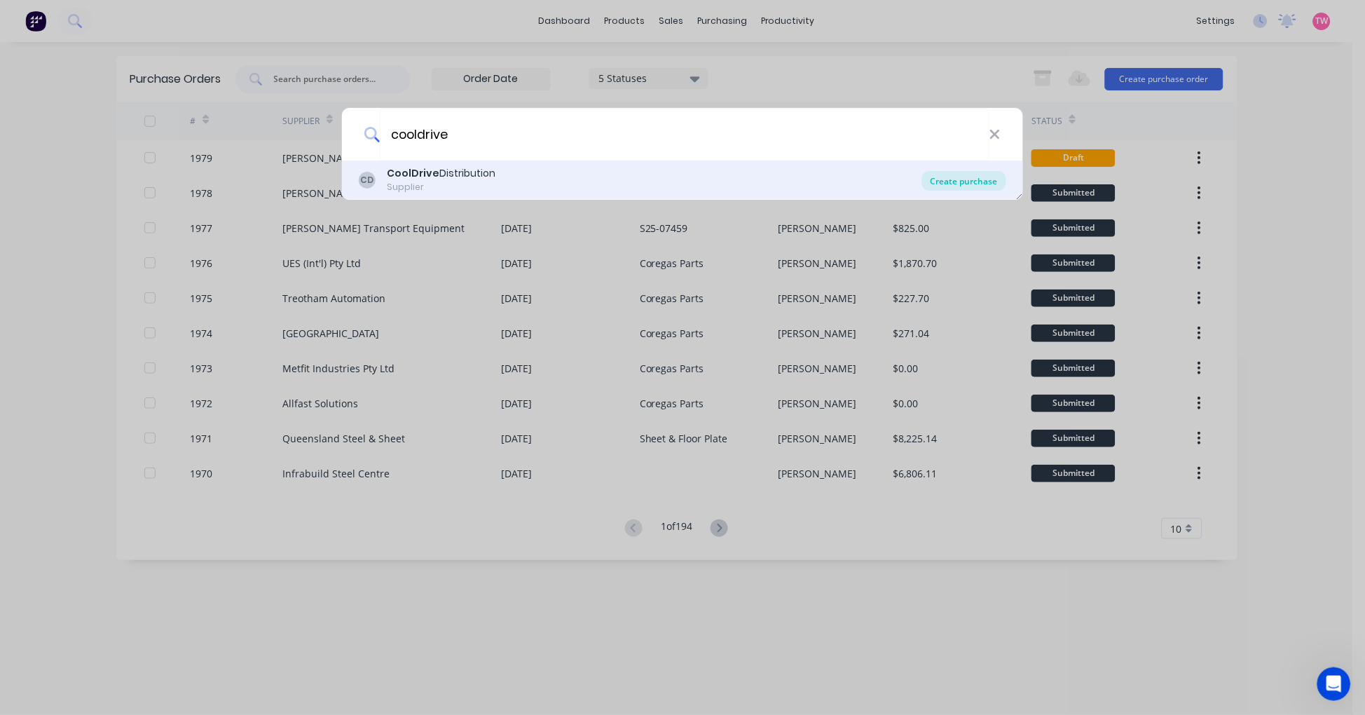
type input "cooldrive"
click at [949, 177] on div "Create purchase" at bounding box center [964, 181] width 84 height 20
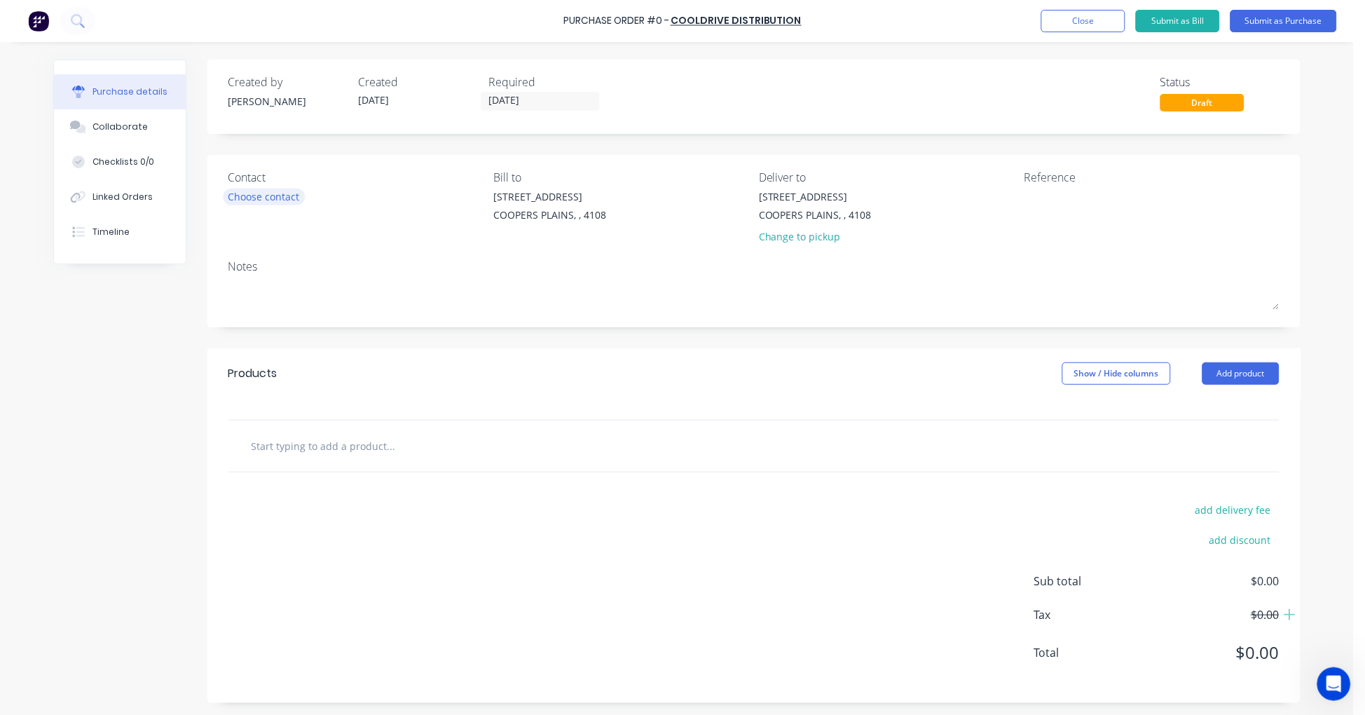
click at [272, 197] on div "Choose contact" at bounding box center [263, 196] width 71 height 15
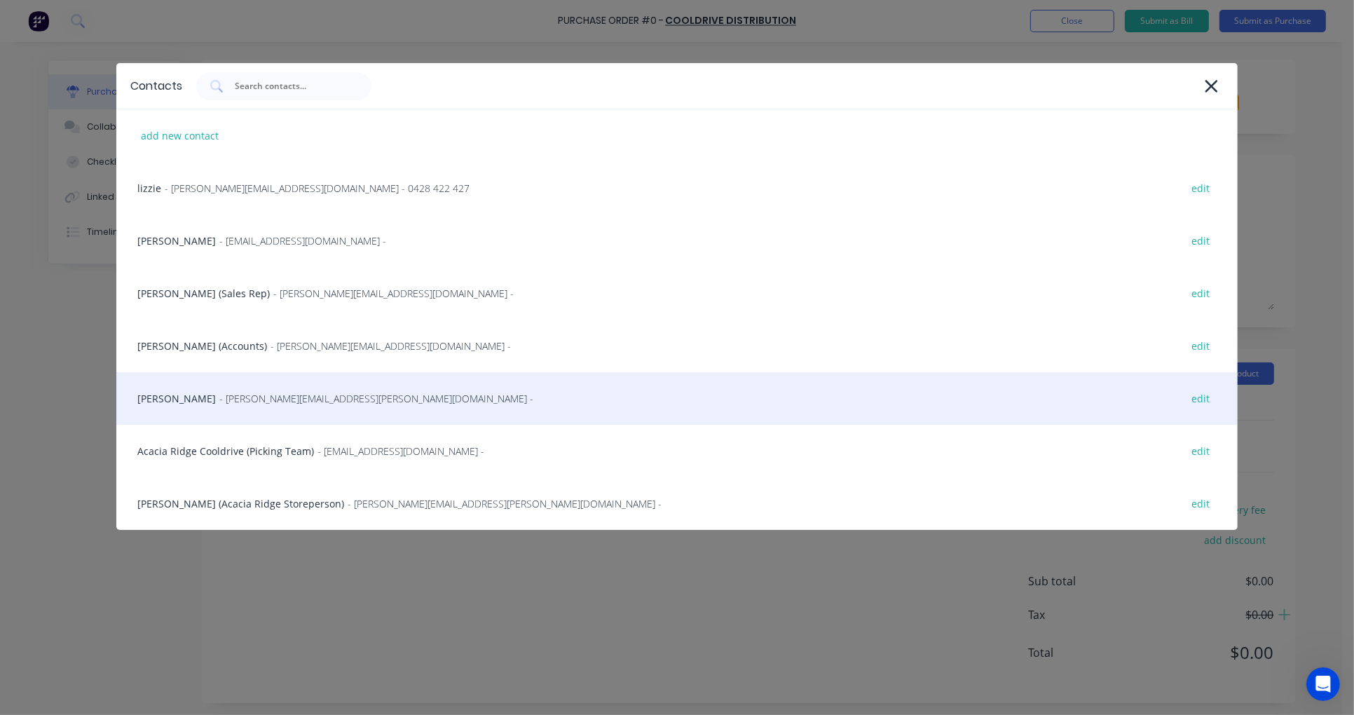
scroll to position [70, 0]
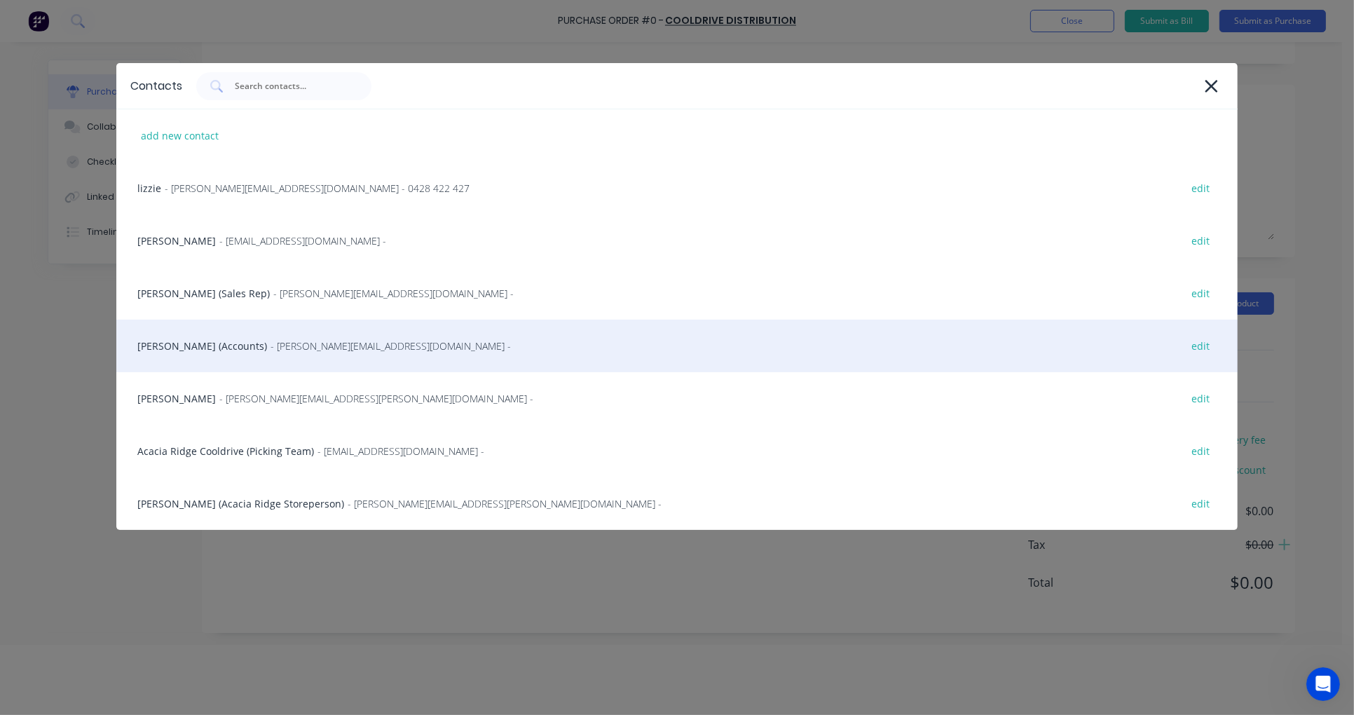
click at [203, 349] on div "Richard Nieuweboer (Accounts) - richard.nieuweboer@cooldrive.com.au - edit" at bounding box center [676, 345] width 1121 height 53
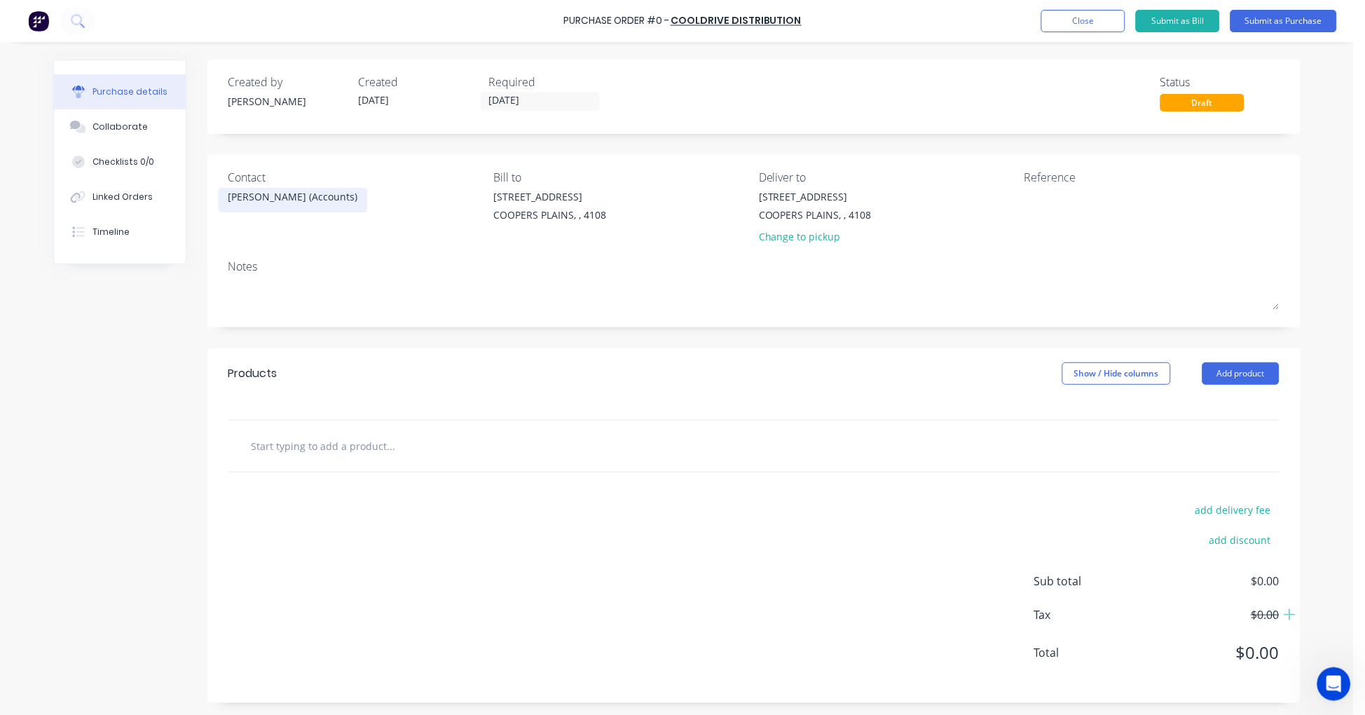
click at [313, 194] on div "Richard Nieuweboer (Accounts)" at bounding box center [293, 196] width 130 height 15
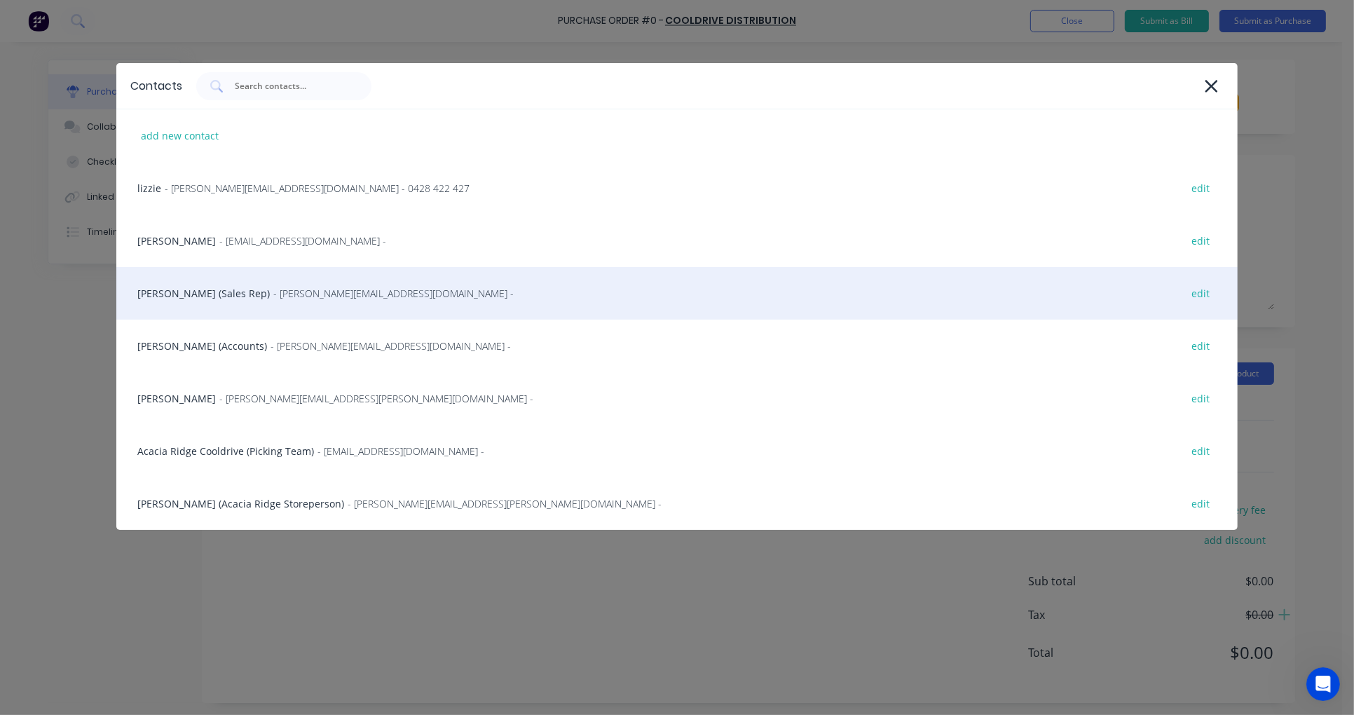
click at [193, 289] on div "David Victorsen (Sales Rep) - david.victorsen@cooldrive.com.au - edit" at bounding box center [676, 293] width 1121 height 53
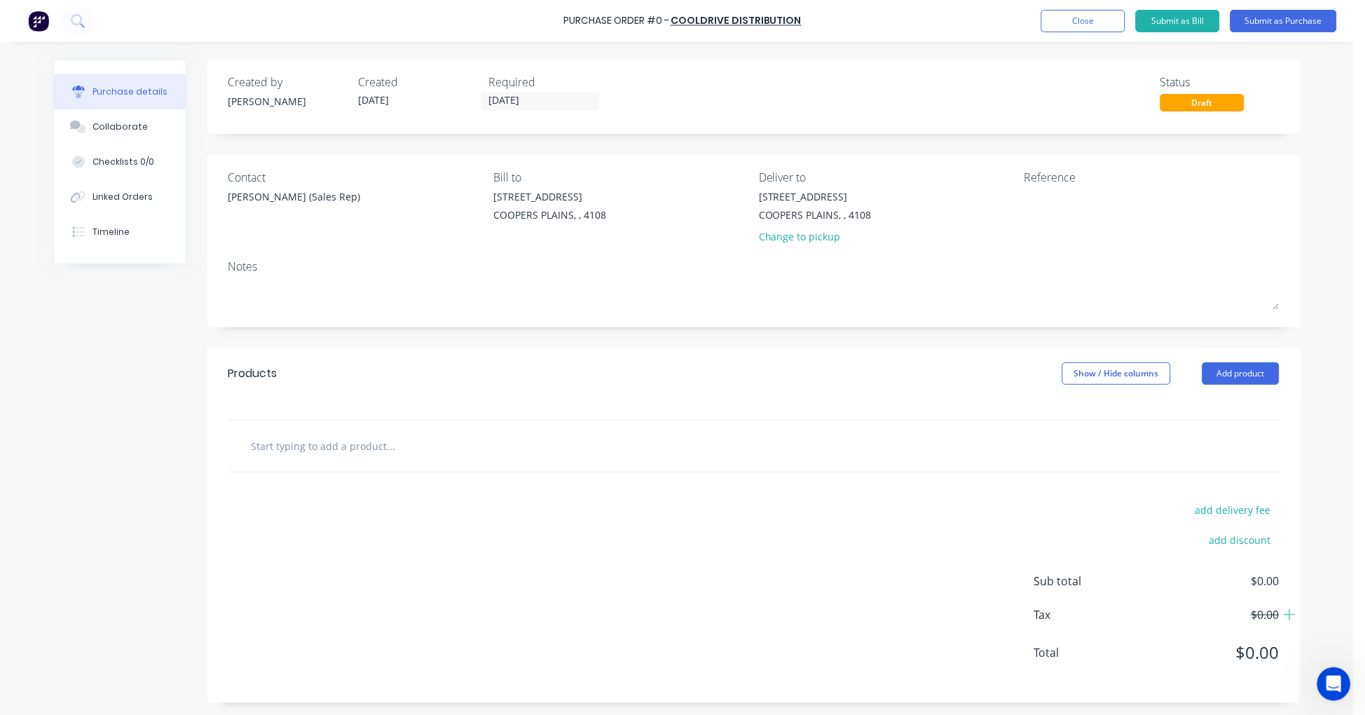
click at [298, 460] on input "text" at bounding box center [391, 446] width 280 height 28
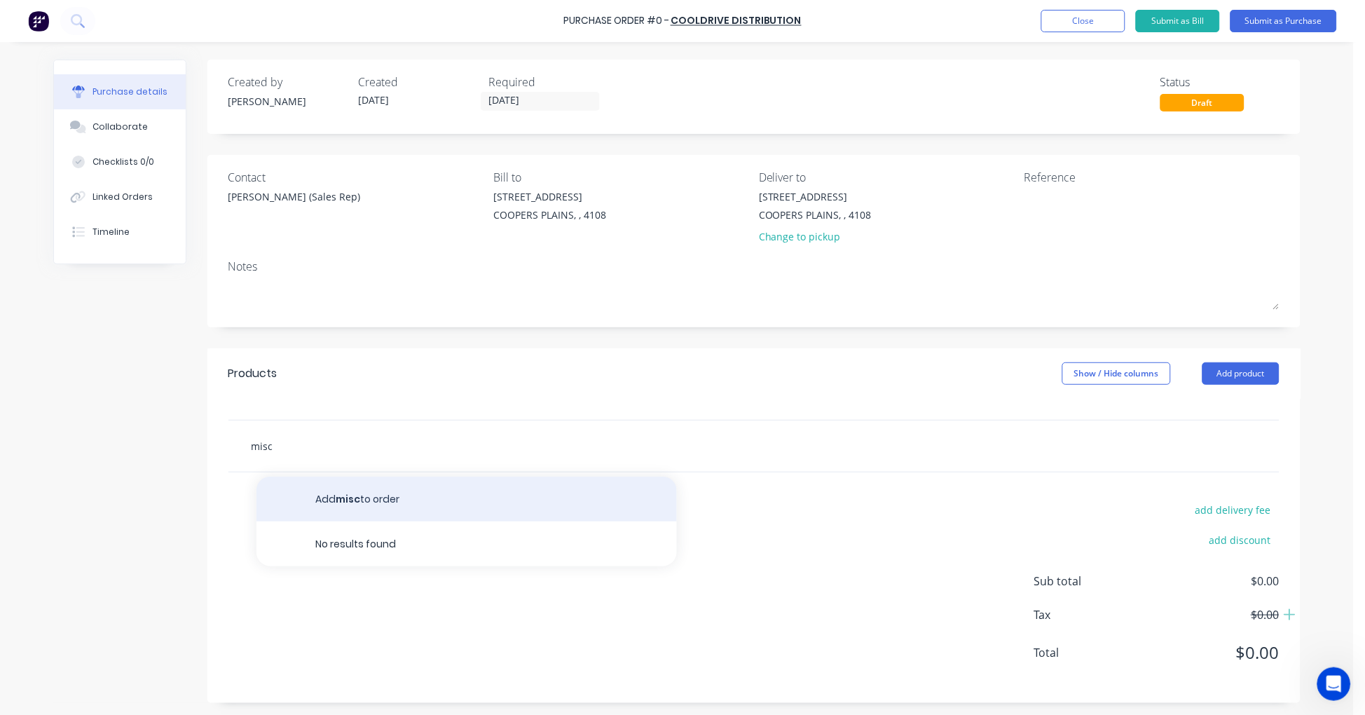
type input "misc"
click at [392, 502] on button "Add misc to order" at bounding box center [466, 498] width 420 height 45
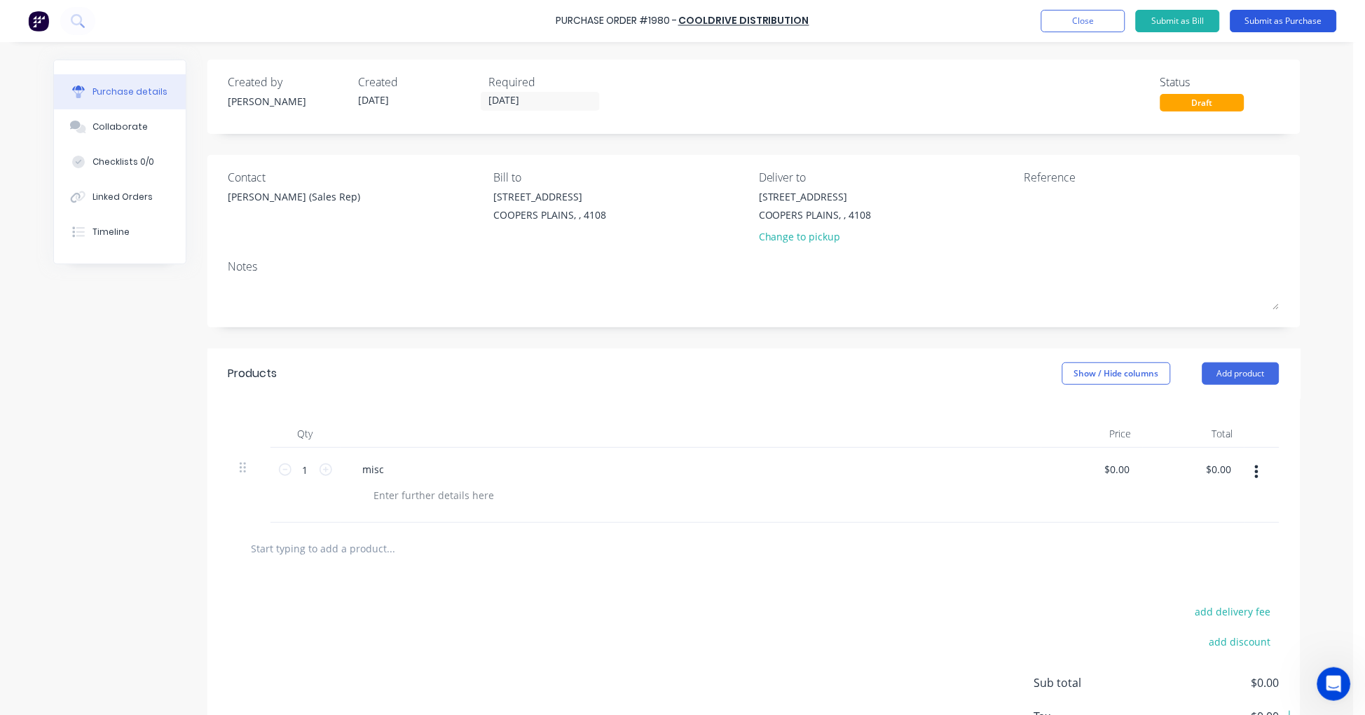
click at [1284, 27] on button "Submit as Purchase" at bounding box center [1283, 21] width 106 height 22
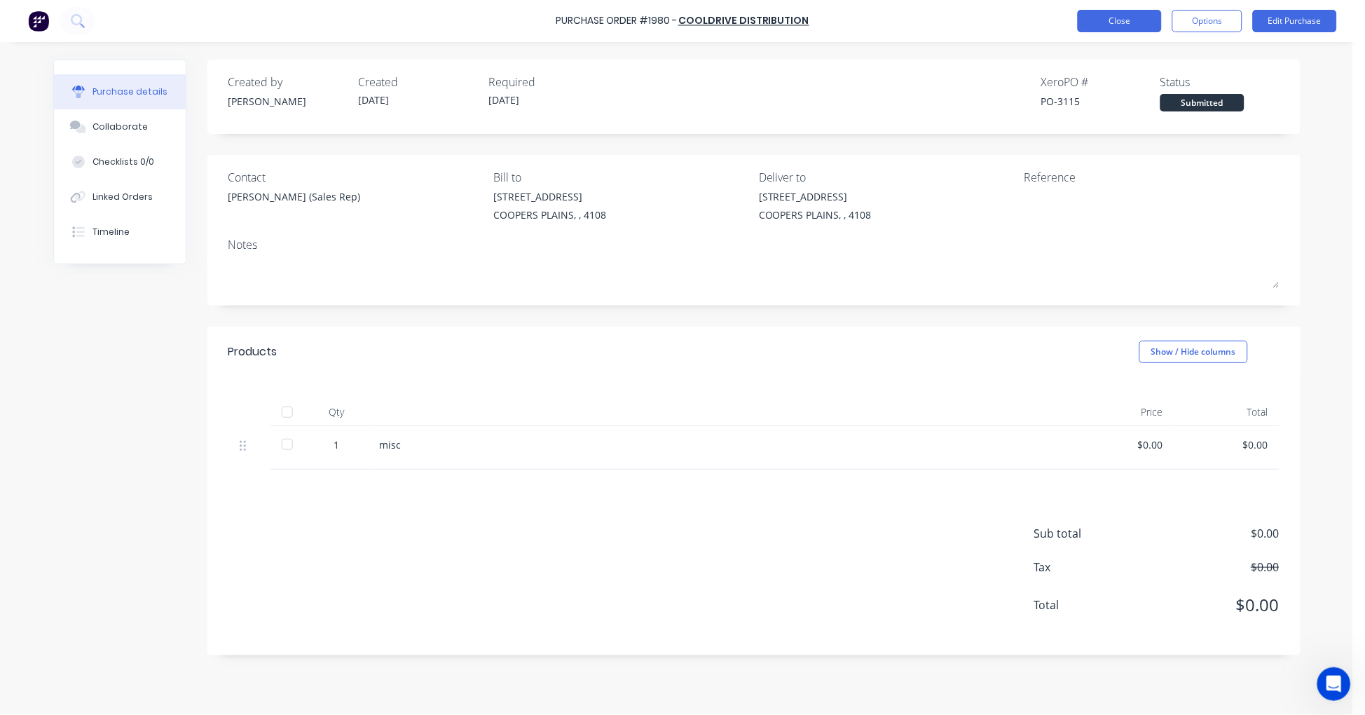
click at [1122, 21] on button "Close" at bounding box center [1120, 21] width 84 height 22
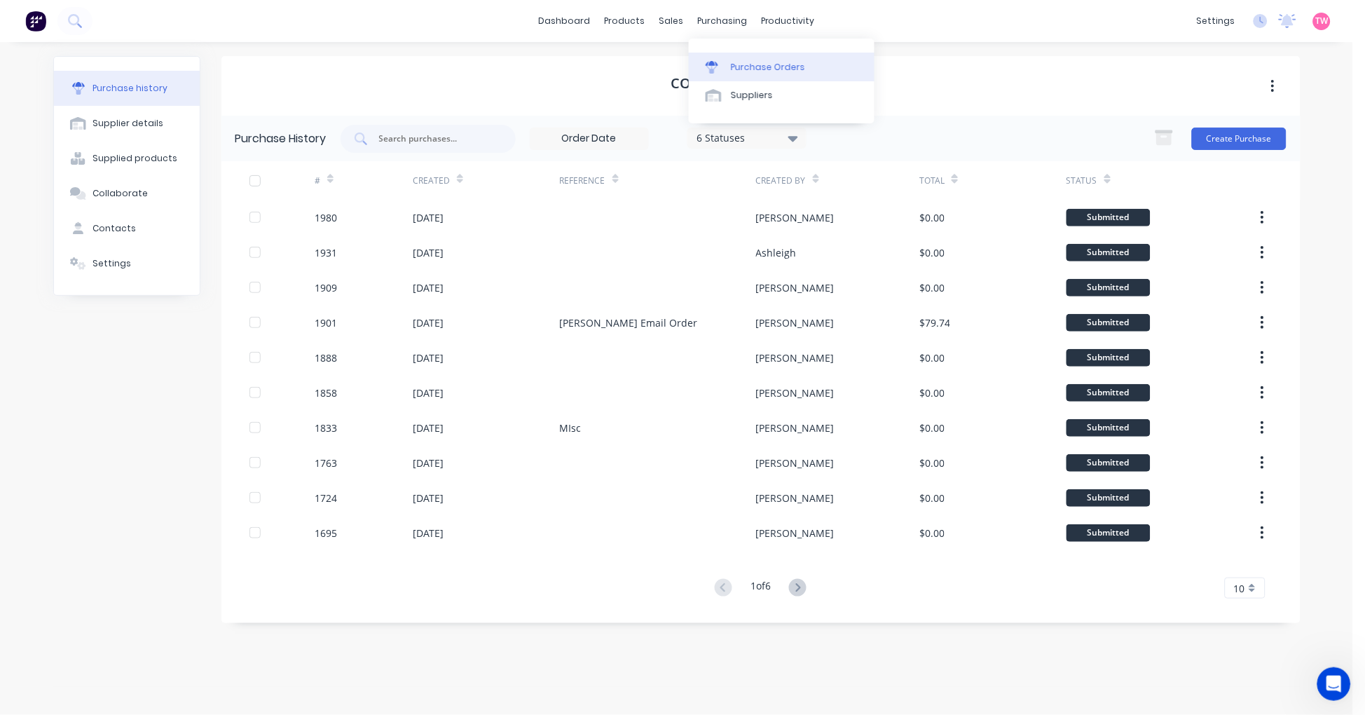
click at [744, 64] on div "Purchase Orders" at bounding box center [768, 67] width 74 height 13
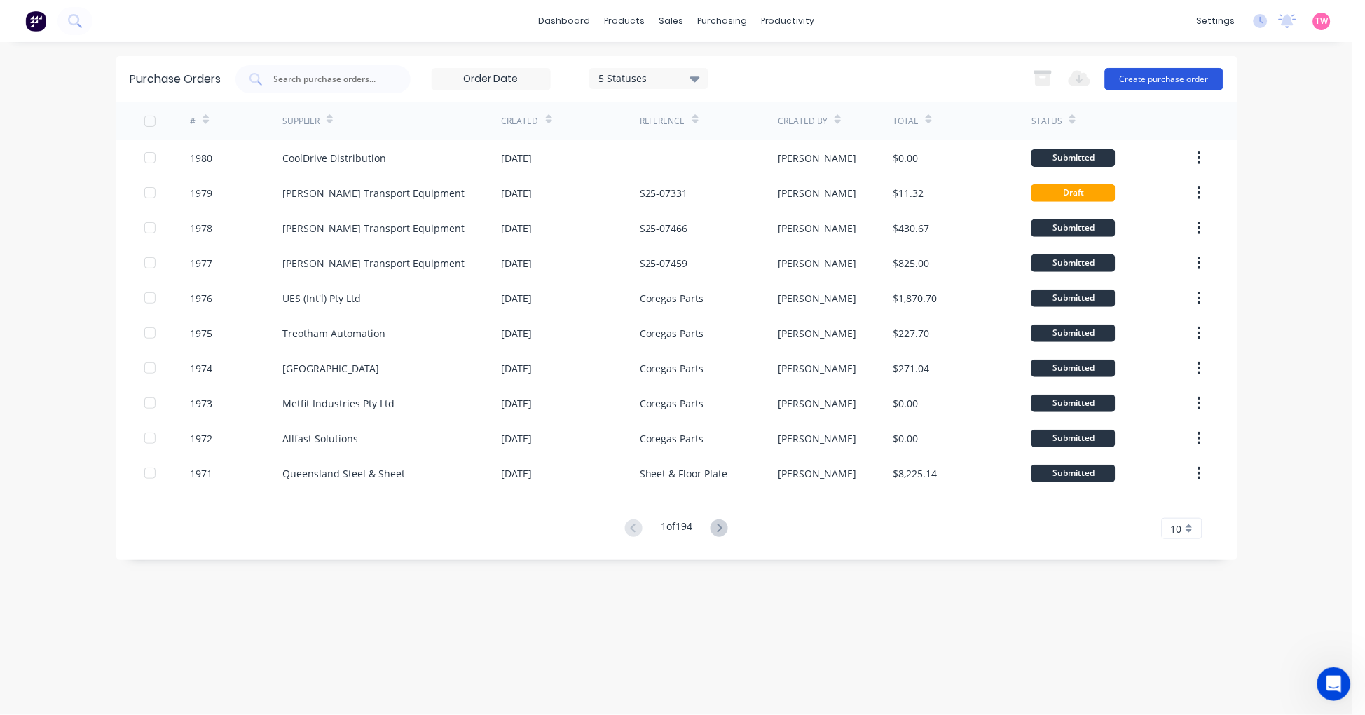
click at [1155, 76] on button "Create purchase order" at bounding box center [1164, 79] width 118 height 22
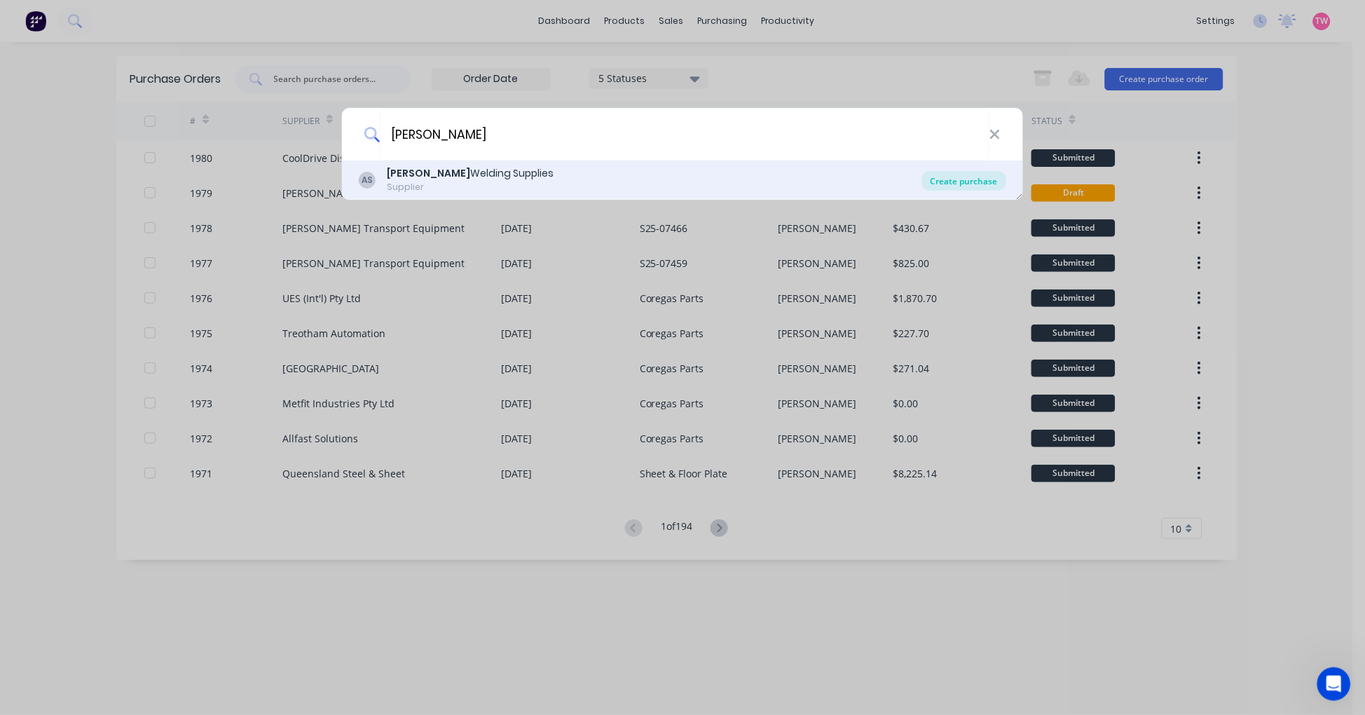
type input "aitken"
click at [937, 183] on div "Create purchase" at bounding box center [964, 181] width 84 height 20
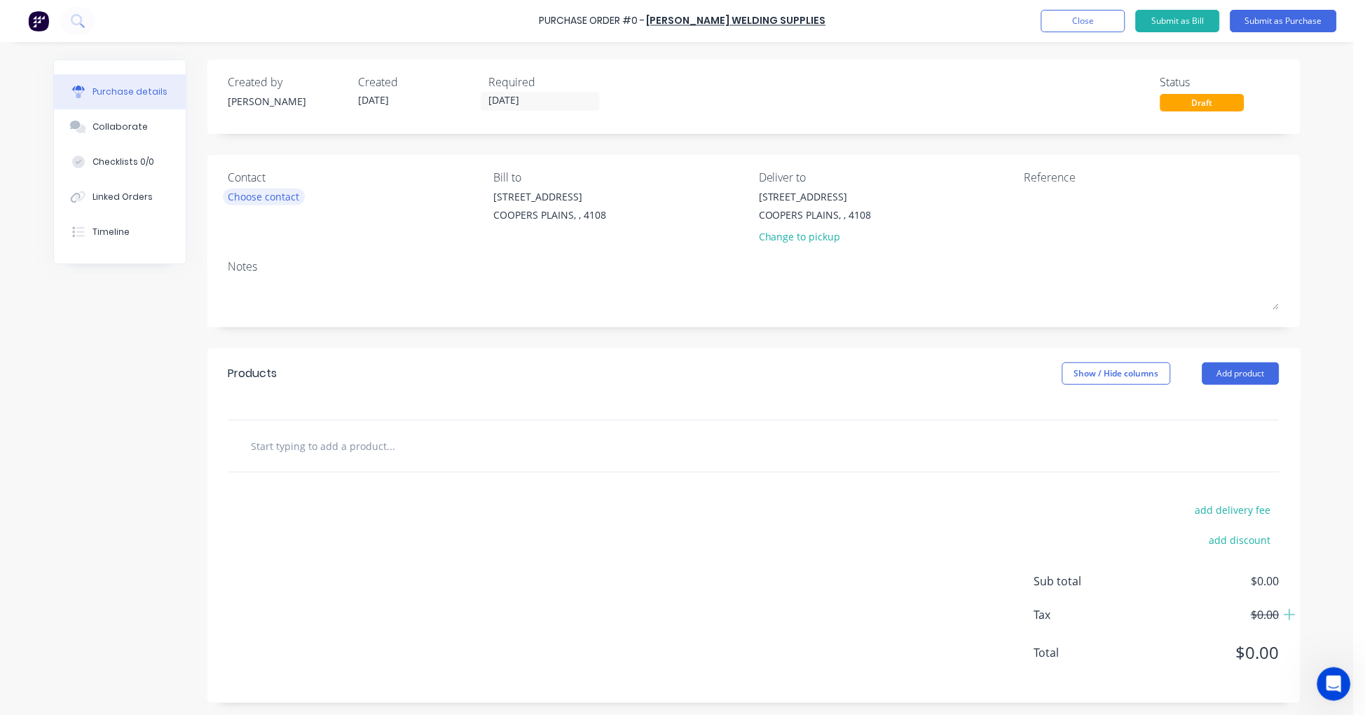
click at [267, 196] on div "Choose contact" at bounding box center [263, 196] width 71 height 15
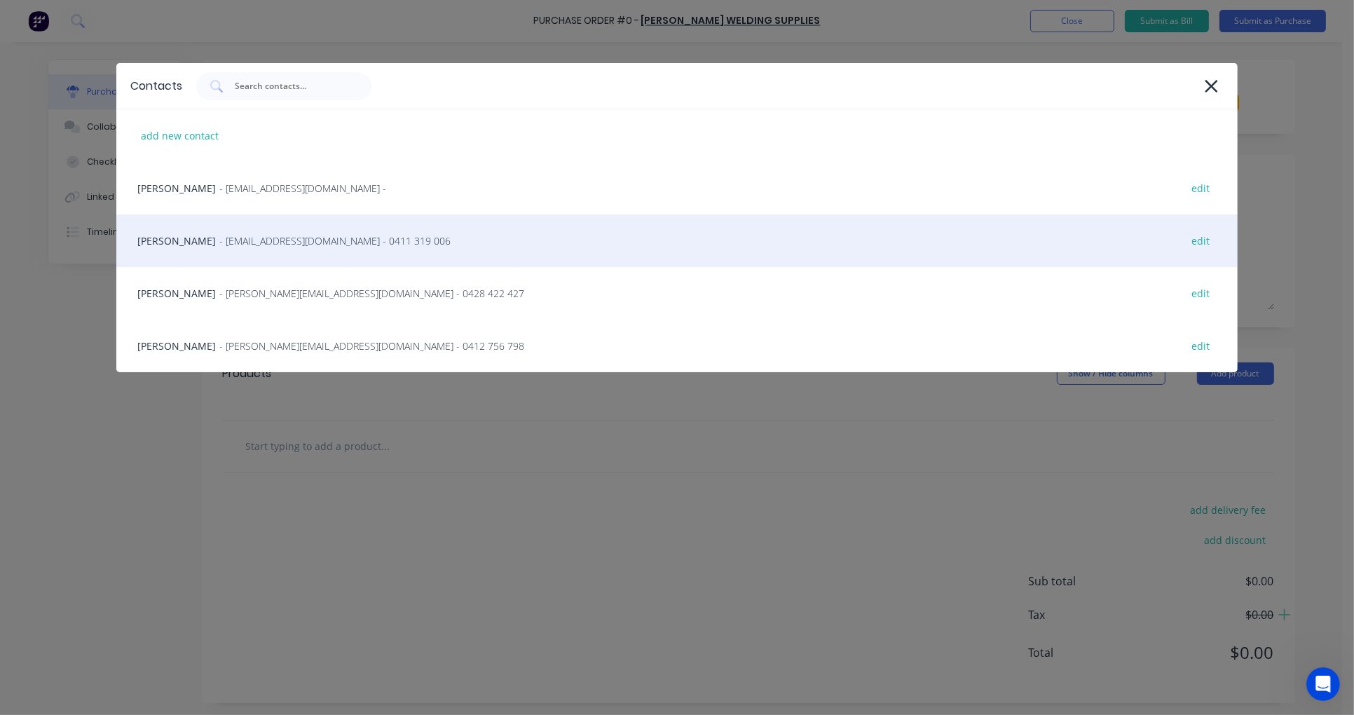
click at [184, 239] on div "Leigh Sheldrick - projects@aitkenwelding.com - 0411 319 006 edit" at bounding box center [676, 240] width 1121 height 53
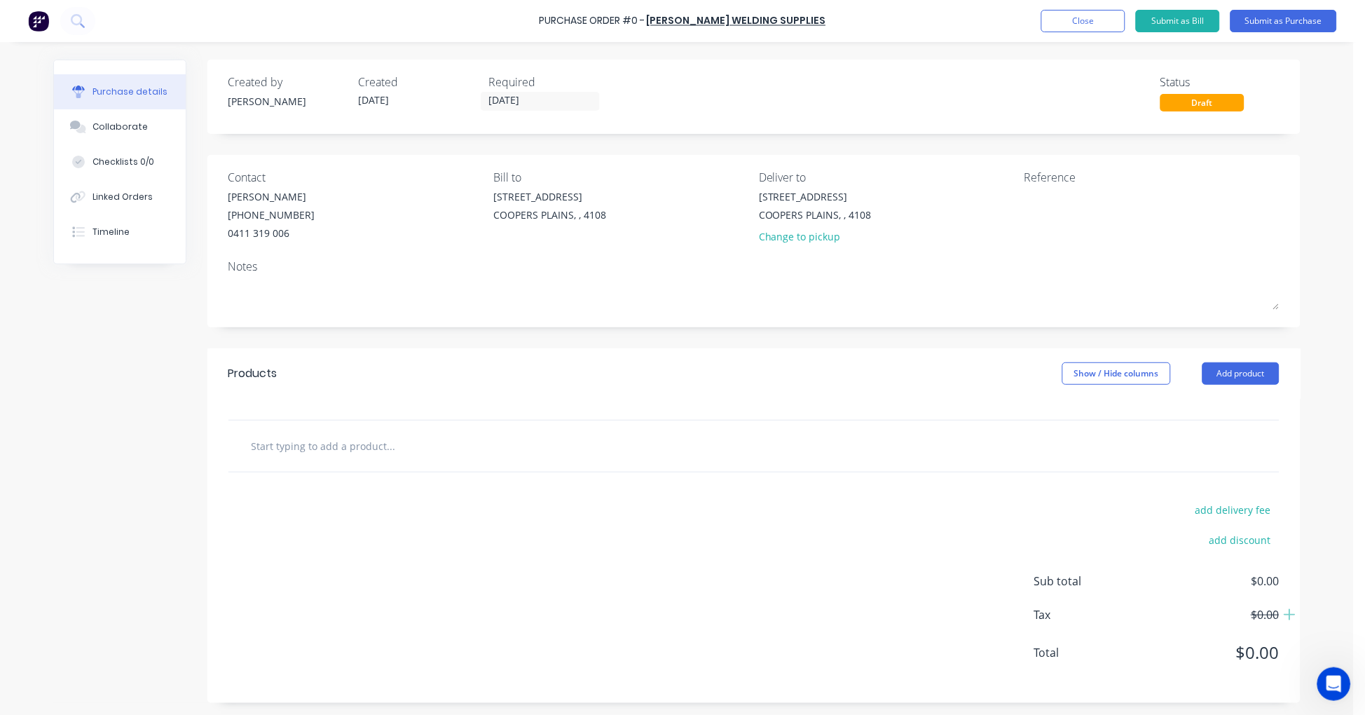
click at [358, 452] on input "text" at bounding box center [391, 446] width 280 height 28
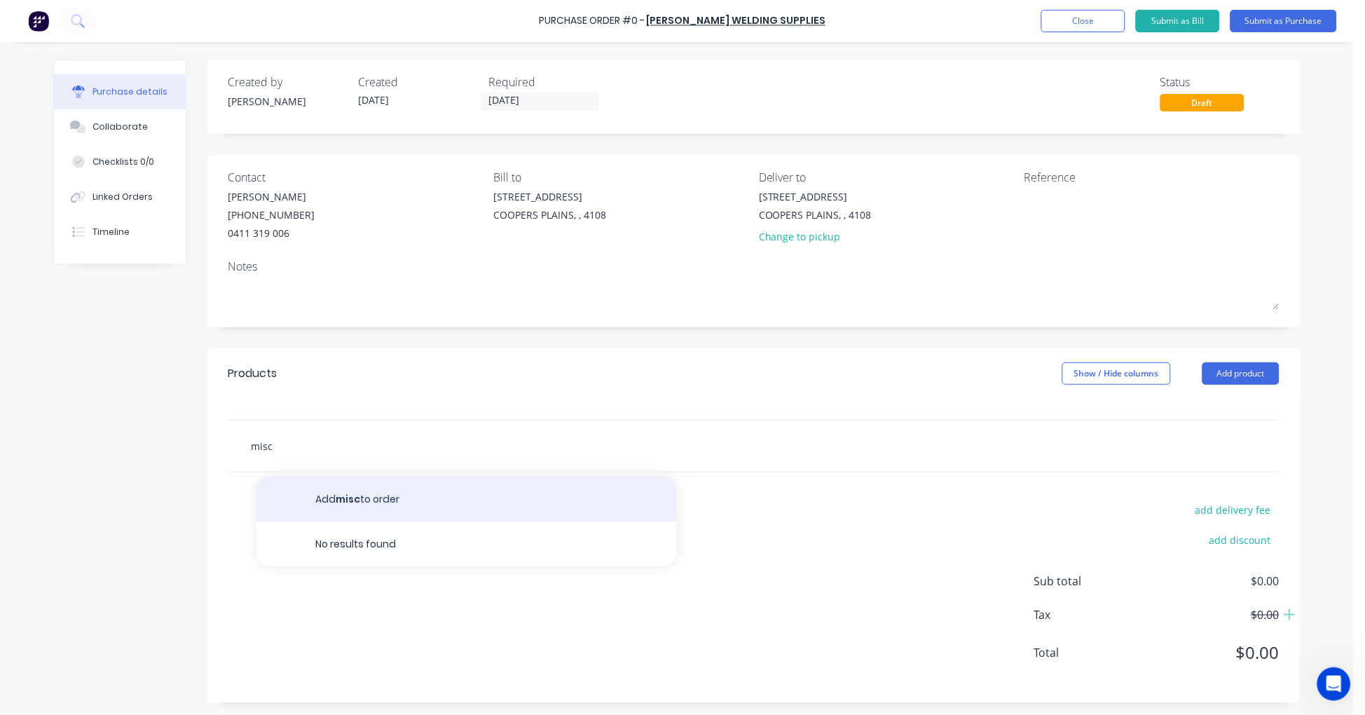
type input "misc"
click at [452, 505] on button "Add misc to order" at bounding box center [466, 498] width 420 height 45
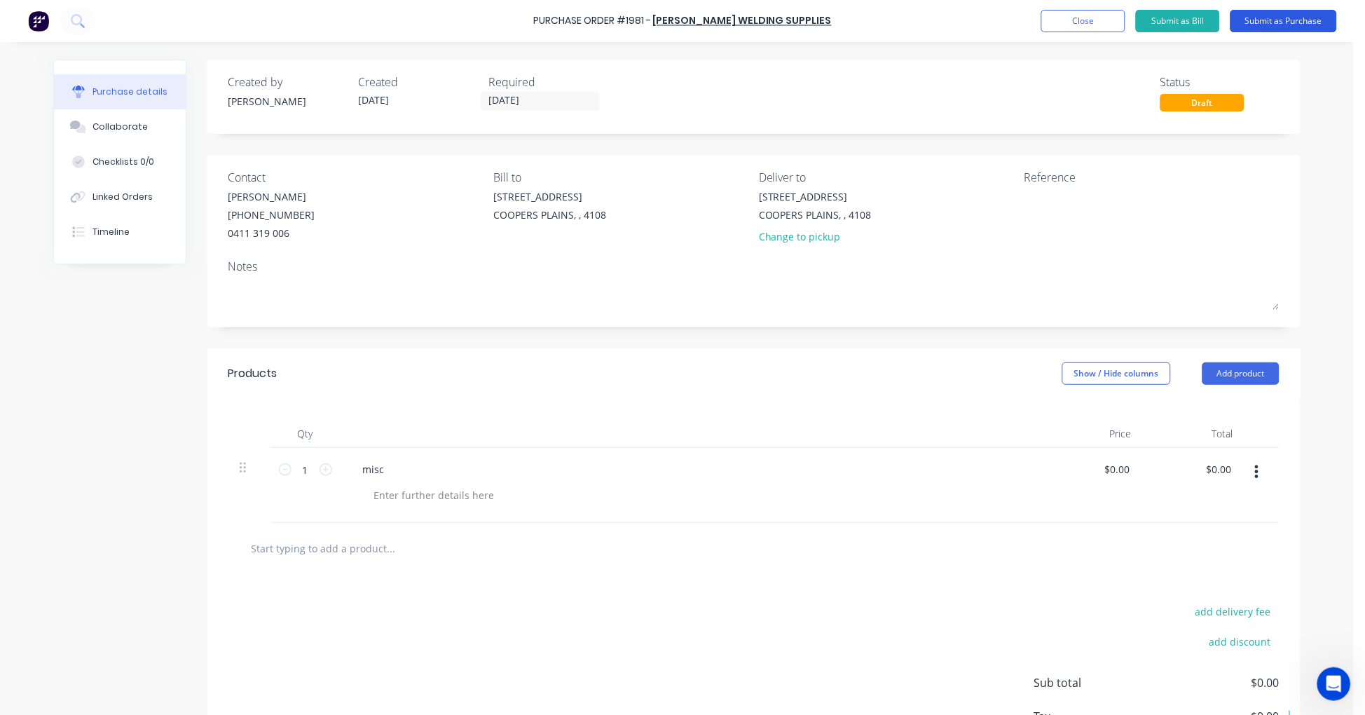
click at [1282, 18] on button "Submit as Purchase" at bounding box center [1283, 21] width 106 height 22
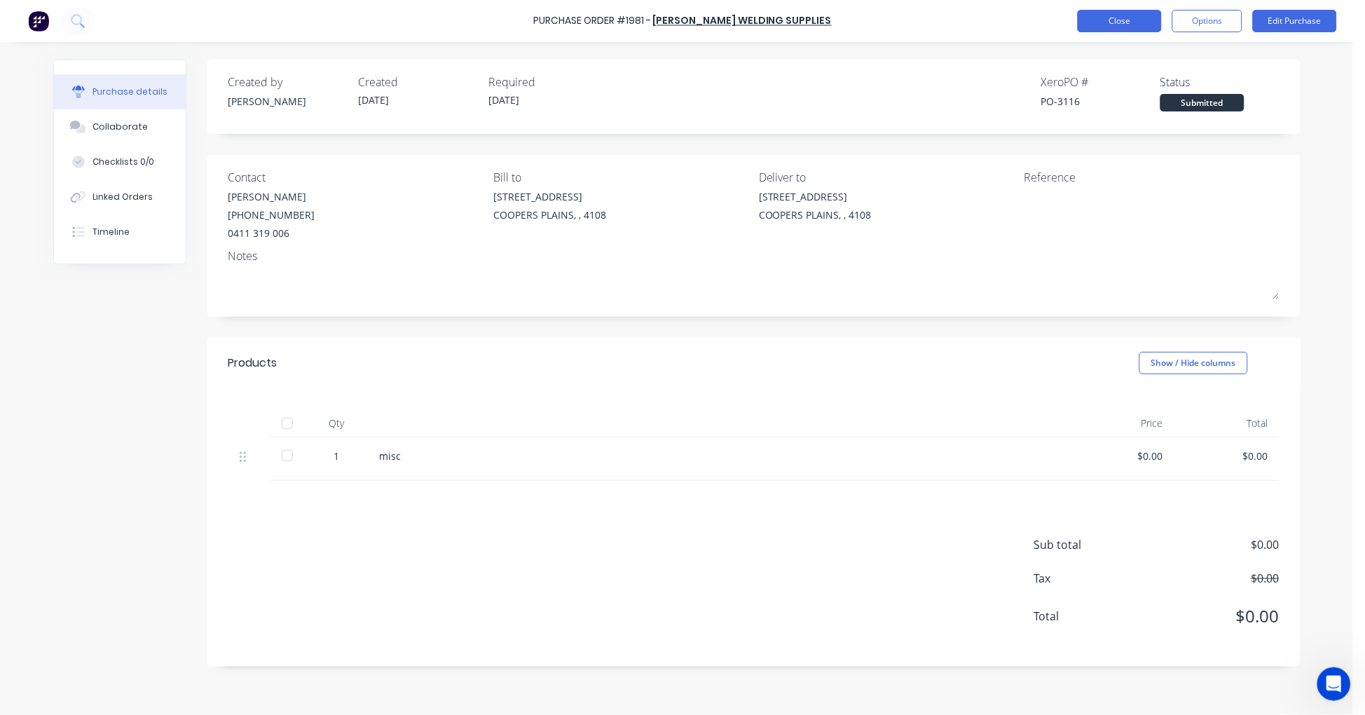
click at [1110, 25] on button "Close" at bounding box center [1120, 21] width 84 height 22
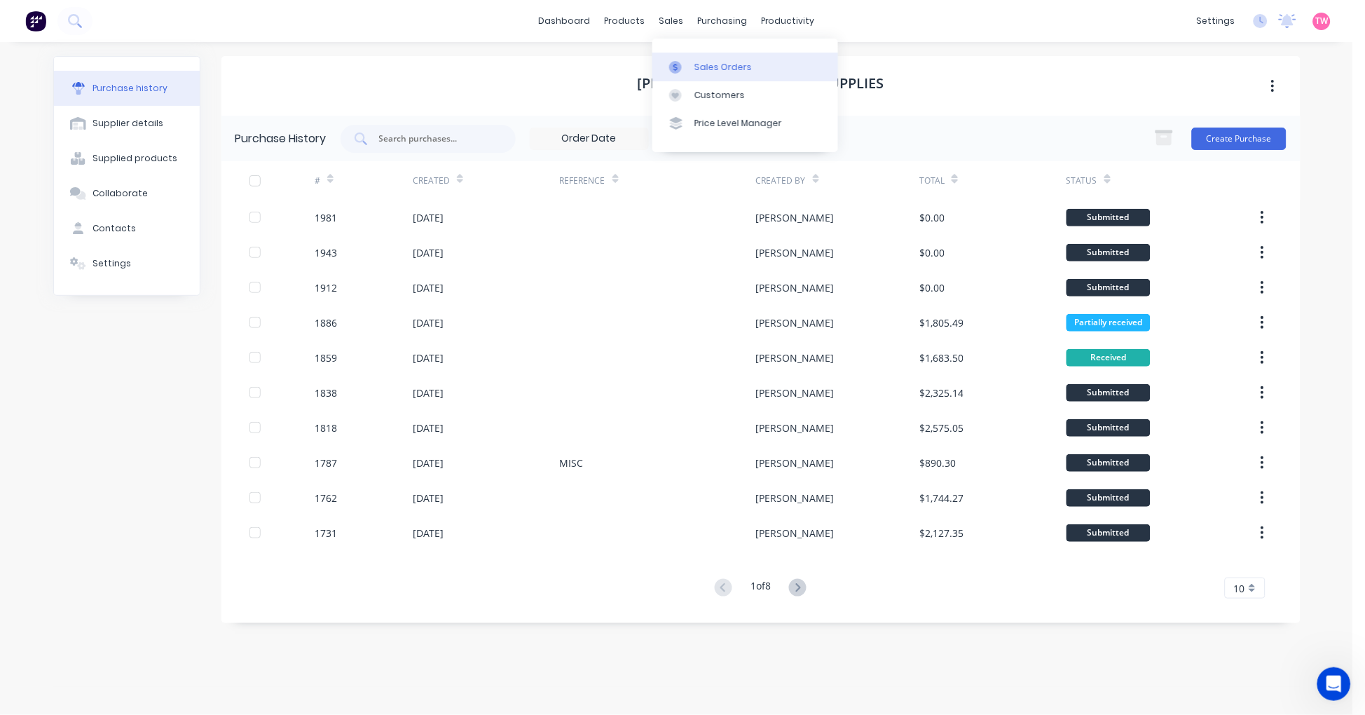
click at [738, 64] on div "Sales Orders" at bounding box center [722, 67] width 57 height 13
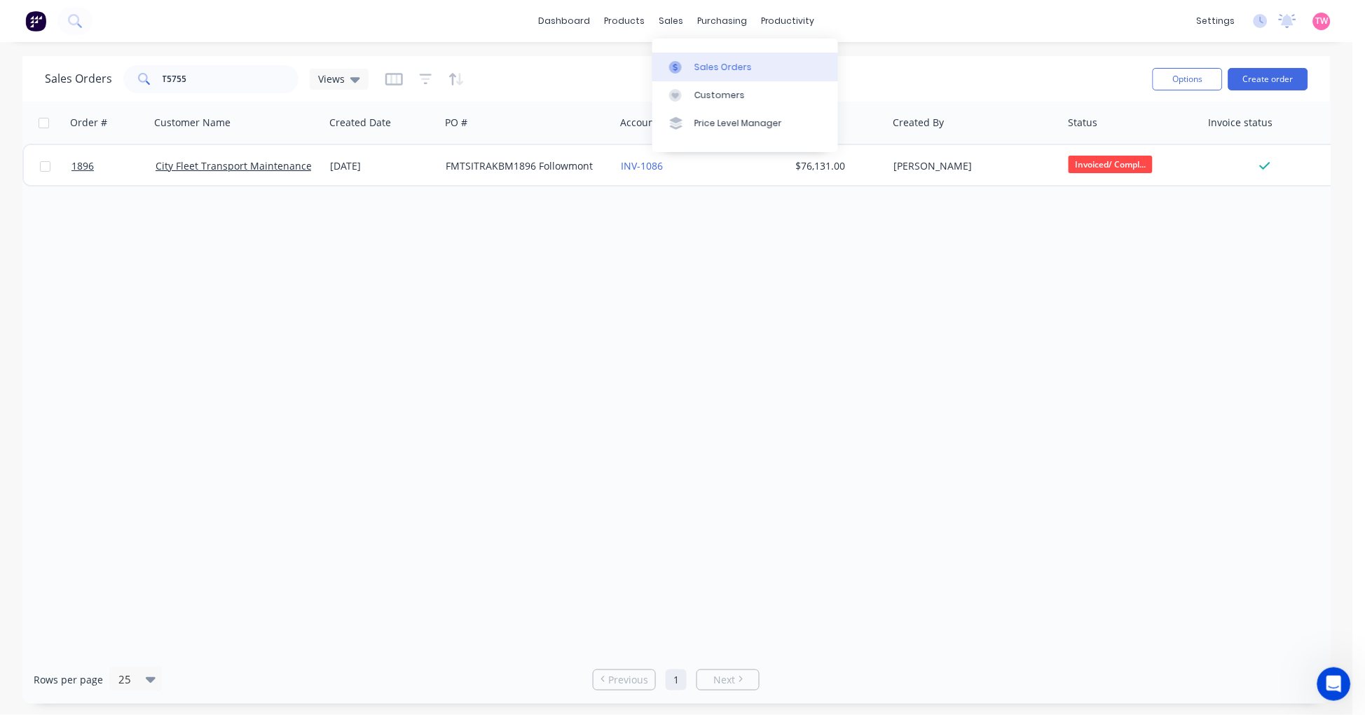
click at [717, 61] on div "Sales Orders" at bounding box center [722, 67] width 57 height 13
drag, startPoint x: 205, startPoint y: 81, endPoint x: 123, endPoint y: 79, distance: 81.3
click at [123, 79] on div "T5755" at bounding box center [210, 79] width 175 height 28
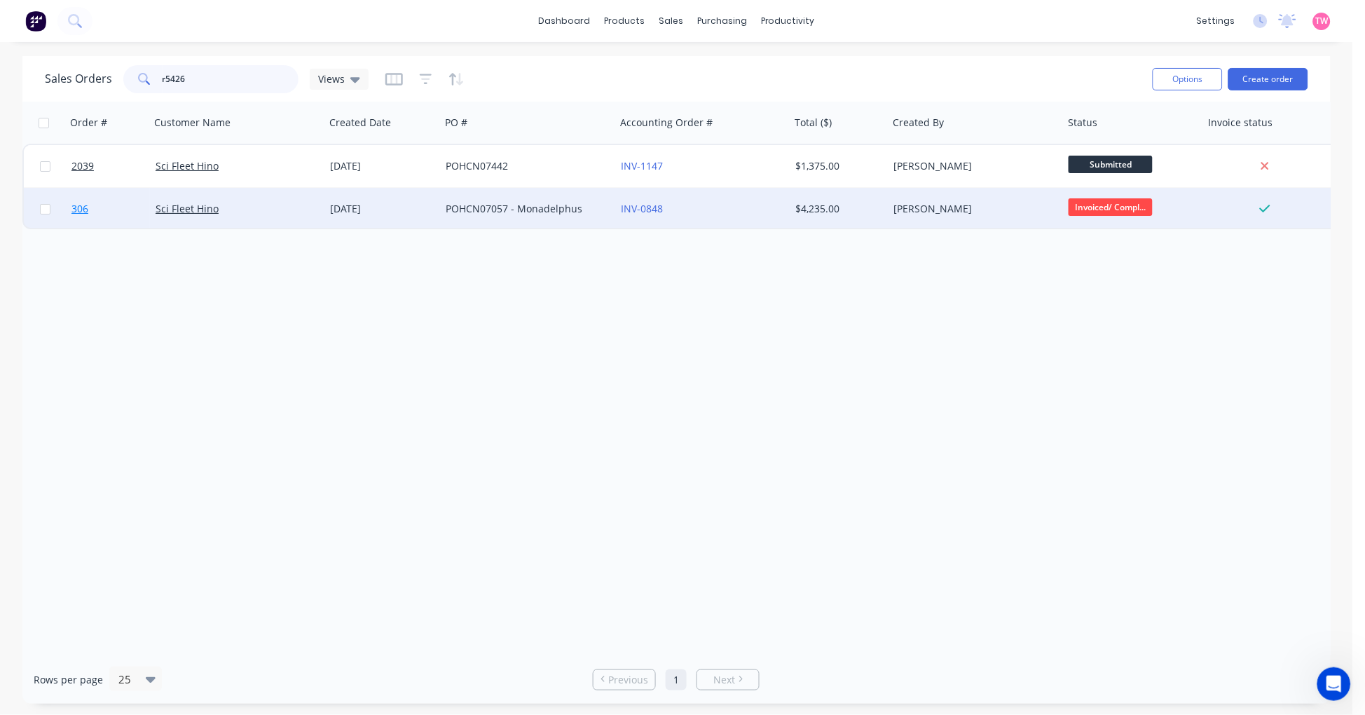
type input "r5426"
click at [124, 207] on link "306" at bounding box center [113, 209] width 84 height 42
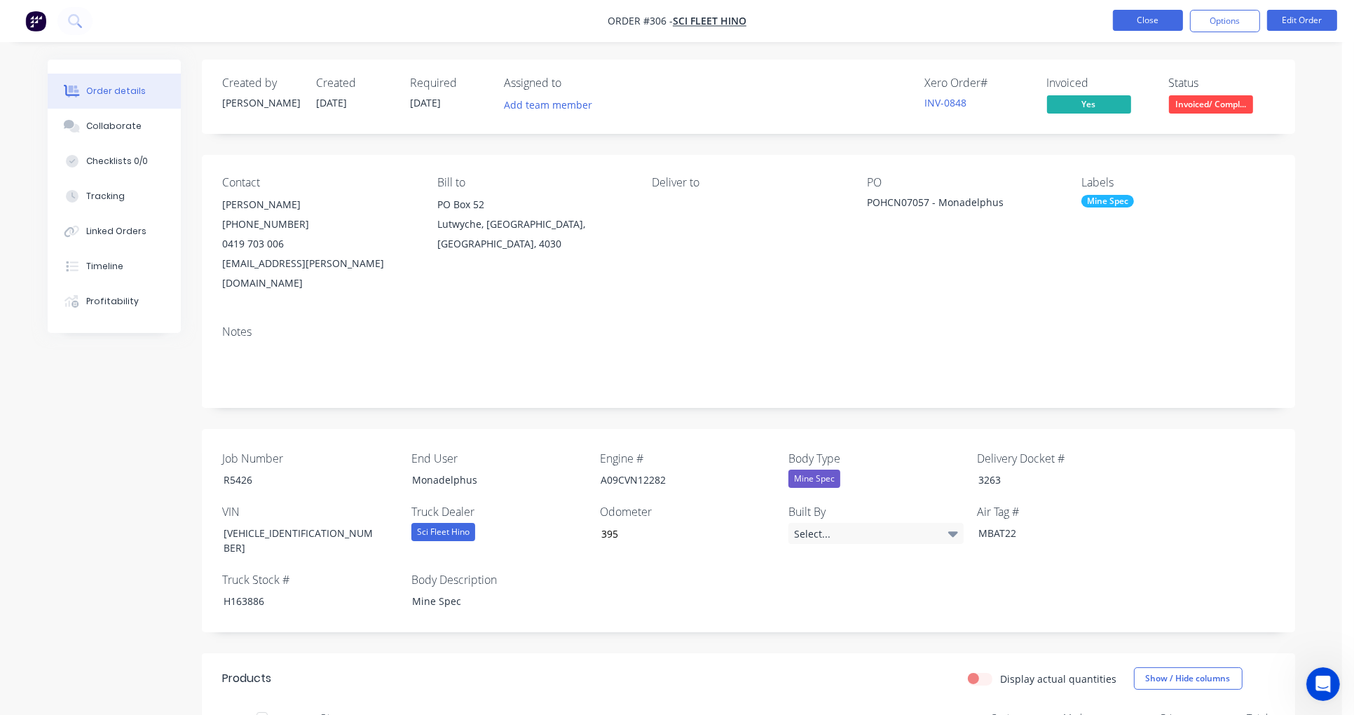
click at [1159, 18] on button "Close" at bounding box center [1148, 20] width 70 height 21
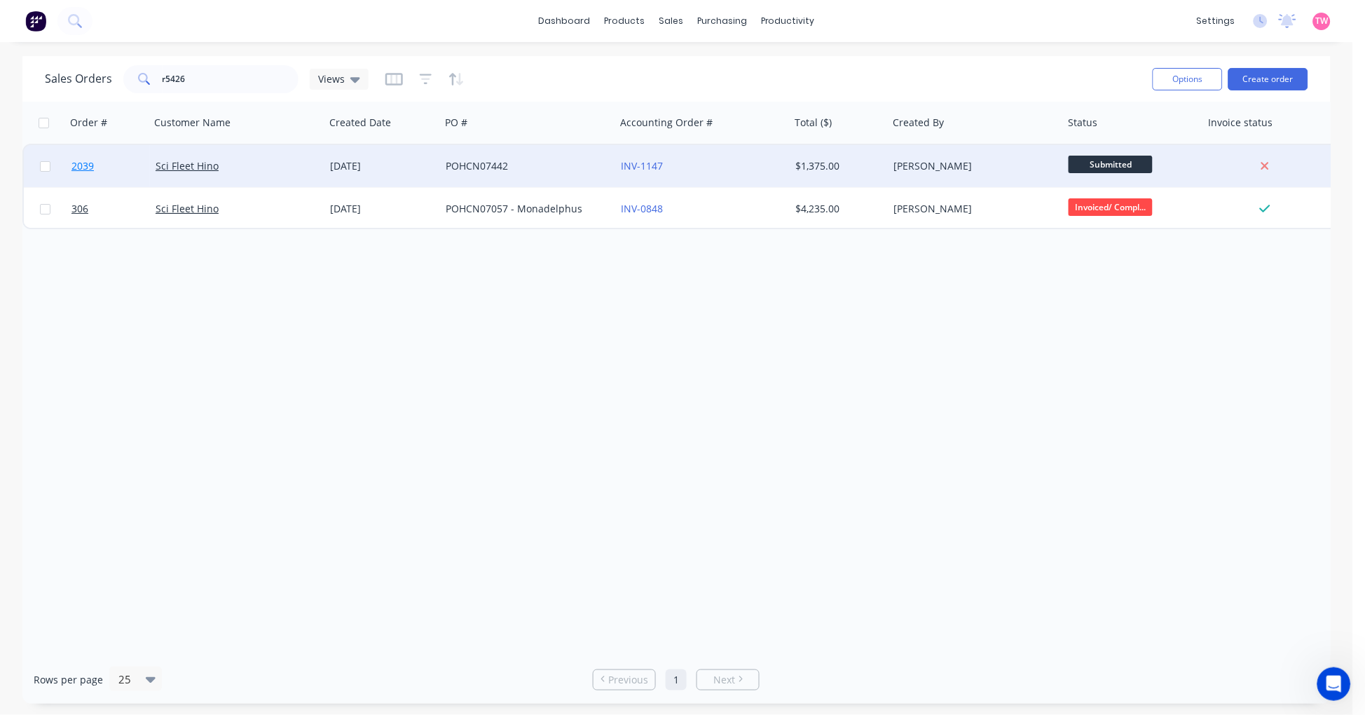
click at [117, 160] on link "2039" at bounding box center [113, 166] width 84 height 42
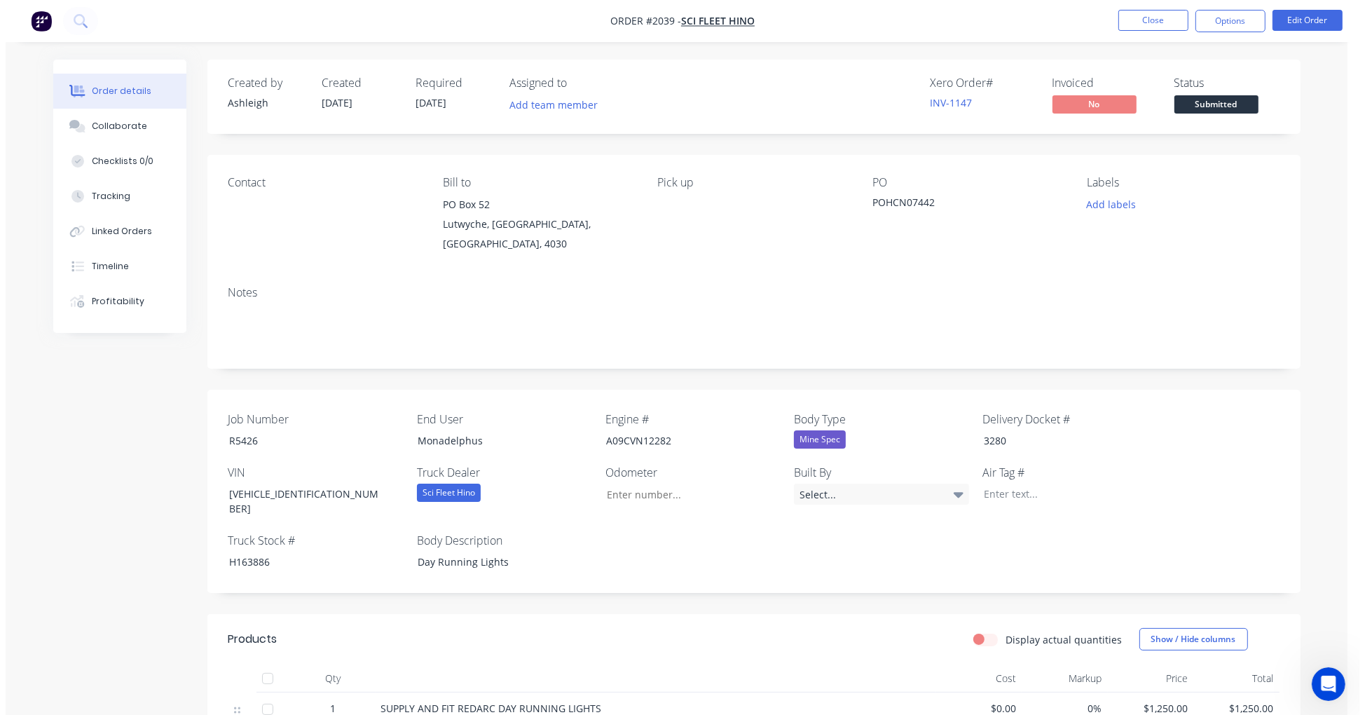
scroll to position [822, 0]
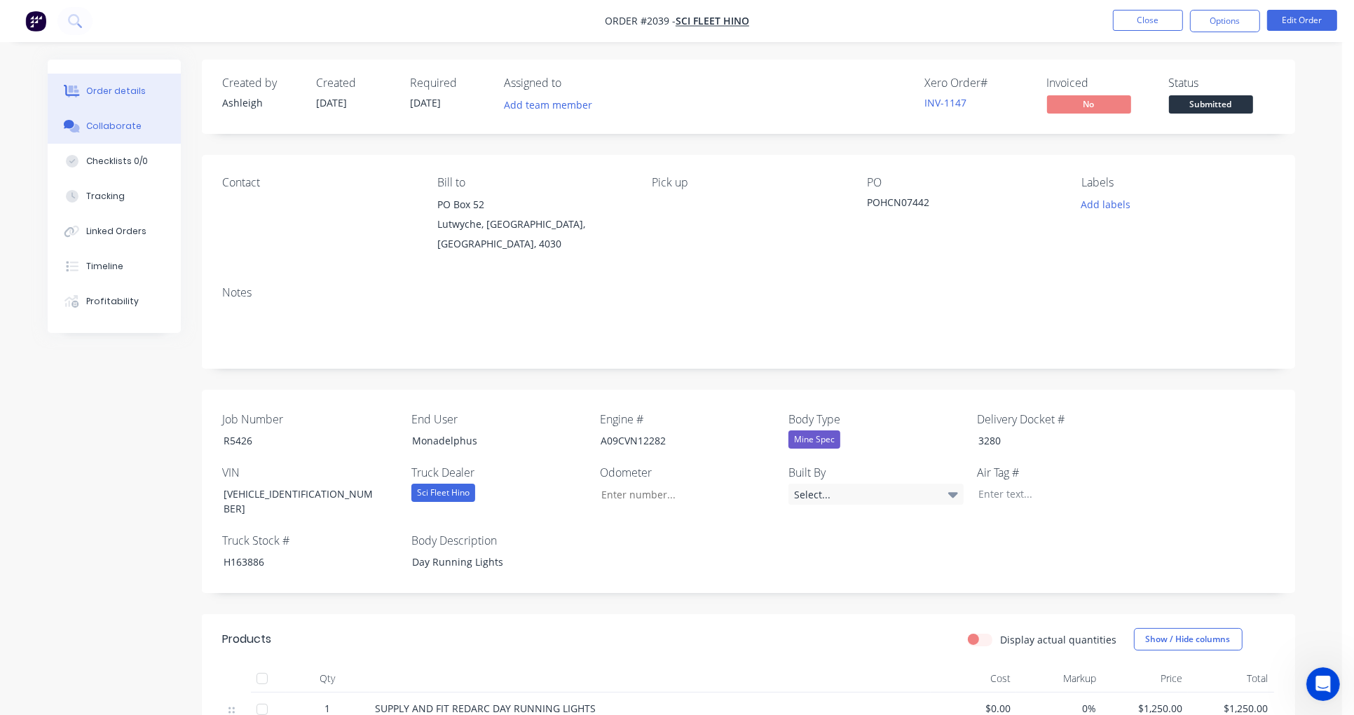
click at [99, 128] on div "Collaborate" at bounding box center [113, 126] width 55 height 13
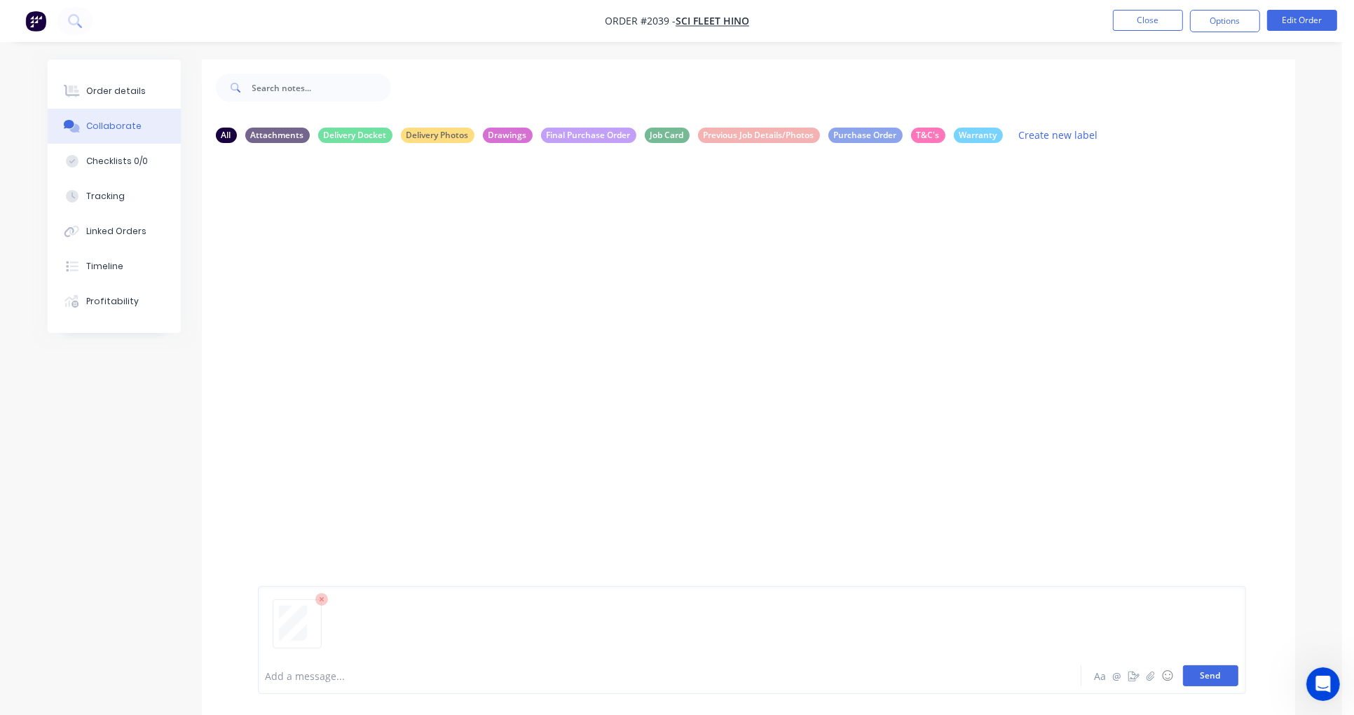
click at [1214, 677] on button "Send" at bounding box center [1210, 675] width 55 height 21
click at [104, 88] on div "Order details" at bounding box center [116, 91] width 60 height 13
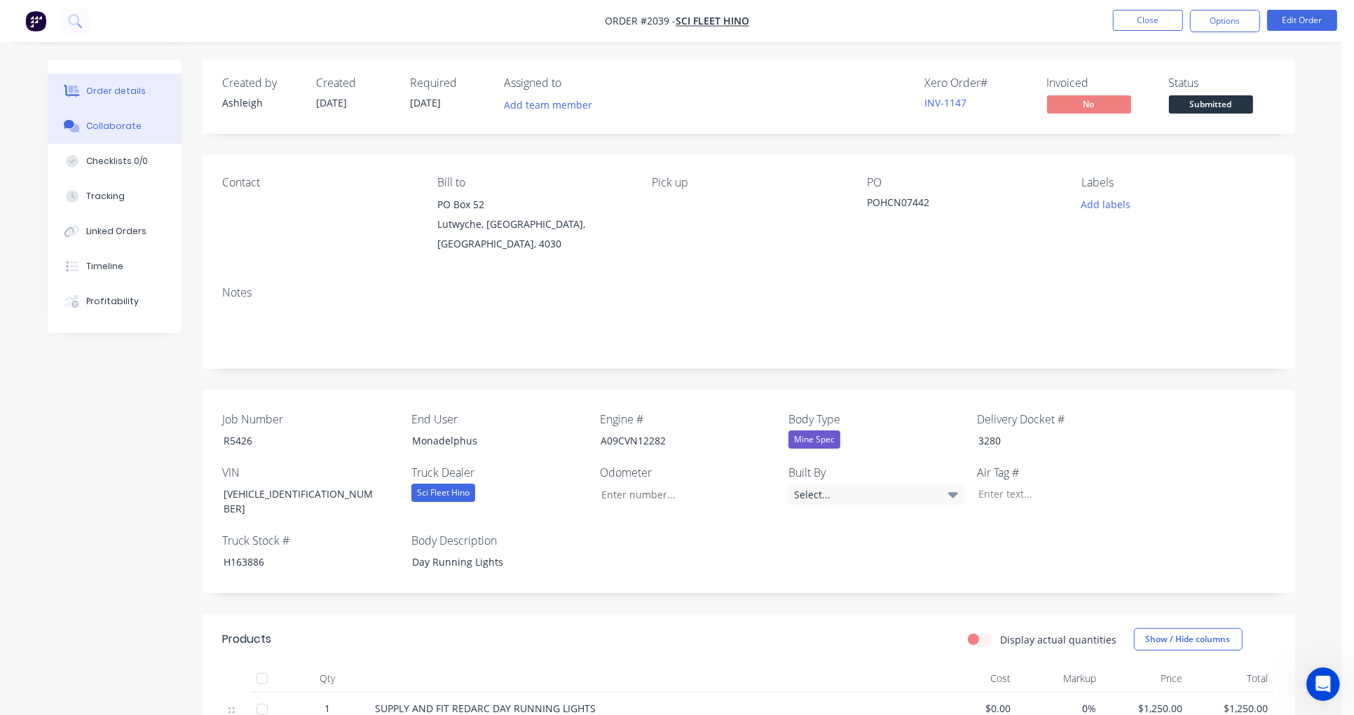
click at [114, 121] on div "Collaborate" at bounding box center [113, 126] width 55 height 13
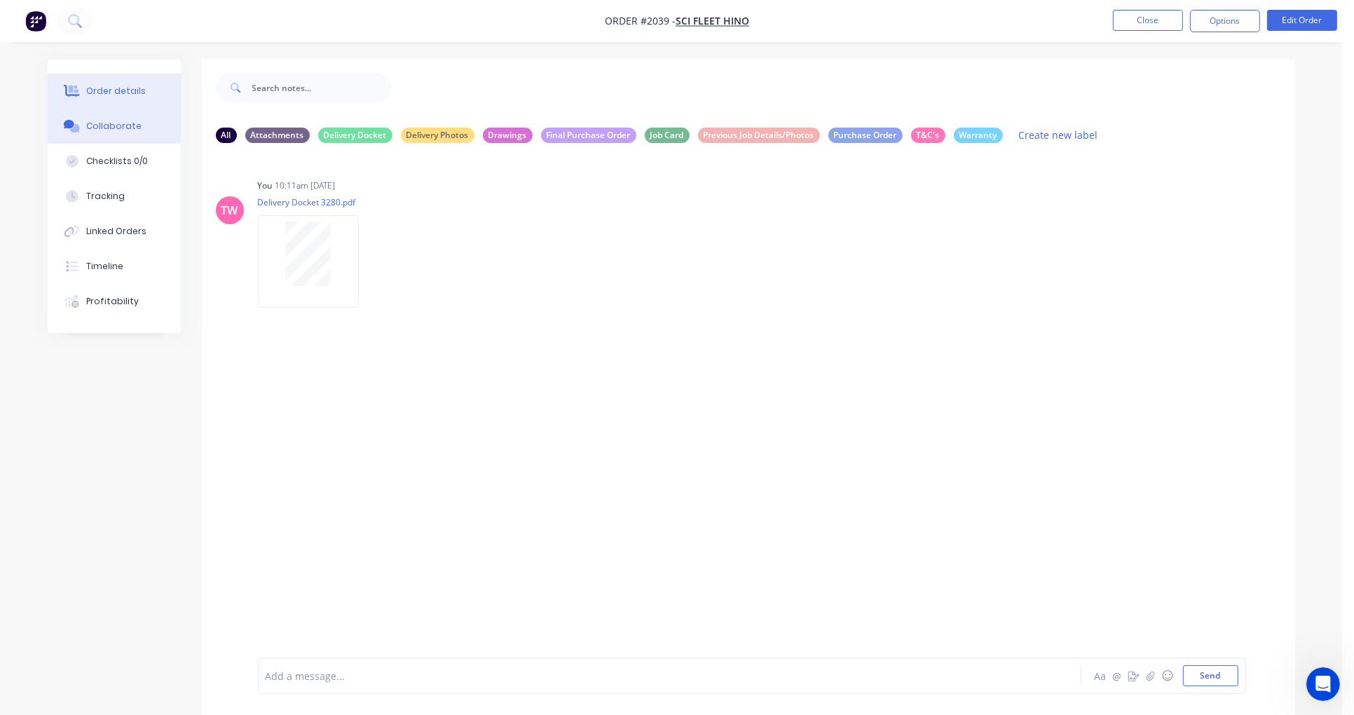
click at [108, 95] on div "Order details" at bounding box center [116, 91] width 60 height 13
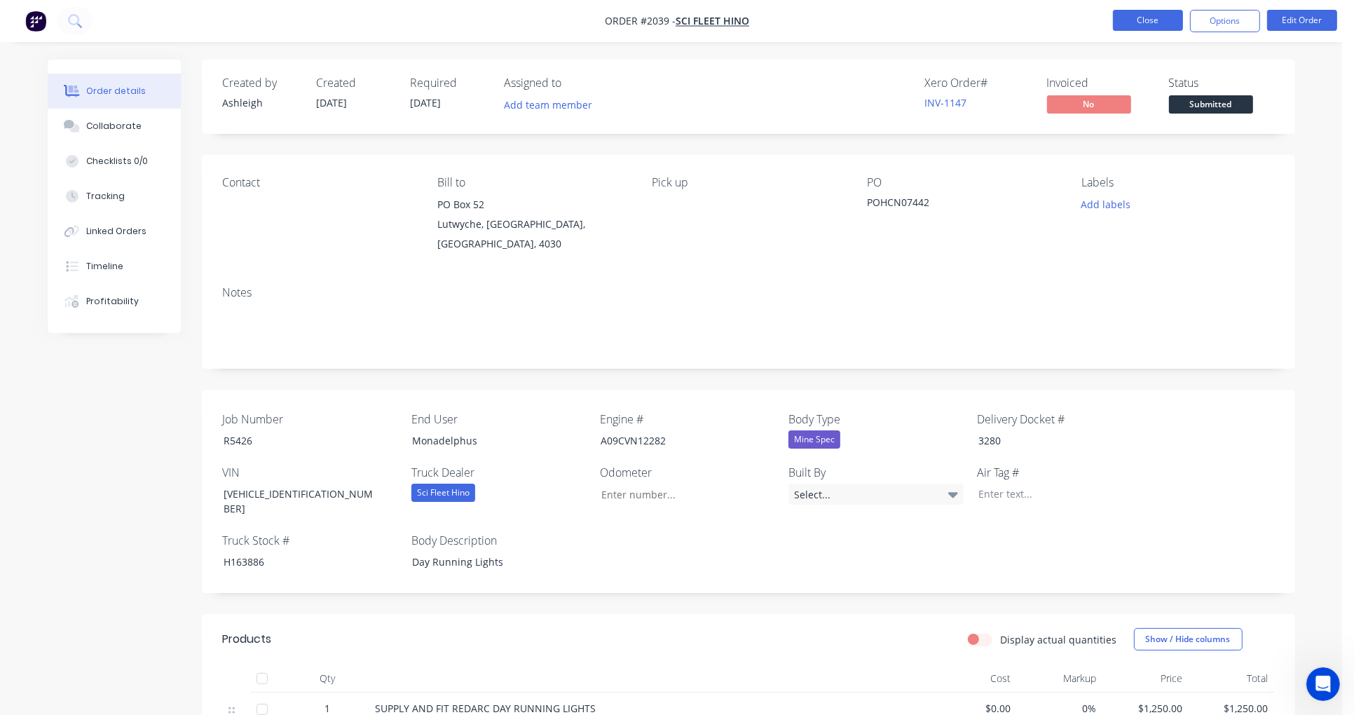
click at [1138, 16] on button "Close" at bounding box center [1148, 20] width 70 height 21
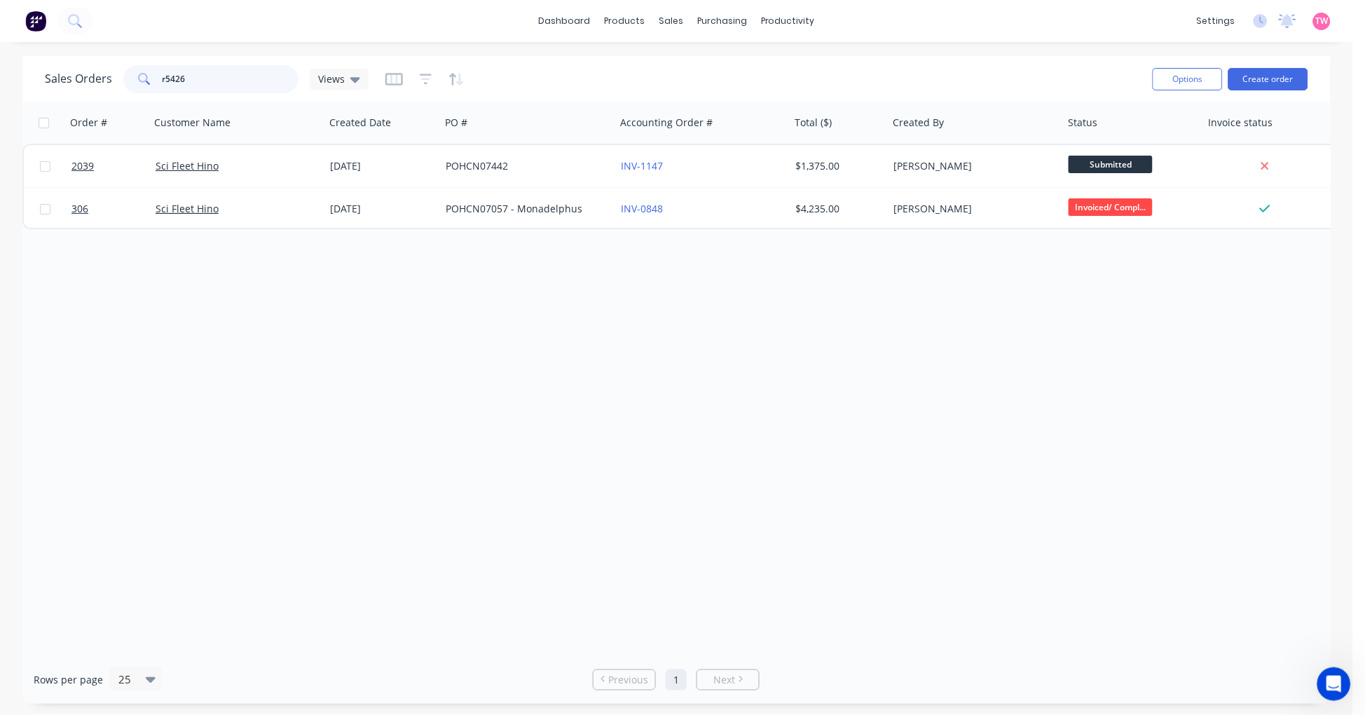
drag, startPoint x: 208, startPoint y: 77, endPoint x: 149, endPoint y: 74, distance: 59.0
click at [149, 74] on div "r5426" at bounding box center [210, 79] width 175 height 28
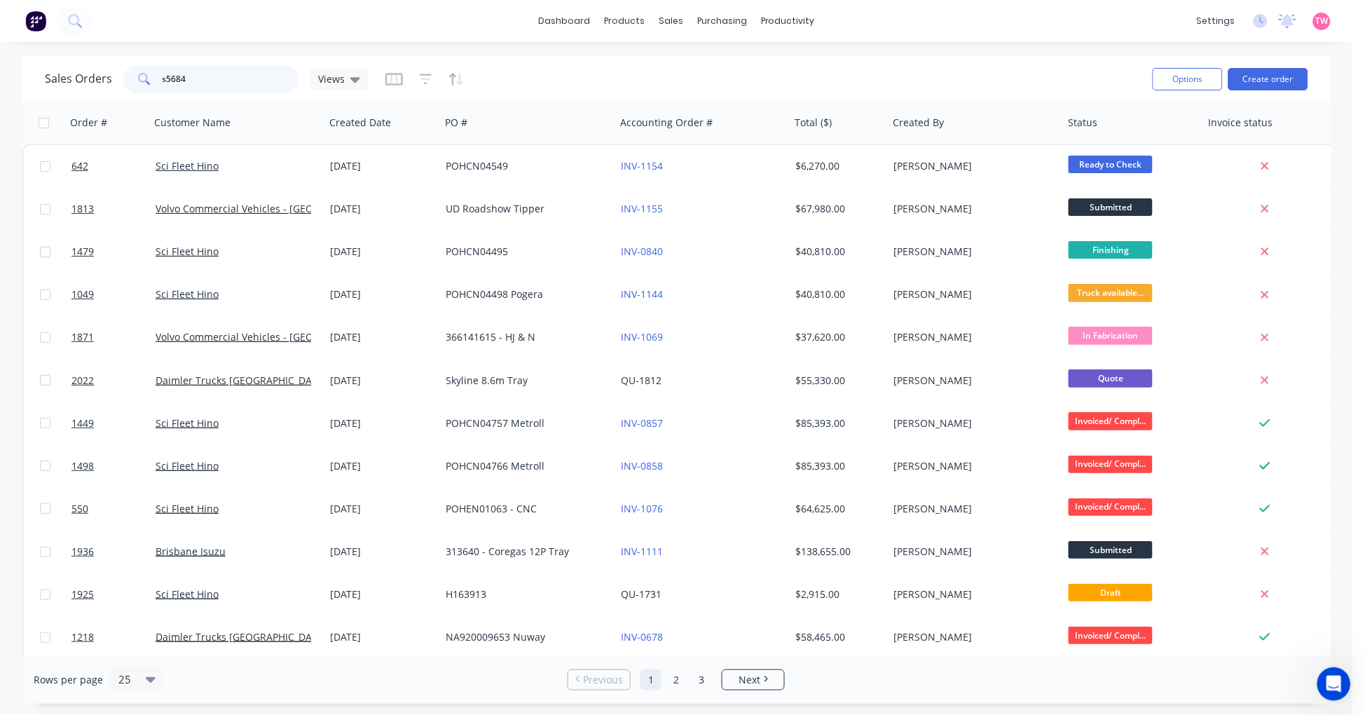
type input "s5684"
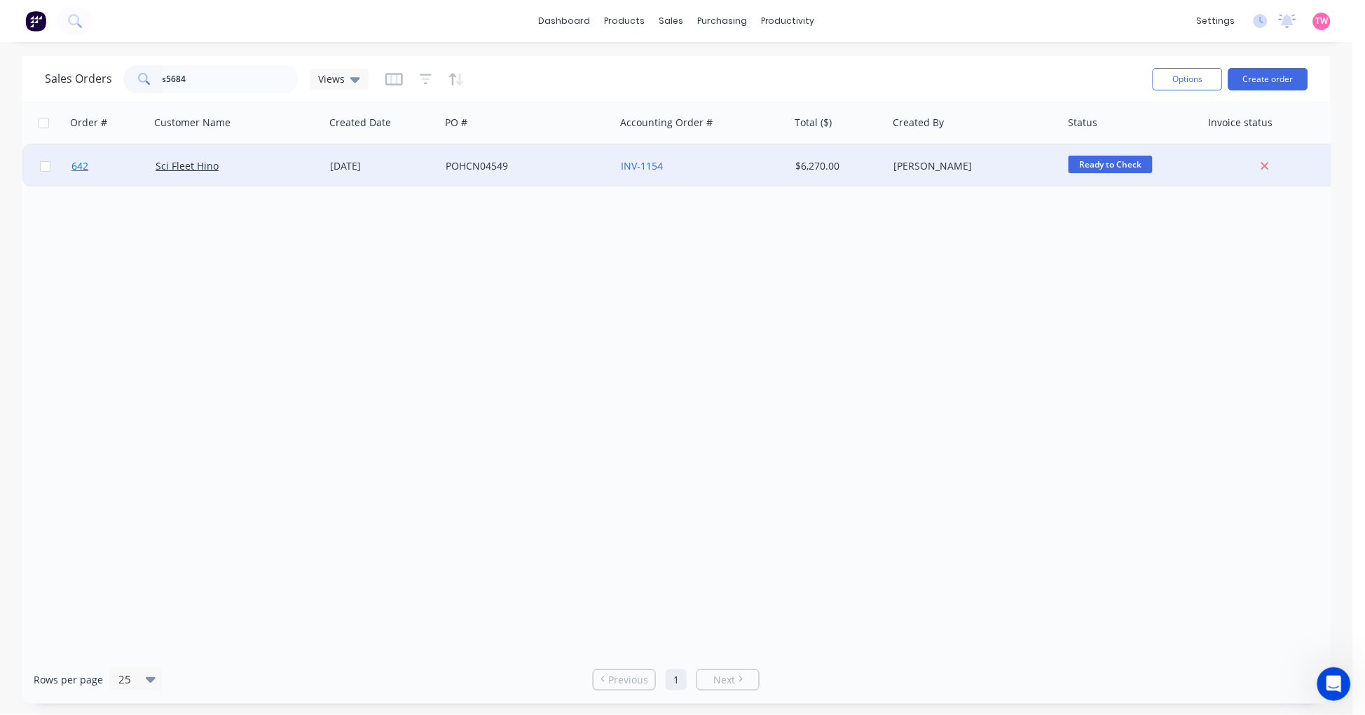
click at [129, 169] on link "642" at bounding box center [113, 166] width 84 height 42
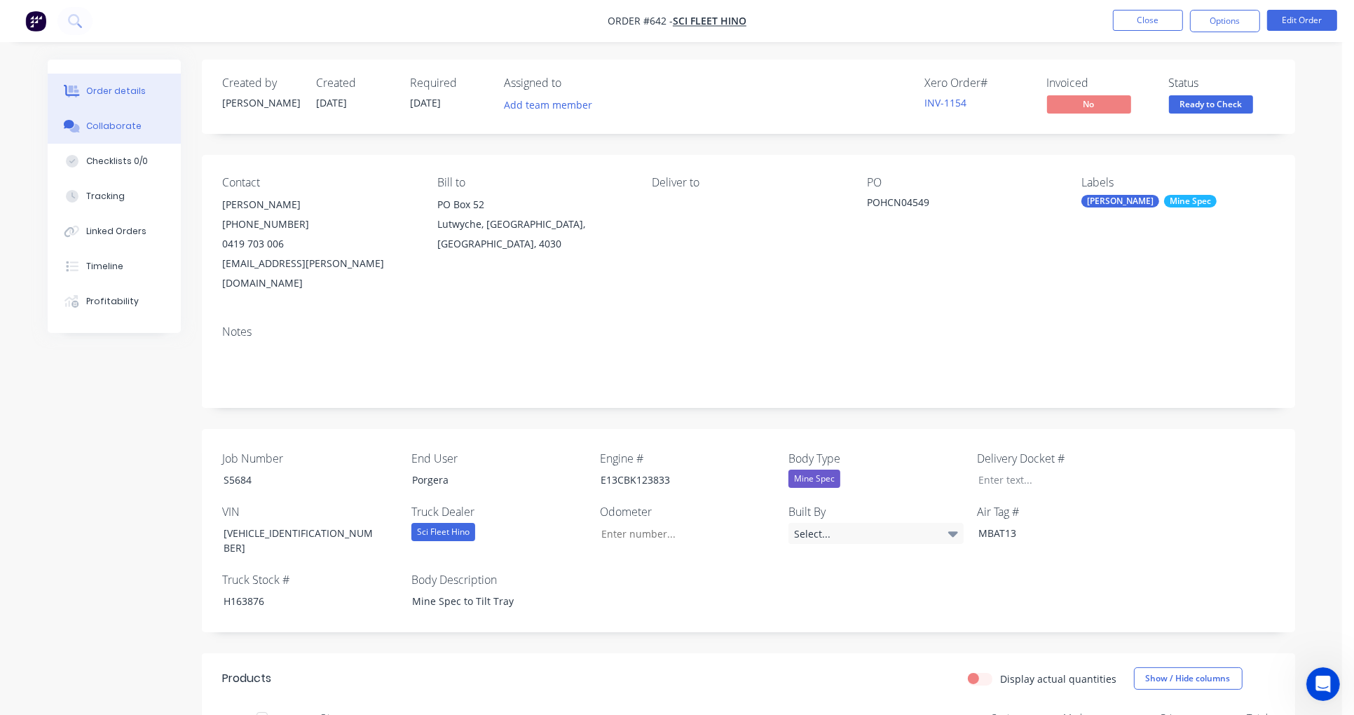
click at [132, 125] on div "Collaborate" at bounding box center [113, 126] width 55 height 13
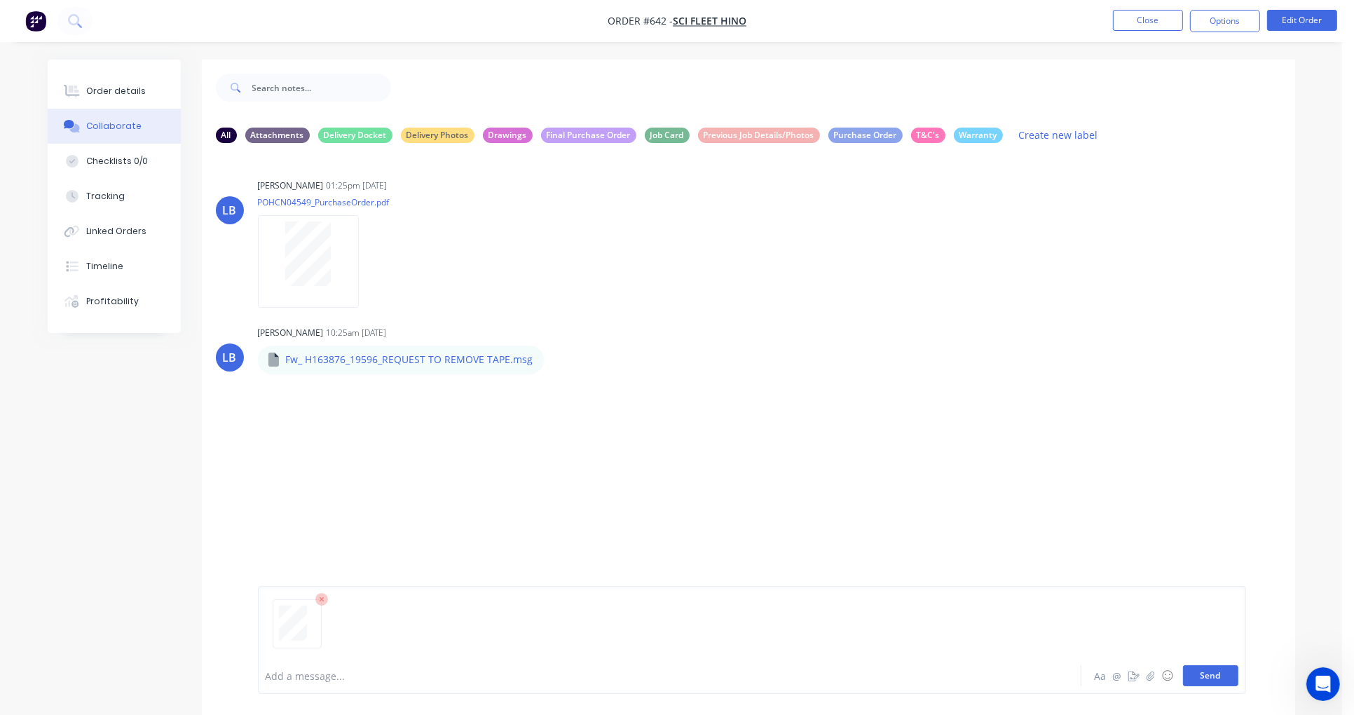
click at [1209, 675] on button "Send" at bounding box center [1210, 675] width 55 height 21
click at [120, 89] on div "Order details" at bounding box center [116, 91] width 60 height 13
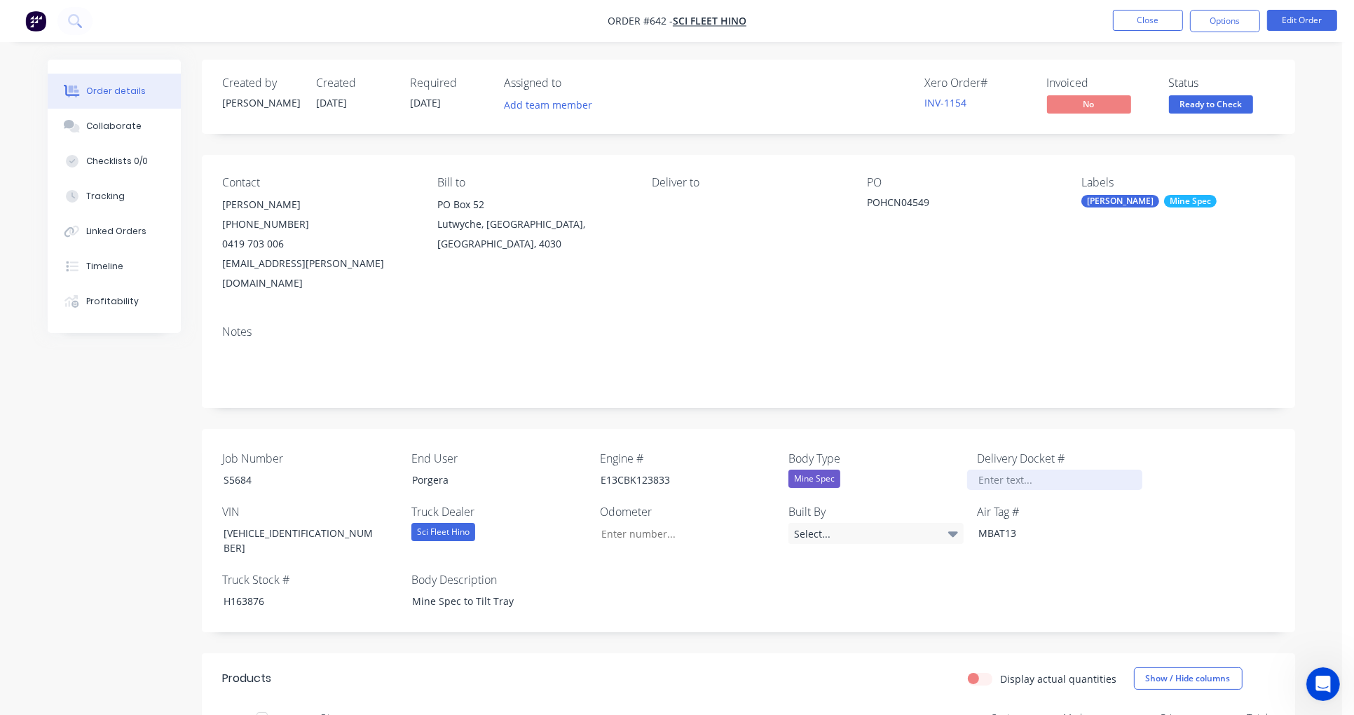
click at [996, 469] on div at bounding box center [1054, 479] width 175 height 20
click at [1032, 469] on div at bounding box center [1054, 479] width 175 height 20
click at [1033, 469] on div at bounding box center [1054, 479] width 175 height 20
click at [1003, 469] on div at bounding box center [1054, 479] width 175 height 20
click at [1033, 469] on div at bounding box center [1054, 479] width 175 height 20
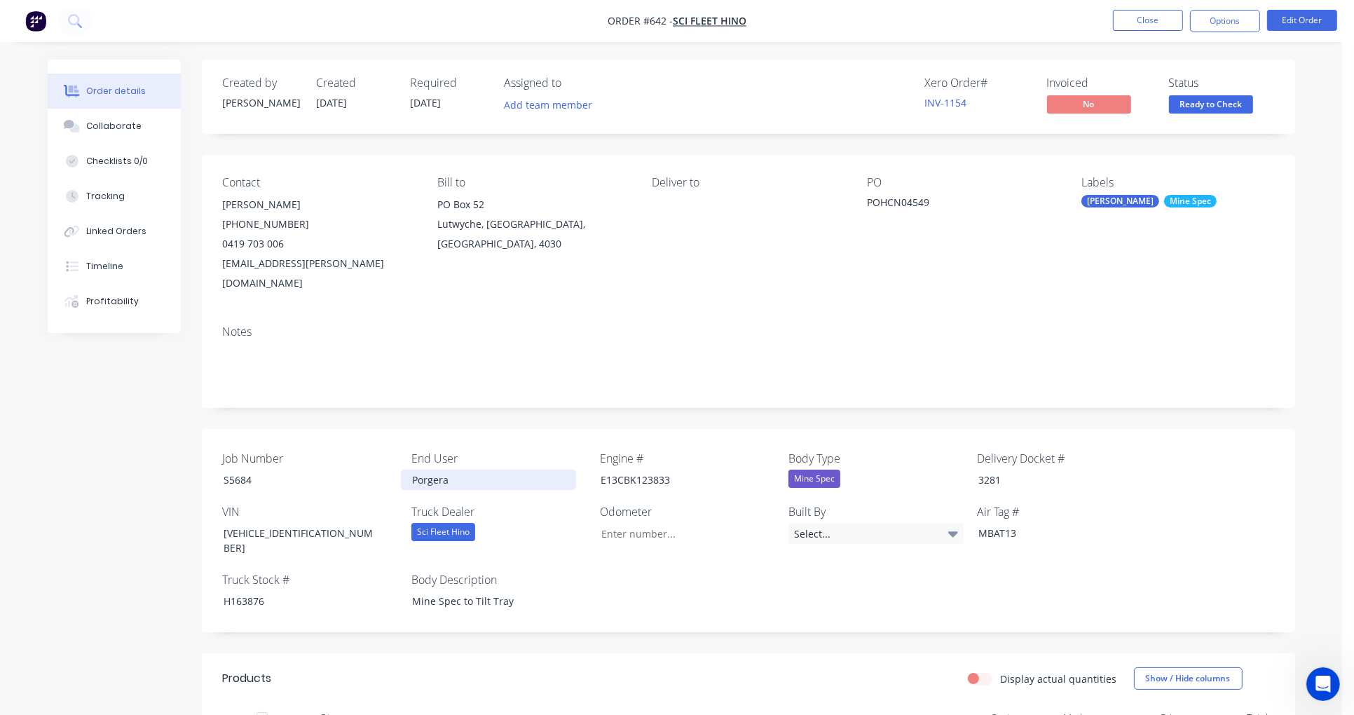
click at [469, 469] on div "Porgera" at bounding box center [488, 479] width 175 height 20
click at [123, 124] on div "Collaborate" at bounding box center [113, 126] width 55 height 13
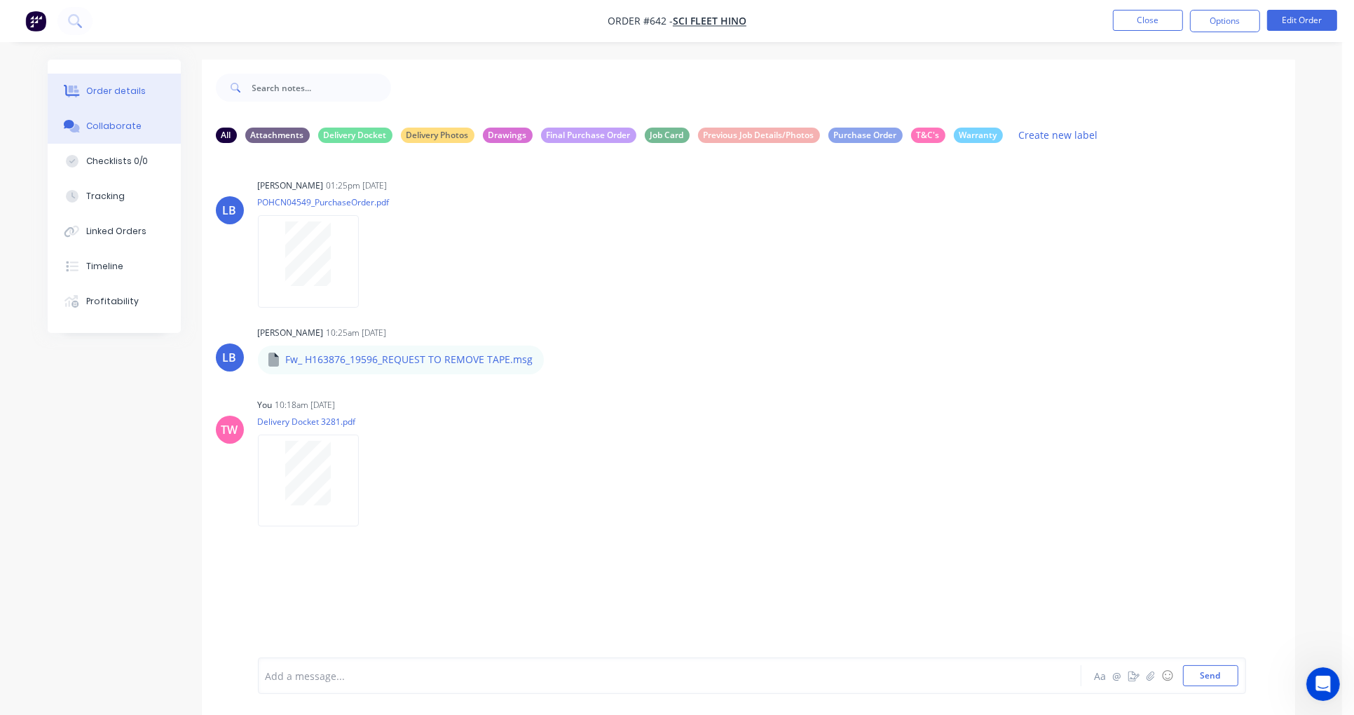
click at [92, 93] on div "Order details" at bounding box center [116, 91] width 60 height 13
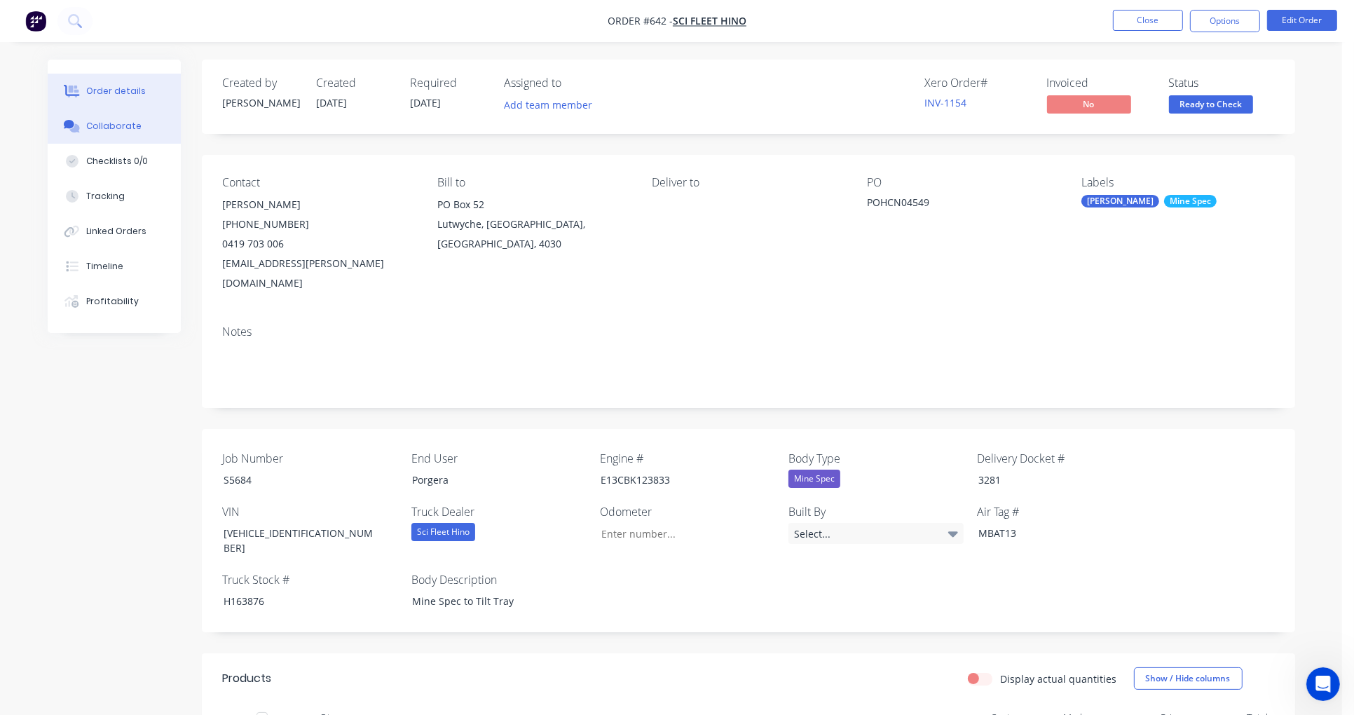
click at [121, 133] on button "Collaborate" at bounding box center [114, 126] width 133 height 35
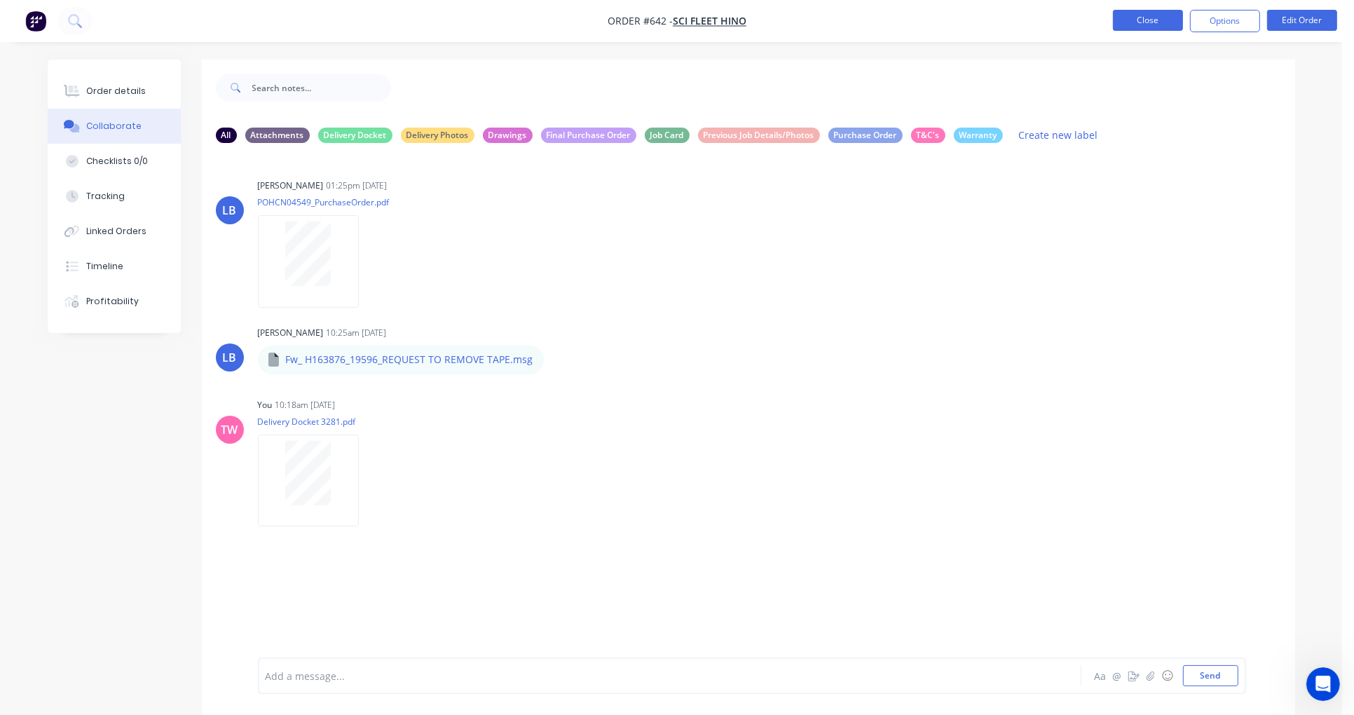
click at [1147, 25] on button "Close" at bounding box center [1148, 20] width 70 height 21
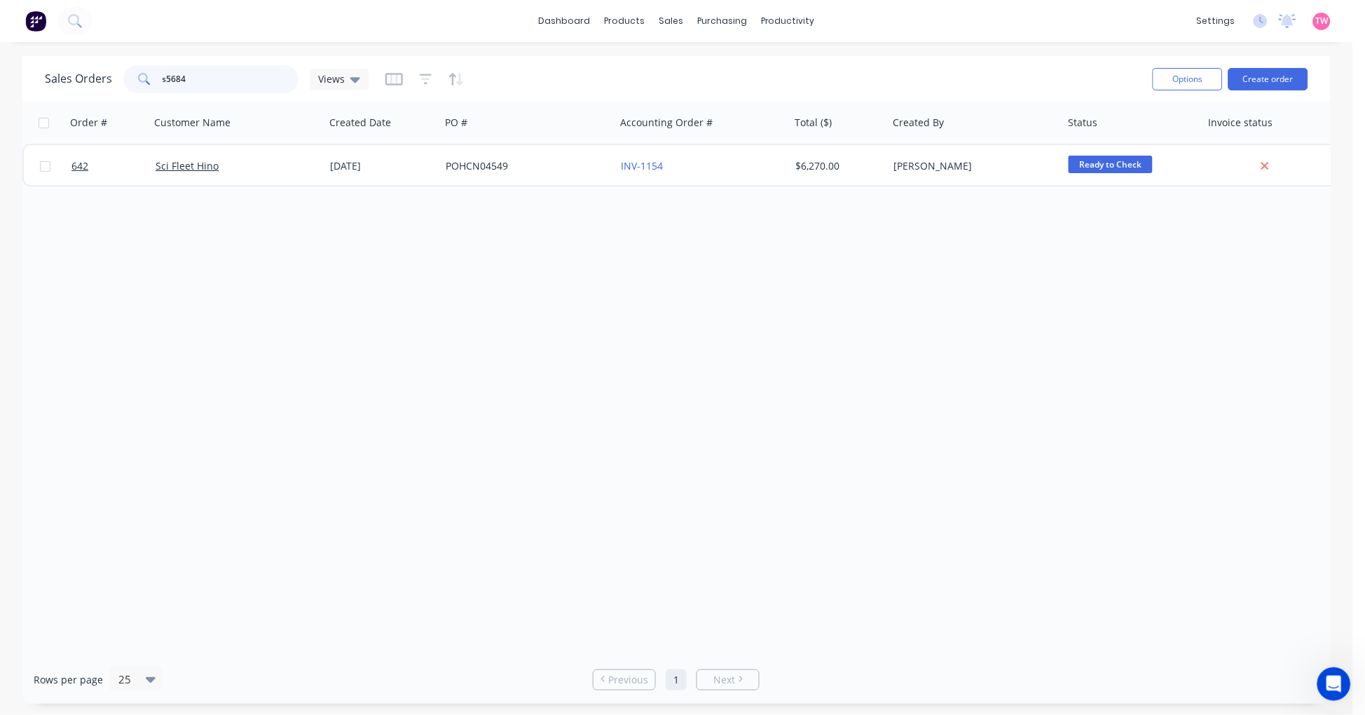
drag, startPoint x: 256, startPoint y: 79, endPoint x: 36, endPoint y: 79, distance: 220.7
click at [36, 79] on div "Sales Orders s5684 Views Options Create order" at bounding box center [676, 79] width 1308 height 46
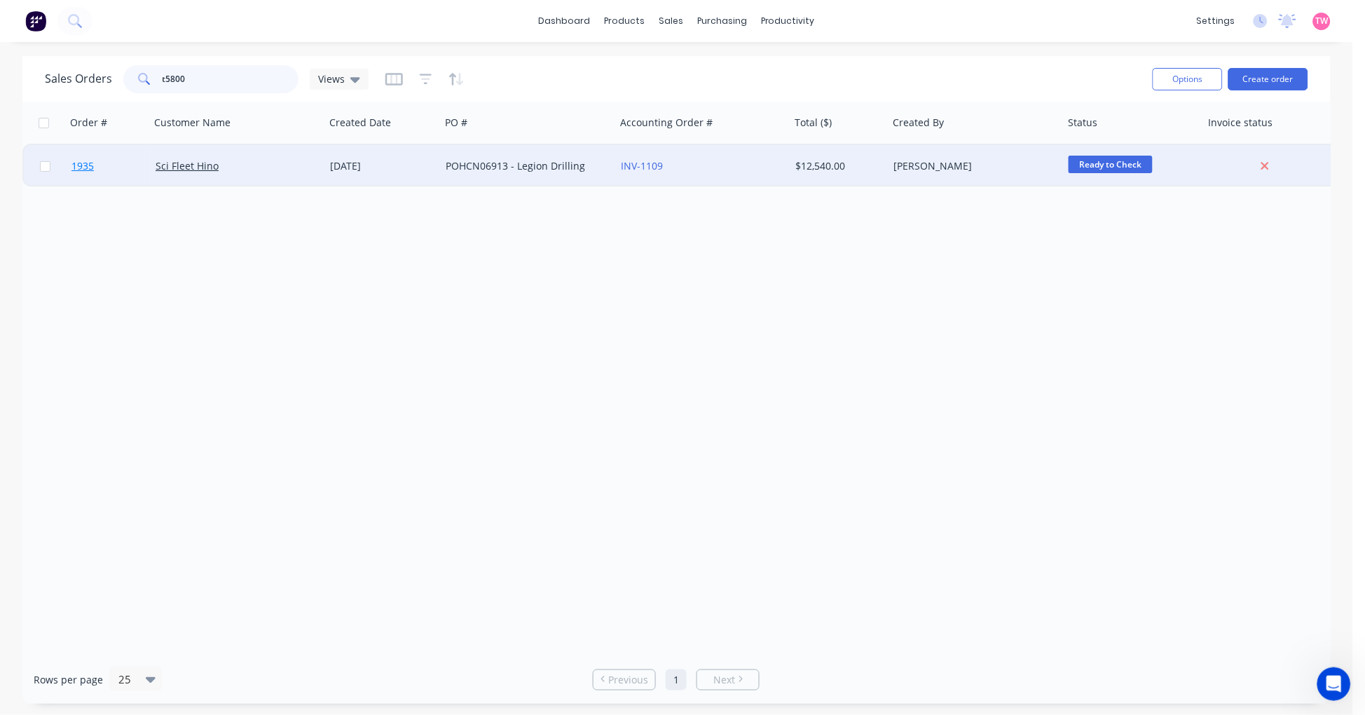
type input "t5800"
click at [118, 163] on link "1935" at bounding box center [113, 166] width 84 height 42
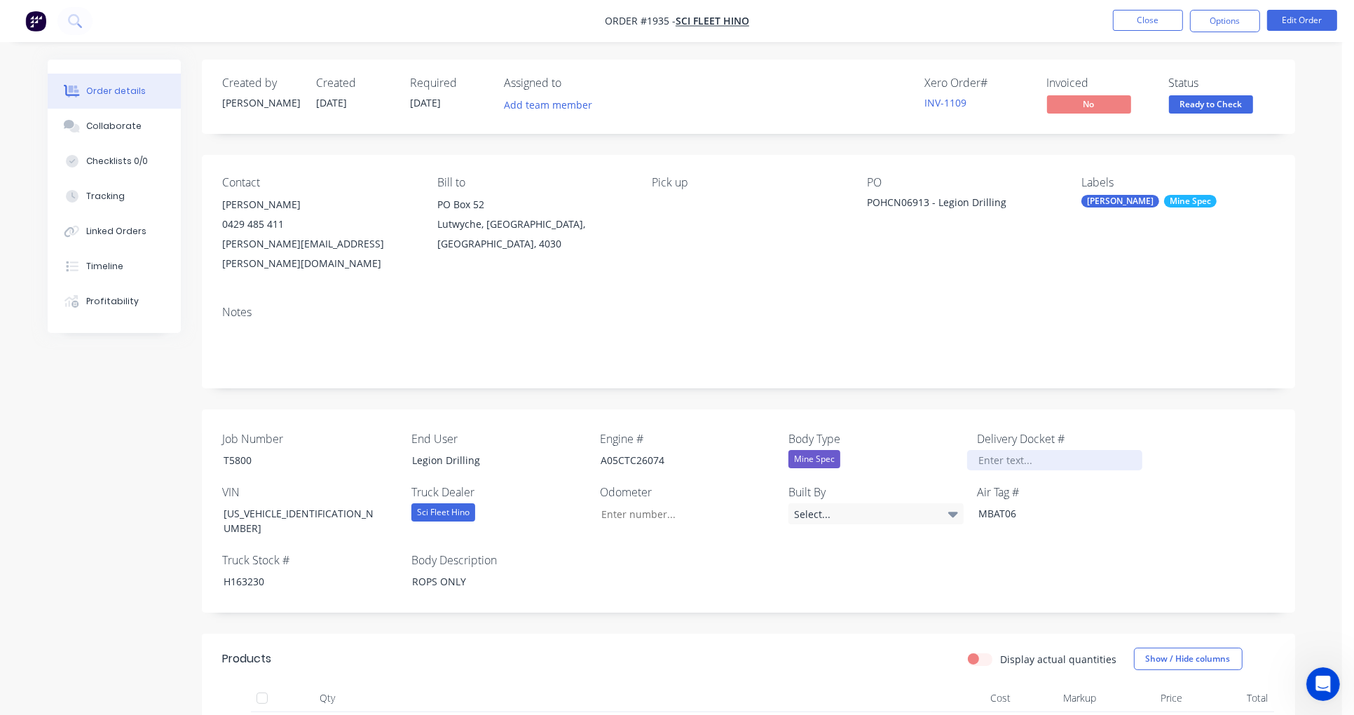
click at [992, 450] on div at bounding box center [1054, 460] width 175 height 20
click at [114, 118] on button "Collaborate" at bounding box center [114, 126] width 133 height 35
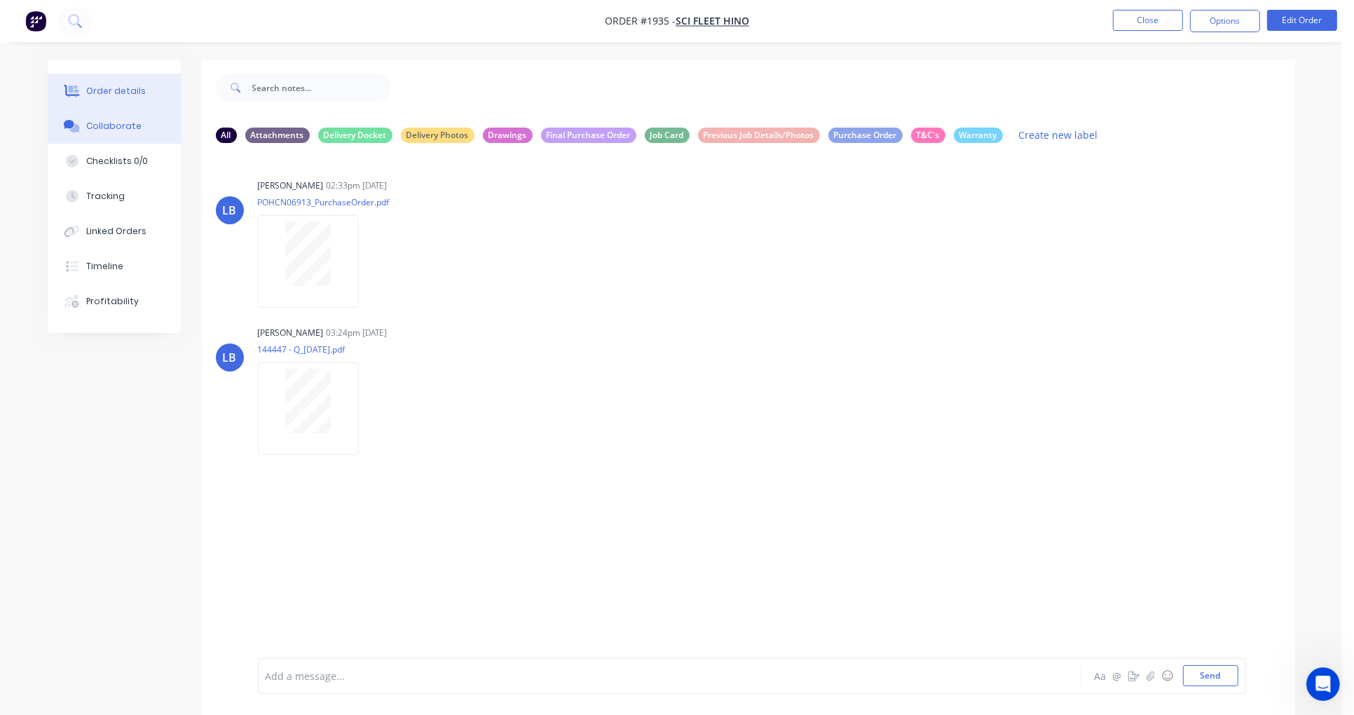
click at [103, 92] on div "Order details" at bounding box center [116, 91] width 60 height 13
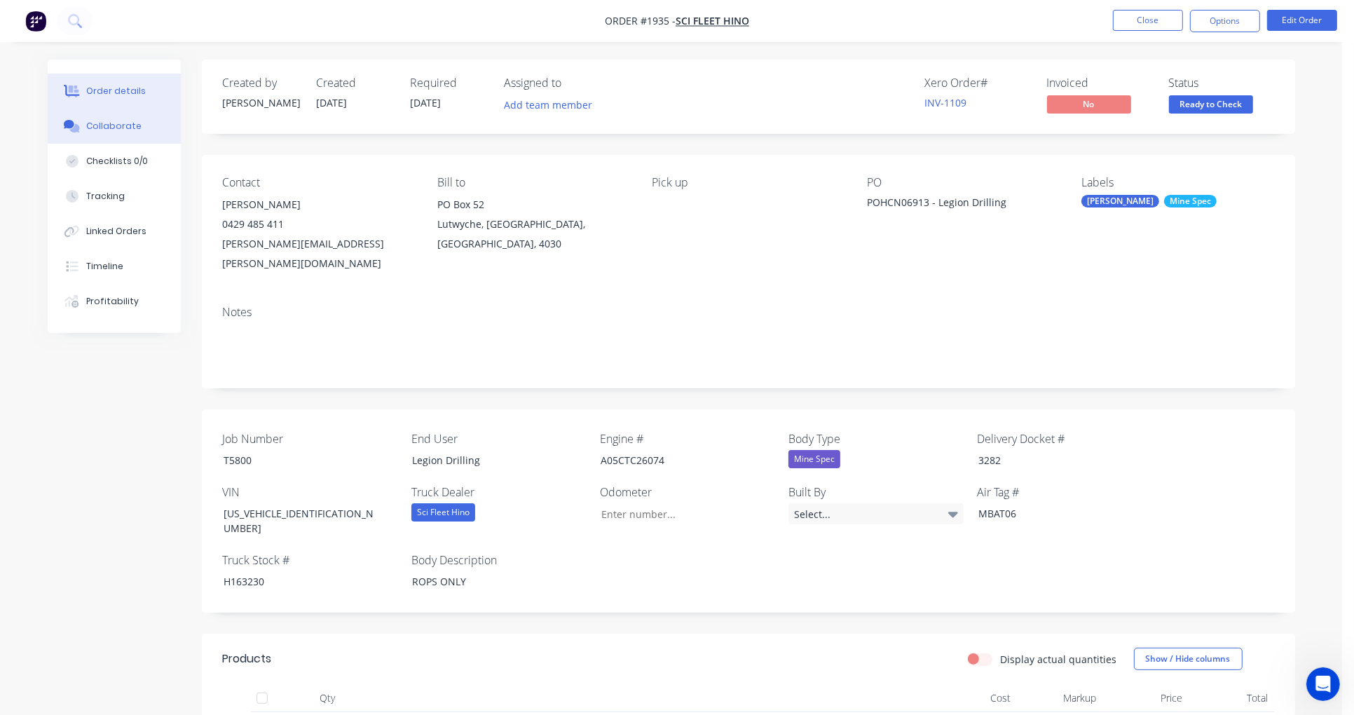
click at [102, 130] on div "Collaborate" at bounding box center [113, 126] width 55 height 13
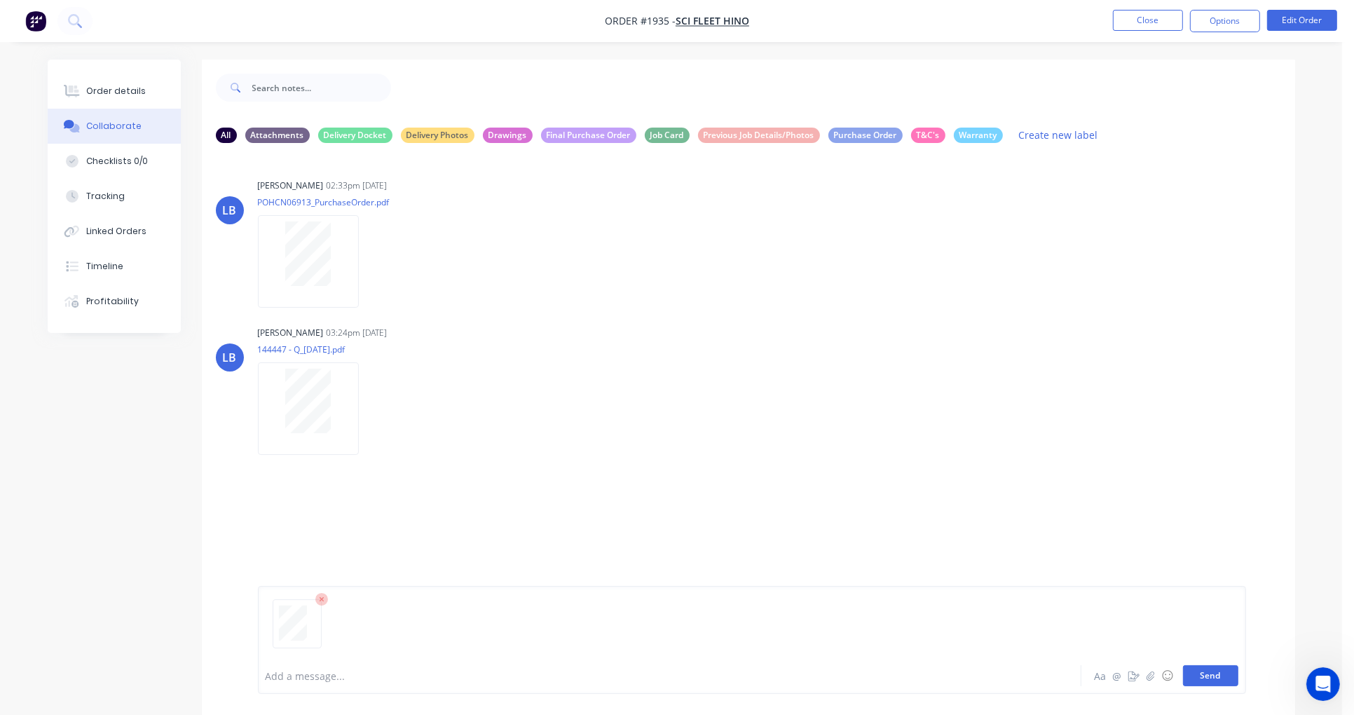
click at [1215, 670] on button "Send" at bounding box center [1210, 675] width 55 height 21
click at [96, 92] on div "Order details" at bounding box center [116, 91] width 60 height 13
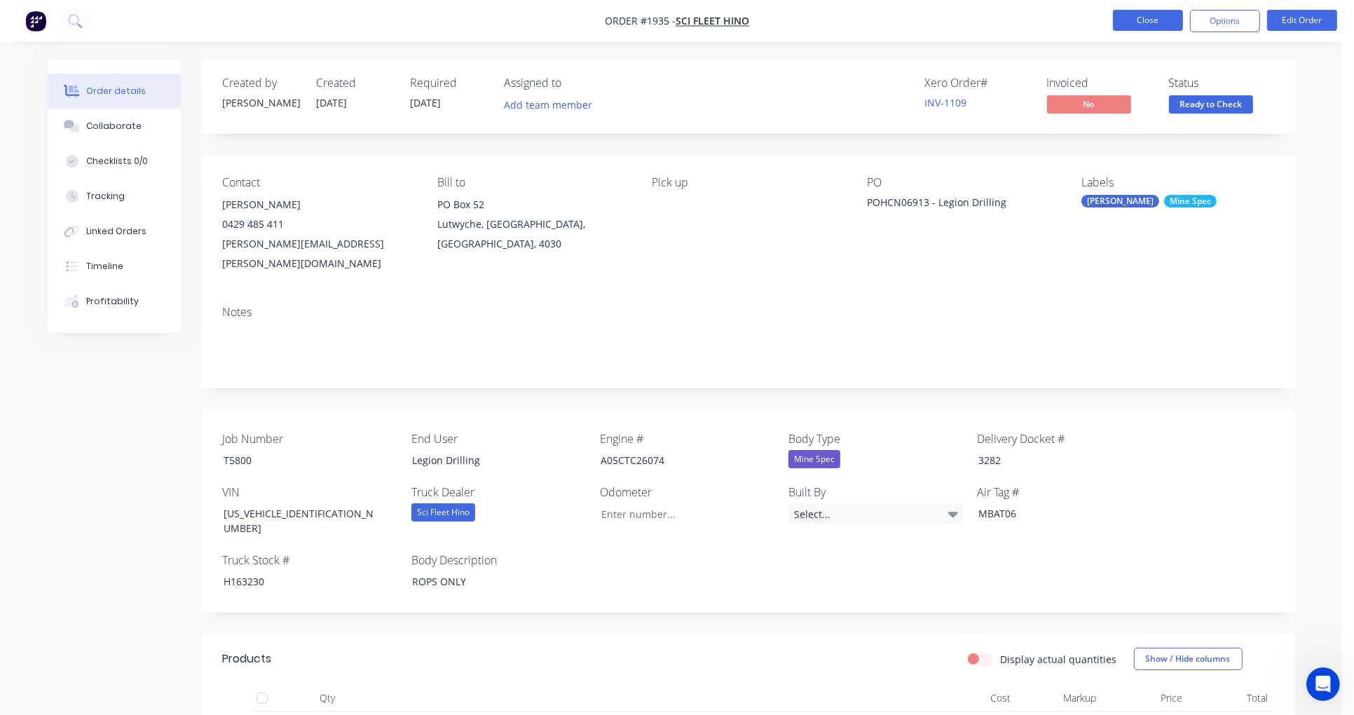
click at [1124, 24] on button "Close" at bounding box center [1148, 20] width 70 height 21
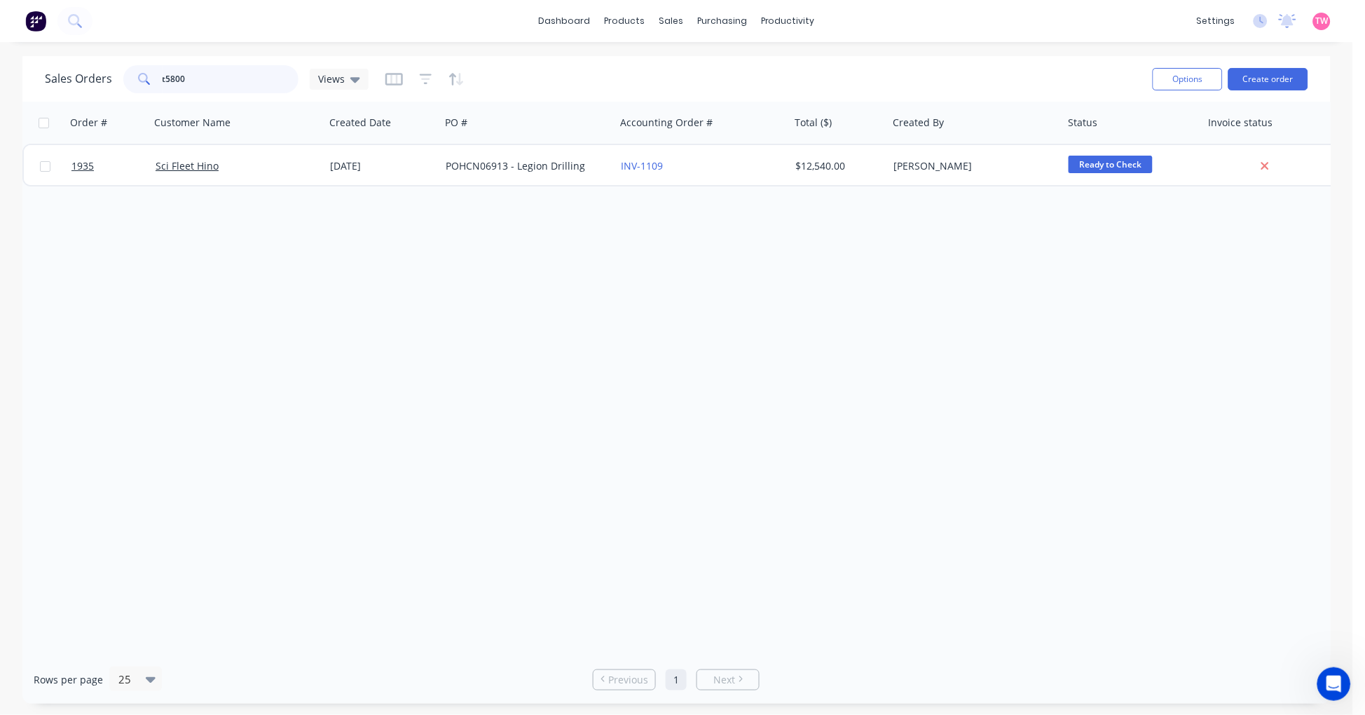
drag, startPoint x: 235, startPoint y: 77, endPoint x: 99, endPoint y: 77, distance: 136.6
click at [99, 77] on div "Sales Orders t5800 Views" at bounding box center [207, 79] width 324 height 28
type input "grange earthworks"
drag, startPoint x: 271, startPoint y: 81, endPoint x: 61, endPoint y: 67, distance: 210.7
click at [62, 67] on div "Sales Orders grange earthworks Views" at bounding box center [207, 79] width 324 height 28
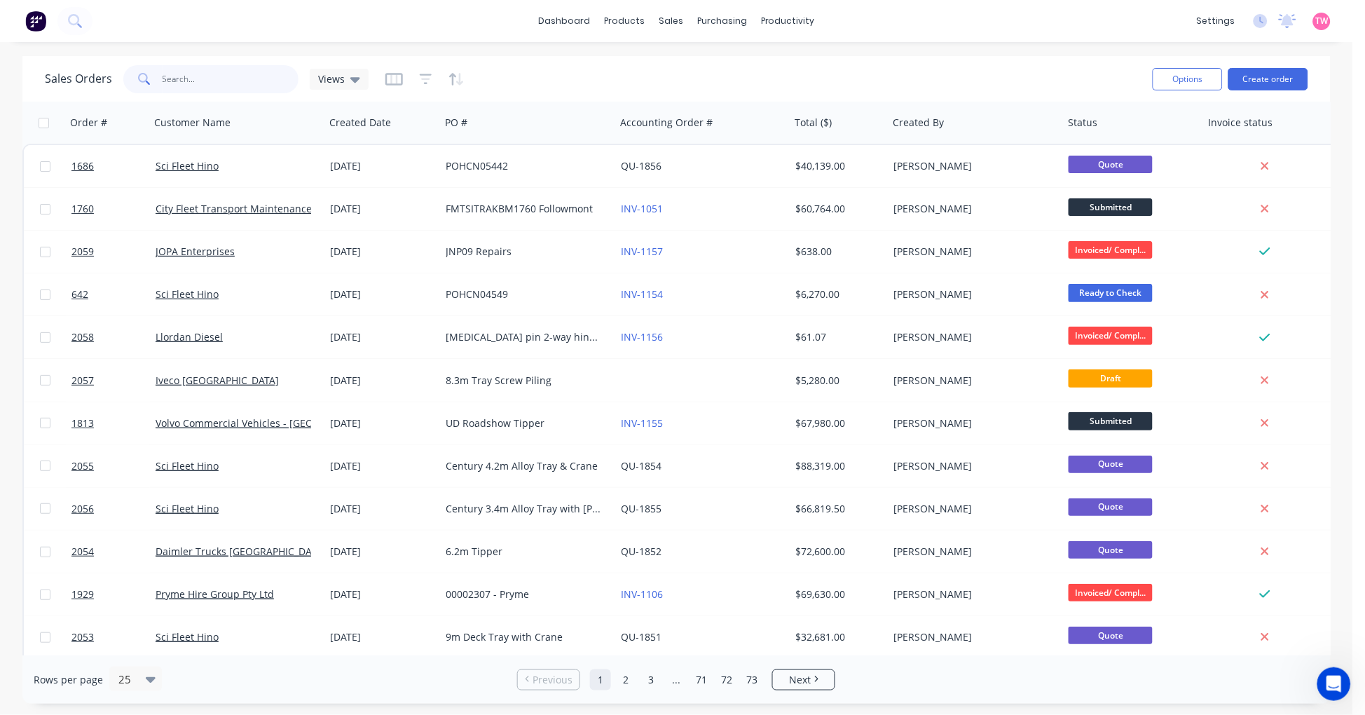
click at [172, 77] on input "text" at bounding box center [231, 79] width 137 height 28
